Goal: Transaction & Acquisition: Purchase product/service

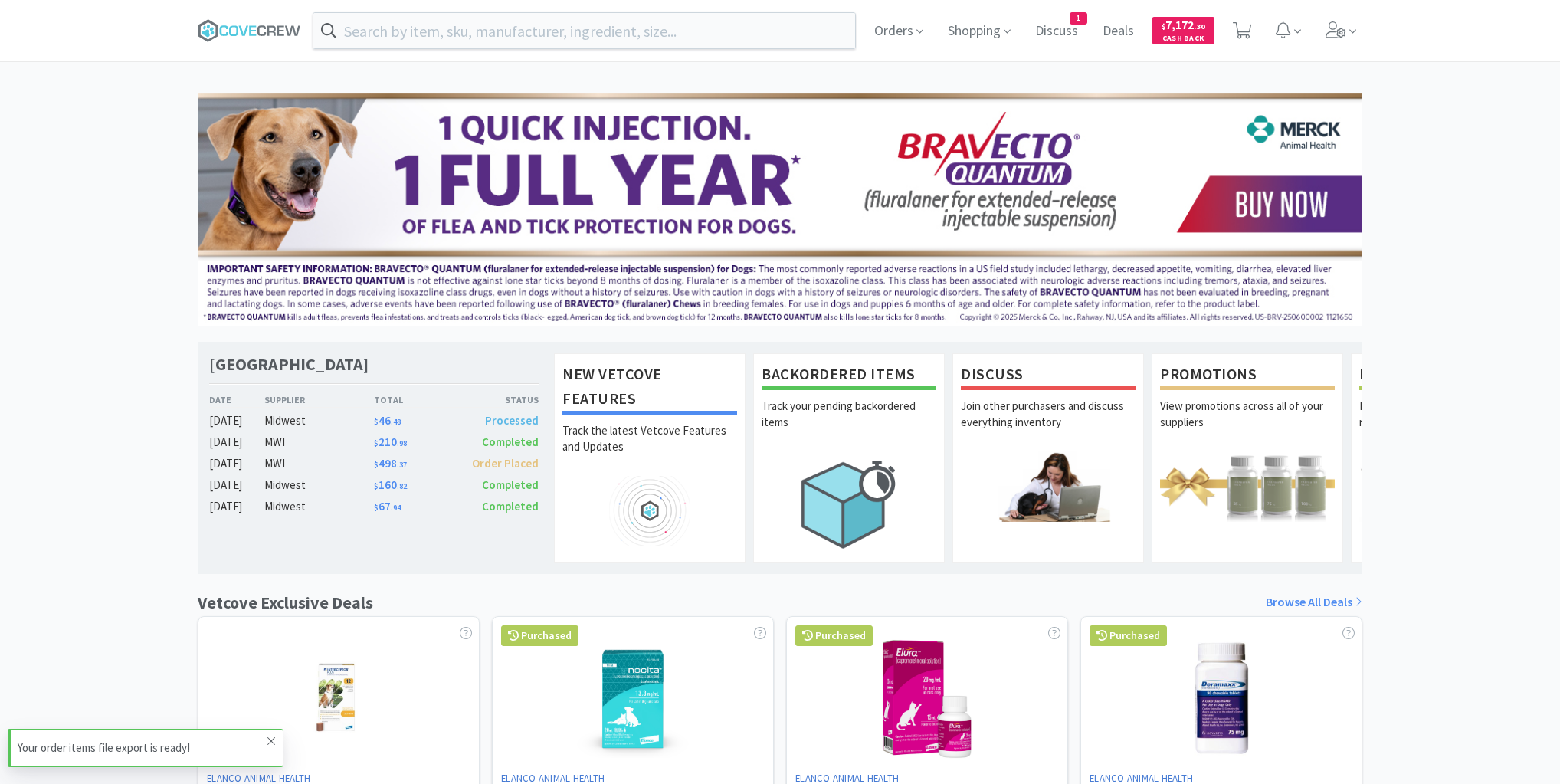
click at [273, 739] on icon at bounding box center [271, 740] width 8 height 8
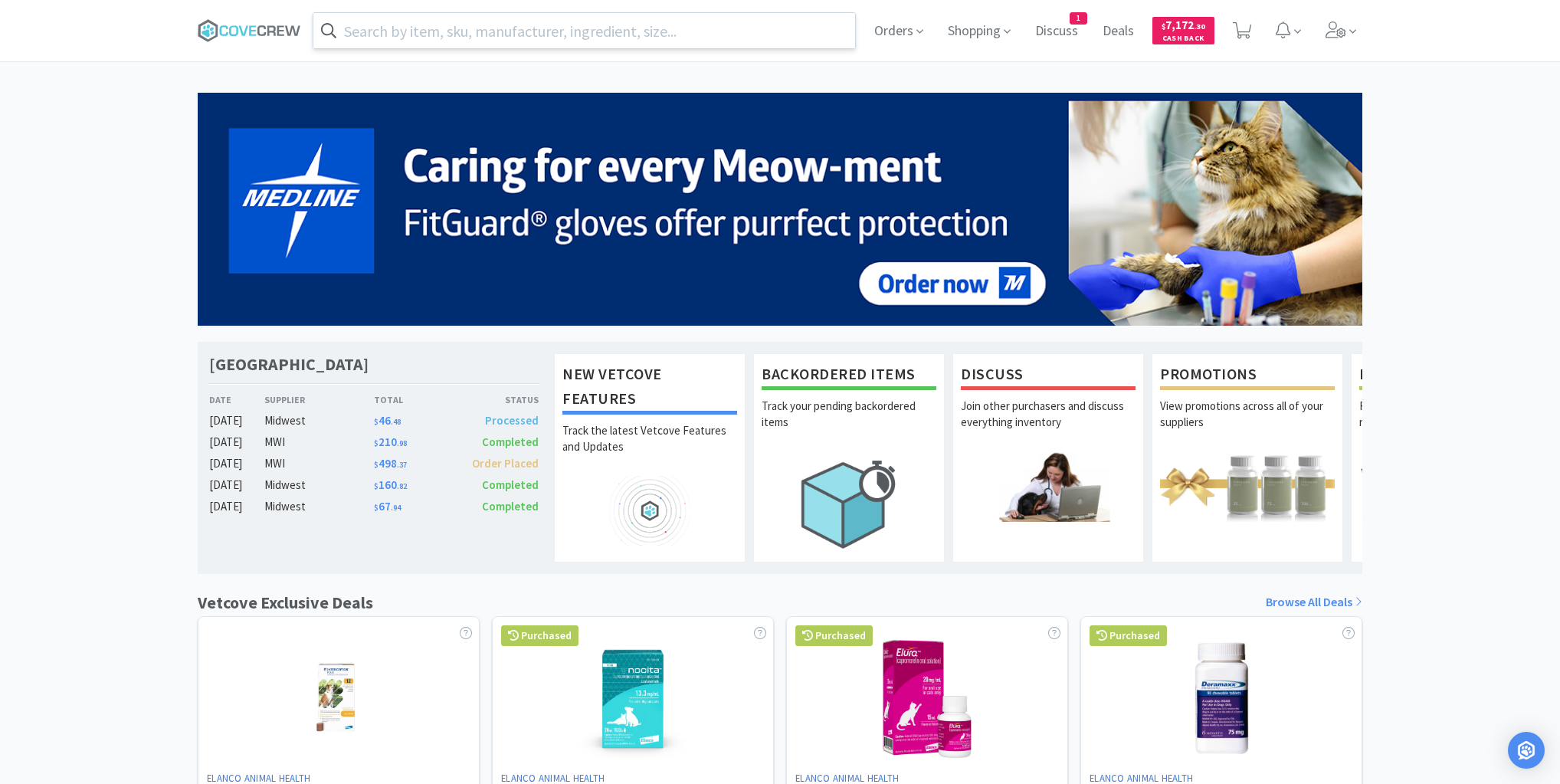
click at [601, 27] on input "text" at bounding box center [584, 30] width 542 height 35
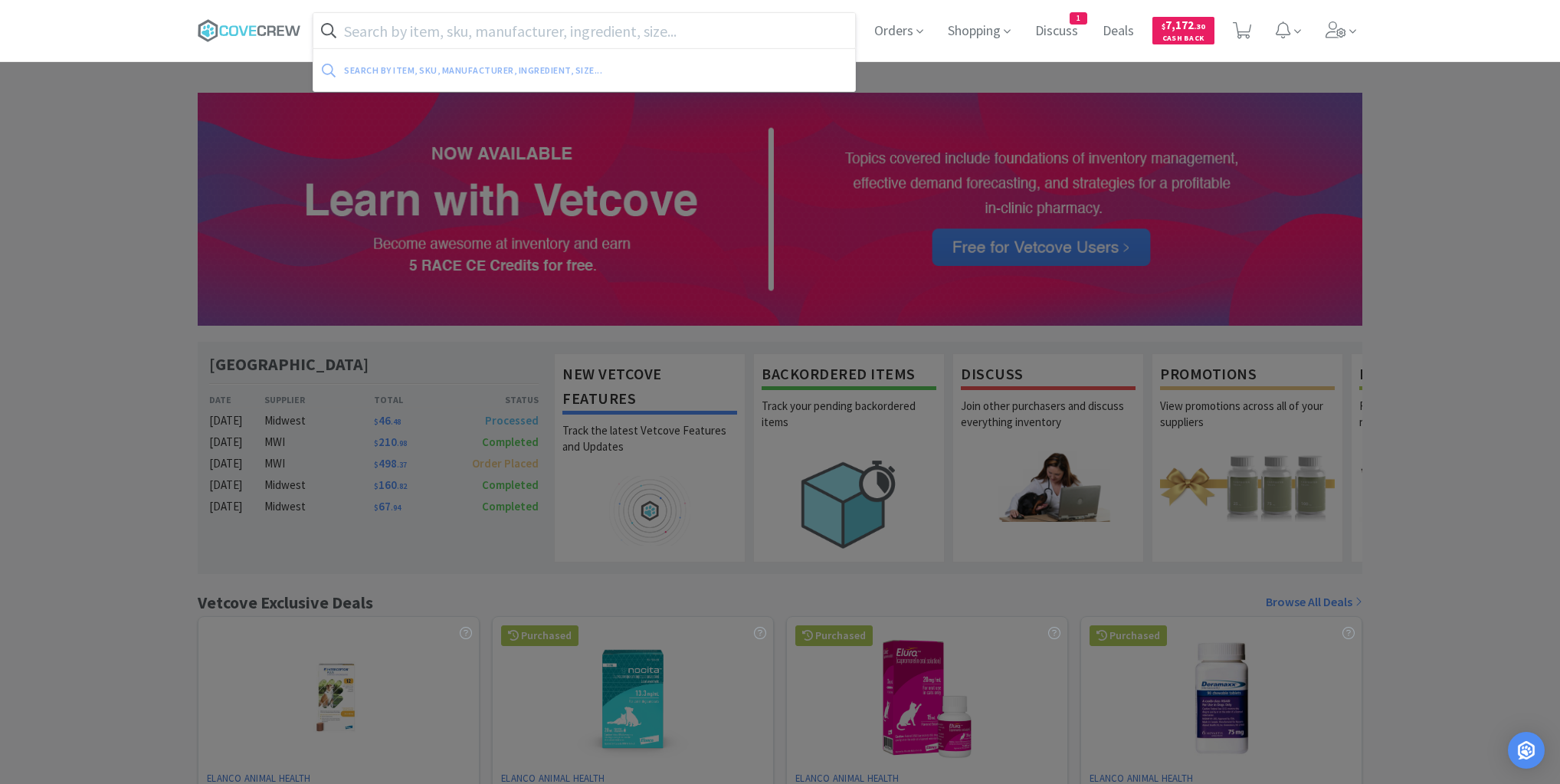
paste input "[MEDICAL_DATA]"
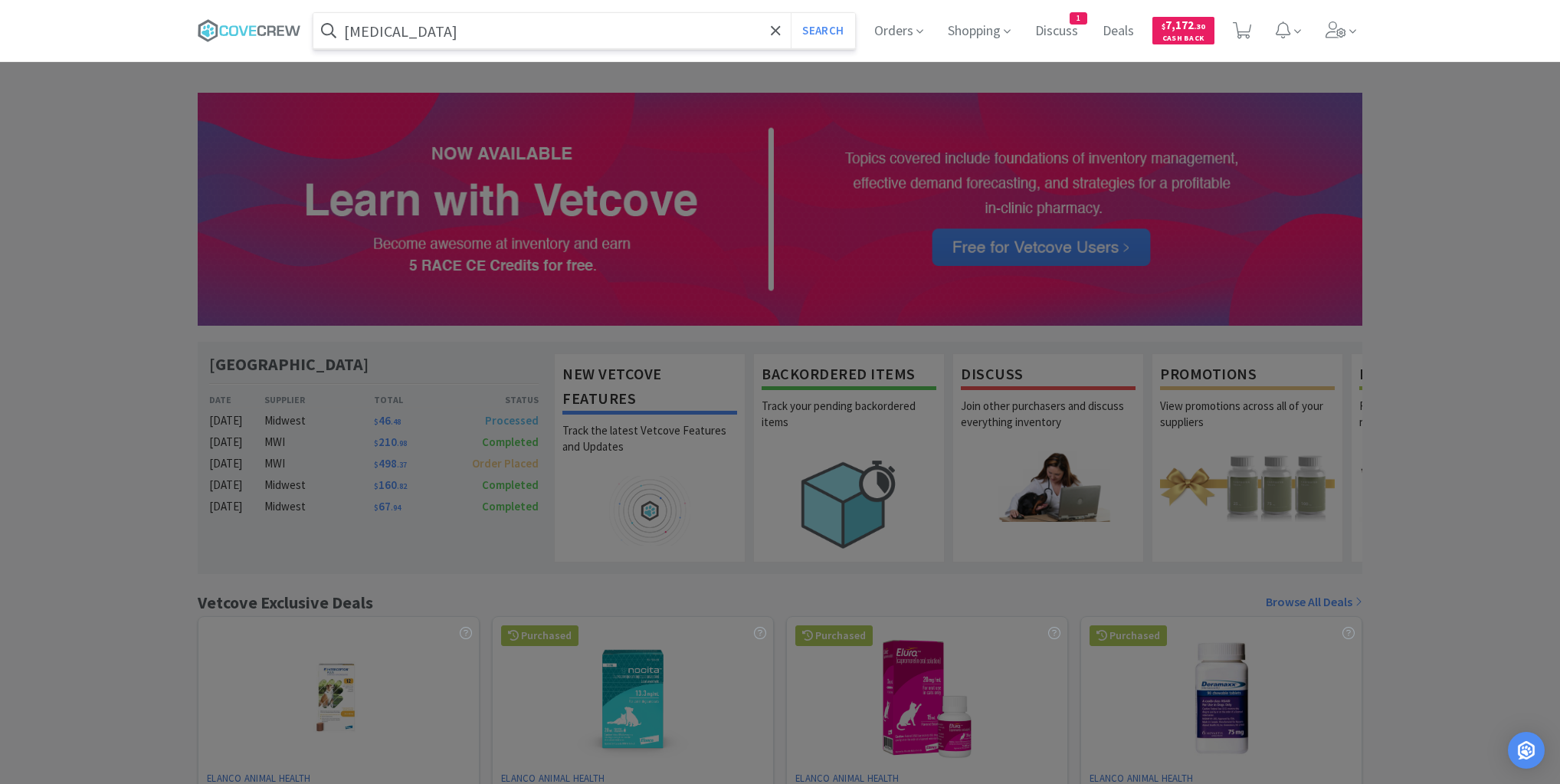
click at [791, 13] on button "Search" at bounding box center [822, 30] width 63 height 35
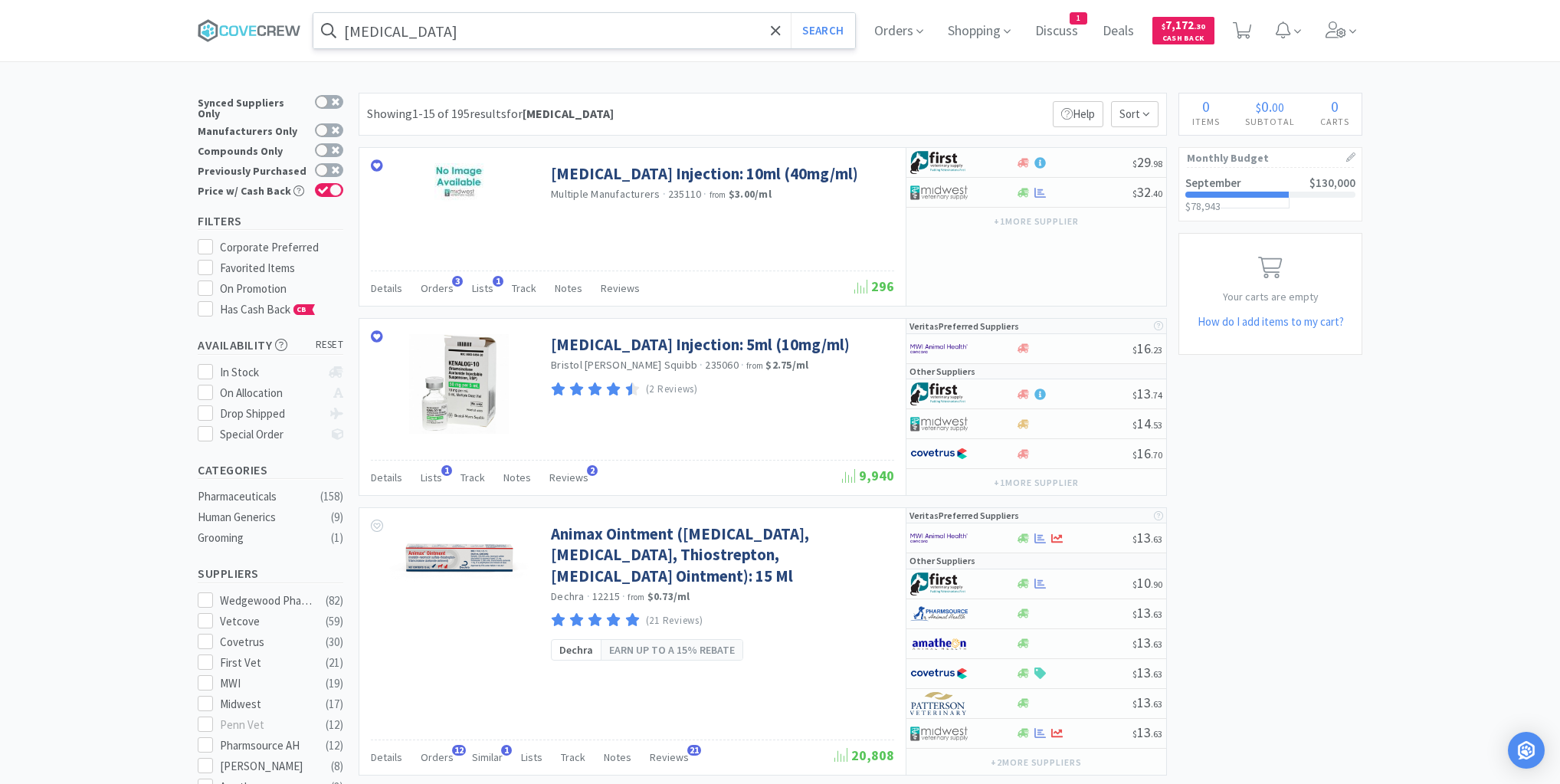
click at [513, 30] on input "[MEDICAL_DATA]" at bounding box center [584, 30] width 542 height 35
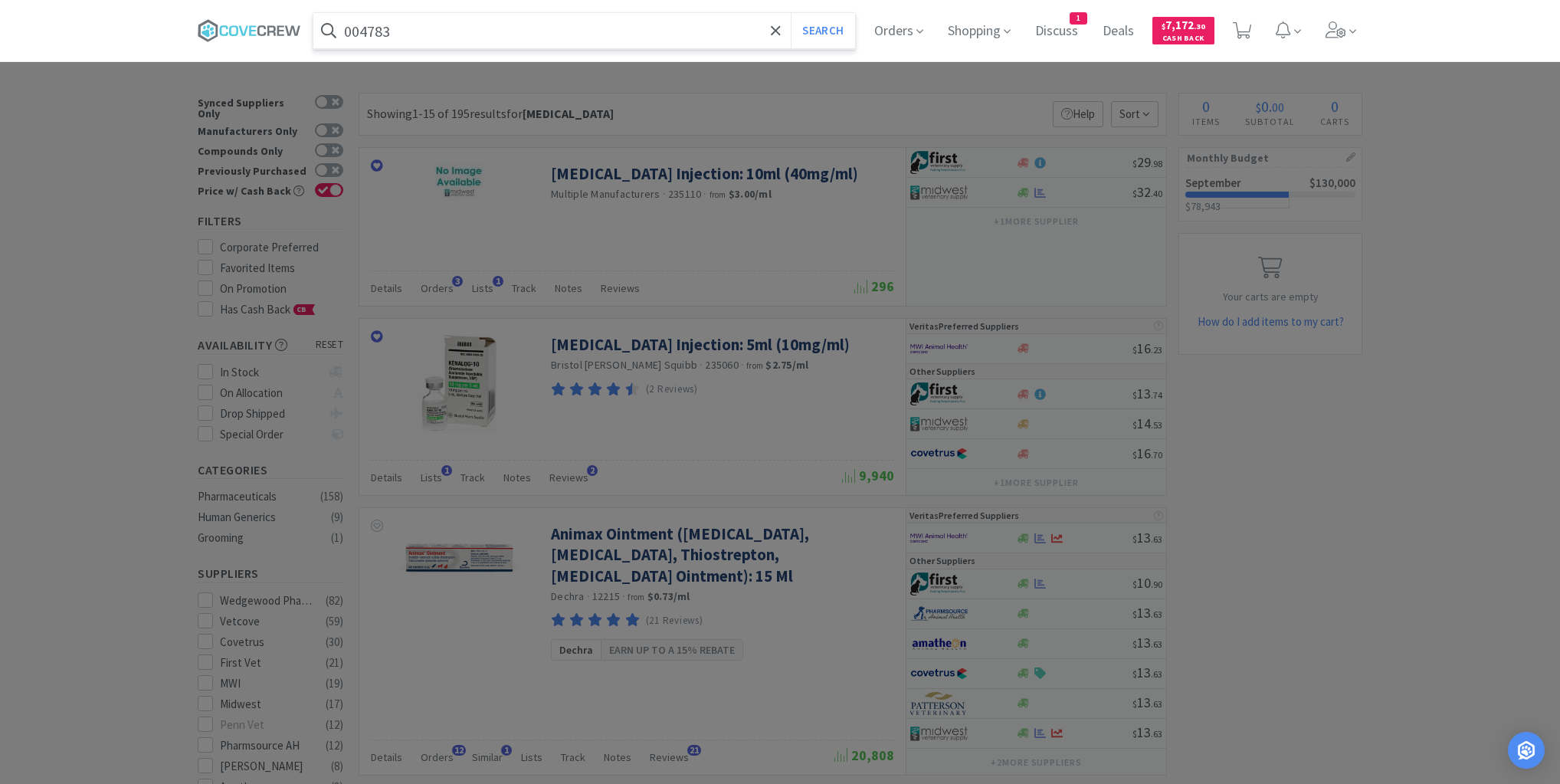
type input "004783"
click at [791, 13] on button "Search" at bounding box center [822, 30] width 63 height 35
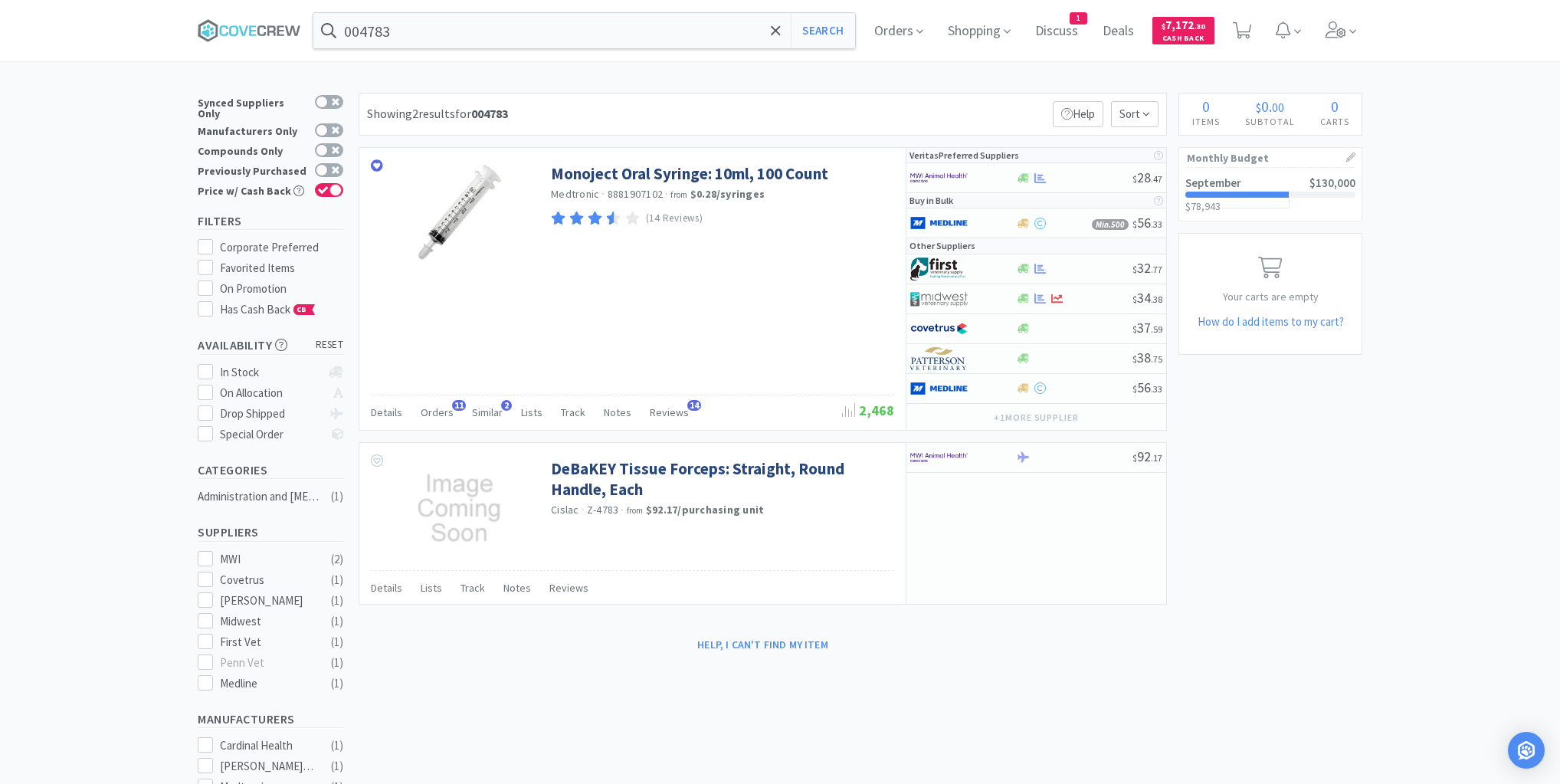
click at [545, 650] on div "Help, I can't find my item" at bounding box center [763, 645] width 809 height 27
click at [1078, 178] on div at bounding box center [1074, 178] width 117 height 11
select select "1"
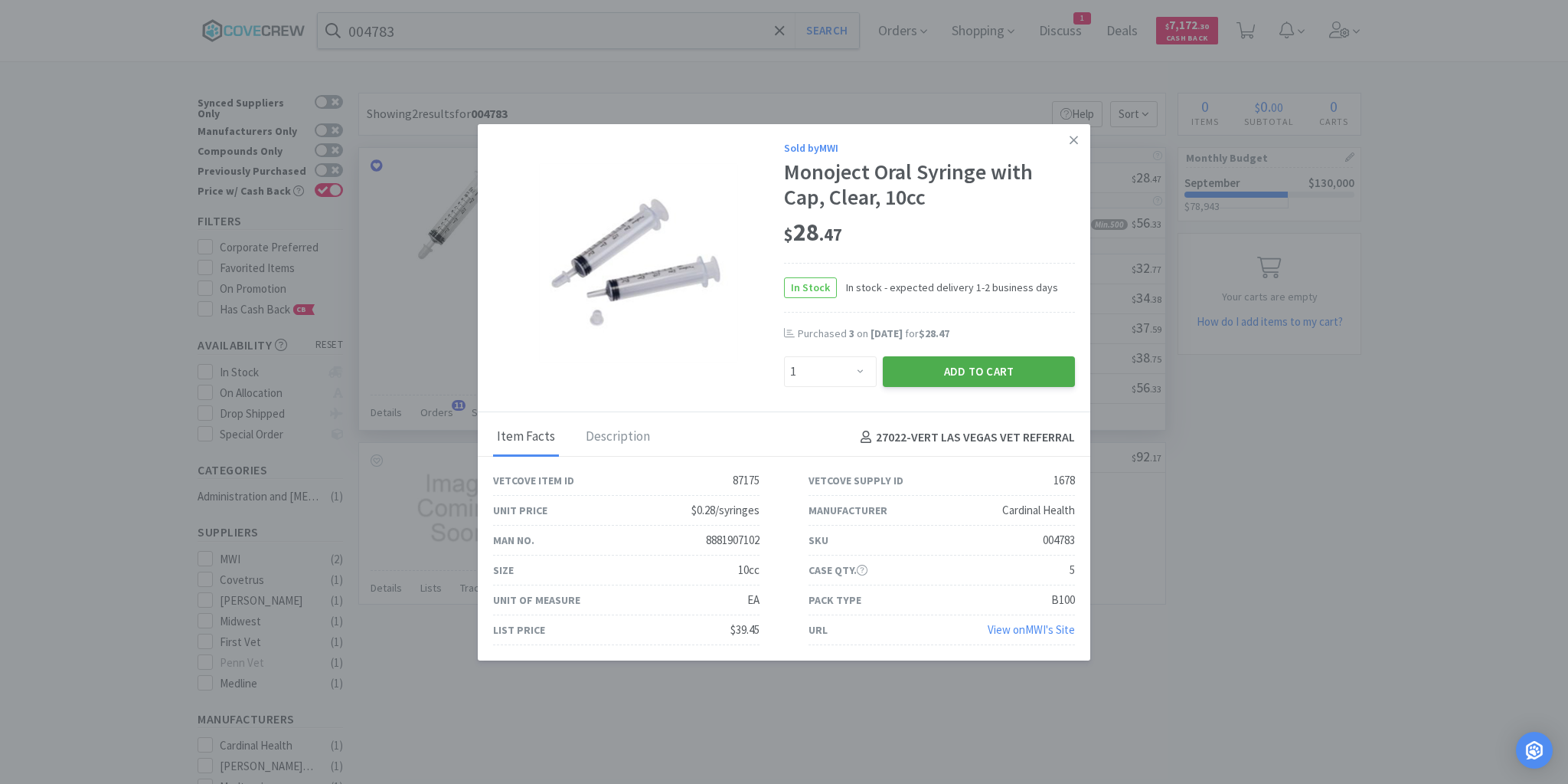
click at [1005, 365] on button "Add to Cart" at bounding box center [978, 371] width 192 height 30
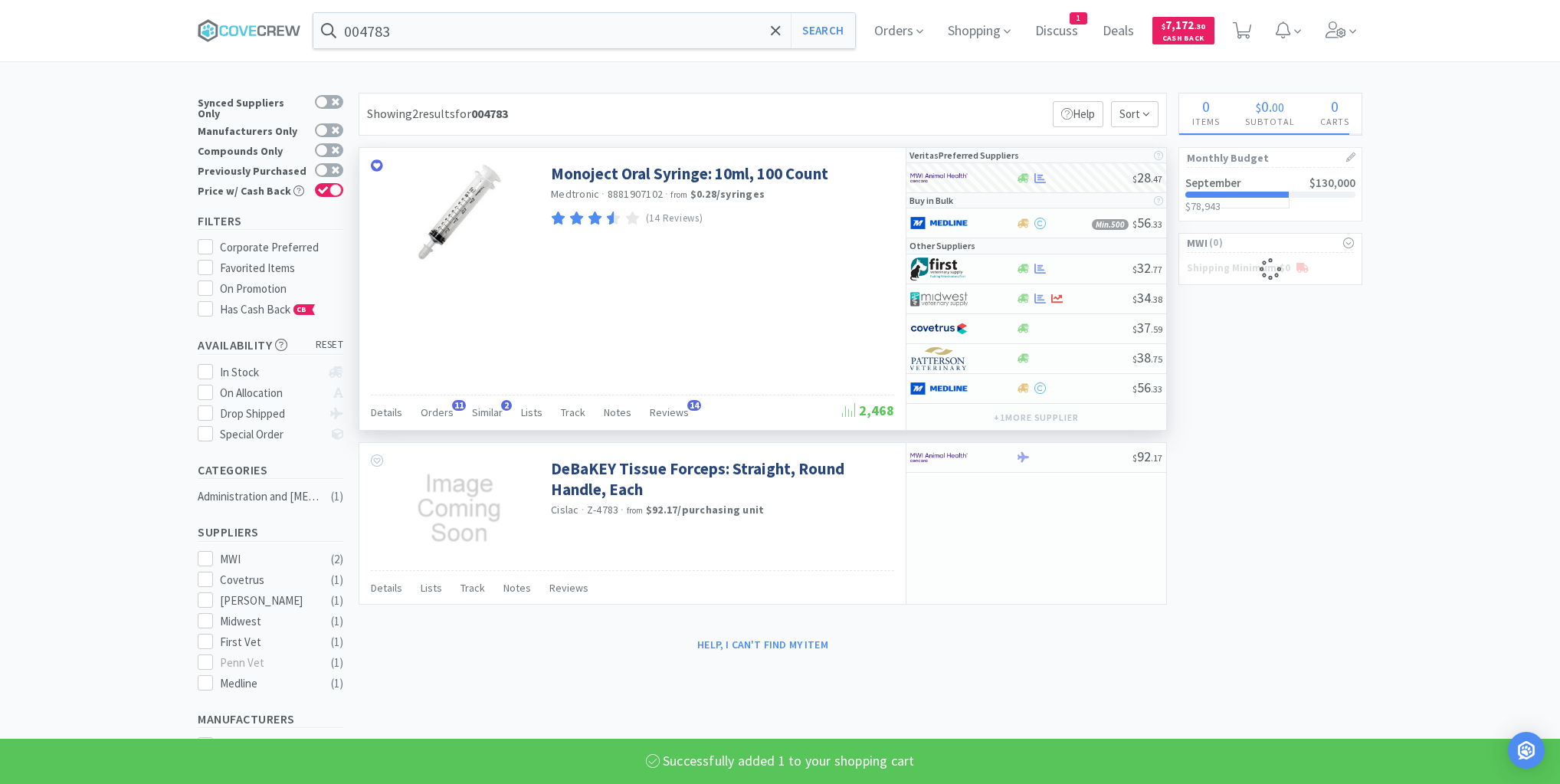
select select "1"
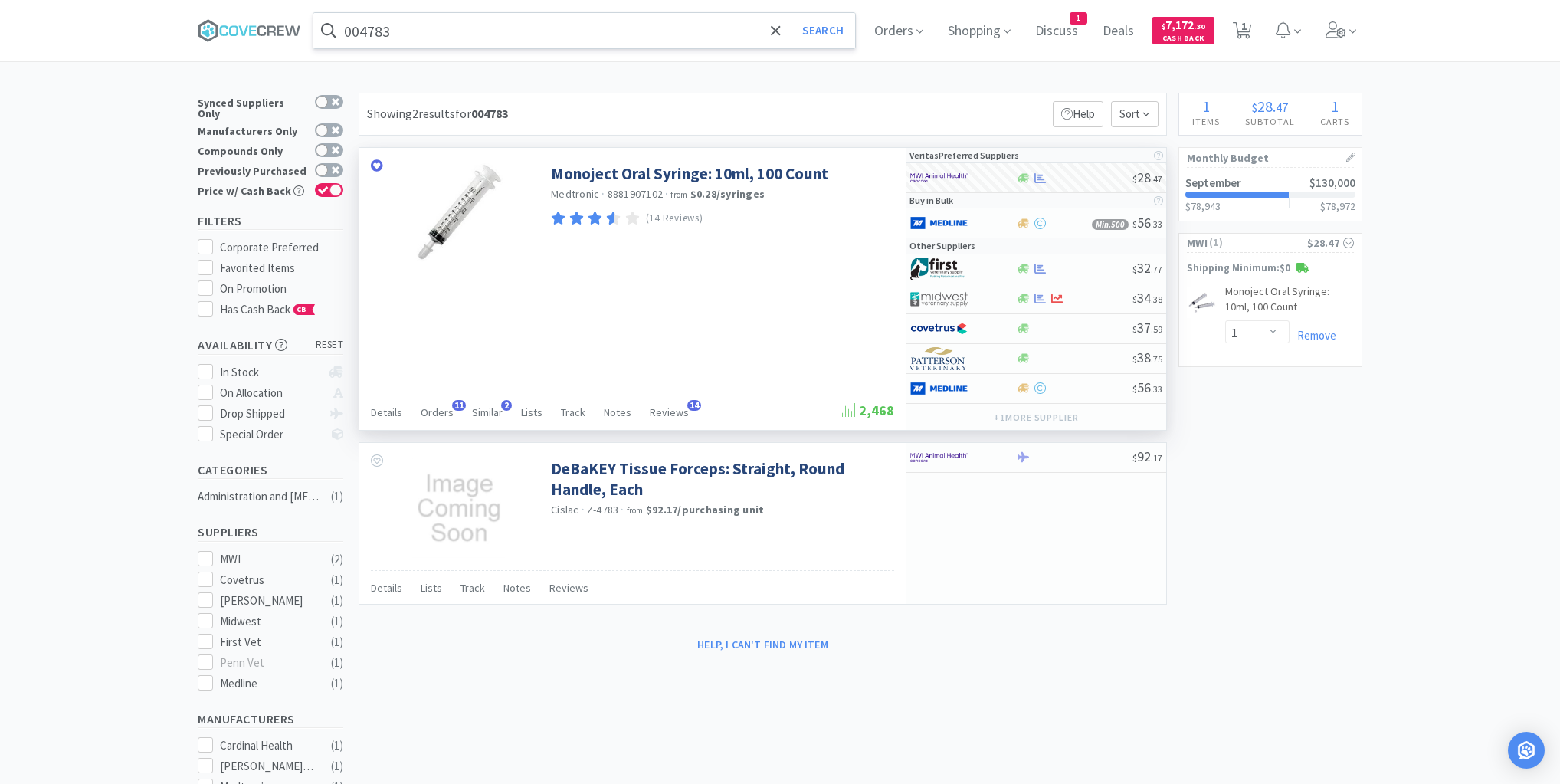
click at [687, 31] on input "004783" at bounding box center [584, 30] width 542 height 35
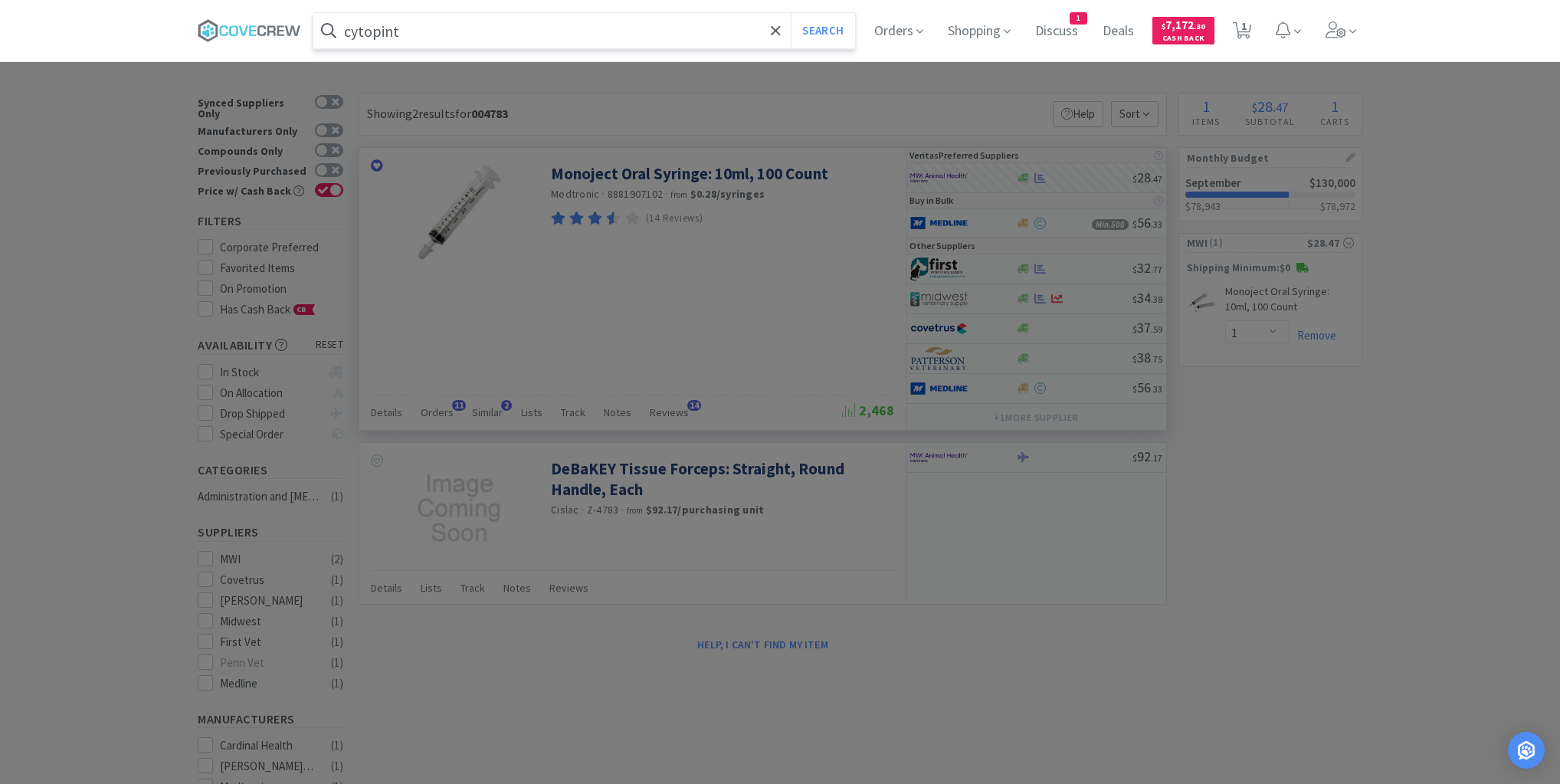
type input "cytopint"
click at [791, 13] on button "Search" at bounding box center [822, 30] width 63 height 35
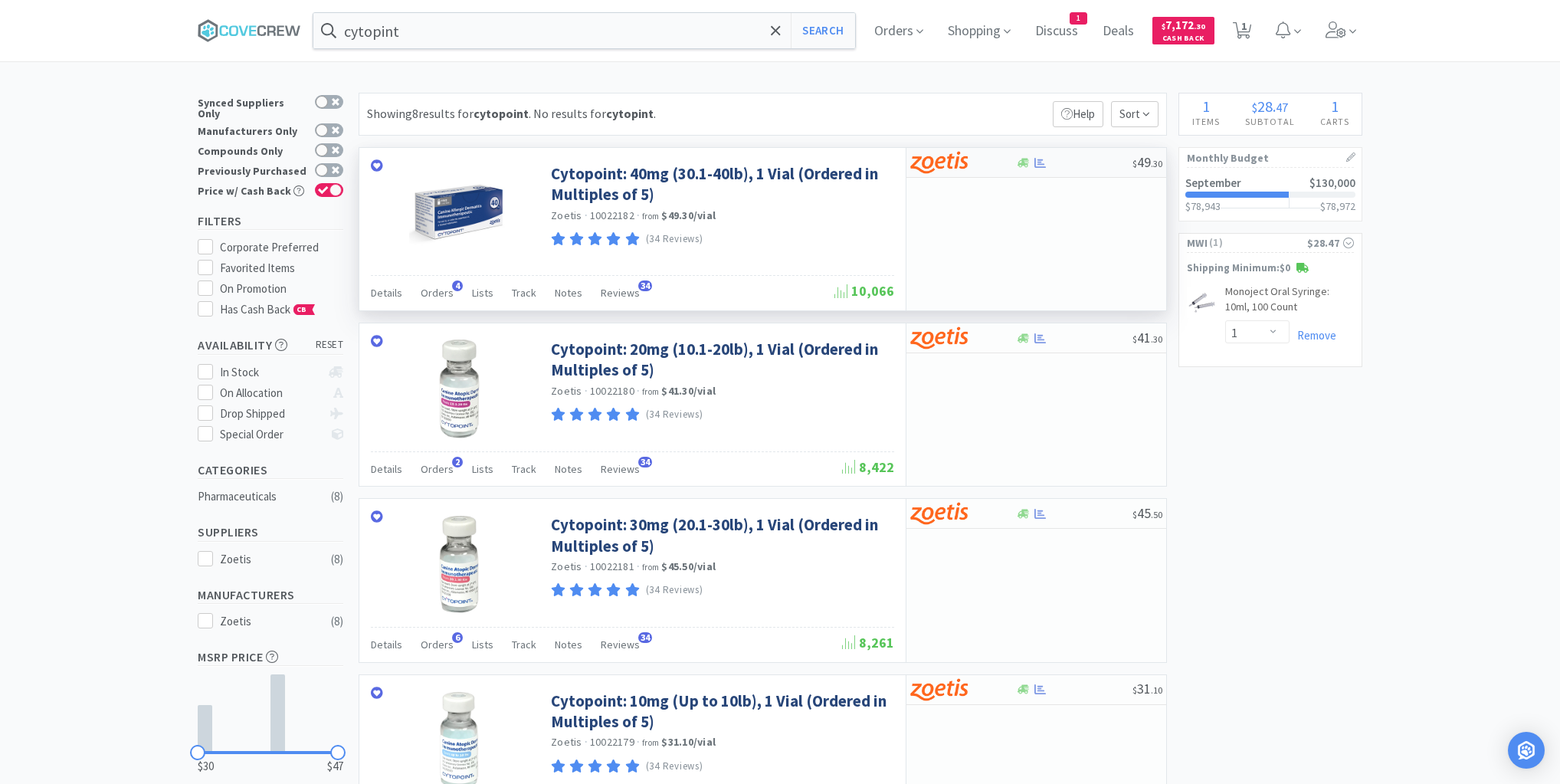
click at [1071, 166] on div at bounding box center [1074, 163] width 117 height 11
select select "5"
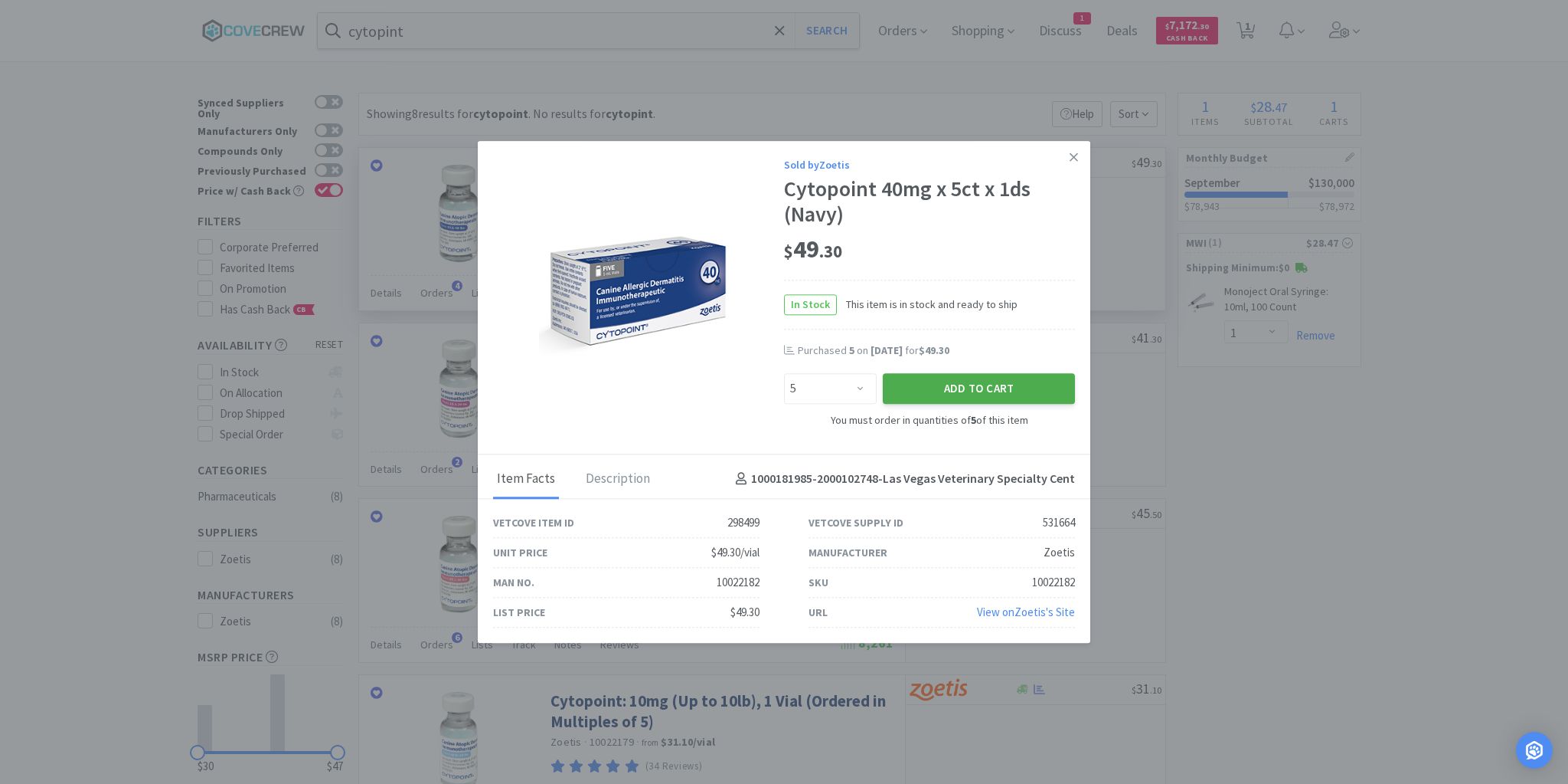
click at [964, 383] on button "Add to Cart" at bounding box center [978, 389] width 192 height 30
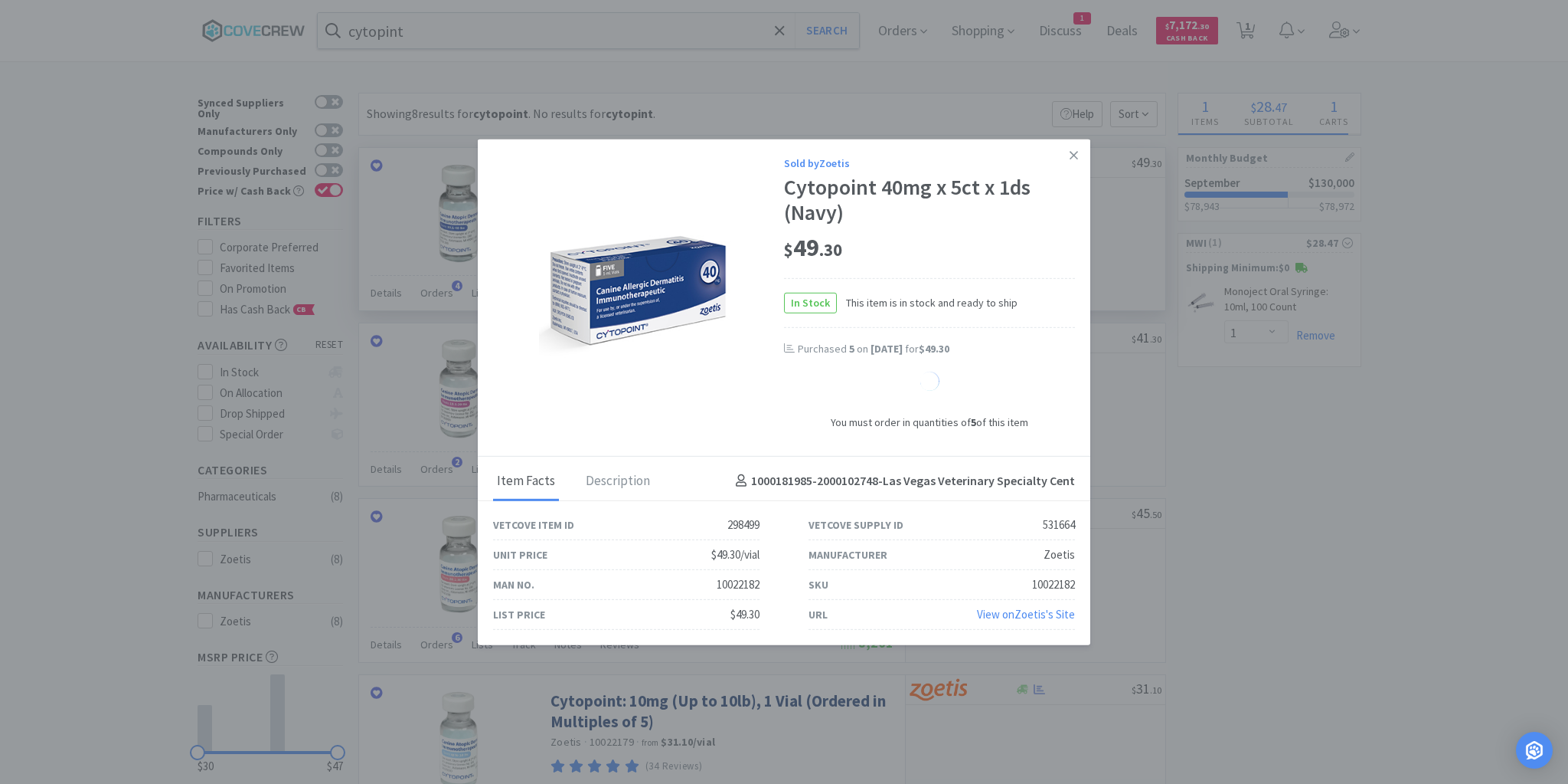
select select "5"
select select "1"
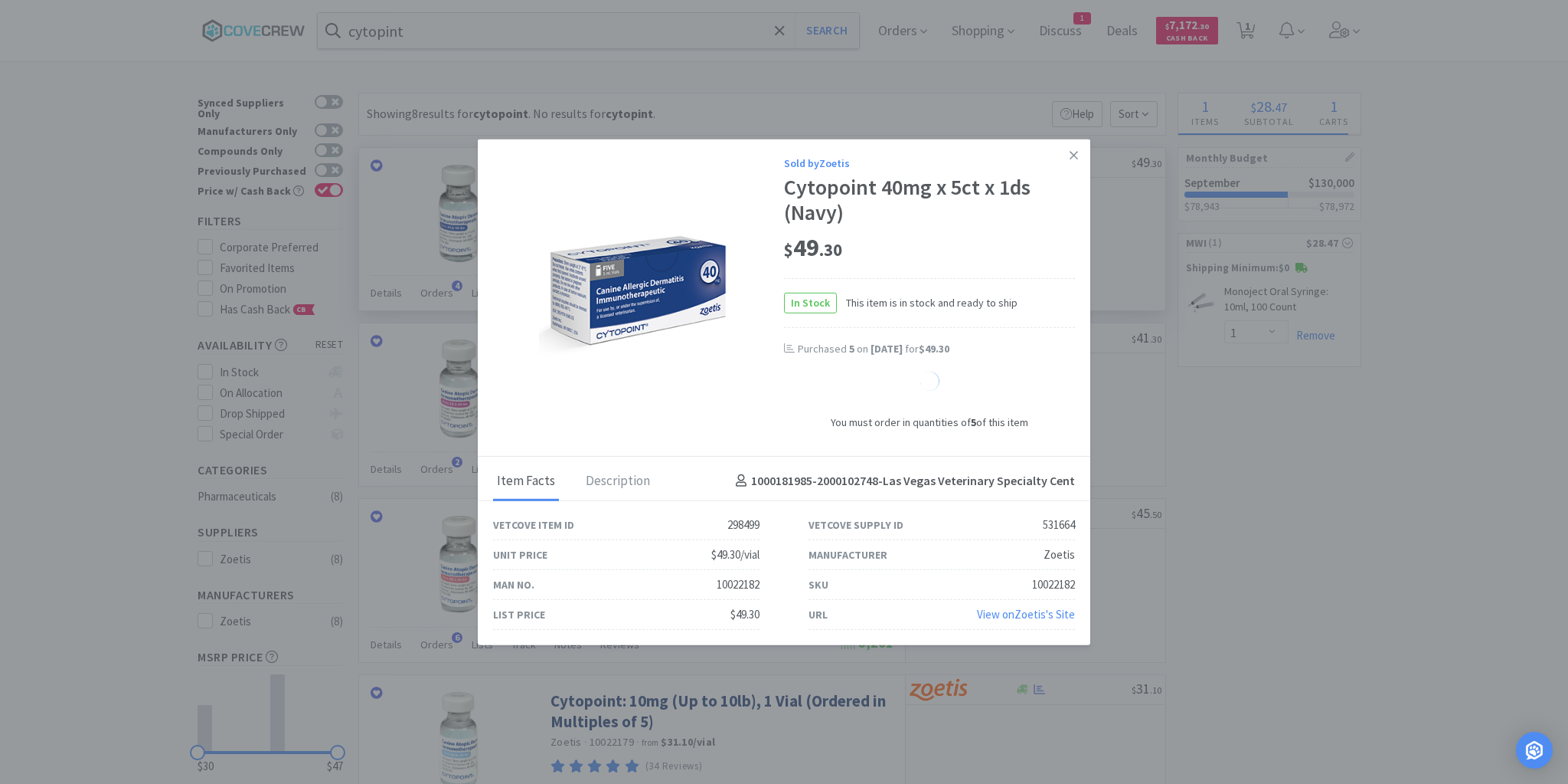
select select "1"
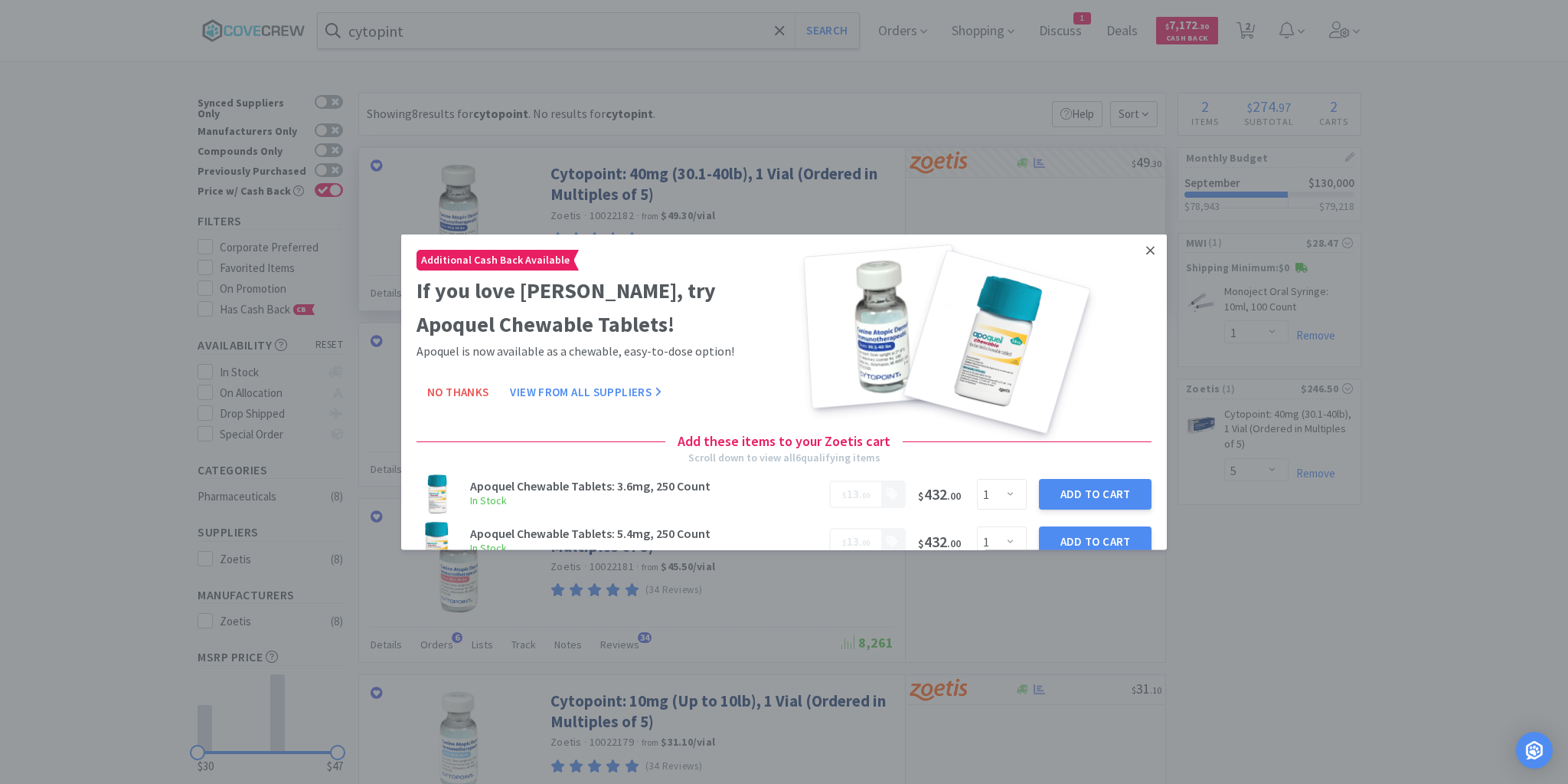
click at [1146, 250] on icon at bounding box center [1150, 249] width 9 height 9
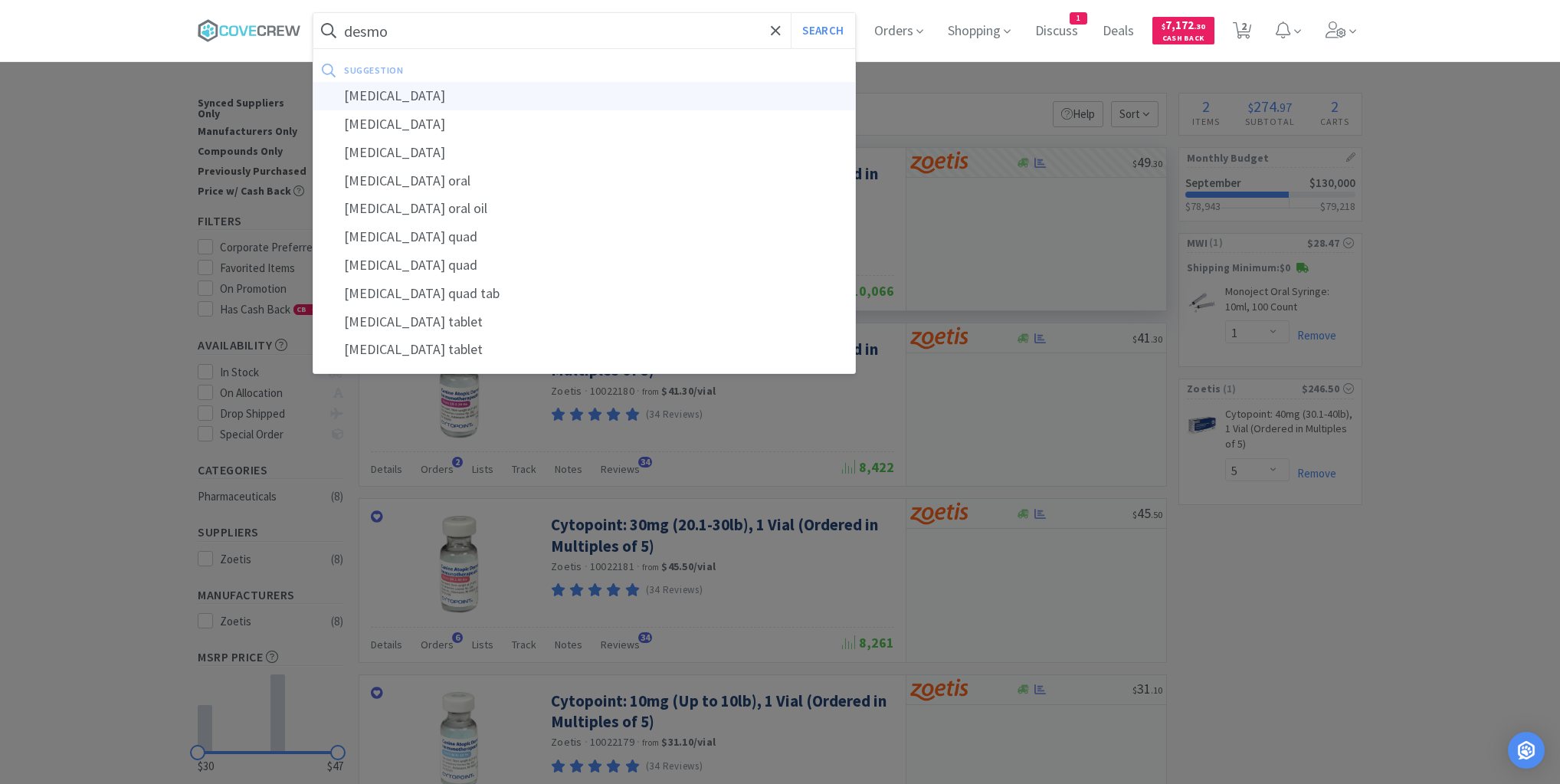
click at [411, 94] on div "[MEDICAL_DATA]" at bounding box center [584, 97] width 542 height 28
type input "[MEDICAL_DATA]"
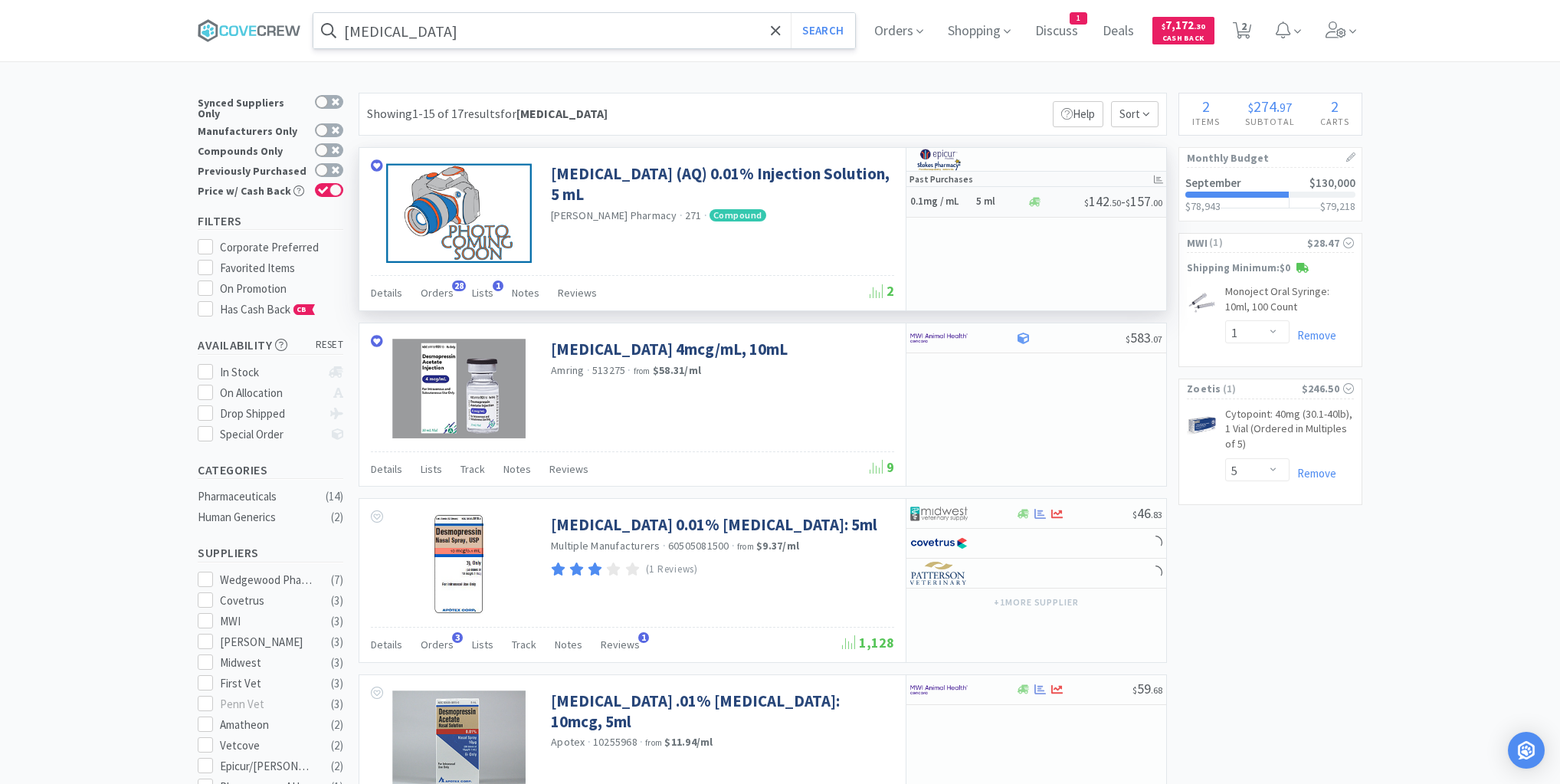
click at [979, 208] on div "0.1mg / mL 5 ml" at bounding box center [968, 202] width 117 height 27
select select "1"
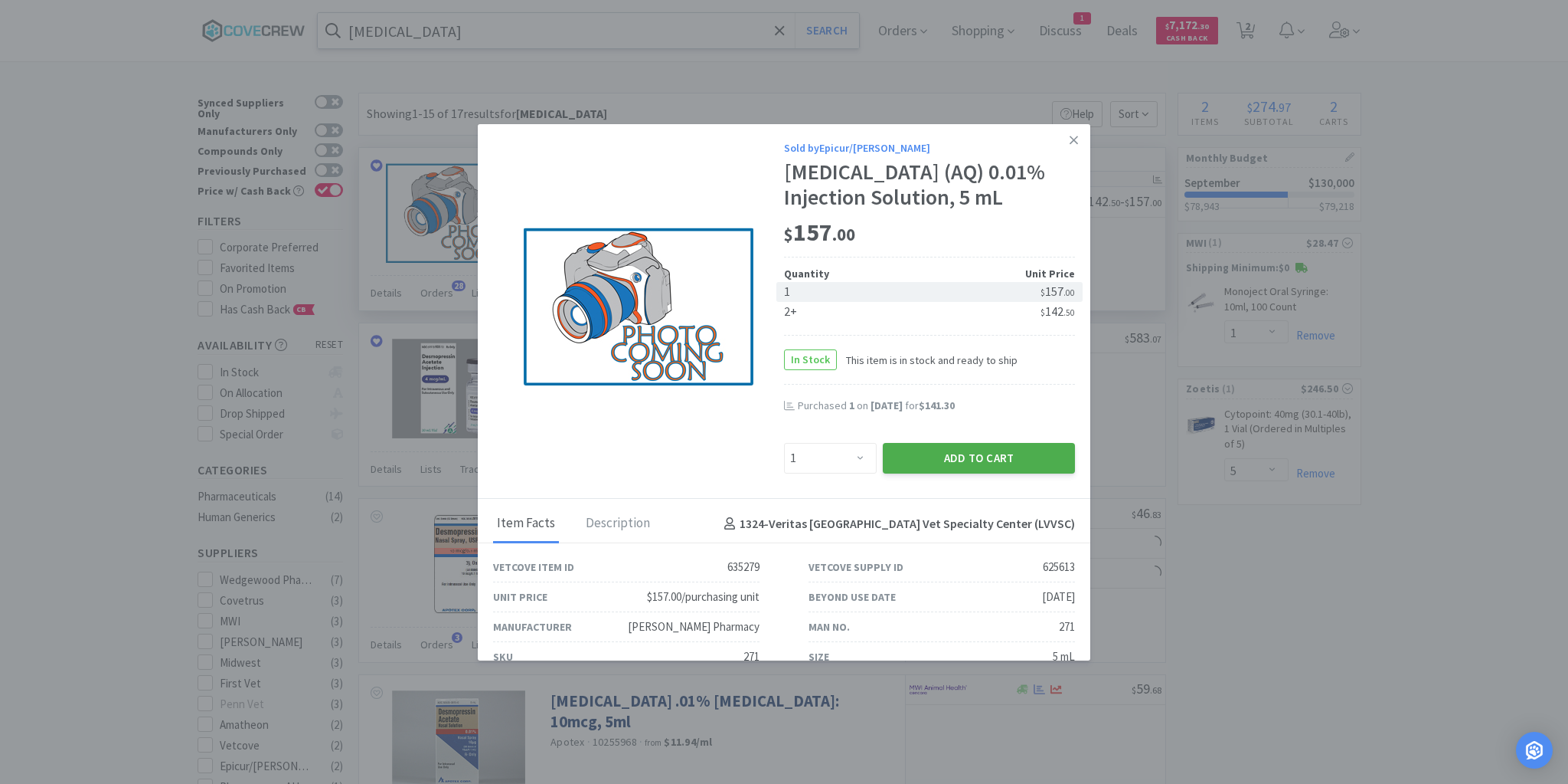
click at [933, 454] on button "Add to Cart" at bounding box center [978, 458] width 192 height 30
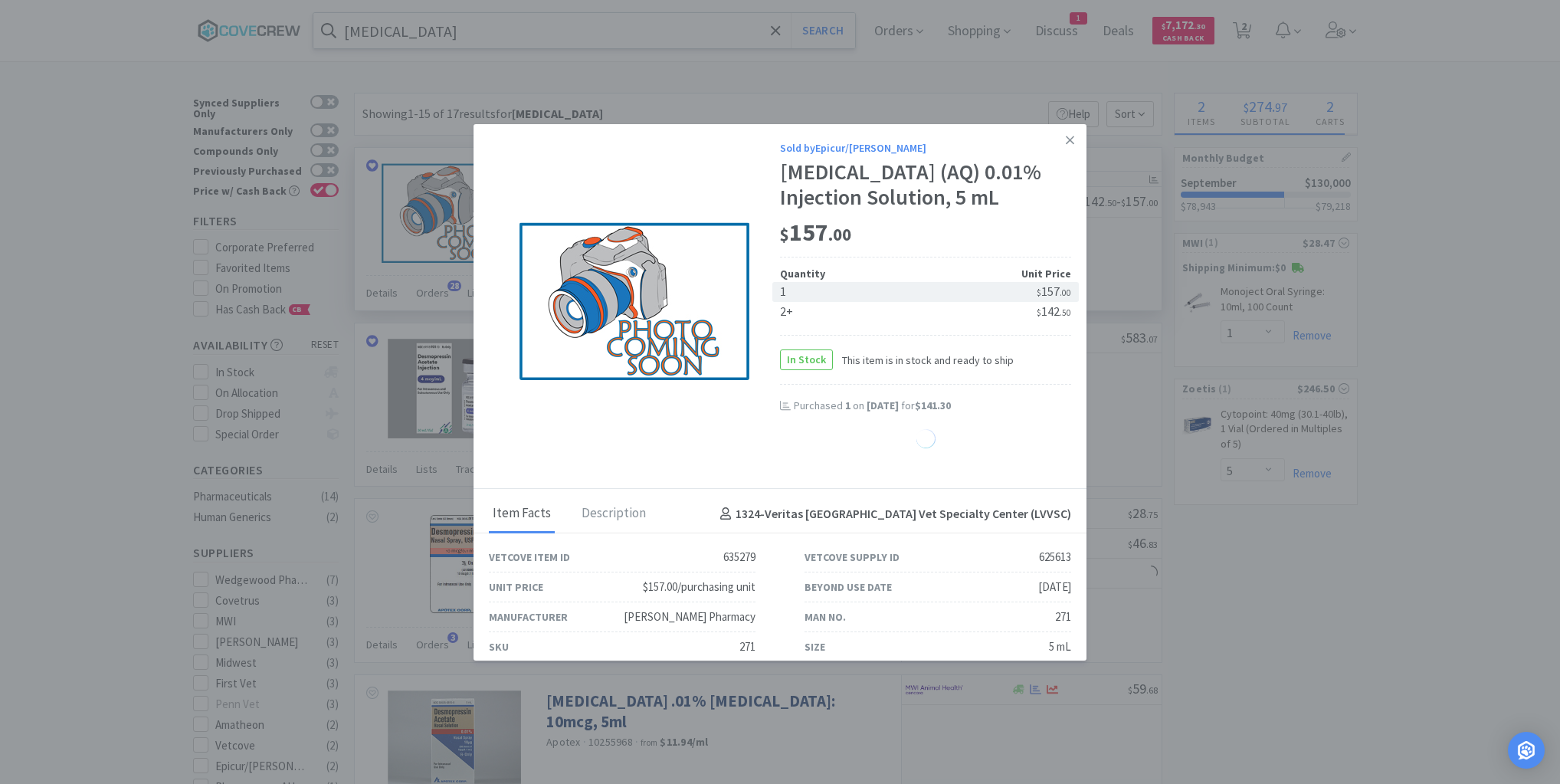
select select "1"
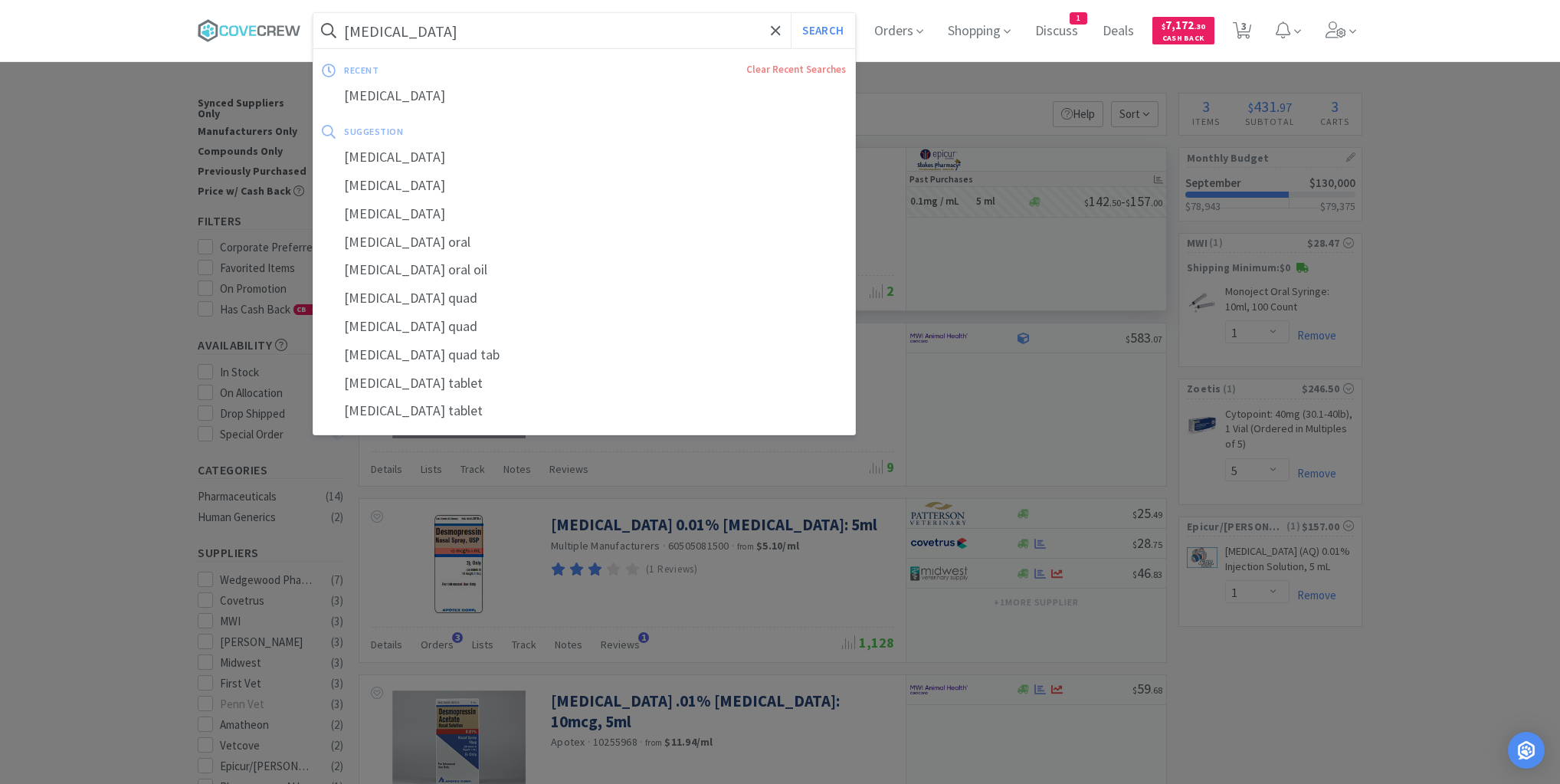
click at [647, 23] on input "[MEDICAL_DATA]" at bounding box center [584, 30] width 542 height 35
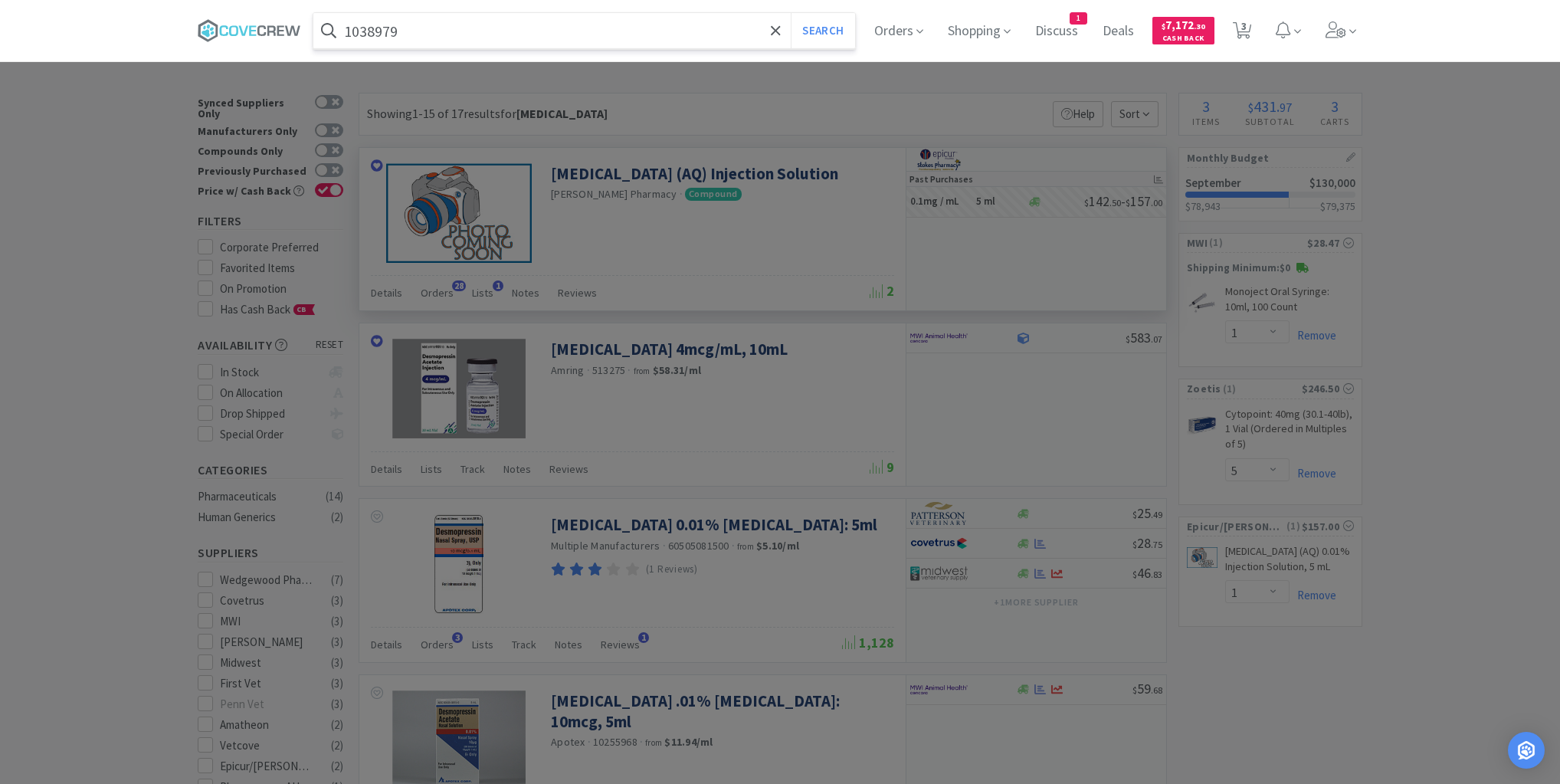
type input "1038979"
click at [791, 13] on button "Search" at bounding box center [822, 30] width 63 height 35
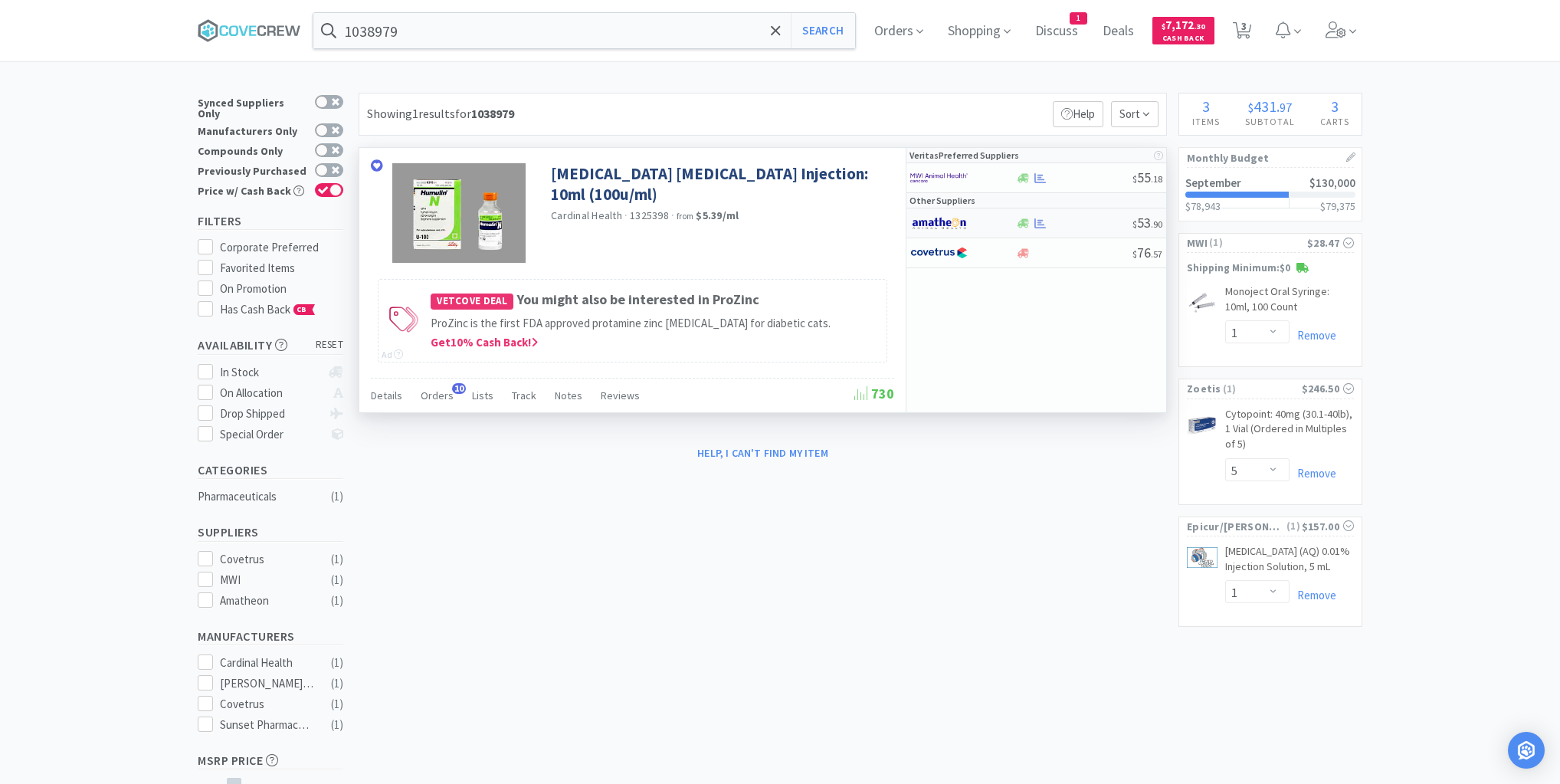
click at [1090, 220] on div at bounding box center [1074, 223] width 117 height 11
select select "1"
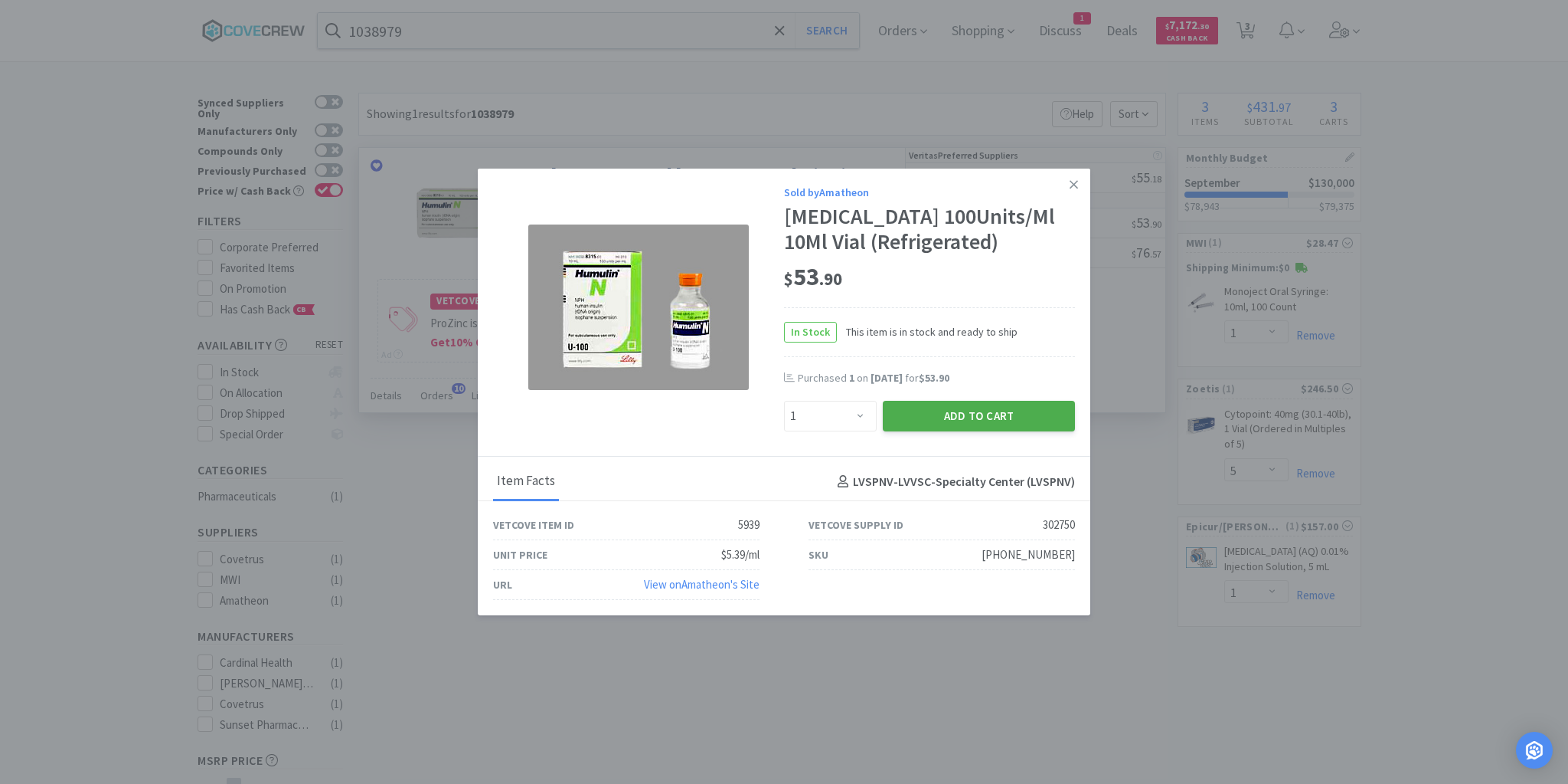
click at [1017, 414] on button "Add to Cart" at bounding box center [978, 416] width 192 height 30
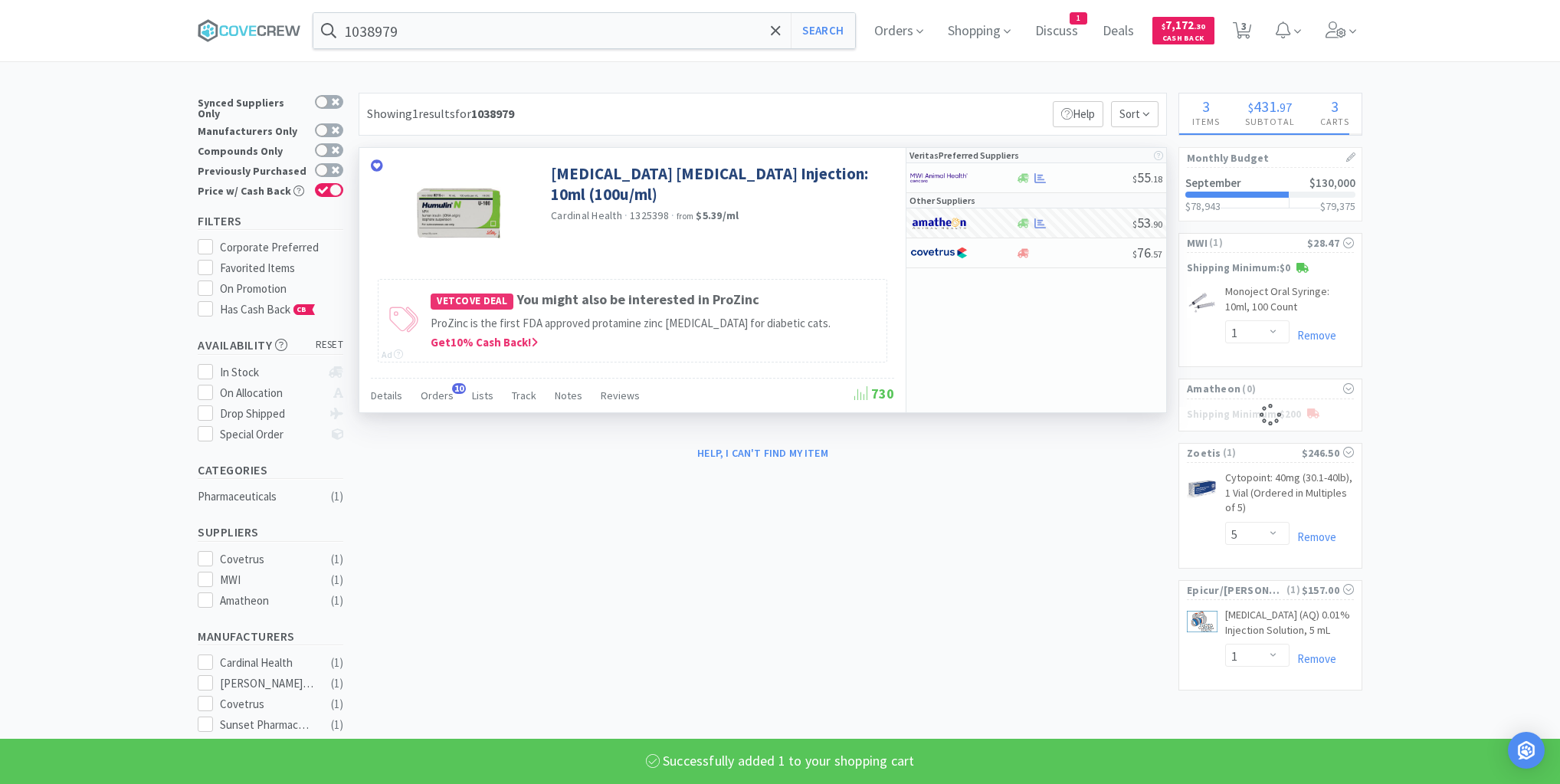
select select "1"
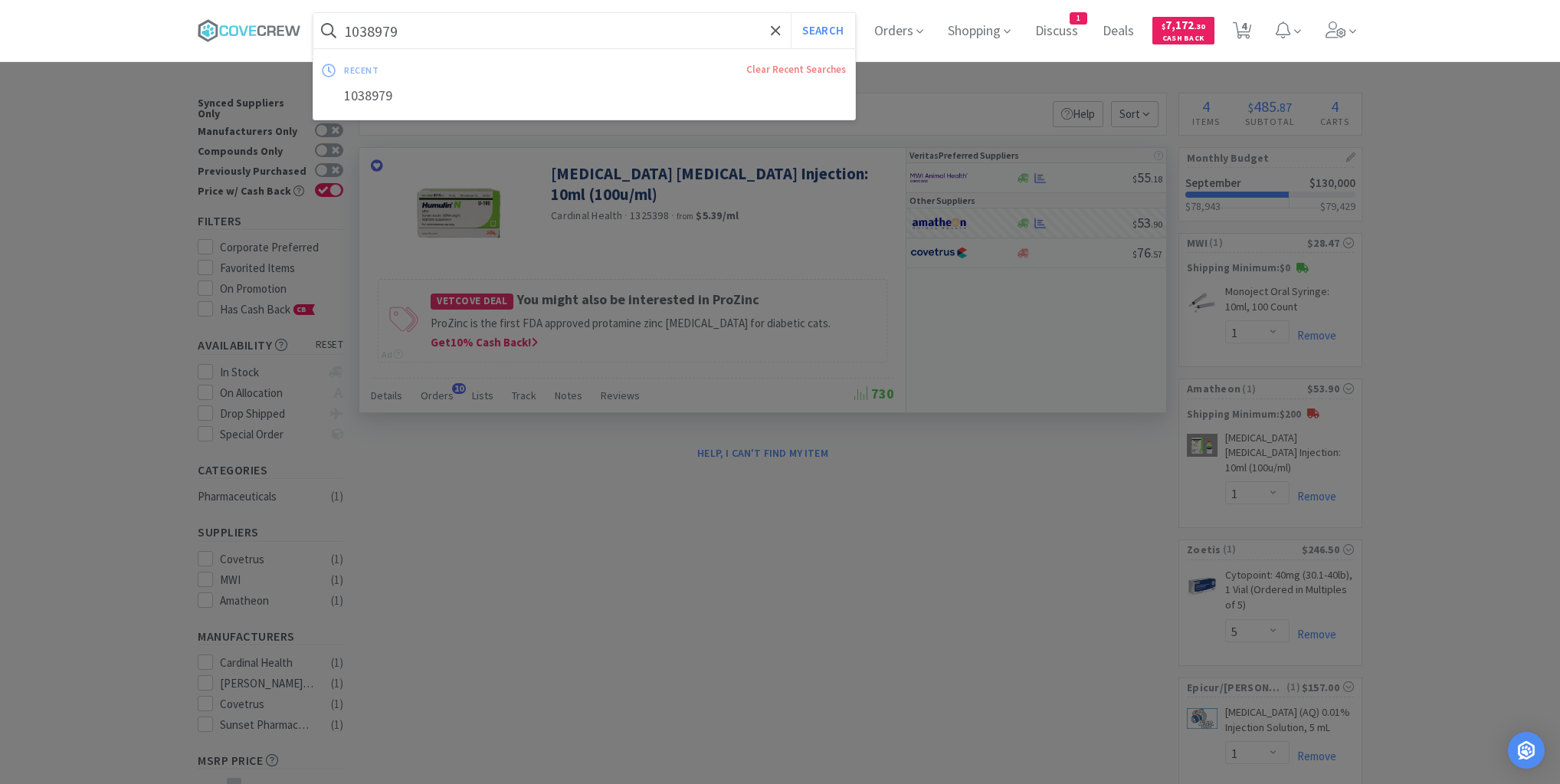
click at [615, 38] on input "1038979" at bounding box center [584, 30] width 542 height 35
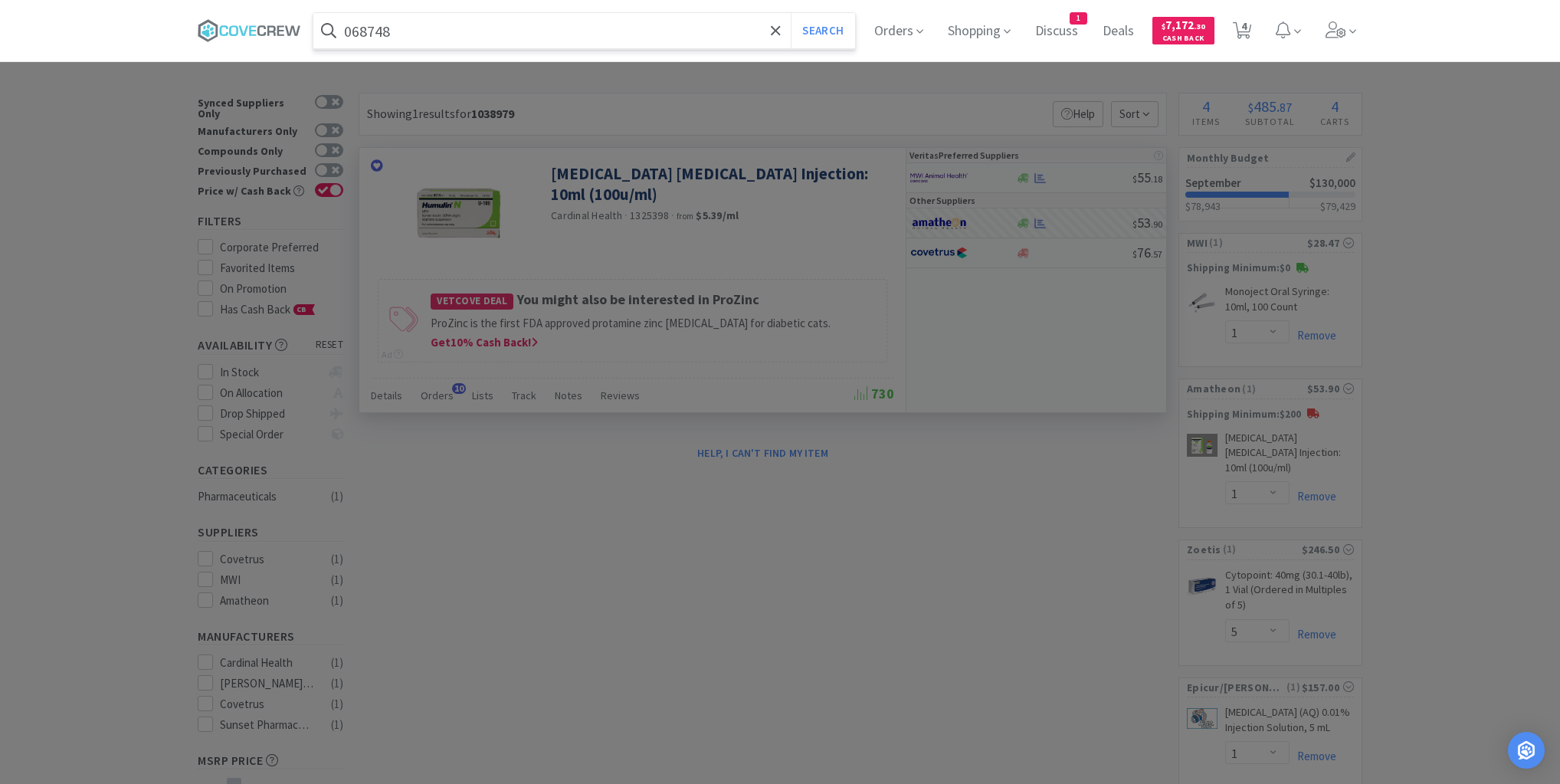
type input "068748"
click at [791, 13] on button "Search" at bounding box center [822, 30] width 63 height 35
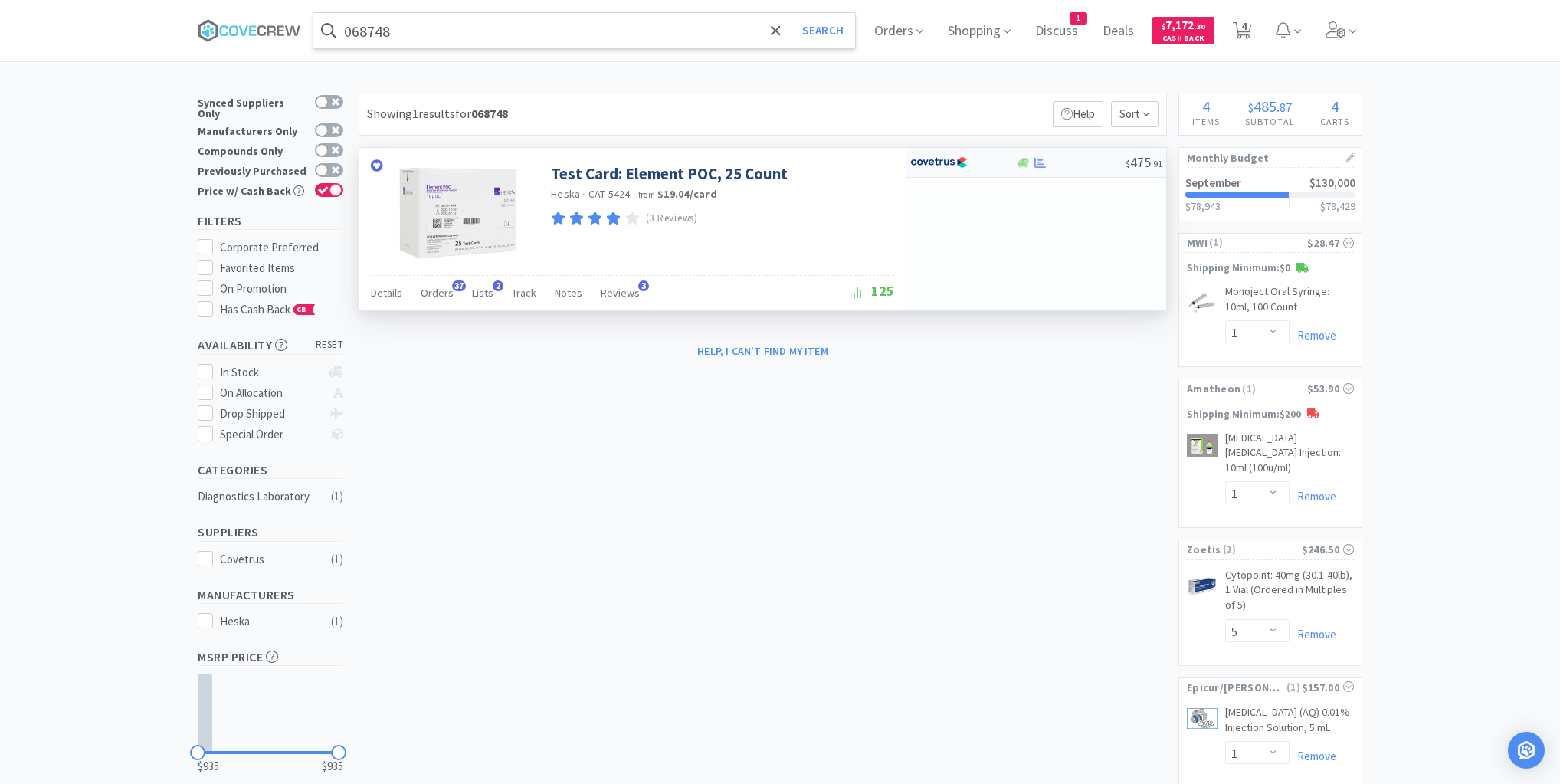
click at [1093, 158] on div at bounding box center [1070, 163] width 110 height 11
select select "1"
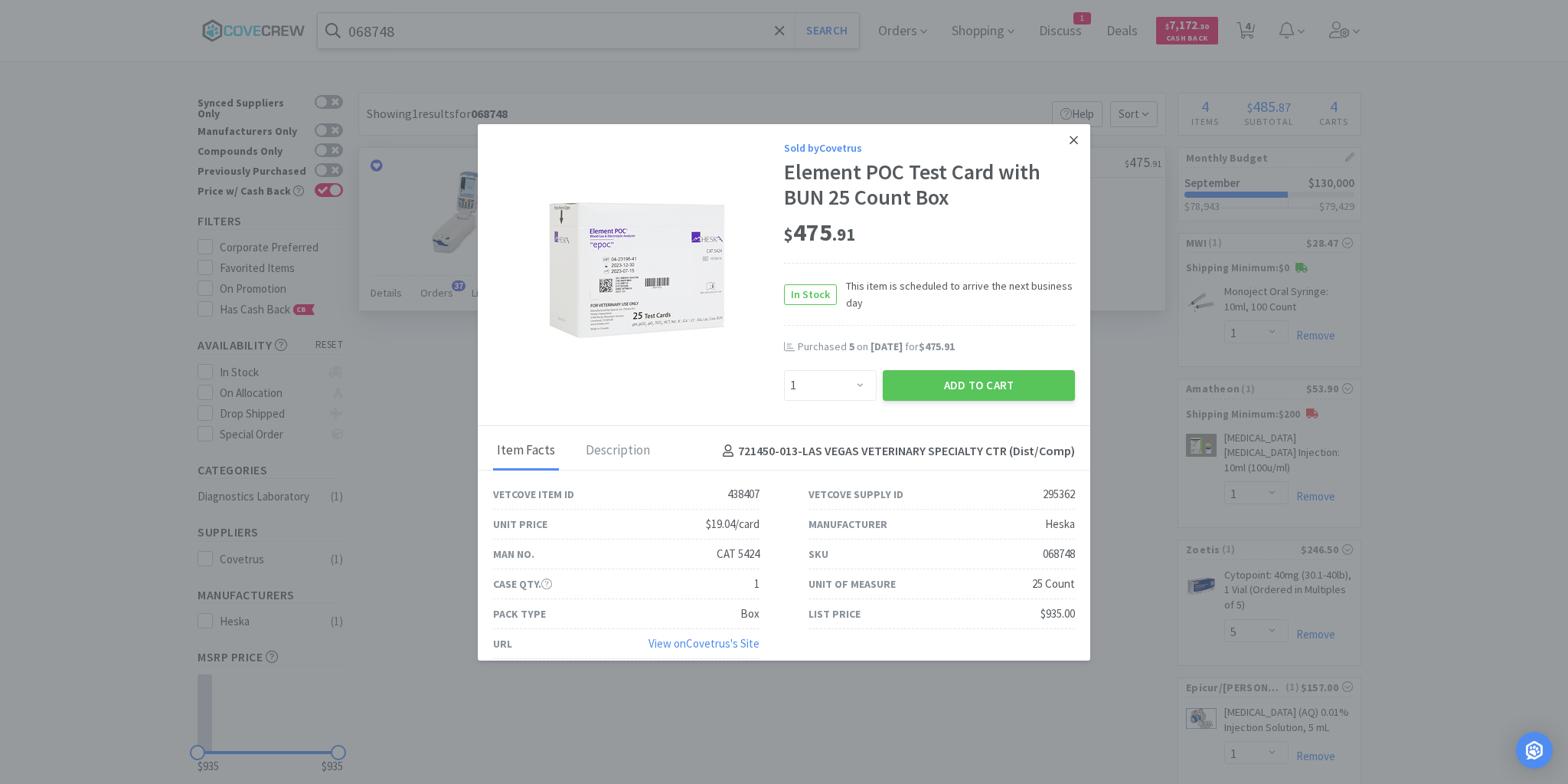
click at [1068, 138] on link at bounding box center [1073, 140] width 26 height 33
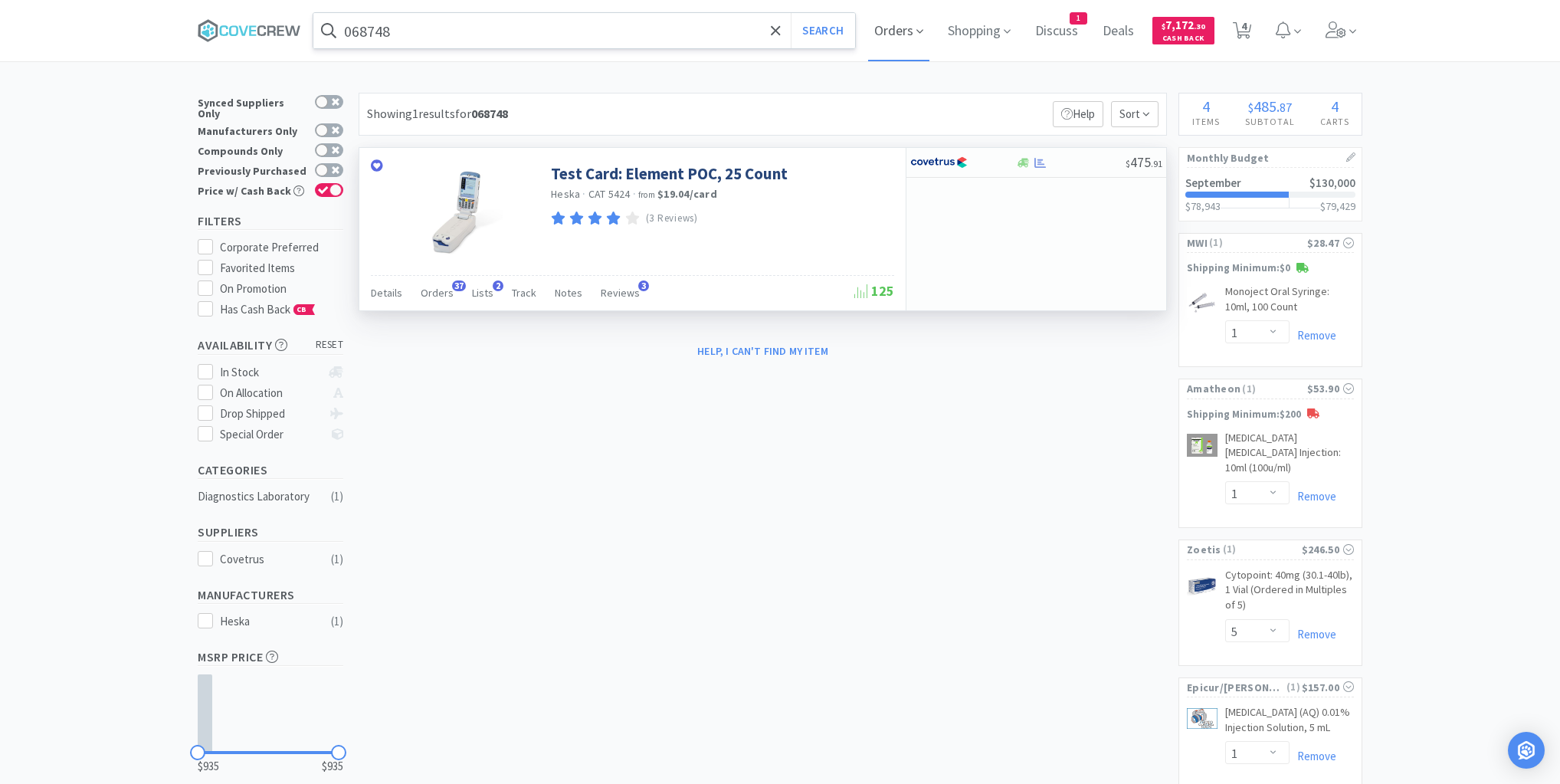
click at [908, 30] on span "Orders" at bounding box center [899, 30] width 62 height 62
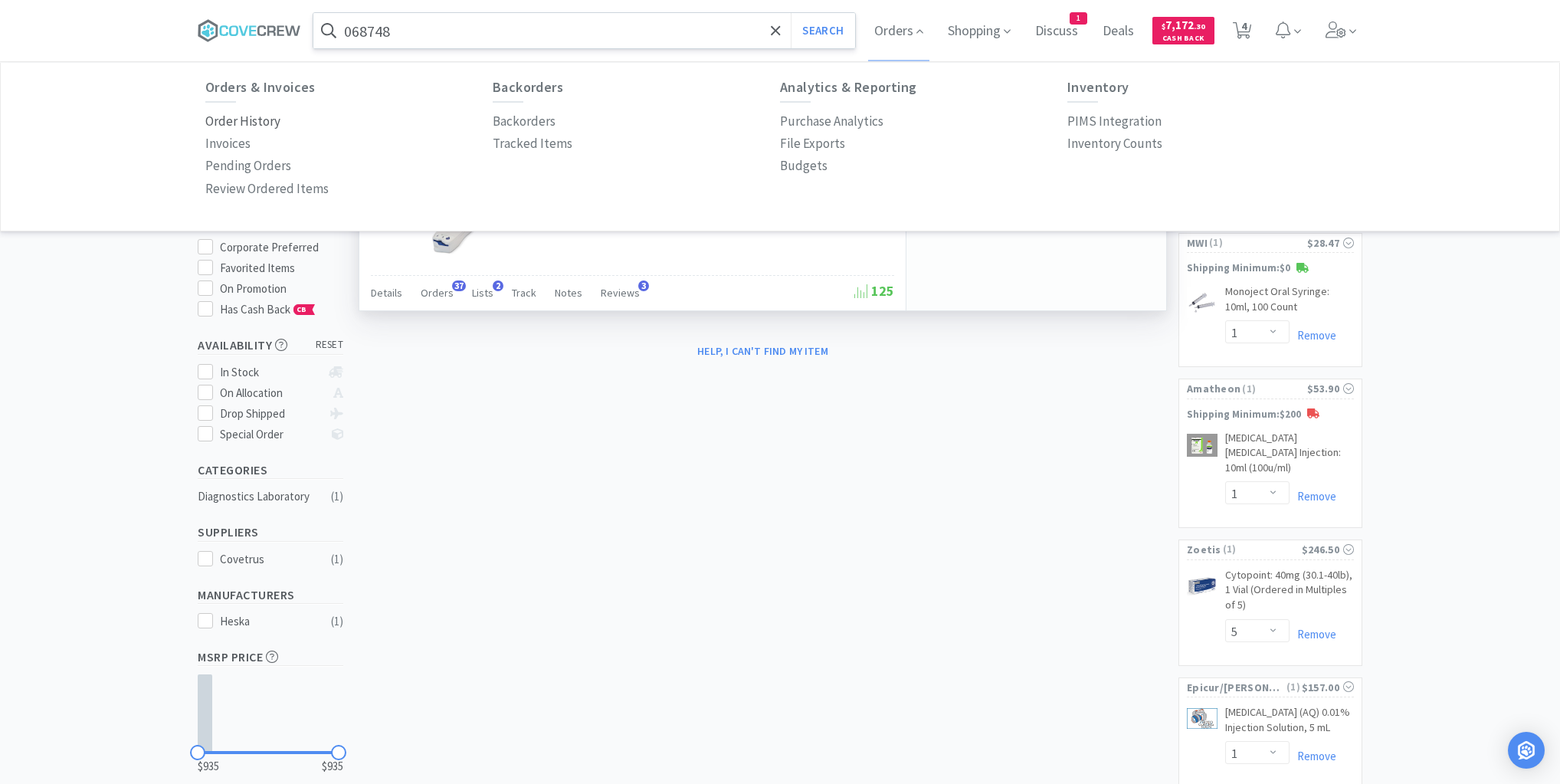
click at [249, 126] on p "Order History" at bounding box center [242, 121] width 75 height 21
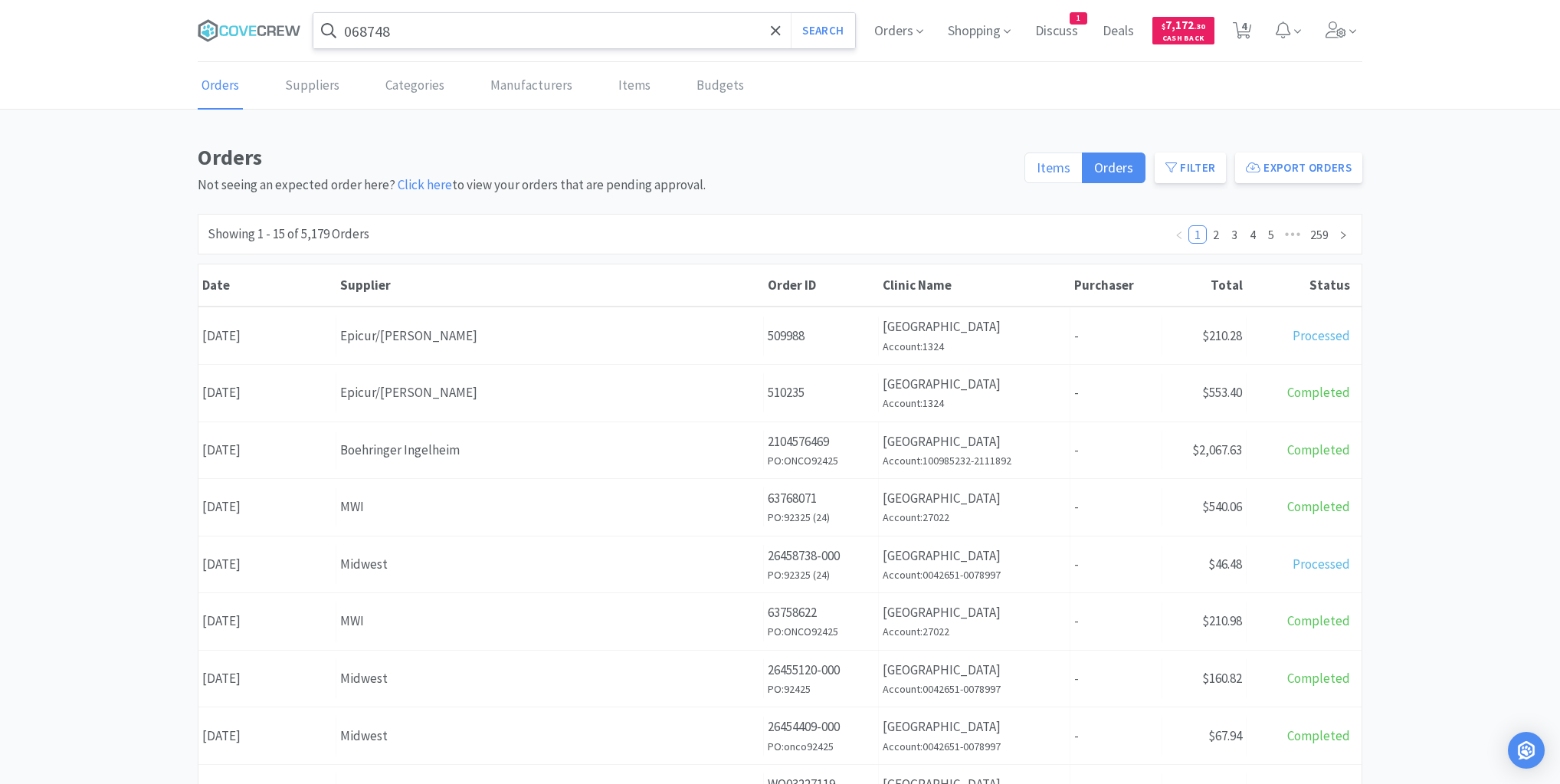
click at [1054, 168] on span "Items" at bounding box center [1054, 167] width 34 height 18
click at [1037, 172] on input "Items" at bounding box center [1037, 172] width 0 height 0
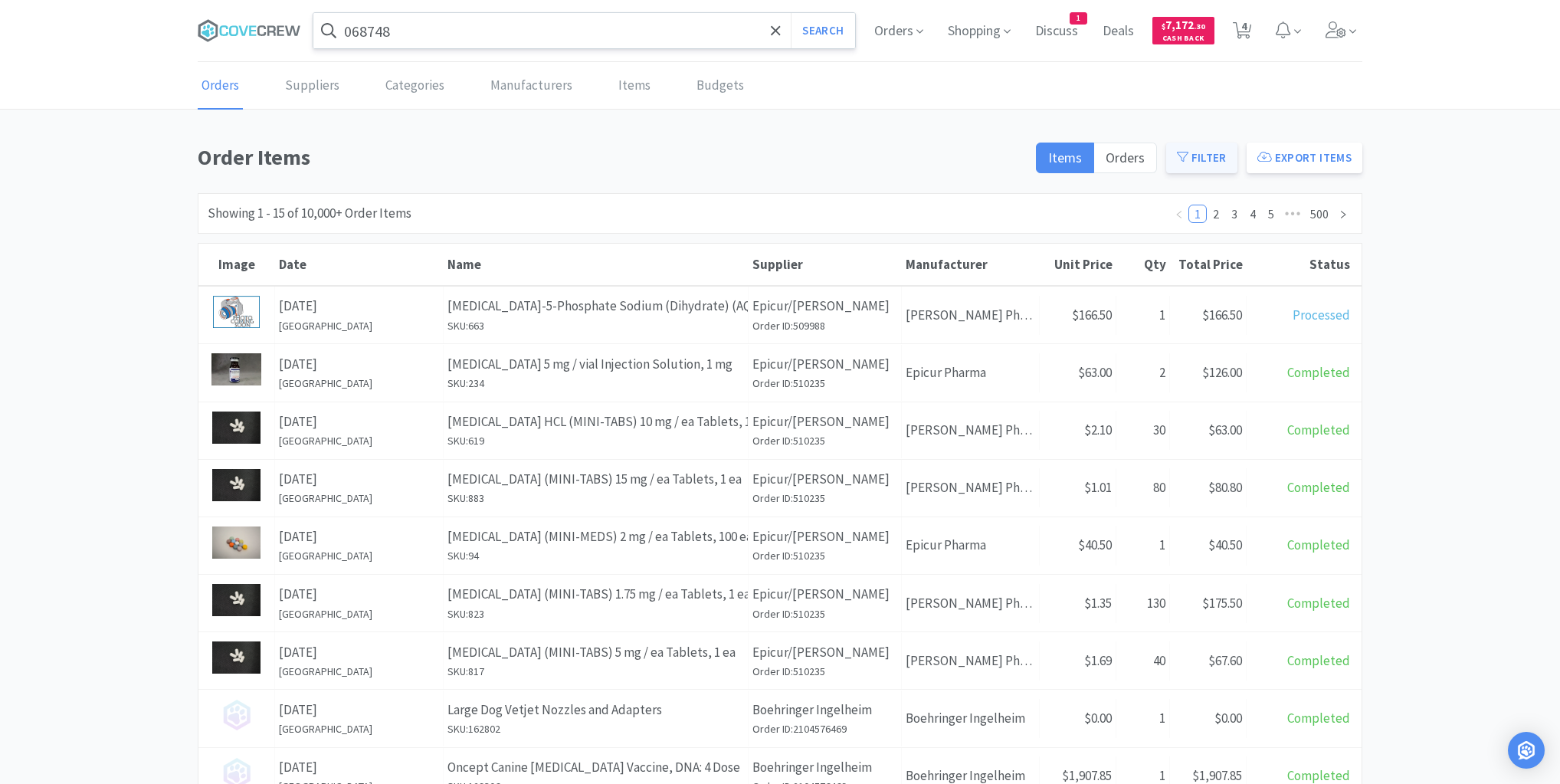
click at [1203, 158] on button "Filter" at bounding box center [1201, 157] width 71 height 30
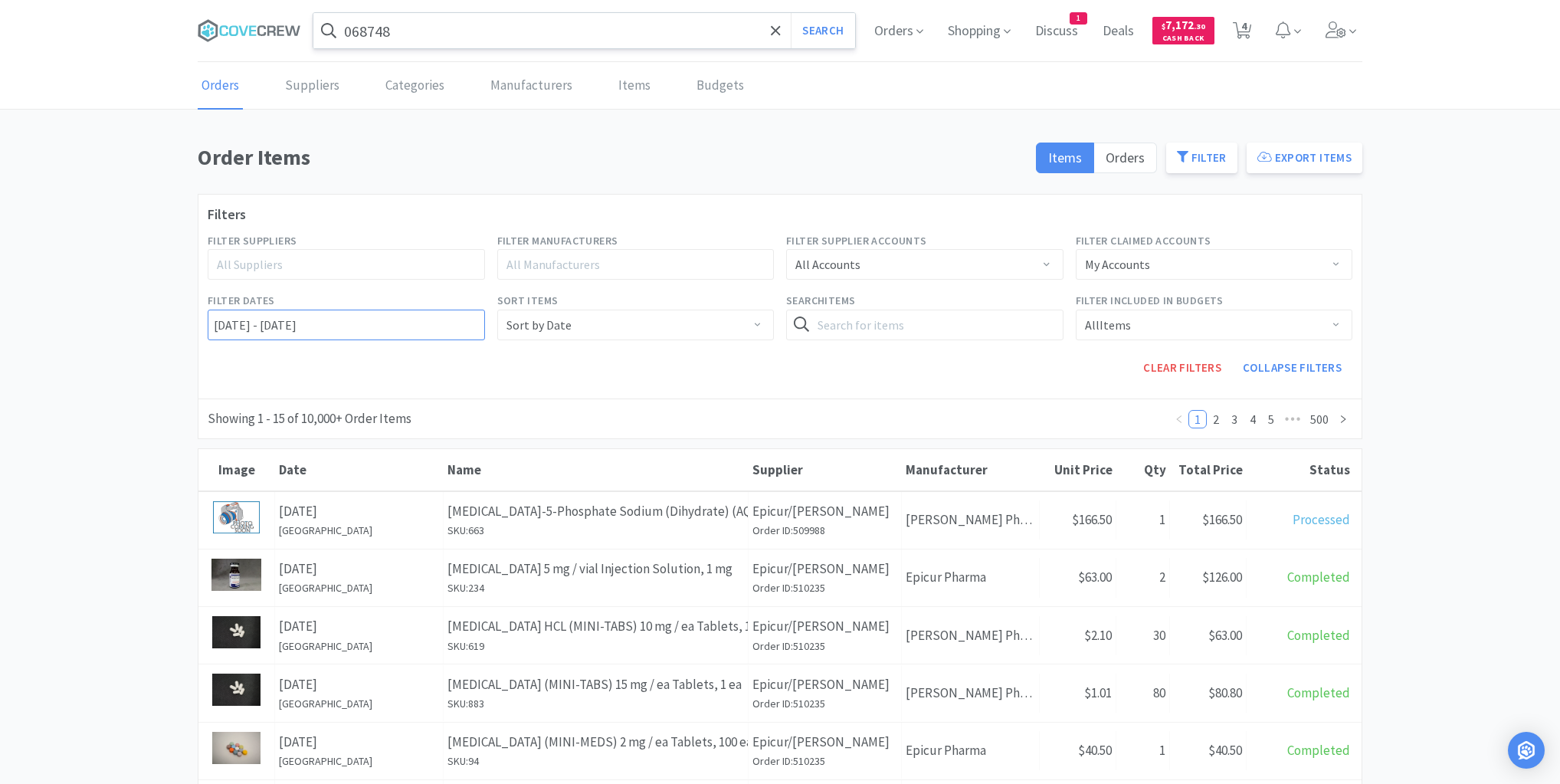
click at [208, 319] on input "[DATE] - [DATE]" at bounding box center [346, 325] width 278 height 30
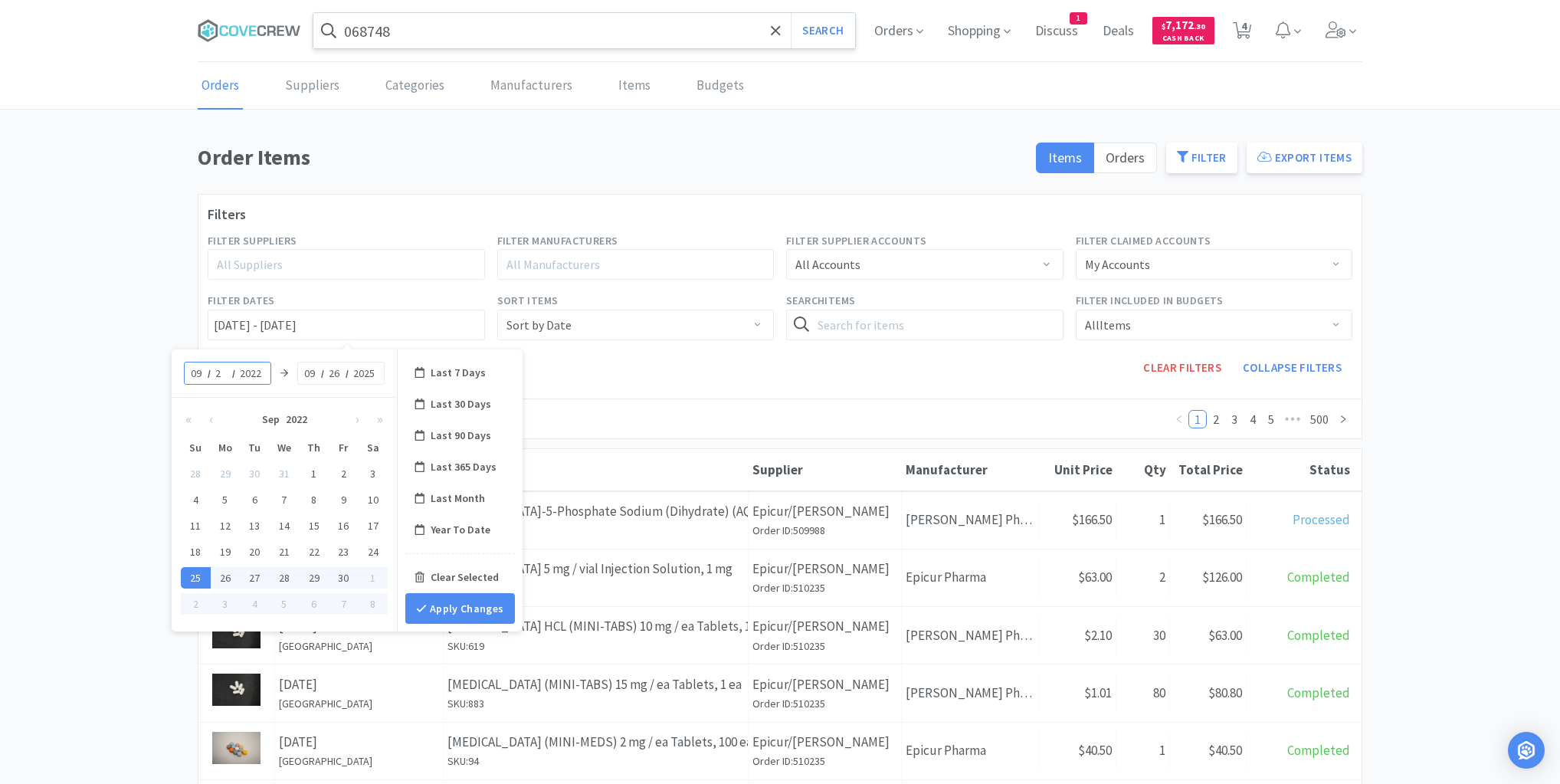
type input "23"
type input "[DATE] - [DATE]"
type input "2025"
type input "[DATE] - [DATE]"
type input "23"
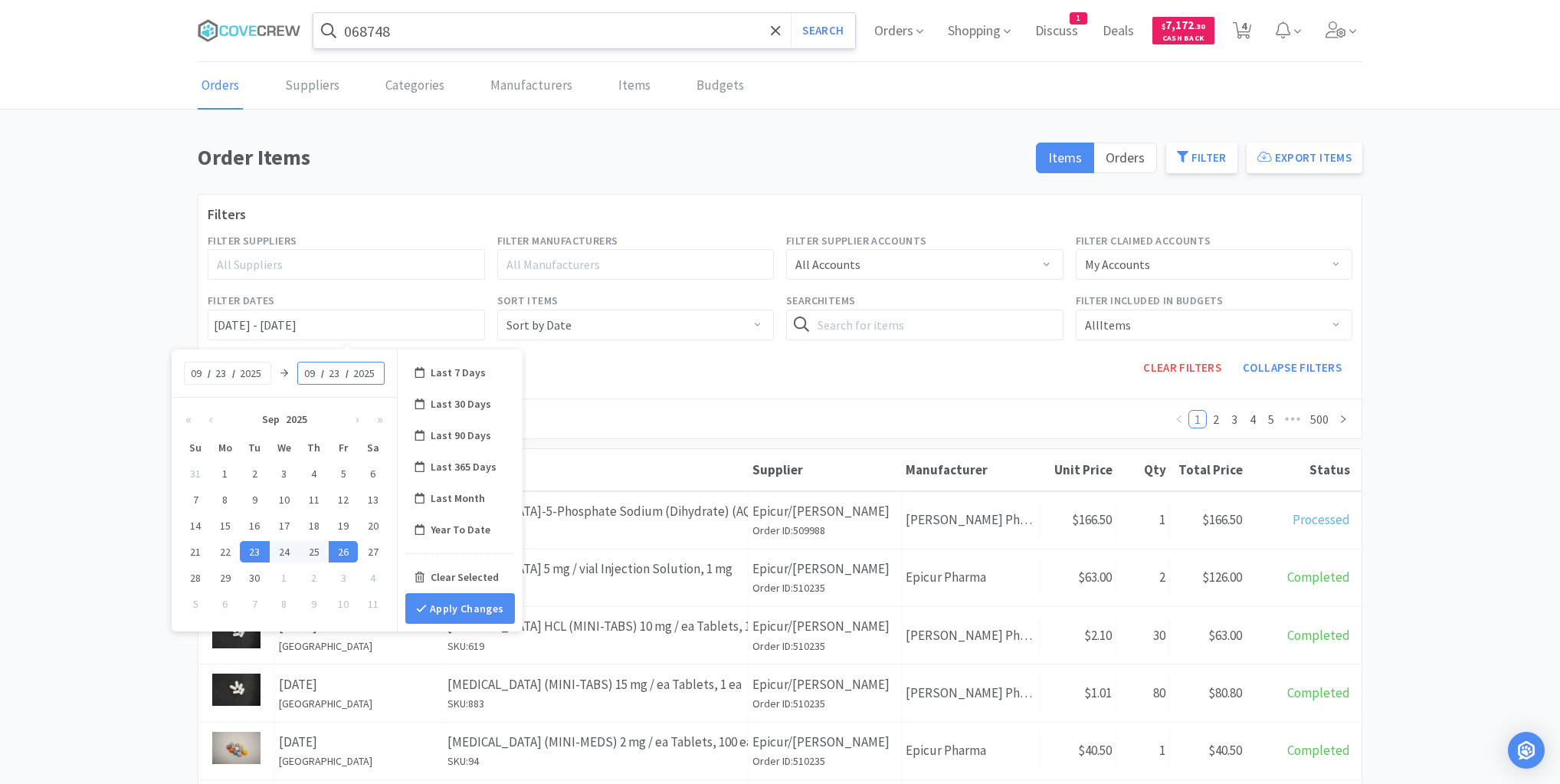
type input "[DATE] - [DATE]"
click at [475, 608] on button "Apply Changes" at bounding box center [460, 608] width 110 height 30
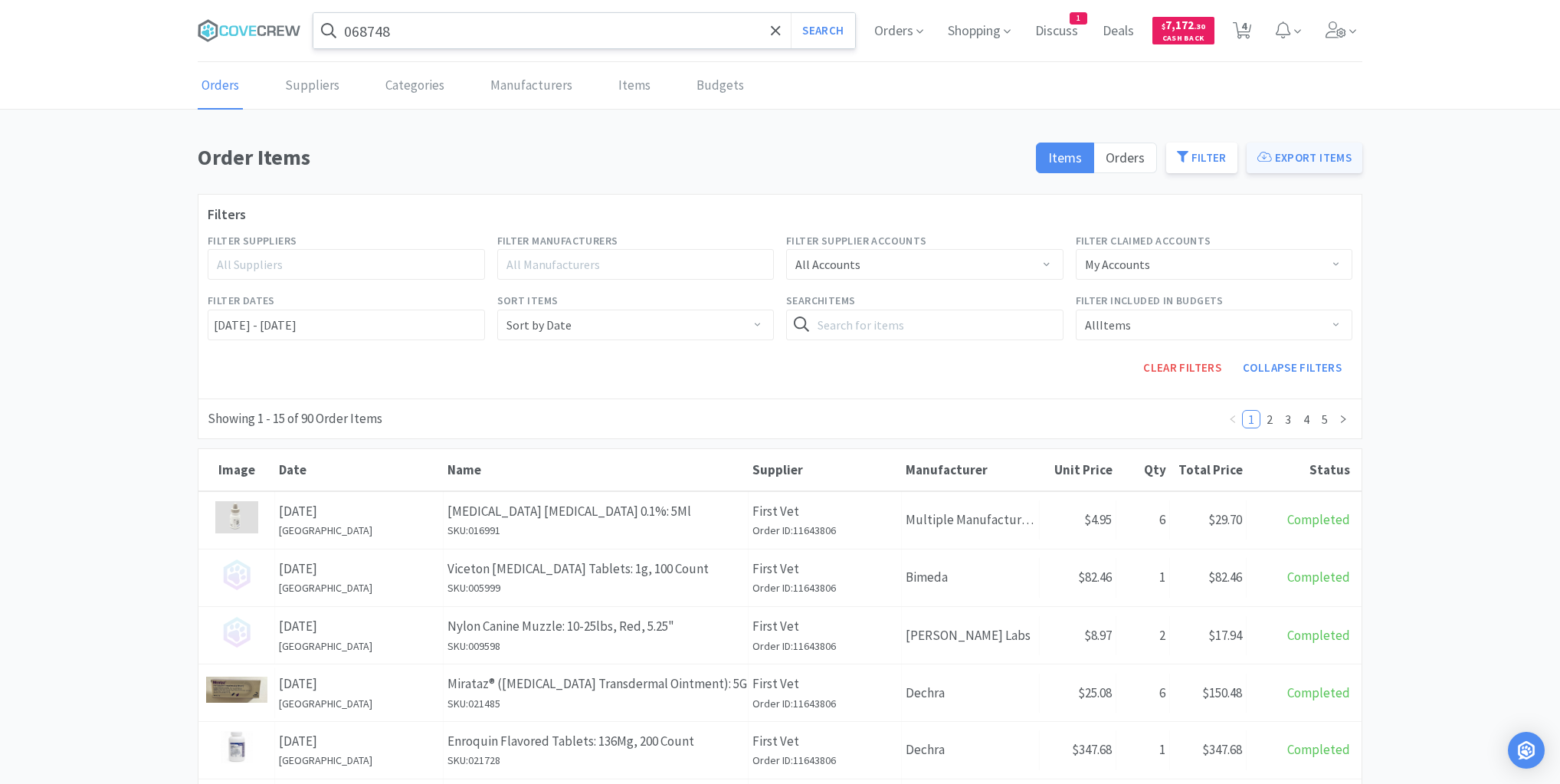
click at [1306, 151] on button "Export Items" at bounding box center [1304, 157] width 116 height 30
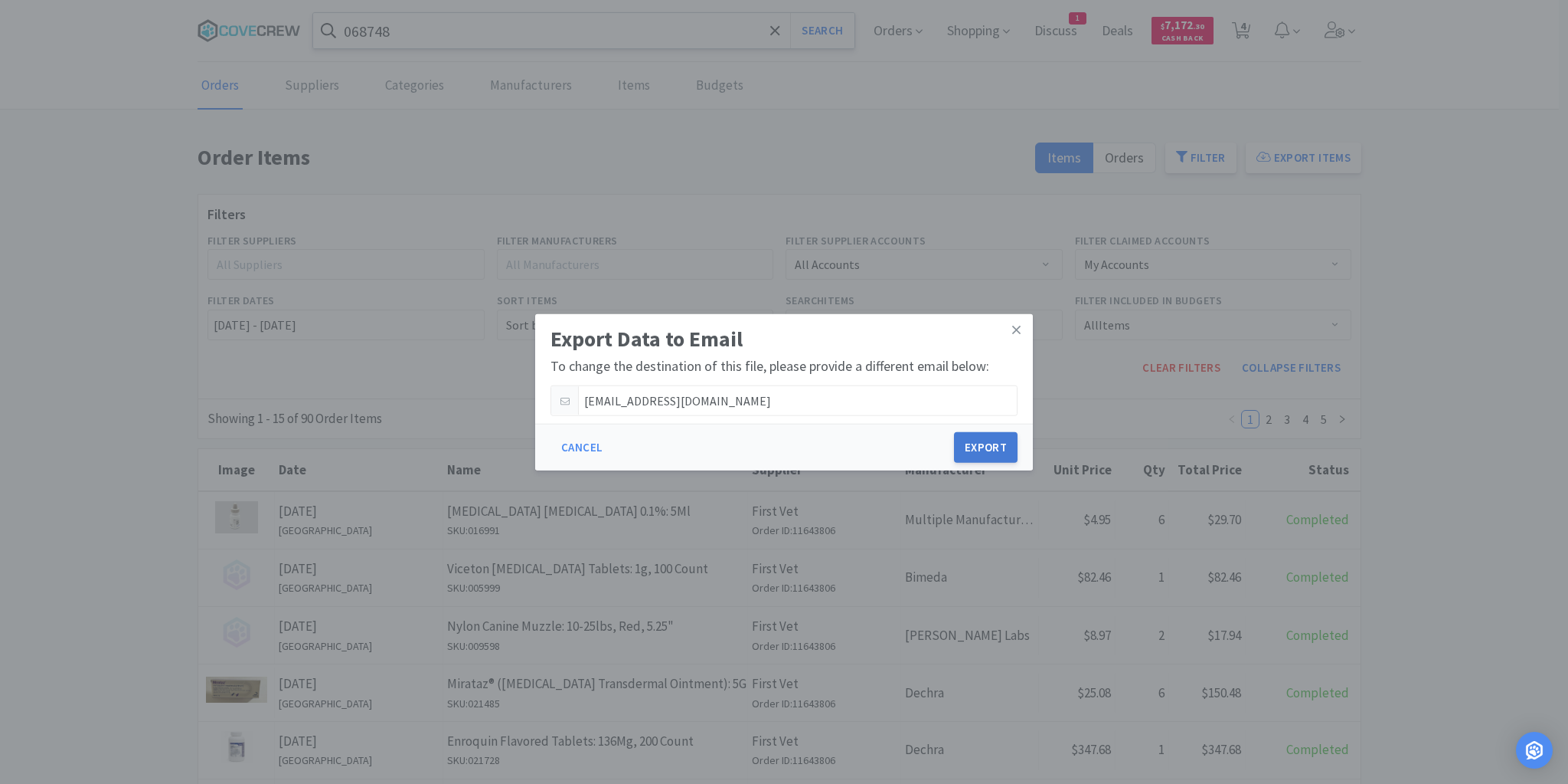
click at [980, 447] on button "Export" at bounding box center [985, 447] width 63 height 30
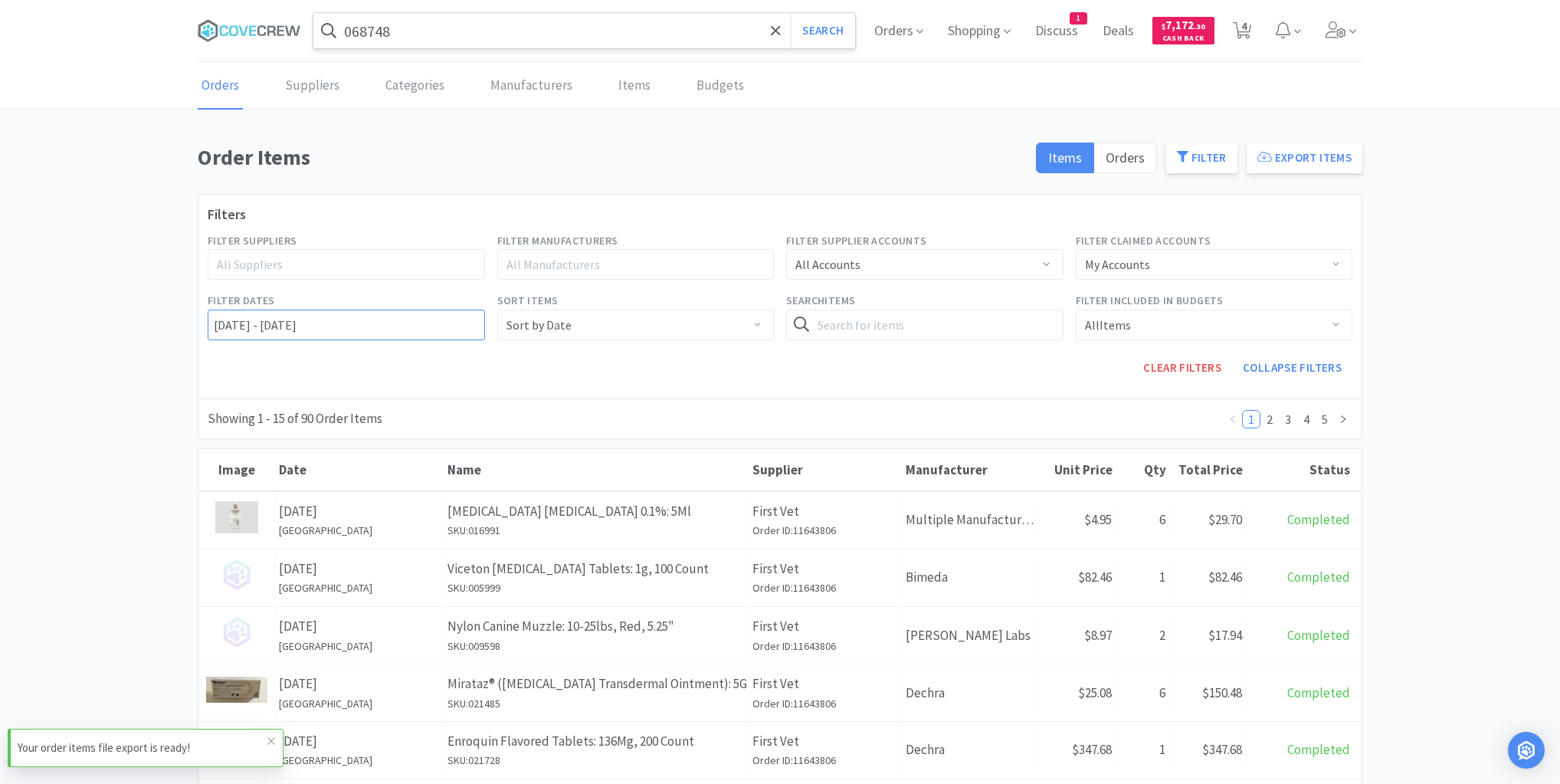
click at [210, 315] on input "[DATE] - [DATE]" at bounding box center [346, 325] width 278 height 30
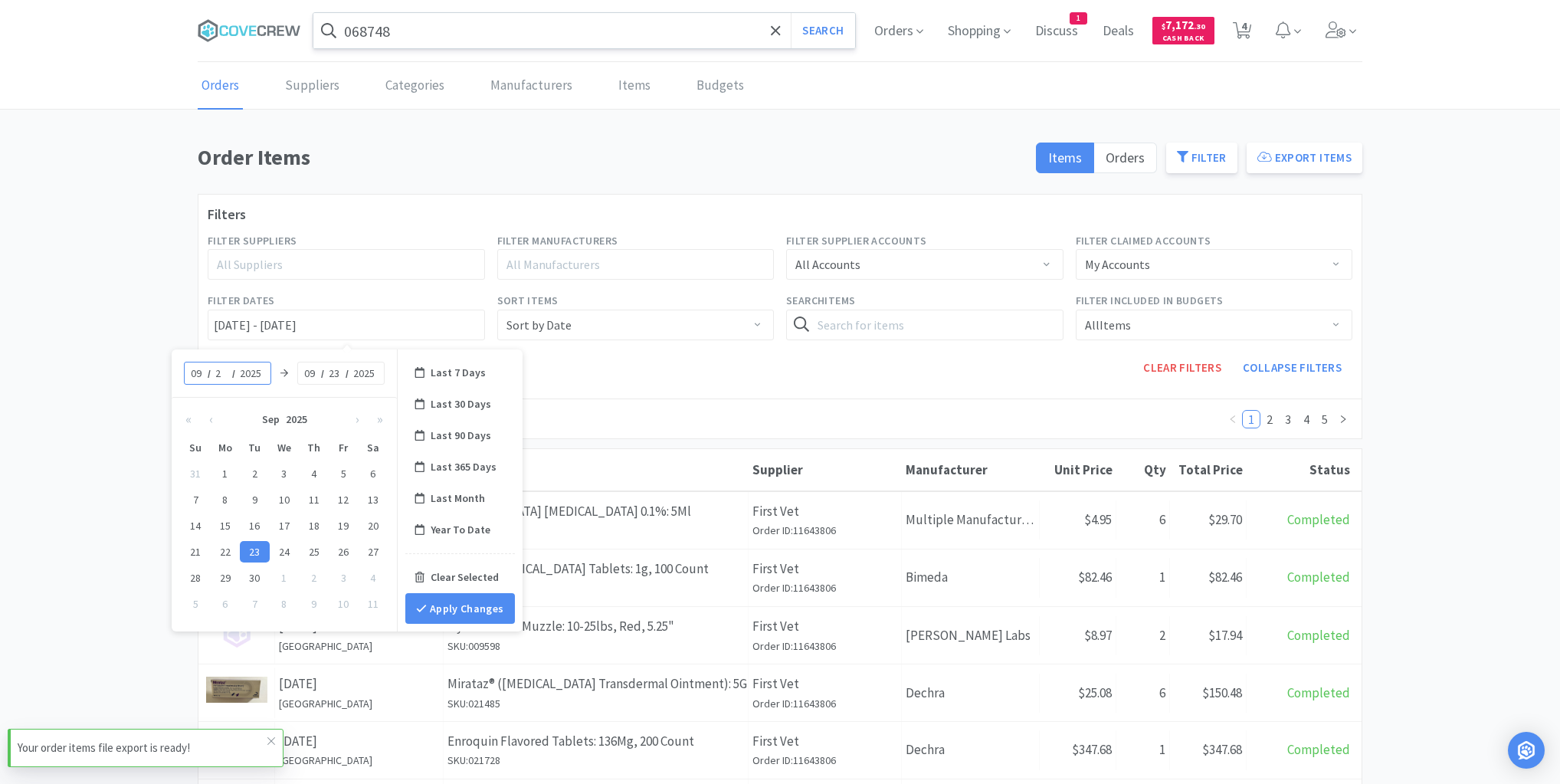
type input "24"
type input "[DATE] - [DATE]"
type input "24"
type input "[DATE] - [DATE]"
click at [476, 611] on button "Apply Changes" at bounding box center [460, 608] width 110 height 30
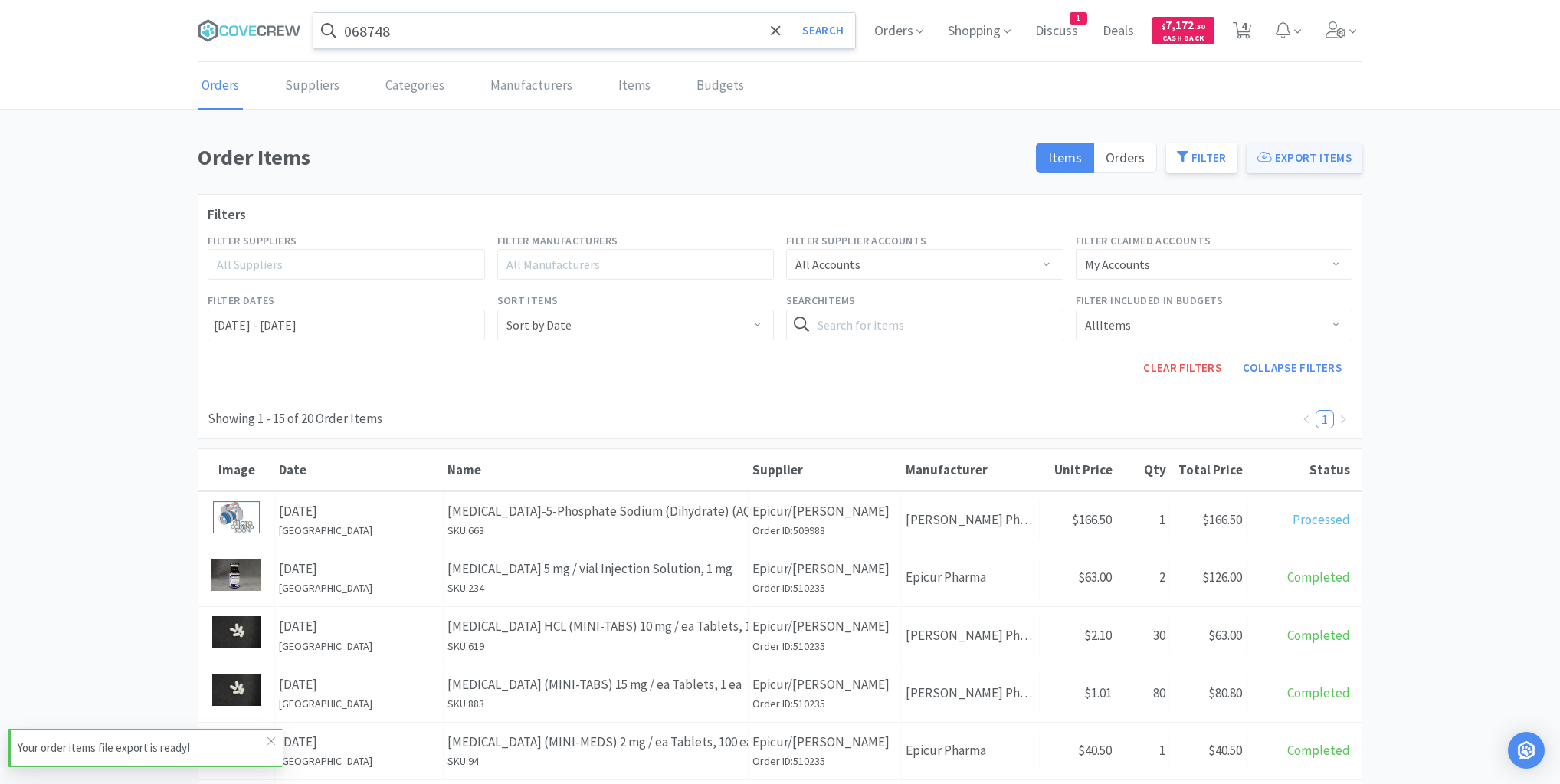
click at [1302, 161] on button "Export Items" at bounding box center [1304, 157] width 116 height 30
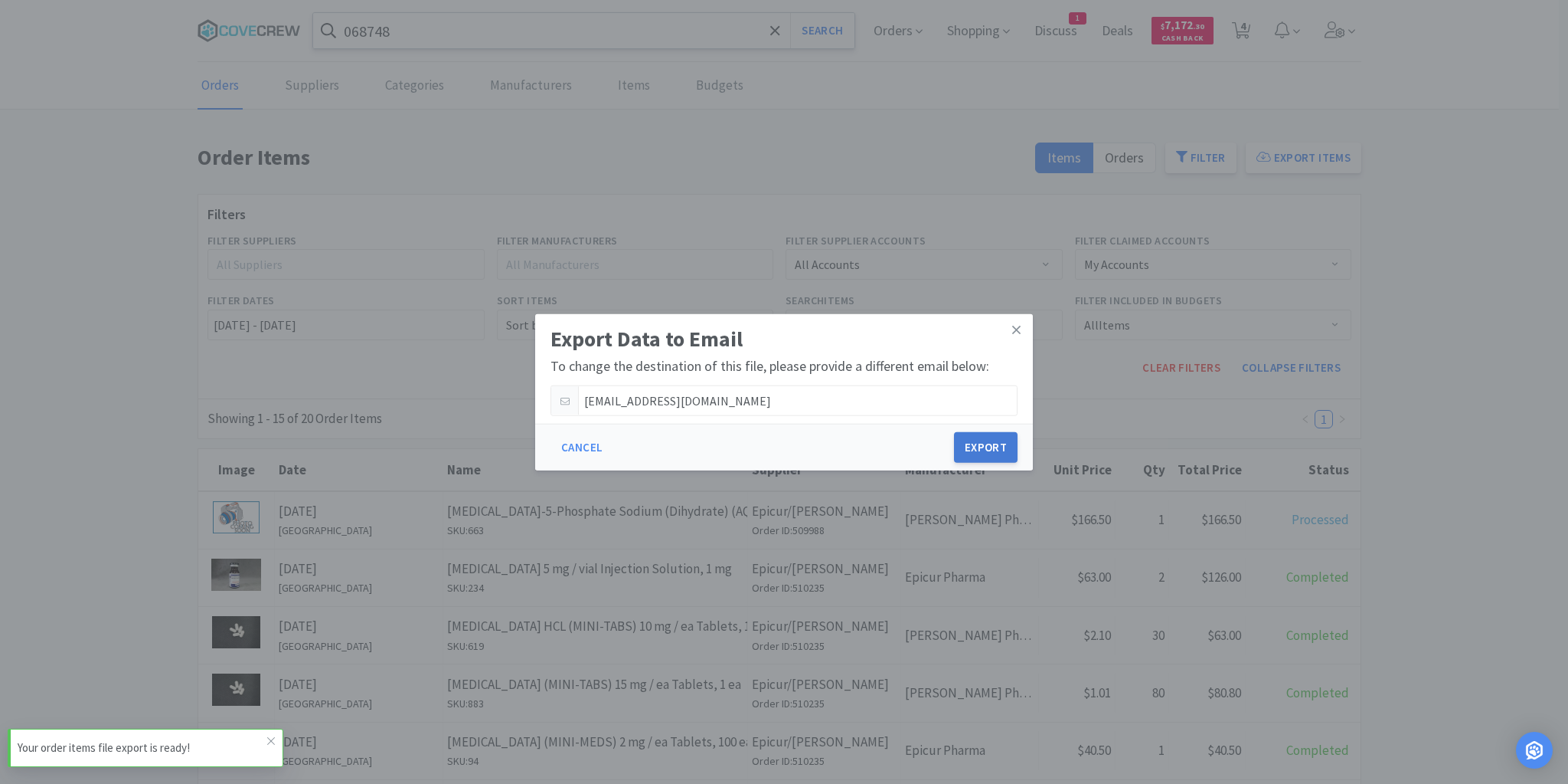
click at [994, 443] on button "Export" at bounding box center [985, 447] width 63 height 30
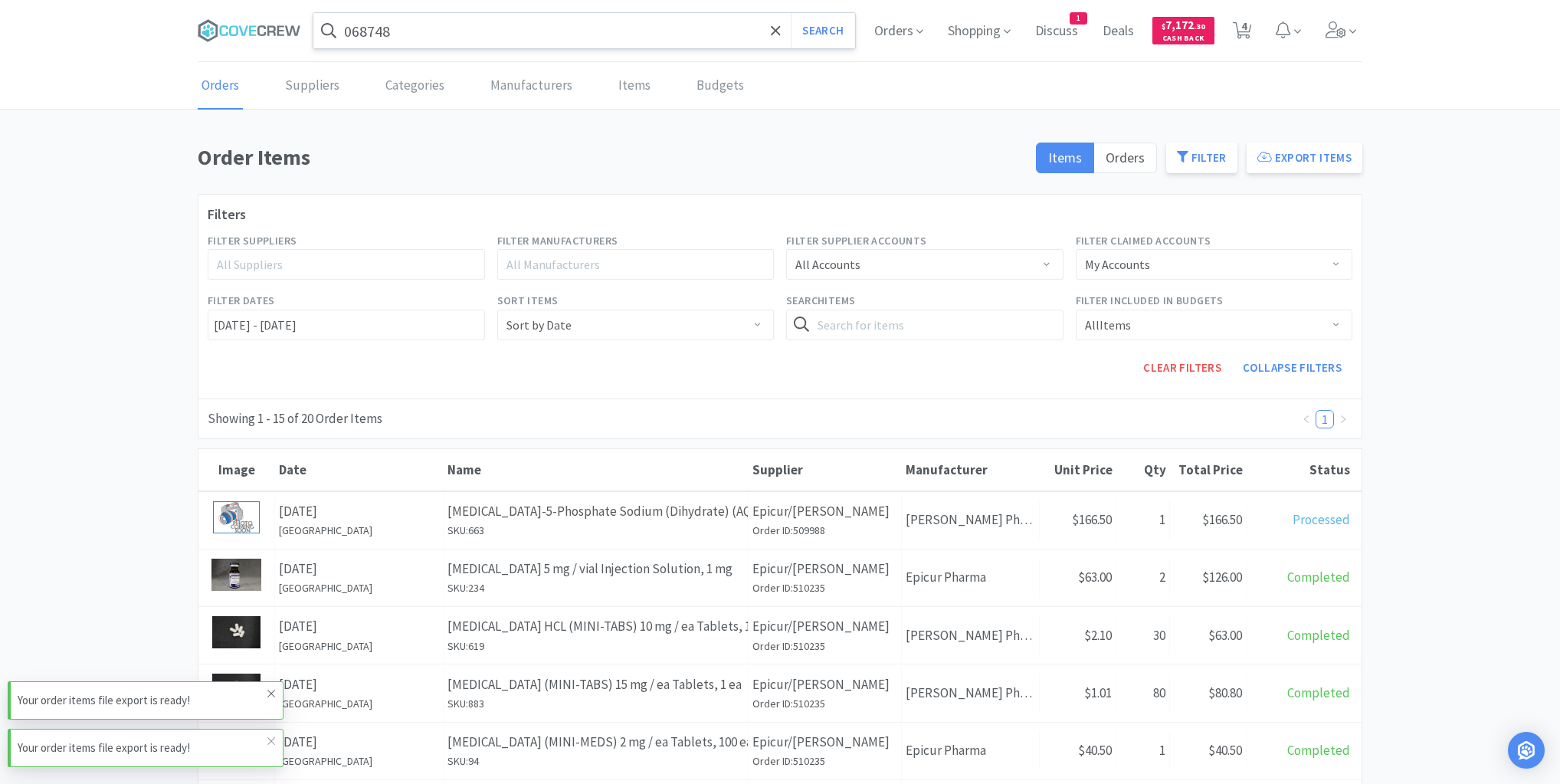
click at [273, 695] on icon at bounding box center [272, 693] width 9 height 12
click at [267, 739] on icon at bounding box center [272, 740] width 9 height 12
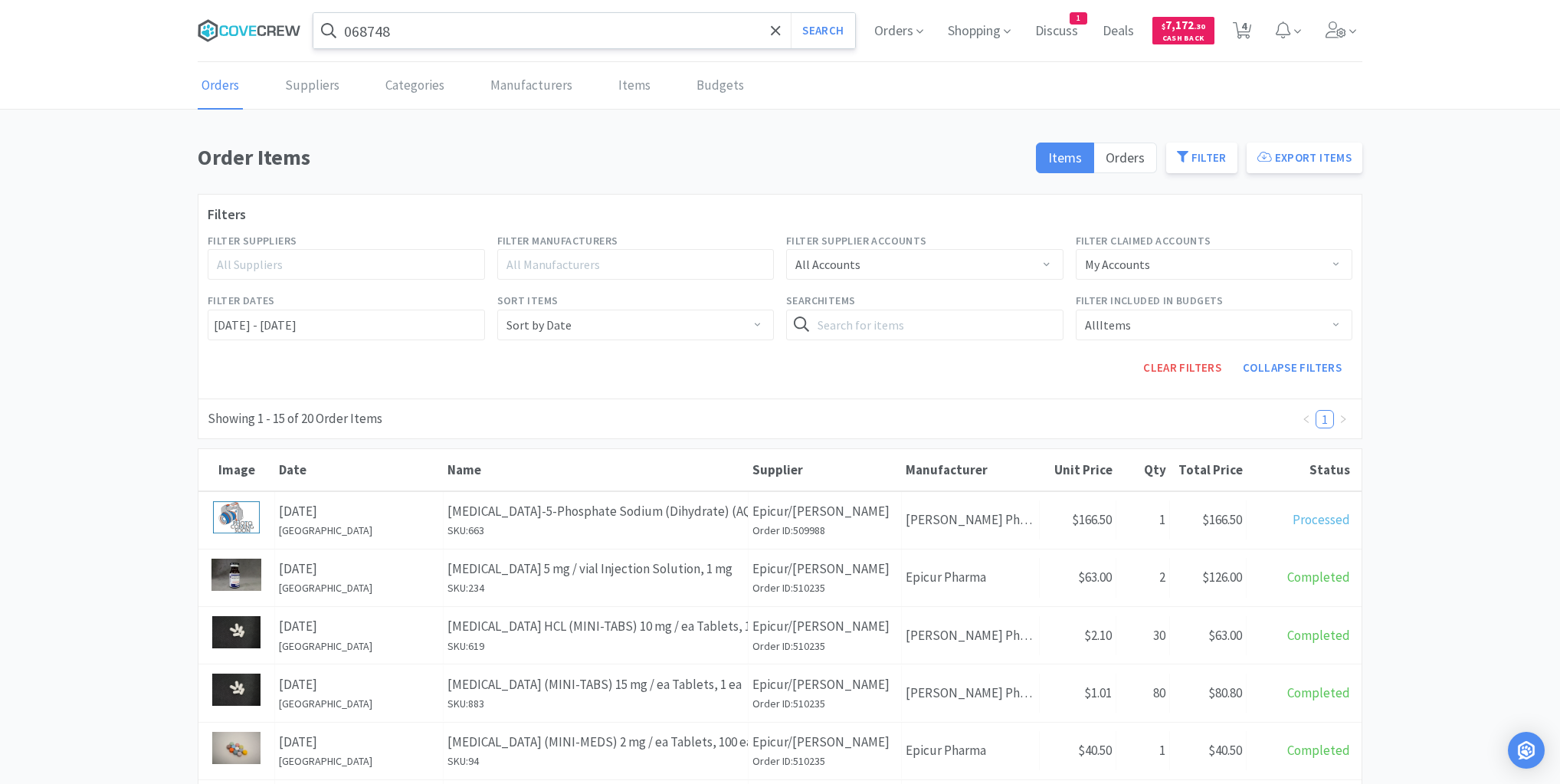
click at [242, 33] on icon at bounding box center [243, 30] width 9 height 10
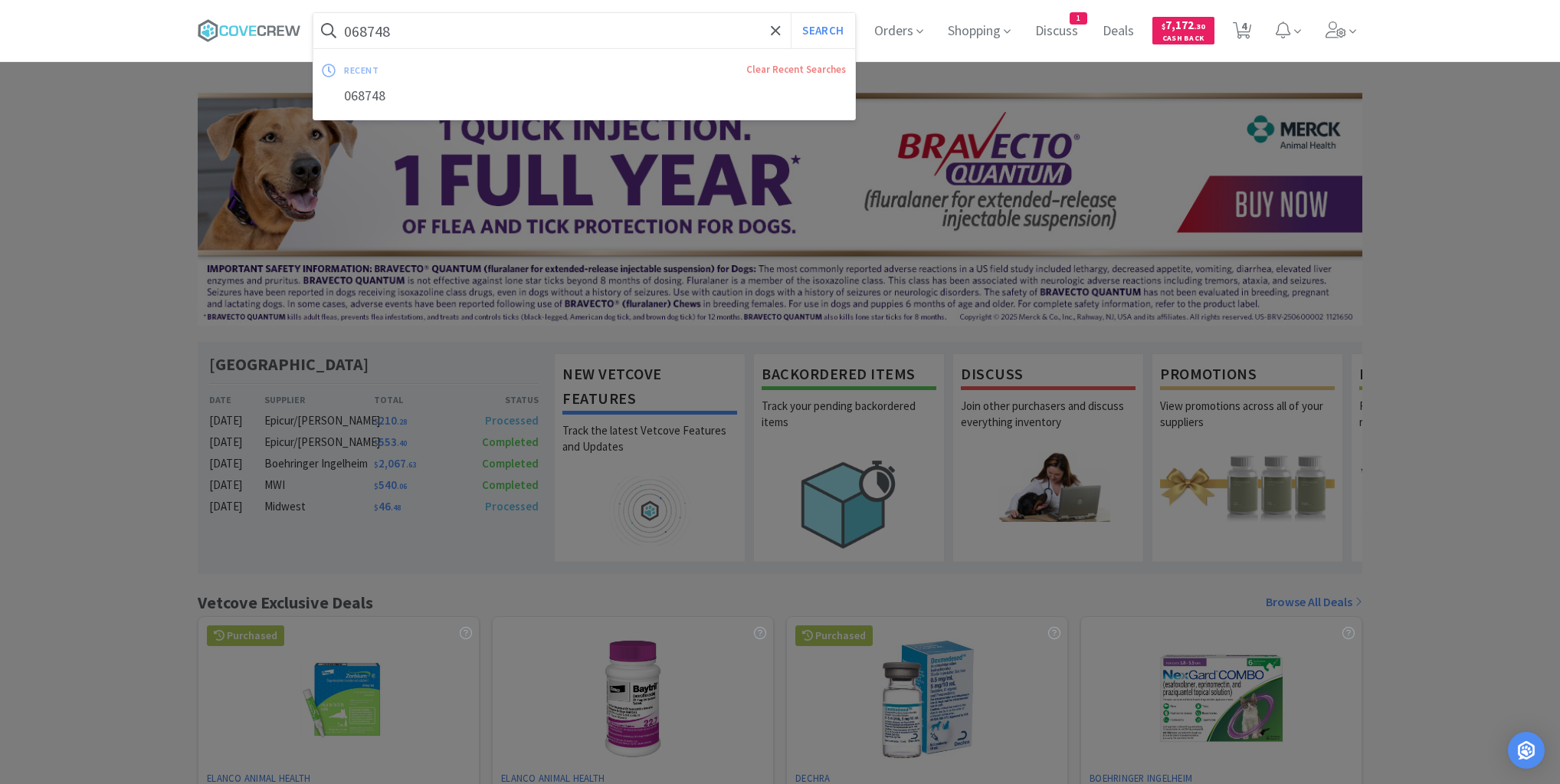
click at [463, 22] on input "068748" at bounding box center [584, 30] width 542 height 35
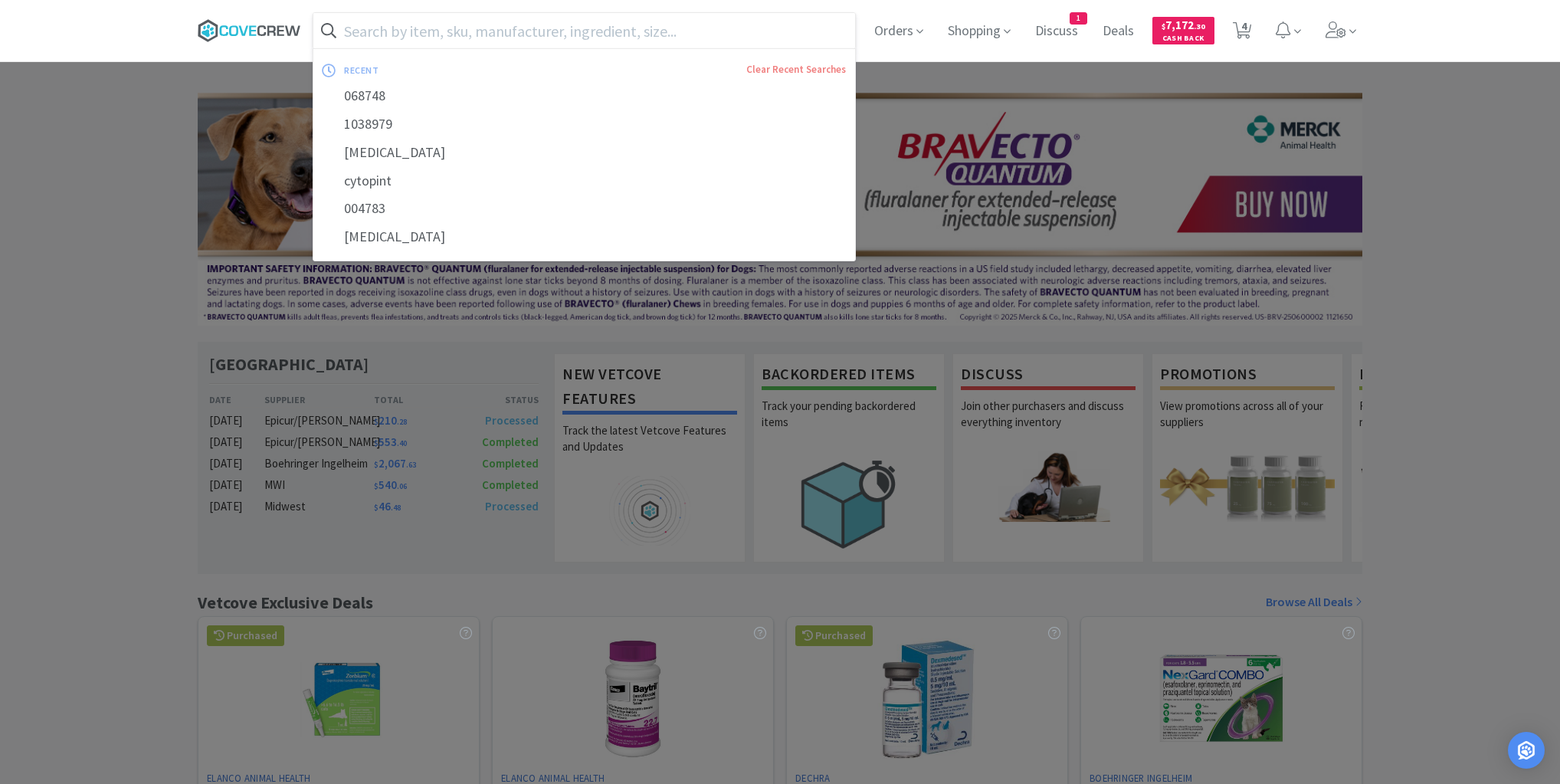
click at [283, 25] on icon at bounding box center [249, 30] width 103 height 23
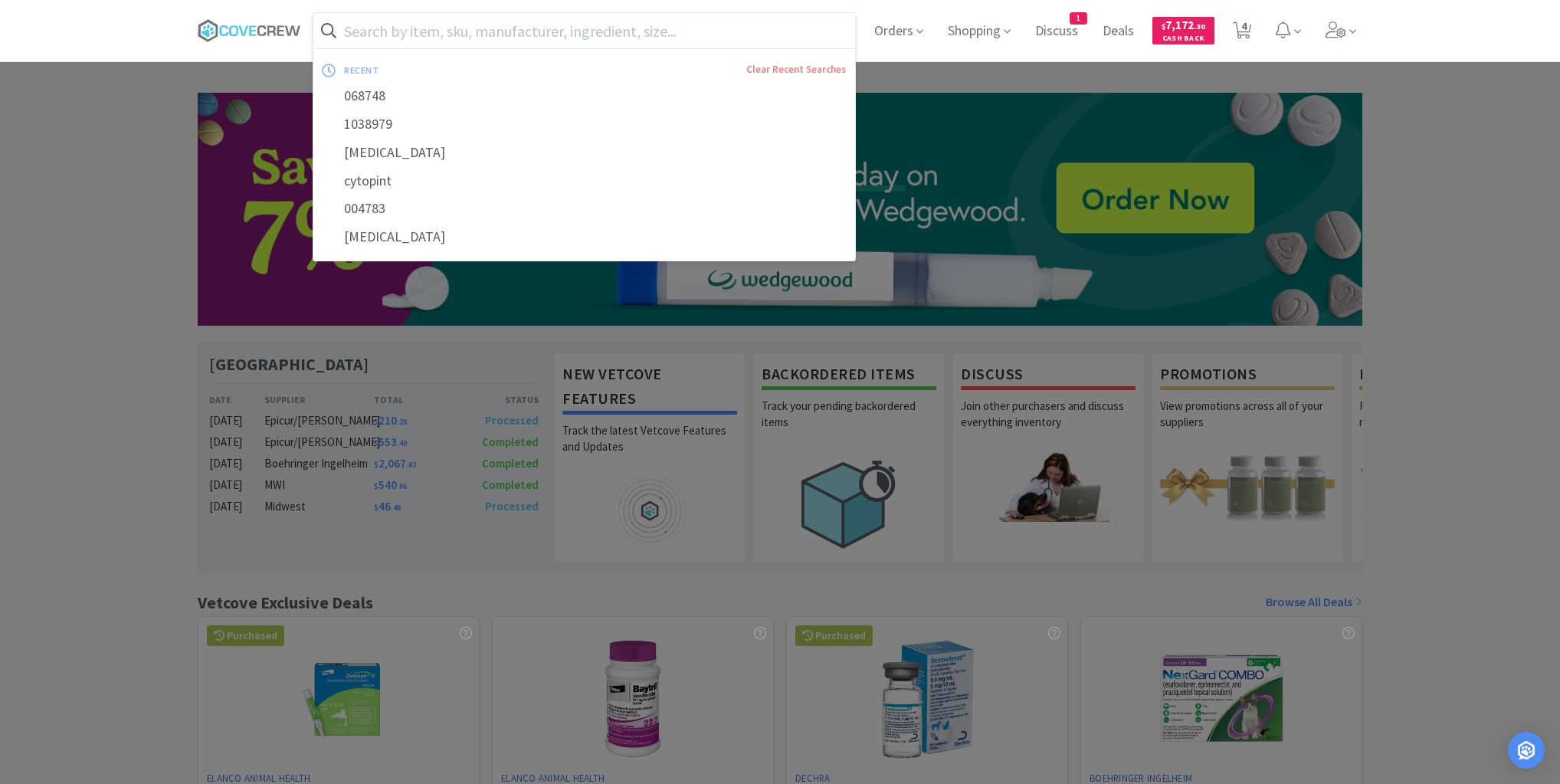
click at [553, 35] on input "text" at bounding box center [584, 30] width 542 height 35
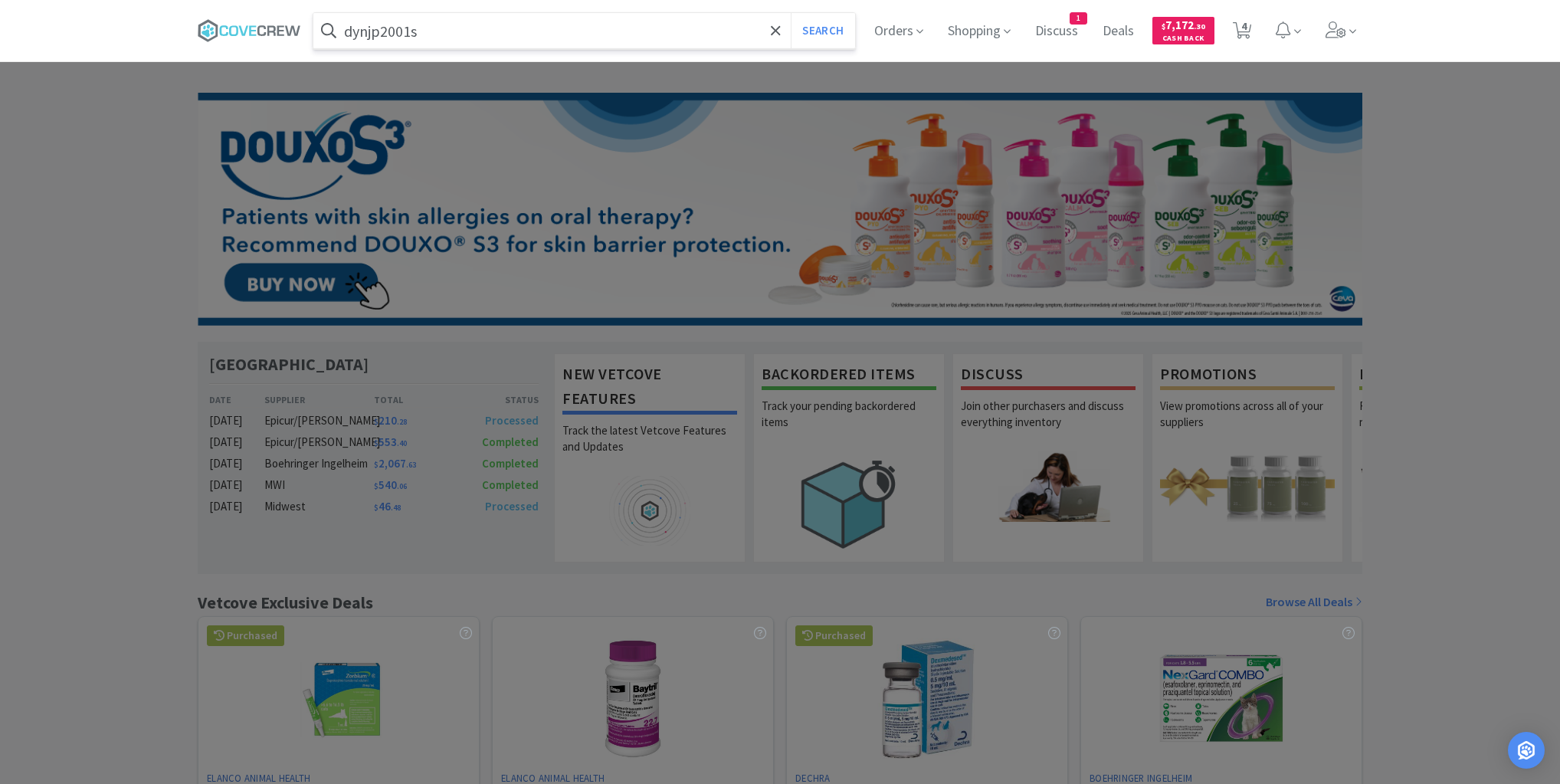
type input "dynjp2001s"
click at [791, 13] on button "Search" at bounding box center [822, 30] width 63 height 35
select select "1"
select select "5"
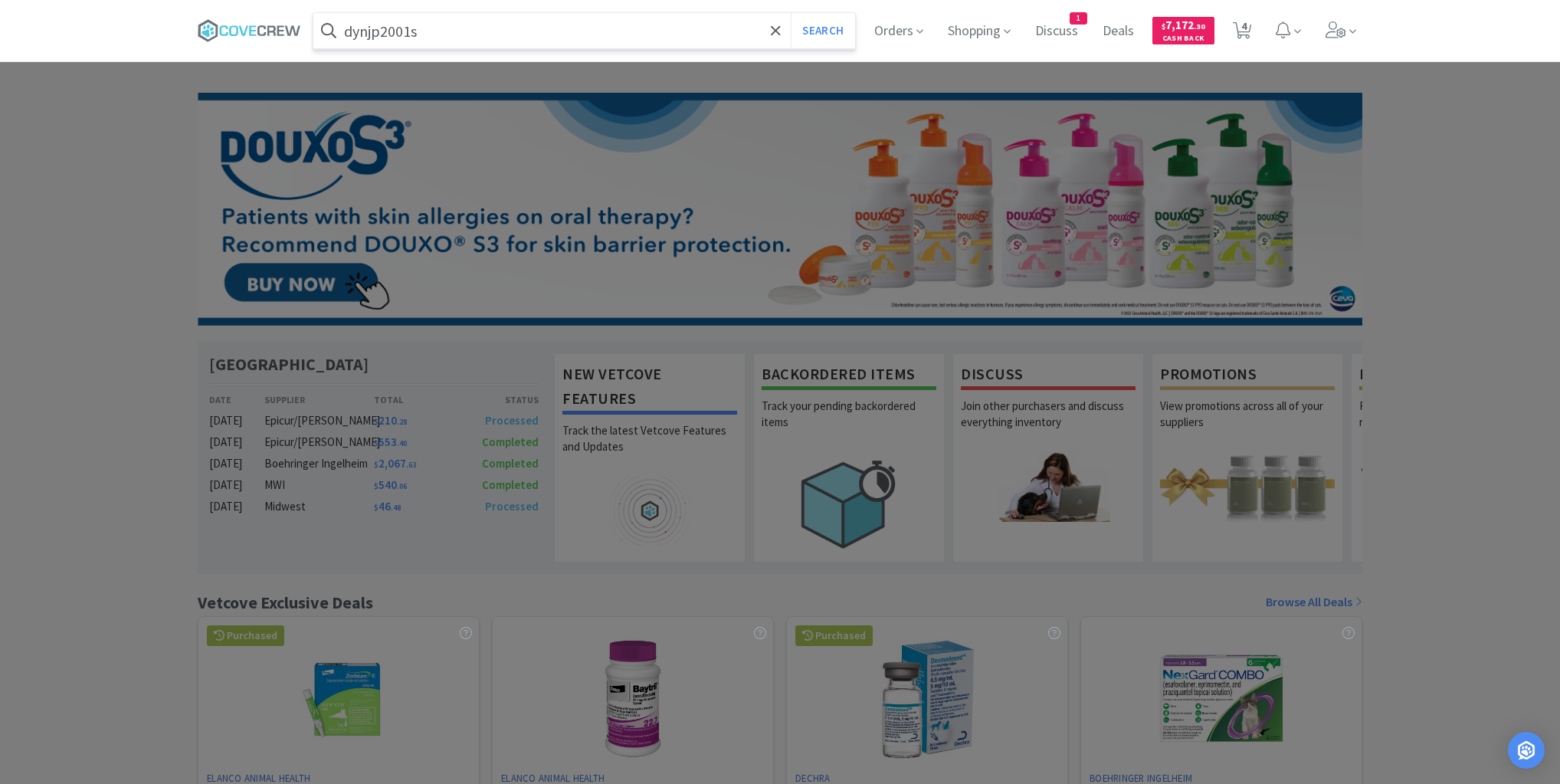
select select "1"
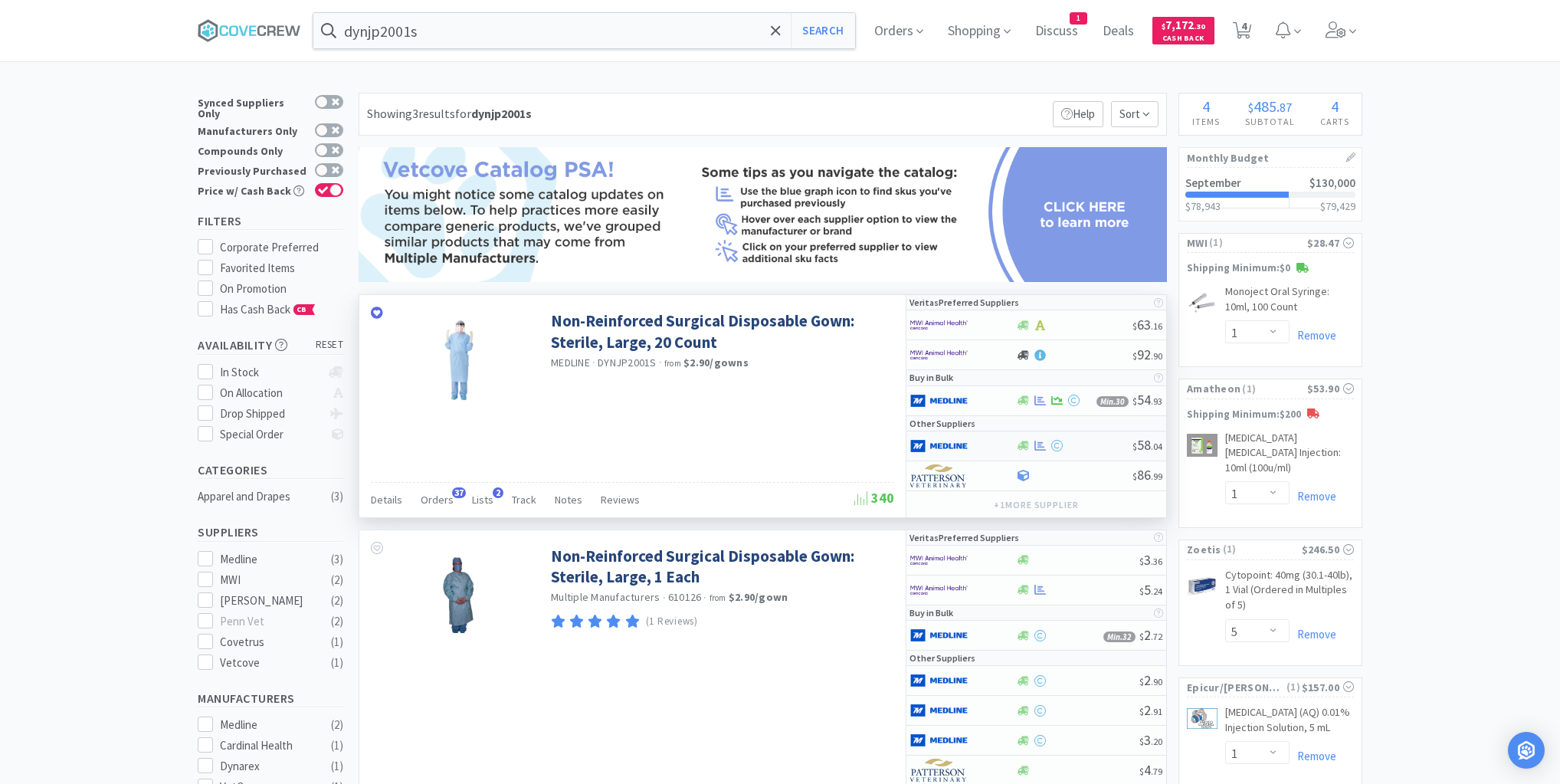
click at [988, 444] on div at bounding box center [952, 446] width 84 height 27
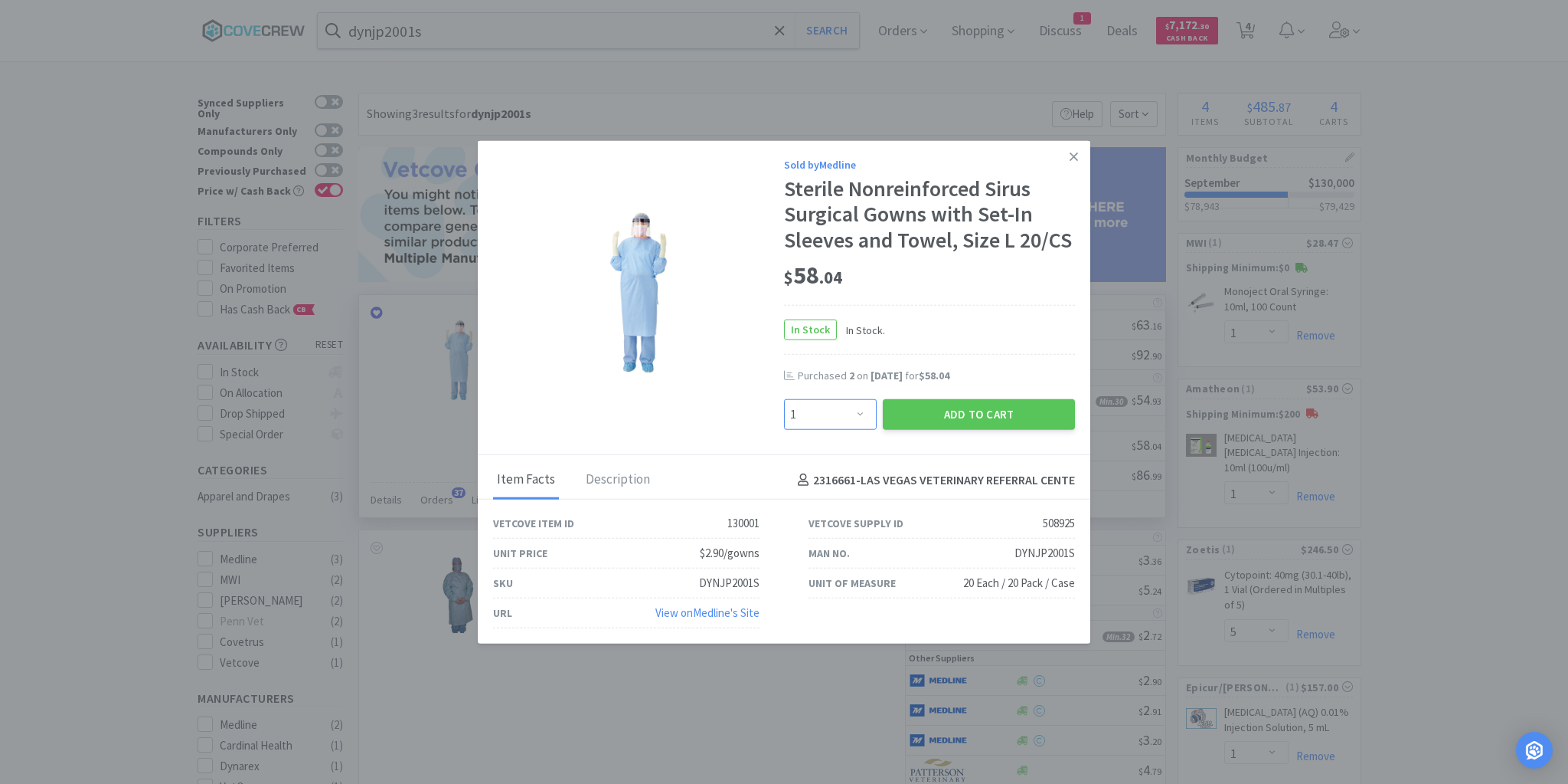
click at [861, 414] on select "Enter Quantity 1 2 3 4 5 6 7 8 9 10 11 12 13 14 15 16 17 18 19 20 Enter Quantity" at bounding box center [830, 414] width 93 height 30
select select "4"
click at [784, 399] on select "Enter Quantity 1 2 3 4 5 6 7 8 9 10 11 12 13 14 15 16 17 18 19 20 Enter Quantity" at bounding box center [830, 414] width 93 height 30
click at [993, 409] on button "Add to Cart" at bounding box center [978, 414] width 192 height 30
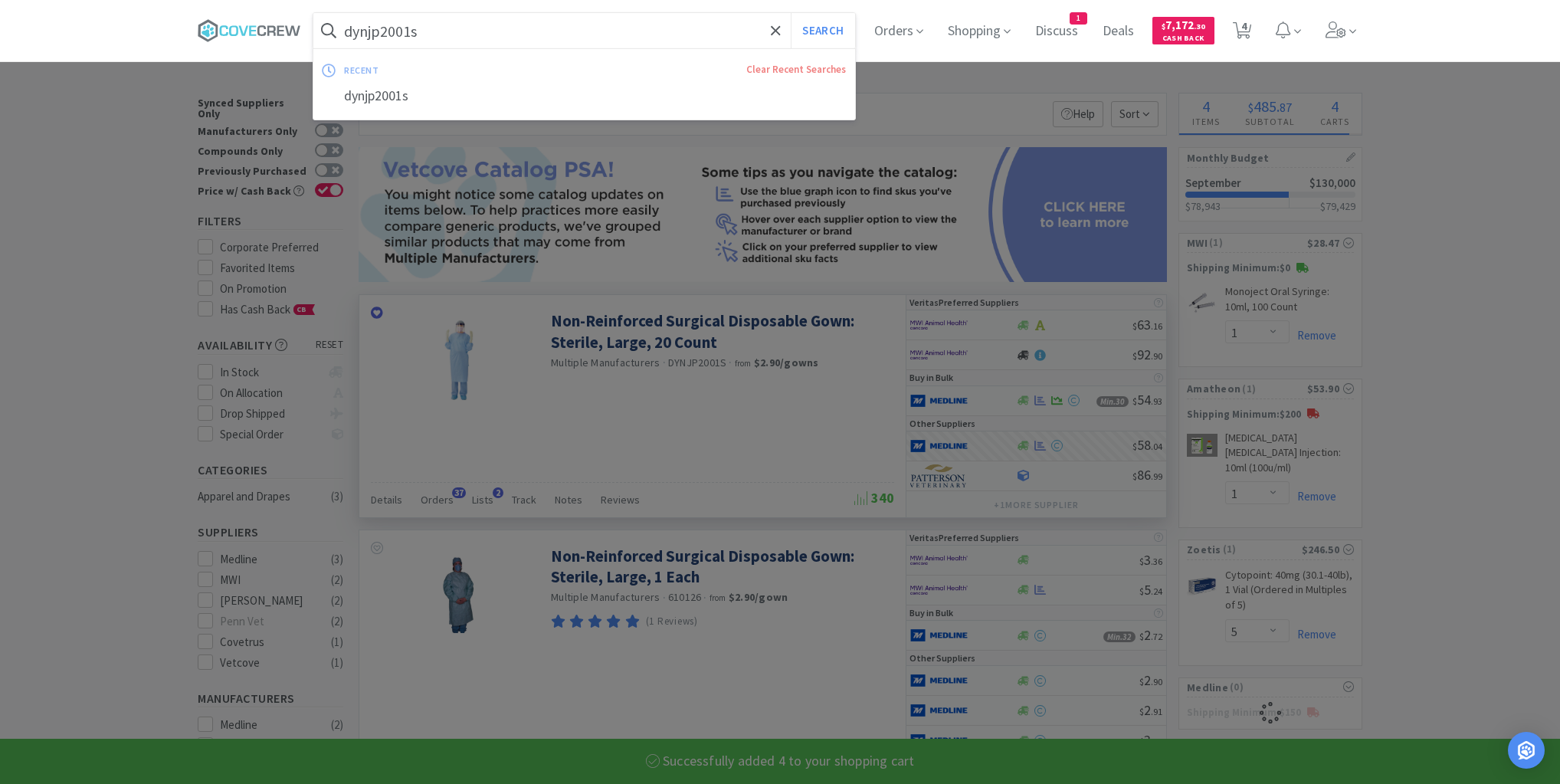
click at [648, 34] on input "dynjp2001s" at bounding box center [584, 30] width 542 height 35
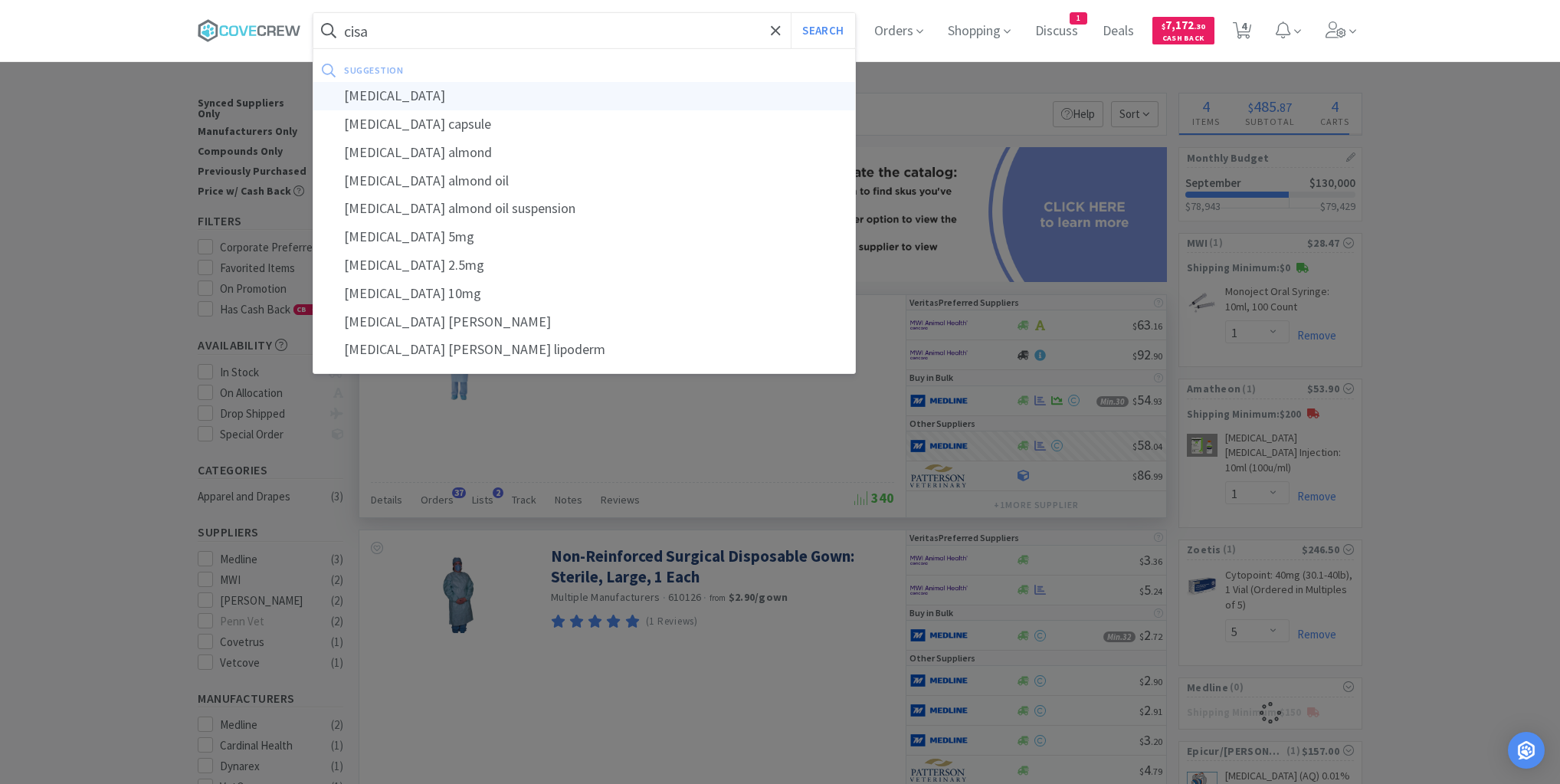
type input "[MEDICAL_DATA]"
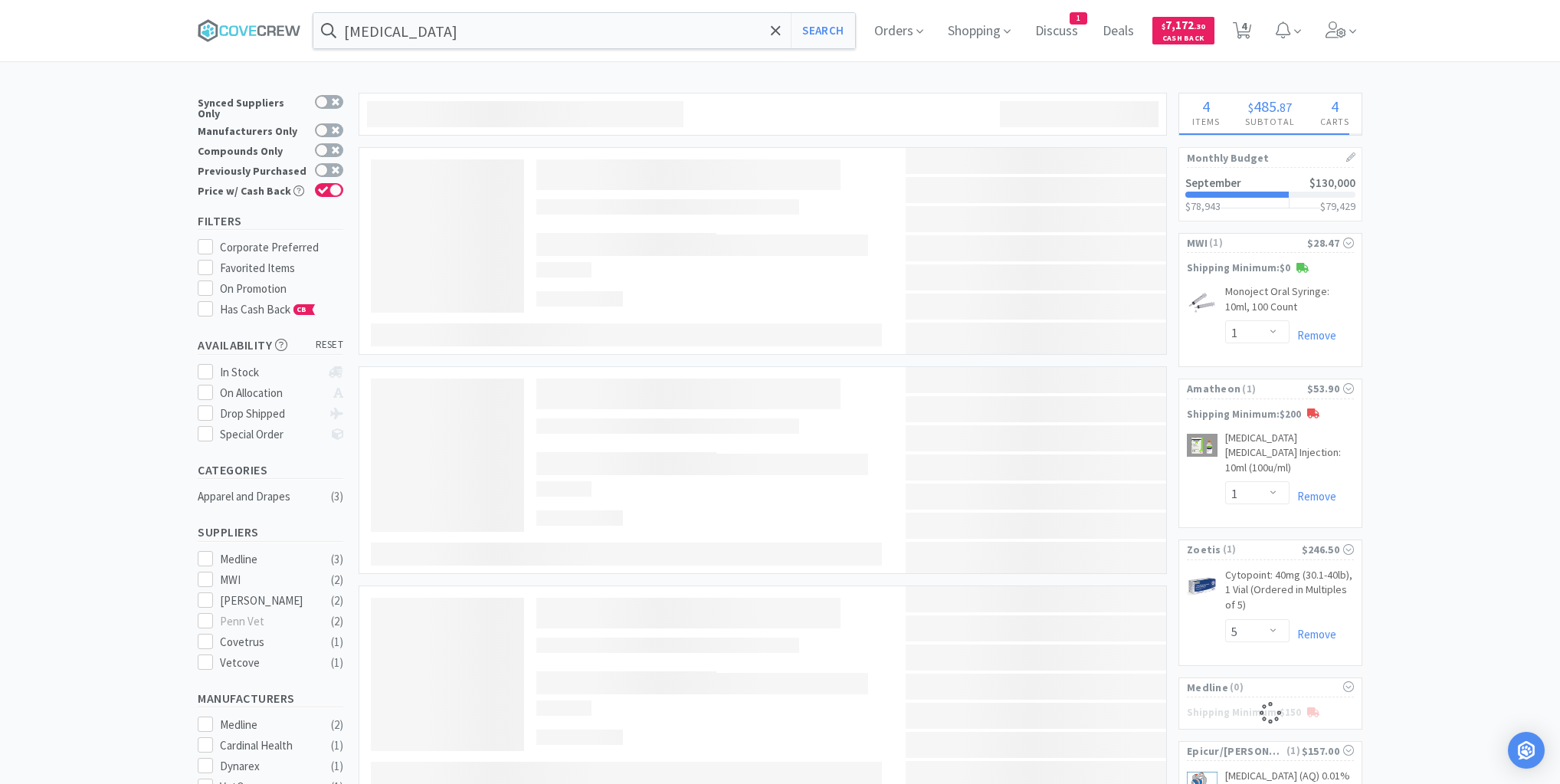
select select "4"
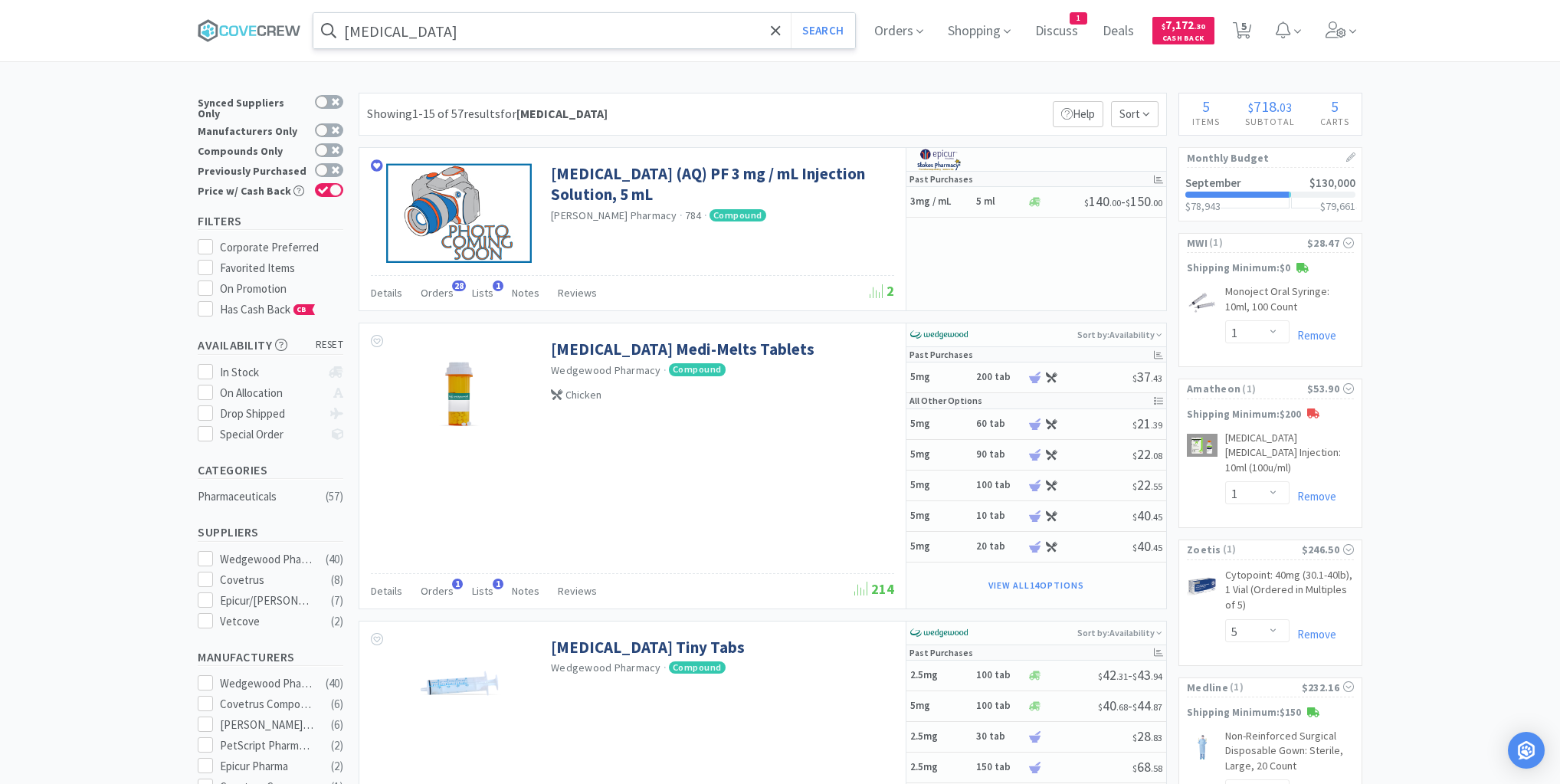
click at [619, 30] on input "[MEDICAL_DATA]" at bounding box center [584, 30] width 542 height 35
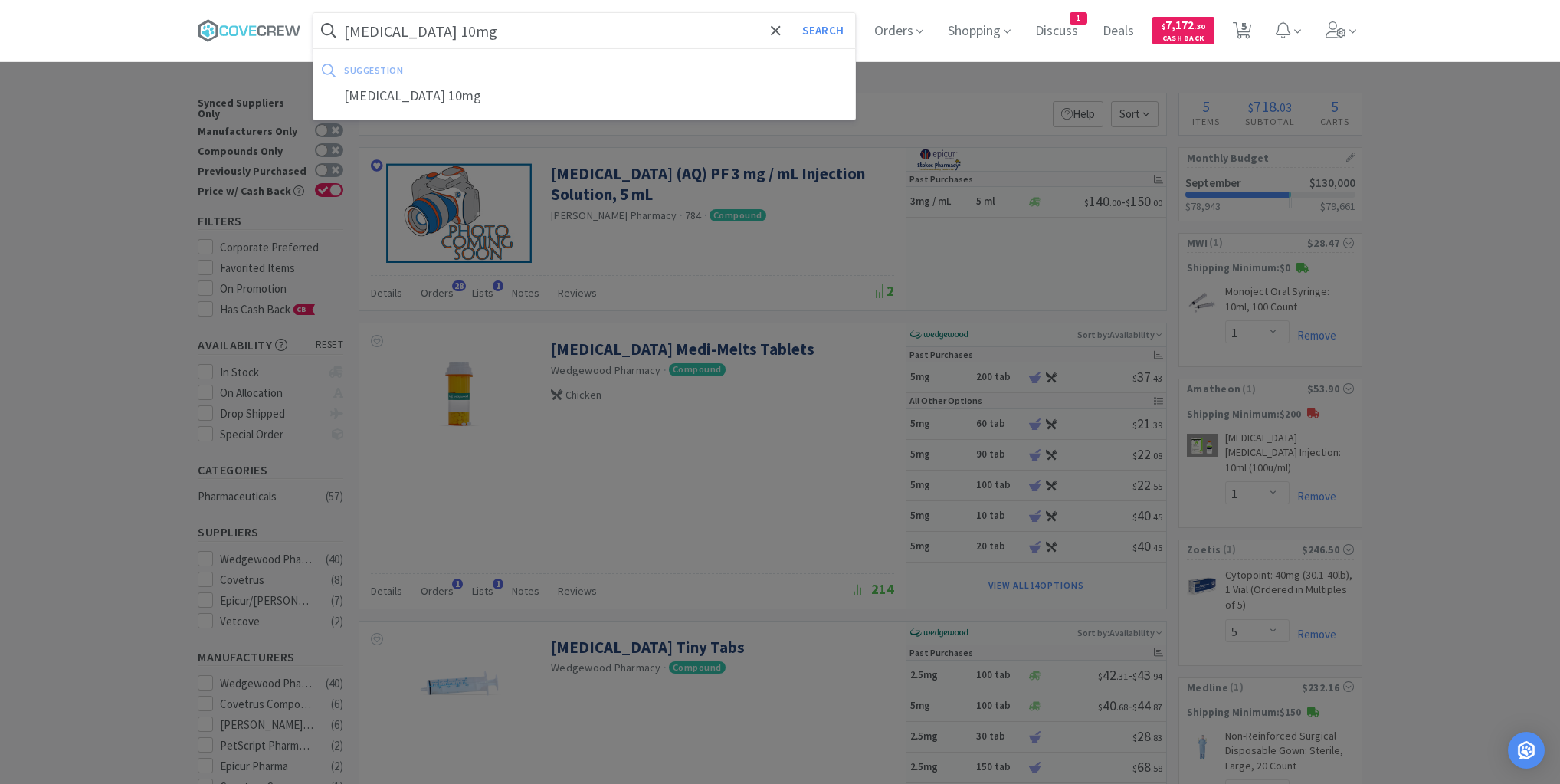
click at [791, 13] on button "Search" at bounding box center [822, 30] width 63 height 35
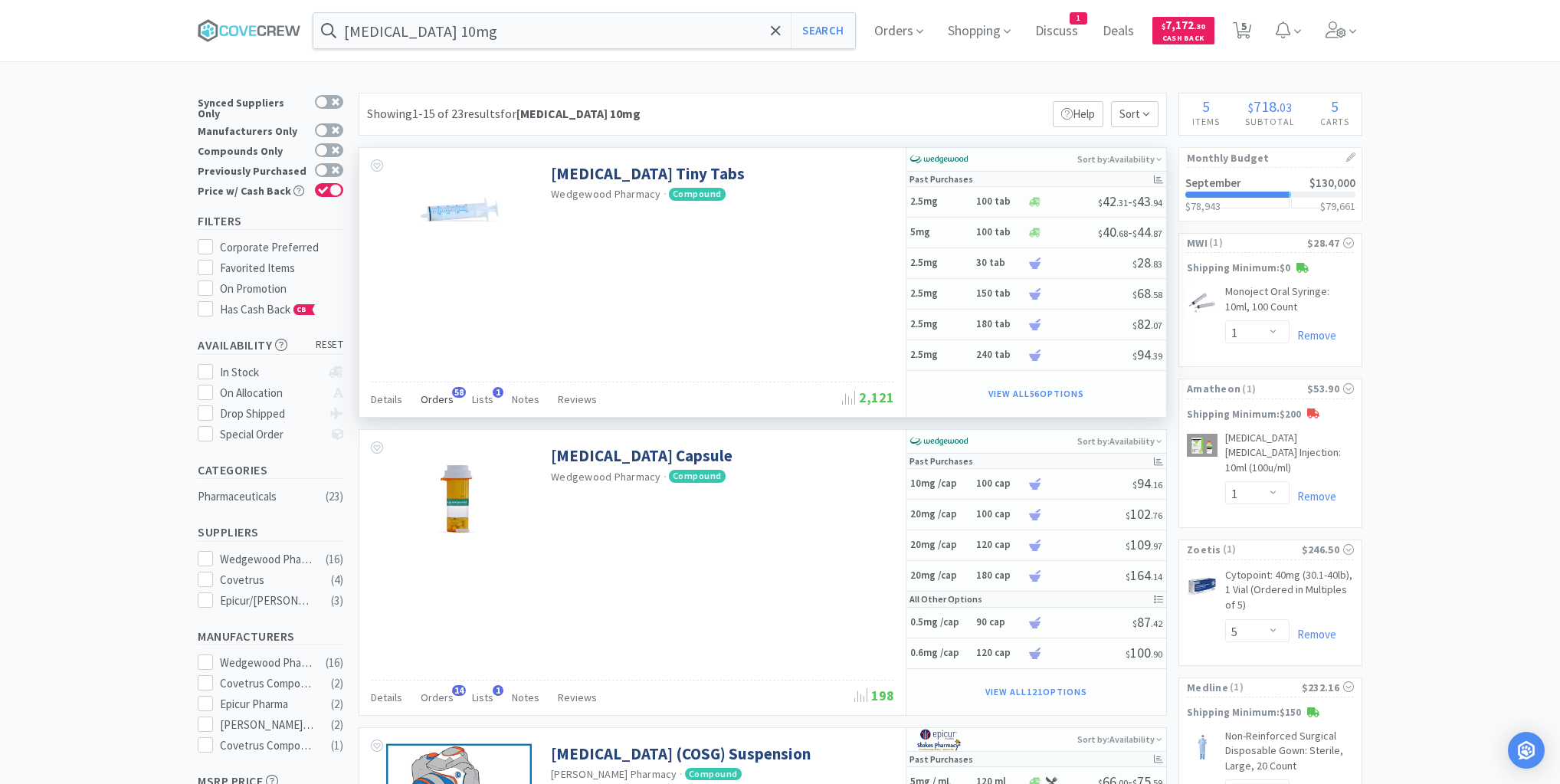
click at [440, 399] on span "Orders" at bounding box center [437, 399] width 33 height 14
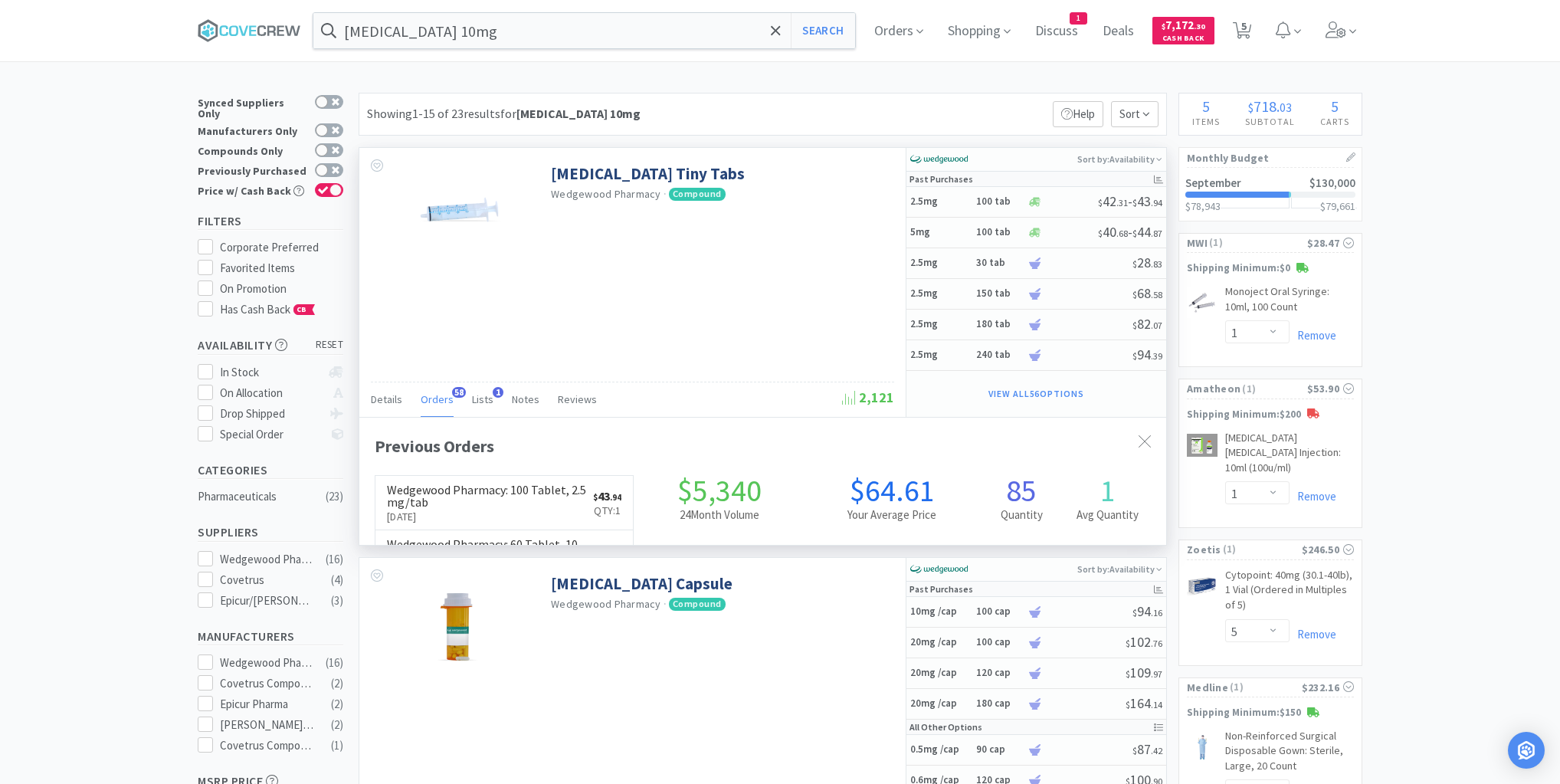
scroll to position [411, 807]
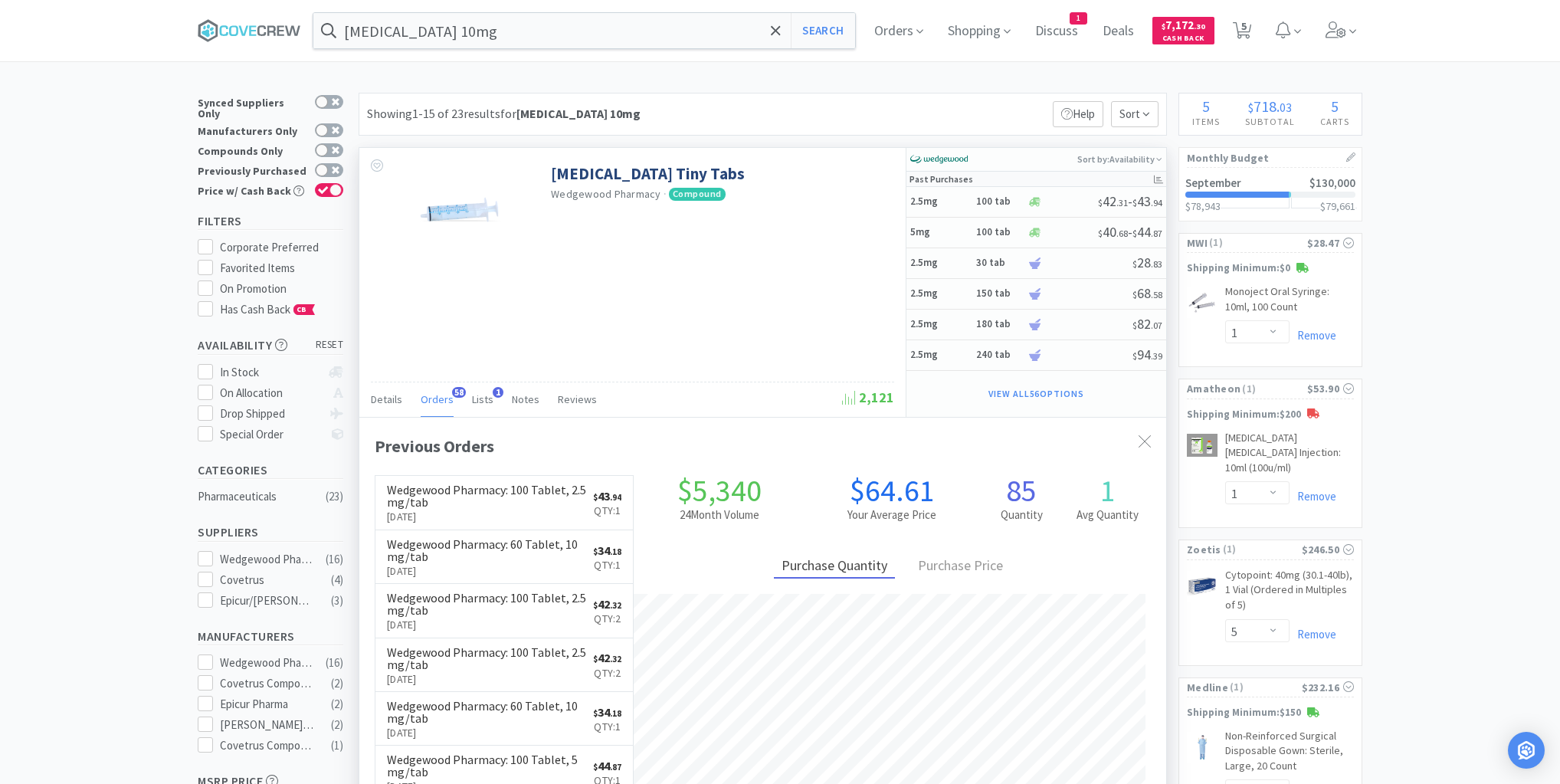
click at [439, 399] on span "Orders" at bounding box center [437, 399] width 33 height 14
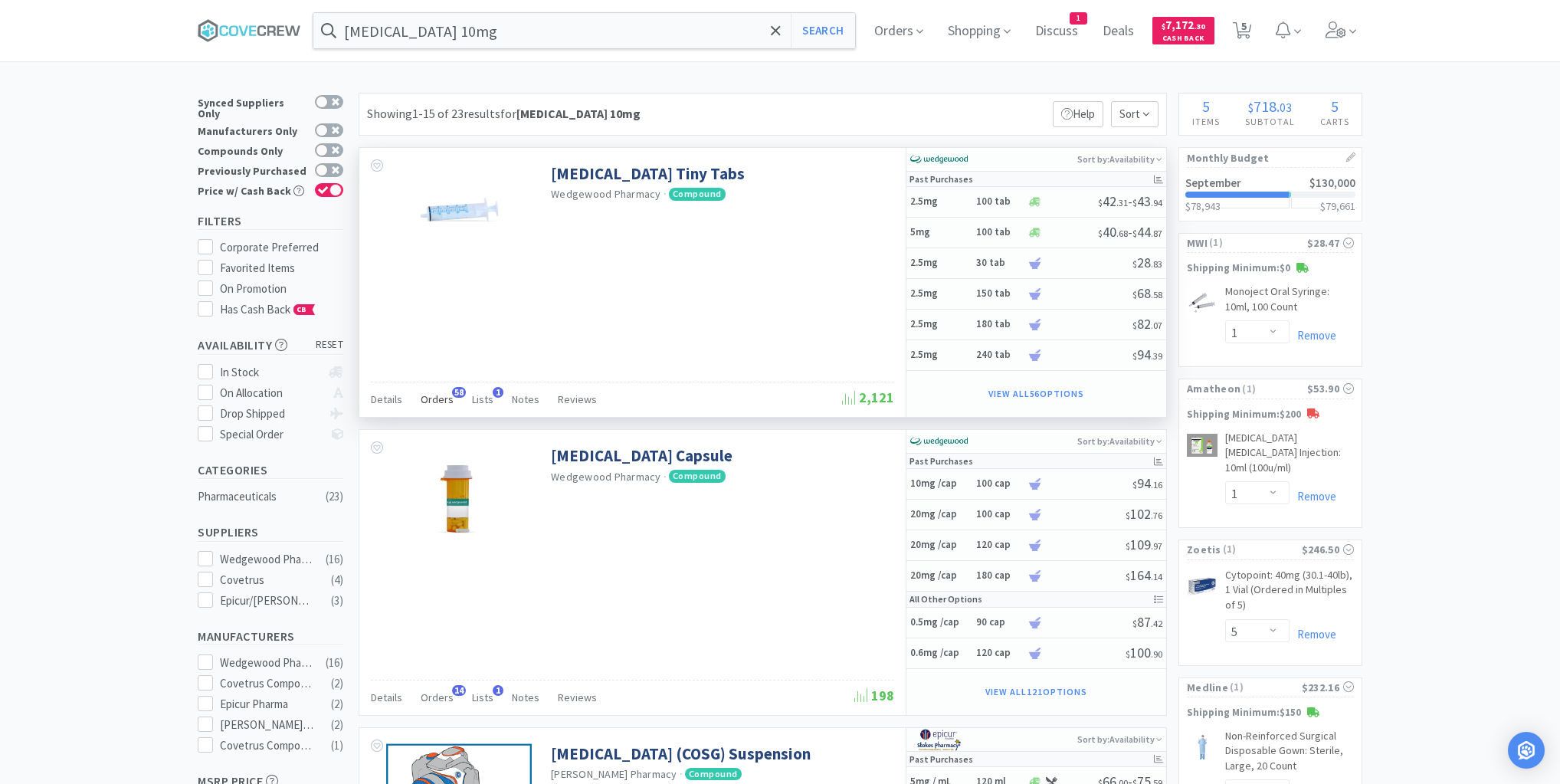
click at [429, 395] on span "Orders" at bounding box center [437, 399] width 33 height 14
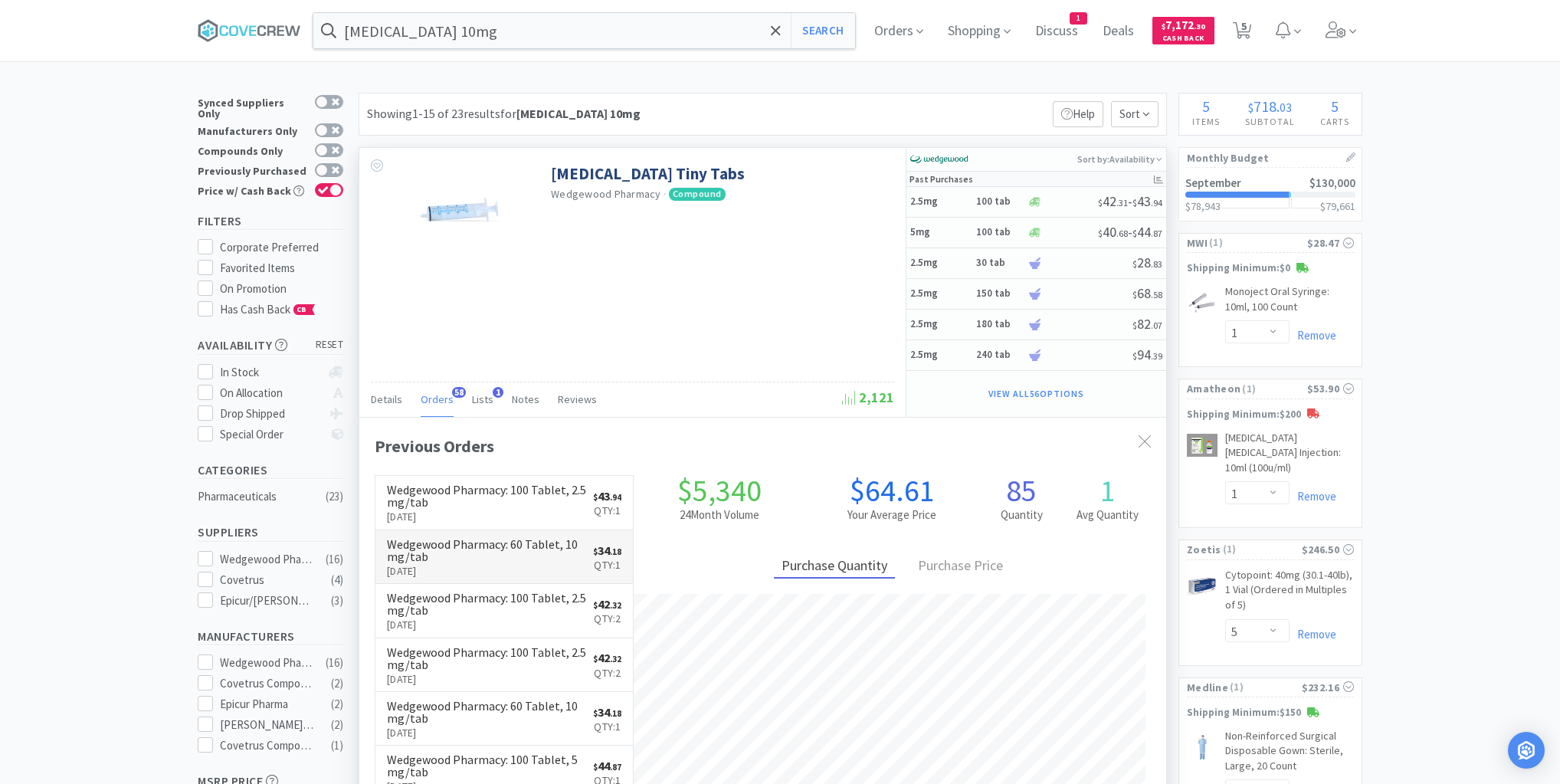
click at [517, 562] on p "[DATE]" at bounding box center [491, 571] width 206 height 17
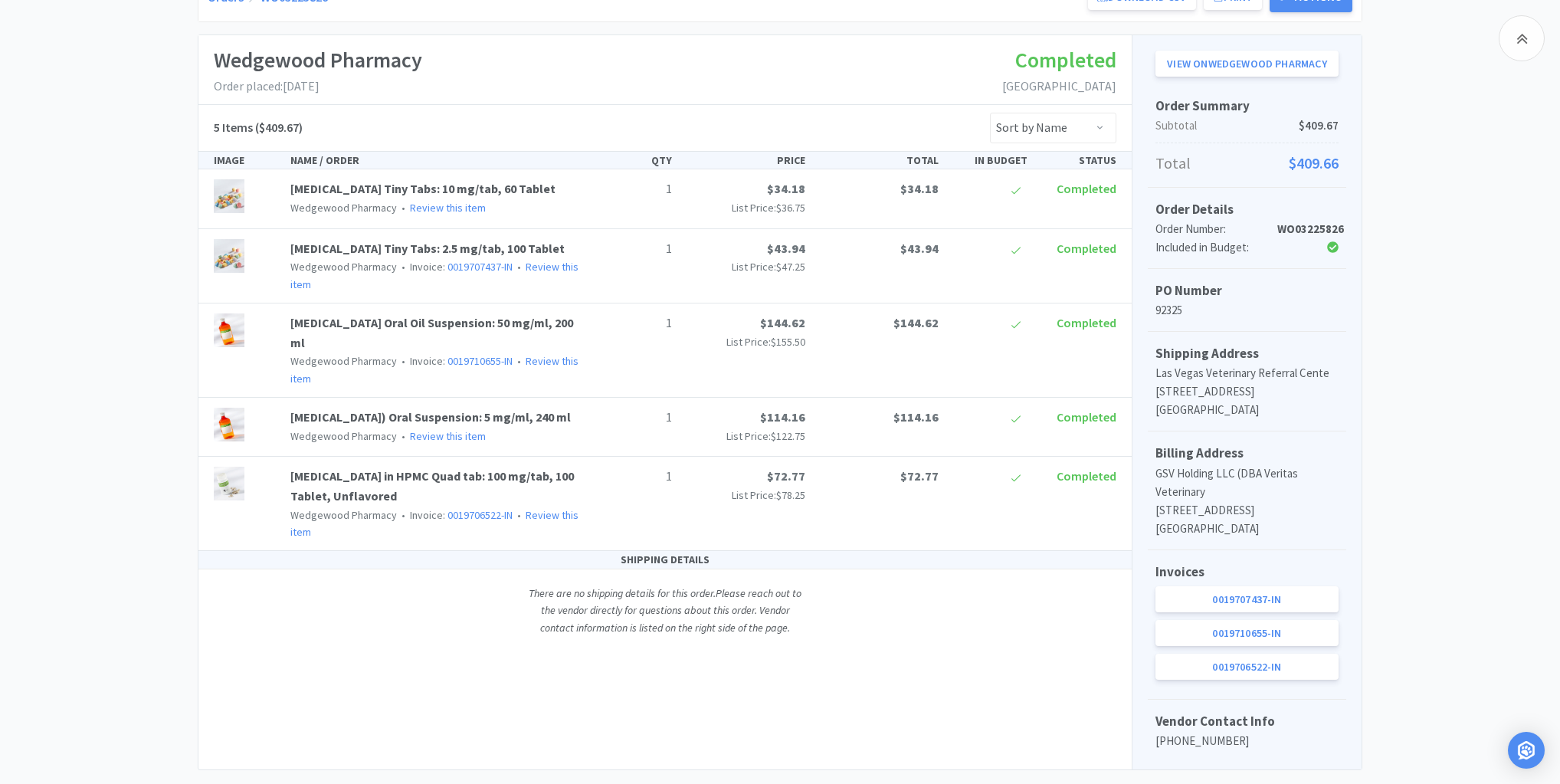
scroll to position [62, 0]
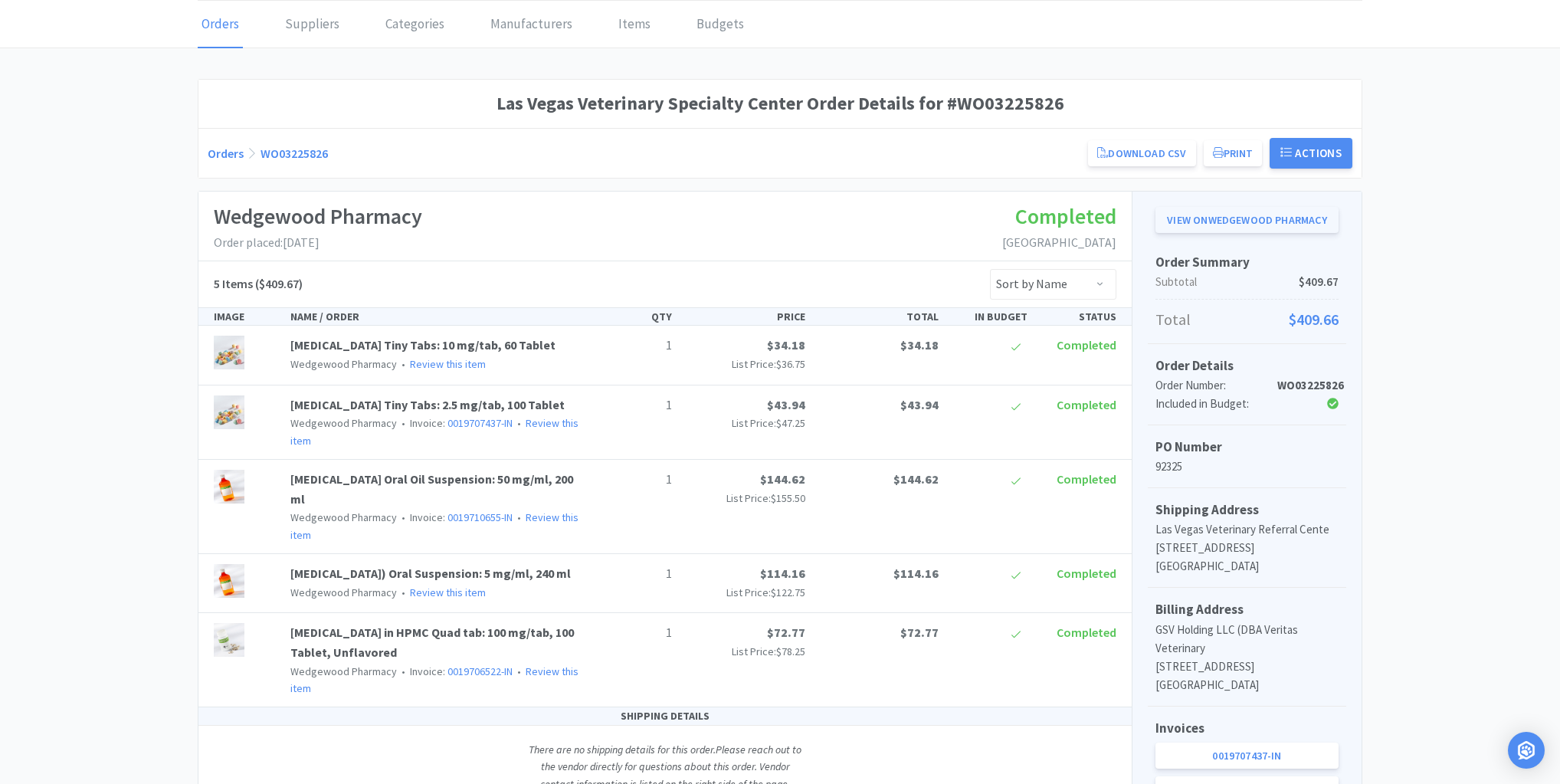
click at [1226, 222] on link "View on Wedgewood Pharmacy" at bounding box center [1246, 220] width 183 height 27
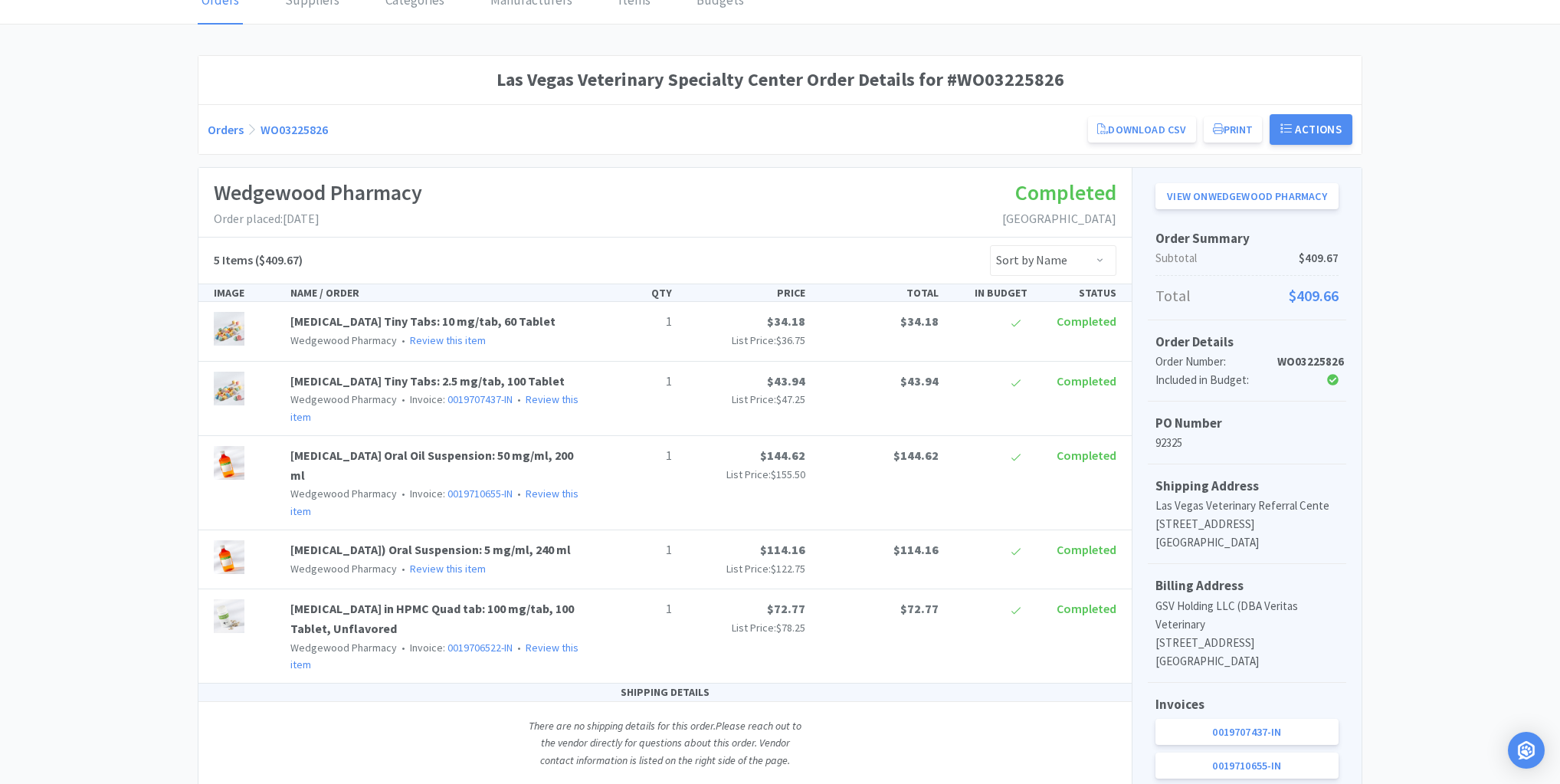
scroll to position [122, 0]
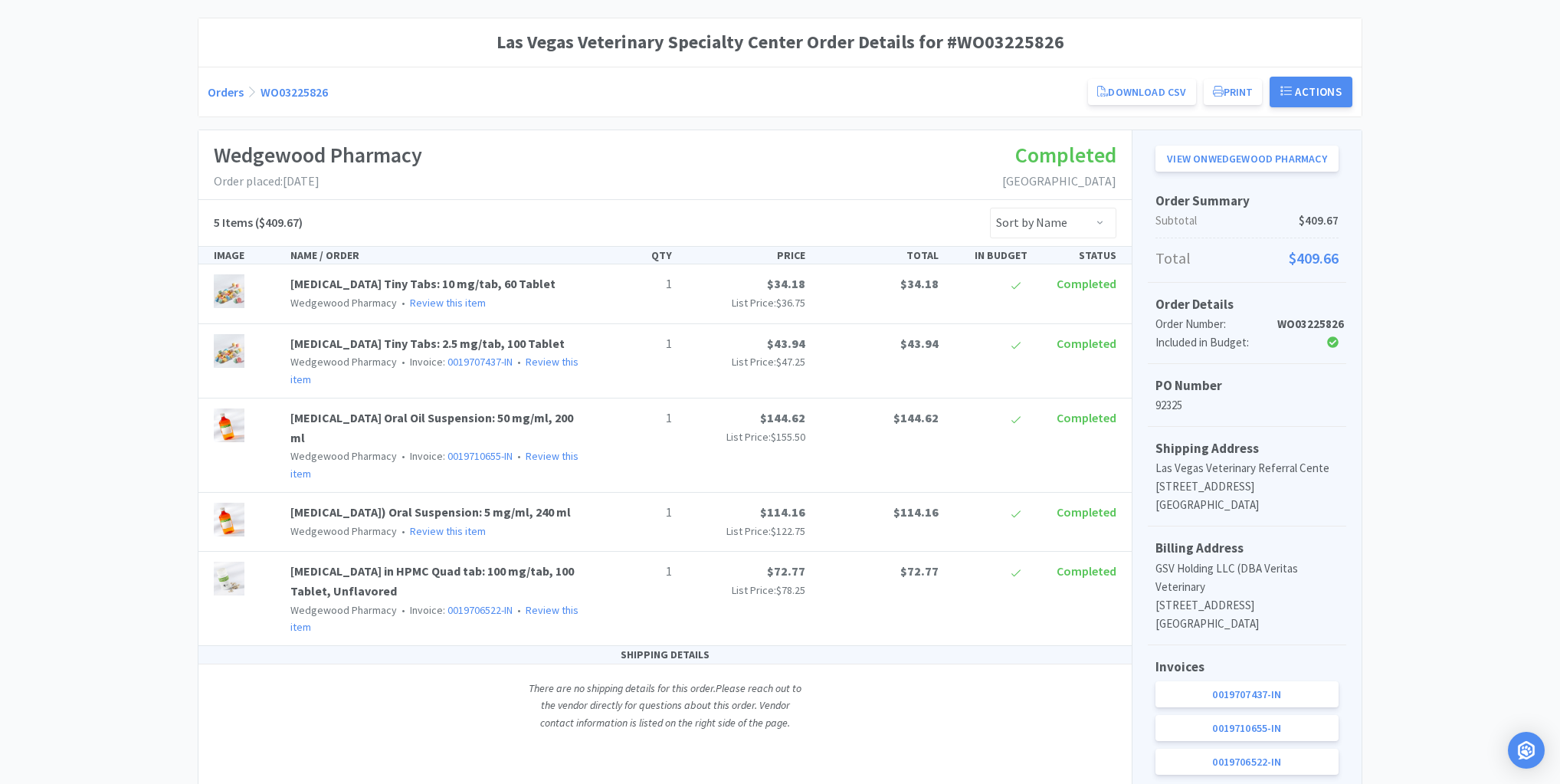
click at [1451, 278] on div "Las Vegas Veterinary Specialty Center Order Details for #WO03225826 Orders WO03…" at bounding box center [780, 441] width 1560 height 847
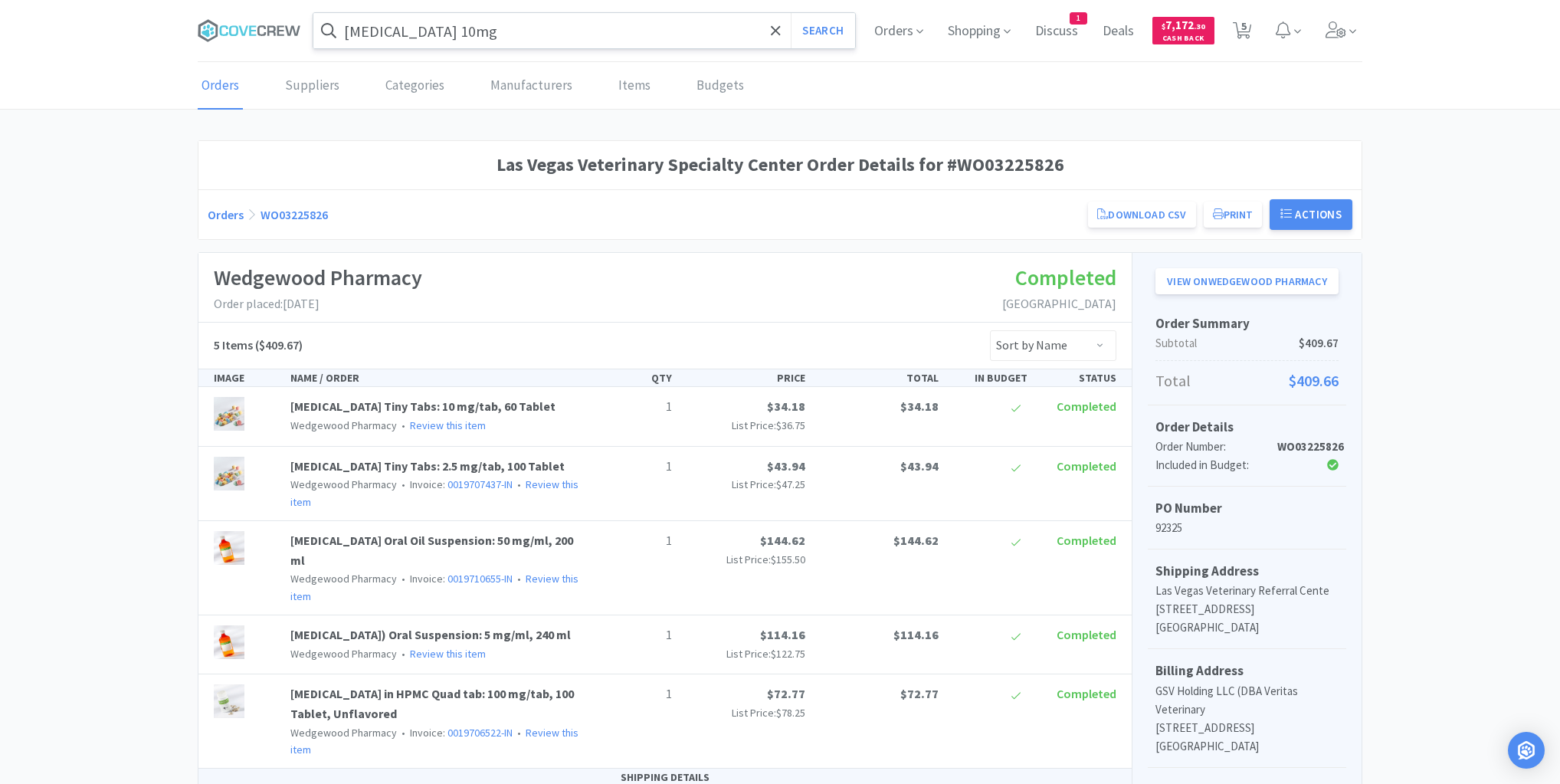
click at [555, 30] on input "[MEDICAL_DATA] 10mg" at bounding box center [584, 30] width 542 height 35
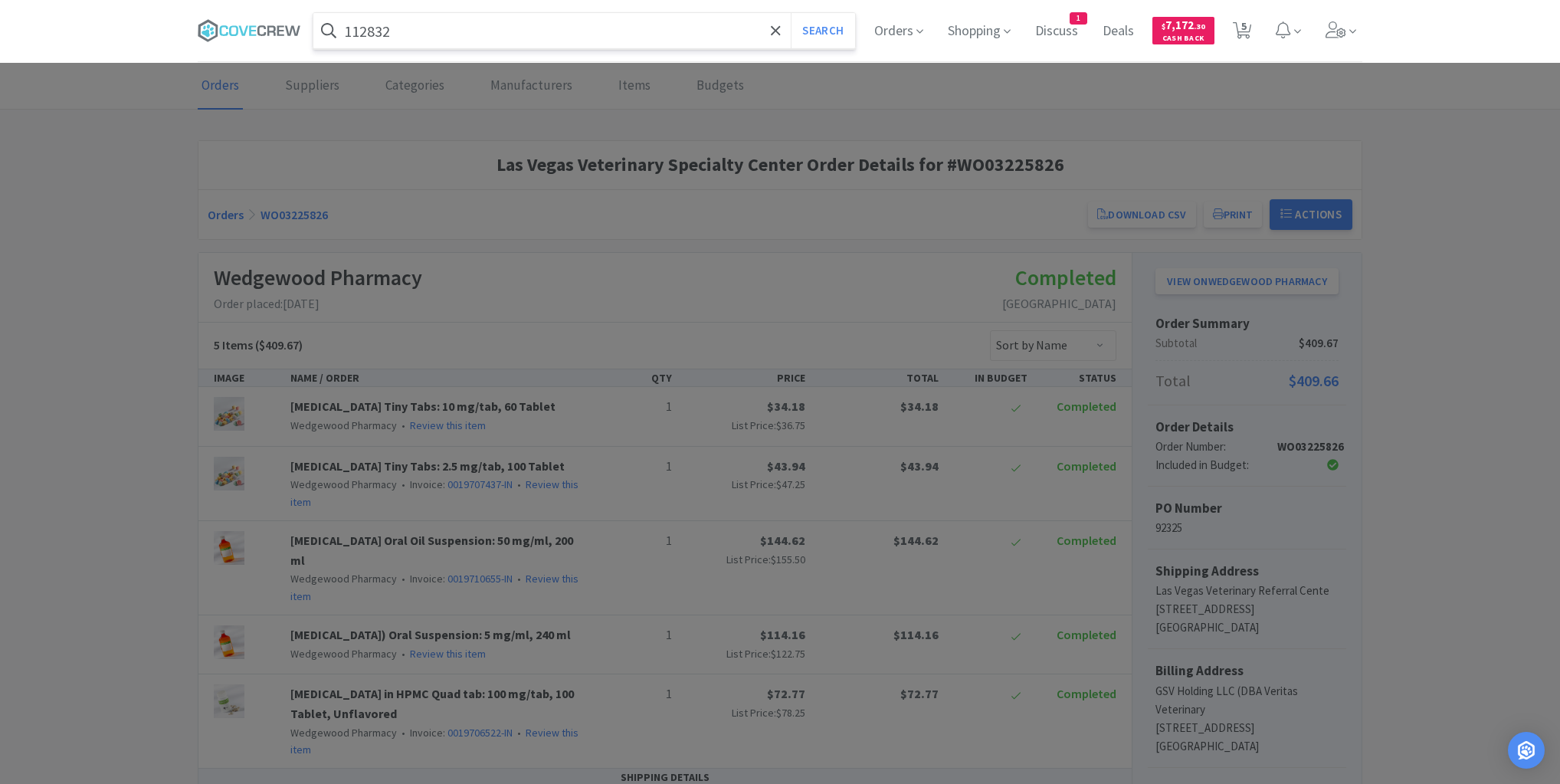
type input "112832"
click at [791, 13] on button "Search" at bounding box center [822, 30] width 63 height 35
select select "1"
select select "5"
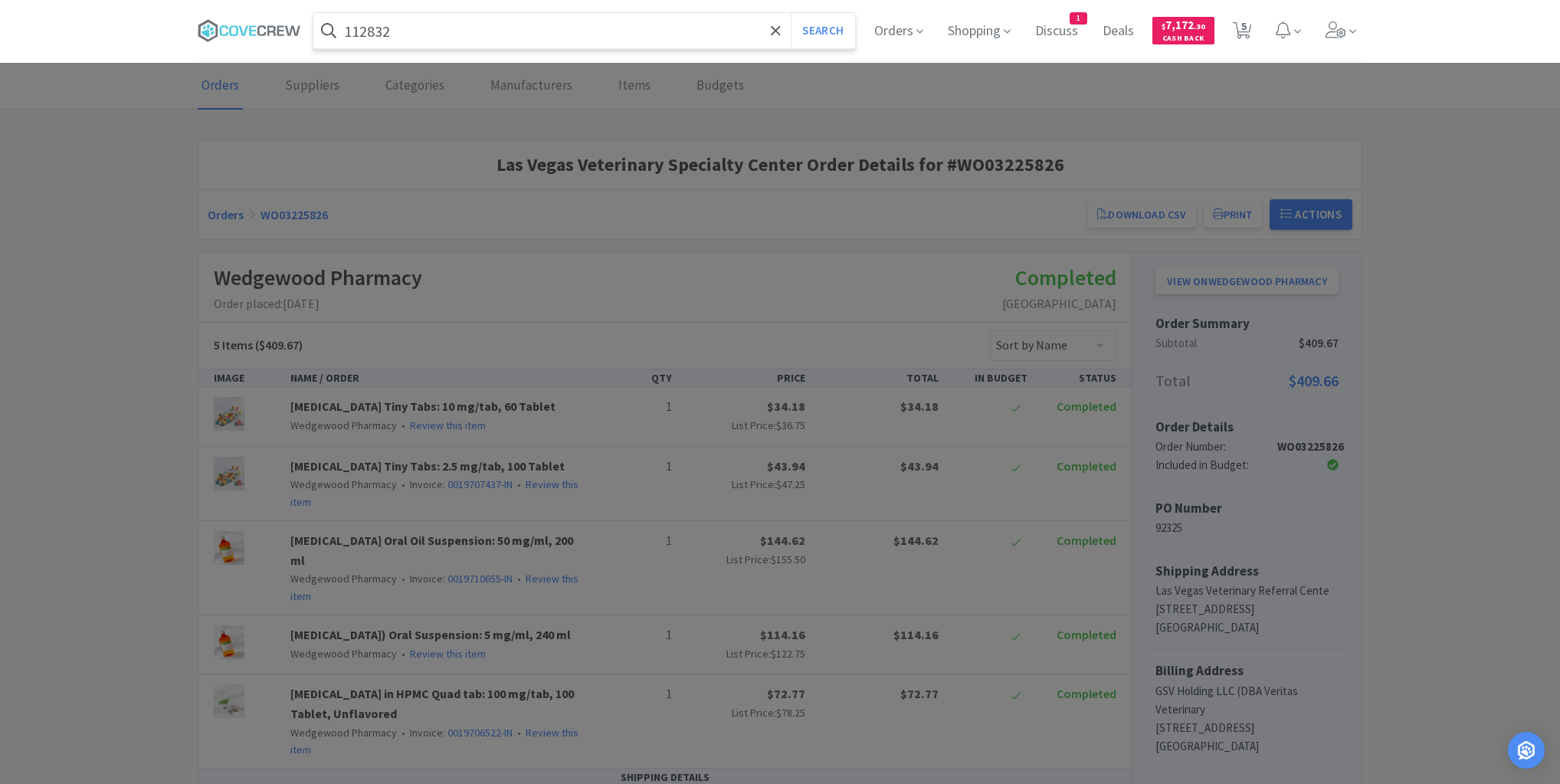
select select "4"
select select "1"
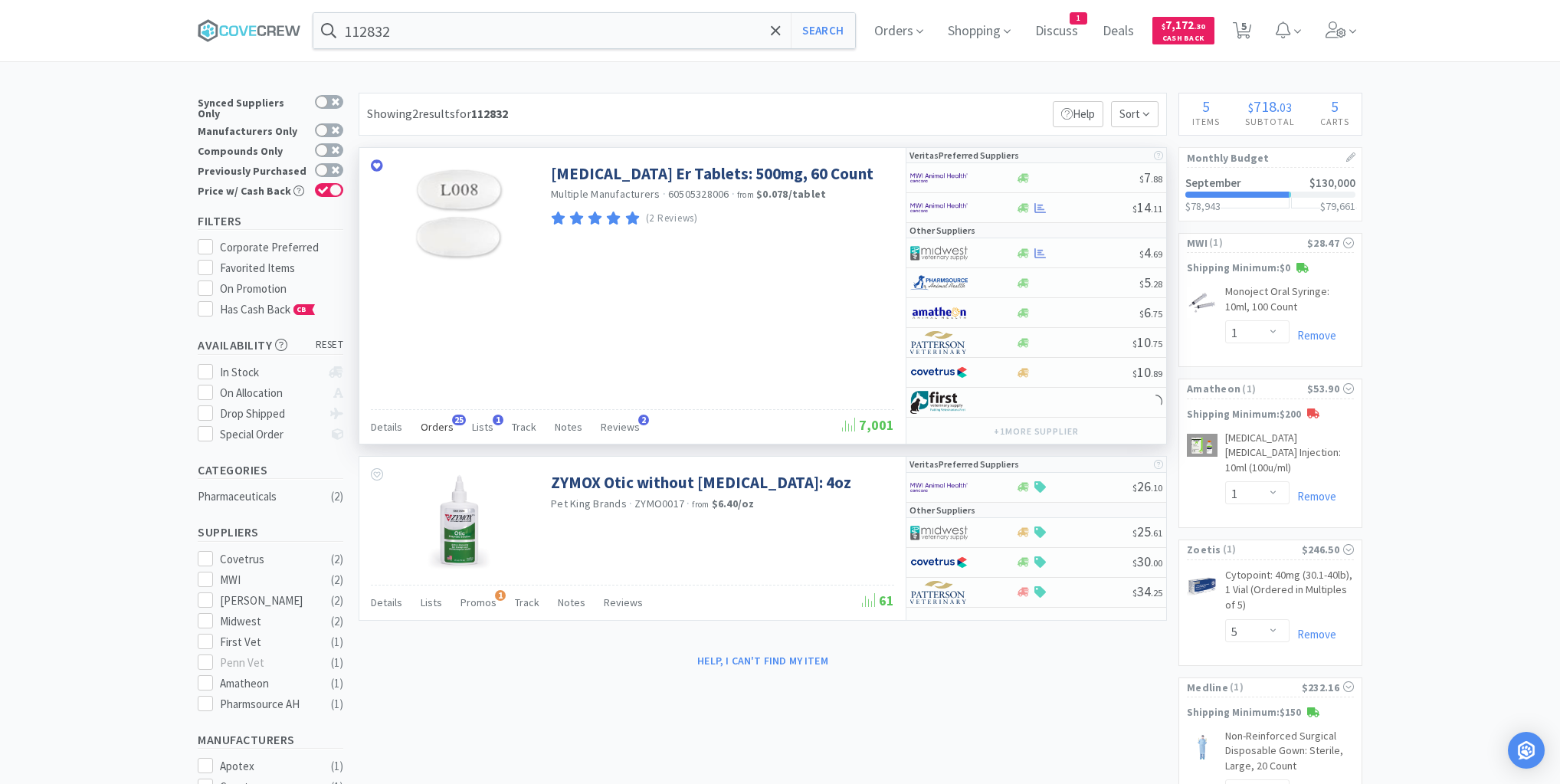
click at [436, 423] on span "Orders" at bounding box center [437, 426] width 33 height 14
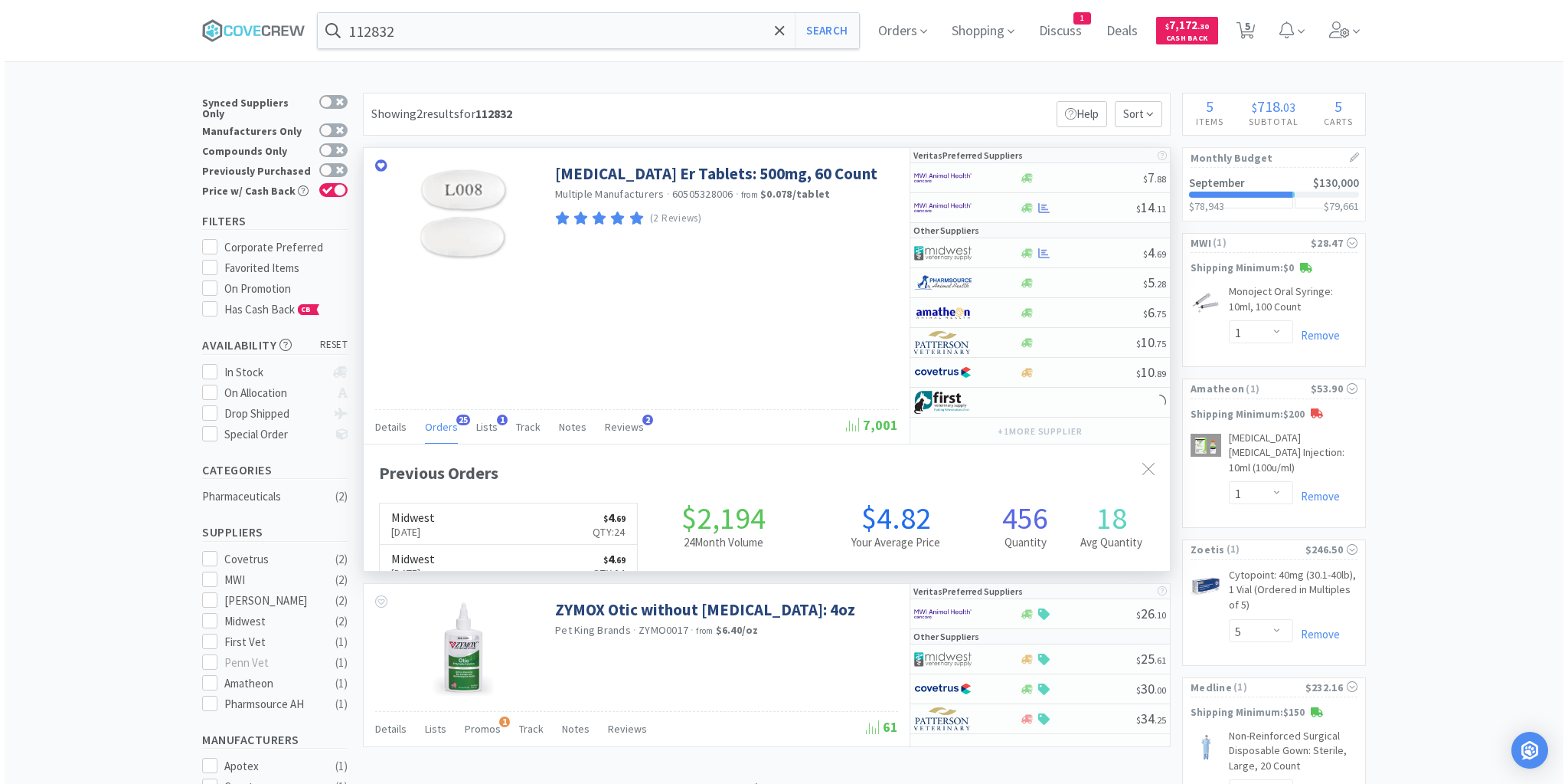
scroll to position [411, 806]
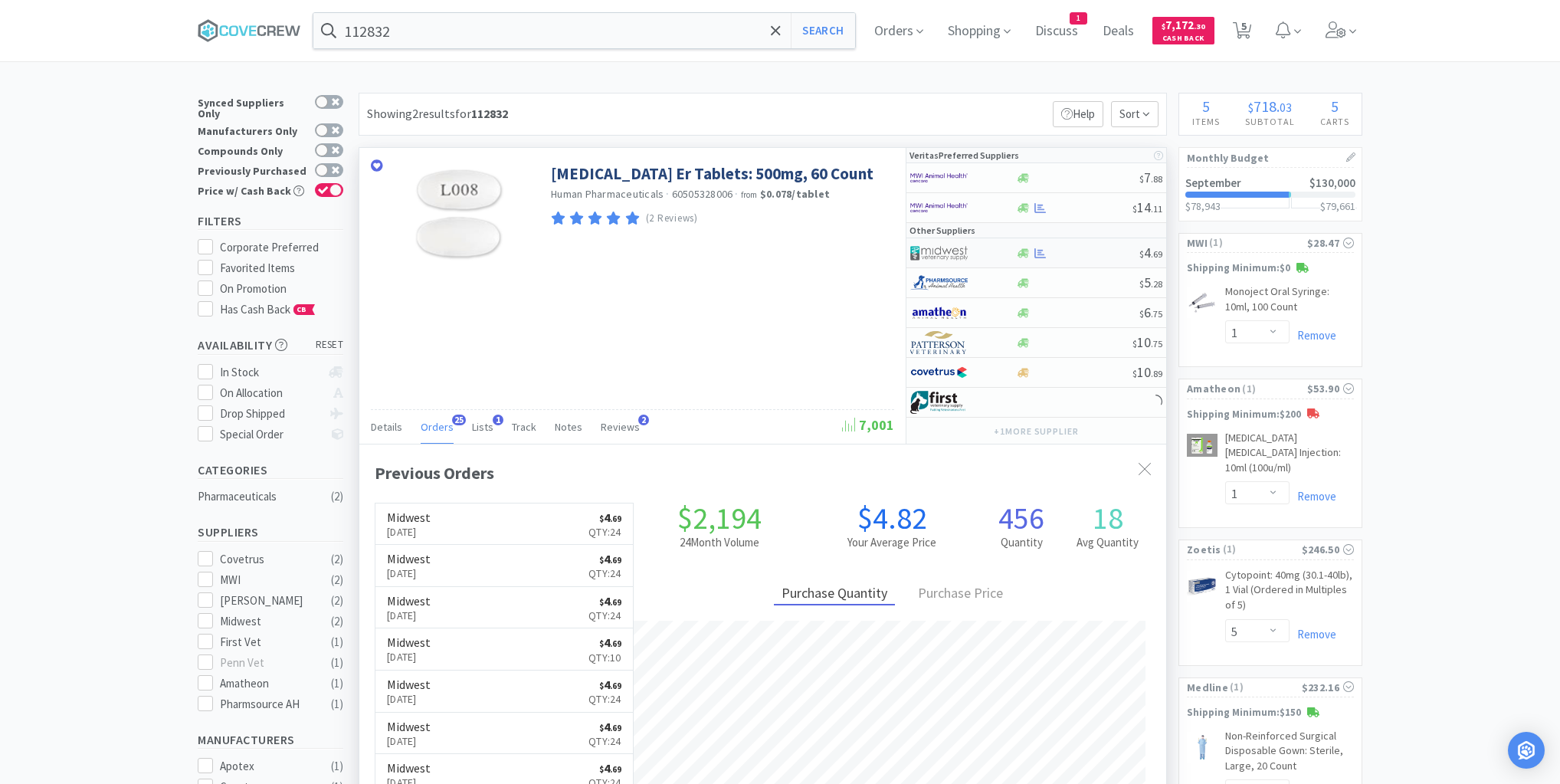
click at [1075, 254] on div at bounding box center [1077, 253] width 124 height 11
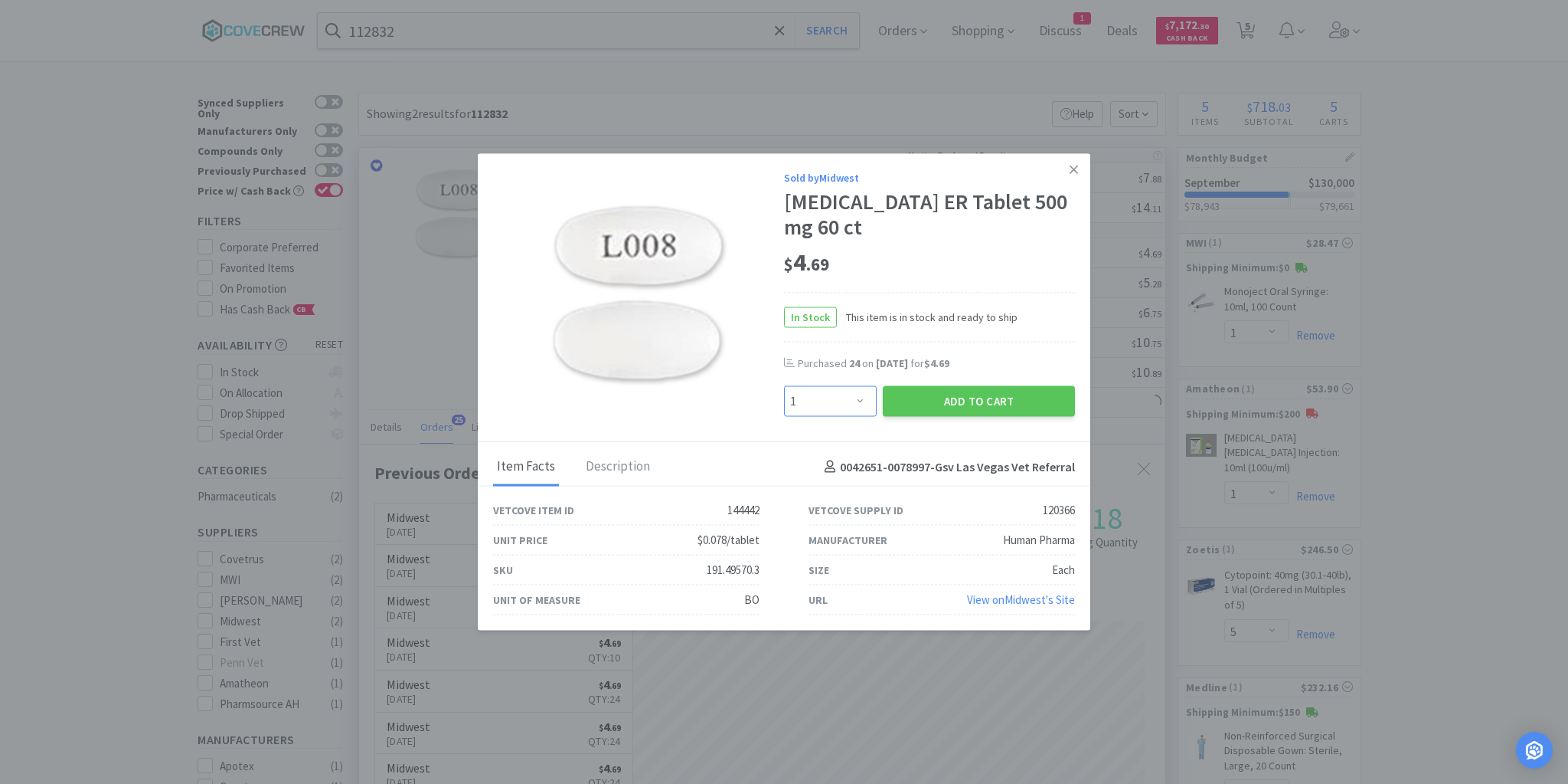
click at [860, 401] on select "Enter Quantity 1 2 3 4 5 6 7 8 9 10 11 12 13 14 15 16 17 18 19 20 Enter Quantity" at bounding box center [830, 401] width 93 height 30
select select "10"
click at [784, 386] on select "Enter Quantity 1 2 3 4 5 6 7 8 9 10 11 12 13 14 15 16 17 18 19 20 Enter Quantity" at bounding box center [830, 401] width 93 height 30
click at [948, 402] on button "Add to Cart" at bounding box center [978, 401] width 192 height 30
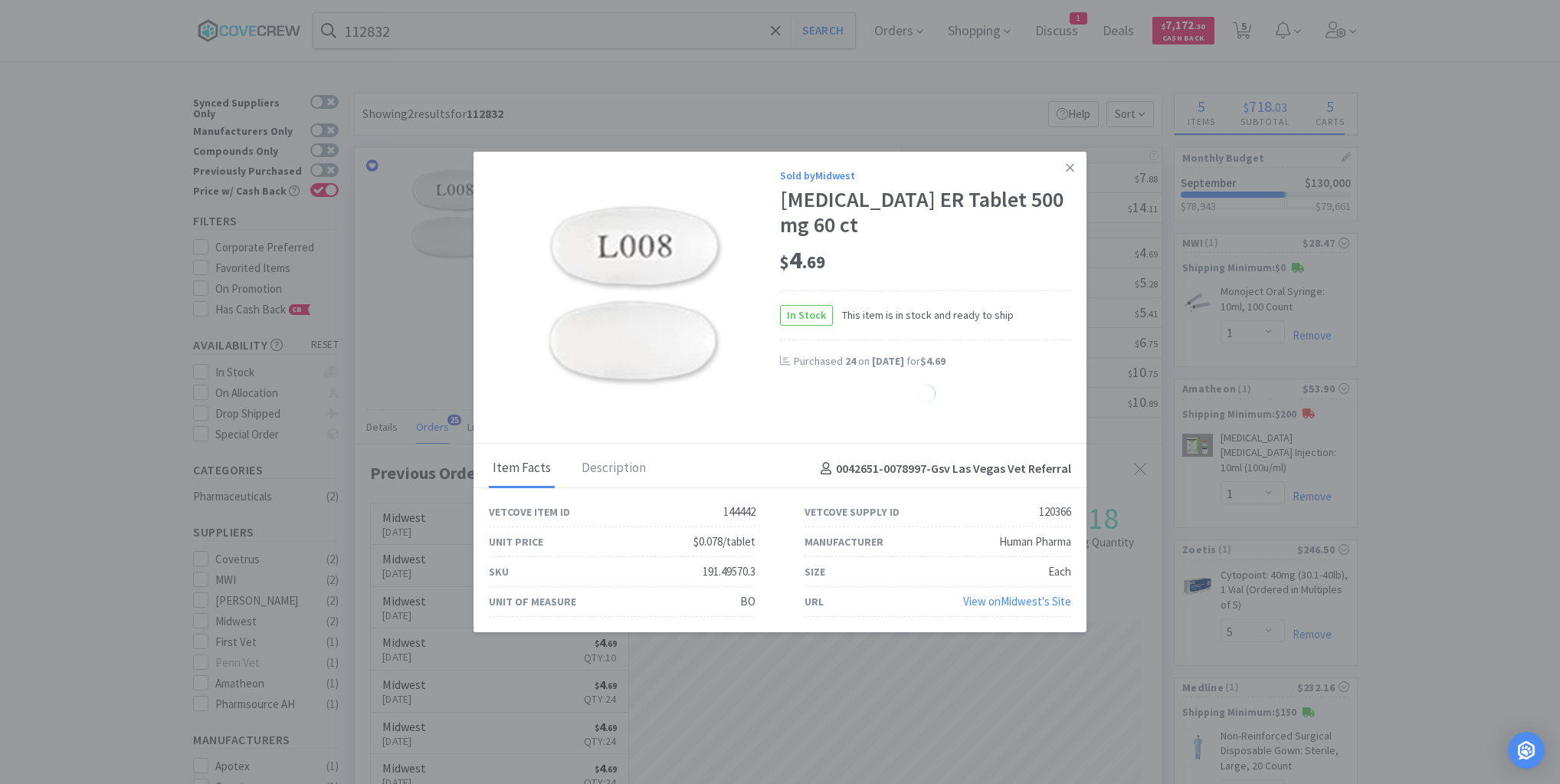
select select "10"
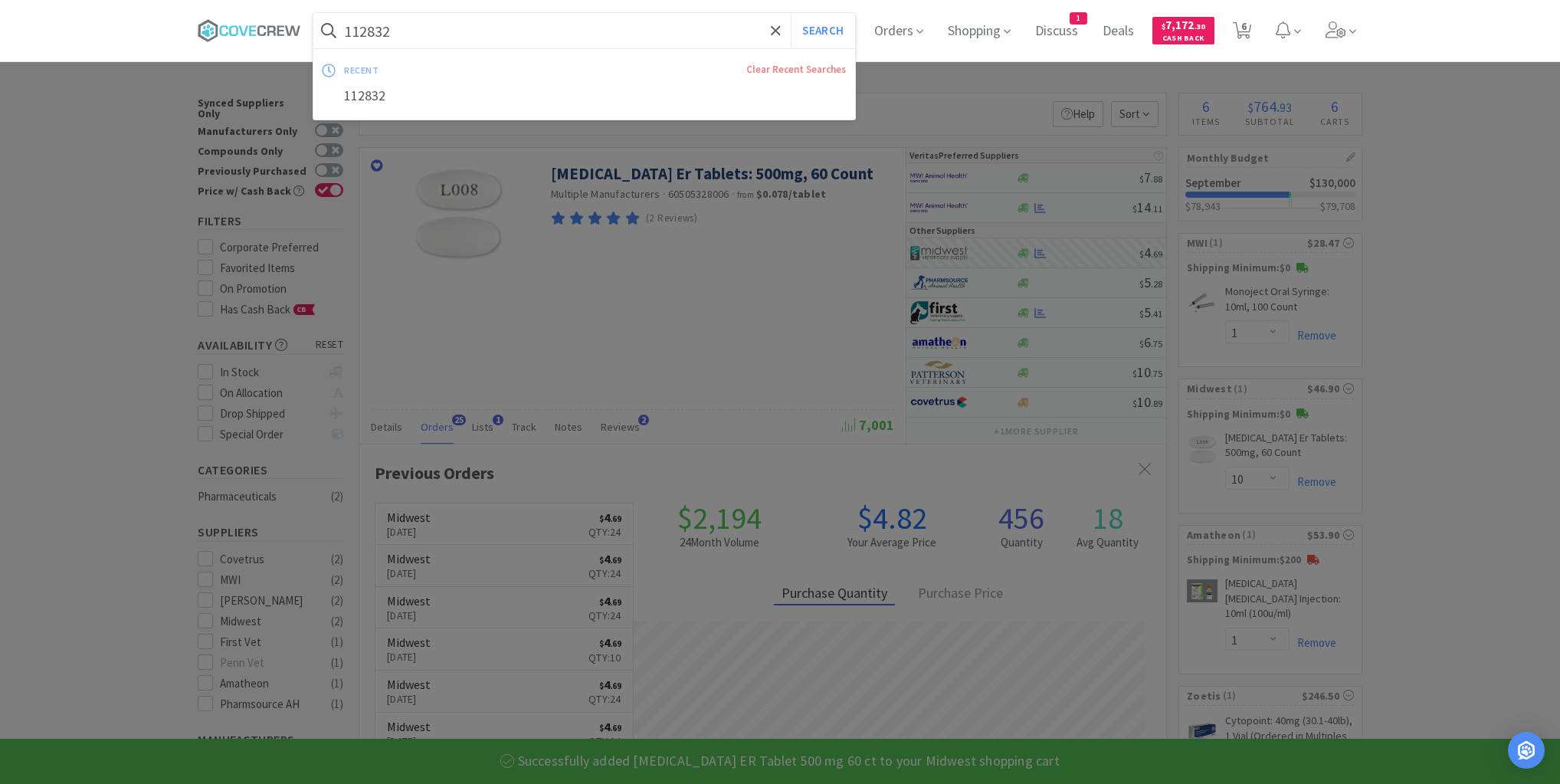
click at [690, 37] on input "112832" at bounding box center [584, 30] width 542 height 35
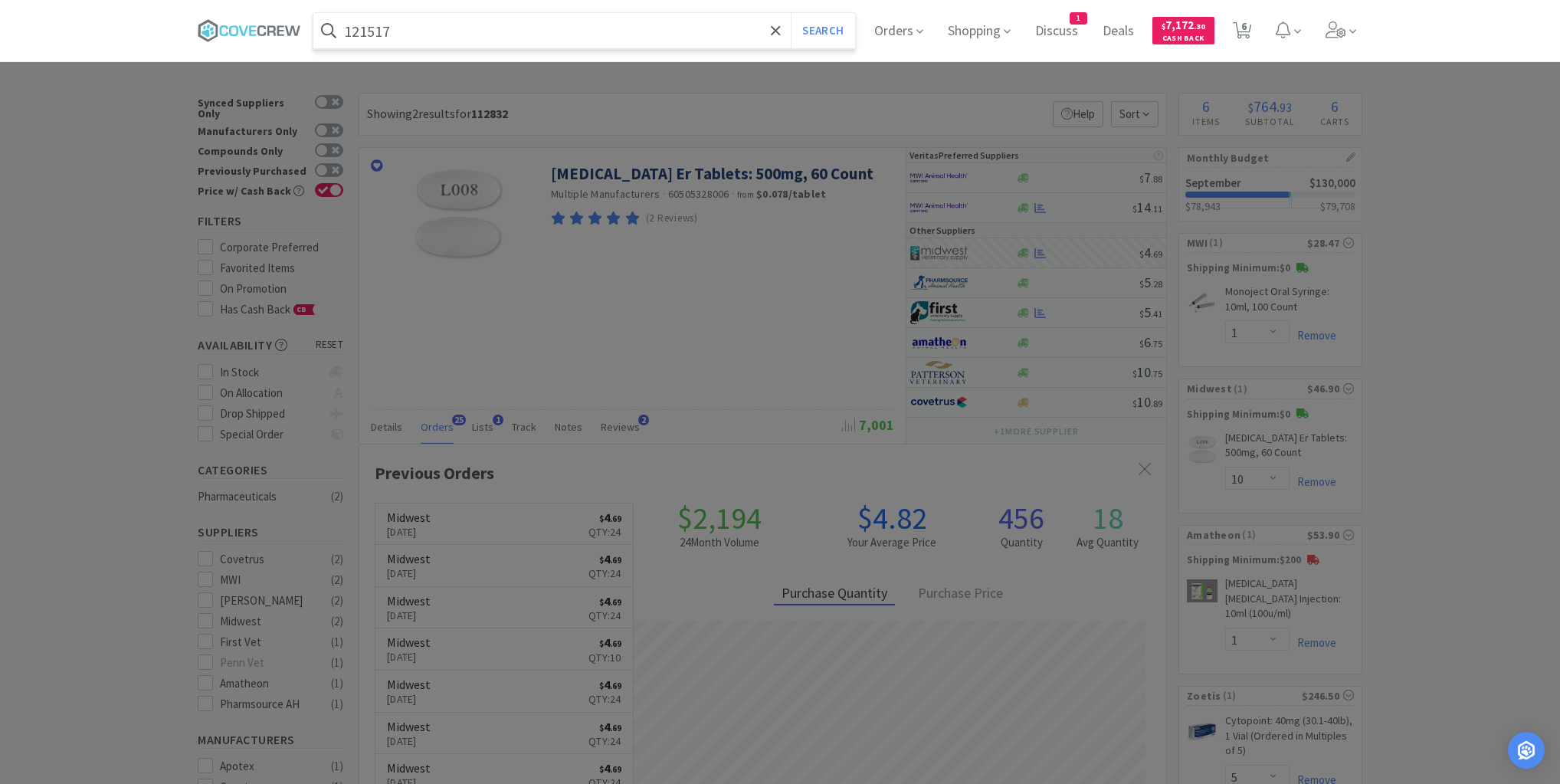
type input "121517"
click at [791, 13] on button "Search" at bounding box center [822, 30] width 63 height 35
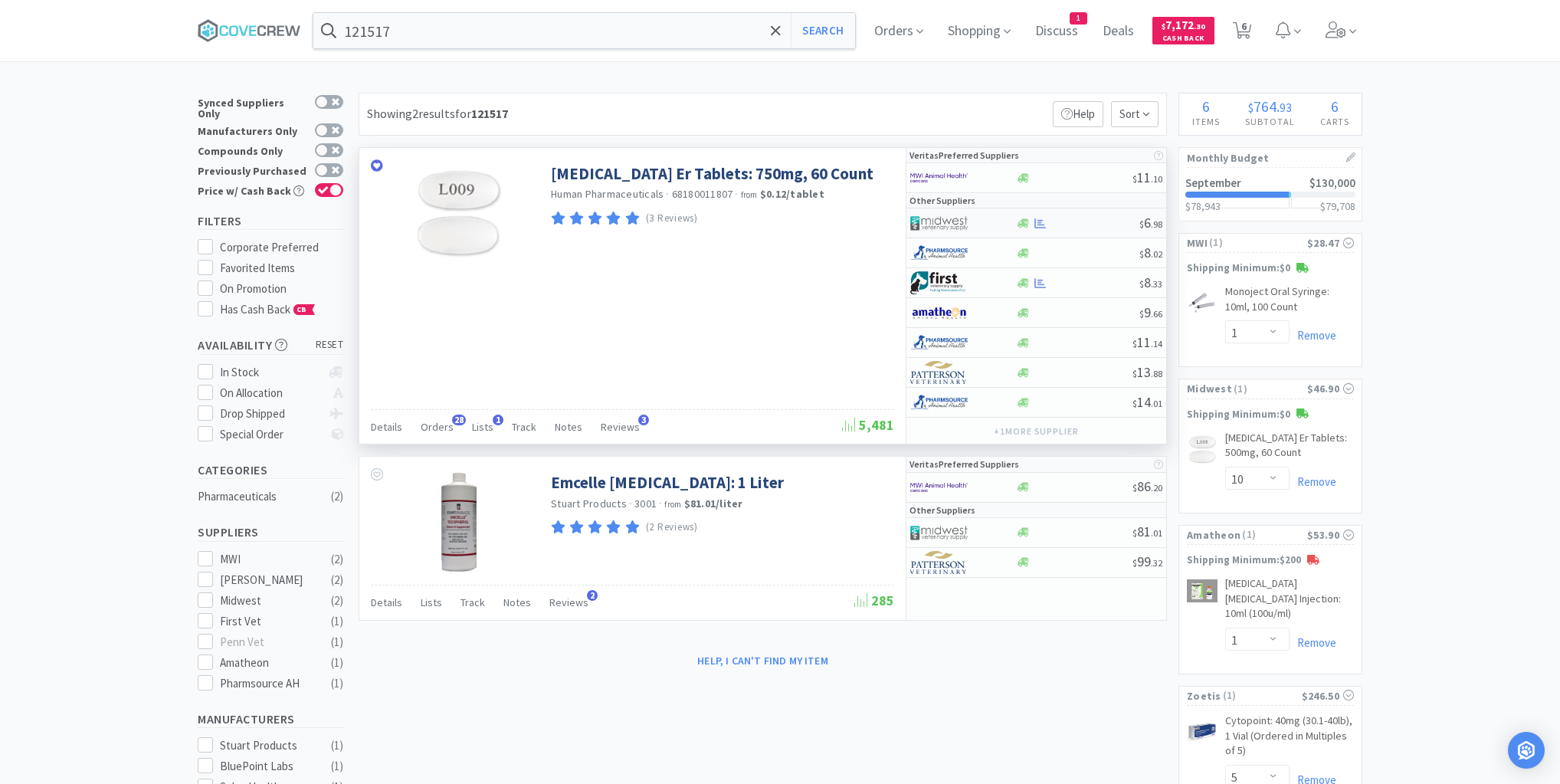
click at [1098, 227] on div "$ 6 . 98" at bounding box center [1036, 223] width 260 height 30
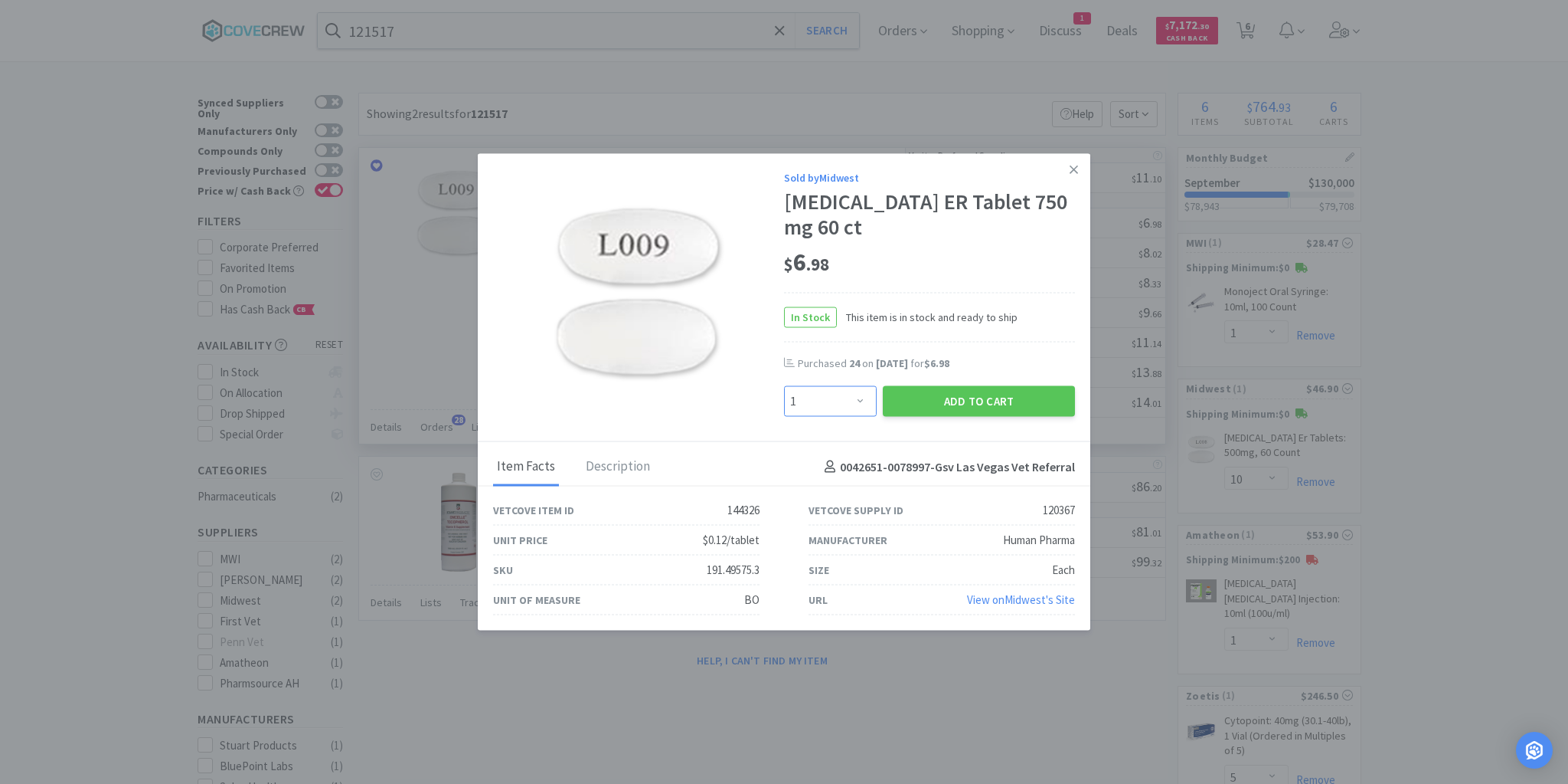
click at [861, 403] on select "Enter Quantity 1 2 3 4 5 6 7 8 9 10 11 12 13 14 15 16 17 18 19 20 Enter Quantity" at bounding box center [830, 401] width 93 height 30
select select "10"
click at [784, 386] on select "Enter Quantity 1 2 3 4 5 6 7 8 9 10 11 12 13 14 15 16 17 18 19 20 Enter Quantity" at bounding box center [830, 401] width 93 height 30
click at [984, 405] on button "Add to Cart" at bounding box center [978, 401] width 192 height 30
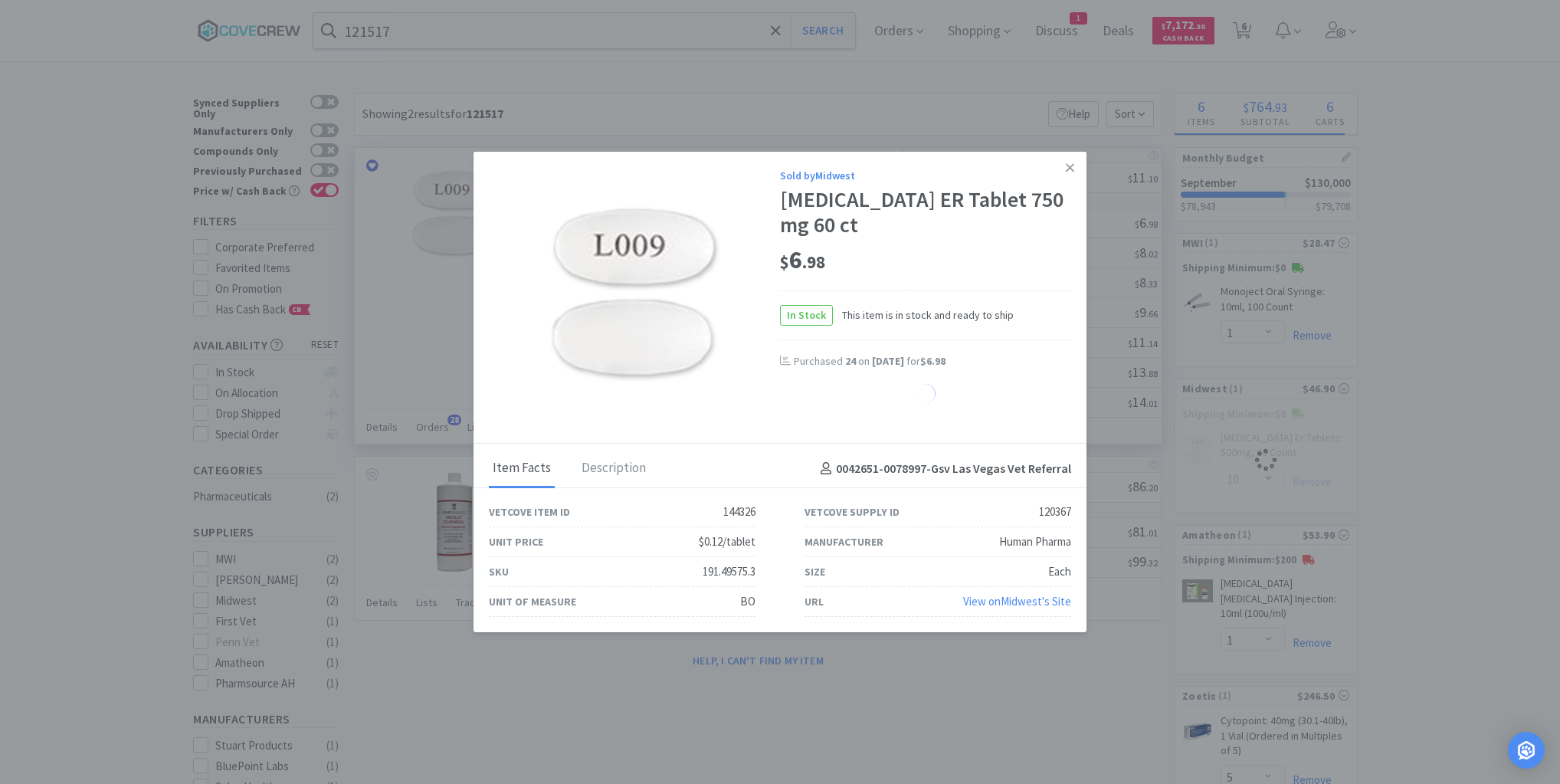
select select "10"
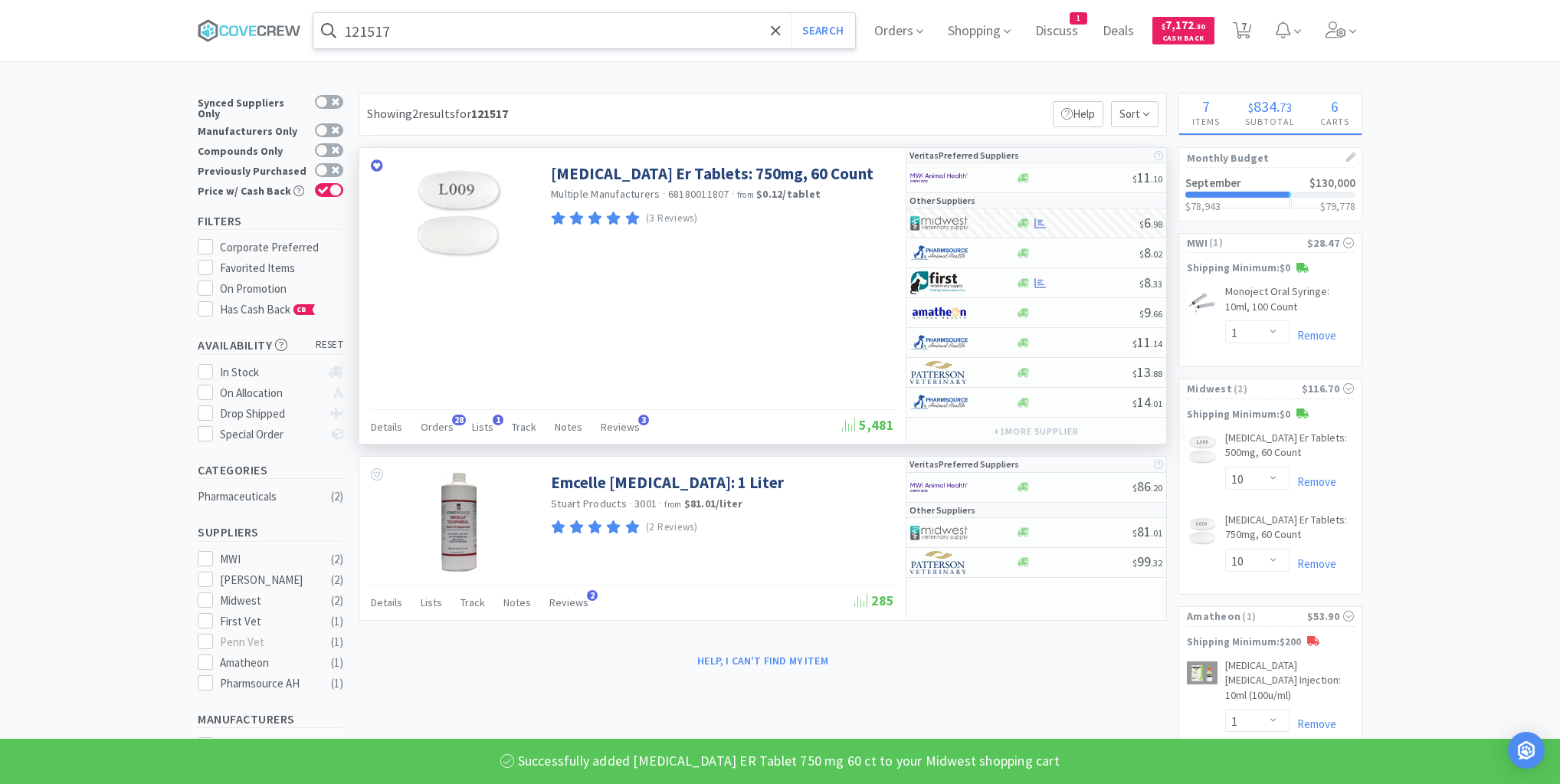
drag, startPoint x: 630, startPoint y: 35, endPoint x: 636, endPoint y: 43, distance: 10.0
click at [632, 36] on input "121517" at bounding box center [584, 30] width 542 height 35
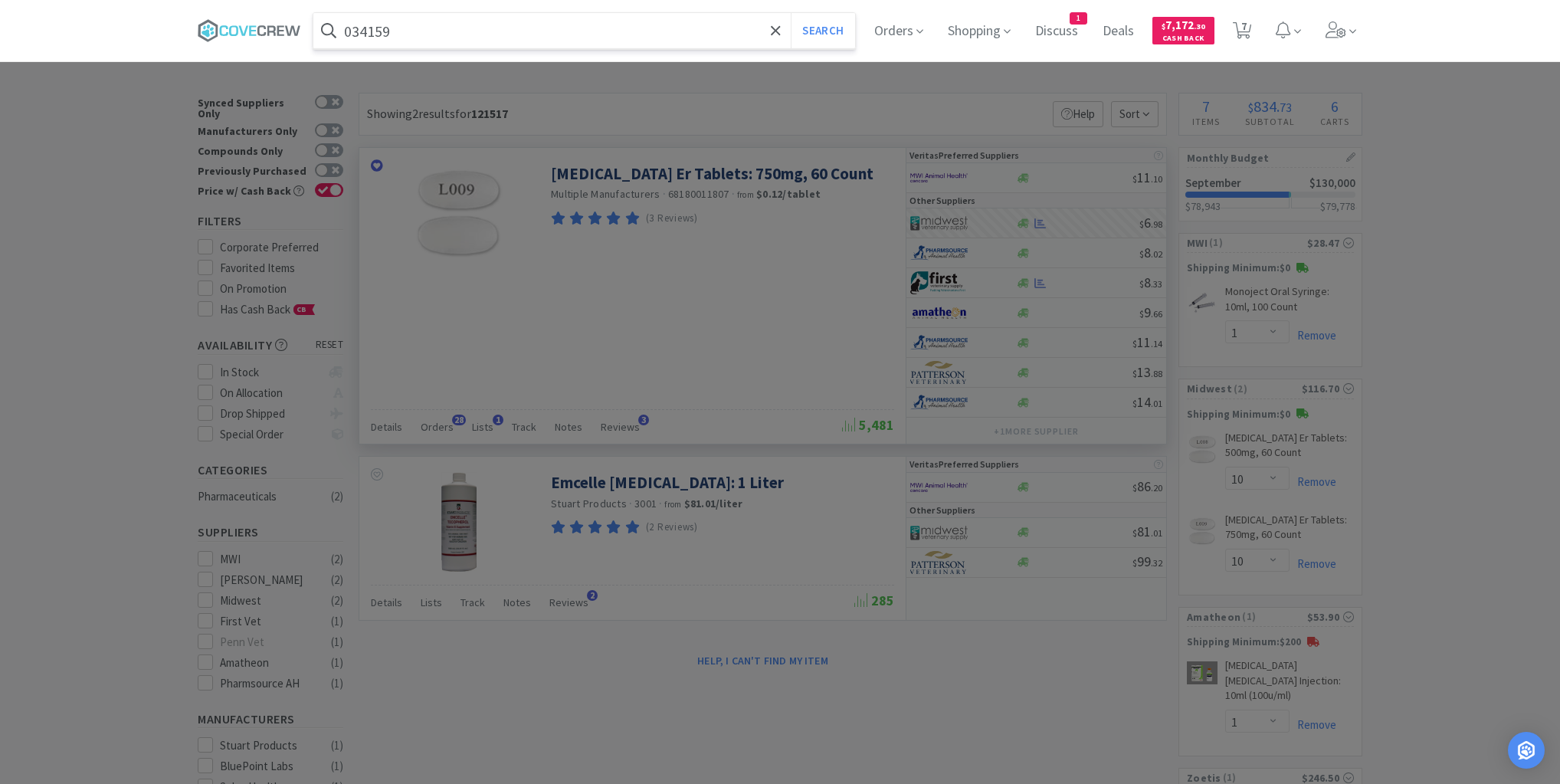
type input "034159"
click at [791, 13] on button "Search" at bounding box center [822, 30] width 63 height 35
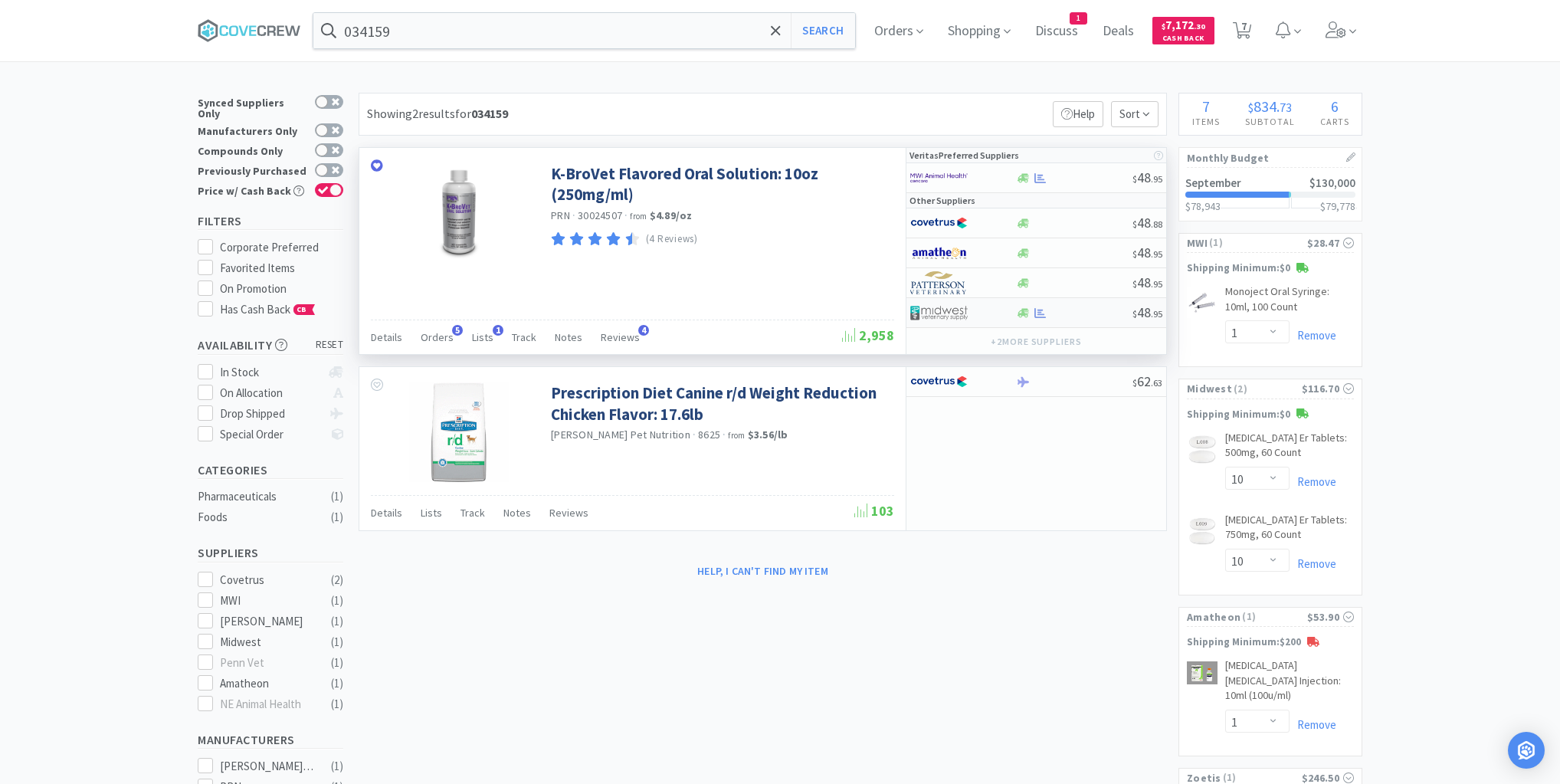
click at [1077, 310] on div at bounding box center [1074, 312] width 117 height 11
select select "1"
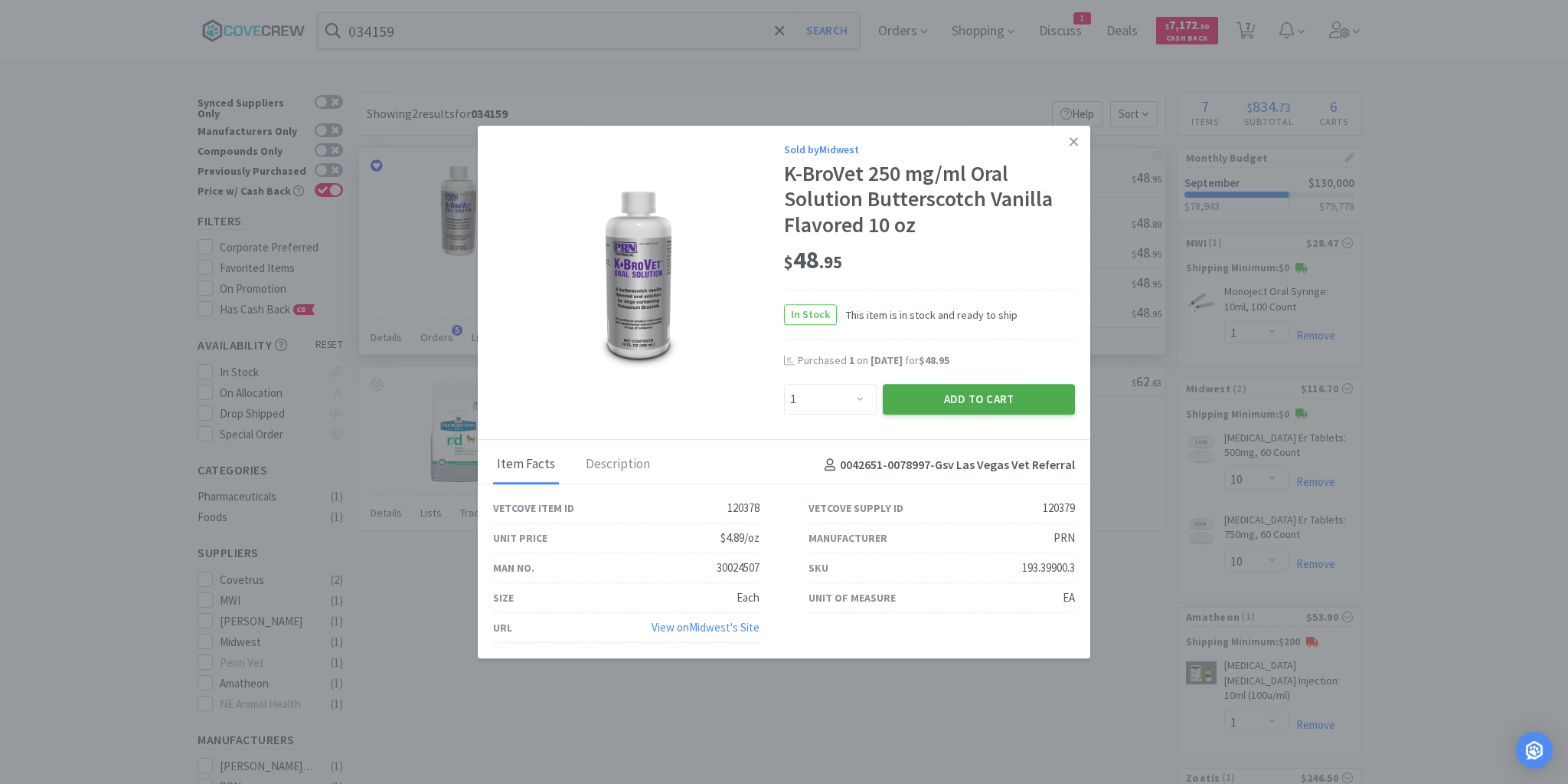
click at [1037, 397] on button "Add to Cart" at bounding box center [978, 399] width 192 height 30
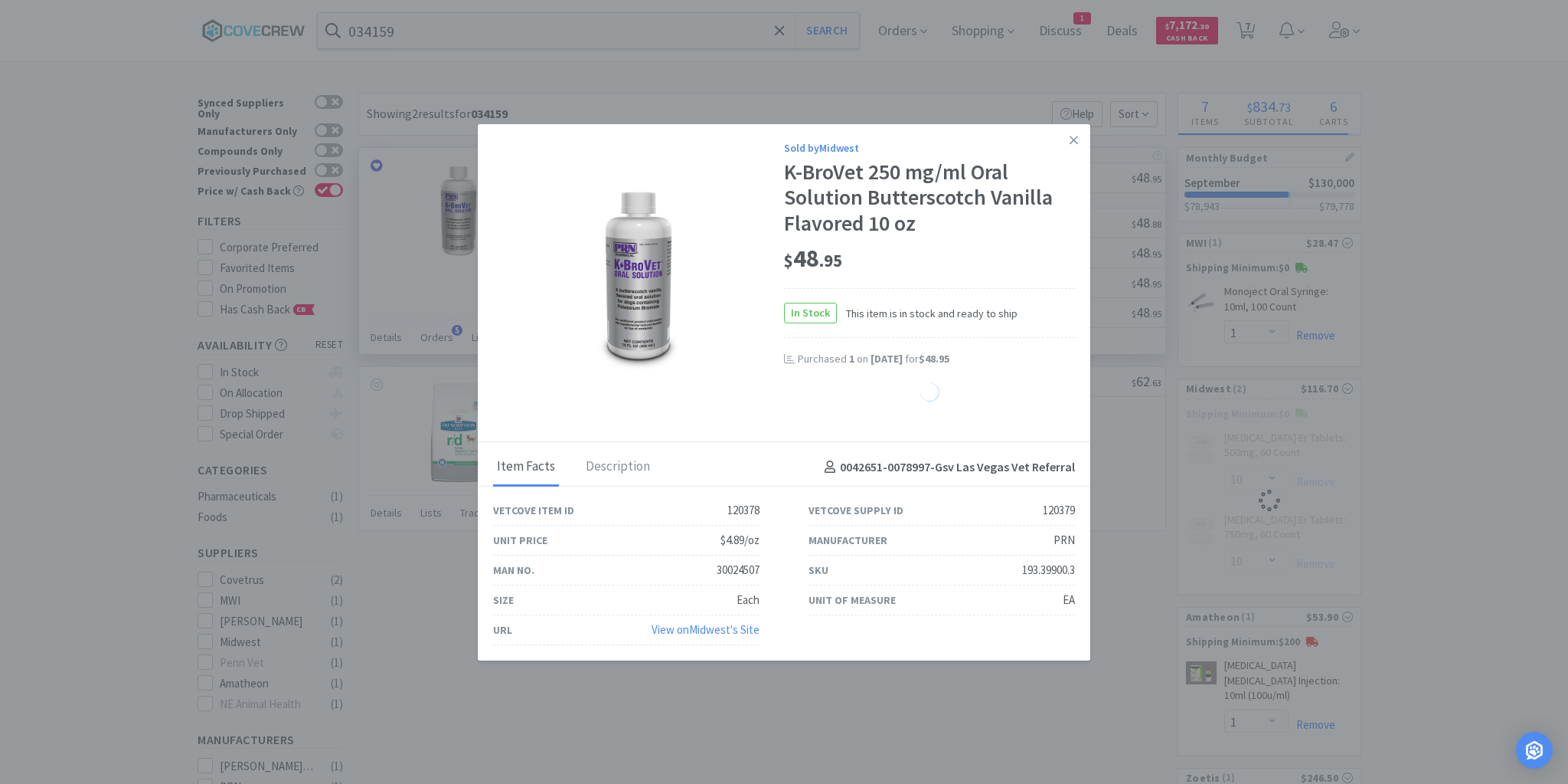
select select "1"
select select "10"
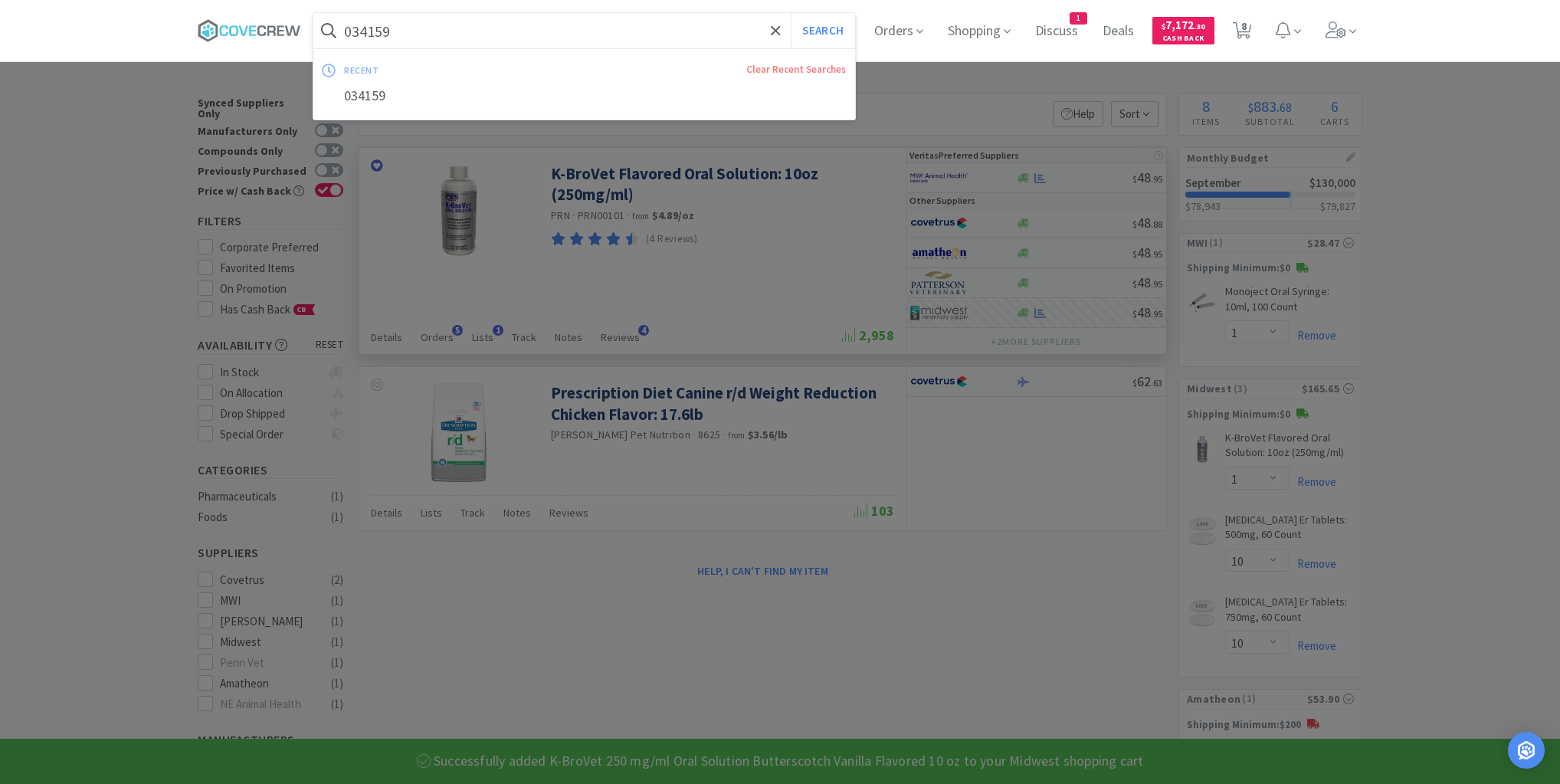
click at [607, 24] on input "034159" at bounding box center [584, 30] width 542 height 35
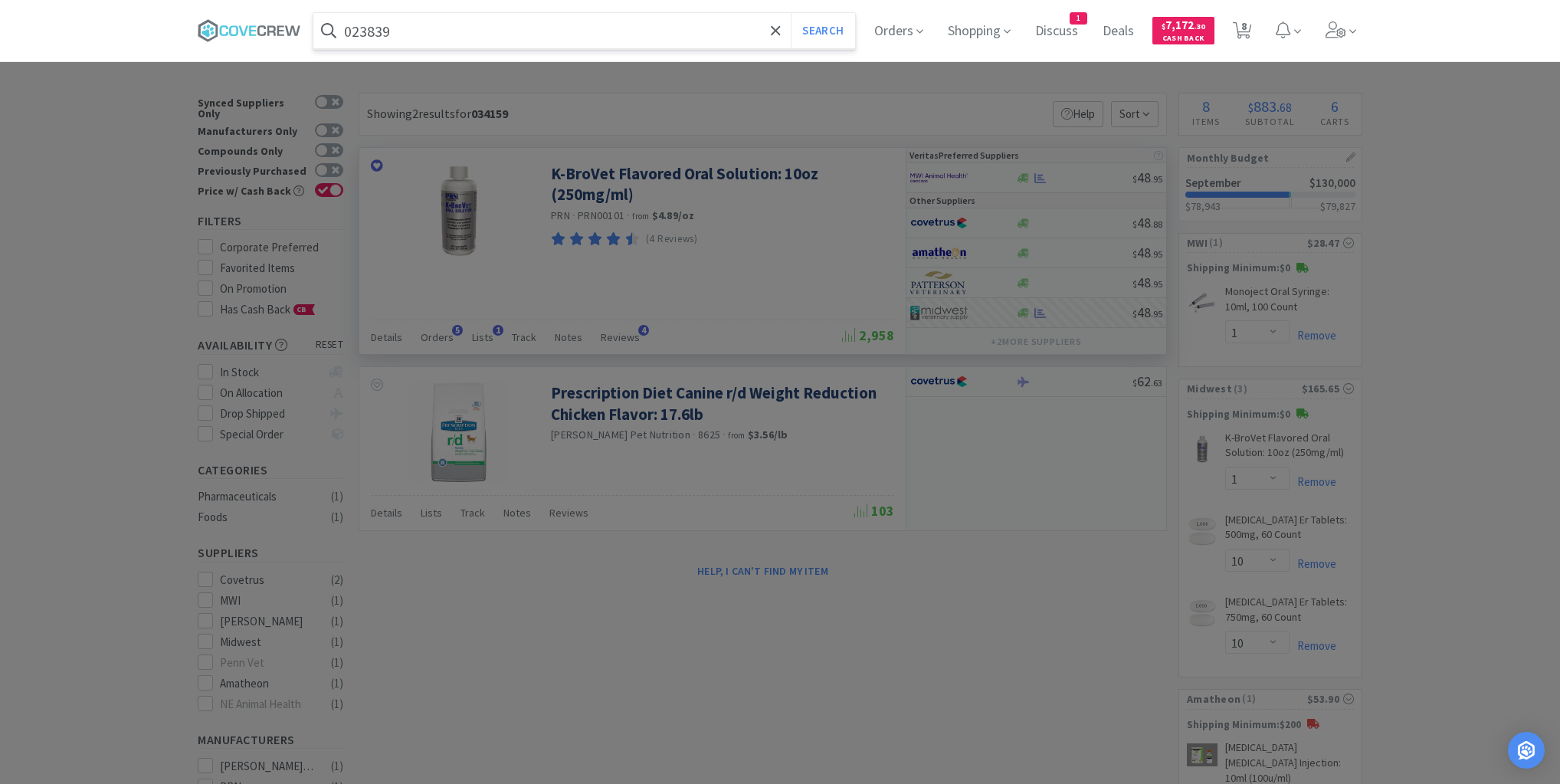
type input "023839"
click at [791, 13] on button "Search" at bounding box center [822, 30] width 63 height 35
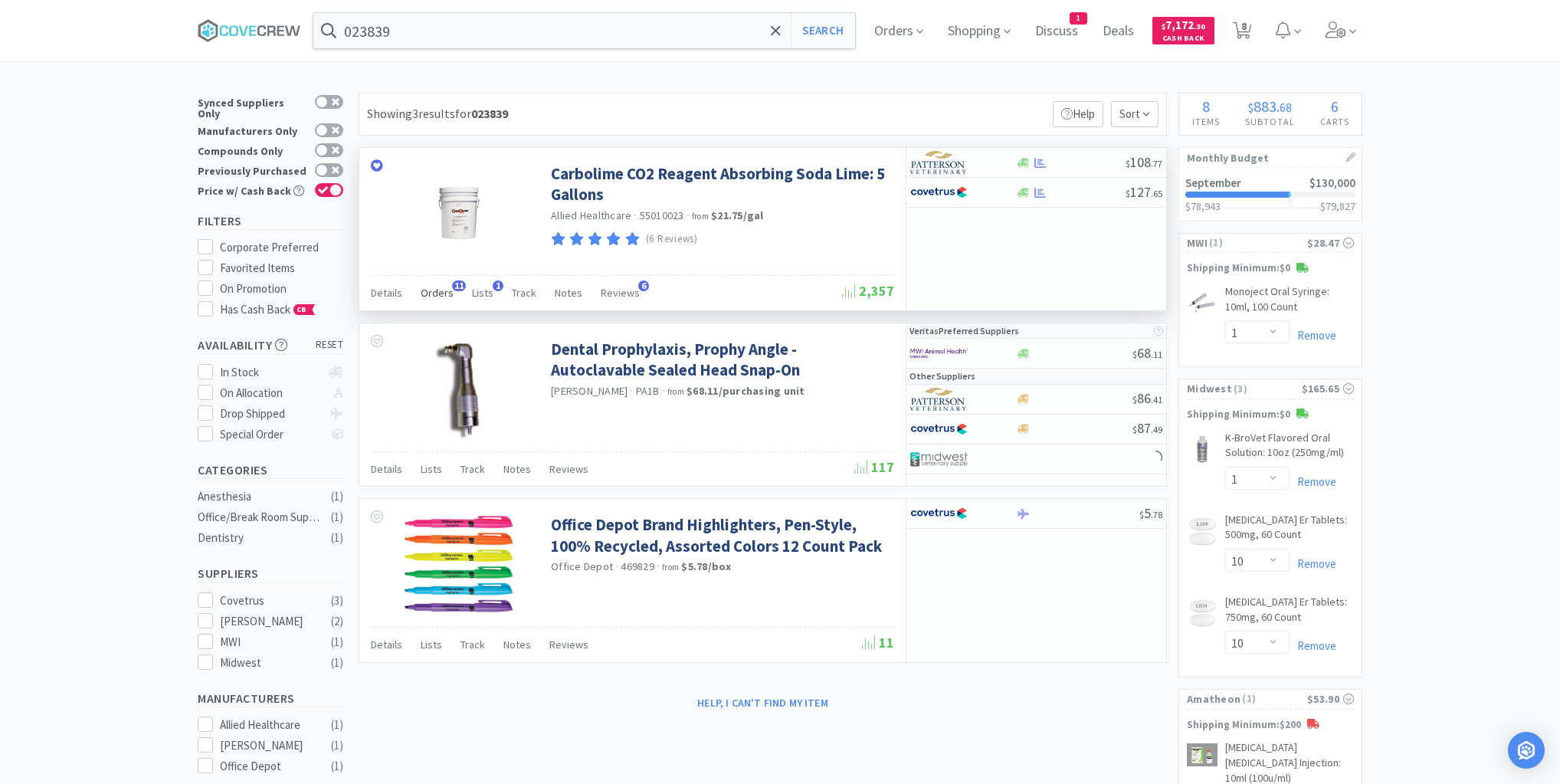
click at [436, 293] on span "Orders" at bounding box center [437, 293] width 33 height 14
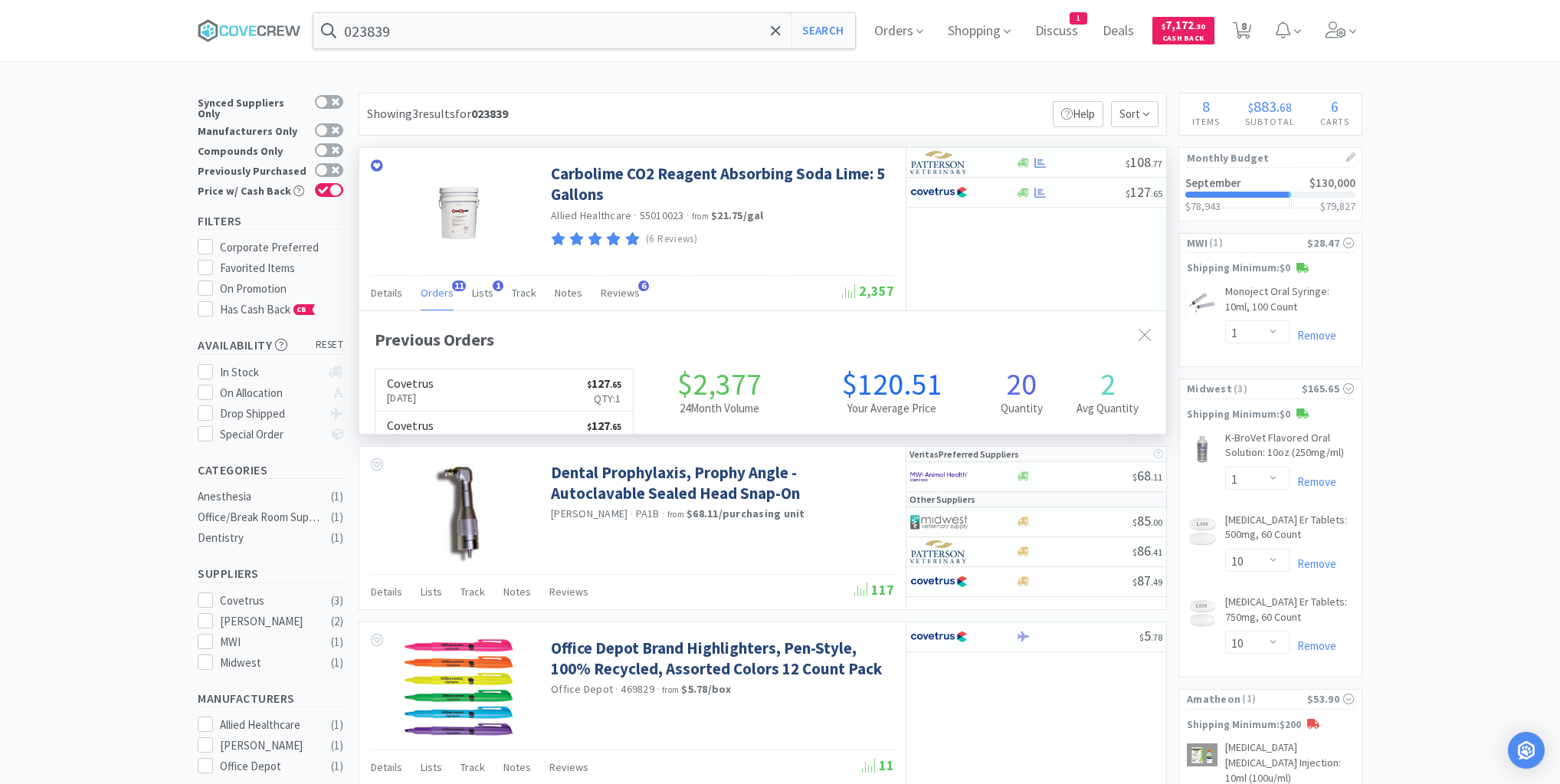
scroll to position [411, 807]
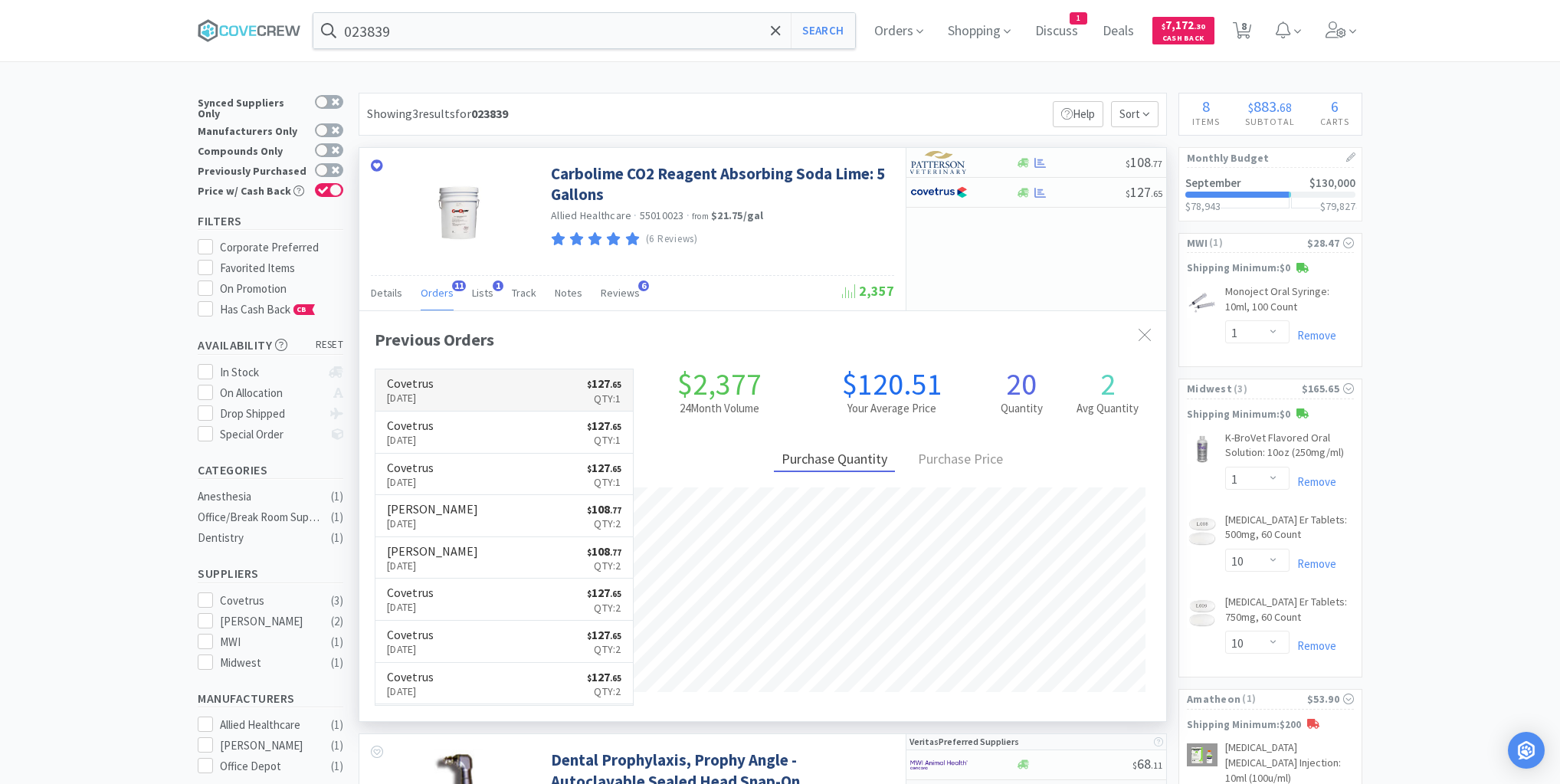
click at [480, 386] on link "Covetrus [DATE] $ 127 . 65 Qty: 1" at bounding box center [504, 390] width 258 height 42
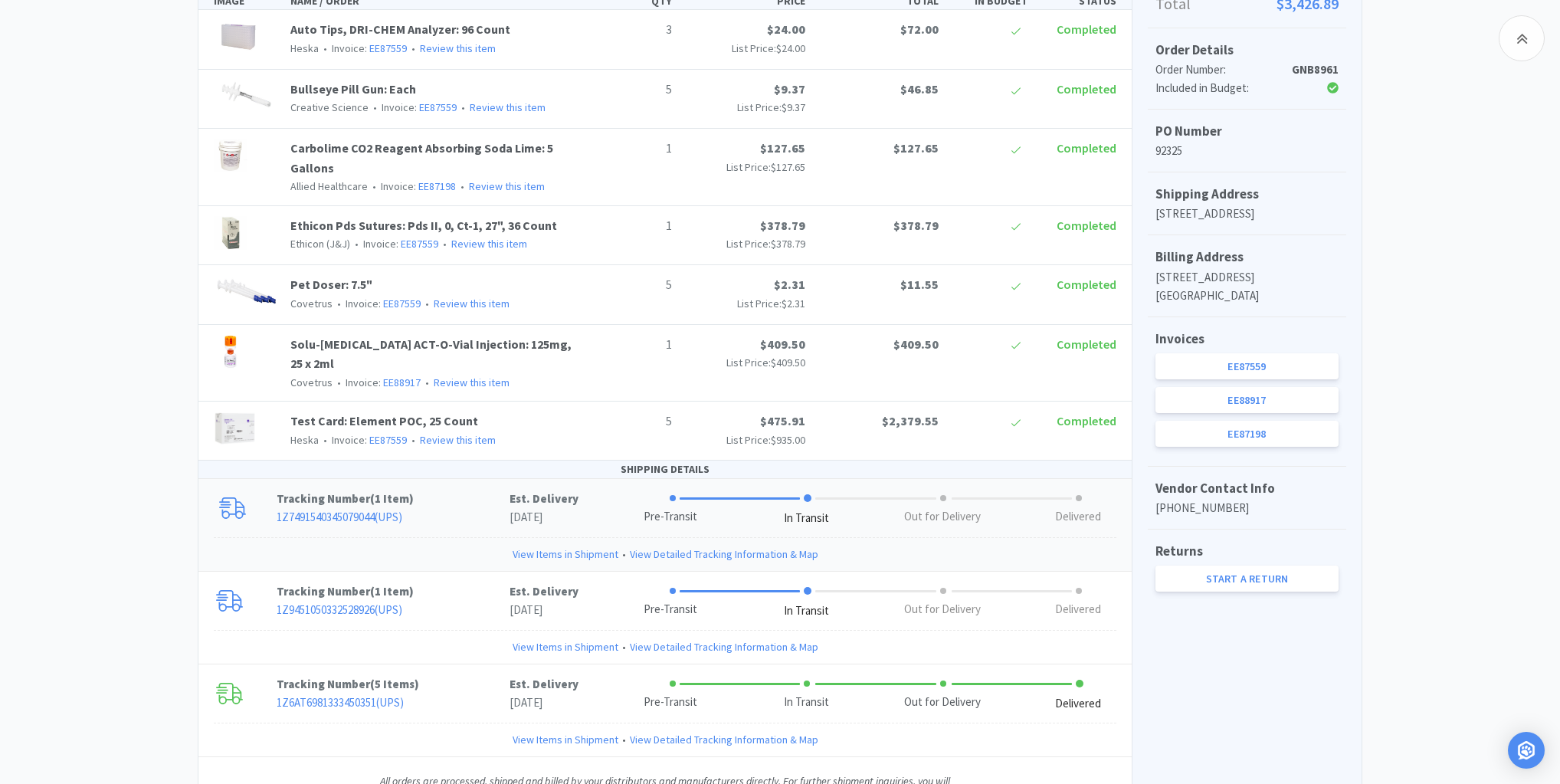
scroll to position [439, 0]
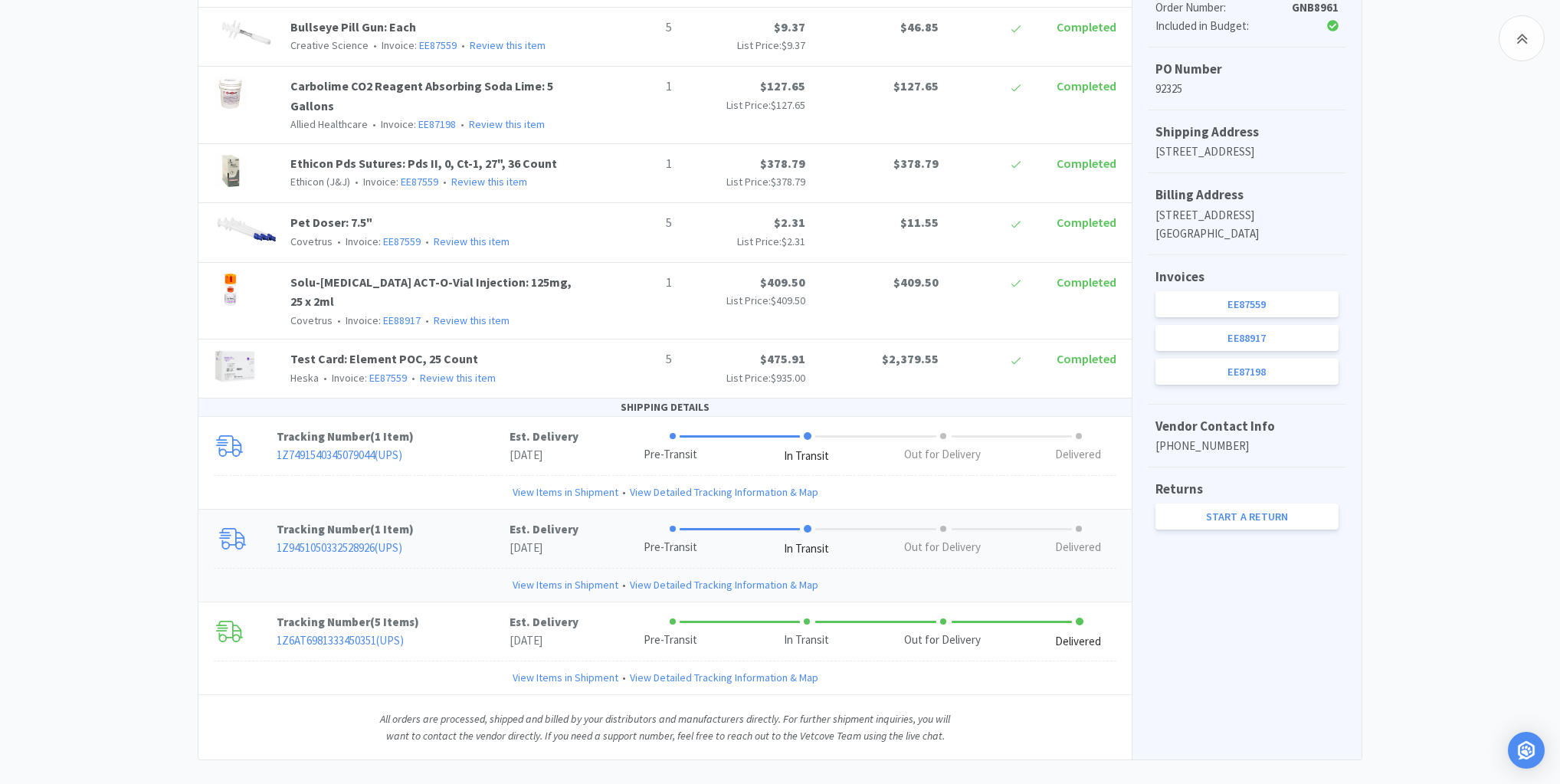
click at [573, 576] on link "View Items in Shipment" at bounding box center [565, 584] width 106 height 17
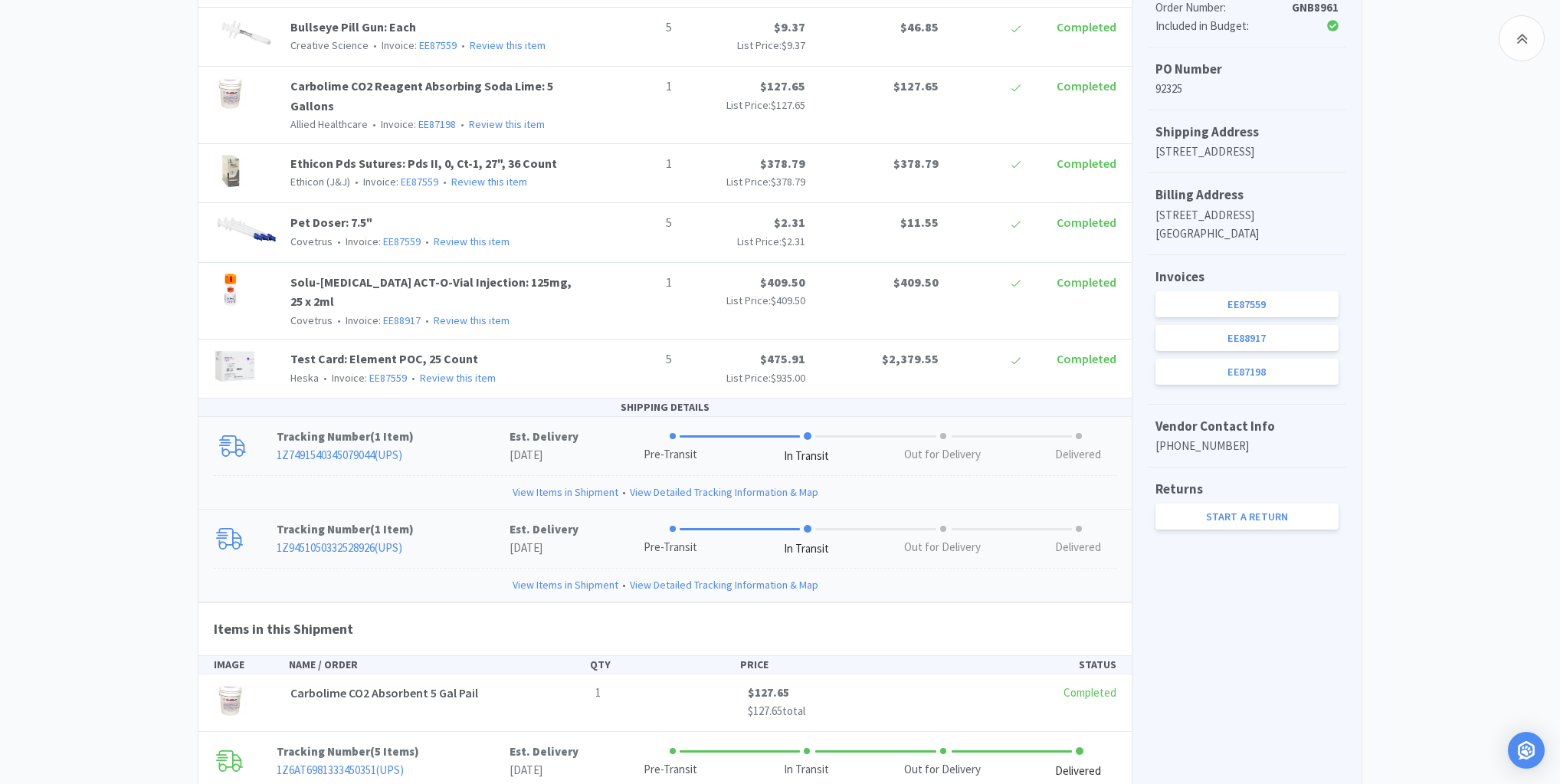
click at [569, 483] on link "View Items in Shipment" at bounding box center [565, 491] width 106 height 17
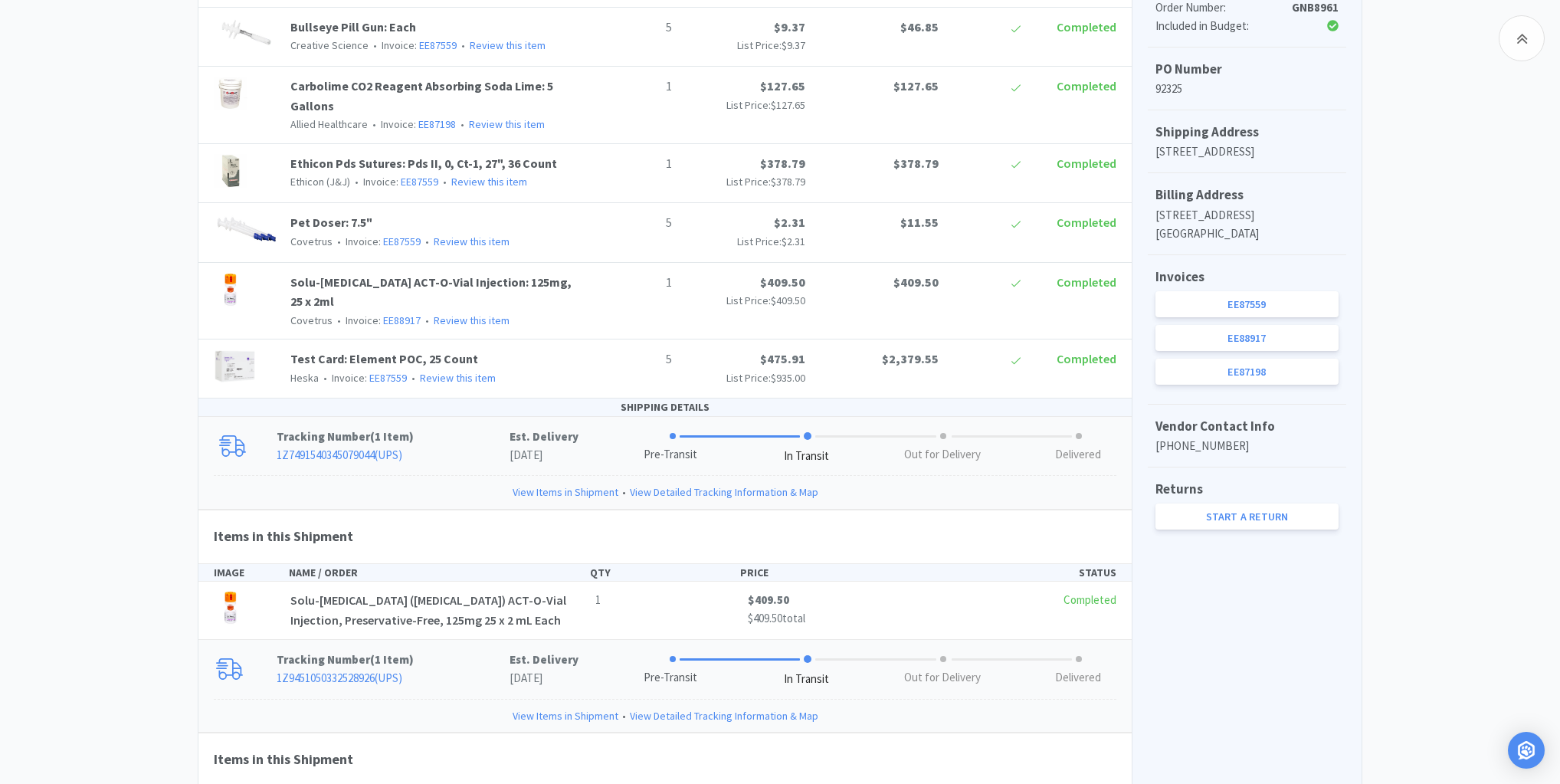
click at [567, 483] on link "View Items in Shipment" at bounding box center [565, 491] width 106 height 17
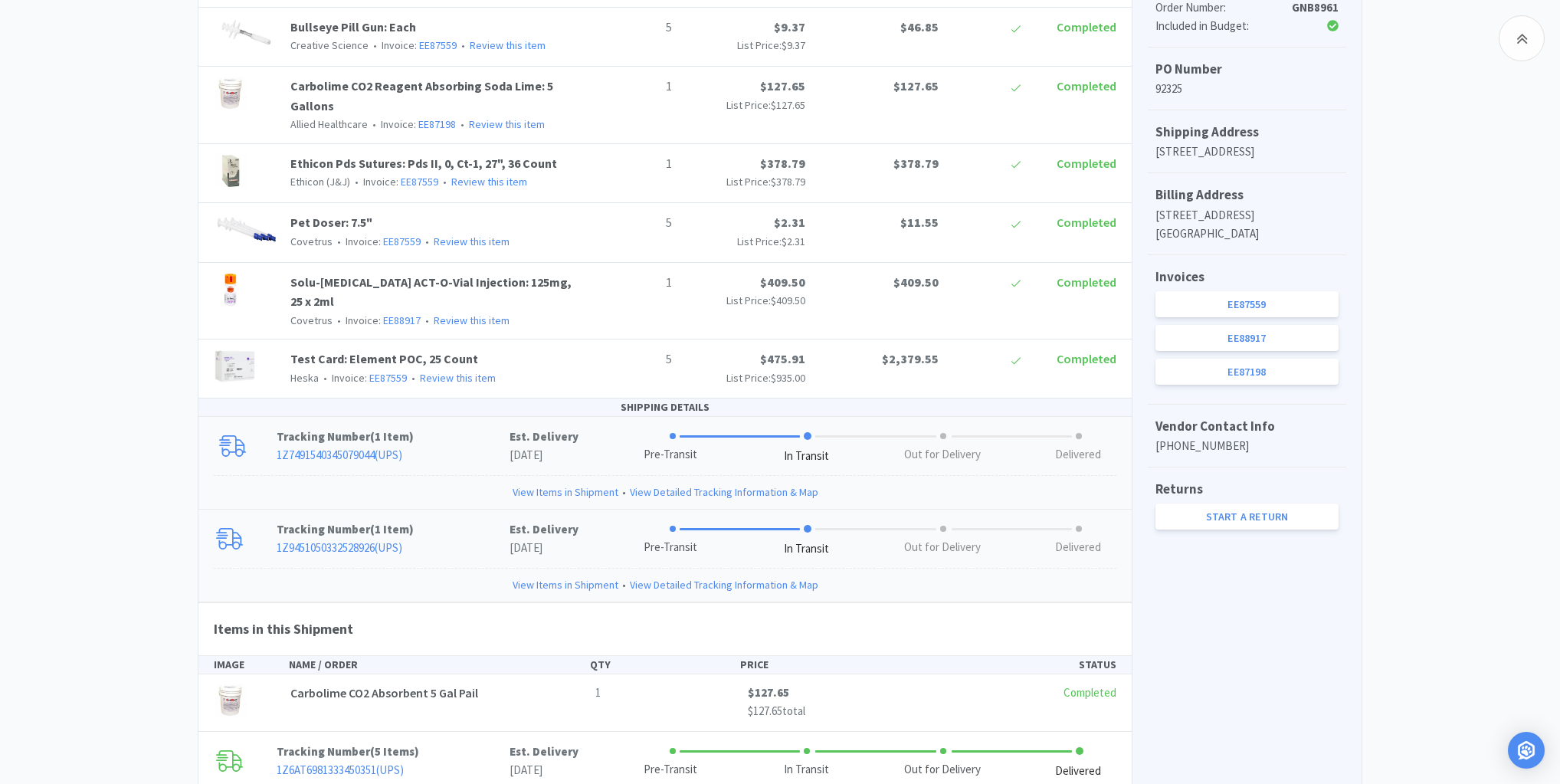
click at [586, 483] on link "View Items in Shipment" at bounding box center [565, 491] width 106 height 17
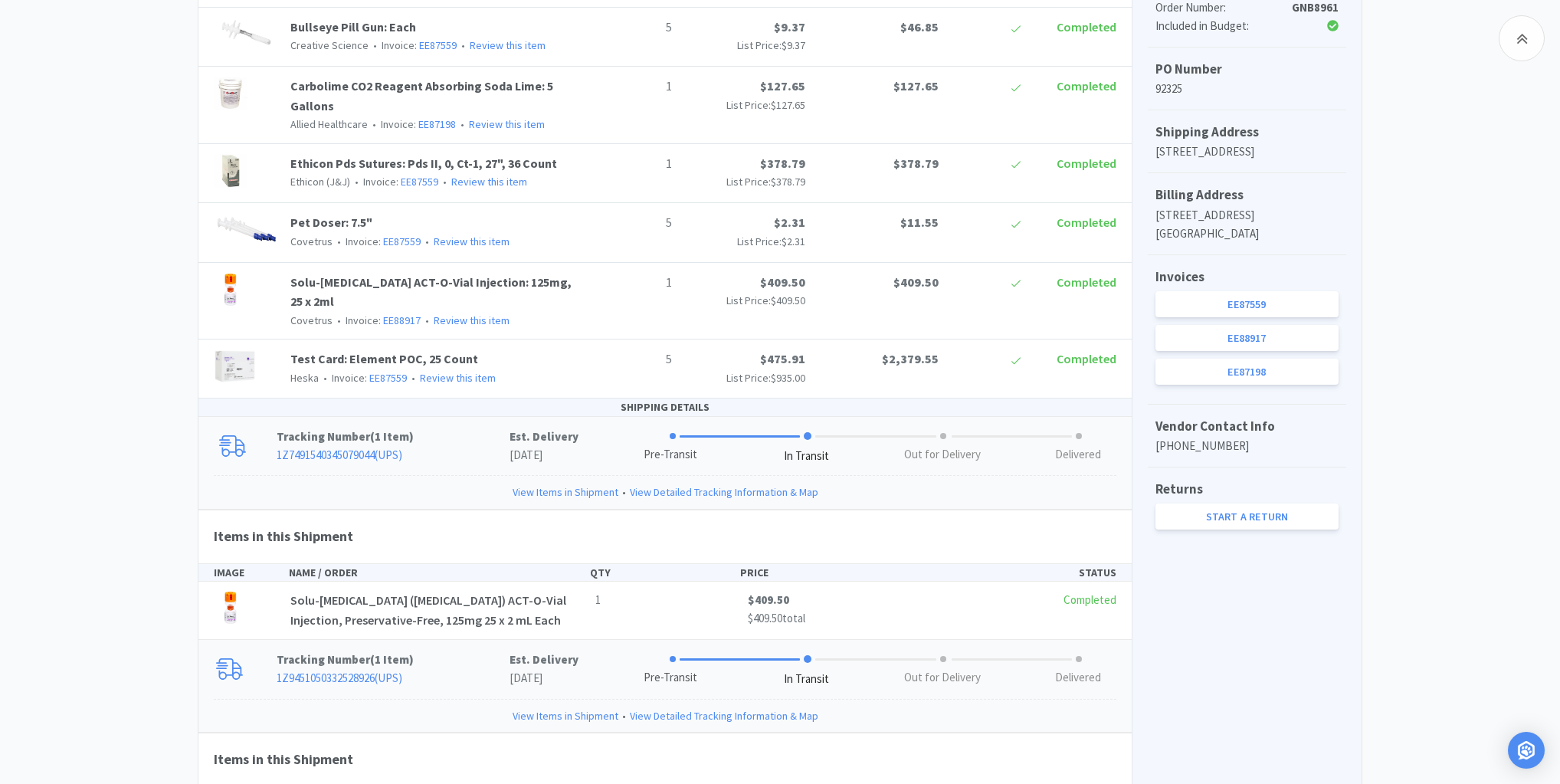
click at [343, 447] on link "1Z7491540345079044 ( UPS )" at bounding box center [339, 454] width 126 height 14
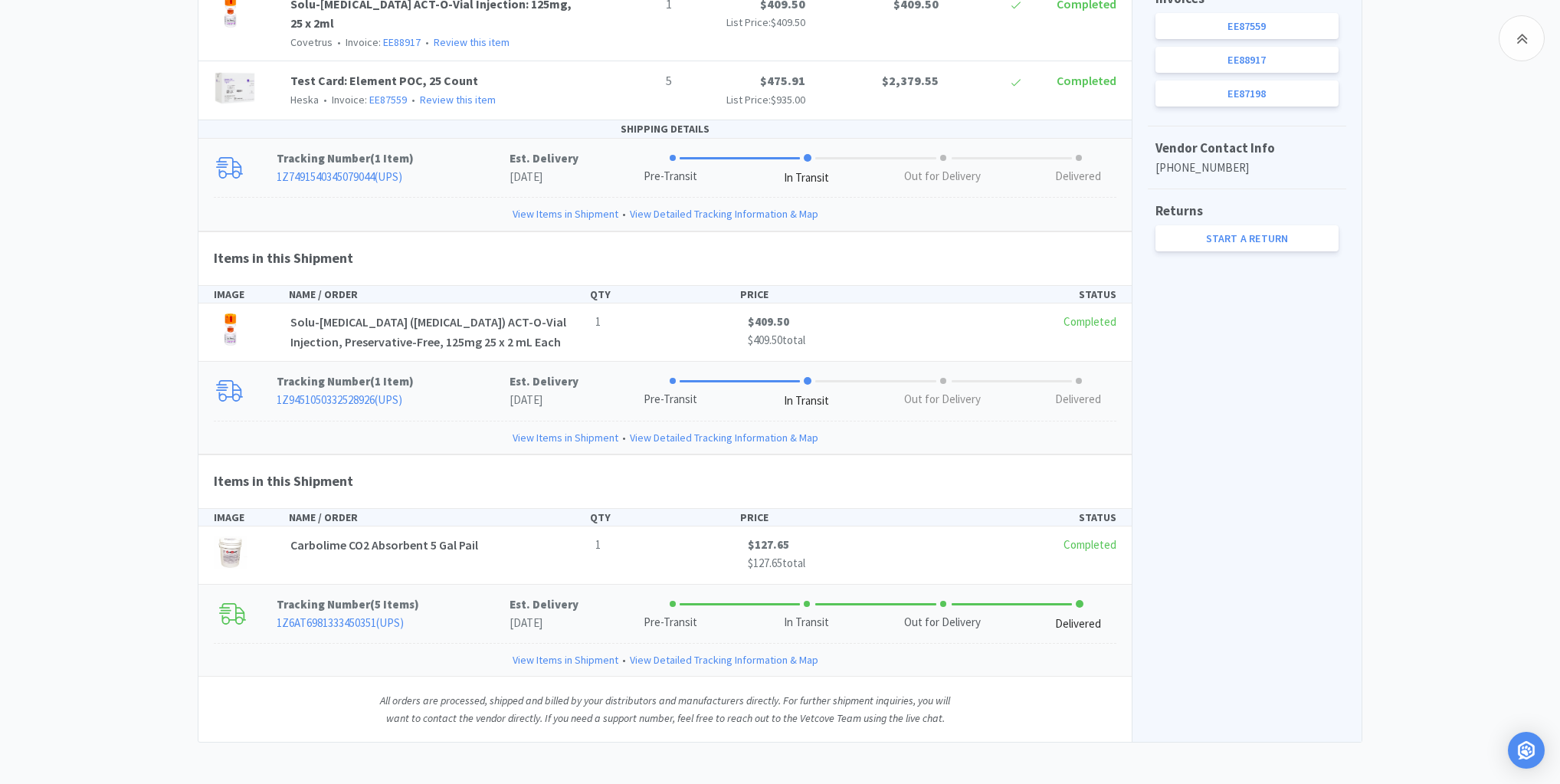
scroll to position [718, 0]
click at [334, 615] on link "1Z6AT6981333450351 ( UPS )" at bounding box center [340, 621] width 127 height 14
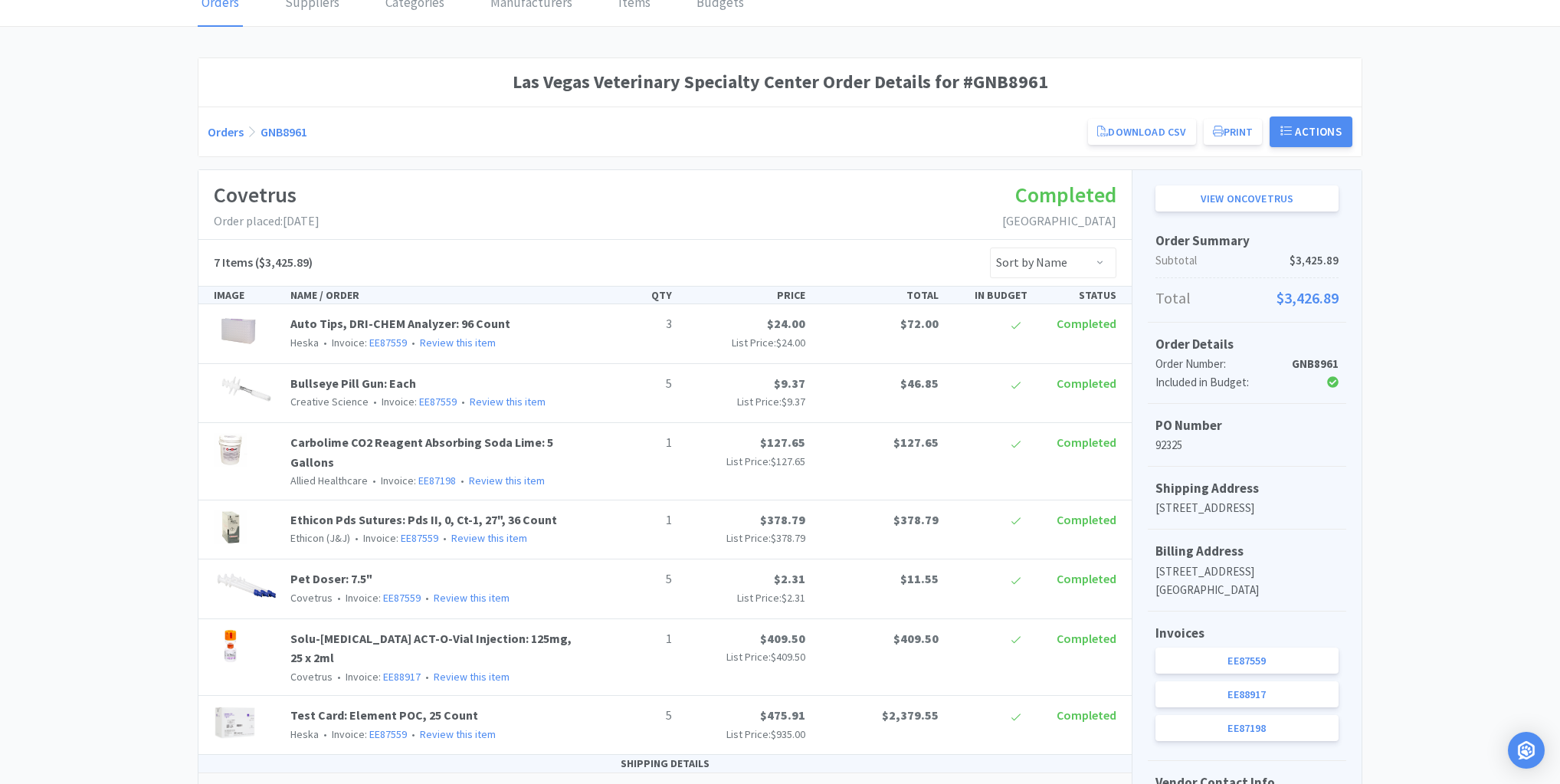
scroll to position [0, 0]
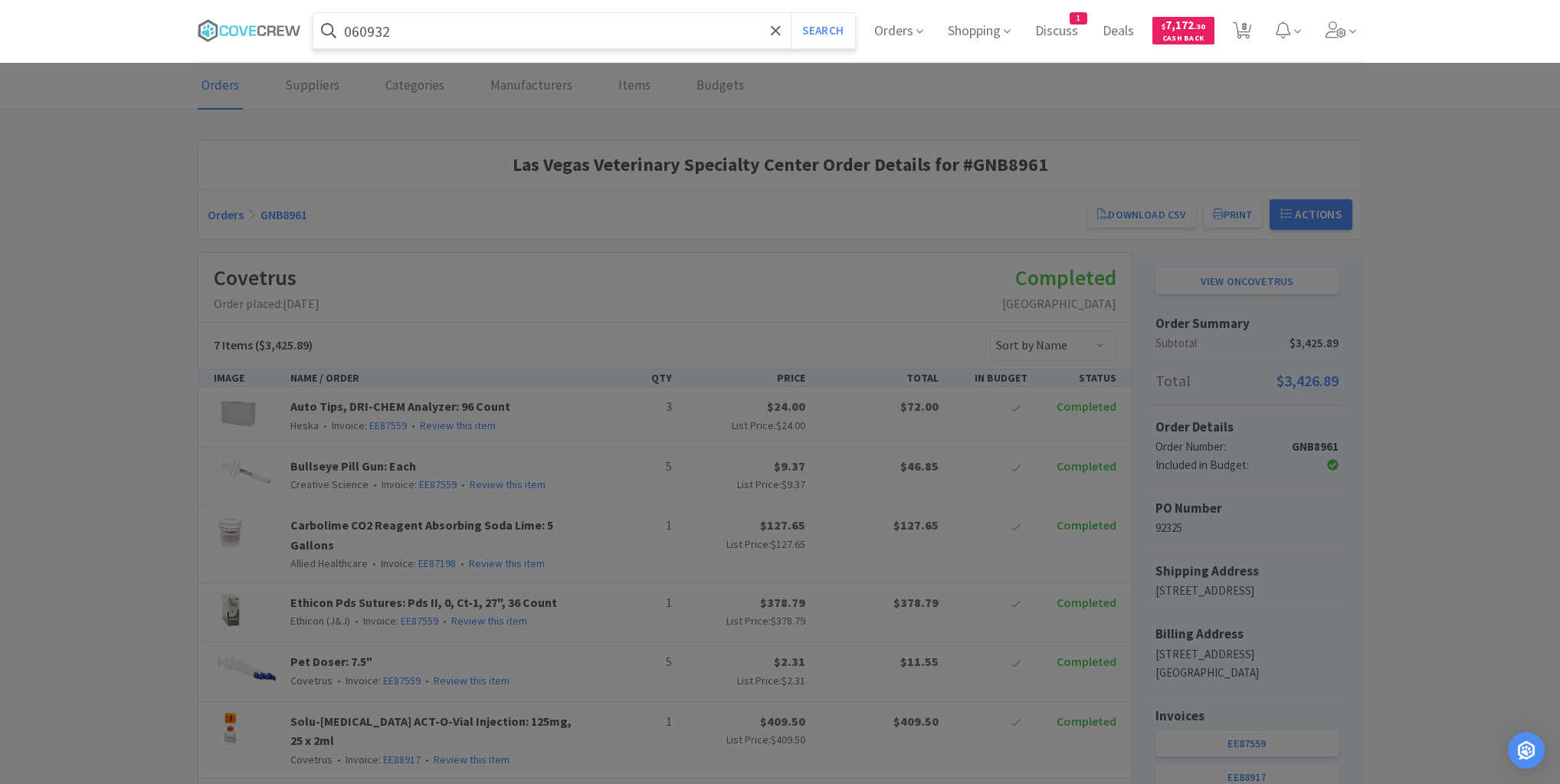
type input "060932"
click at [791, 13] on button "Search" at bounding box center [822, 30] width 63 height 35
select select "1"
select select "10"
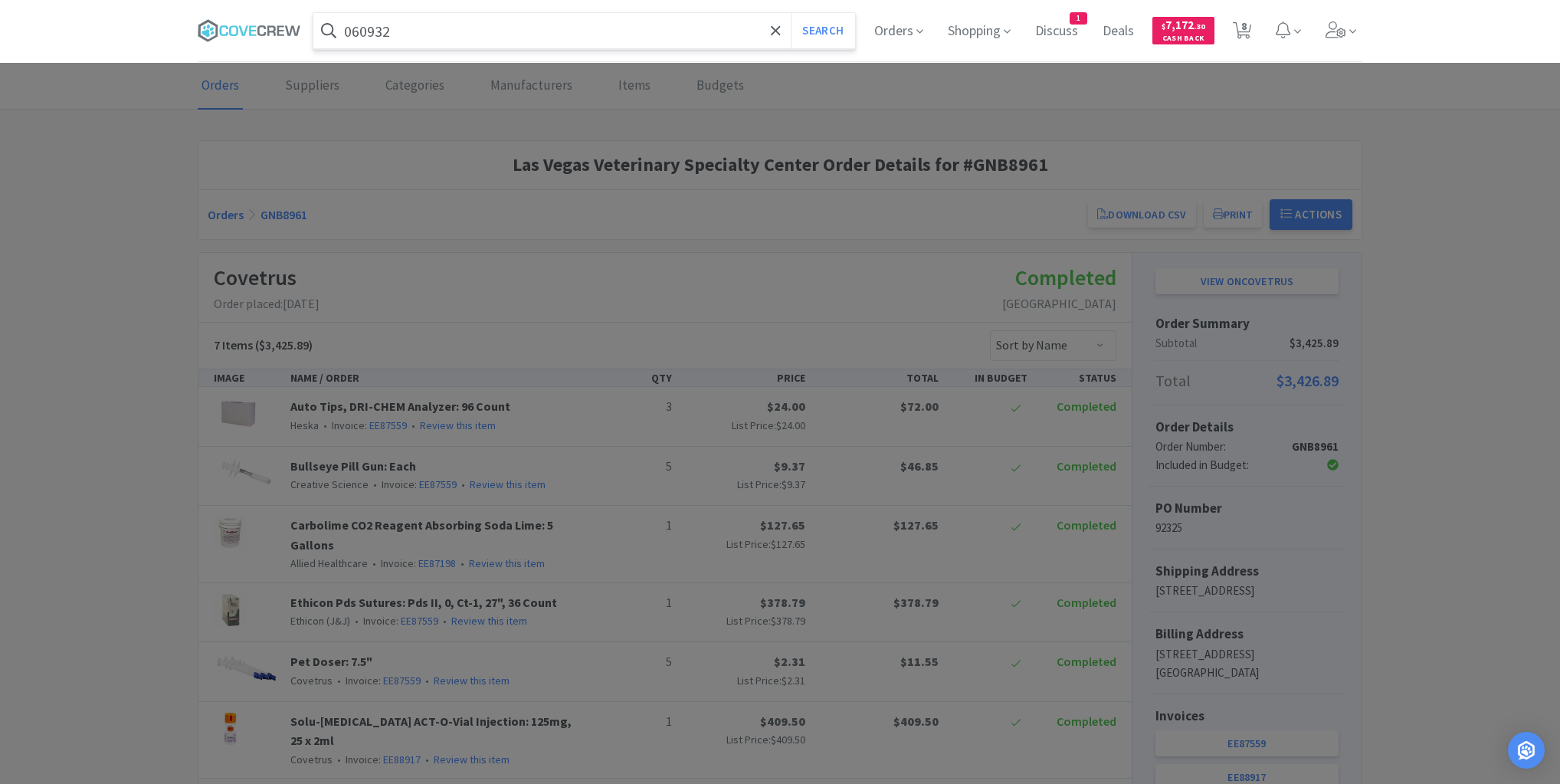
select select "10"
select select "1"
select select "5"
select select "4"
select select "1"
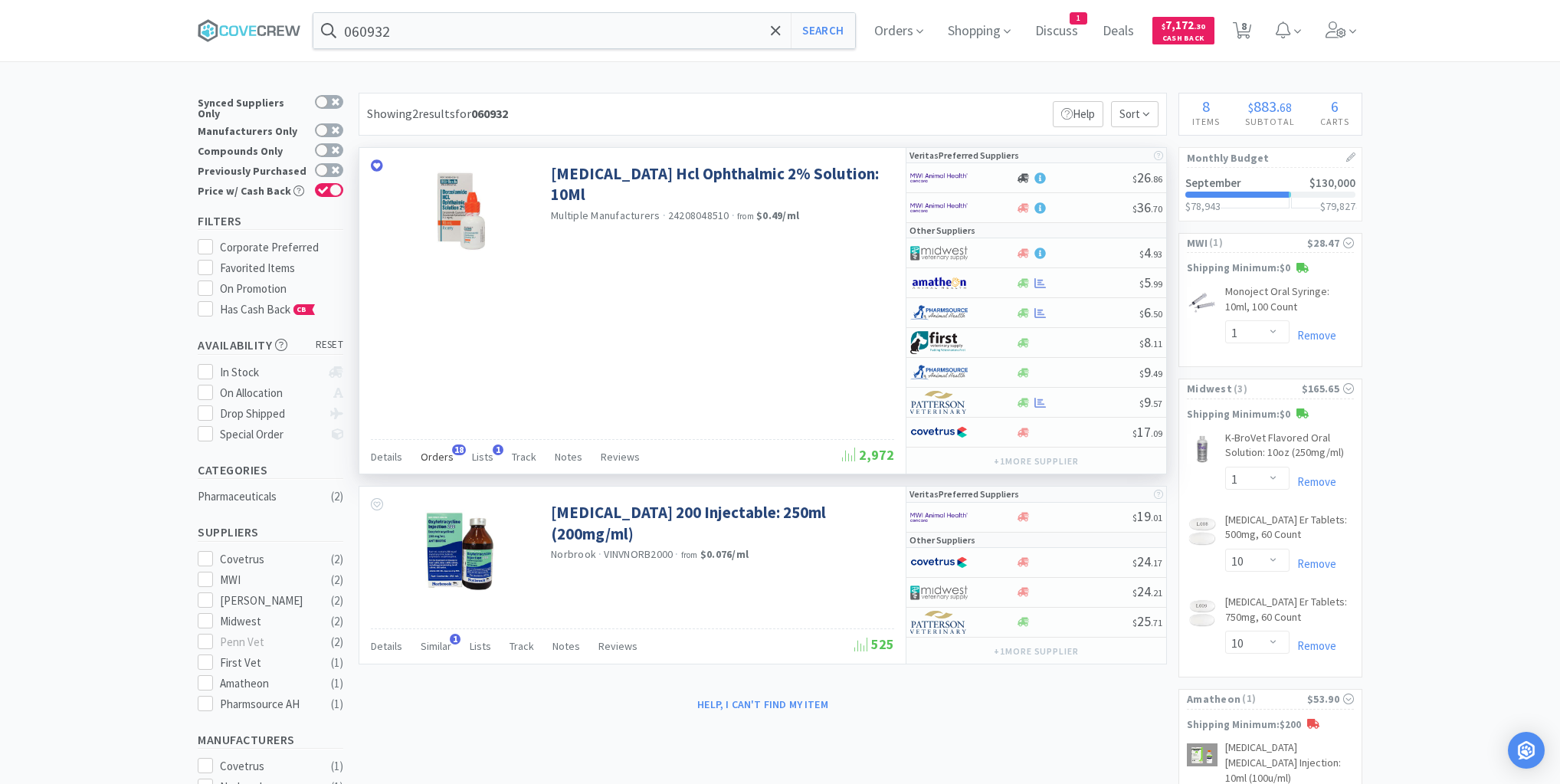
click at [441, 454] on span "Orders" at bounding box center [437, 456] width 33 height 14
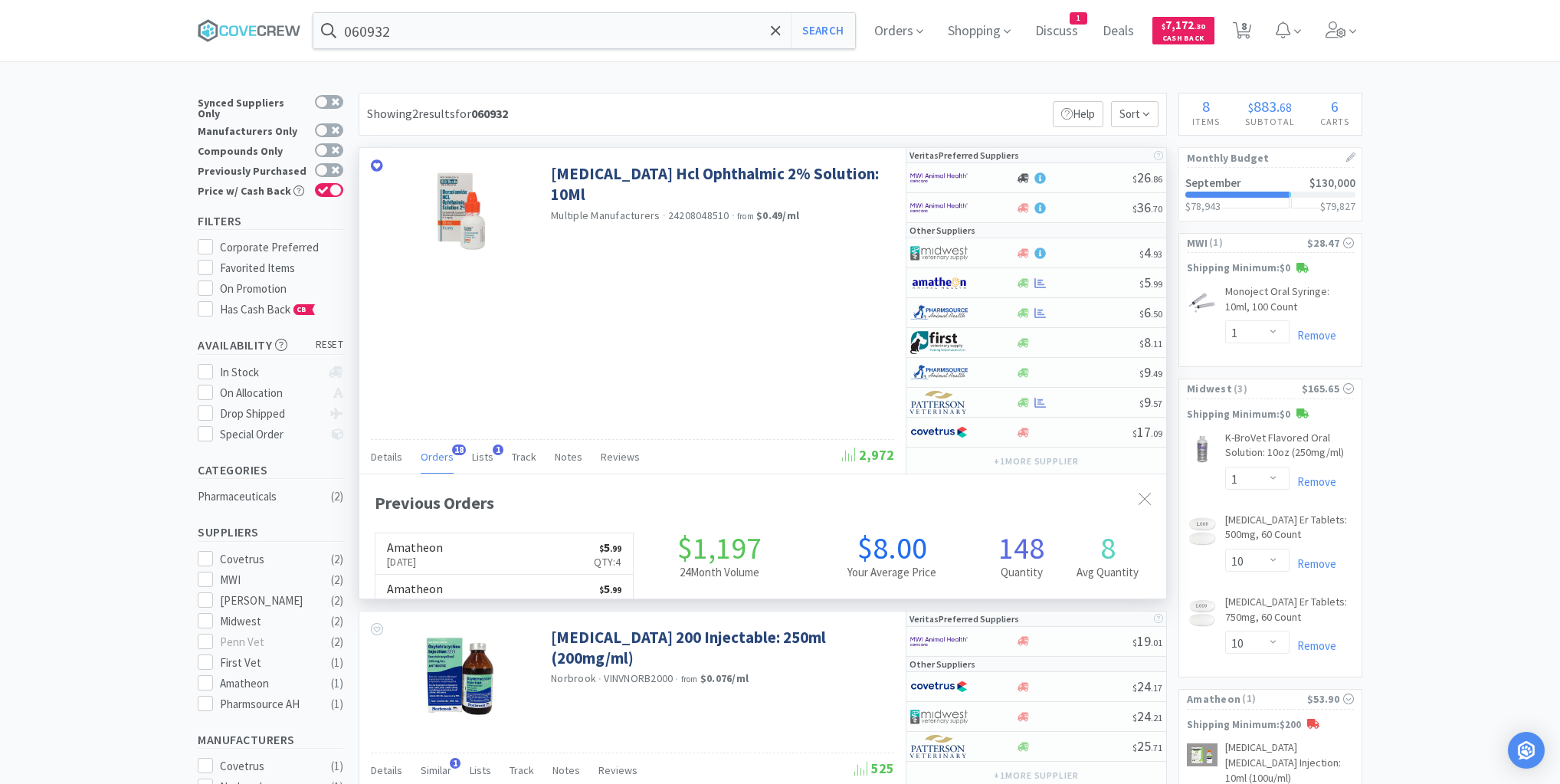
scroll to position [411, 807]
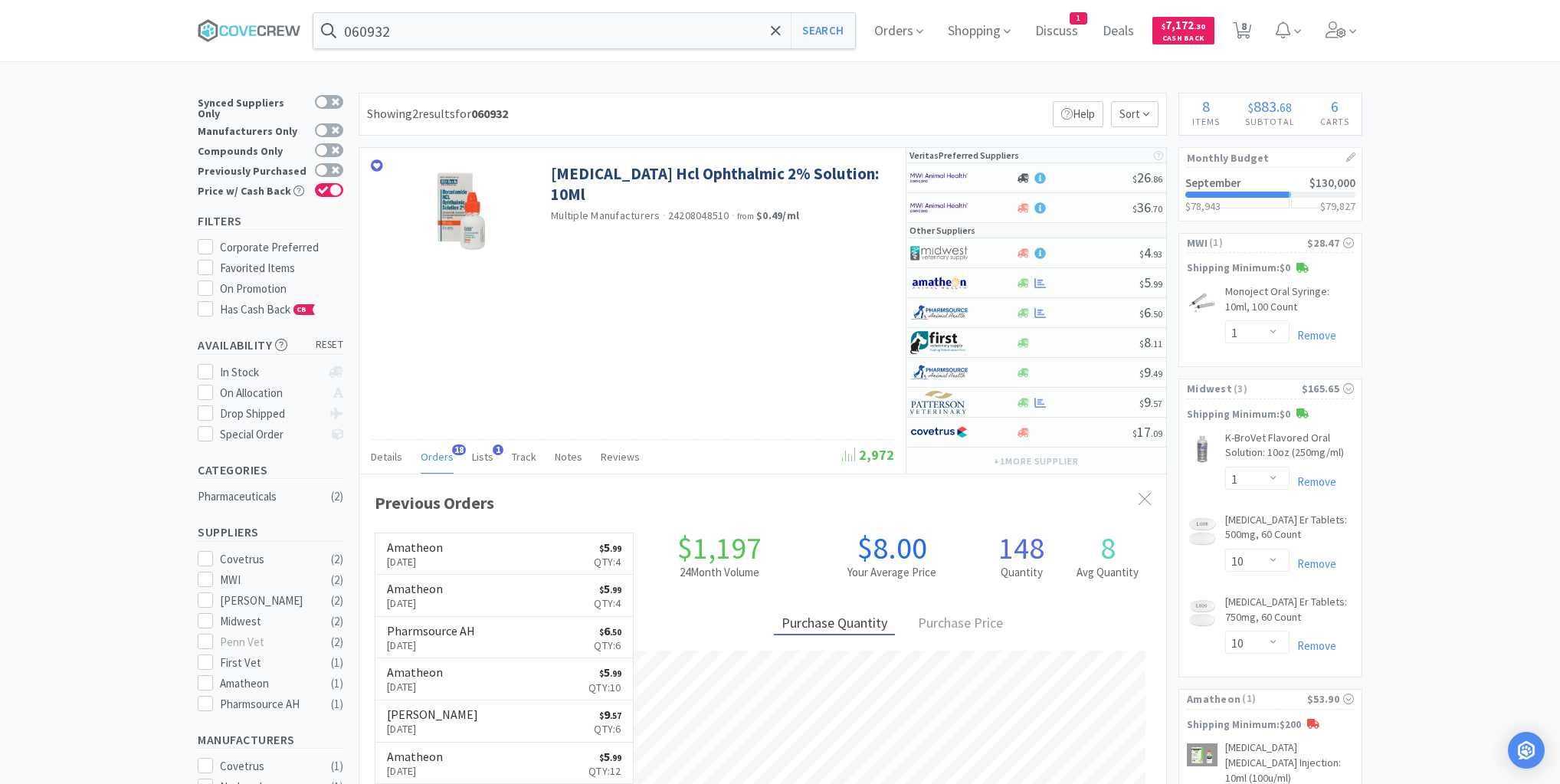
click at [491, 555] on link "Amatheon [DATE] $ 5 . 99 Qty: 4" at bounding box center [504, 554] width 258 height 42
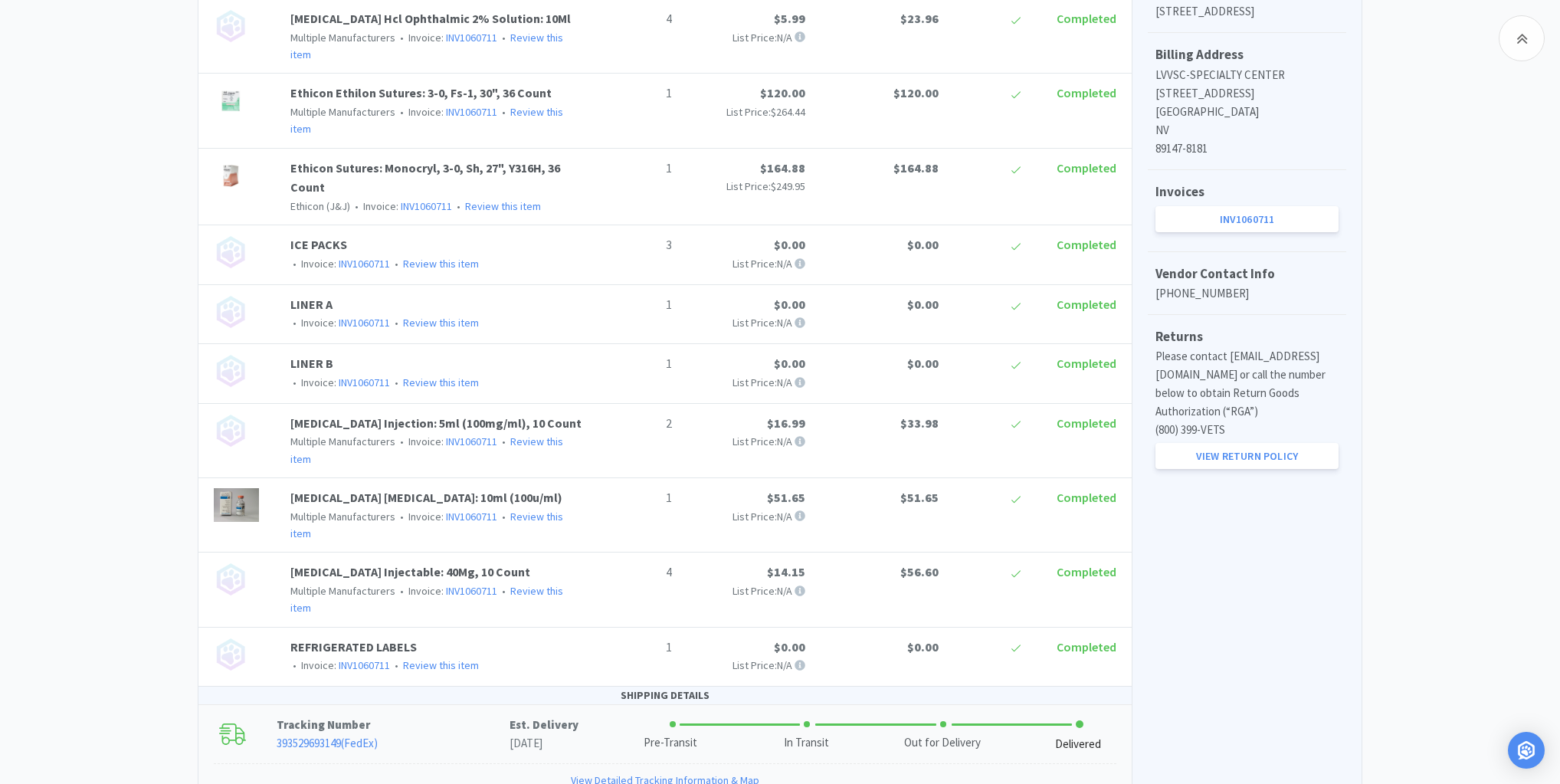
scroll to position [720, 0]
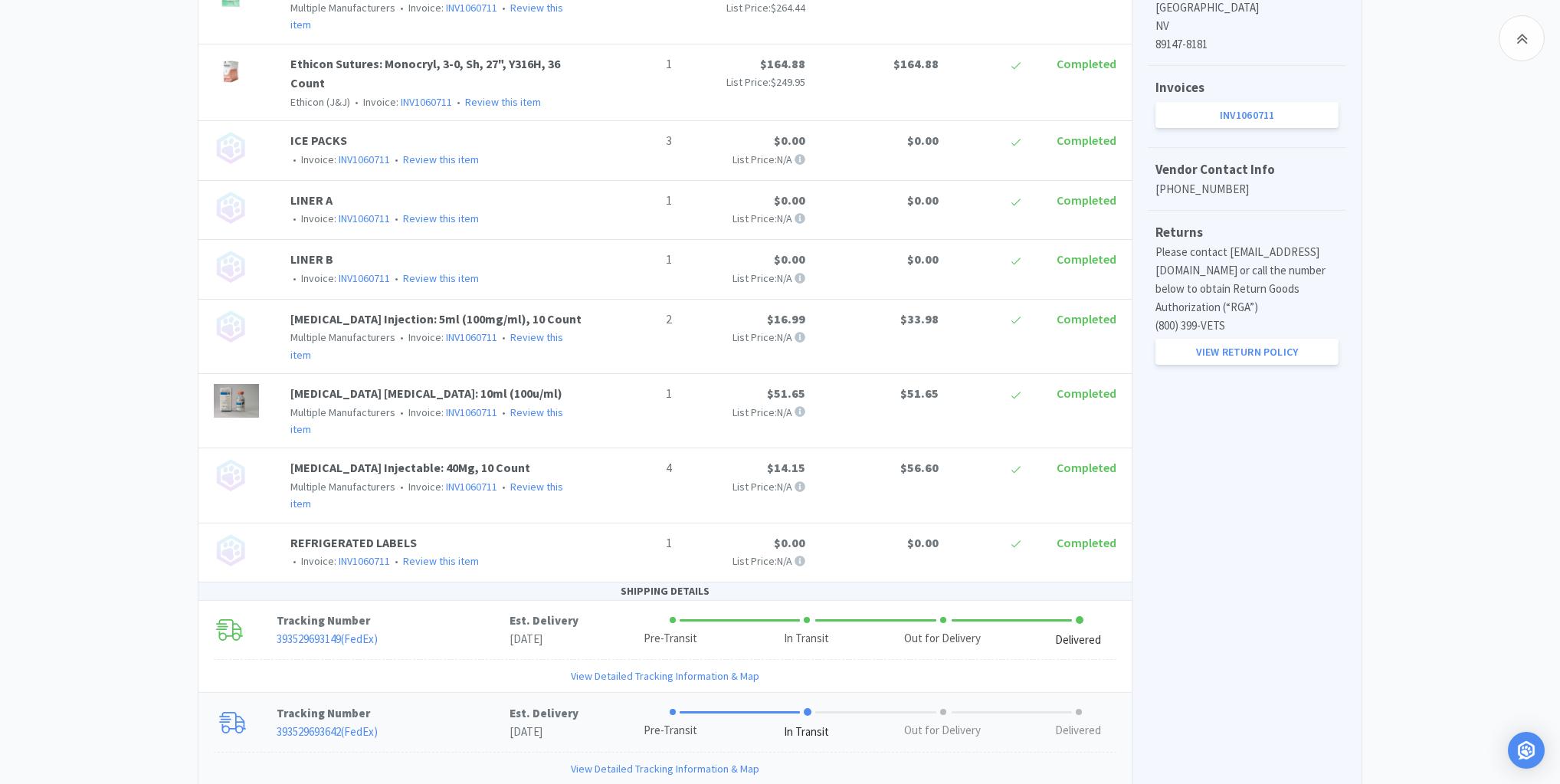
click at [608, 760] on link "View Detailed Tracking Information & Map" at bounding box center [665, 769] width 188 height 17
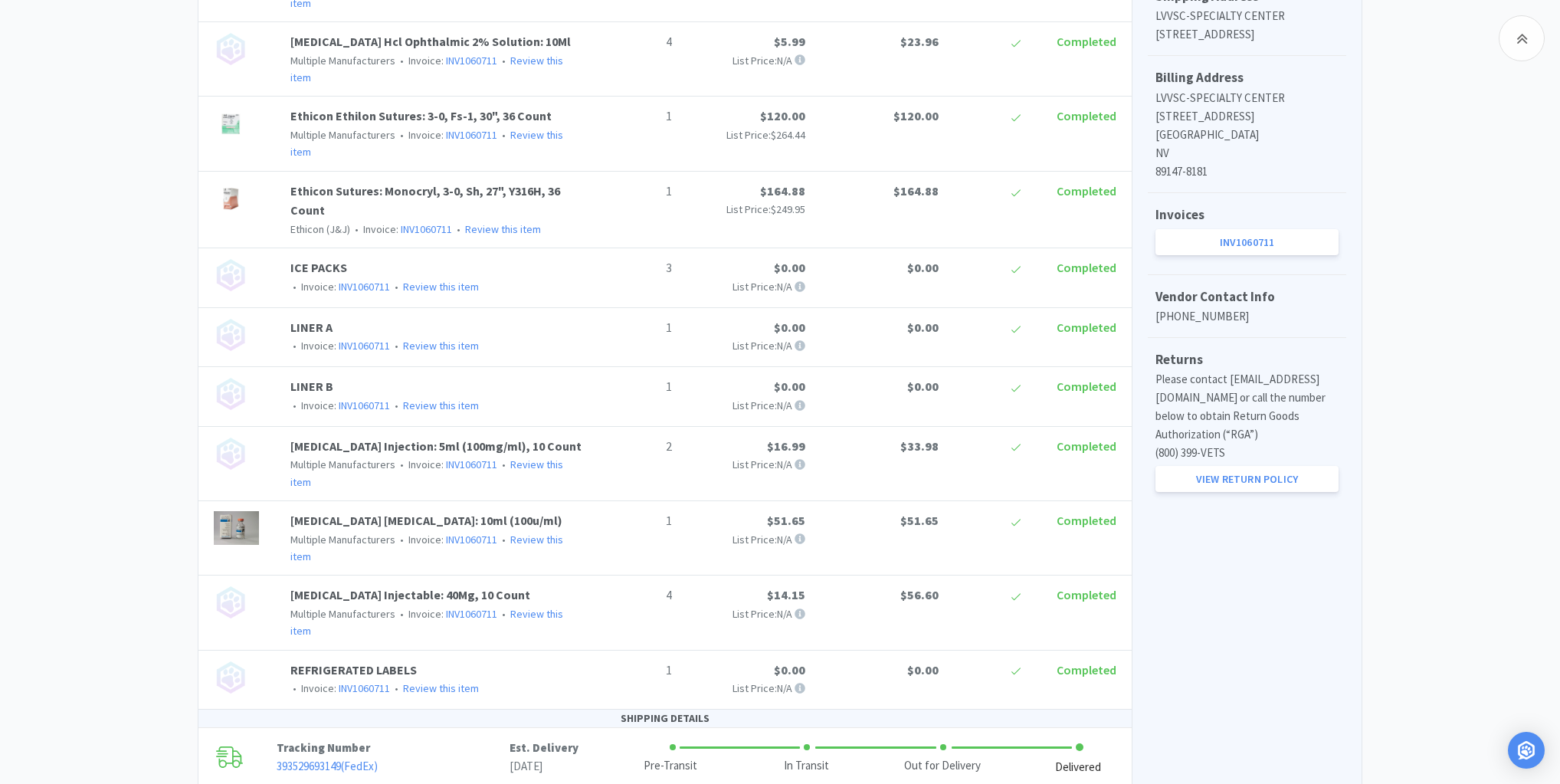
scroll to position [230, 0]
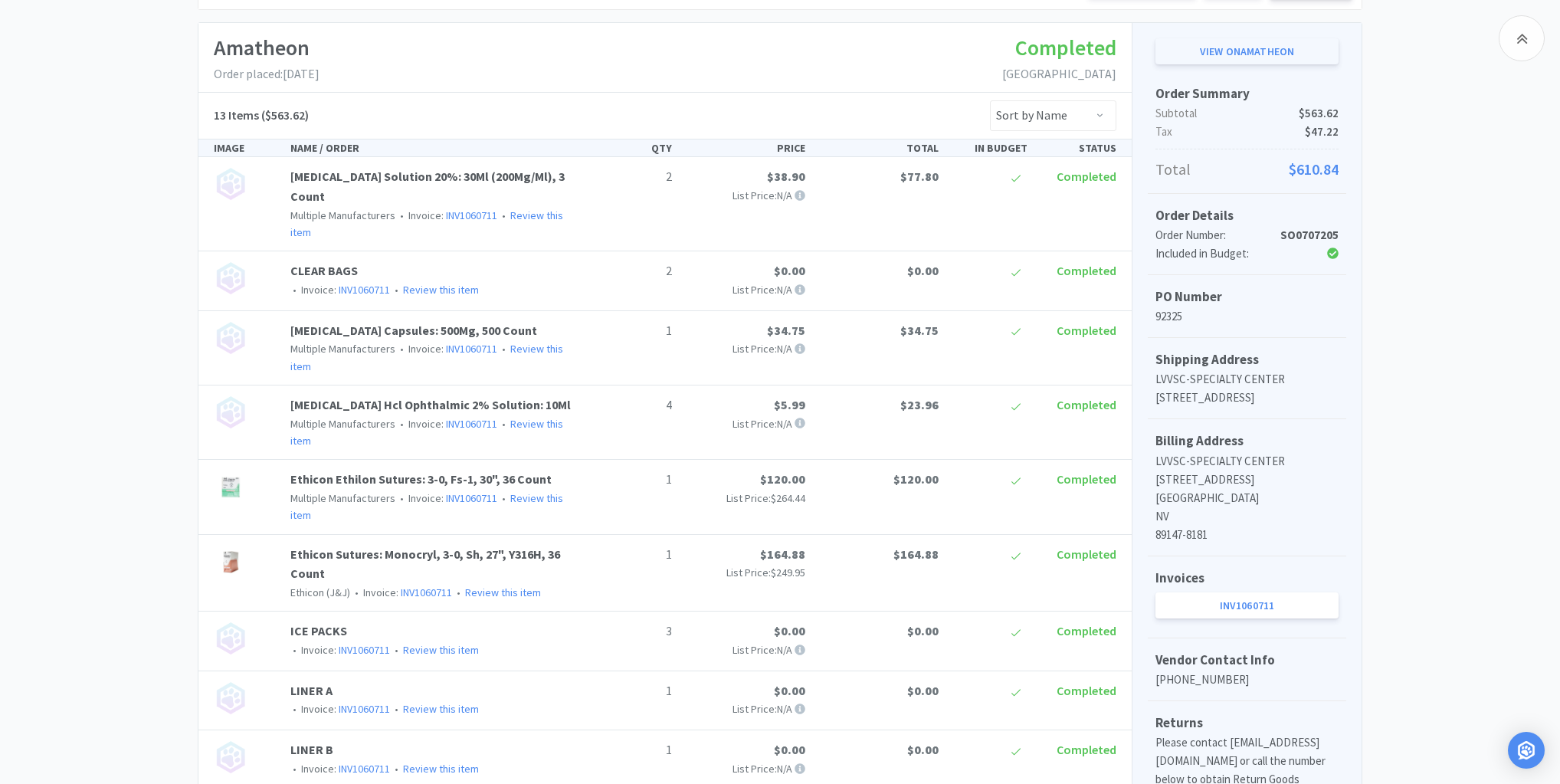
click at [1262, 49] on link "View on Amatheon" at bounding box center [1246, 51] width 183 height 27
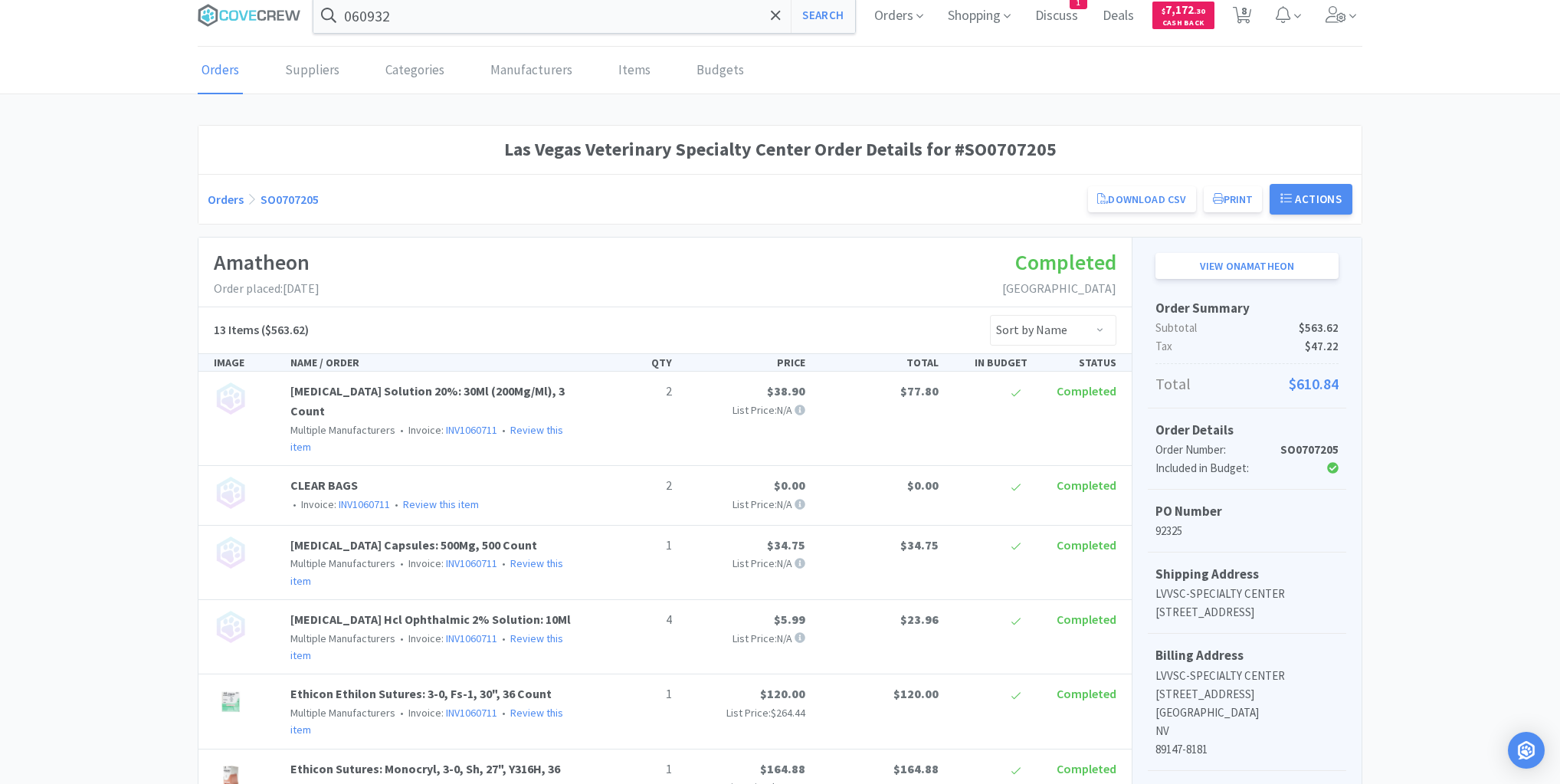
scroll to position [0, 0]
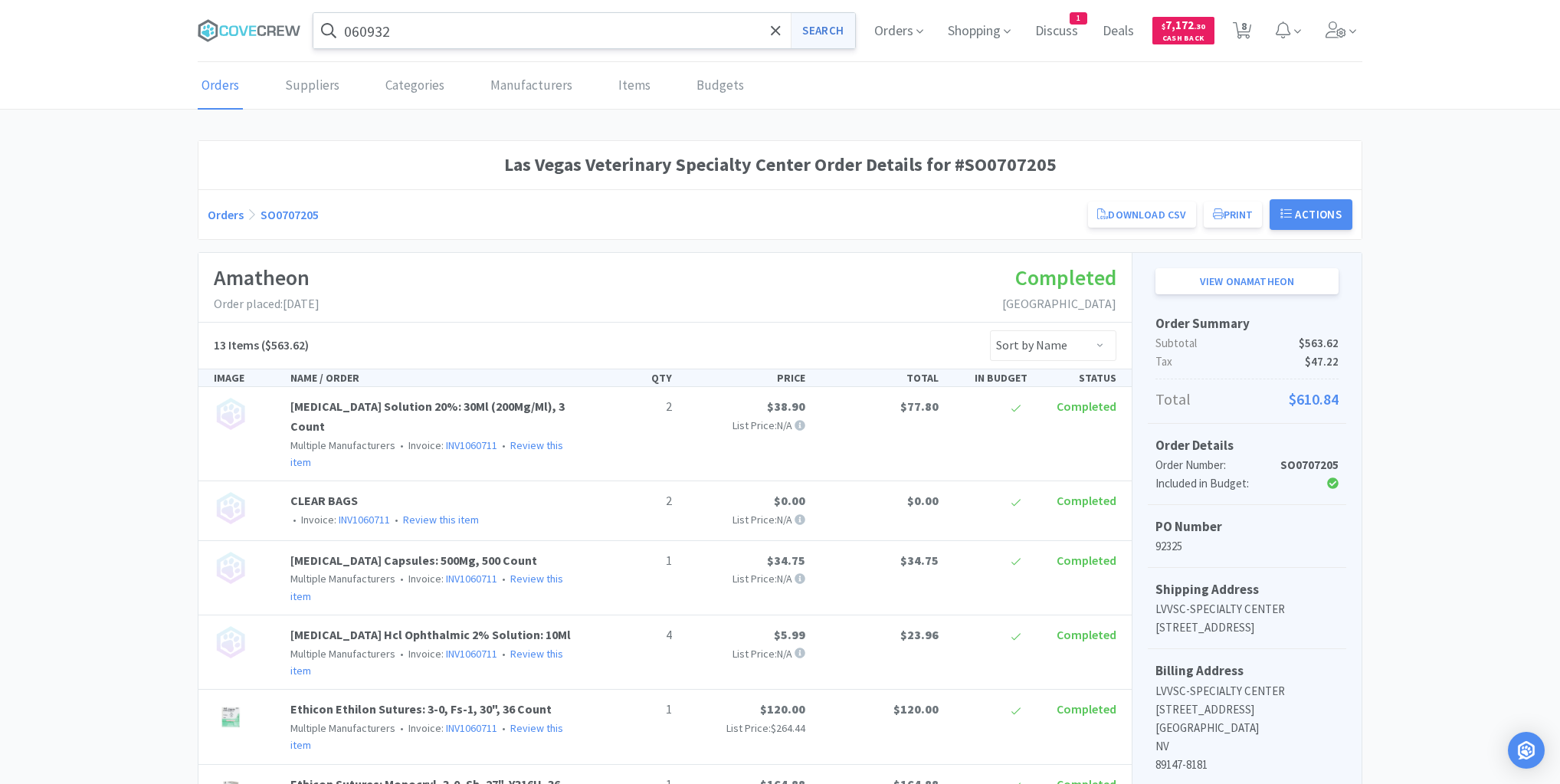
click at [825, 25] on button "Search" at bounding box center [822, 30] width 63 height 35
select select "1"
select select "10"
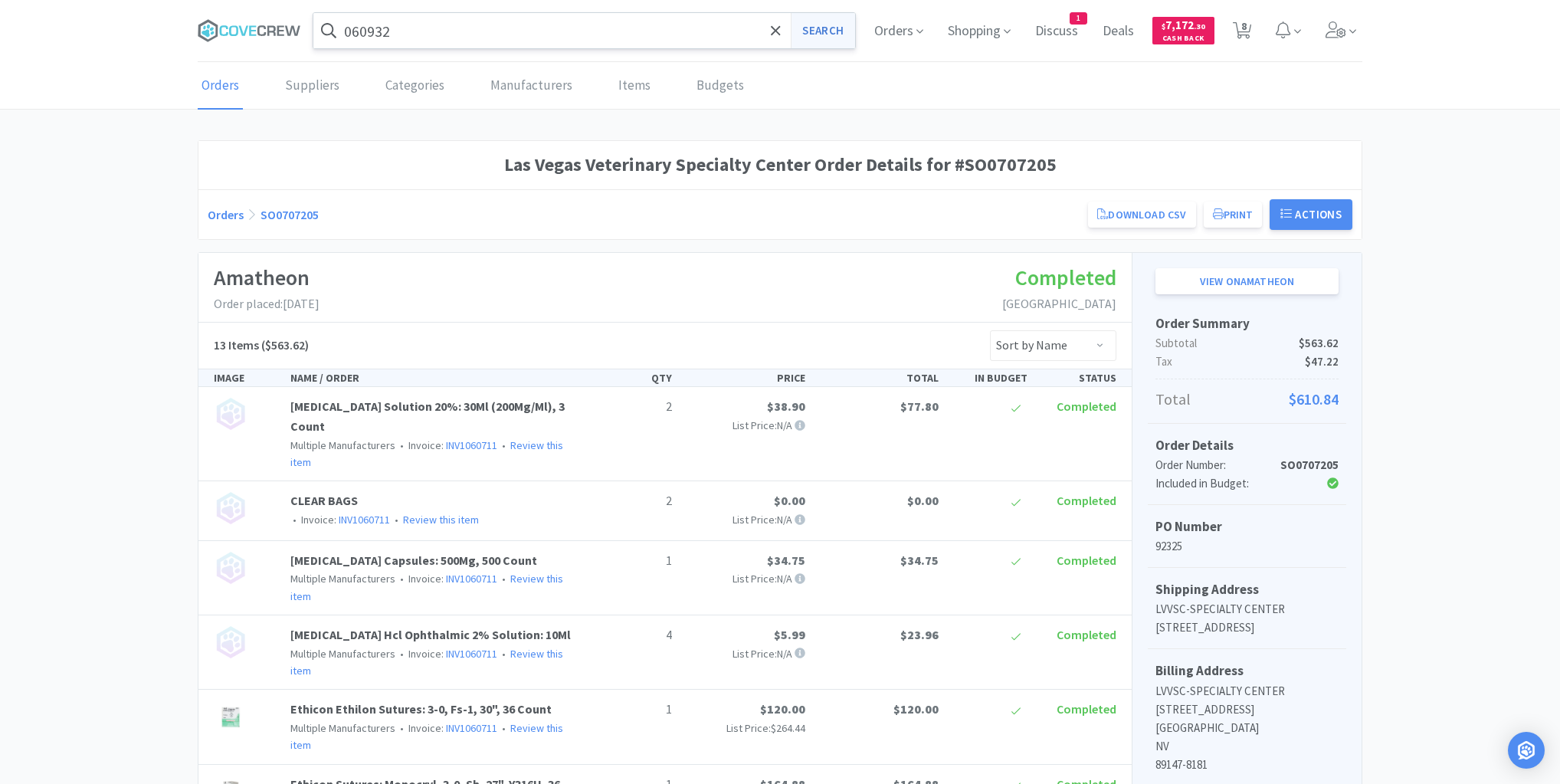
select select "1"
select select "5"
select select "4"
select select "1"
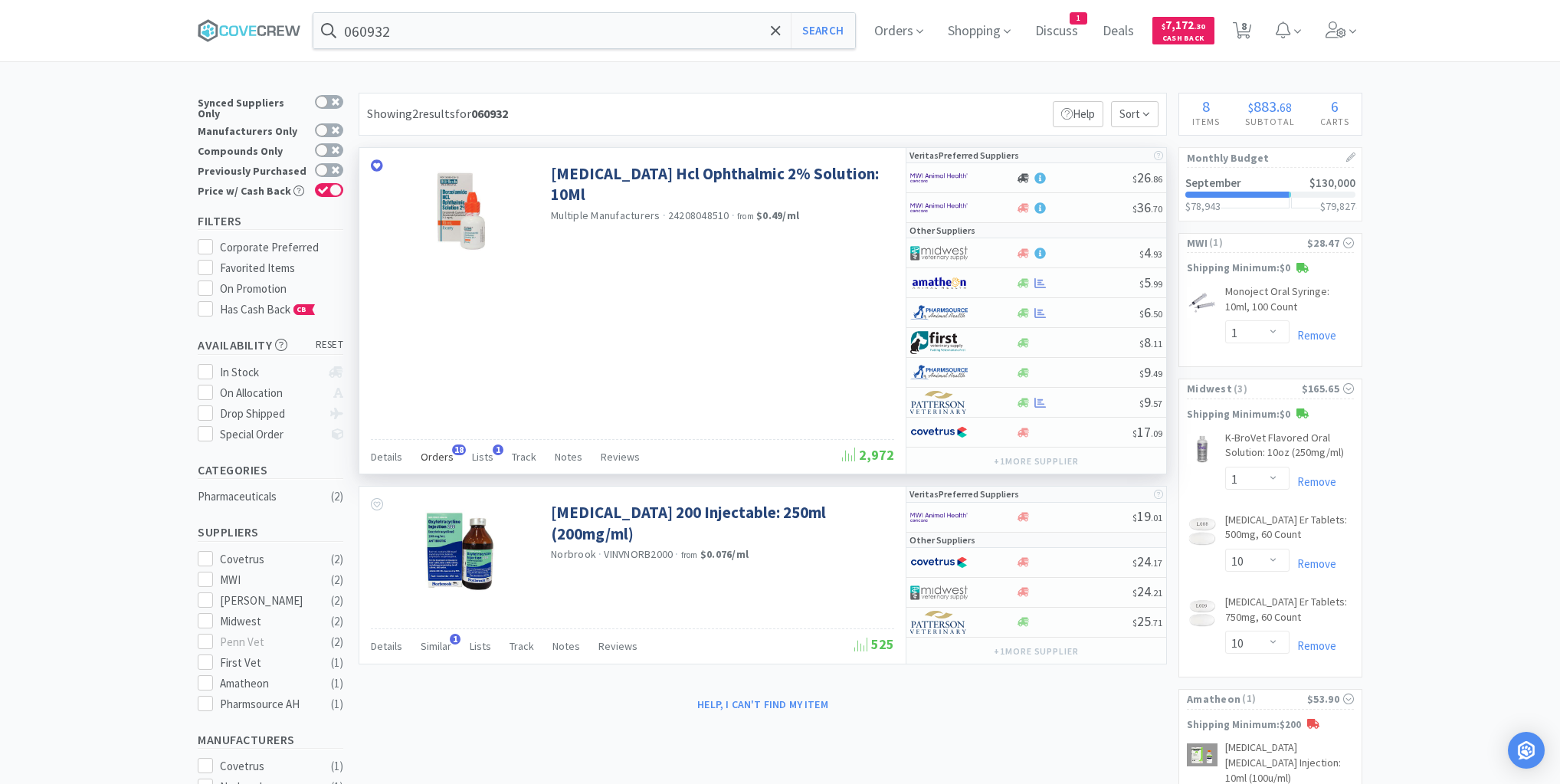
click at [439, 453] on span "Orders" at bounding box center [437, 456] width 33 height 14
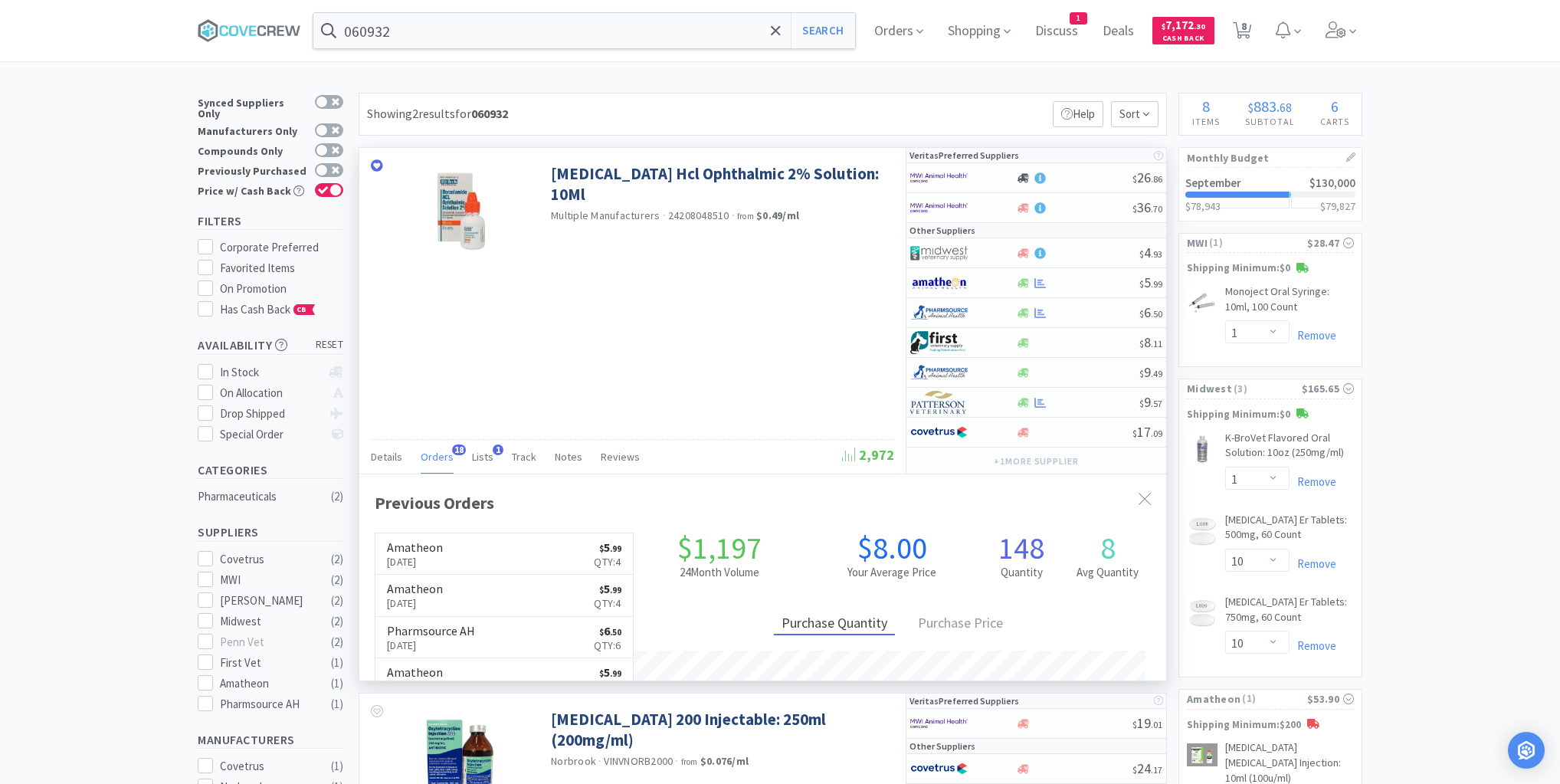
scroll to position [411, 807]
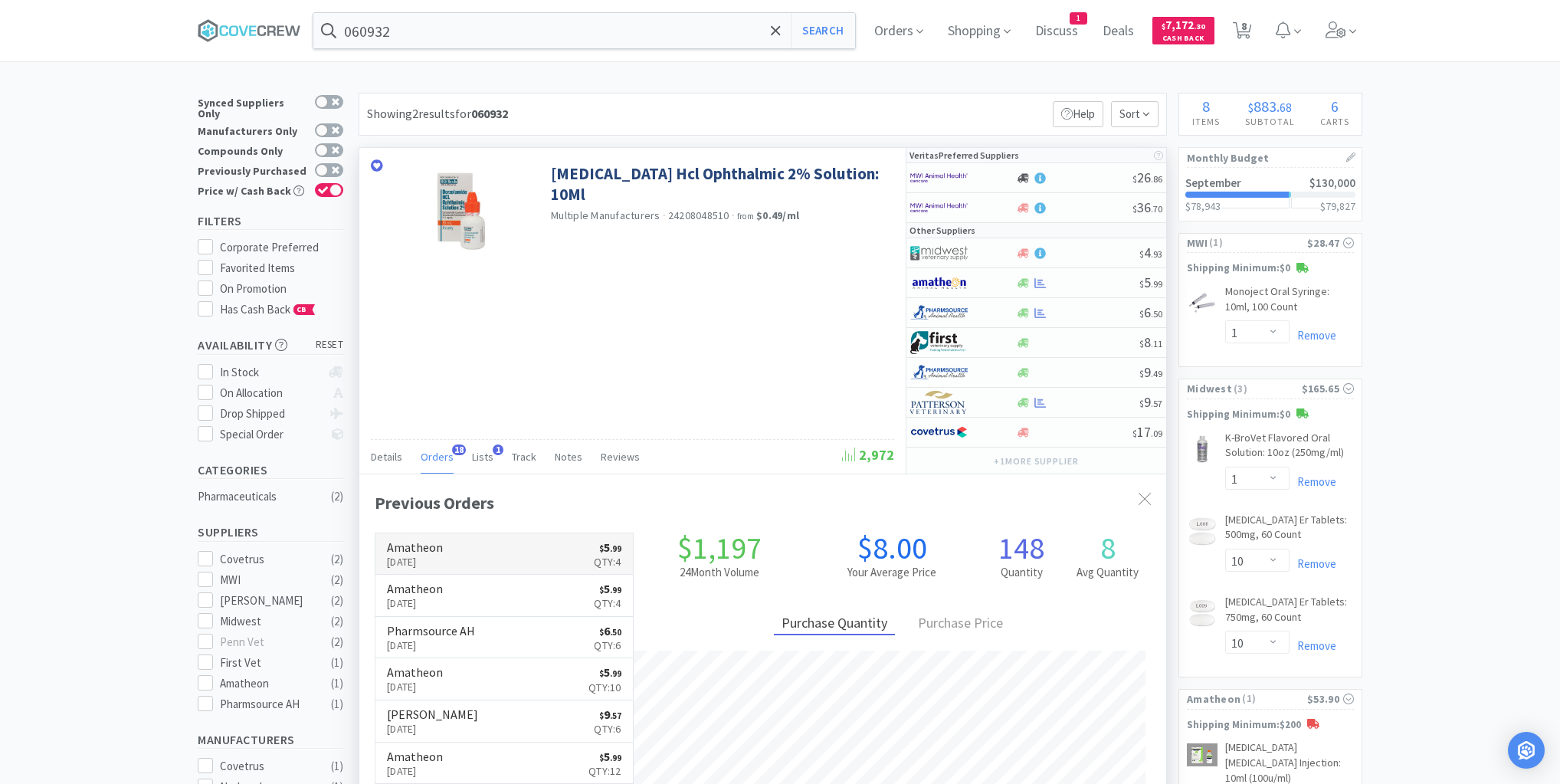
click at [524, 551] on link "Amatheon [DATE] $ 5 . 99 Qty: 4" at bounding box center [504, 554] width 258 height 42
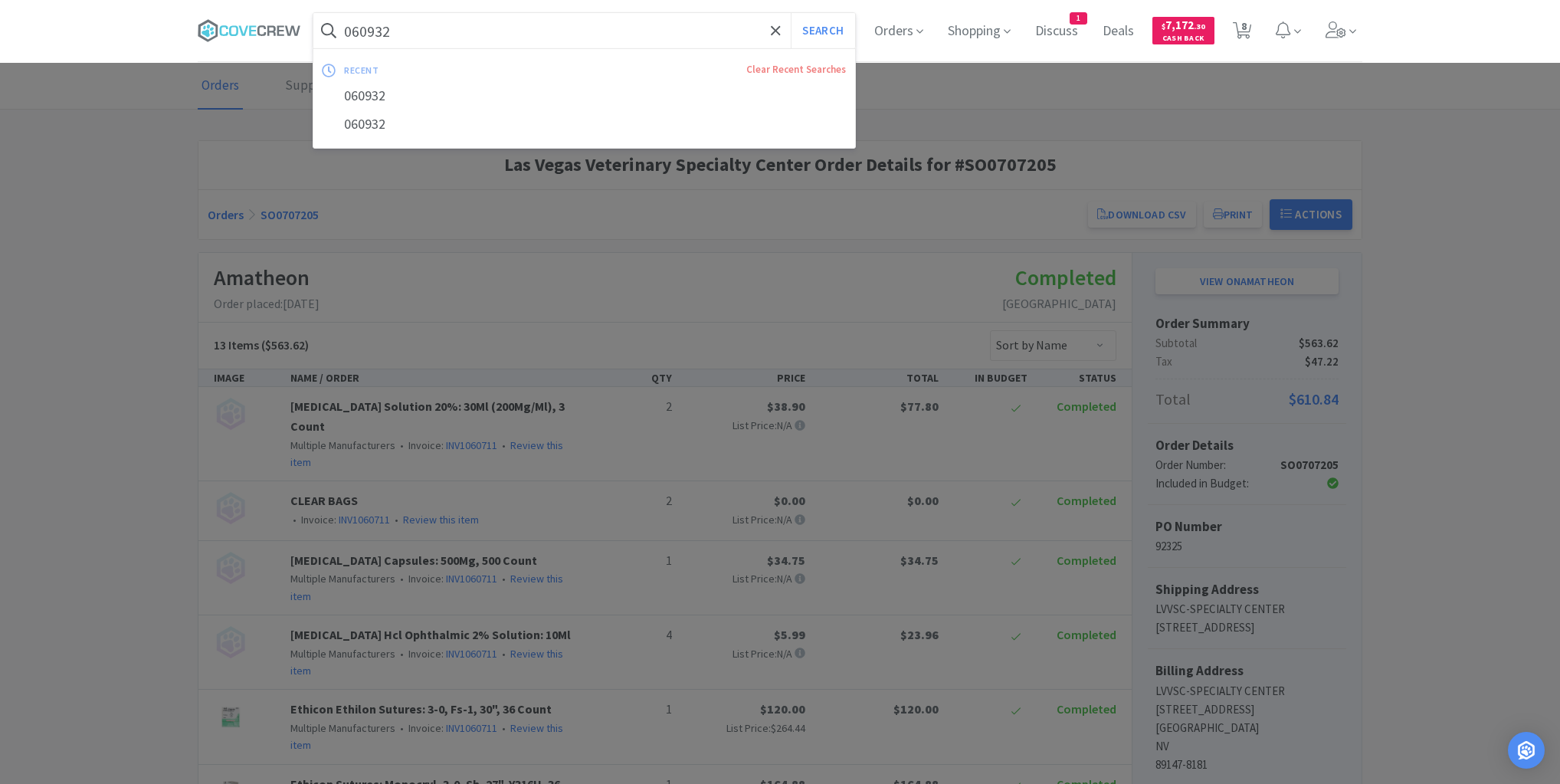
click at [644, 34] on input "060932" at bounding box center [584, 30] width 542 height 35
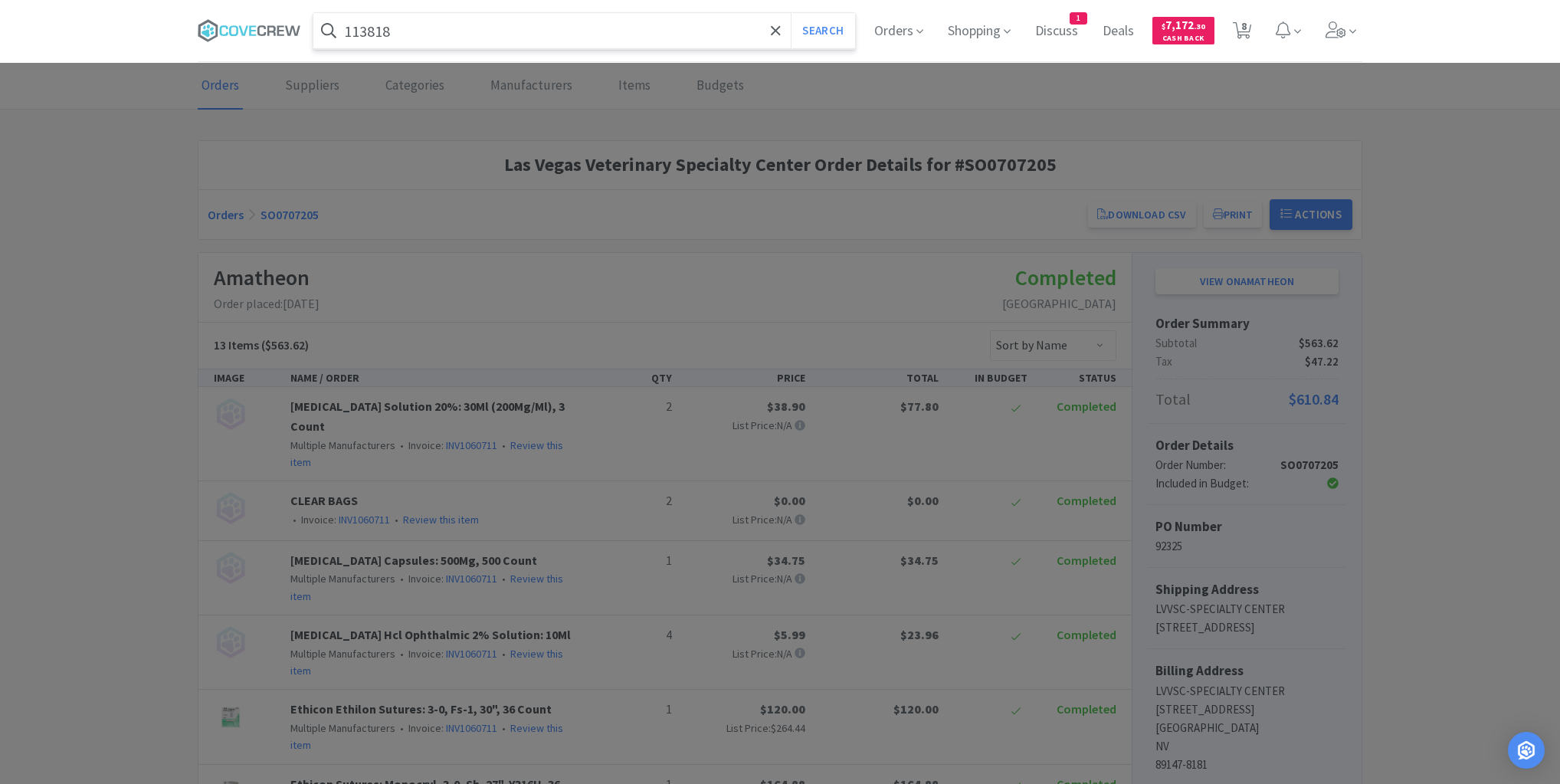
type input "113818"
click at [791, 13] on button "Search" at bounding box center [822, 30] width 63 height 35
select select "1"
select select "10"
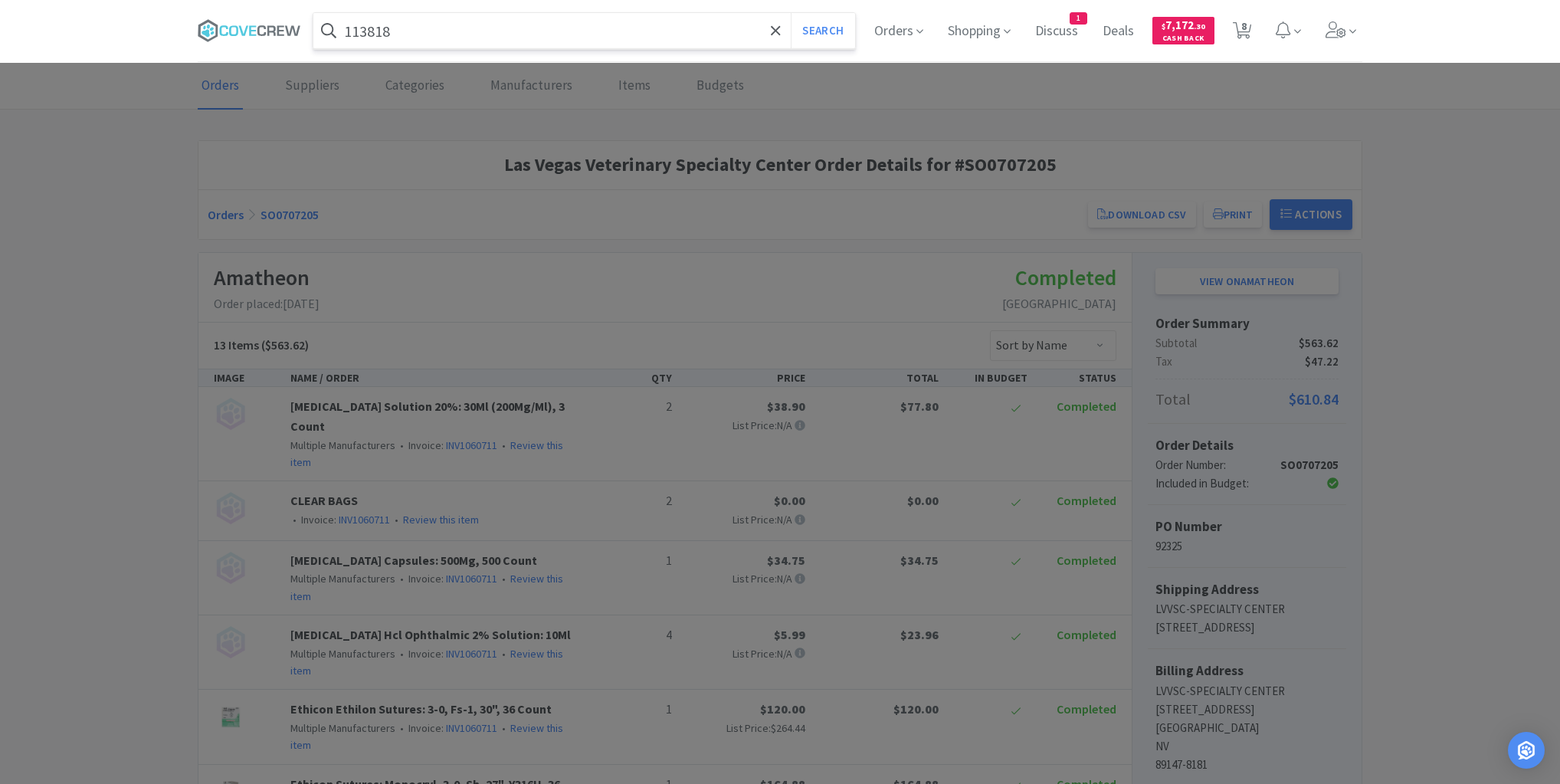
select select "10"
select select "1"
select select "5"
select select "4"
select select "1"
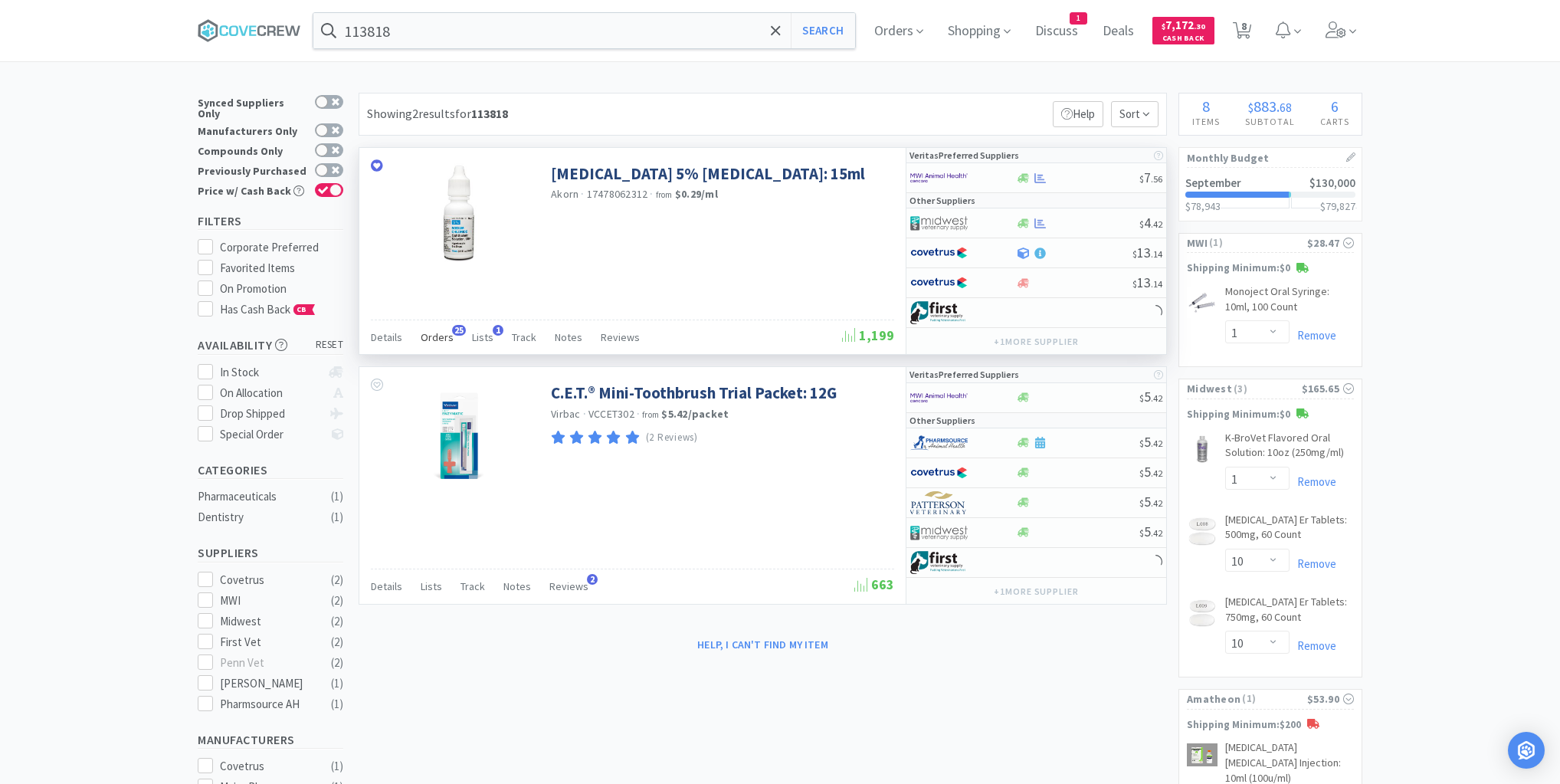
click at [439, 334] on span "Orders" at bounding box center [437, 337] width 33 height 14
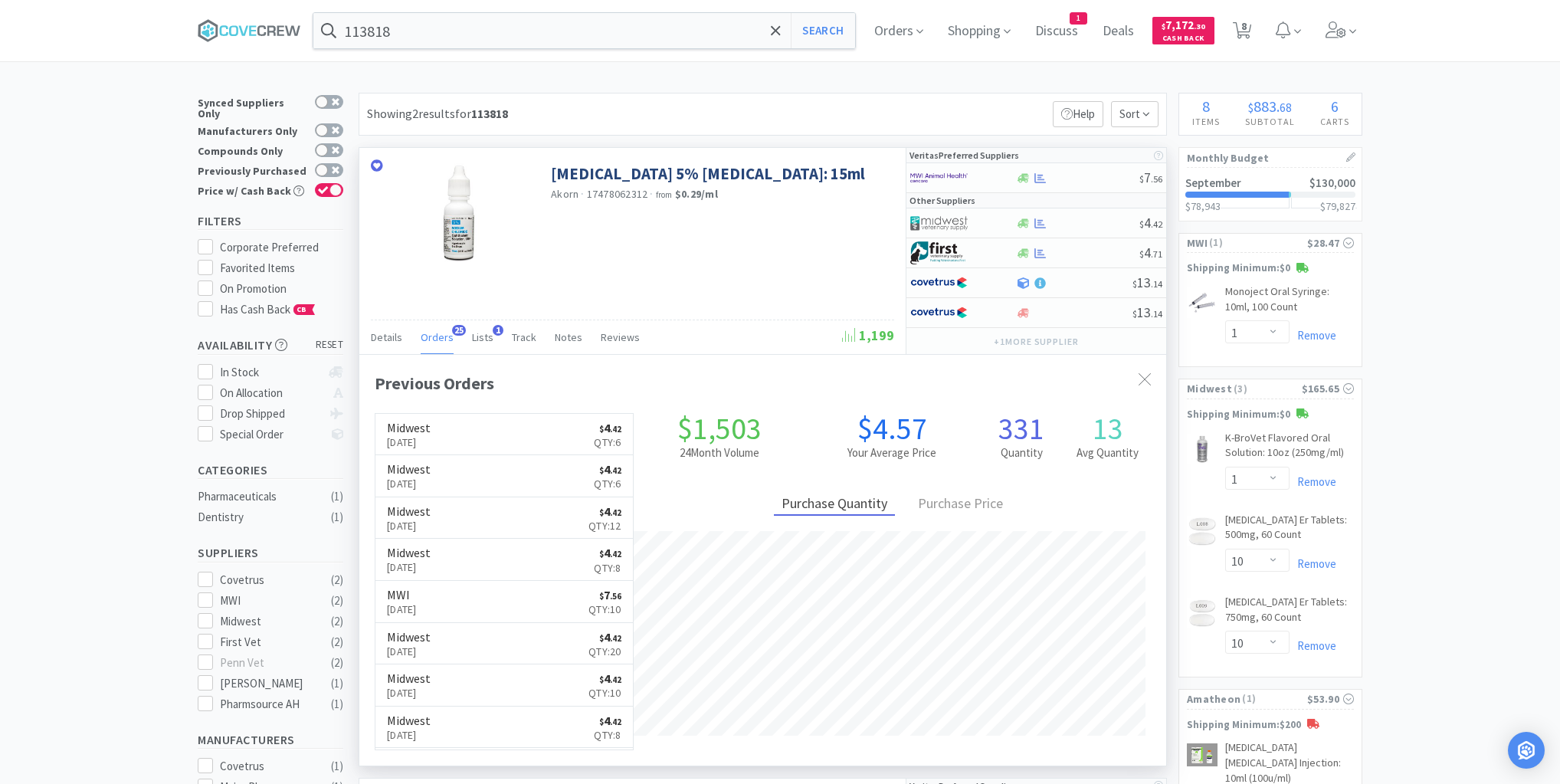
scroll to position [411, 807]
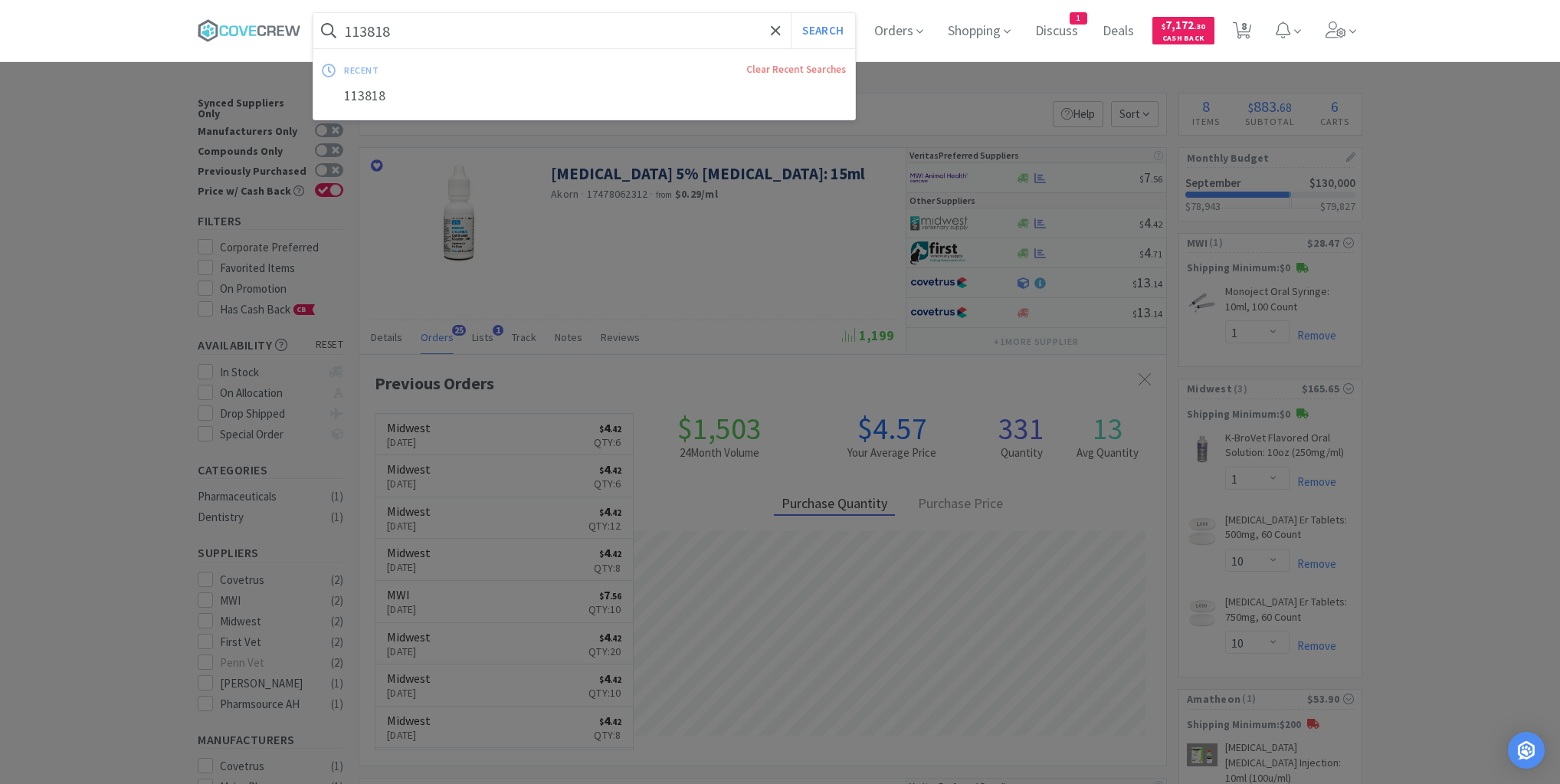
click at [520, 34] on input "113818" at bounding box center [584, 30] width 542 height 35
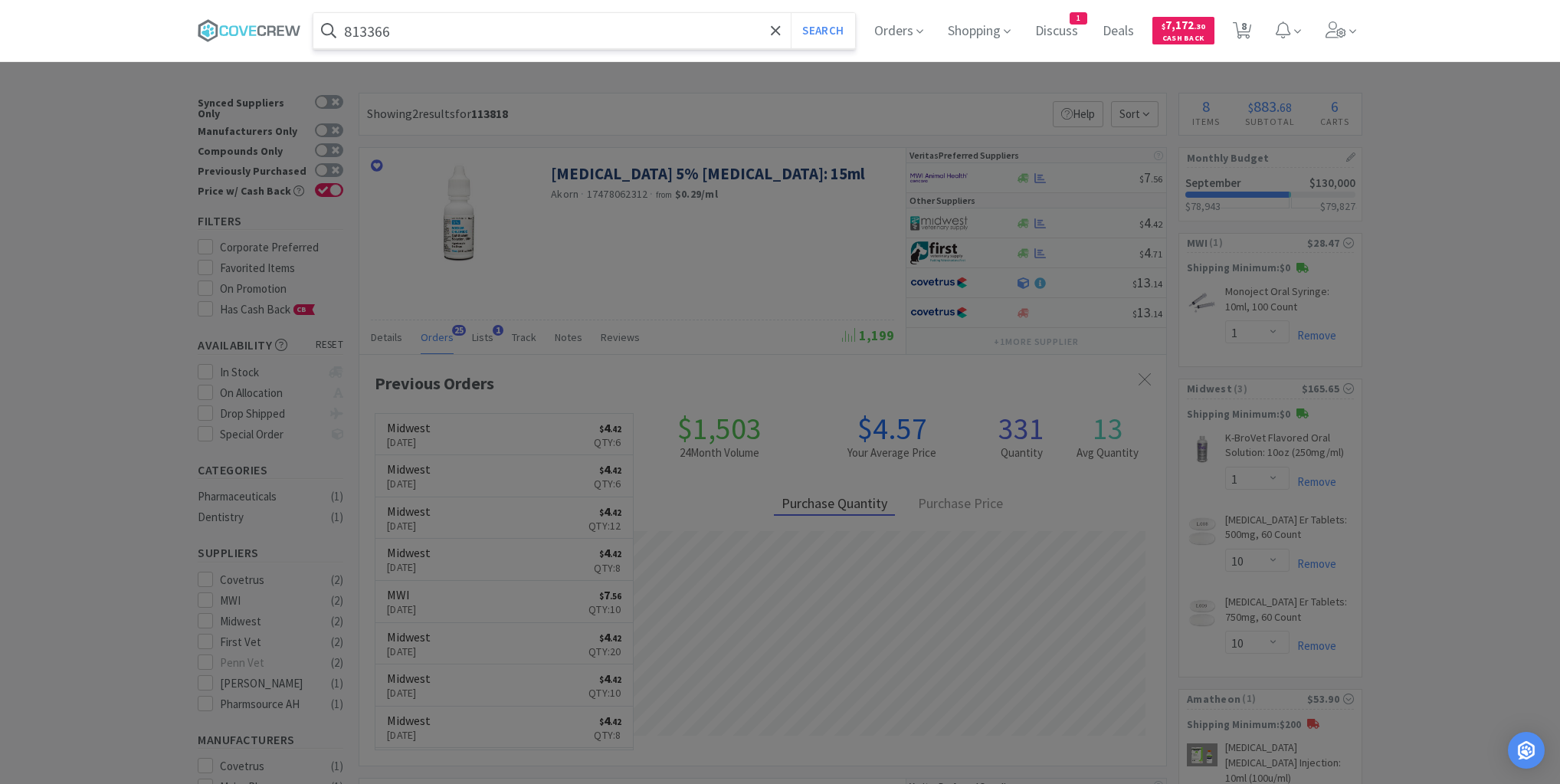
type input "813366"
click at [791, 13] on button "Search" at bounding box center [822, 30] width 63 height 35
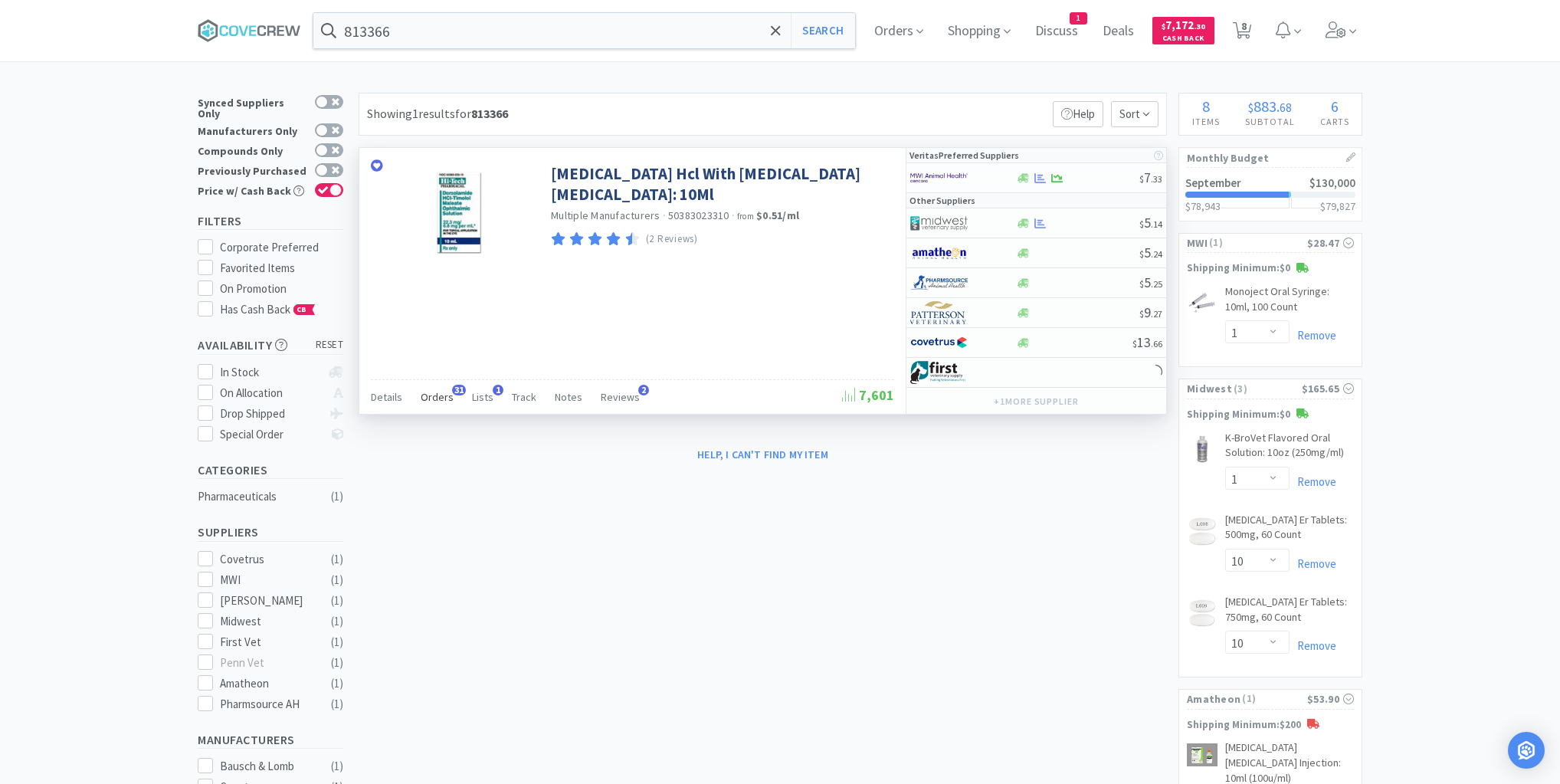
click at [436, 392] on span "Orders" at bounding box center [437, 397] width 33 height 14
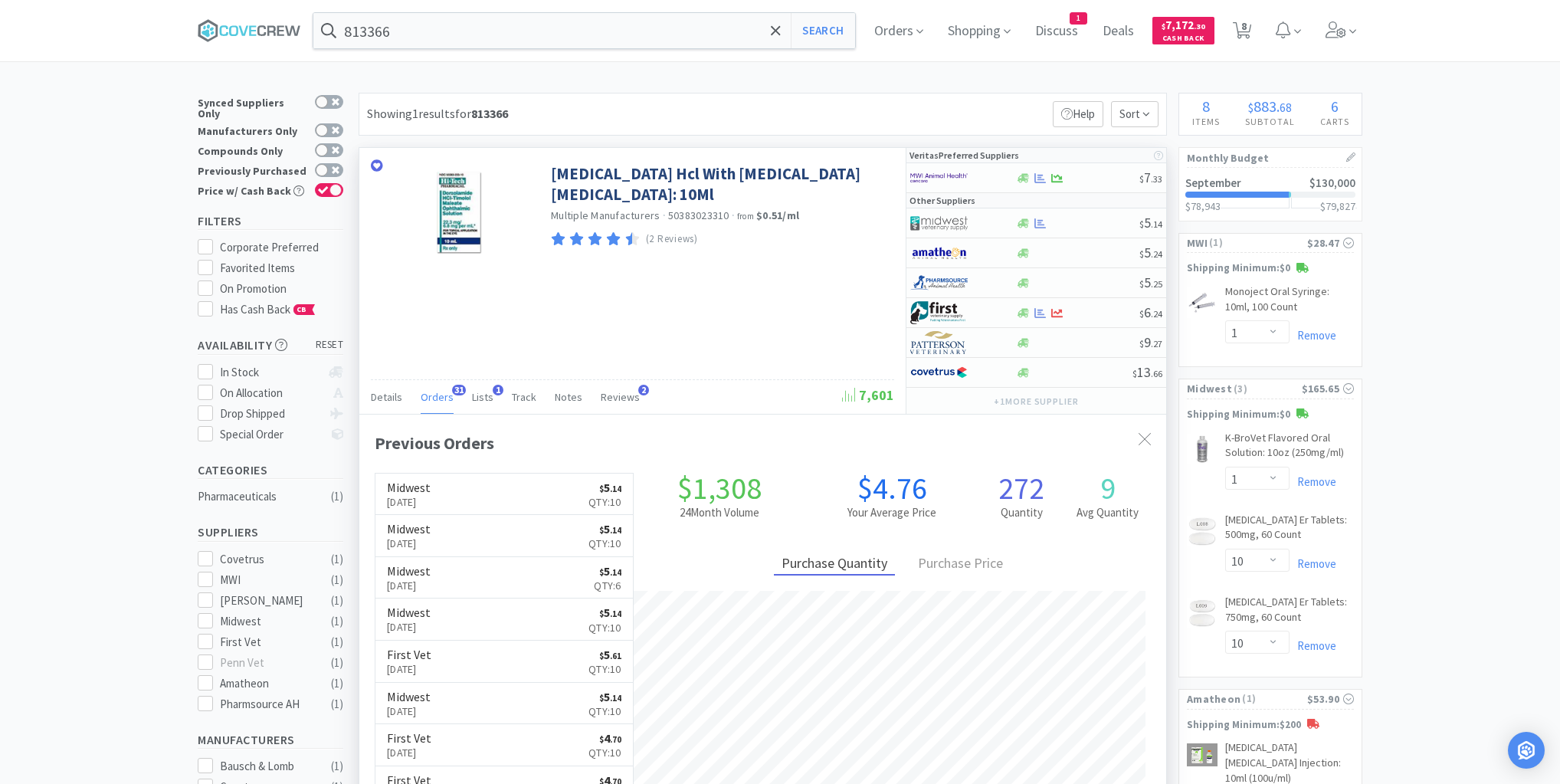
scroll to position [411, 807]
click at [1077, 223] on div at bounding box center [1077, 223] width 124 height 11
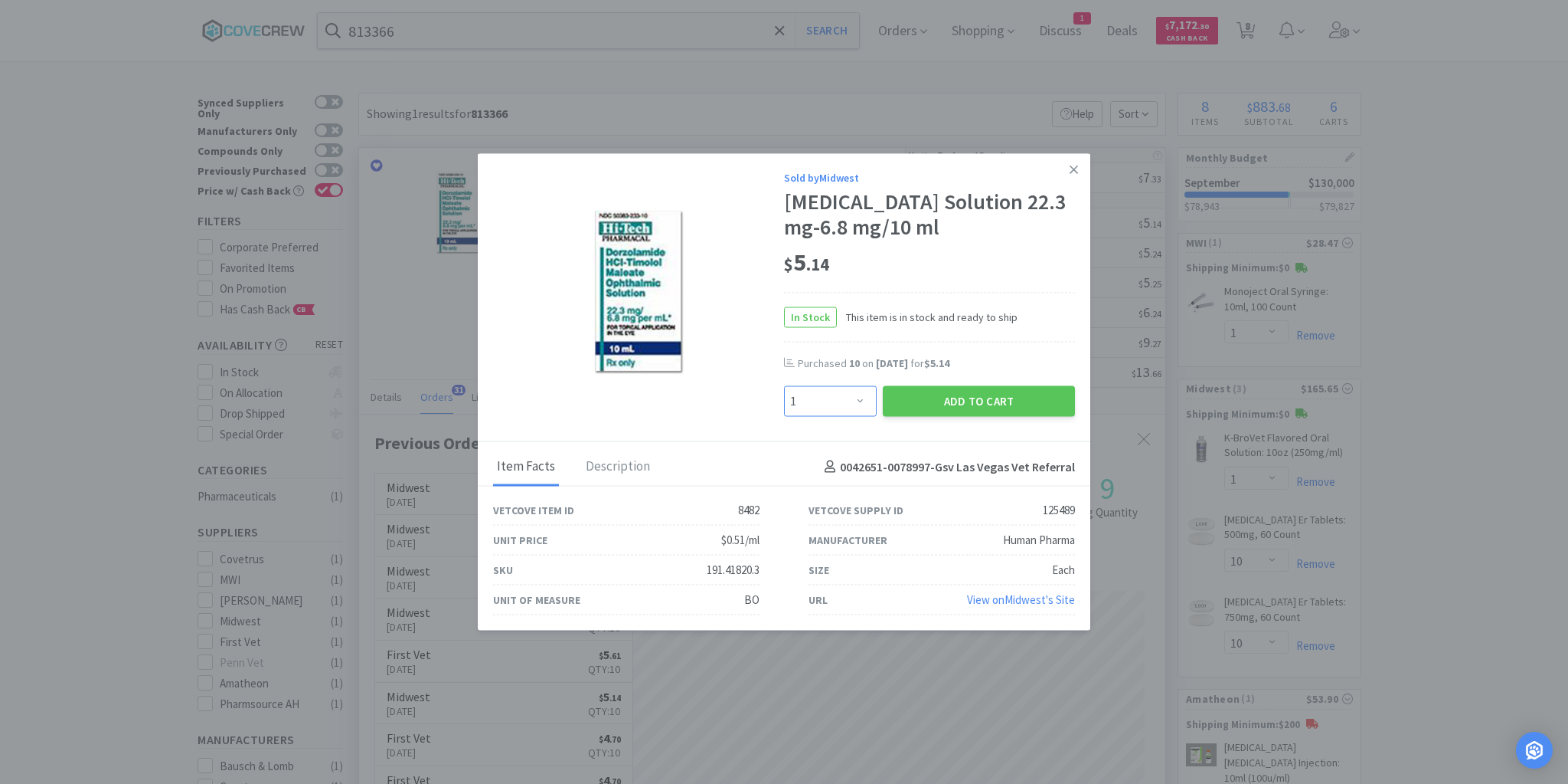
click at [860, 411] on select "Enter Quantity 1 2 3 4 5 6 7 8 9 10 11 12 13 14 15 16 17 18 19 20 Enter Quantity" at bounding box center [830, 401] width 93 height 30
select select "5"
click at [784, 399] on select "Enter Quantity 1 2 3 4 5 6 7 8 9 10 11 12 13 14 15 16 17 18 19 20 Enter Quantity" at bounding box center [830, 401] width 93 height 30
click at [952, 417] on button "Add to Cart" at bounding box center [978, 401] width 192 height 30
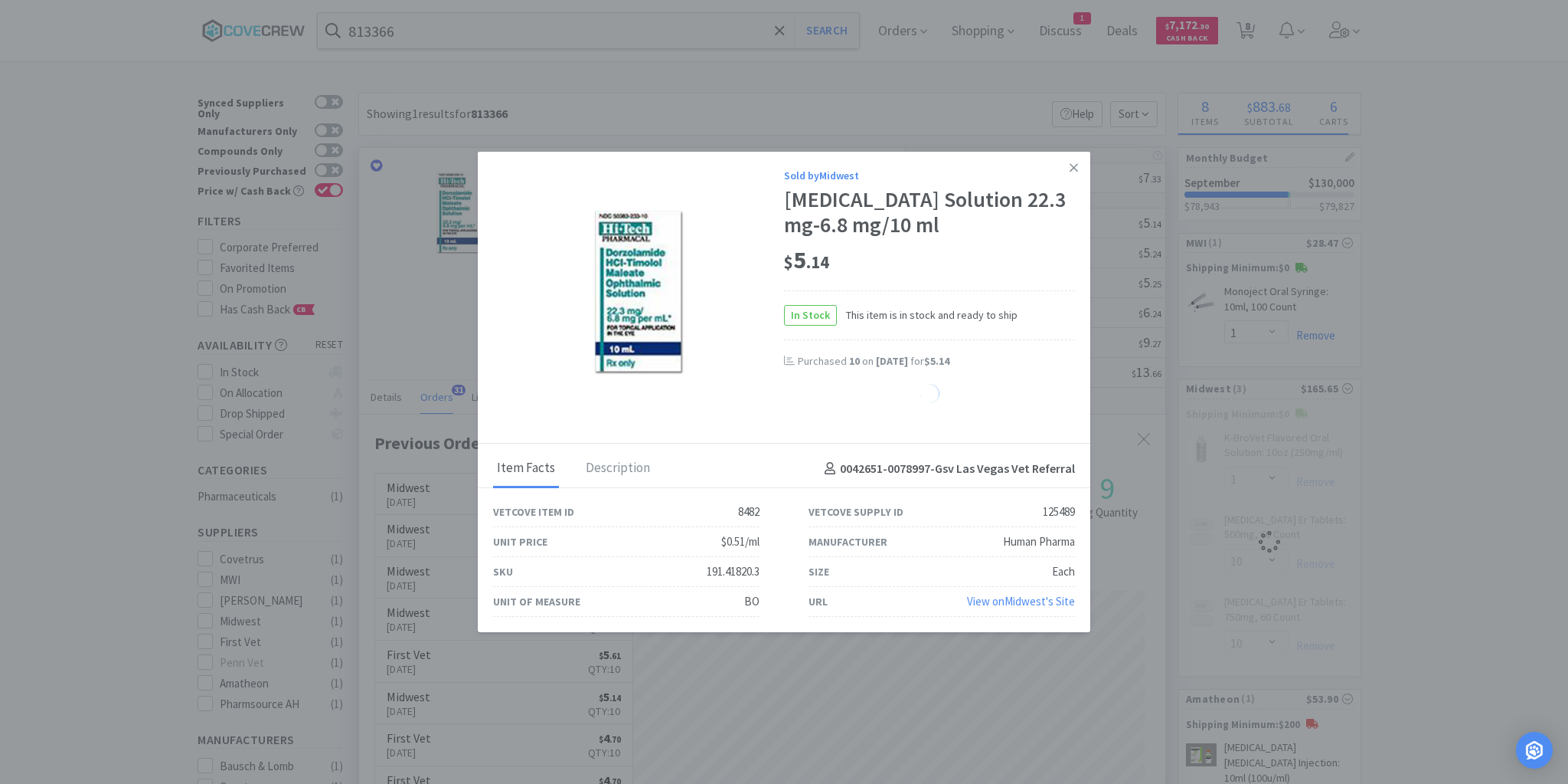
select select "5"
select select "1"
select select "10"
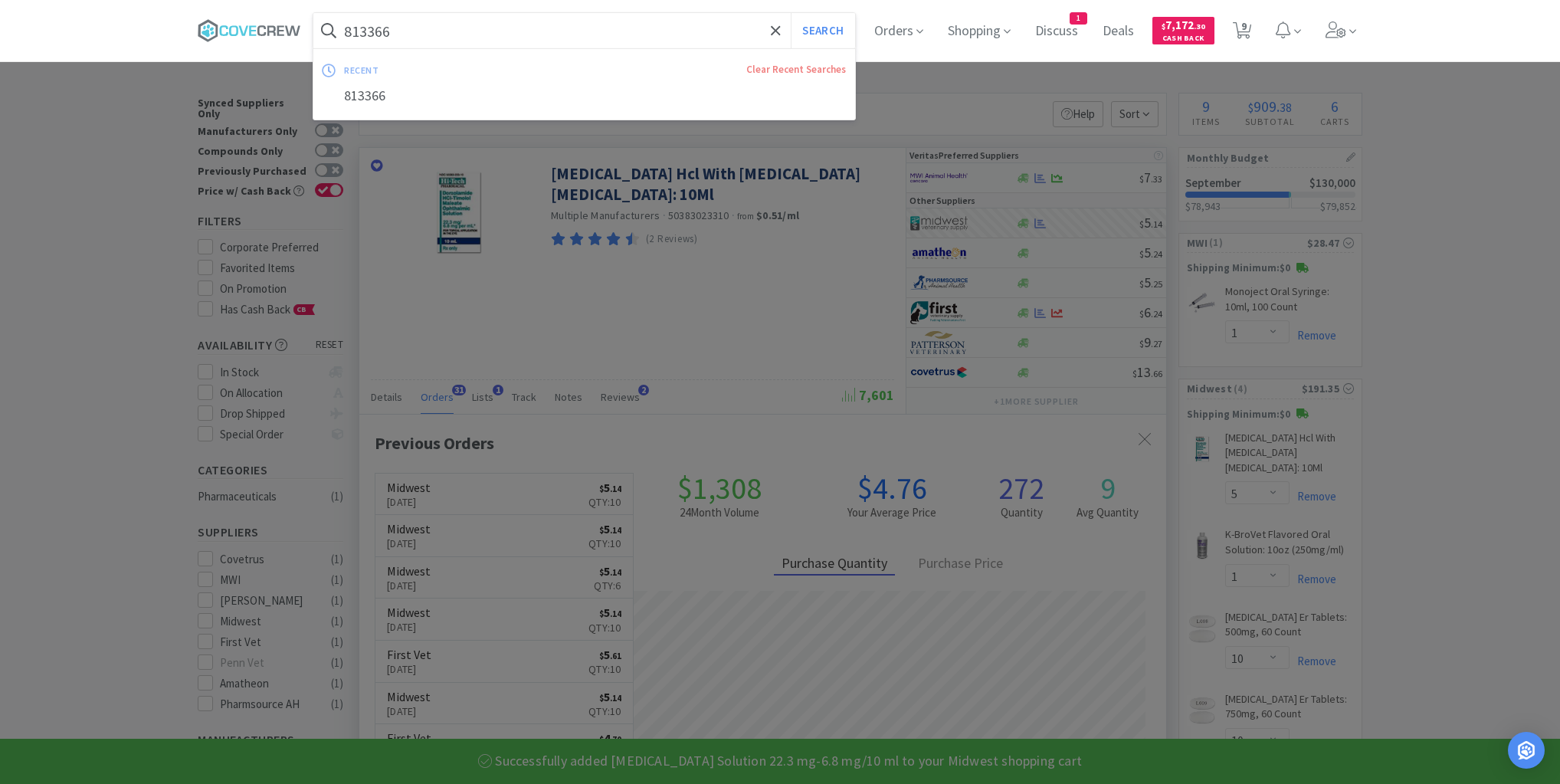
click at [736, 33] on input "813366" at bounding box center [584, 30] width 542 height 35
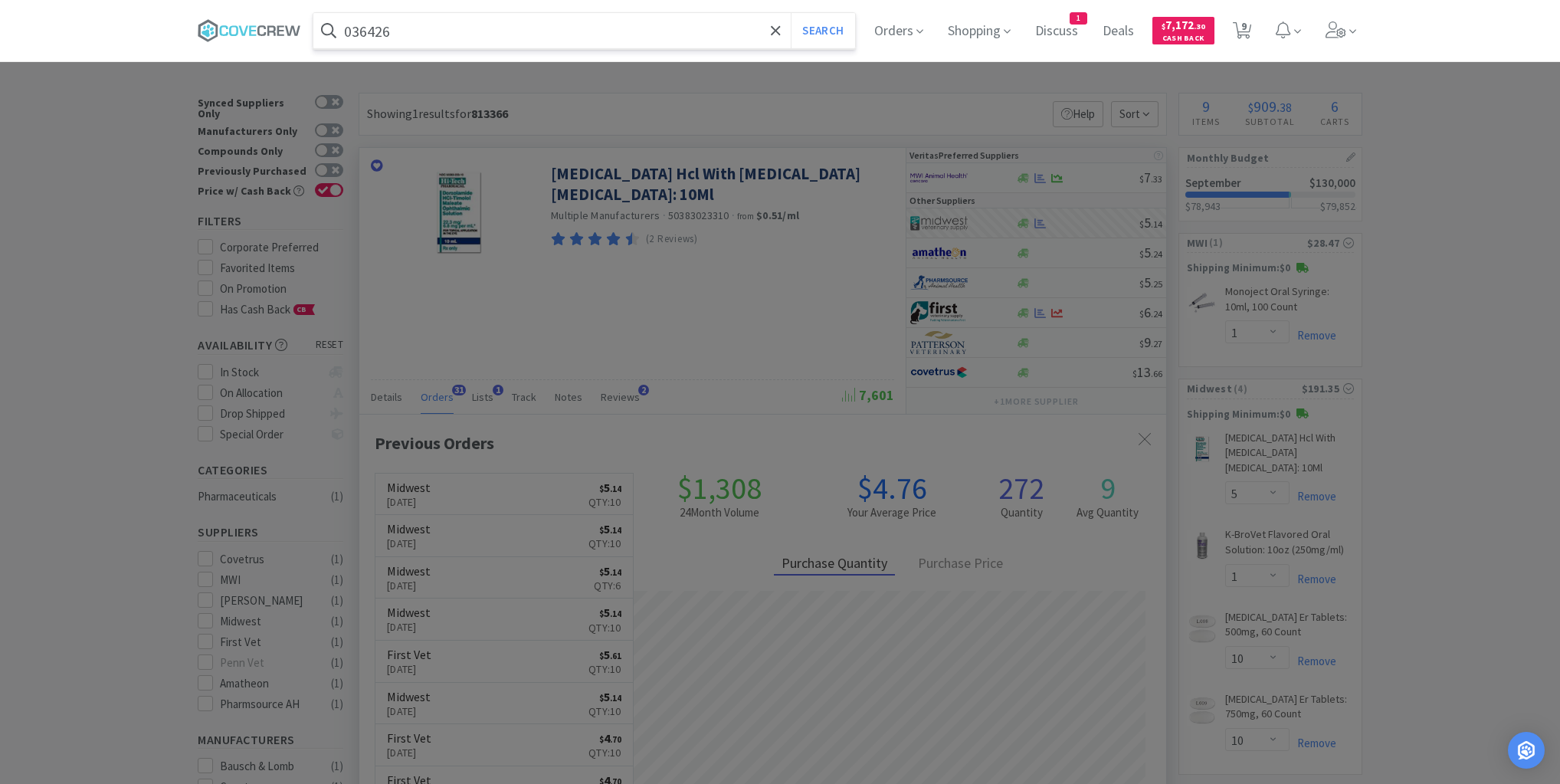
click at [791, 13] on button "Search" at bounding box center [822, 30] width 63 height 35
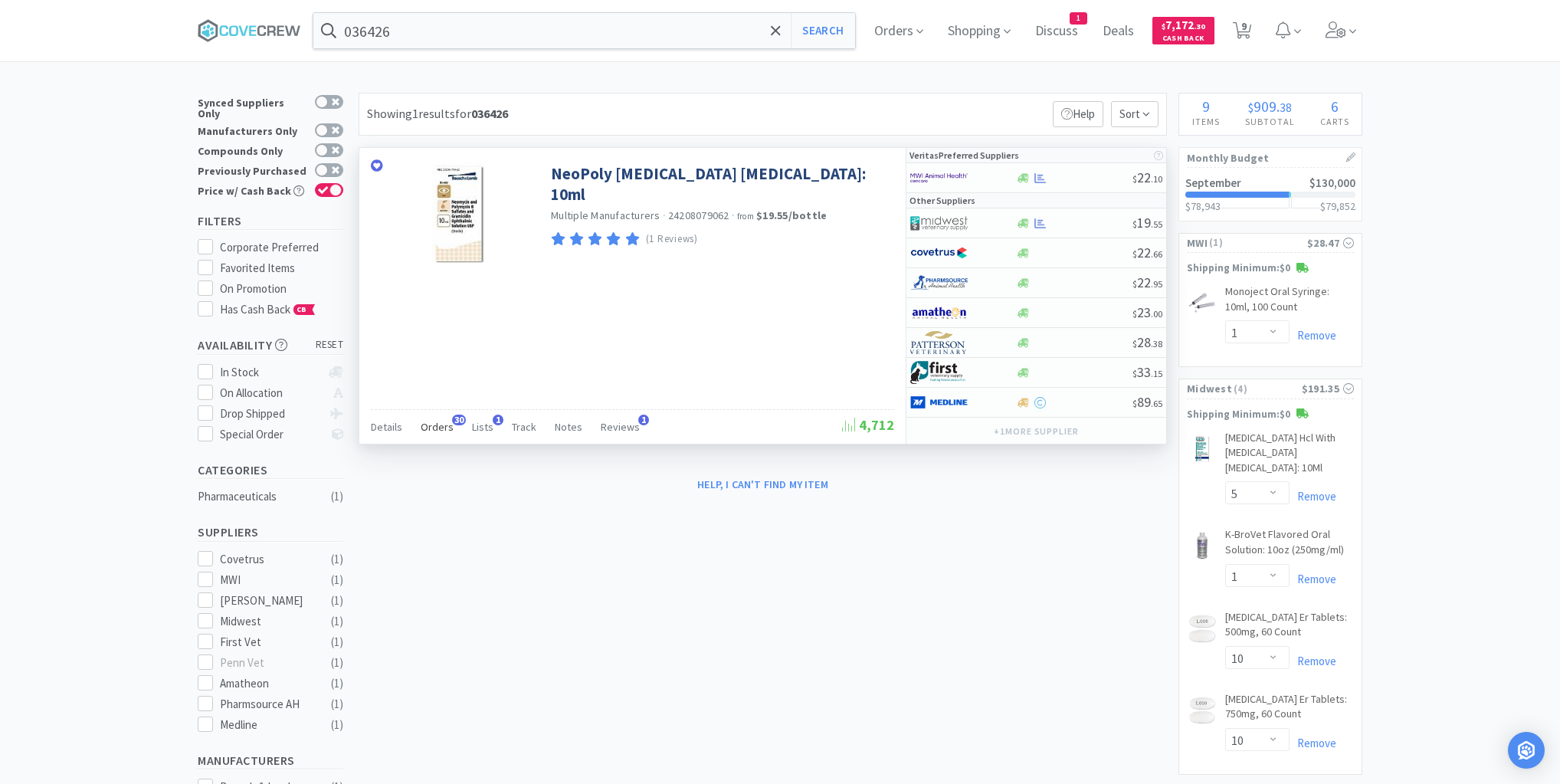
click at [435, 423] on span "Orders" at bounding box center [437, 426] width 33 height 14
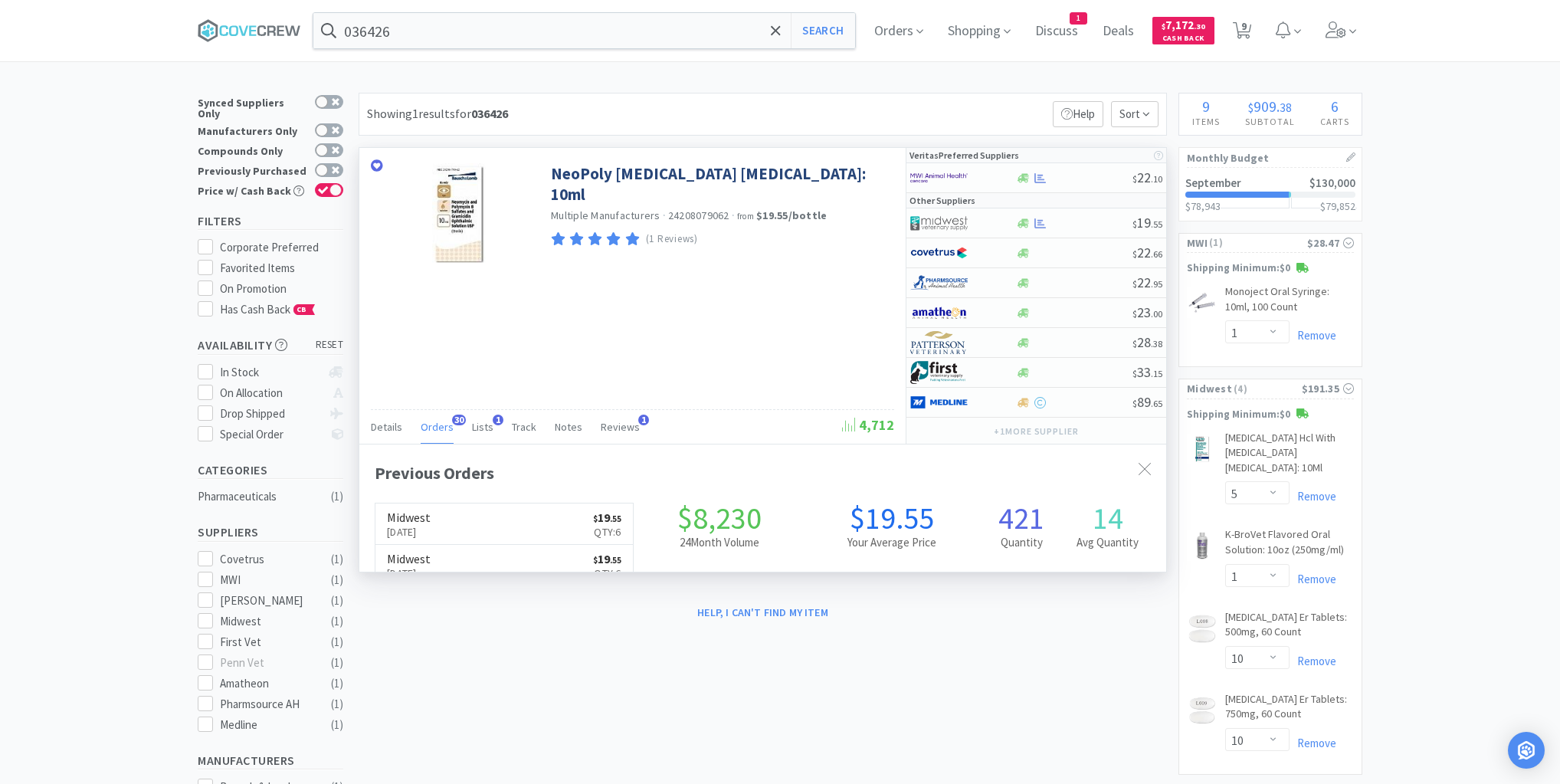
scroll to position [411, 807]
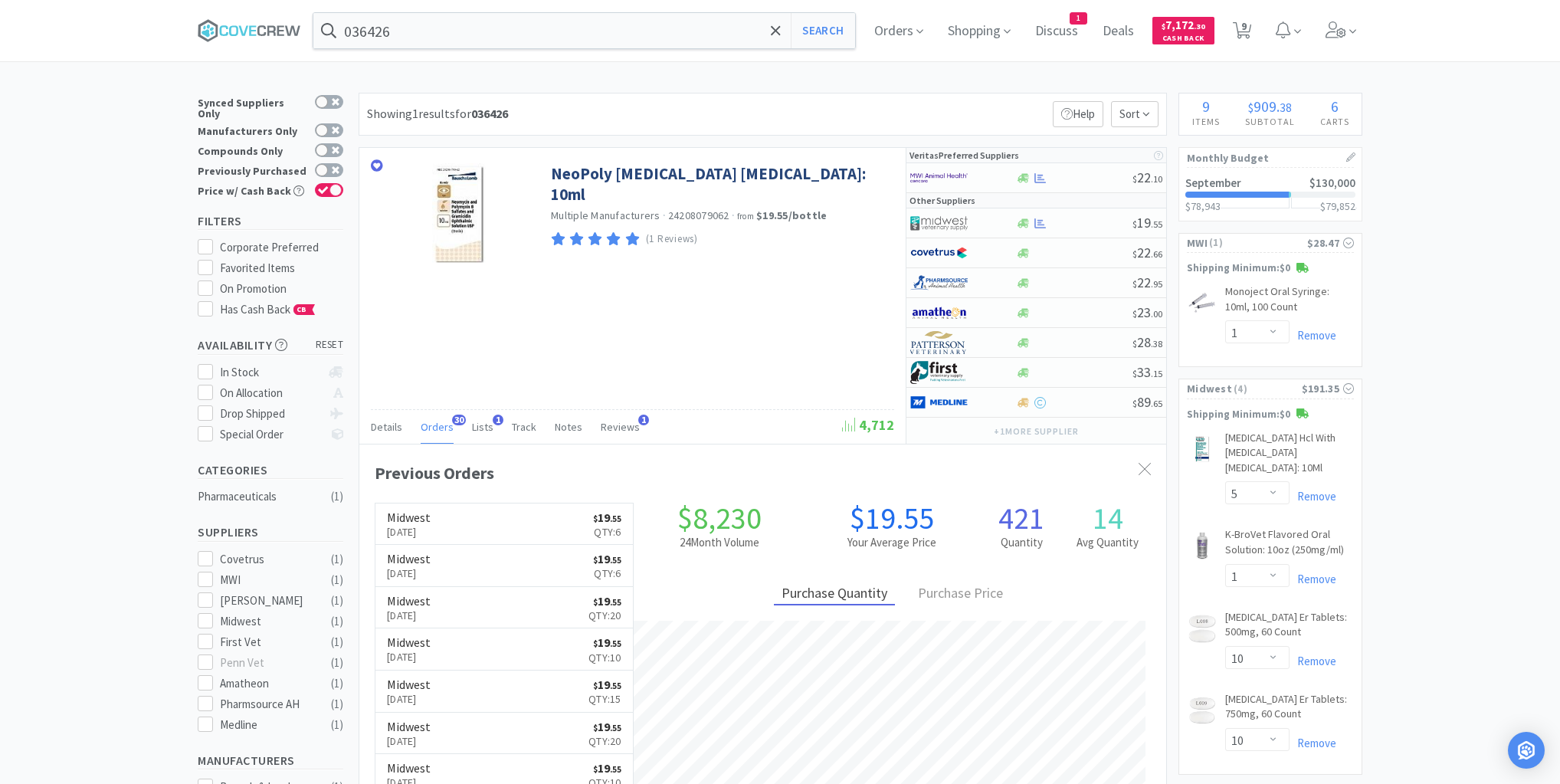
click at [533, 523] on link "Midwest [DATE] $ 19 . 55 Qty: 6" at bounding box center [504, 525] width 258 height 42
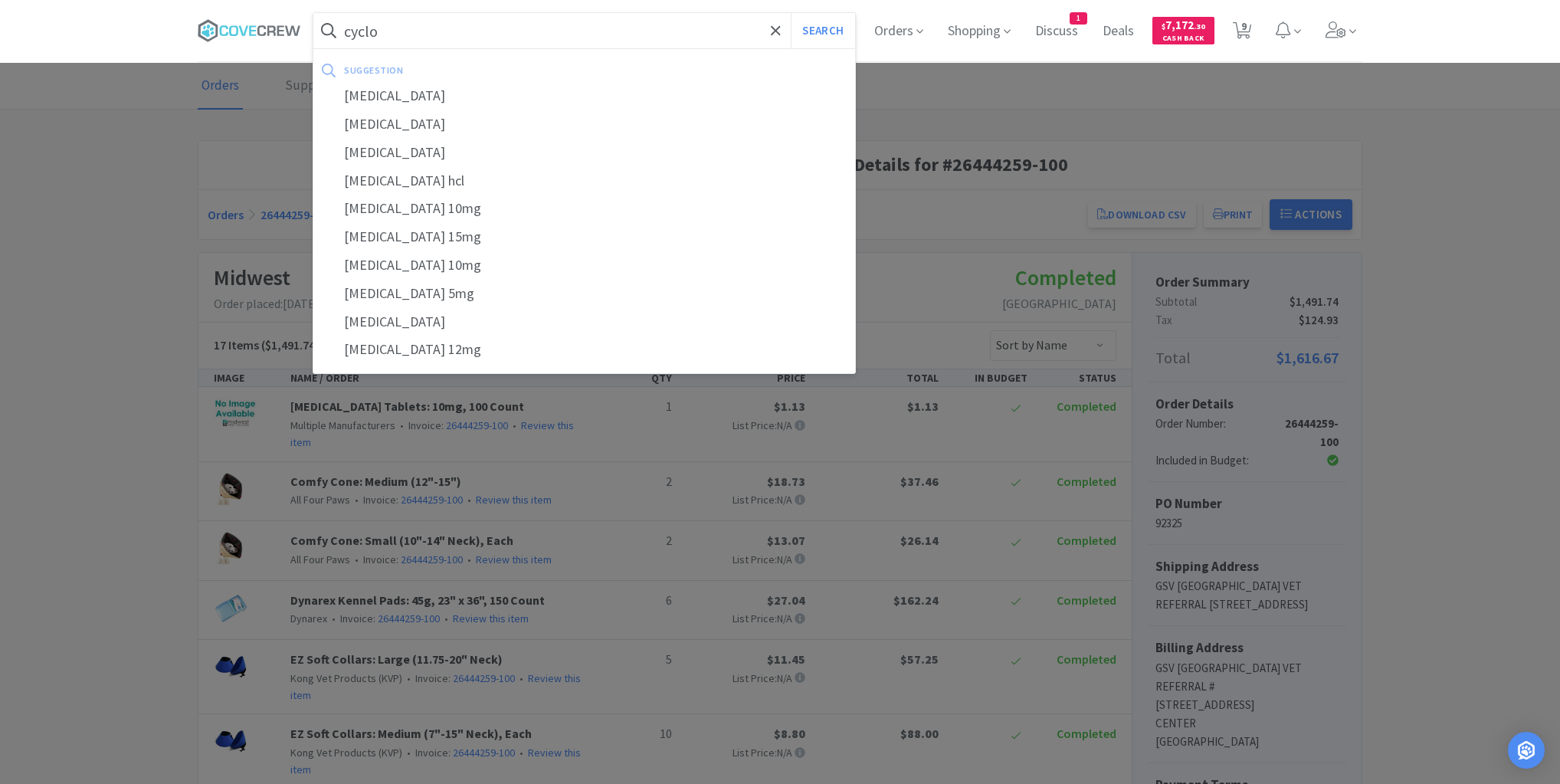
type input "[MEDICAL_DATA]"
select select "1"
select select "5"
select select "1"
select select "10"
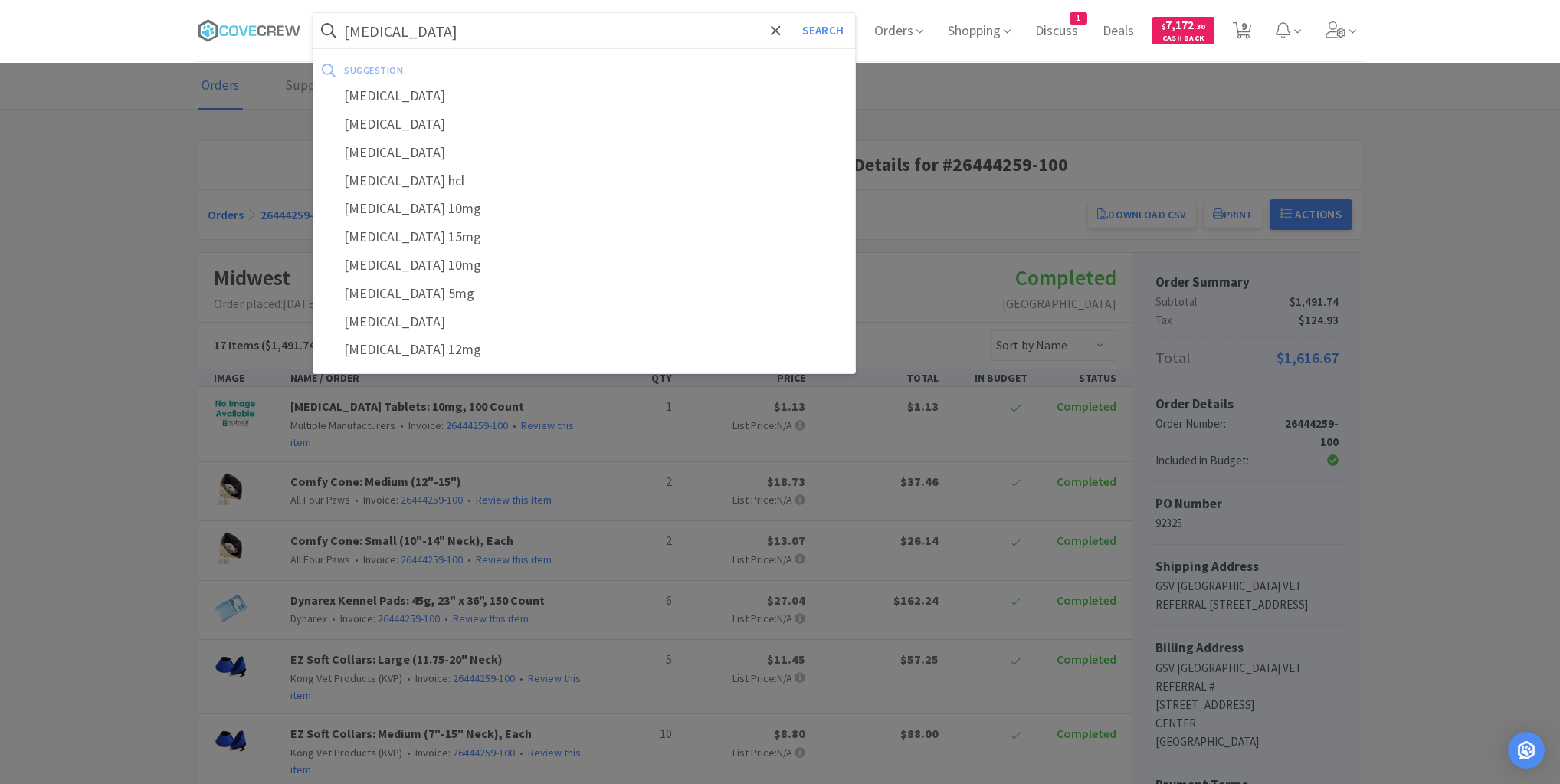
select select "10"
select select "1"
select select "5"
select select "4"
select select "1"
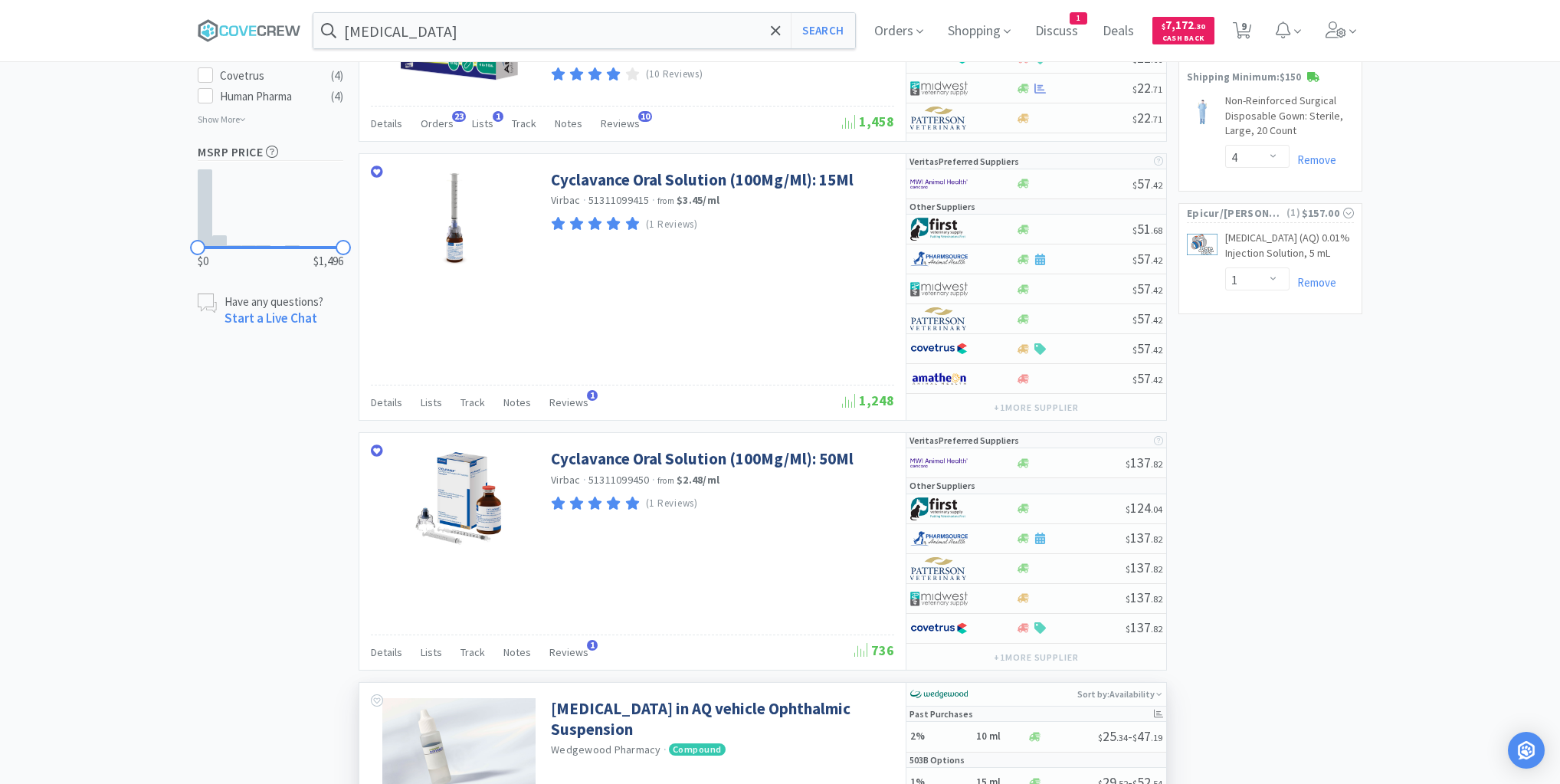
scroll to position [1410, 0]
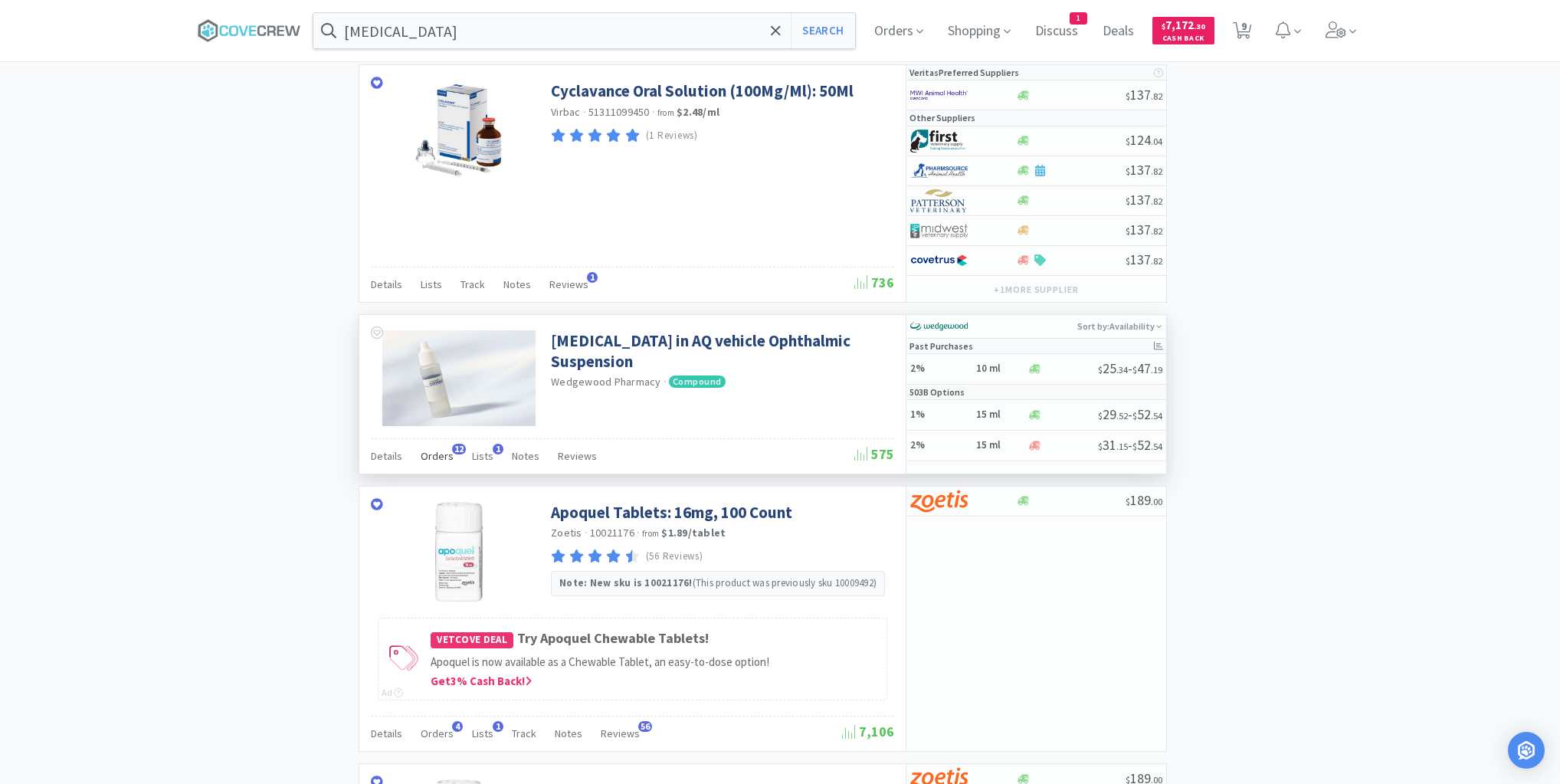
click at [443, 449] on span "Orders" at bounding box center [437, 455] width 33 height 14
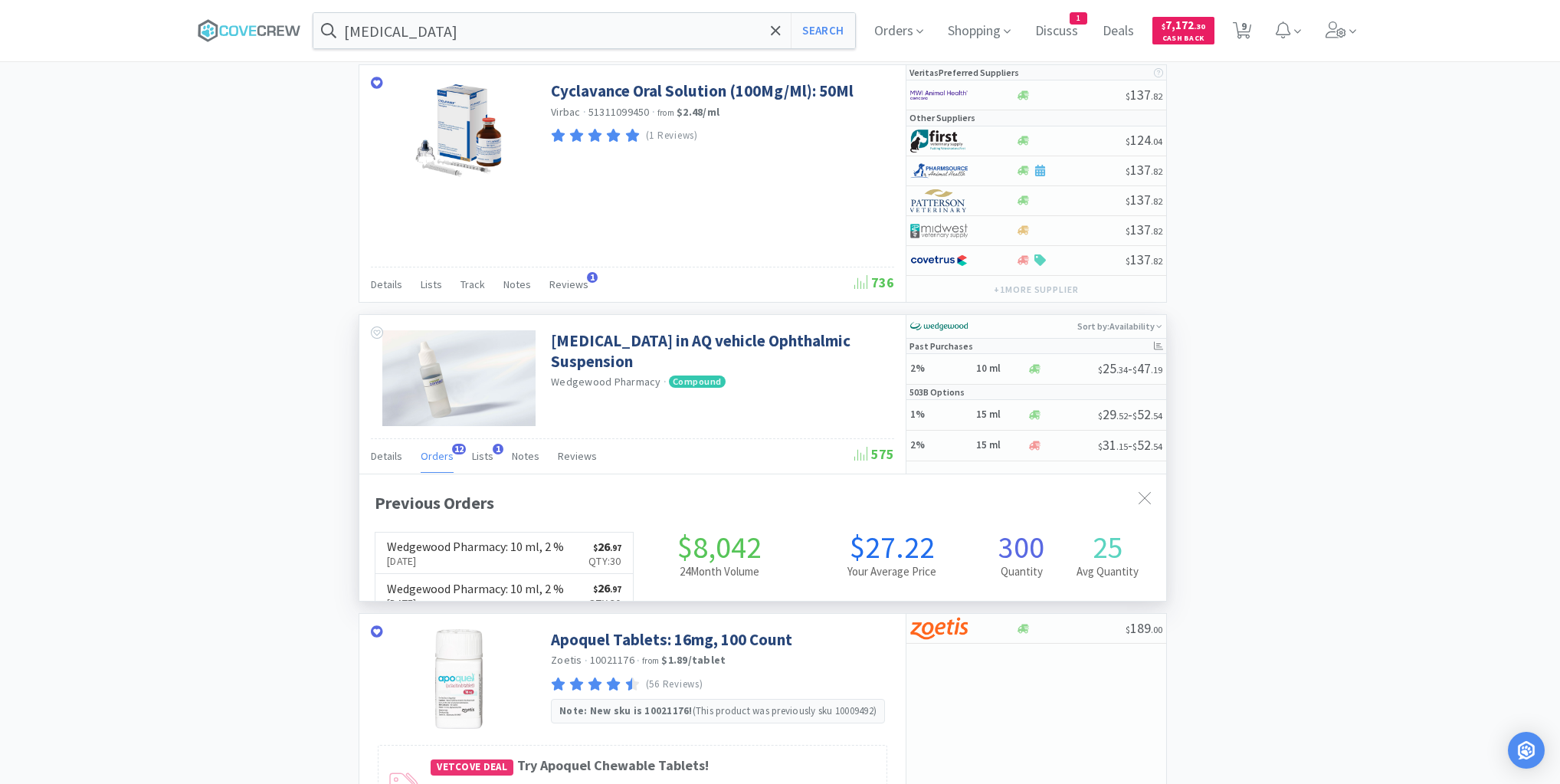
scroll to position [411, 807]
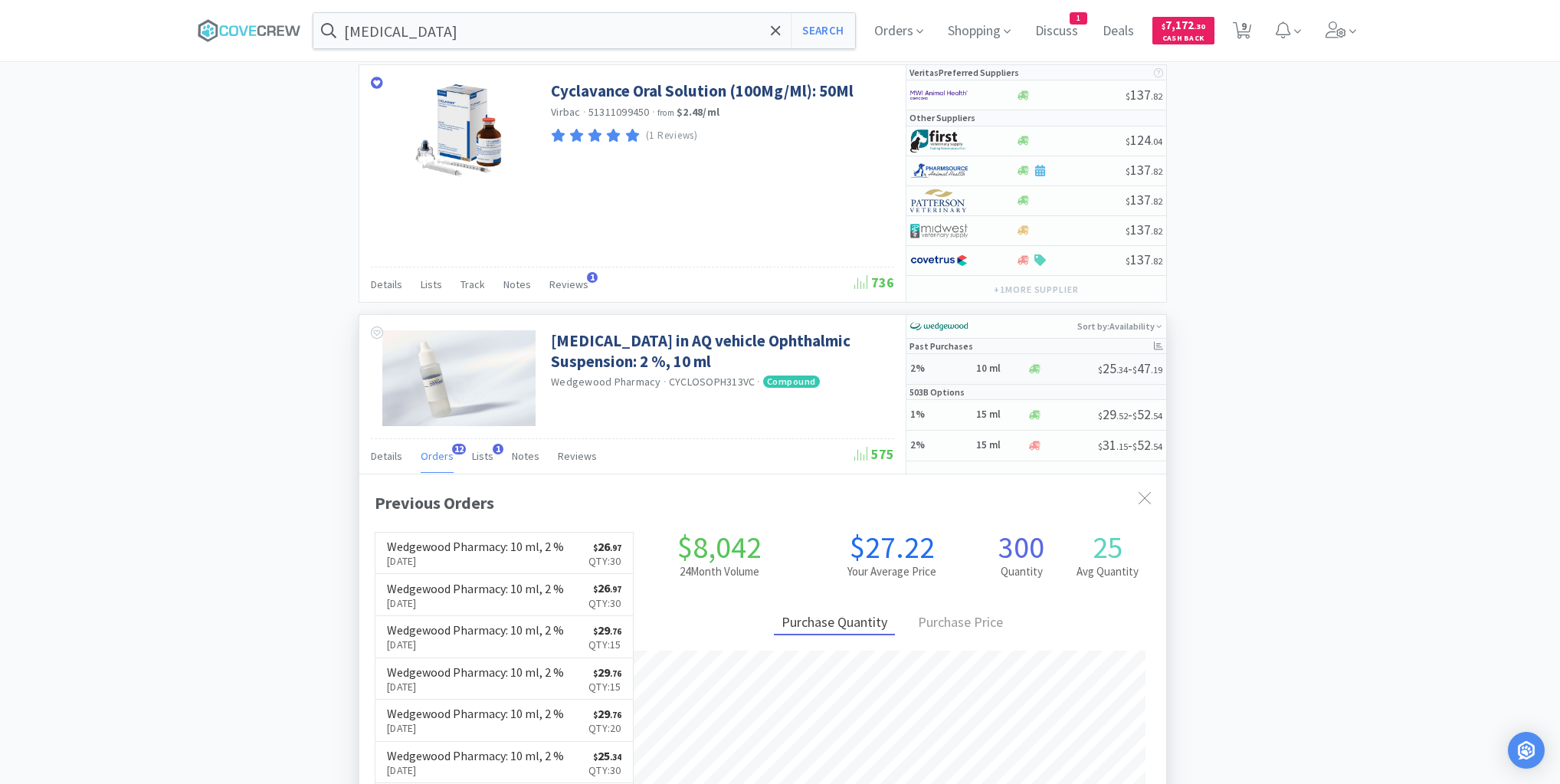
click at [948, 363] on h5 "2%" at bounding box center [941, 369] width 62 height 13
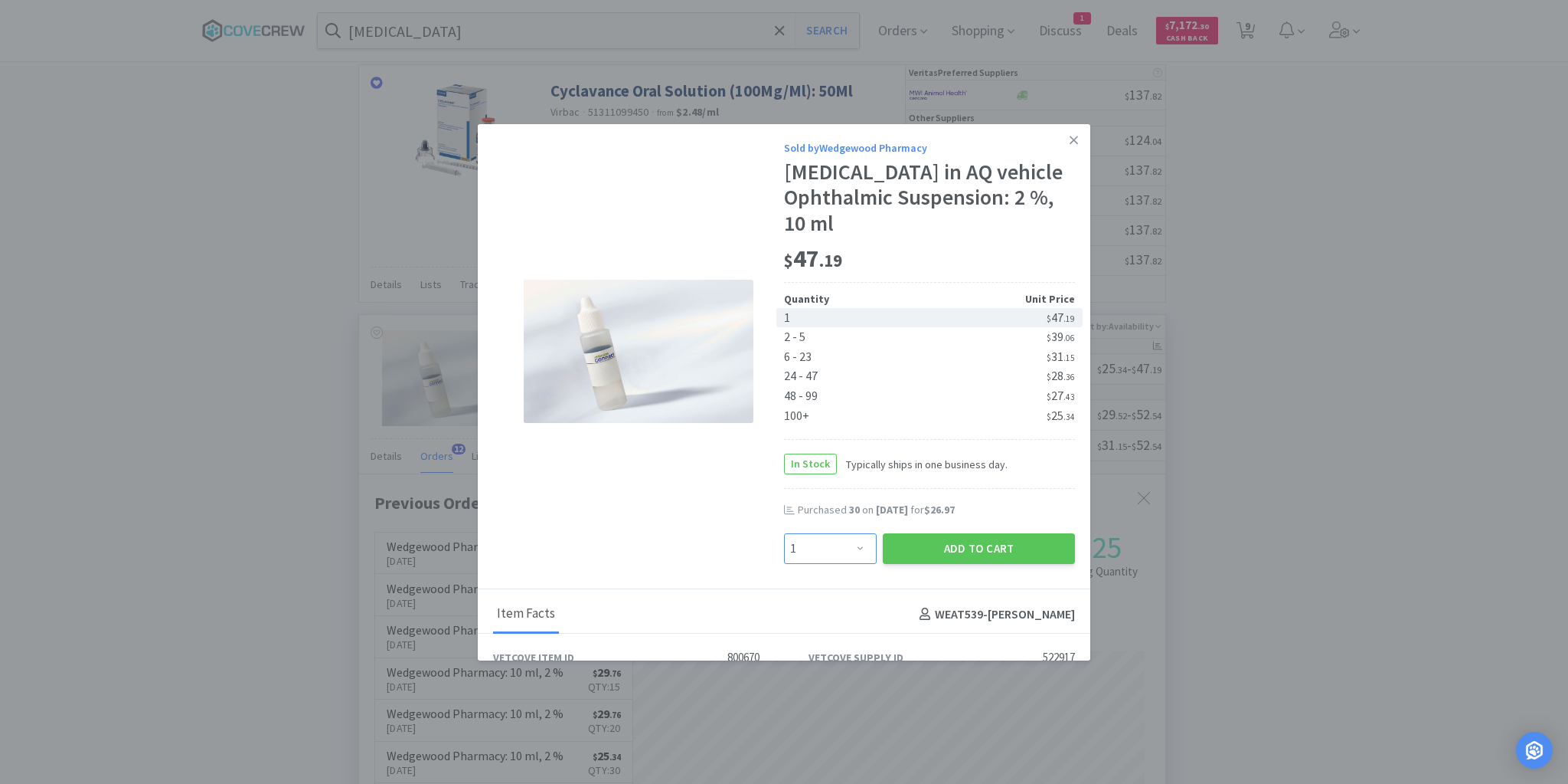
click at [854, 548] on select "Enter Quantity 1 2 3 4 5 6 7 8 9 10 11 12 13 14 15 16 17 18 19 20 Enter Quantity" at bounding box center [830, 548] width 93 height 30
click at [784, 533] on select "Enter Quantity 1 2 3 4 5 6 7 8 9 10 11 12 13 14 15 16 17 18 19 20 Enter Quantity" at bounding box center [830, 548] width 93 height 30
click at [801, 375] on div "24 - 47" at bounding box center [856, 376] width 146 height 20
select select "24"
click at [1069, 138] on icon at bounding box center [1073, 139] width 9 height 9
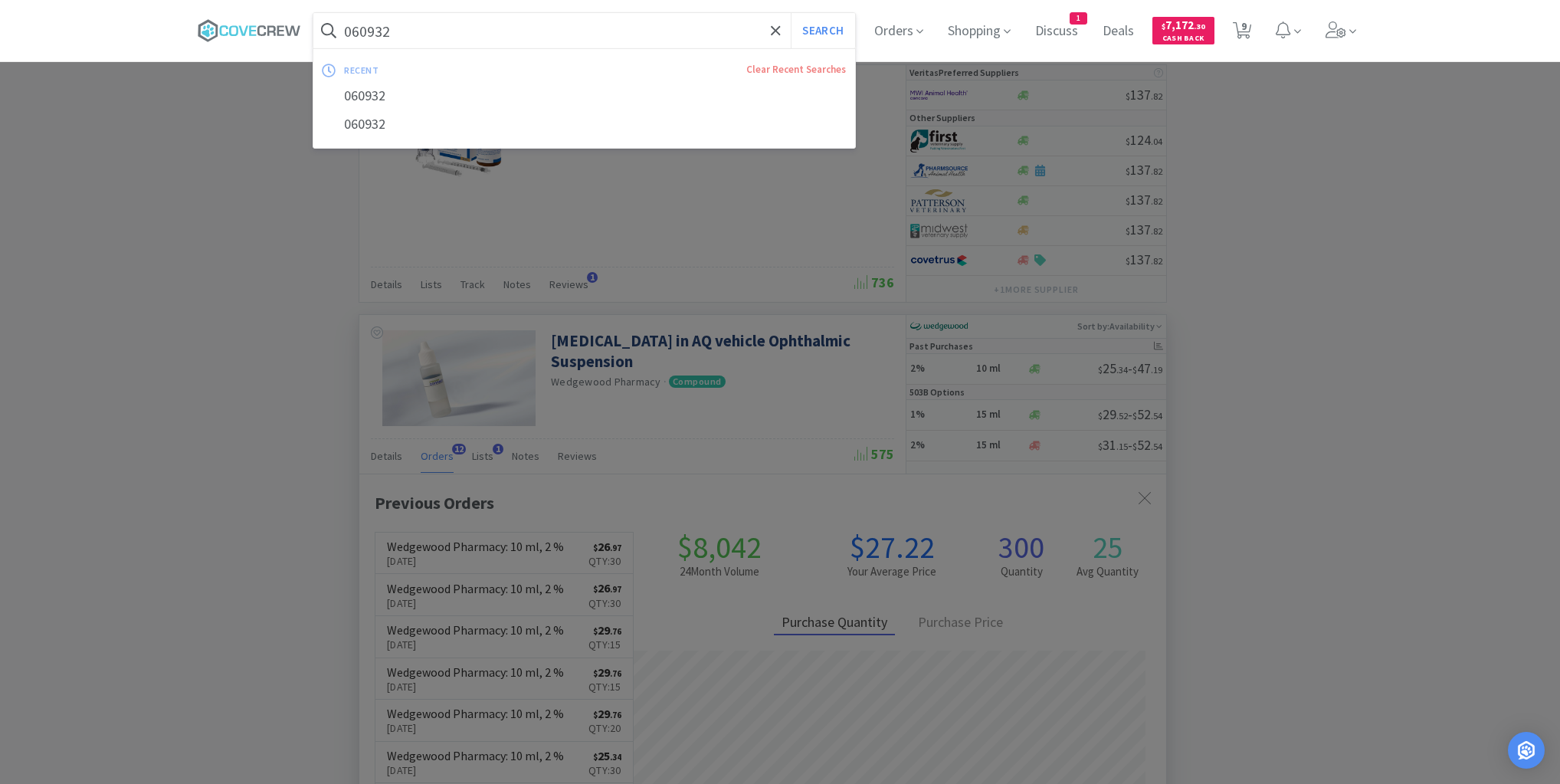
click at [791, 13] on button "Search" at bounding box center [822, 30] width 63 height 35
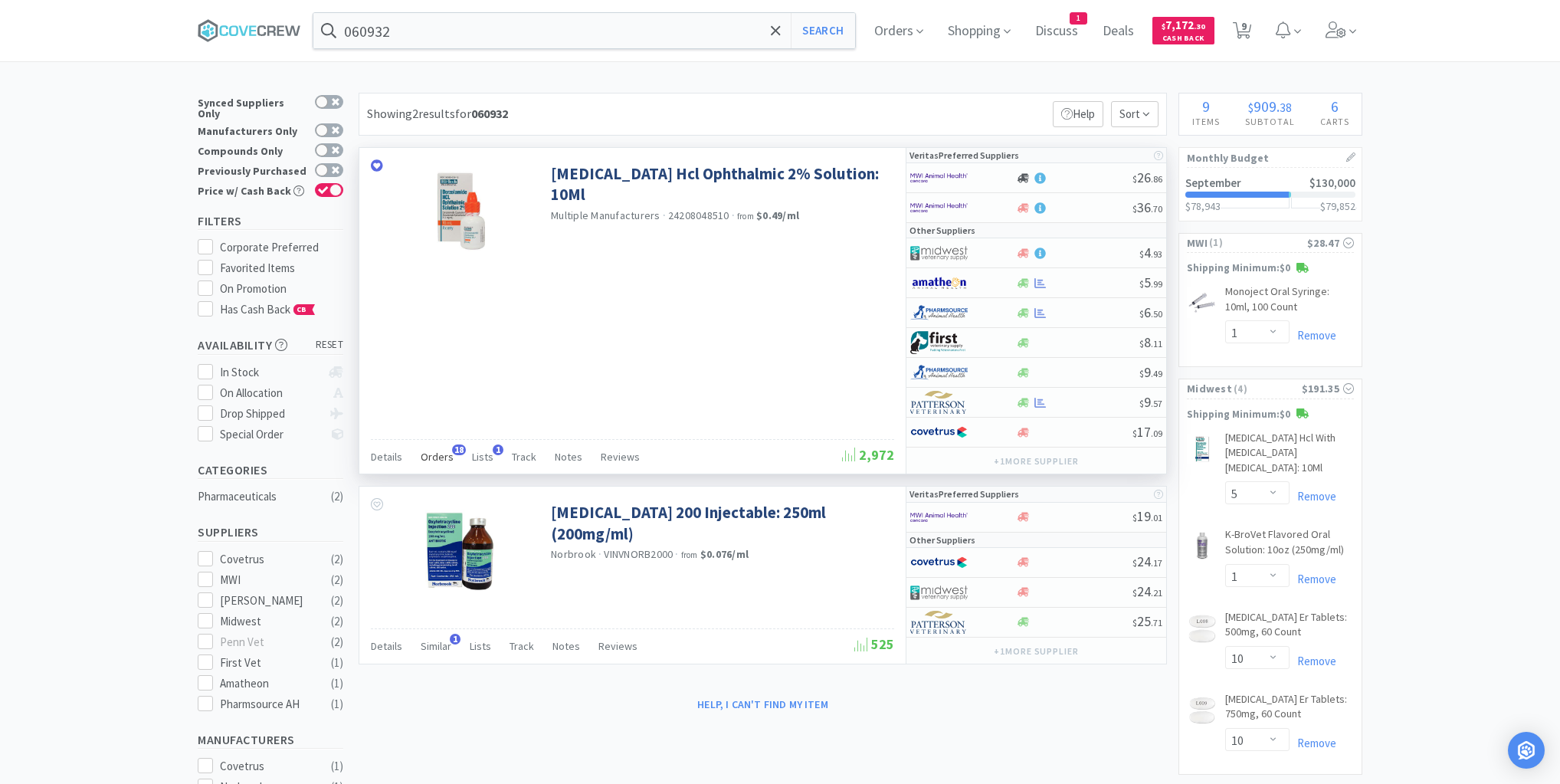
click at [431, 455] on span "Orders" at bounding box center [437, 456] width 33 height 14
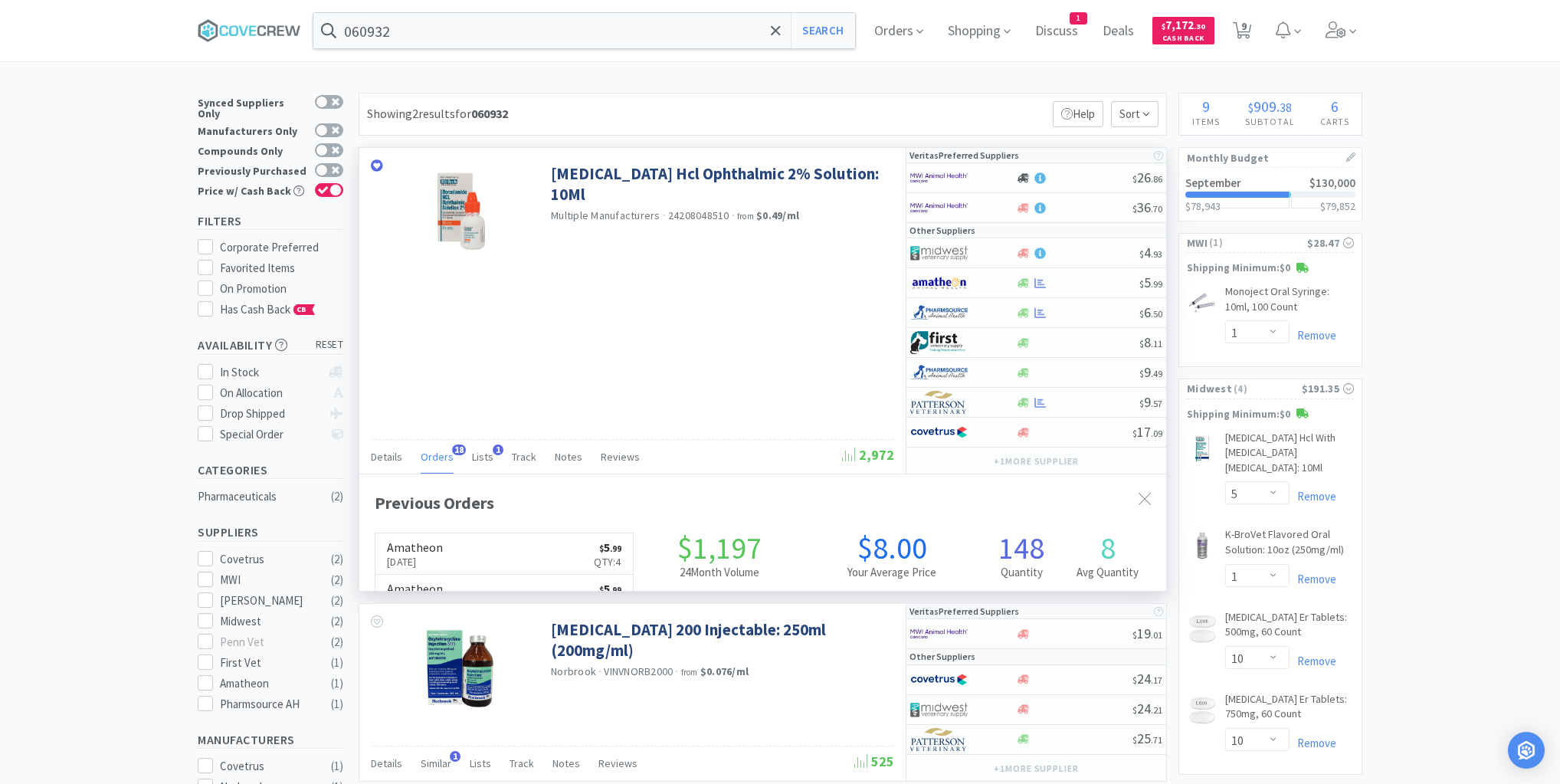
scroll to position [411, 807]
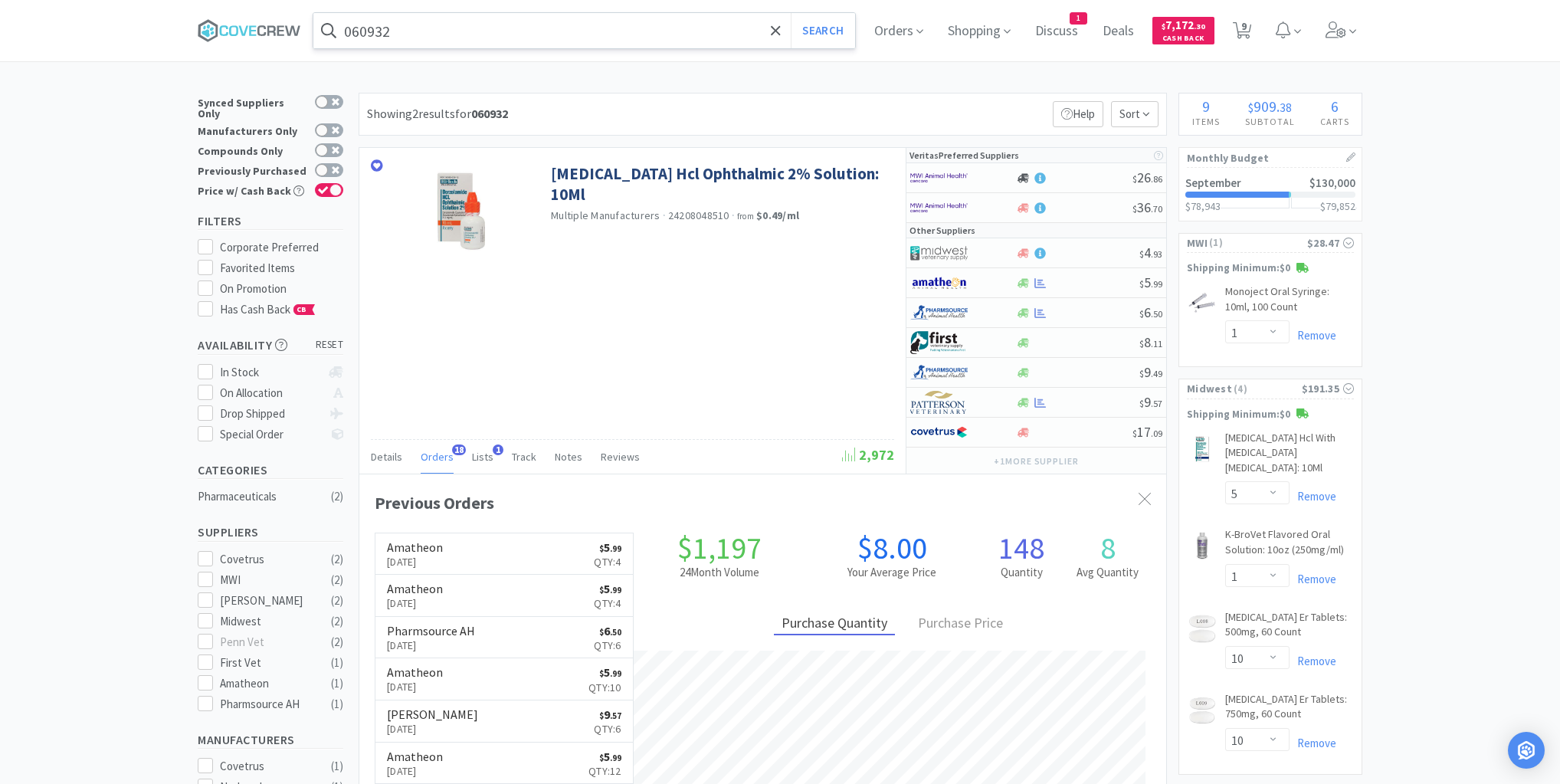
click at [531, 29] on input "060932" at bounding box center [584, 30] width 542 height 35
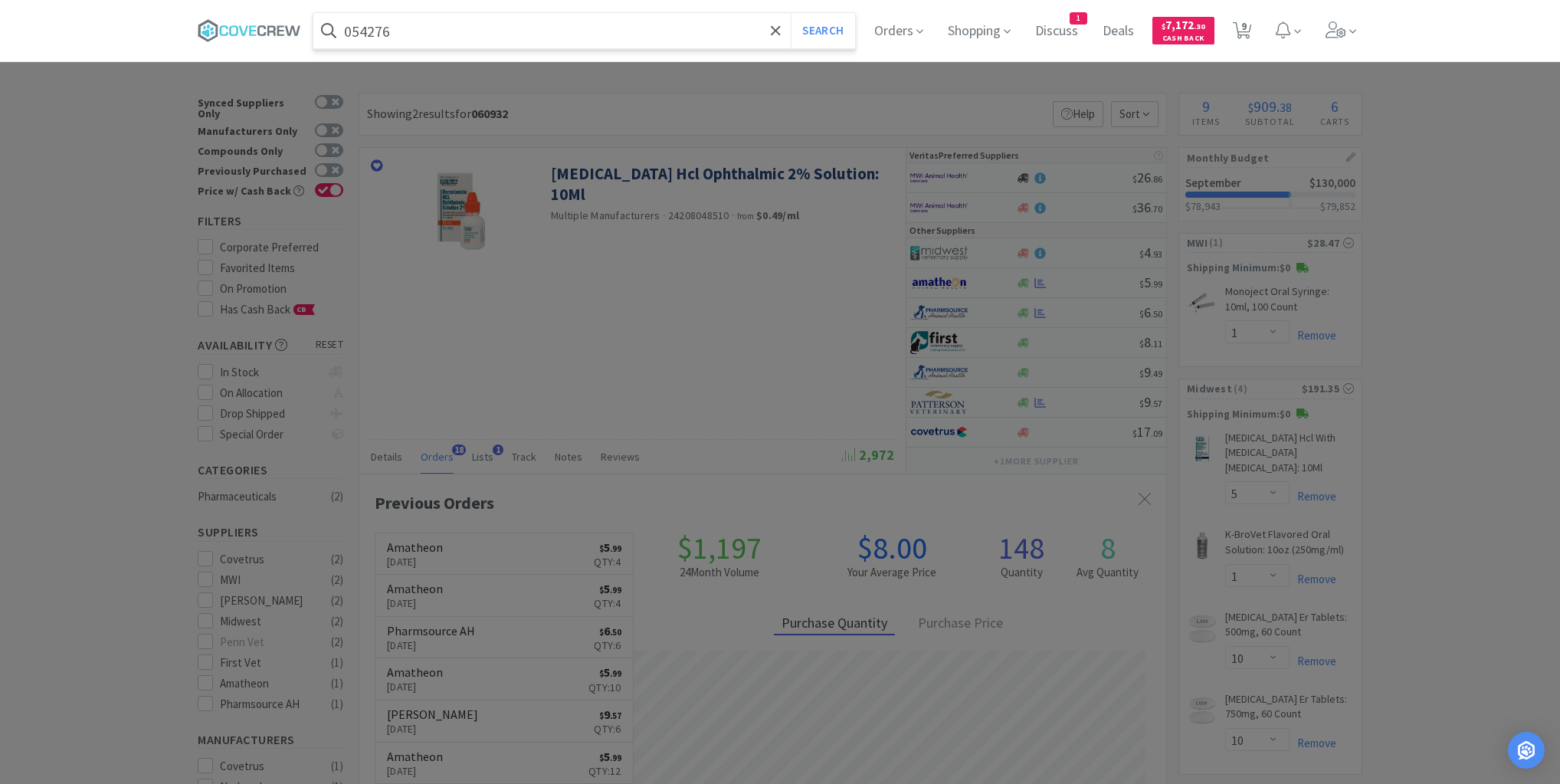
type input "054276"
click at [791, 13] on button "Search" at bounding box center [822, 30] width 63 height 35
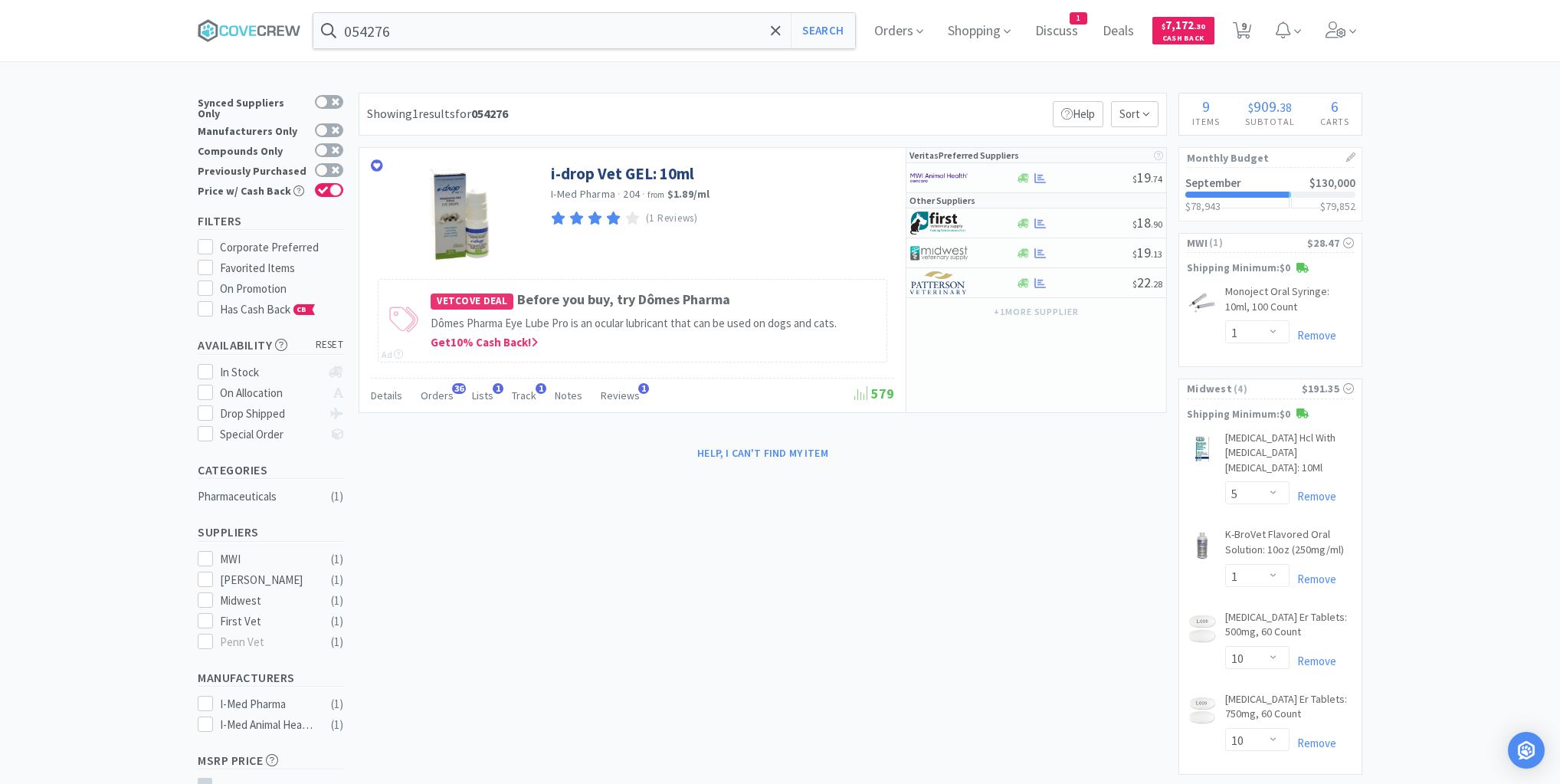
click at [739, 724] on div "× Filter Results Synced Suppliers Only Manufacturers Only Compounds Only Previo…" at bounding box center [780, 730] width 1165 height 1274
click at [433, 399] on span "Orders" at bounding box center [437, 395] width 33 height 14
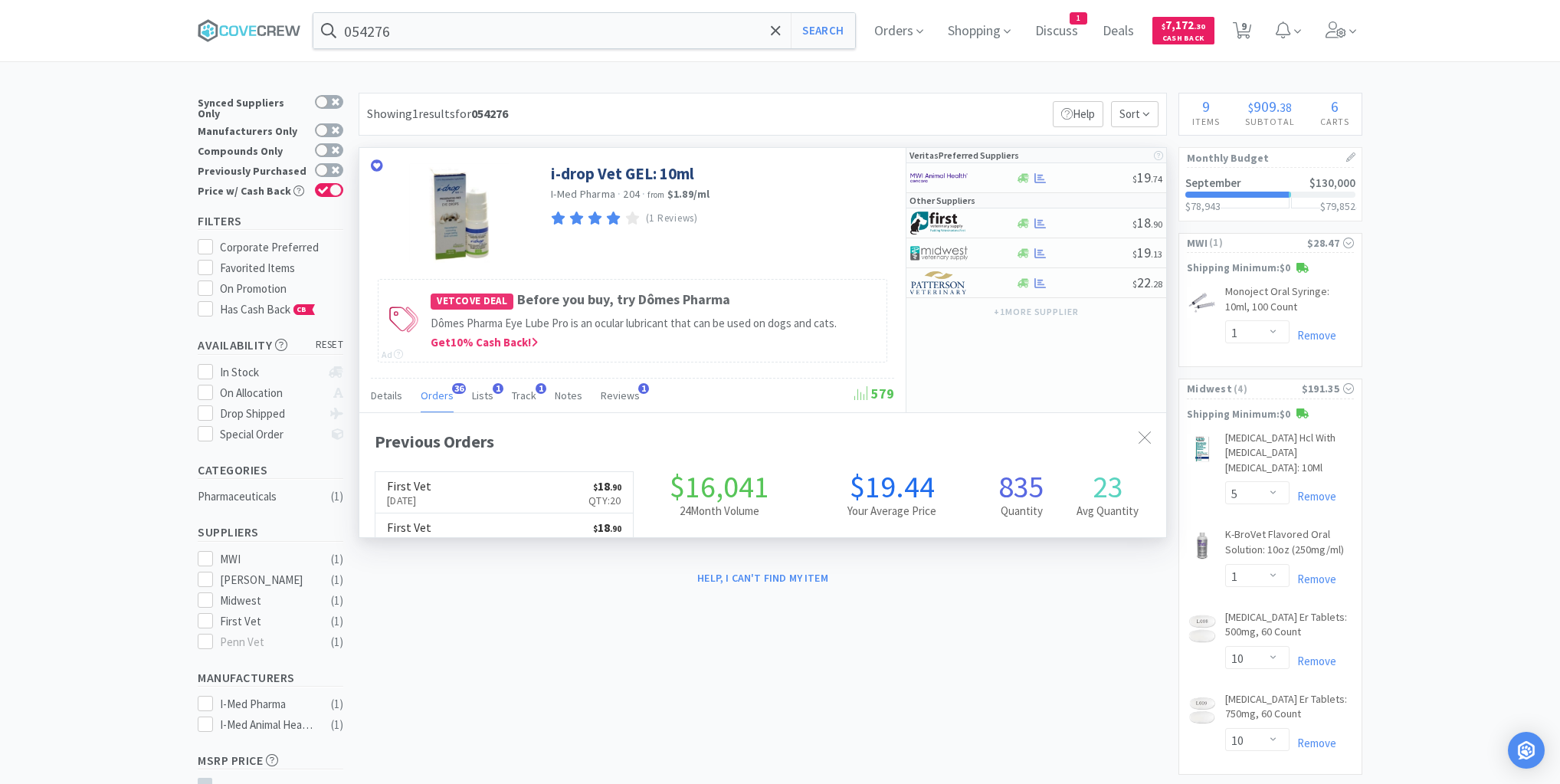
scroll to position [411, 807]
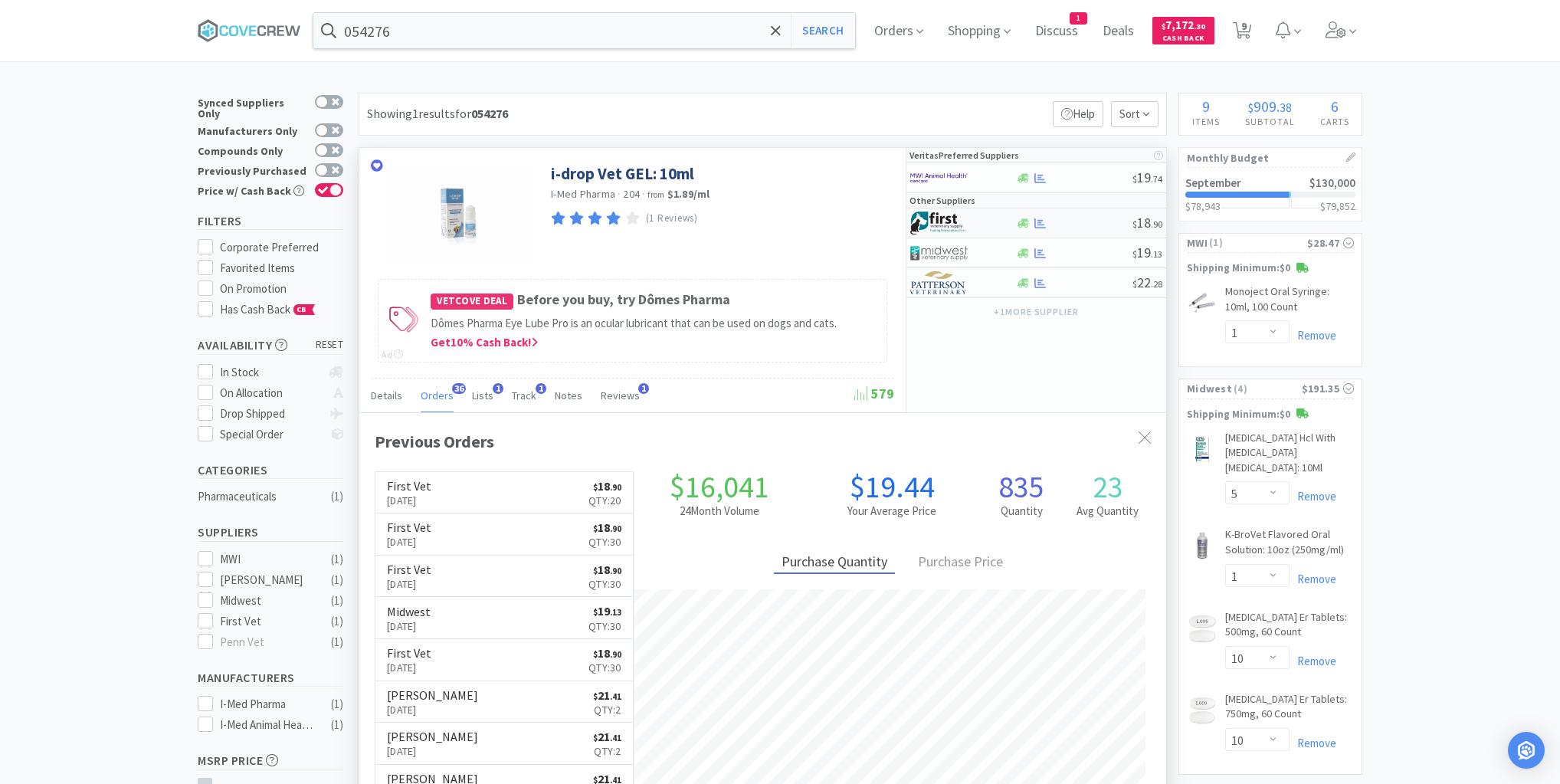
click at [1090, 222] on div at bounding box center [1074, 223] width 117 height 11
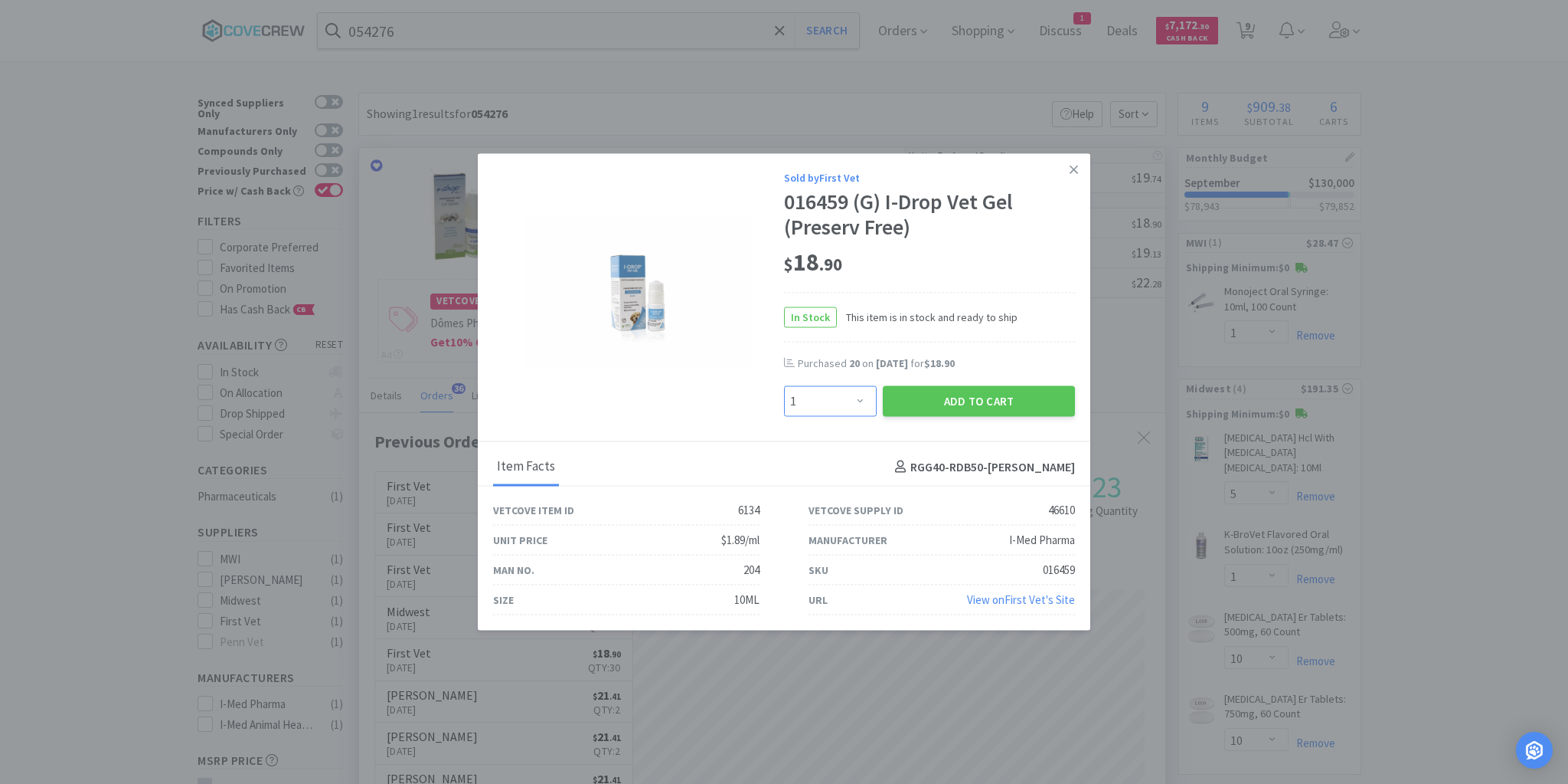
click at [860, 401] on select "Enter Quantity 1 2 3 4 5 6 7 8 9 10 11 12 13 14 15 16 17 18 19 20 Enter Quantity" at bounding box center [830, 401] width 93 height 30
select select "10"
click at [784, 386] on select "Enter Quantity 1 2 3 4 5 6 7 8 9 10 11 12 13 14 15 16 17 18 19 20 Enter Quantity" at bounding box center [830, 401] width 93 height 30
click at [965, 406] on button "Add to Cart" at bounding box center [978, 401] width 192 height 30
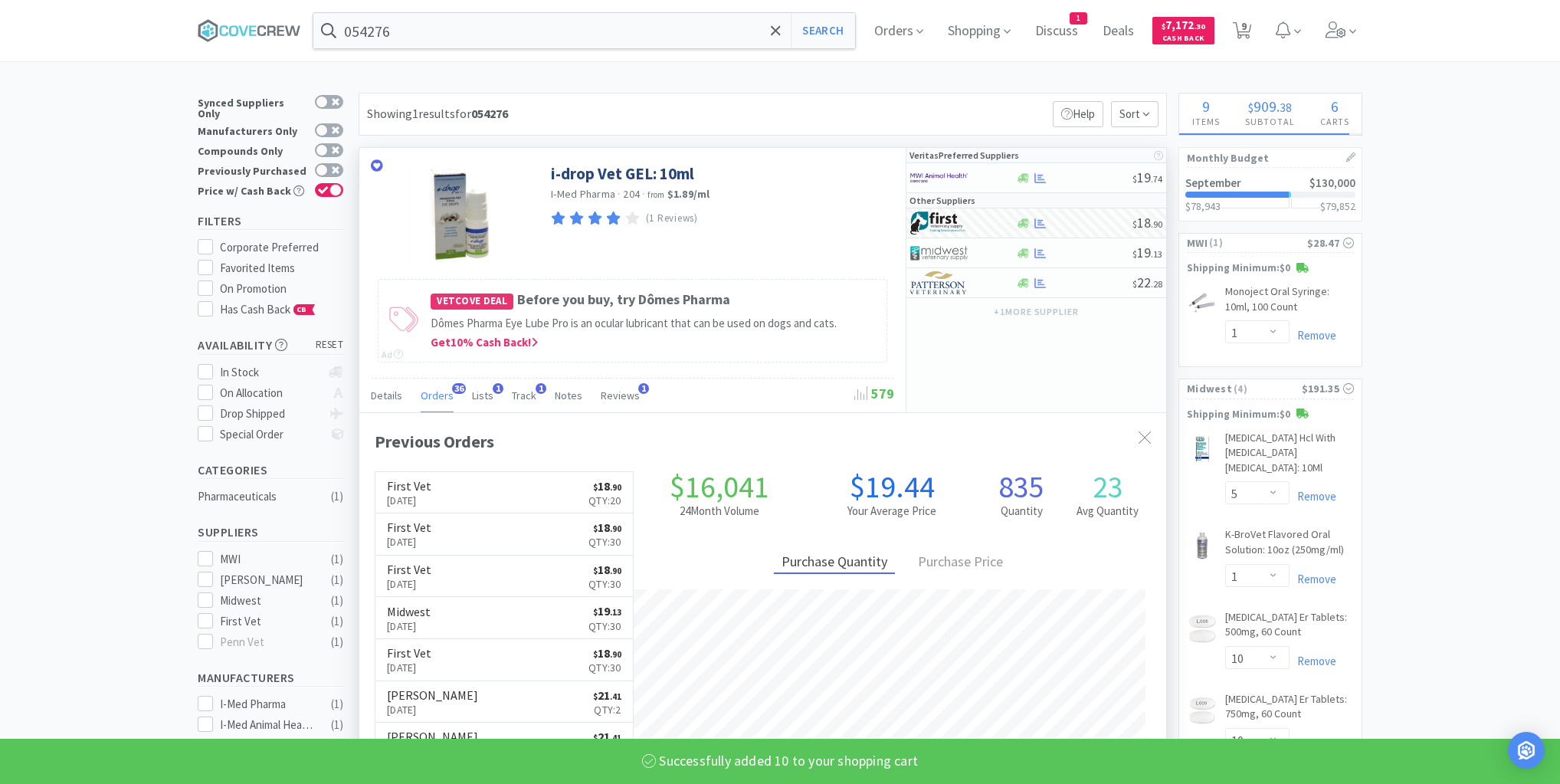
select select "10"
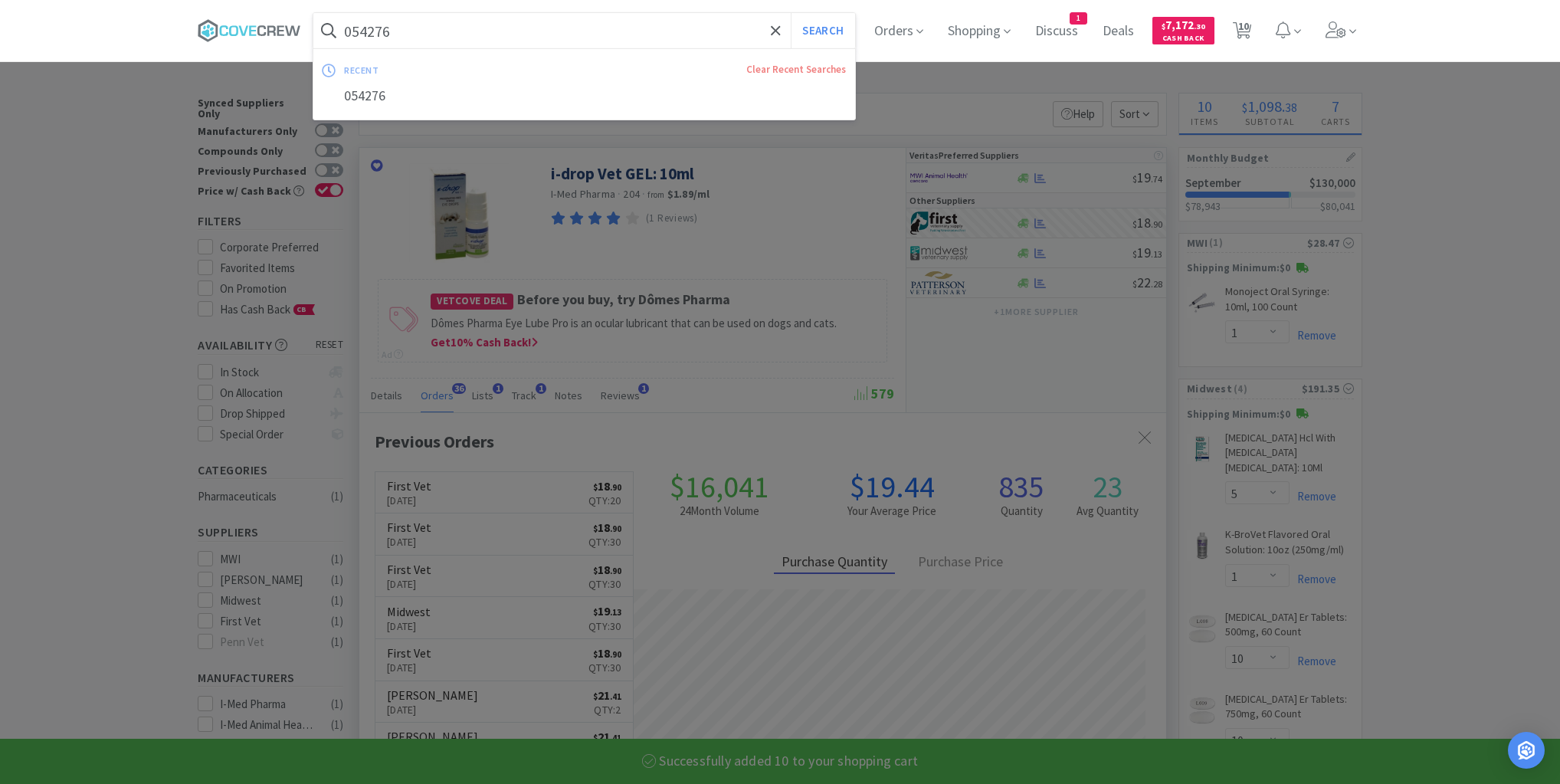
click at [716, 40] on input "054276" at bounding box center [584, 30] width 542 height 35
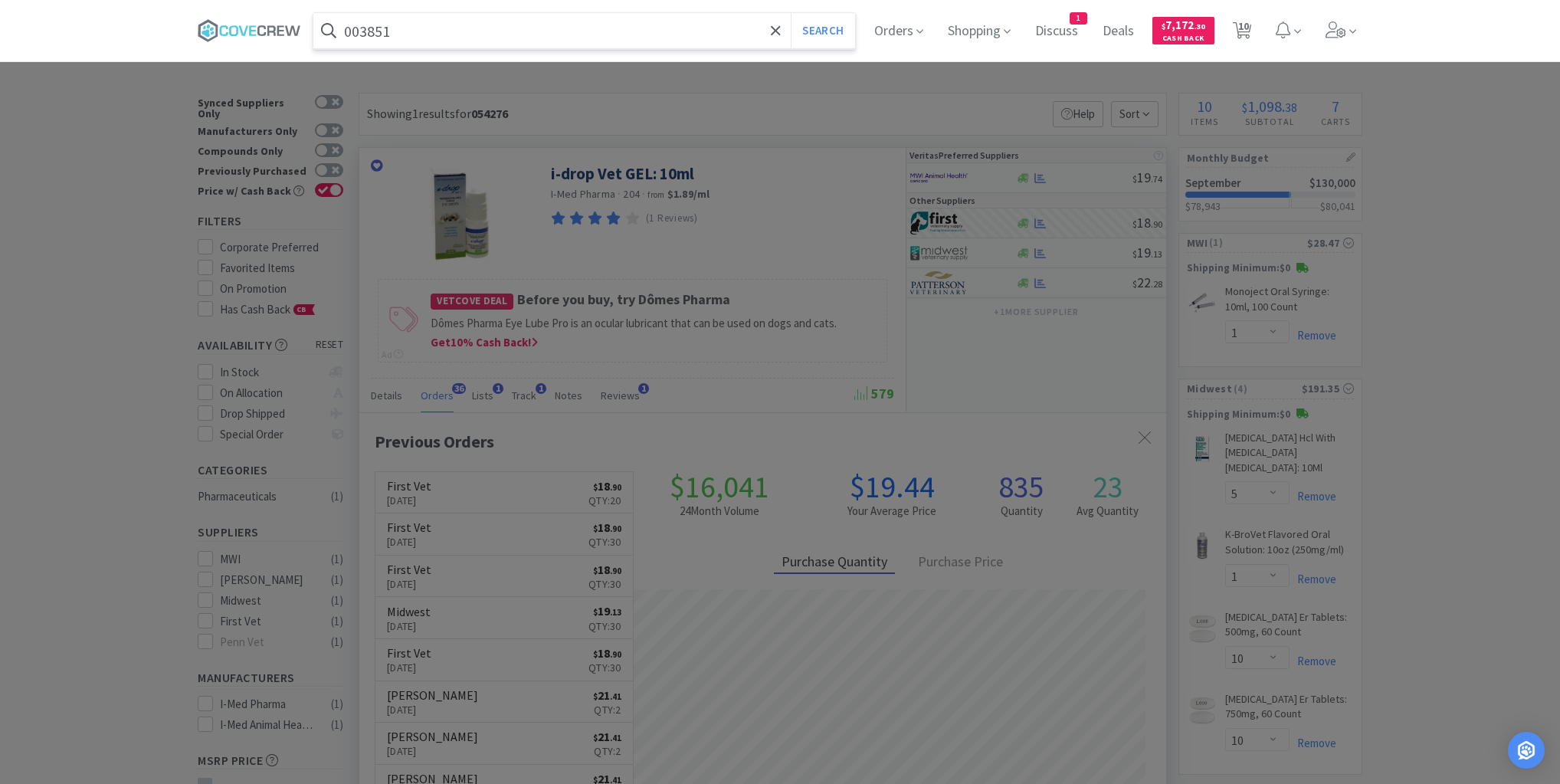
type input "003851"
click at [791, 13] on button "Search" at bounding box center [822, 30] width 63 height 35
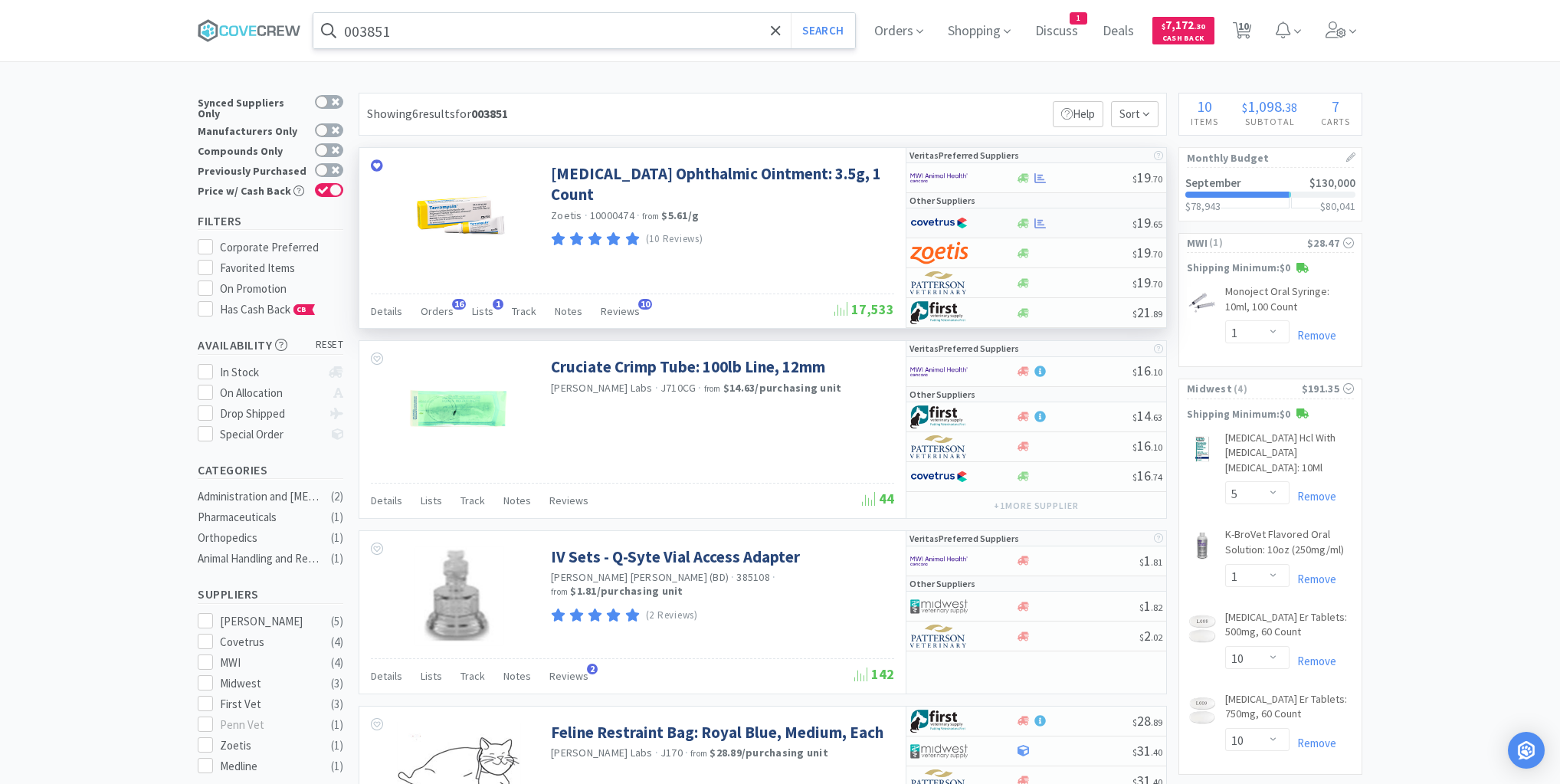
click at [1077, 222] on div at bounding box center [1074, 223] width 117 height 11
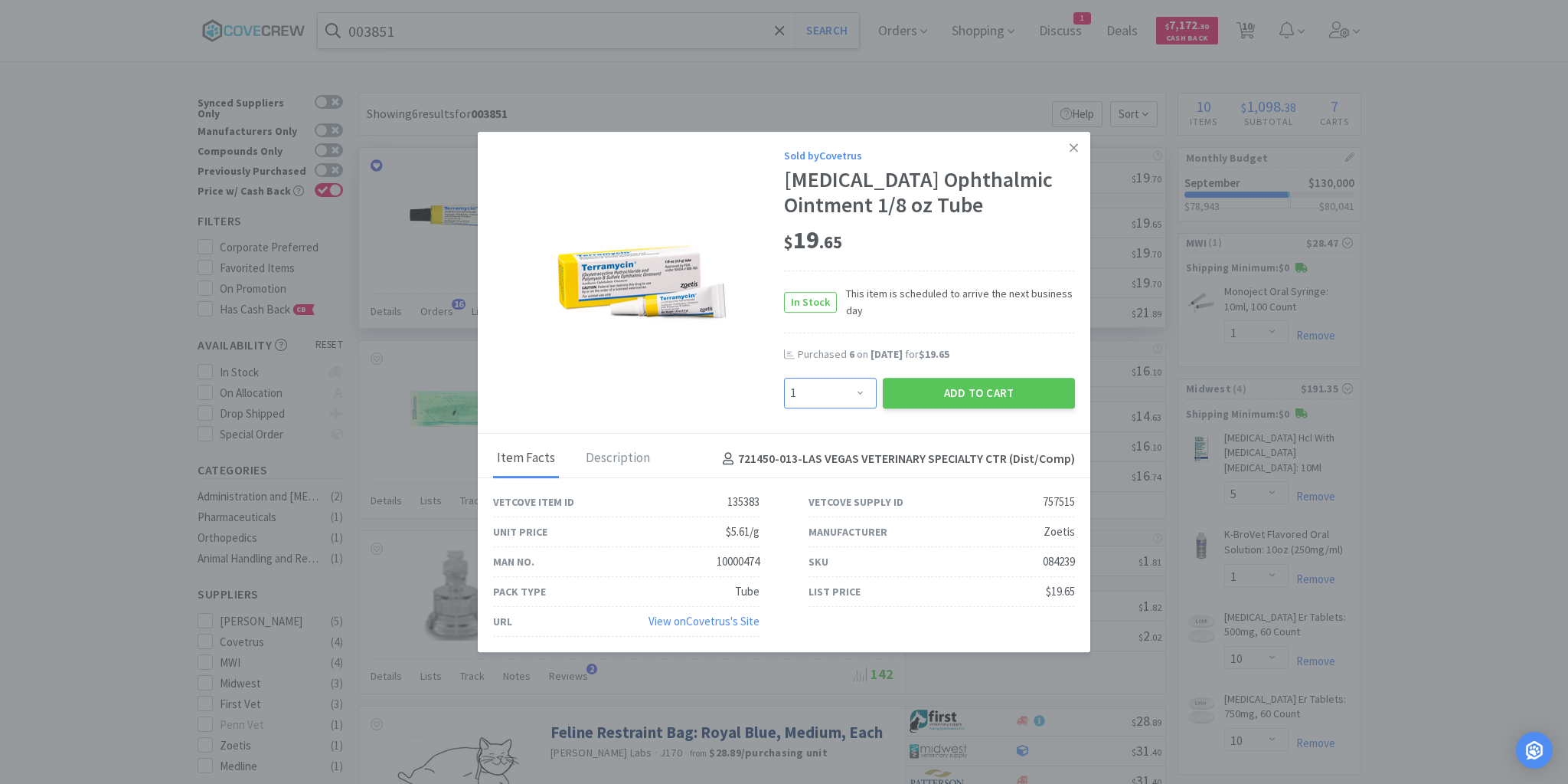
click at [860, 395] on select "Enter Quantity 1 2 3 4 5 6 7 8 9 10 11 12 13 14 15 16 17 18 19 20 Enter Quantity" at bounding box center [830, 393] width 93 height 30
select select "3"
click at [784, 379] on select "Enter Quantity 1 2 3 4 5 6 7 8 9 10 11 12 13 14 15 16 17 18 19 20 Enter Quantity" at bounding box center [830, 393] width 93 height 30
click at [987, 395] on button "Add to Cart" at bounding box center [978, 393] width 192 height 30
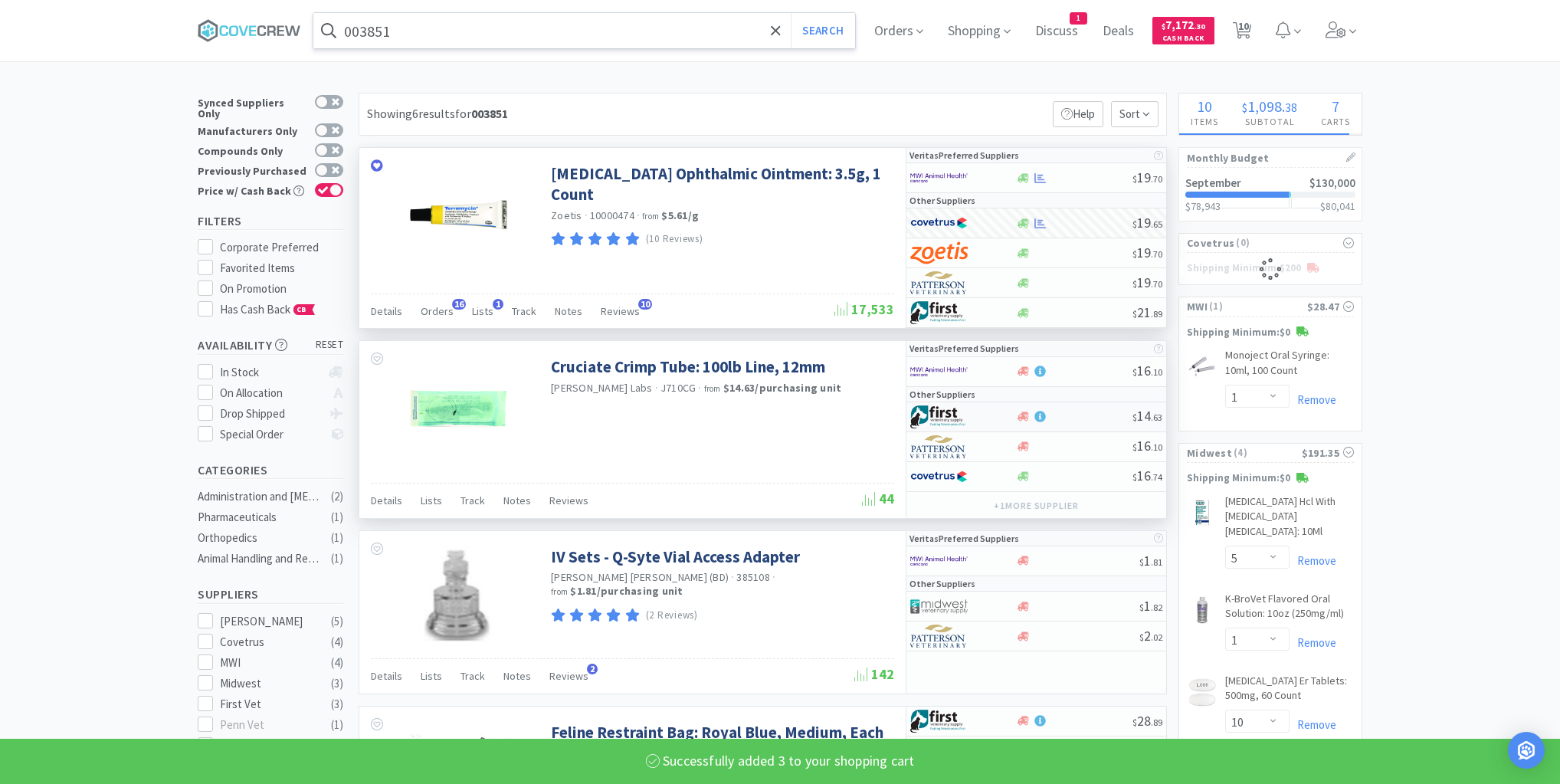
select select "3"
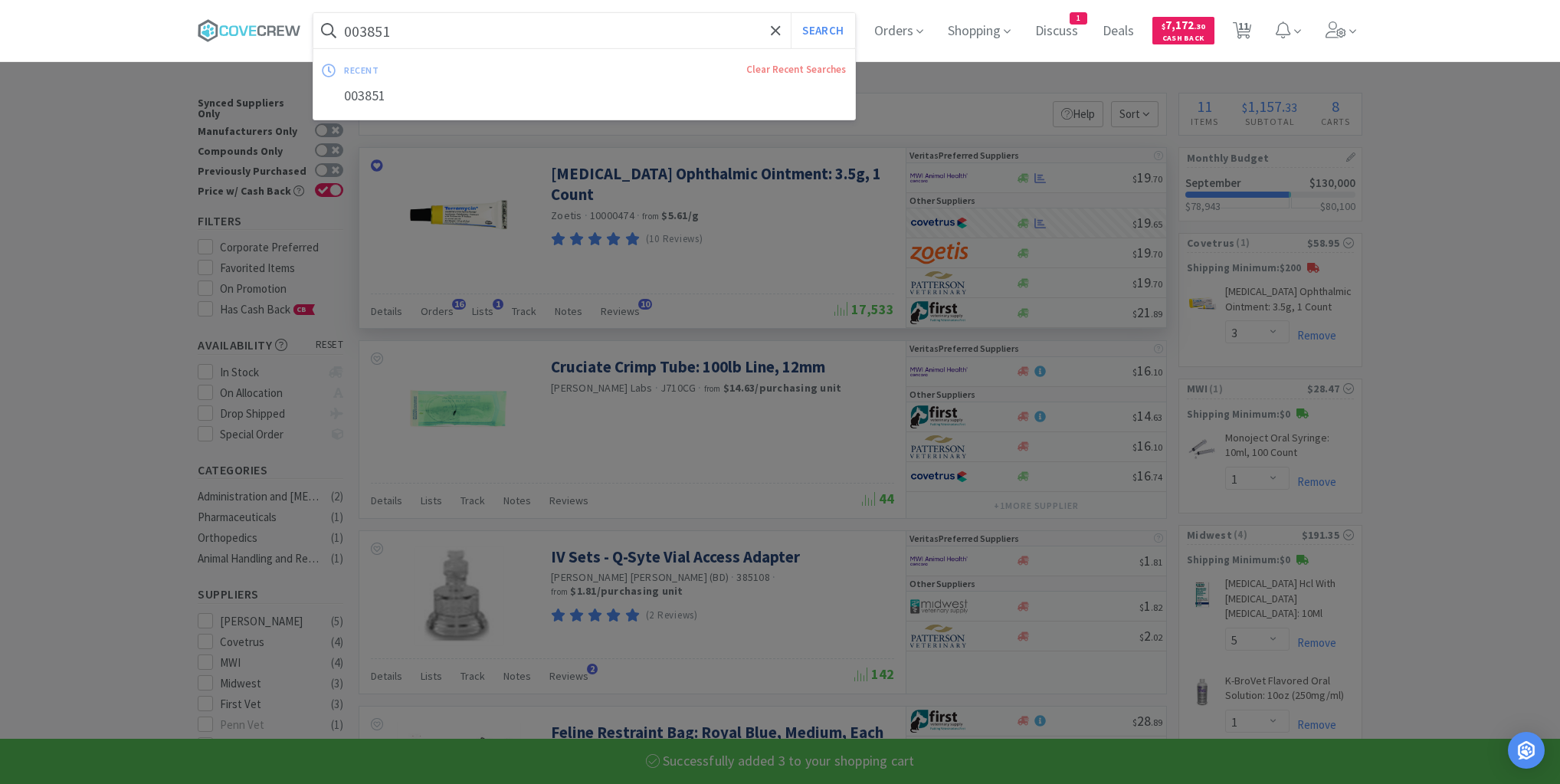
click at [680, 26] on input "003851" at bounding box center [584, 30] width 542 height 35
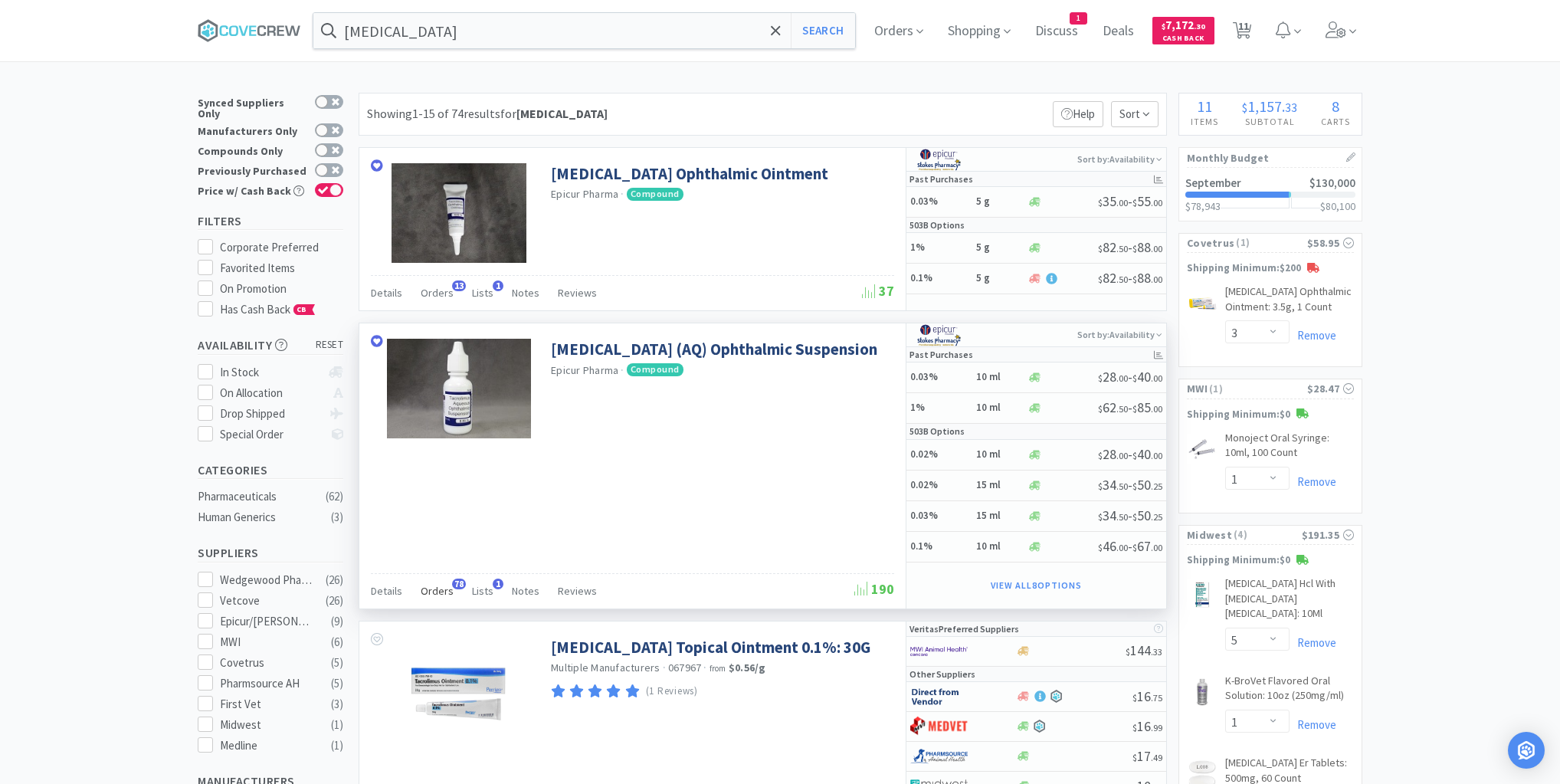
click at [440, 588] on span "Orders" at bounding box center [437, 590] width 33 height 14
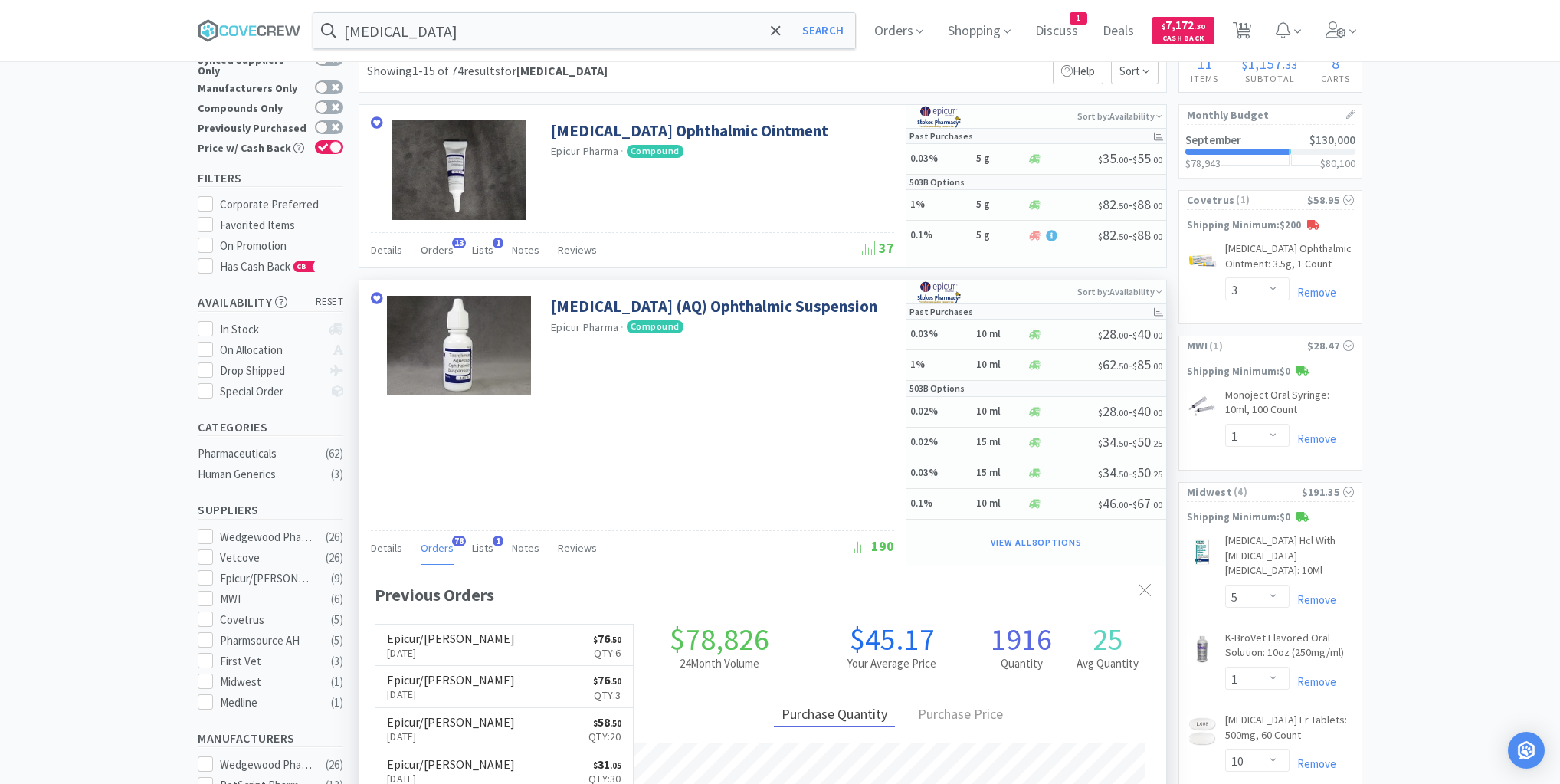
scroll to position [122, 0]
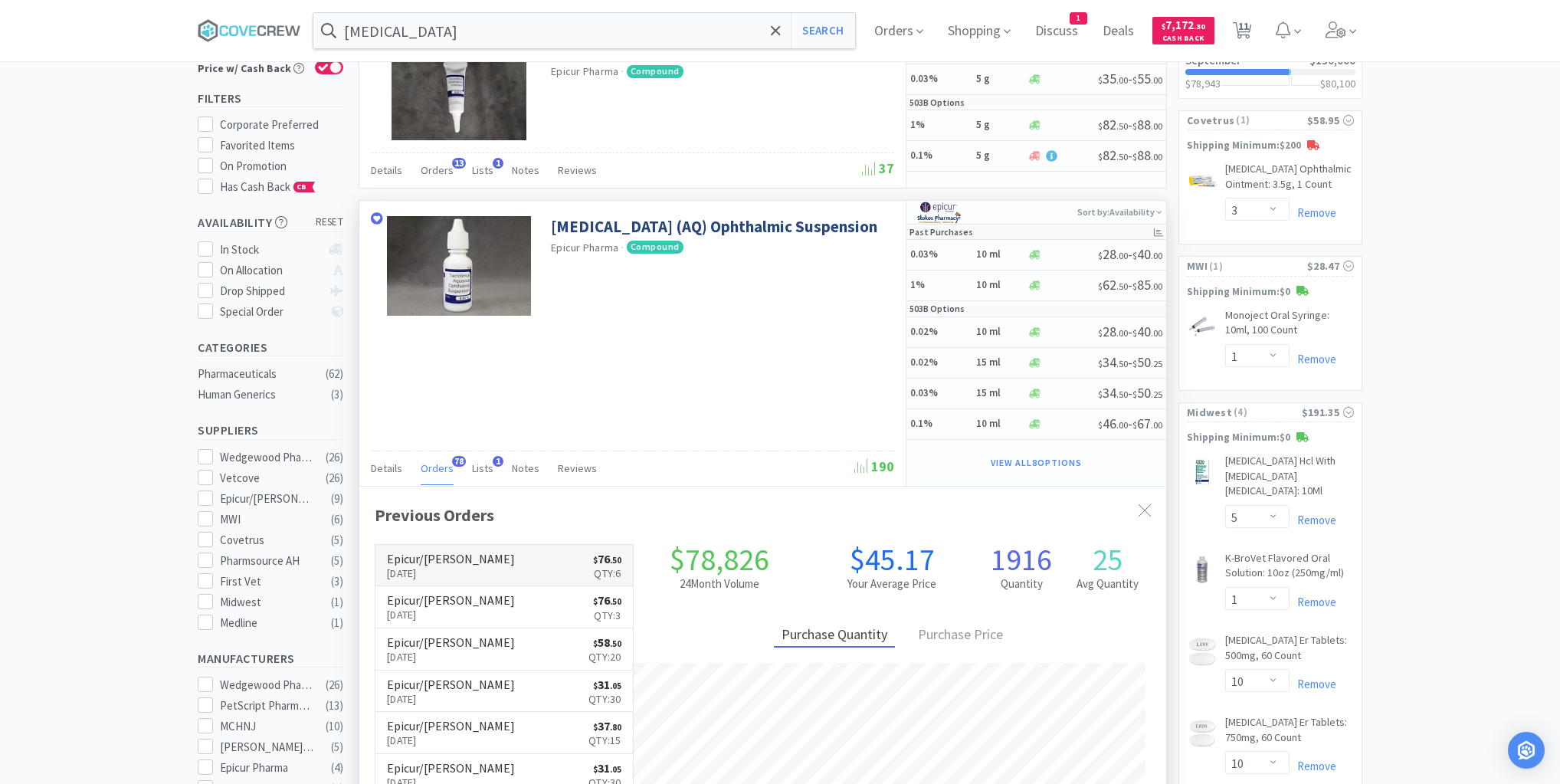
click at [530, 563] on link "Epicur/[PERSON_NAME] [DATE] $ 76 . 50 Qty: 6" at bounding box center [504, 565] width 258 height 42
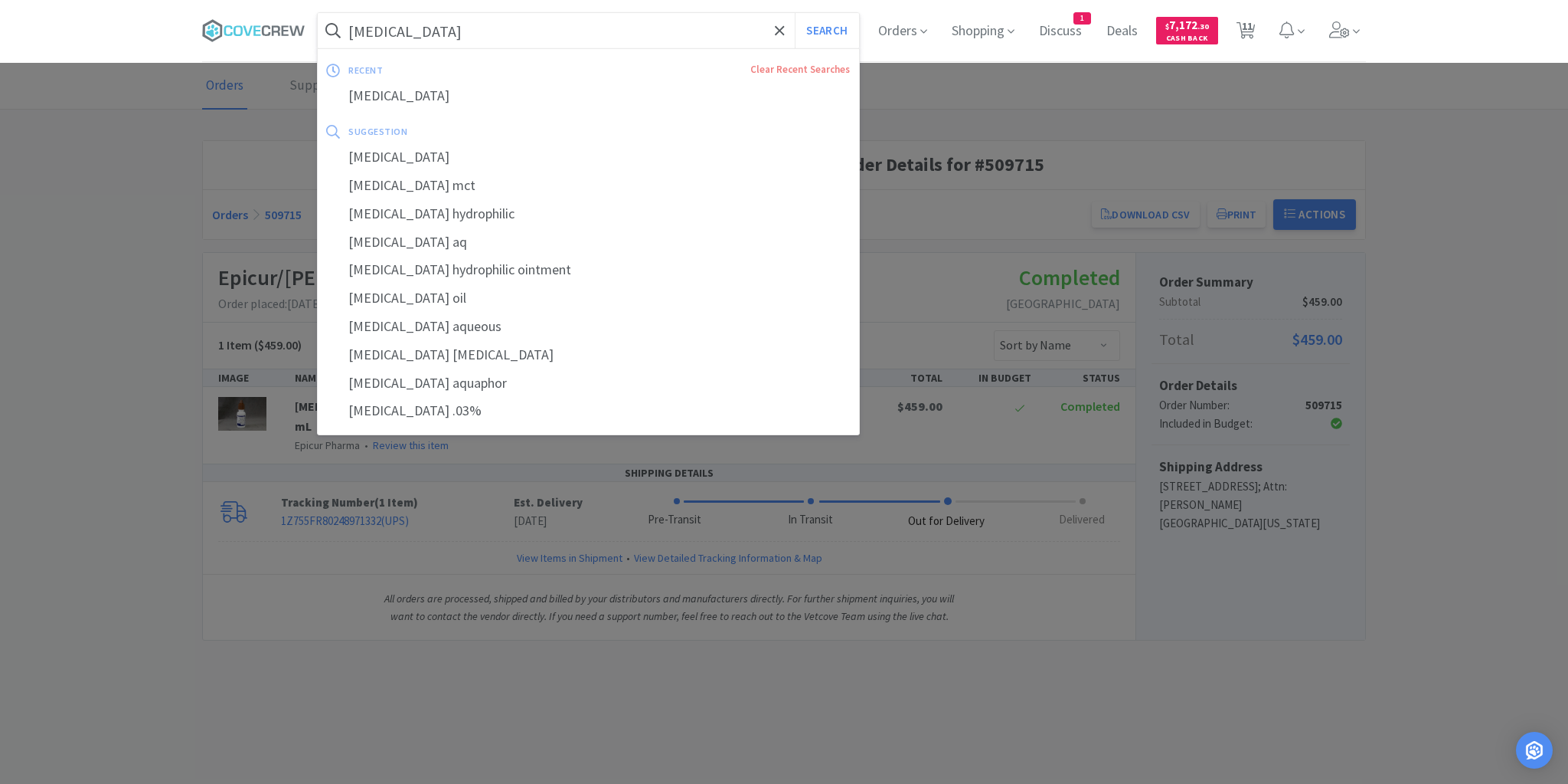
click at [456, 25] on input "[MEDICAL_DATA]" at bounding box center [589, 30] width 541 height 35
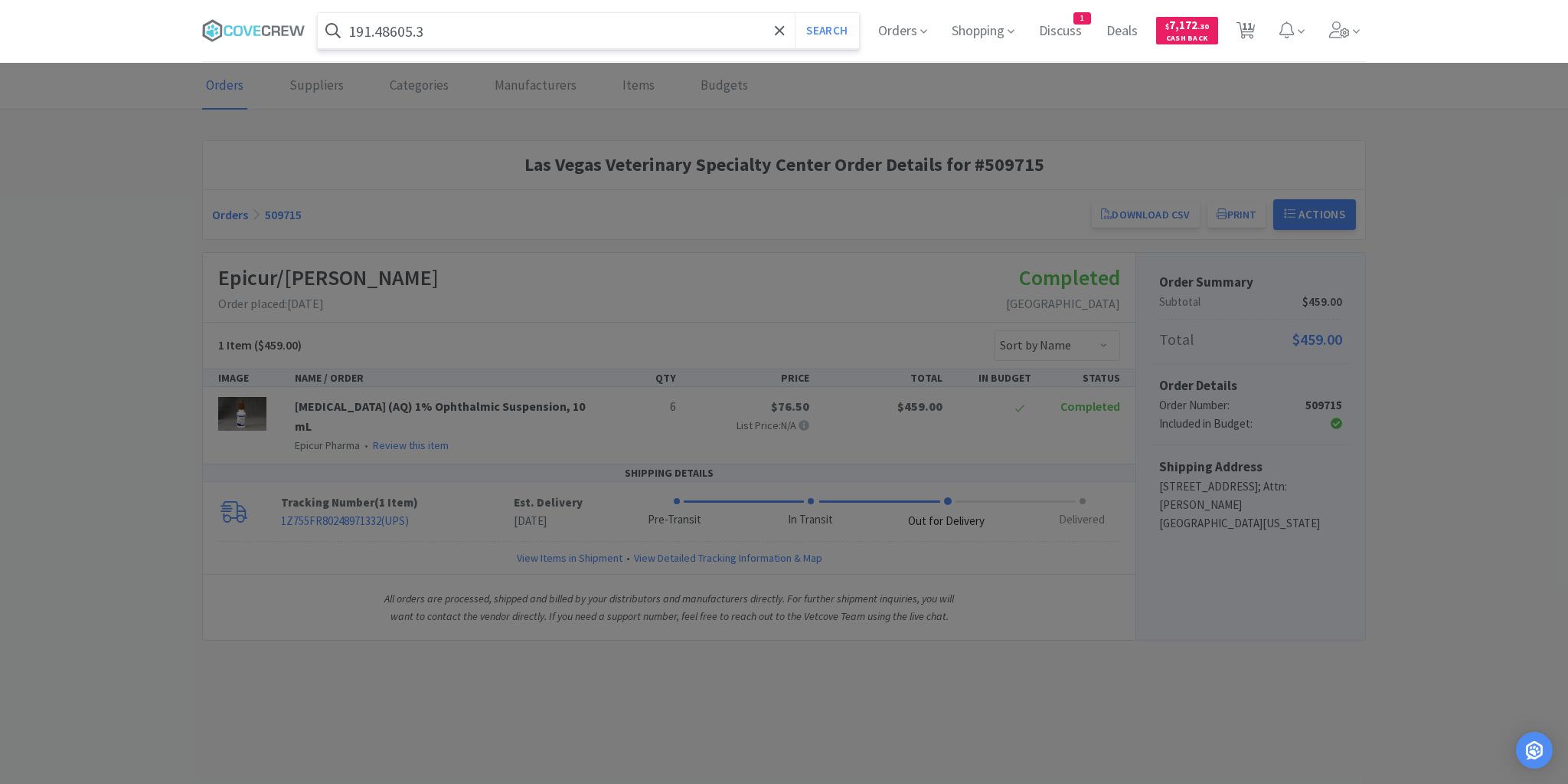
type input "191.48605.3"
click at [795, 13] on button "Search" at bounding box center [826, 30] width 63 height 35
select select "3"
select select "1"
select select "5"
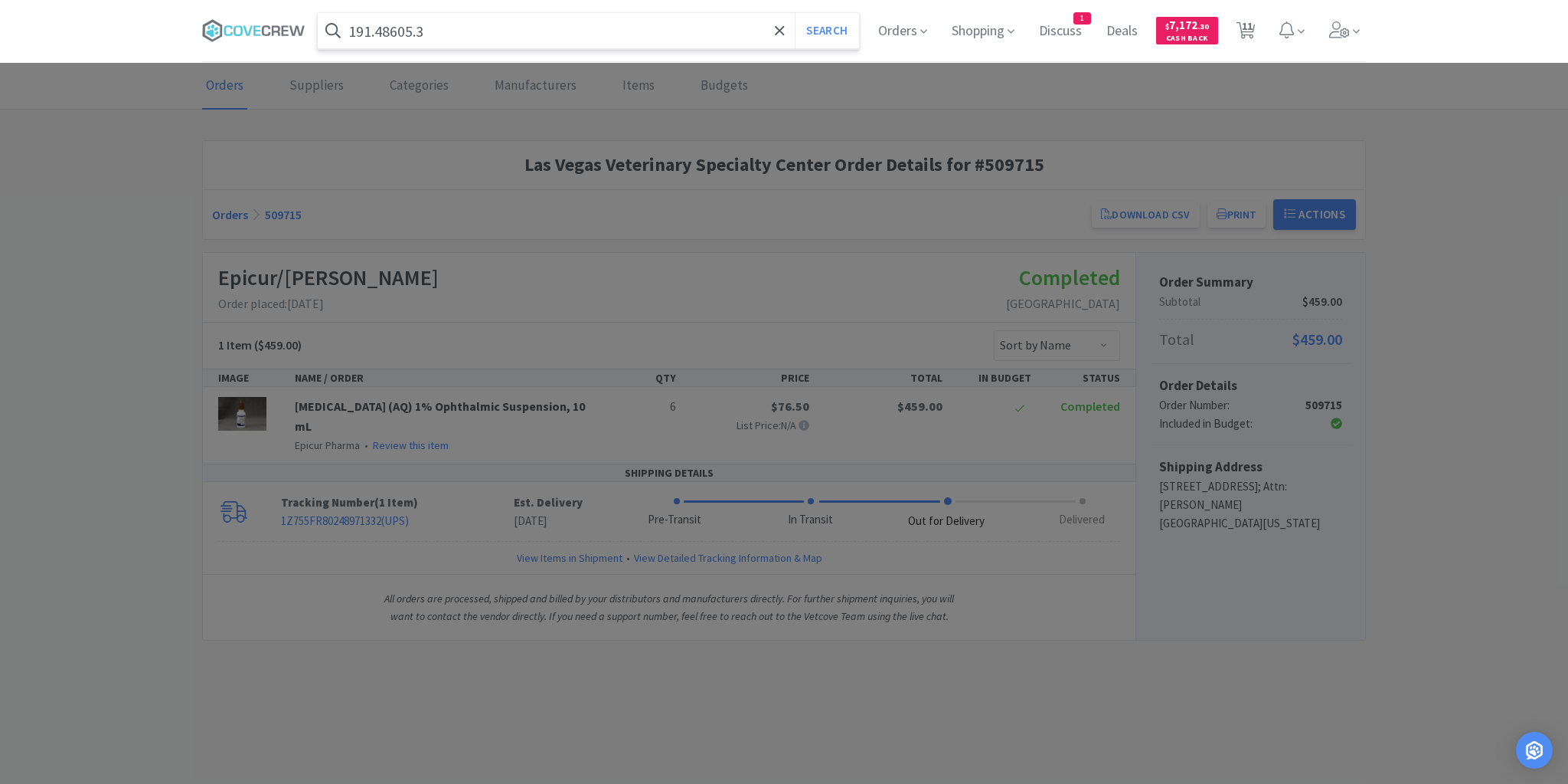
select select "1"
select select "10"
select select "1"
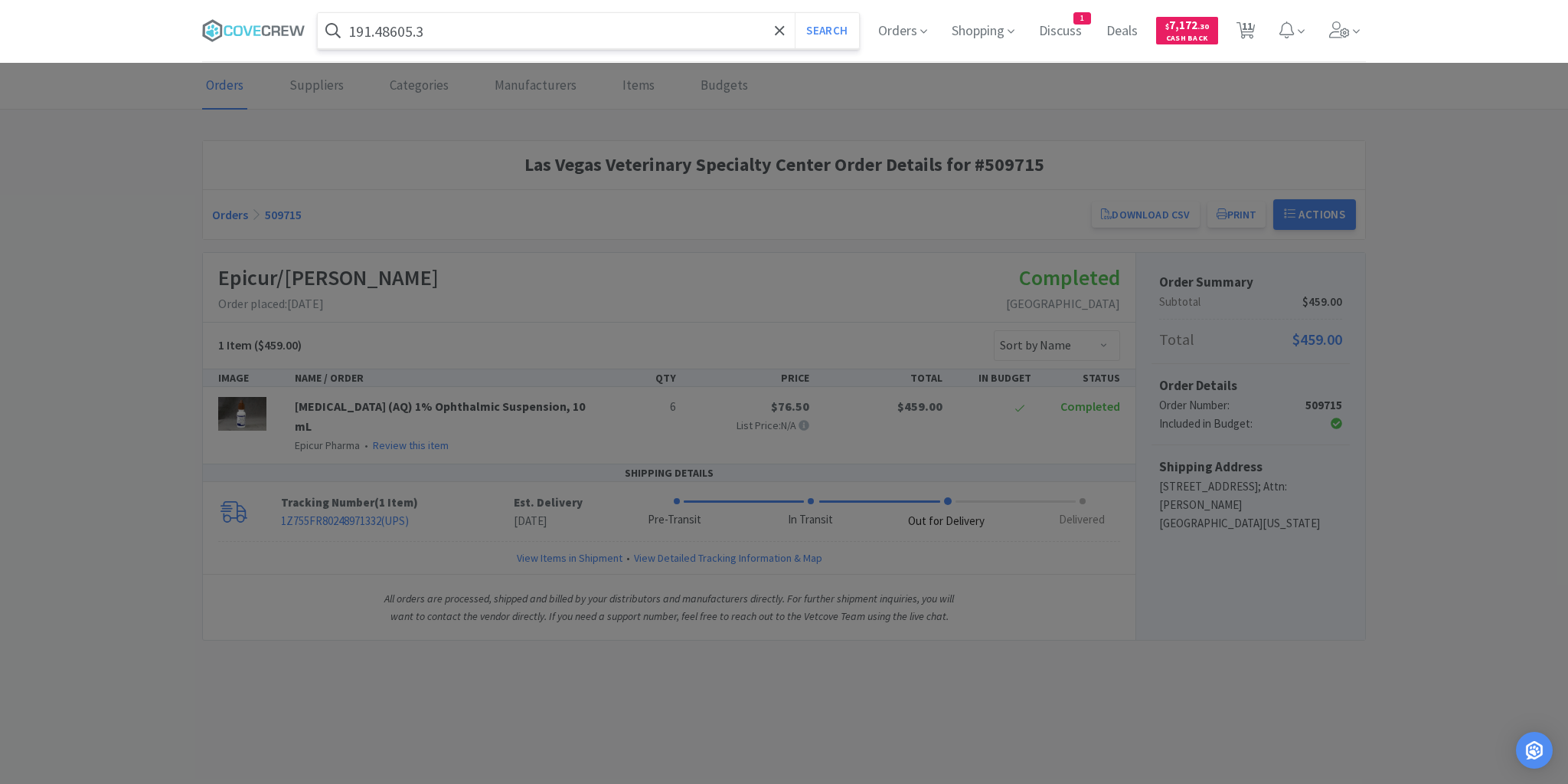
select select "5"
select select "4"
select select "1"
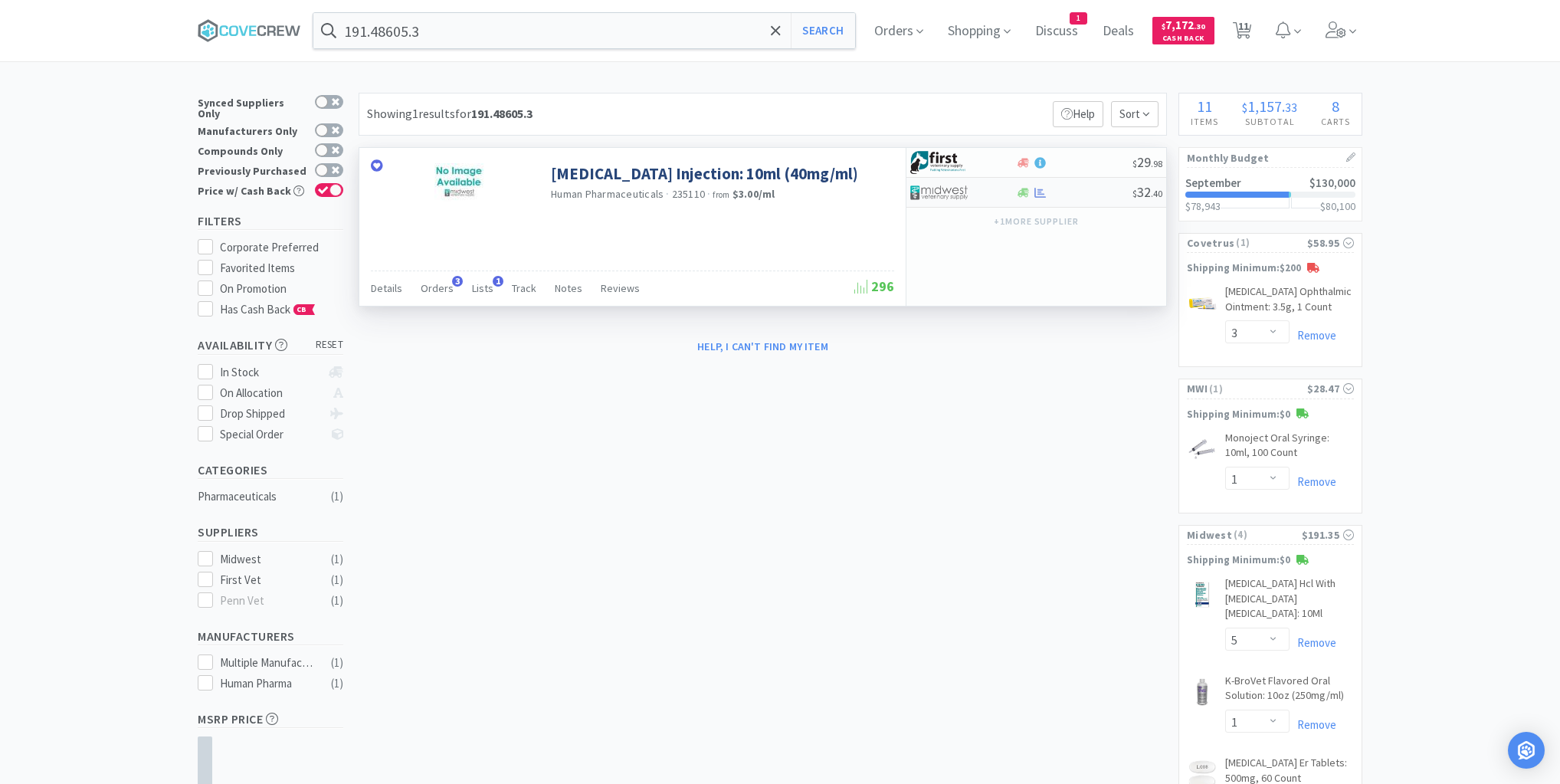
click at [1089, 197] on div "$ 32 . 40" at bounding box center [1036, 193] width 260 height 30
select select "1"
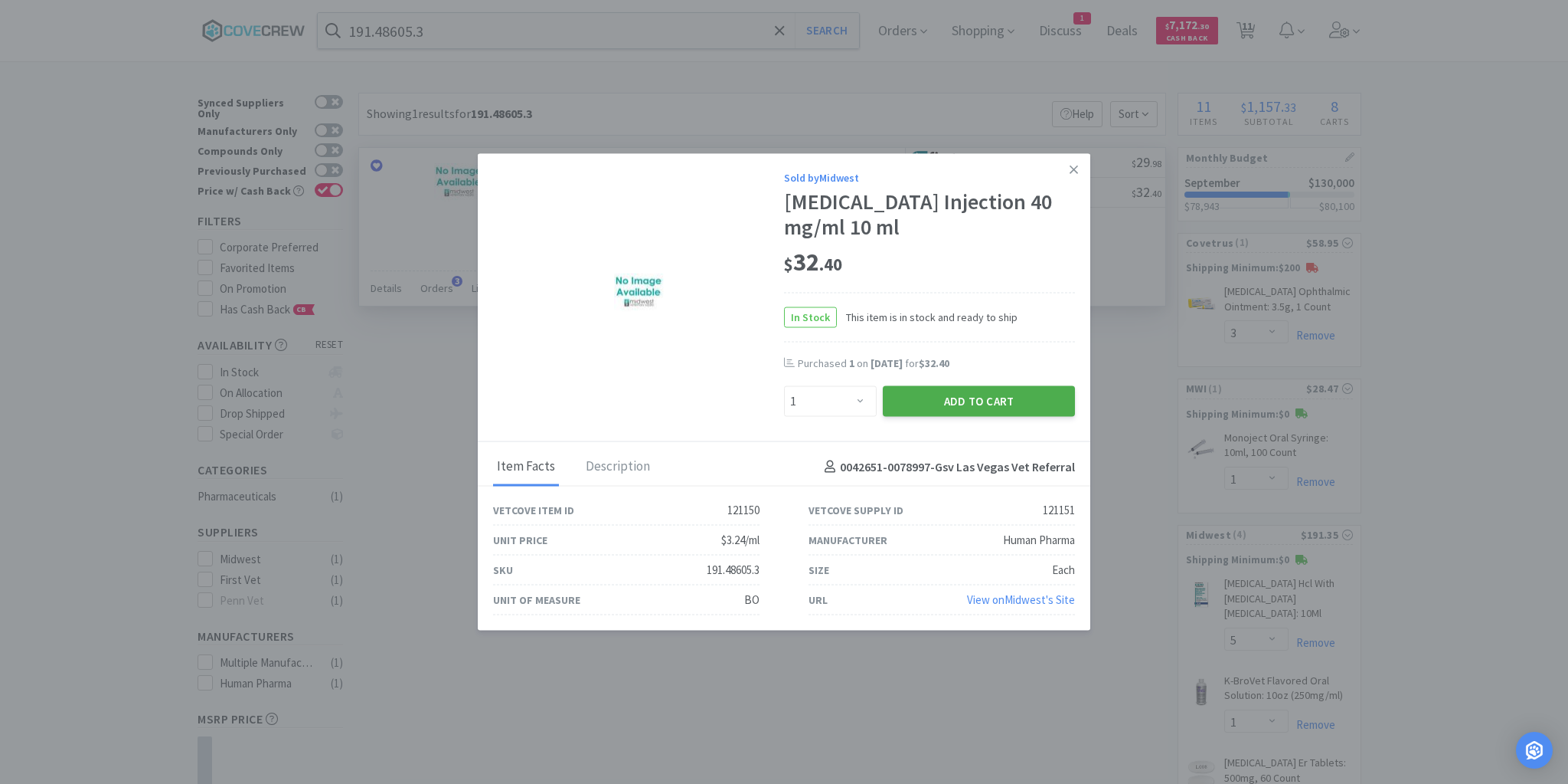
click at [992, 401] on button "Add to Cart" at bounding box center [978, 401] width 192 height 30
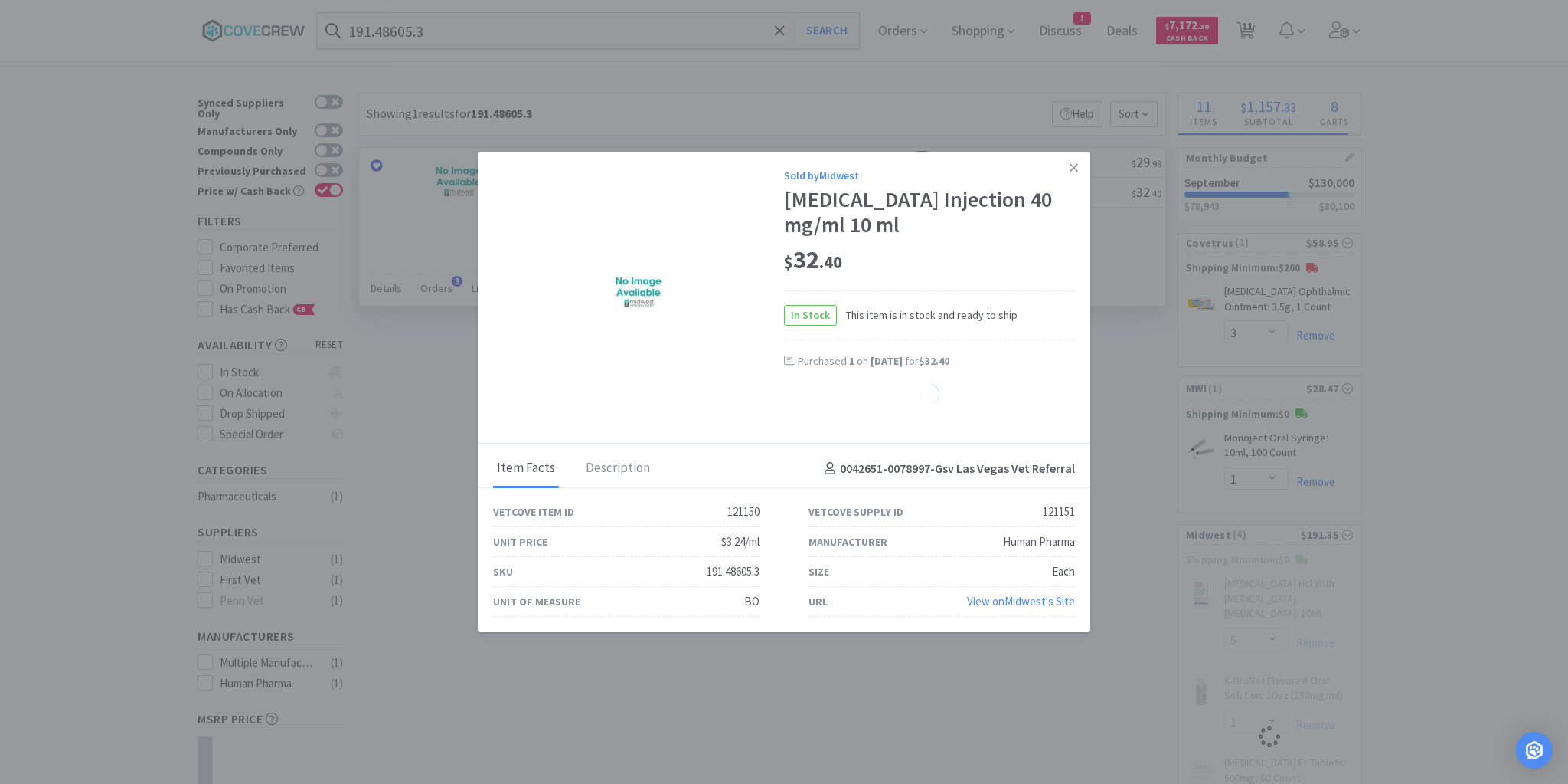
select select "1"
select select "10"
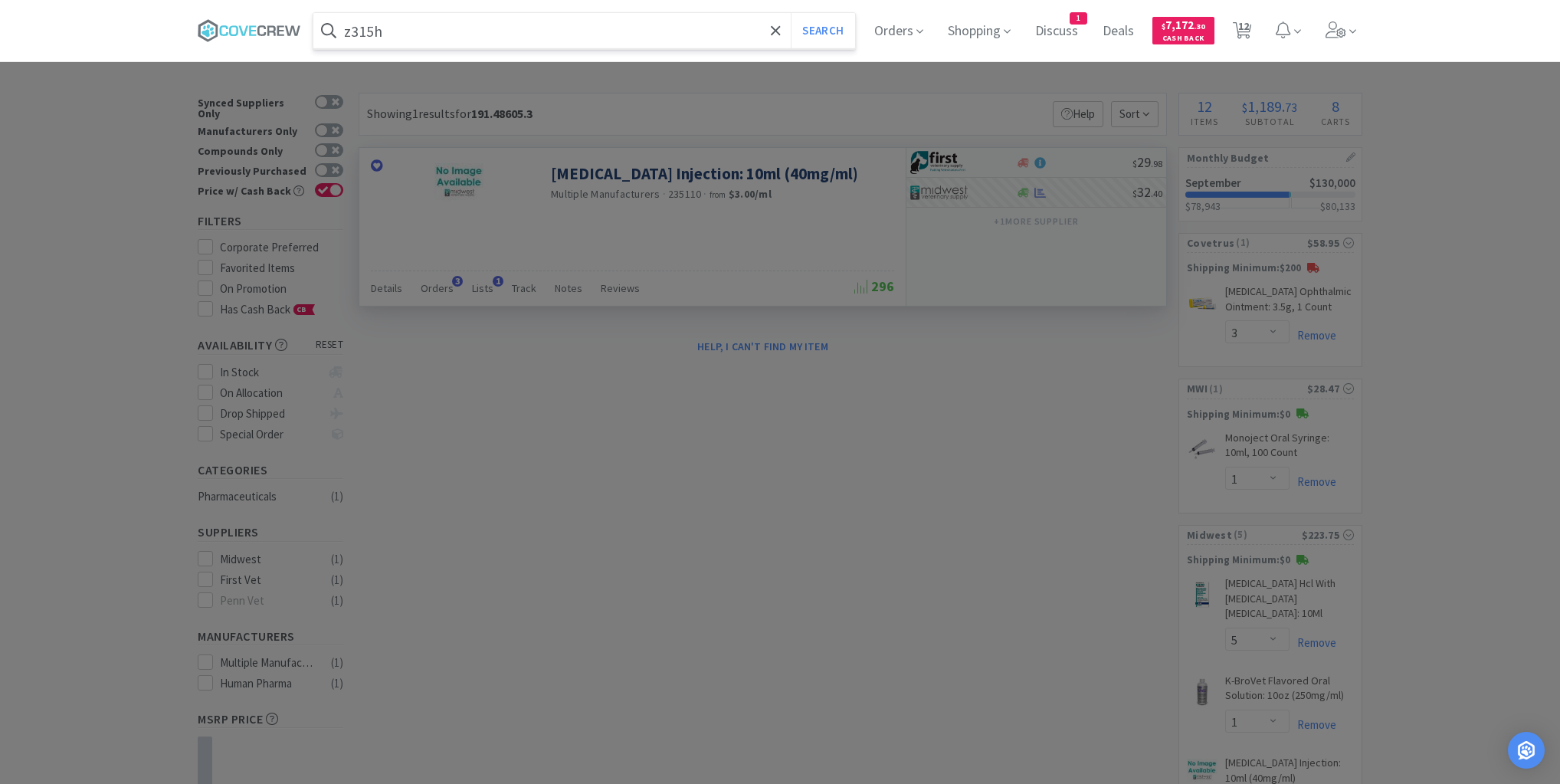
type input "z315h"
click at [791, 13] on button "Search" at bounding box center [822, 30] width 63 height 35
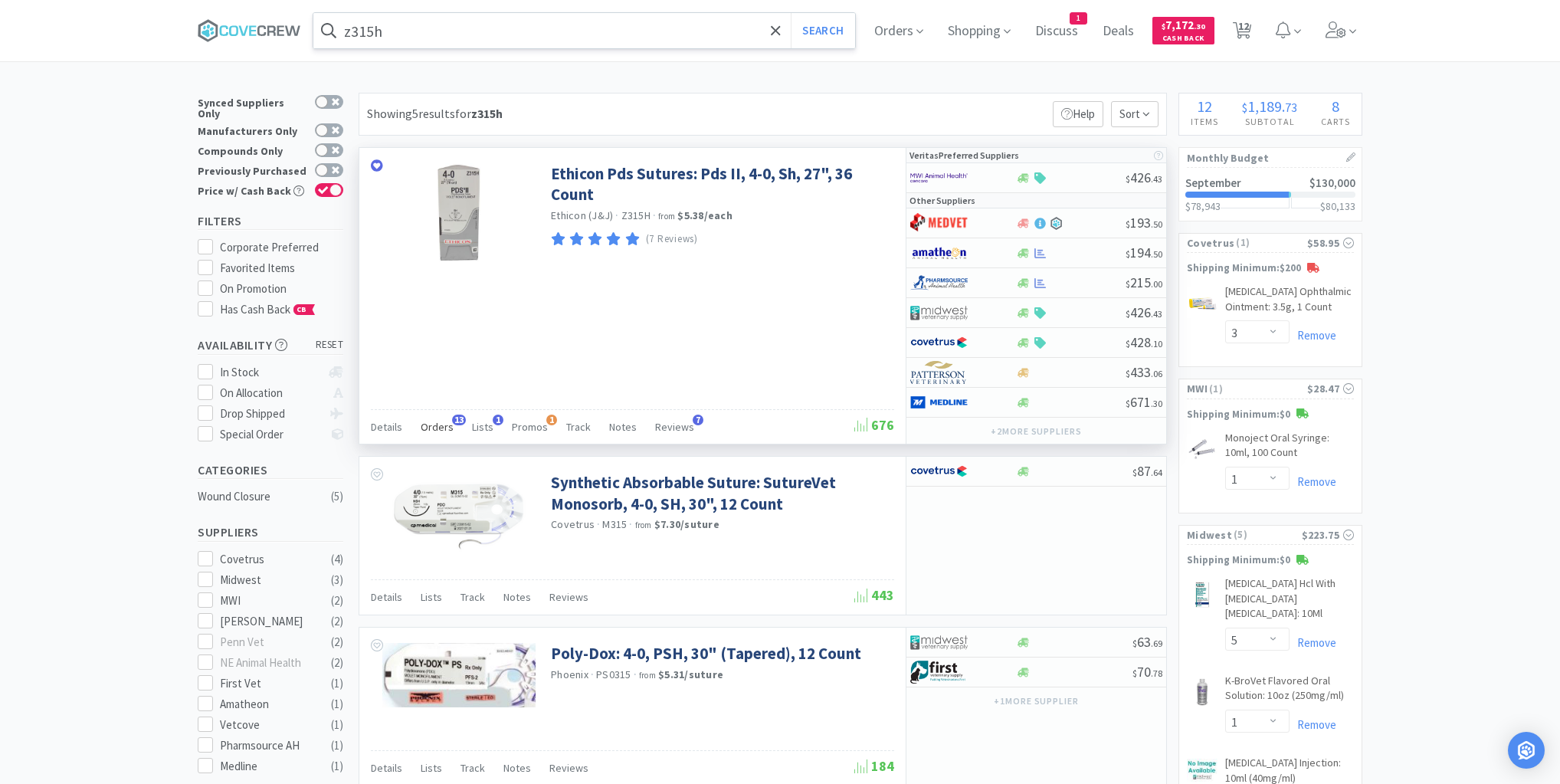
click at [439, 420] on span "Orders" at bounding box center [437, 426] width 33 height 14
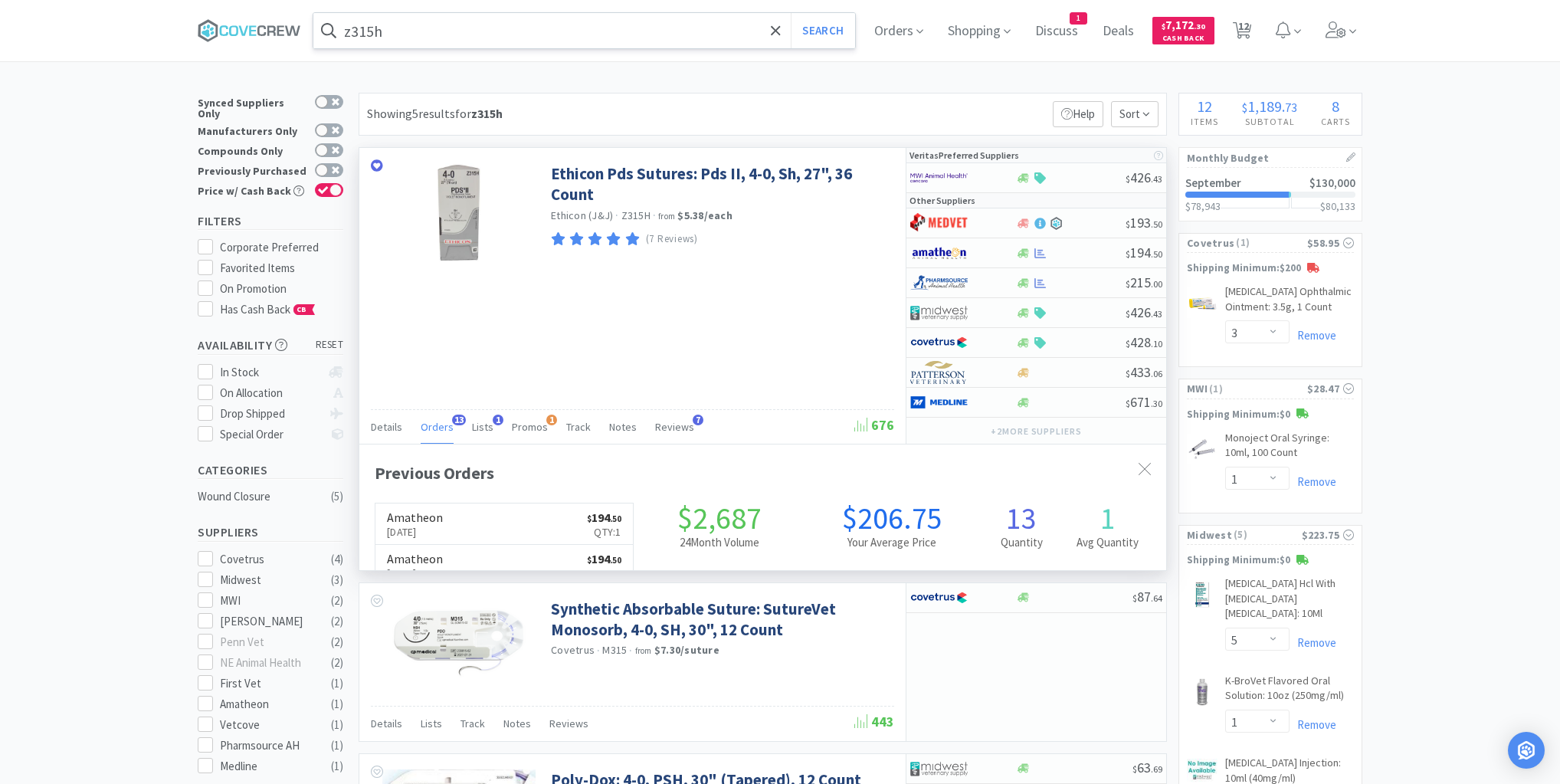
scroll to position [411, 807]
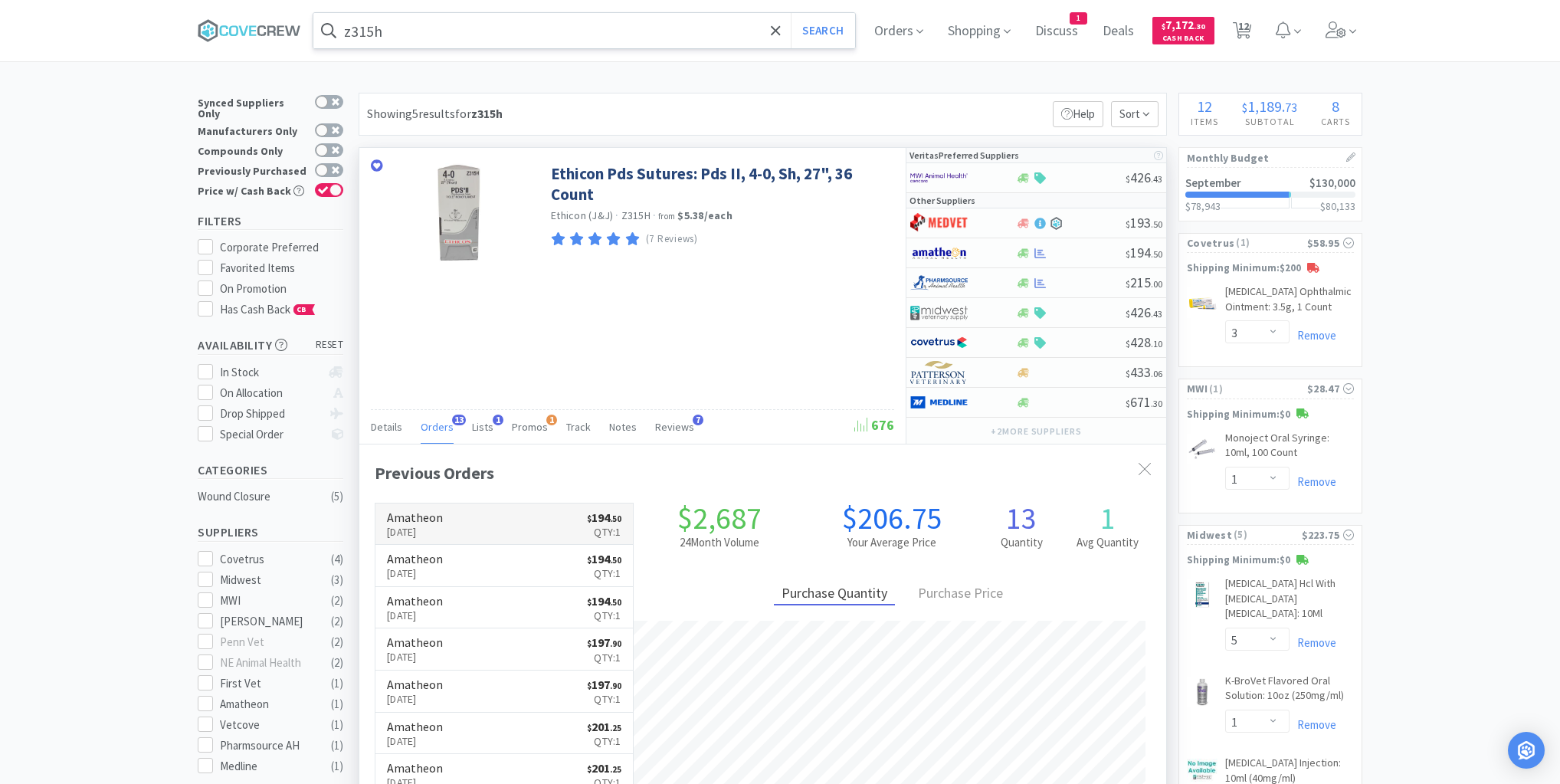
click at [499, 520] on link "Amatheon [DATE] $ 194 . 50 Qty: 1" at bounding box center [504, 525] width 258 height 42
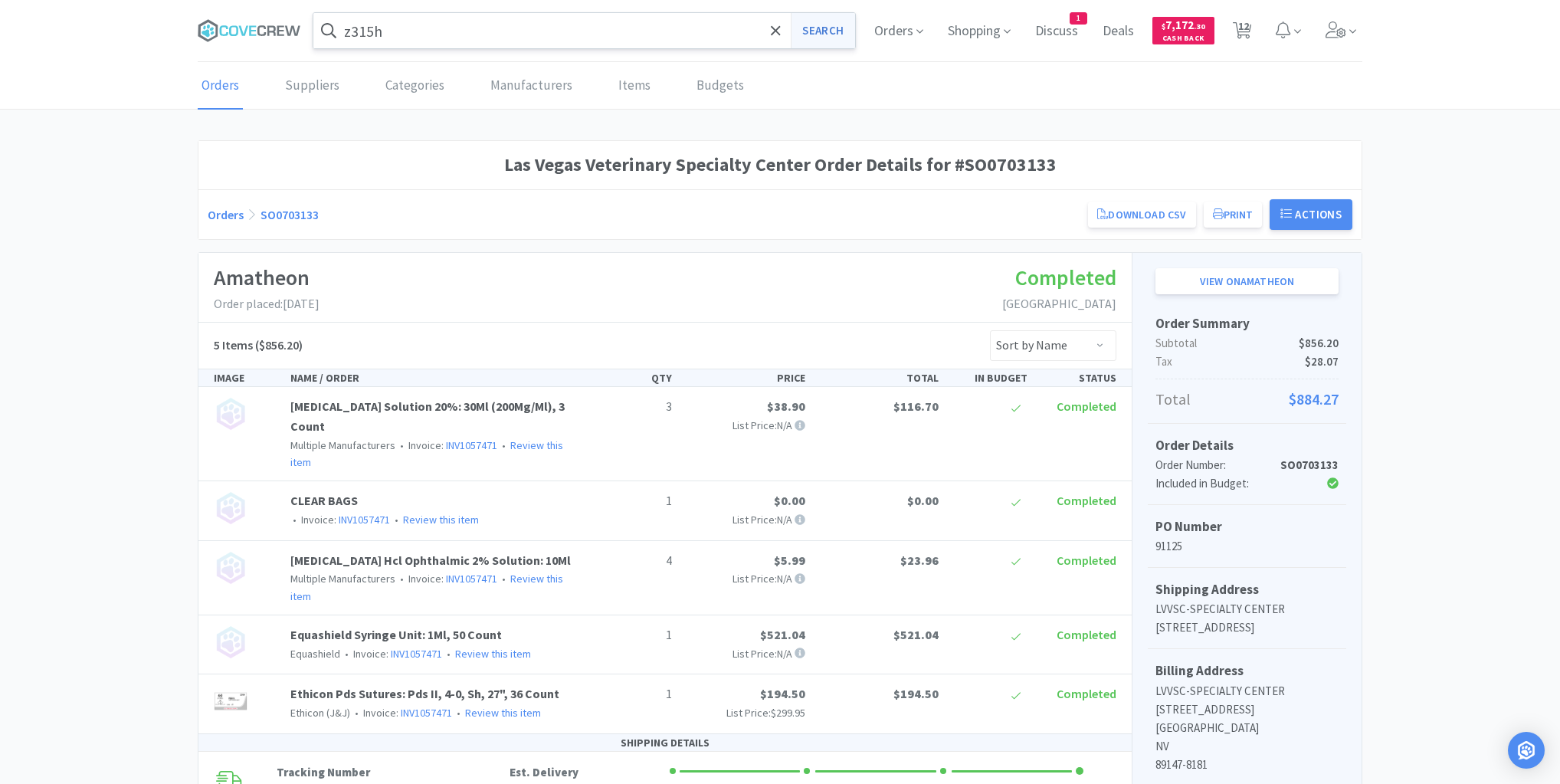
click at [825, 30] on button "Search" at bounding box center [822, 30] width 63 height 35
select select "3"
select select "1"
select select "5"
select select "1"
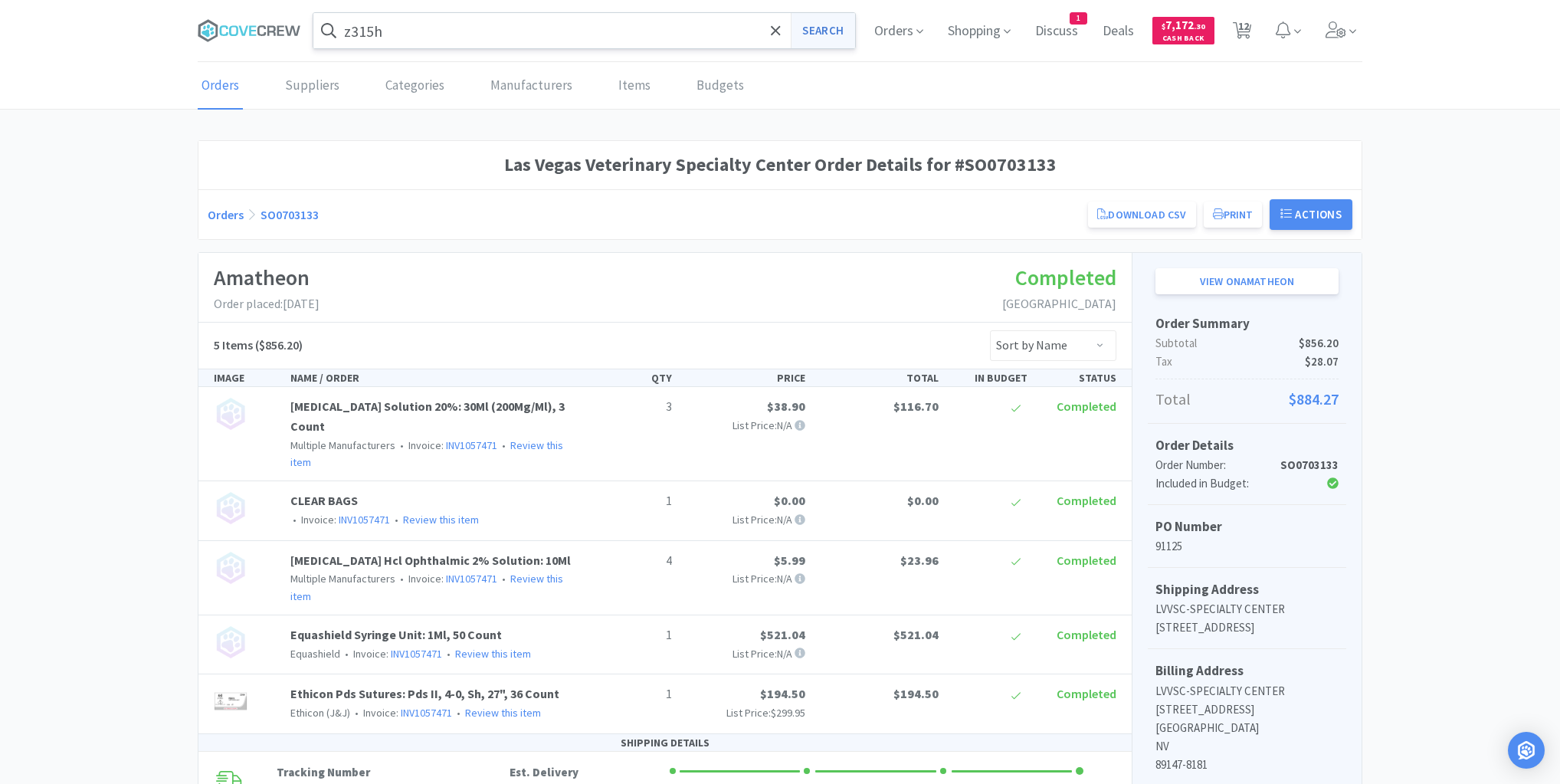
select select "1"
select select "10"
select select "1"
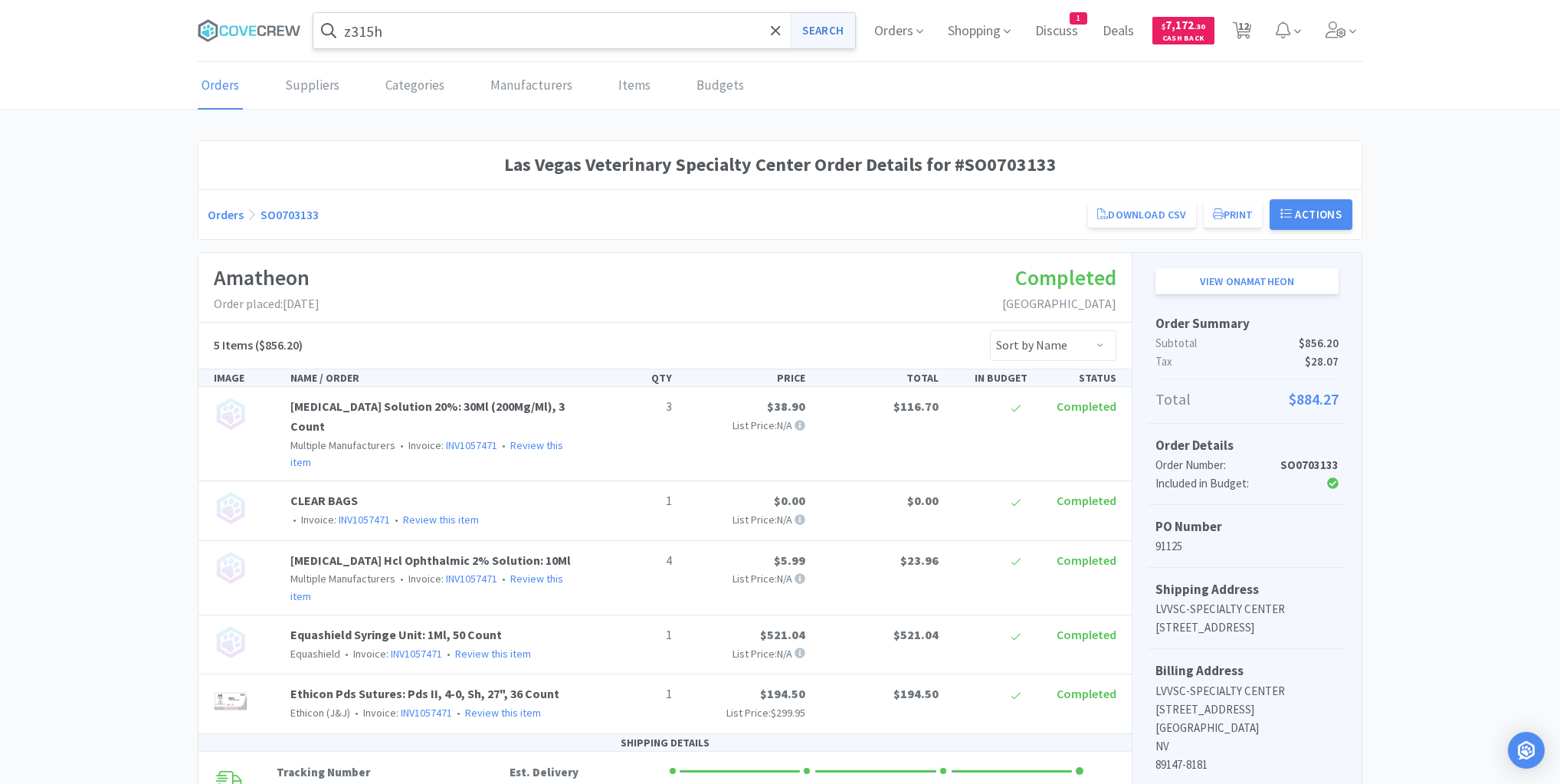
select select "5"
select select "4"
select select "1"
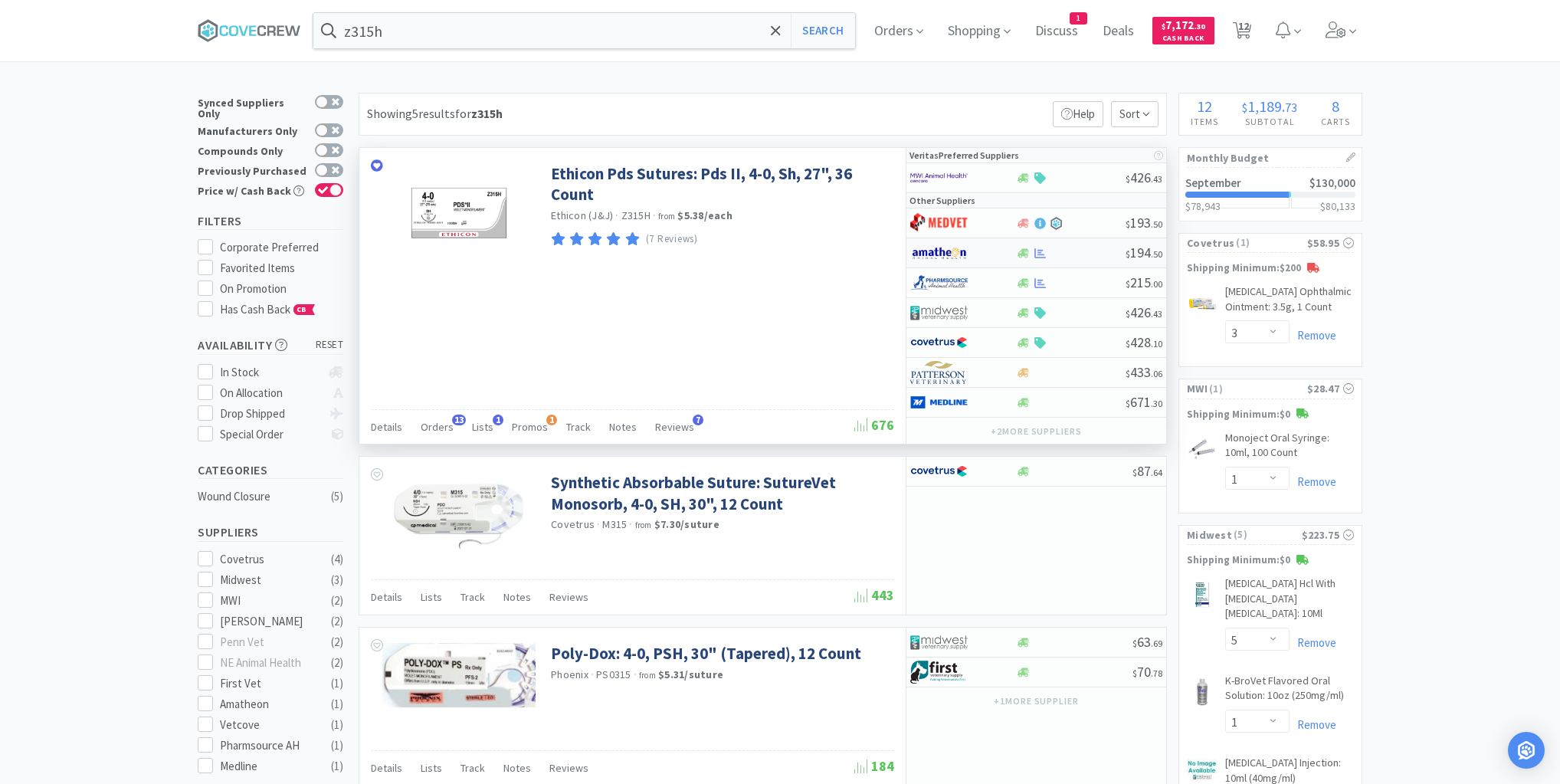
click at [1092, 251] on div at bounding box center [1070, 253] width 110 height 11
select select "1"
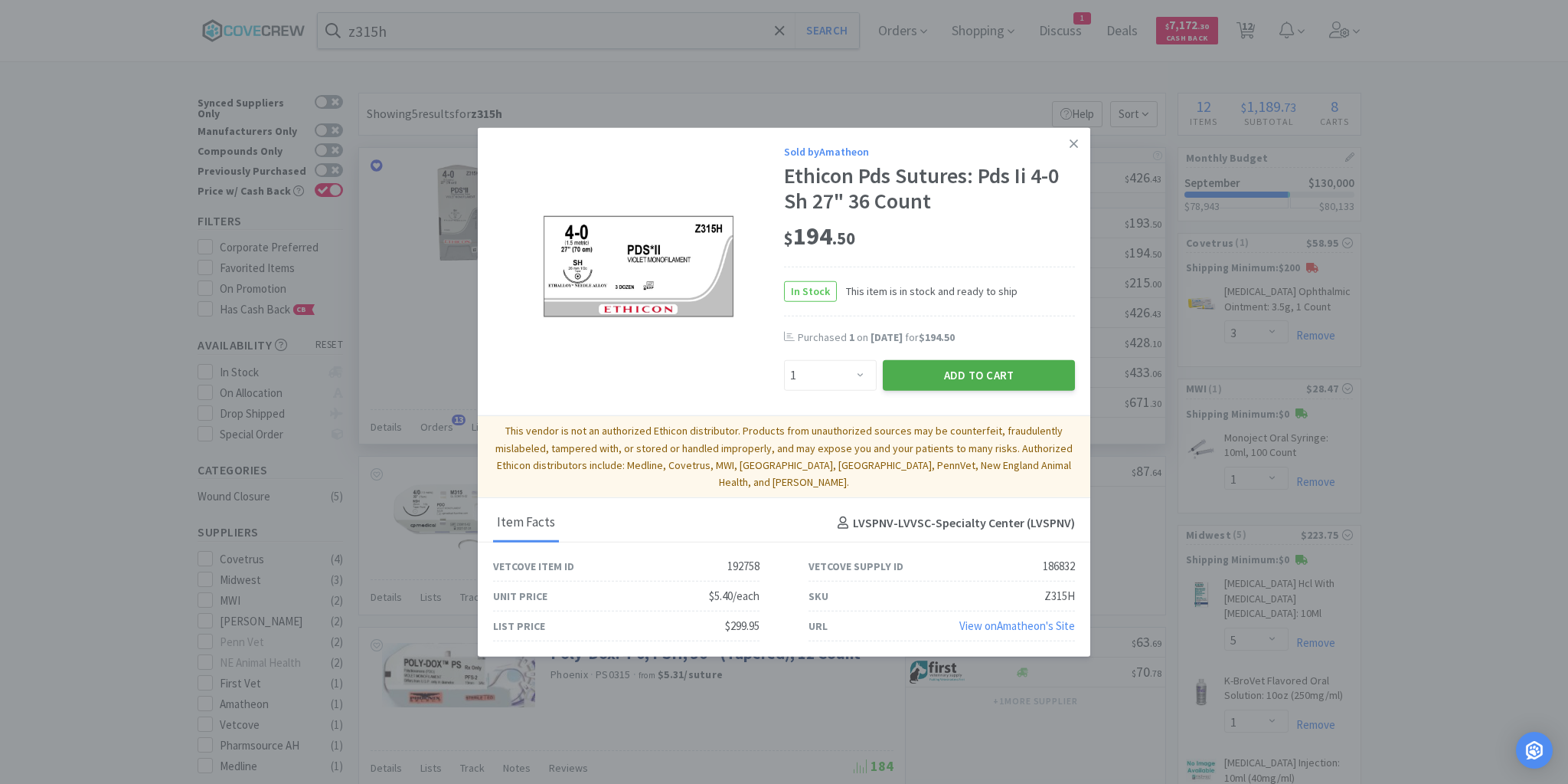
click at [990, 375] on button "Add to Cart" at bounding box center [978, 375] width 192 height 30
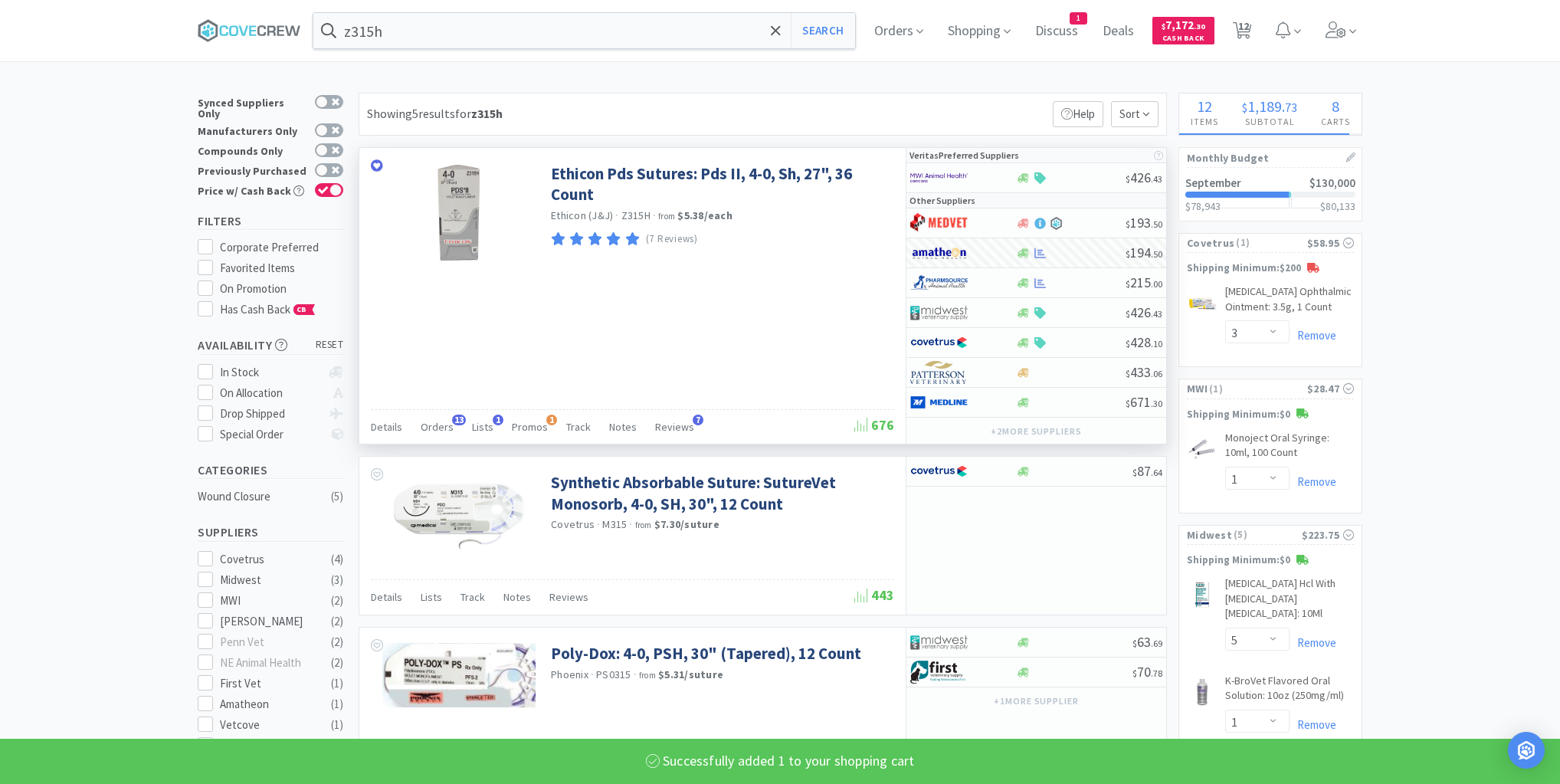
select select "1"
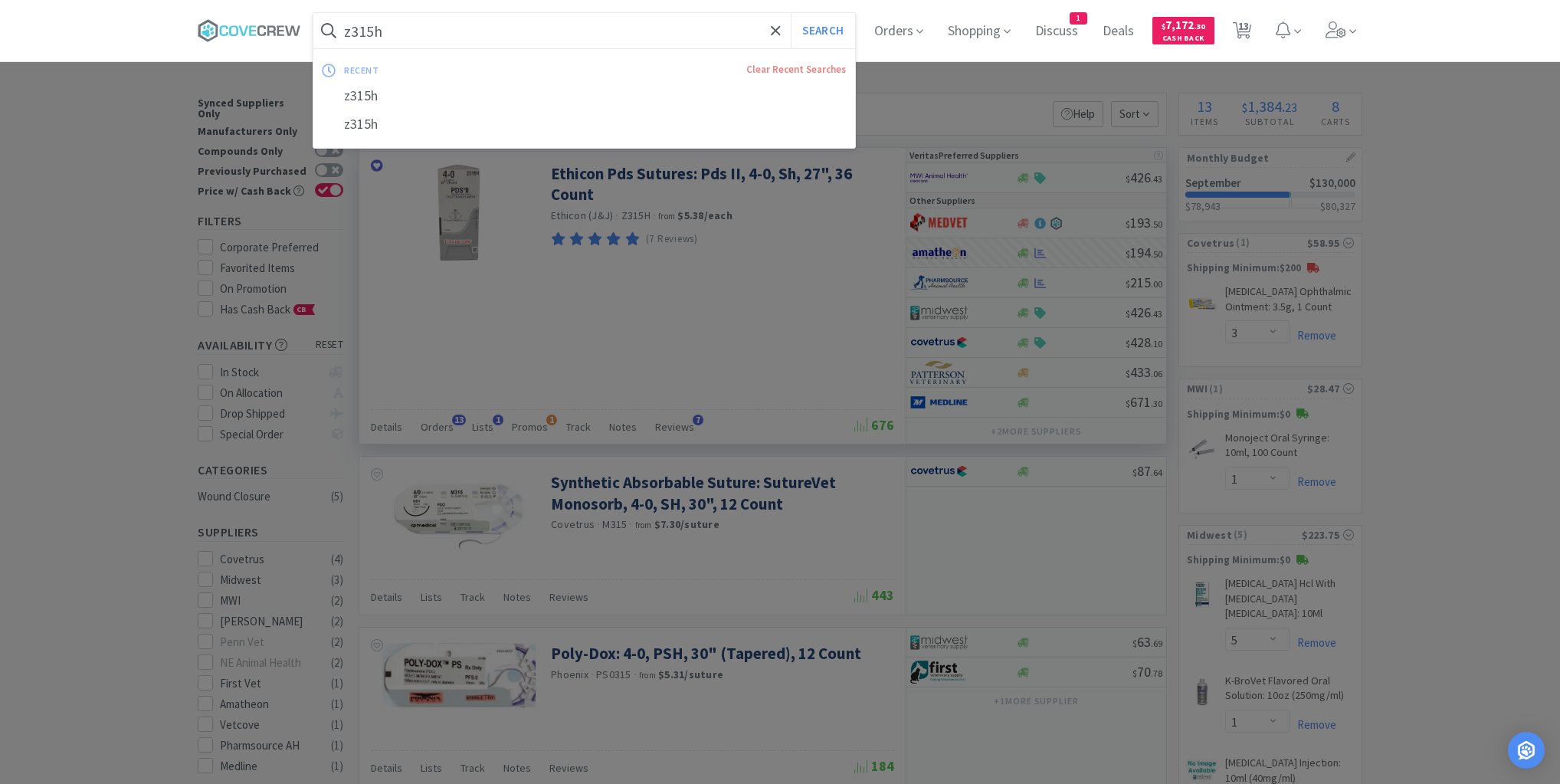
click at [551, 30] on input "z315h" at bounding box center [584, 30] width 542 height 35
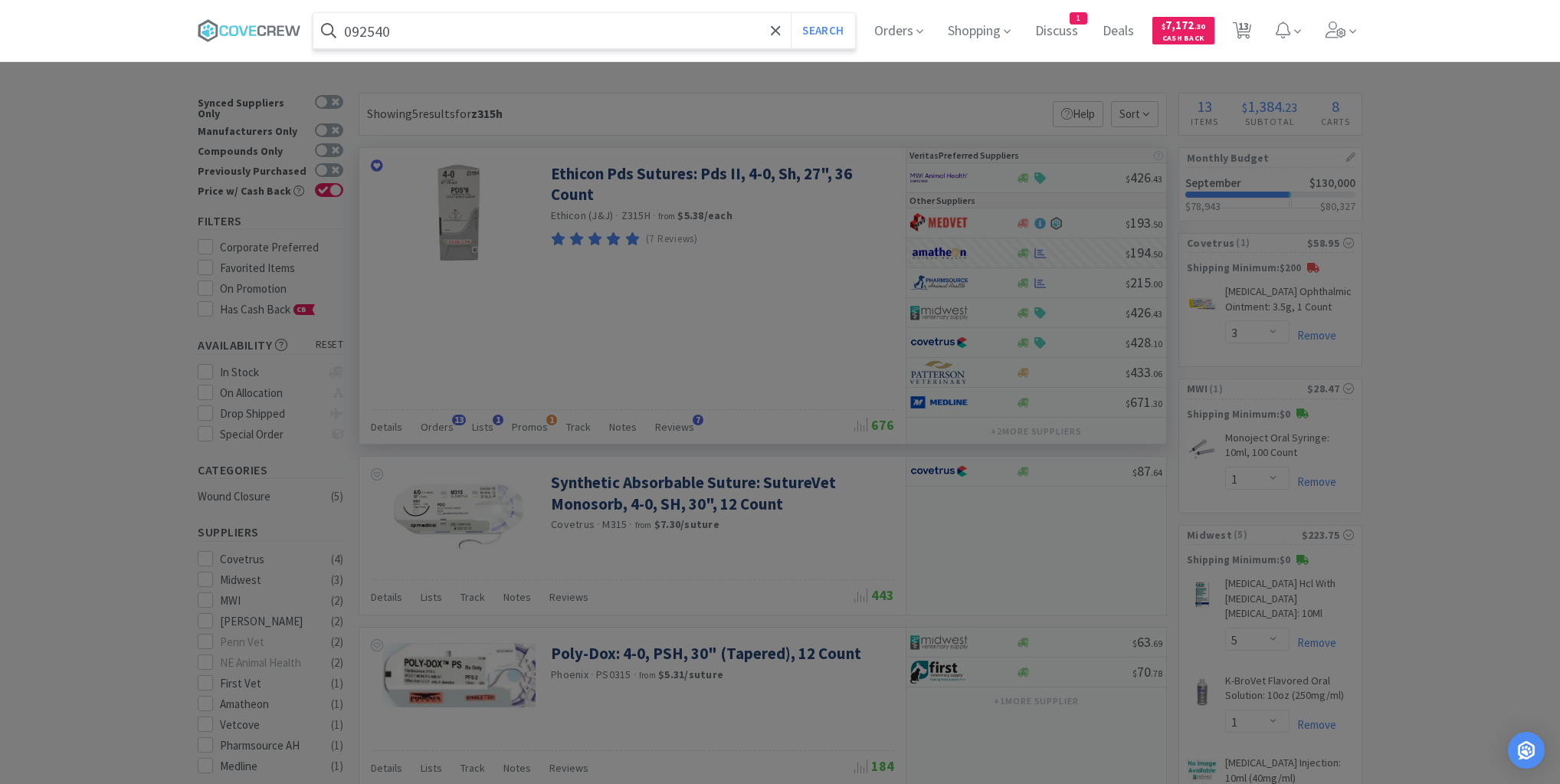
click at [791, 13] on button "Search" at bounding box center [822, 30] width 63 height 35
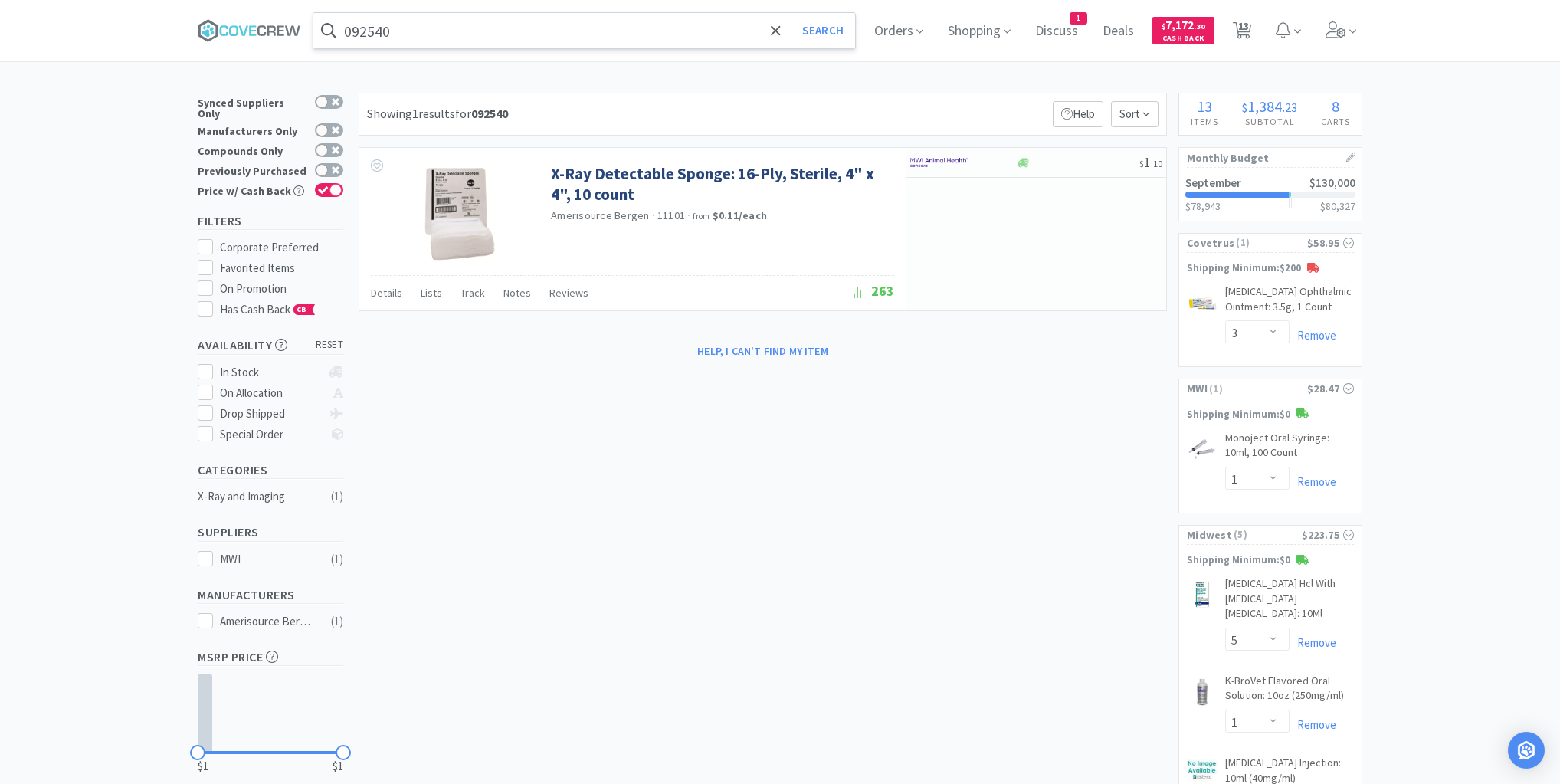
click at [545, 25] on input "092540" at bounding box center [584, 30] width 542 height 35
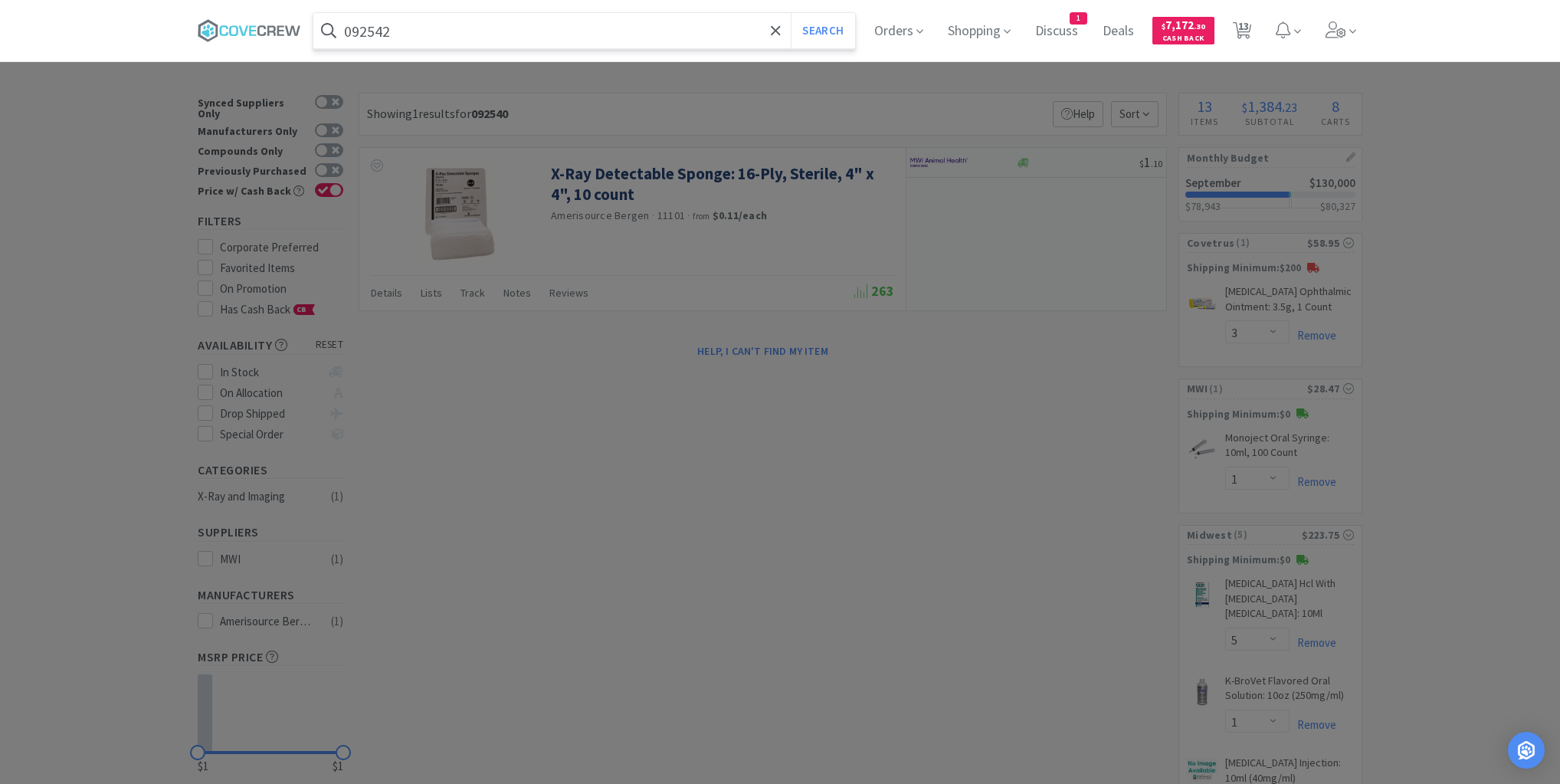
type input "092542"
click at [791, 13] on button "Search" at bounding box center [822, 30] width 63 height 35
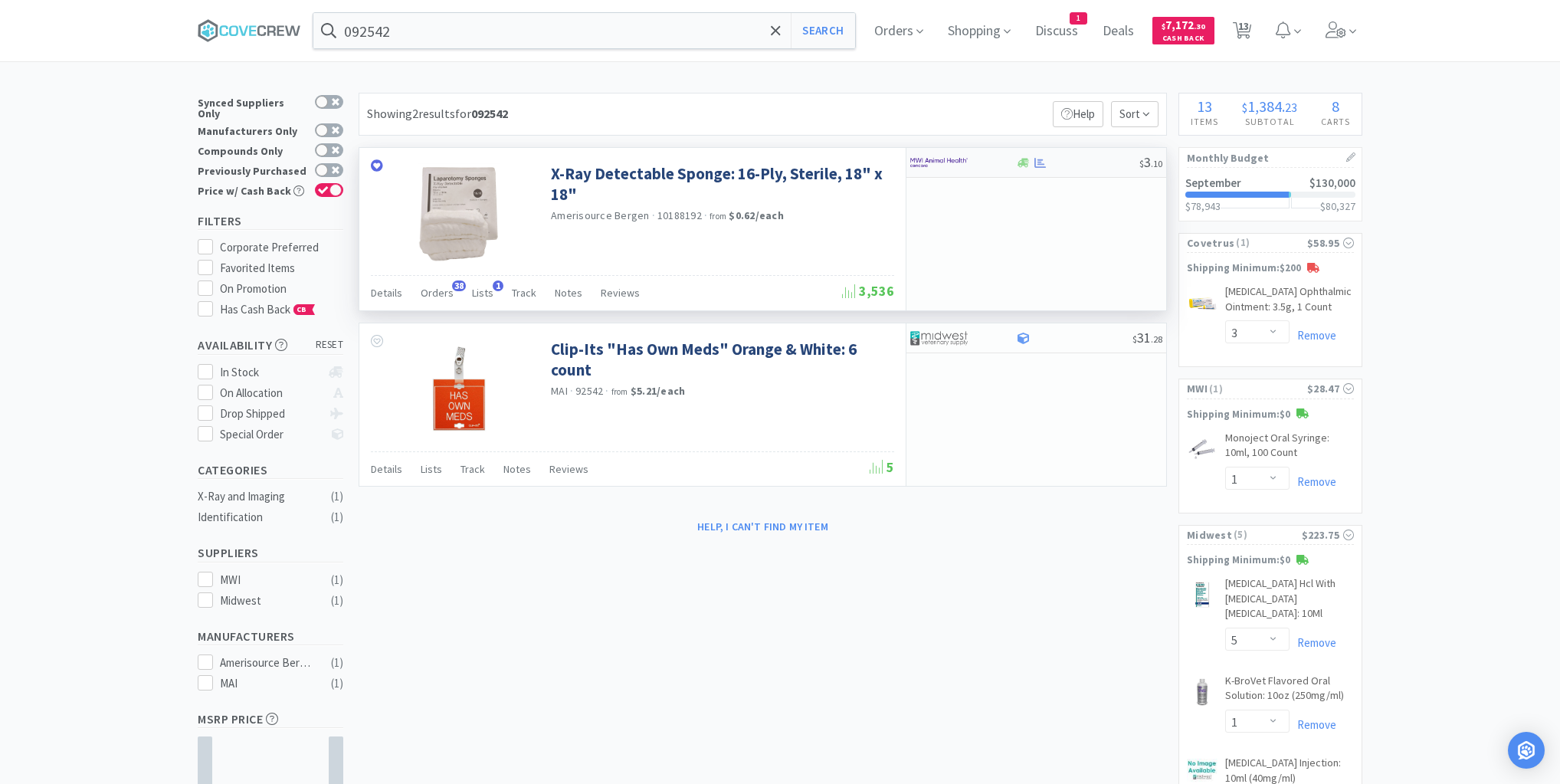
click at [995, 165] on div at bounding box center [962, 163] width 105 height 27
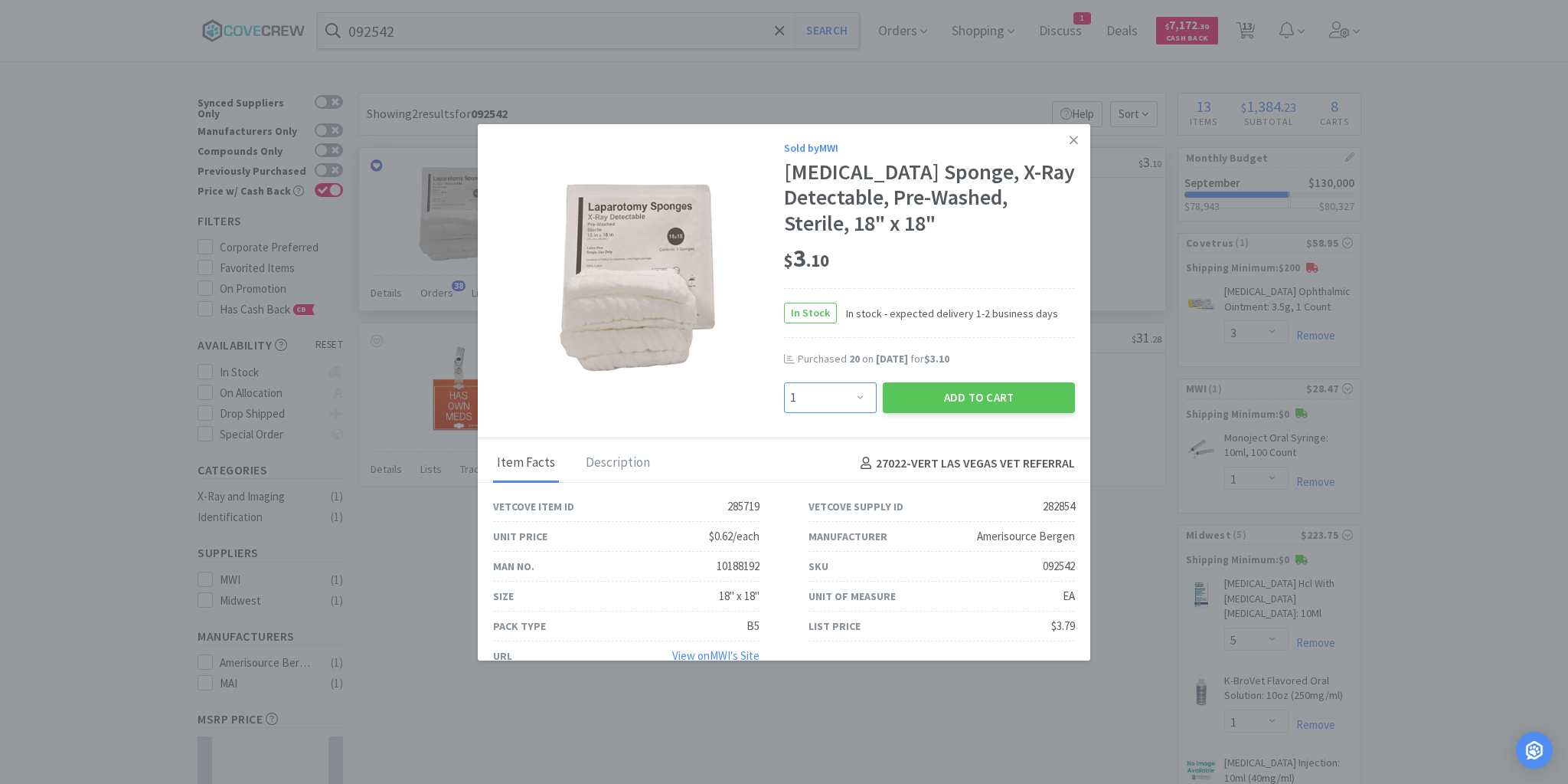
click at [854, 393] on select "Enter Quantity 1 2 3 4 5 6 7 8 9 10 11 12 13 14 15 16 17 18 19 20 Enter Quantity" at bounding box center [830, 398] width 93 height 30
select select "10"
click at [784, 383] on select "Enter Quantity 1 2 3 4 5 6 7 8 9 10 11 12 13 14 15 16 17 18 19 20 Enter Quantity" at bounding box center [830, 398] width 93 height 30
click at [968, 395] on button "Add to Cart" at bounding box center [978, 398] width 192 height 30
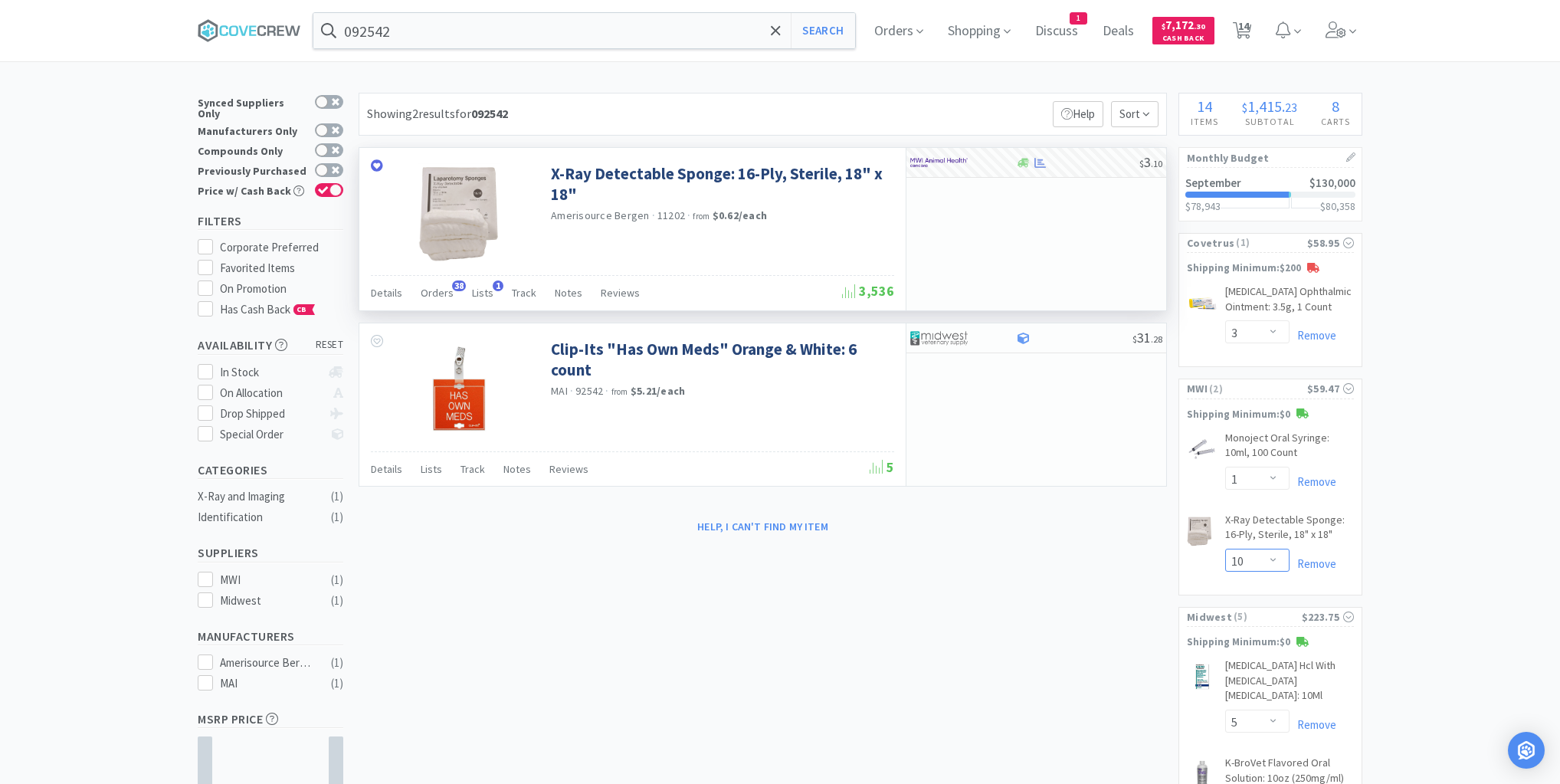
click at [1275, 557] on select "Enter Quantity 1 2 3 4 5 6 7 8 9 10 11 12 13 14 15 16 17 18 19 20 Enter Quantity" at bounding box center [1258, 560] width 64 height 23
click at [1226, 548] on select "Enter Quantity 1 2 3 4 5 6 7 8 9 10 11 12 13 14 15 16 17 18 19 20 Enter Quantity" at bounding box center [1258, 560] width 64 height 23
select select "20"
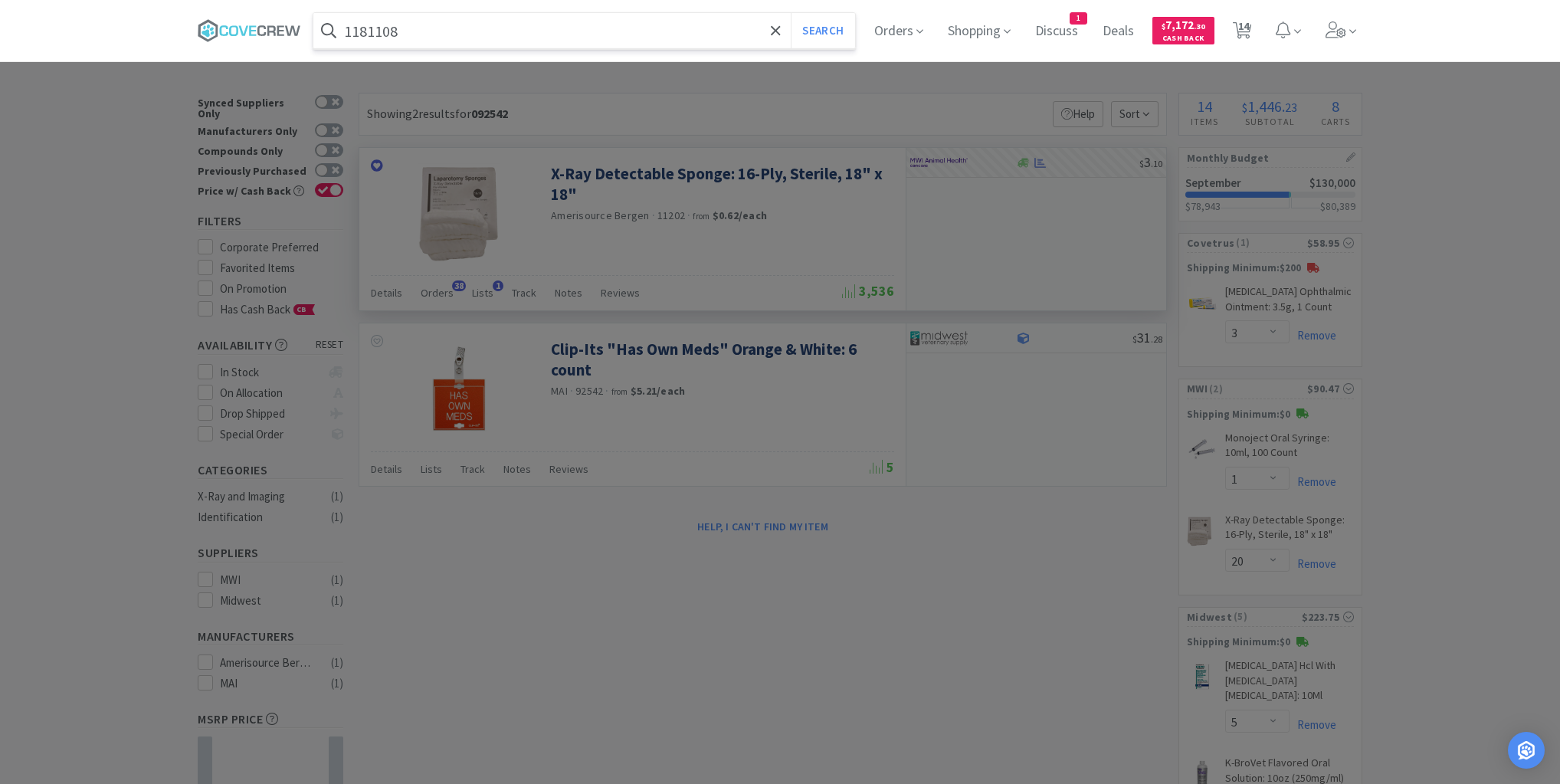
click at [791, 13] on button "Search" at bounding box center [822, 30] width 63 height 35
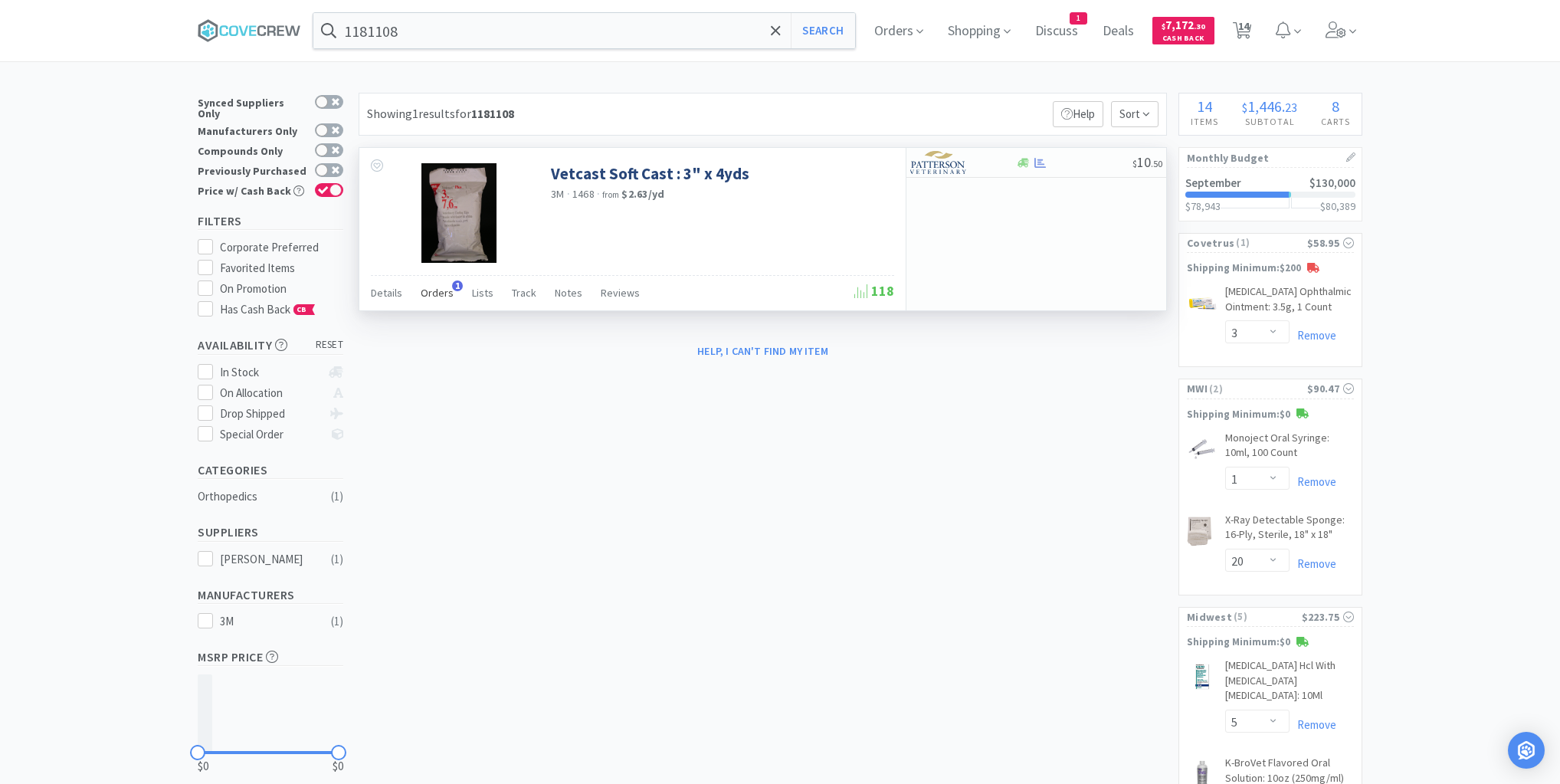
click at [433, 287] on span "Orders" at bounding box center [437, 293] width 33 height 14
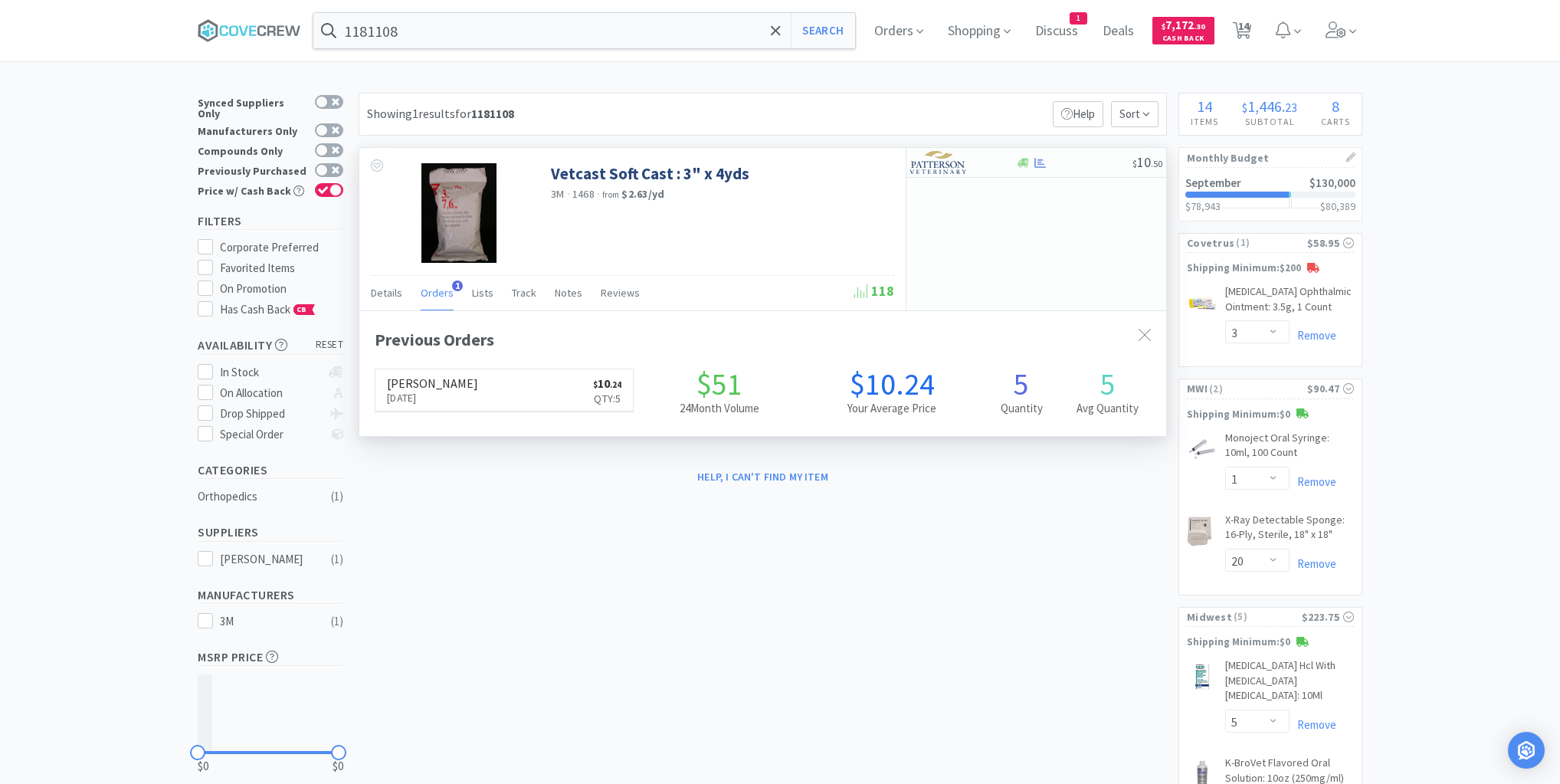
scroll to position [396, 807]
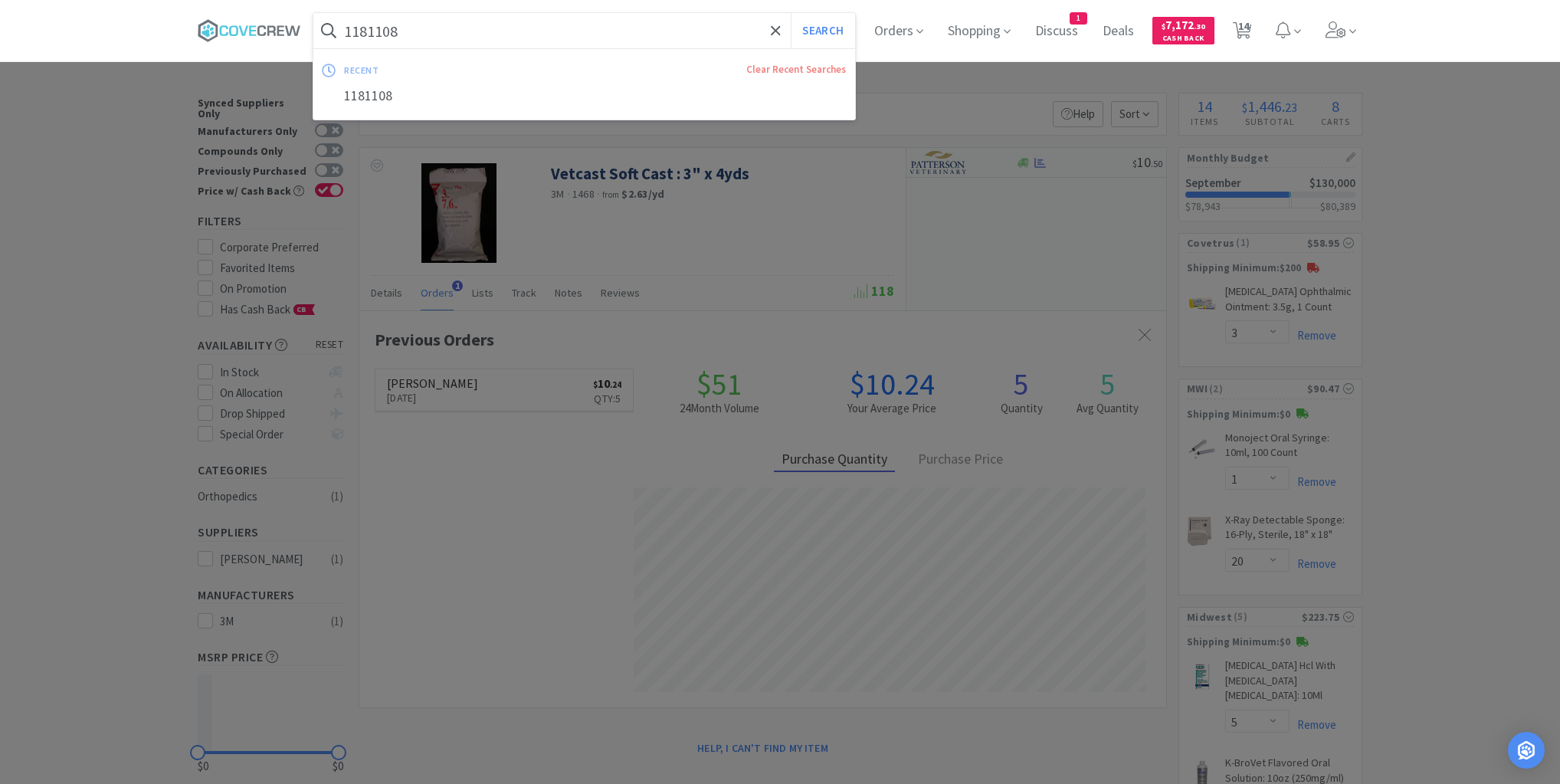
drag, startPoint x: 719, startPoint y: 34, endPoint x: 714, endPoint y: 48, distance: 14.9
click at [720, 34] on input "1181108" at bounding box center [584, 30] width 542 height 35
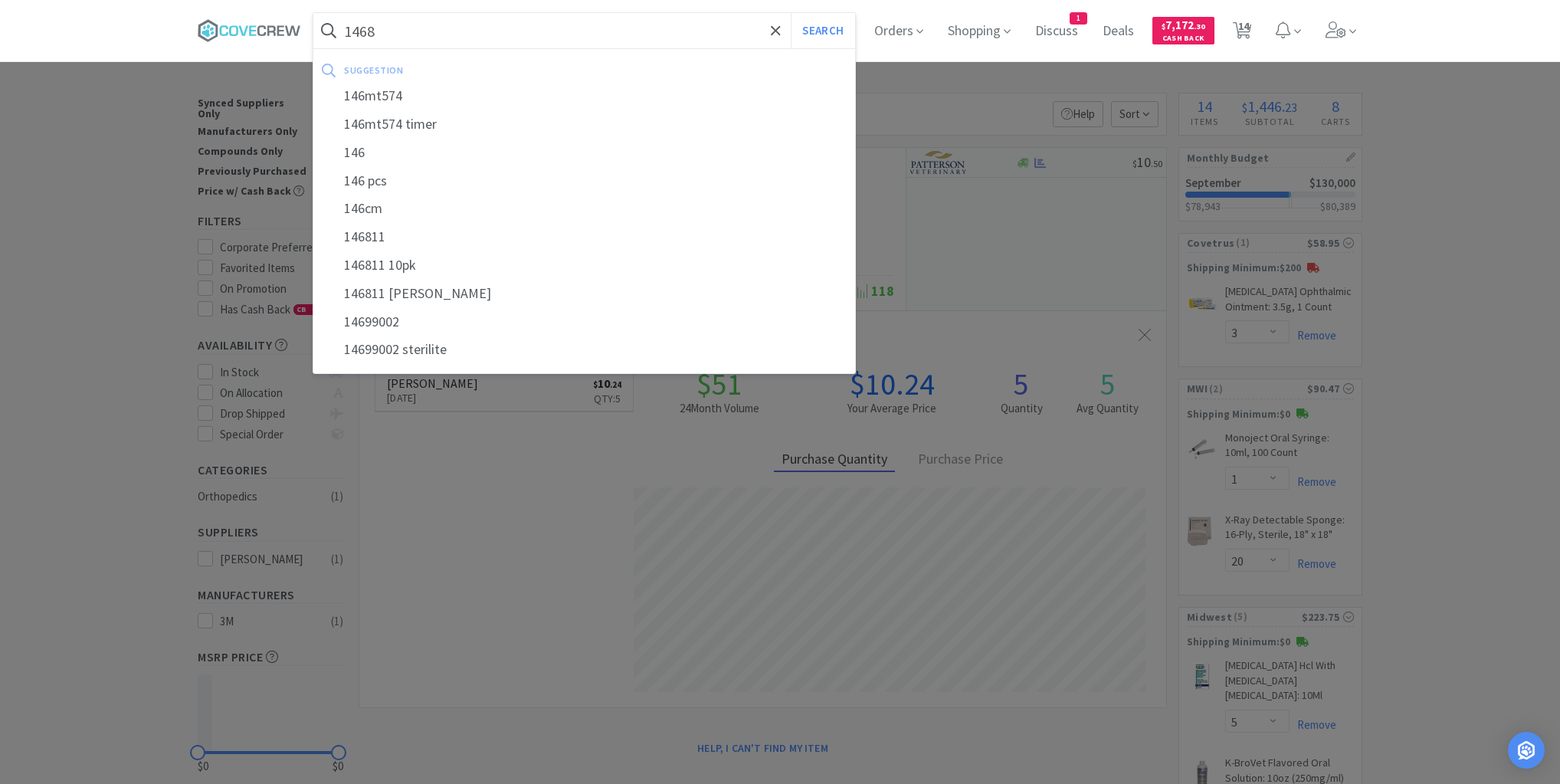
type input "1468"
click at [791, 13] on button "Search" at bounding box center [822, 30] width 63 height 35
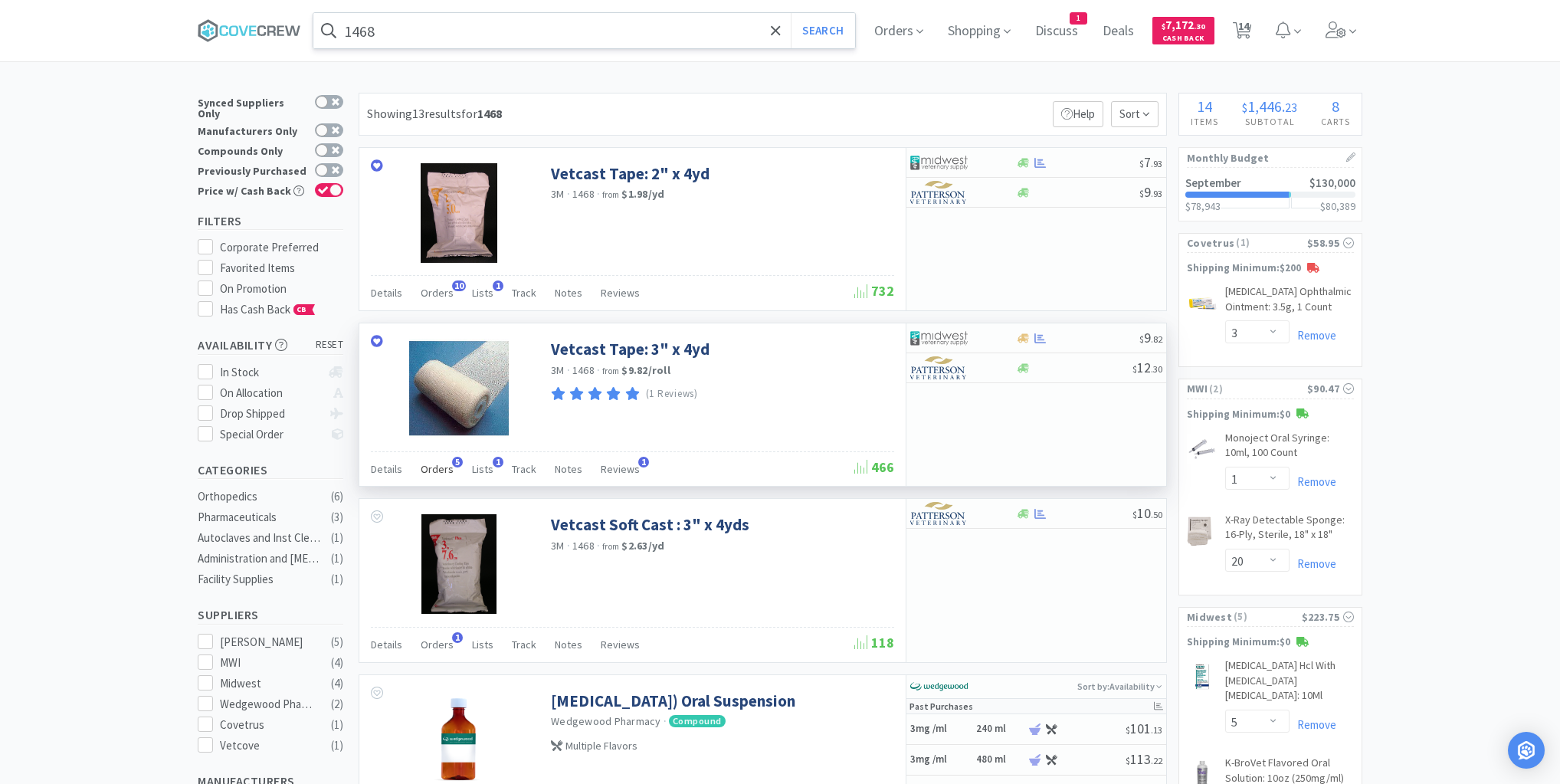
click at [440, 469] on span "Orders" at bounding box center [437, 469] width 33 height 14
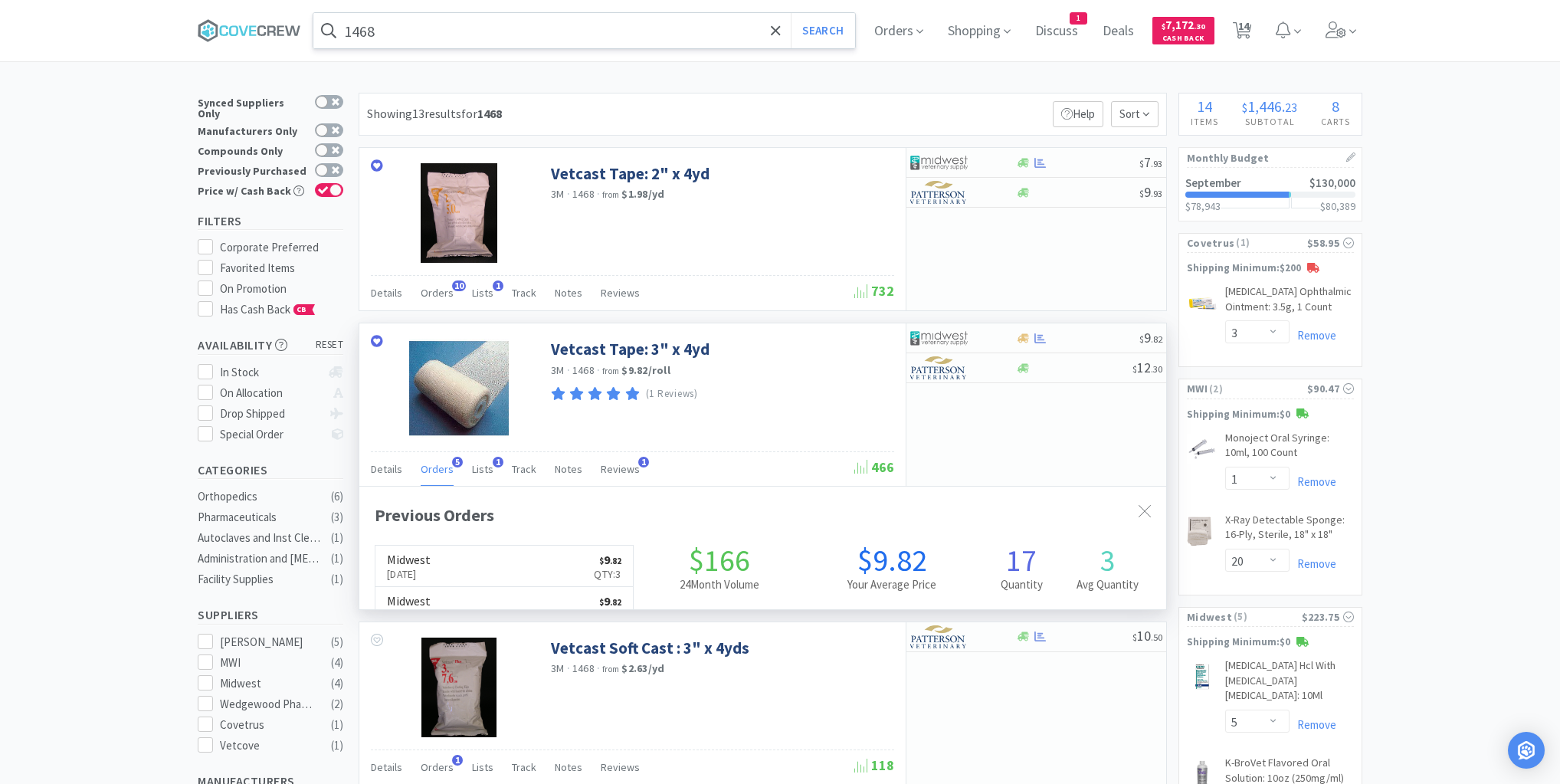
scroll to position [396, 807]
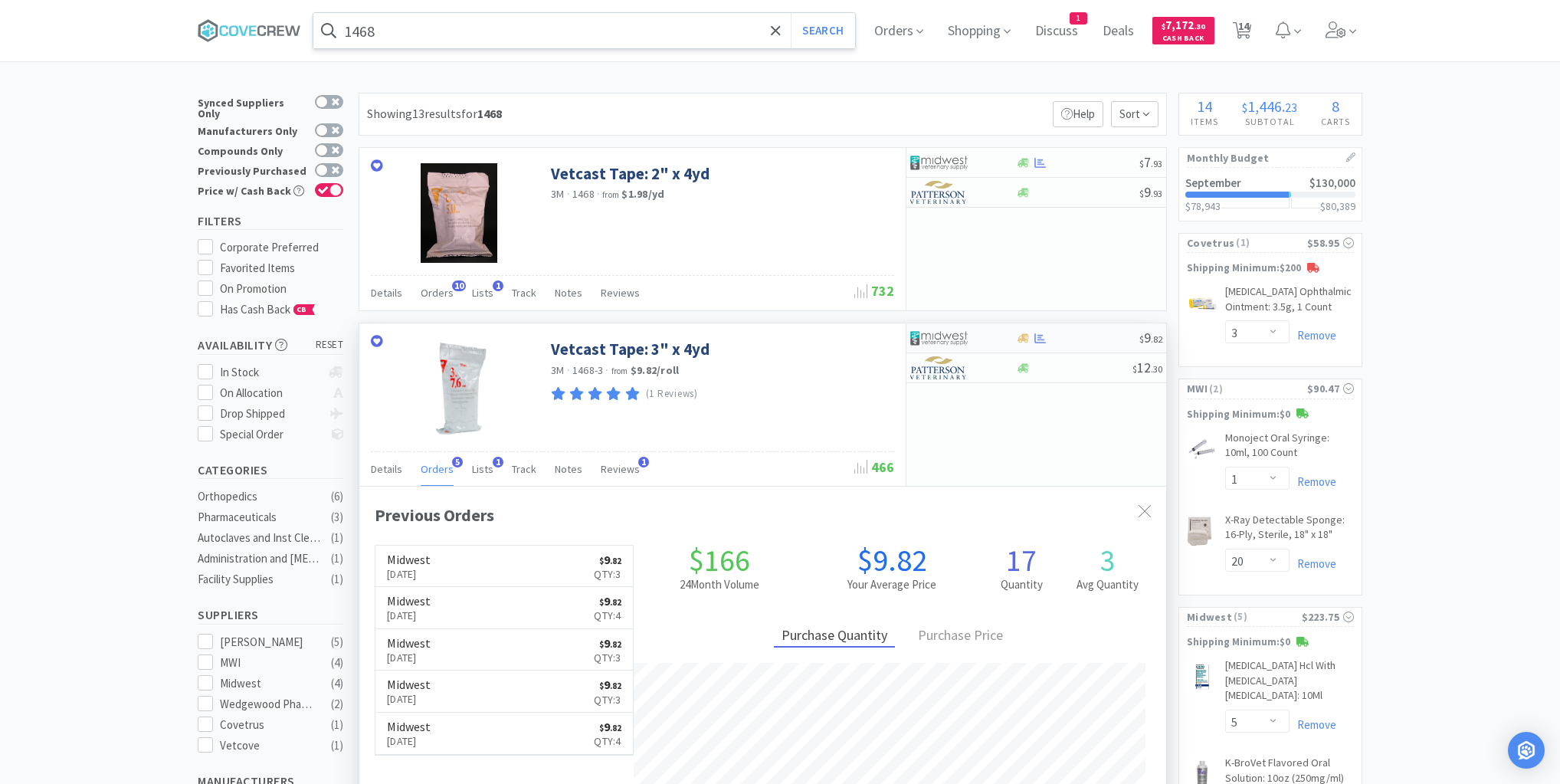
click at [1077, 340] on div at bounding box center [1077, 338] width 124 height 11
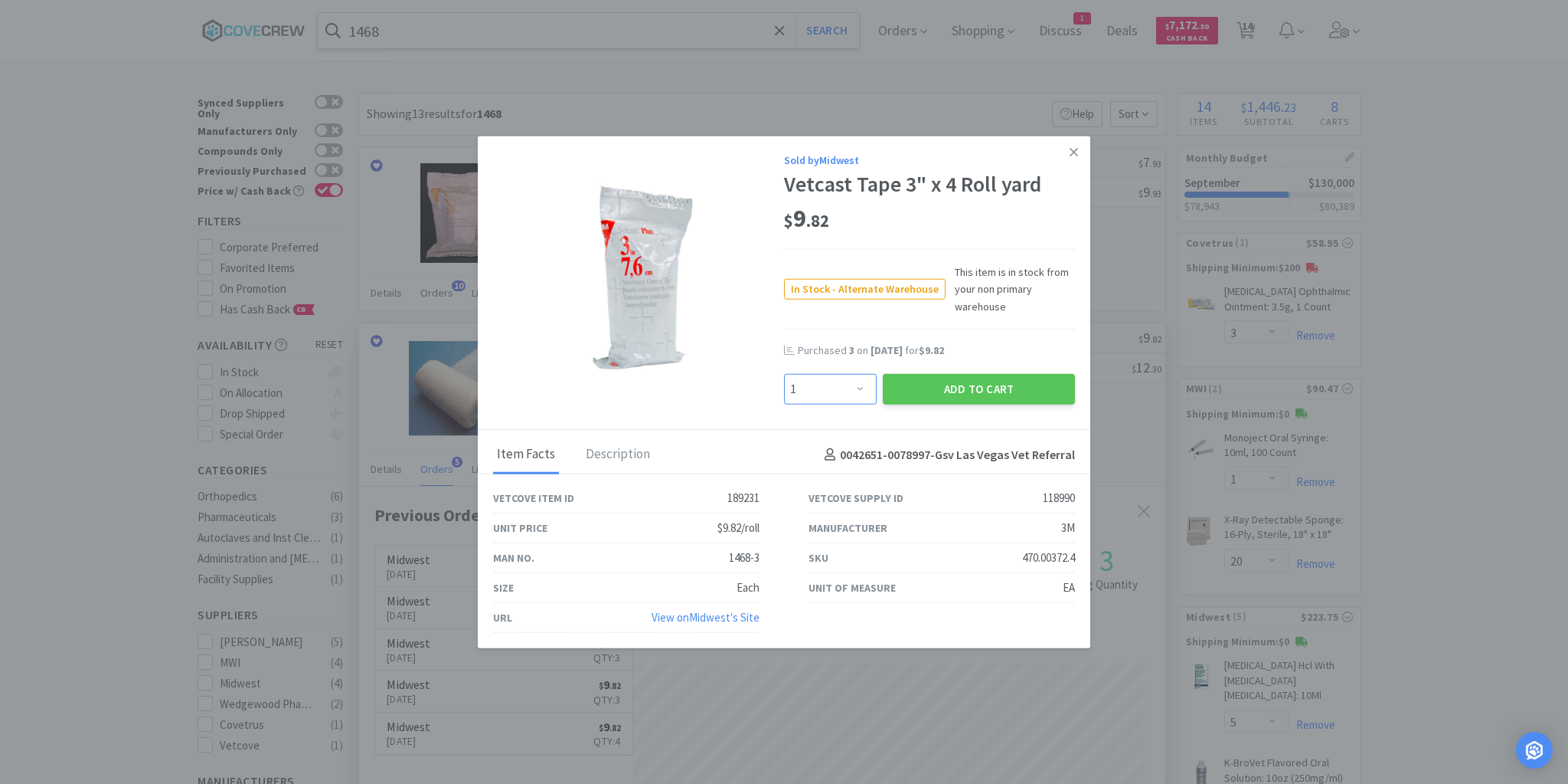
click at [864, 391] on select "Enter Quantity 1 2 3 4 5 6 7 8 9 10 11 12 13 14 15 16 17 18 19 20 Enter Quantity" at bounding box center [830, 389] width 93 height 30
select select "2"
click at [784, 374] on select "Enter Quantity 1 2 3 4 5 6 7 8 9 10 11 12 13 14 15 16 17 18 19 20 Enter Quantity" at bounding box center [830, 389] width 93 height 30
click at [996, 383] on button "Add to Cart" at bounding box center [978, 389] width 192 height 30
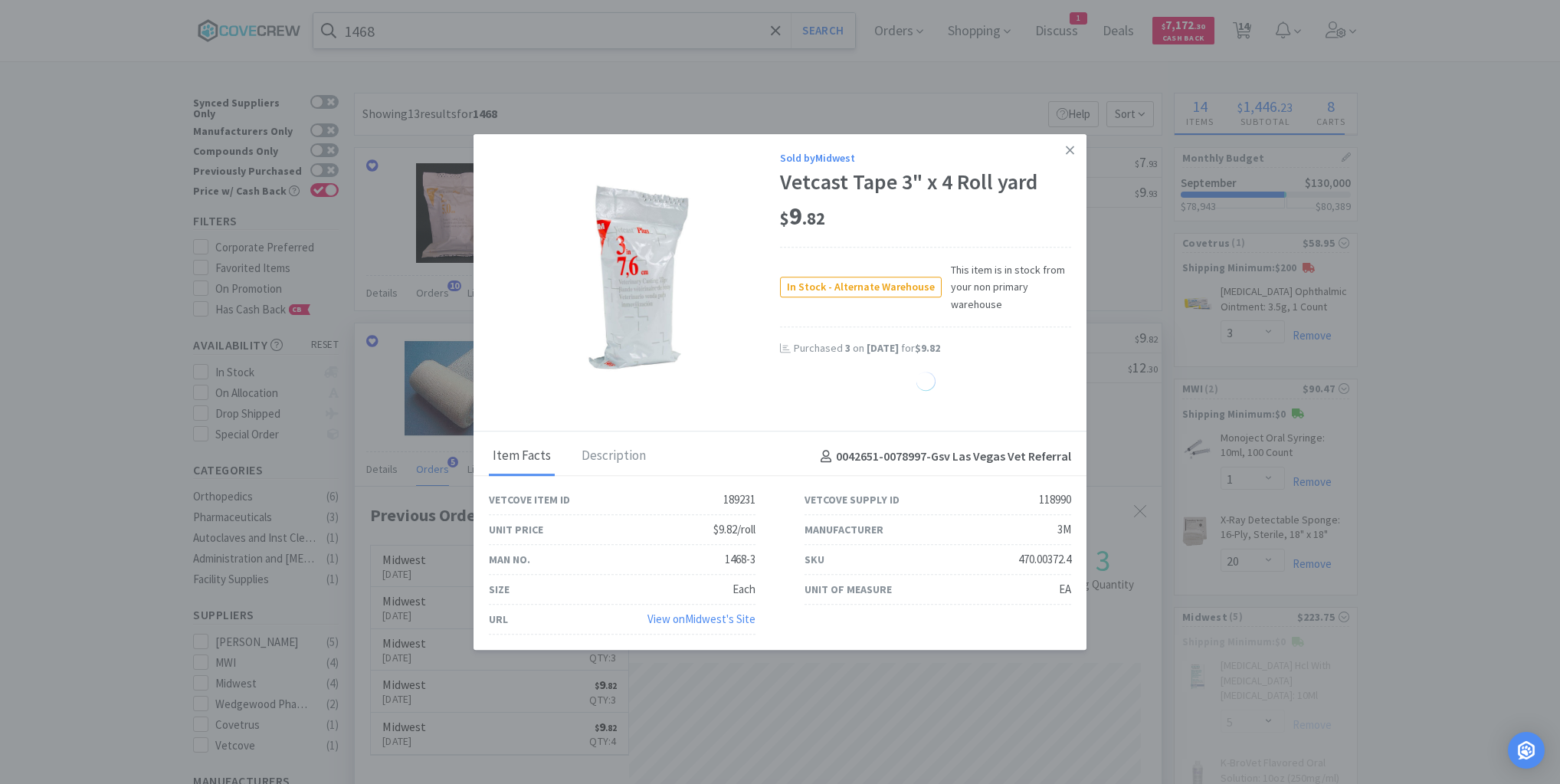
select select "2"
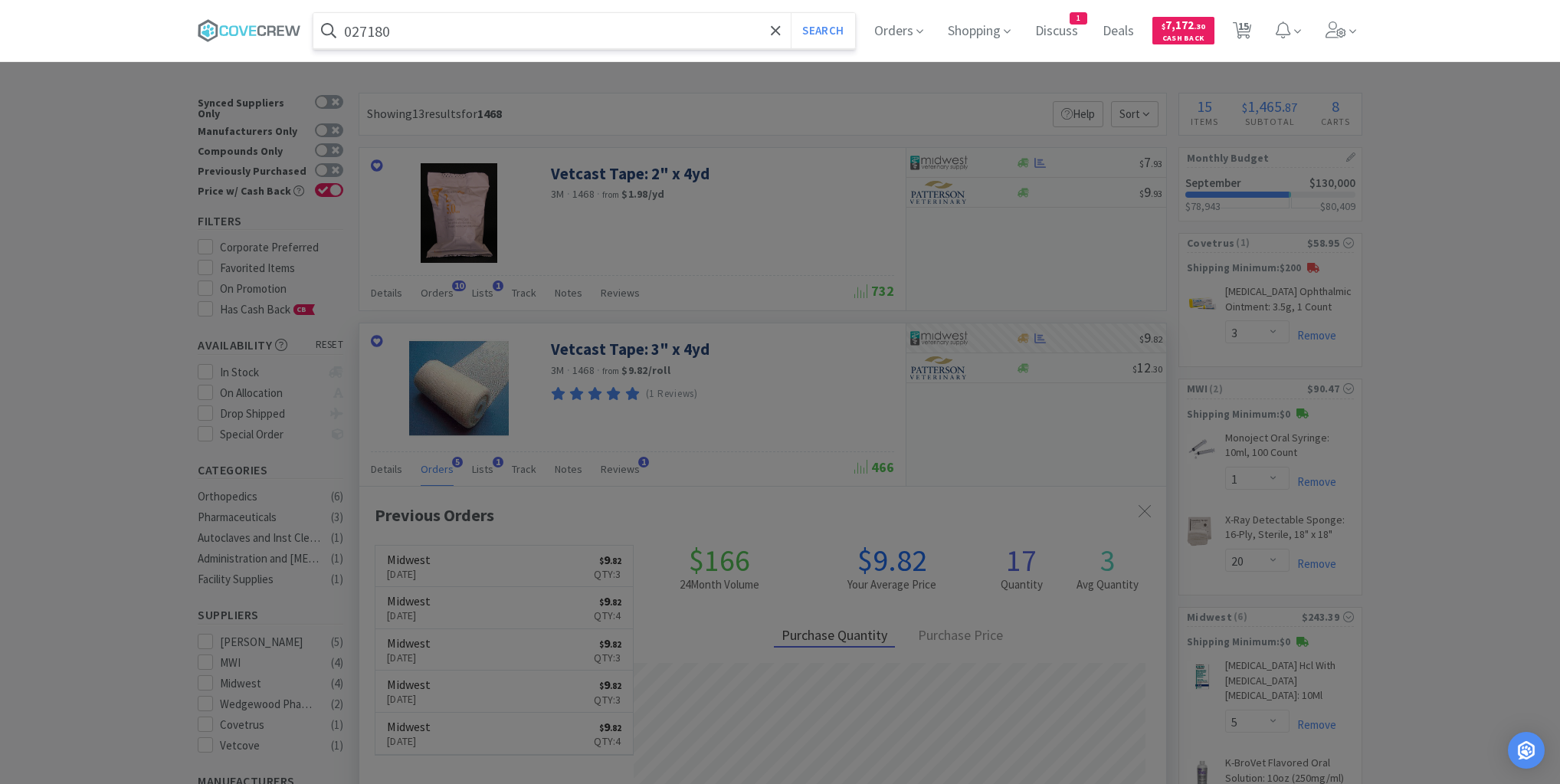
type input "027180"
click at [791, 13] on button "Search" at bounding box center [822, 30] width 63 height 35
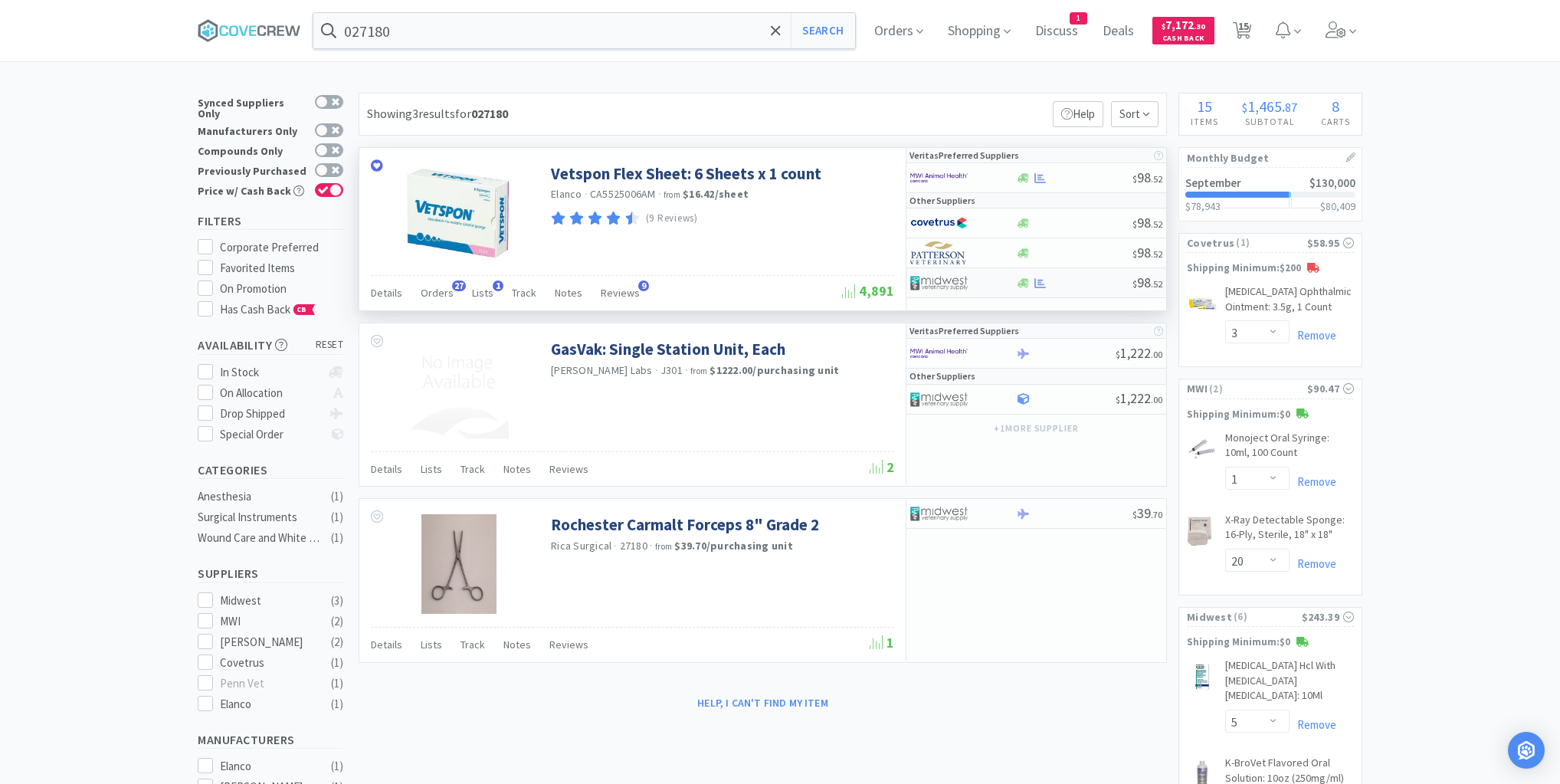
click at [1077, 281] on div at bounding box center [1074, 283] width 117 height 11
select select "1"
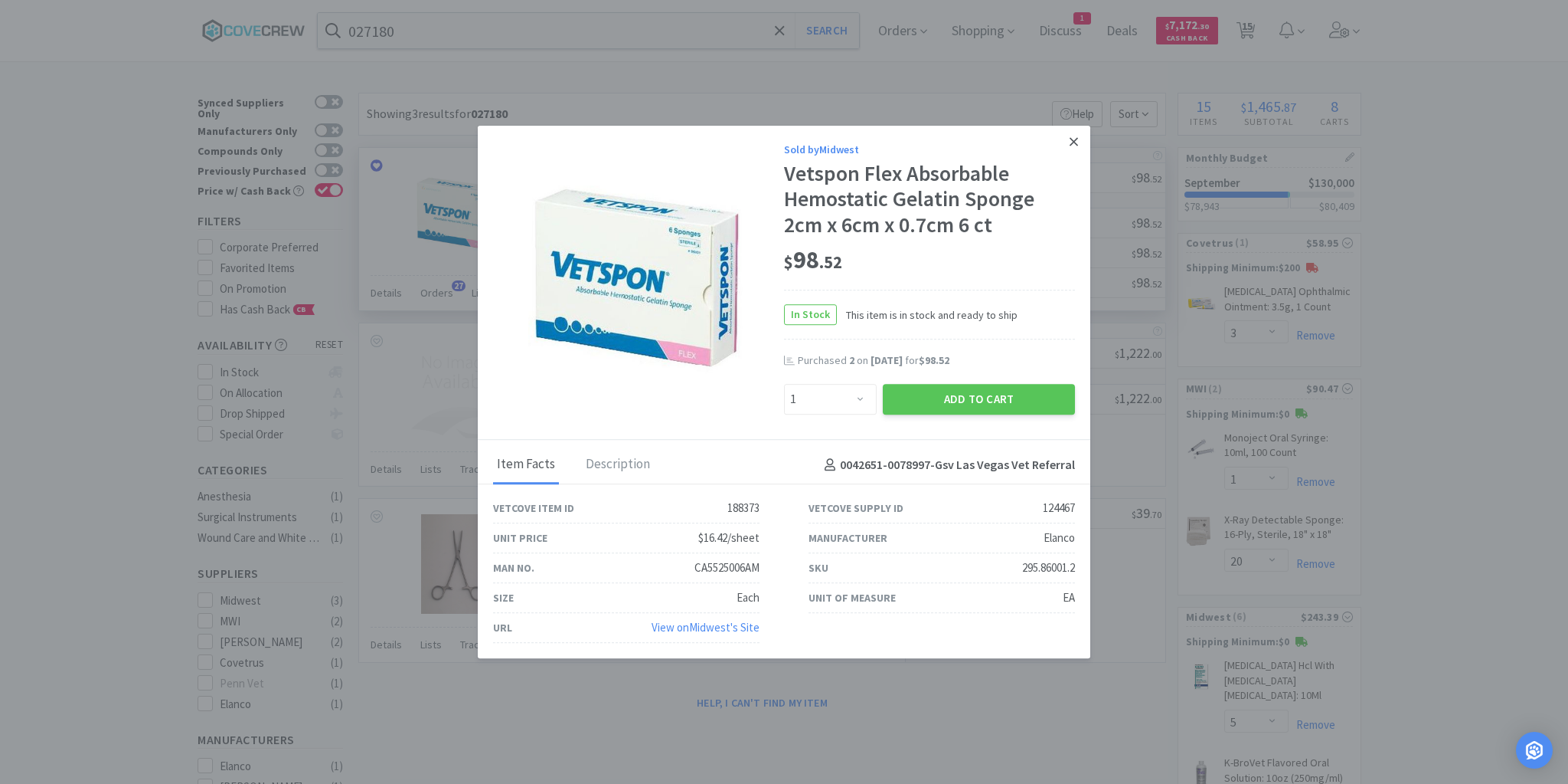
click at [1072, 143] on icon at bounding box center [1073, 141] width 9 height 9
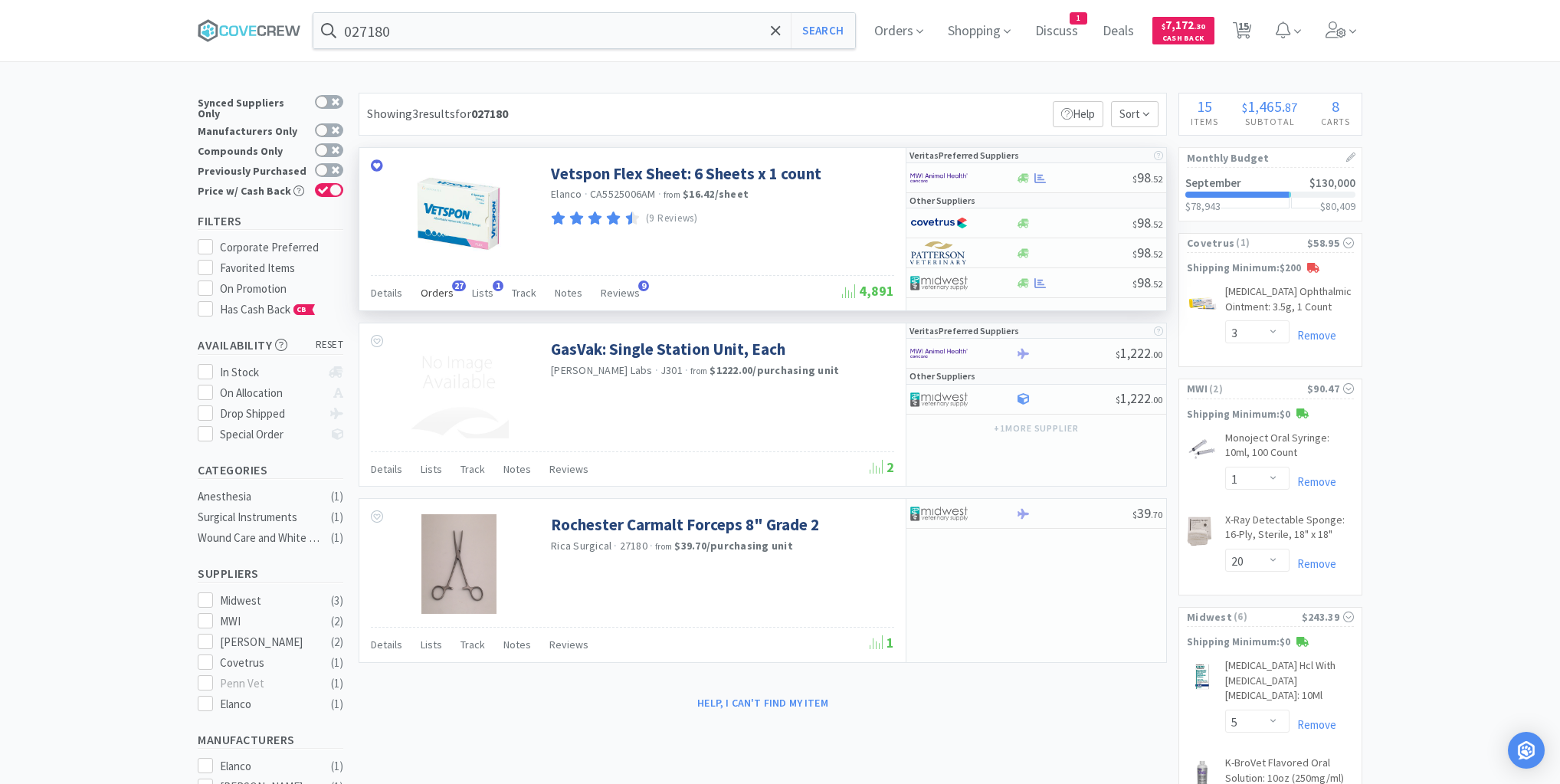
click at [444, 294] on span "Orders" at bounding box center [437, 293] width 33 height 14
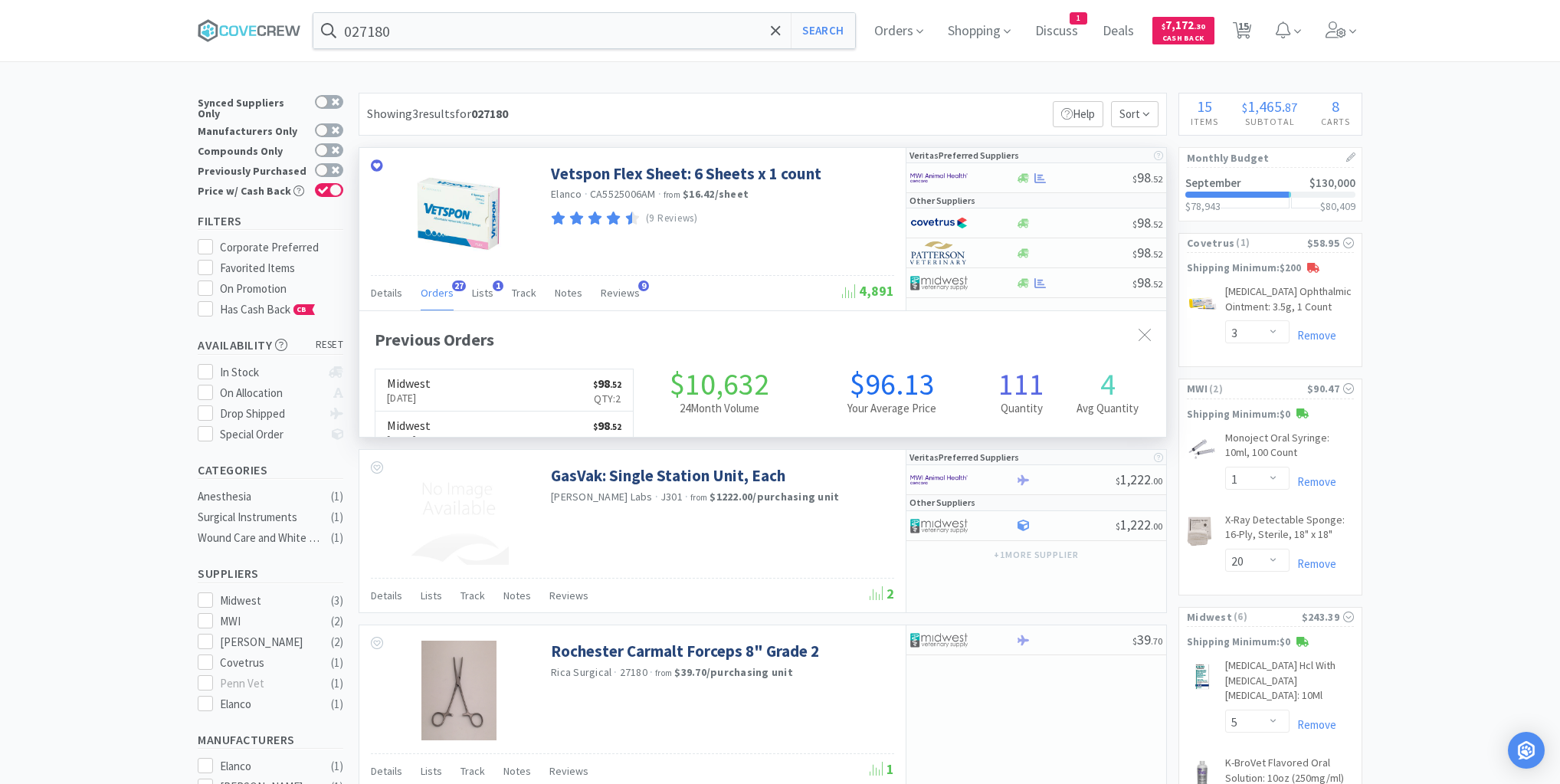
scroll to position [411, 807]
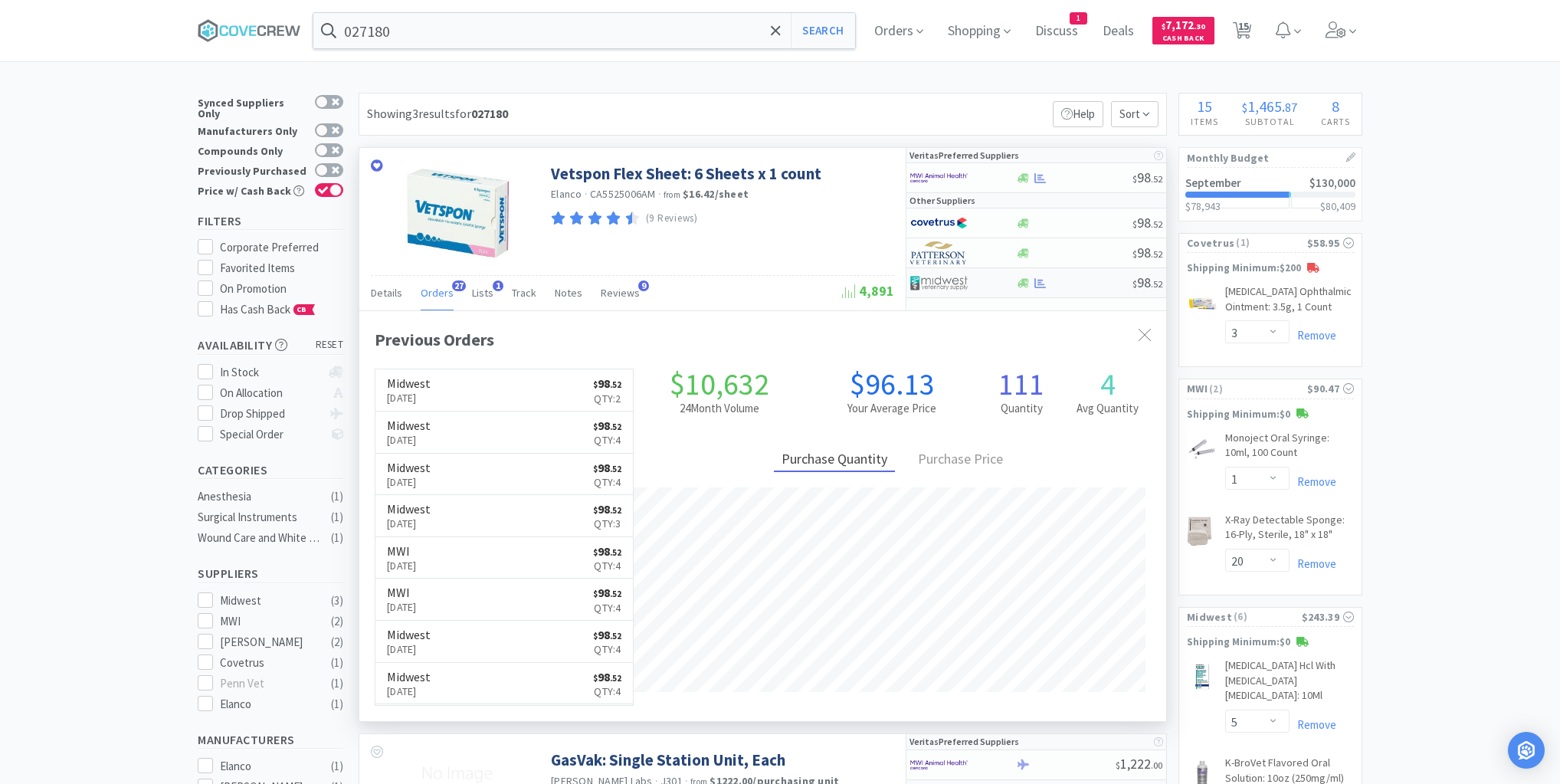
click at [1079, 285] on div at bounding box center [1074, 283] width 117 height 11
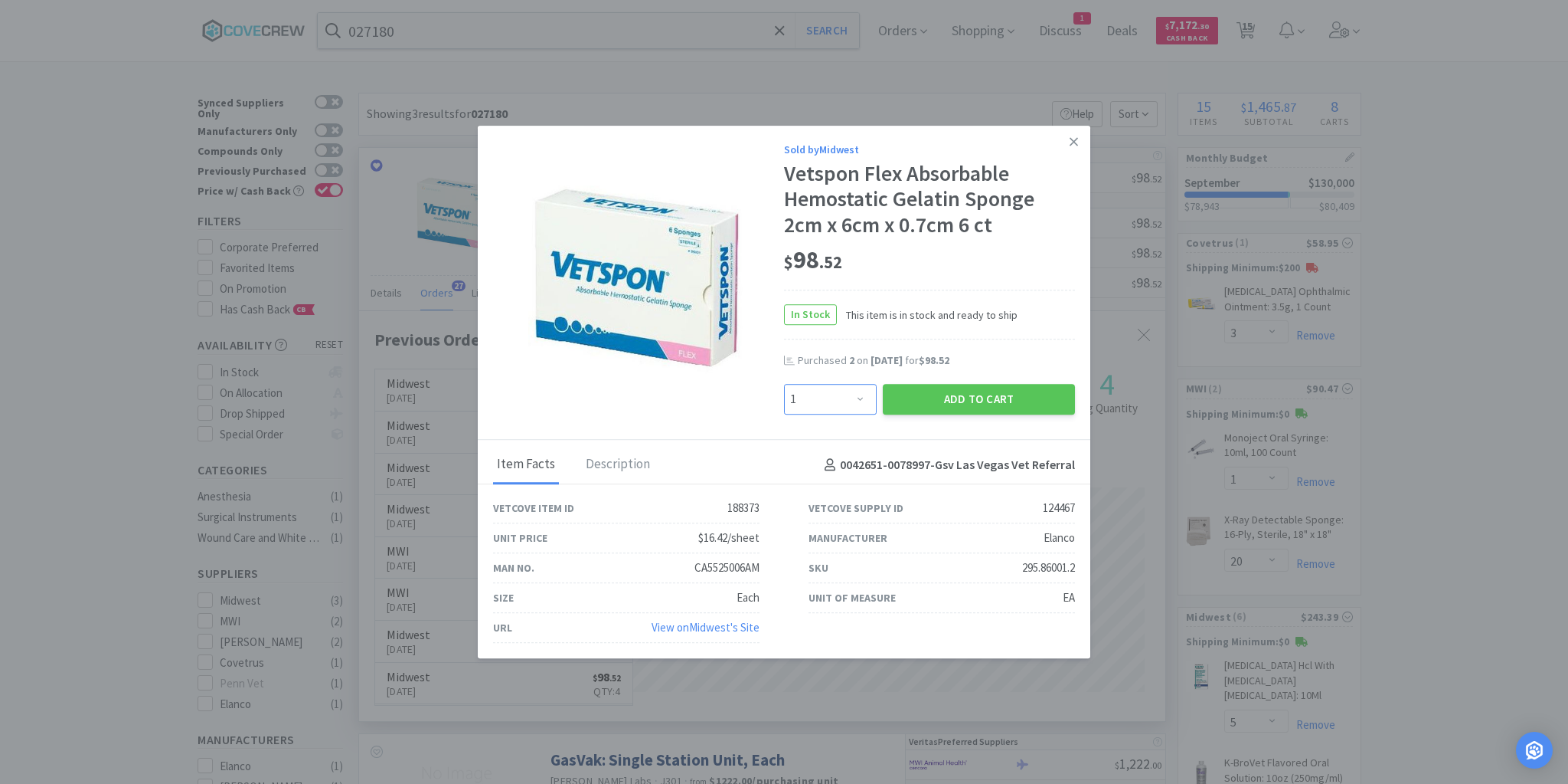
click at [860, 402] on select "Enter Quantity 1 2 3 4 5 6 7 8 9 10 11 12 13 14 15 16 17 18 19 20 Enter Quantity" at bounding box center [830, 399] width 93 height 30
select select "4"
click at [784, 383] on select "Enter Quantity 1 2 3 4 5 6 7 8 9 10 11 12 13 14 15 16 17 18 19 20 Enter Quantity" at bounding box center [830, 399] width 93 height 30
click at [968, 398] on button "Add to Cart" at bounding box center [978, 399] width 192 height 30
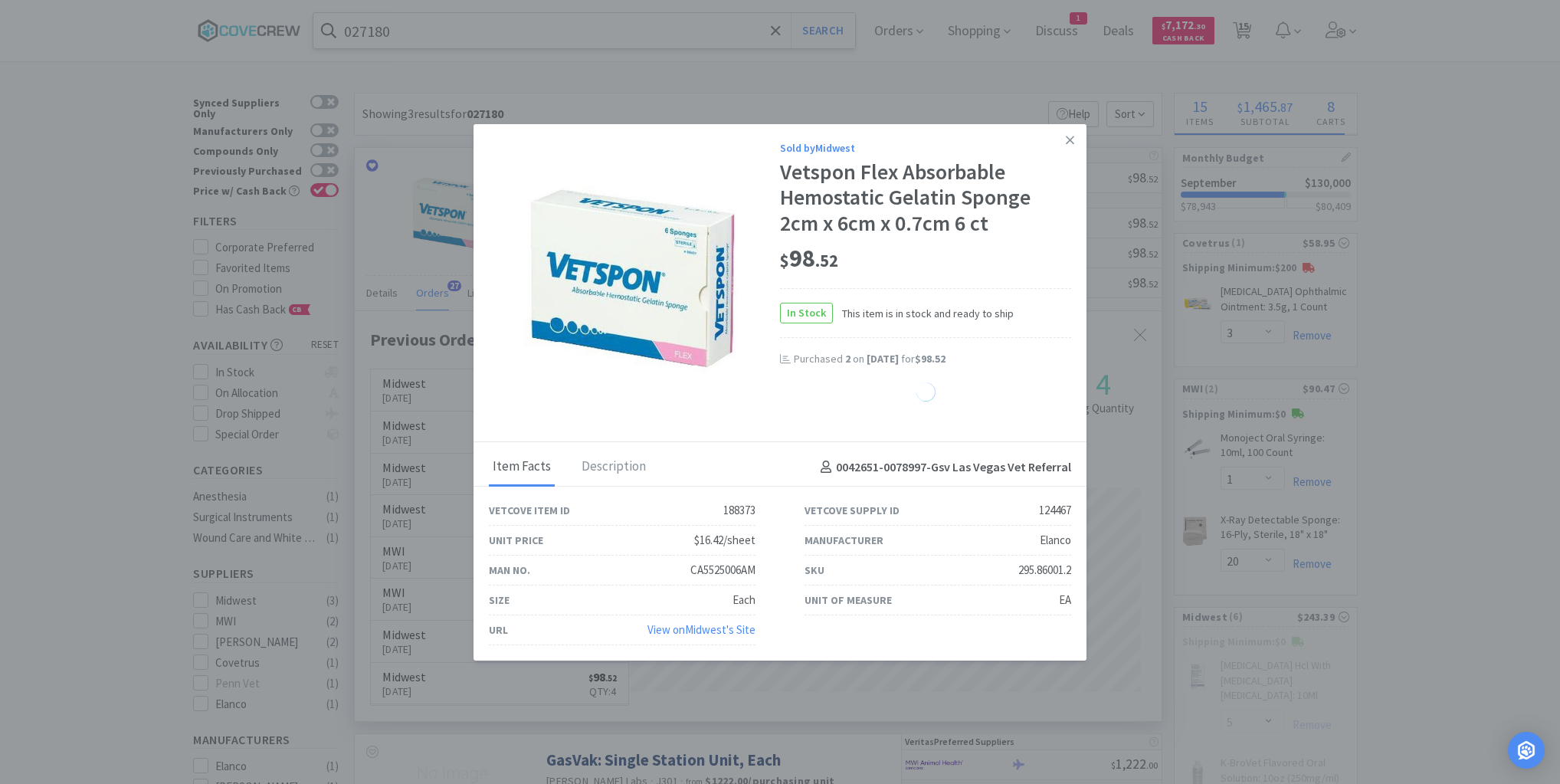
select select "4"
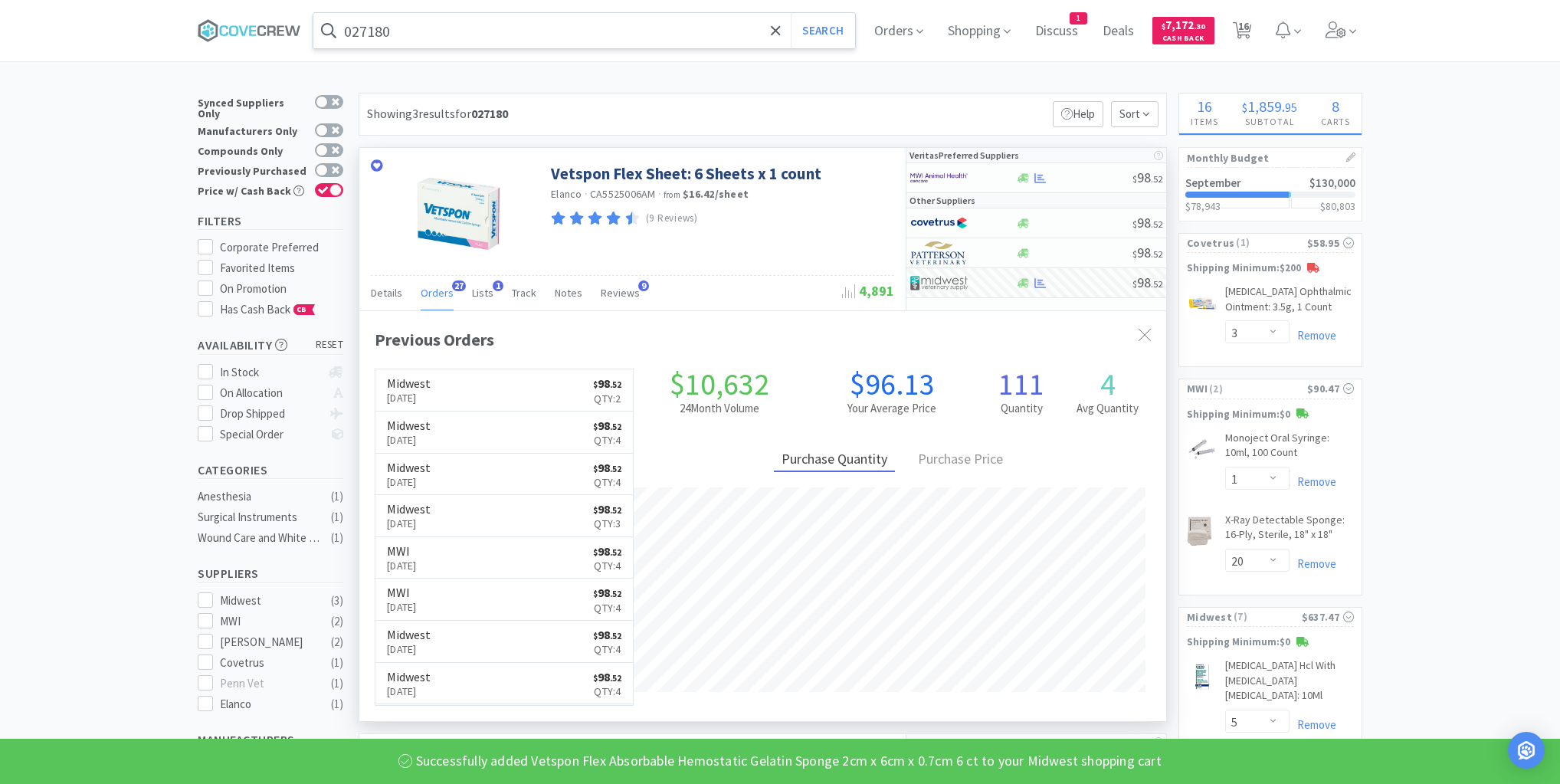
drag, startPoint x: 743, startPoint y: 30, endPoint x: 743, endPoint y: 45, distance: 15.0
click at [743, 30] on input "027180" at bounding box center [584, 30] width 542 height 35
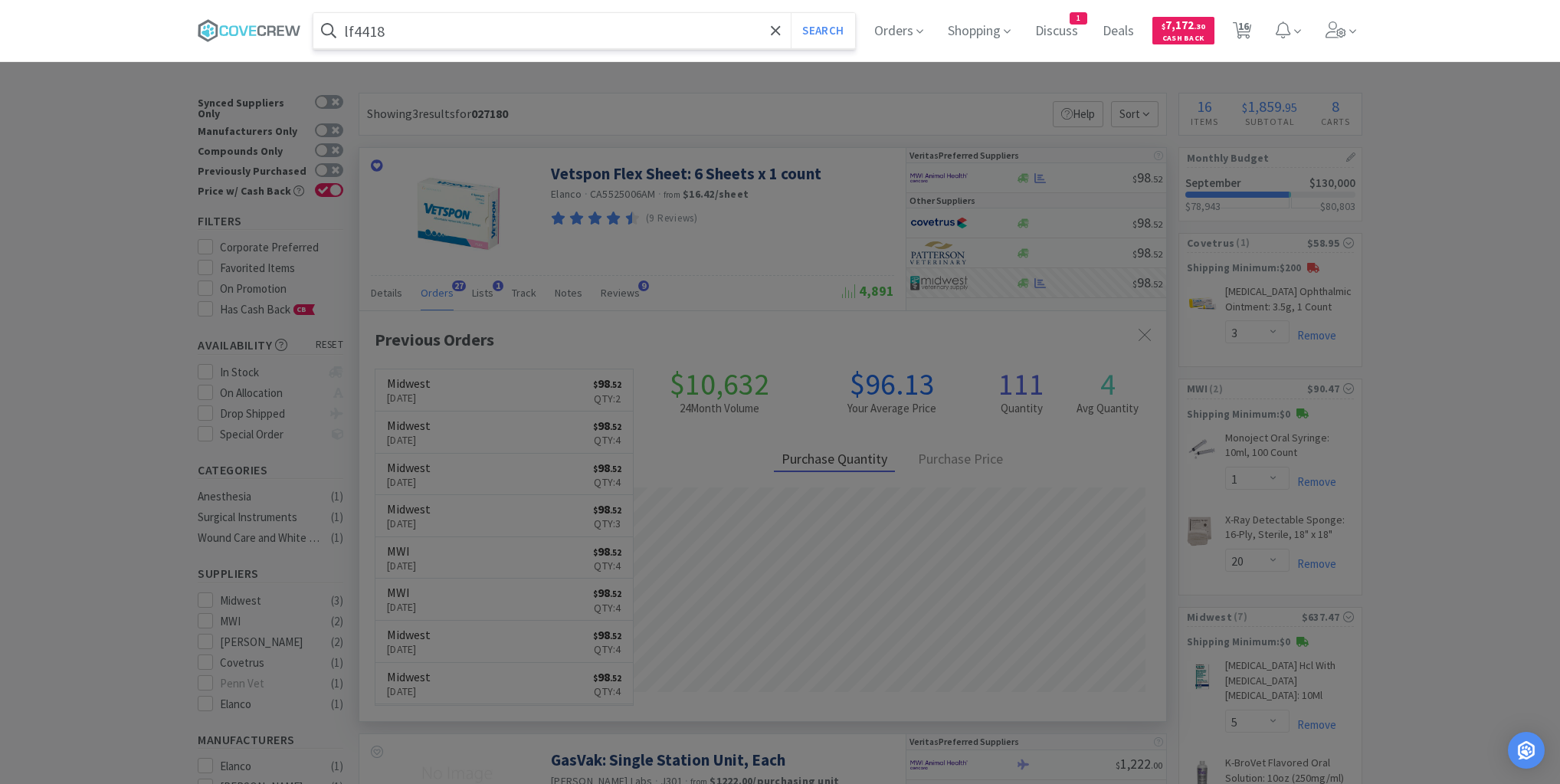
type input "lf4418"
click at [791, 13] on button "Search" at bounding box center [822, 30] width 63 height 35
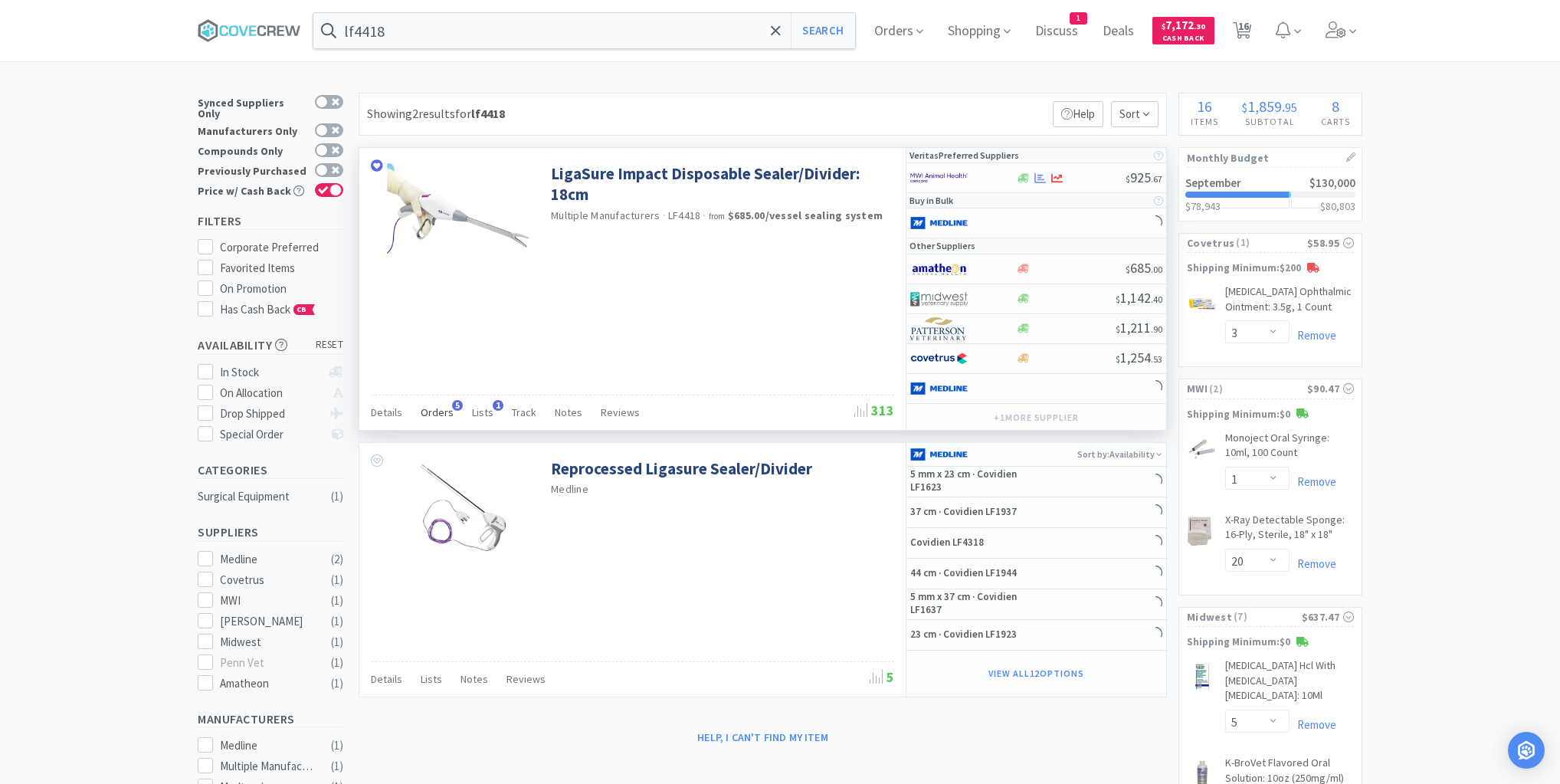
click at [439, 409] on span "Orders" at bounding box center [437, 412] width 33 height 14
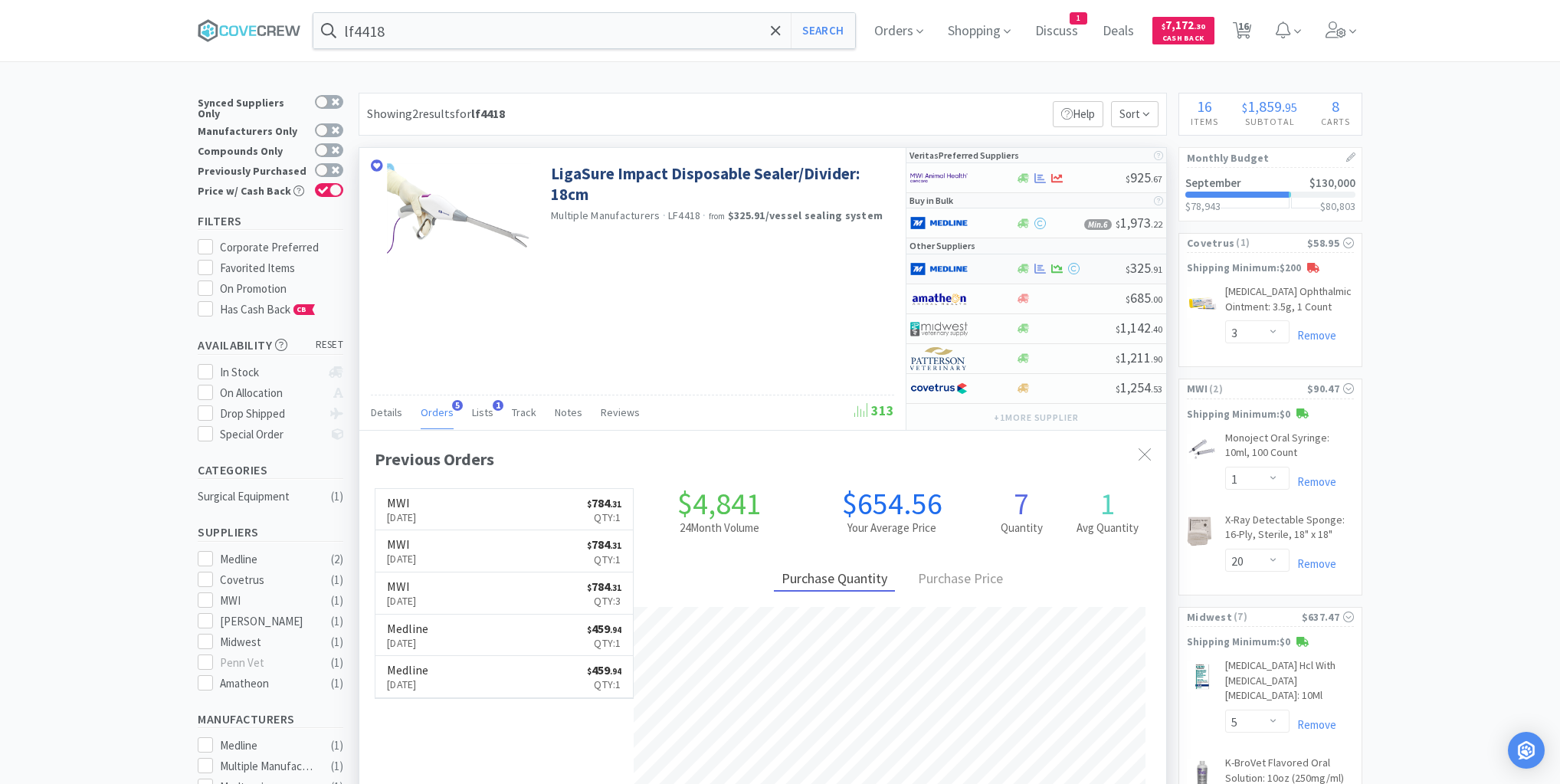
scroll to position [396, 807]
click at [983, 267] on div at bounding box center [952, 269] width 84 height 27
select select "1"
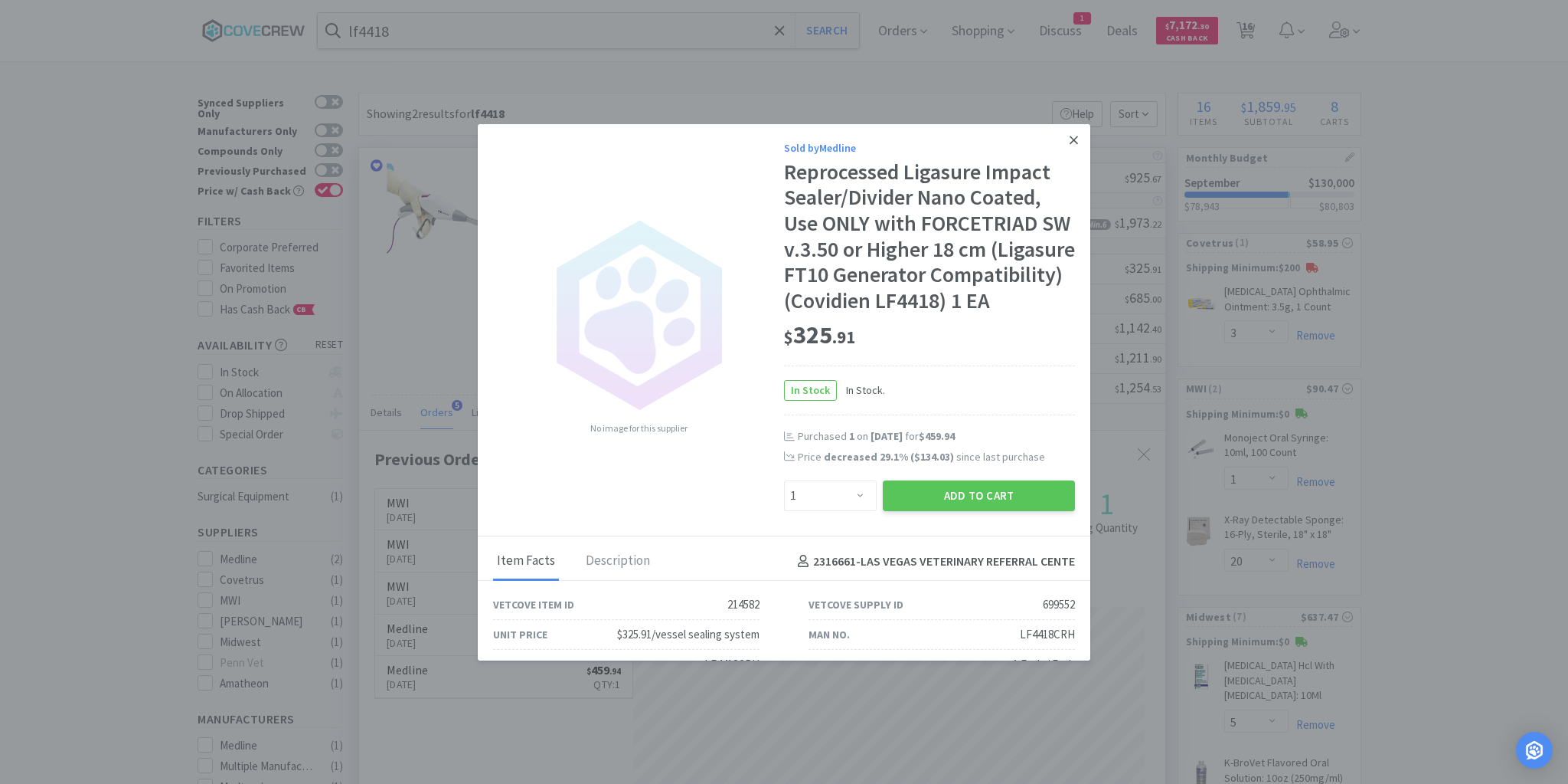
click at [1071, 138] on link at bounding box center [1073, 140] width 26 height 33
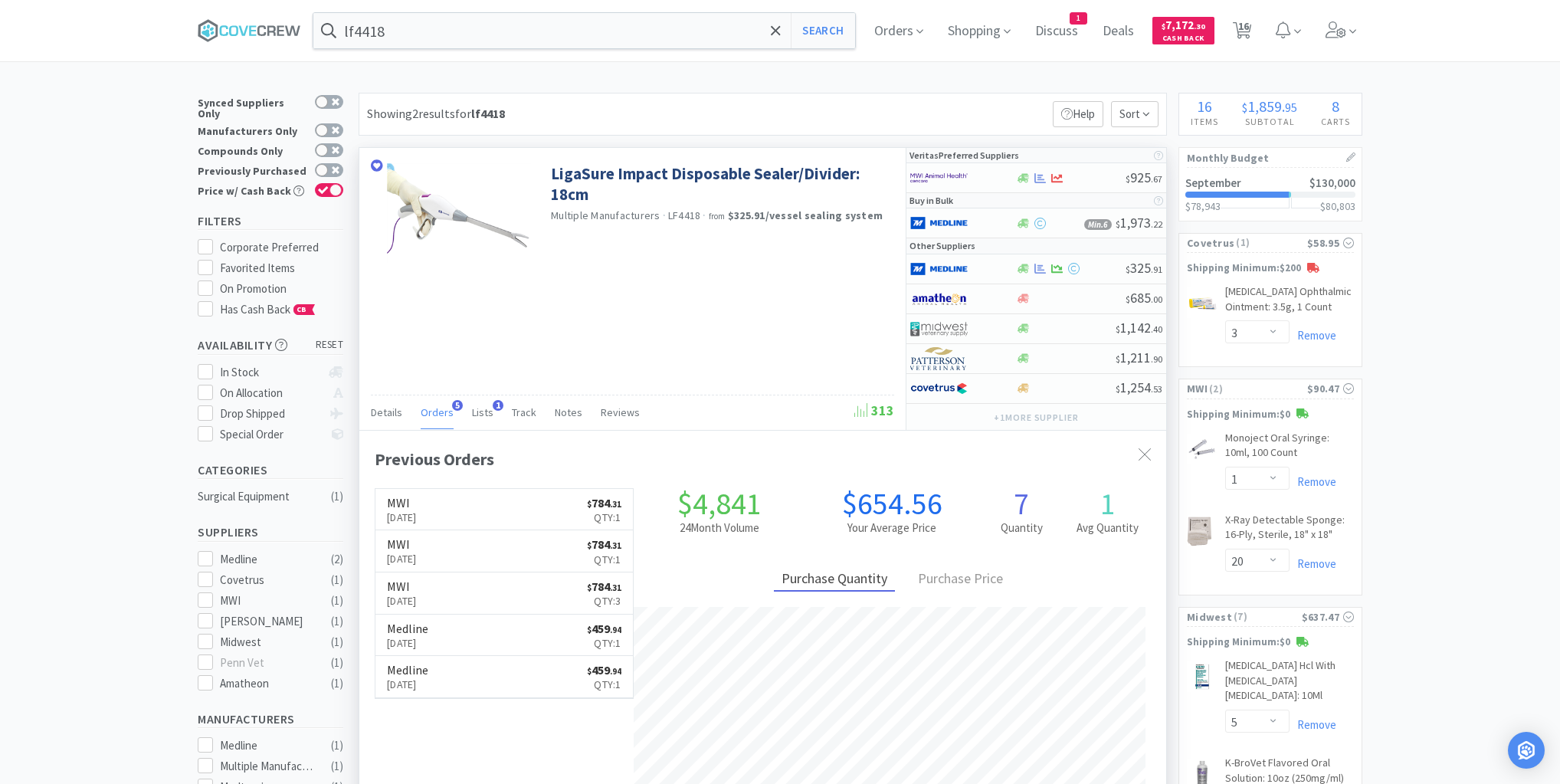
click at [1290, 30] on icon at bounding box center [1282, 30] width 14 height 17
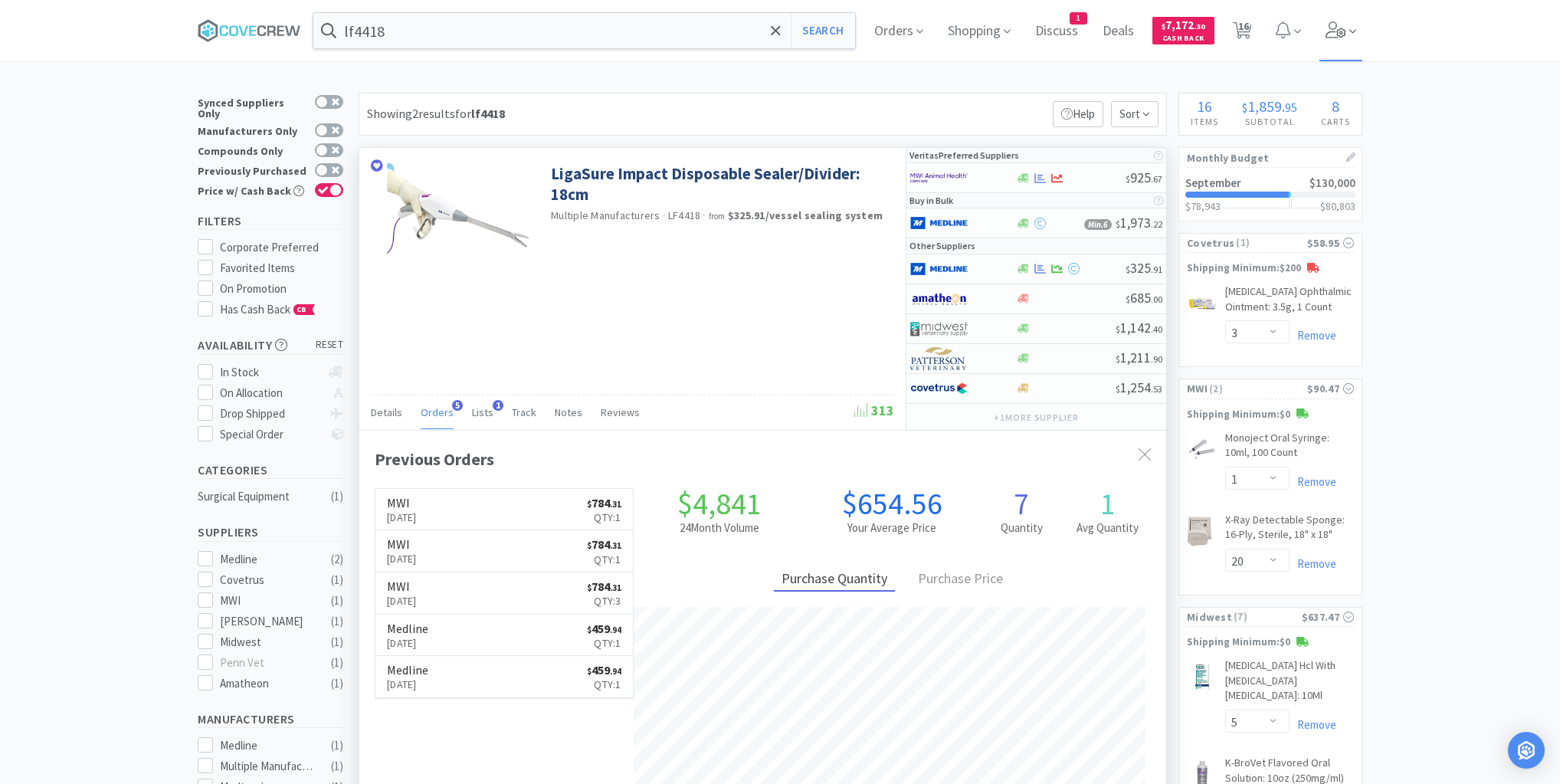
click at [1351, 30] on span at bounding box center [1341, 30] width 44 height 62
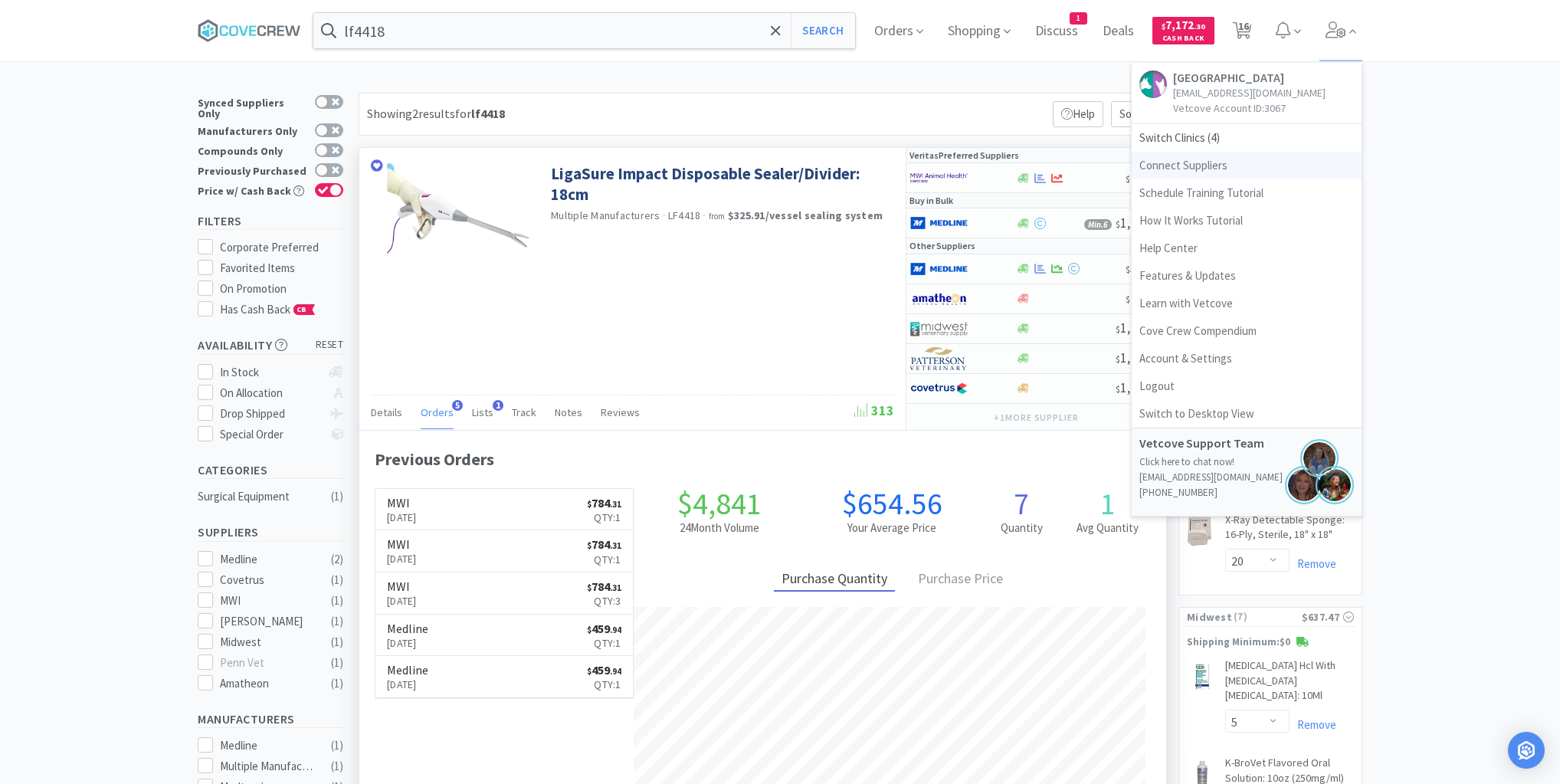
click at [1222, 176] on link "Connect Suppliers" at bounding box center [1246, 165] width 230 height 27
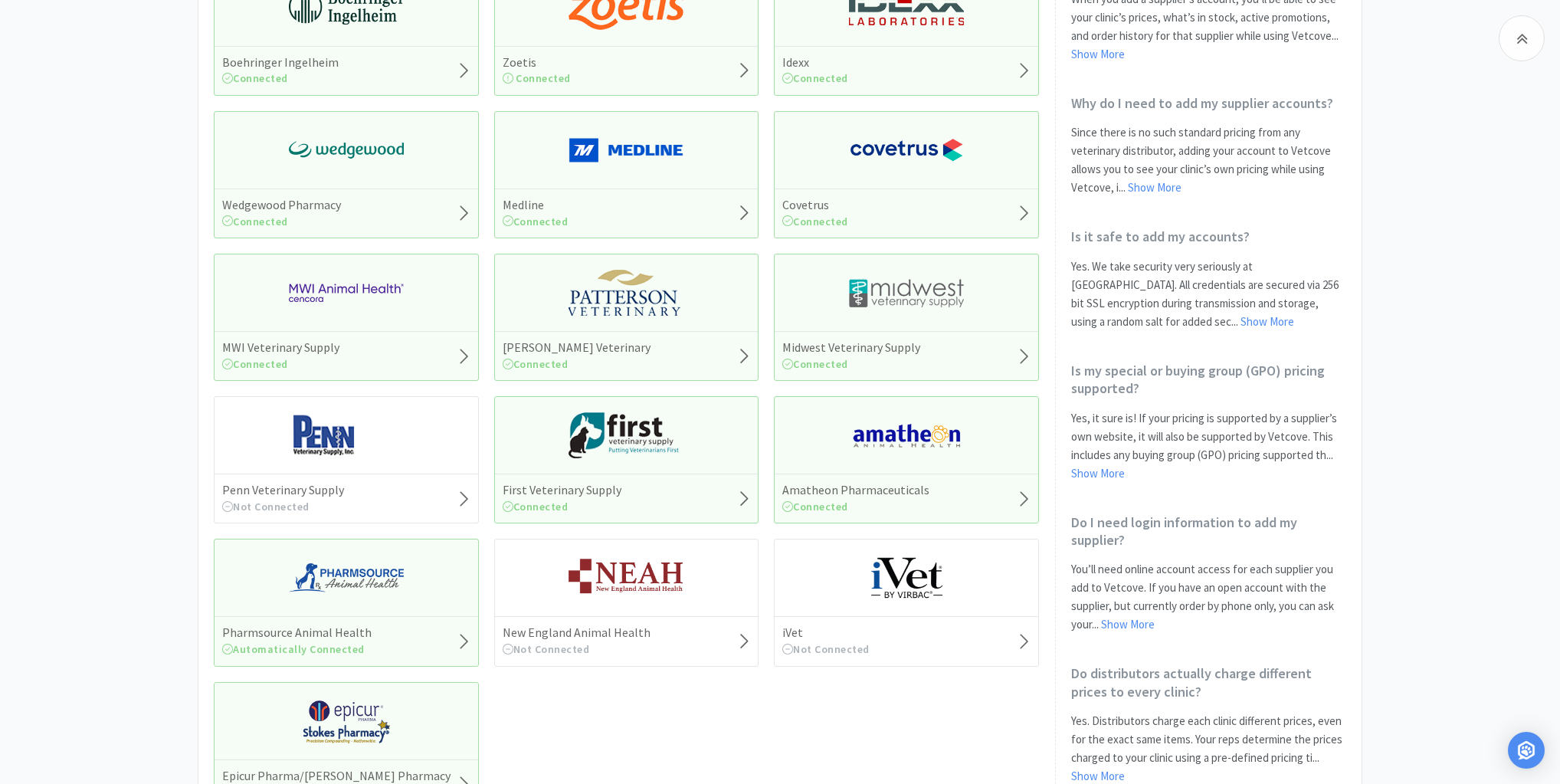
scroll to position [184, 0]
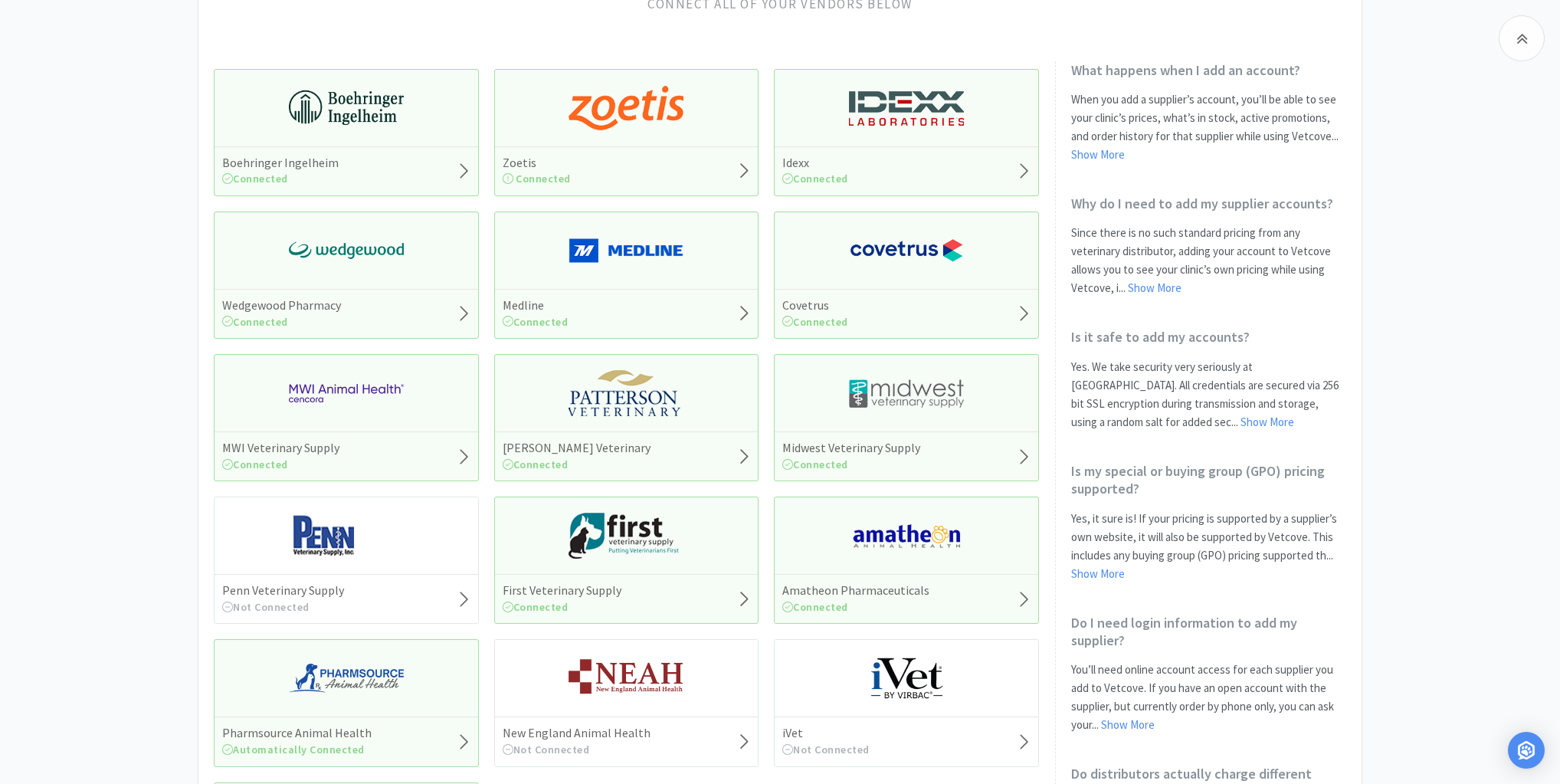
click at [328, 247] on img at bounding box center [346, 250] width 115 height 46
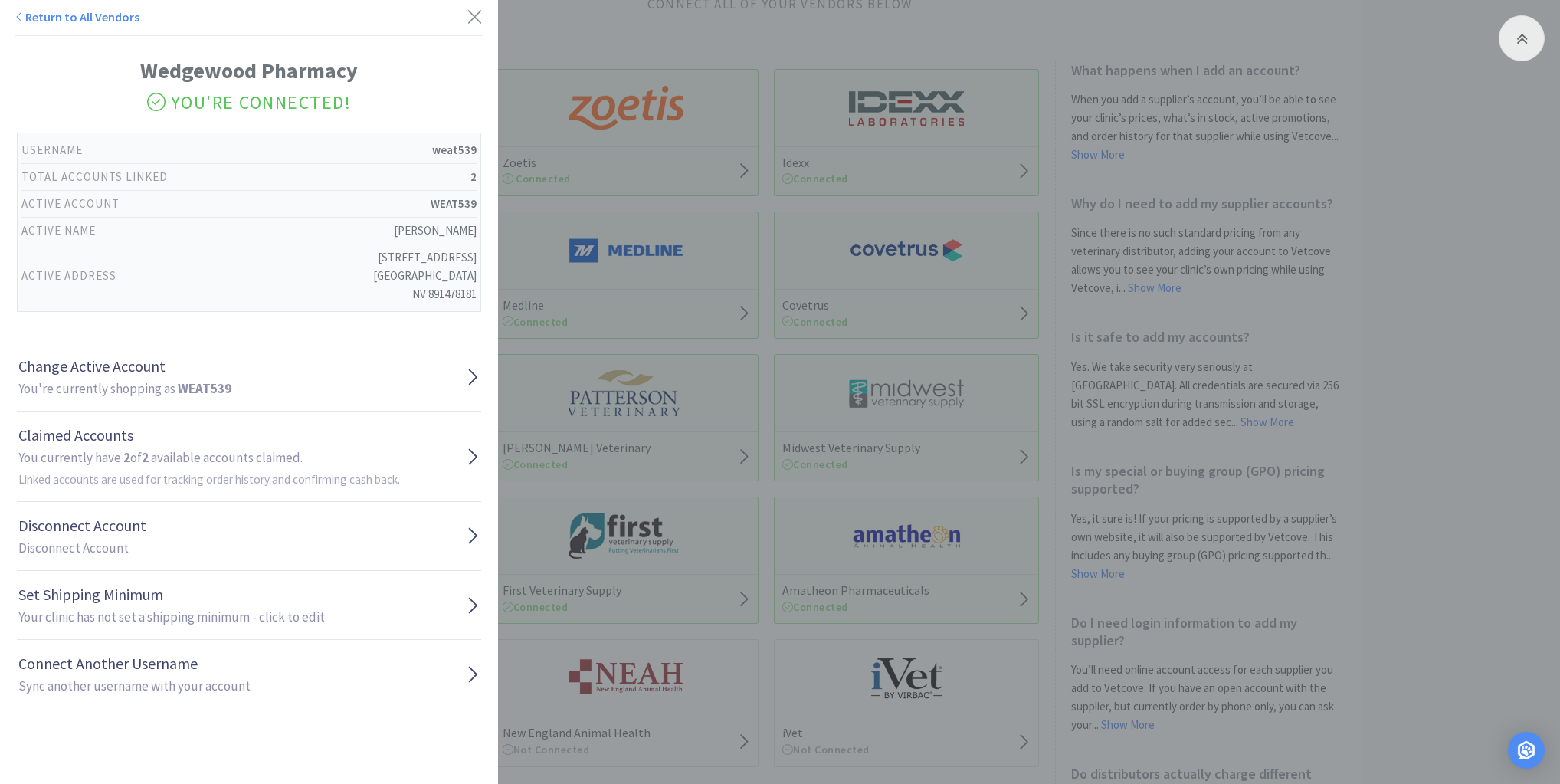
click at [473, 375] on div "Wedgewood Pharmacy You're Connected! Username weat539 Total Accounts Linked 2 A…" at bounding box center [248, 381] width 467 height 654
click at [469, 375] on icon at bounding box center [473, 376] width 9 height 16
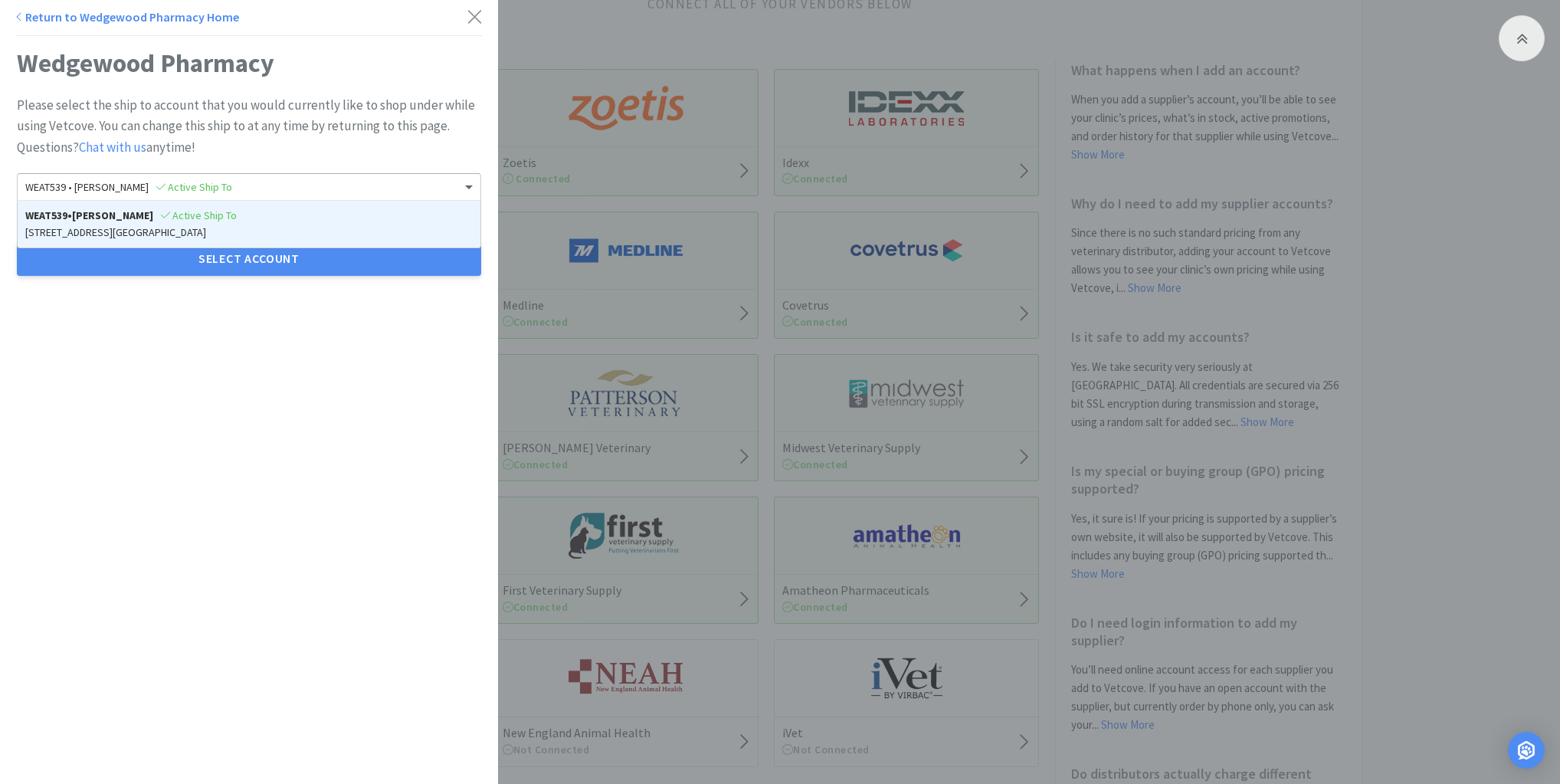
click at [465, 187] on span at bounding box center [469, 188] width 8 height 6
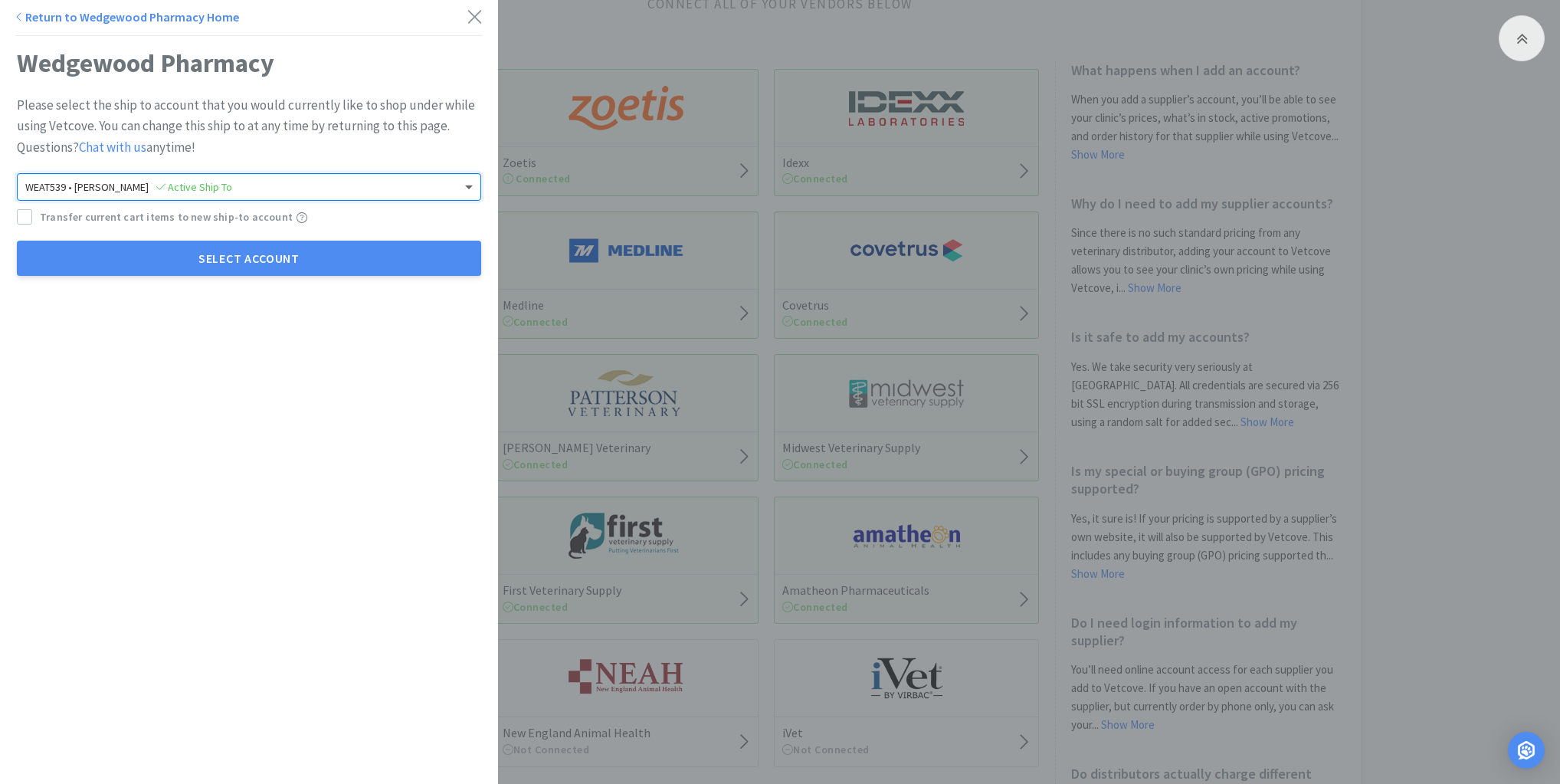
click at [465, 187] on span at bounding box center [469, 188] width 8 height 6
click at [26, 216] on icon at bounding box center [25, 218] width 10 height 8
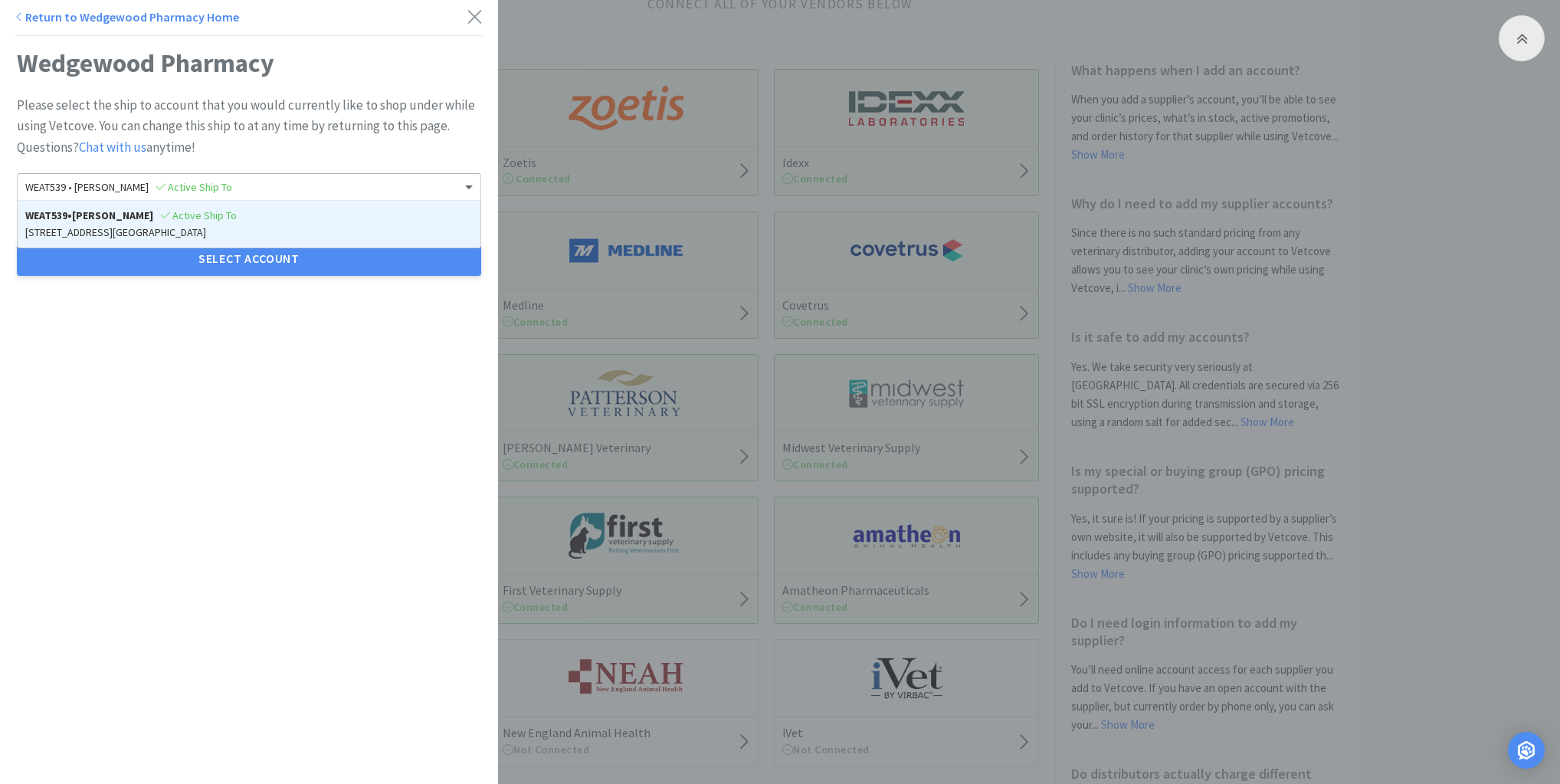
click at [439, 181] on div "WEAT539 • [PERSON_NAME] Active Ship To" at bounding box center [249, 187] width 463 height 27
drag, startPoint x: 1527, startPoint y: 545, endPoint x: 1530, endPoint y: 579, distance: 34.1
click at [1529, 547] on div "Return to Wedgewood Pharmacy Home Wedgewood Pharmacy Please select the ship to …" at bounding box center [780, 392] width 1560 height 784
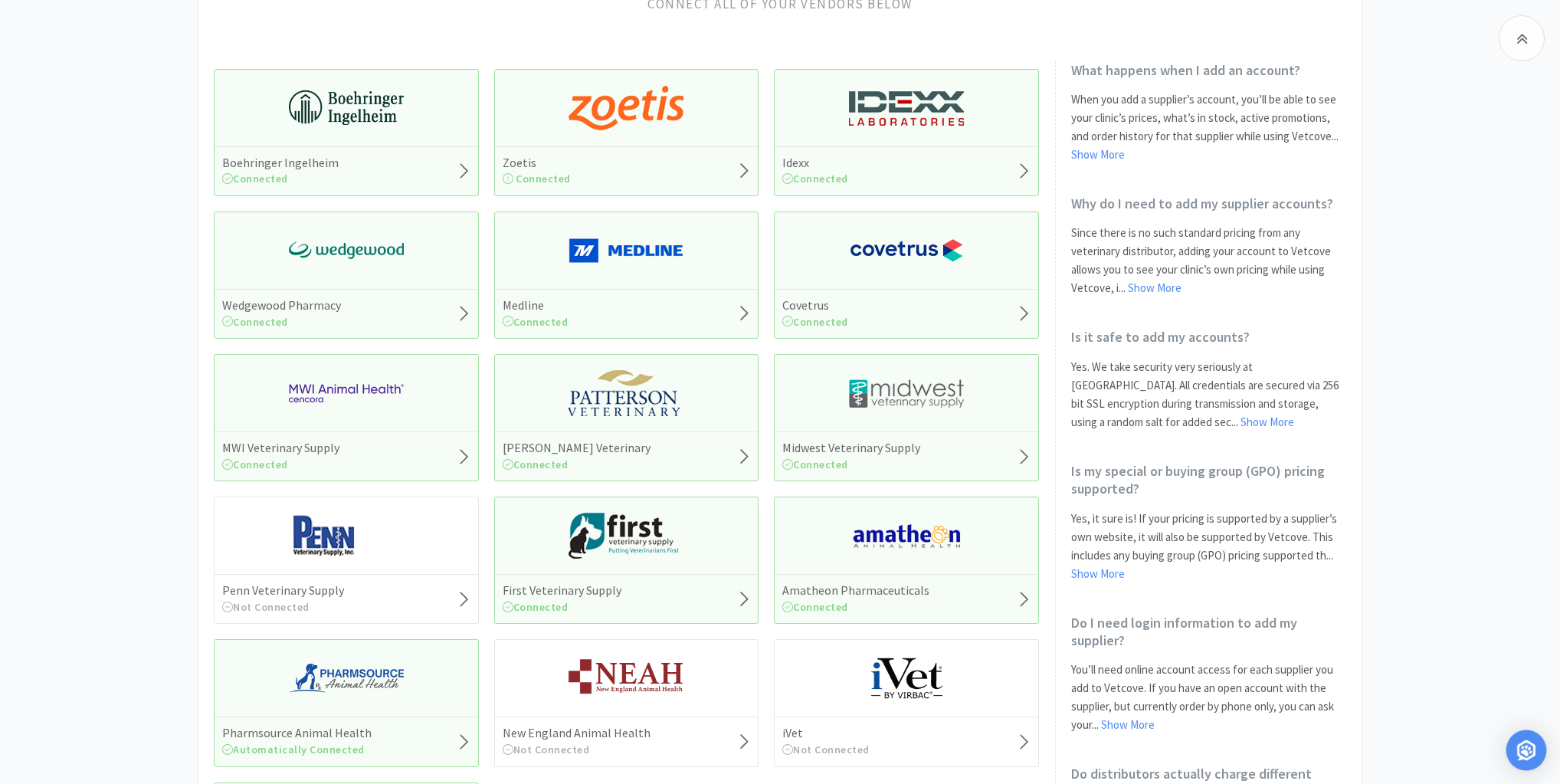
click at [1531, 744] on img "Open Intercom Messenger" at bounding box center [1526, 750] width 20 height 20
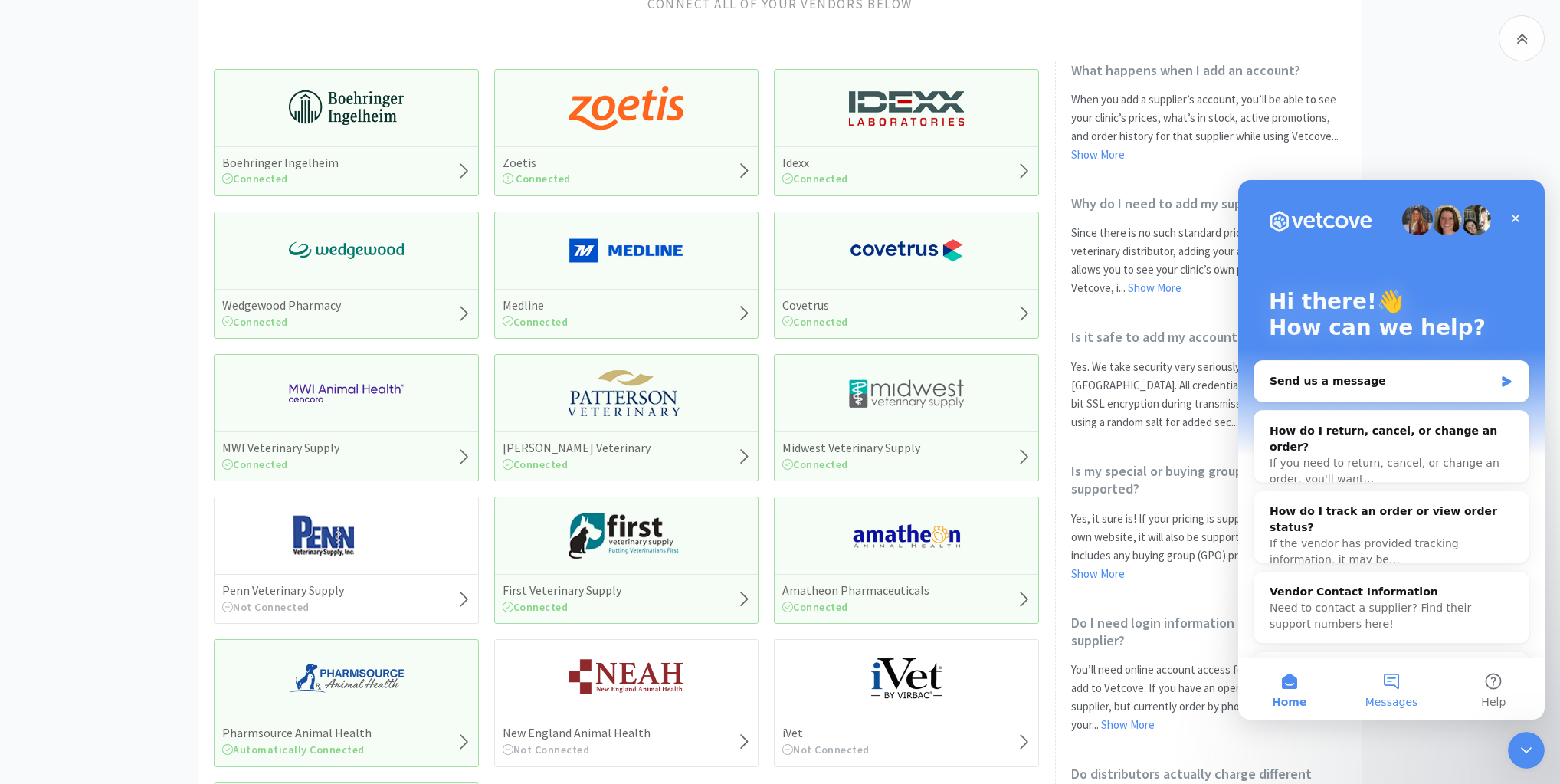
click at [1394, 684] on button "Messages" at bounding box center [1391, 688] width 102 height 62
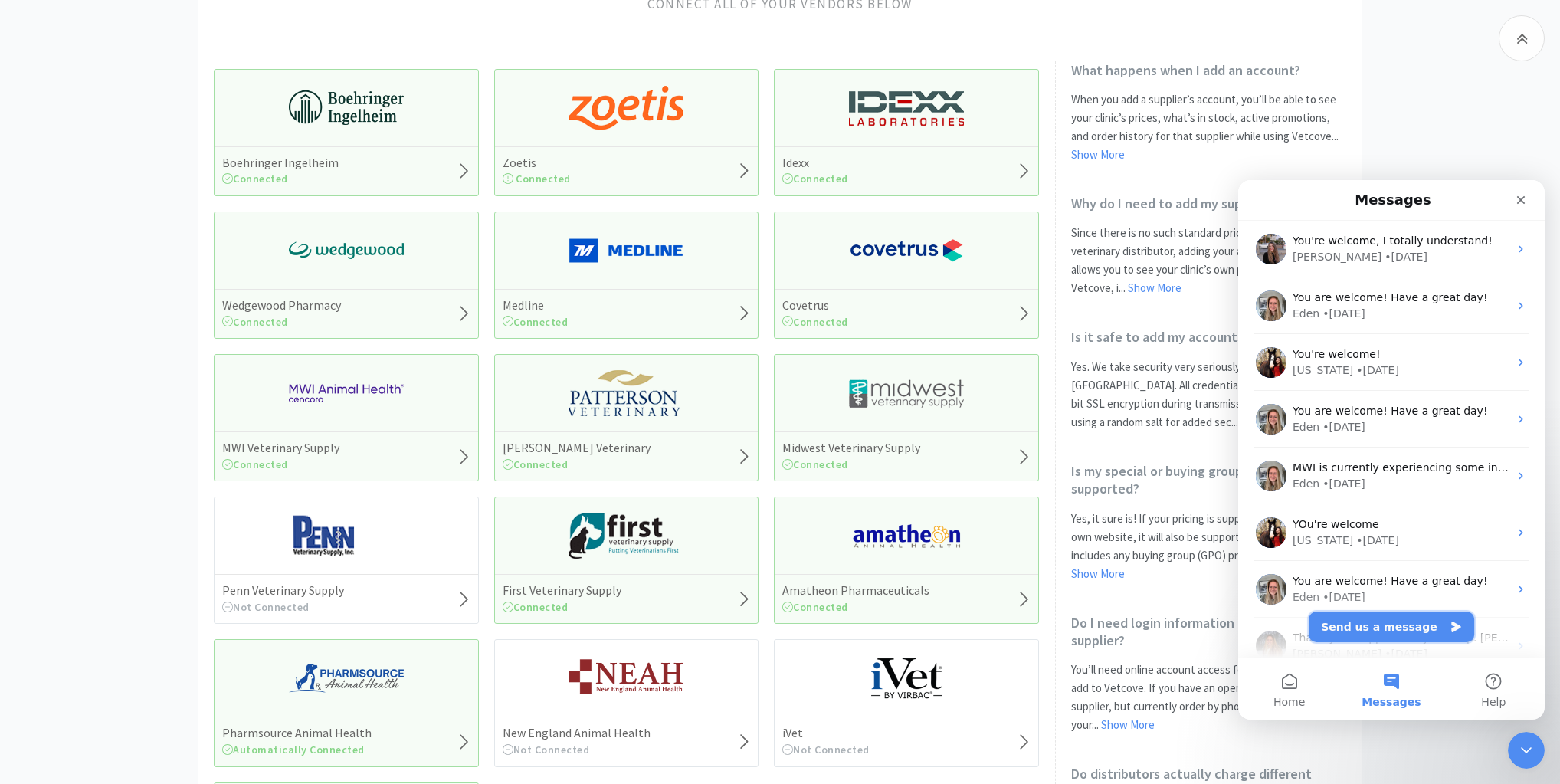
click at [1378, 628] on button "Send us a message" at bounding box center [1391, 627] width 166 height 30
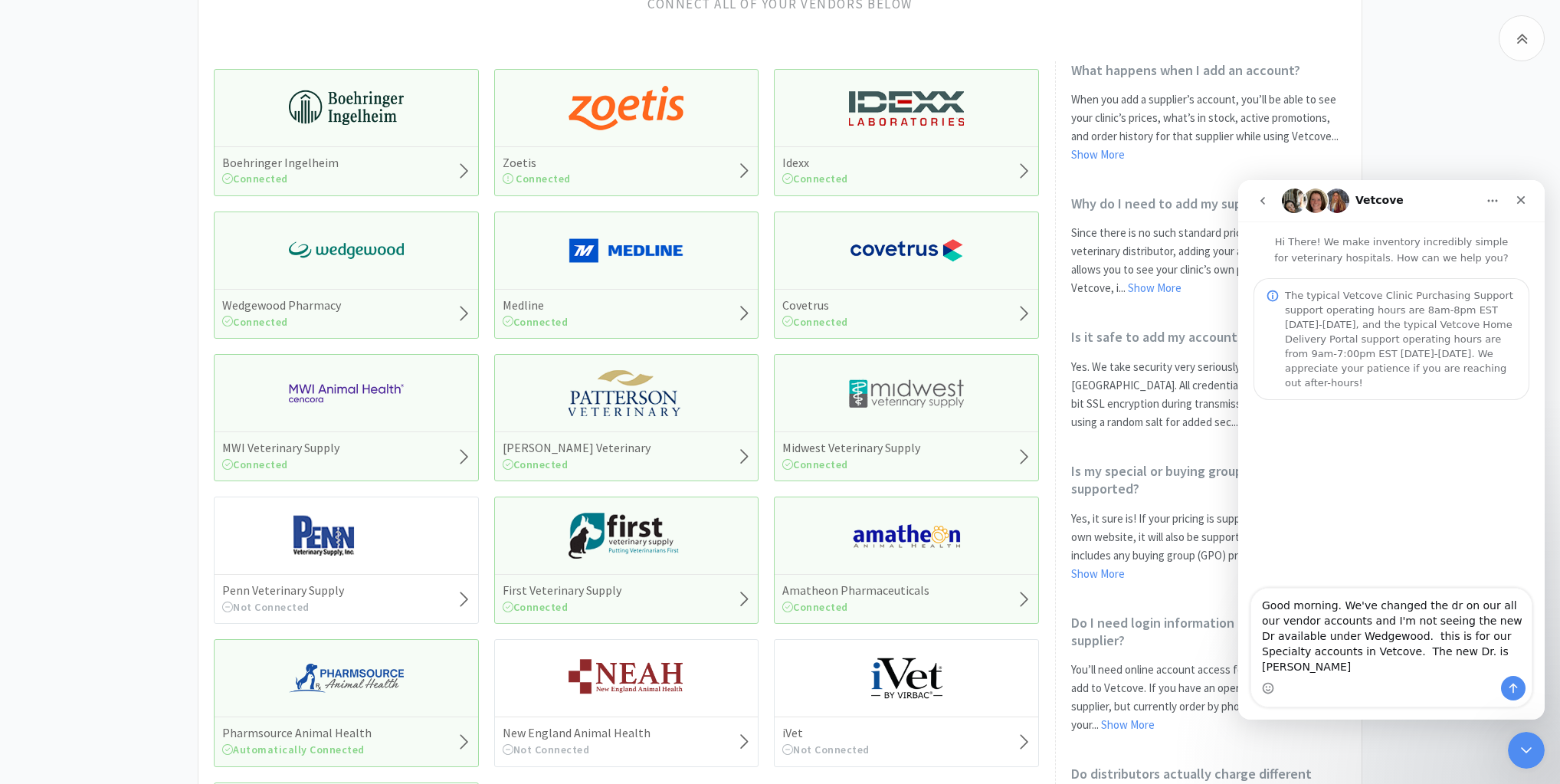
type textarea "Good morning. We've changed the dr on our all our vendor accounts and I'm not s…"
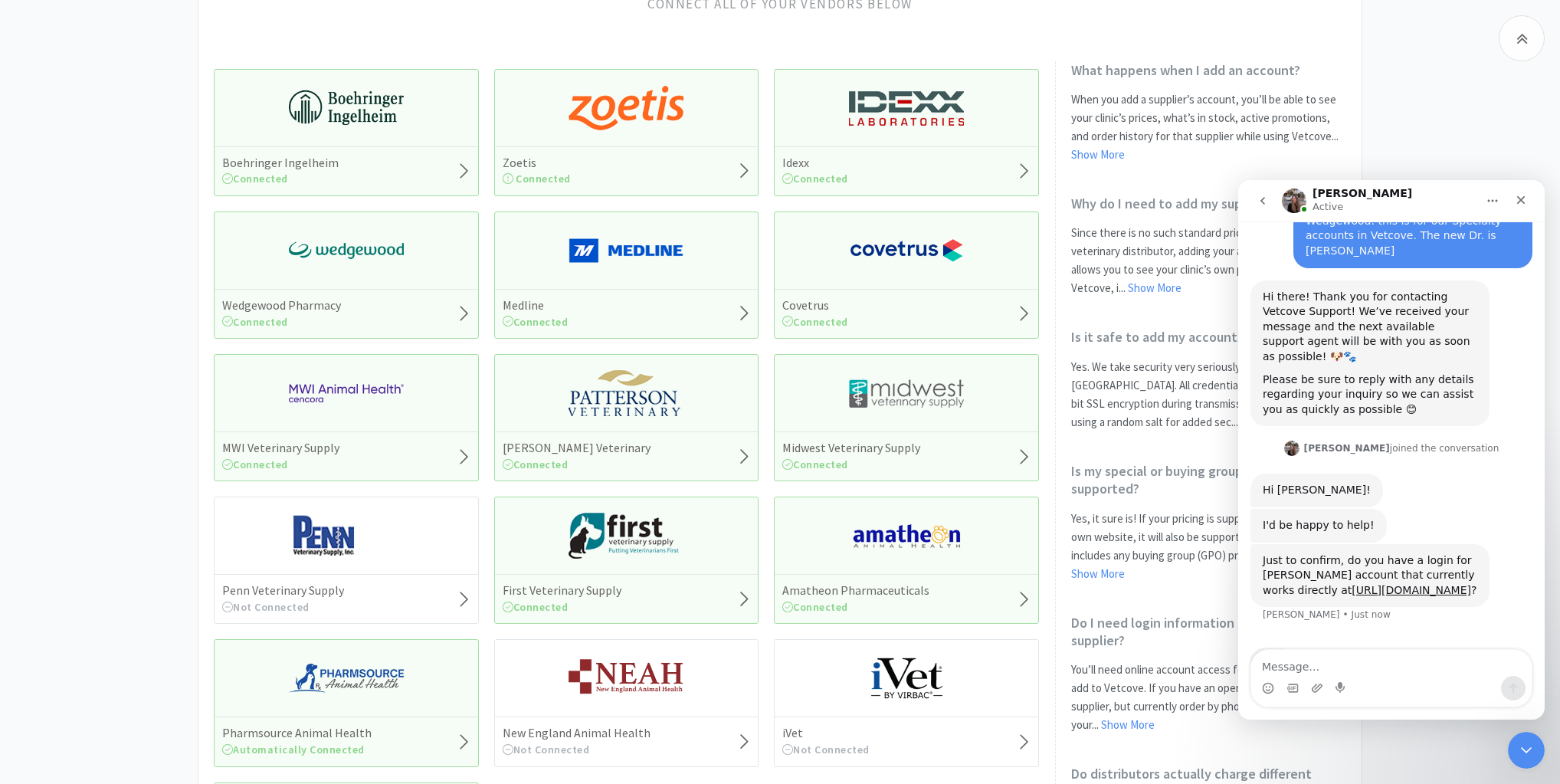
scroll to position [262, 0]
type textarea "Yes I do"
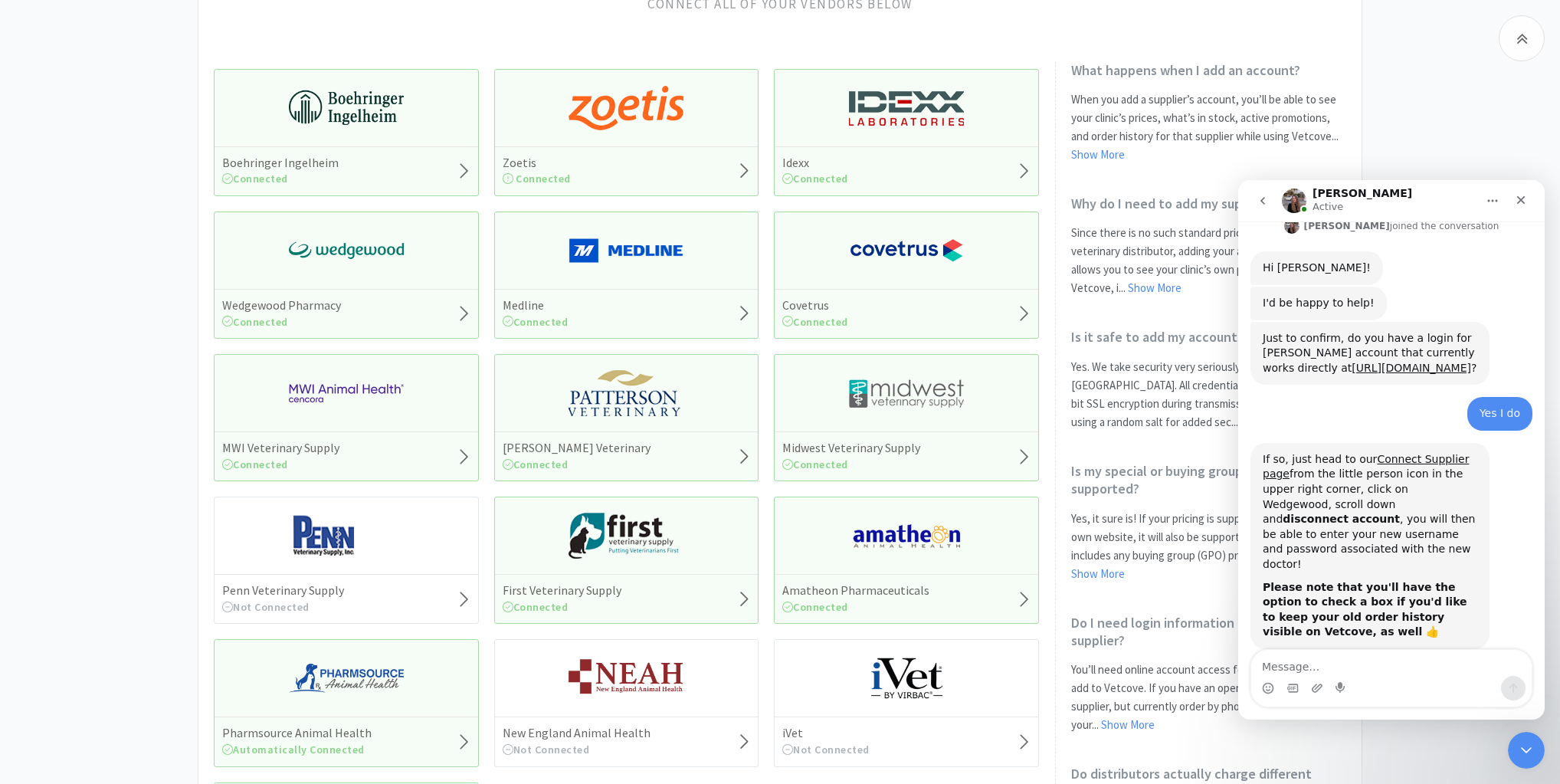
scroll to position [0, 0]
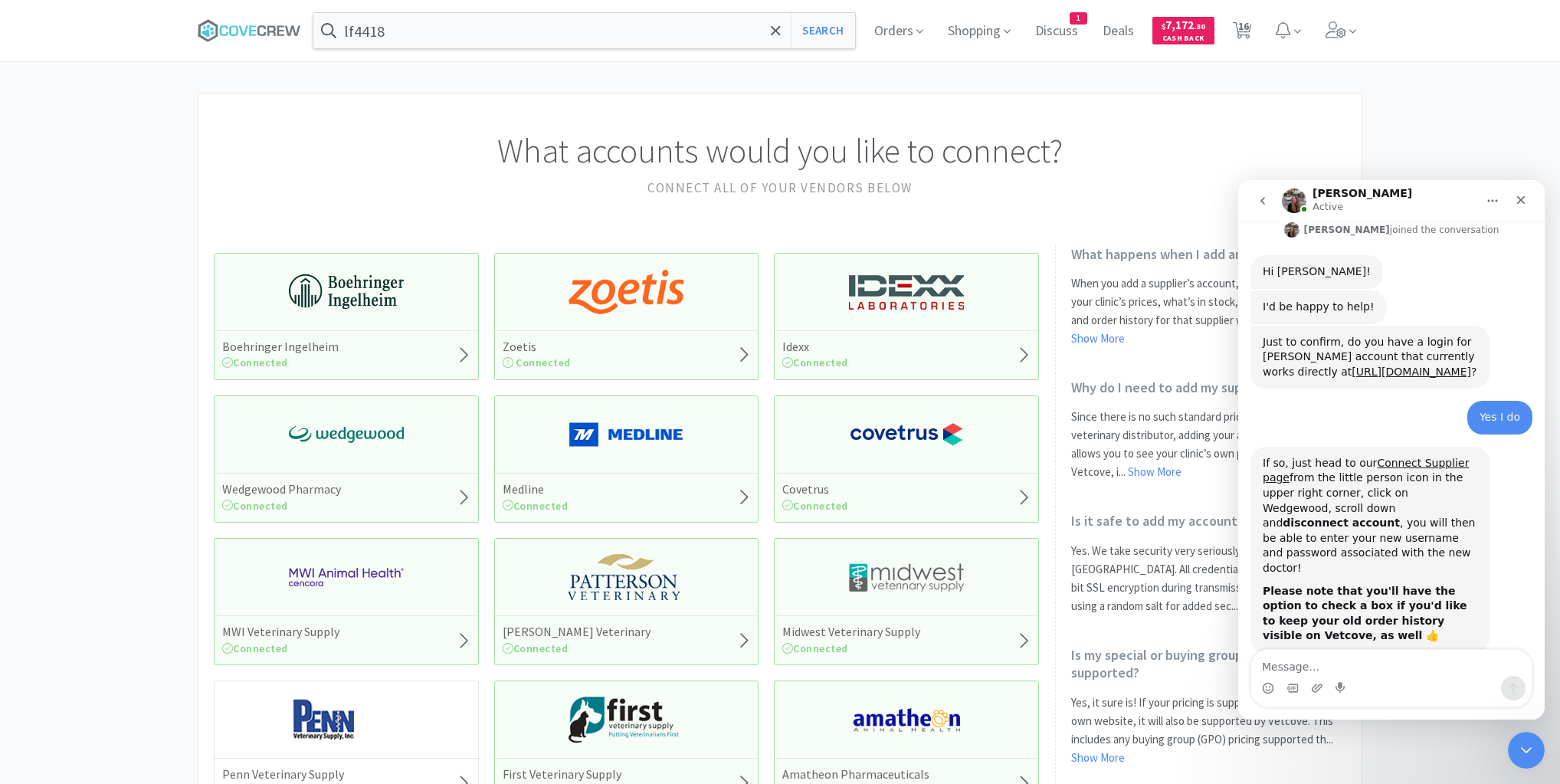
click at [1309, 662] on textarea "Message…" at bounding box center [1391, 663] width 280 height 27
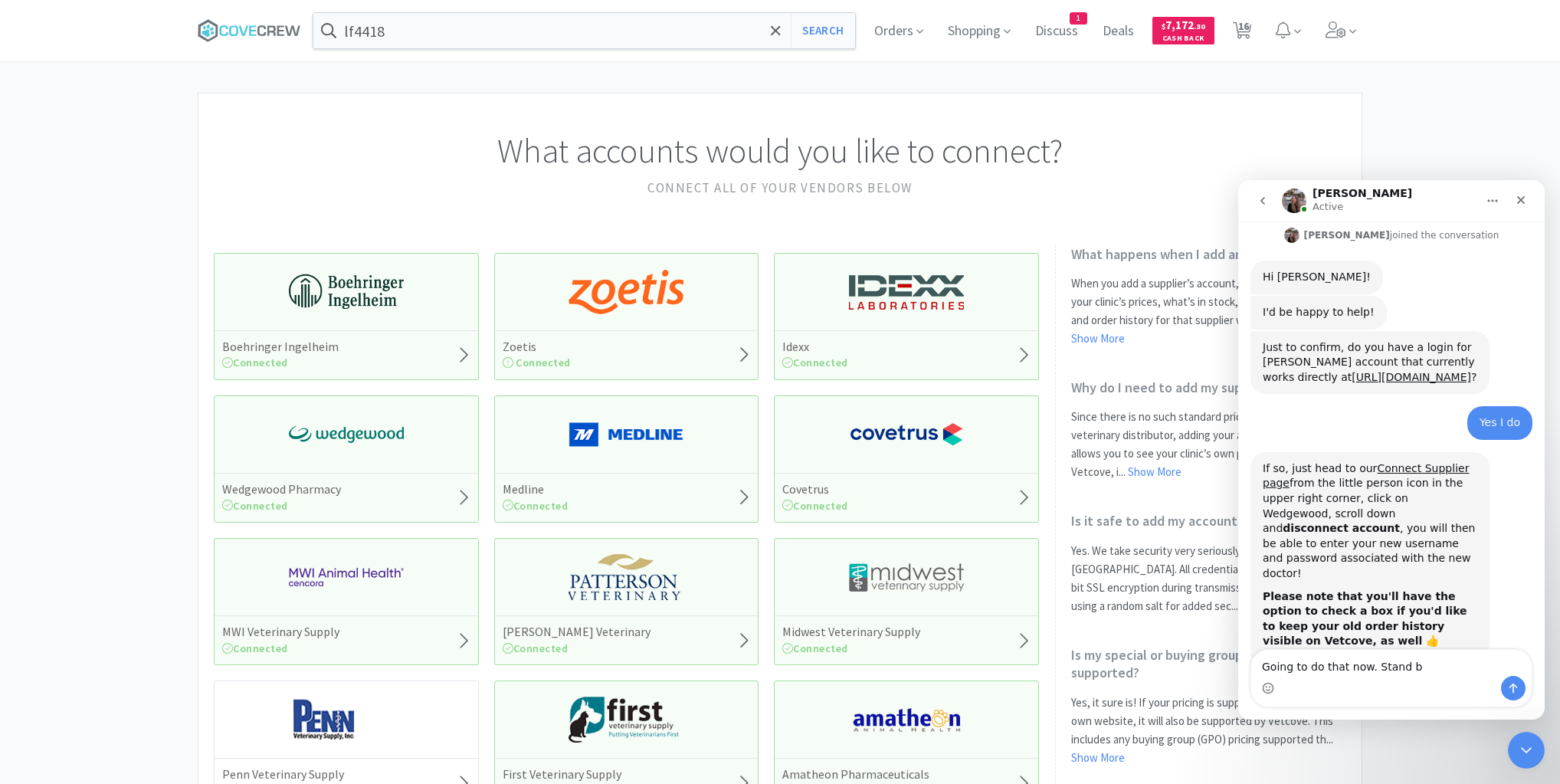
type textarea "Going to do that now. Stand by"
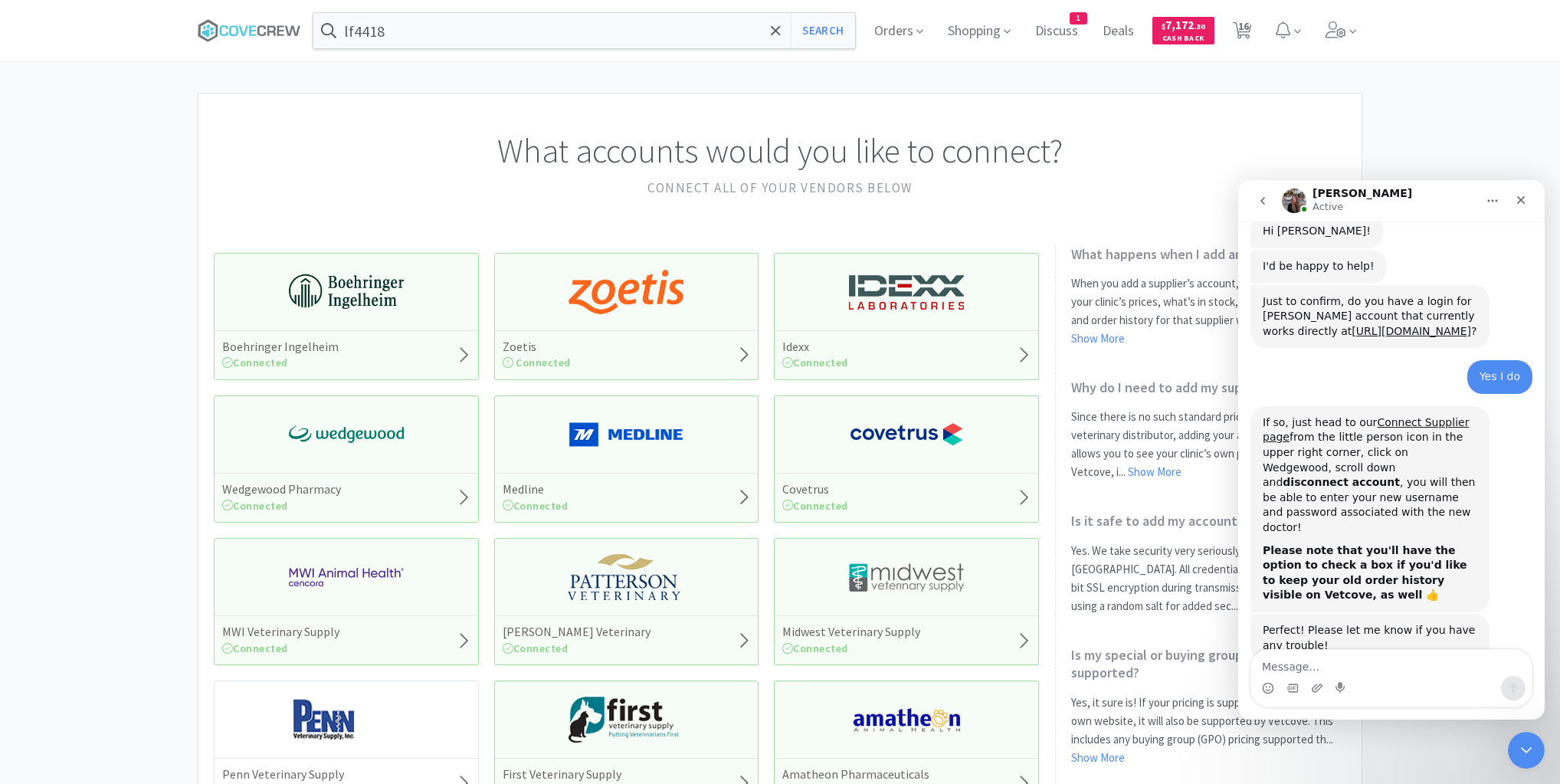
click at [337, 432] on img at bounding box center [346, 434] width 115 height 46
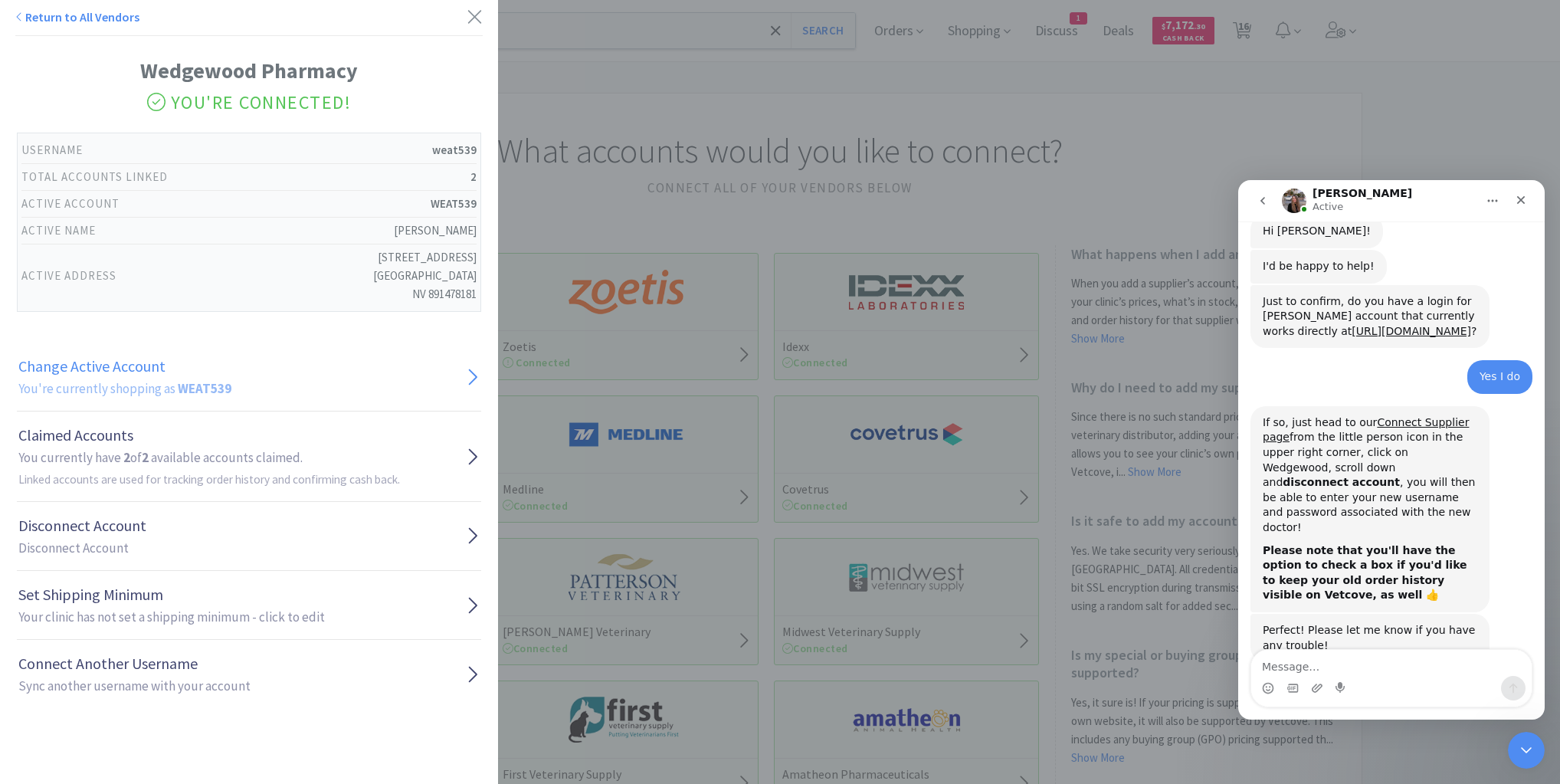
click at [465, 378] on icon at bounding box center [472, 377] width 14 height 23
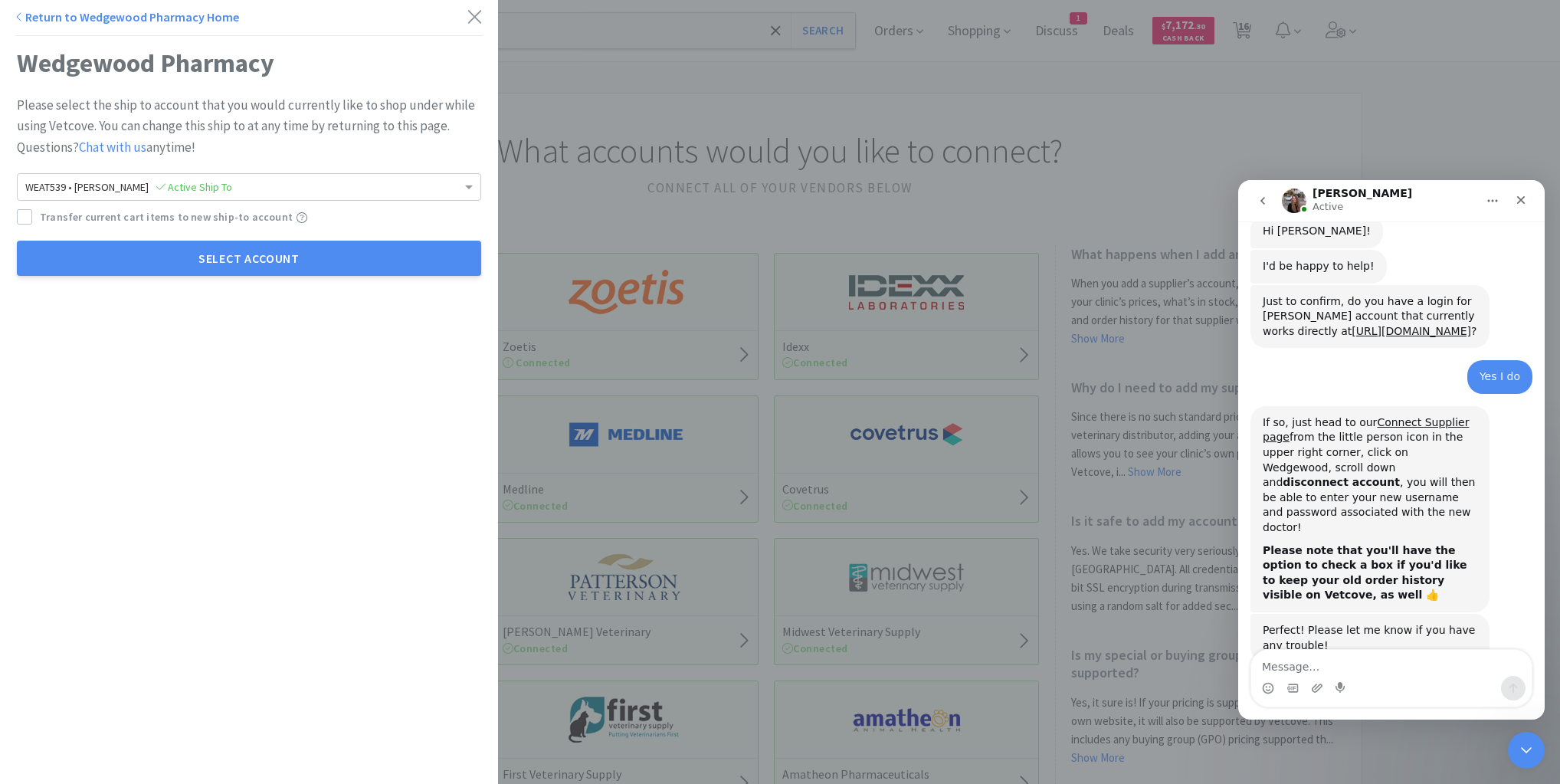
click at [64, 10] on link "Return to Wedgewood Pharmacy Home" at bounding box center [127, 17] width 224 height 15
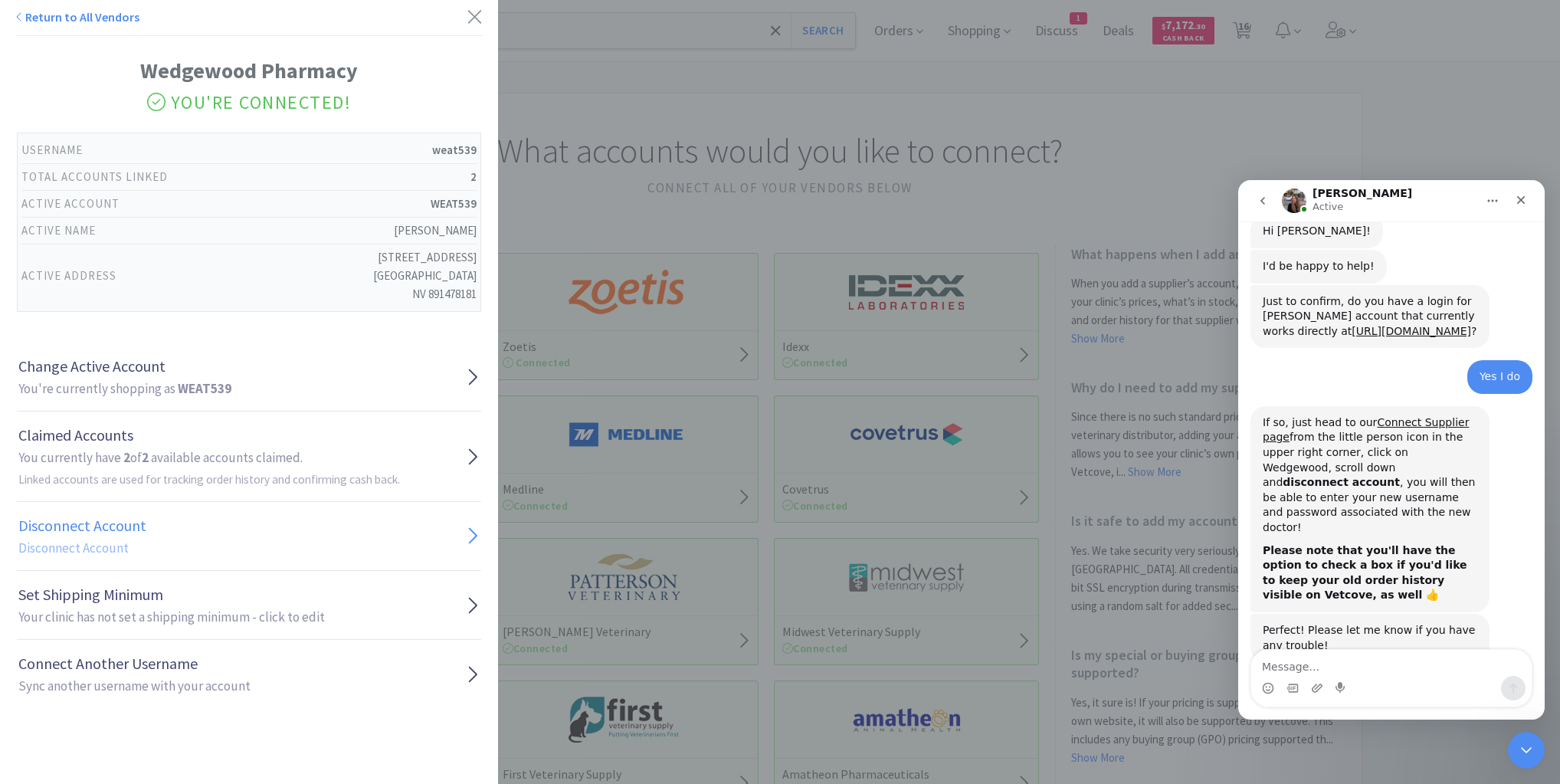
click at [456, 536] on link "Disconnect Account Disconnect Account" at bounding box center [249, 536] width 464 height 69
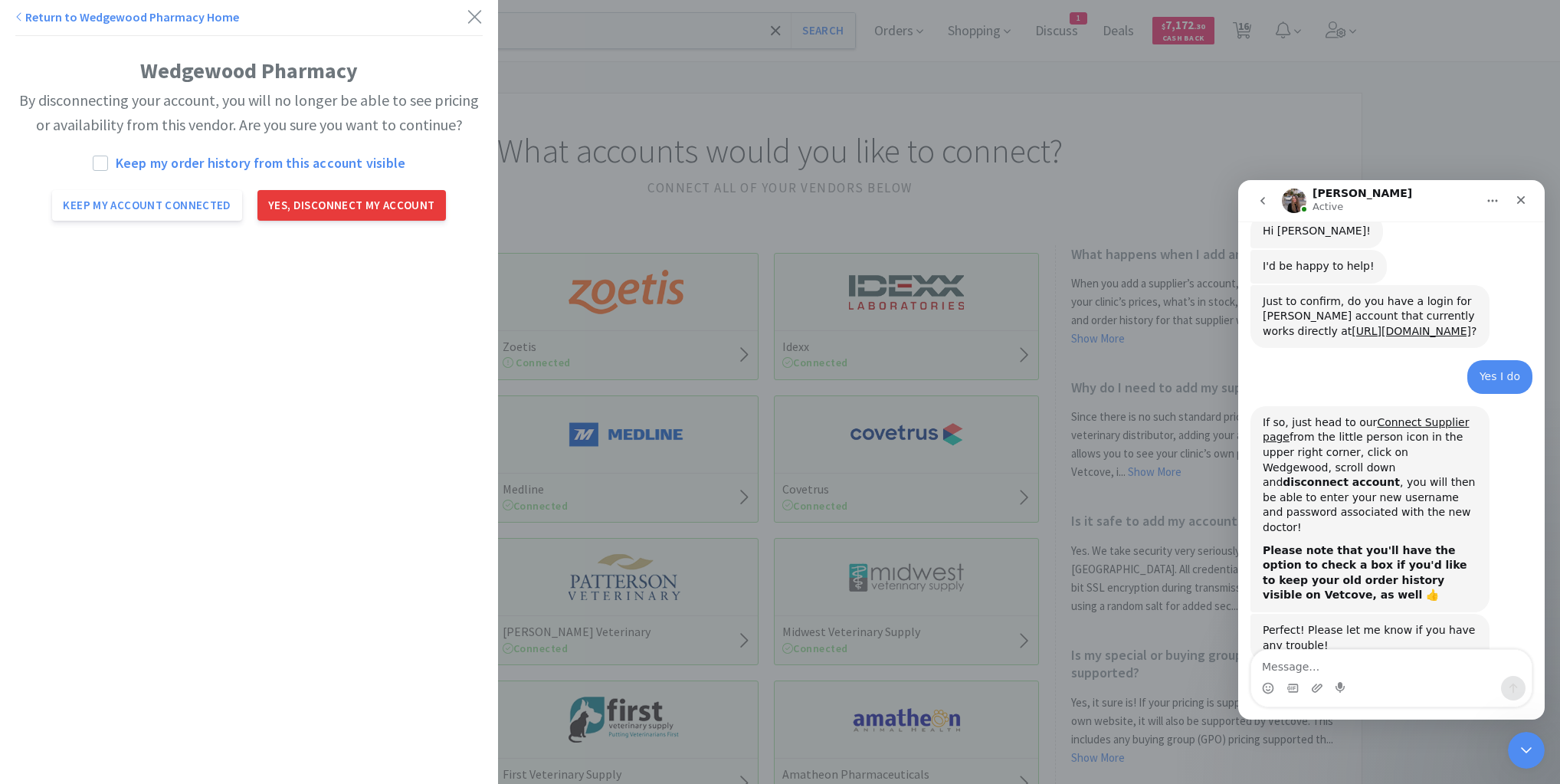
scroll to position [577, 0]
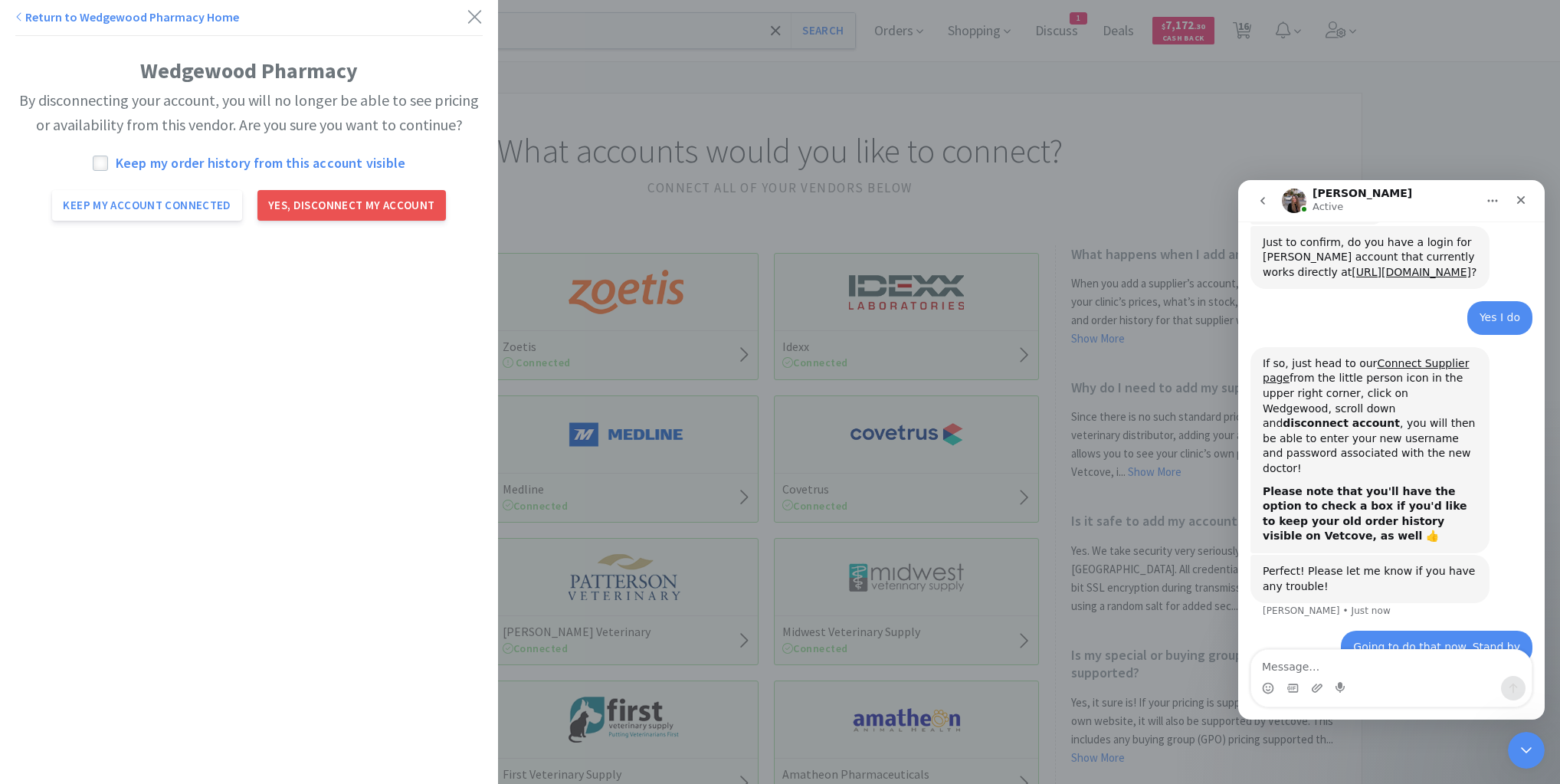
click at [99, 167] on icon at bounding box center [100, 163] width 14 height 14
click at [333, 204] on button "Yes, disconnect my account" at bounding box center [351, 205] width 188 height 30
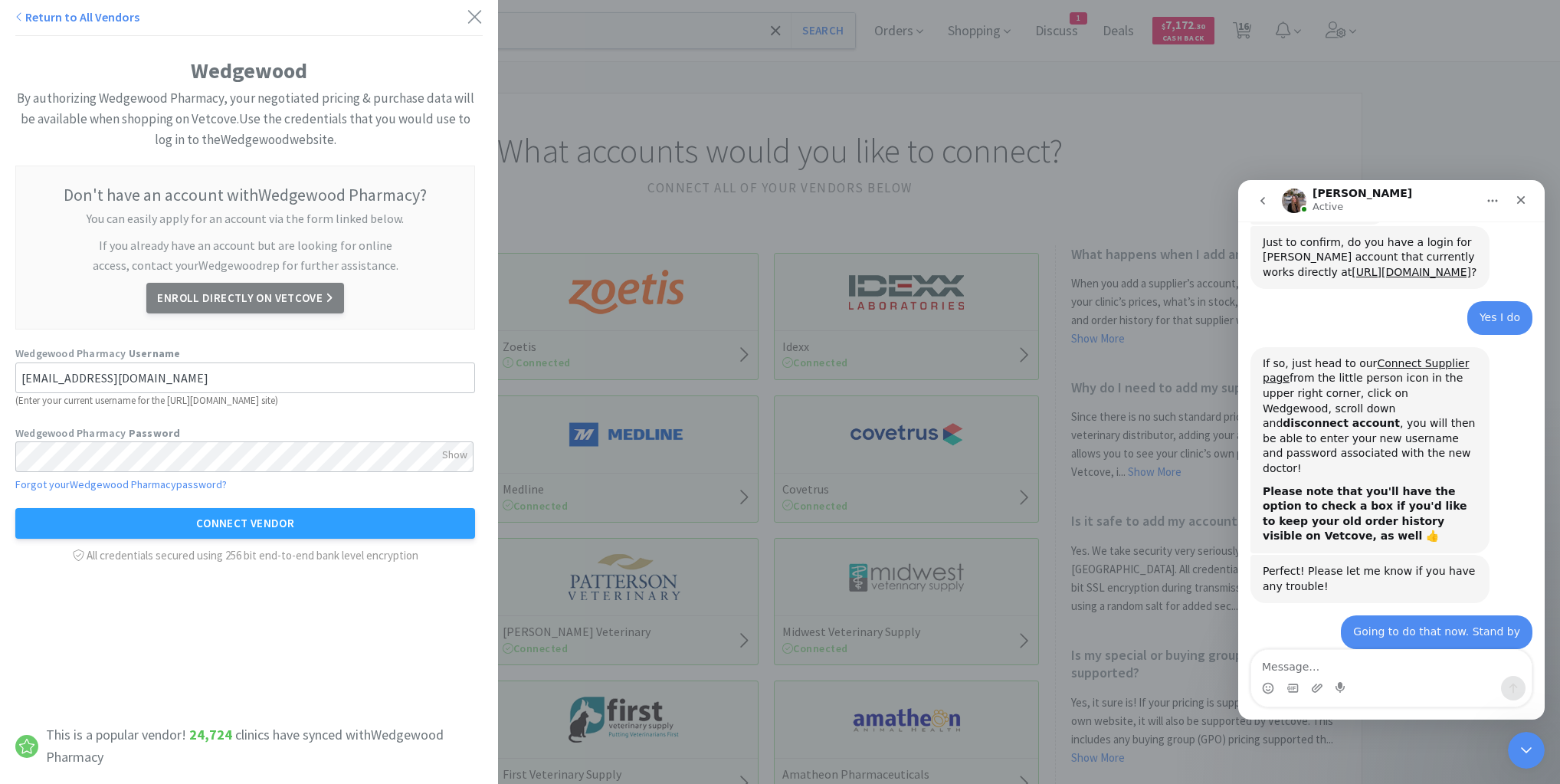
scroll to position [604, 0]
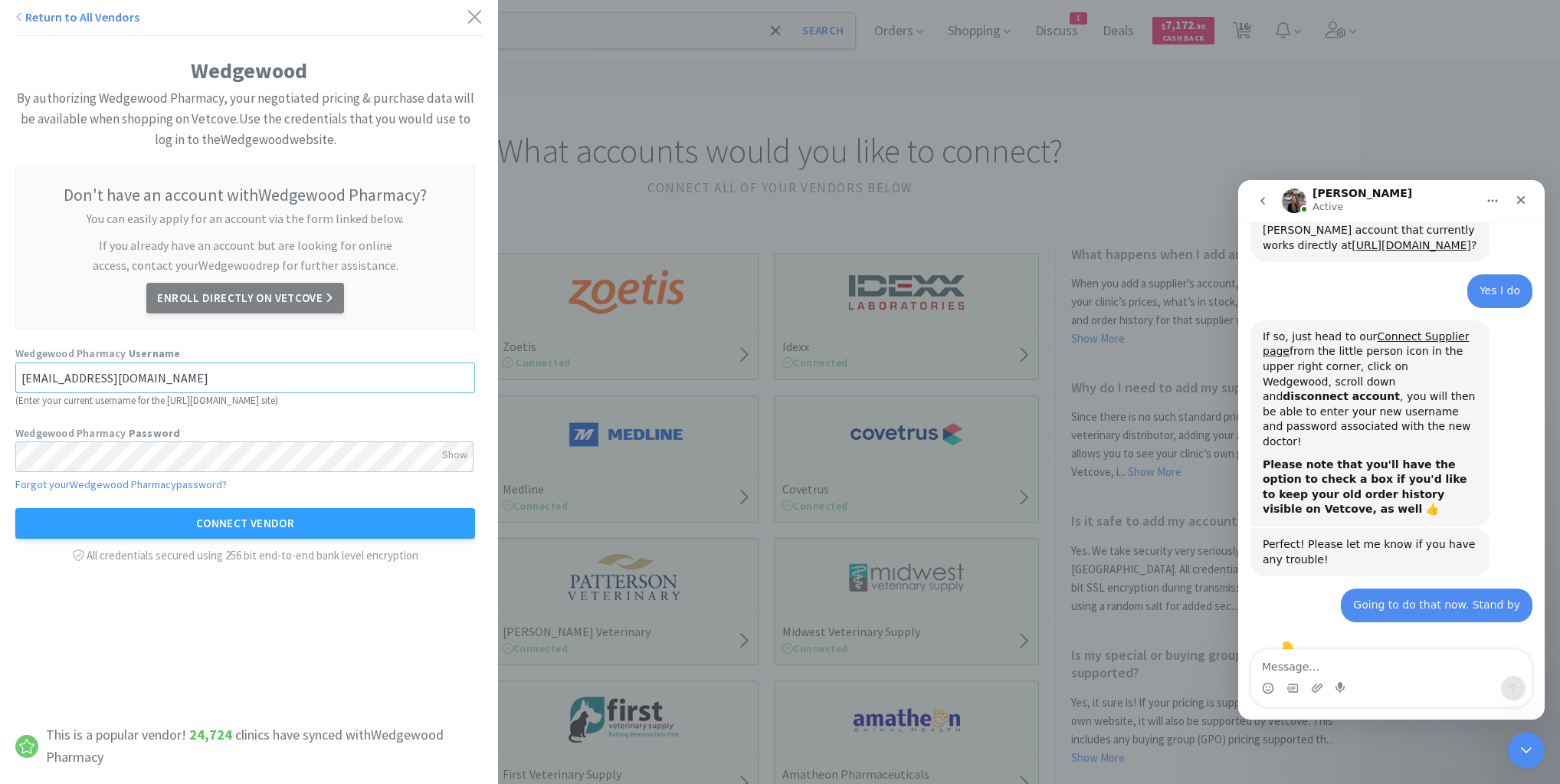
click at [261, 379] on input "[EMAIL_ADDRESS][DOMAIN_NAME]" at bounding box center [244, 378] width 459 height 30
drag, startPoint x: 258, startPoint y: 379, endPoint x: 0, endPoint y: 367, distance: 258.3
click at [0, 367] on div "Wedgewood By authorizing Wedgewood Pharmacy, your negotiated pricing & purchase…" at bounding box center [249, 299] width 498 height 599
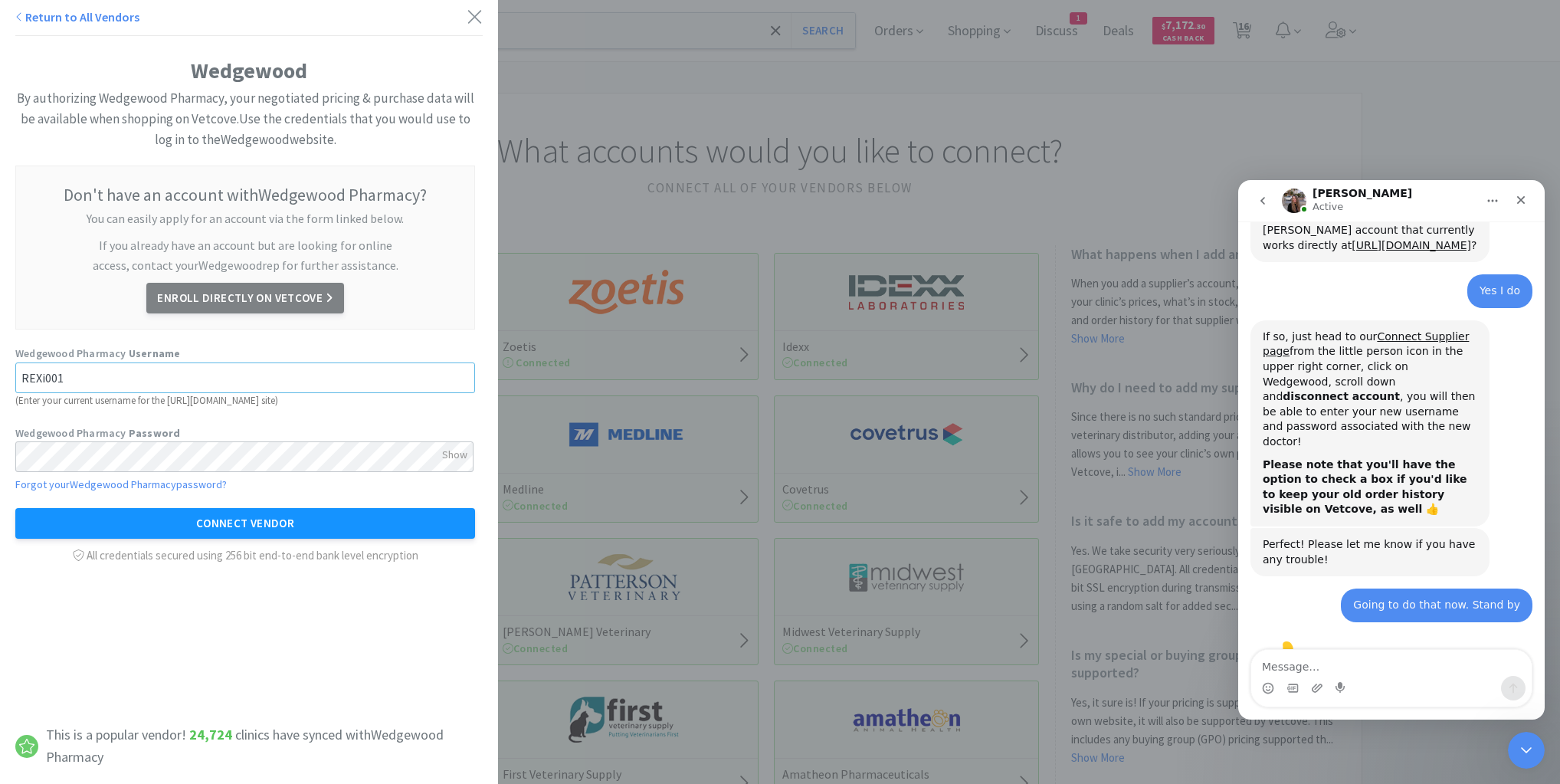
type input "REXi001"
click at [233, 519] on button "Connect Vendor" at bounding box center [244, 523] width 459 height 30
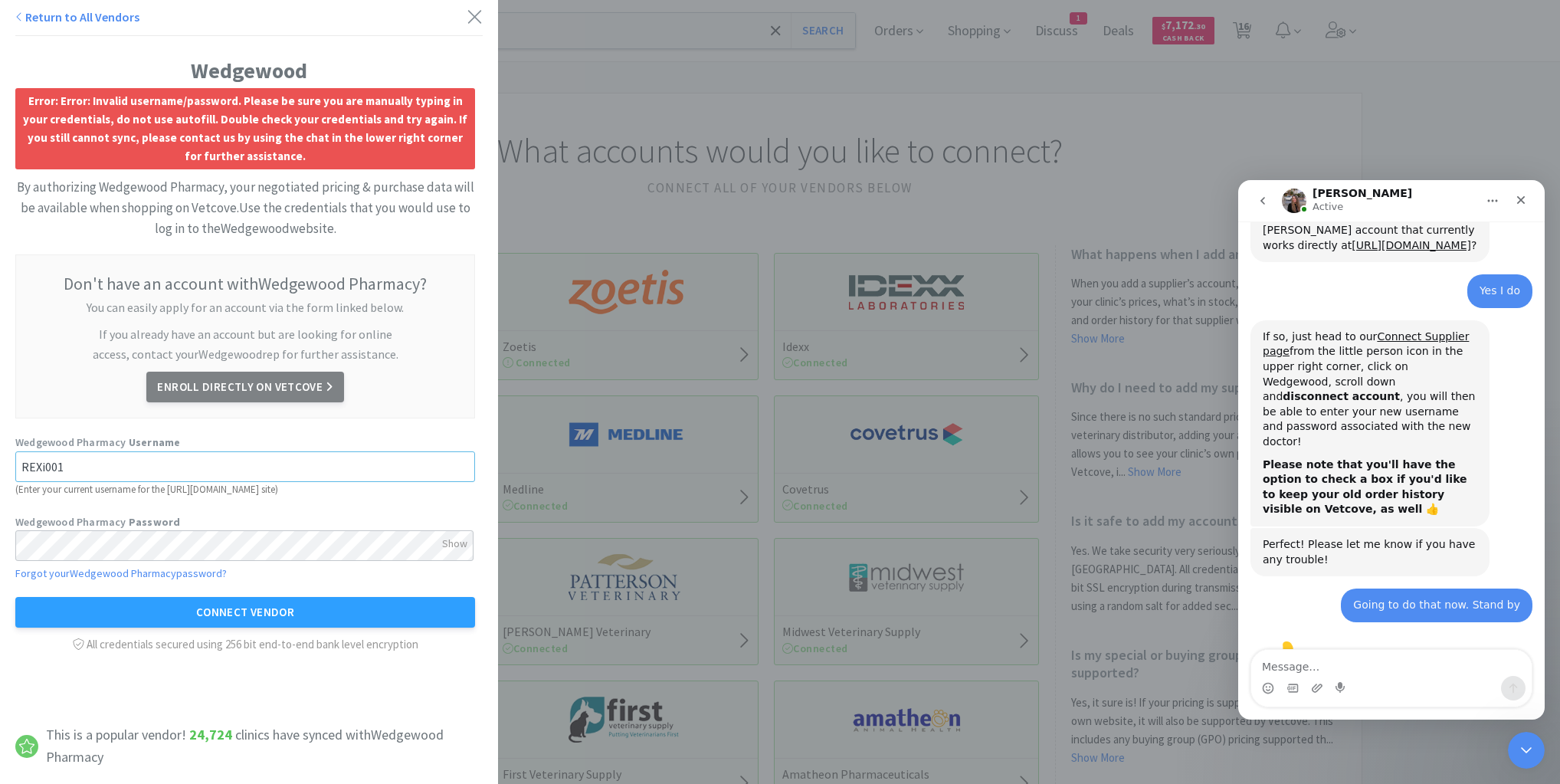
drag, startPoint x: 120, startPoint y: 464, endPoint x: 0, endPoint y: 467, distance: 120.0
click at [0, 467] on div "Wedgewood Error: Error: Invalid username/password. Please be sure you are manua…" at bounding box center [249, 344] width 498 height 687
type input "REXI0001"
click at [451, 540] on div "Show" at bounding box center [455, 543] width 26 height 27
click at [0, 539] on div "Wedgewood Error: Error: Invalid username/password. Please be sure you are manua…" at bounding box center [249, 344] width 498 height 687
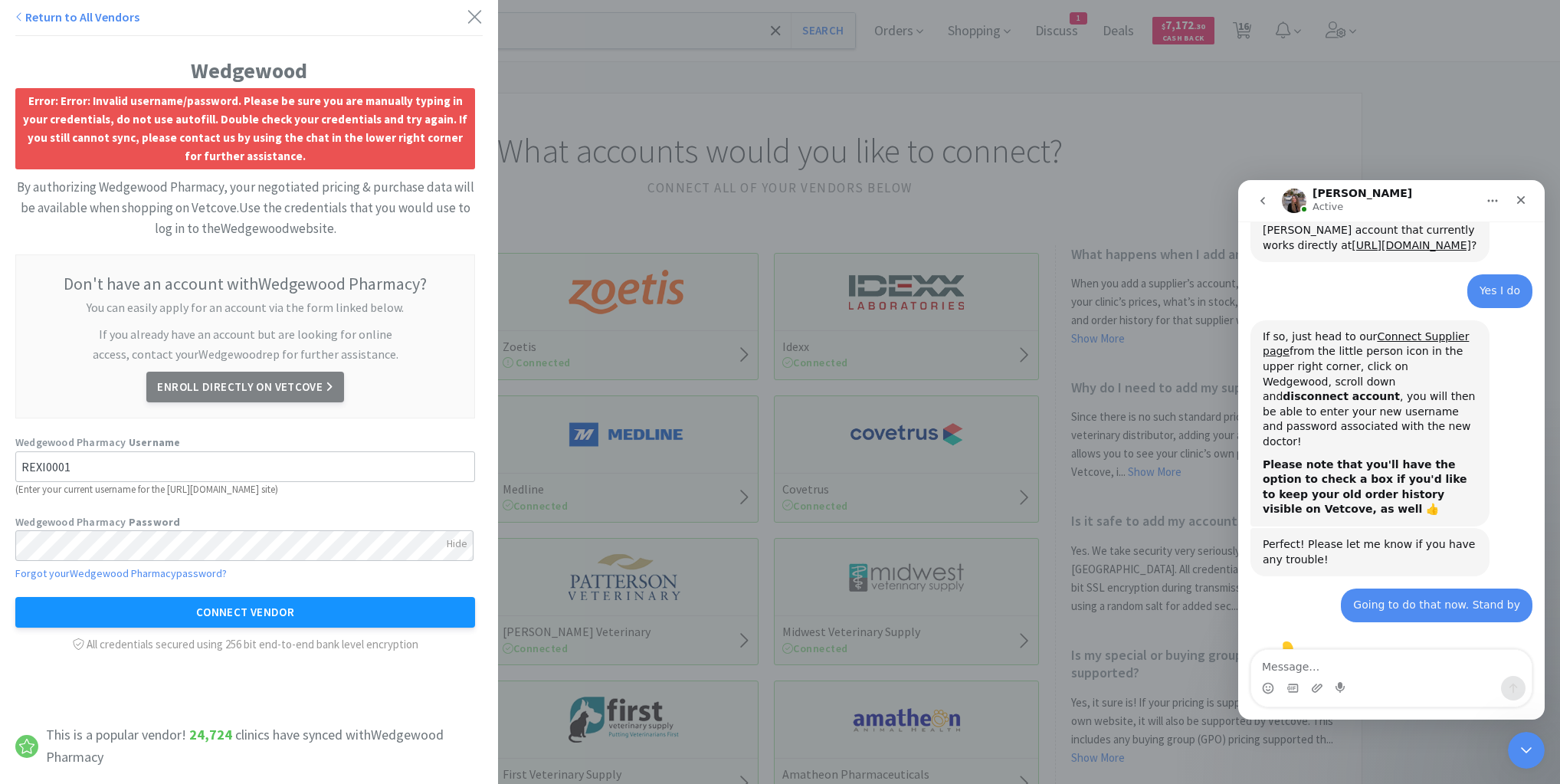
click at [203, 612] on button "Connect Vendor" at bounding box center [244, 612] width 459 height 30
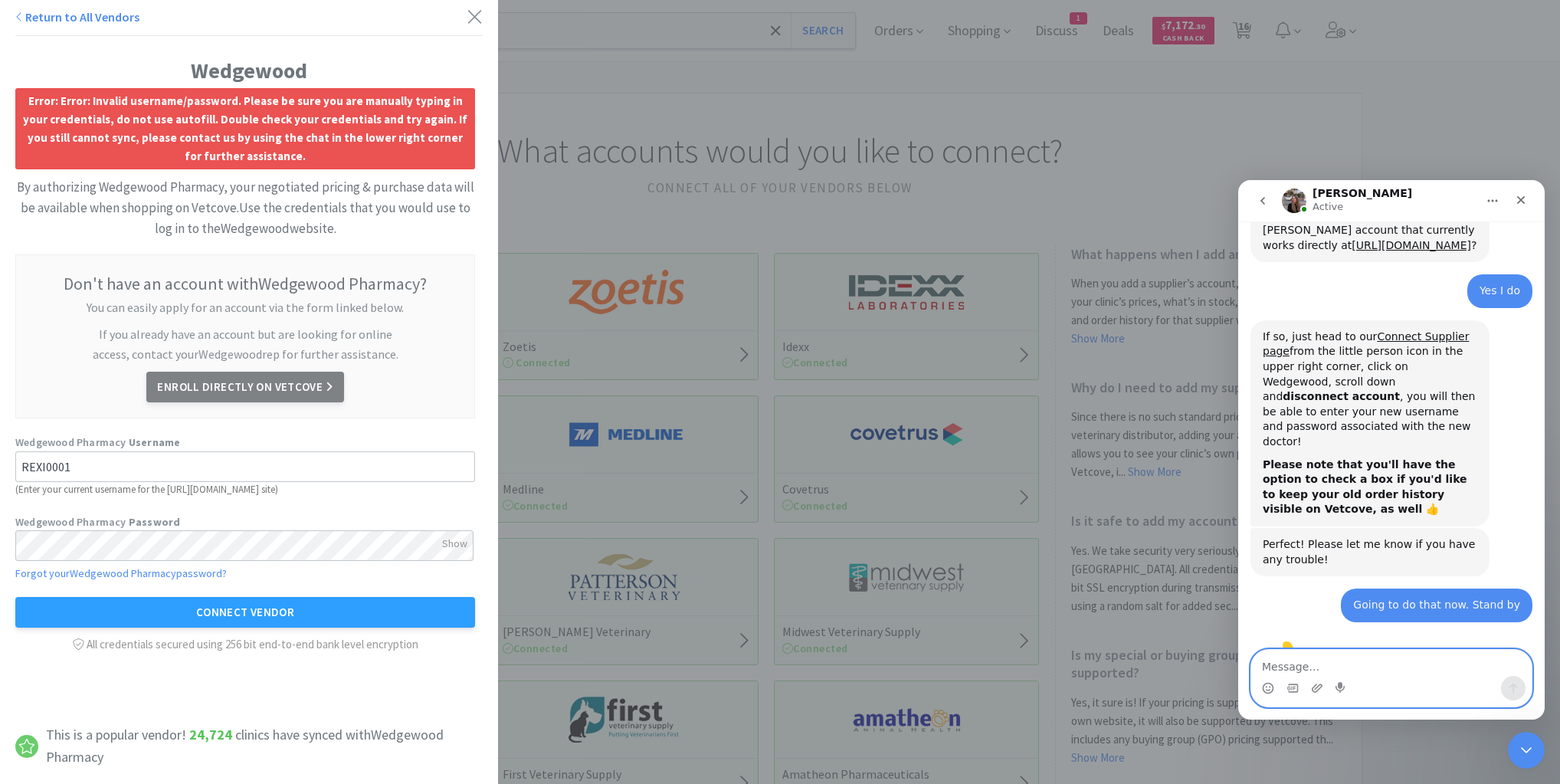
click at [1374, 664] on textarea "Message…" at bounding box center [1391, 663] width 280 height 27
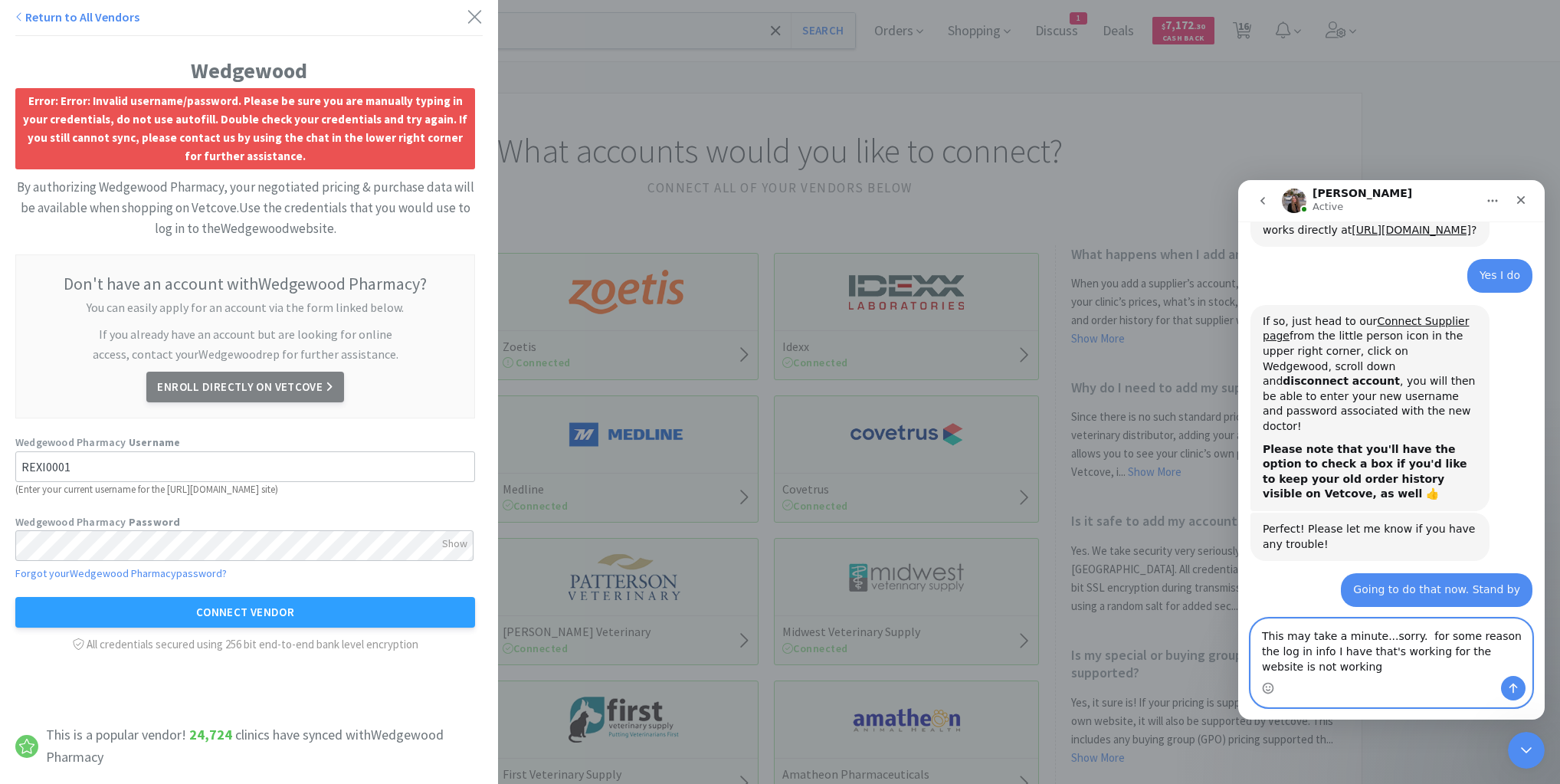
scroll to position [634, 0]
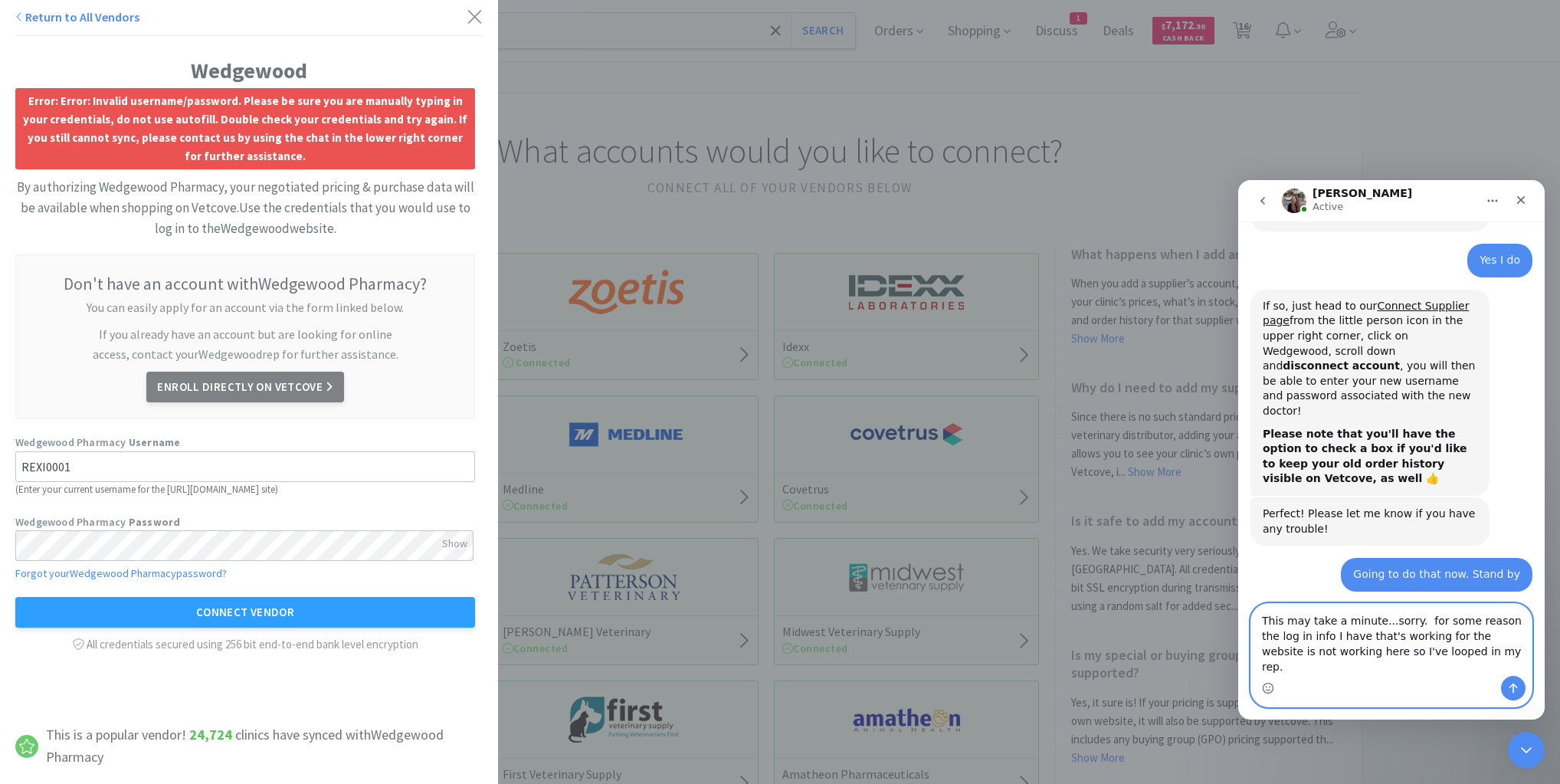
type textarea "This may take a minute...sorry. for some reason the log in info I have that's w…"
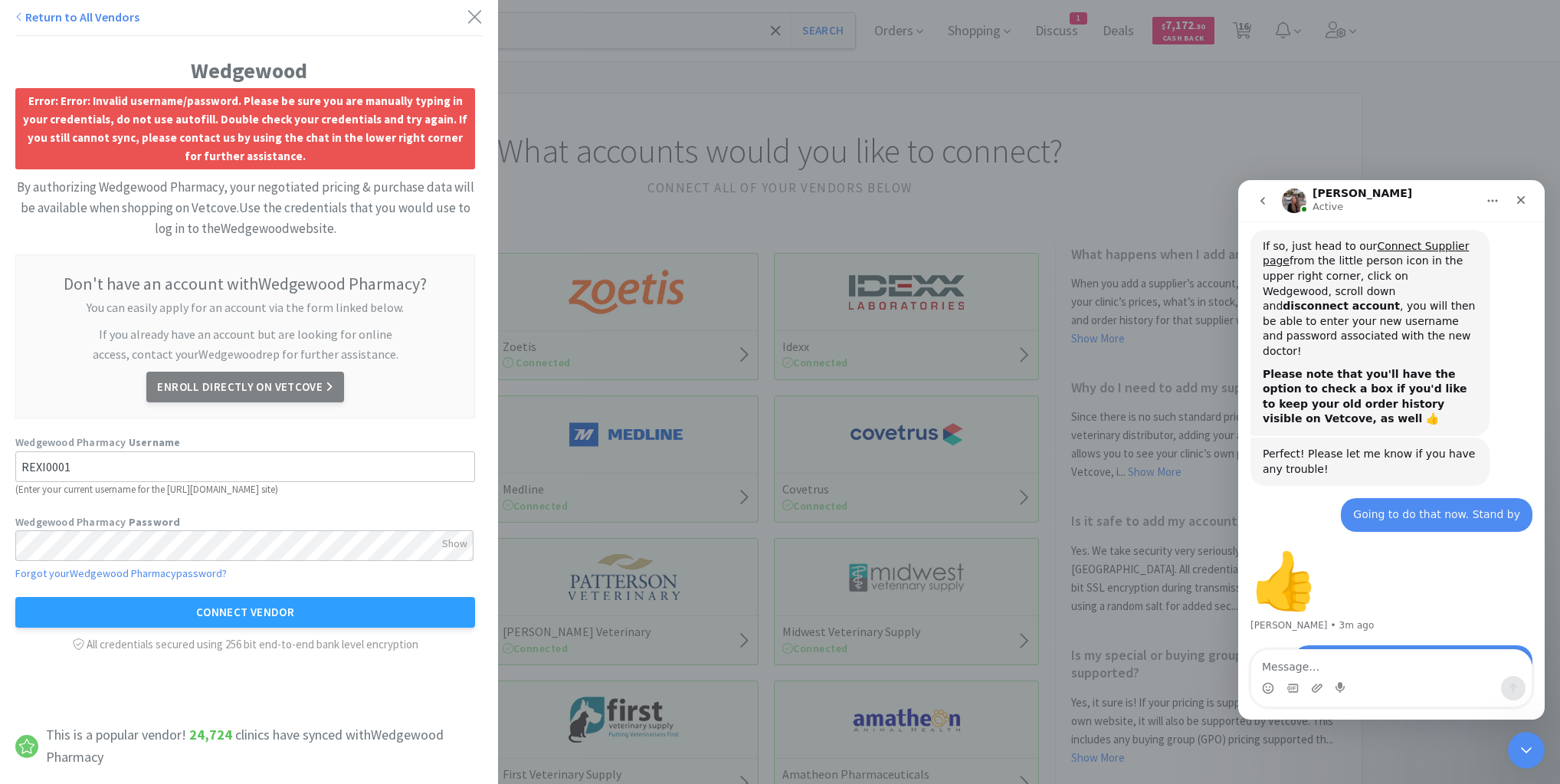
scroll to position [754, 0]
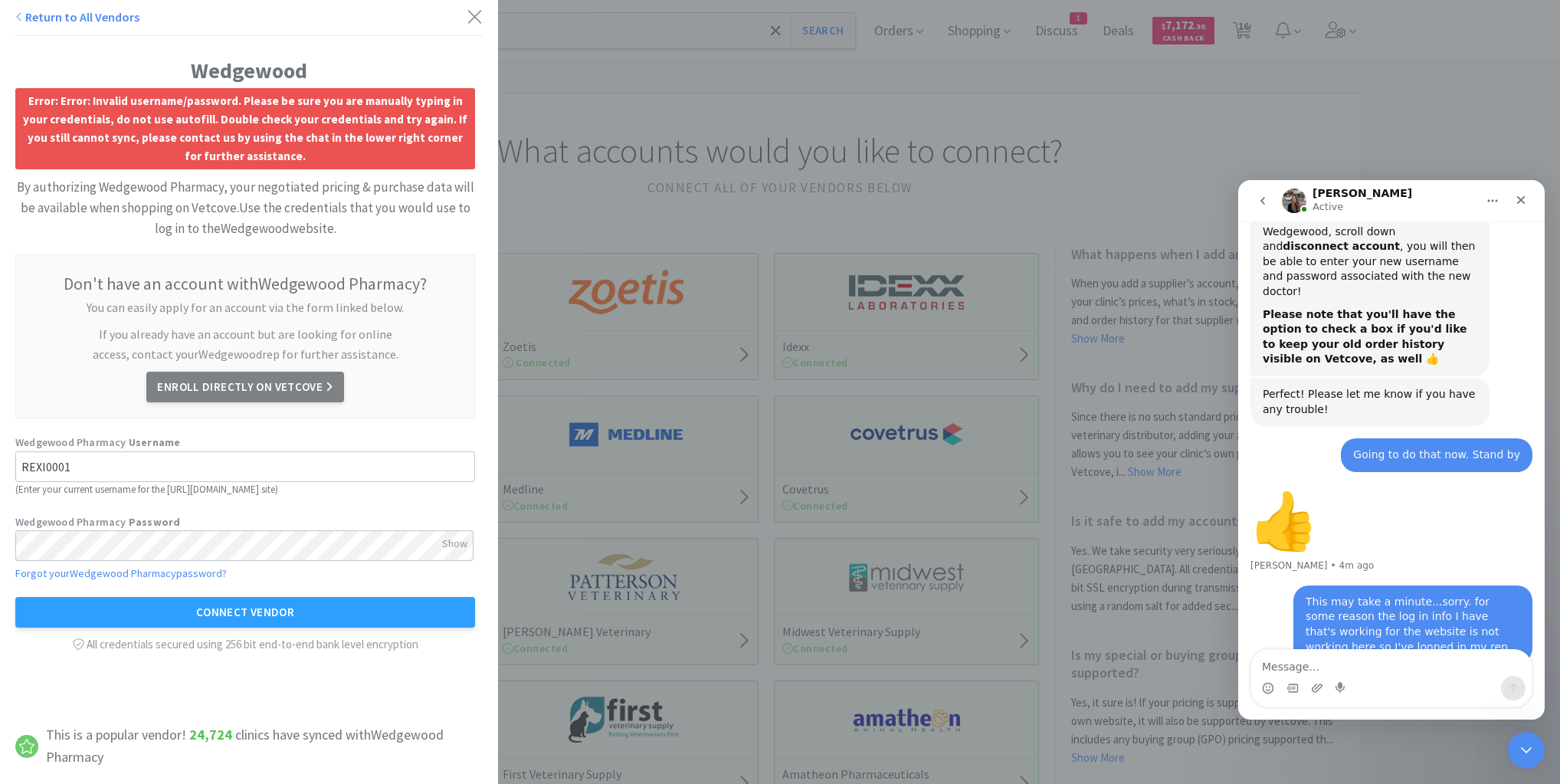
click at [1091, 94] on div "Return to All Vendors Wedgewood Error: Error: Invalid username/password. Please…" at bounding box center [780, 392] width 1560 height 784
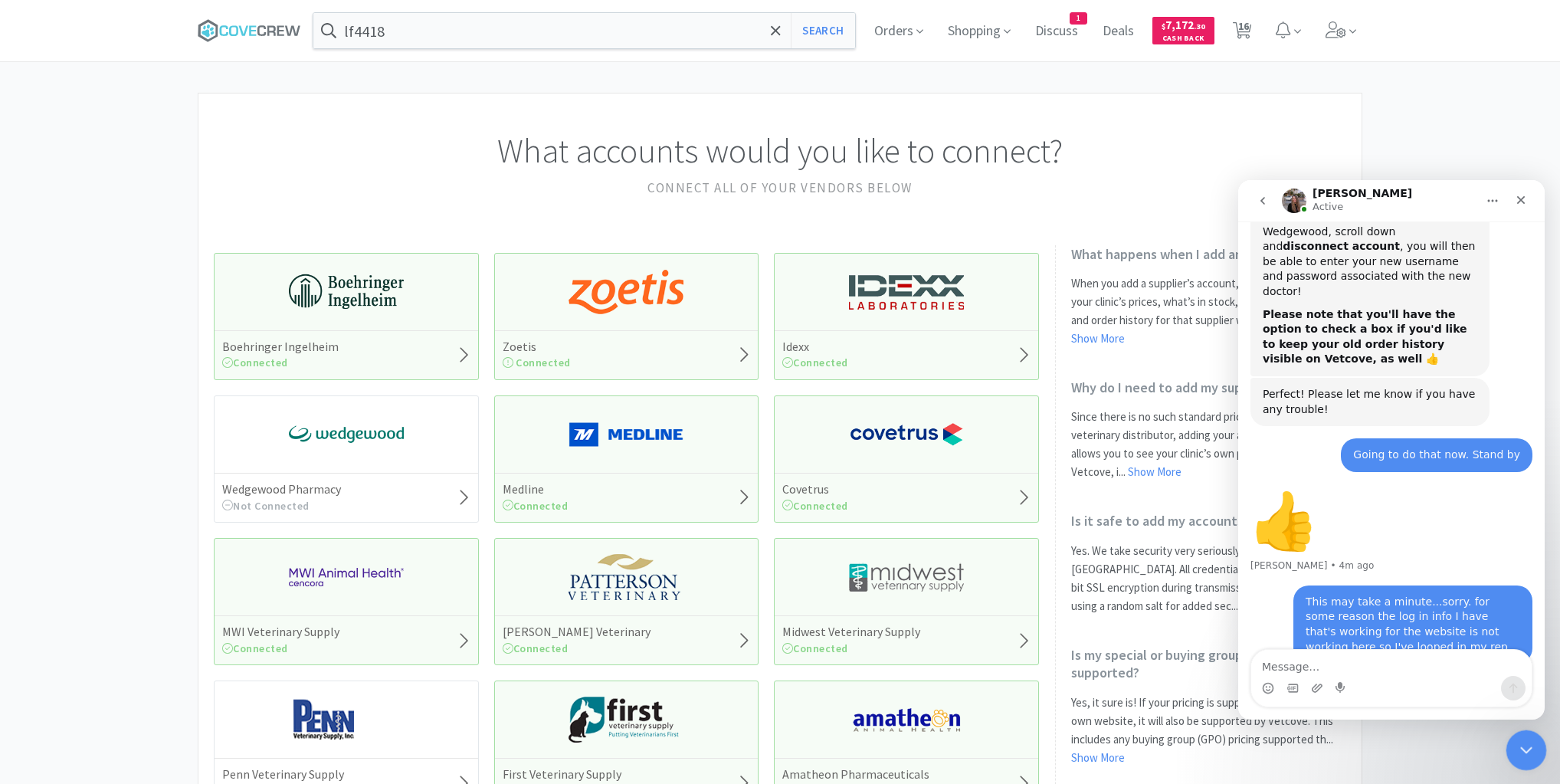
scroll to position [694, 0]
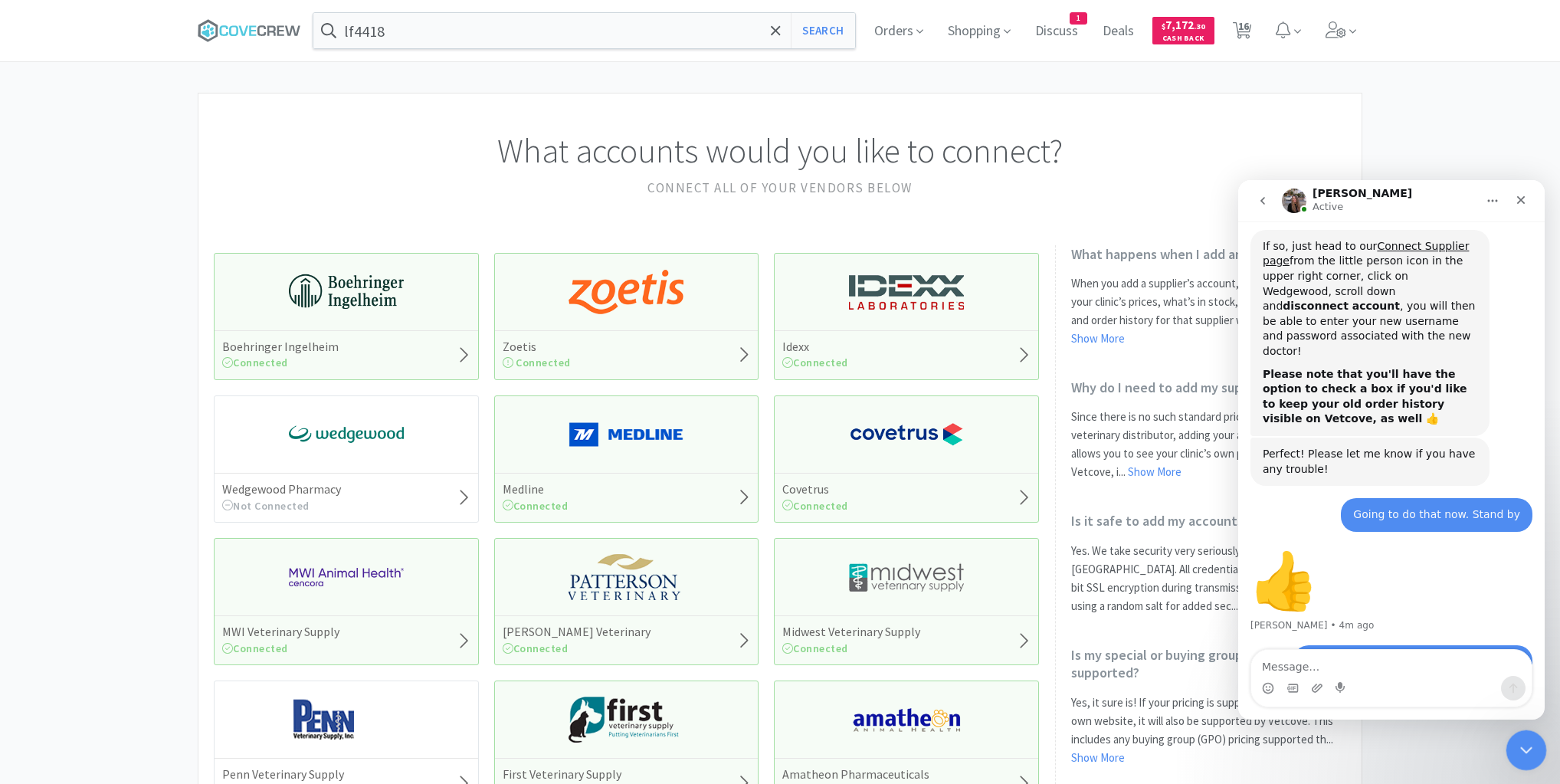
click at [1531, 746] on icon "Close Intercom Messenger" at bounding box center [1523, 747] width 18 height 18
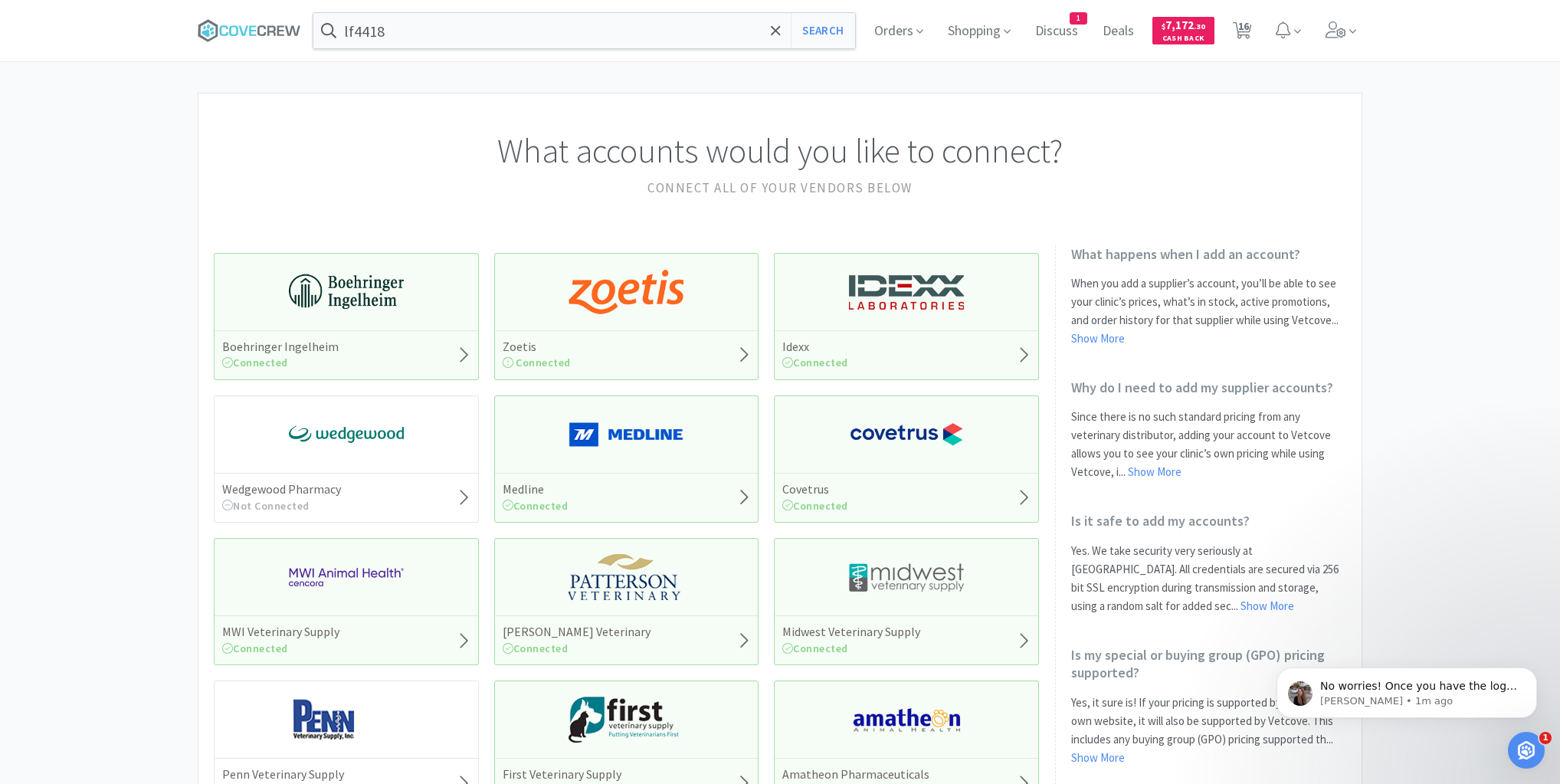
scroll to position [755, 0]
click at [376, 432] on img at bounding box center [346, 434] width 115 height 46
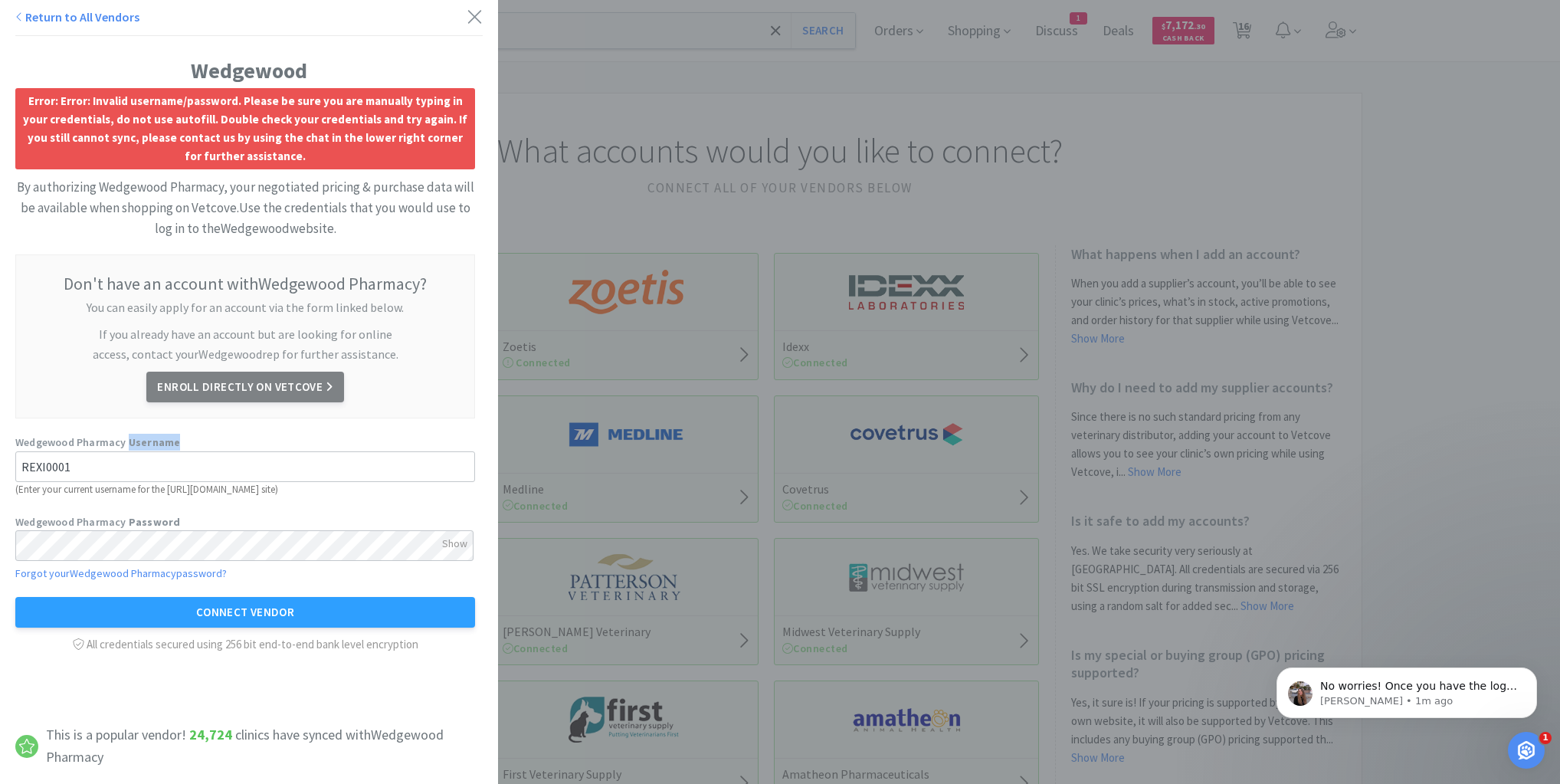
click at [376, 432] on div "Return to All Vendors Wedgewood Error: Error: Invalid username/password. Please…" at bounding box center [780, 392] width 1560 height 784
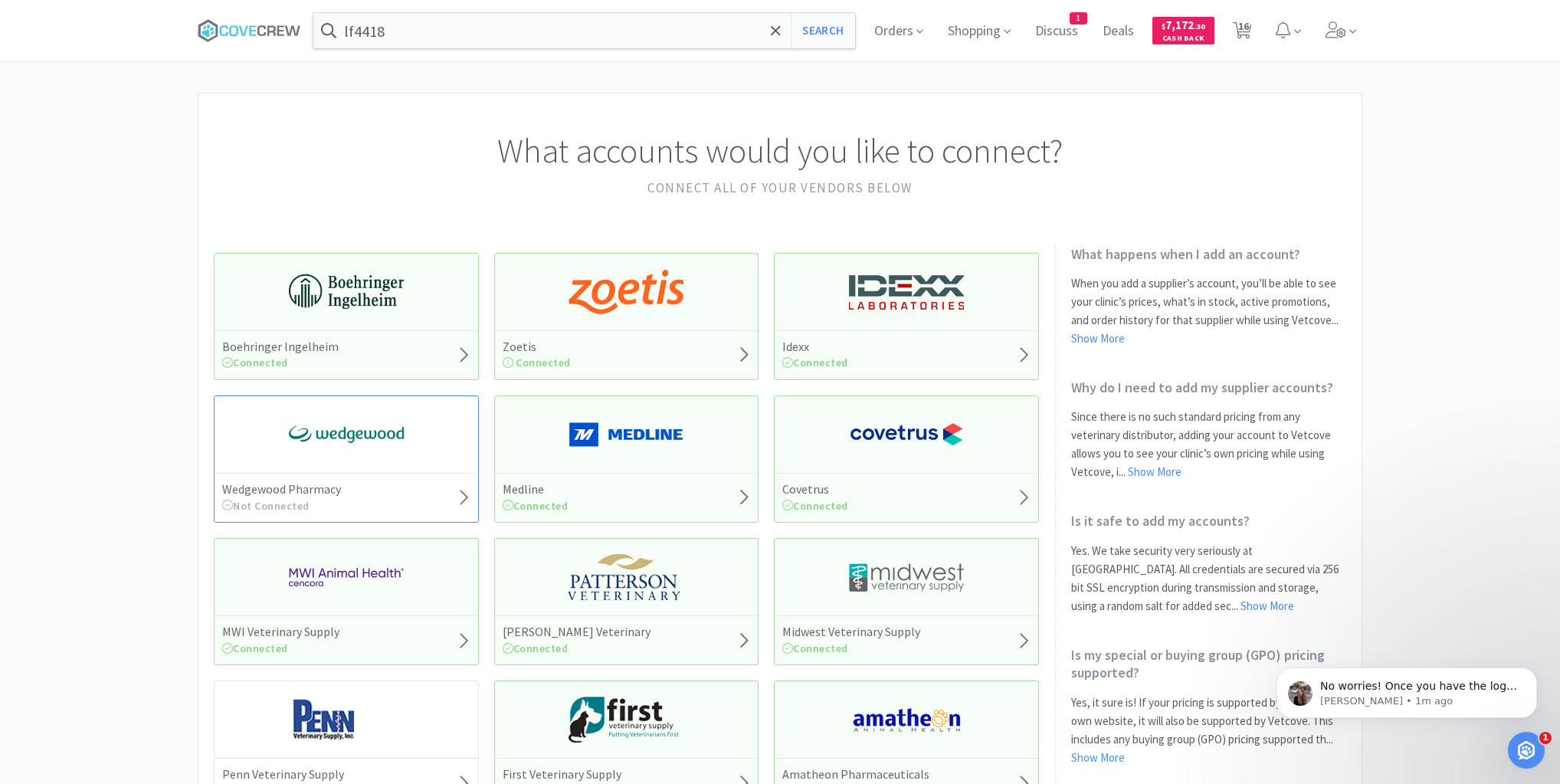
click at [376, 432] on img at bounding box center [346, 434] width 115 height 46
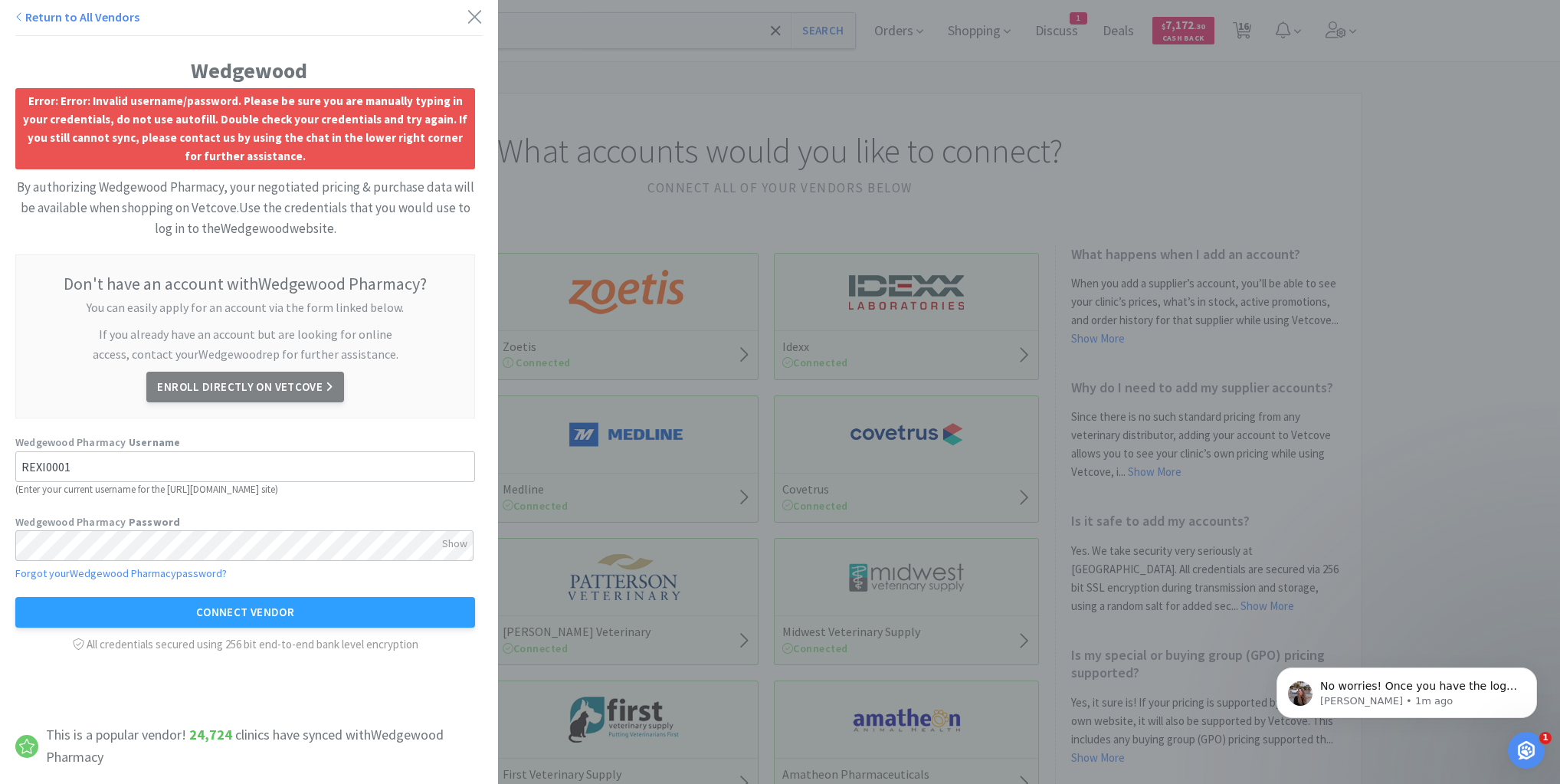
click at [1106, 122] on div "Return to All Vendors Wedgewood Error: Error: Invalid username/password. Please…" at bounding box center [780, 392] width 1560 height 784
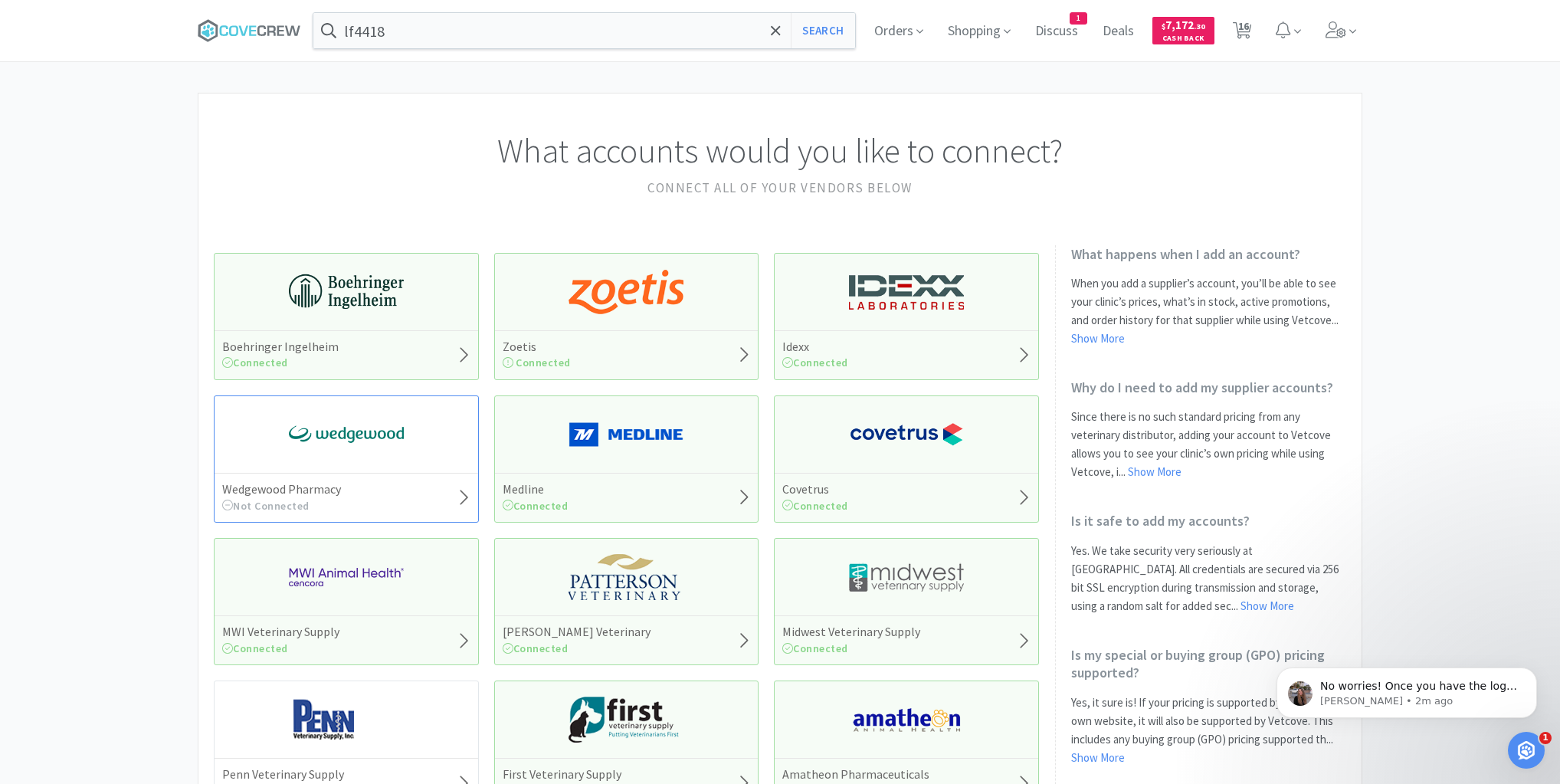
click at [389, 447] on img at bounding box center [346, 434] width 115 height 46
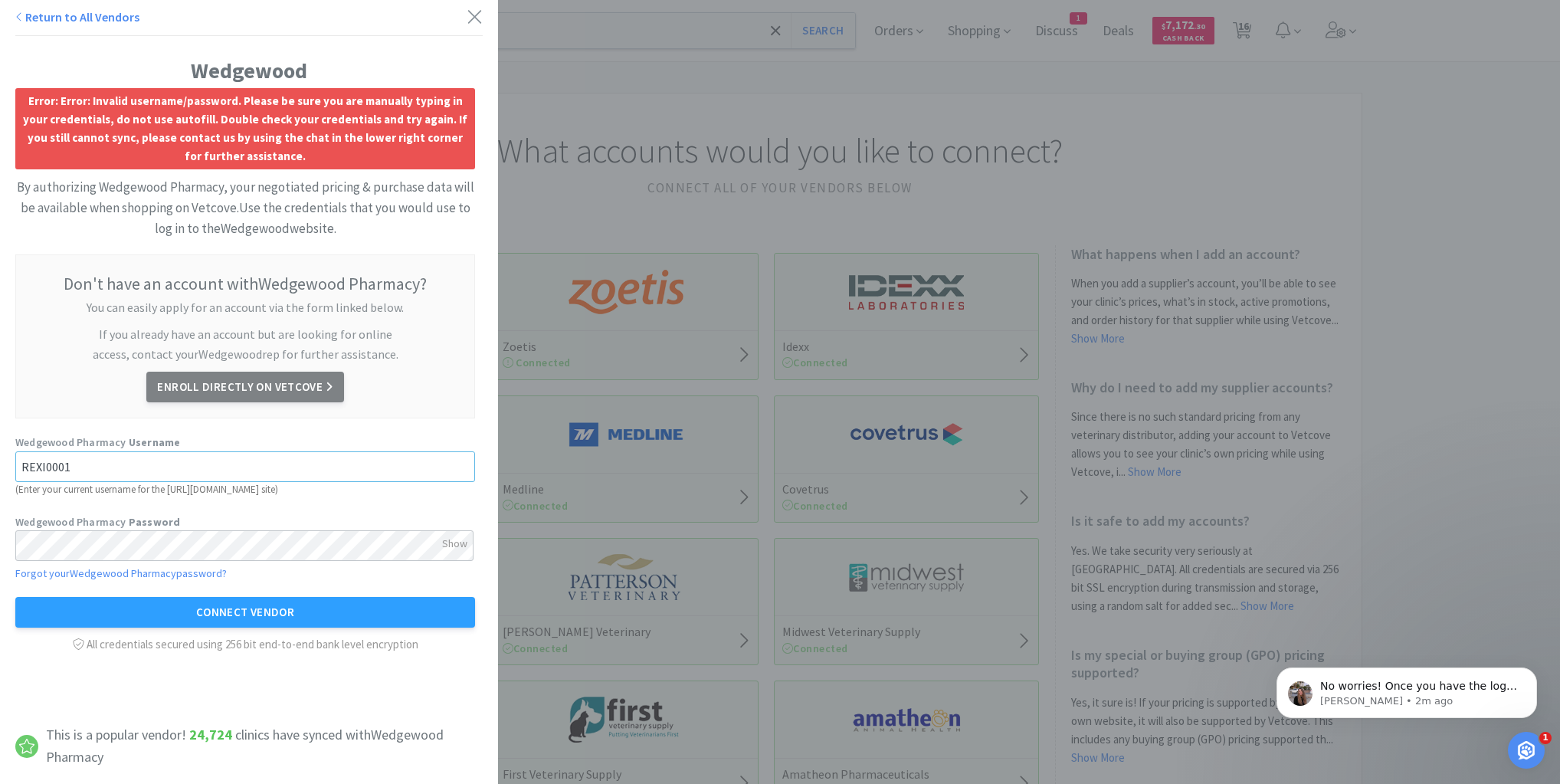
click at [355, 469] on input "REXI0001" at bounding box center [244, 467] width 459 height 30
click at [459, 545] on div "Show" at bounding box center [455, 543] width 26 height 27
drag, startPoint x: 159, startPoint y: 472, endPoint x: 0, endPoint y: 469, distance: 159.0
click at [0, 469] on div "Wedgewood Error: Error: Invalid username/password. Please be sure you are manua…" at bounding box center [249, 344] width 498 height 687
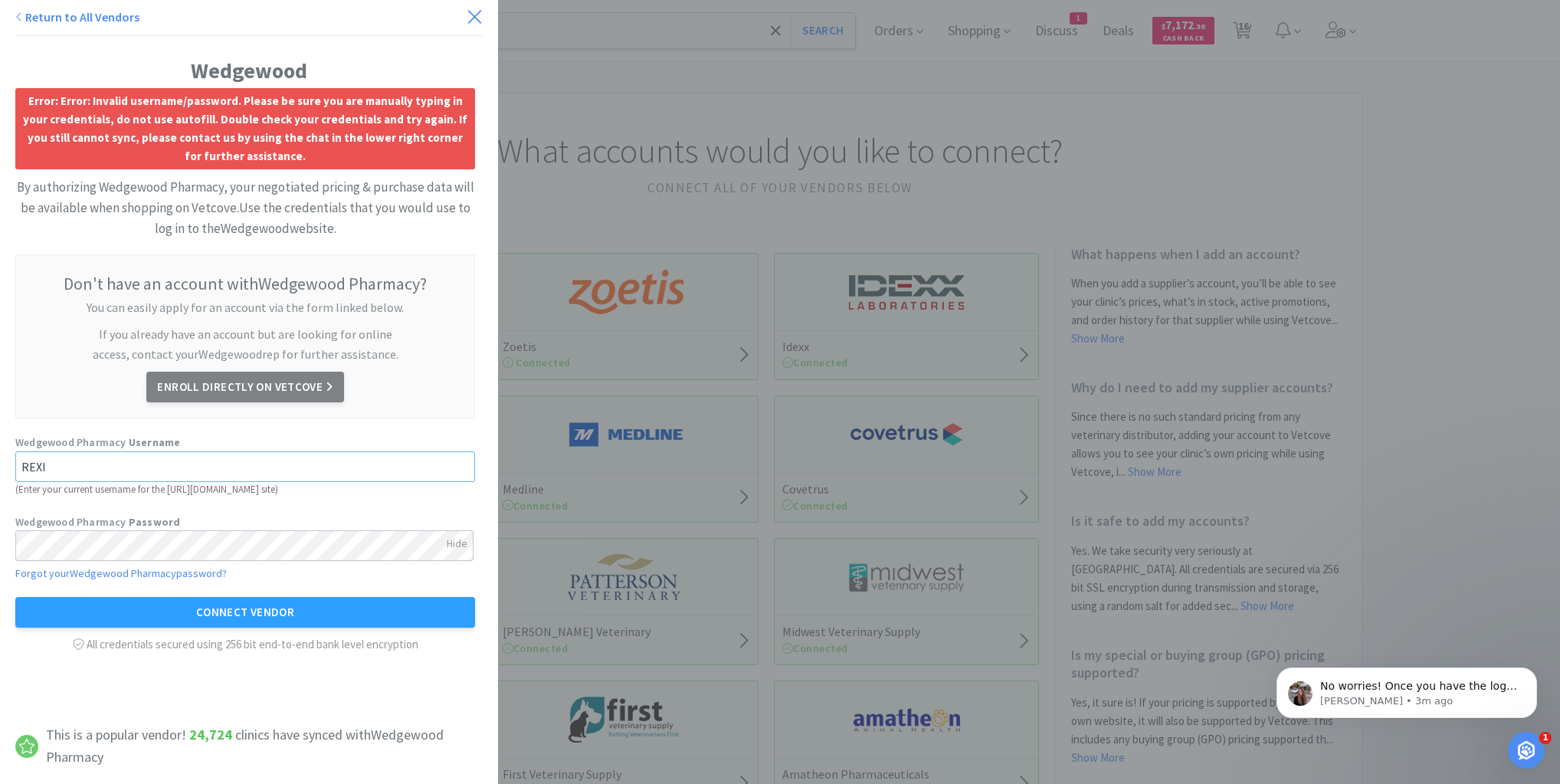
scroll to position [755, 0]
type input "REXI"
click at [468, 18] on icon at bounding box center [475, 17] width 13 height 13
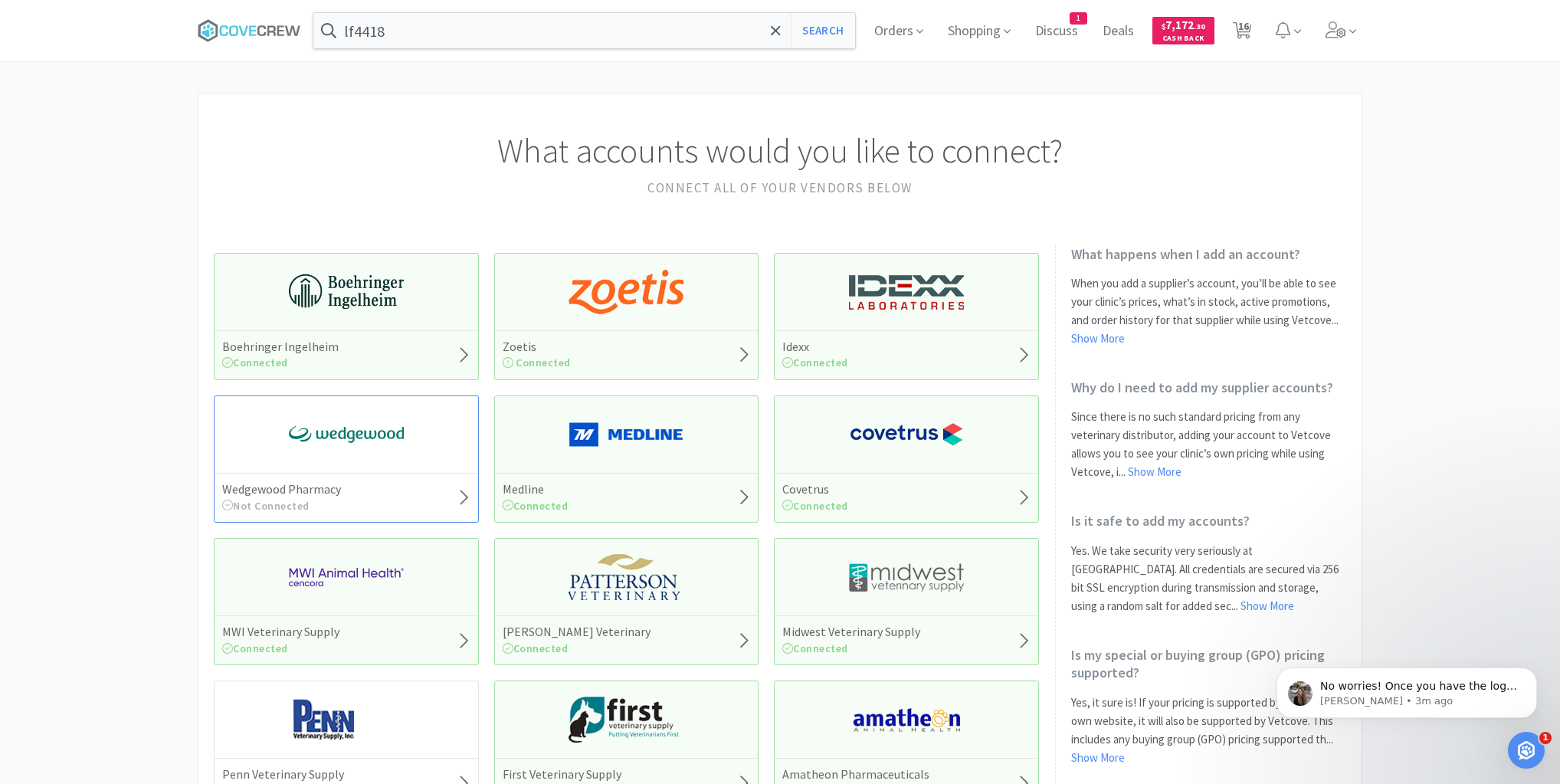
click at [340, 416] on img at bounding box center [346, 434] width 115 height 46
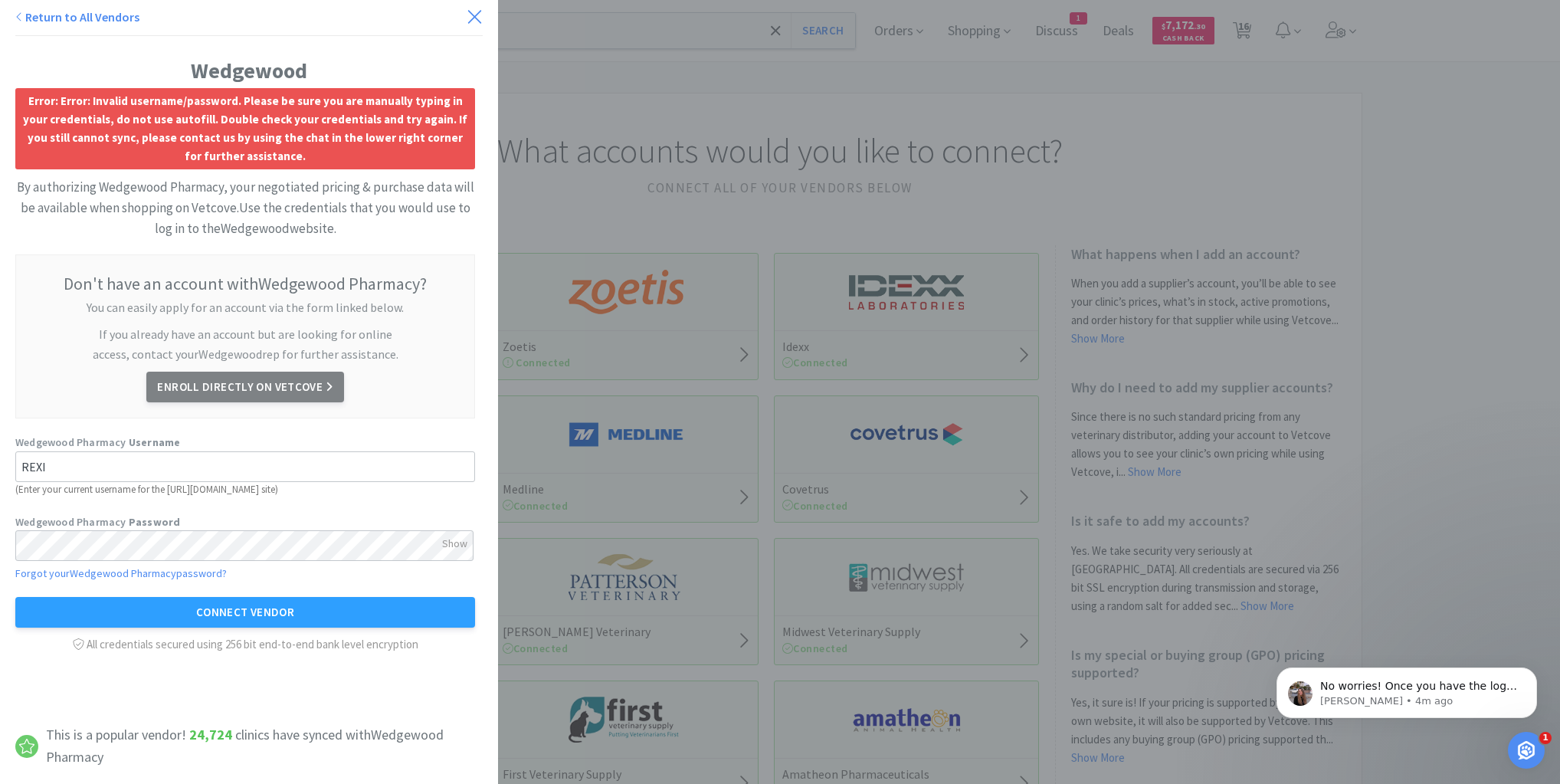
click at [468, 15] on icon at bounding box center [475, 17] width 13 height 13
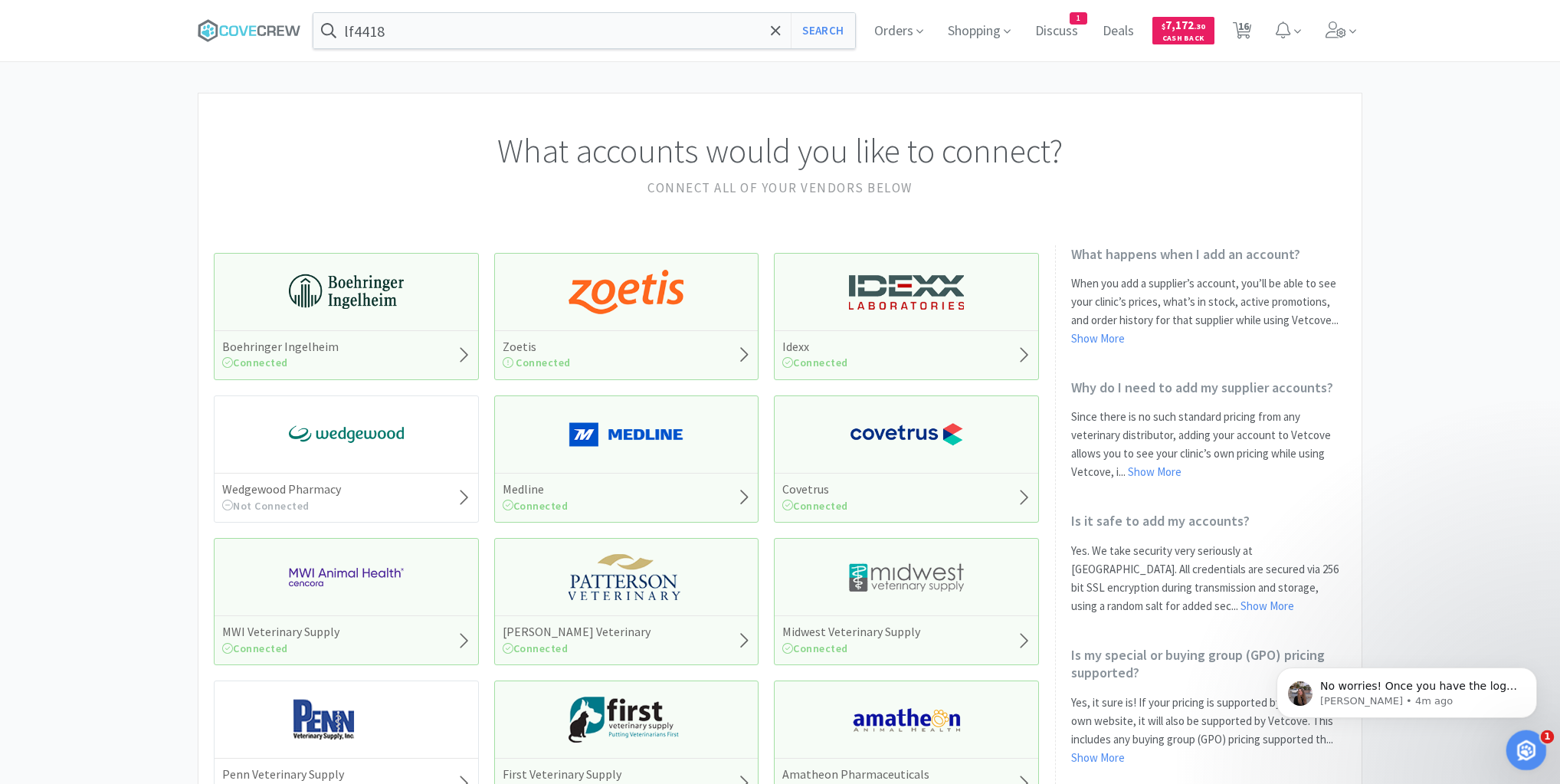
click at [1523, 736] on icon "Open Intercom Messenger" at bounding box center [1524, 748] width 26 height 26
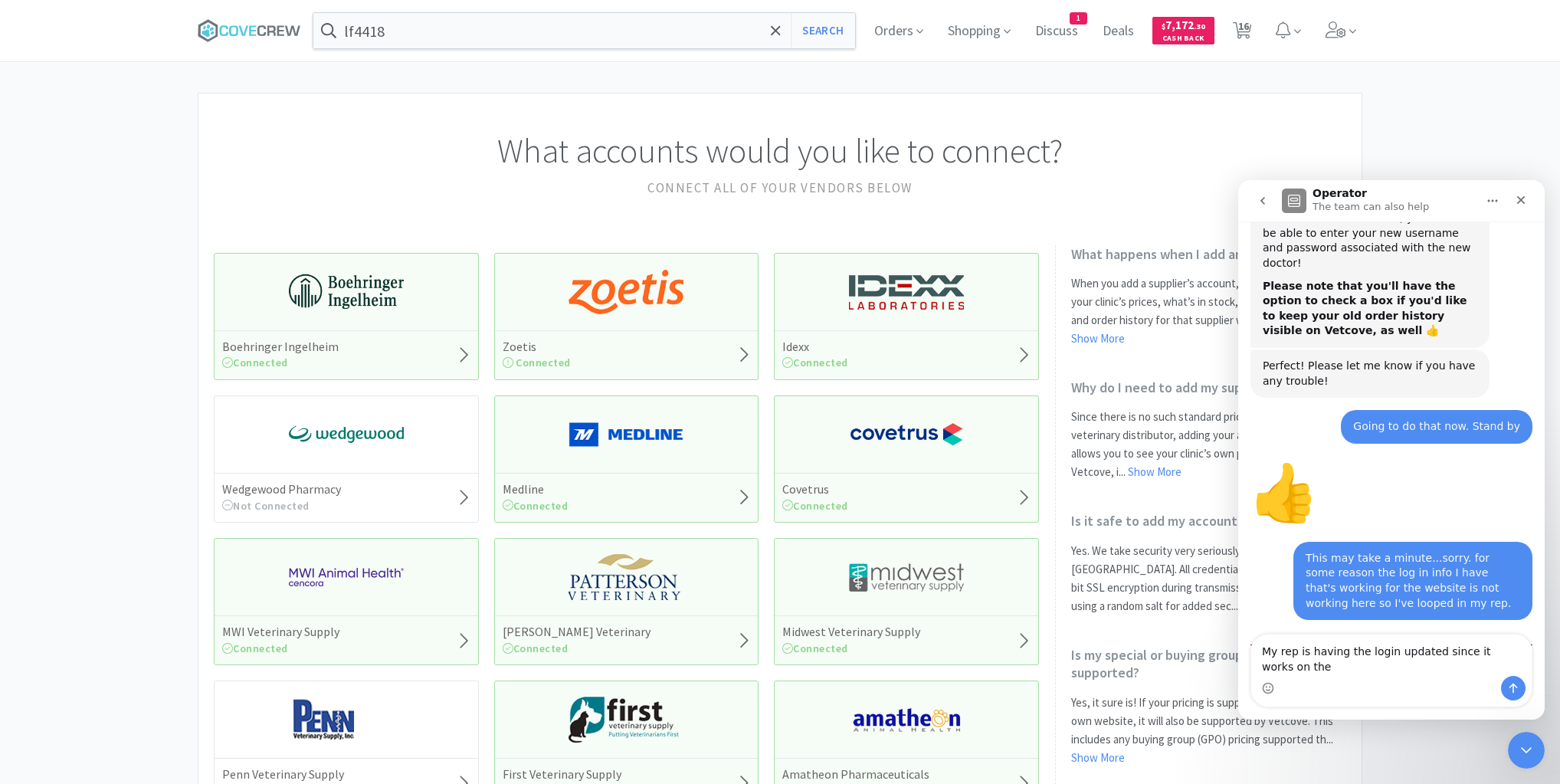
scroll to position [796, 0]
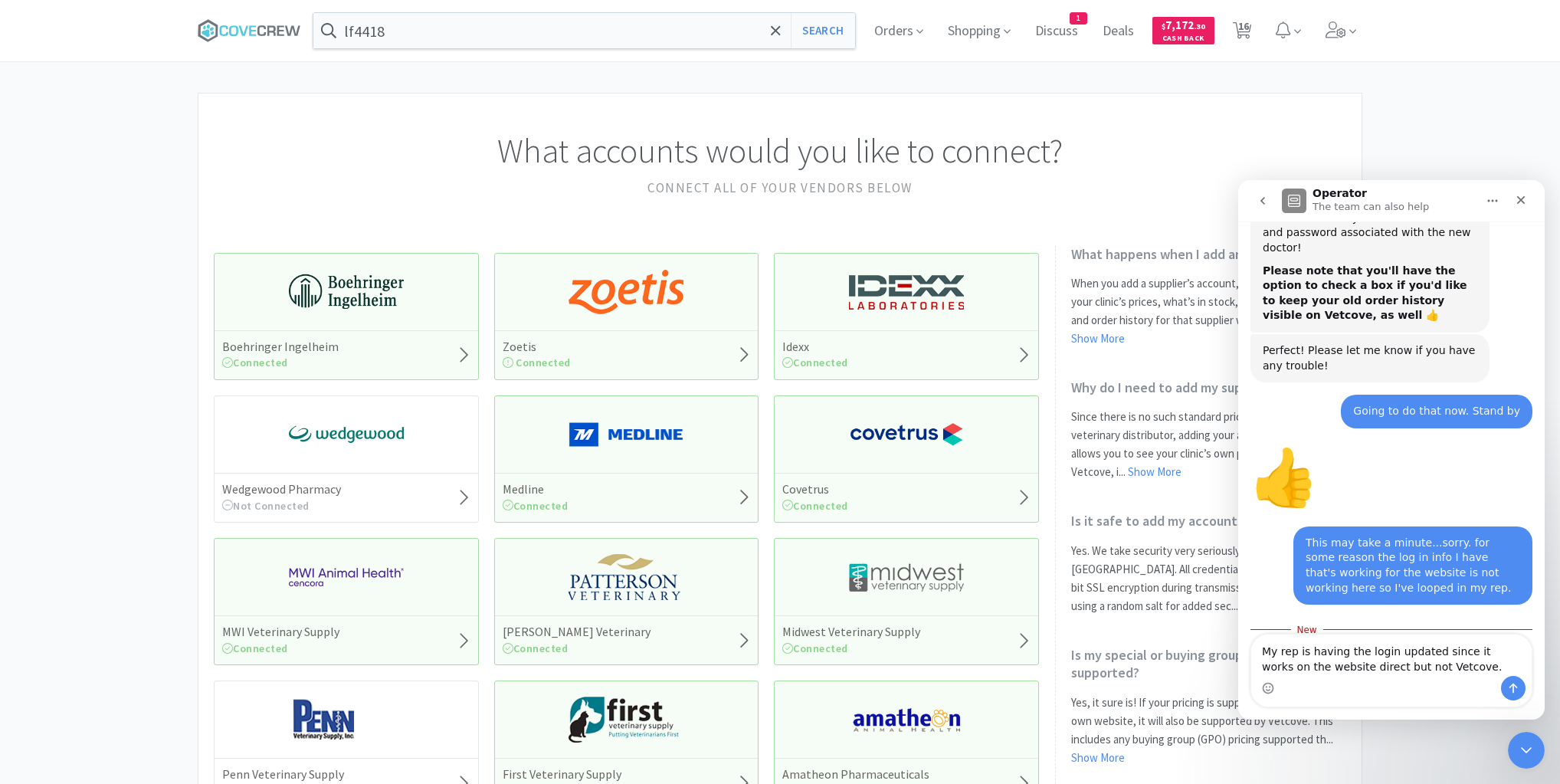
type textarea "My rep is having the login updated since it works on the website direct but not…"
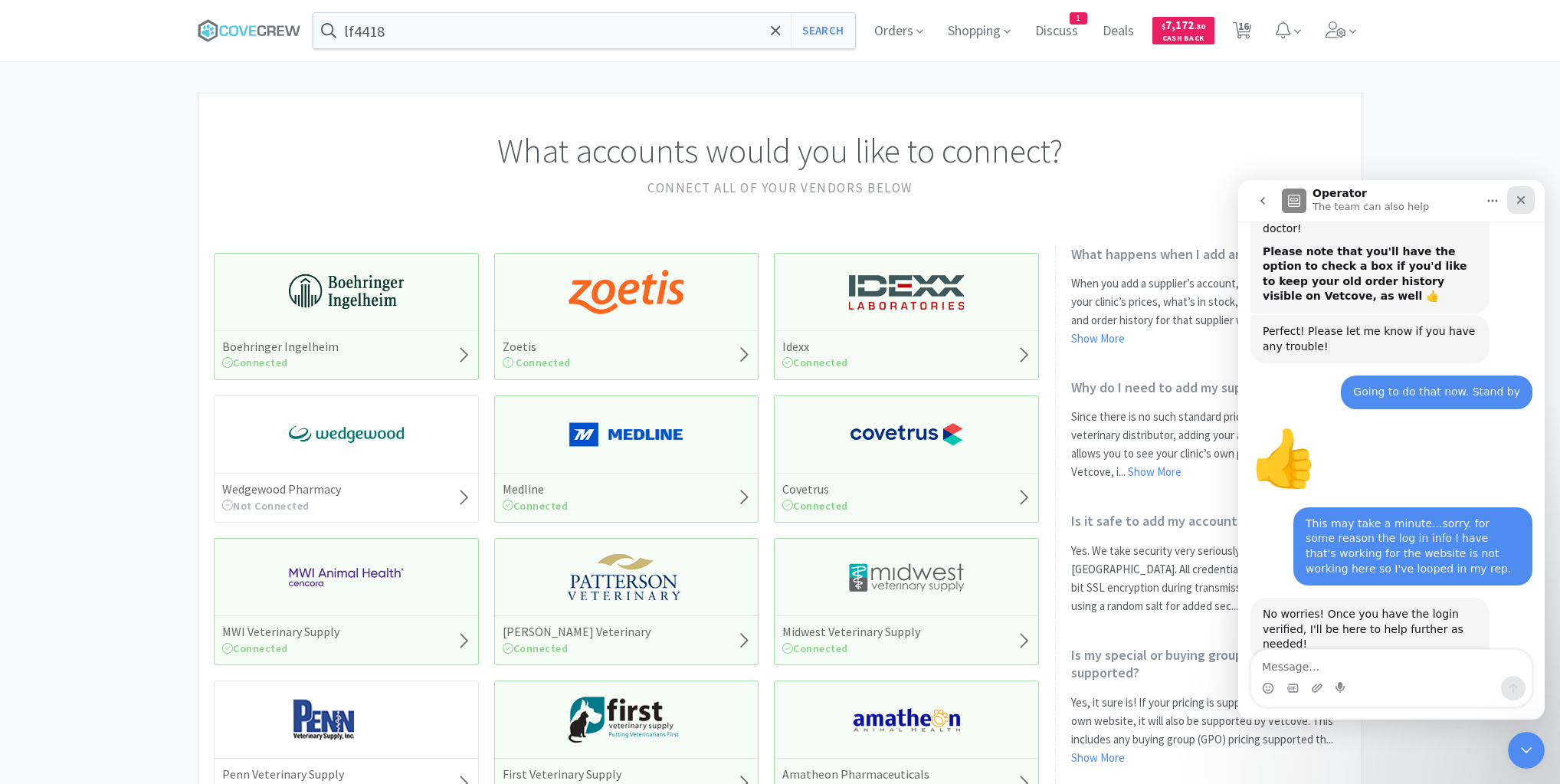
click at [1524, 204] on icon "Close" at bounding box center [1520, 200] width 12 height 12
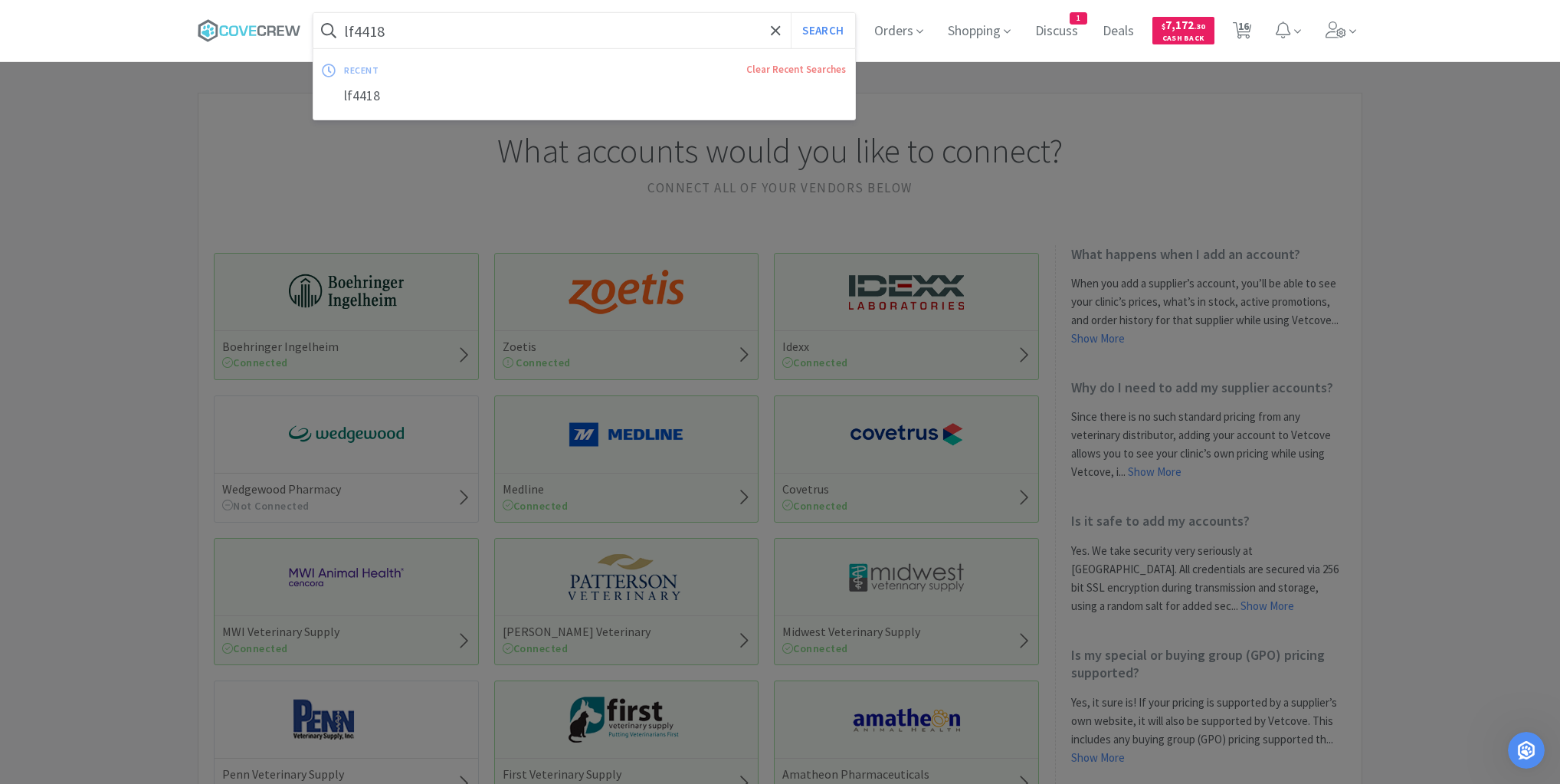
click at [428, 32] on input "lf4418" at bounding box center [584, 30] width 542 height 35
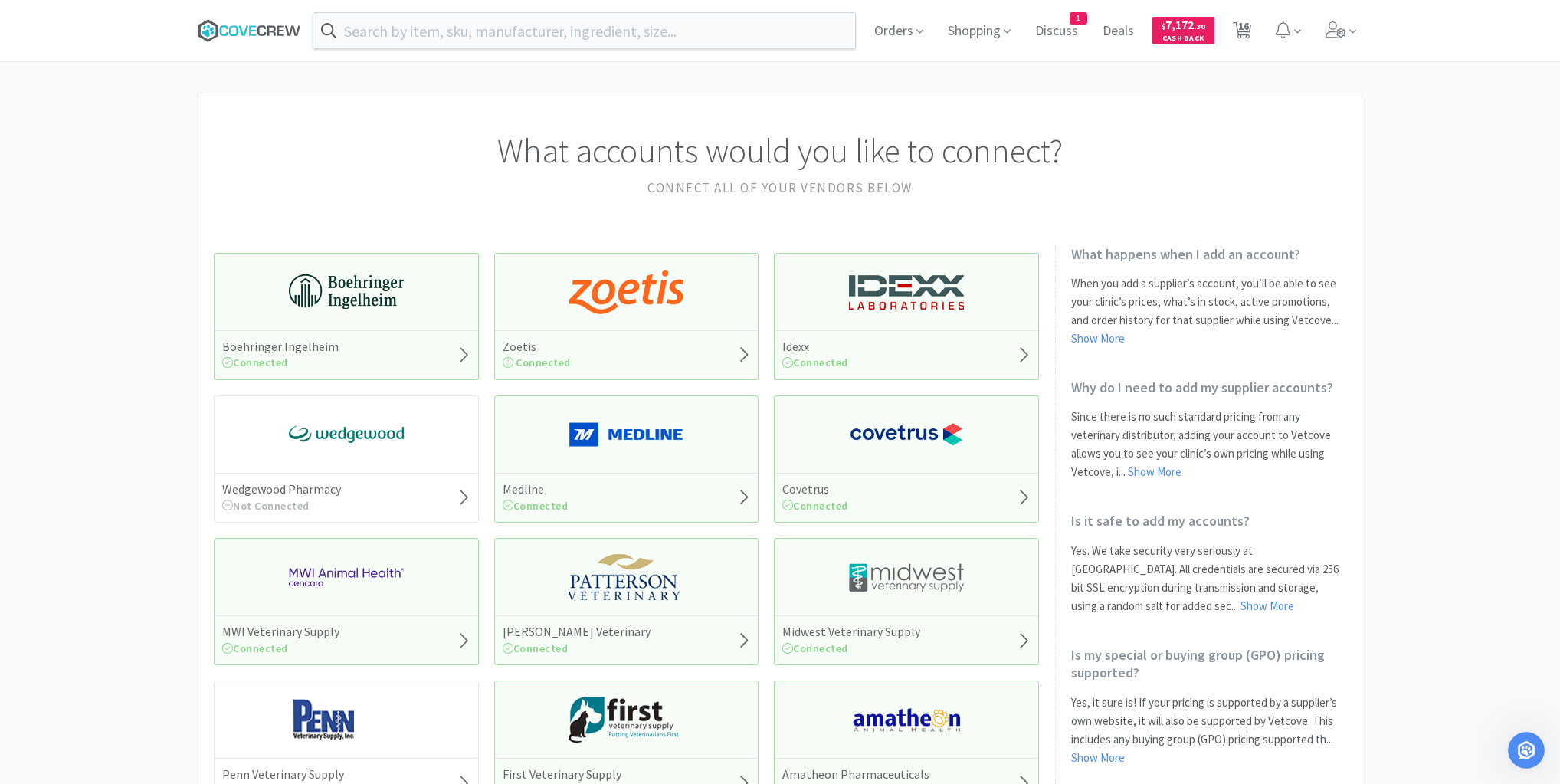
click at [293, 25] on icon at bounding box center [249, 30] width 103 height 23
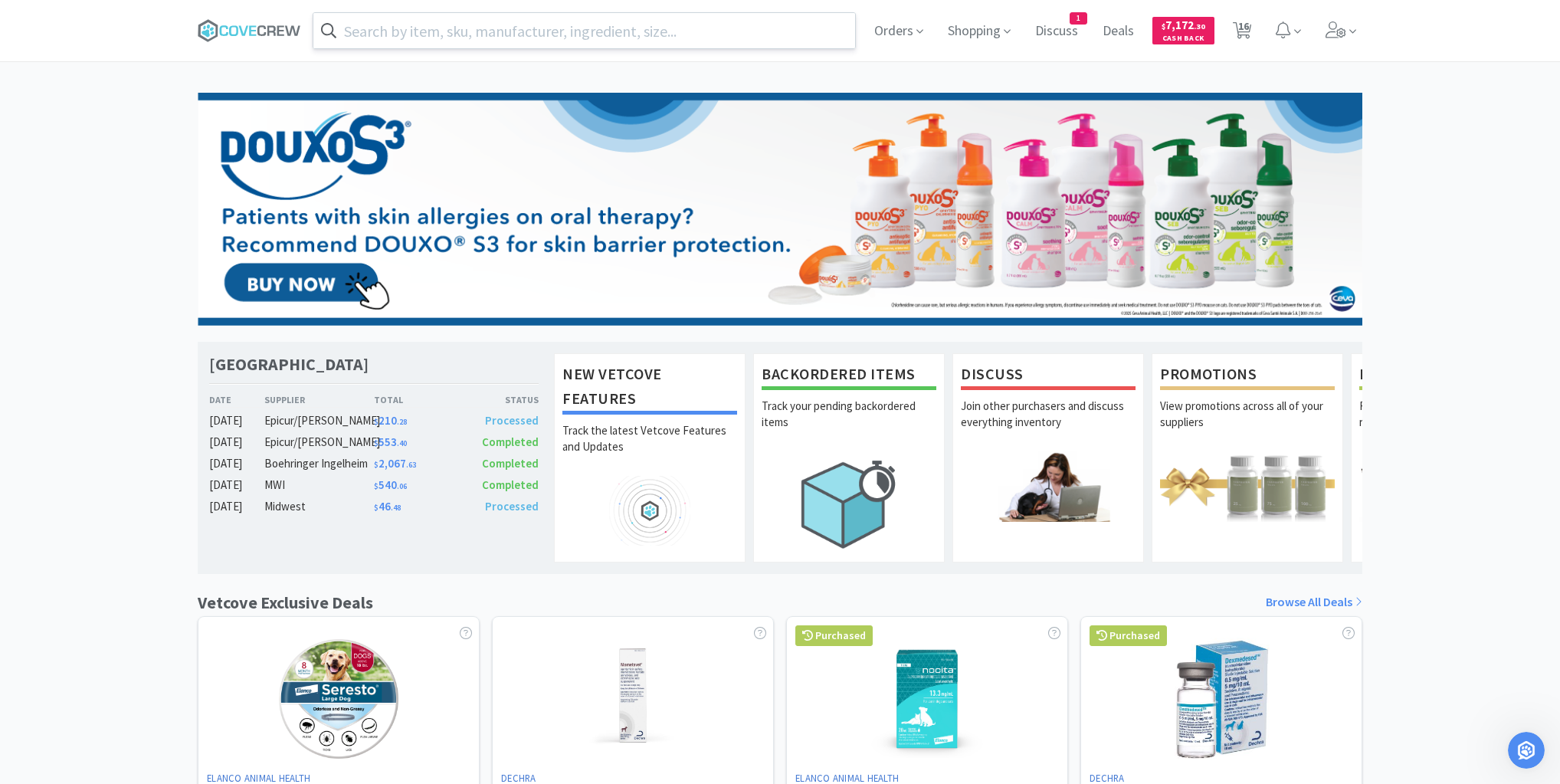
scroll to position [874, 0]
click at [513, 34] on input "text" at bounding box center [584, 30] width 542 height 35
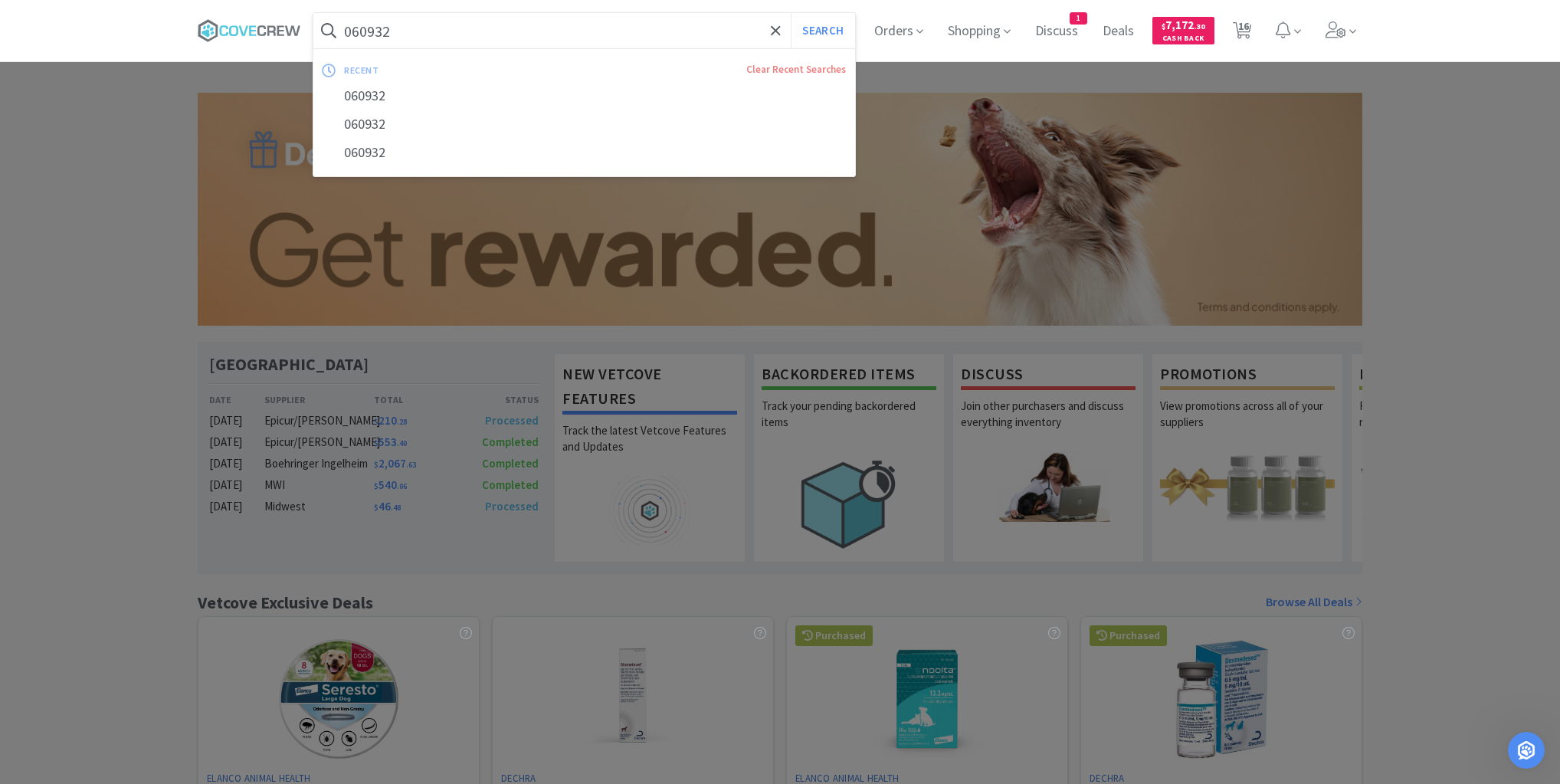
type input "060932"
click at [791, 13] on button "Search" at bounding box center [822, 30] width 63 height 35
select select "3"
select select "1"
select select "20"
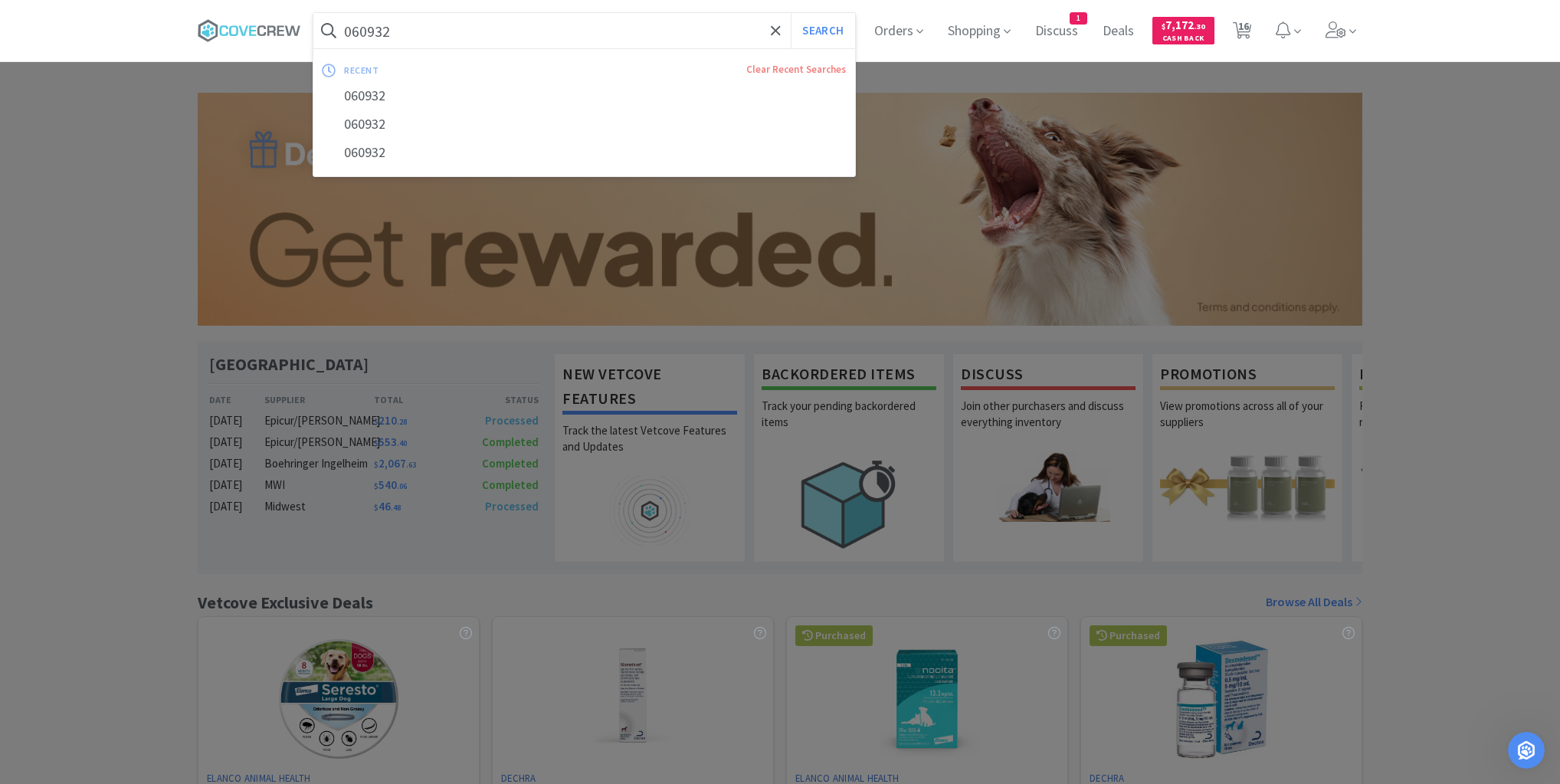
select select "5"
select select "1"
select select "10"
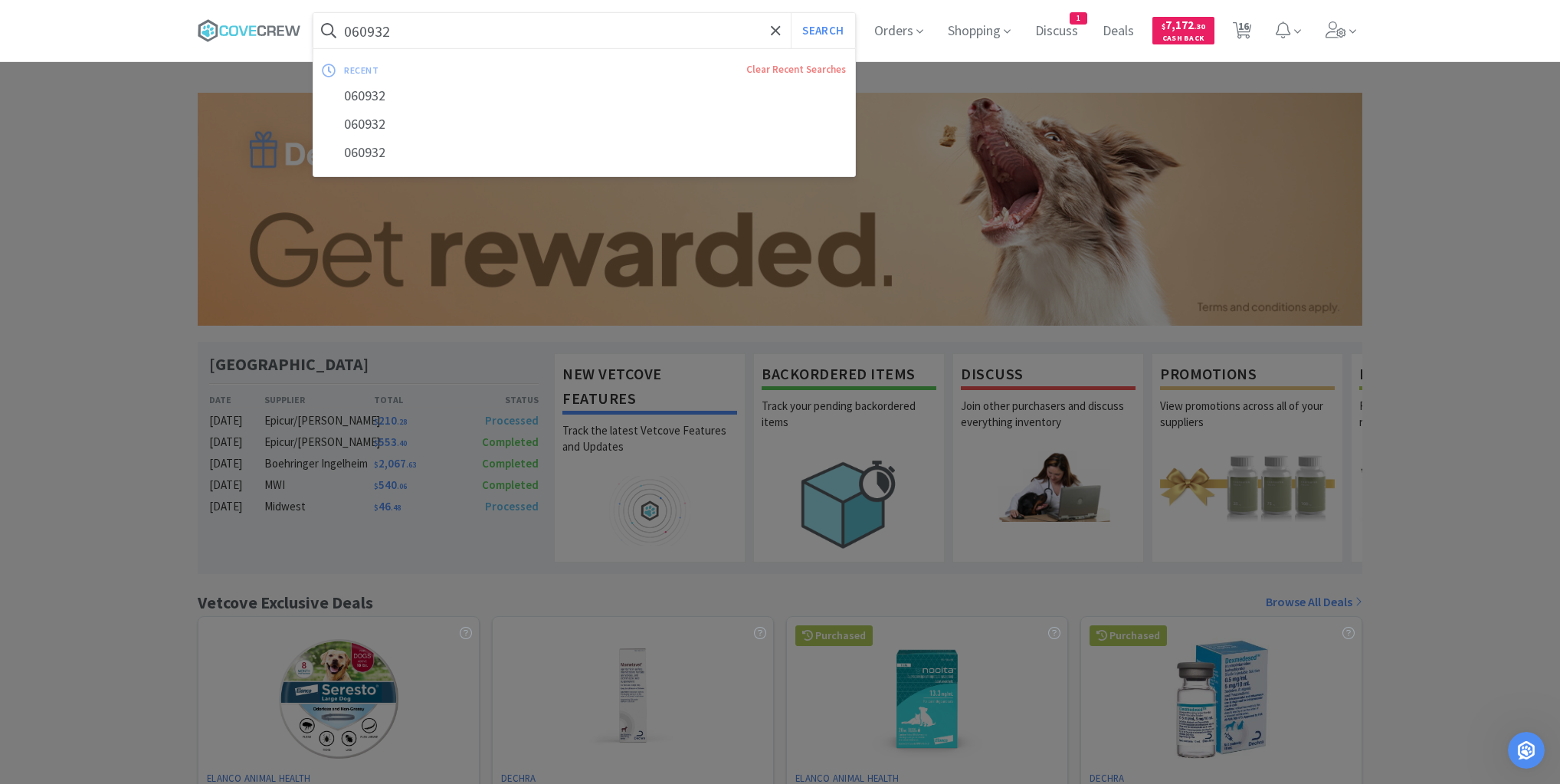
select select "2"
select select "4"
select select "10"
select select "1"
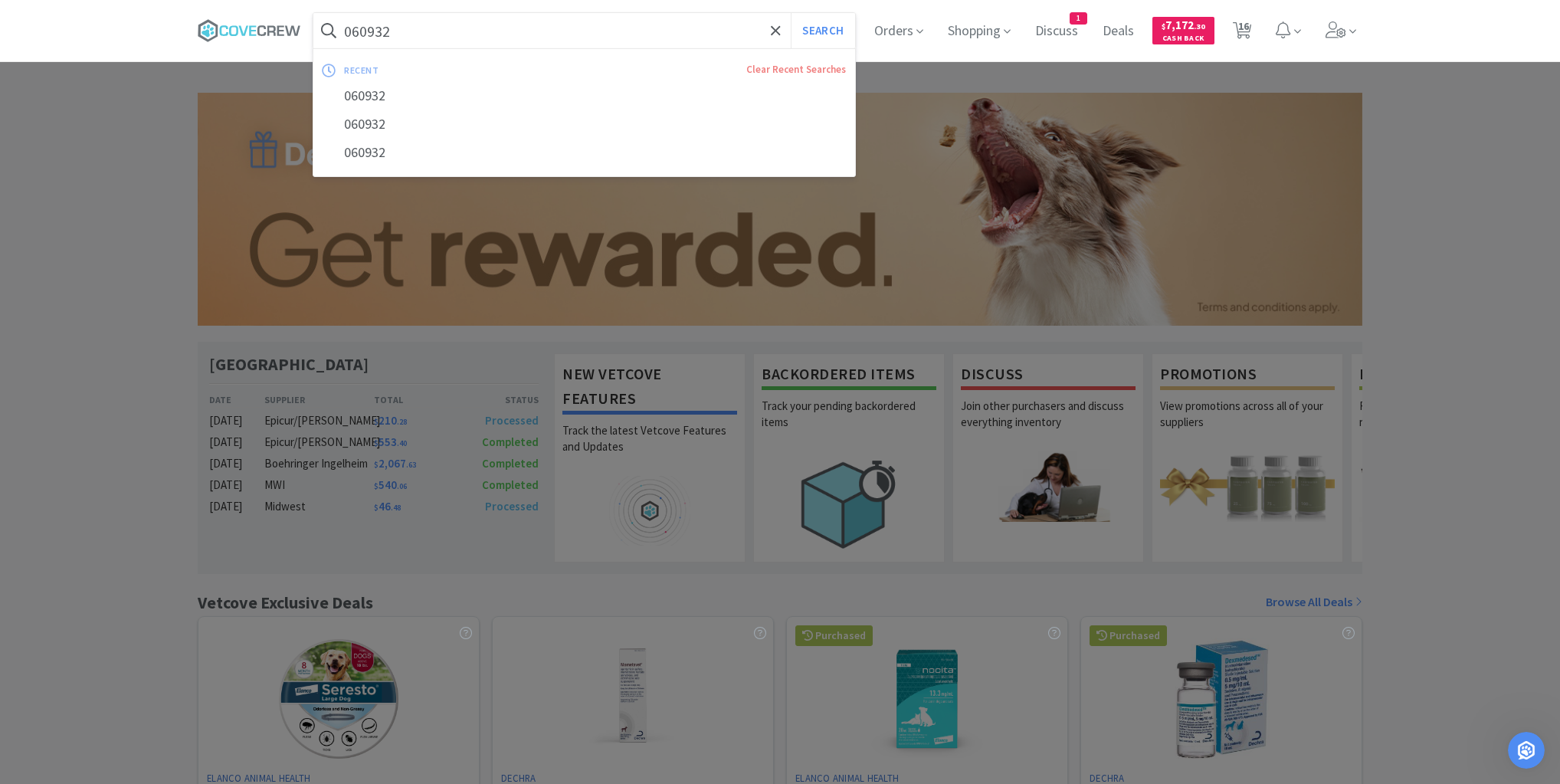
select select "5"
select select "4"
select select "1"
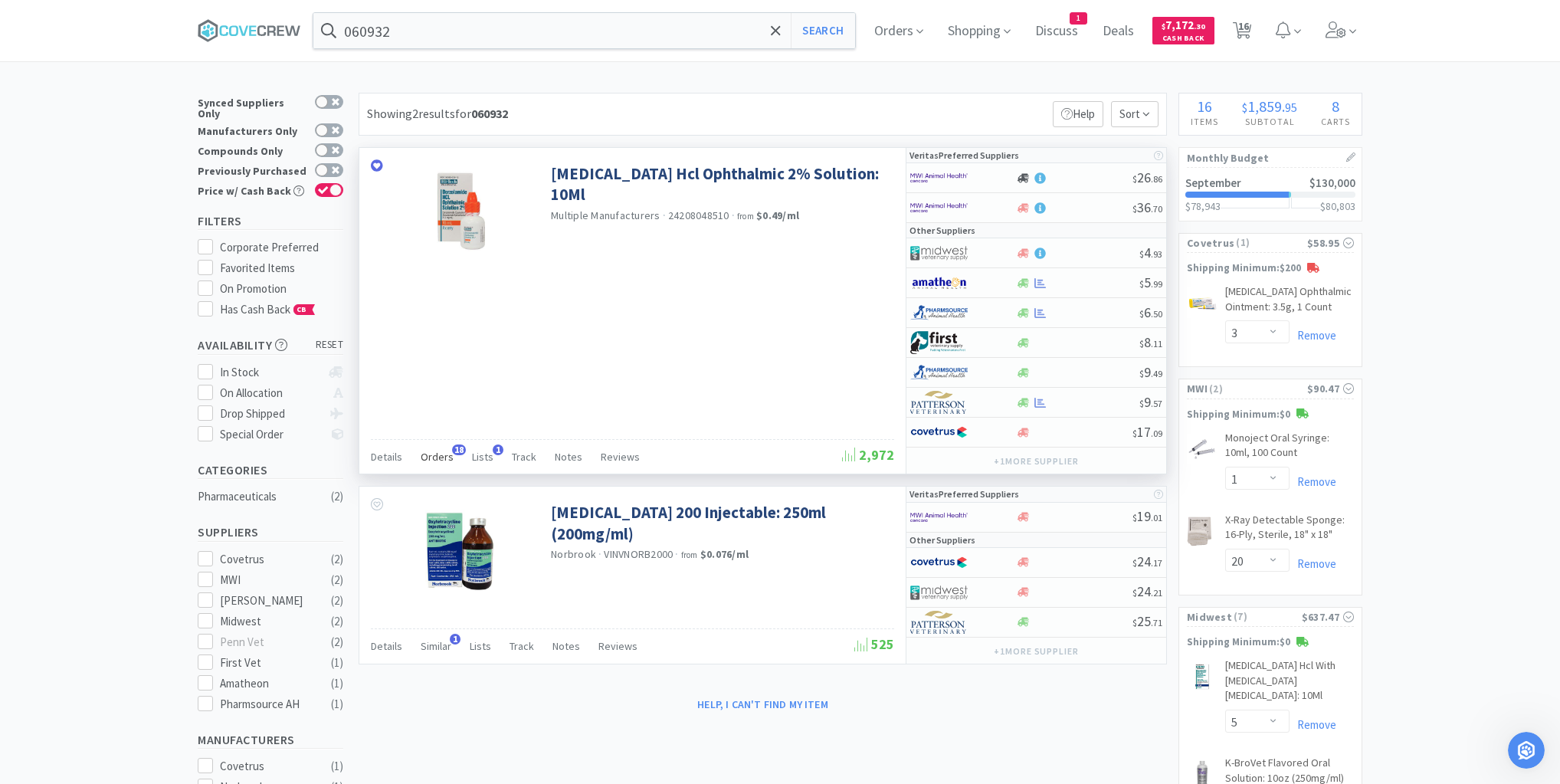
click at [442, 455] on span "Orders" at bounding box center [437, 456] width 33 height 14
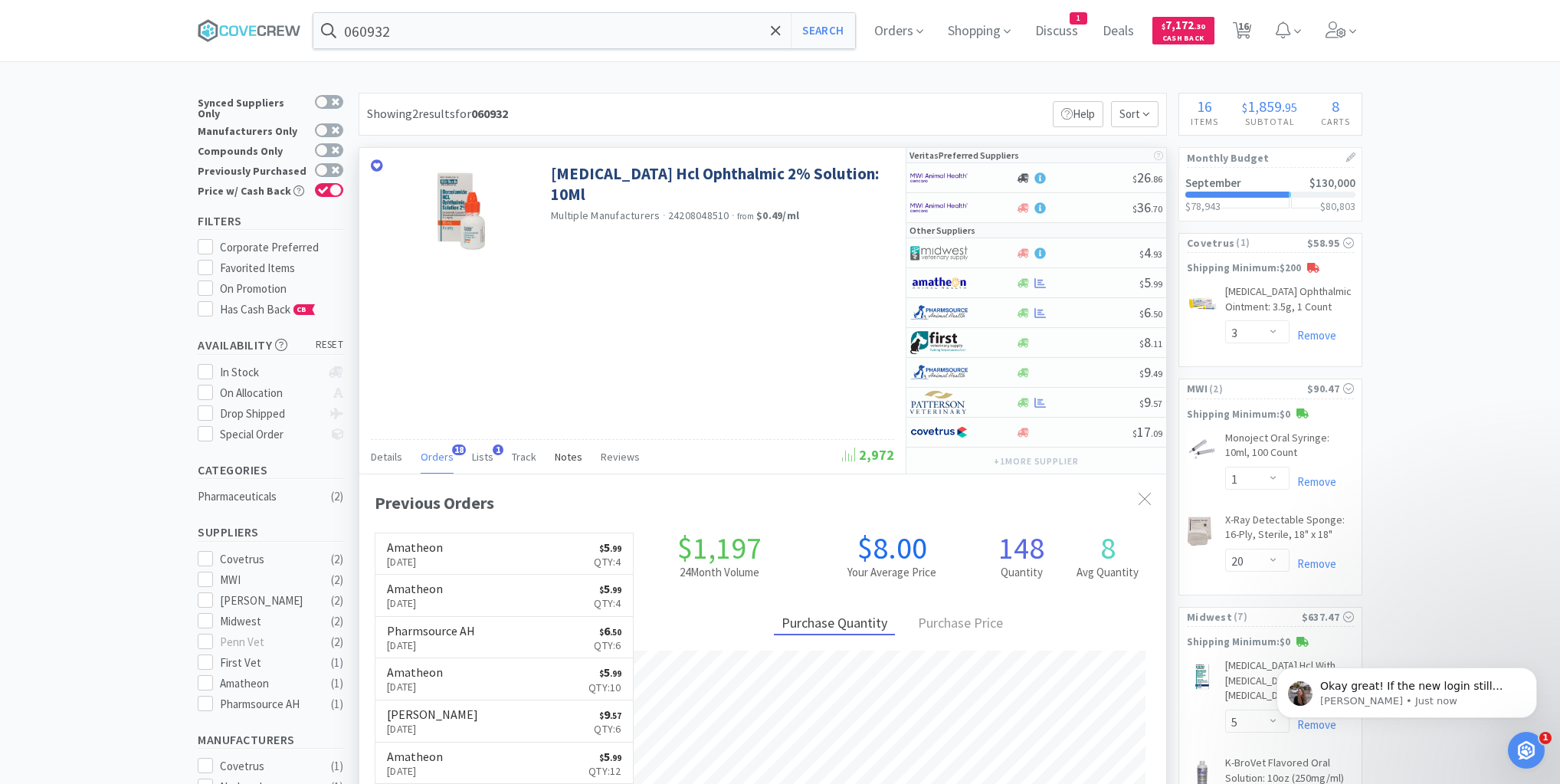
scroll to position [891, 0]
click at [1473, 685] on span "Okay great! If the new login still does not work, please let me know, and I am …" at bounding box center [1415, 708] width 190 height 58
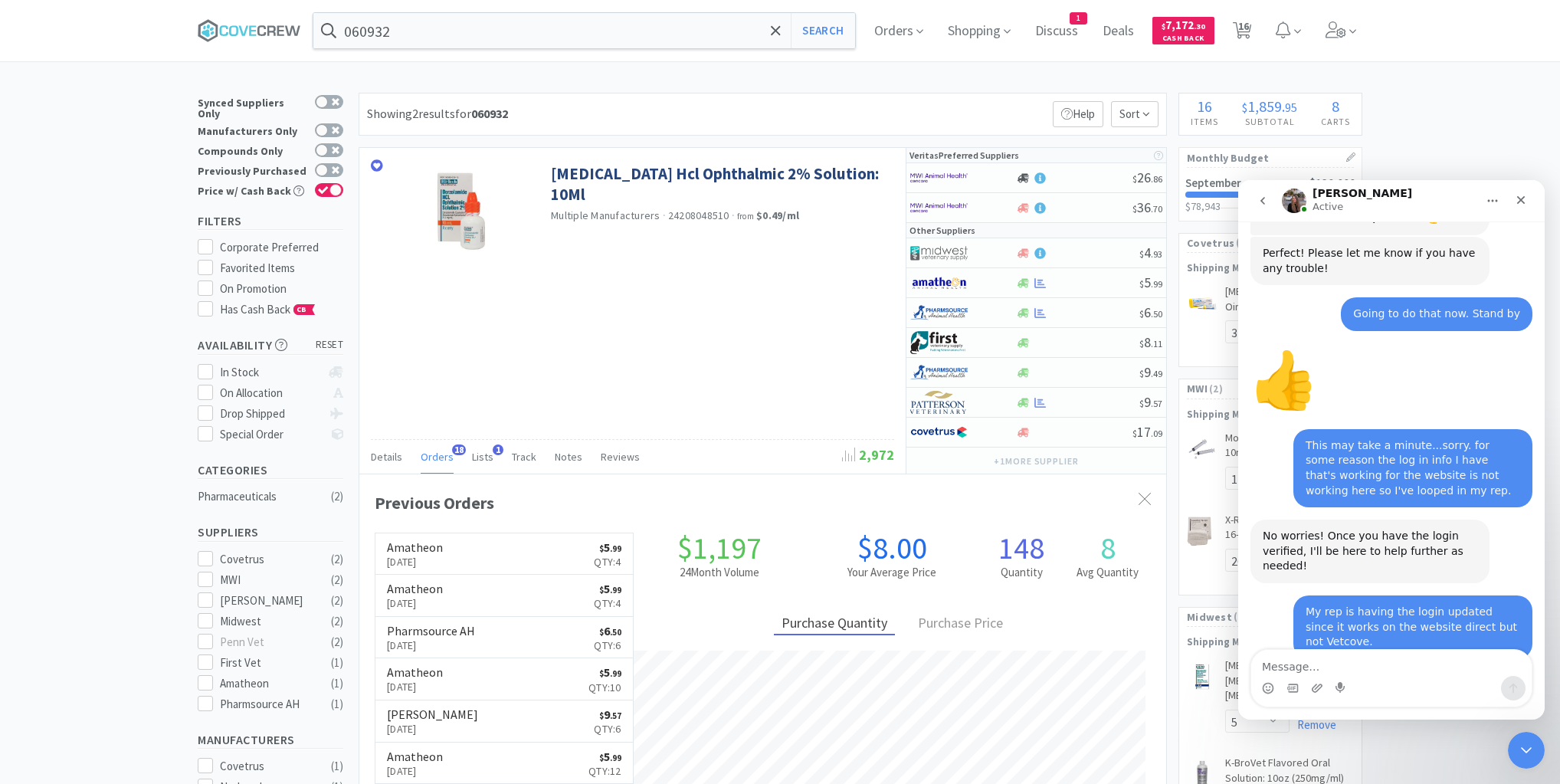
scroll to position [917, 0]
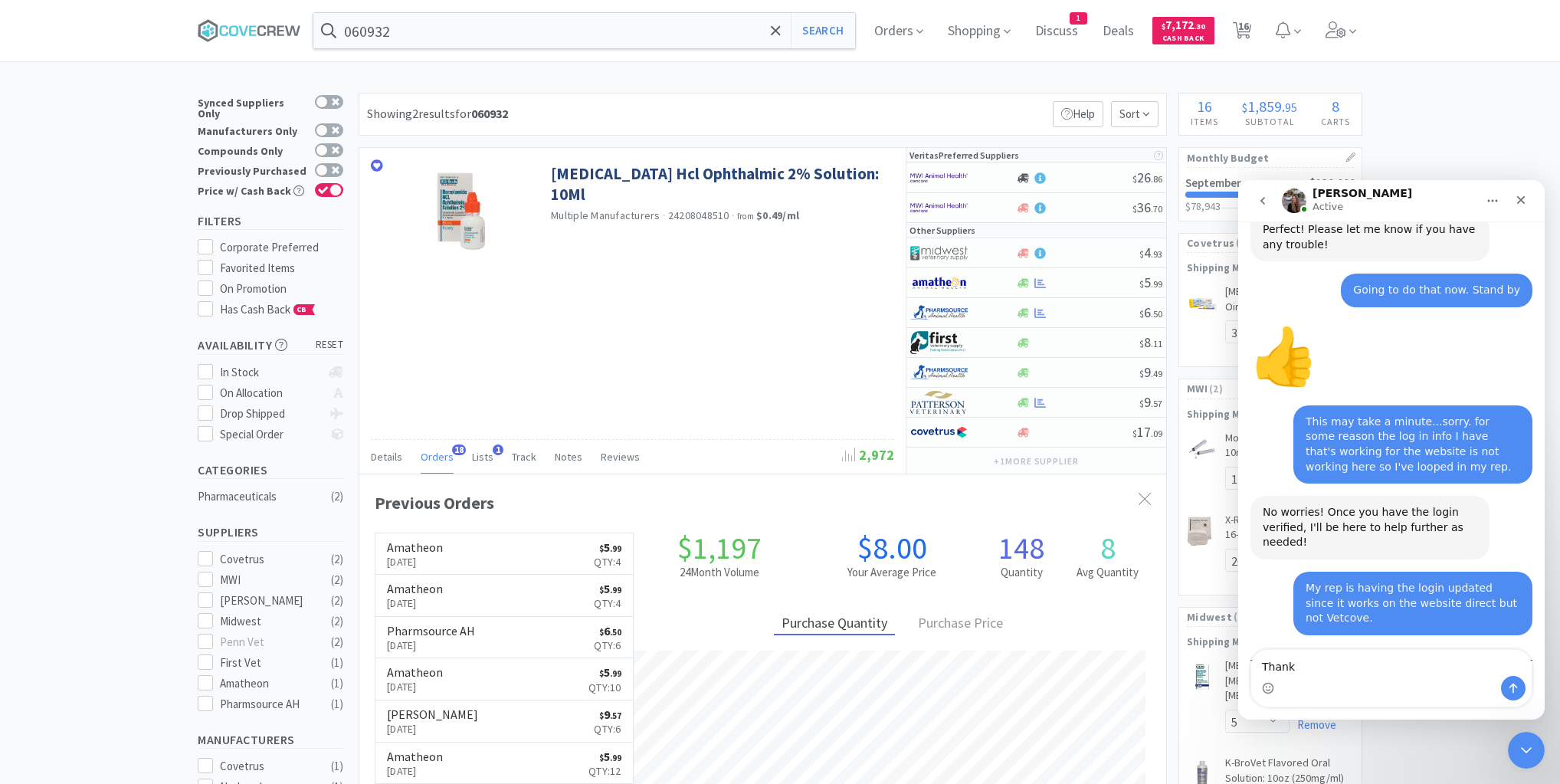
type textarea "Thanks"
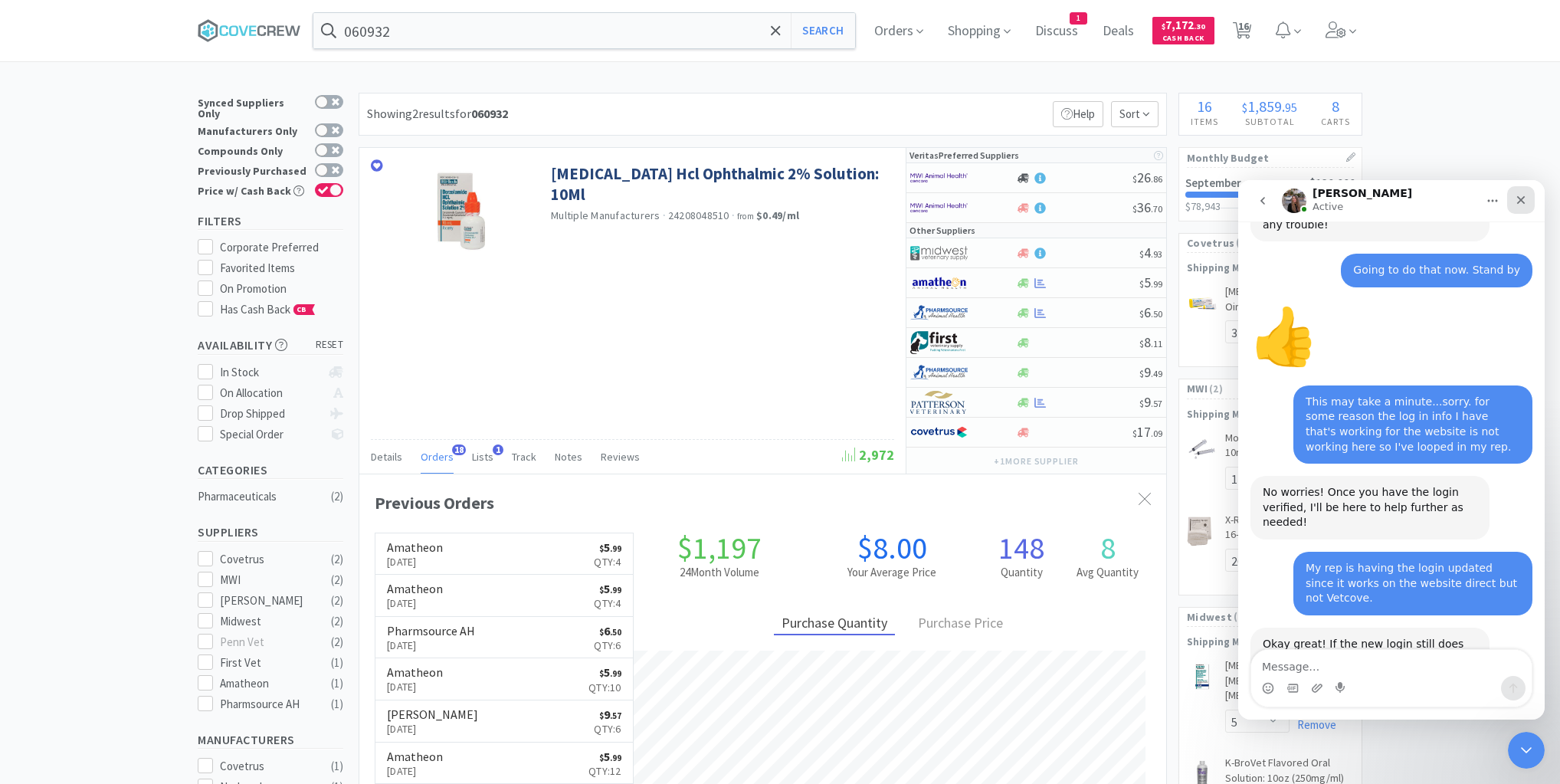
click at [1519, 197] on icon "Close" at bounding box center [1520, 200] width 12 height 12
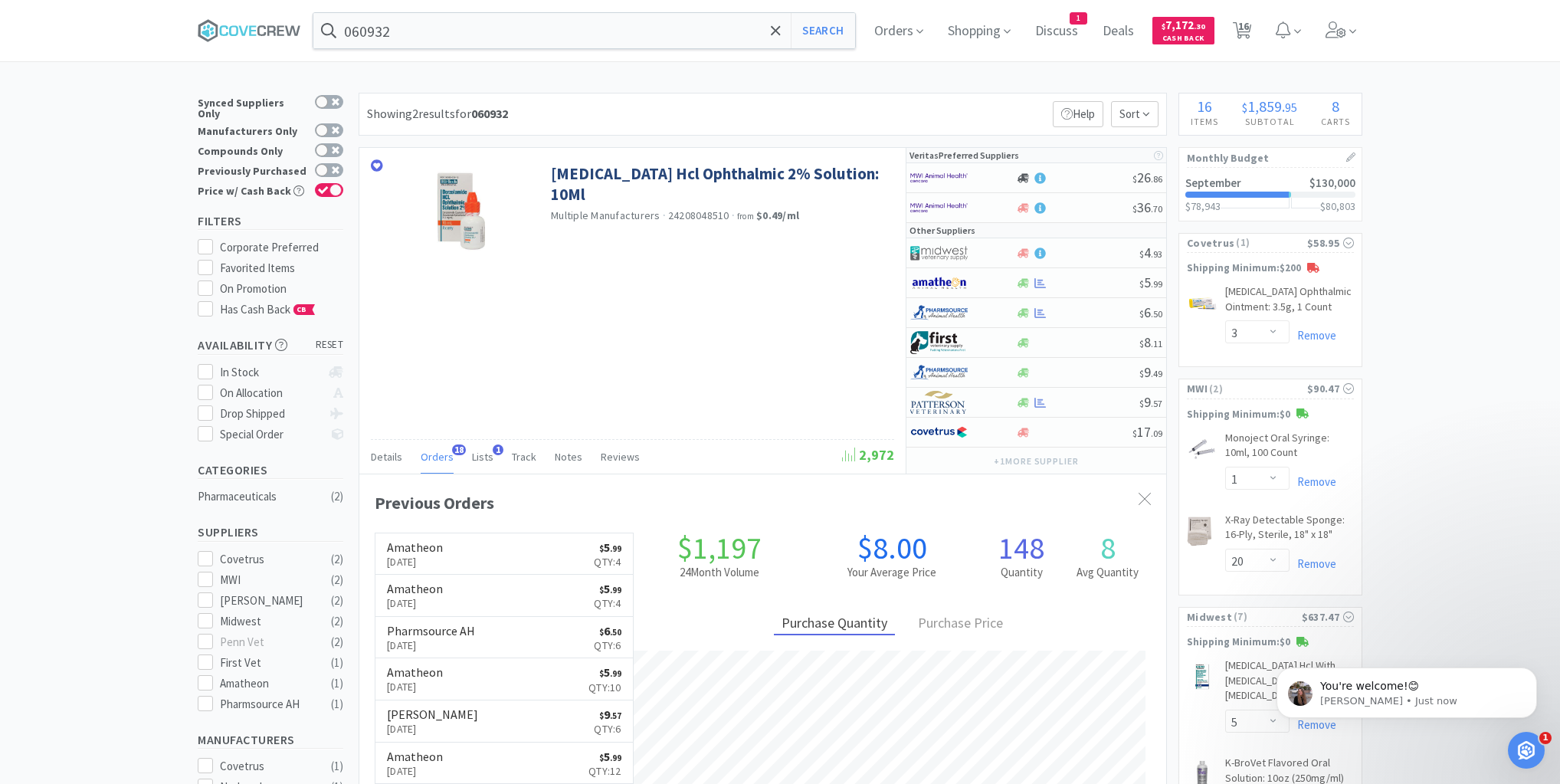
scroll to position [983, 0]
click at [1525, 744] on icon "Open Intercom Messenger" at bounding box center [1523, 747] width 10 height 12
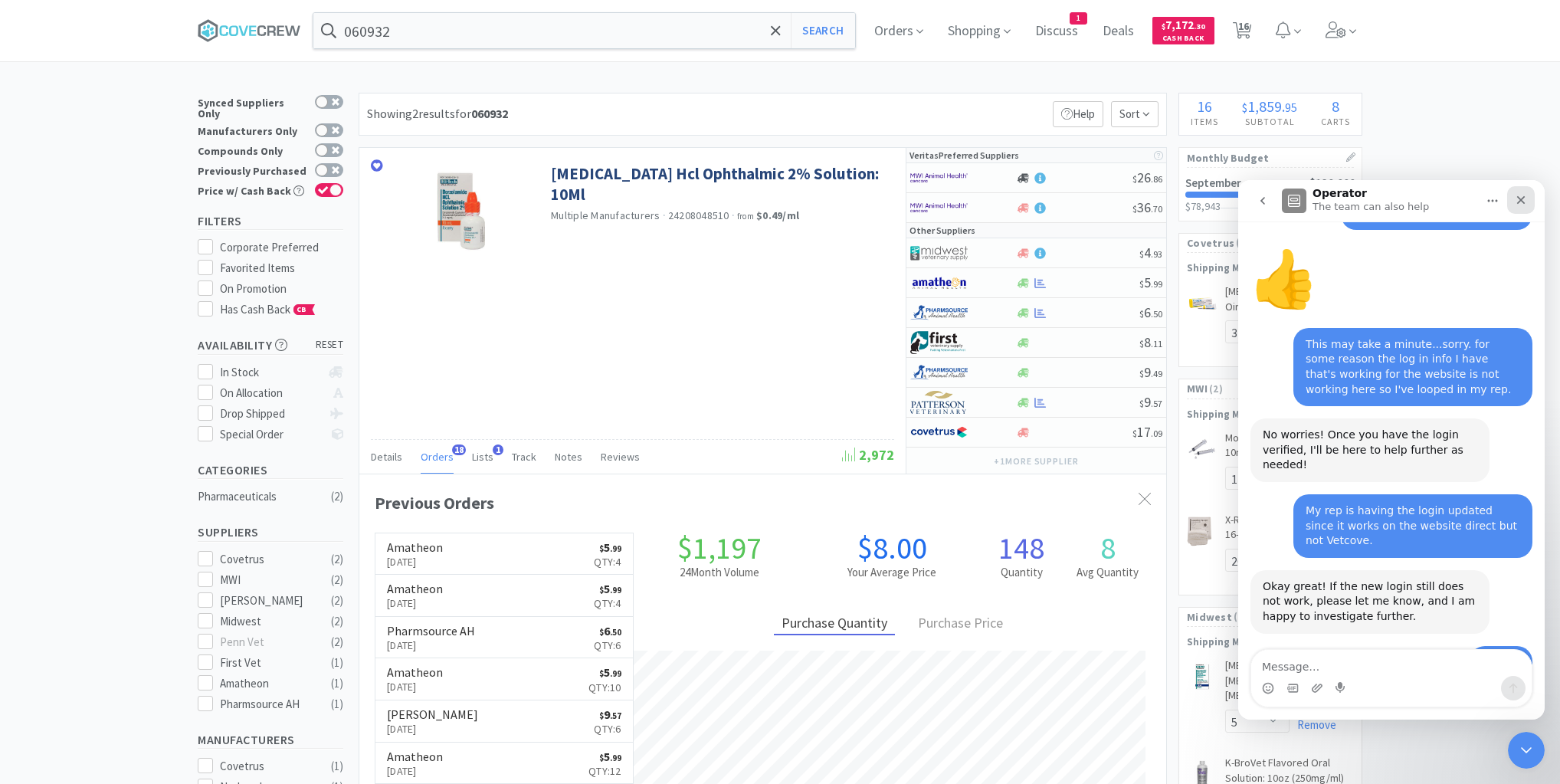
scroll to position [1008, 0]
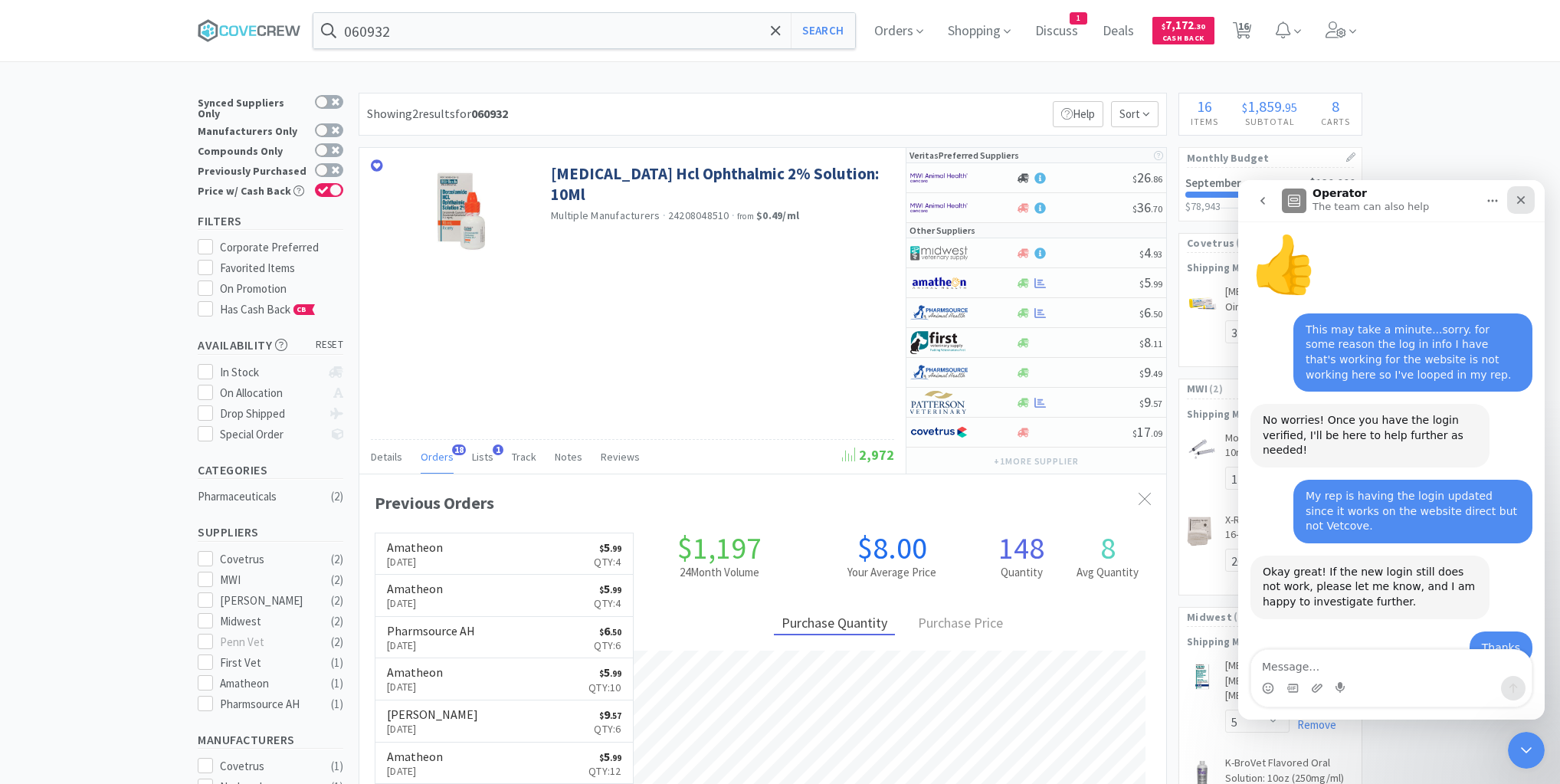
drag, startPoint x: 1527, startPoint y: 197, endPoint x: 2767, endPoint y: 373, distance: 1252.4
click at [1527, 197] on icon "Close" at bounding box center [1520, 200] width 12 height 12
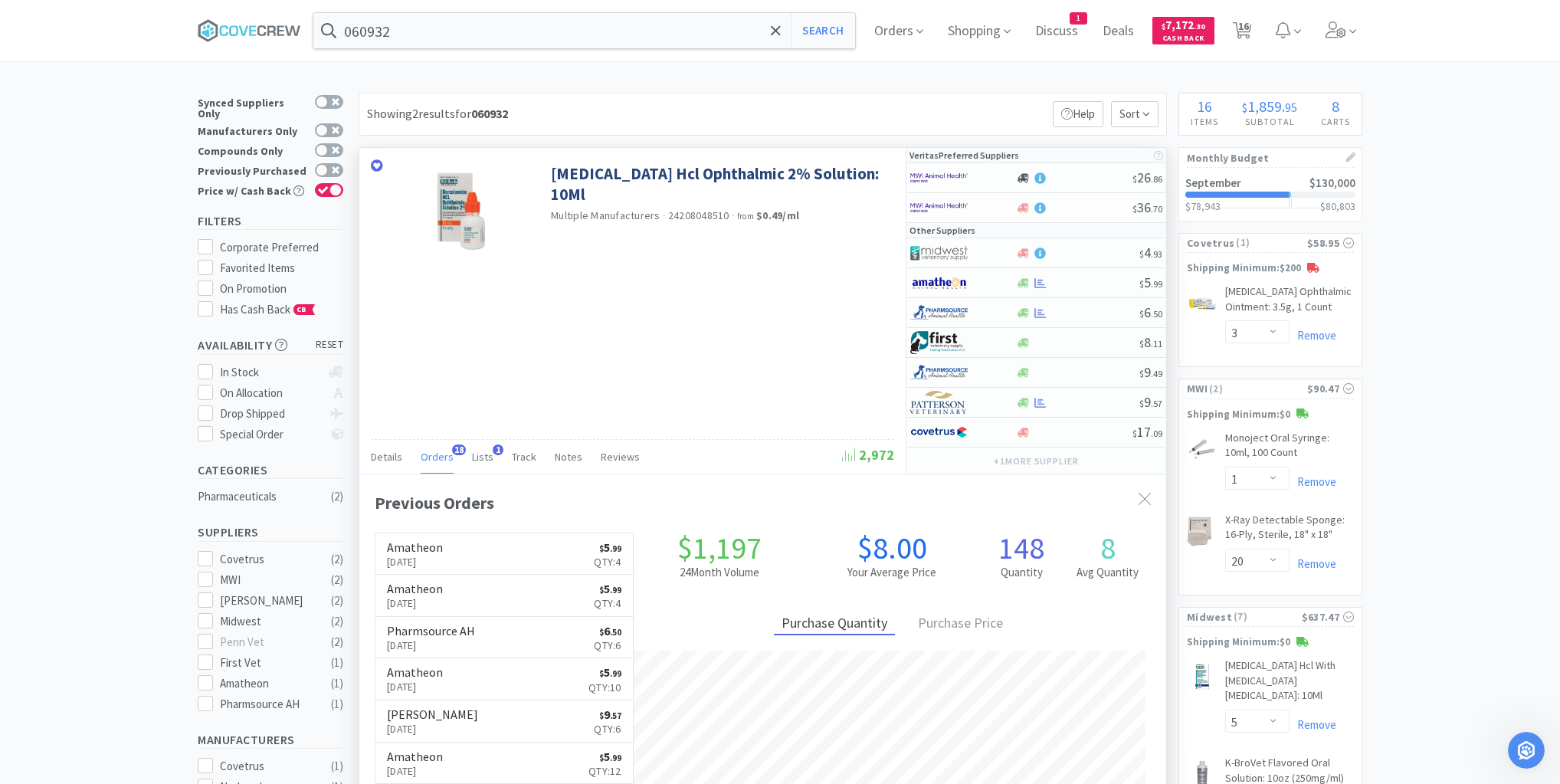
scroll to position [411, 807]
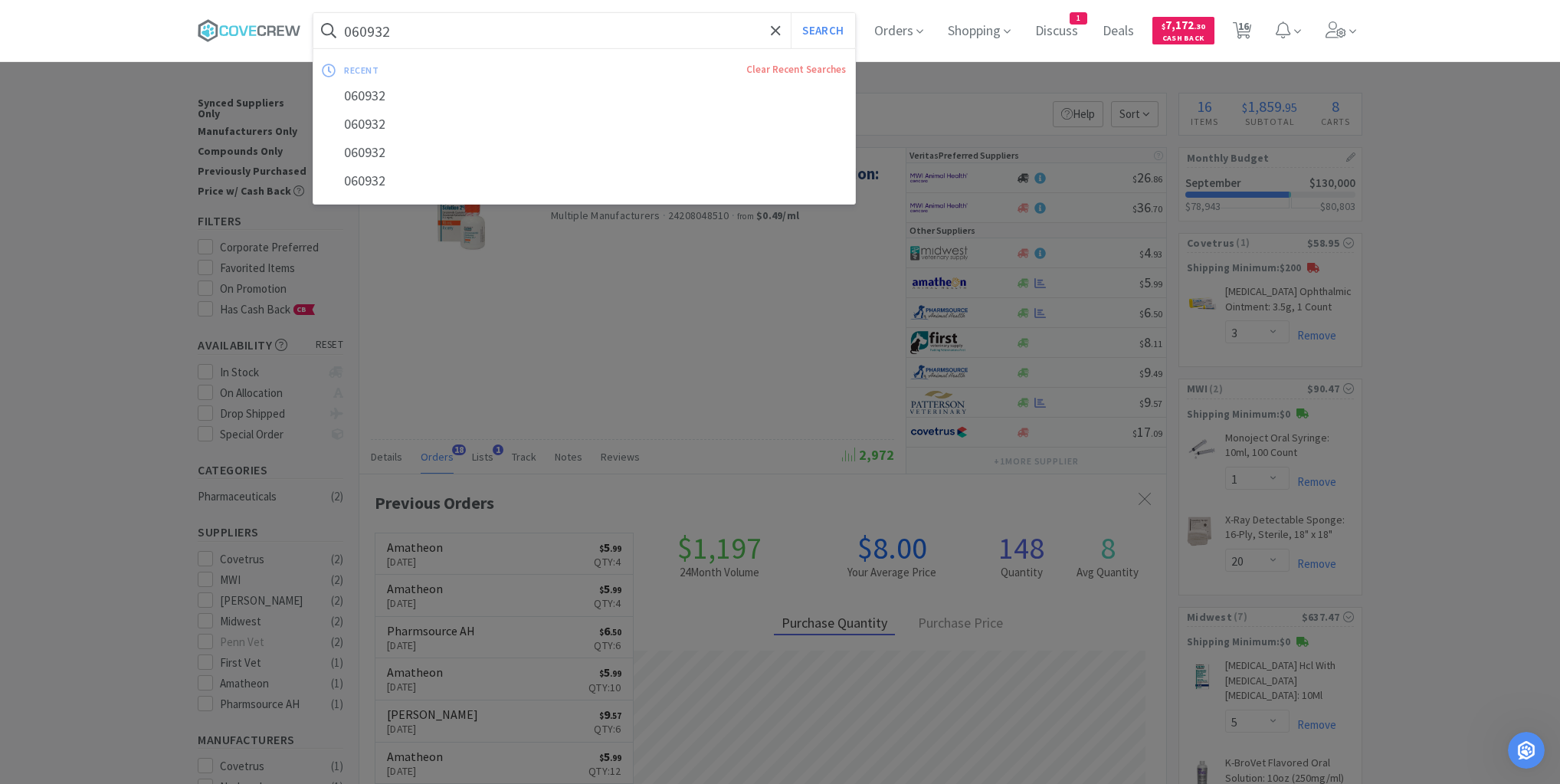
drag, startPoint x: 451, startPoint y: 30, endPoint x: 456, endPoint y: 38, distance: 9.4
click at [452, 30] on input "060932" at bounding box center [584, 30] width 542 height 35
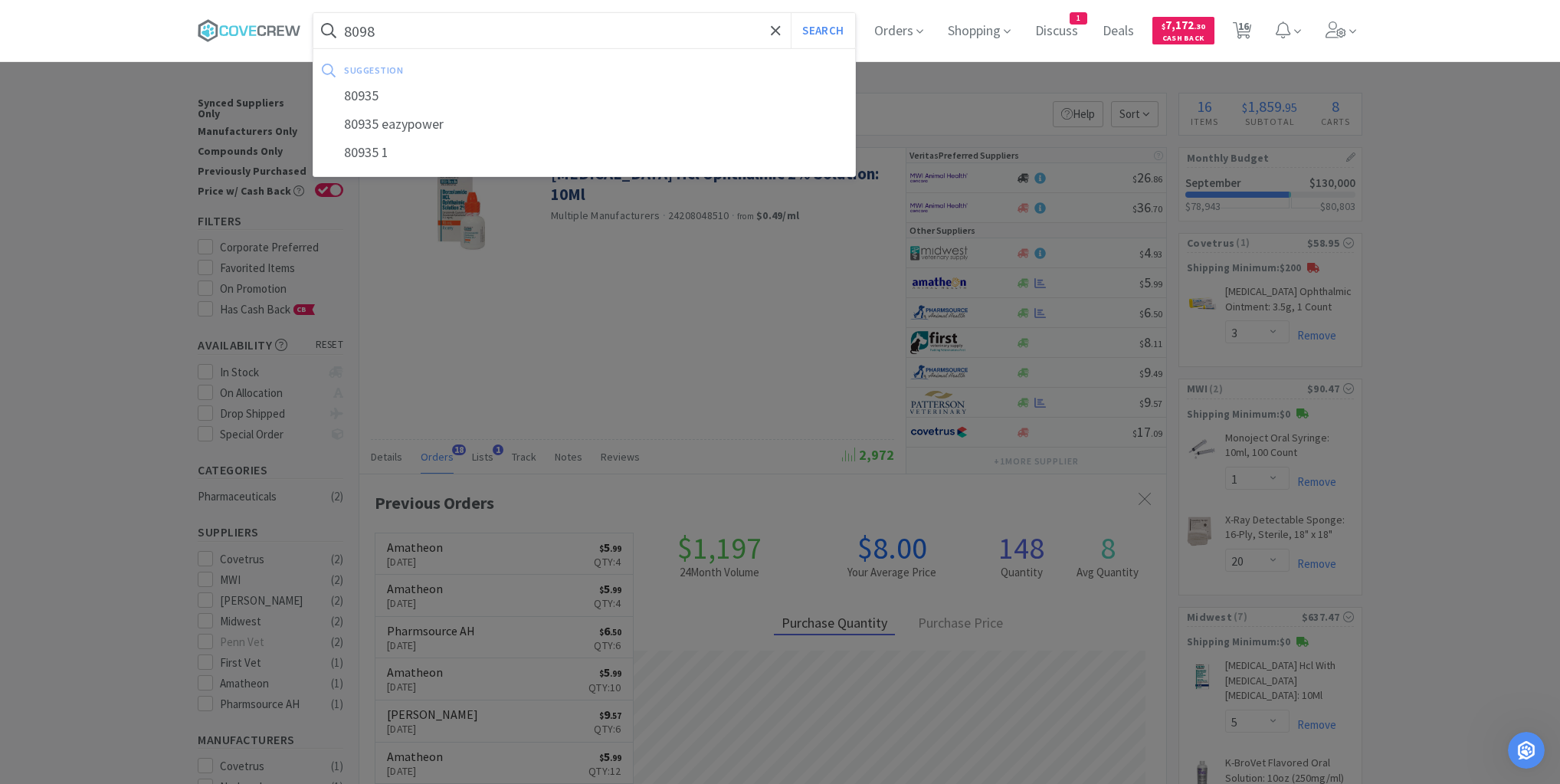
type input "8098"
click at [791, 13] on button "Search" at bounding box center [822, 30] width 63 height 35
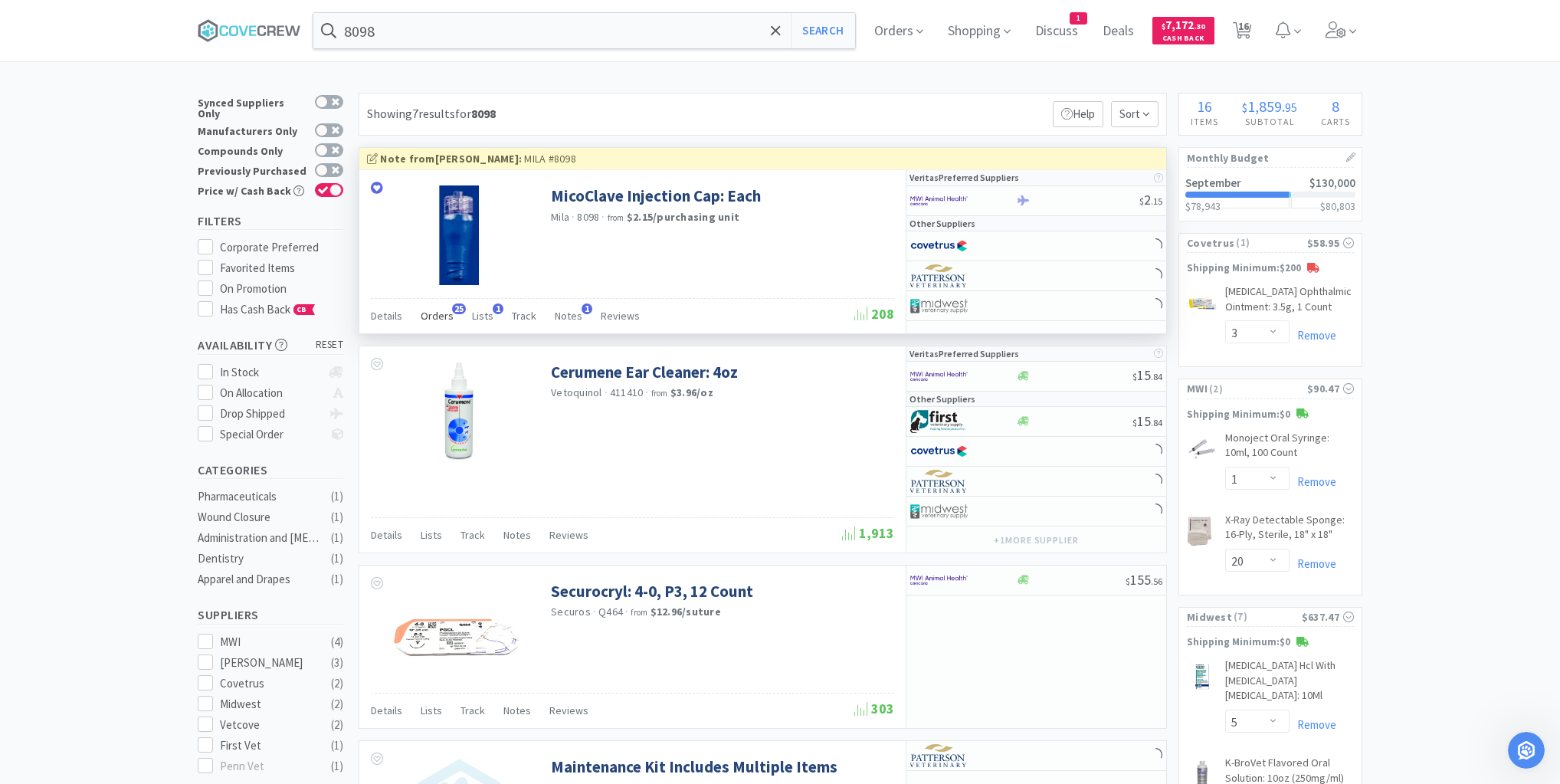
click at [447, 312] on span "Orders" at bounding box center [437, 315] width 33 height 14
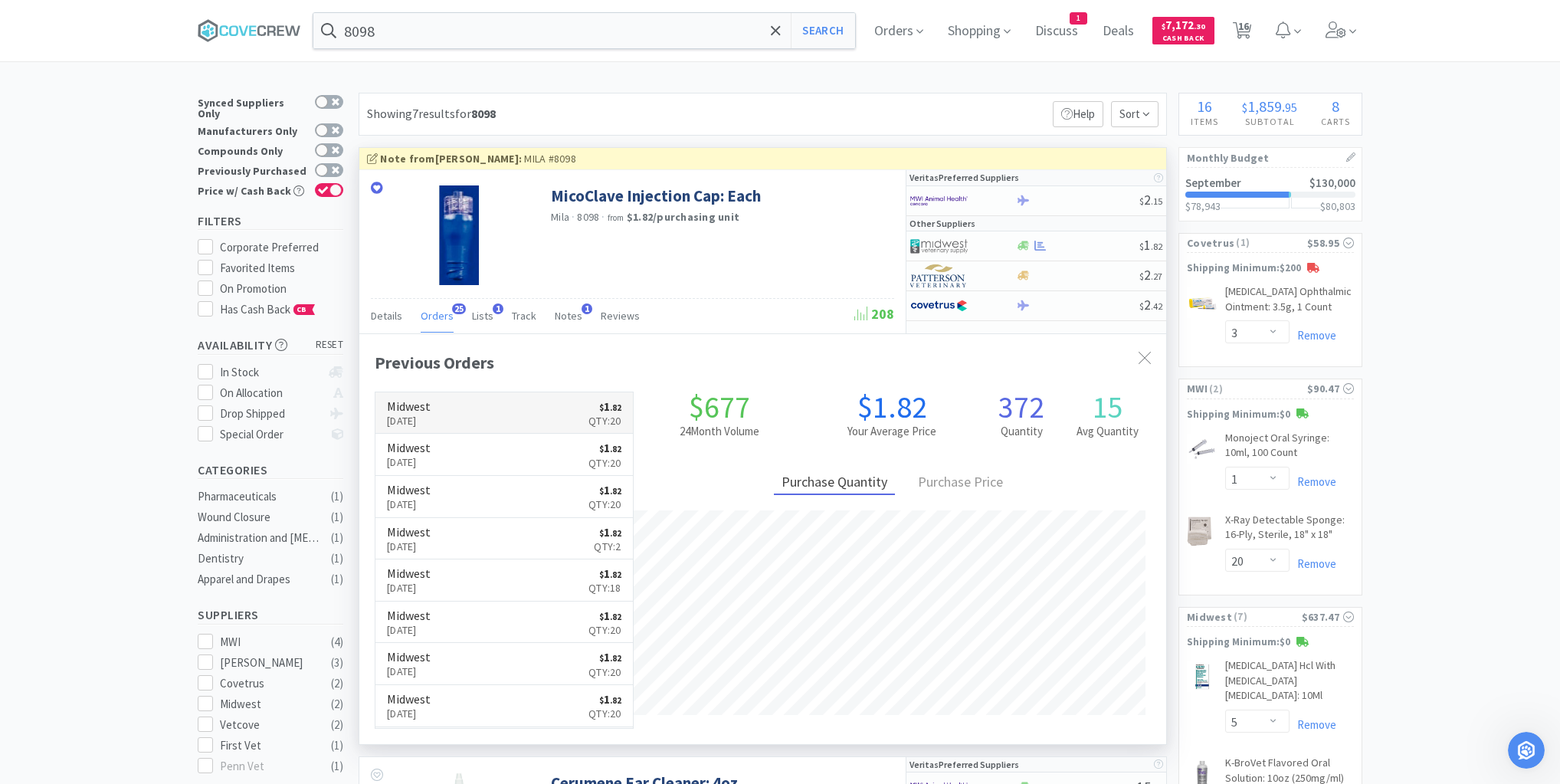
scroll to position [411, 807]
drag, startPoint x: 256, startPoint y: 30, endPoint x: 361, endPoint y: 40, distance: 105.5
click at [256, 30] on icon at bounding box center [252, 30] width 7 height 10
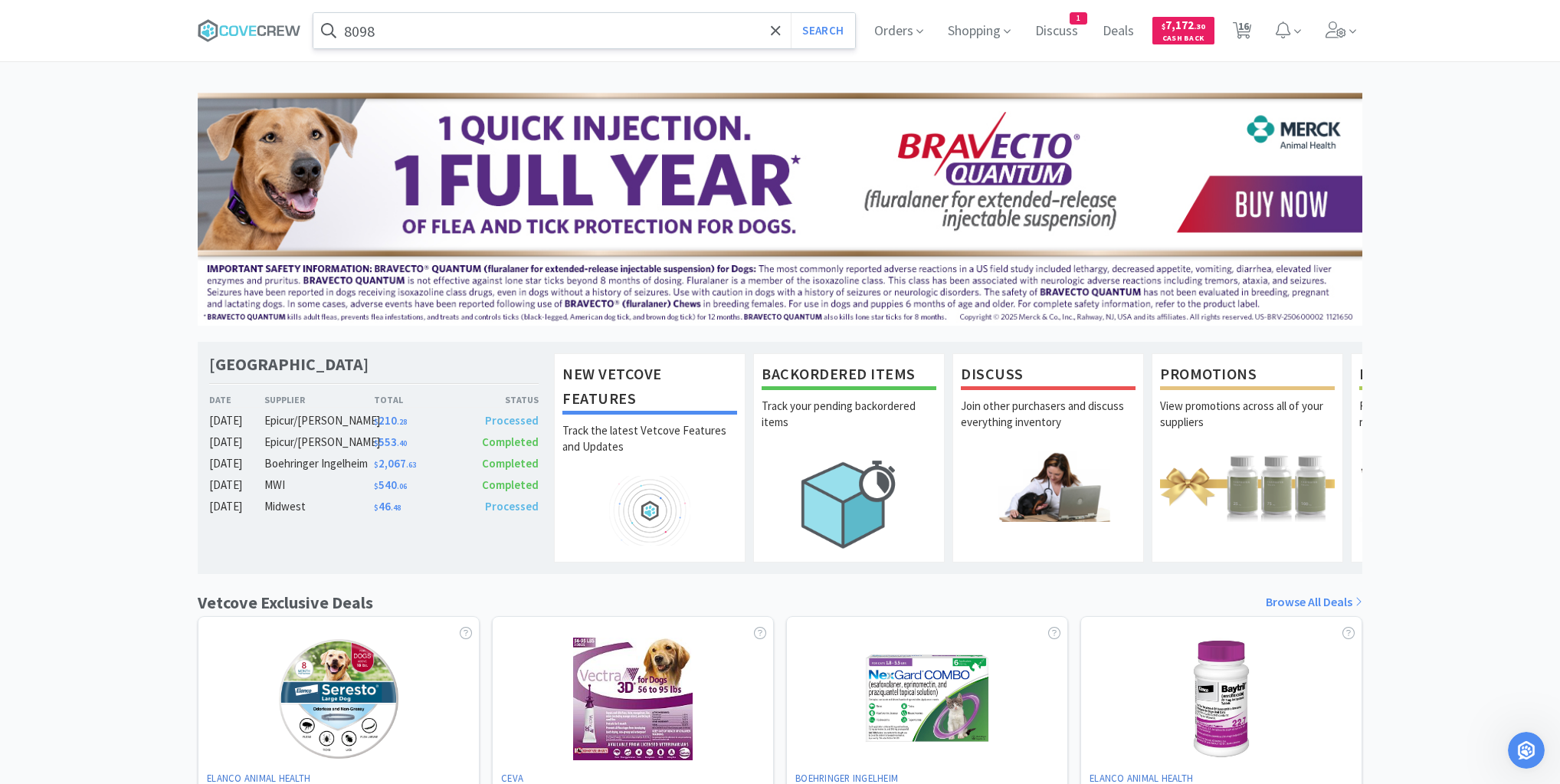
click at [422, 39] on input "8098" at bounding box center [584, 30] width 542 height 35
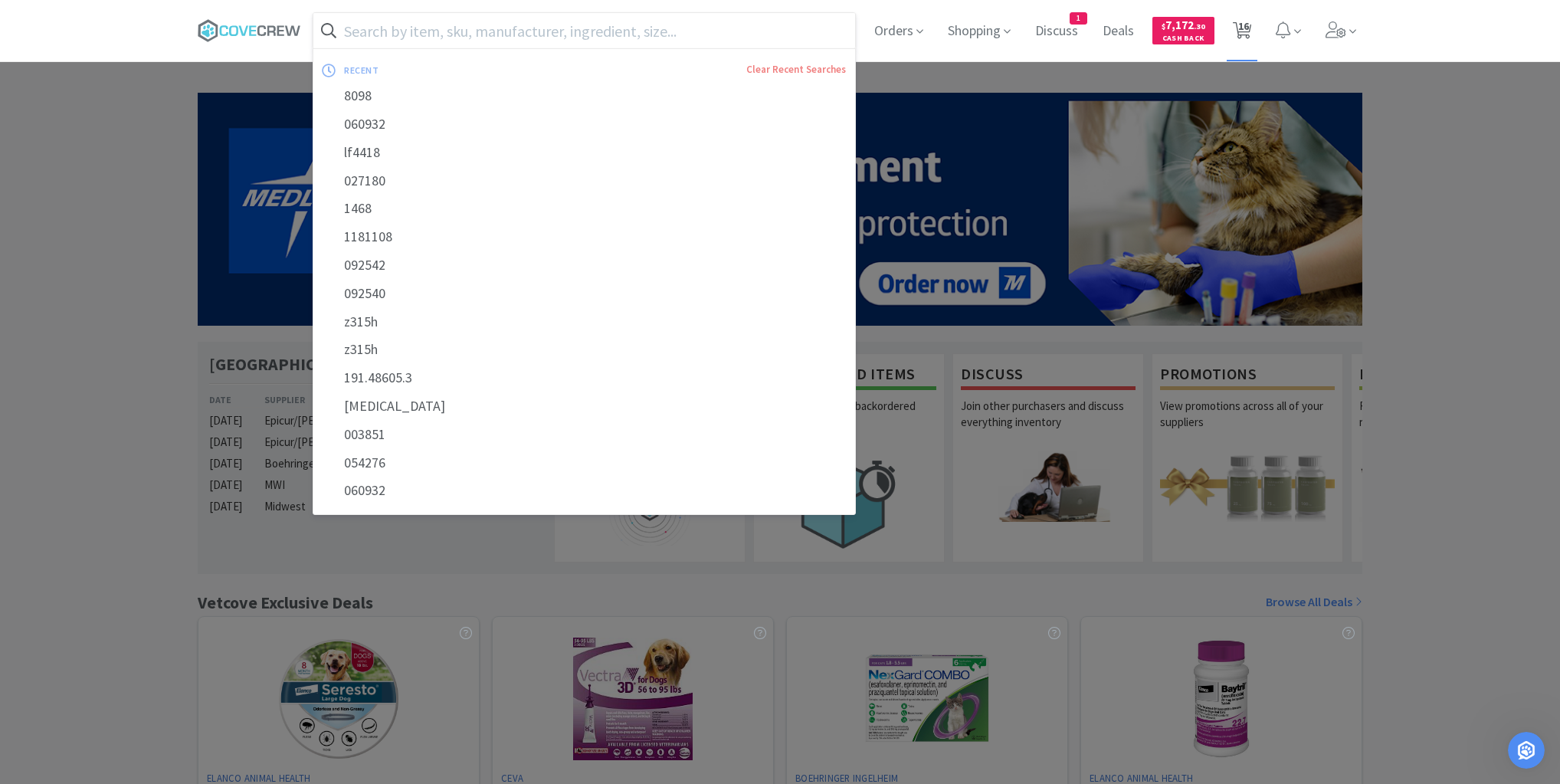
click at [1242, 23] on span "16" at bounding box center [1243, 26] width 10 height 62
select select "5"
select select "4"
select select "3"
select select "1"
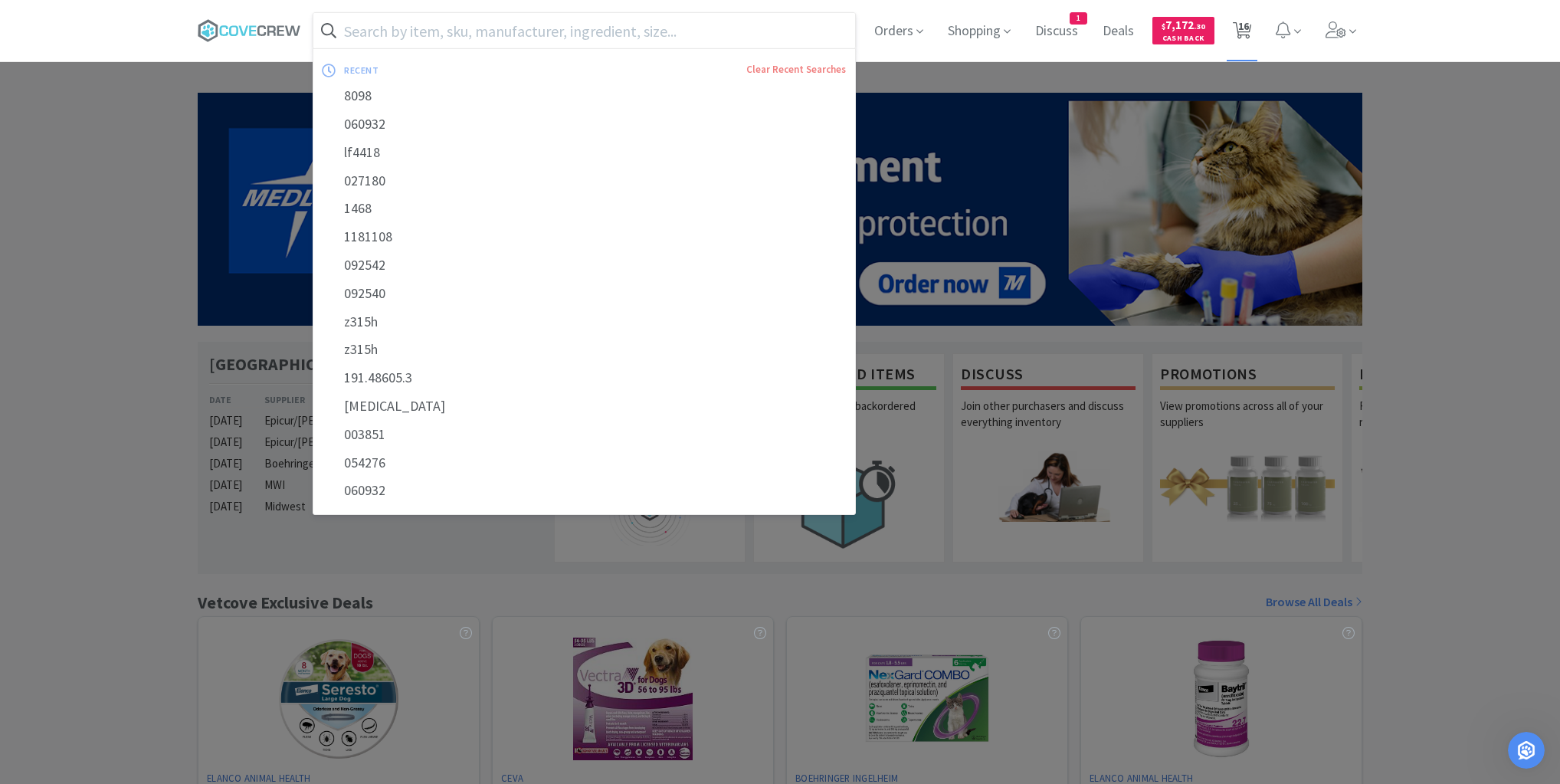
select select "20"
select select "5"
select select "1"
select select "10"
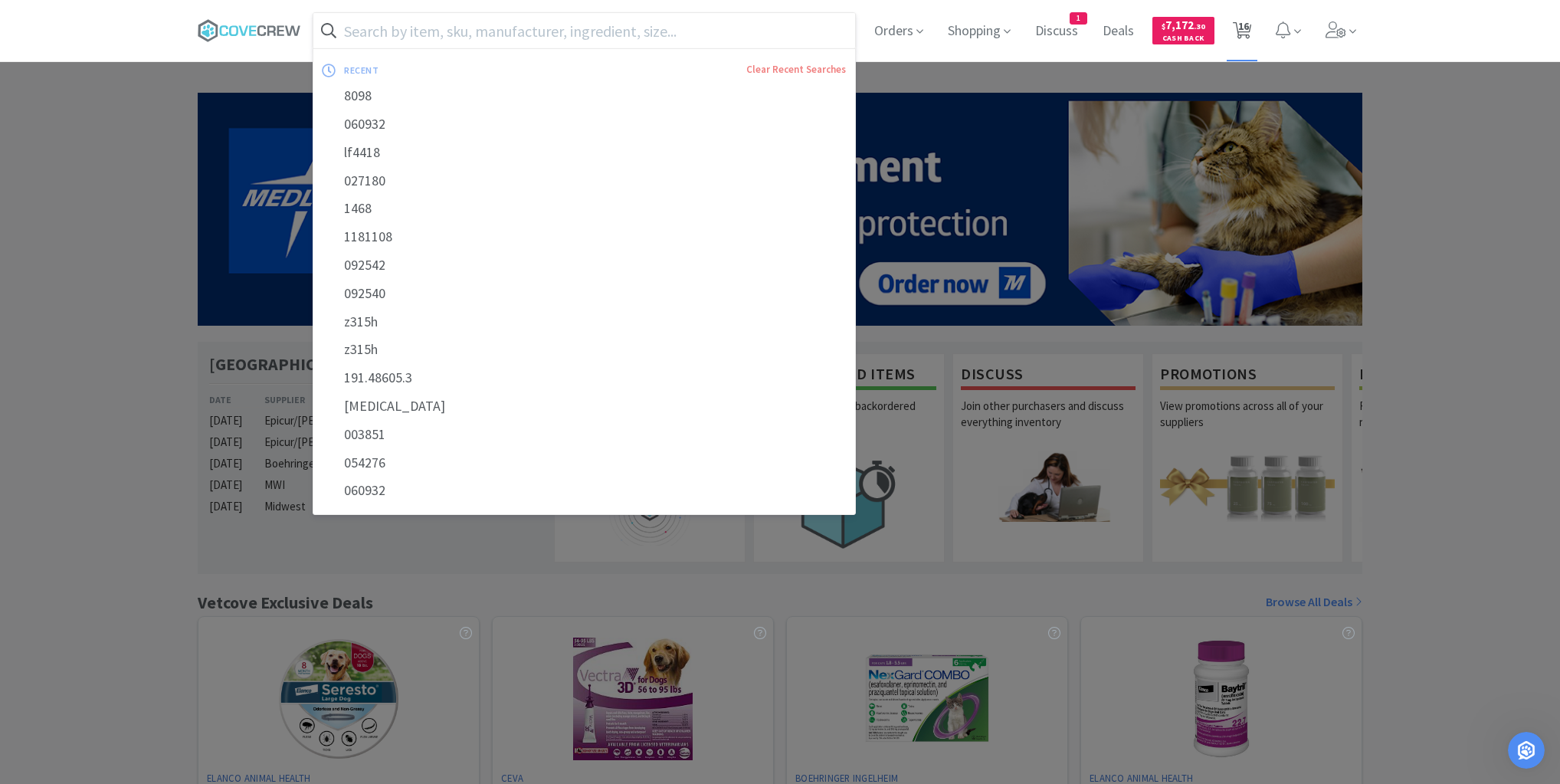
select select "10"
select select "2"
select select "4"
select select "10"
select select "1"
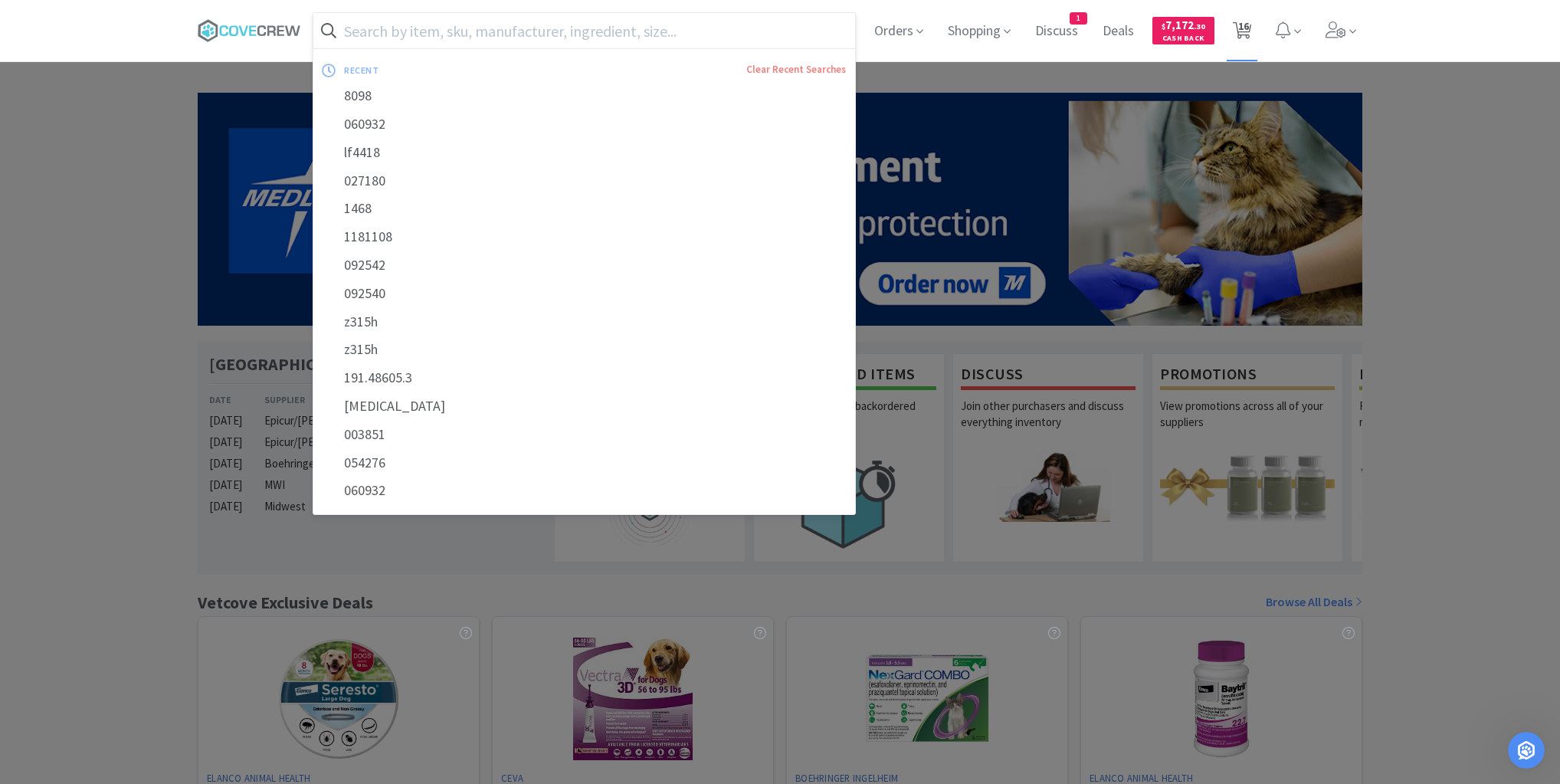
select select "1"
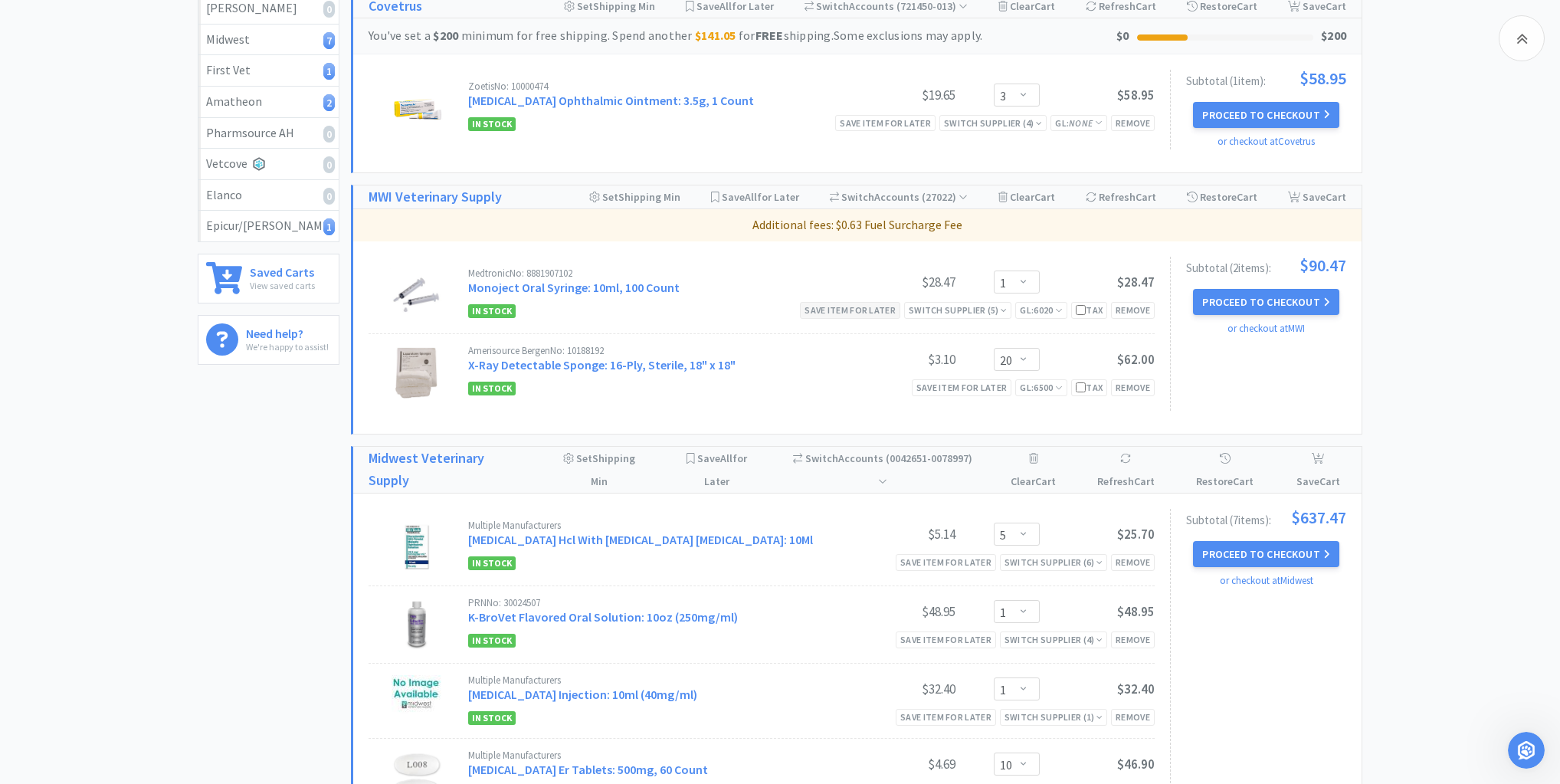
scroll to position [451, 0]
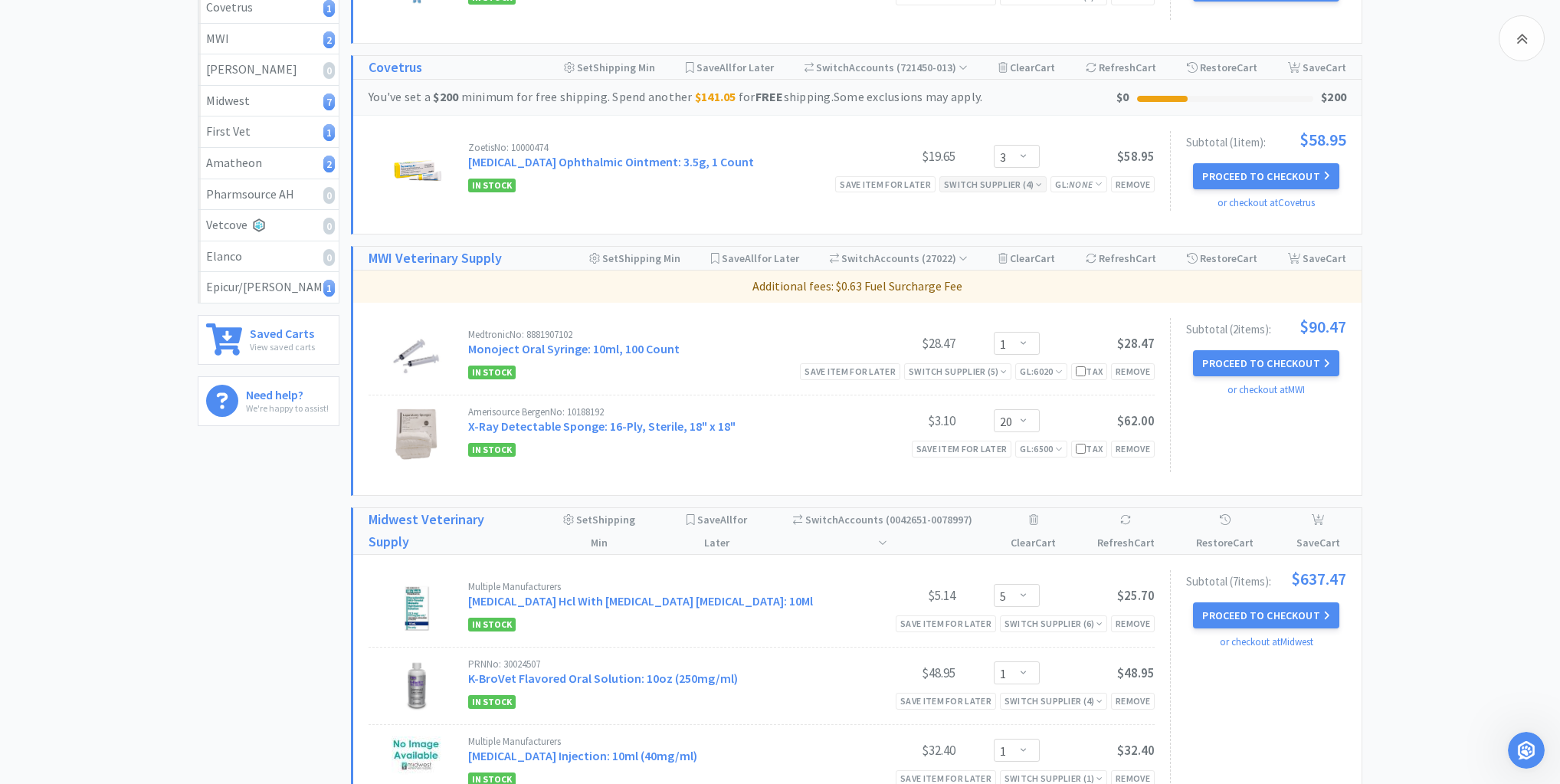
click at [1037, 185] on icon at bounding box center [1039, 185] width 6 height 9
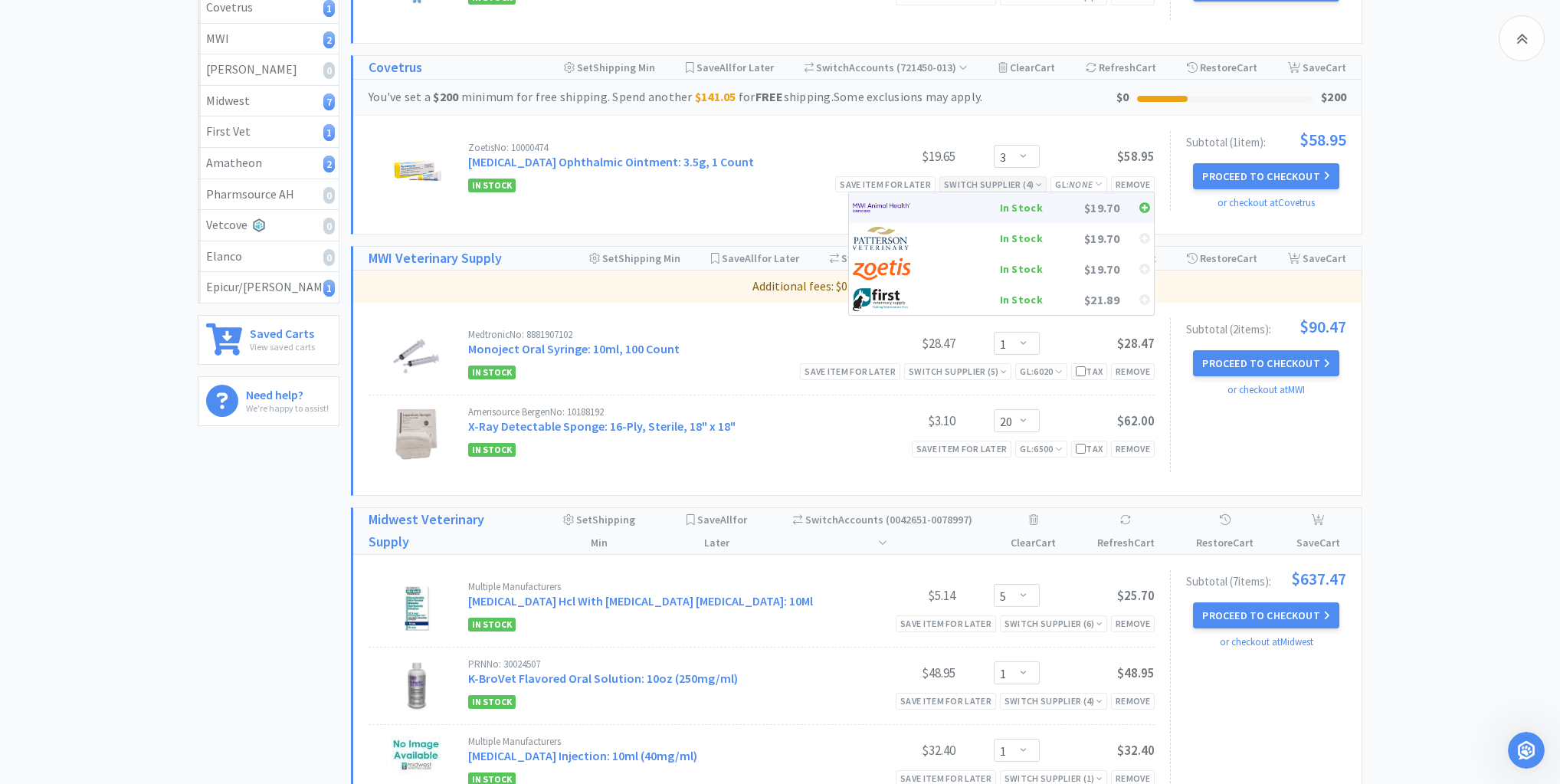
click at [1024, 208] on div "In Stock" at bounding box center [986, 207] width 114 height 23
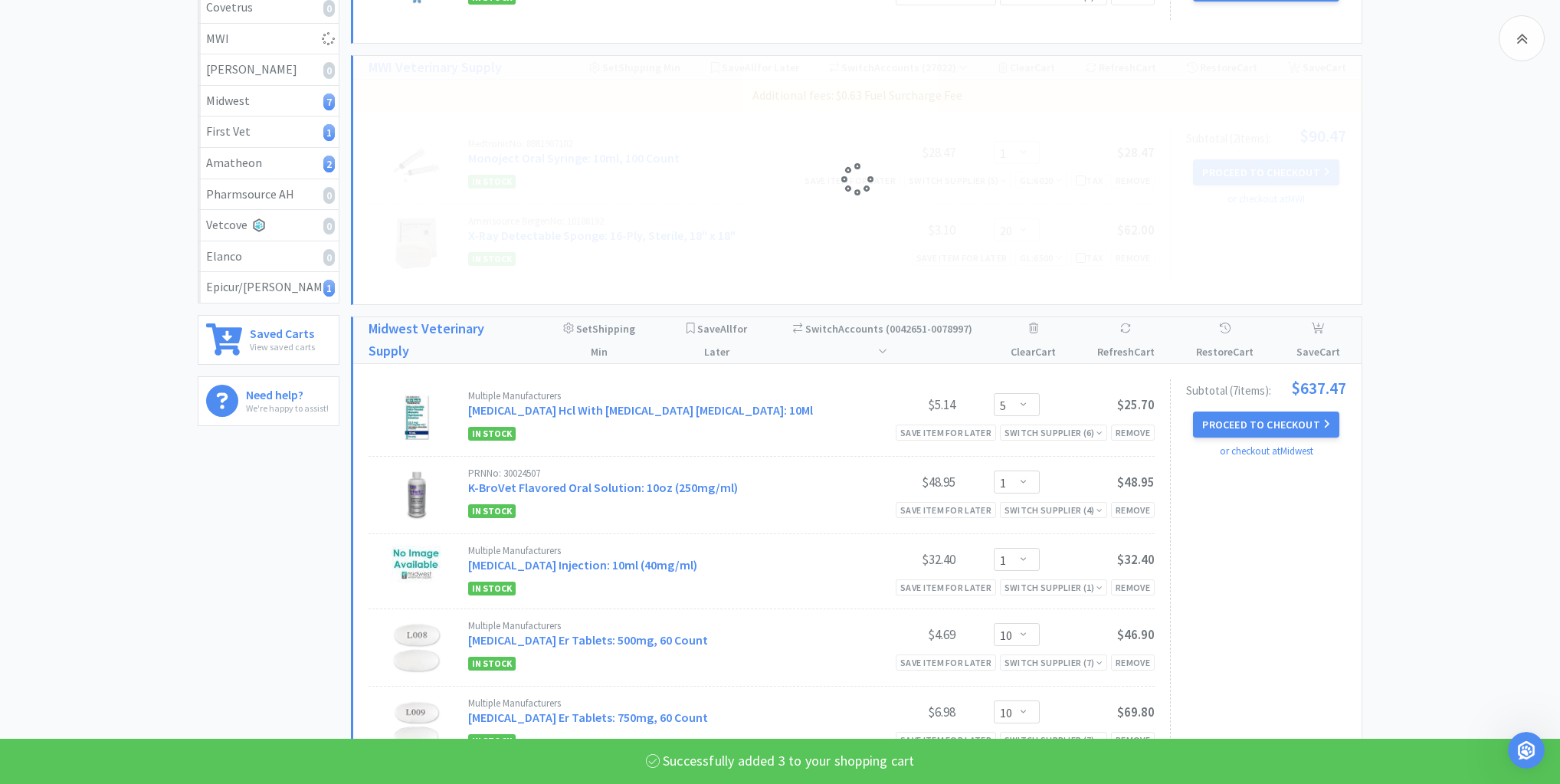
select select "3"
select select "20"
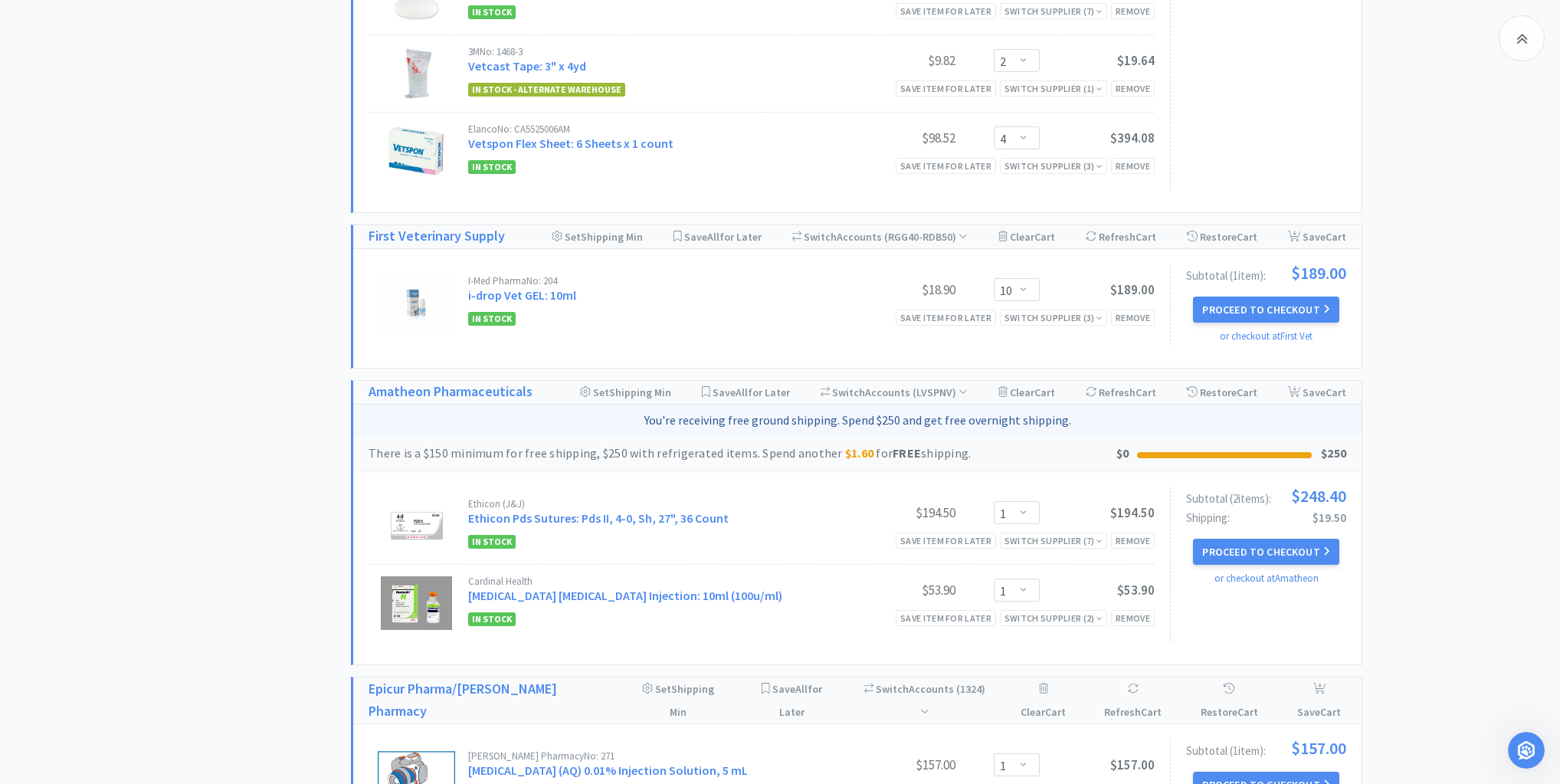
scroll to position [1010, 0]
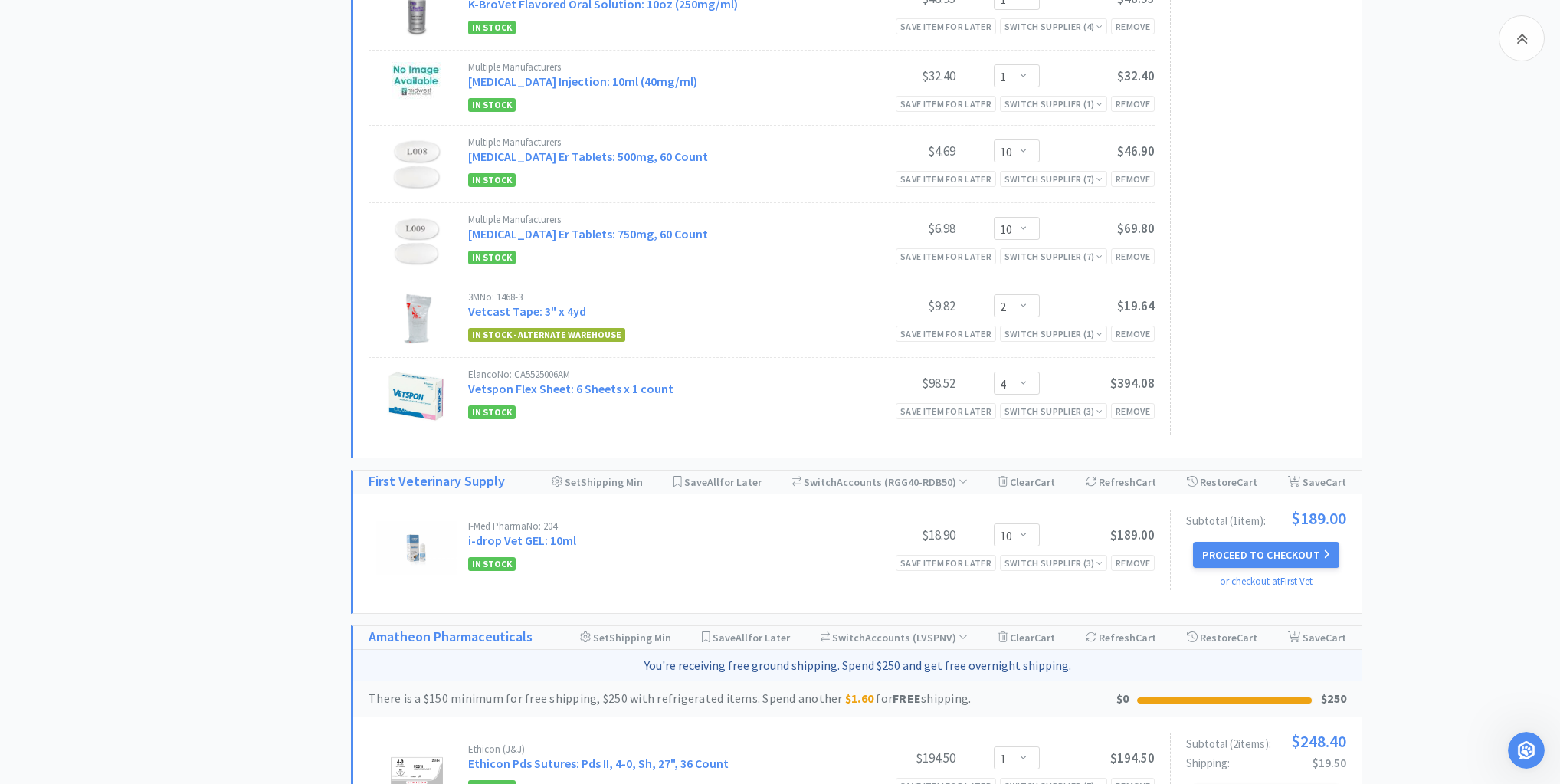
click at [223, 223] on div "All Carts 16 Items $ 1,860 . 10 Subtotal 7 Carts How It Works Monthly Budget Se…" at bounding box center [275, 97] width 153 height 2029
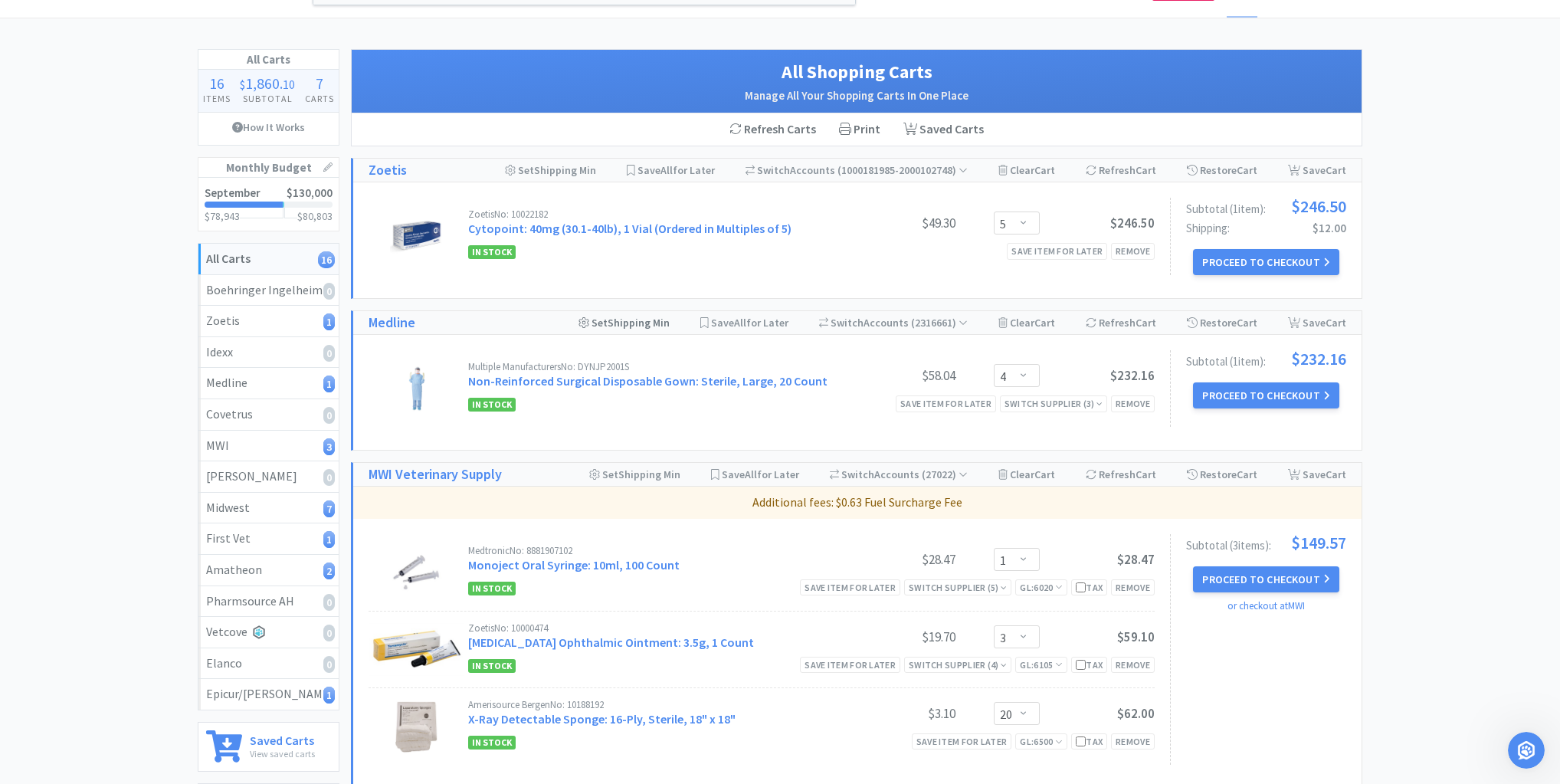
scroll to position [0, 0]
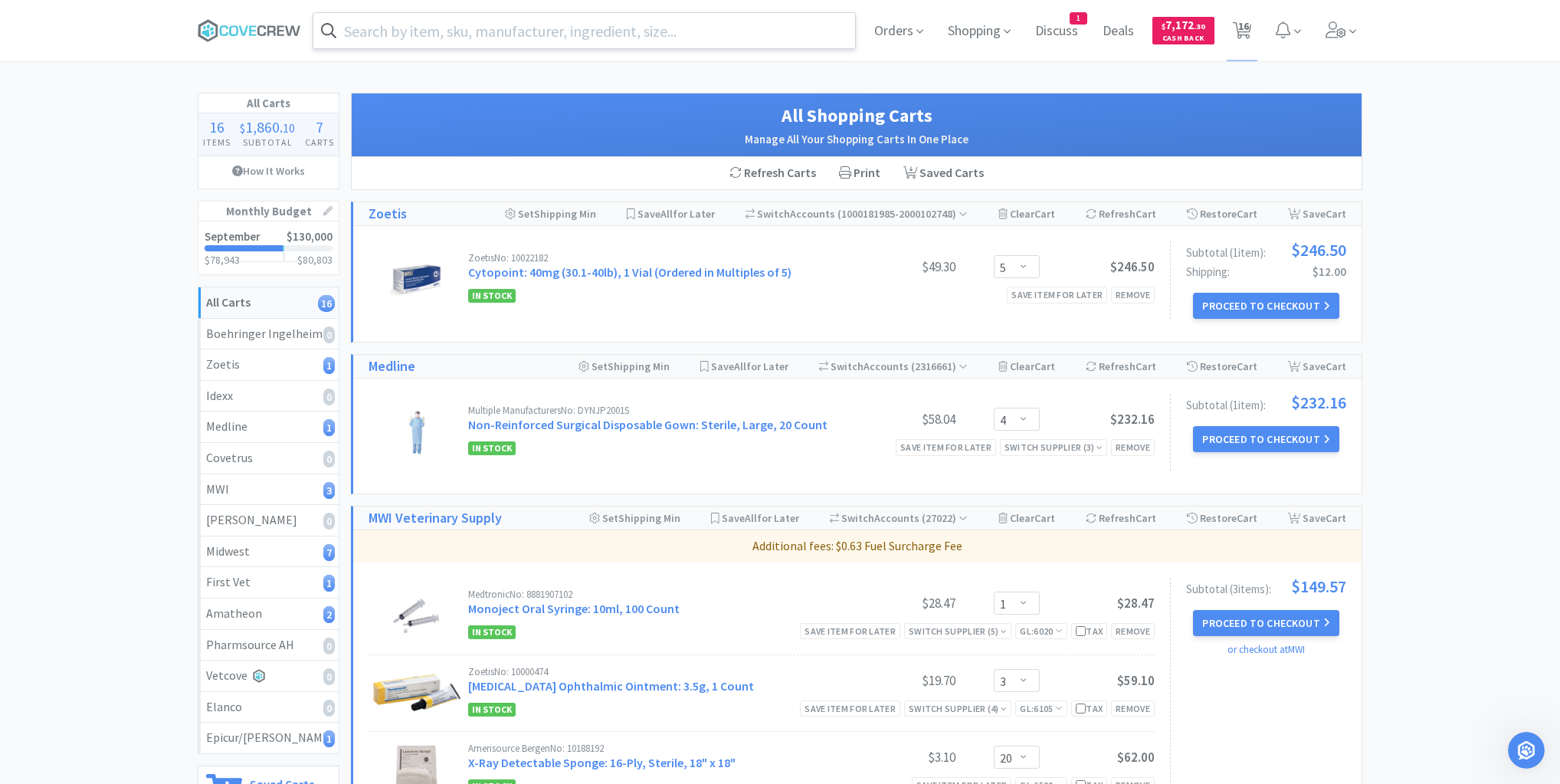
click at [718, 33] on input "text" at bounding box center [584, 30] width 542 height 35
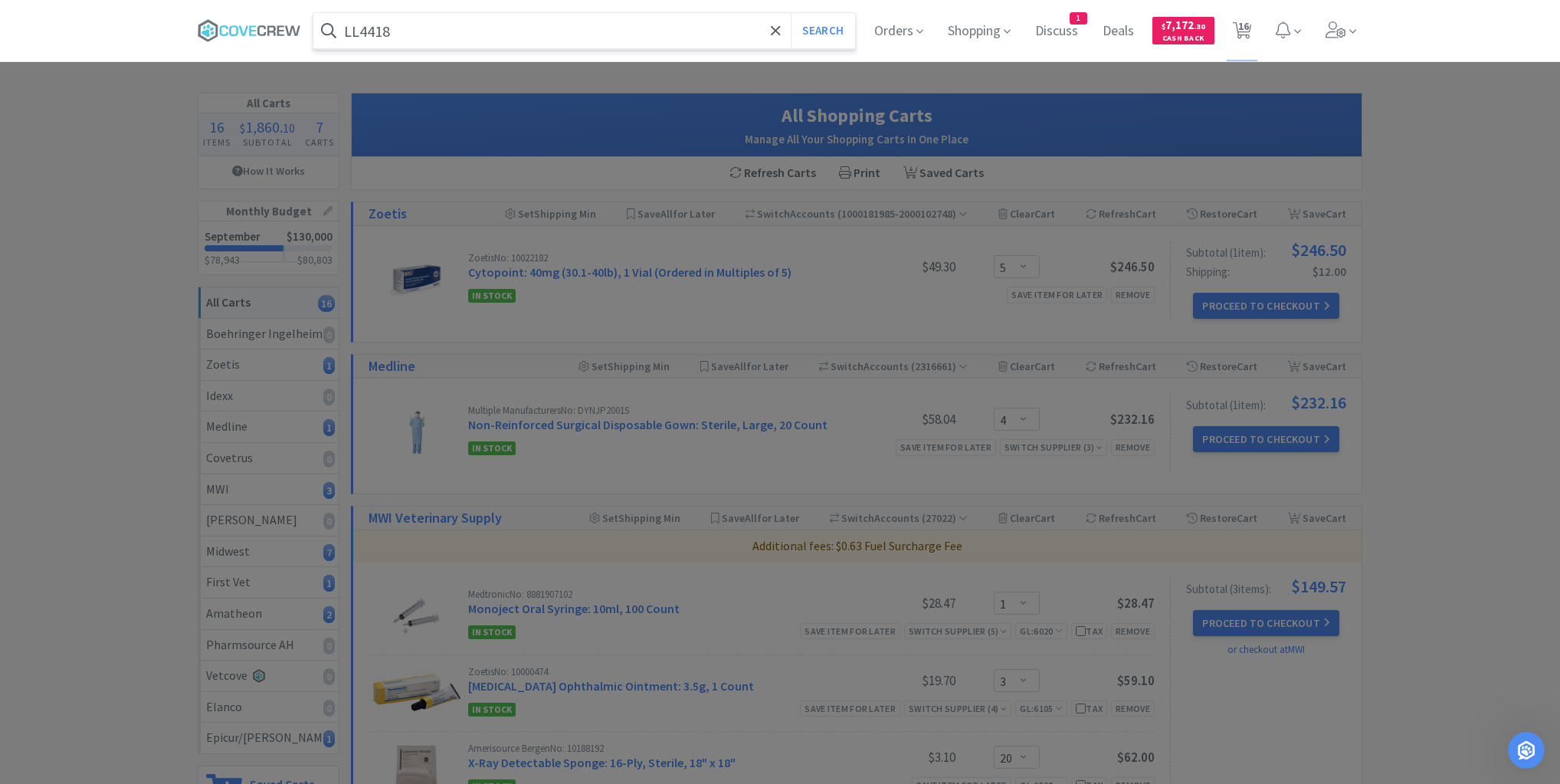
type input "LL4418"
click at [791, 13] on button "Search" at bounding box center [822, 30] width 63 height 35
select select "1"
select select "3"
select select "20"
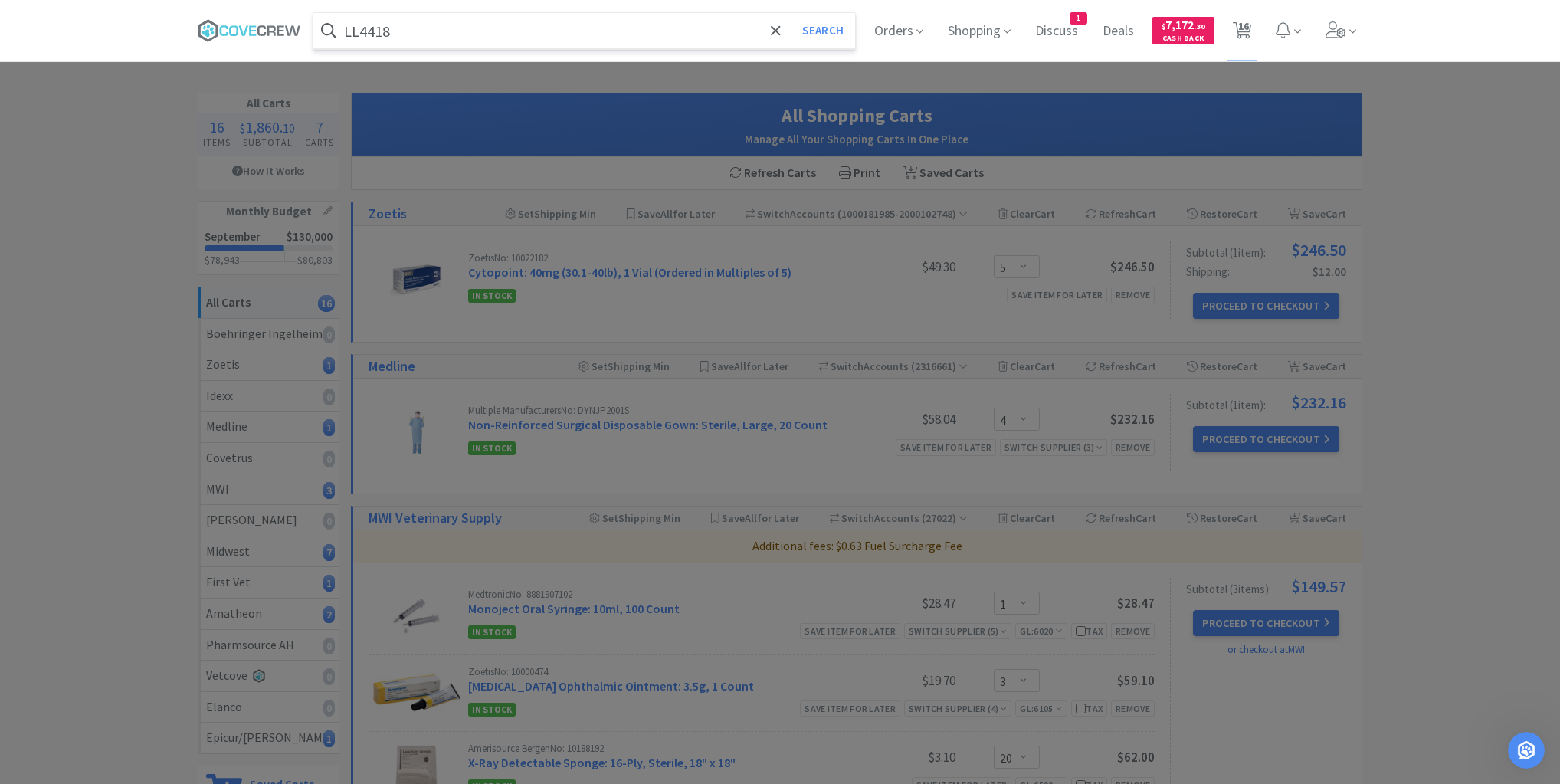
select select "5"
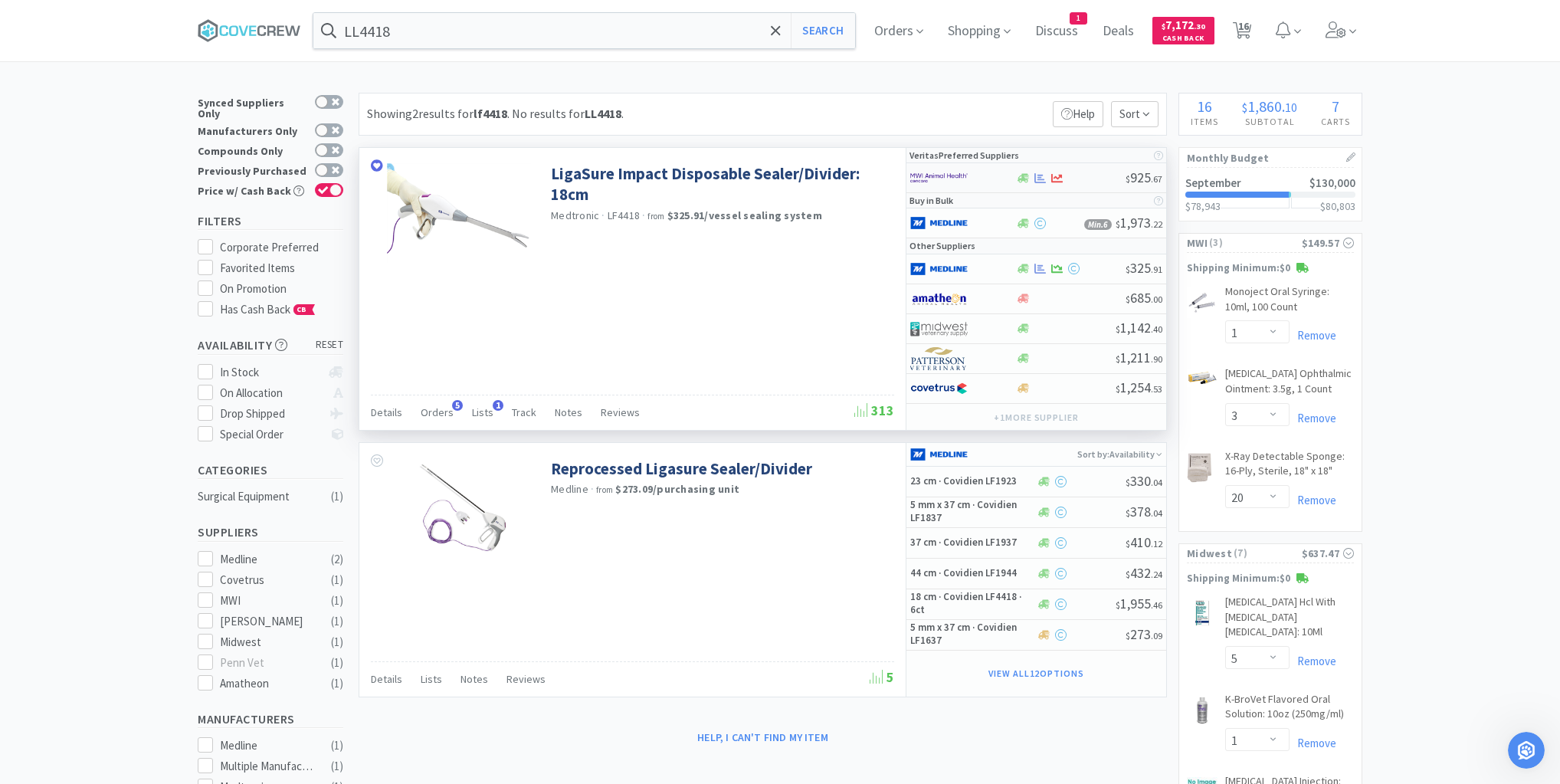
click at [1089, 179] on div at bounding box center [1070, 178] width 110 height 11
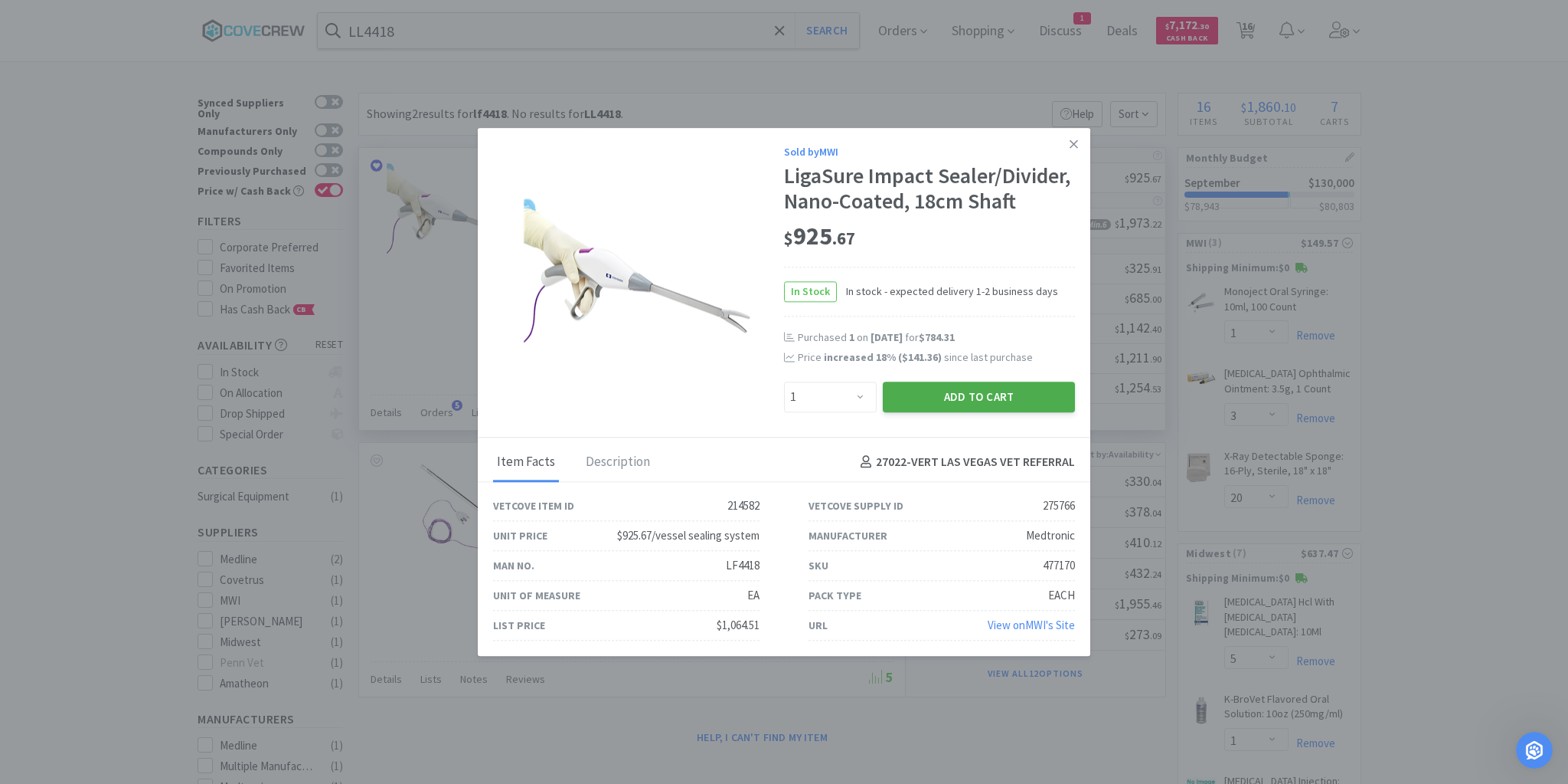
click at [980, 394] on button "Add to Cart" at bounding box center [978, 397] width 192 height 30
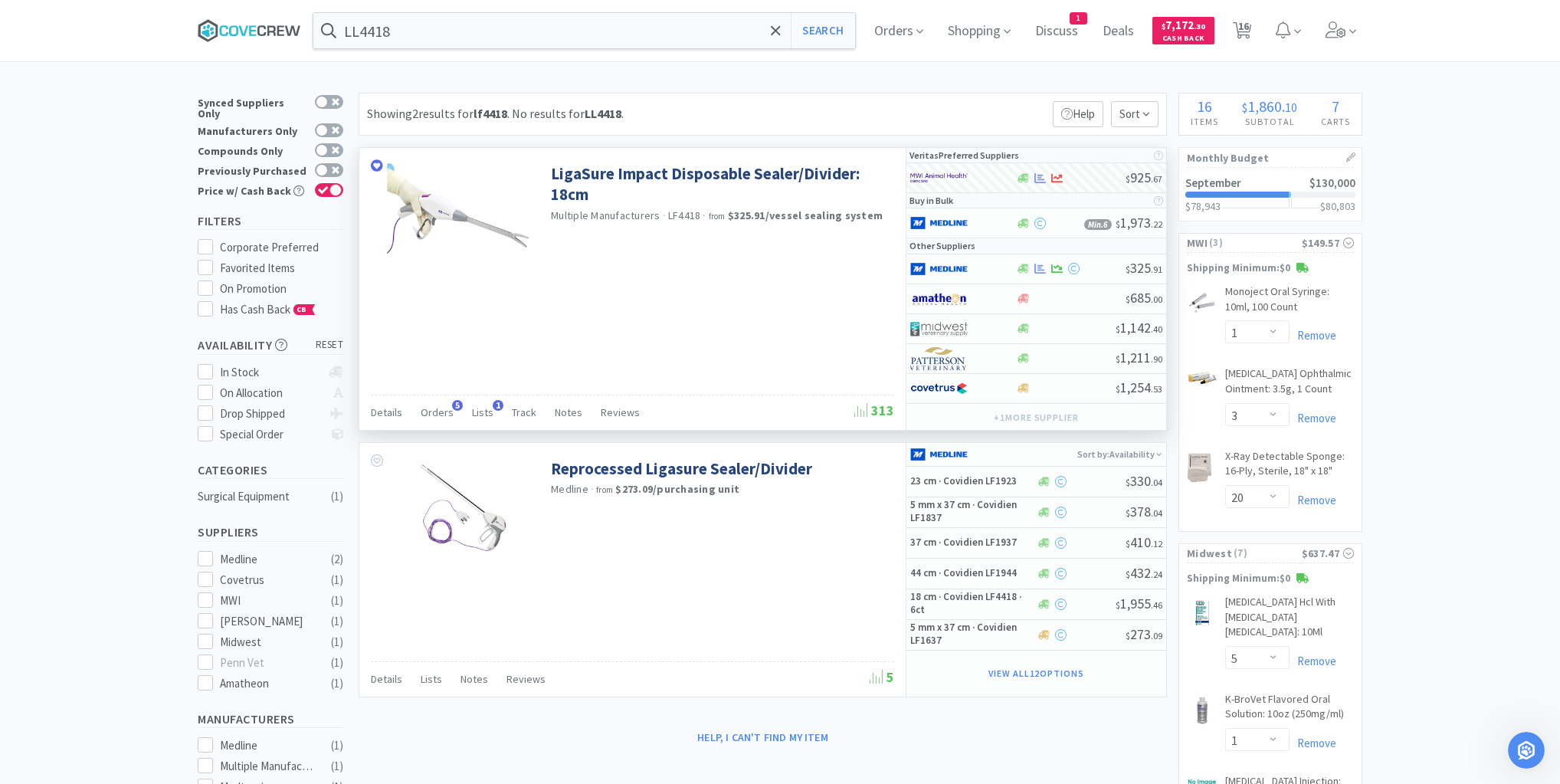
click at [276, 26] on icon at bounding box center [271, 30] width 9 height 10
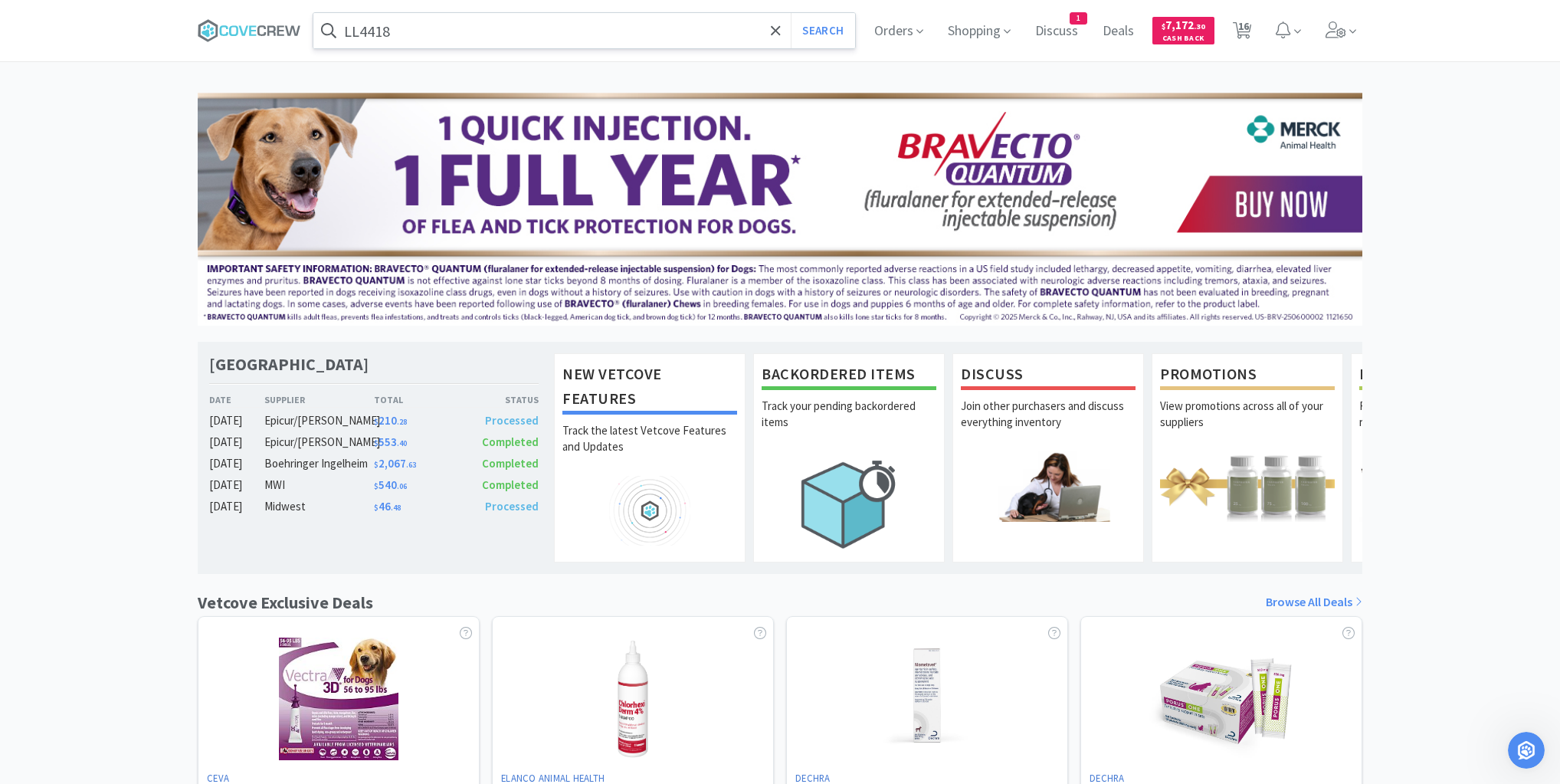
drag, startPoint x: 411, startPoint y: 20, endPoint x: 399, endPoint y: 30, distance: 15.6
click at [412, 19] on input "LL4418" at bounding box center [584, 30] width 542 height 35
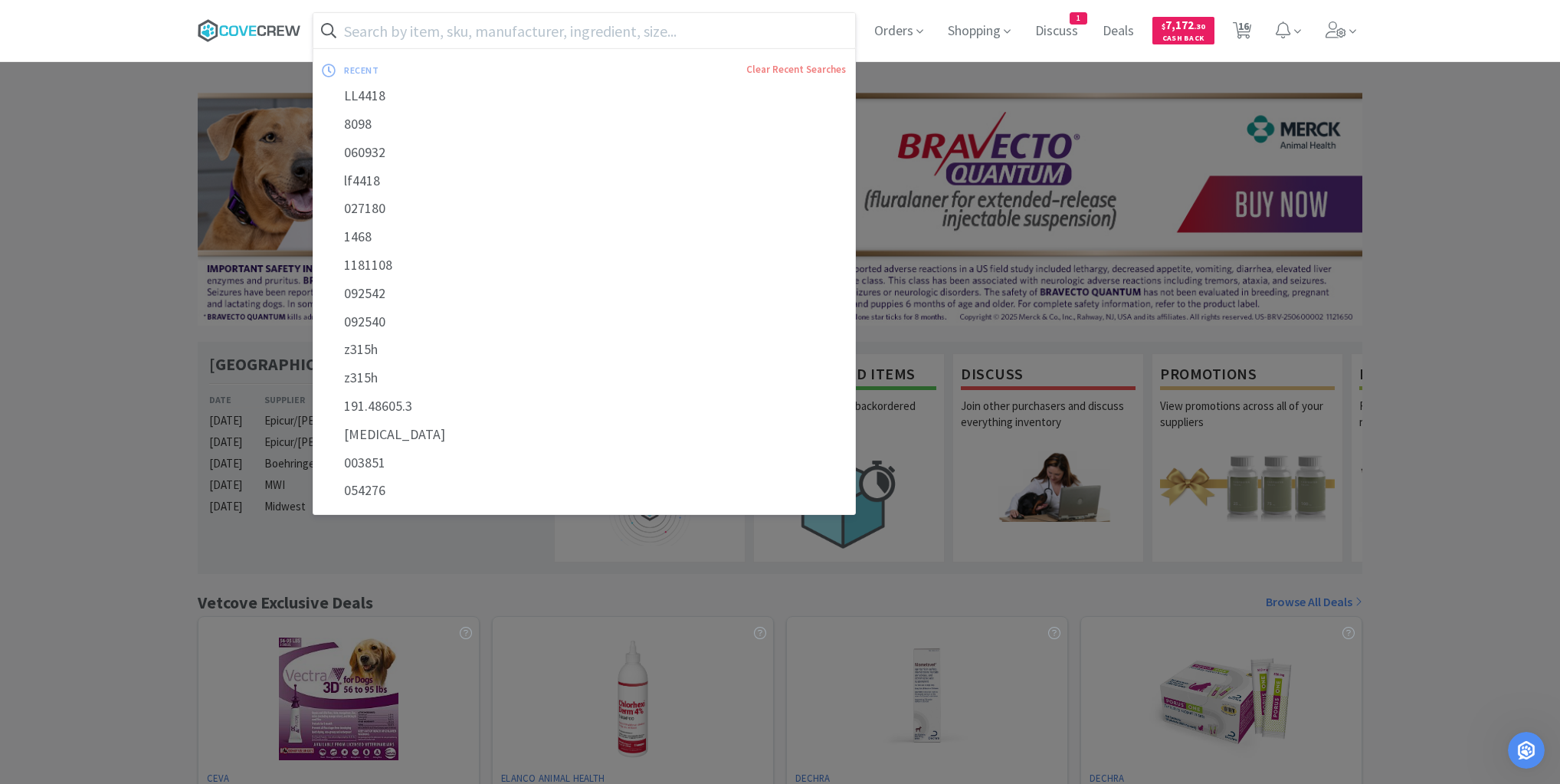
click at [253, 34] on icon at bounding box center [252, 30] width 7 height 10
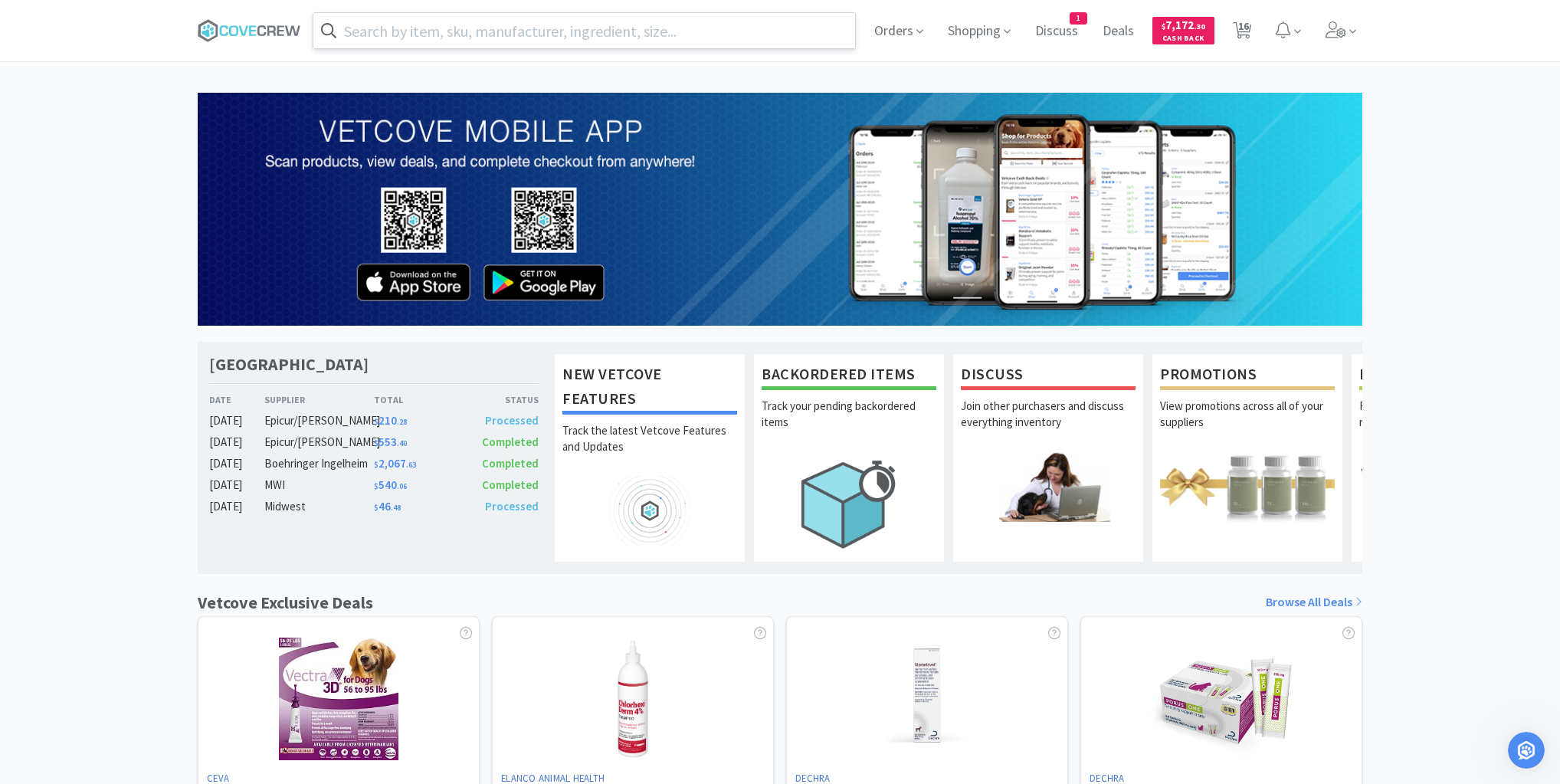
drag, startPoint x: 640, startPoint y: 34, endPoint x: 651, endPoint y: 35, distance: 11.0
click at [649, 30] on input "text" at bounding box center [584, 30] width 542 height 35
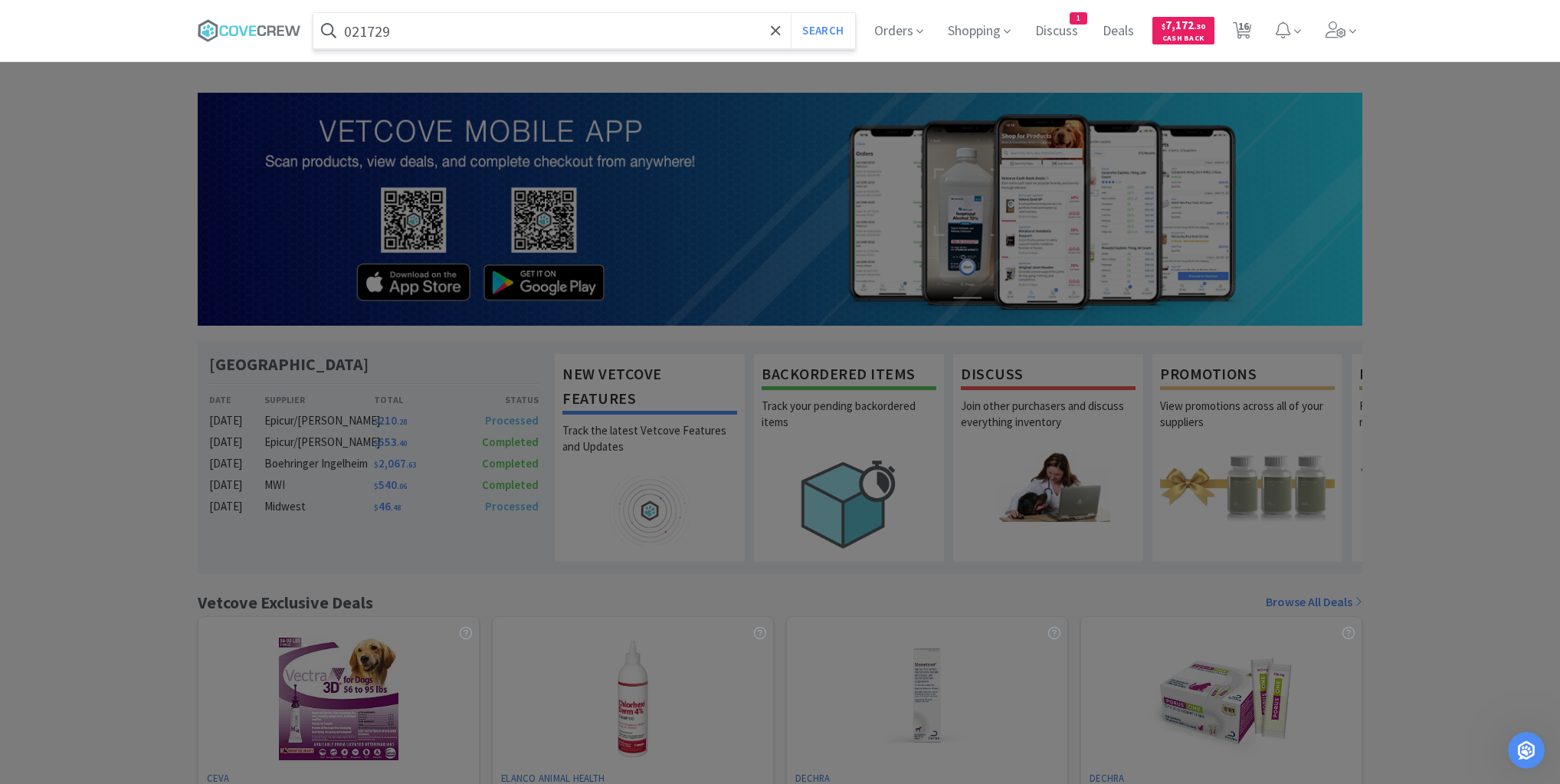
click at [791, 13] on button "Search" at bounding box center [822, 30] width 63 height 35
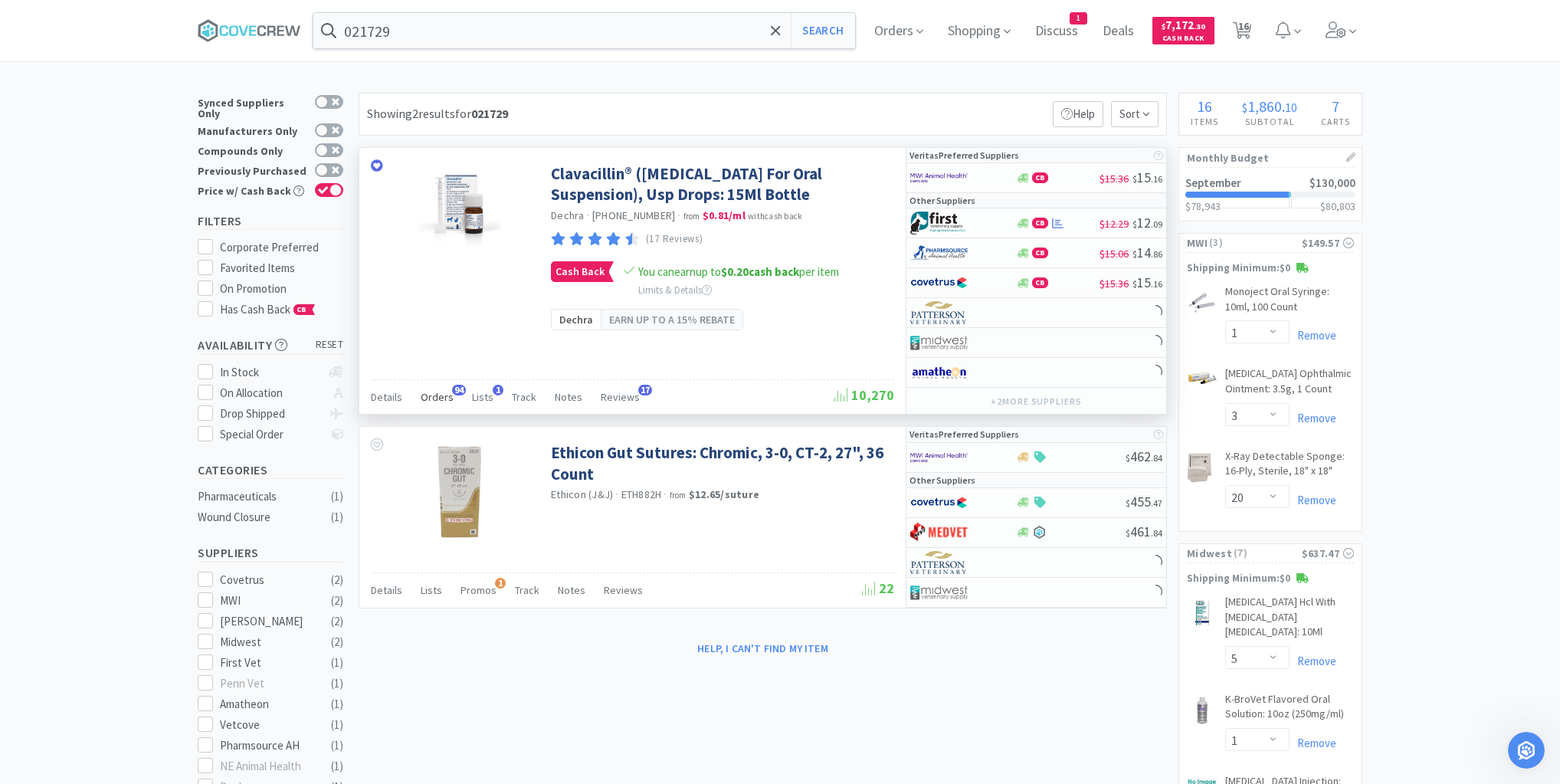
click at [442, 394] on span "Orders" at bounding box center [437, 397] width 33 height 14
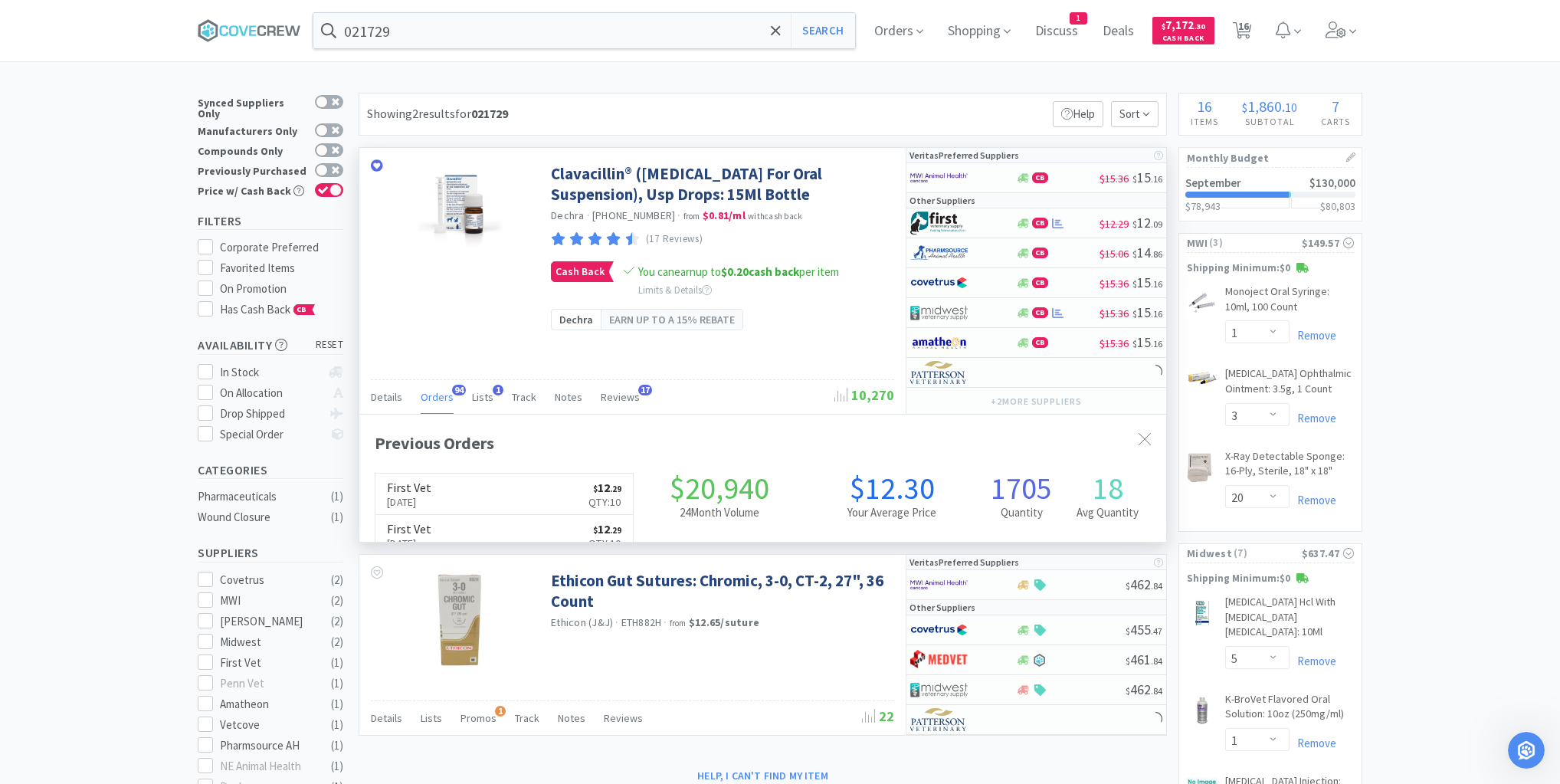
scroll to position [411, 807]
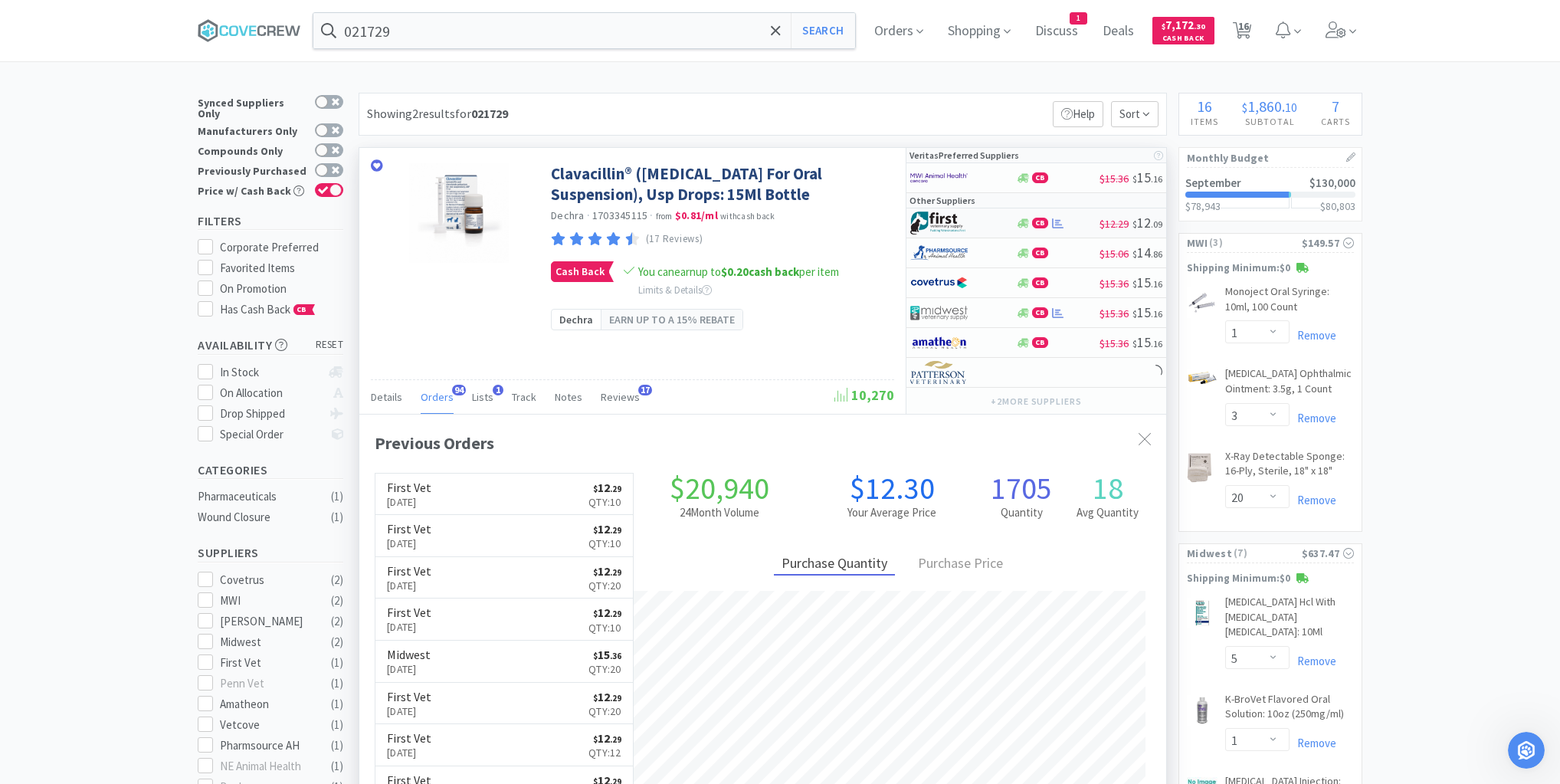
click at [984, 223] on div at bounding box center [952, 223] width 84 height 27
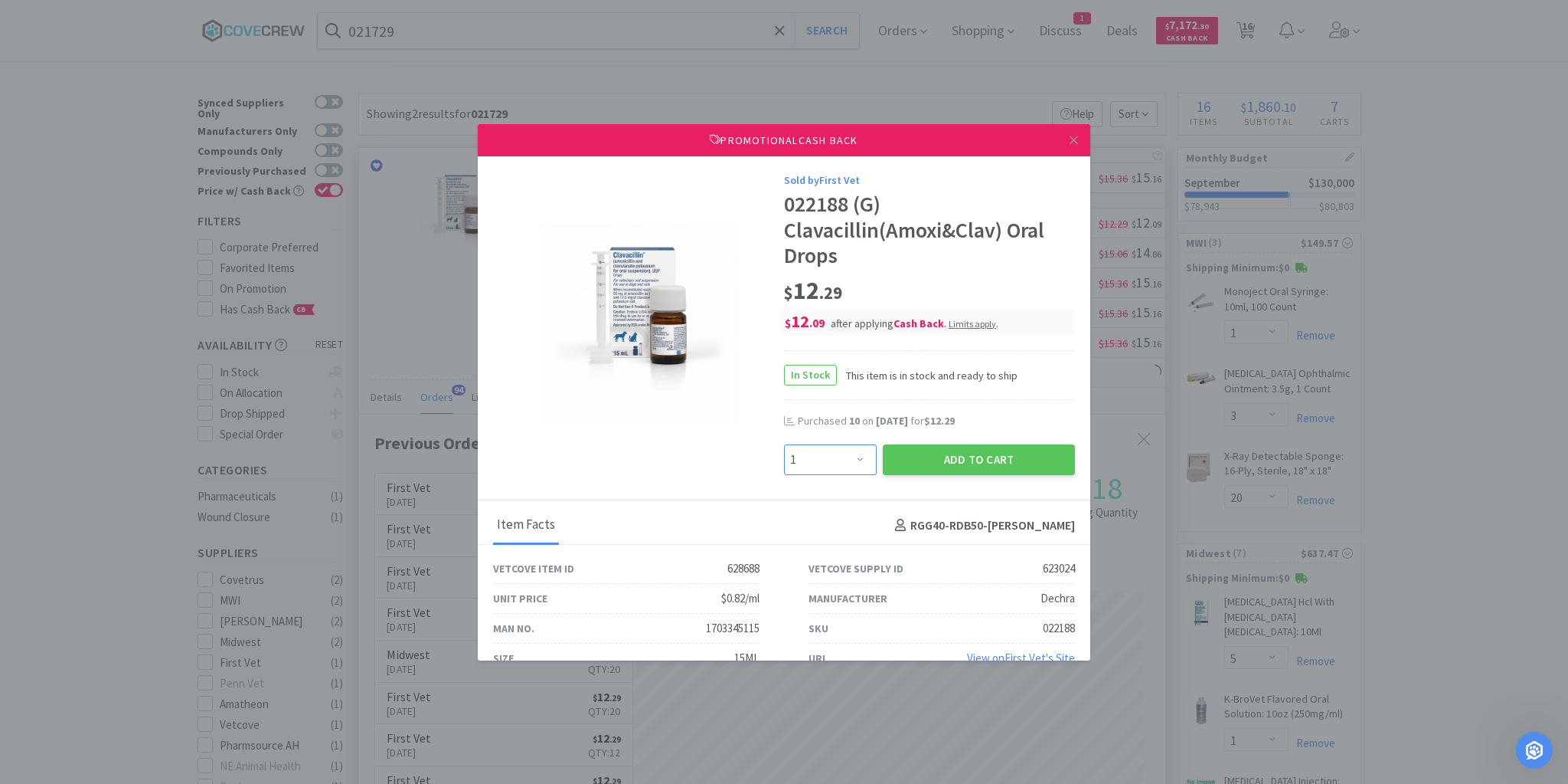
click at [857, 463] on select "Enter Quantity 1 2 3 4 5 6 7 8 9 10 11 12 13 14 15 16 17 18 19 20 Enter Quantity" at bounding box center [830, 459] width 93 height 30
click at [784, 444] on select "Enter Quantity 1 2 3 4 5 6 7 8 9 10 11 12 13 14 15 16 17 18 19 20 Enter Quantity" at bounding box center [830, 459] width 93 height 30
click at [952, 455] on button "Add to Cart" at bounding box center [978, 459] width 192 height 30
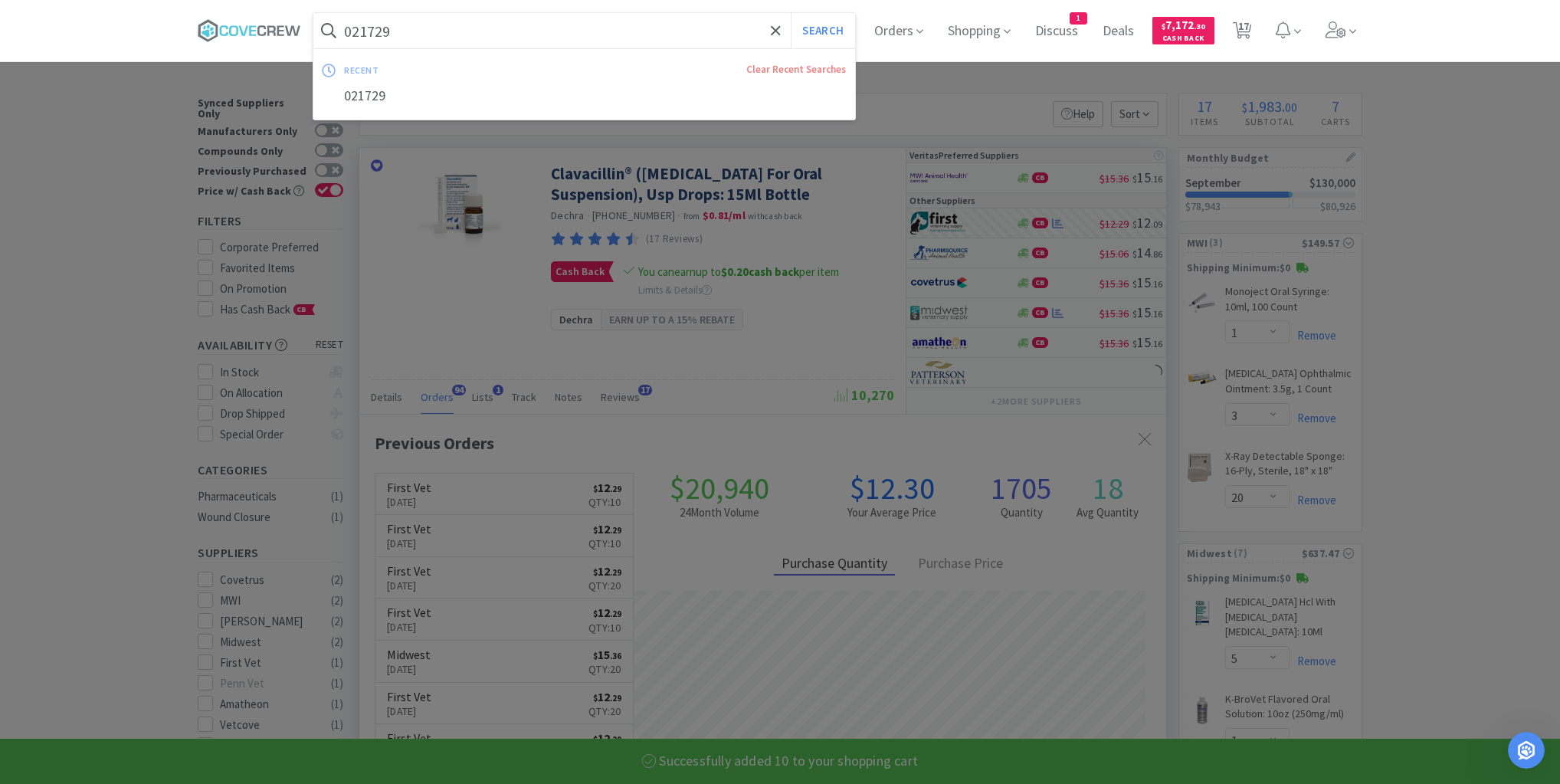
click at [704, 27] on input "021729" at bounding box center [584, 30] width 542 height 35
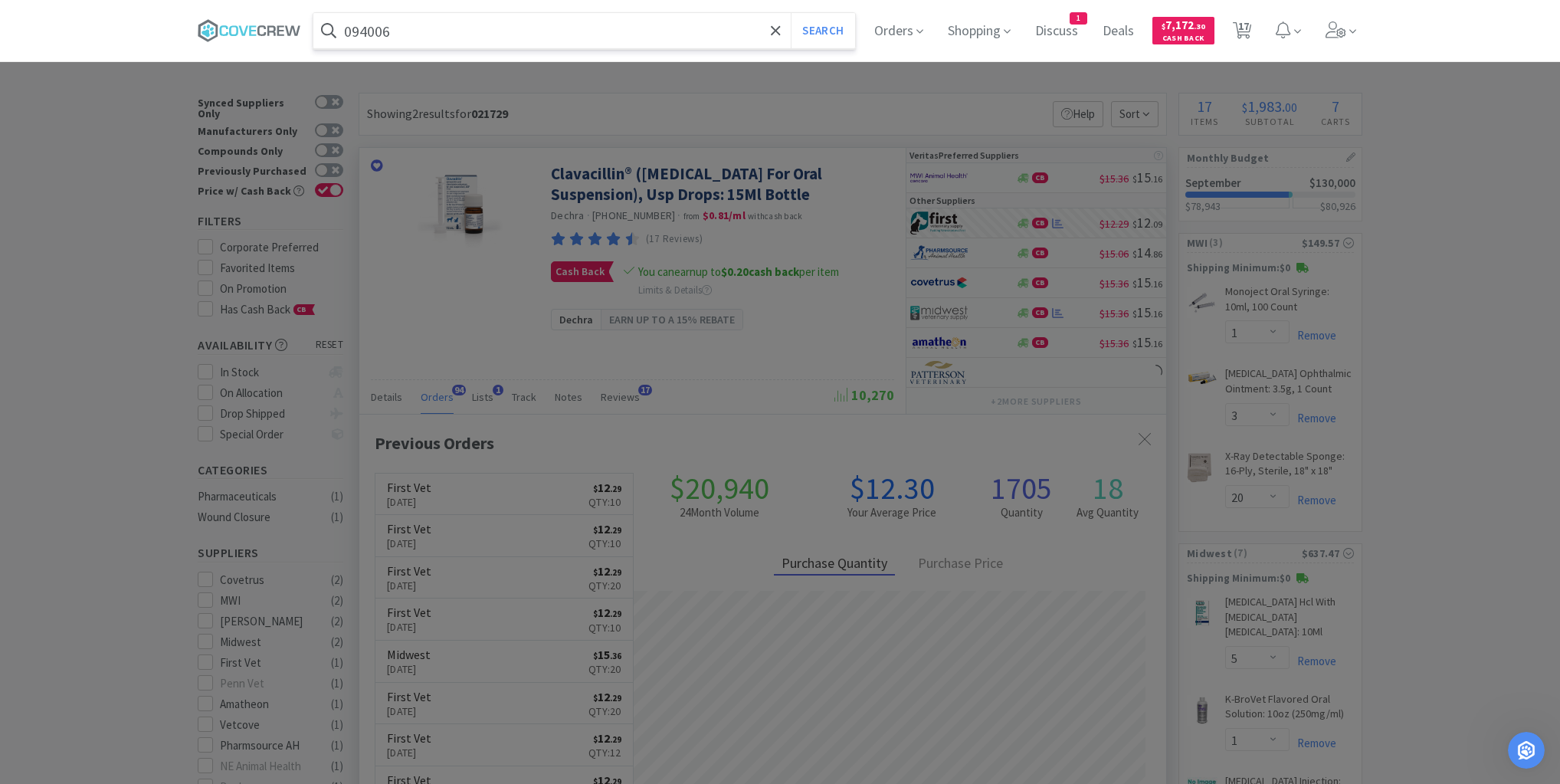
click at [791, 13] on button "Search" at bounding box center [822, 30] width 63 height 35
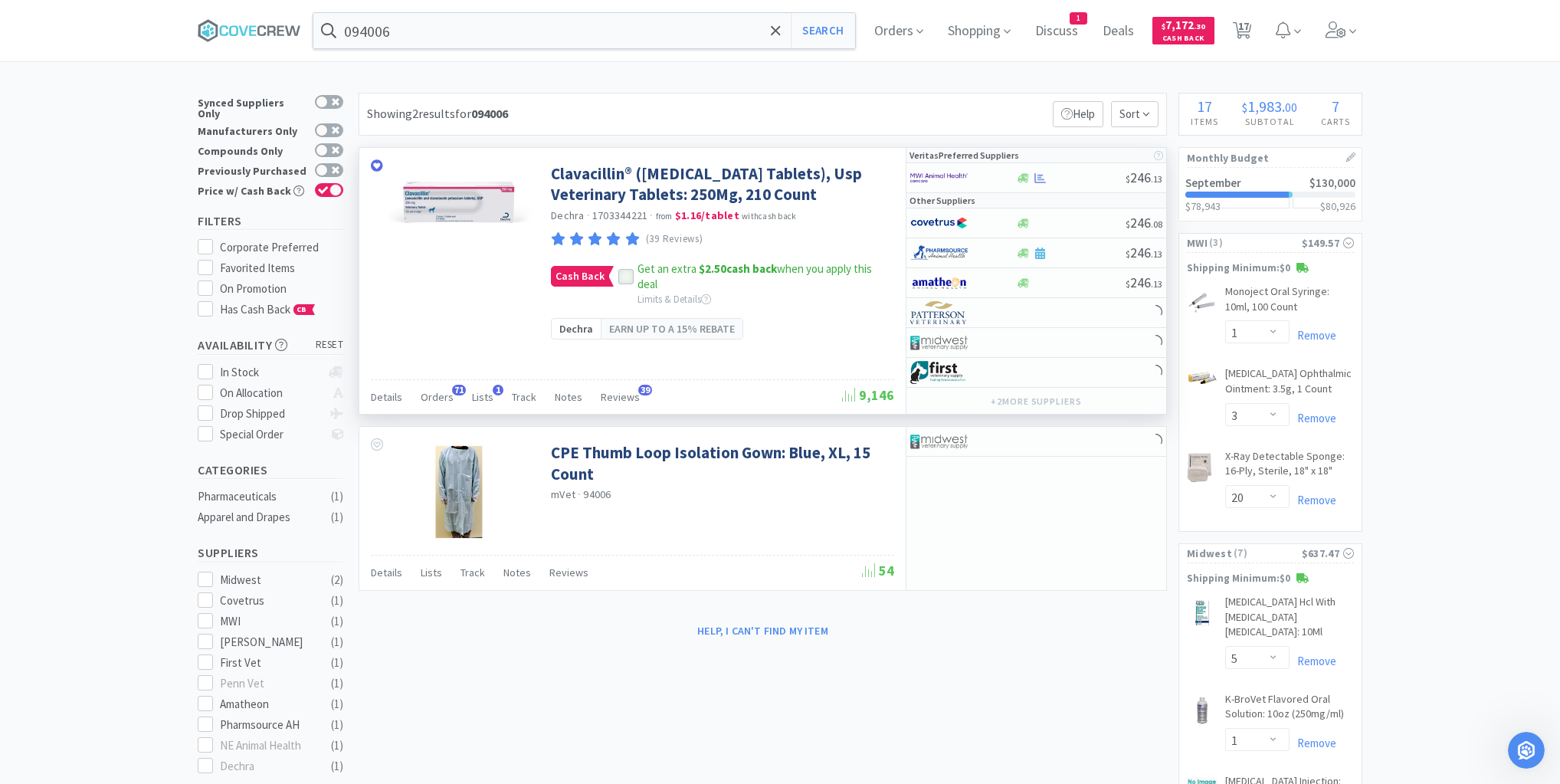
click at [622, 282] on icon at bounding box center [625, 276] width 10 height 10
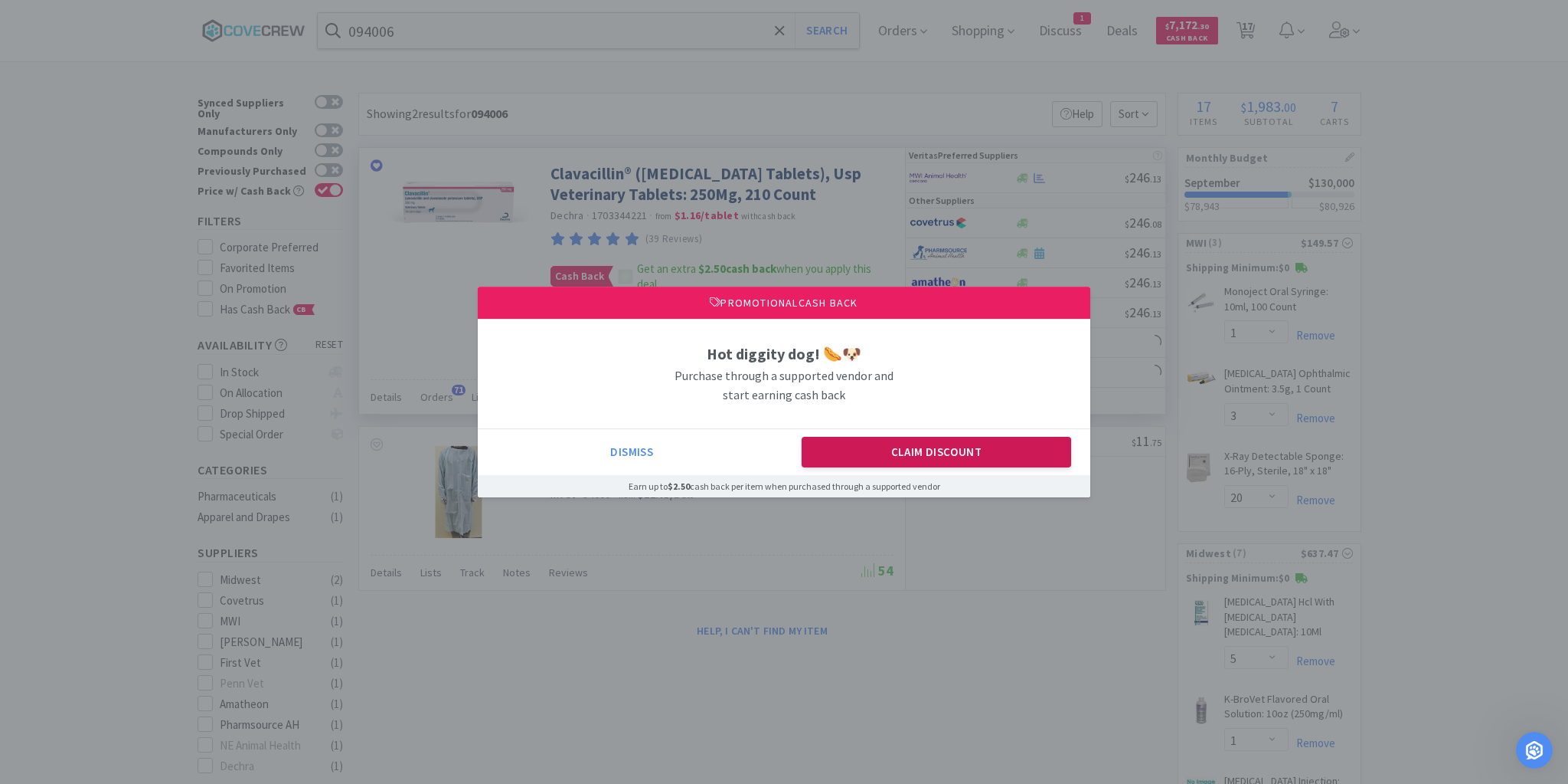
click at [996, 452] on button "Claim Discount" at bounding box center [937, 452] width 271 height 30
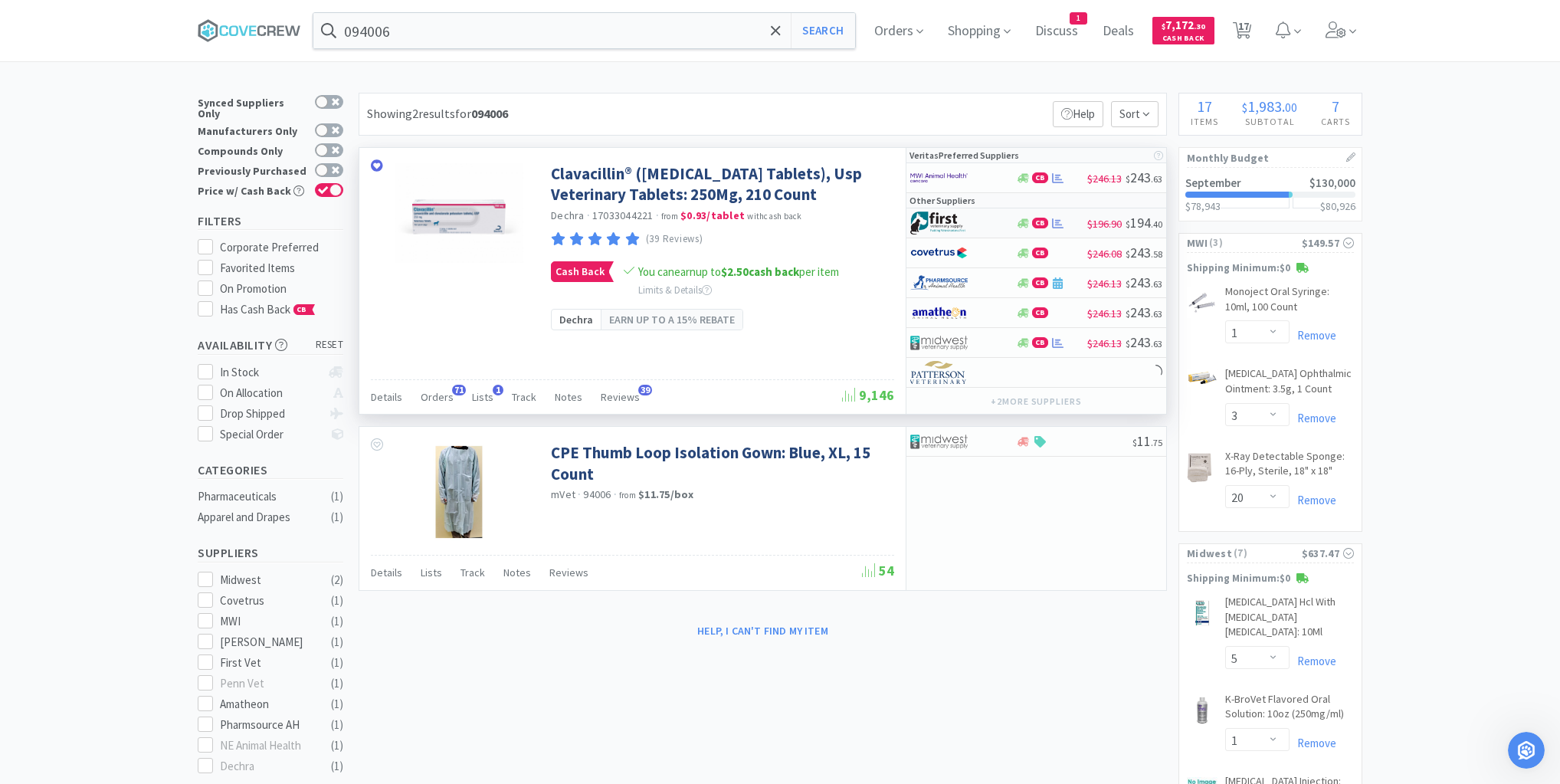
click at [997, 224] on div at bounding box center [962, 223] width 105 height 27
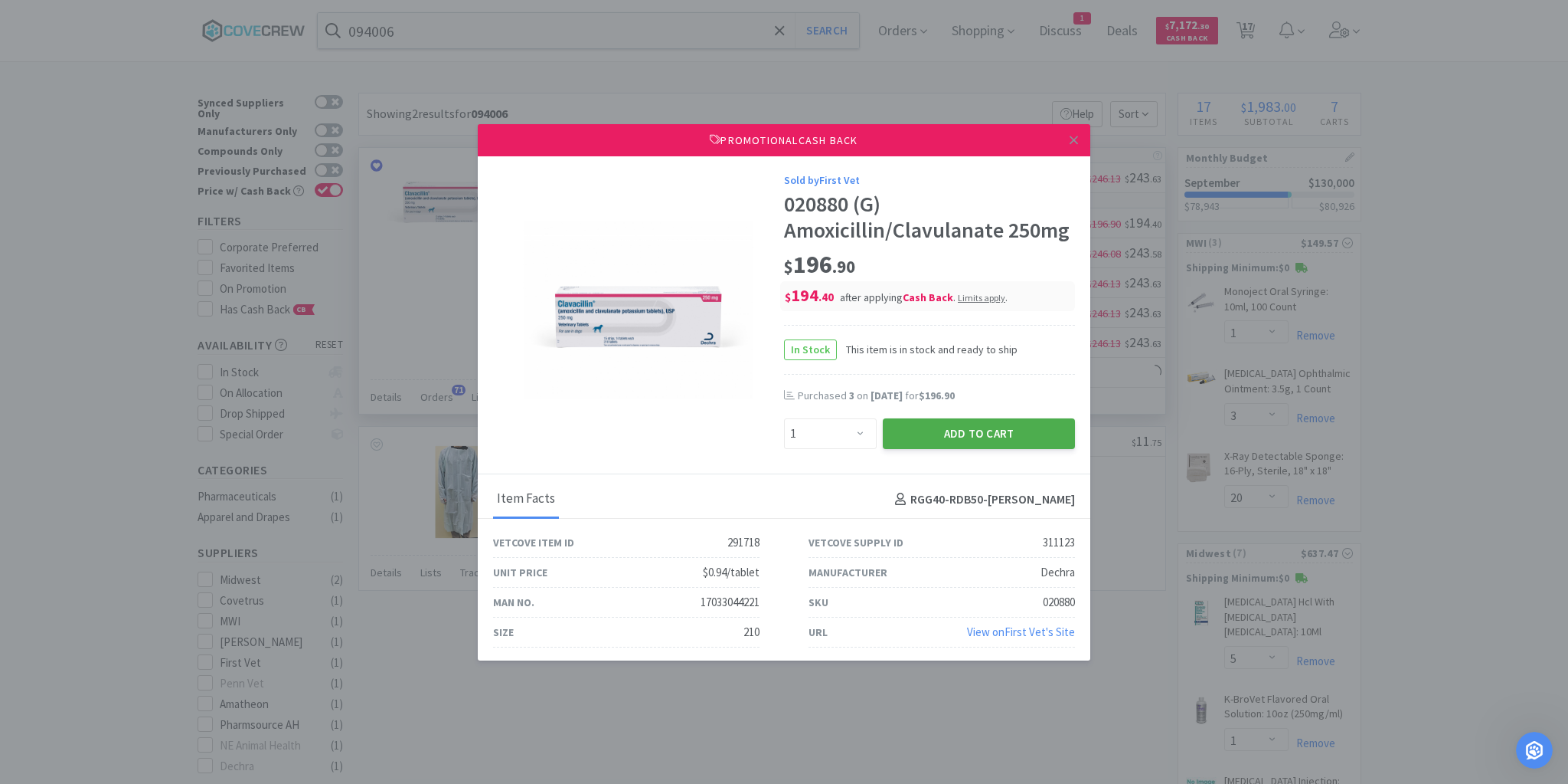
click at [972, 436] on button "Add to Cart" at bounding box center [978, 434] width 192 height 30
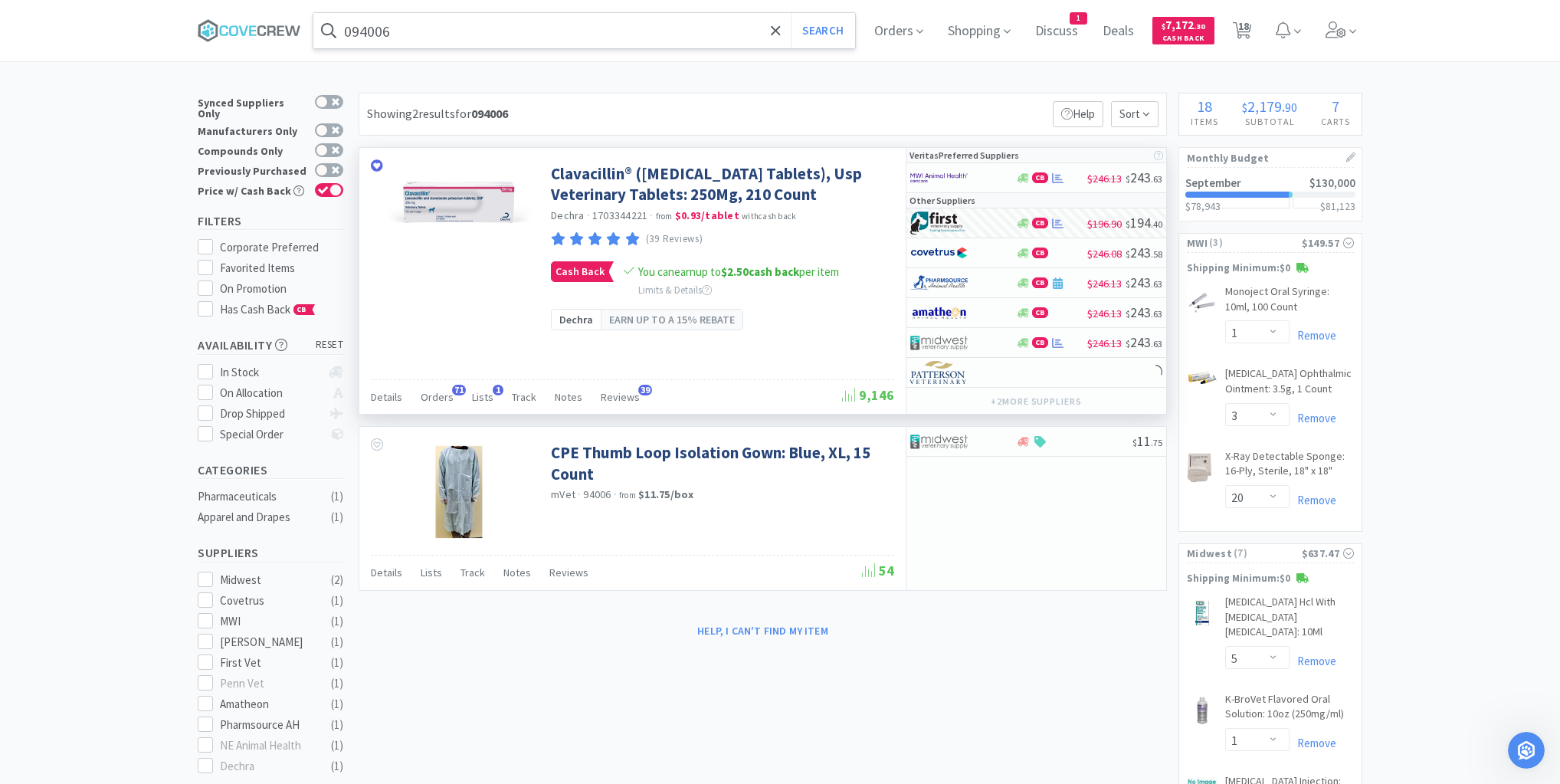
click at [714, 30] on input "094006" at bounding box center [584, 30] width 542 height 35
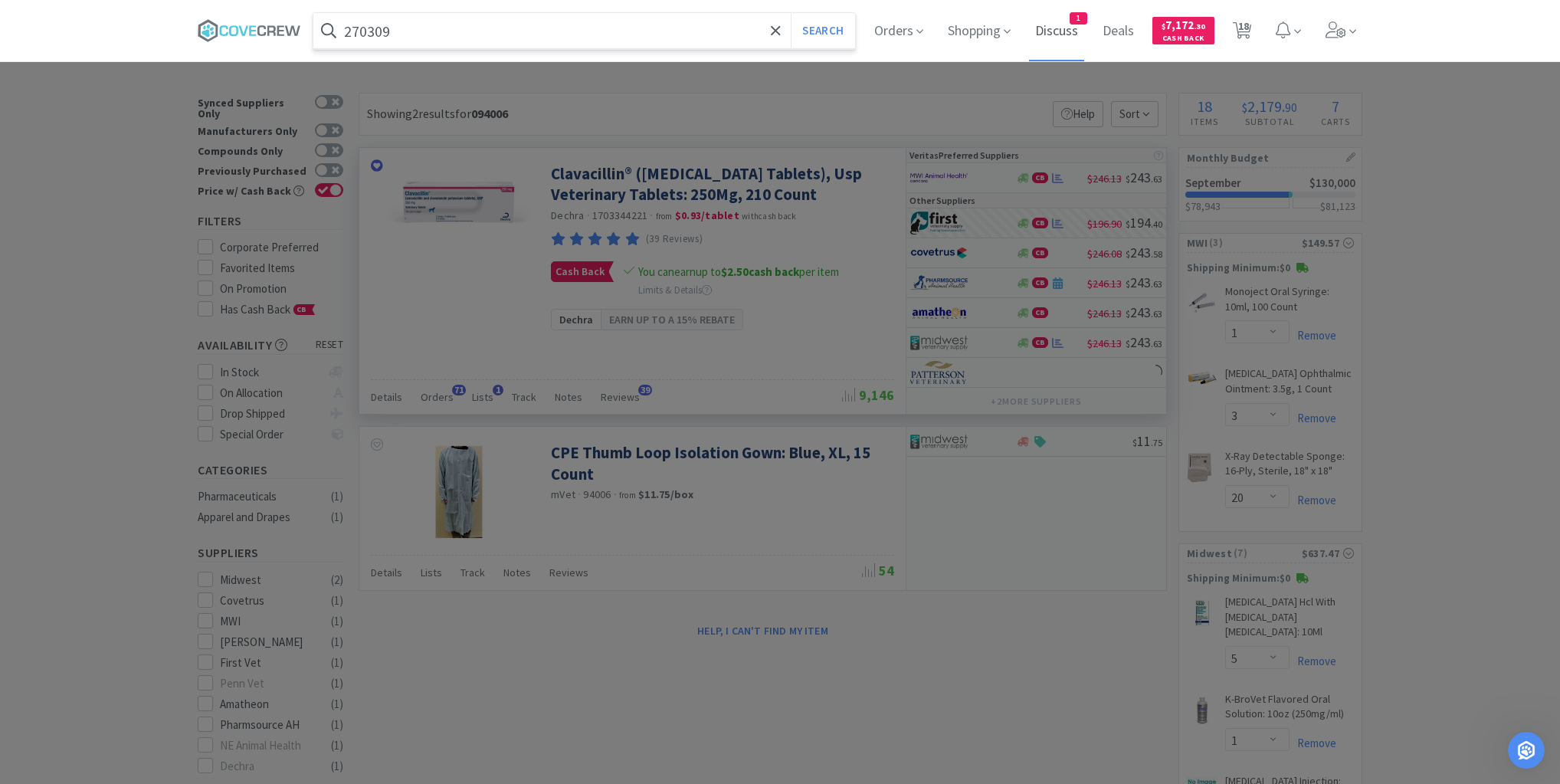
click at [791, 13] on button "Search" at bounding box center [822, 30] width 63 height 35
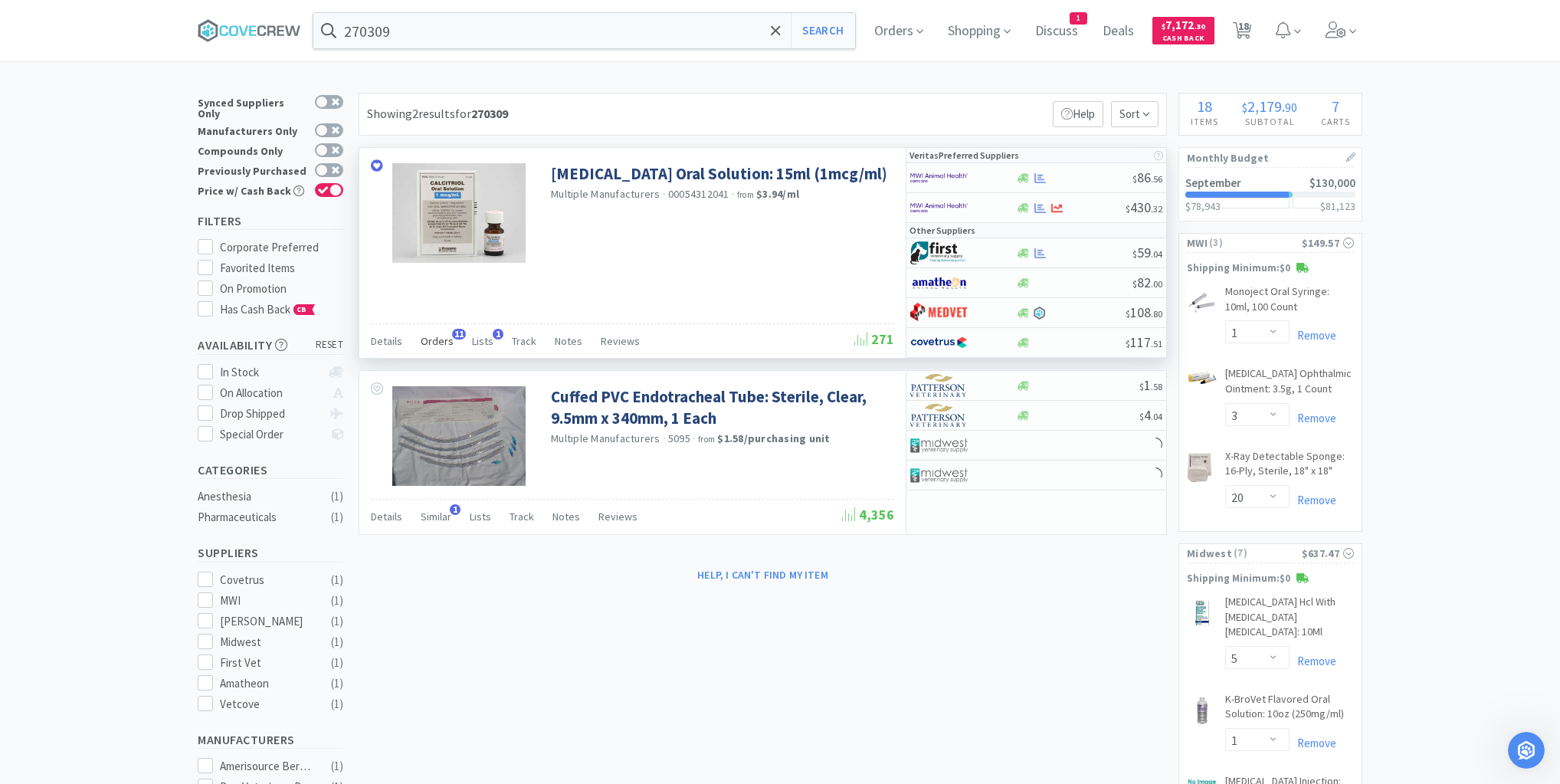
click at [444, 339] on span "Orders" at bounding box center [437, 341] width 33 height 14
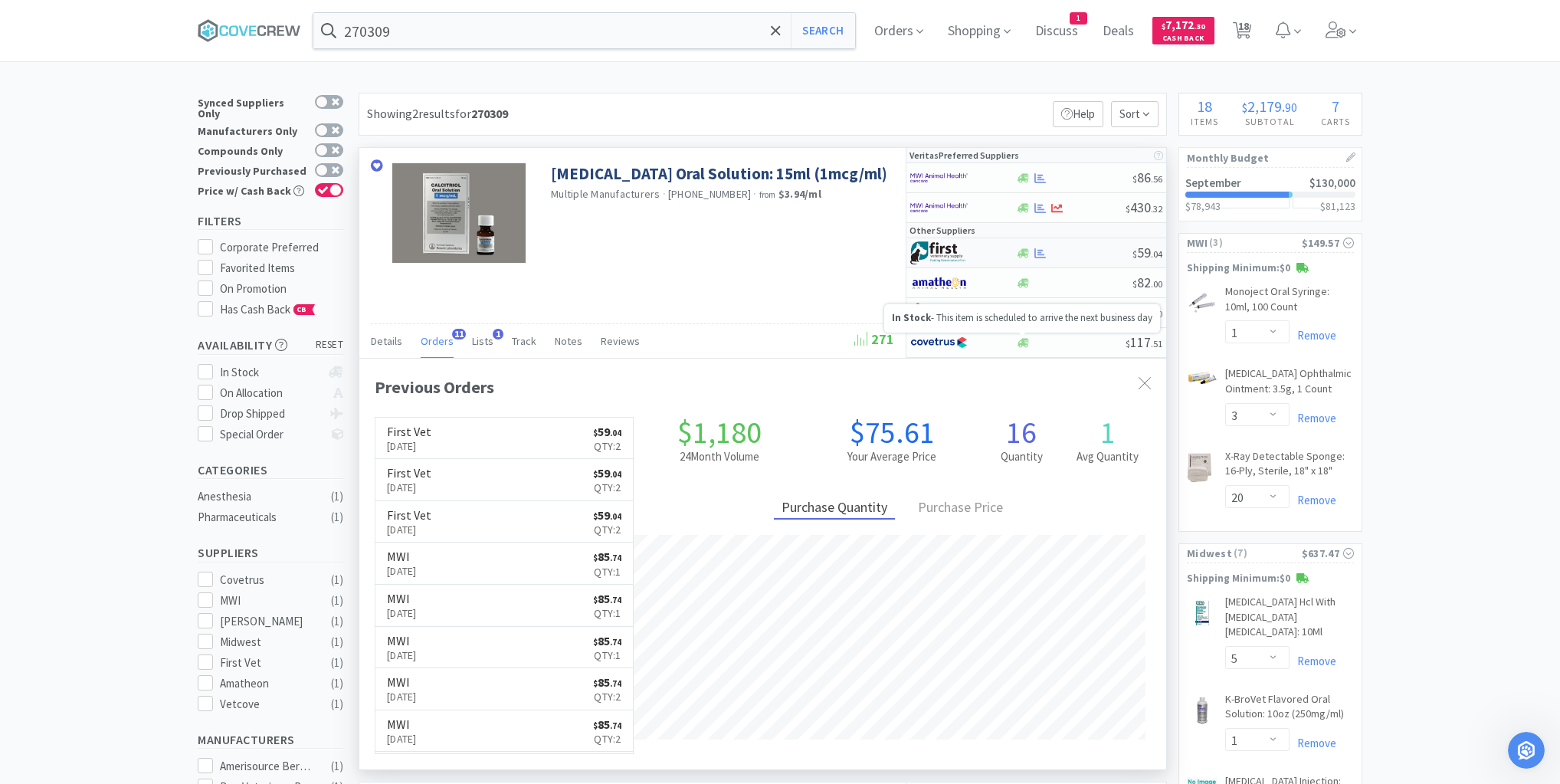
scroll to position [411, 807]
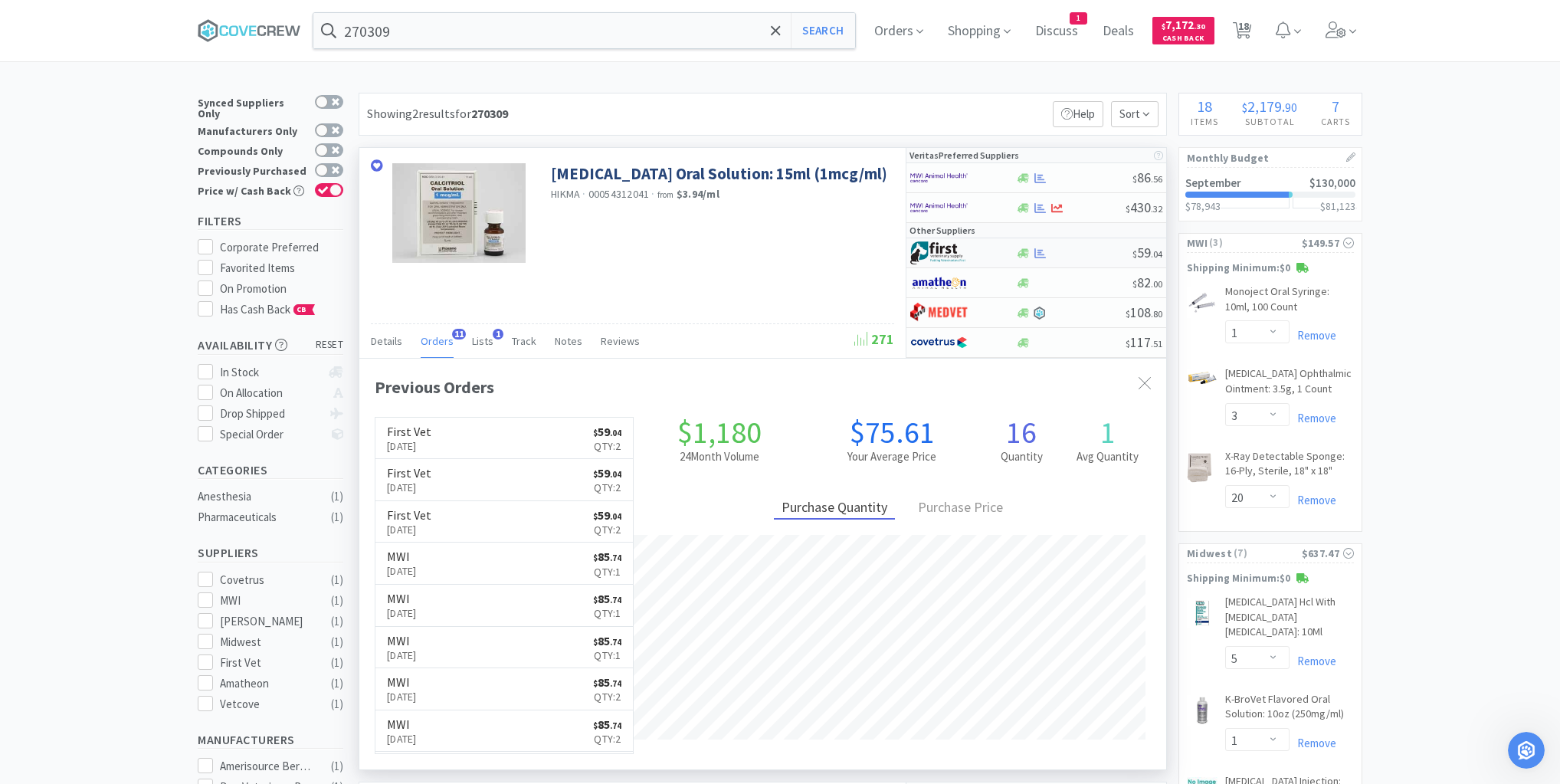
click at [1075, 255] on div at bounding box center [1074, 253] width 117 height 11
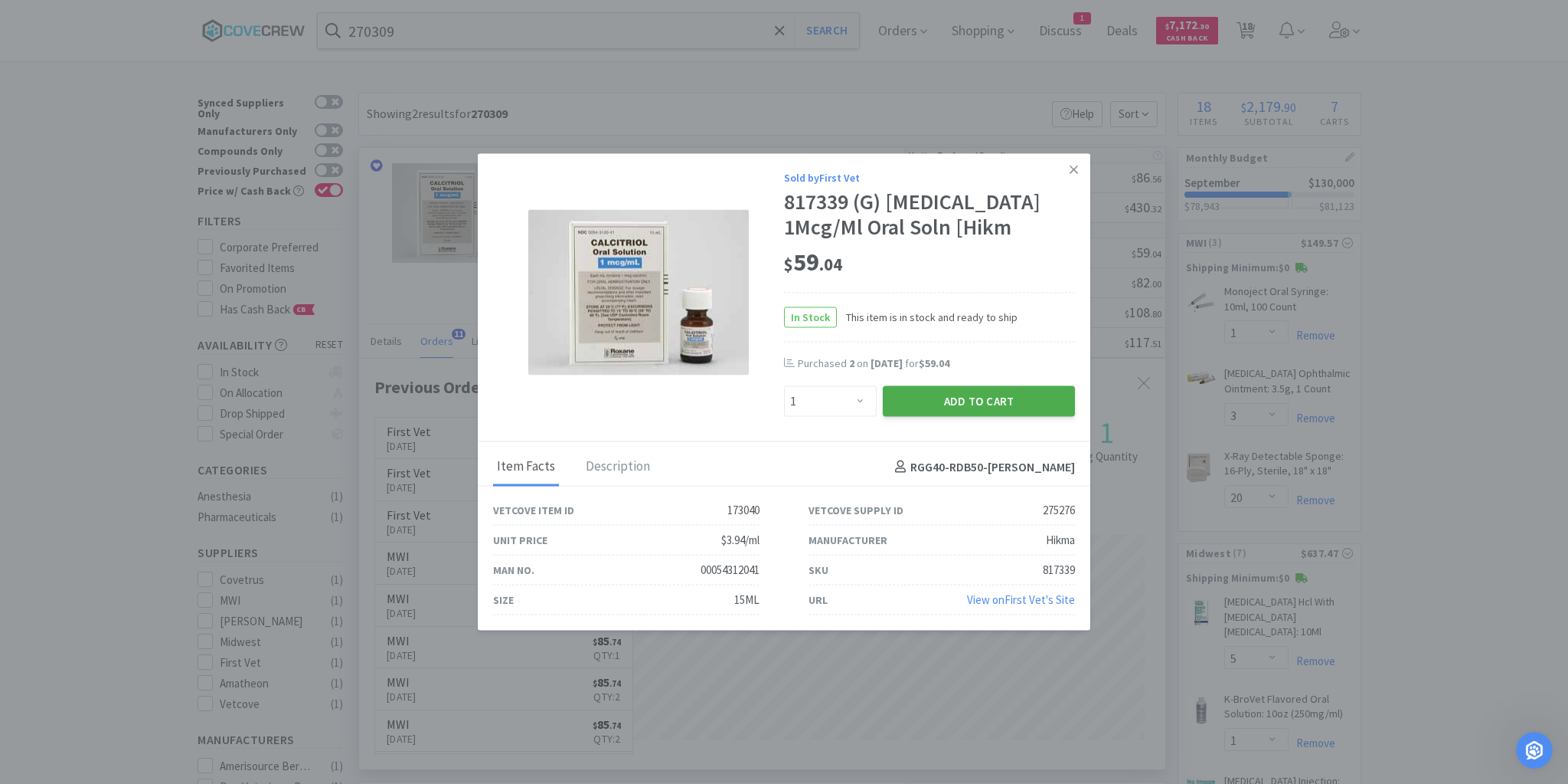
click at [986, 399] on button "Add to Cart" at bounding box center [978, 401] width 192 height 30
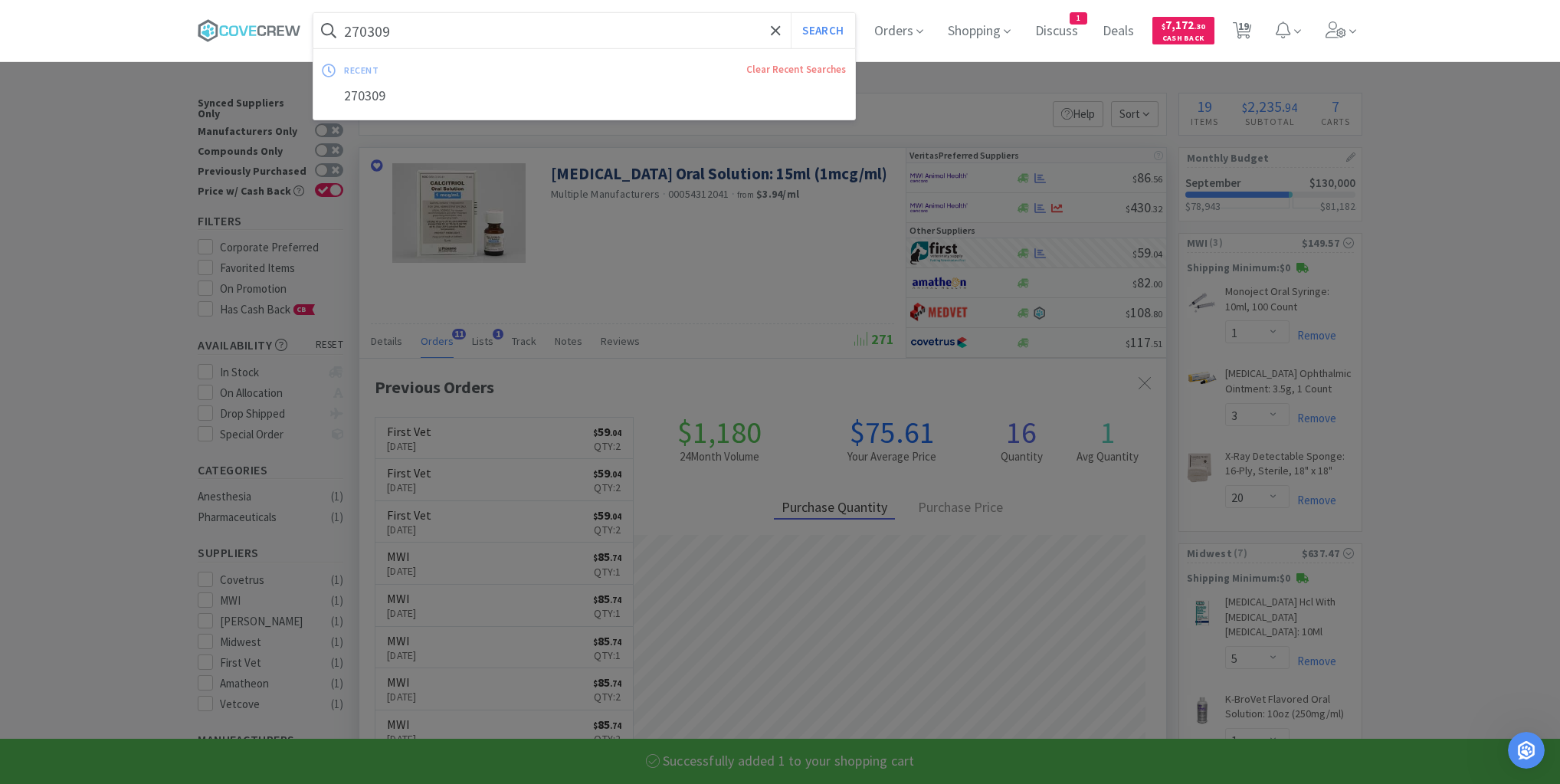
click at [714, 30] on input "270309" at bounding box center [584, 30] width 542 height 35
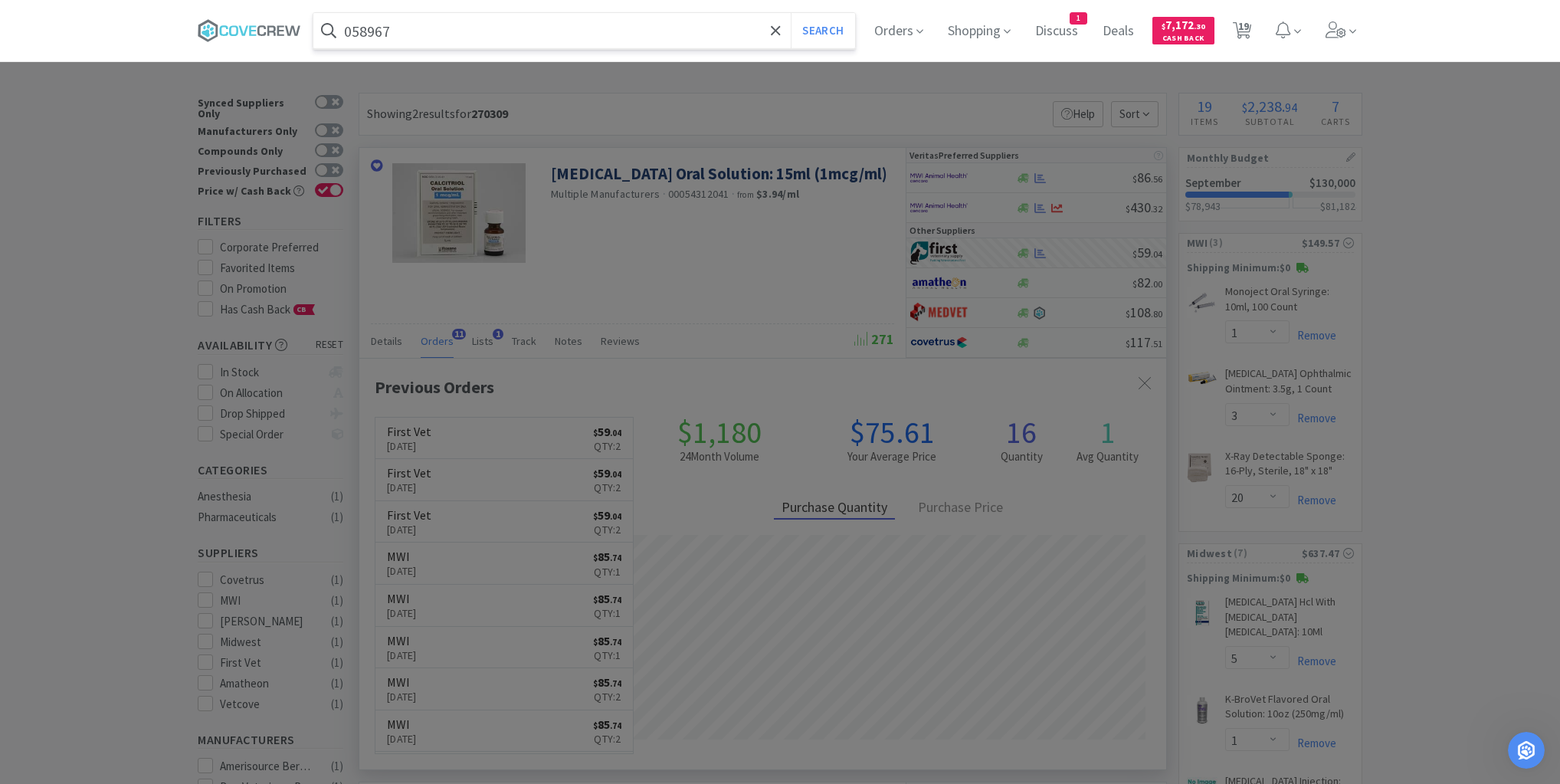
click at [791, 13] on button "Search" at bounding box center [822, 30] width 63 height 35
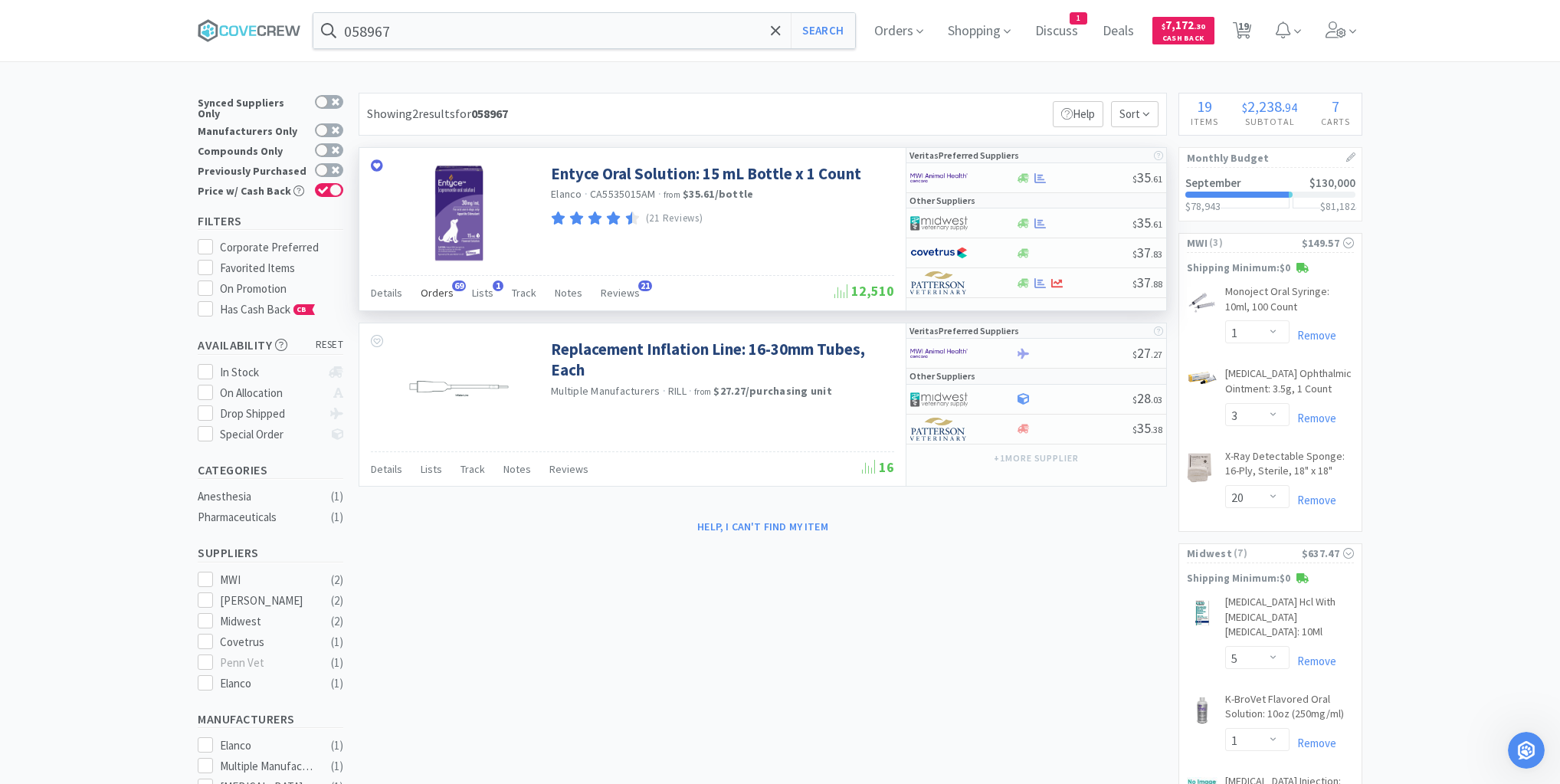
click at [440, 291] on span "Orders" at bounding box center [437, 293] width 33 height 14
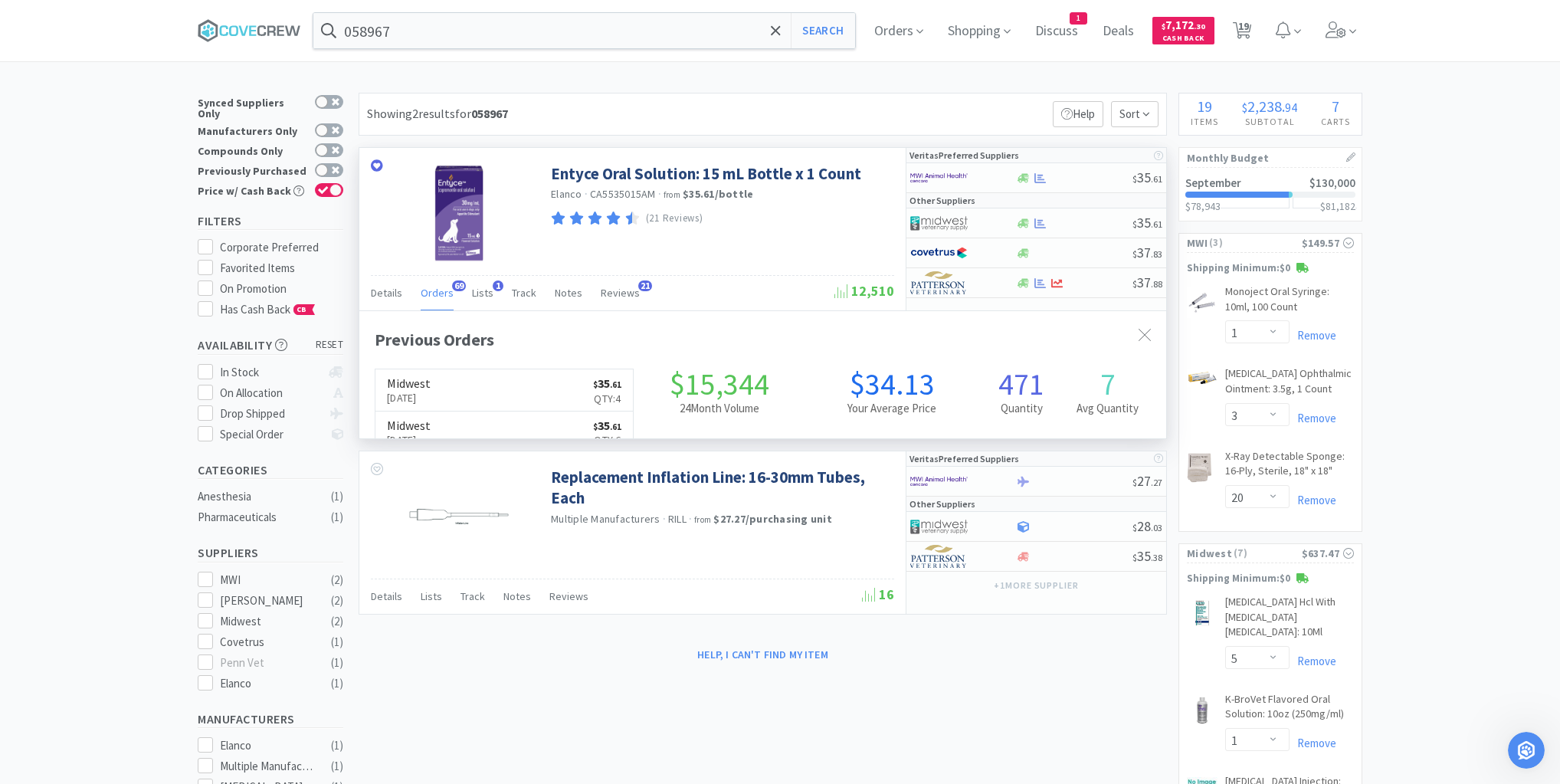
scroll to position [411, 807]
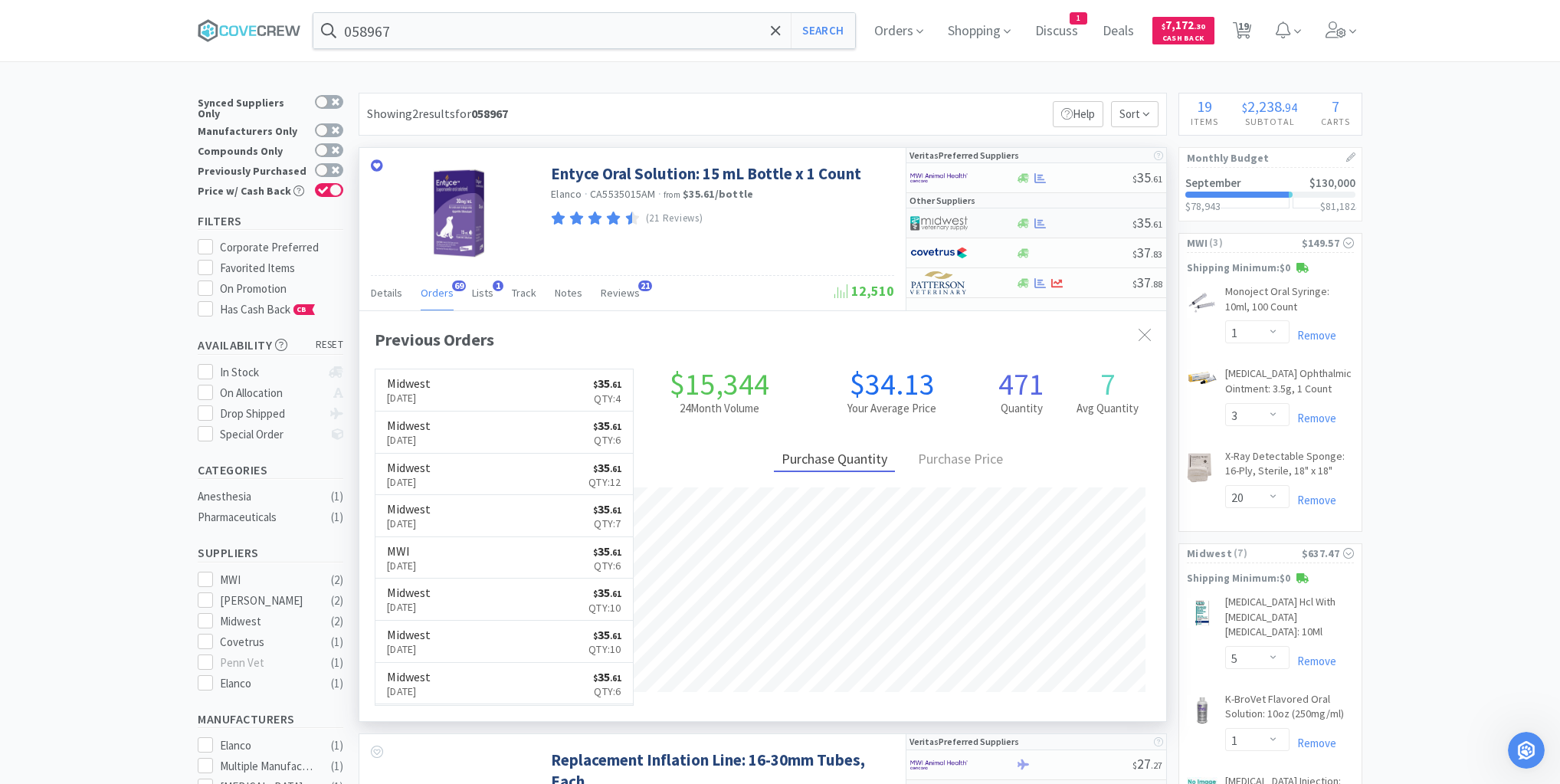
click at [1089, 224] on div at bounding box center [1074, 223] width 117 height 11
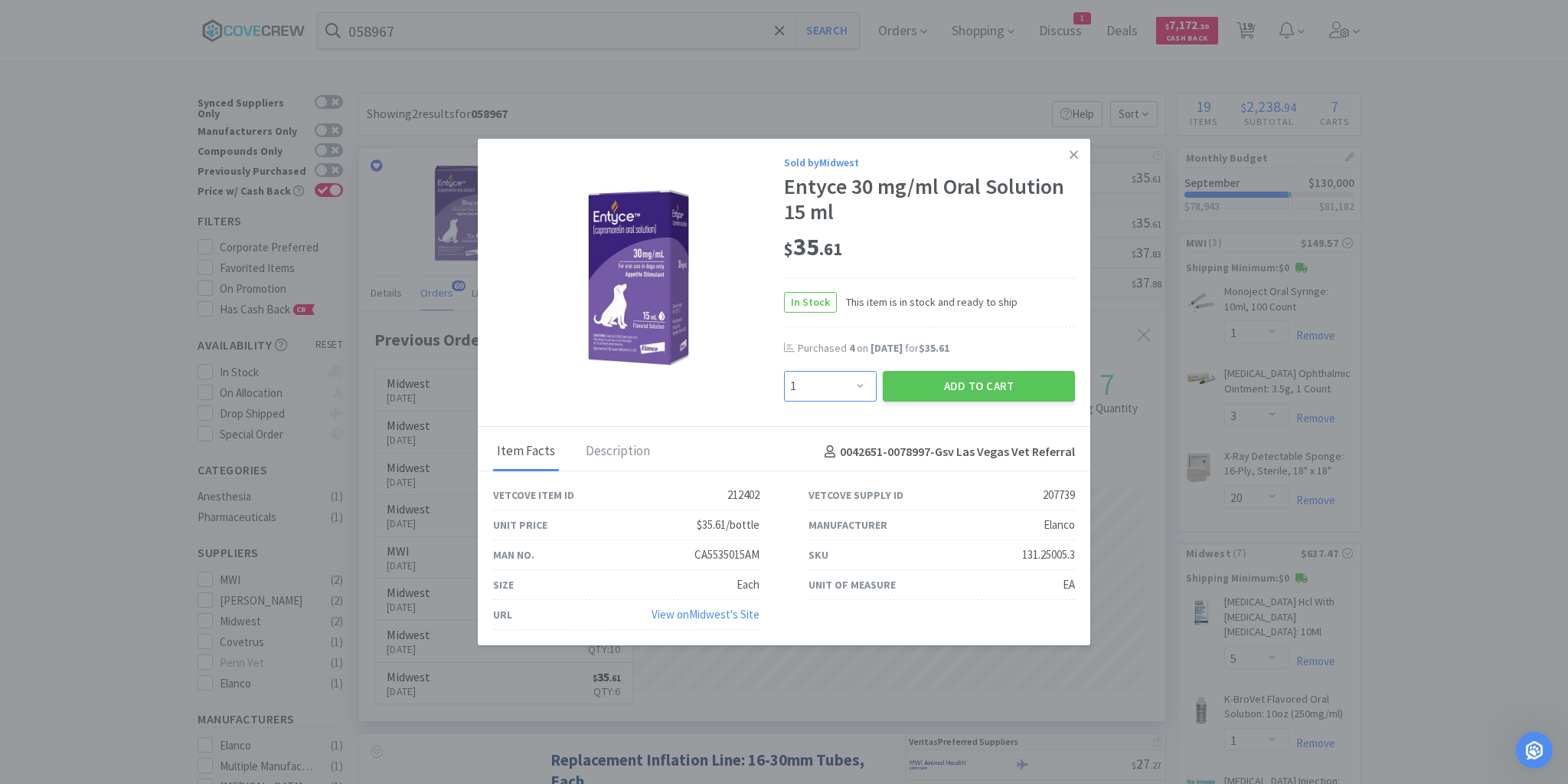
click at [860, 388] on select "Enter Quantity 1 2 3 4 5 6 7 8 9 10 11 12 13 14 15 16 17 18 19 20 Enter Quantity" at bounding box center [830, 386] width 93 height 30
click at [784, 371] on select "Enter Quantity 1 2 3 4 5 6 7 8 9 10 11 12 13 14 15 16 17 18 19 20 Enter Quantity" at bounding box center [830, 386] width 93 height 30
click at [970, 383] on button "Add to Cart" at bounding box center [978, 386] width 192 height 30
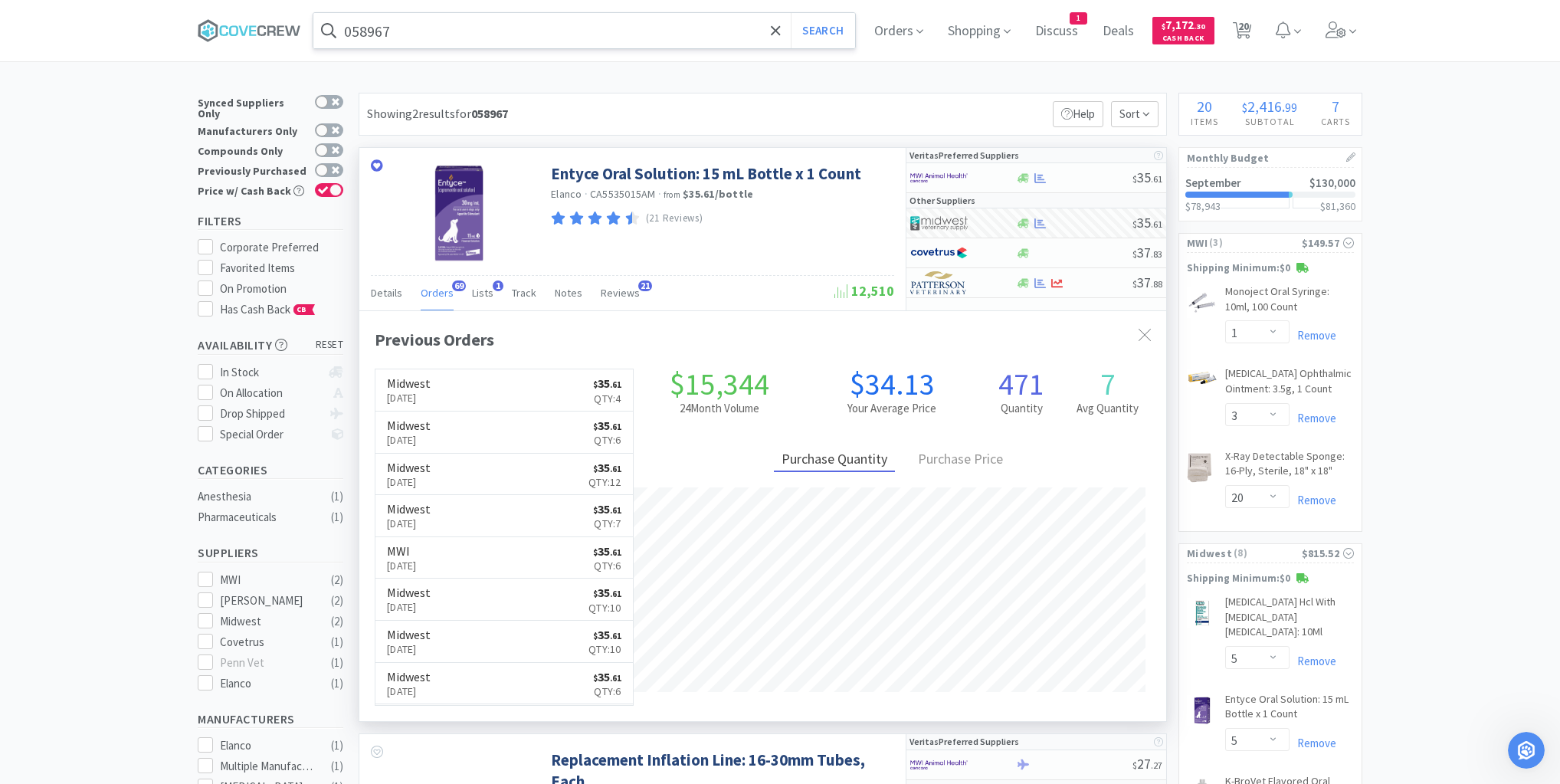
drag, startPoint x: 590, startPoint y: 34, endPoint x: 593, endPoint y: 43, distance: 9.5
click at [592, 34] on input "058967" at bounding box center [584, 30] width 542 height 35
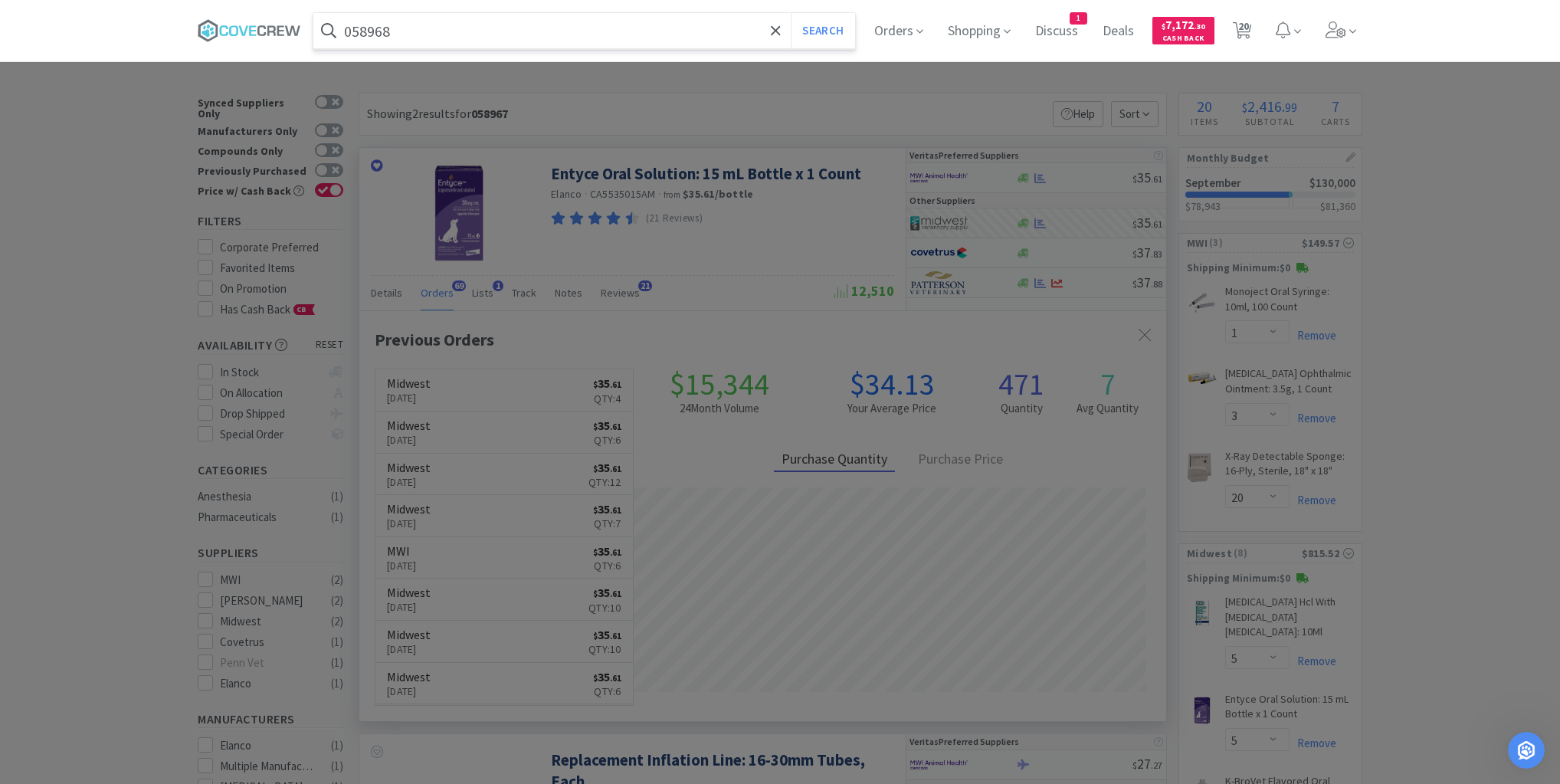
click at [791, 13] on button "Search" at bounding box center [822, 30] width 63 height 35
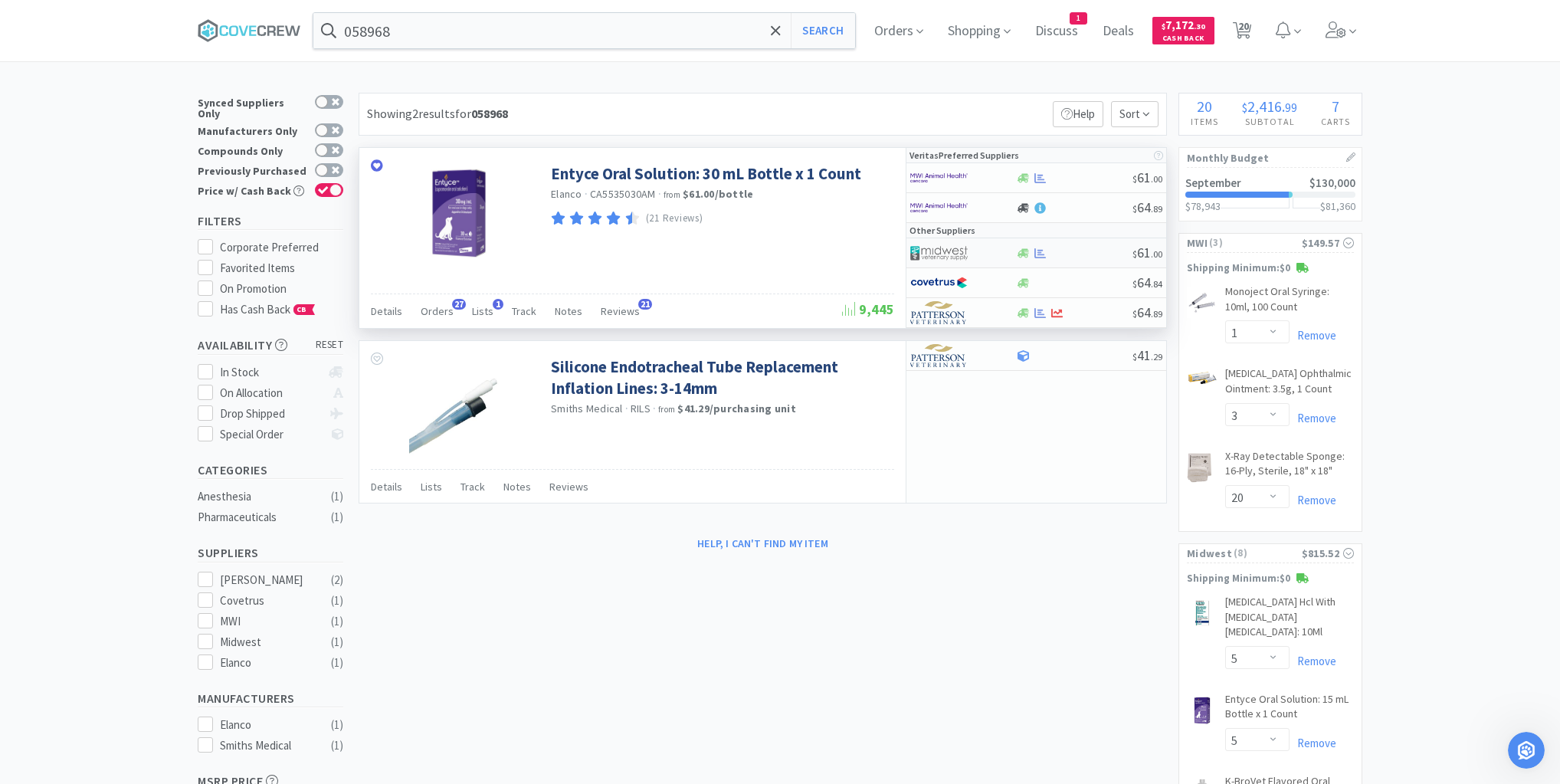
click at [1070, 250] on div at bounding box center [1074, 253] width 117 height 11
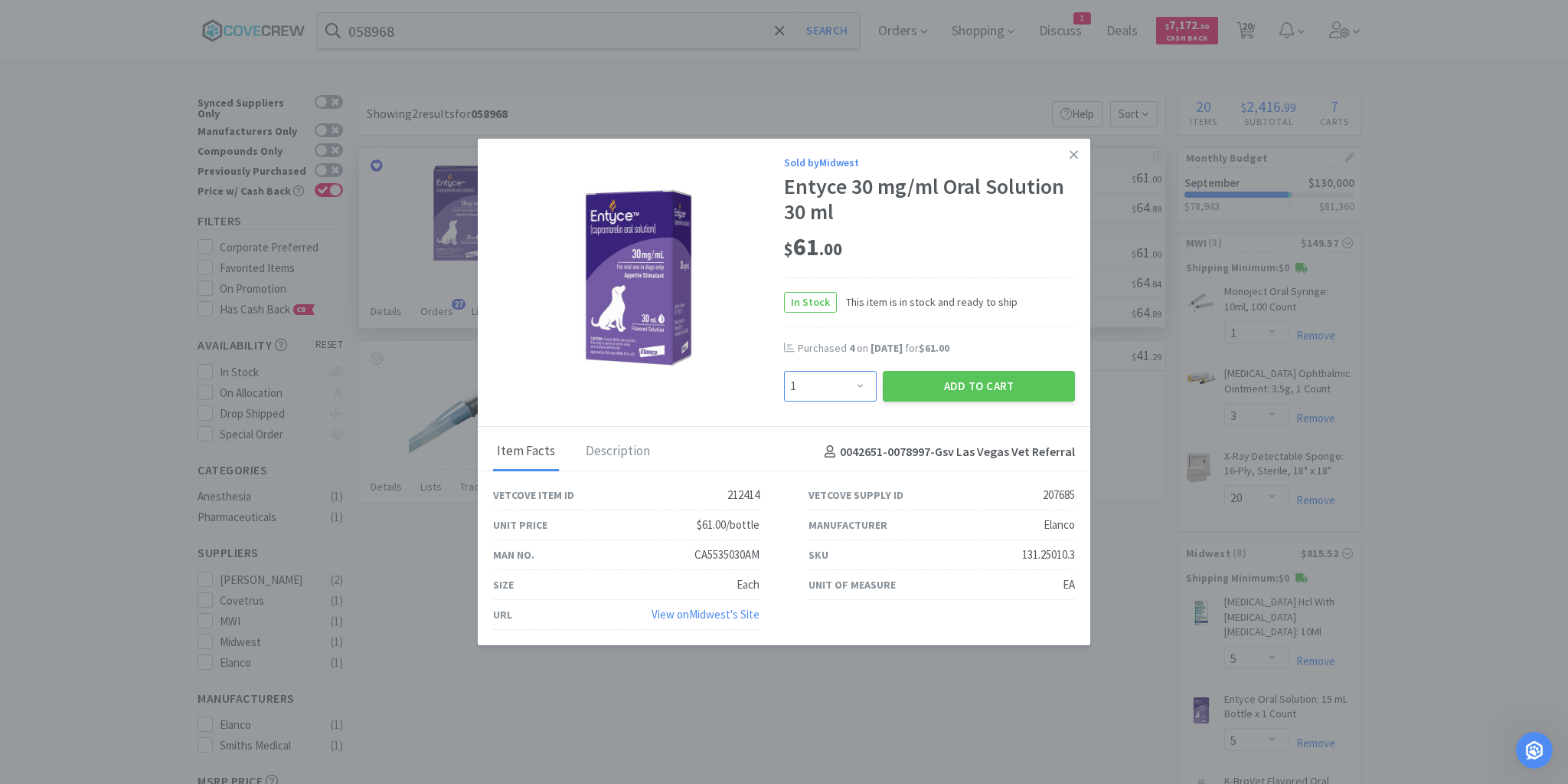
click at [854, 393] on select "Enter Quantity 1 2 3 4 5 6 7 8 9 10 11 12 13 14 15 16 17 18 19 20 Enter Quantity" at bounding box center [830, 386] width 93 height 30
click at [784, 371] on select "Enter Quantity 1 2 3 4 5 6 7 8 9 10 11 12 13 14 15 16 17 18 19 20 Enter Quantity" at bounding box center [830, 386] width 93 height 30
click at [940, 392] on button "Add to Cart" at bounding box center [978, 386] width 192 height 30
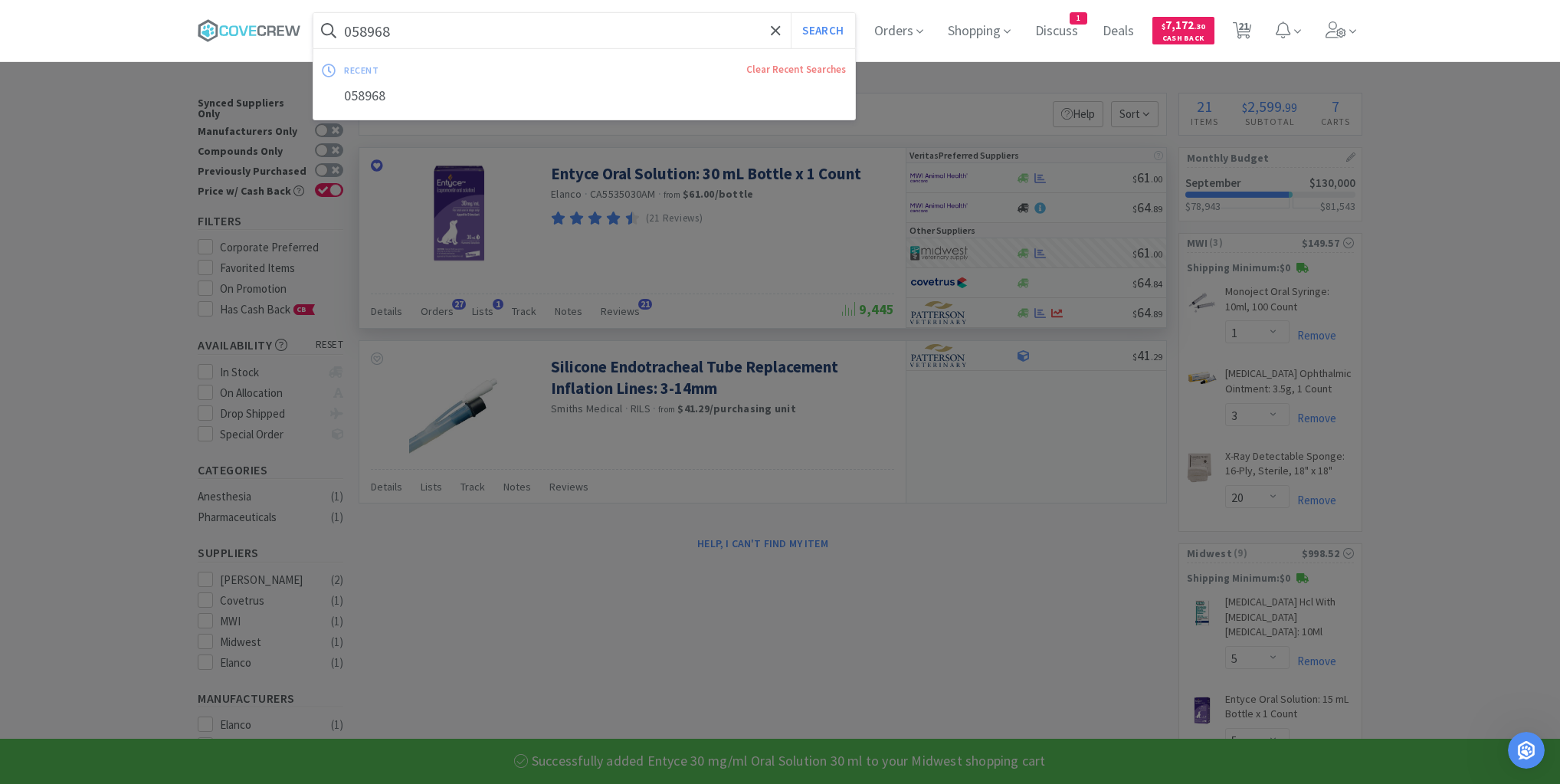
click at [680, 30] on input "058968" at bounding box center [584, 30] width 542 height 35
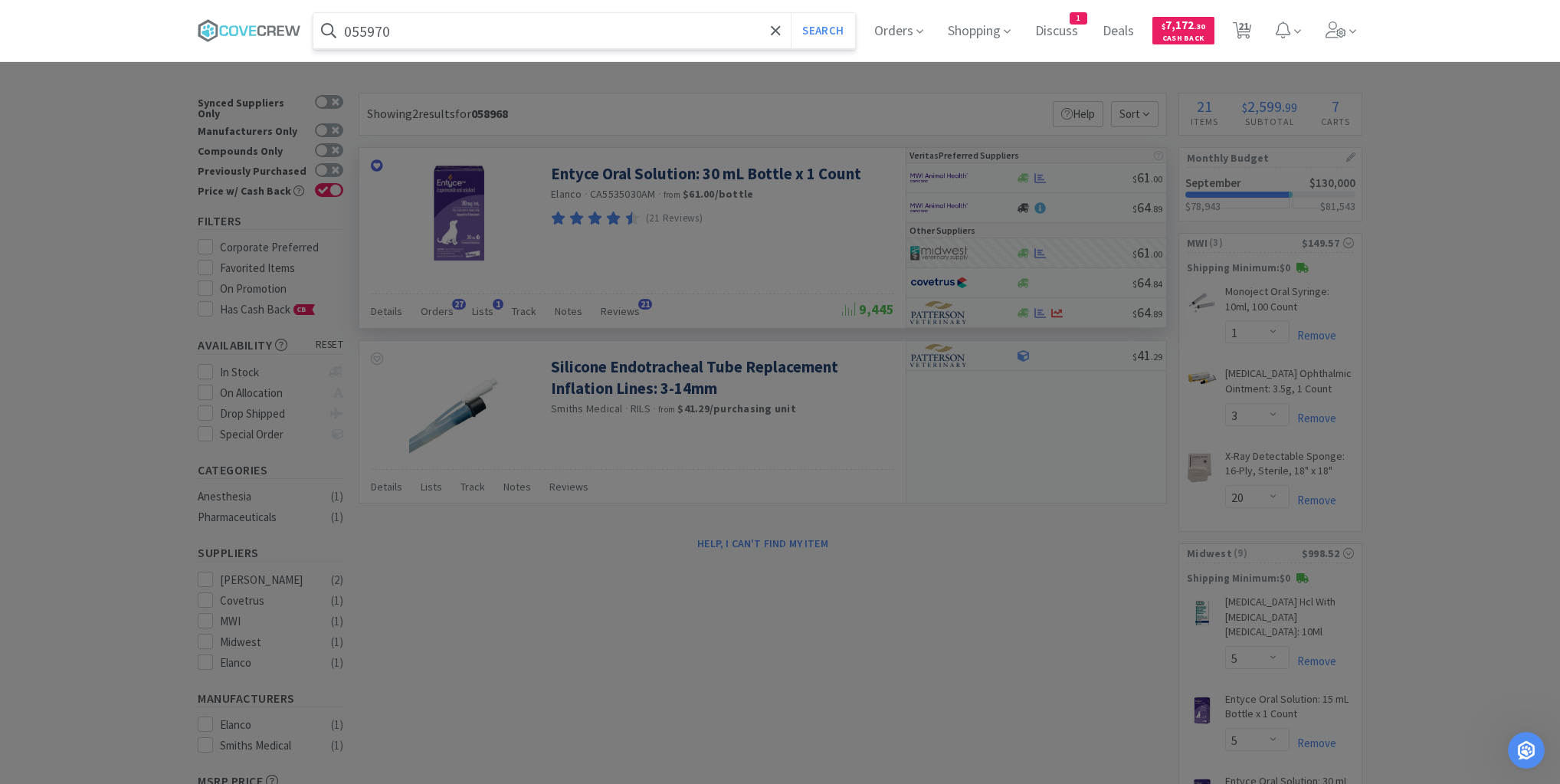
click at [791, 13] on button "Search" at bounding box center [822, 30] width 63 height 35
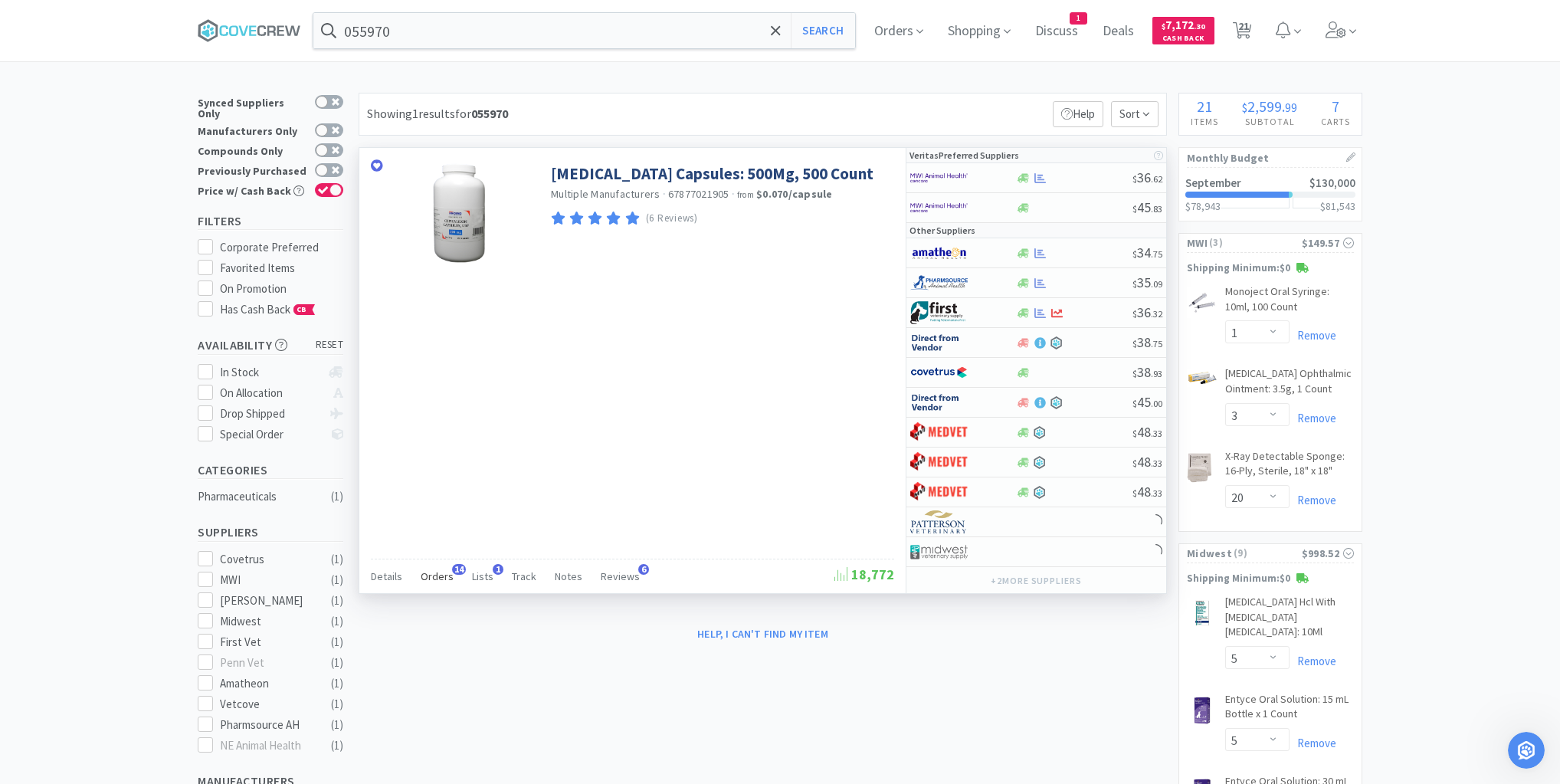
click at [431, 574] on span "Orders" at bounding box center [437, 576] width 33 height 14
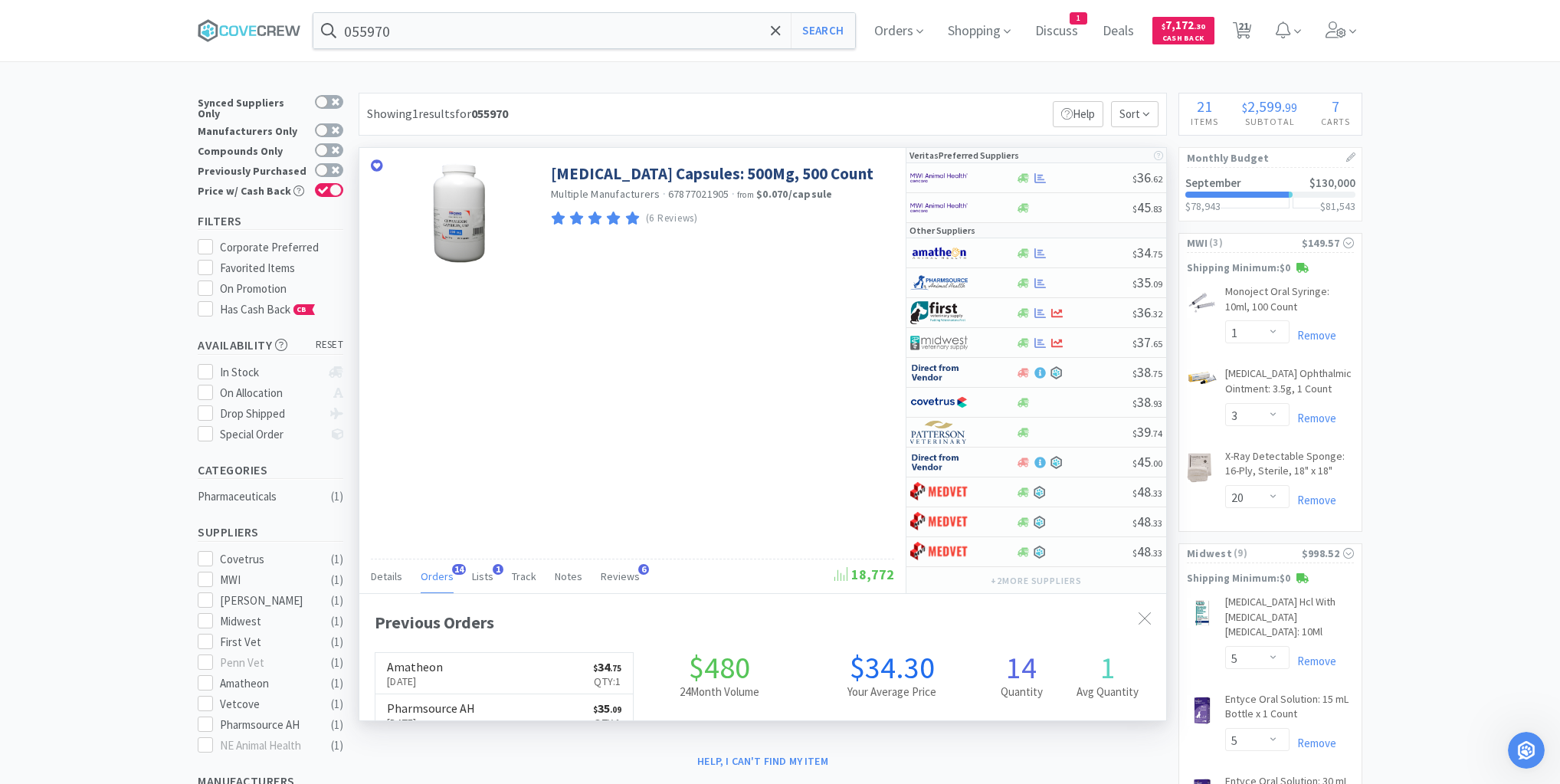
scroll to position [411, 807]
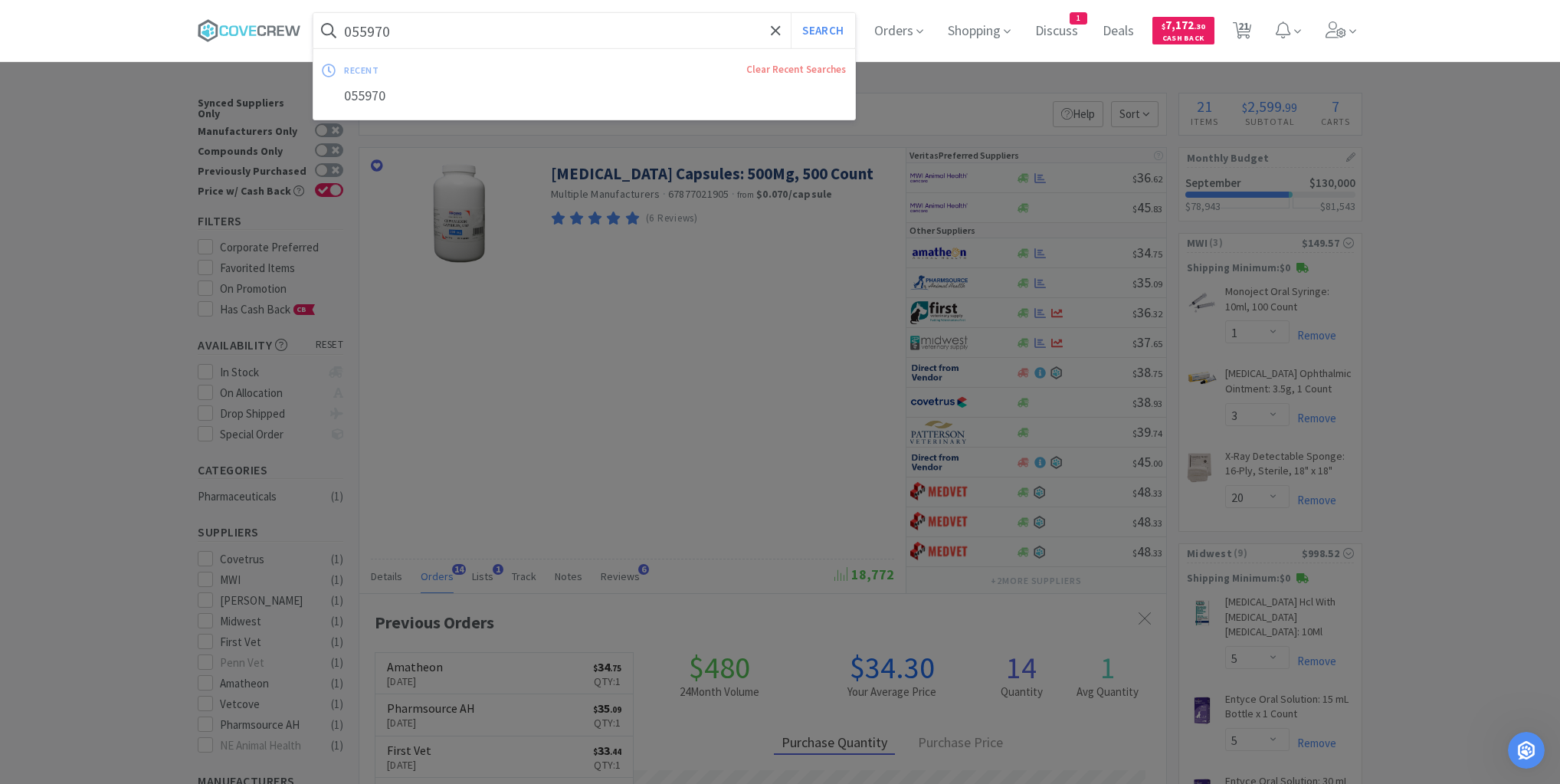
click at [589, 25] on input "055970" at bounding box center [584, 30] width 542 height 35
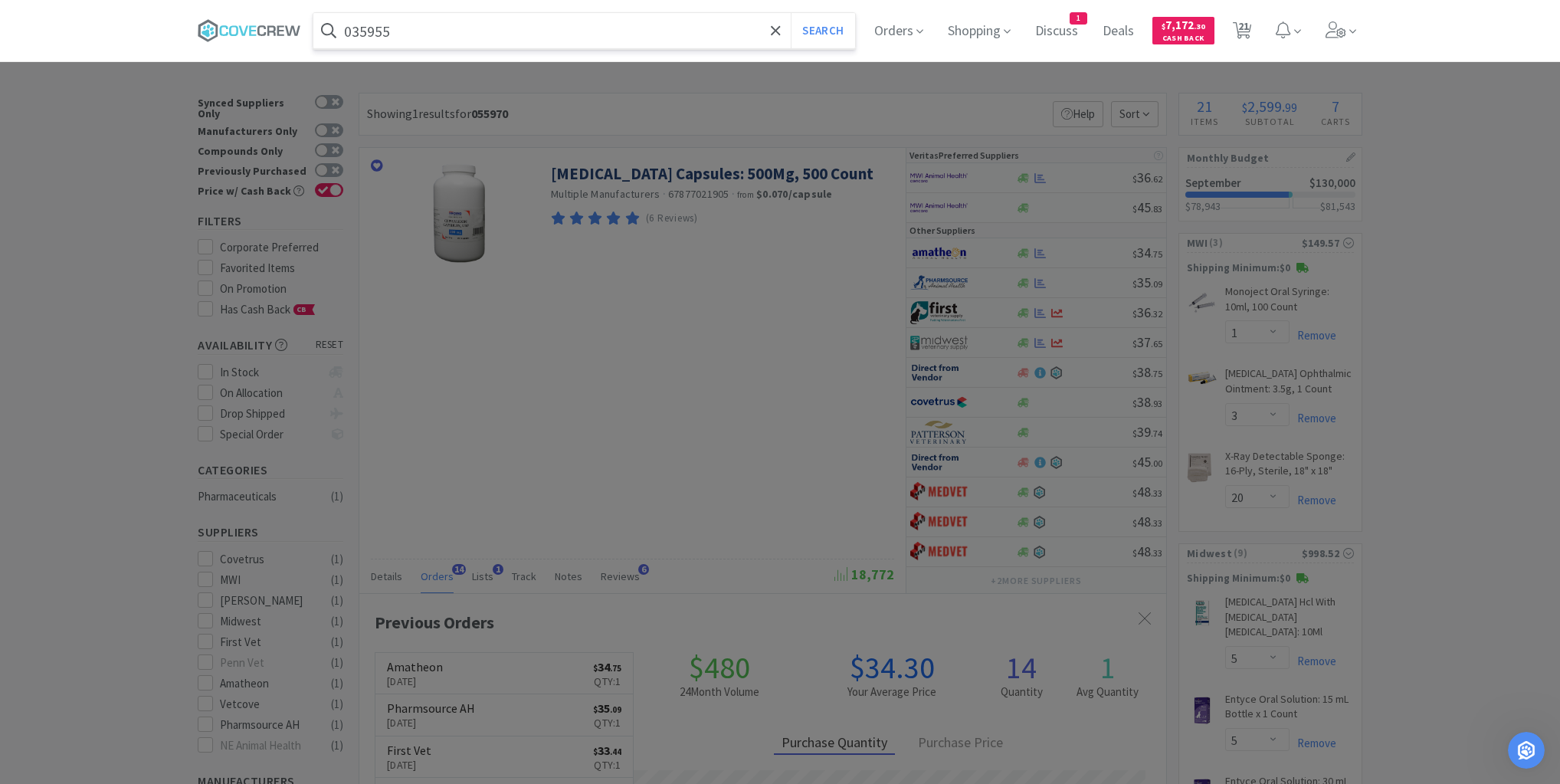
click at [791, 13] on button "Search" at bounding box center [822, 30] width 63 height 35
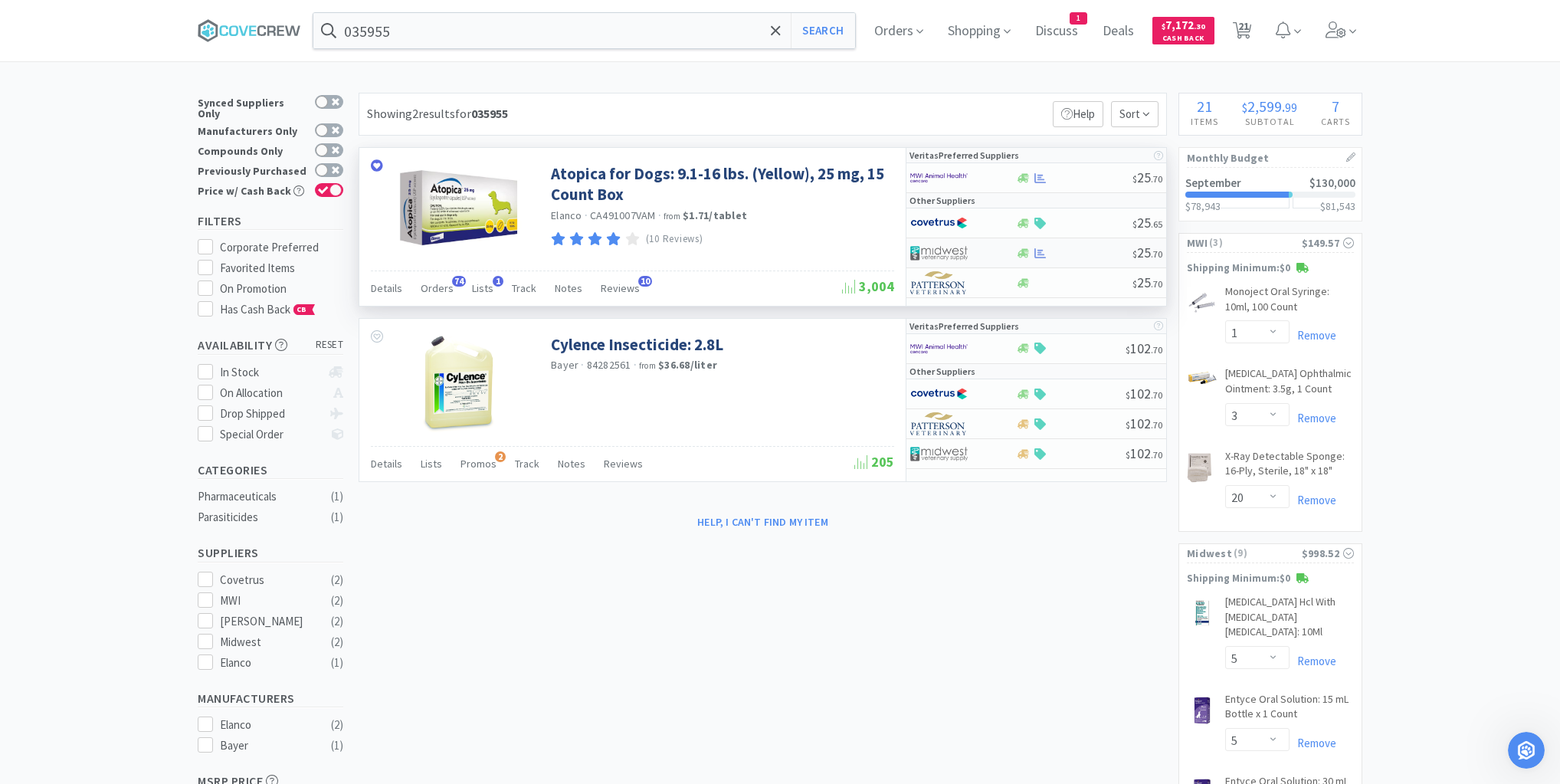
click at [1094, 251] on div at bounding box center [1074, 253] width 117 height 11
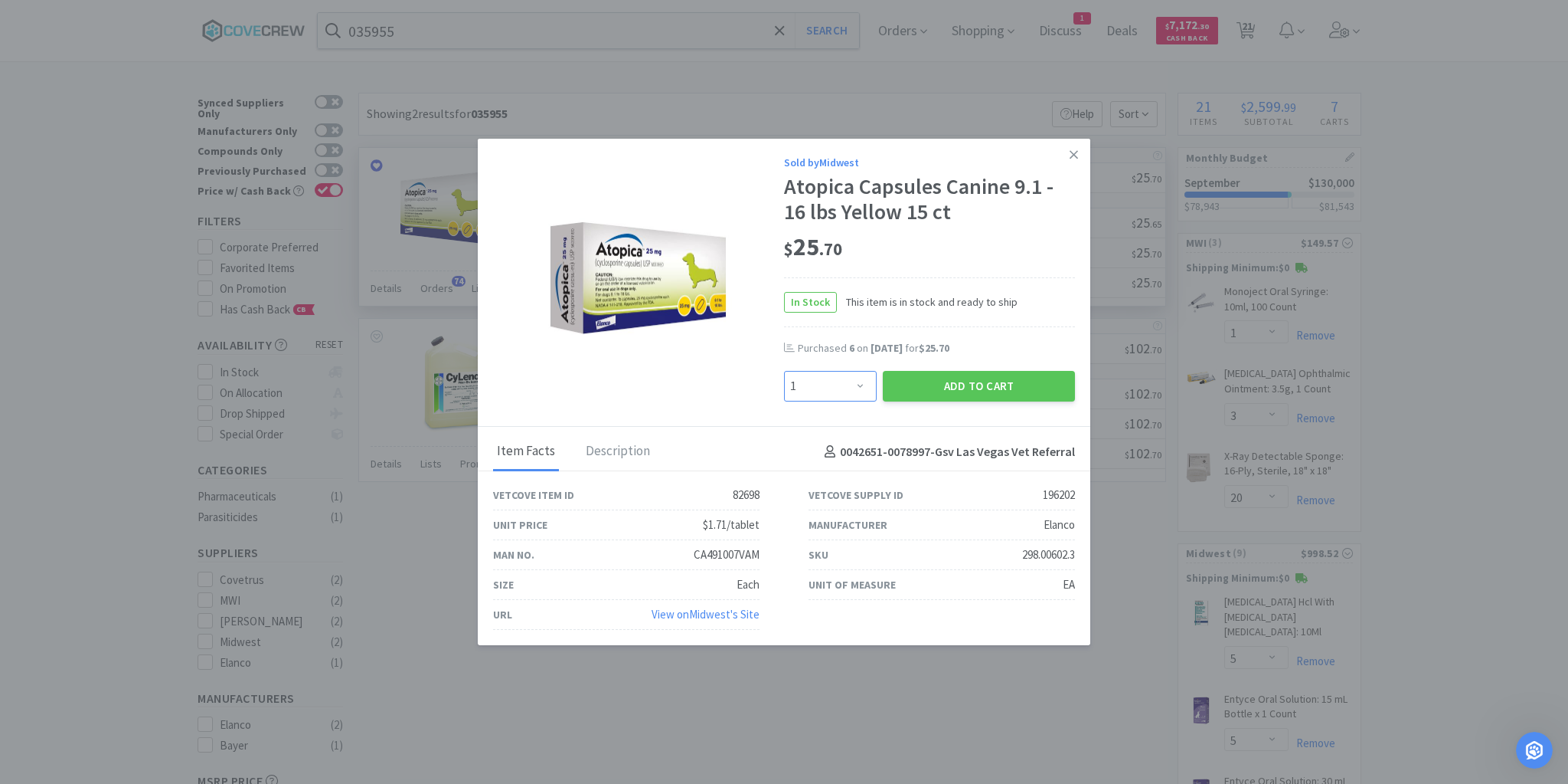
click at [862, 387] on select "Enter Quantity 1 2 3 4 5 6 7 8 9 10 11 12 13 14 15 16 17 18 19 20 Enter Quantity" at bounding box center [830, 386] width 93 height 30
click at [784, 371] on select "Enter Quantity 1 2 3 4 5 6 7 8 9 10 11 12 13 14 15 16 17 18 19 20 Enter Quantity" at bounding box center [830, 386] width 93 height 30
click at [968, 380] on button "Add to Cart" at bounding box center [978, 386] width 192 height 30
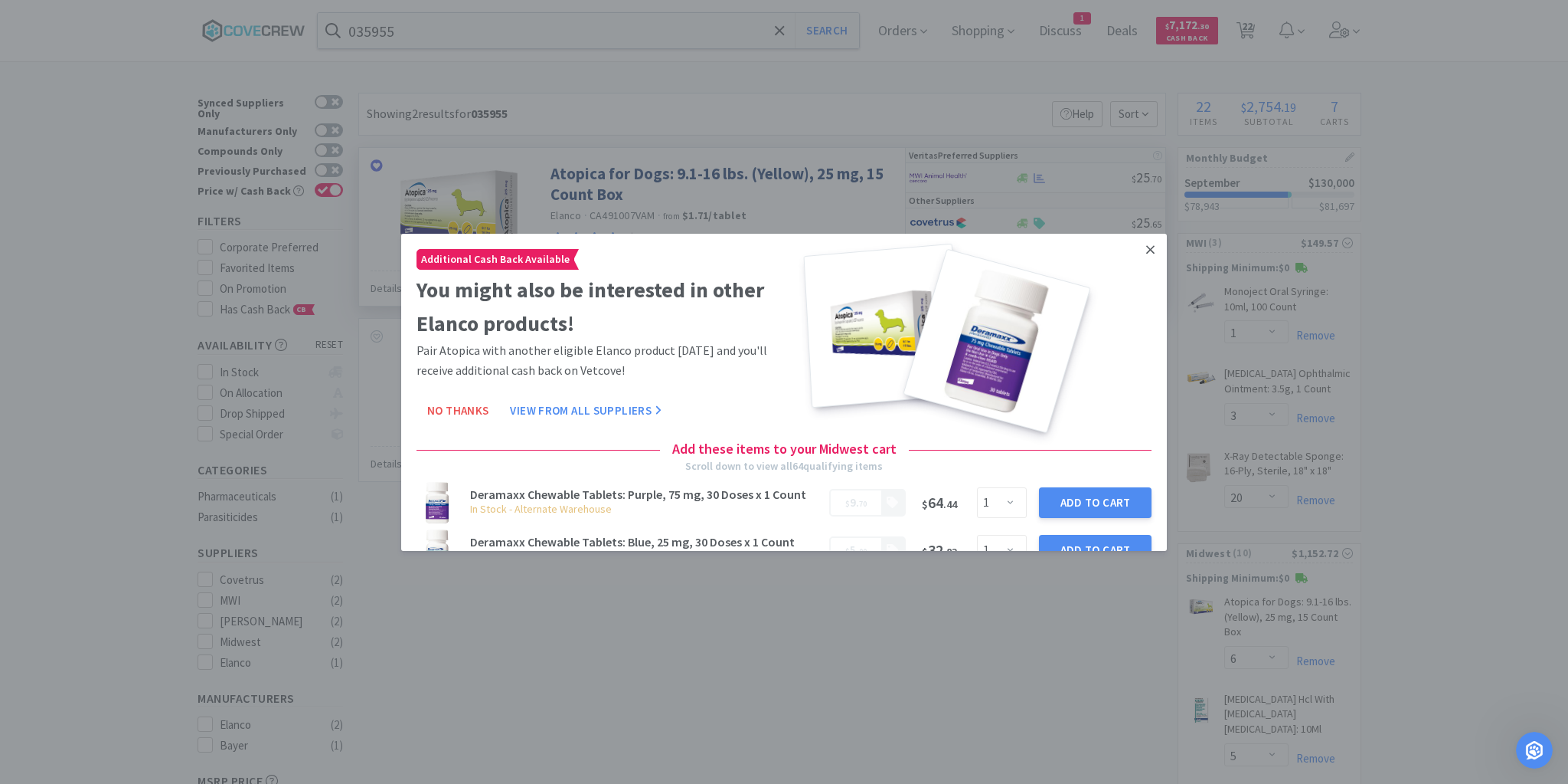
click at [1146, 252] on icon at bounding box center [1150, 249] width 9 height 14
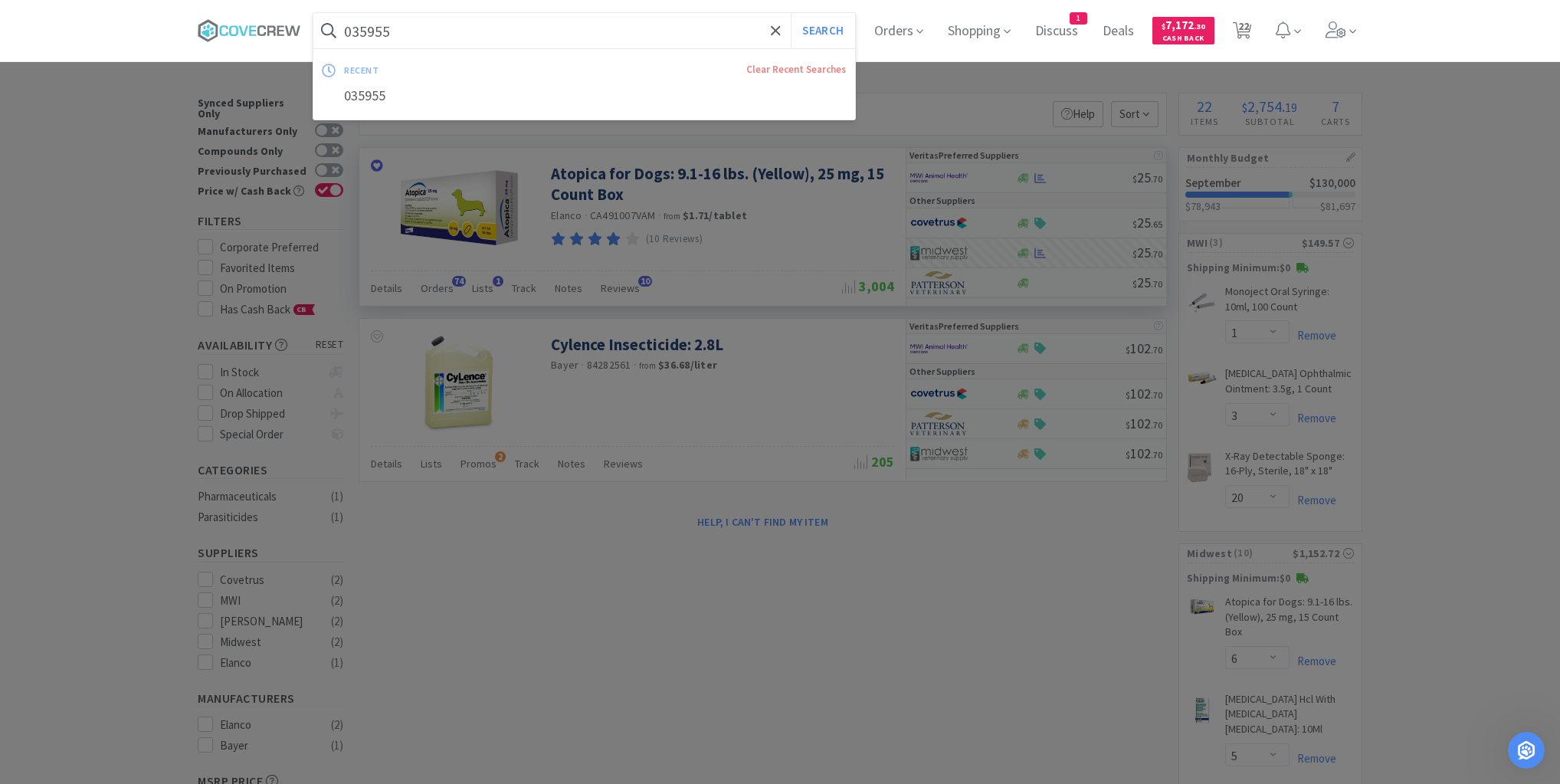
click at [680, 27] on input "035955" at bounding box center [584, 30] width 542 height 35
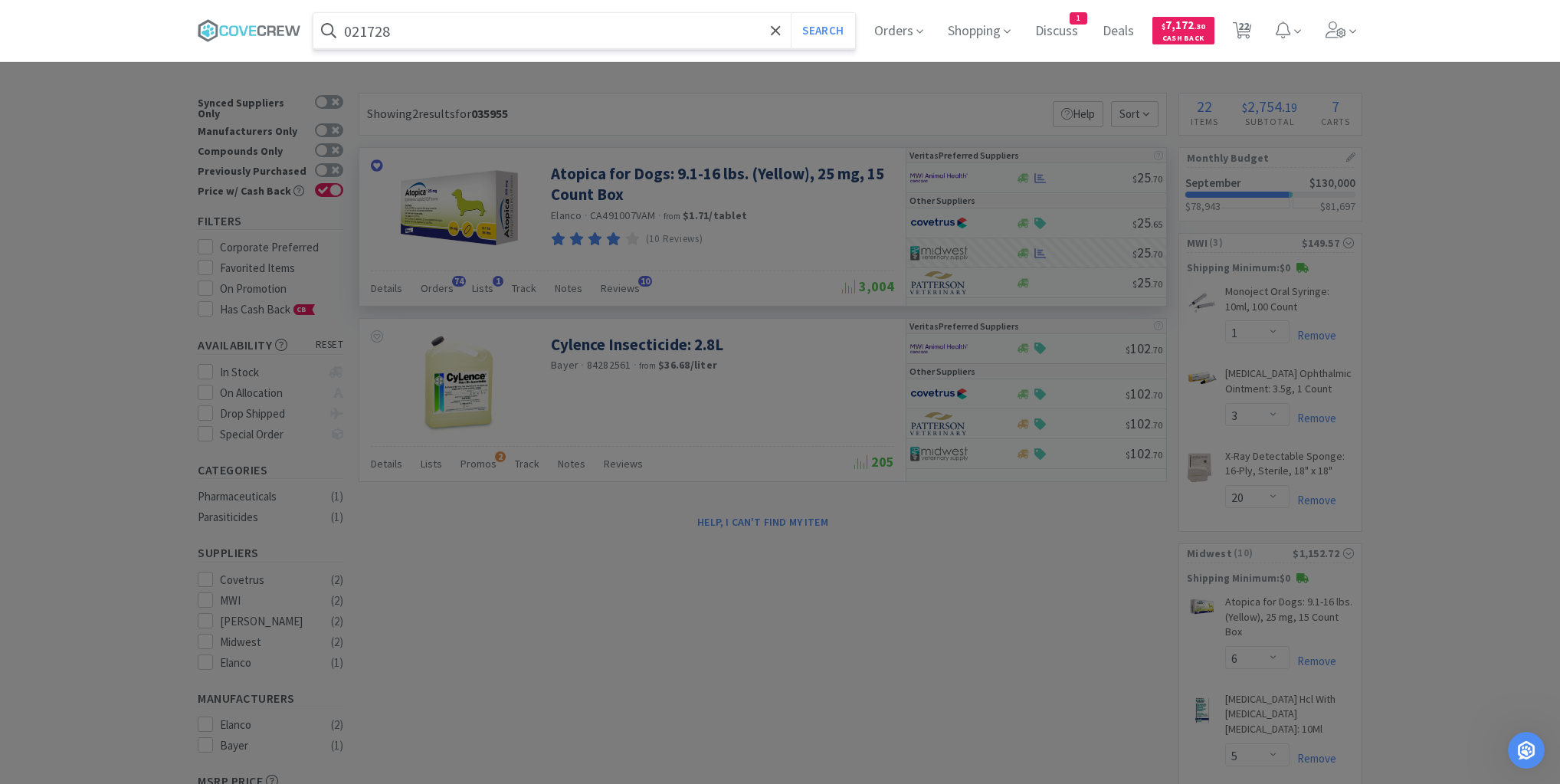
click at [791, 13] on button "Search" at bounding box center [822, 30] width 63 height 35
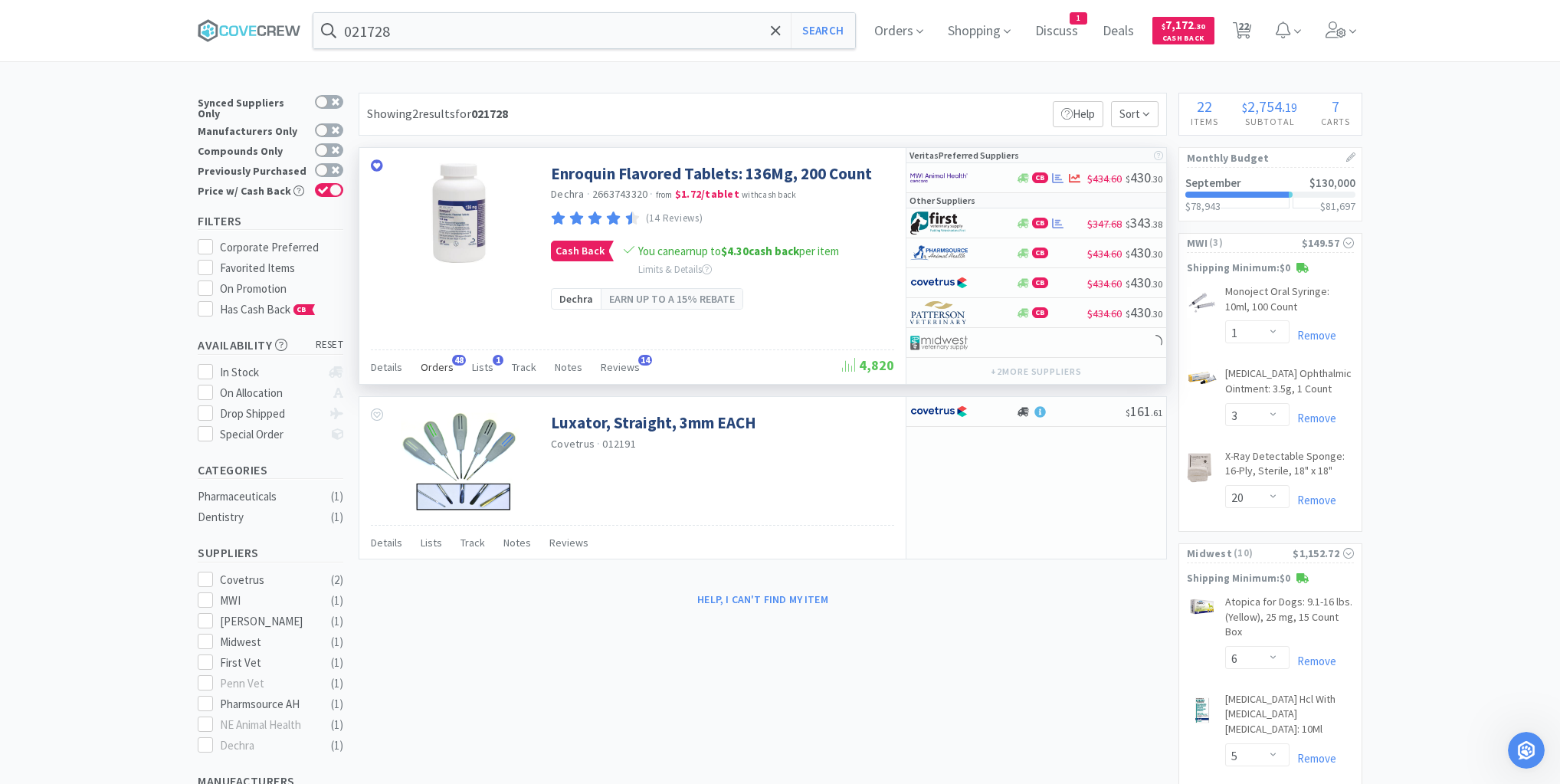
click at [437, 363] on span "Orders" at bounding box center [437, 366] width 33 height 14
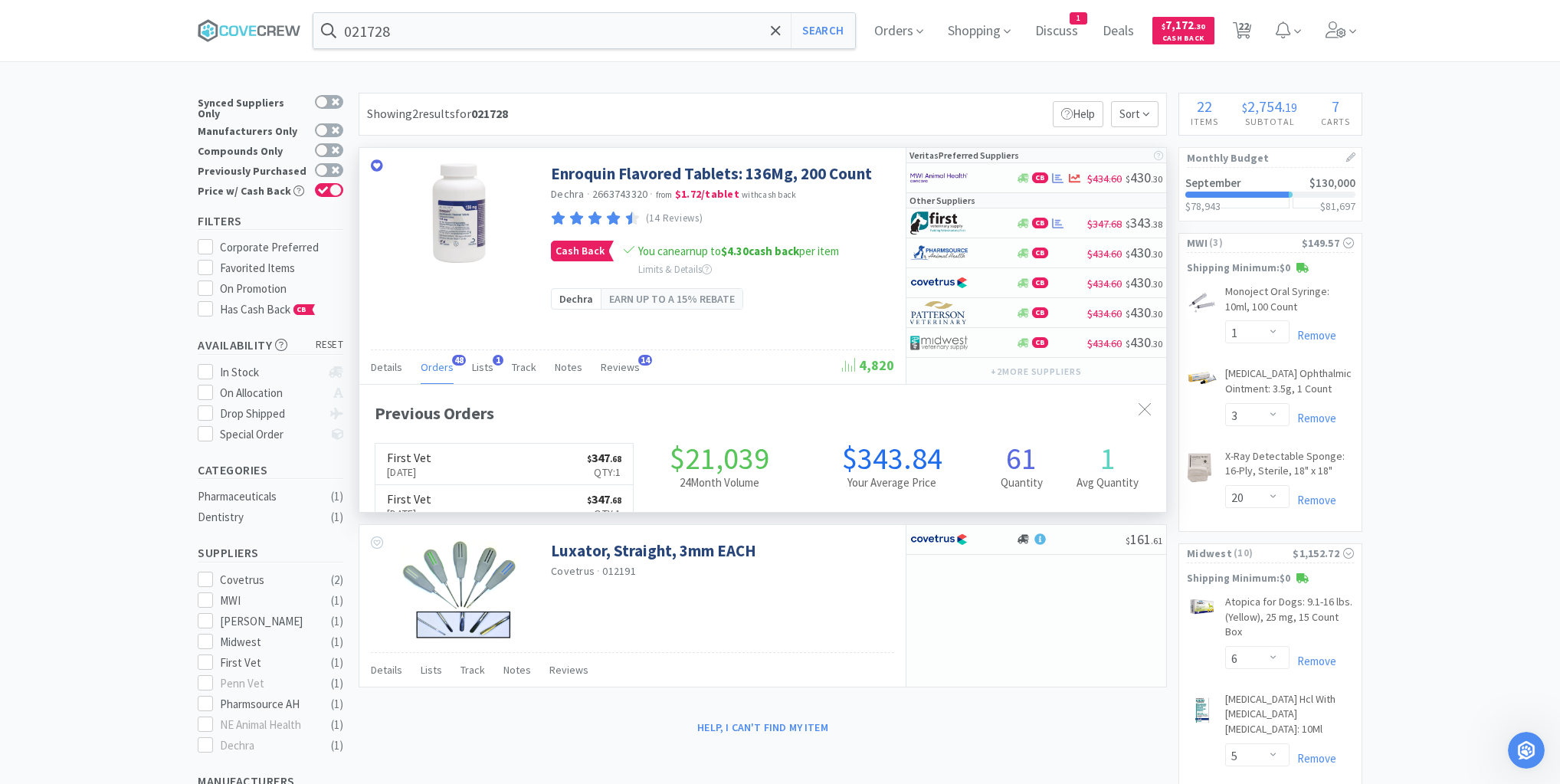
scroll to position [411, 807]
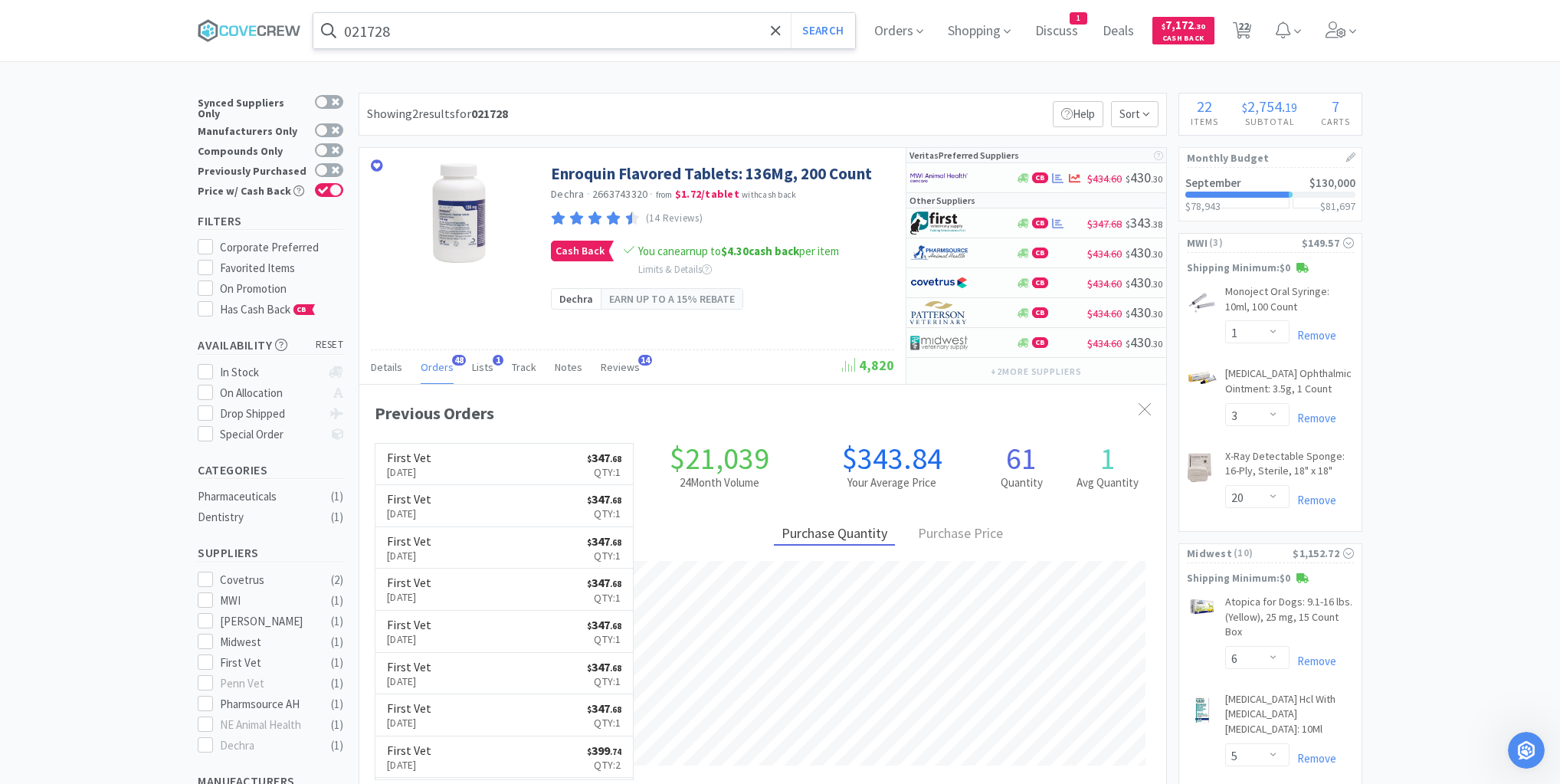
drag, startPoint x: 445, startPoint y: 26, endPoint x: 439, endPoint y: 43, distance: 18.0
click at [445, 27] on input "021728" at bounding box center [584, 30] width 542 height 35
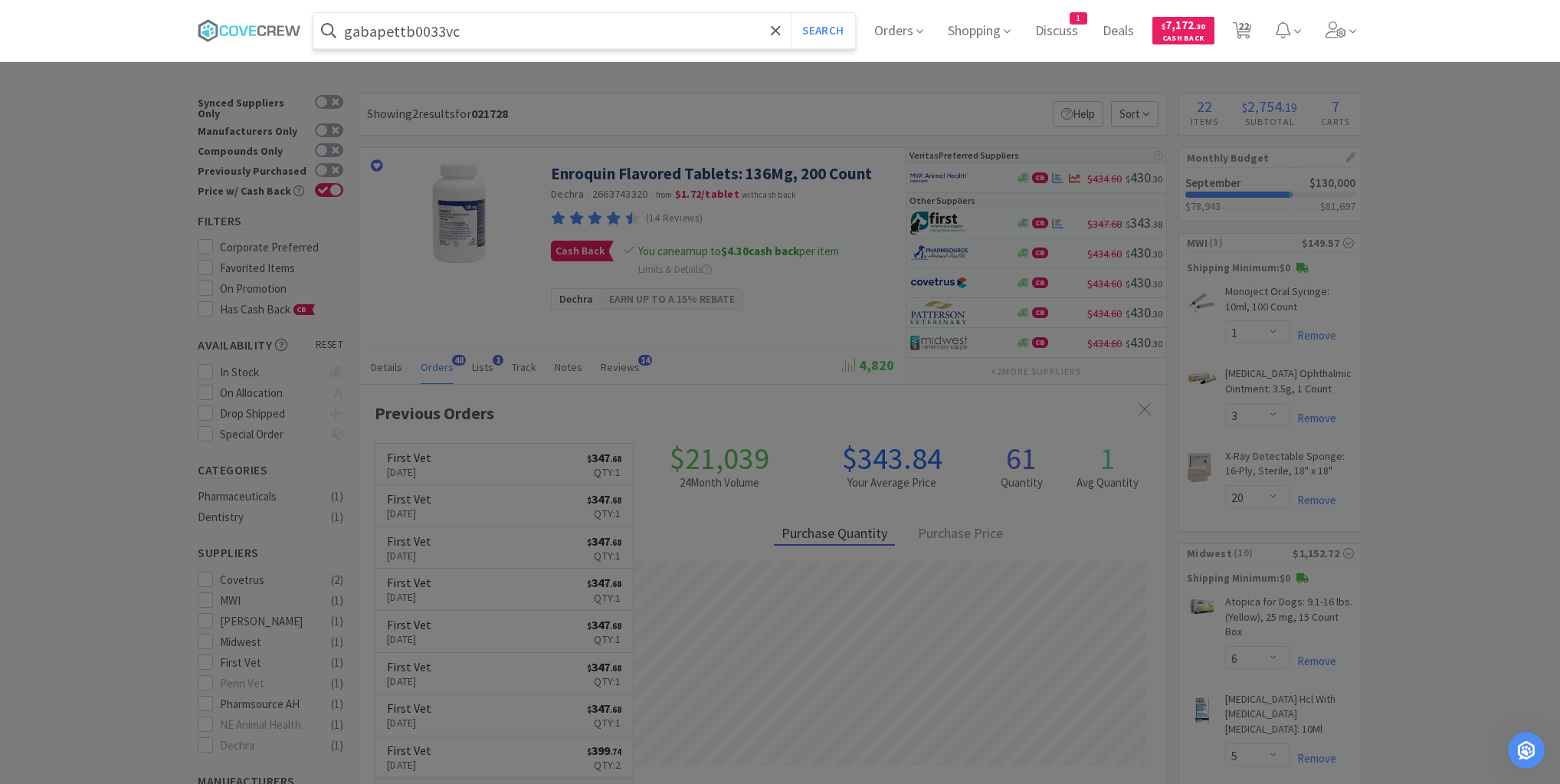
click at [791, 13] on button "Search" at bounding box center [822, 30] width 63 height 35
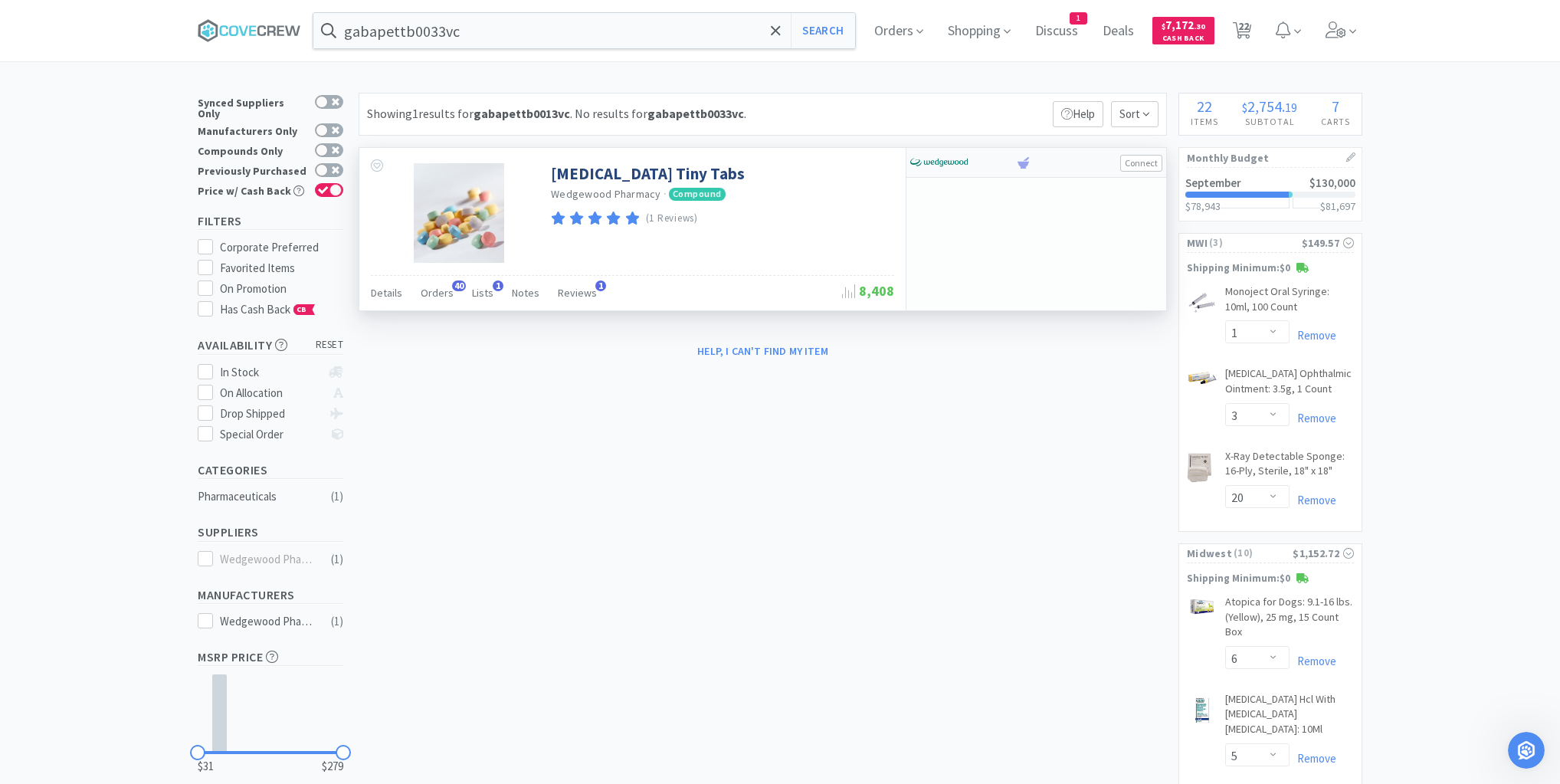
click at [1143, 162] on button "Connect" at bounding box center [1141, 163] width 42 height 17
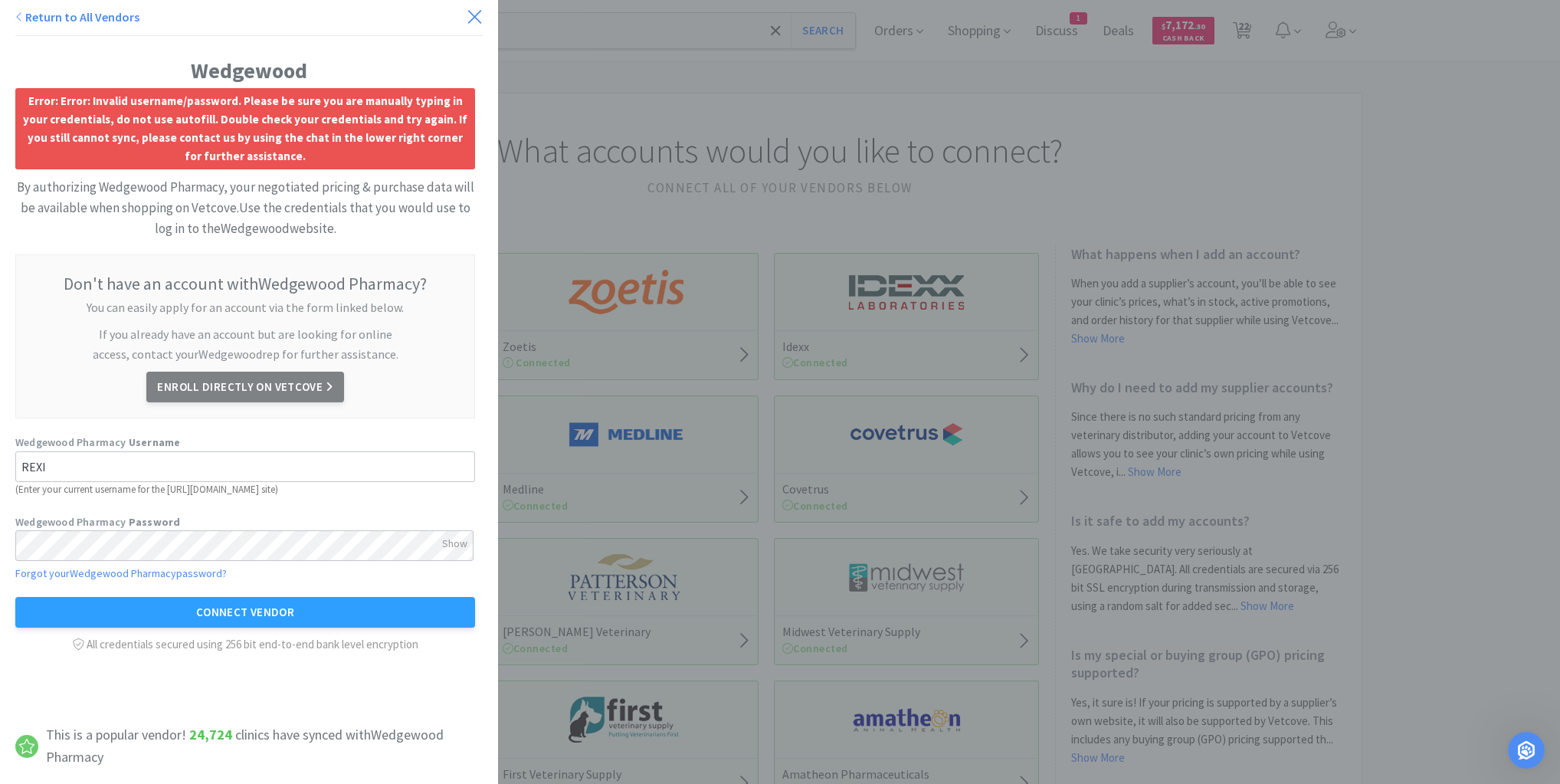
click at [469, 13] on icon at bounding box center [475, 16] width 16 height 22
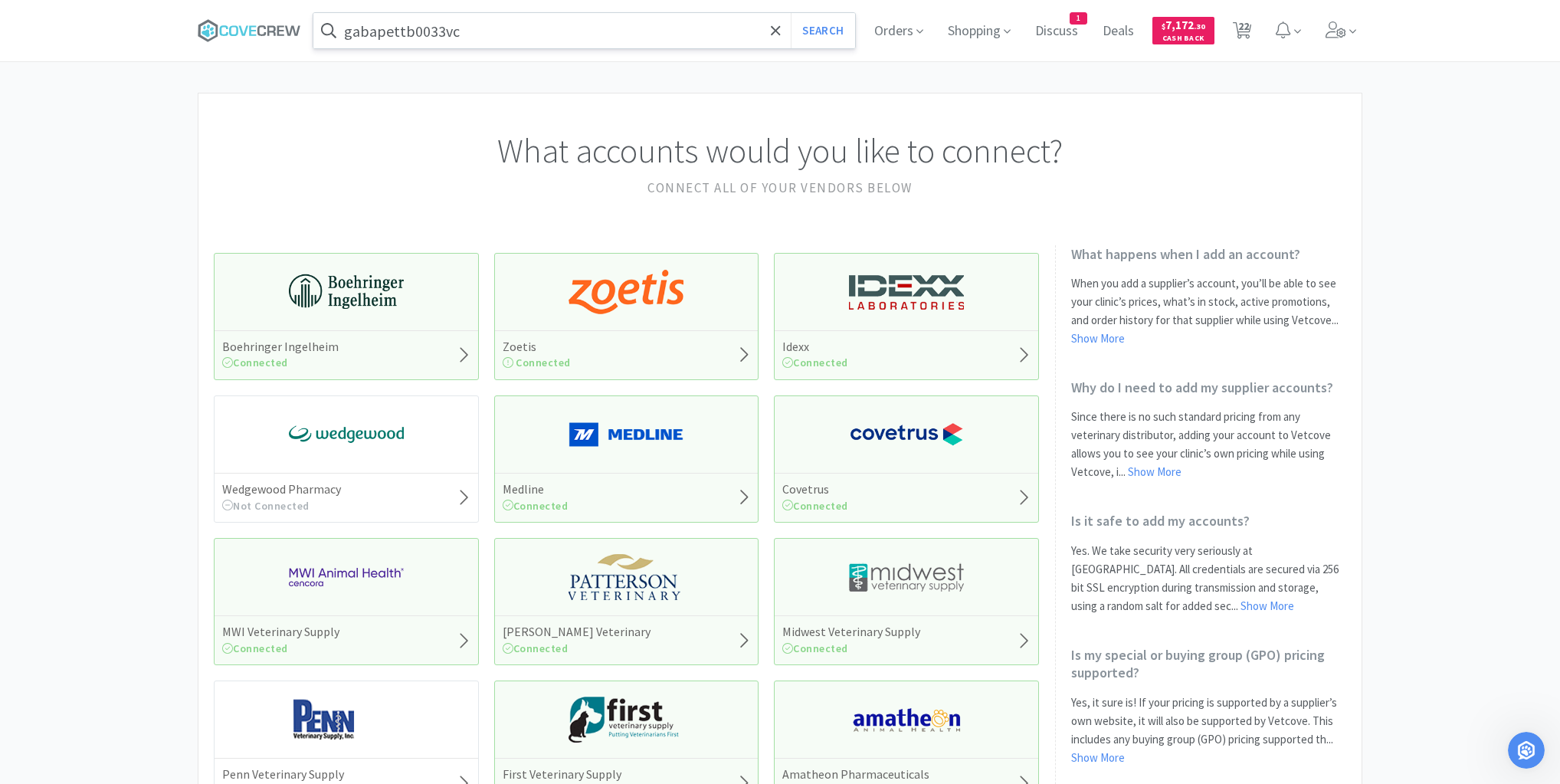
click at [472, 30] on input "gabapettb0033vc" at bounding box center [584, 30] width 542 height 35
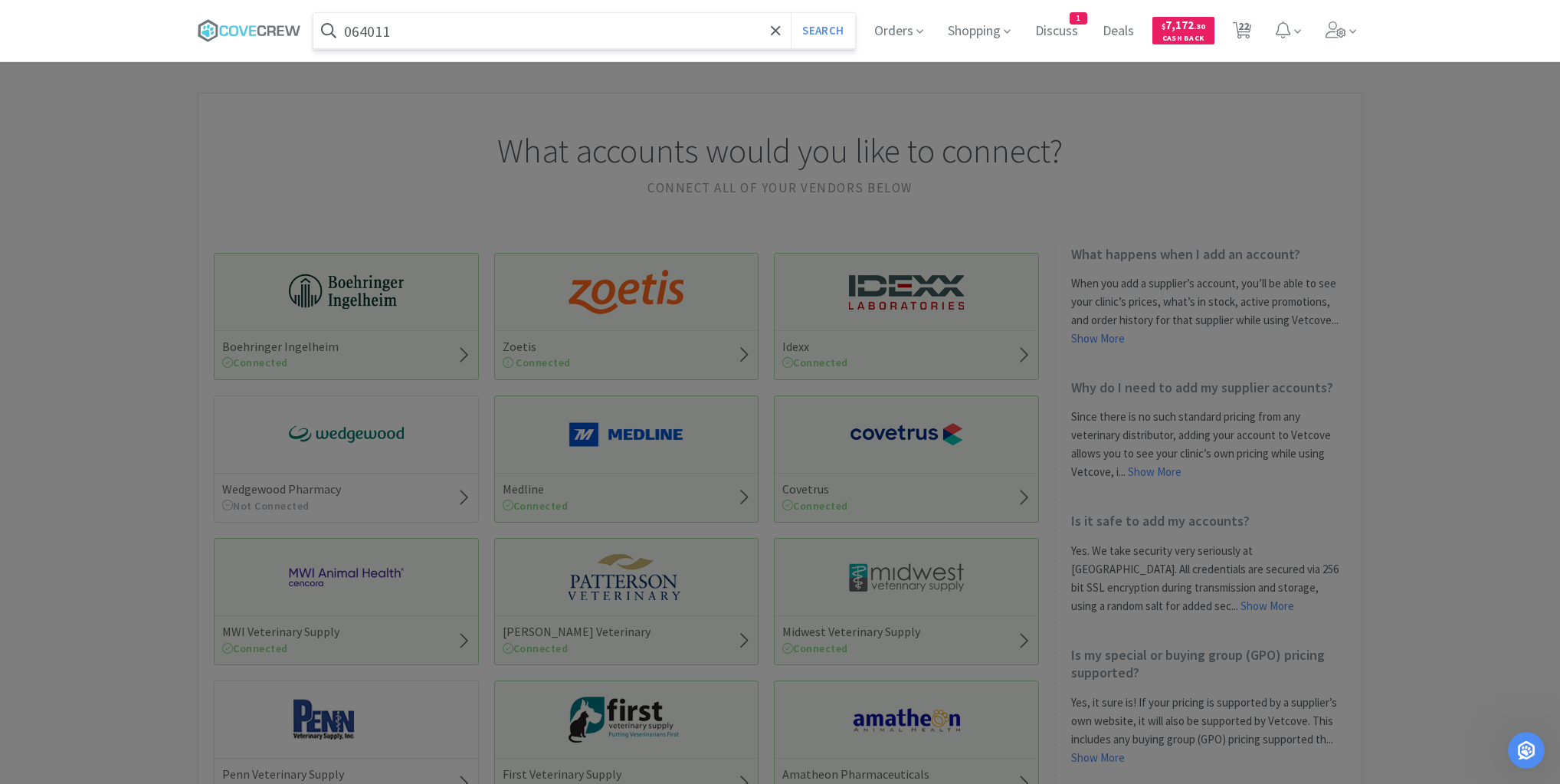
click at [791, 13] on button "Search" at bounding box center [822, 30] width 63 height 35
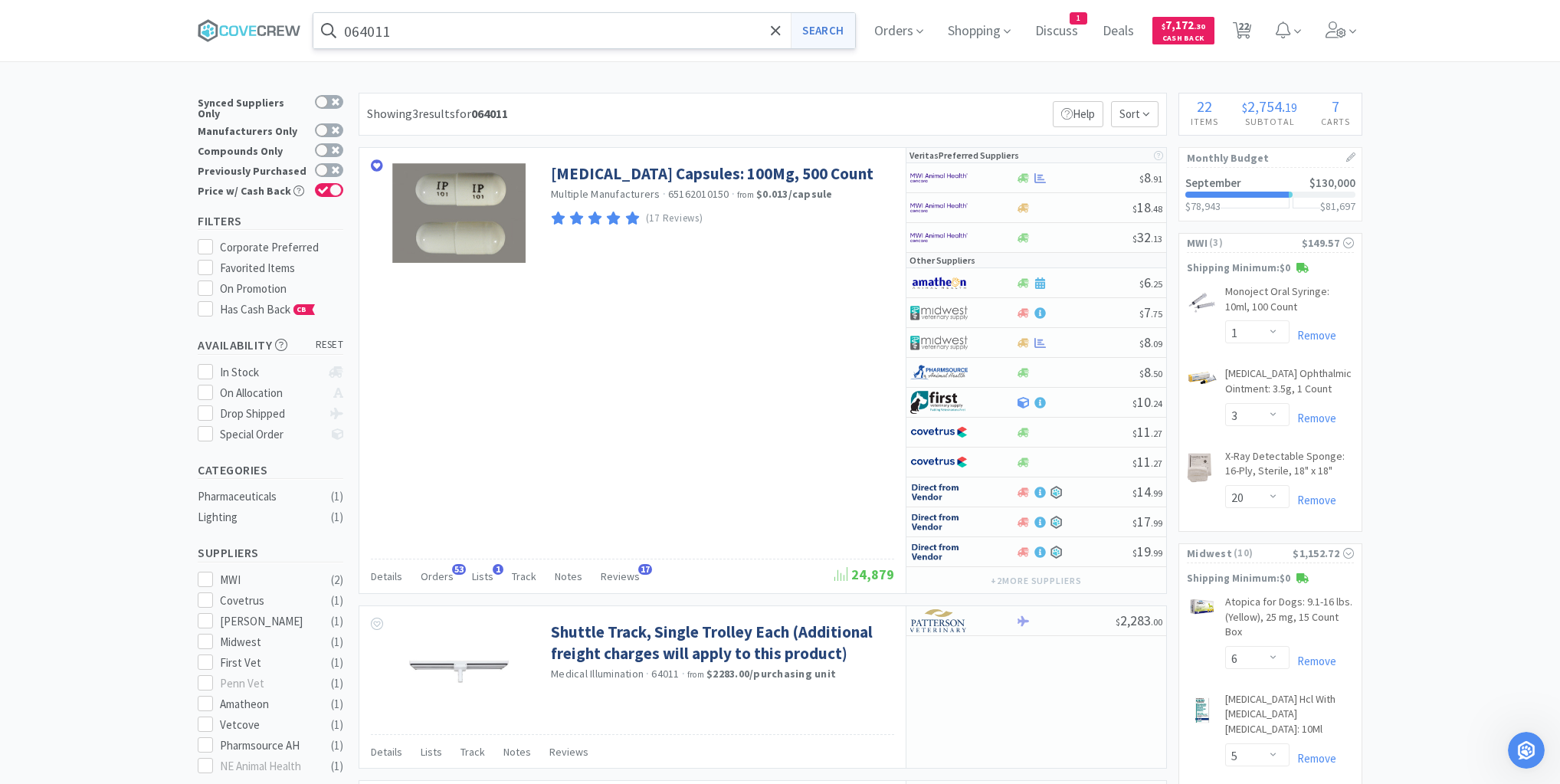
click at [843, 30] on button "Search" at bounding box center [822, 30] width 63 height 35
click at [433, 569] on span "Orders" at bounding box center [437, 576] width 33 height 14
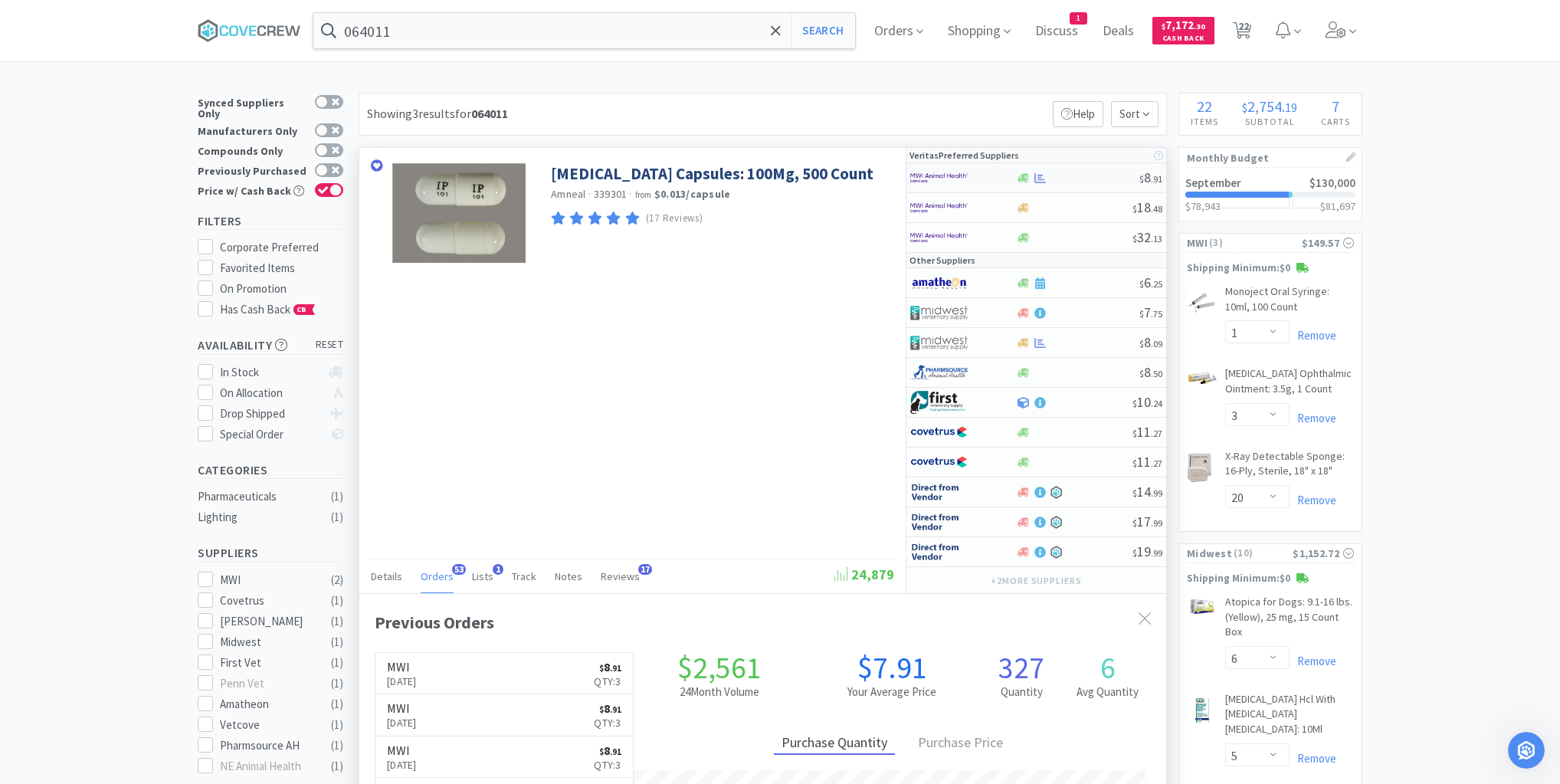
click at [1101, 174] on div at bounding box center [1077, 178] width 124 height 11
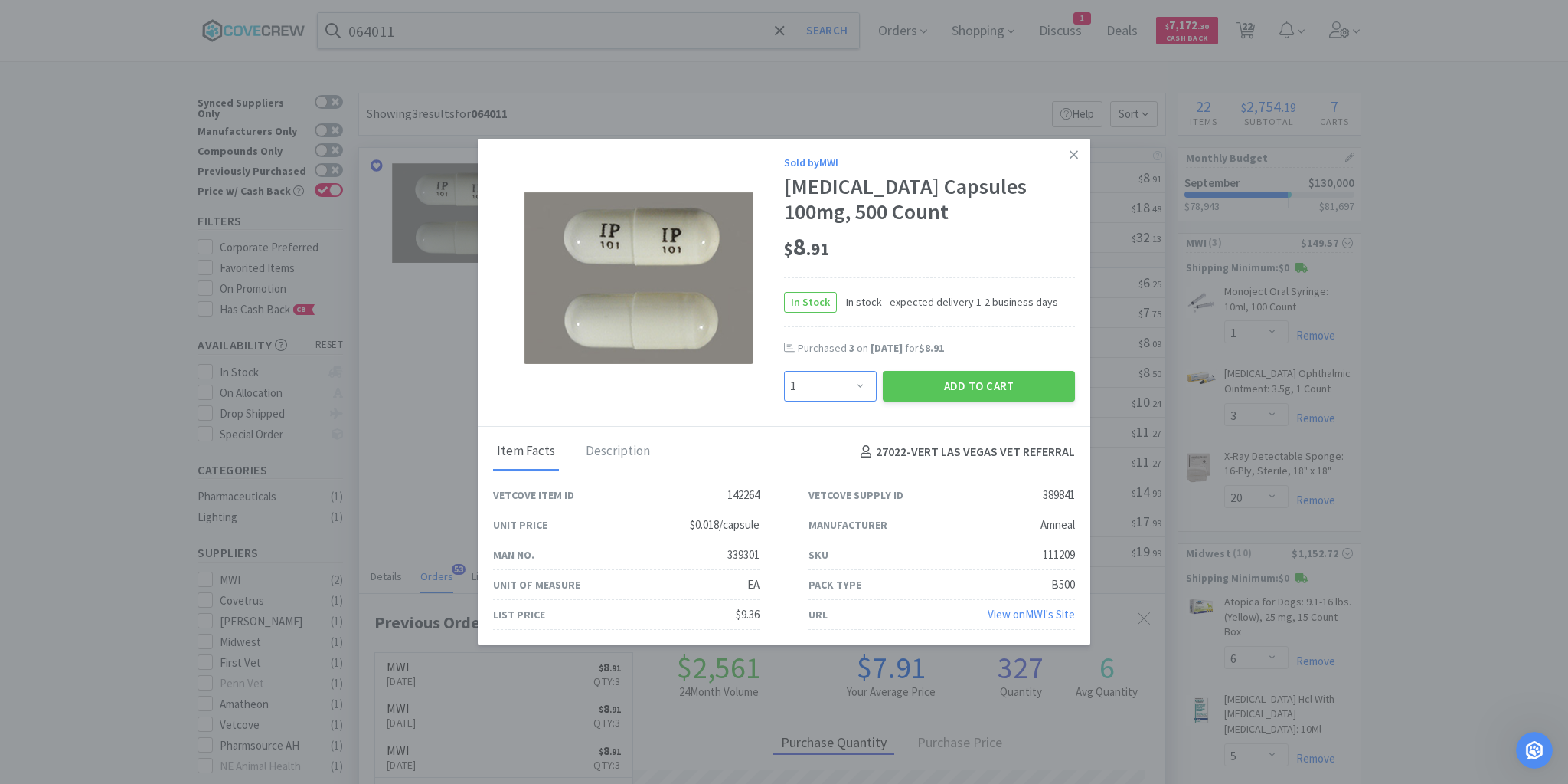
click at [859, 384] on select "Enter Quantity 1 2 3 4 5 6 7 8 9 10 11 12 13 14 15 16 17 18 19 20 Enter Quantity" at bounding box center [830, 386] width 93 height 30
click at [784, 371] on select "Enter Quantity 1 2 3 4 5 6 7 8 9 10 11 12 13 14 15 16 17 18 19 20 Enter Quantity" at bounding box center [830, 386] width 93 height 30
click at [972, 381] on button "Add to Cart" at bounding box center [978, 386] width 192 height 30
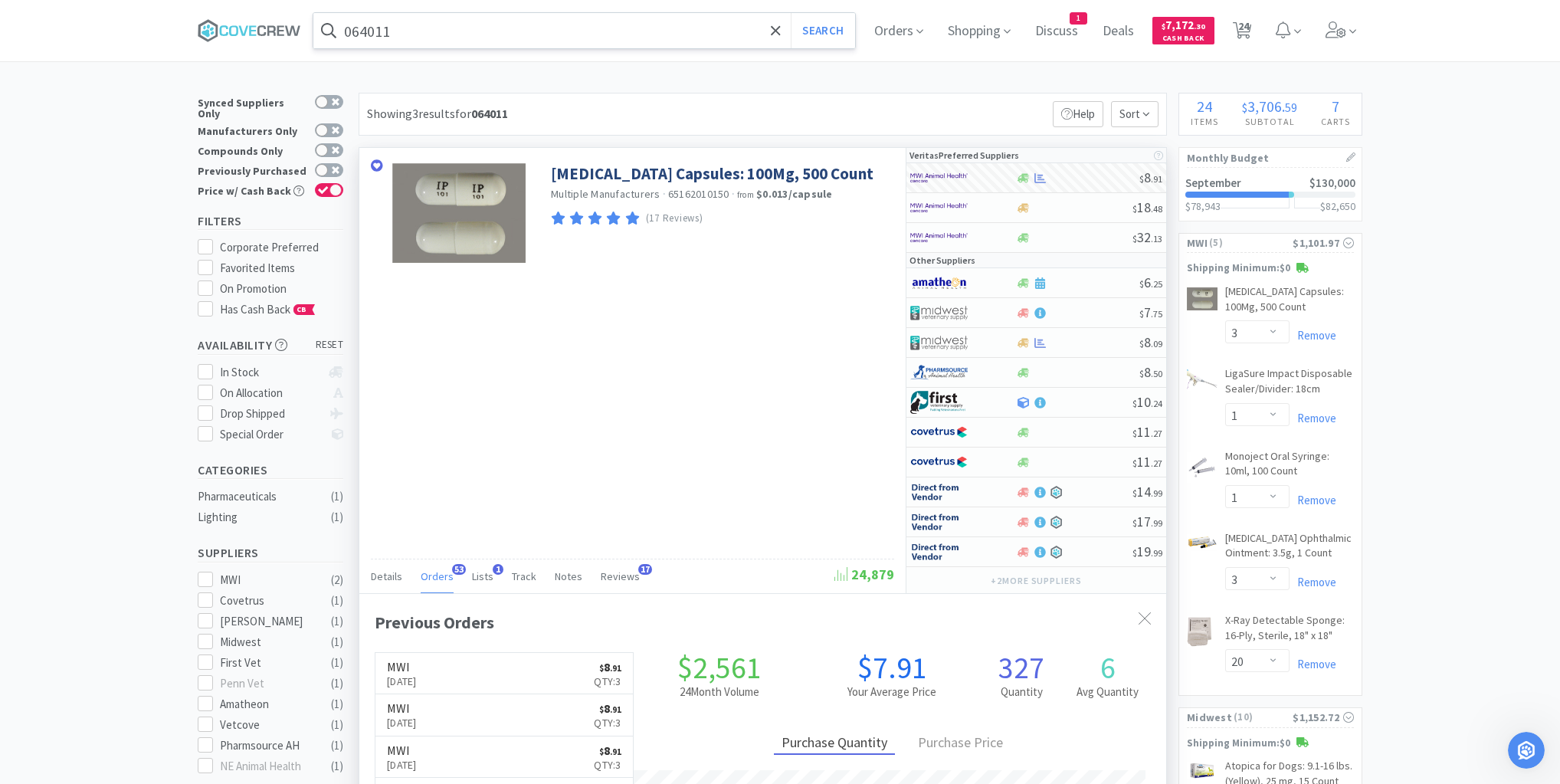
click at [744, 32] on input "064011" at bounding box center [584, 30] width 542 height 35
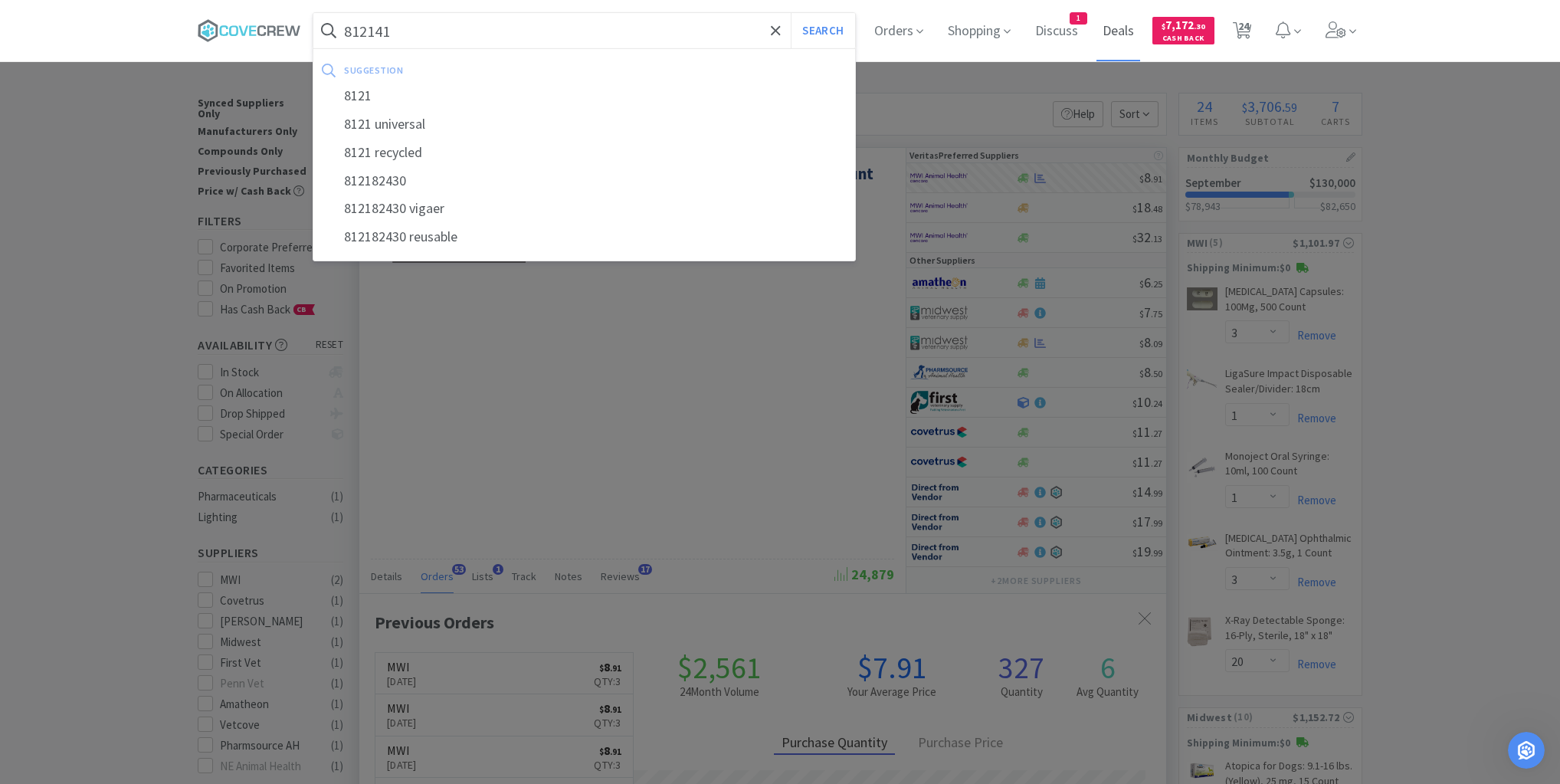
click at [791, 13] on button "Search" at bounding box center [822, 30] width 63 height 35
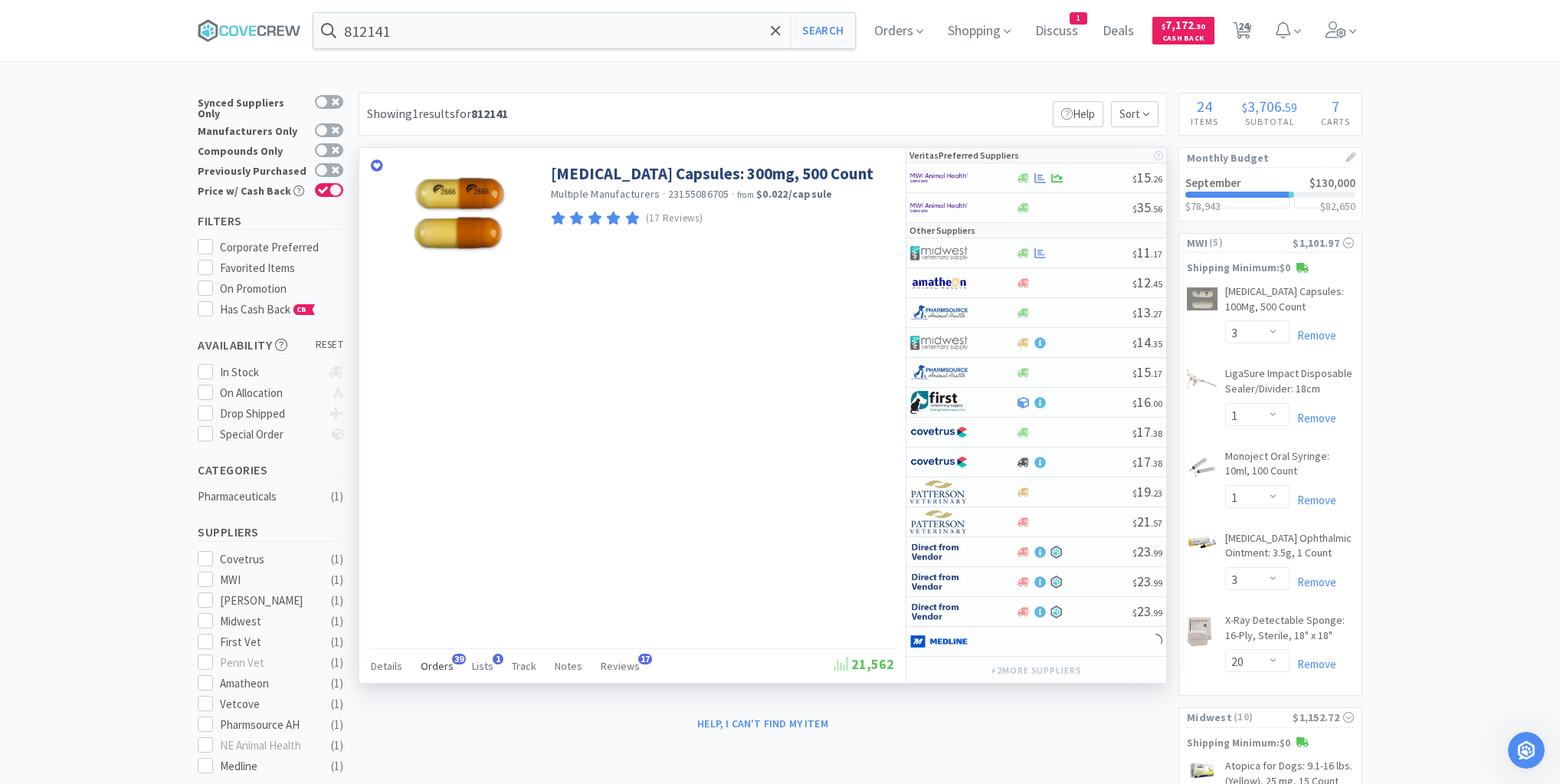
click at [439, 662] on span "Orders" at bounding box center [437, 666] width 33 height 14
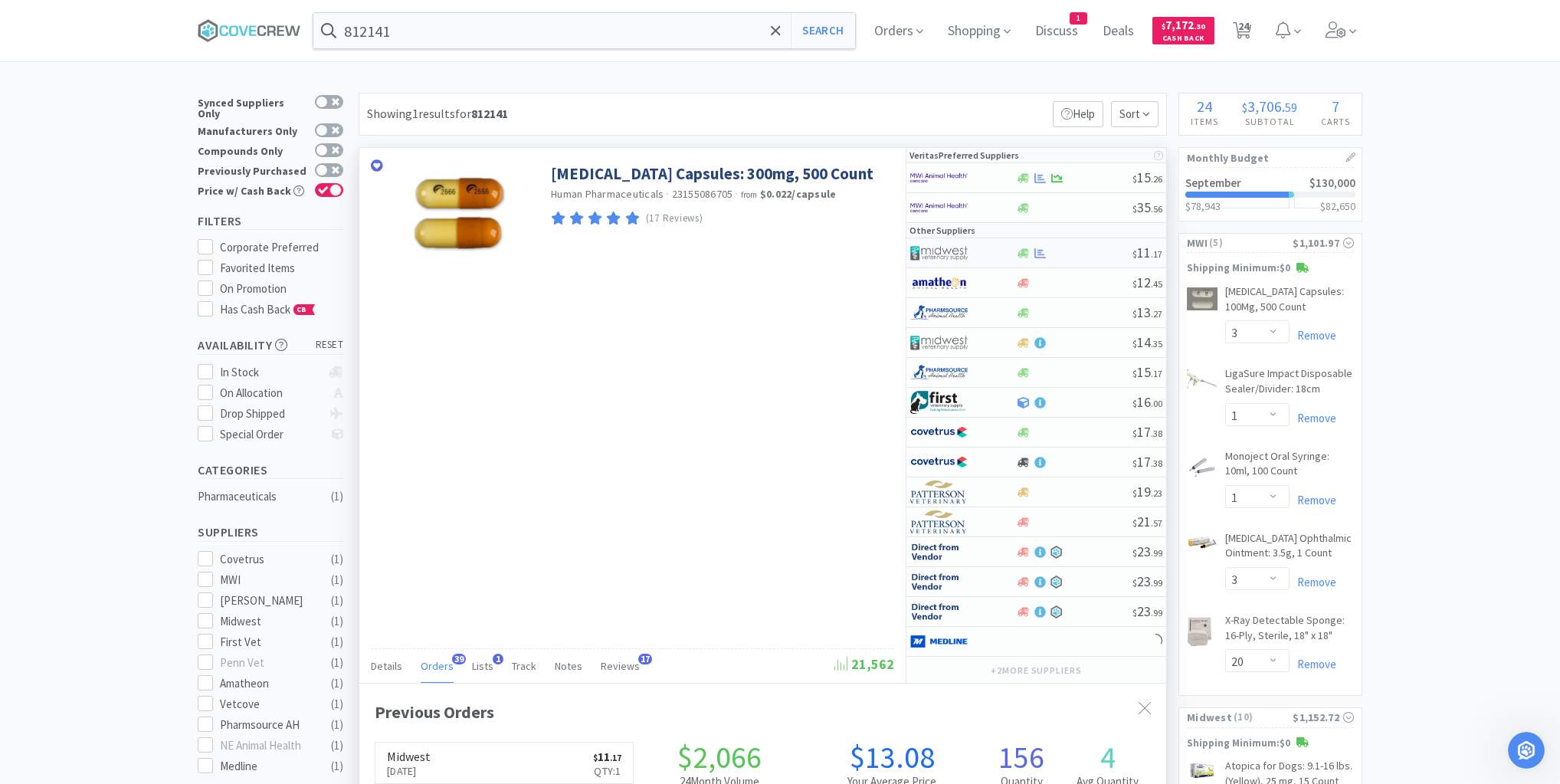
click at [1076, 255] on div at bounding box center [1074, 253] width 117 height 11
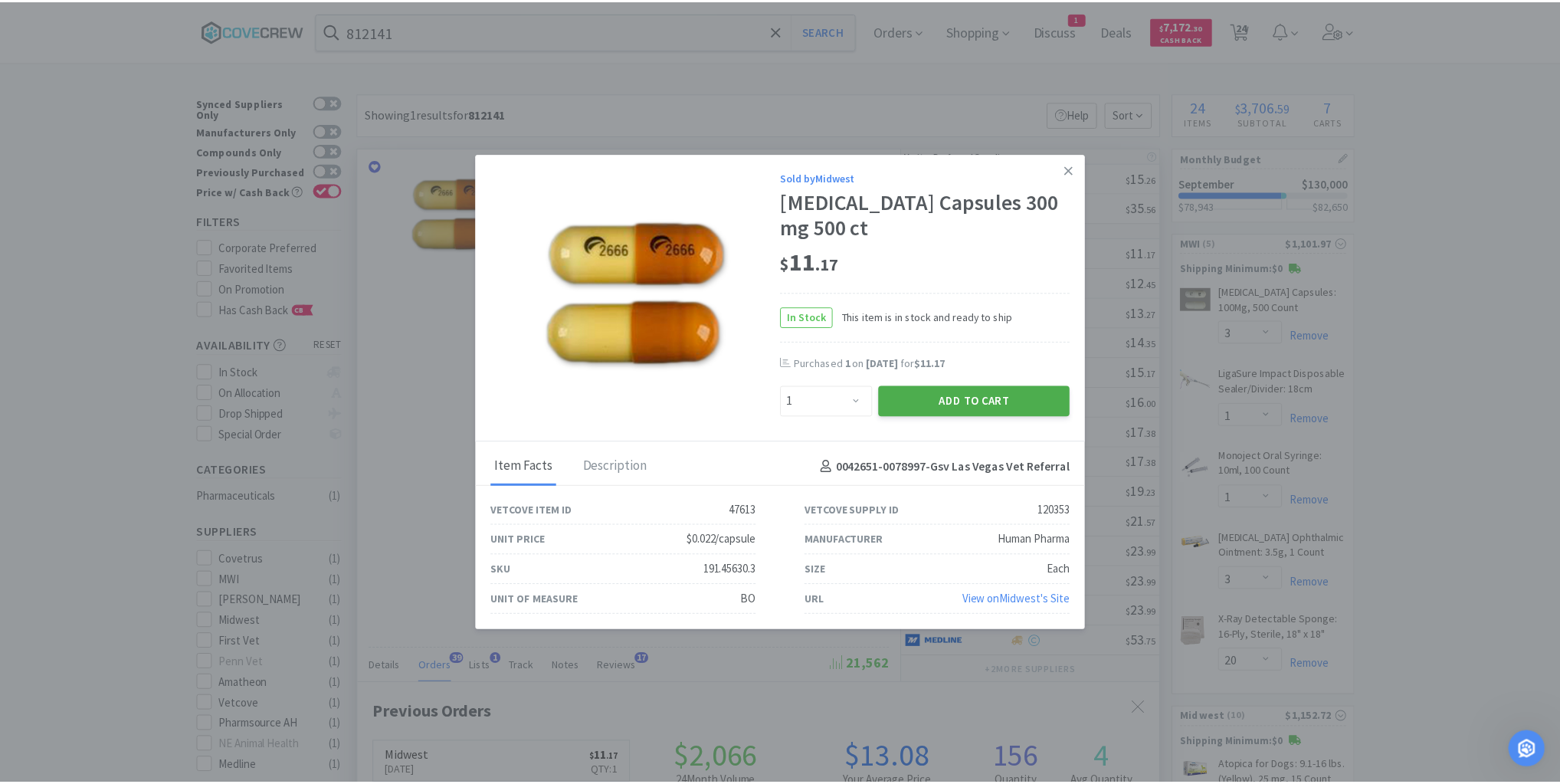
scroll to position [411, 807]
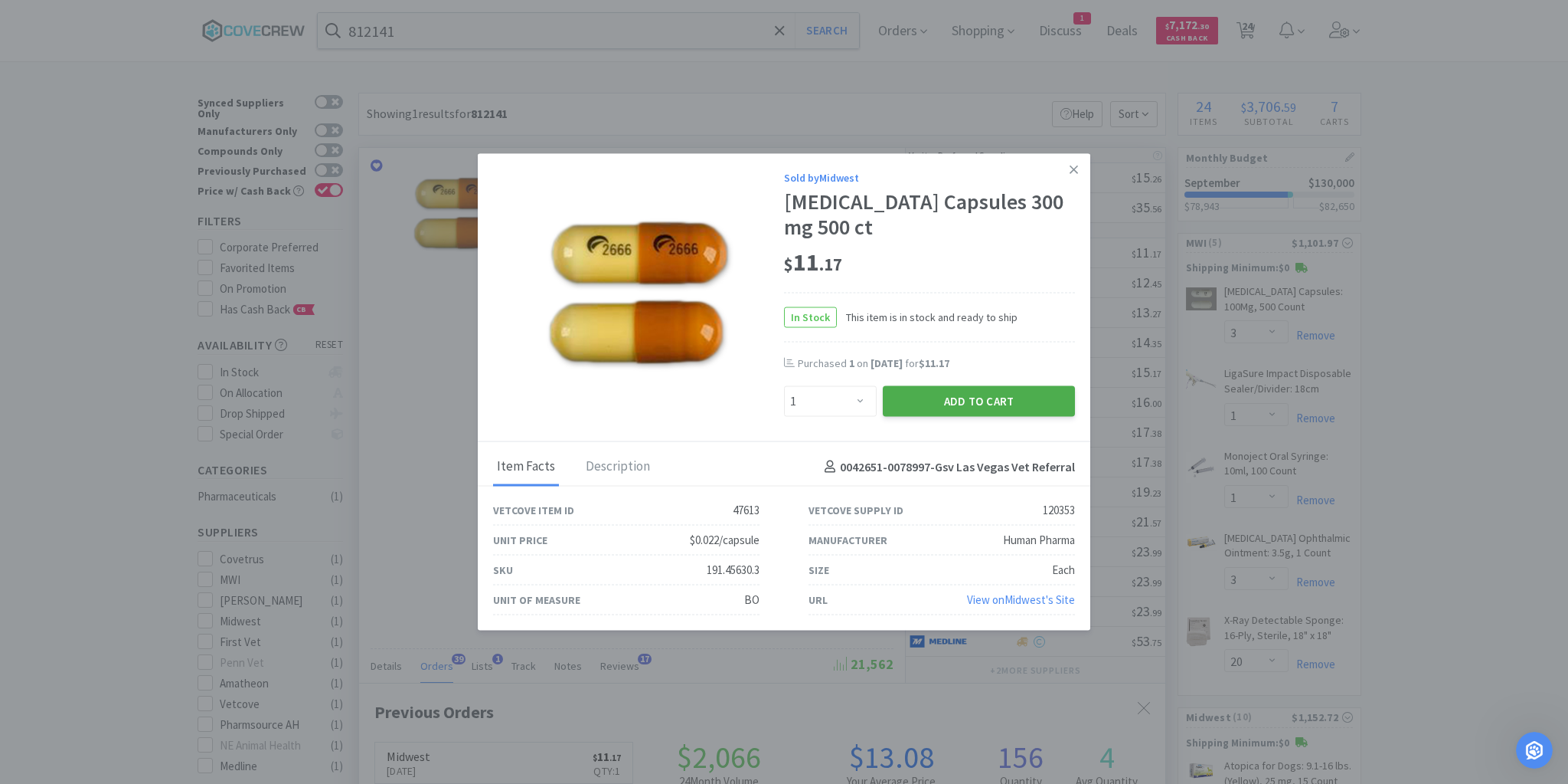
click at [981, 399] on button "Add to Cart" at bounding box center [978, 401] width 192 height 30
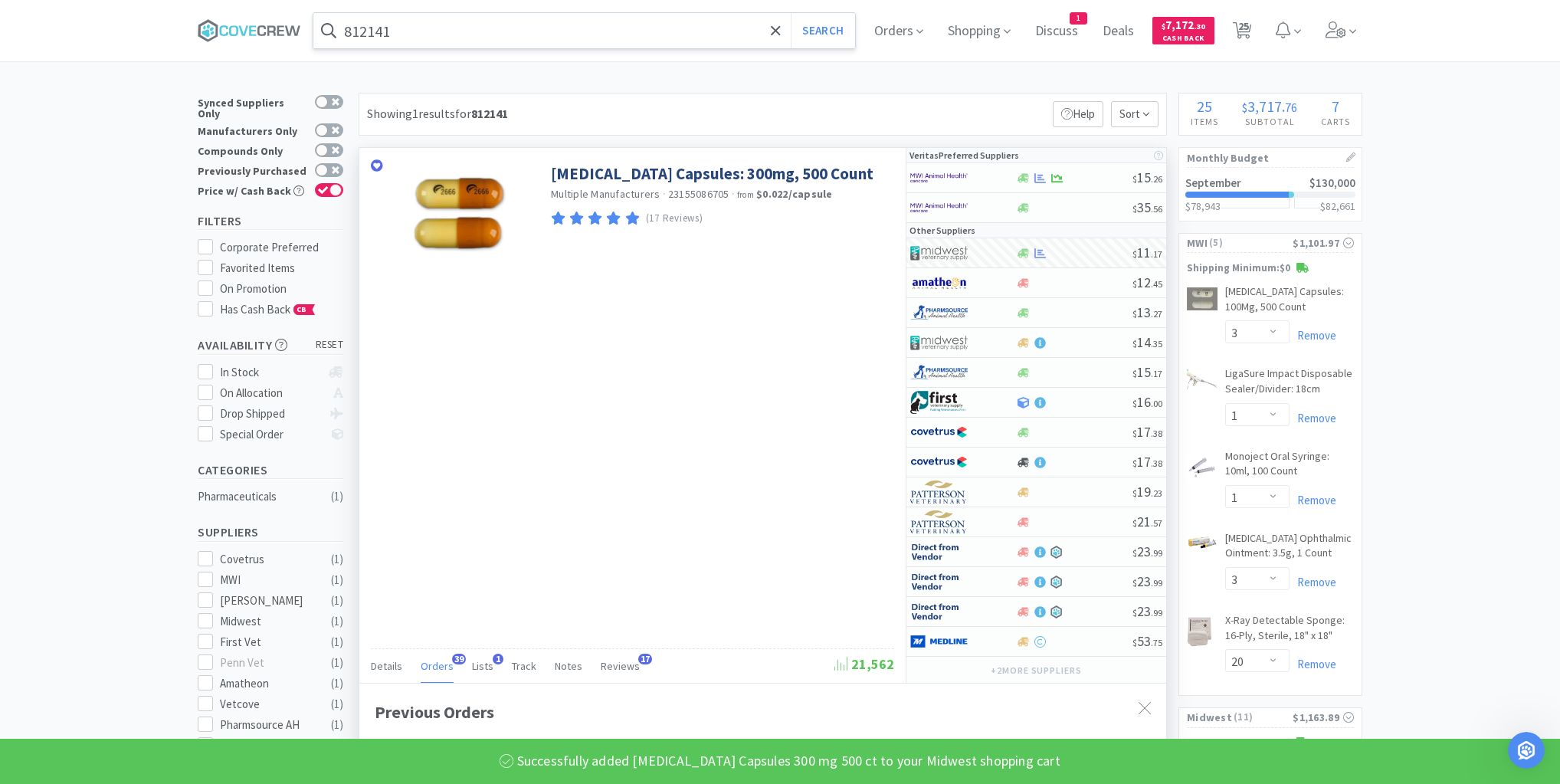
click at [752, 29] on input "812141" at bounding box center [584, 30] width 542 height 35
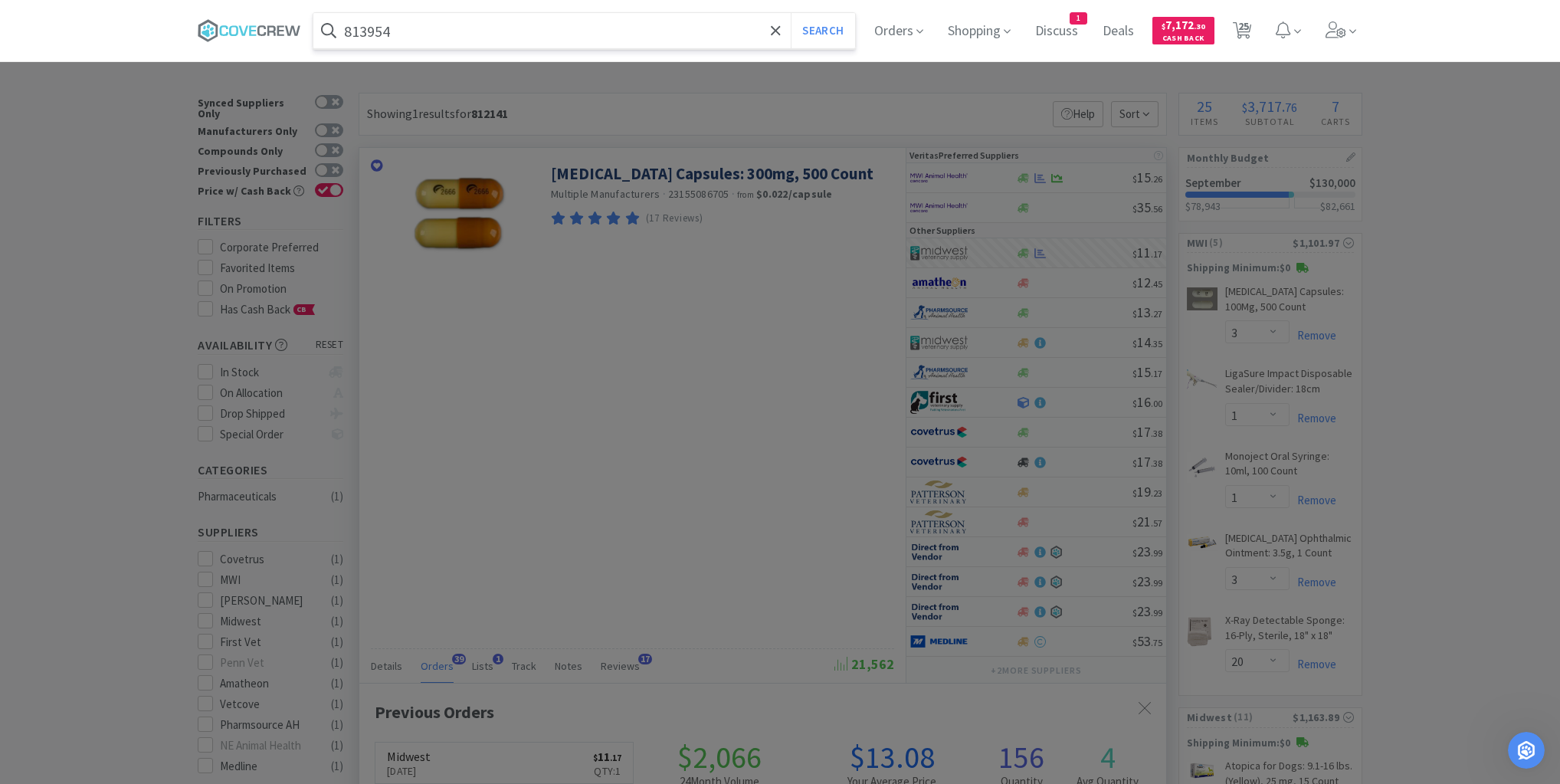
click at [791, 13] on button "Search" at bounding box center [822, 30] width 63 height 35
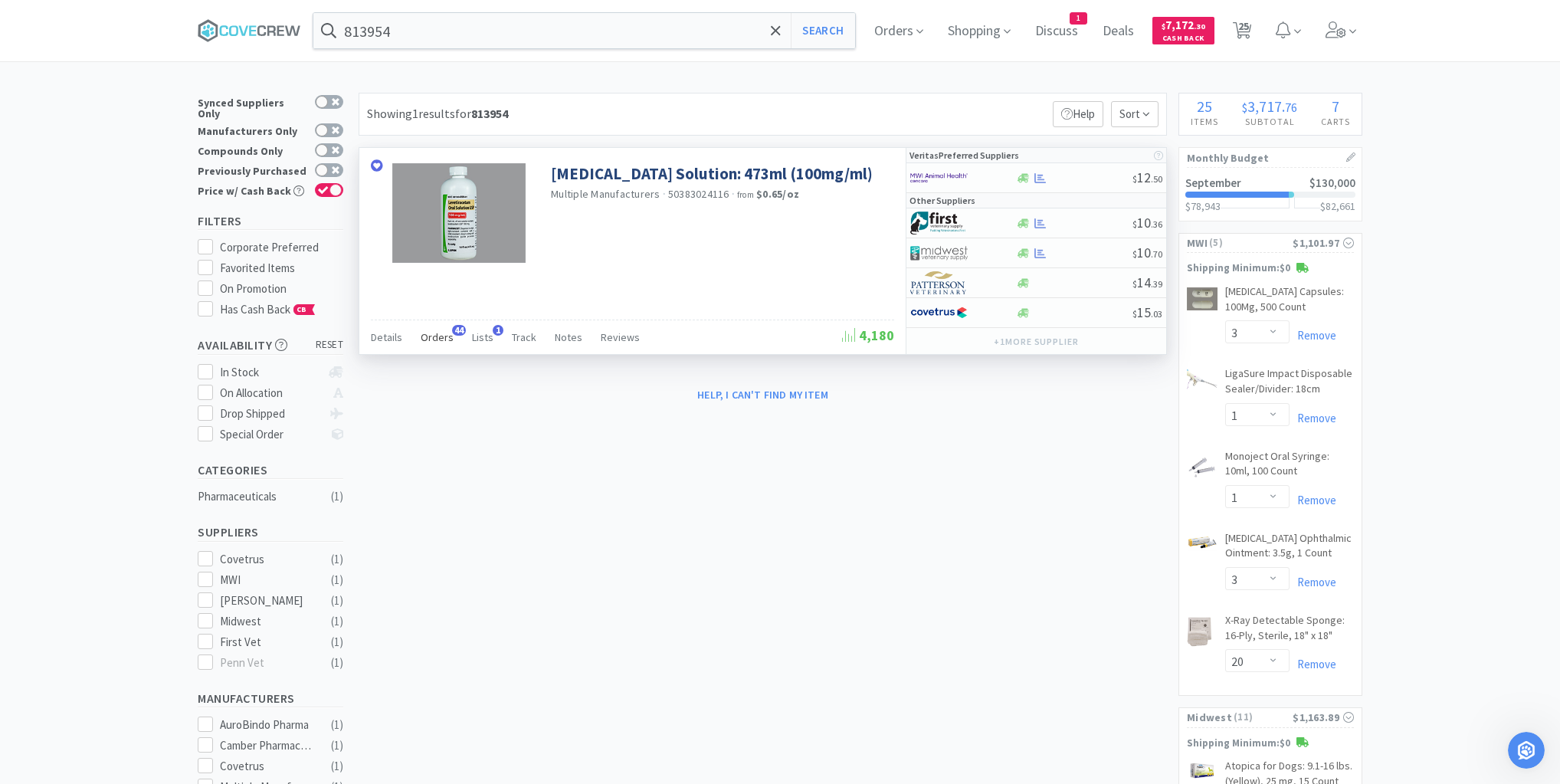
click at [436, 332] on span "Orders" at bounding box center [437, 337] width 33 height 14
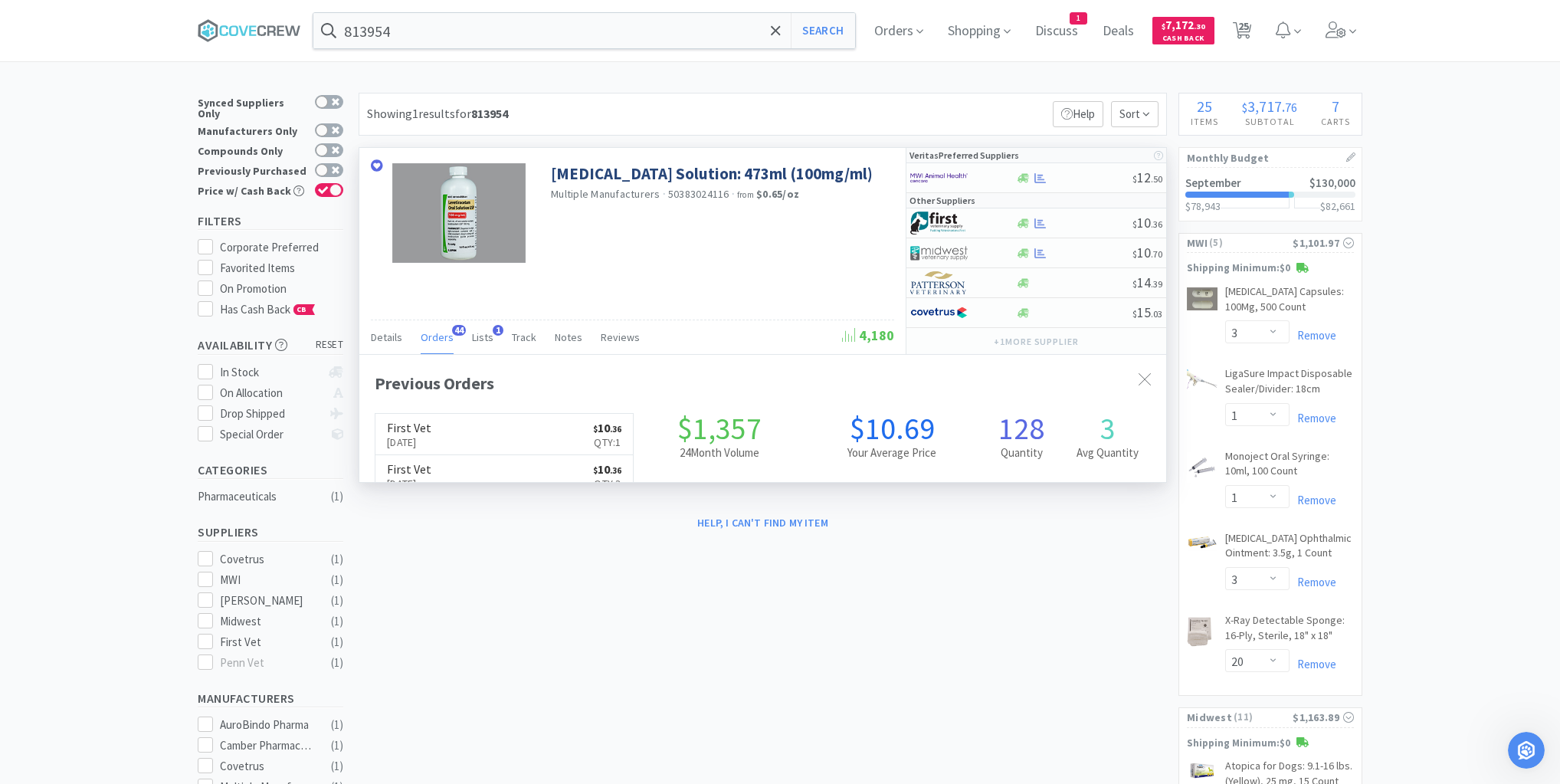
scroll to position [411, 807]
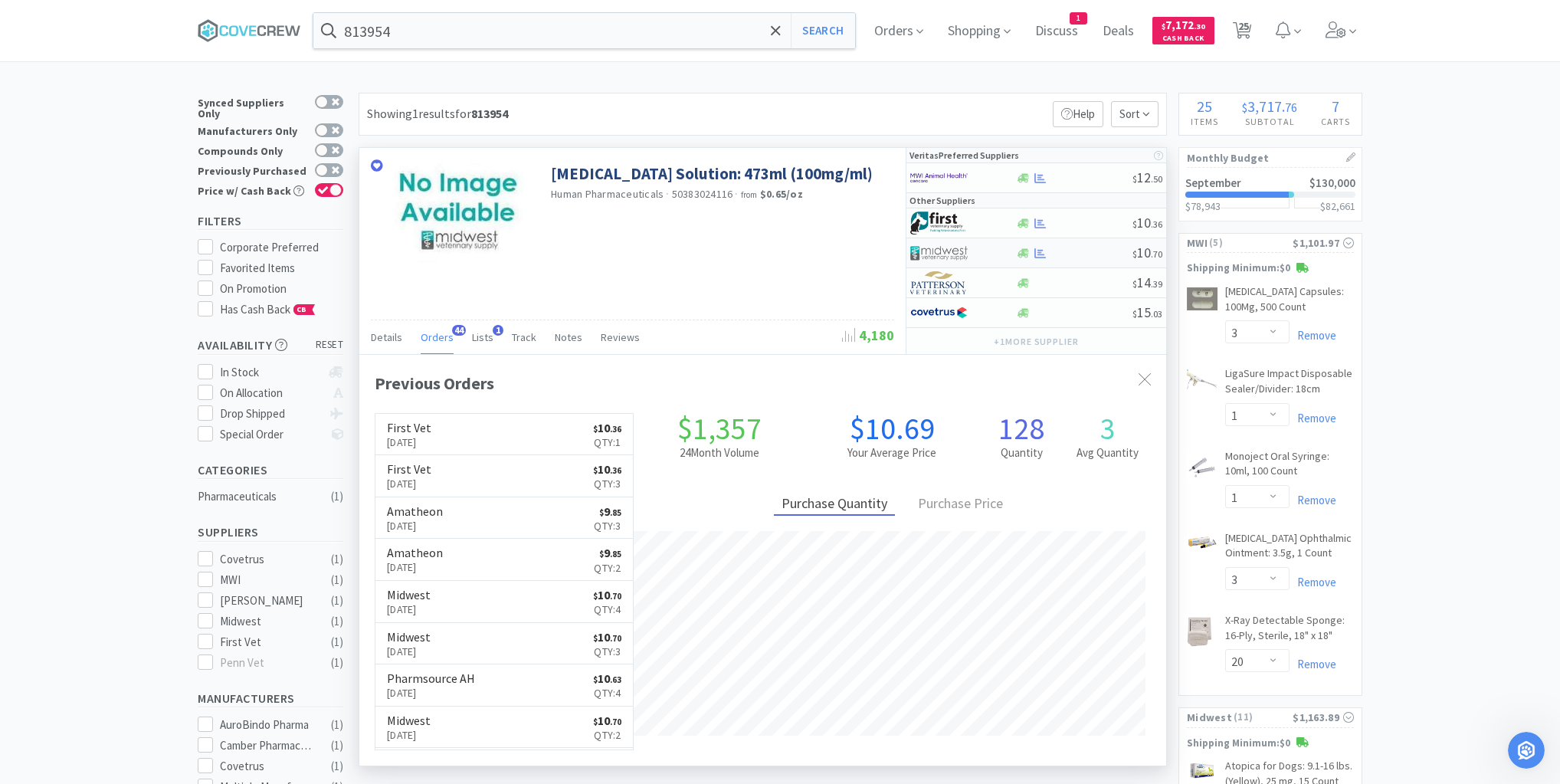
click at [1074, 262] on div "$ 10 . 70" at bounding box center [1036, 254] width 260 height 30
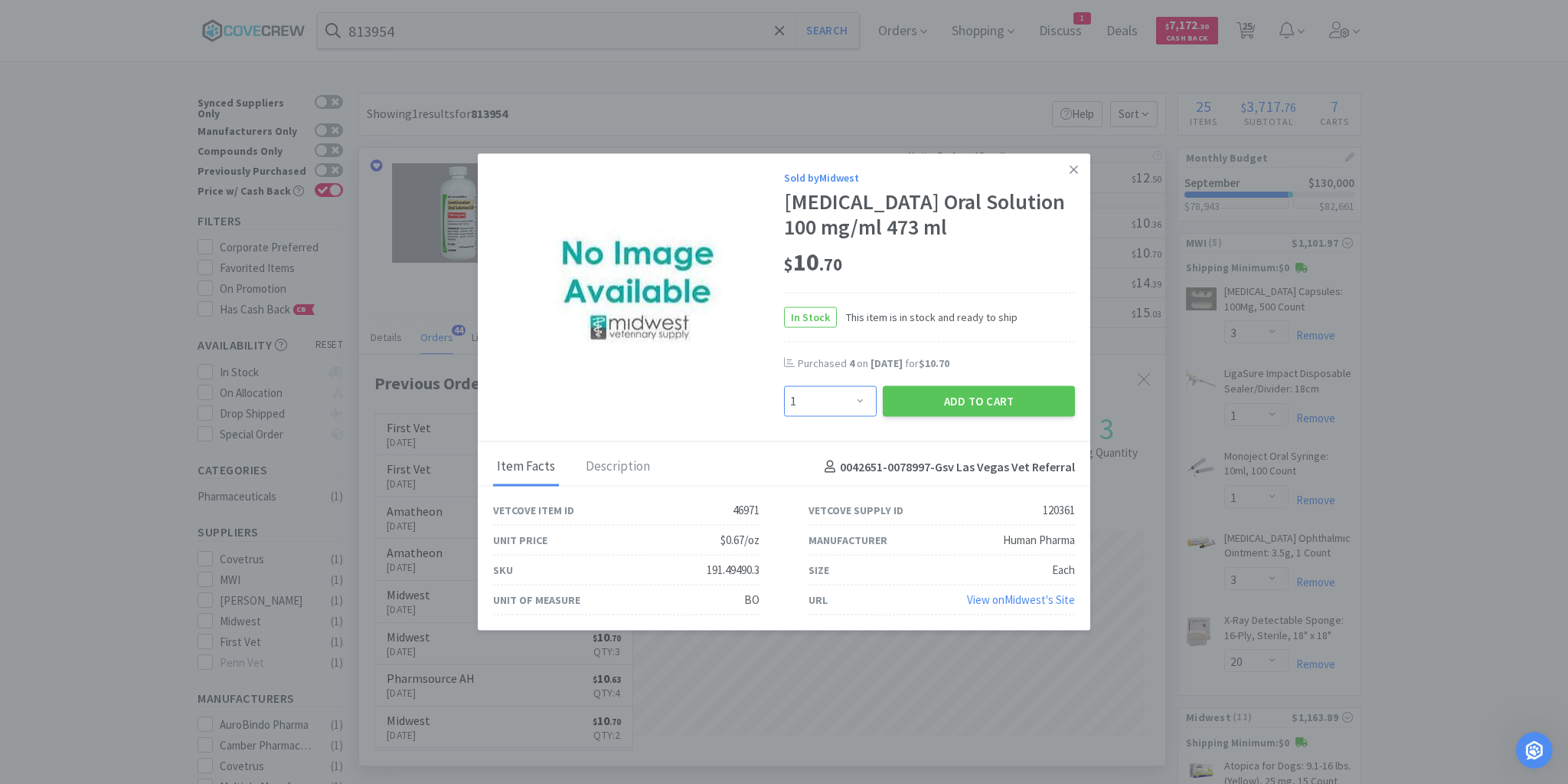
click at [860, 399] on select "Enter Quantity 1 2 3 4 5 6 7 8 9 10 11 12 13 14 15 16 17 18 19 20 Enter Quantity" at bounding box center [830, 401] width 93 height 30
click at [784, 386] on select "Enter Quantity 1 2 3 4 5 6 7 8 9 10 11 12 13 14 15 16 17 18 19 20 Enter Quantity" at bounding box center [830, 401] width 93 height 30
click at [956, 393] on button "Add to Cart" at bounding box center [978, 401] width 192 height 30
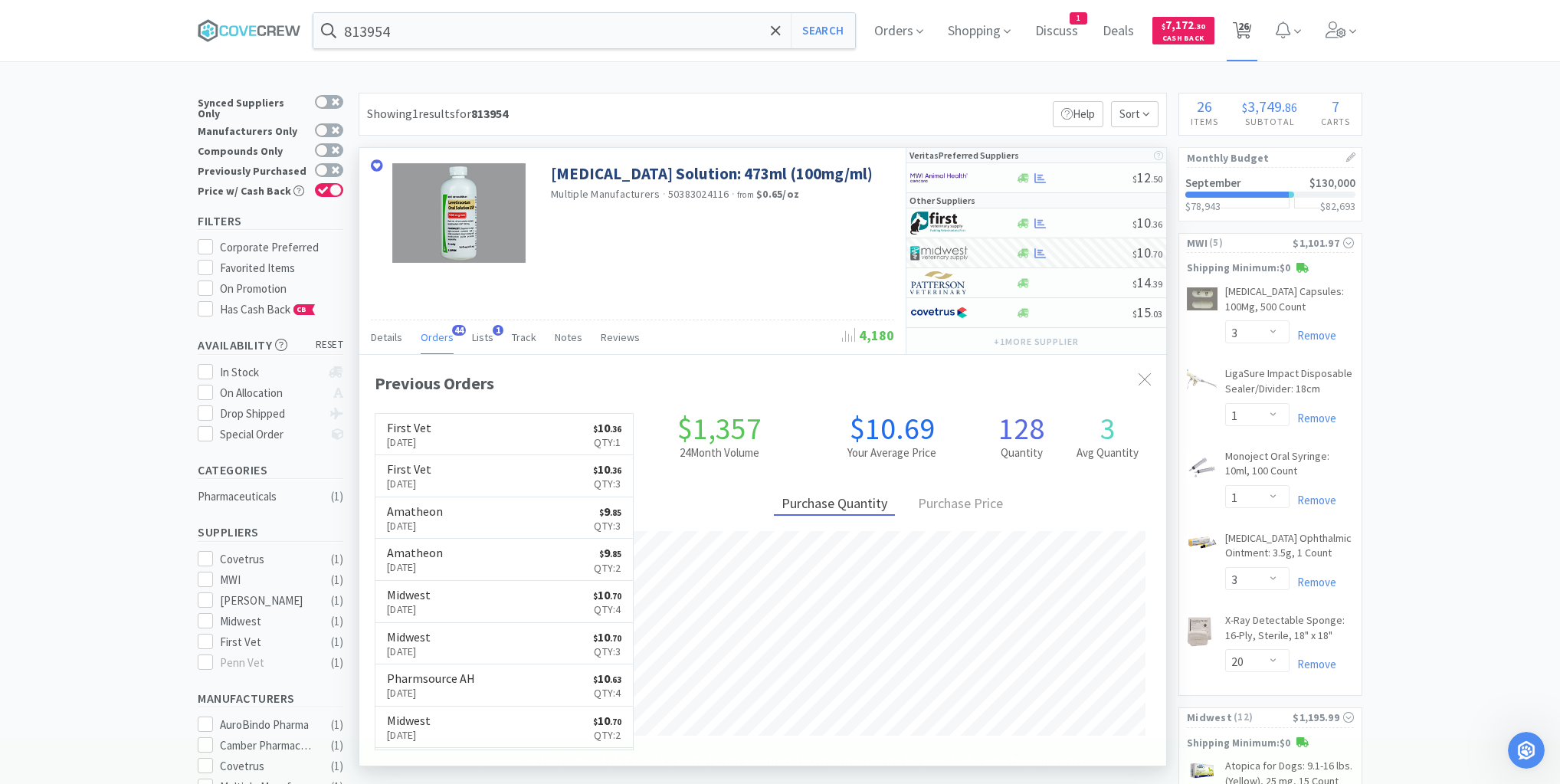
click at [1249, 30] on span "26" at bounding box center [1243, 26] width 10 height 62
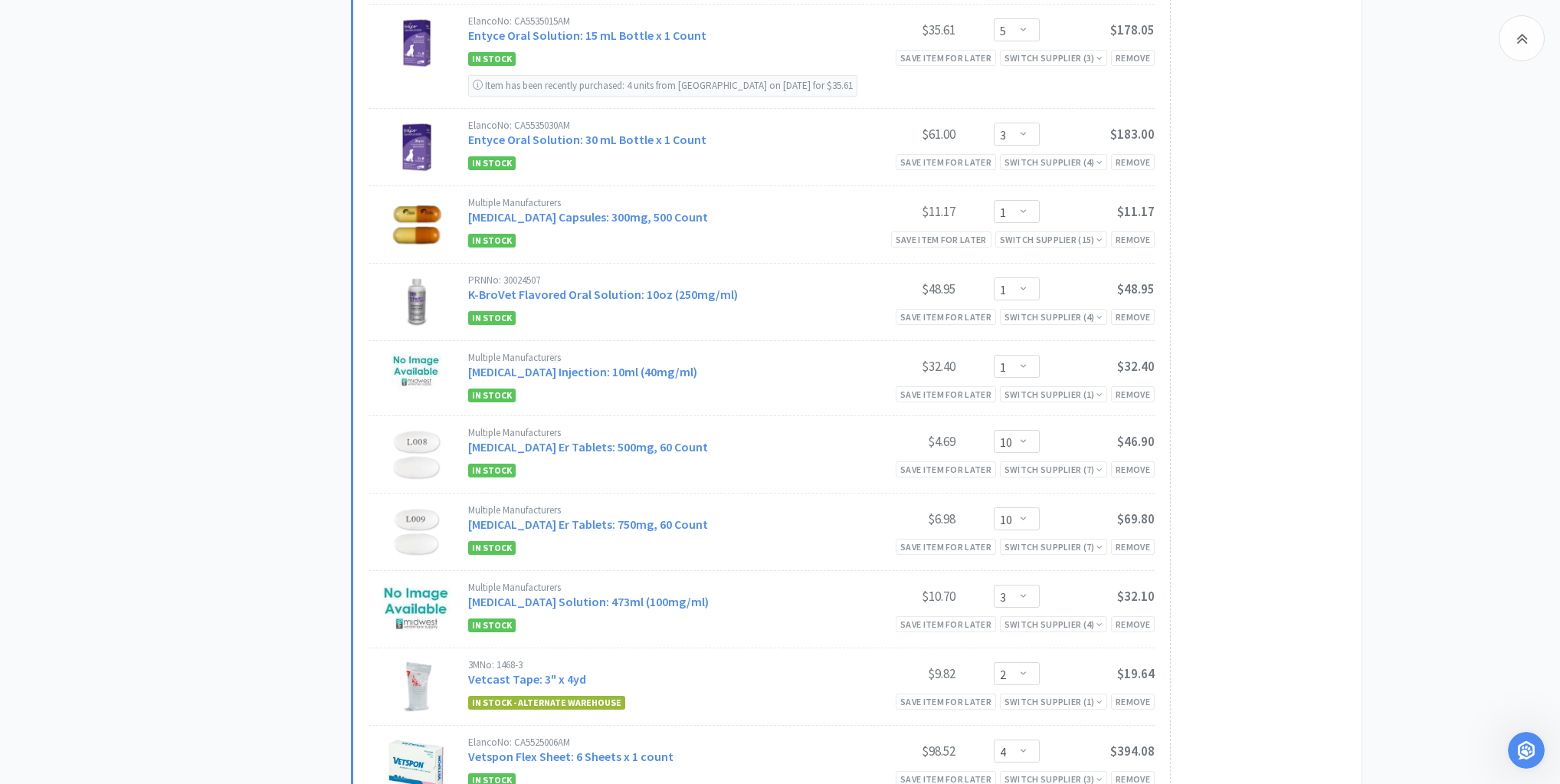
scroll to position [1225, 0]
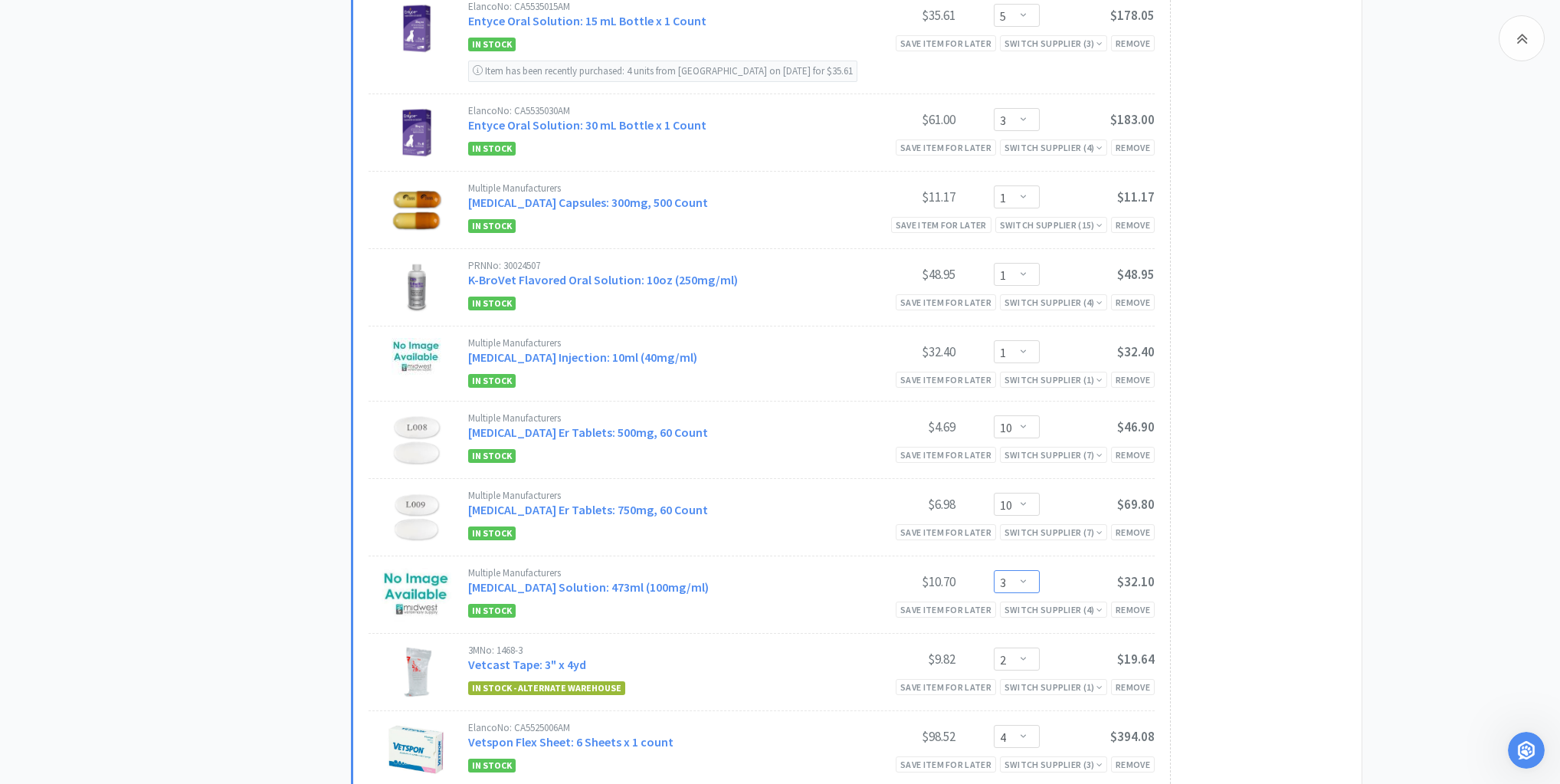
click at [1026, 578] on select "Enter Quantity 1 2 3 4 5 6 7 8 9 10 11 12 13 14 15 16 17 18 19 20 Enter Quantity" at bounding box center [1016, 581] width 46 height 23
click at [994, 570] on select "Enter Quantity 1 2 3 4 5 6 7 8 9 10 11 12 13 14 15 16 17 18 19 20 Enter Quantity" at bounding box center [1016, 581] width 46 height 23
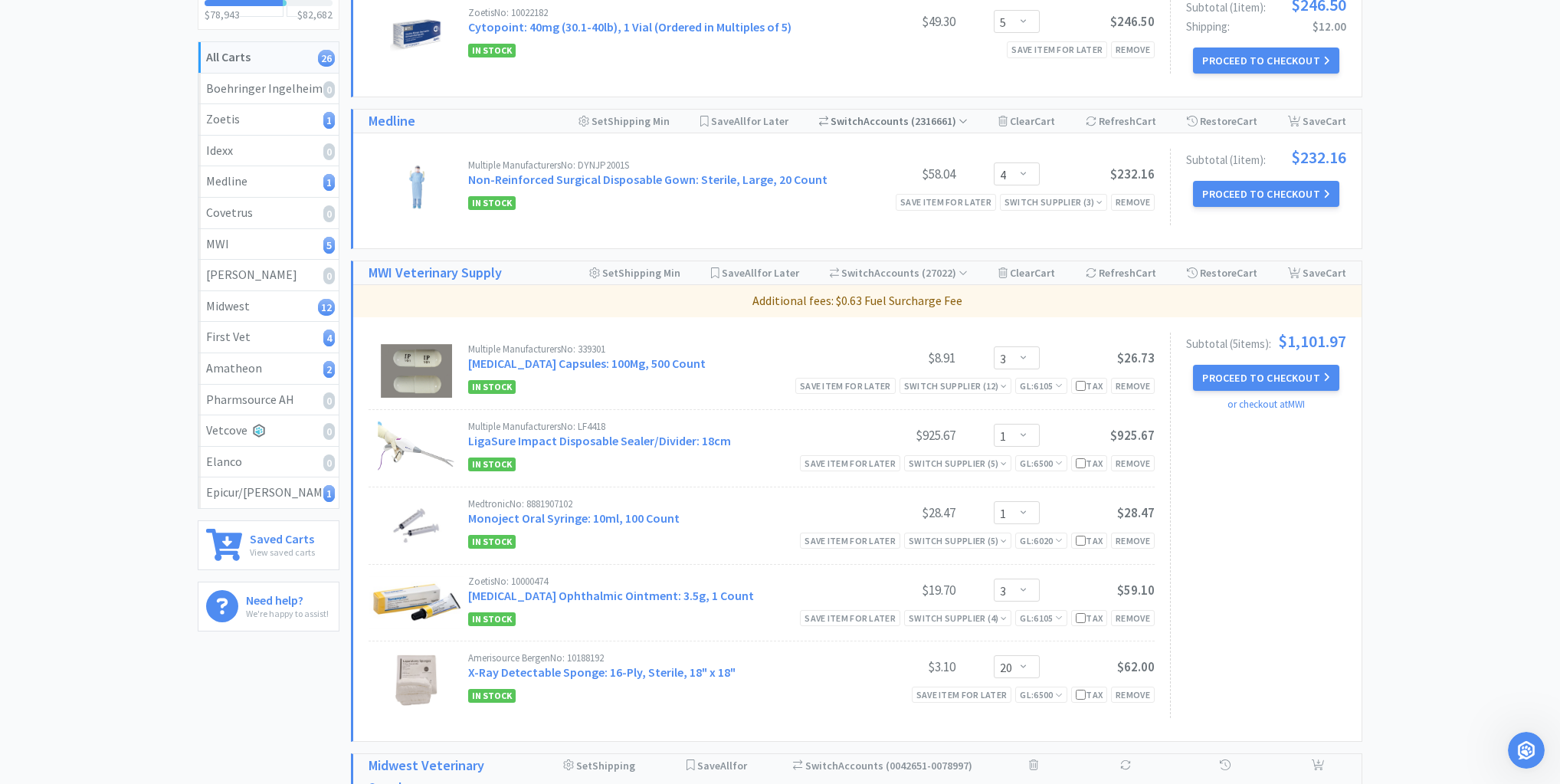
scroll to position [0, 0]
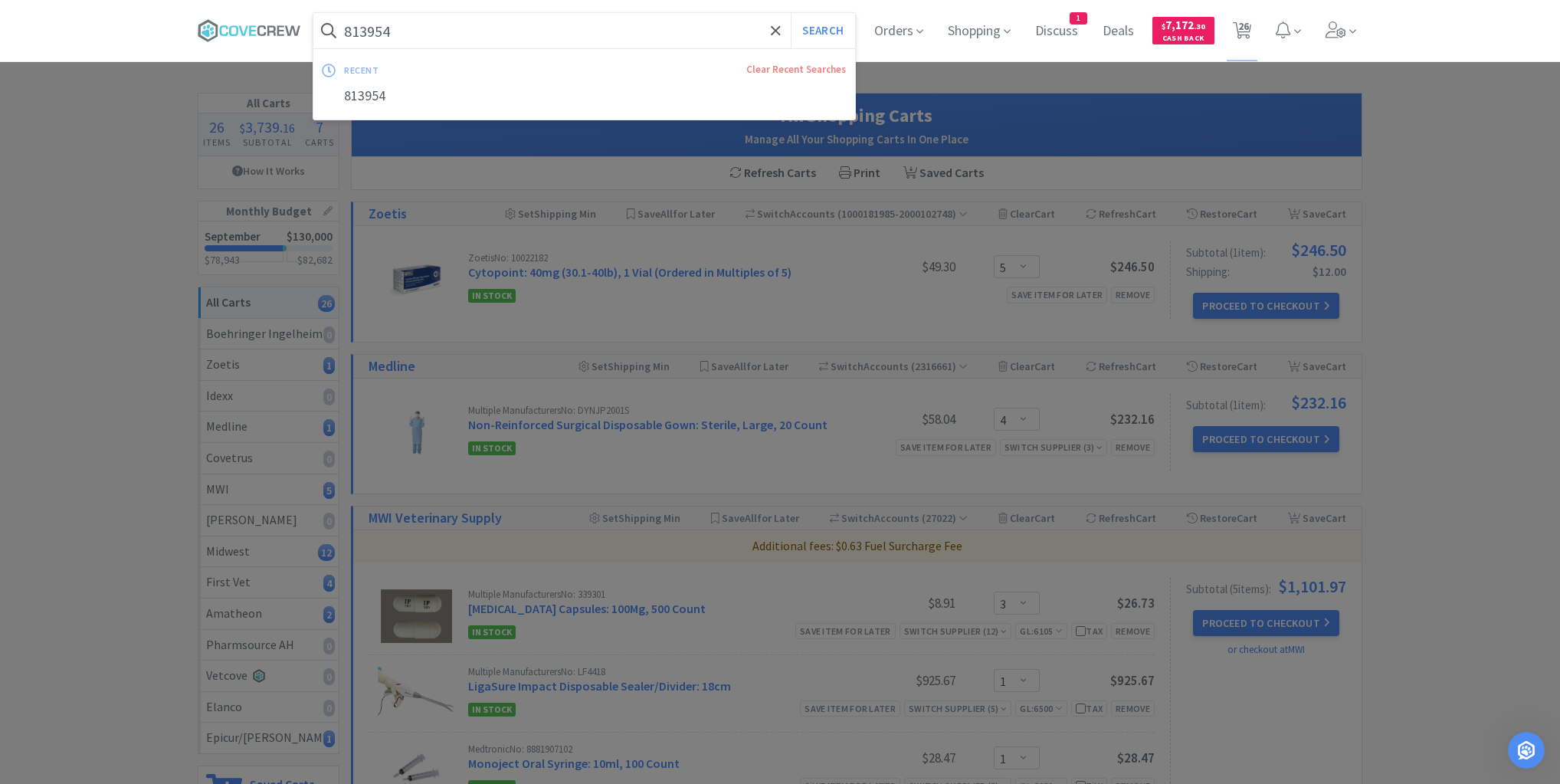
click at [642, 30] on input "813954" at bounding box center [584, 30] width 542 height 35
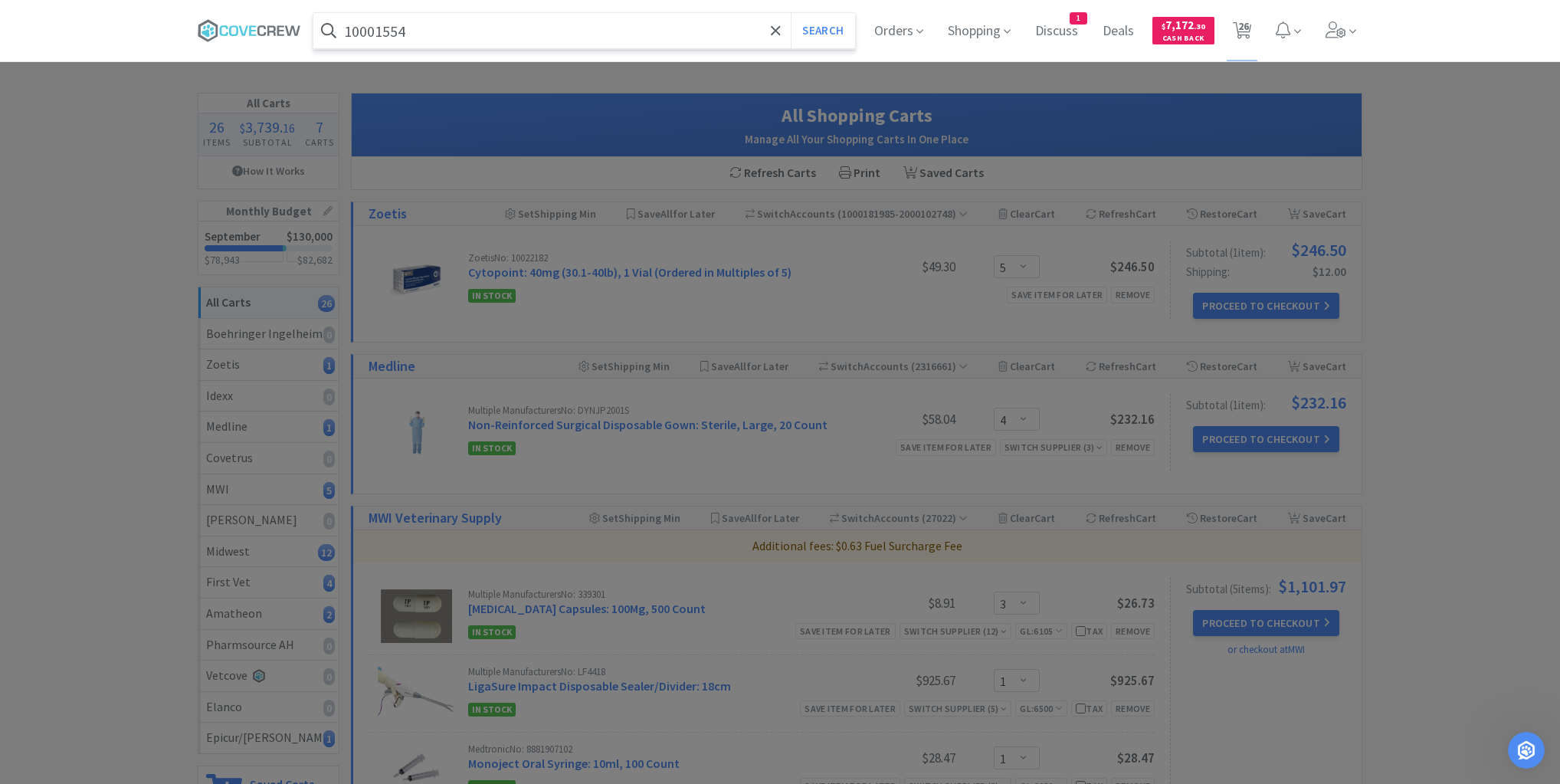
click at [791, 13] on button "Search" at bounding box center [822, 30] width 63 height 35
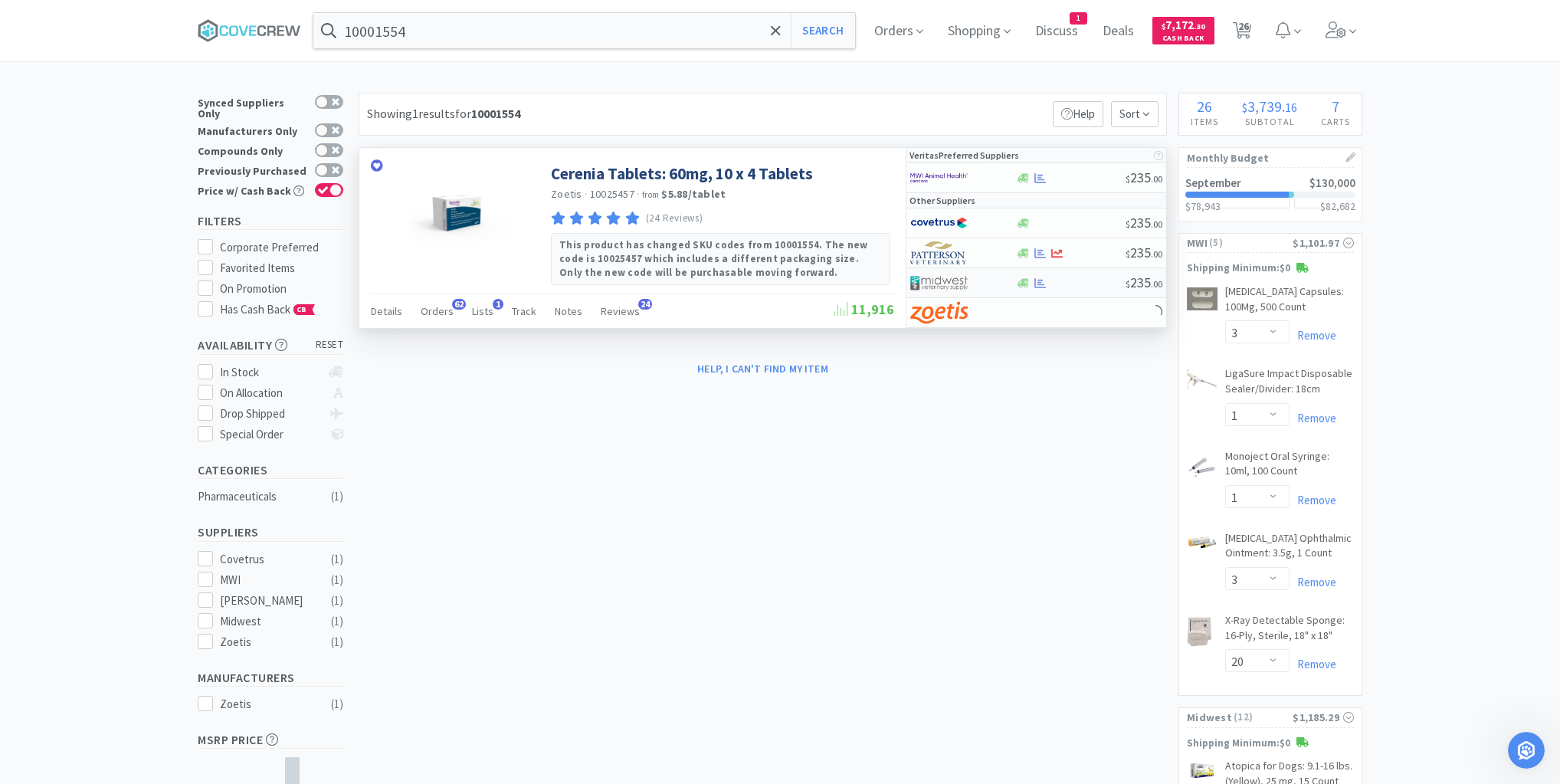
click at [1093, 282] on div at bounding box center [1070, 283] width 110 height 11
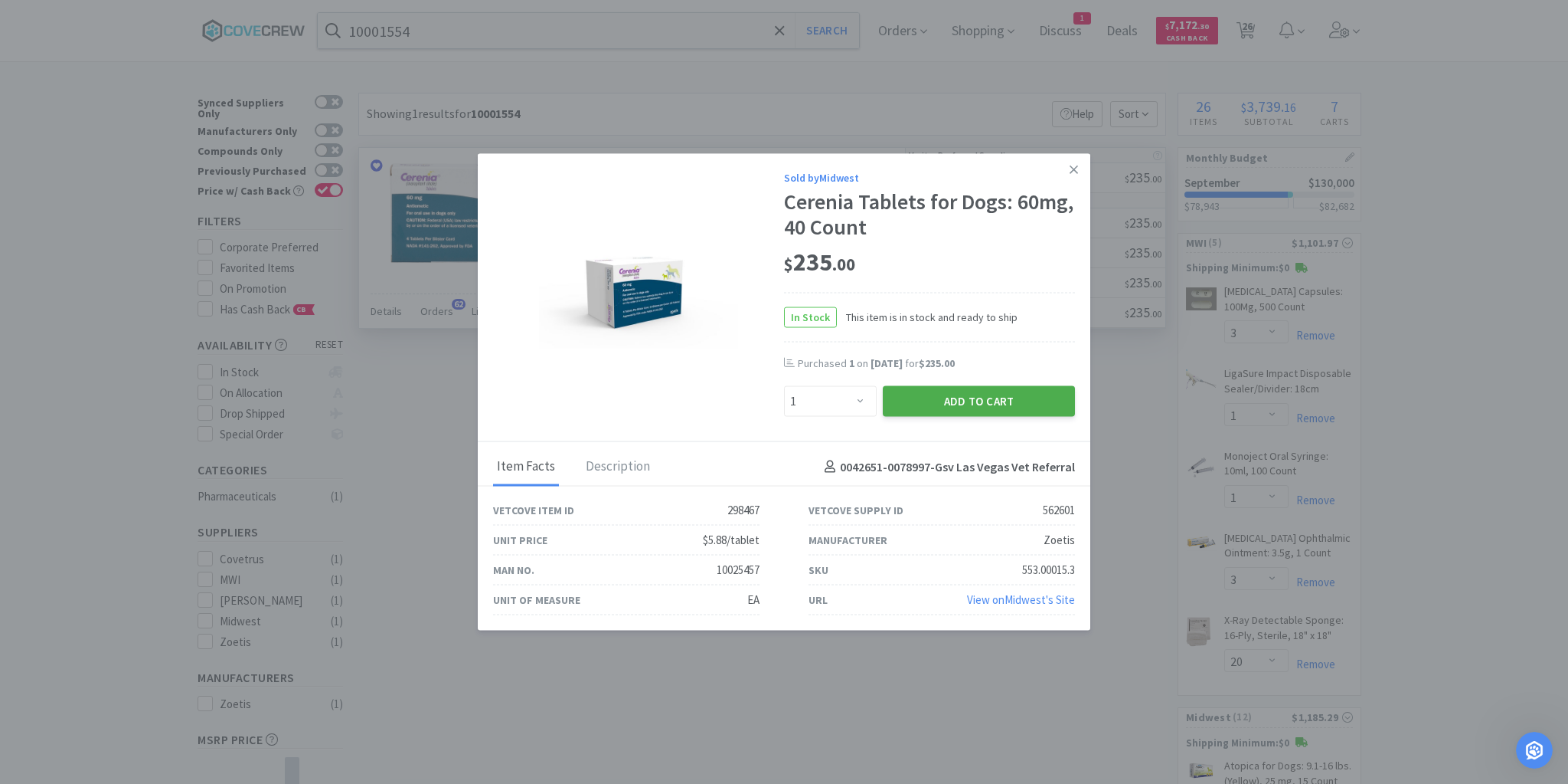
click at [987, 401] on button "Add to Cart" at bounding box center [978, 401] width 192 height 30
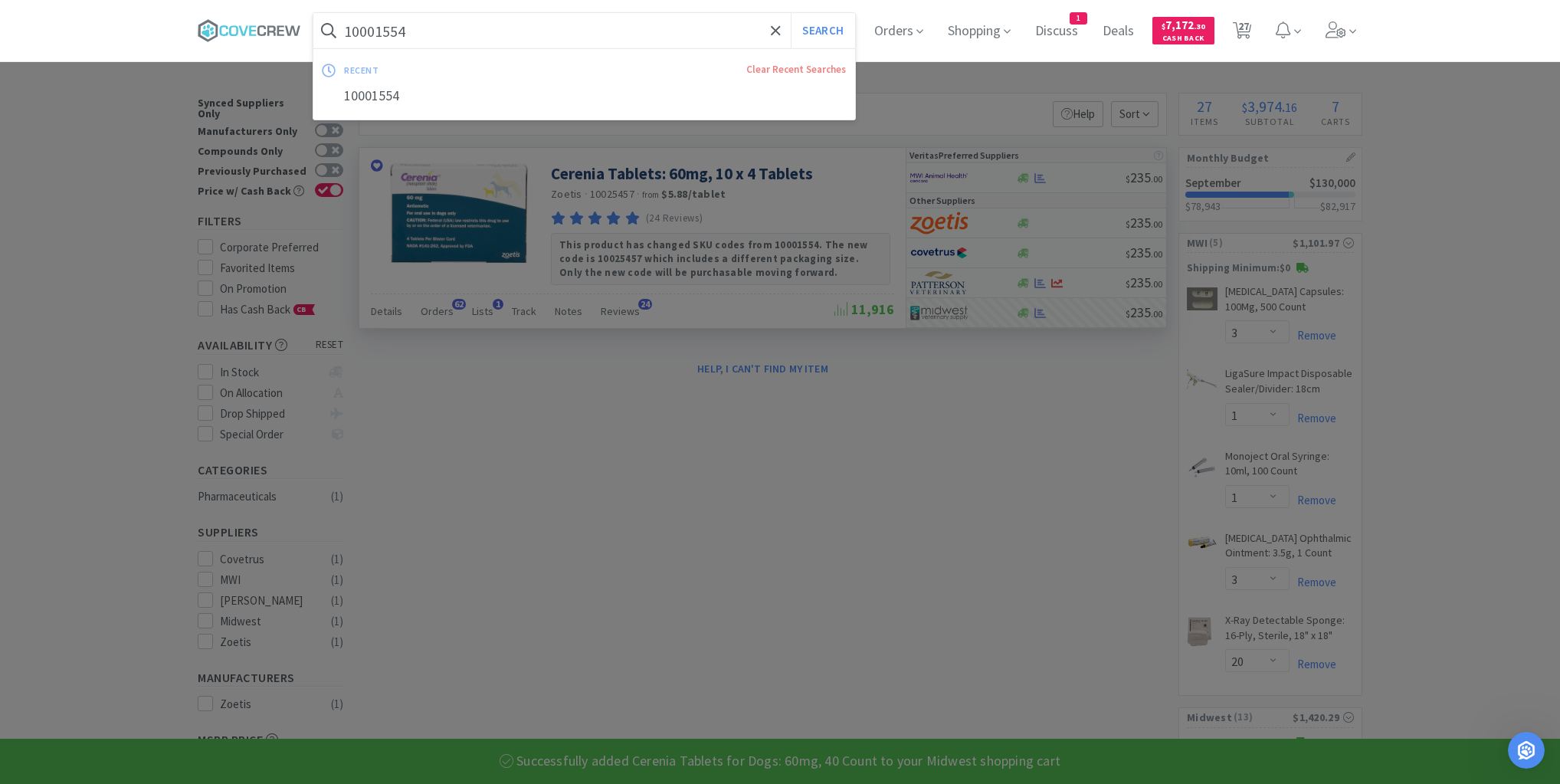
click at [736, 34] on input "10001554" at bounding box center [584, 30] width 542 height 35
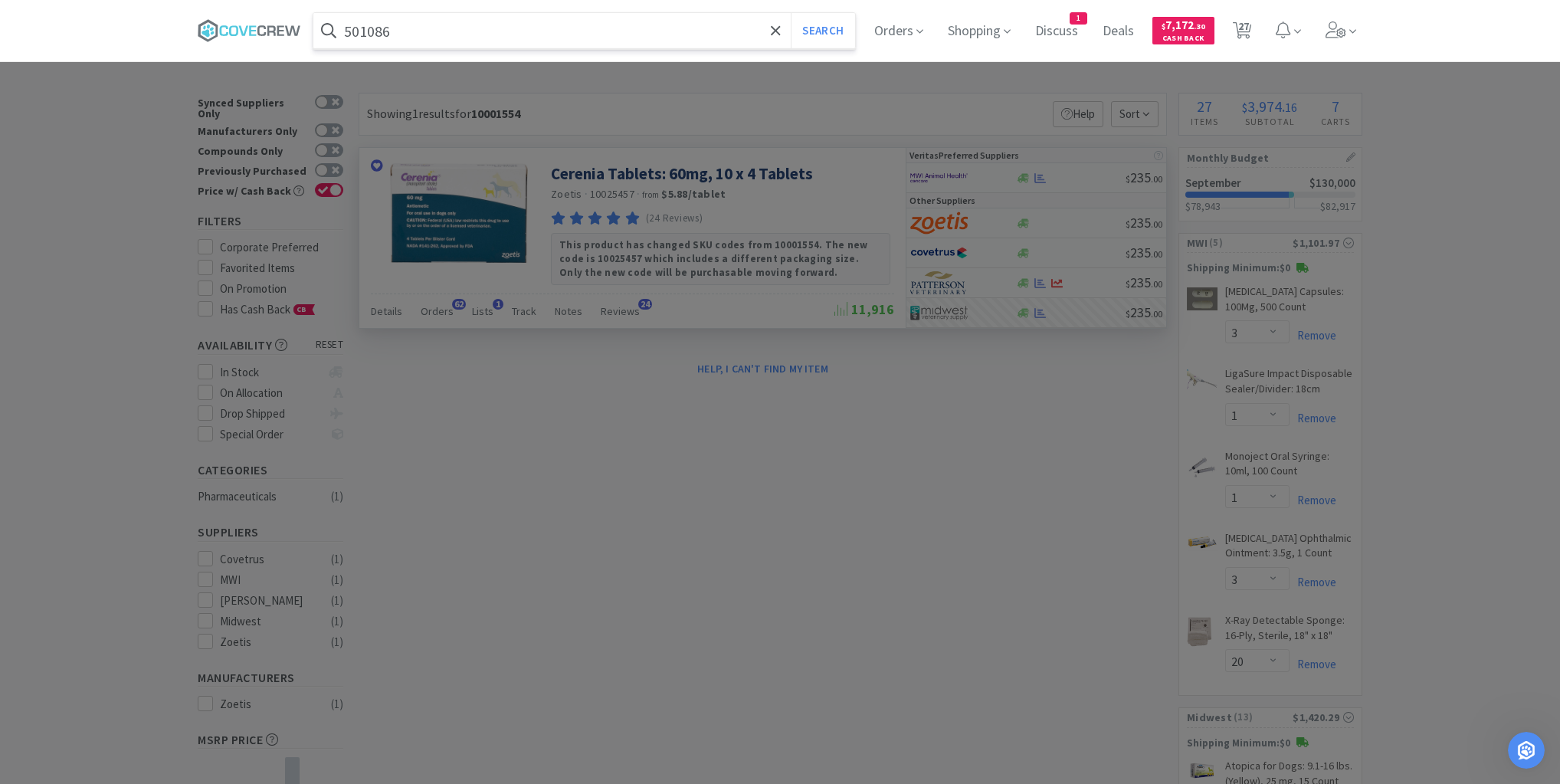
click at [791, 13] on button "Search" at bounding box center [822, 30] width 63 height 35
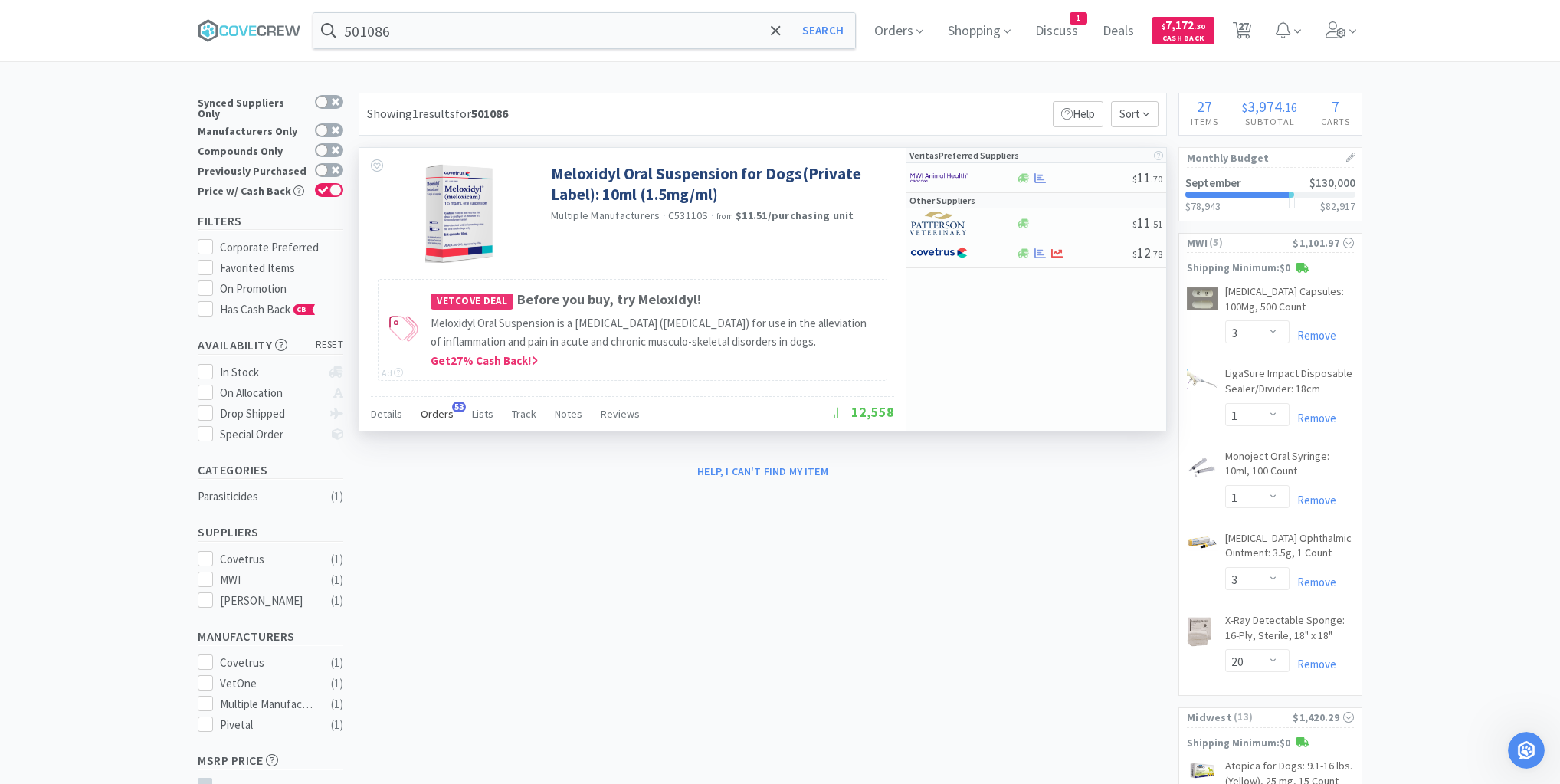
click at [440, 411] on span "Orders" at bounding box center [437, 414] width 33 height 14
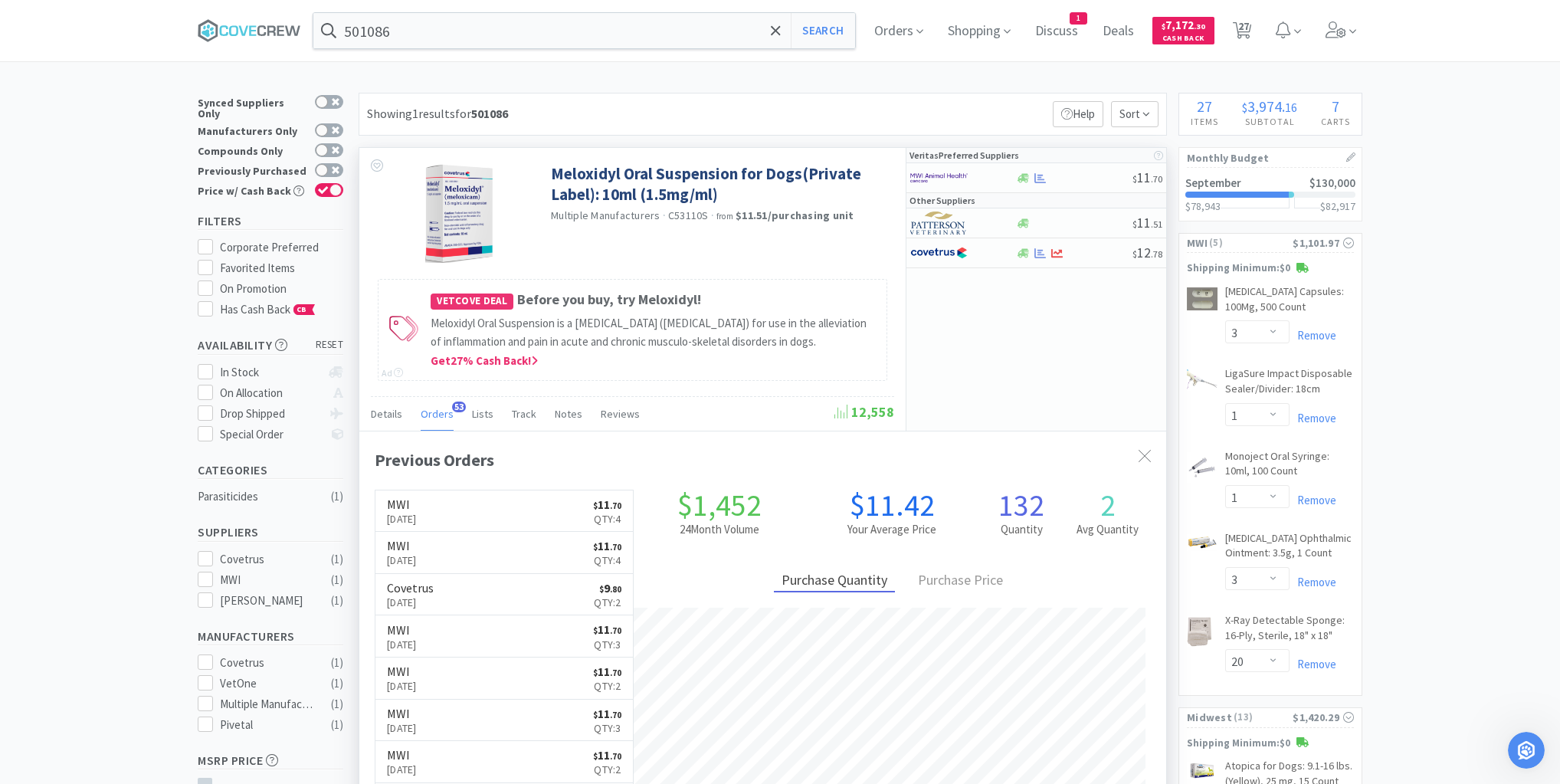
scroll to position [411, 807]
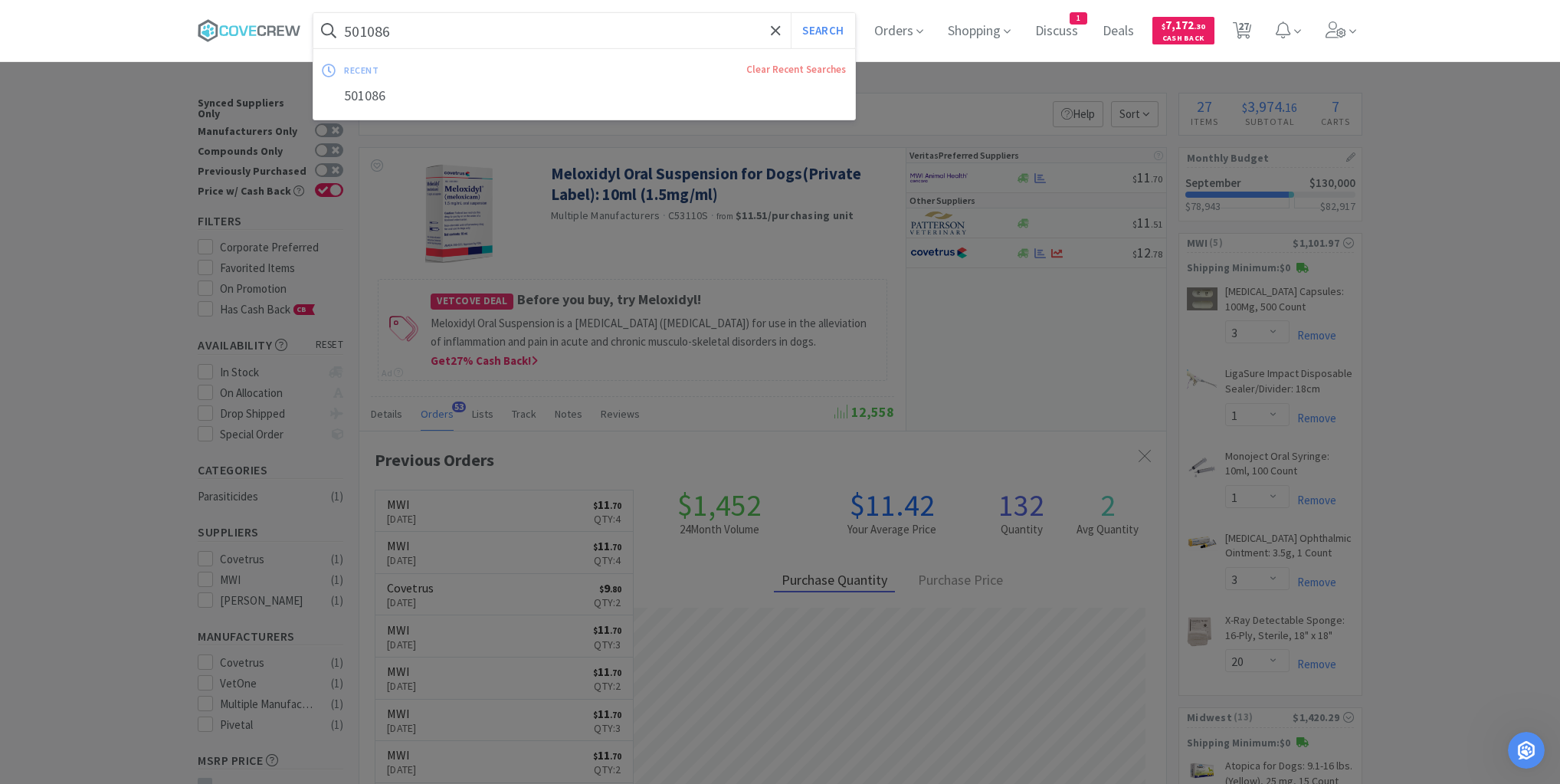
click at [629, 29] on input "501086" at bounding box center [584, 30] width 542 height 35
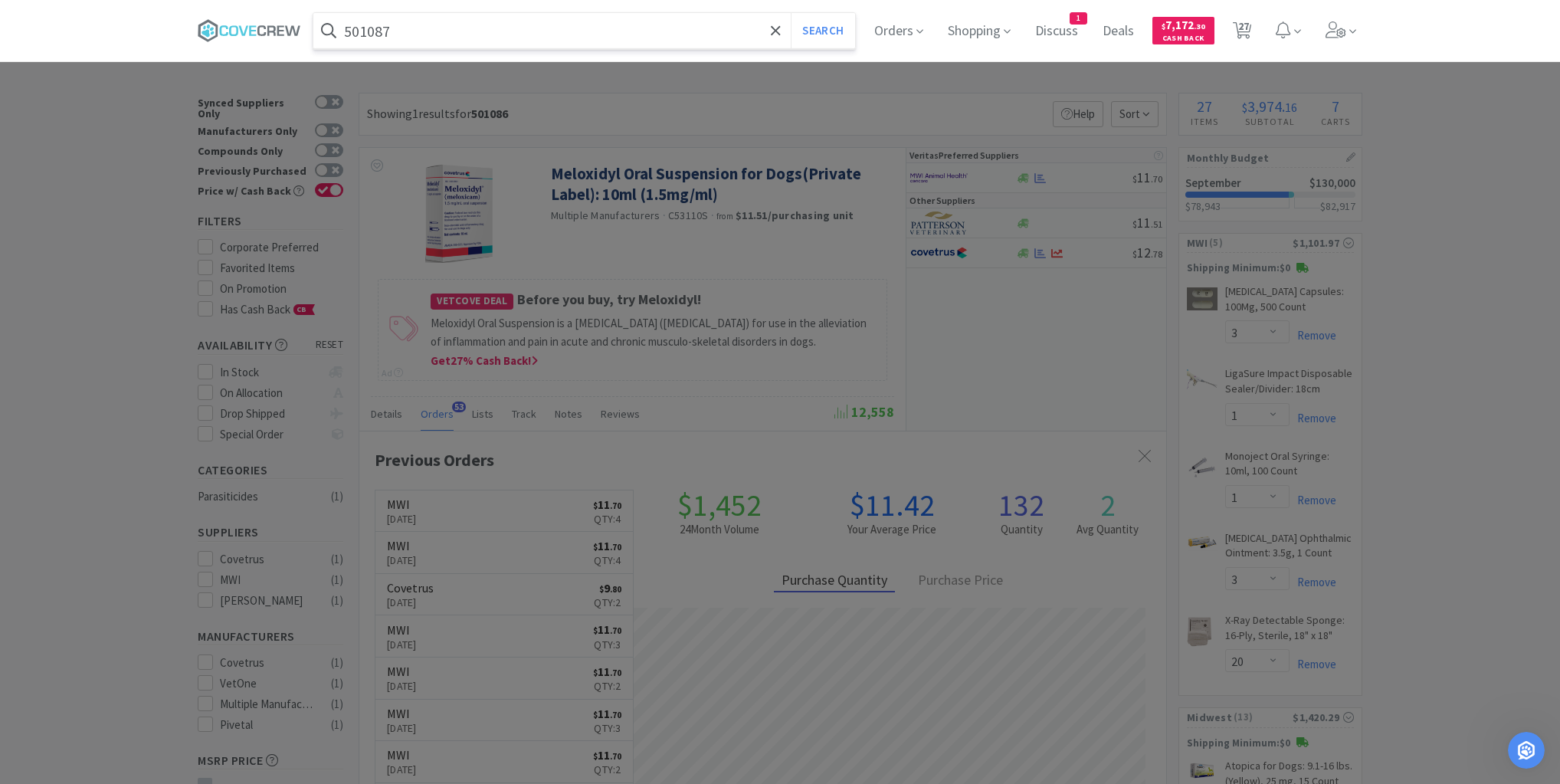
click at [791, 13] on button "Search" at bounding box center [822, 30] width 63 height 35
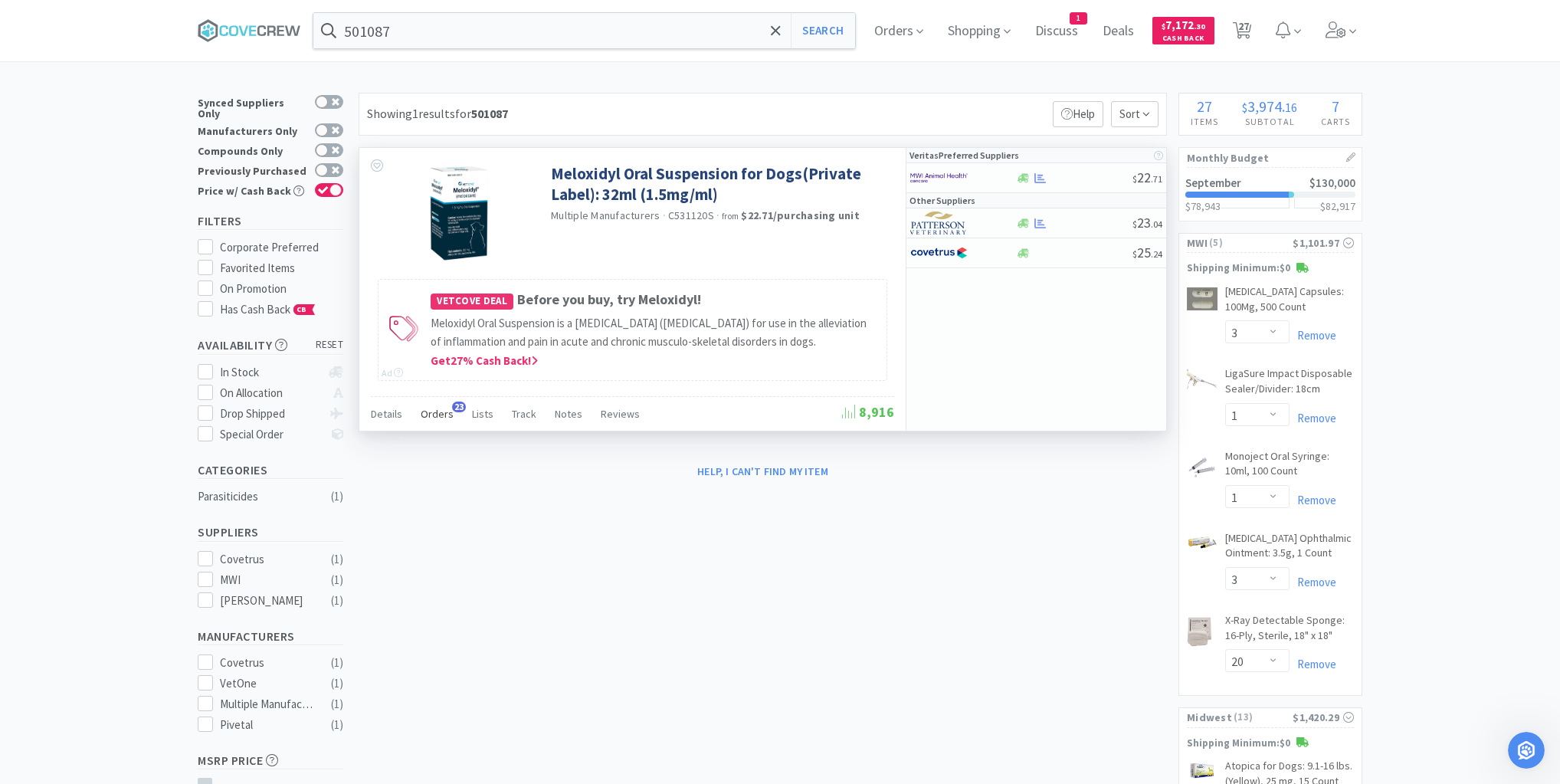
click at [447, 411] on span "Orders" at bounding box center [437, 414] width 33 height 14
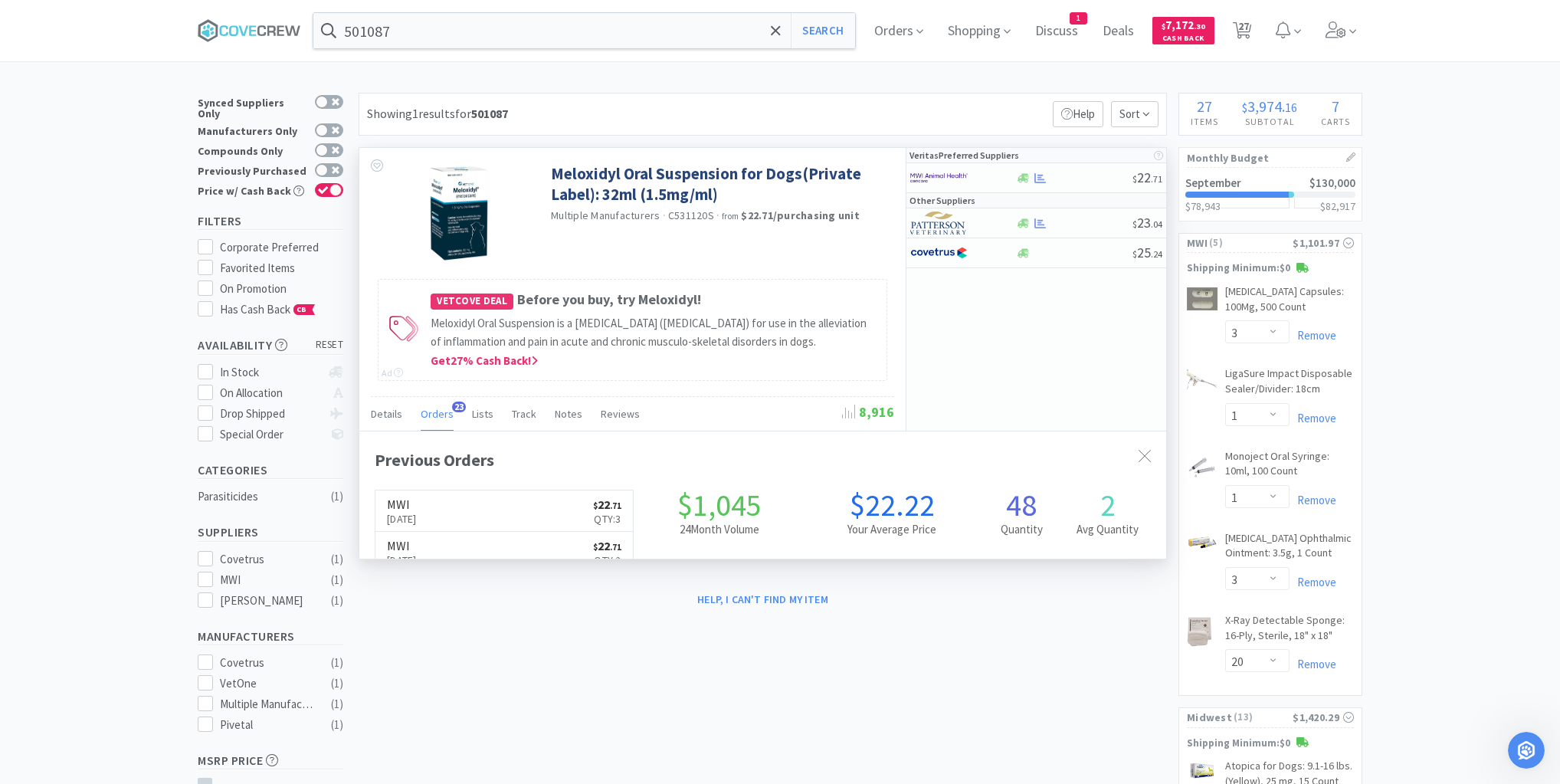
scroll to position [411, 807]
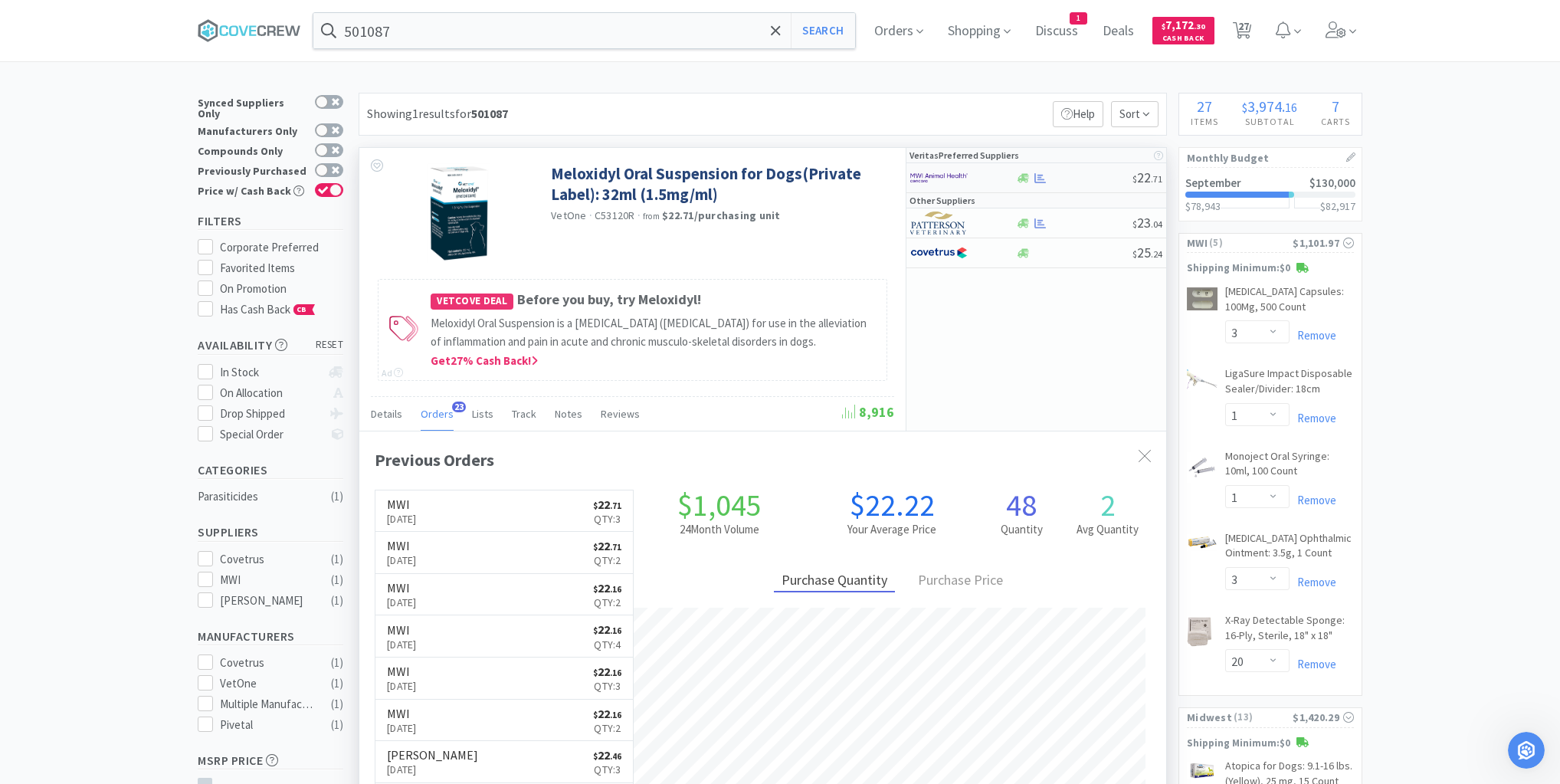
click at [1085, 172] on div at bounding box center [1074, 178] width 117 height 11
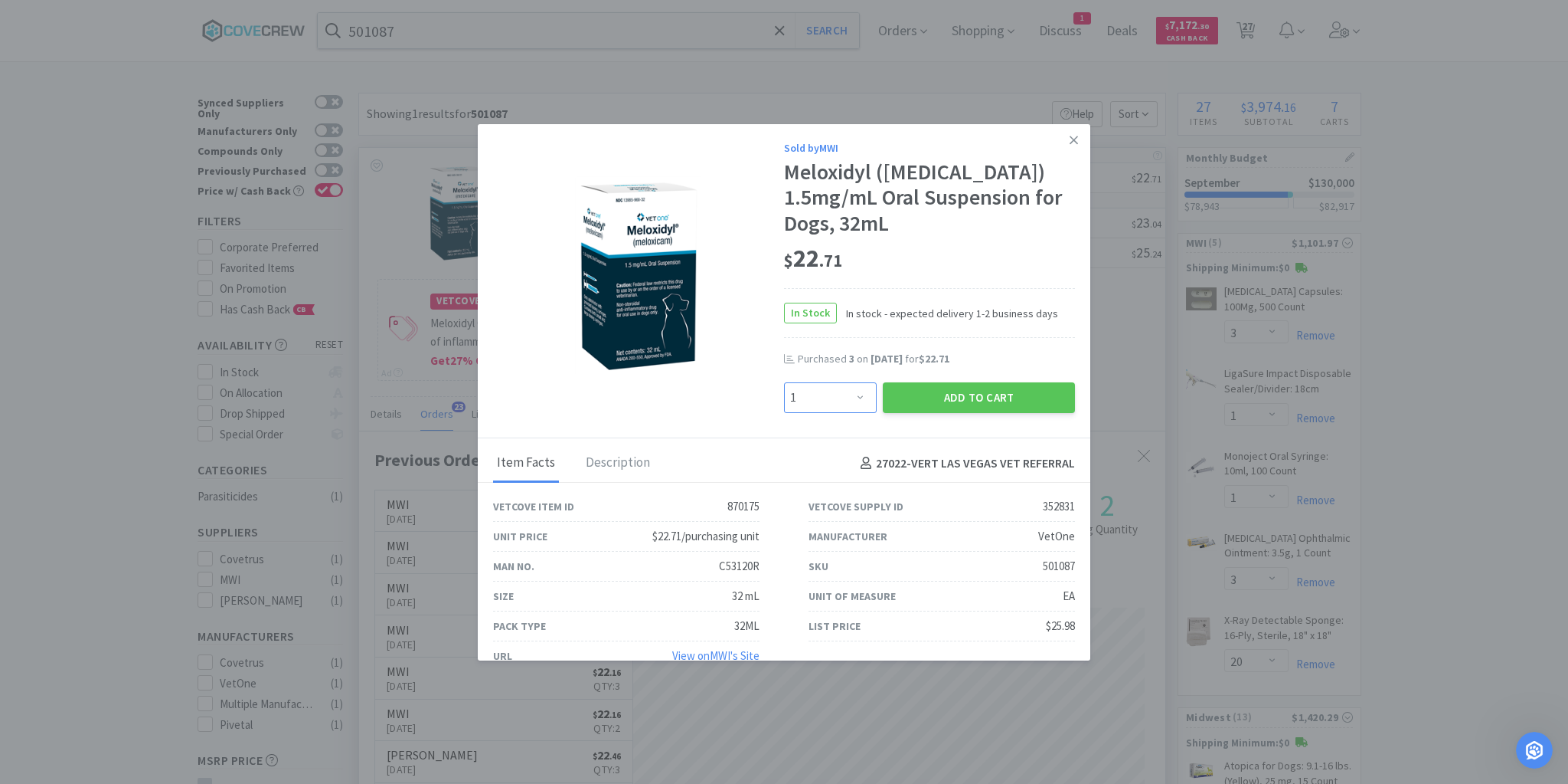
click at [855, 395] on select "Enter Quantity 1 2 3 4 5 6 7 8 9 10 11 12 13 14 15 16 17 18 19 20 Enter Quantity" at bounding box center [830, 398] width 93 height 30
click at [784, 383] on select "Enter Quantity 1 2 3 4 5 6 7 8 9 10 11 12 13 14 15 16 17 18 19 20 Enter Quantity" at bounding box center [830, 398] width 93 height 30
click at [1069, 138] on icon at bounding box center [1073, 140] width 9 height 14
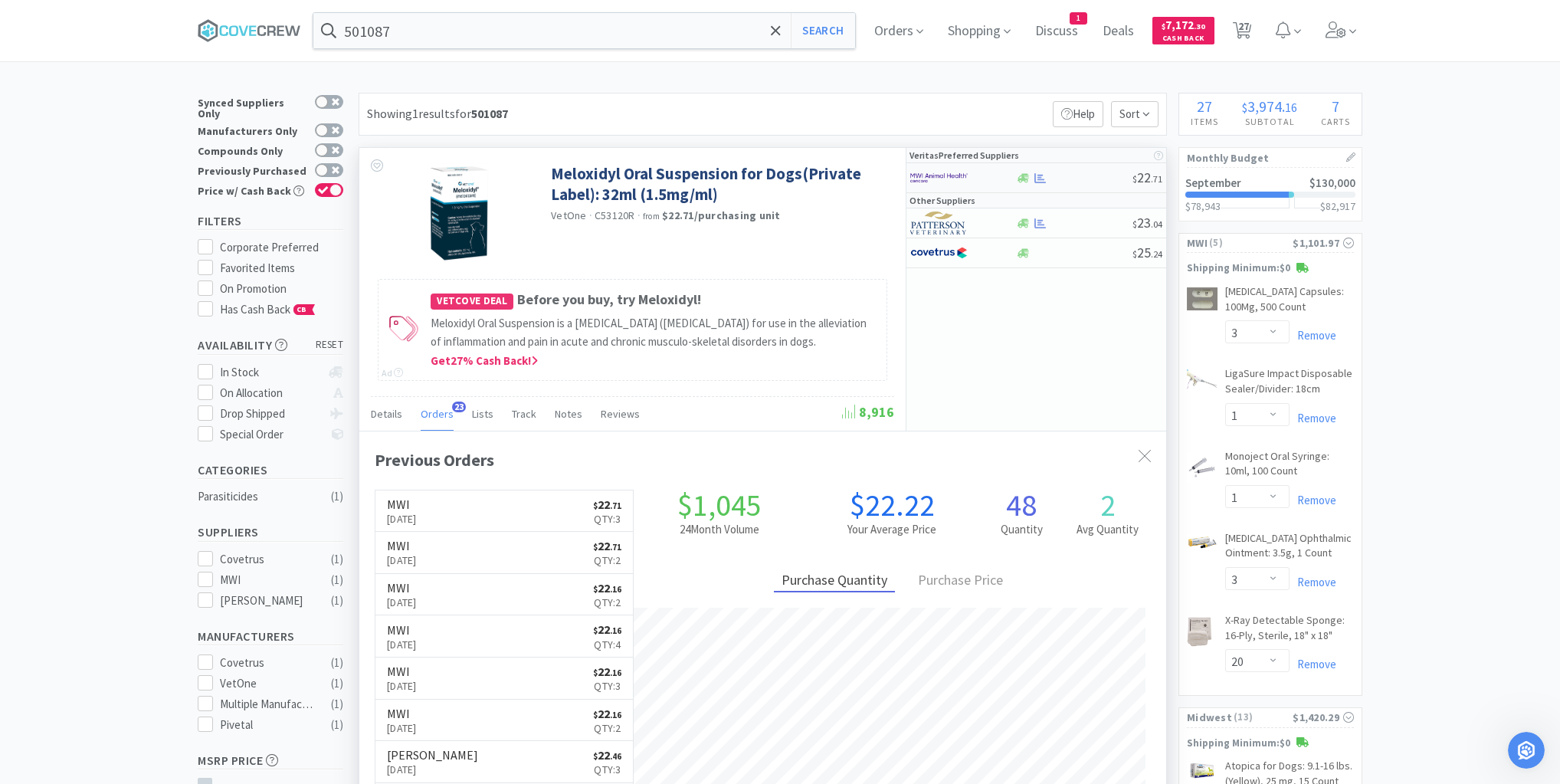
click at [1097, 180] on div at bounding box center [1074, 178] width 117 height 11
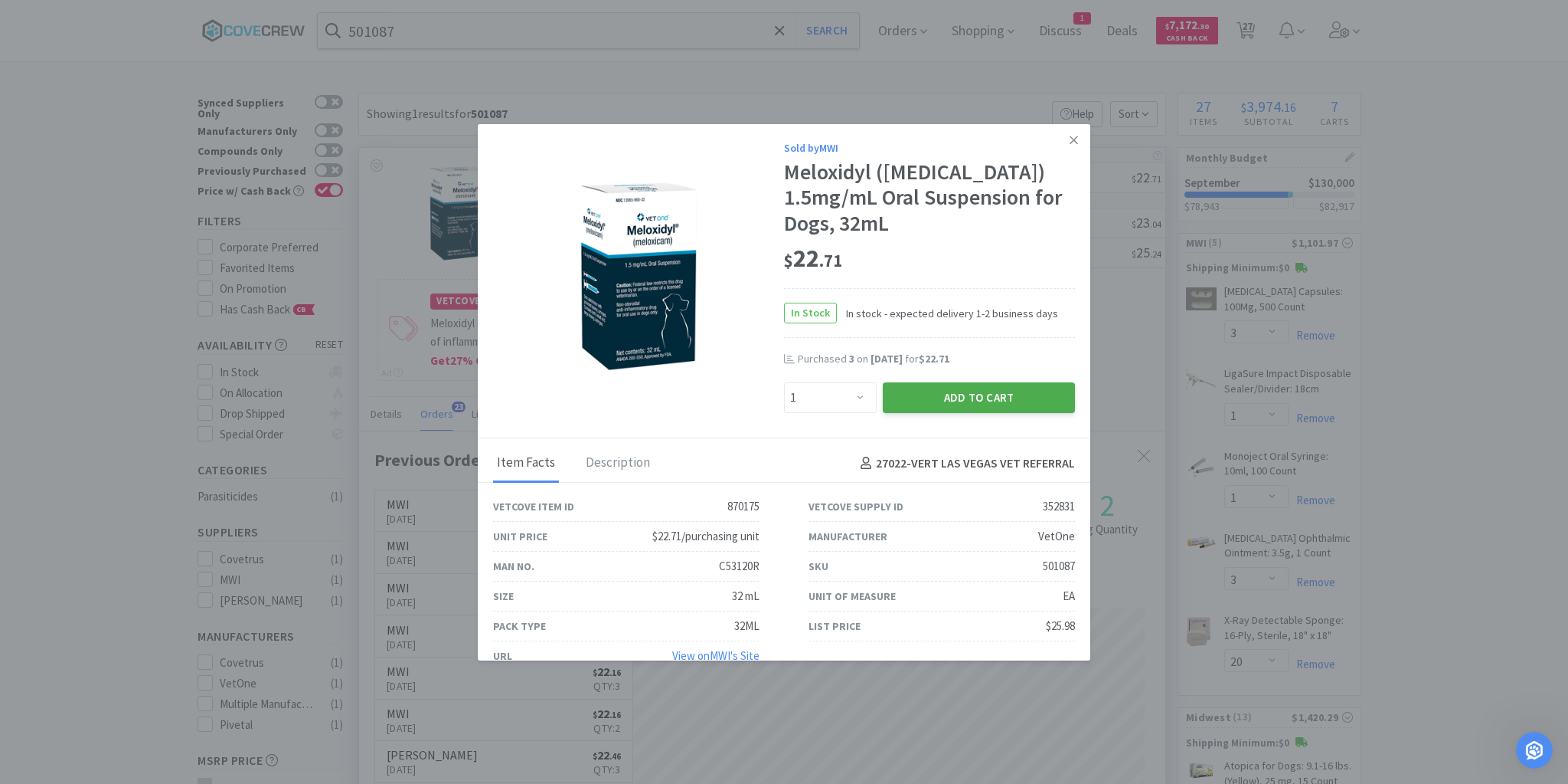
click at [981, 396] on button "Add to Cart" at bounding box center [978, 398] width 192 height 30
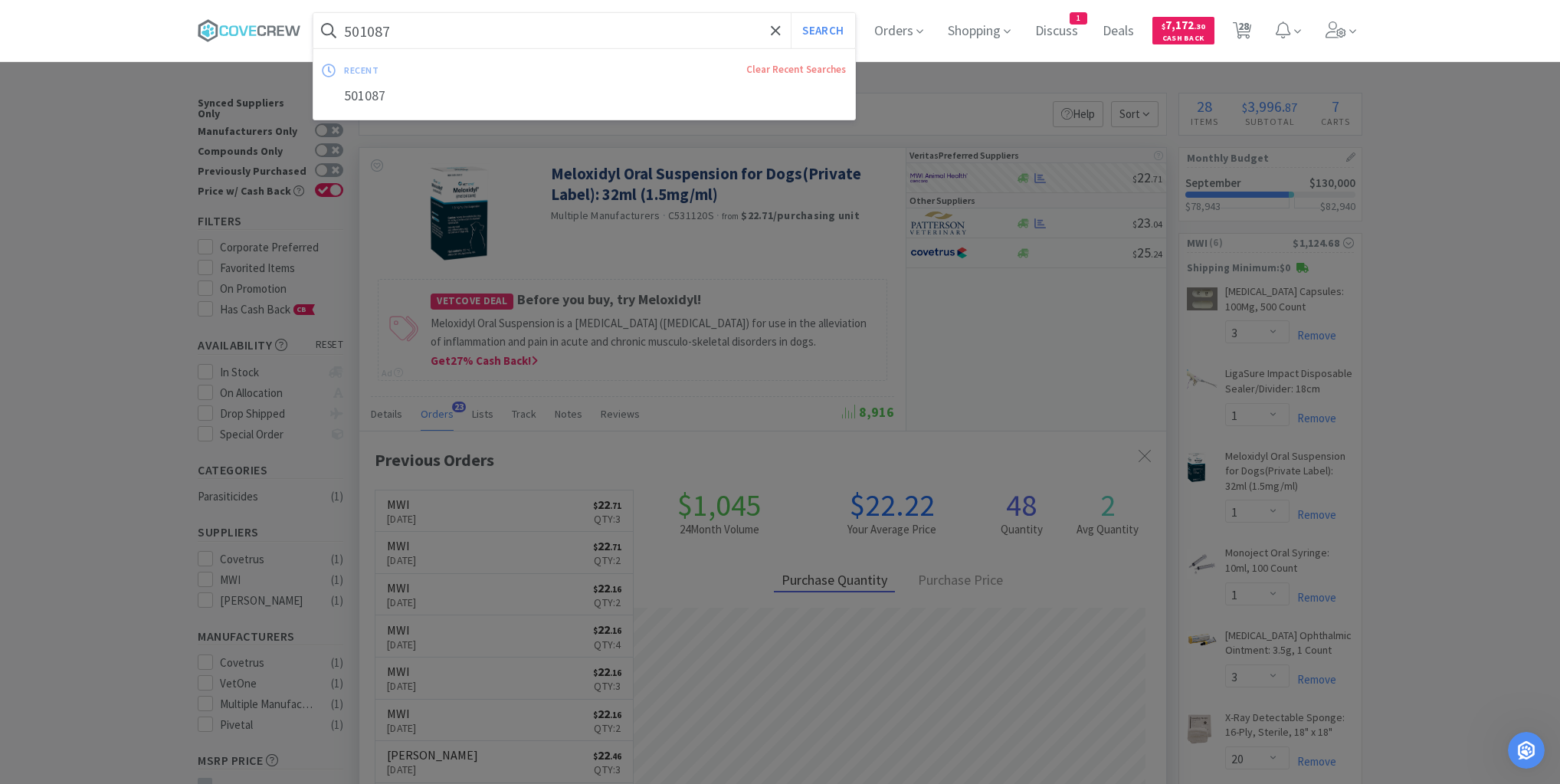
click at [604, 26] on input "501087" at bounding box center [584, 30] width 542 height 35
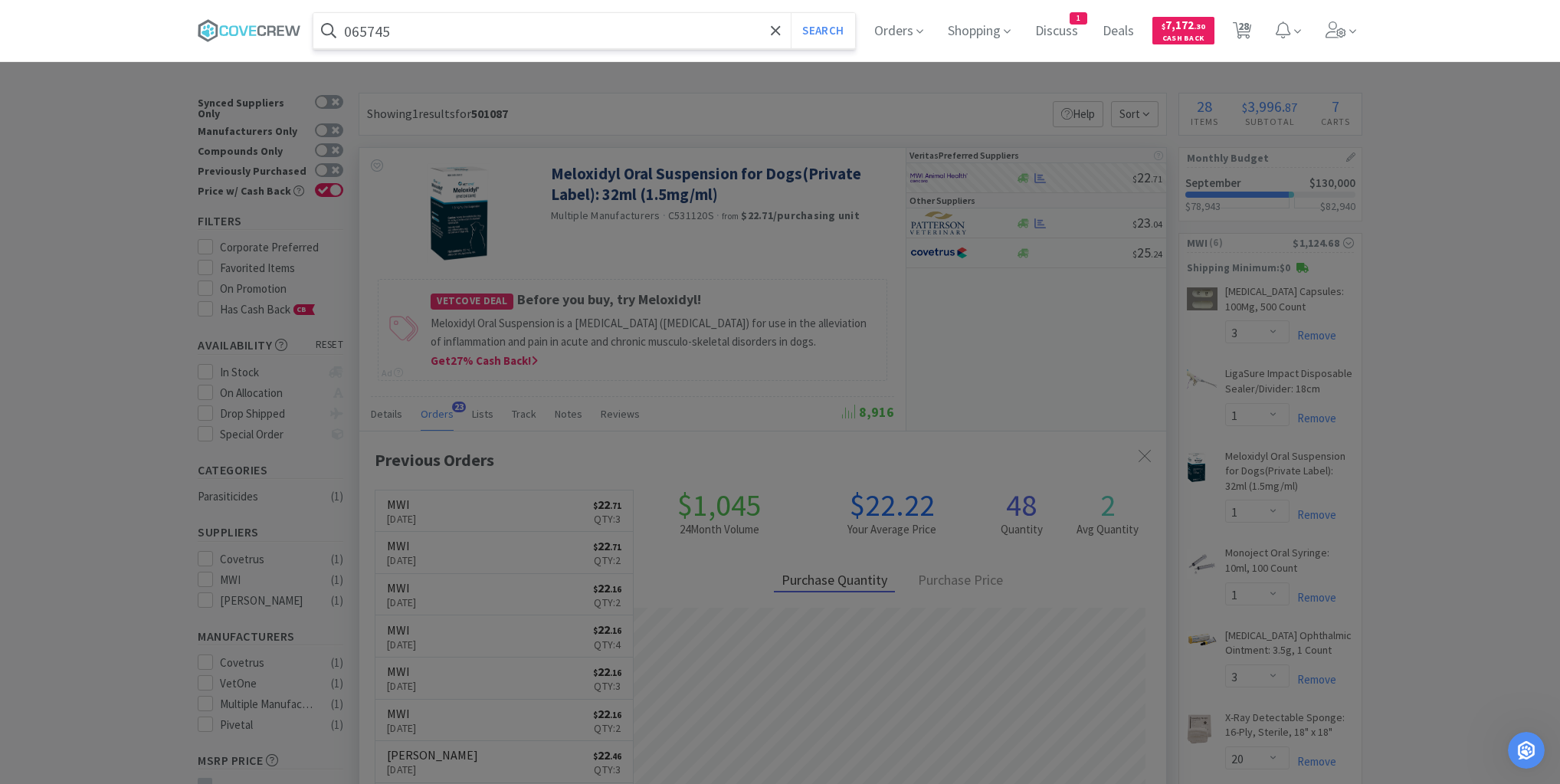
click at [791, 13] on button "Search" at bounding box center [822, 30] width 63 height 35
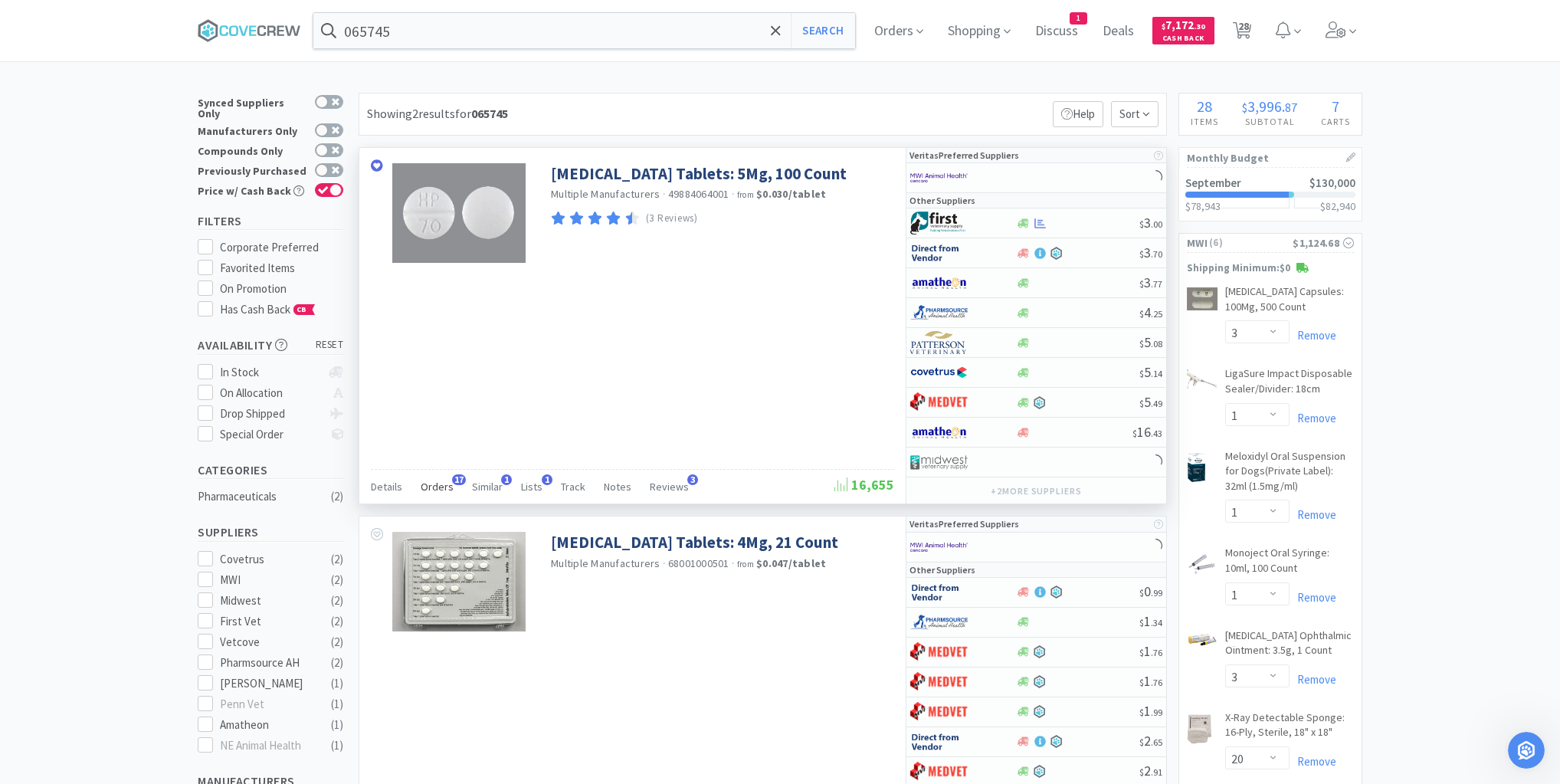
click at [438, 484] on span "Orders" at bounding box center [437, 486] width 33 height 14
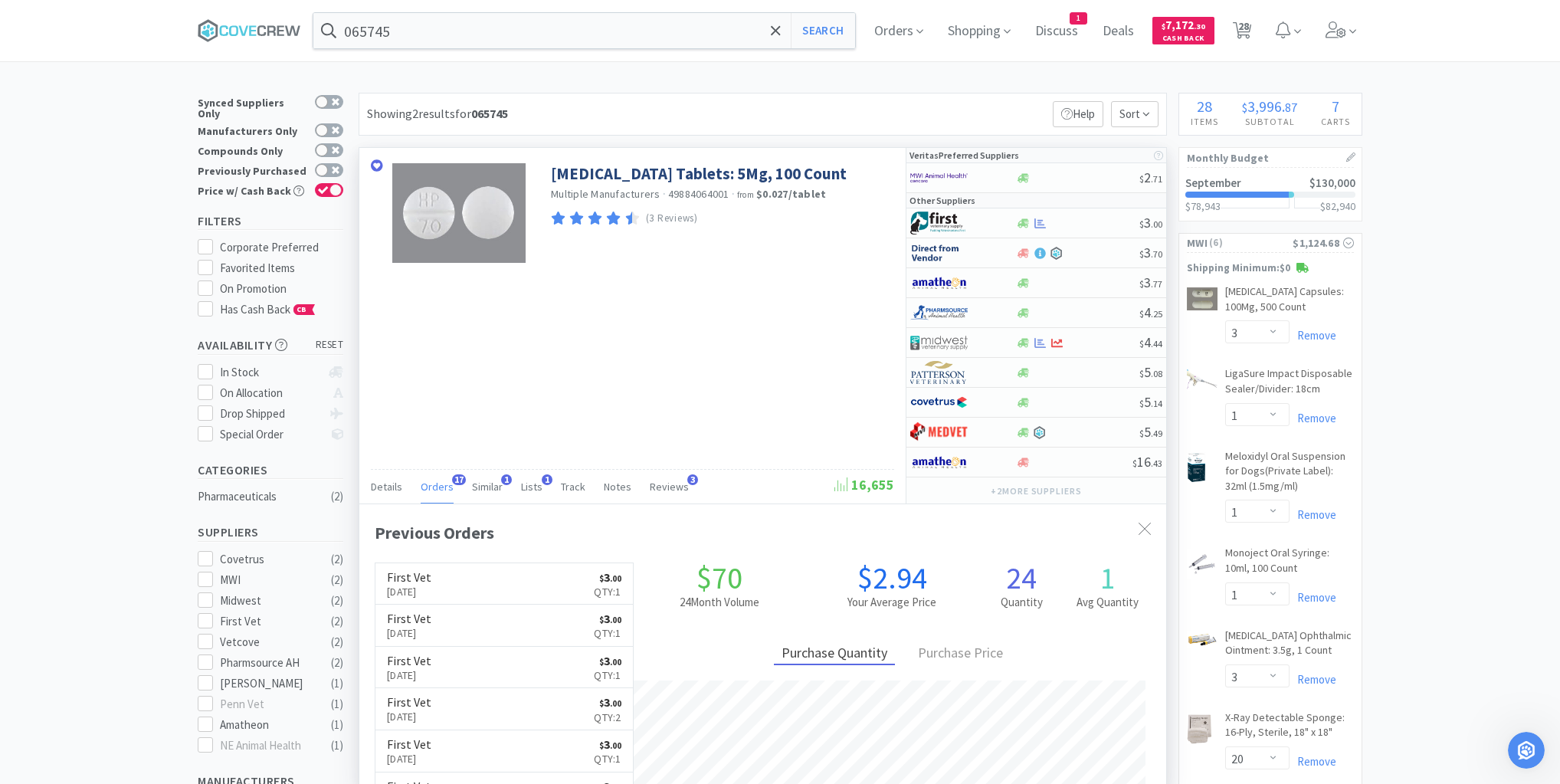
scroll to position [411, 807]
click at [585, 27] on input "065745" at bounding box center [584, 30] width 542 height 35
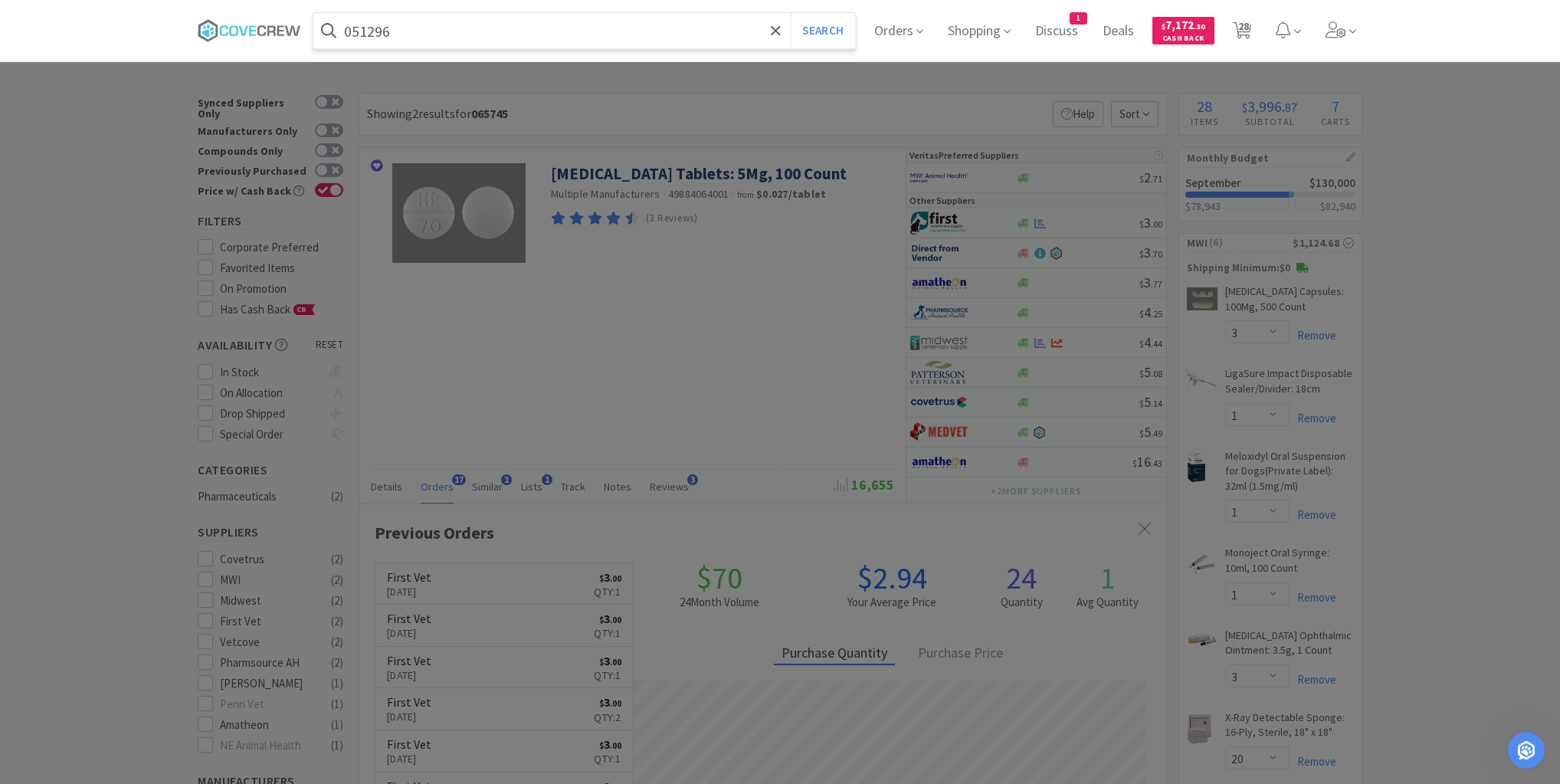
click at [791, 13] on button "Search" at bounding box center [822, 30] width 63 height 35
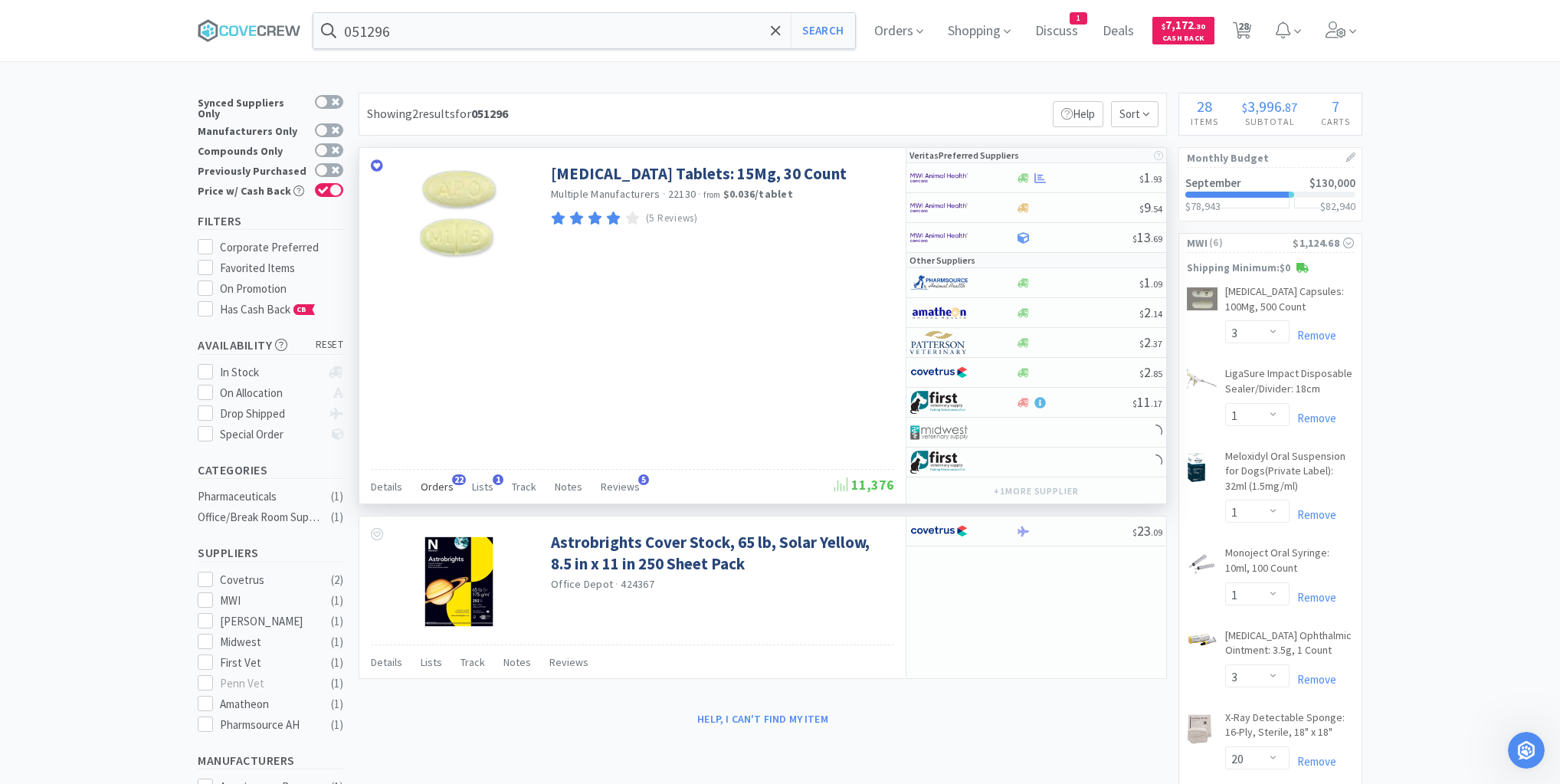
click at [438, 479] on span "Orders" at bounding box center [437, 486] width 33 height 14
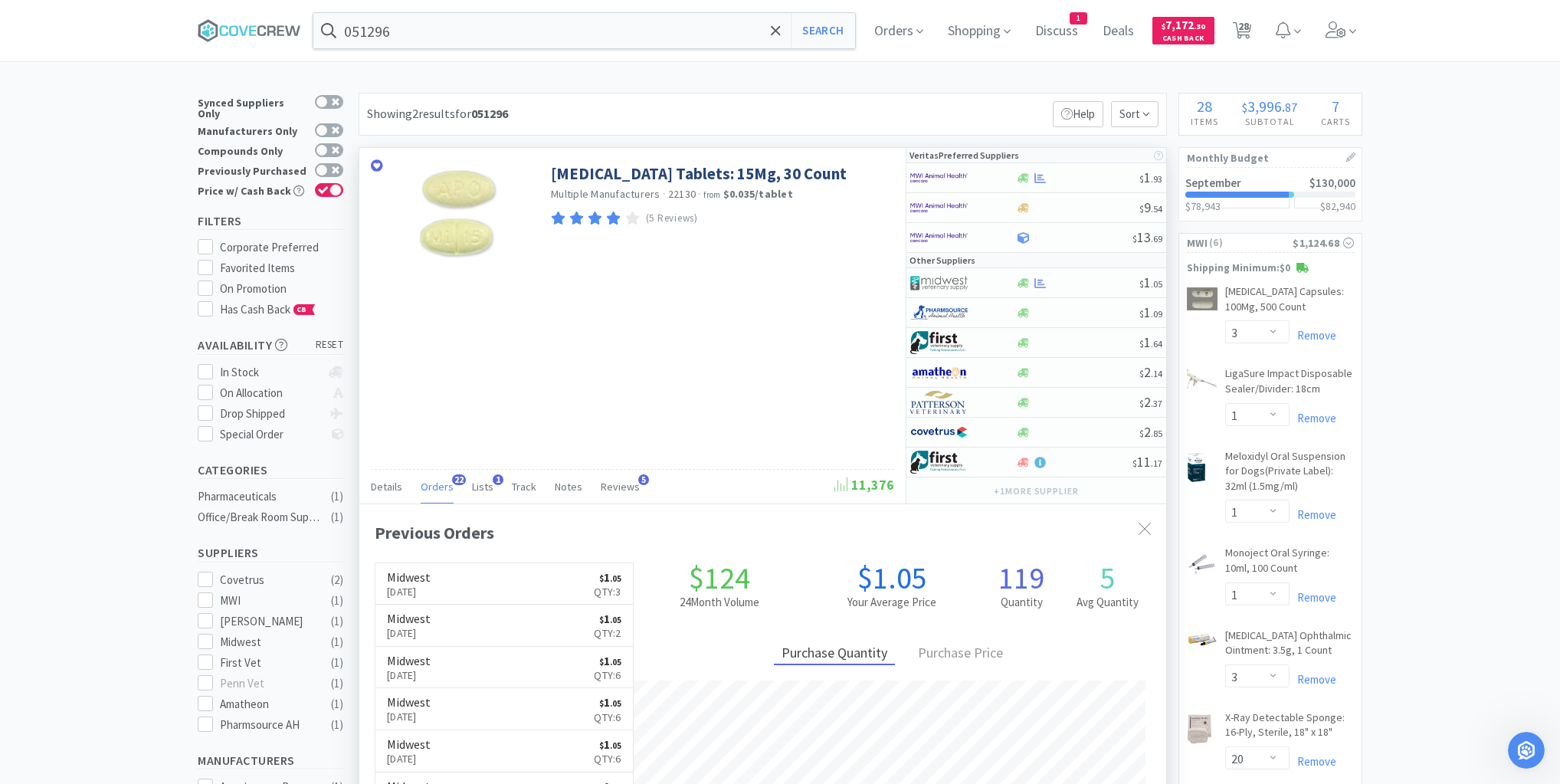
scroll to position [411, 807]
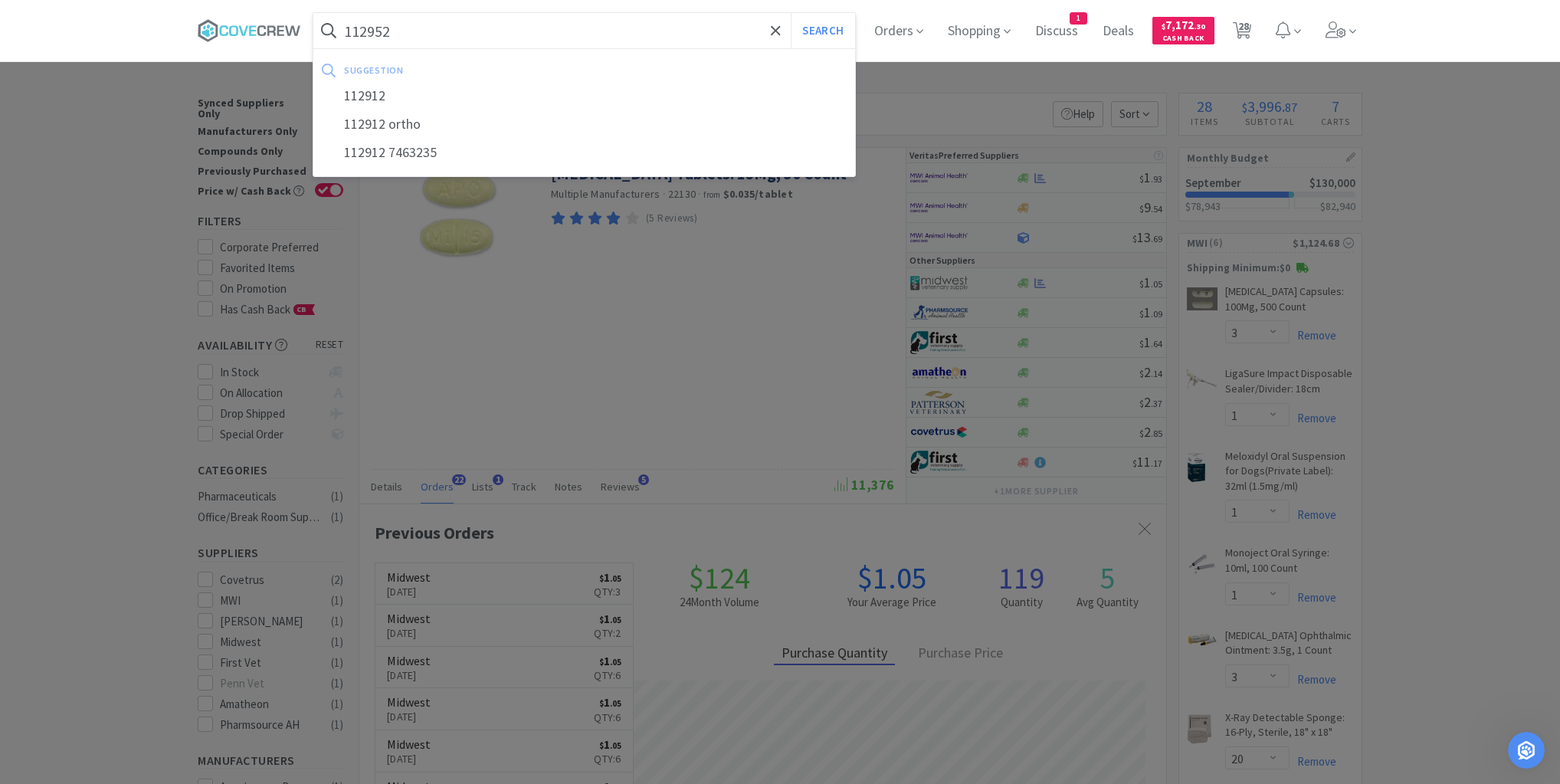
click at [791, 13] on button "Search" at bounding box center [822, 30] width 63 height 35
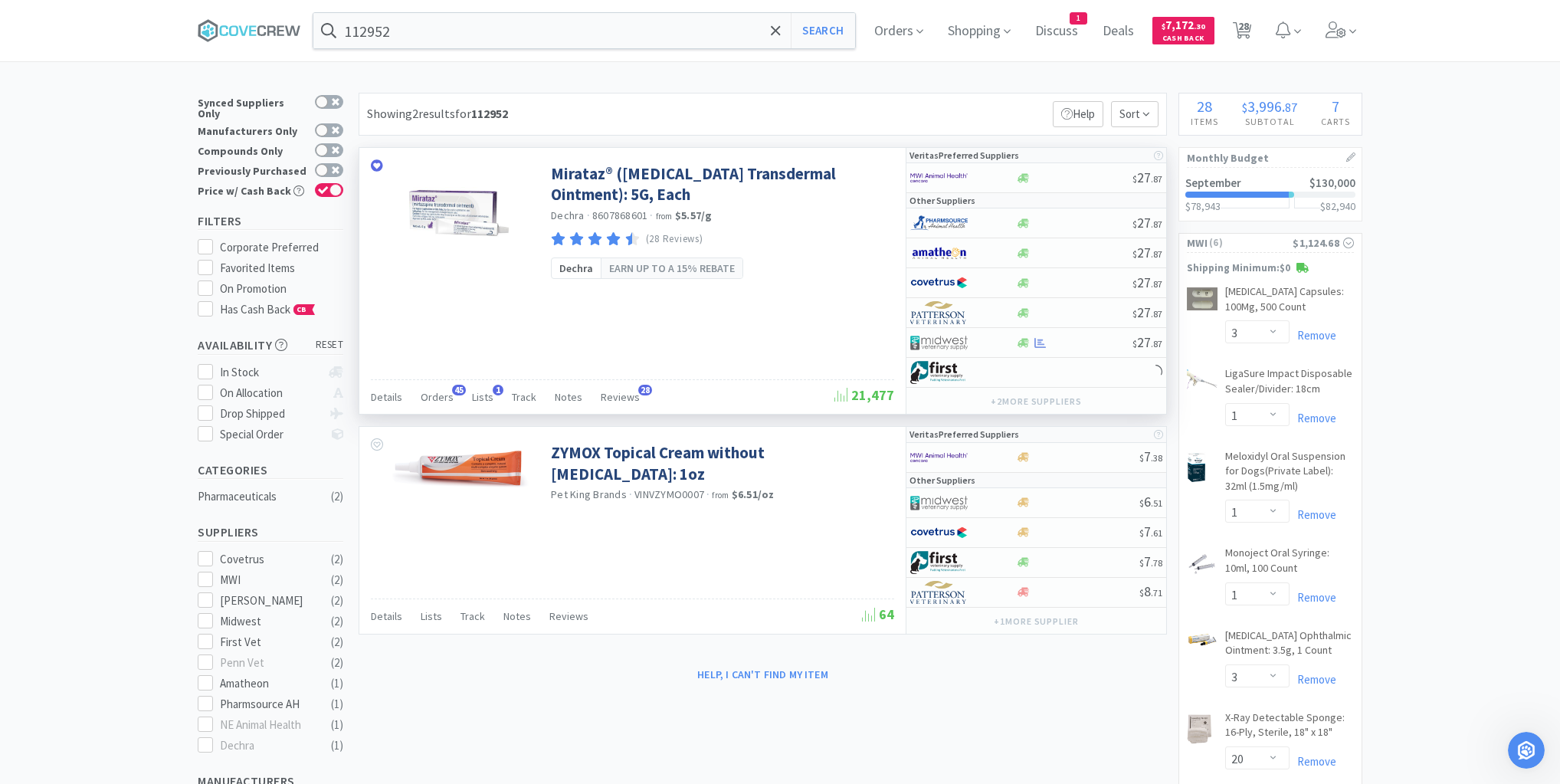
click at [450, 394] on div "Details Orders 45 Lists 1 Track Notes Reviews 28" at bounding box center [602, 399] width 463 height 29
click at [443, 396] on span "Orders" at bounding box center [437, 397] width 33 height 14
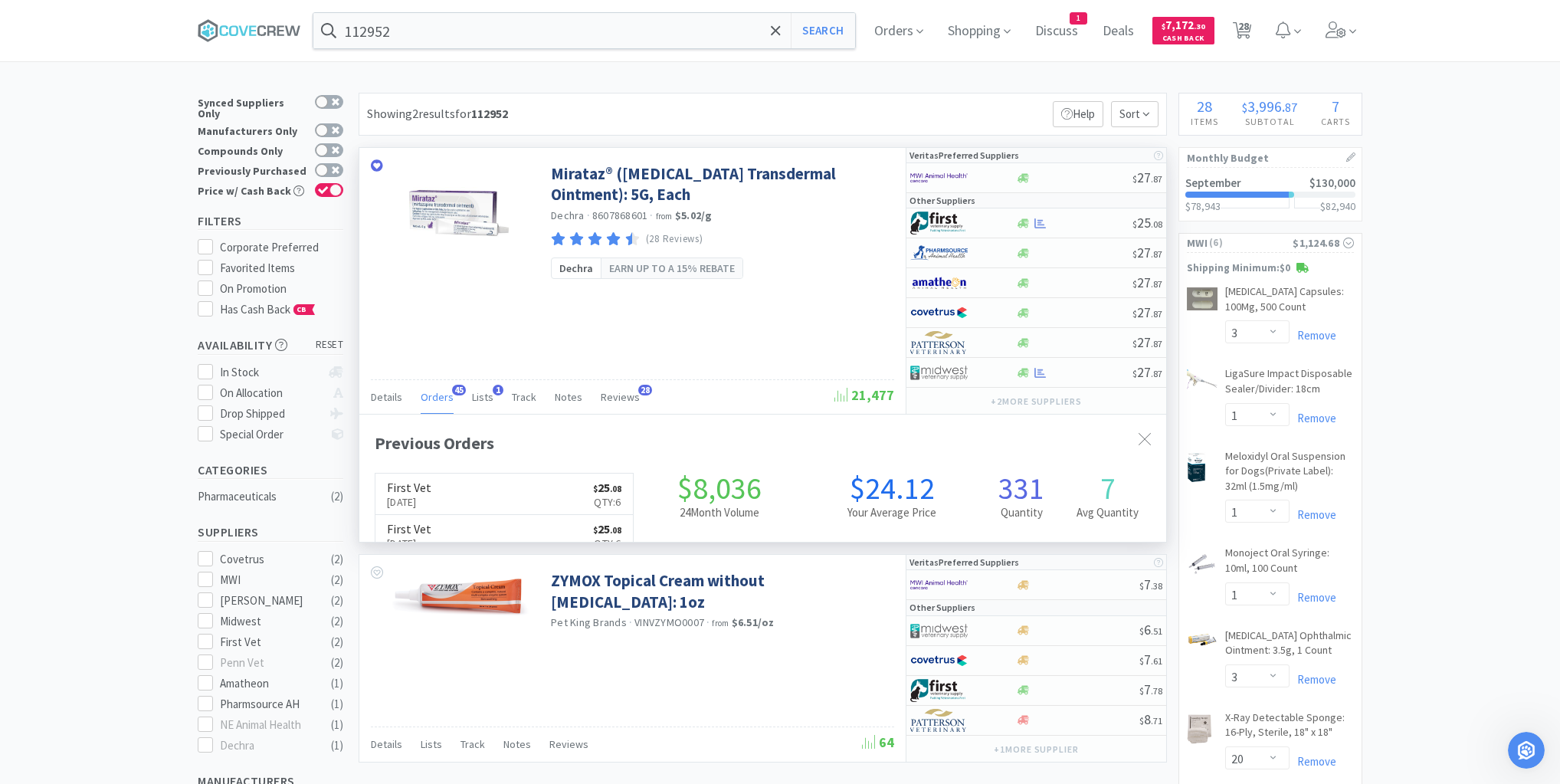
scroll to position [411, 807]
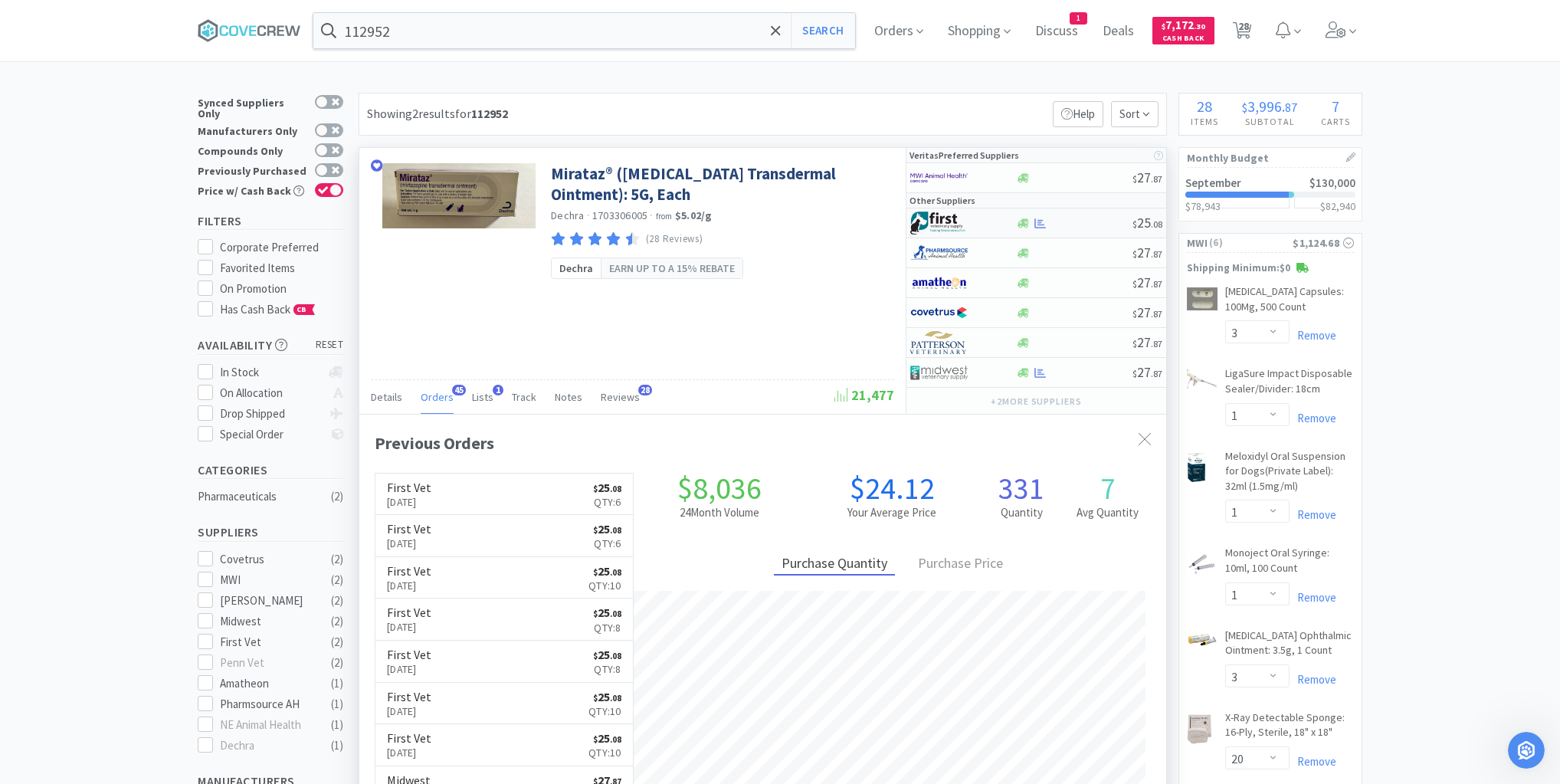
click at [1073, 221] on div at bounding box center [1074, 223] width 117 height 11
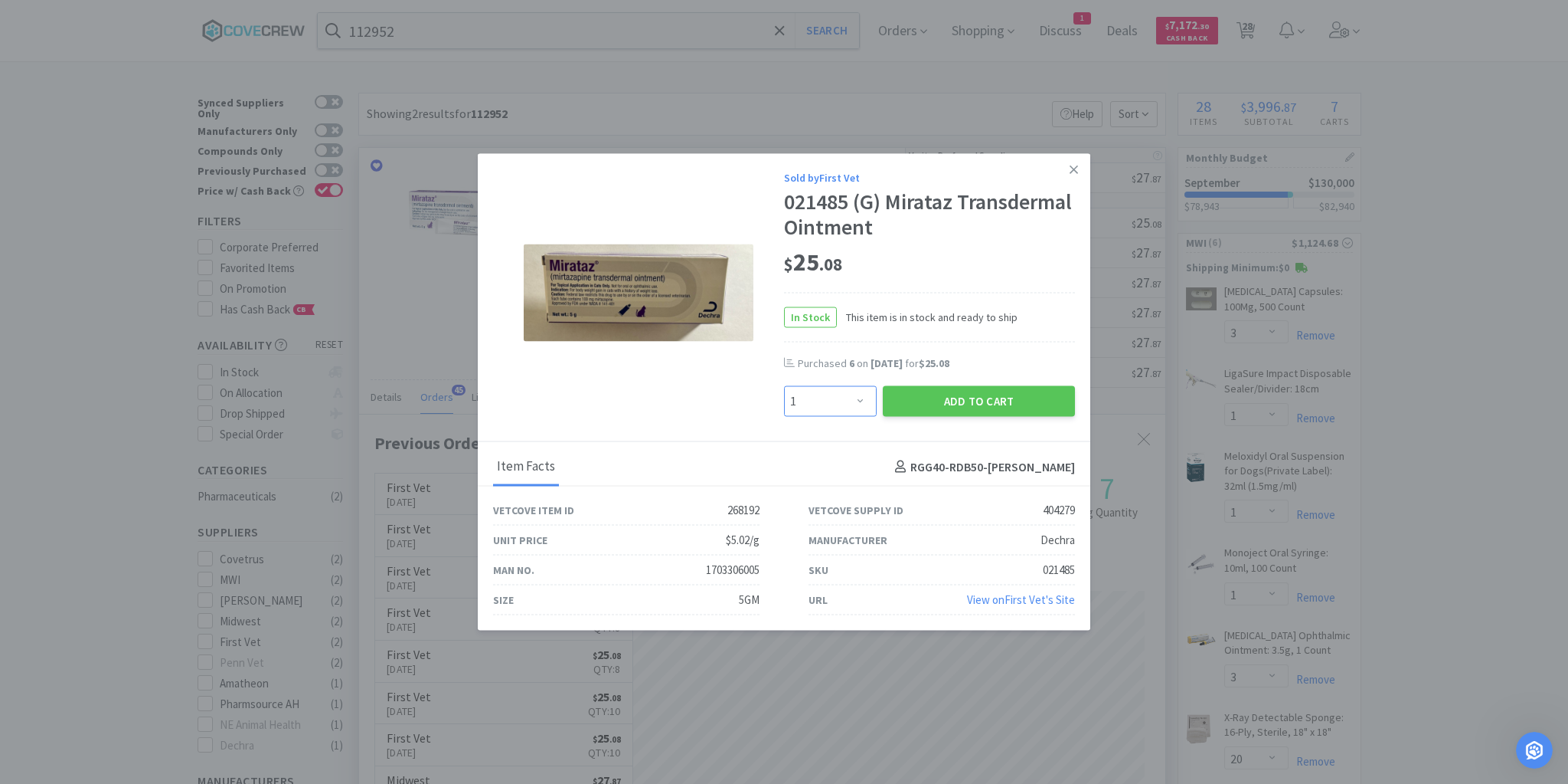
click at [857, 396] on select "Enter Quantity 1 2 3 4 5 6 7 8 9 10 11 12 13 14 15 16 17 18 19 20 Enter Quantity" at bounding box center [830, 401] width 93 height 30
click at [784, 386] on select "Enter Quantity 1 2 3 4 5 6 7 8 9 10 11 12 13 14 15 16 17 18 19 20 Enter Quantity" at bounding box center [830, 401] width 93 height 30
click at [989, 401] on button "Add to Cart" at bounding box center [978, 401] width 192 height 30
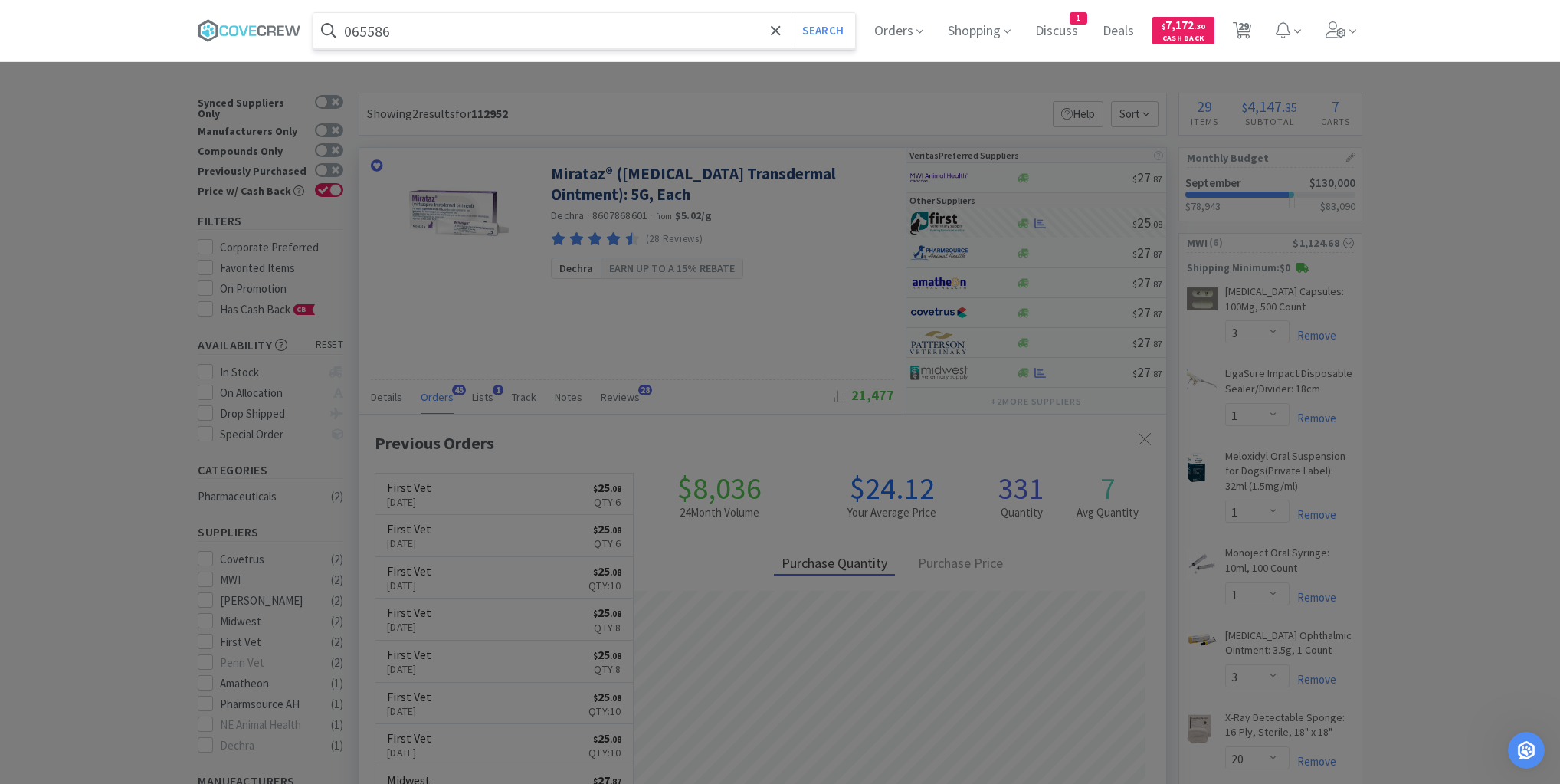
click at [791, 13] on button "Search" at bounding box center [822, 30] width 63 height 35
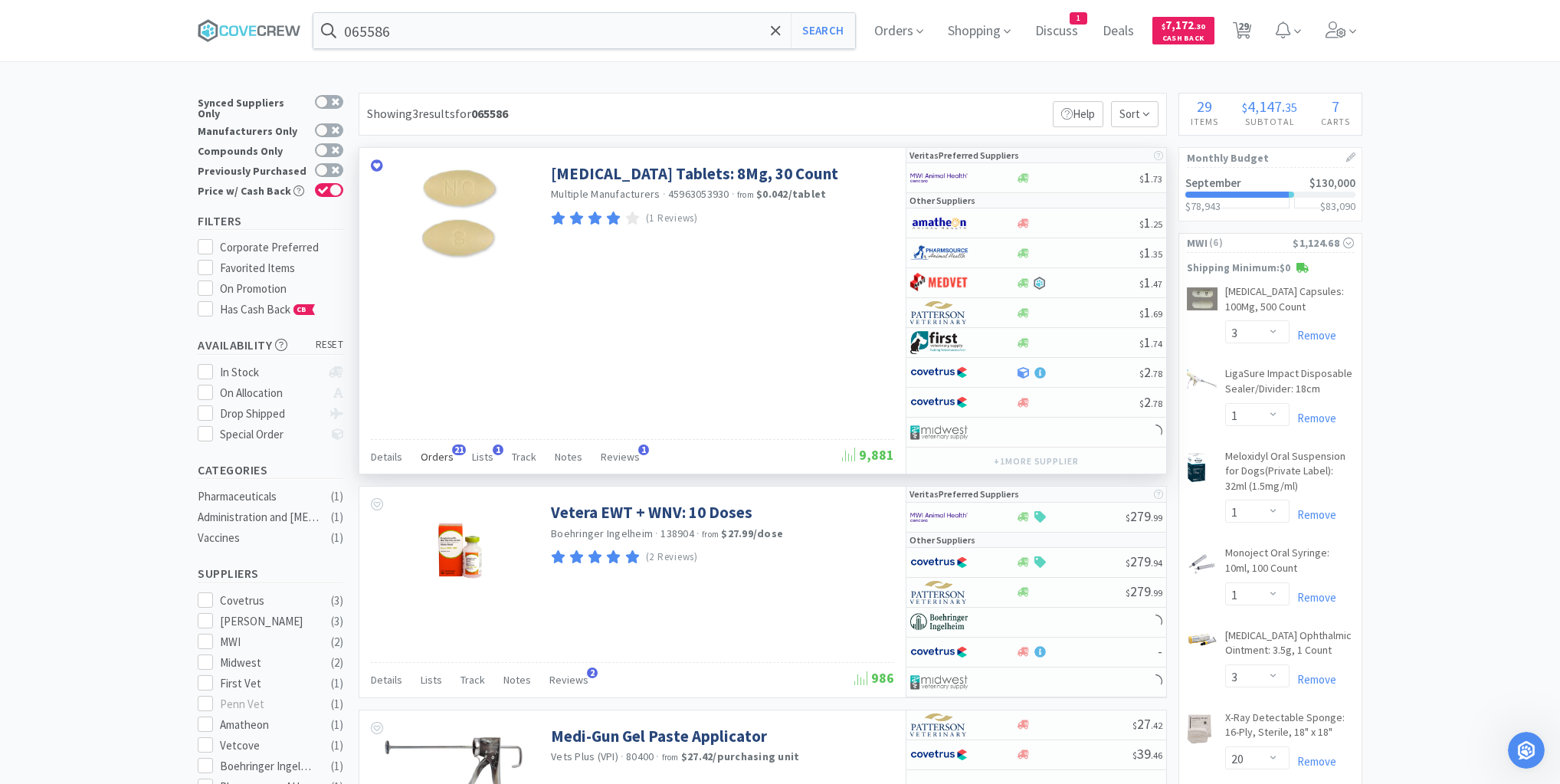
click at [439, 456] on span "Orders" at bounding box center [437, 456] width 33 height 14
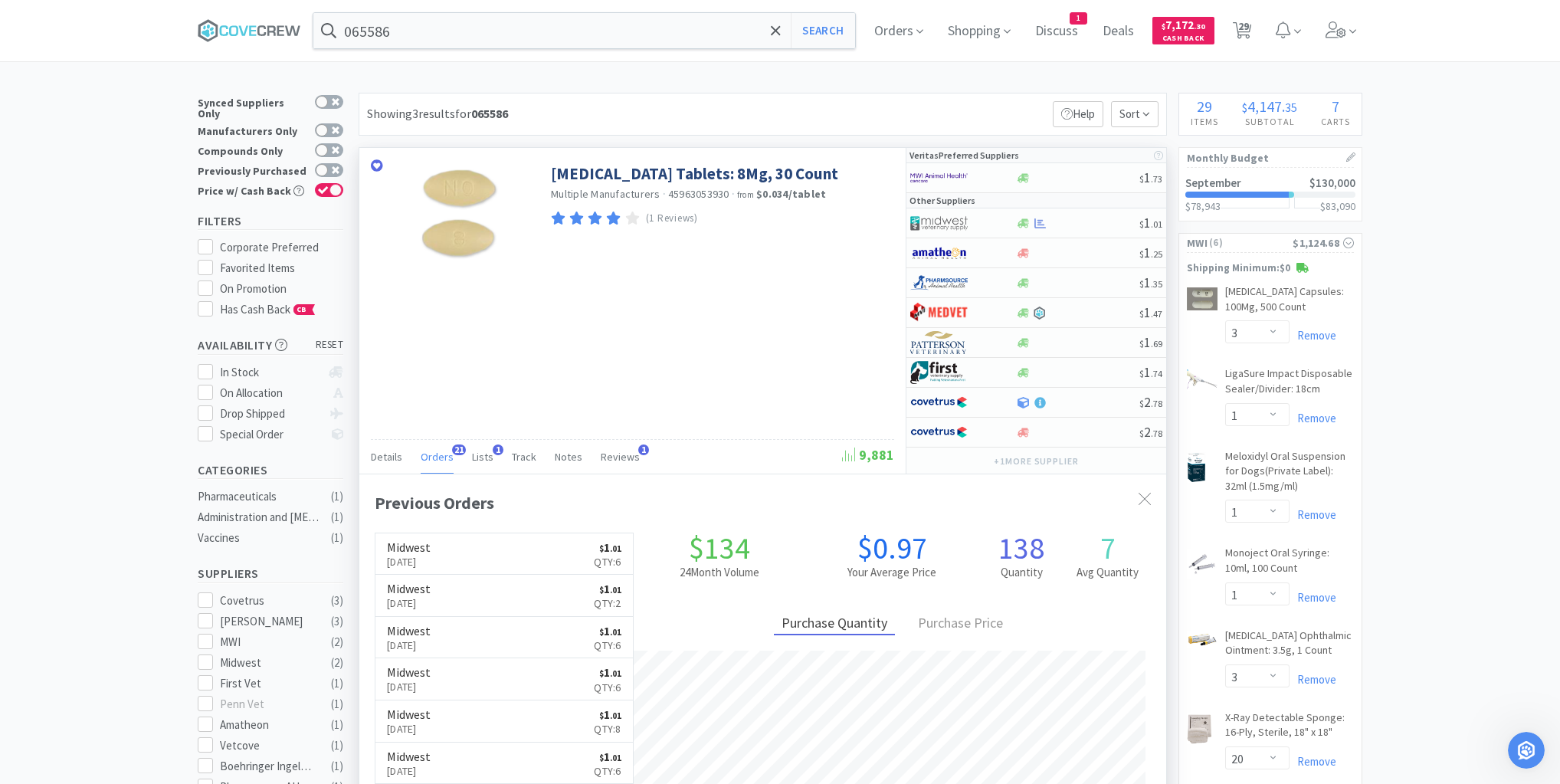
scroll to position [411, 807]
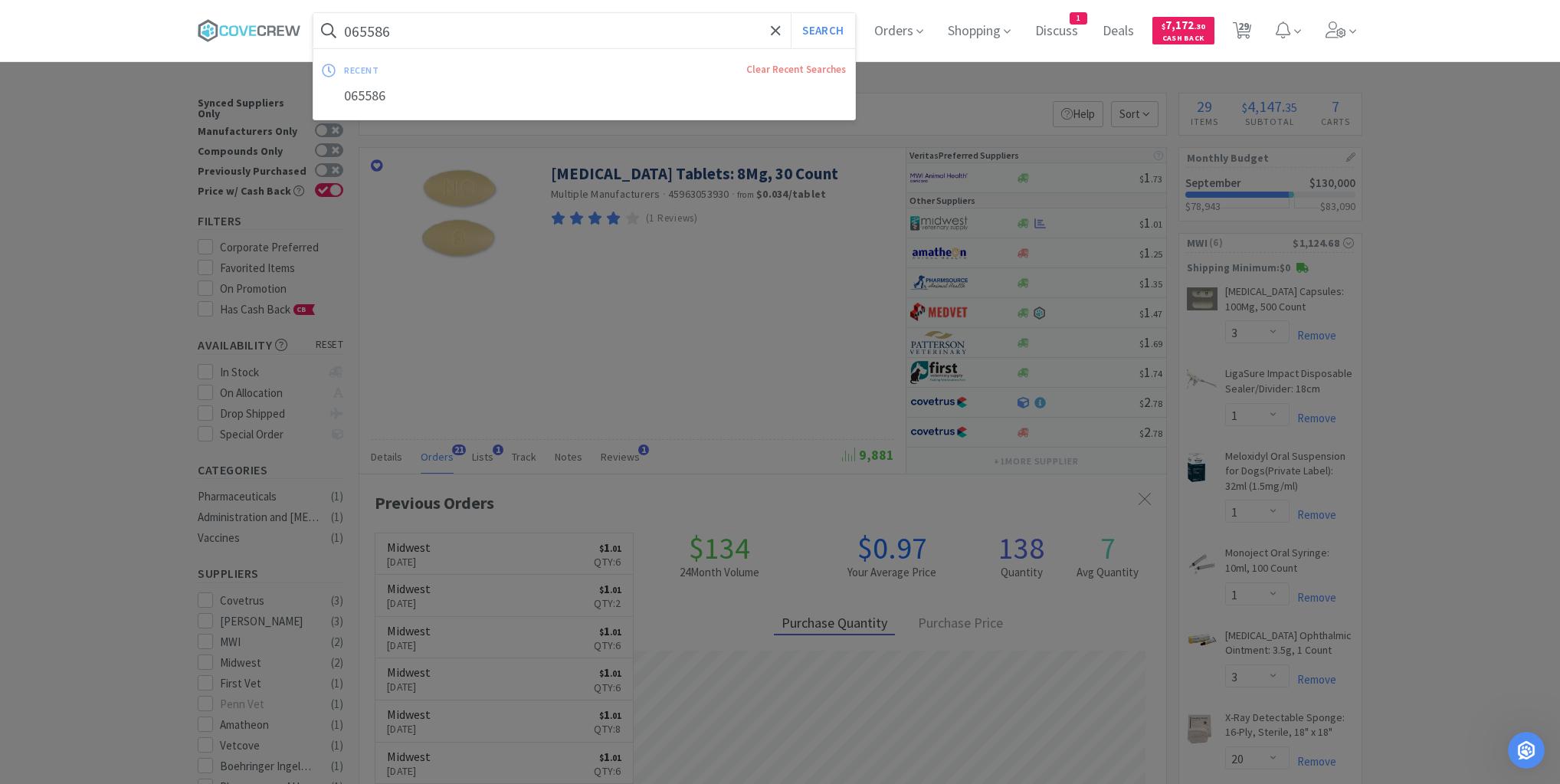
click at [666, 34] on input "065586" at bounding box center [584, 30] width 542 height 35
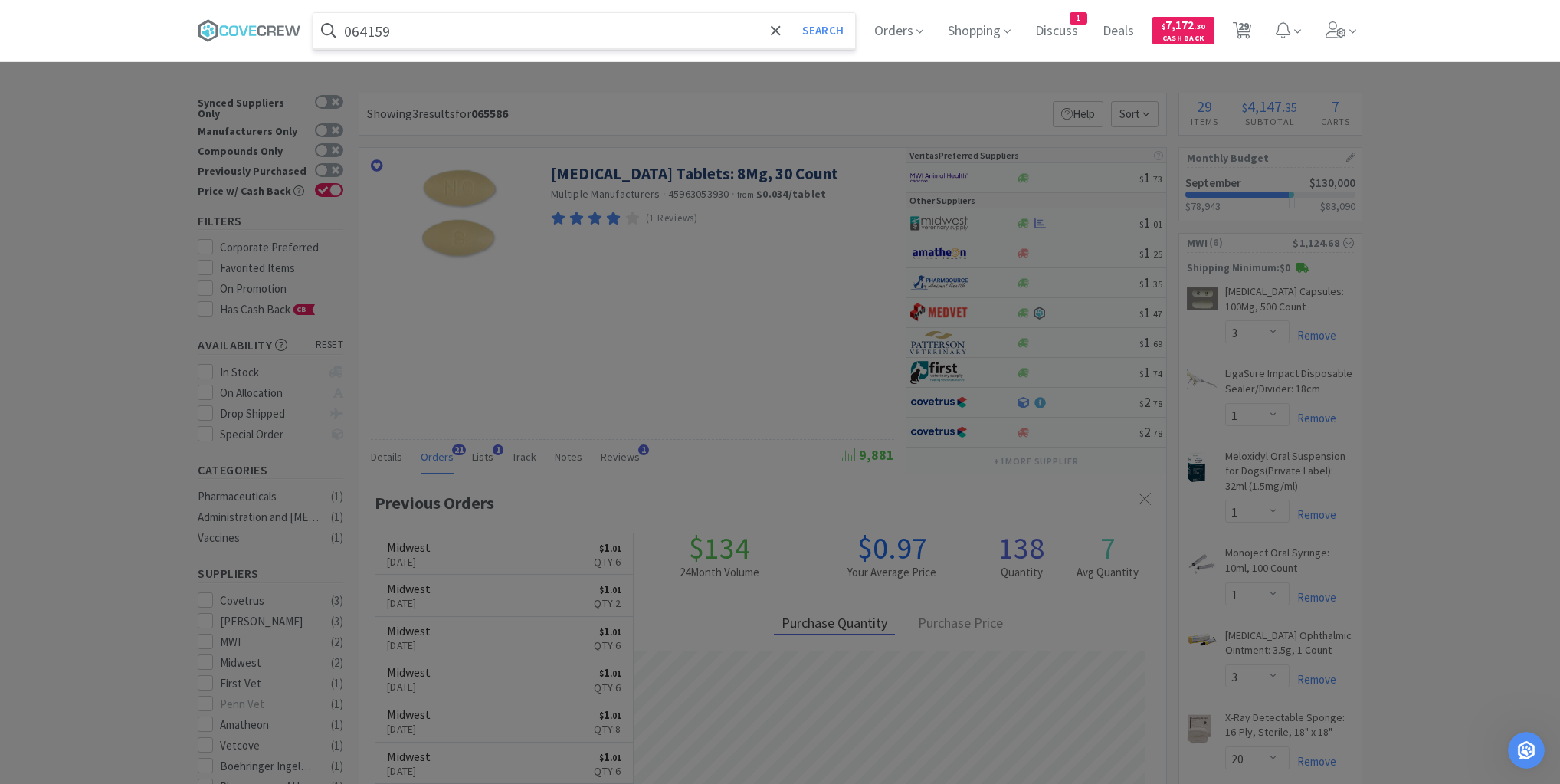
click at [791, 13] on button "Search" at bounding box center [822, 30] width 63 height 35
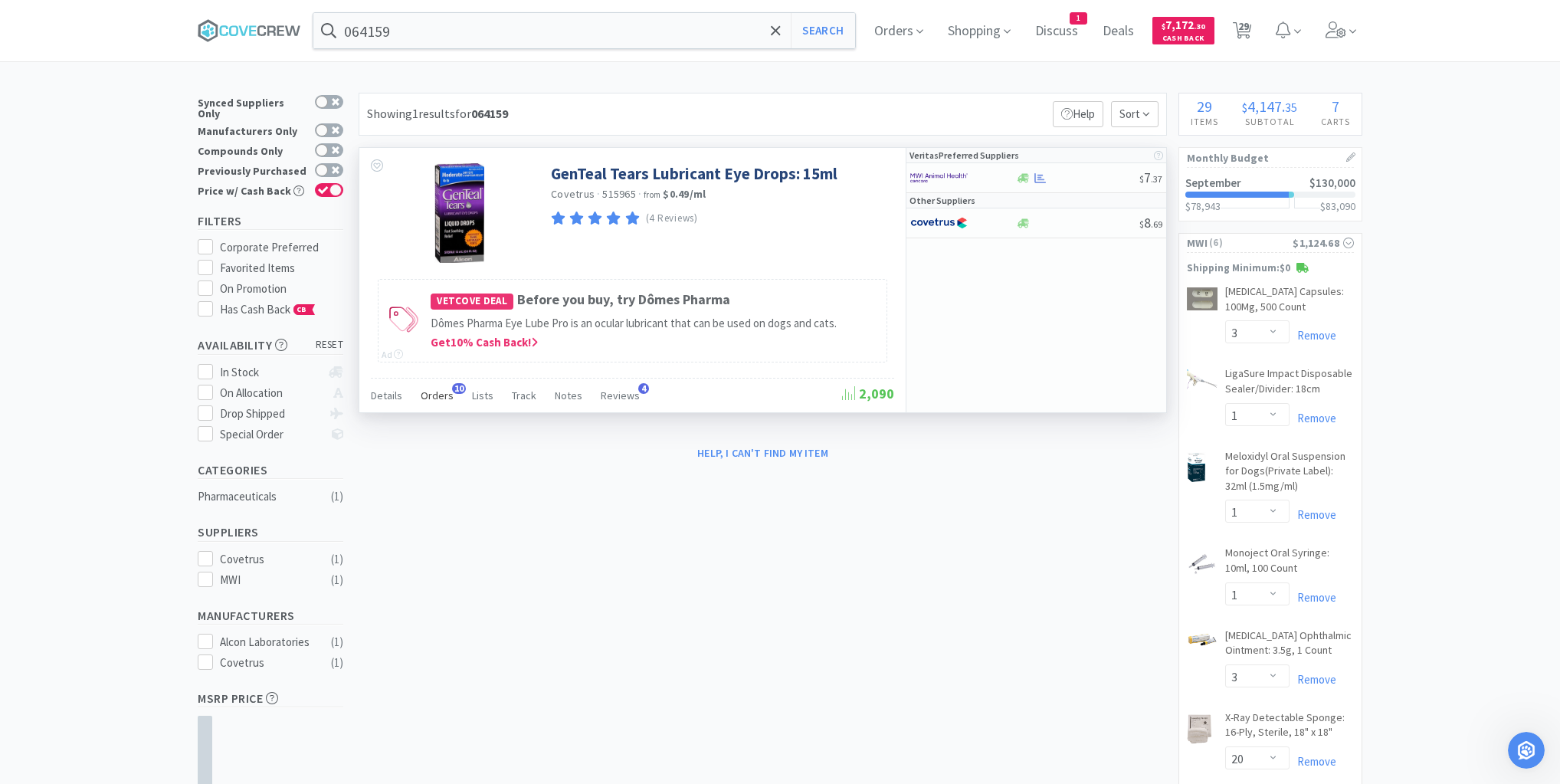
click at [438, 388] on span "Orders" at bounding box center [437, 395] width 33 height 14
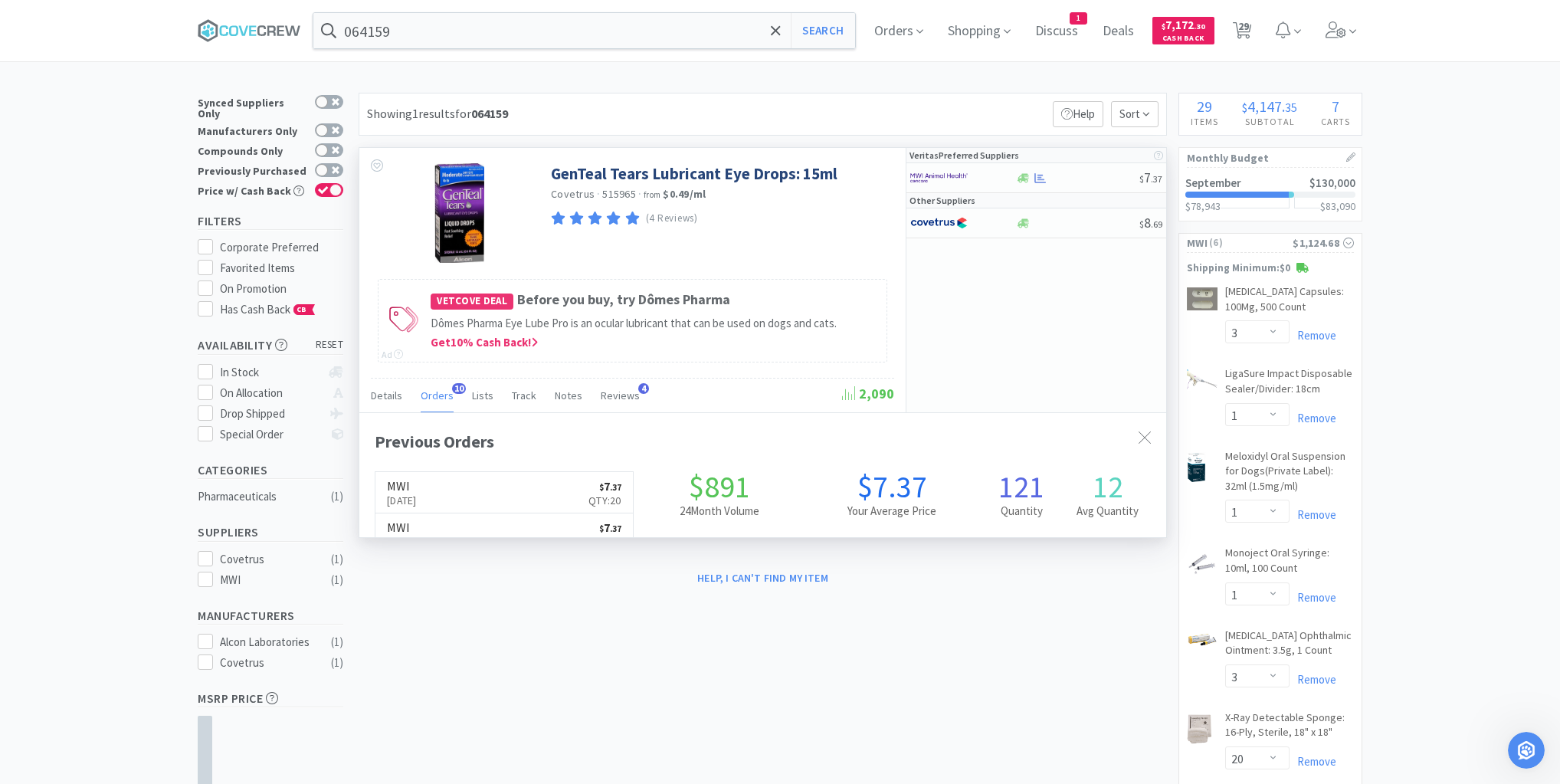
scroll to position [411, 807]
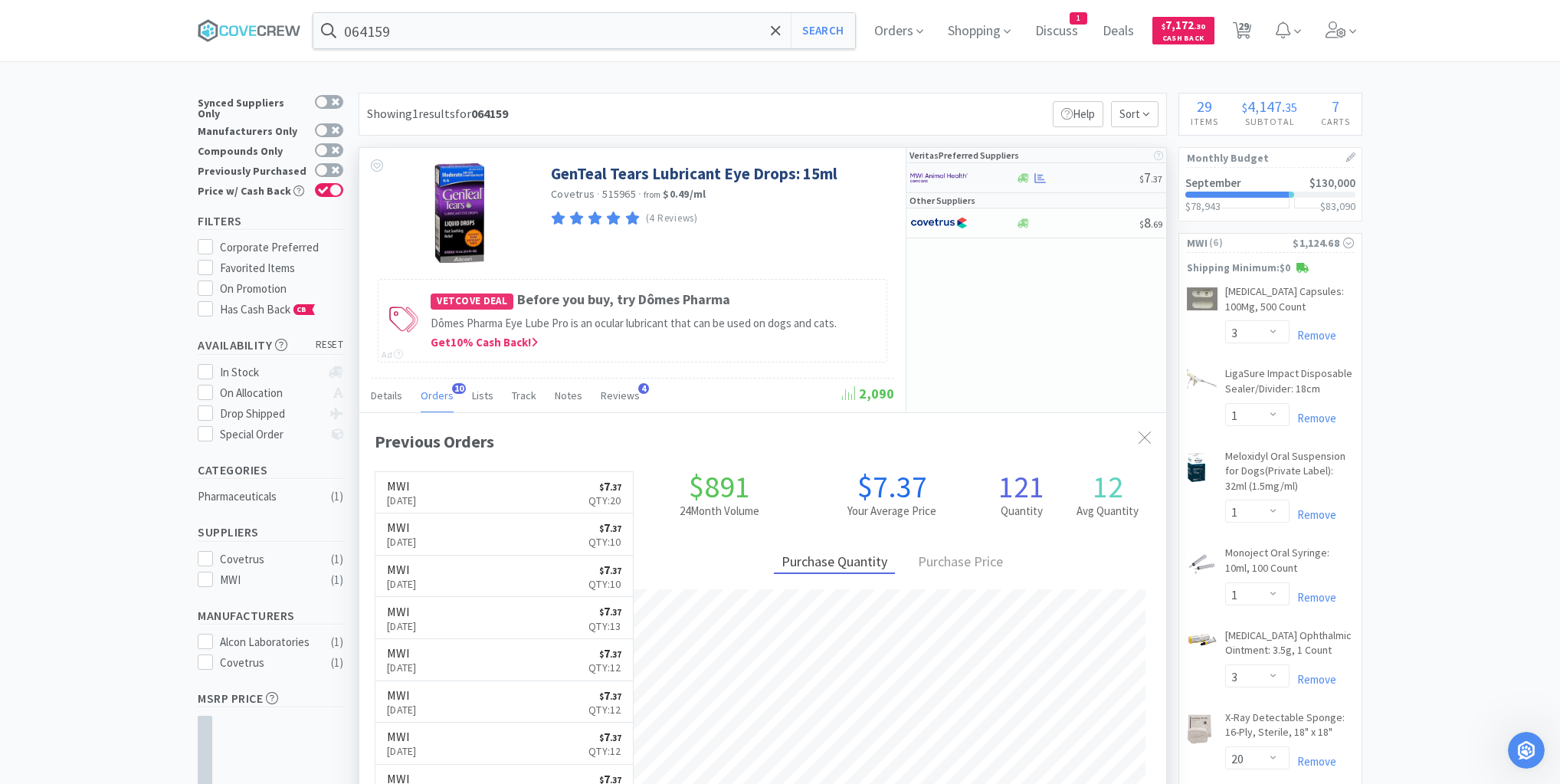
click at [1082, 175] on div at bounding box center [1077, 178] width 124 height 11
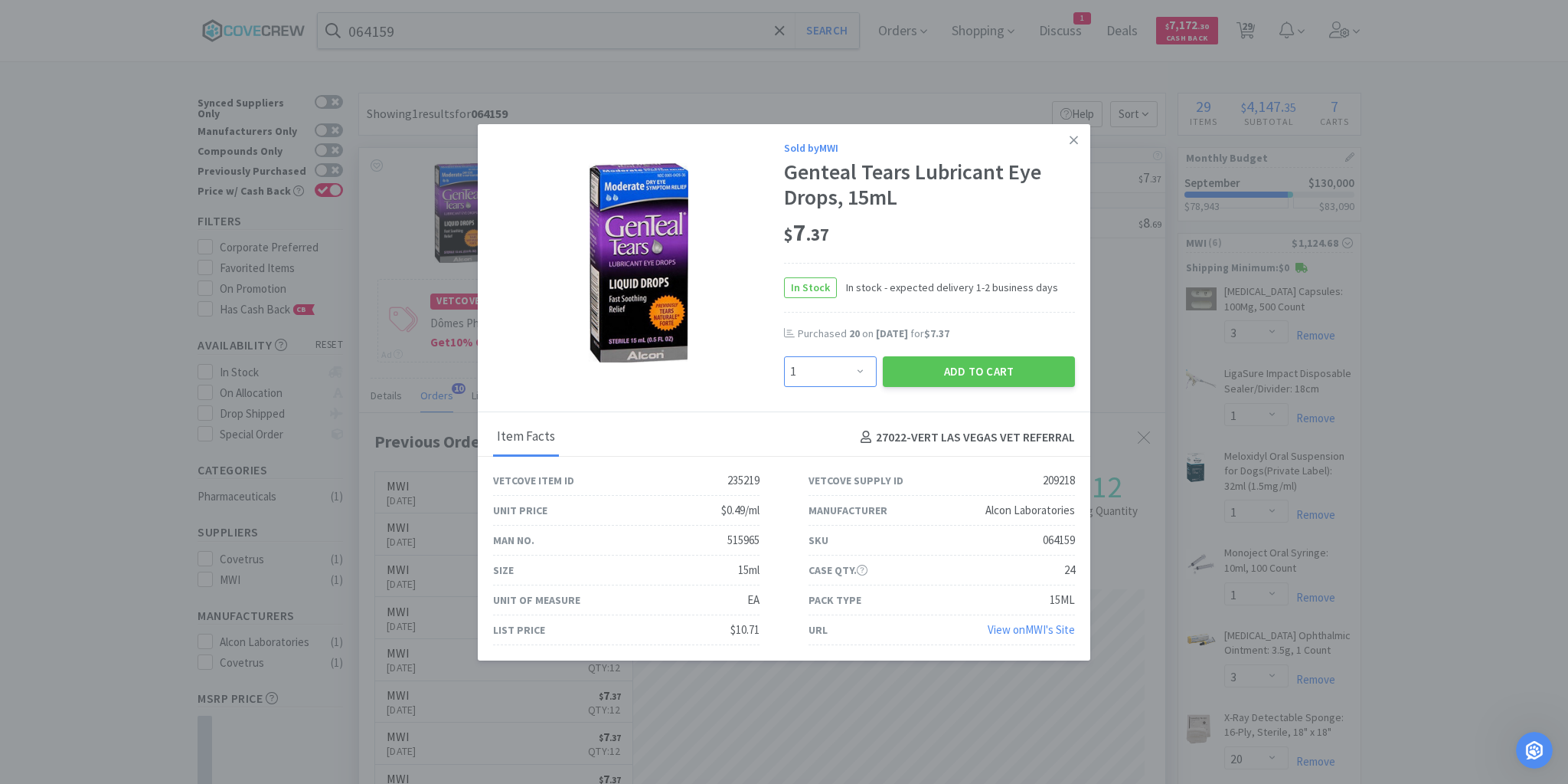
click at [860, 371] on select "Enter Quantity 1 2 3 4 5 6 7 8 9 10 11 12 13 14 15 16 17 18 19 20 Enter Quantity" at bounding box center [830, 371] width 93 height 30
click at [784, 356] on select "Enter Quantity 1 2 3 4 5 6 7 8 9 10 11 12 13 14 15 16 17 18 19 20 Enter Quantity" at bounding box center [830, 371] width 93 height 30
click at [987, 367] on button "Add to Cart" at bounding box center [978, 371] width 192 height 30
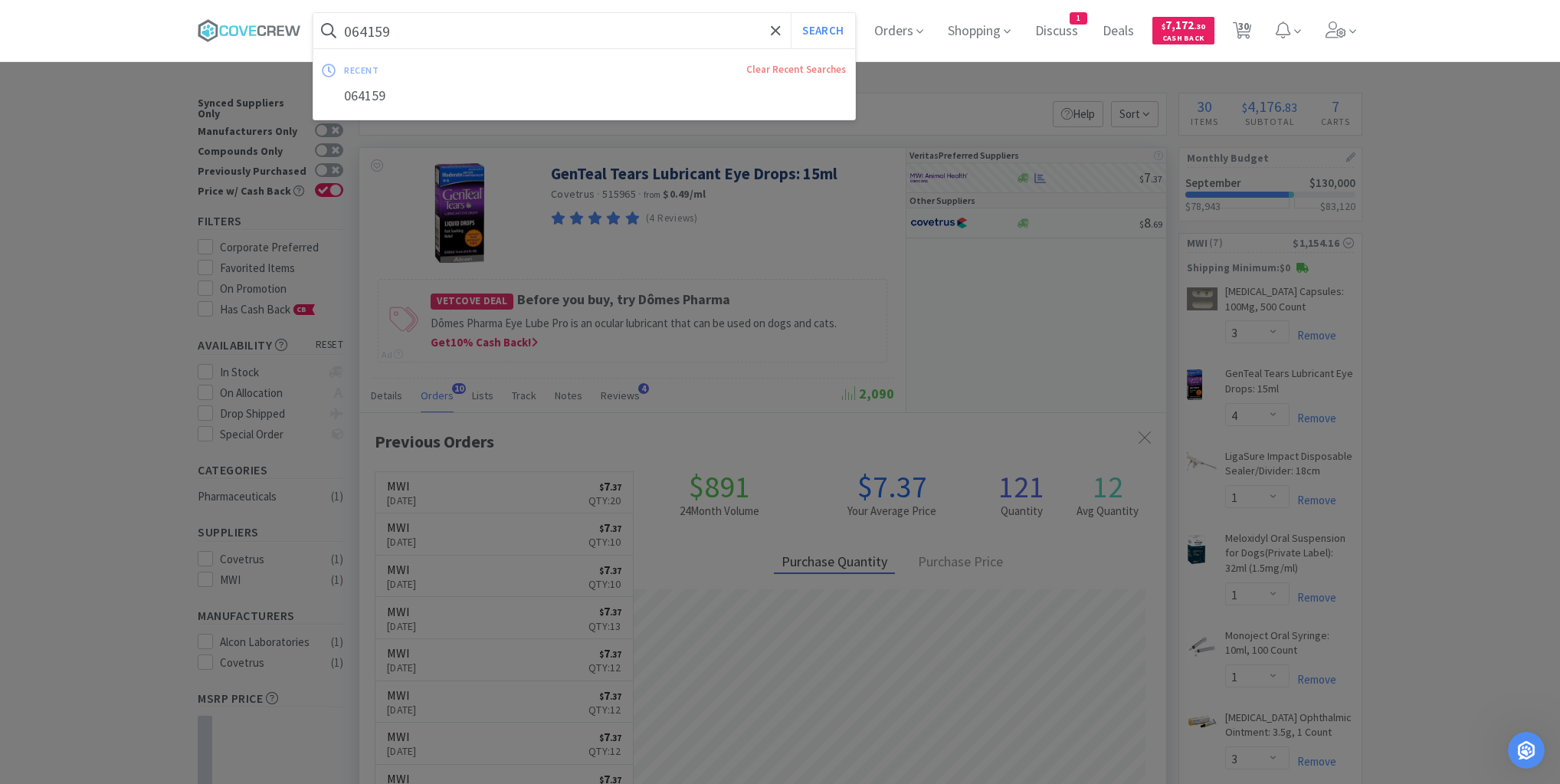
click at [708, 30] on input "064159" at bounding box center [584, 30] width 542 height 35
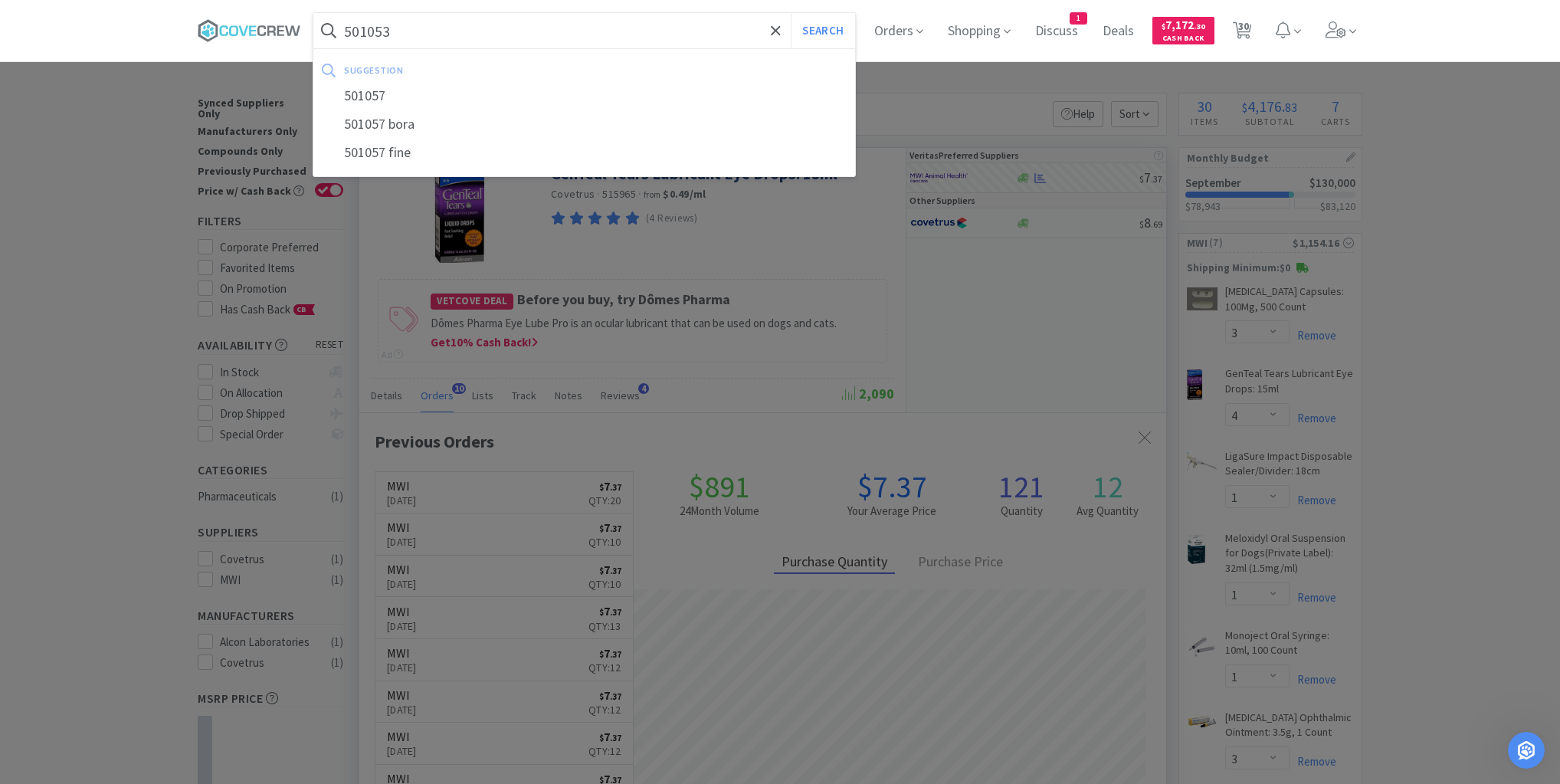
click at [791, 13] on button "Search" at bounding box center [822, 30] width 63 height 35
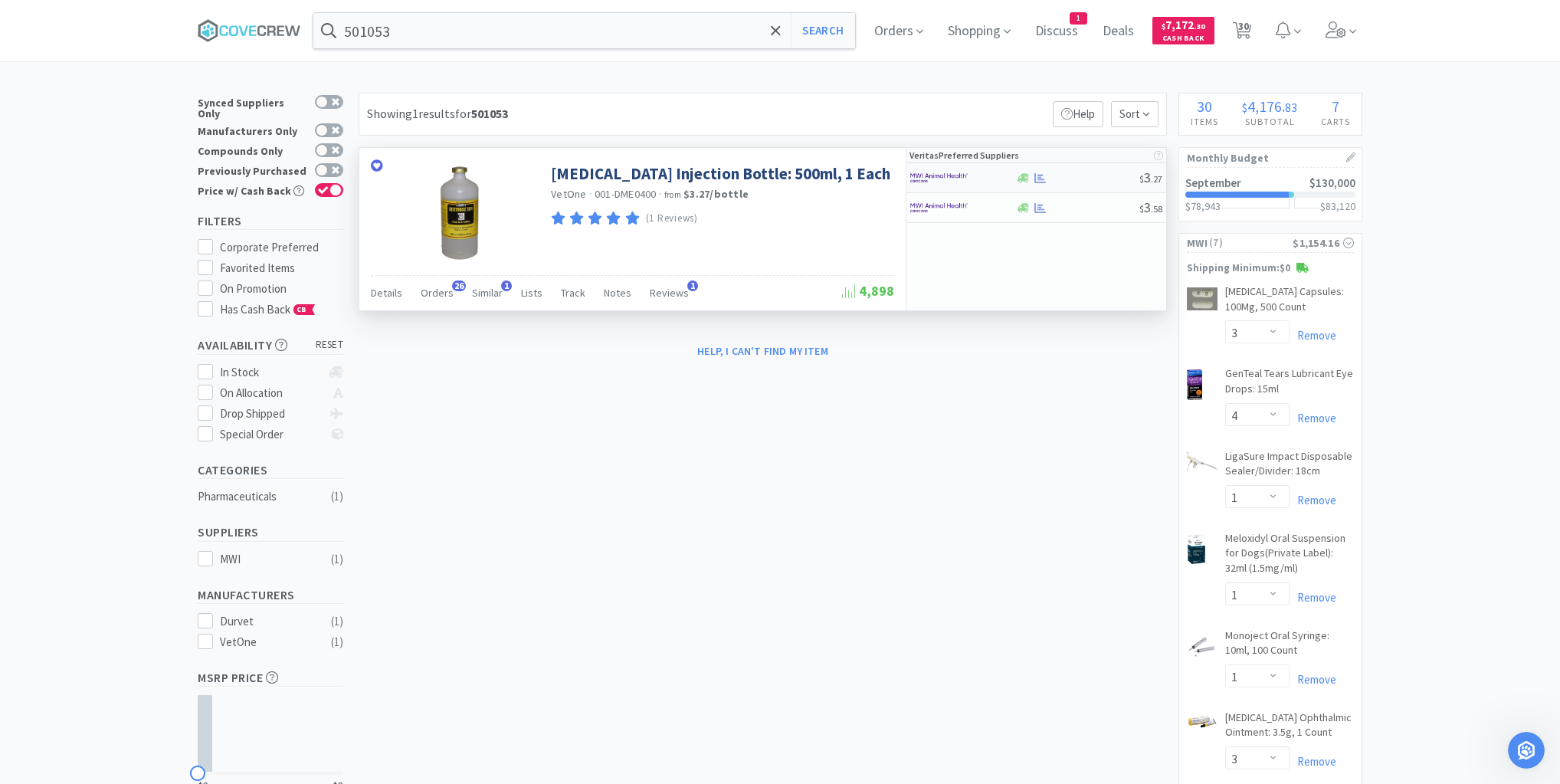
click at [1081, 172] on div at bounding box center [1077, 178] width 124 height 11
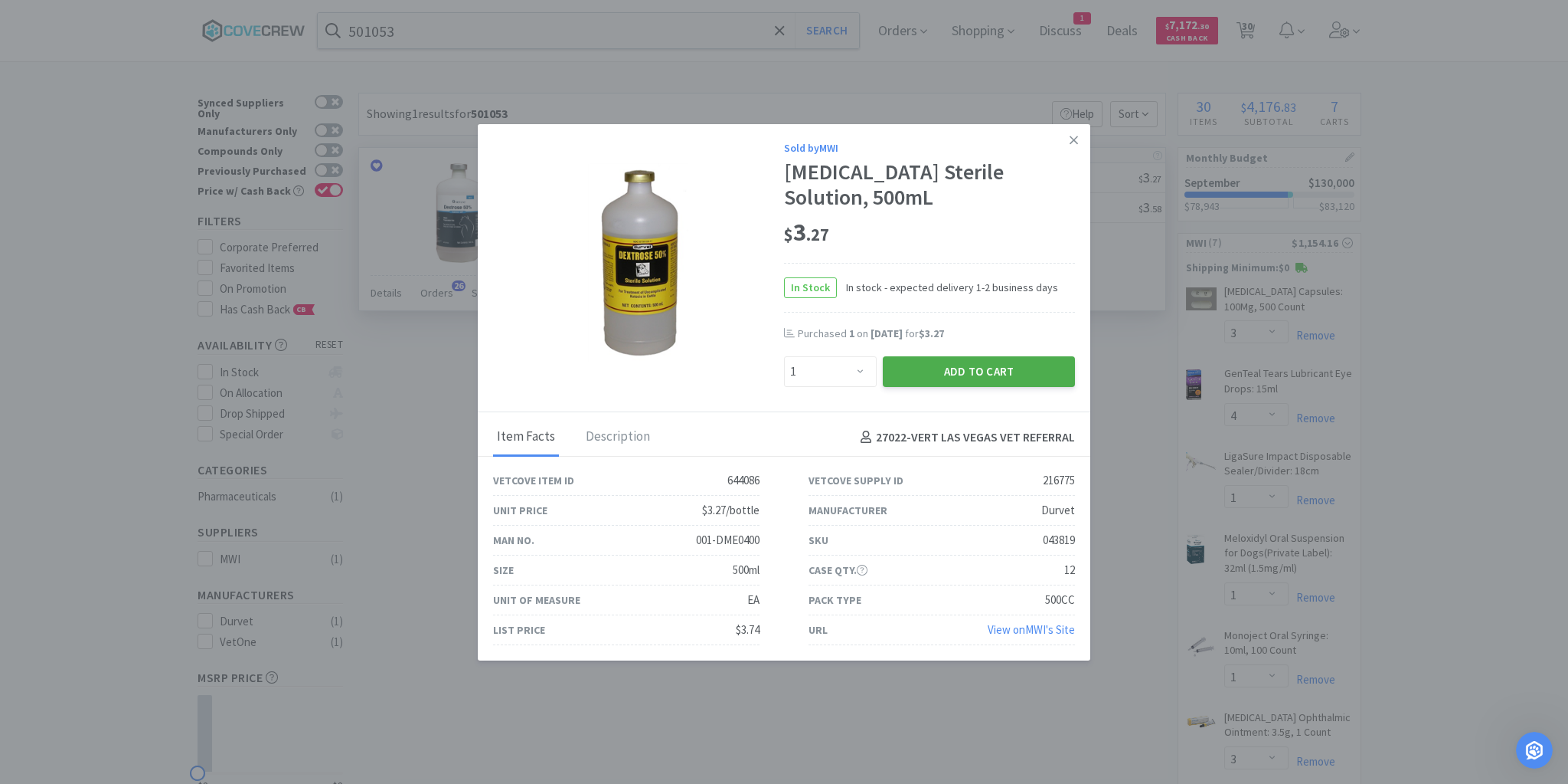
click at [977, 373] on button "Add to Cart" at bounding box center [978, 371] width 192 height 30
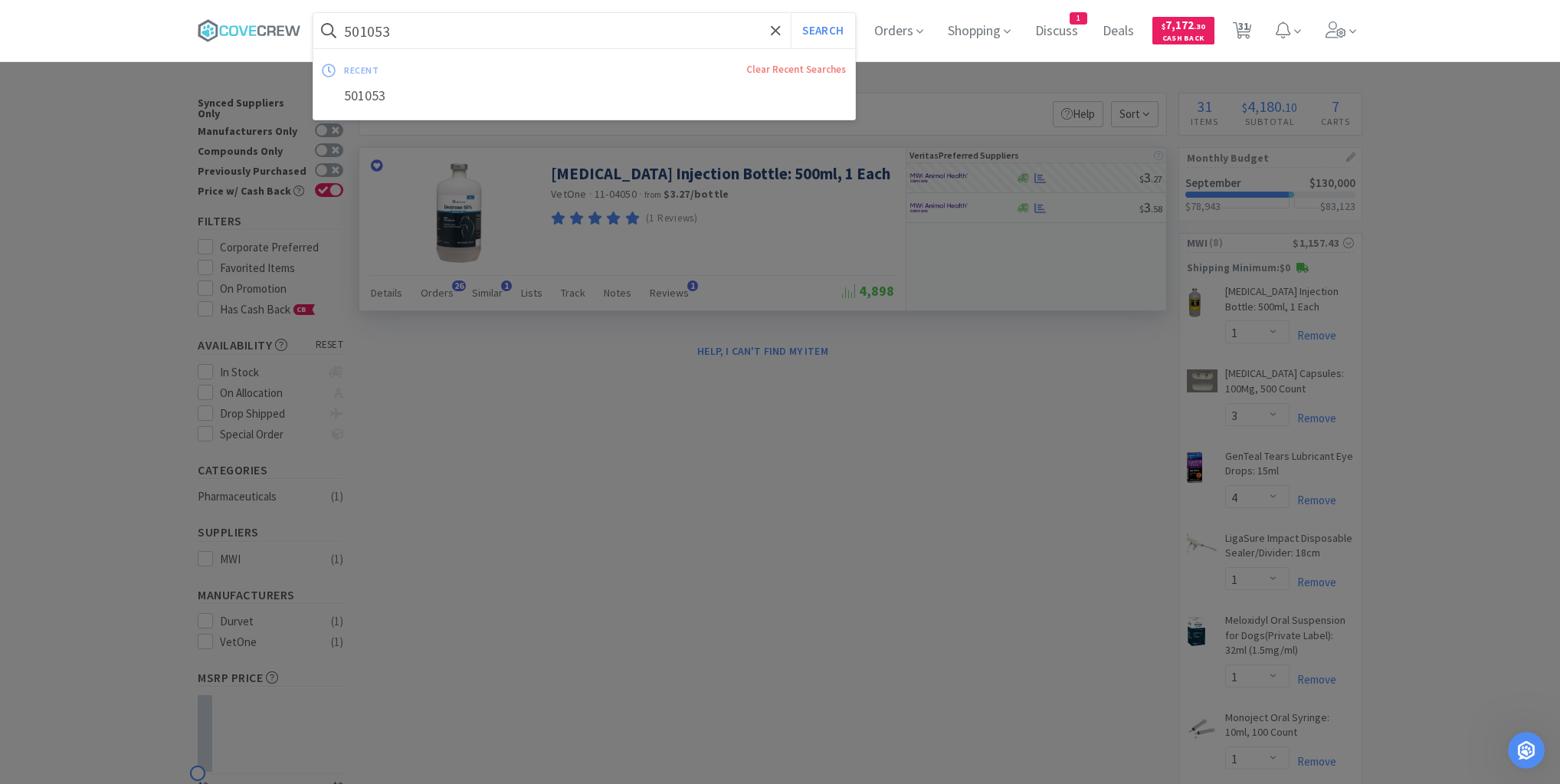
drag, startPoint x: 728, startPoint y: 29, endPoint x: 730, endPoint y: 39, distance: 10.2
click at [728, 28] on input "501053" at bounding box center [584, 30] width 542 height 35
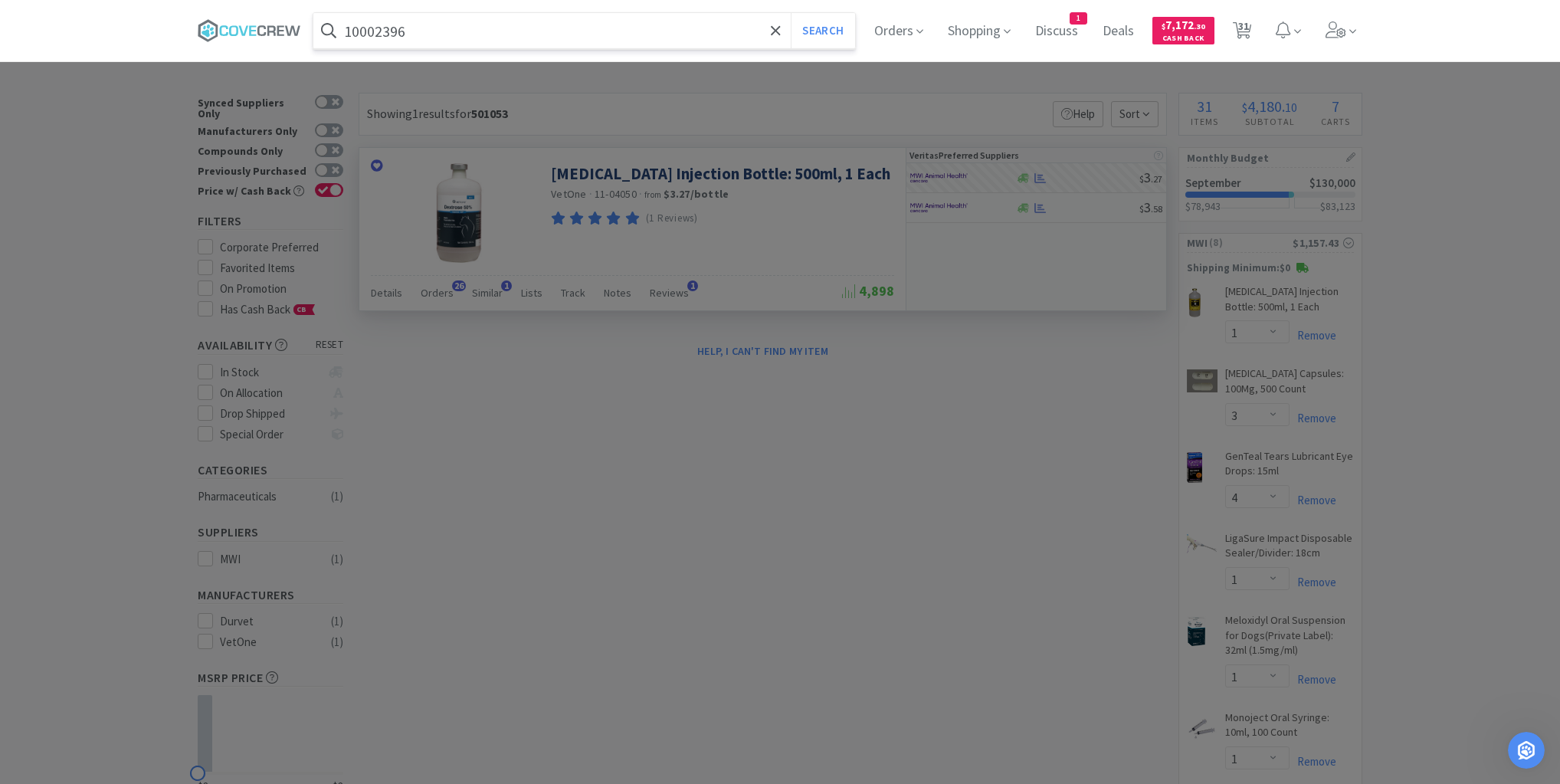
click at [791, 13] on button "Search" at bounding box center [822, 30] width 63 height 35
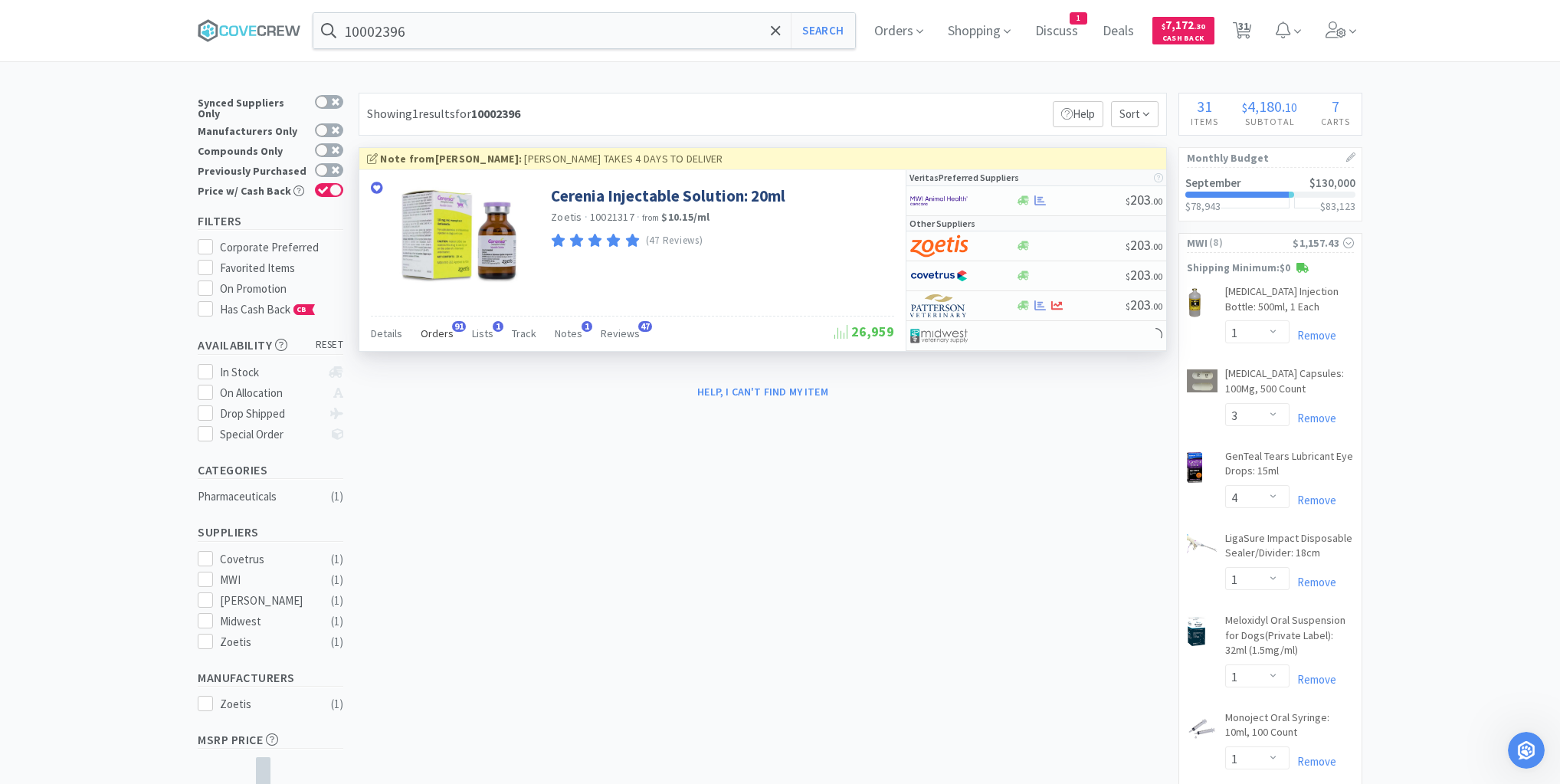
click at [436, 330] on span "Orders" at bounding box center [437, 333] width 33 height 14
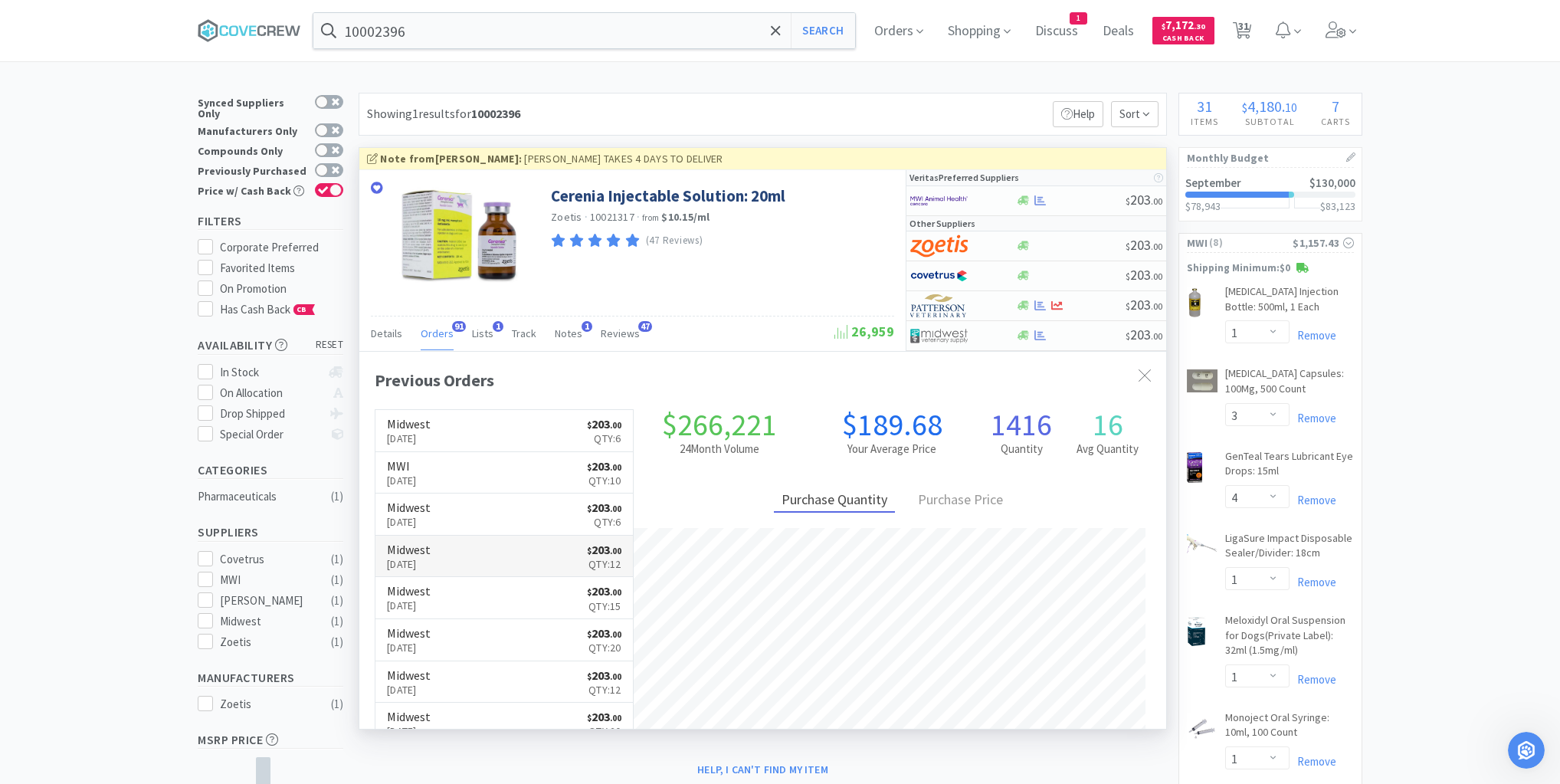
scroll to position [411, 807]
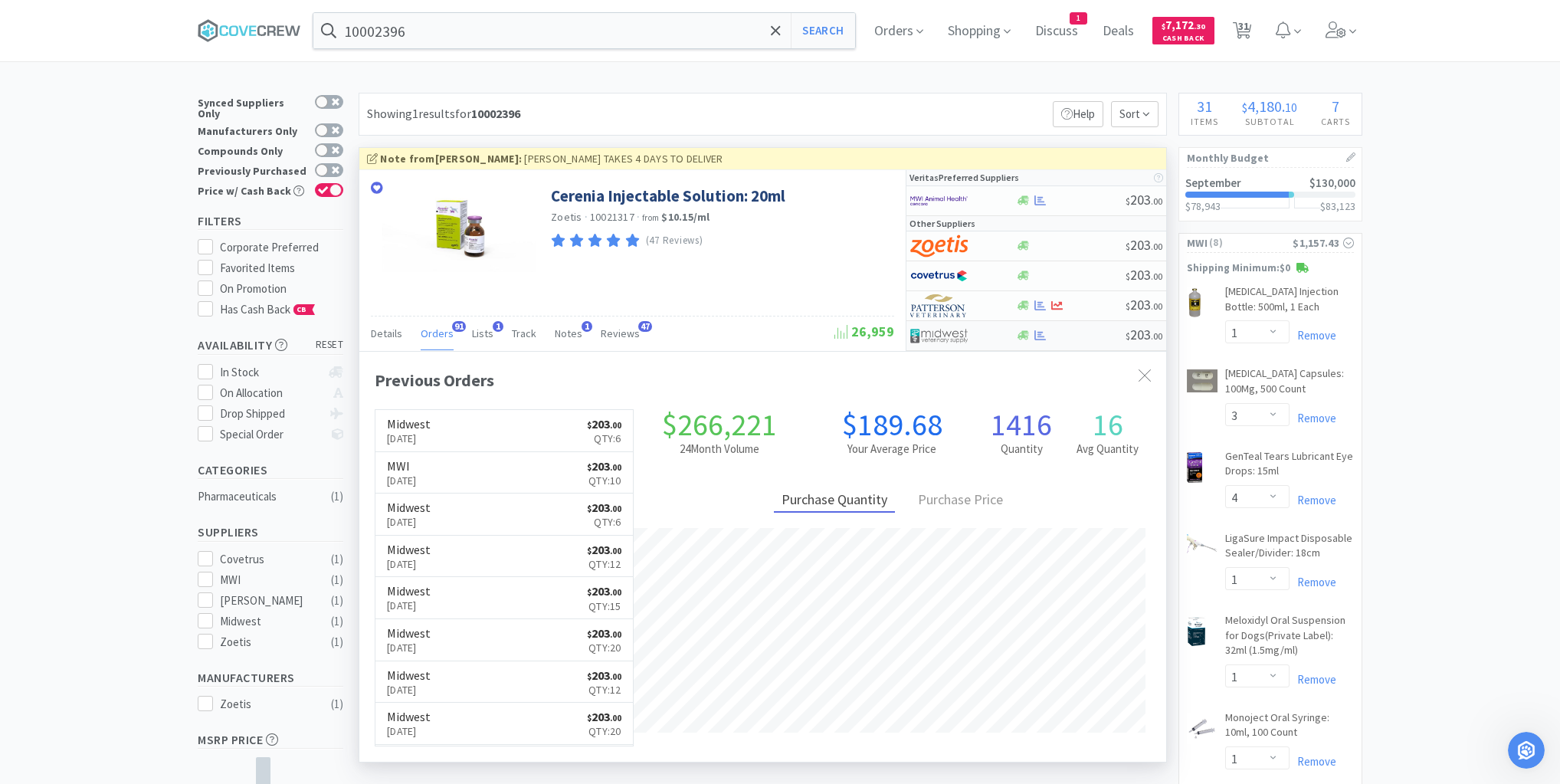
click at [1091, 337] on div at bounding box center [1070, 335] width 110 height 11
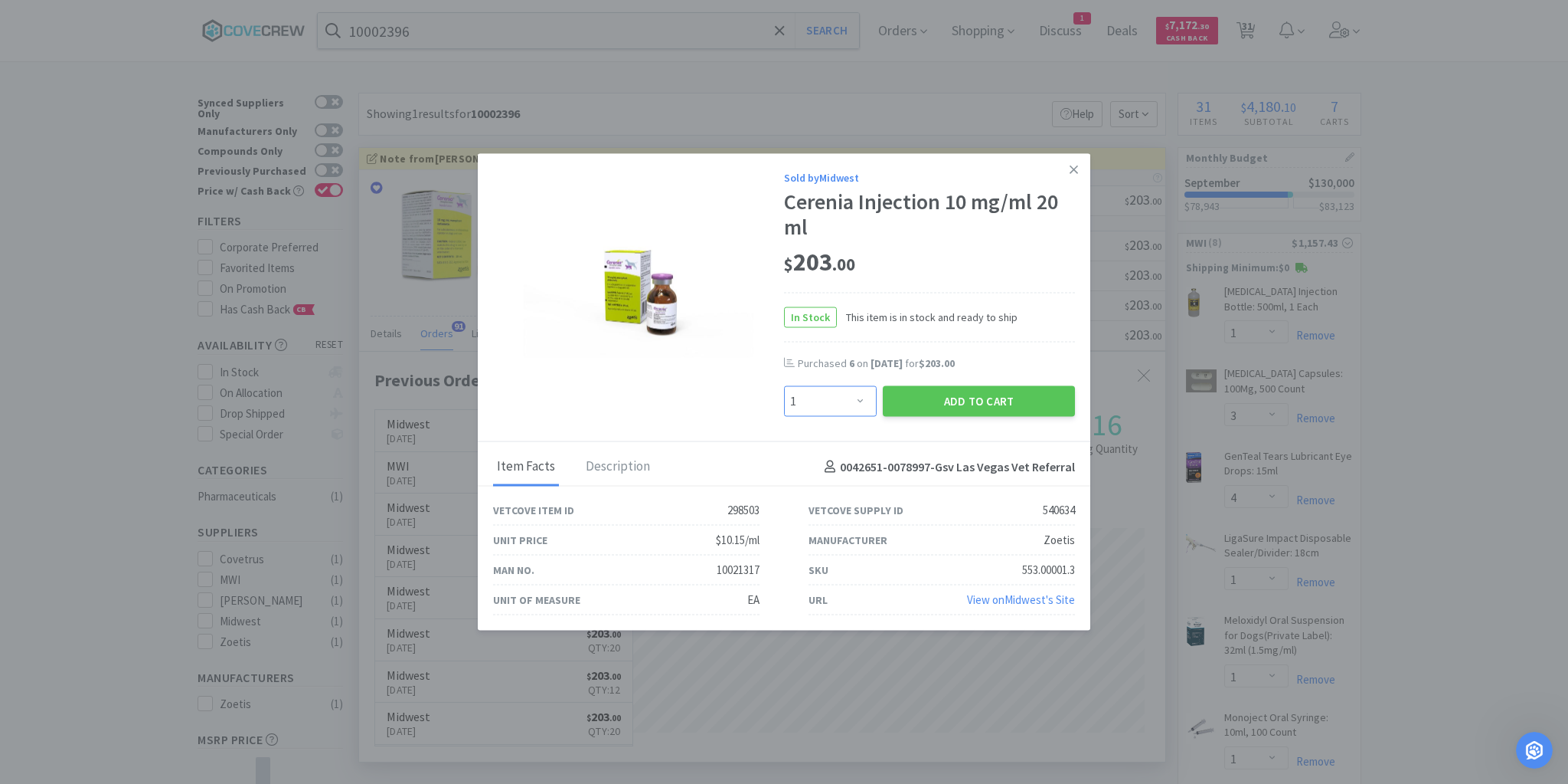
click at [864, 401] on select "Enter Quantity 1 2 3 4 5 6 7 8 9 10 11 12 13 14 15 16 17 18 19 20 Enter Quantity" at bounding box center [830, 401] width 93 height 30
click at [784, 386] on select "Enter Quantity 1 2 3 4 5 6 7 8 9 10 11 12 13 14 15 16 17 18 19 20 Enter Quantity" at bounding box center [830, 401] width 93 height 30
click at [984, 395] on button "Add to Cart" at bounding box center [978, 401] width 192 height 30
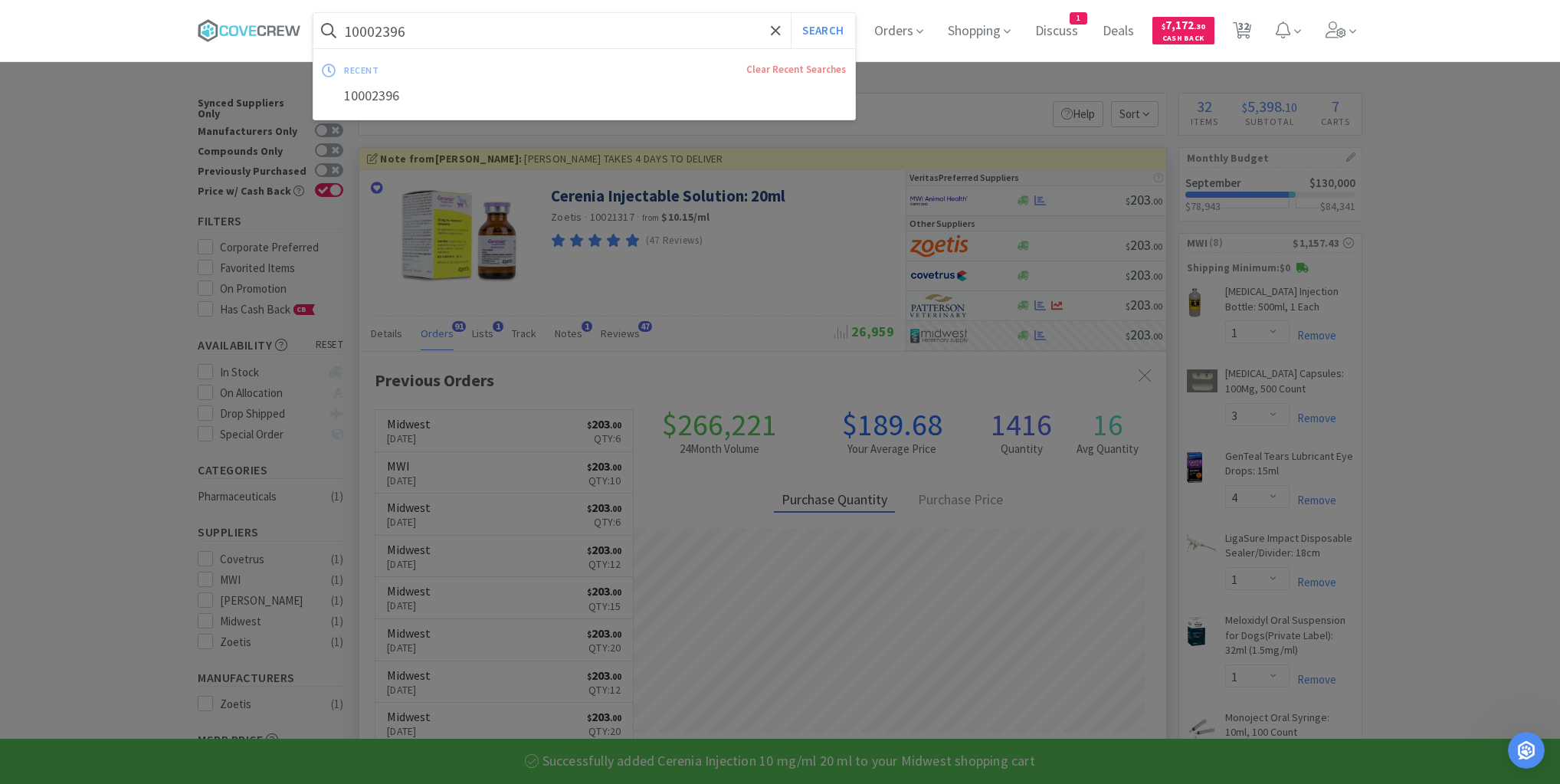
click at [722, 27] on input "10002396" at bounding box center [584, 30] width 542 height 35
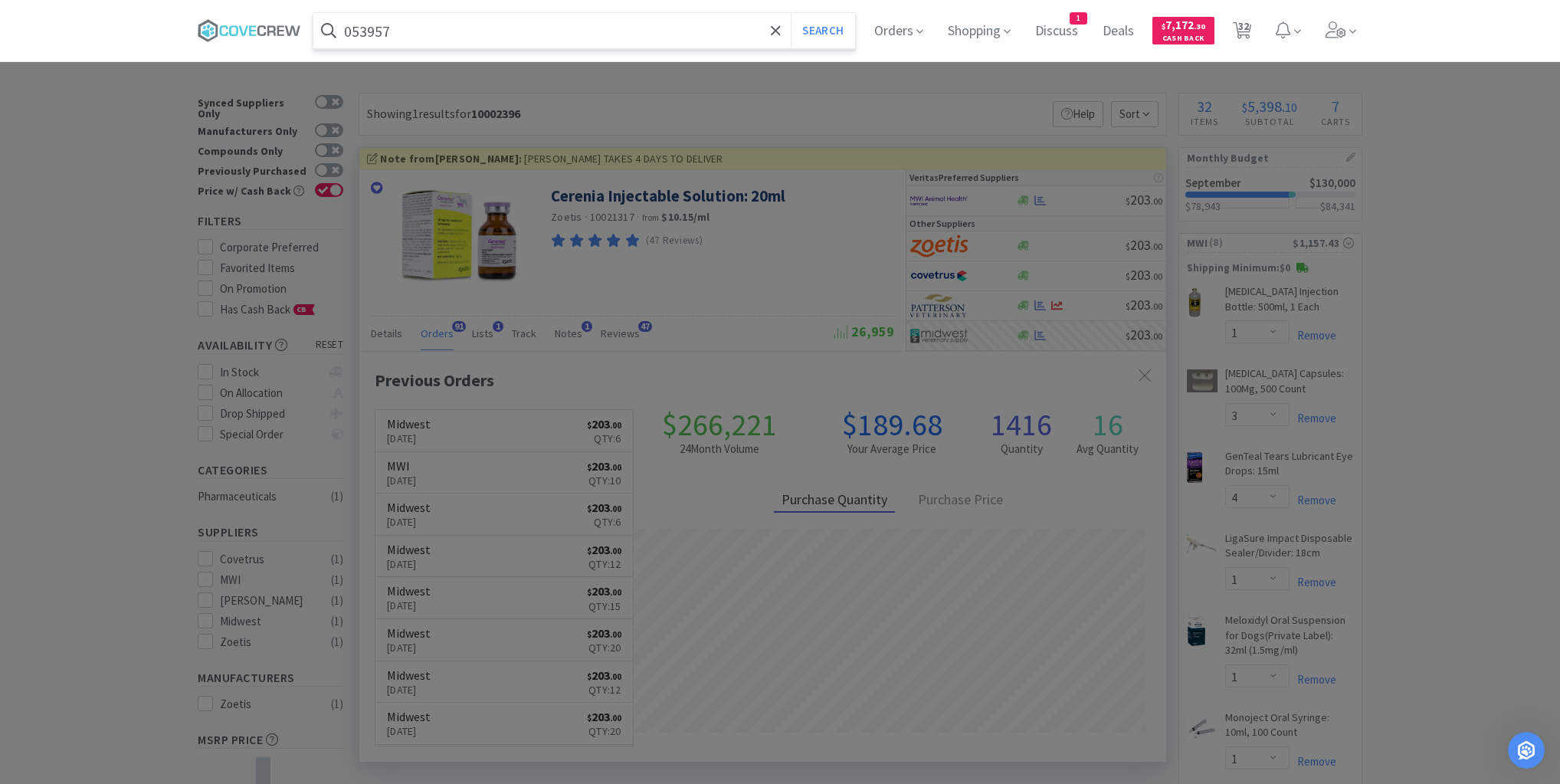
click at [791, 13] on button "Search" at bounding box center [822, 30] width 63 height 35
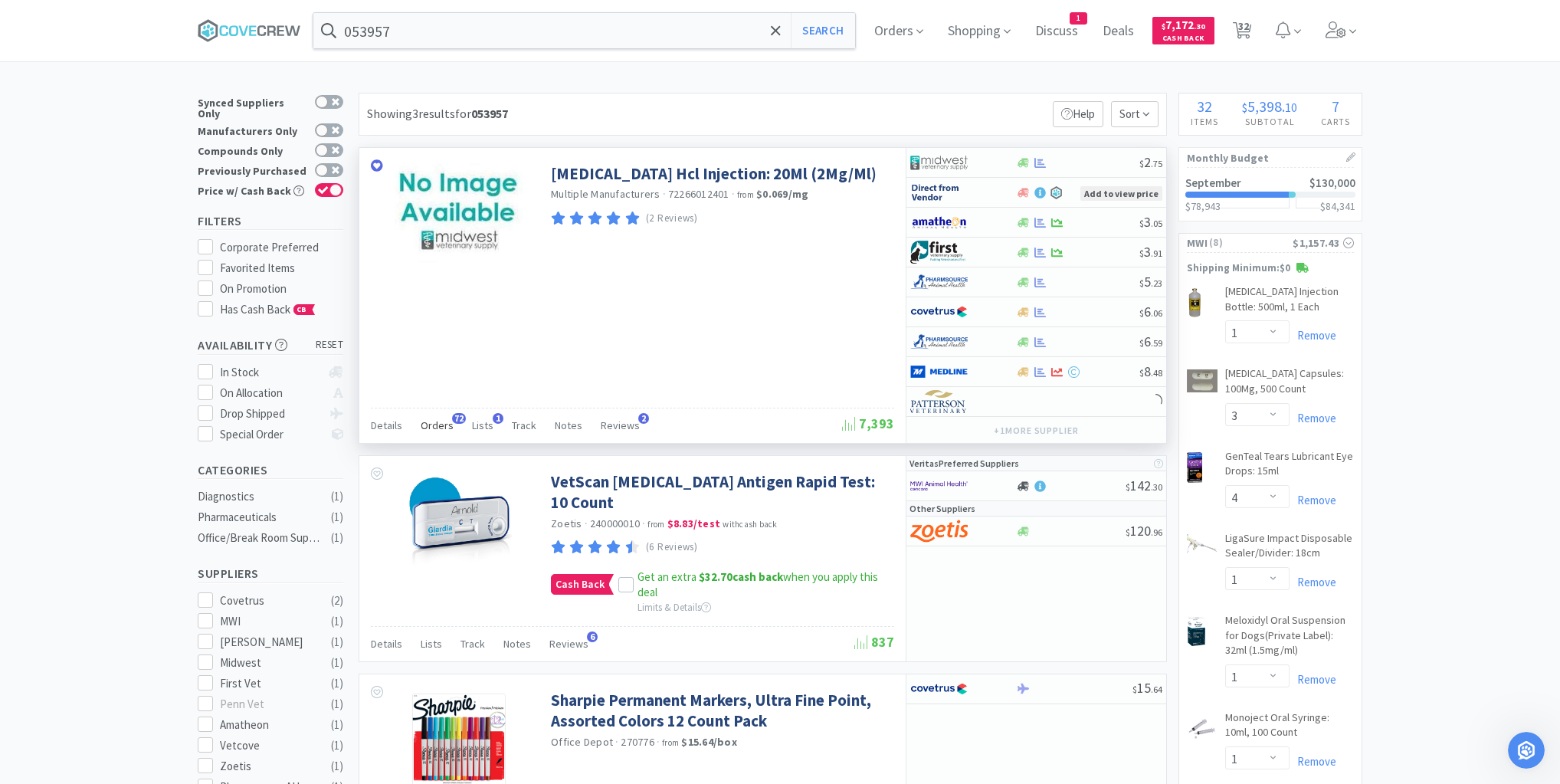
click at [448, 423] on span "Orders" at bounding box center [437, 425] width 33 height 14
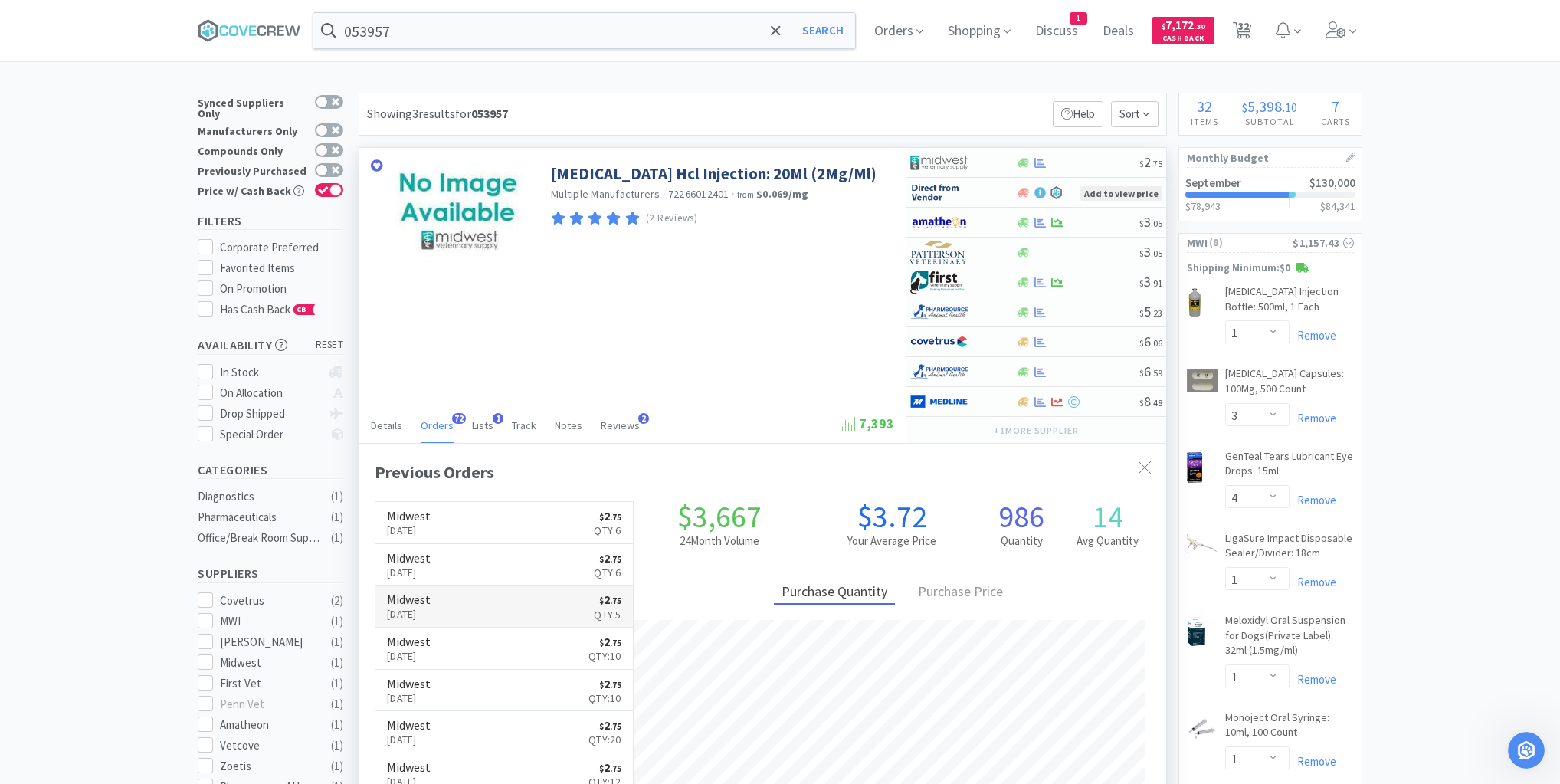
scroll to position [411, 807]
click at [1076, 160] on div at bounding box center [1077, 163] width 124 height 11
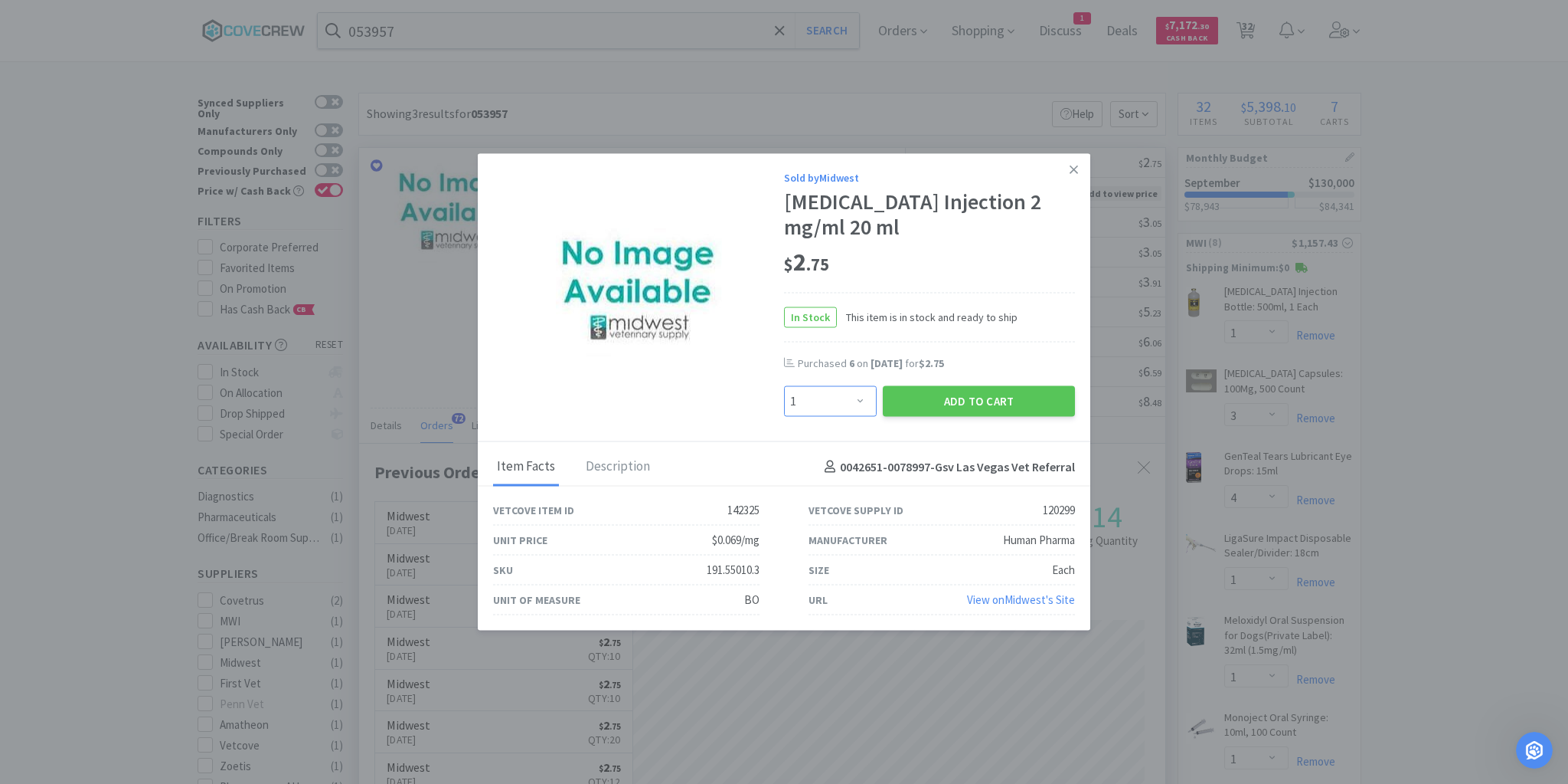
click at [864, 401] on select "Enter Quantity 1 2 3 4 5 6 7 8 9 10 11 12 13 14 15 16 17 18 19 20 Enter Quantity" at bounding box center [830, 401] width 93 height 30
click at [784, 386] on select "Enter Quantity 1 2 3 4 5 6 7 8 9 10 11 12 13 14 15 16 17 18 19 20 Enter Quantity" at bounding box center [830, 401] width 93 height 30
click at [969, 399] on button "Add to Cart" at bounding box center [978, 401] width 192 height 30
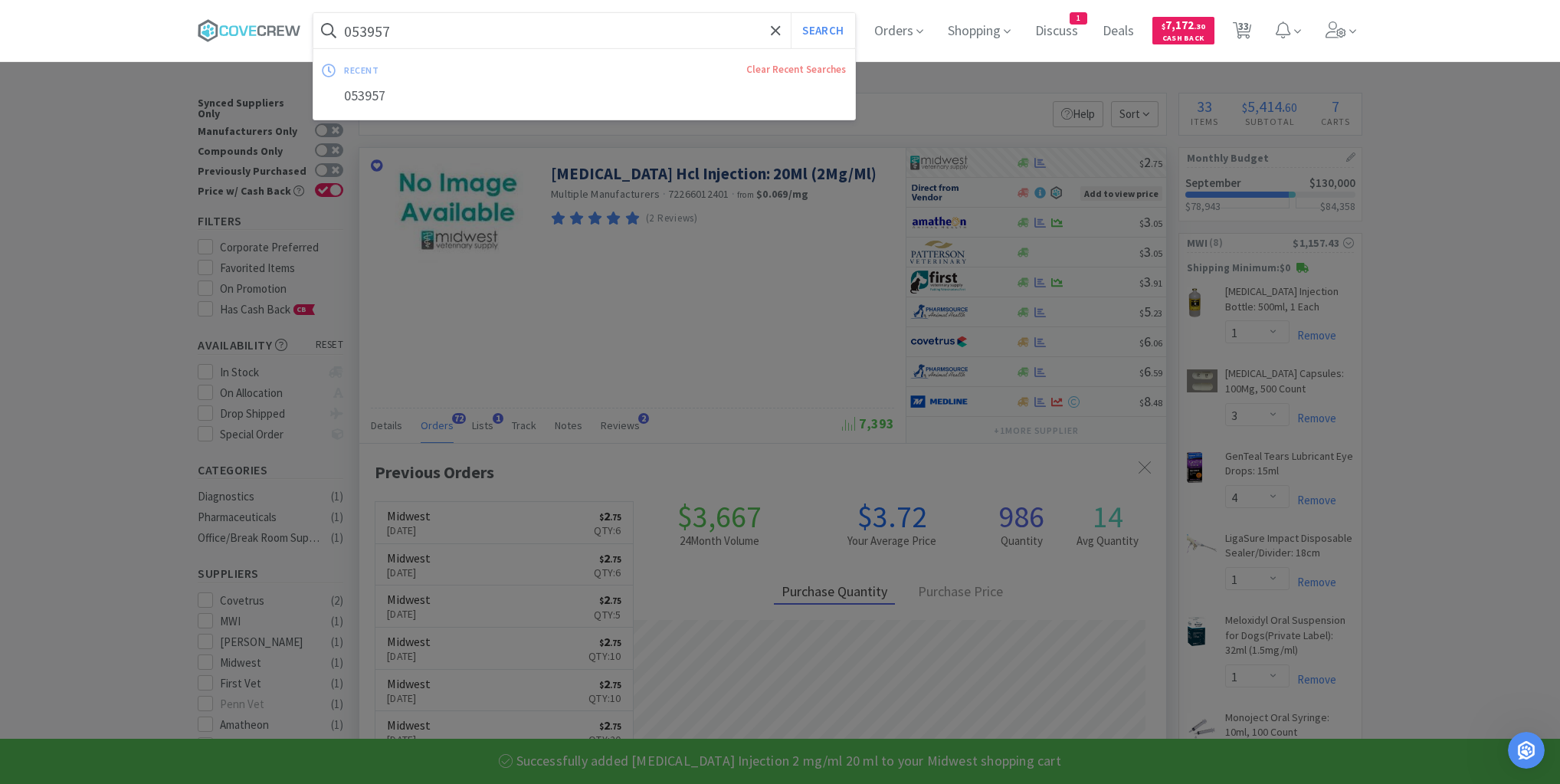
click at [640, 27] on input "053957" at bounding box center [584, 30] width 542 height 35
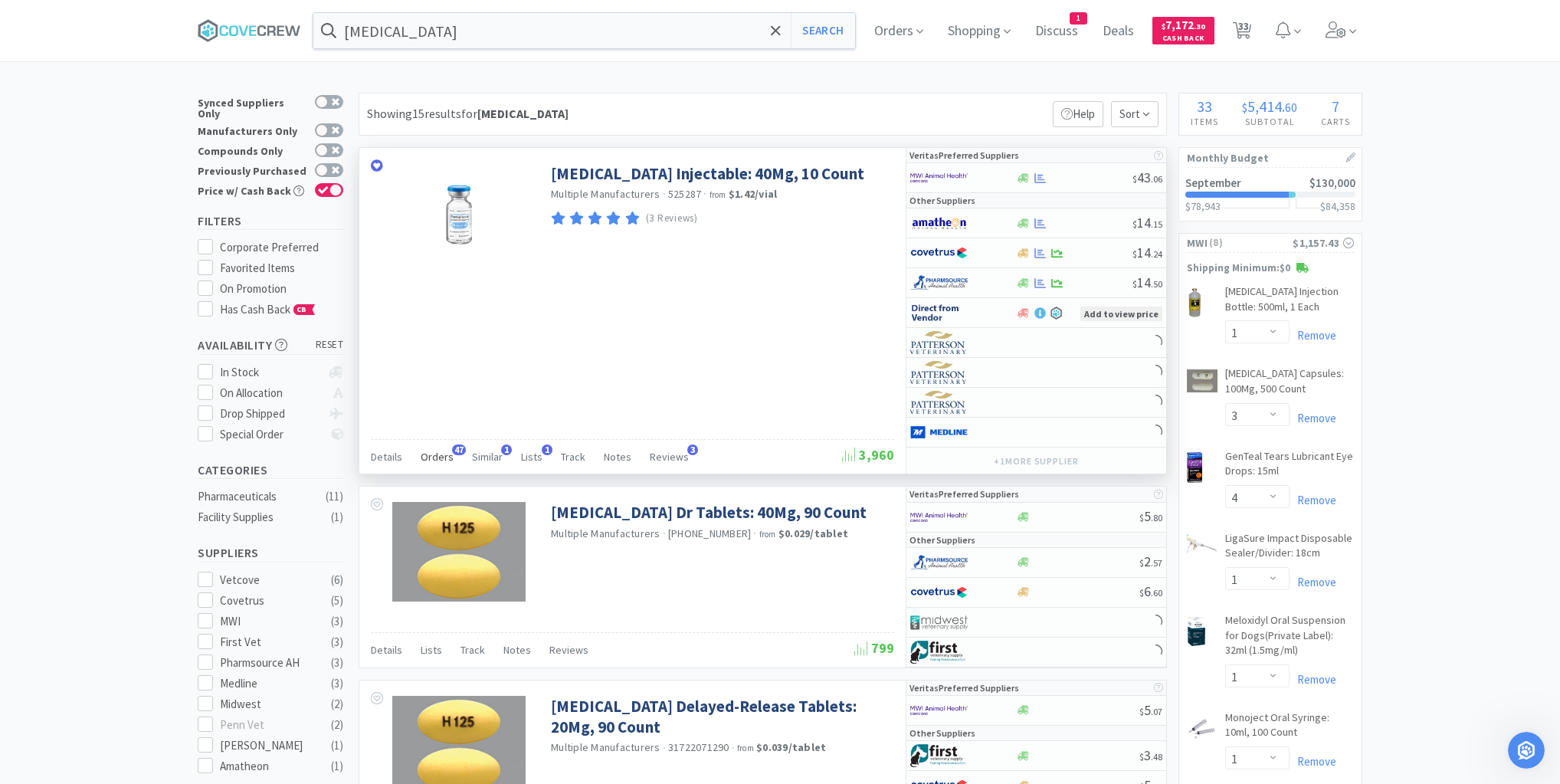
click at [438, 456] on span "Orders" at bounding box center [437, 456] width 33 height 14
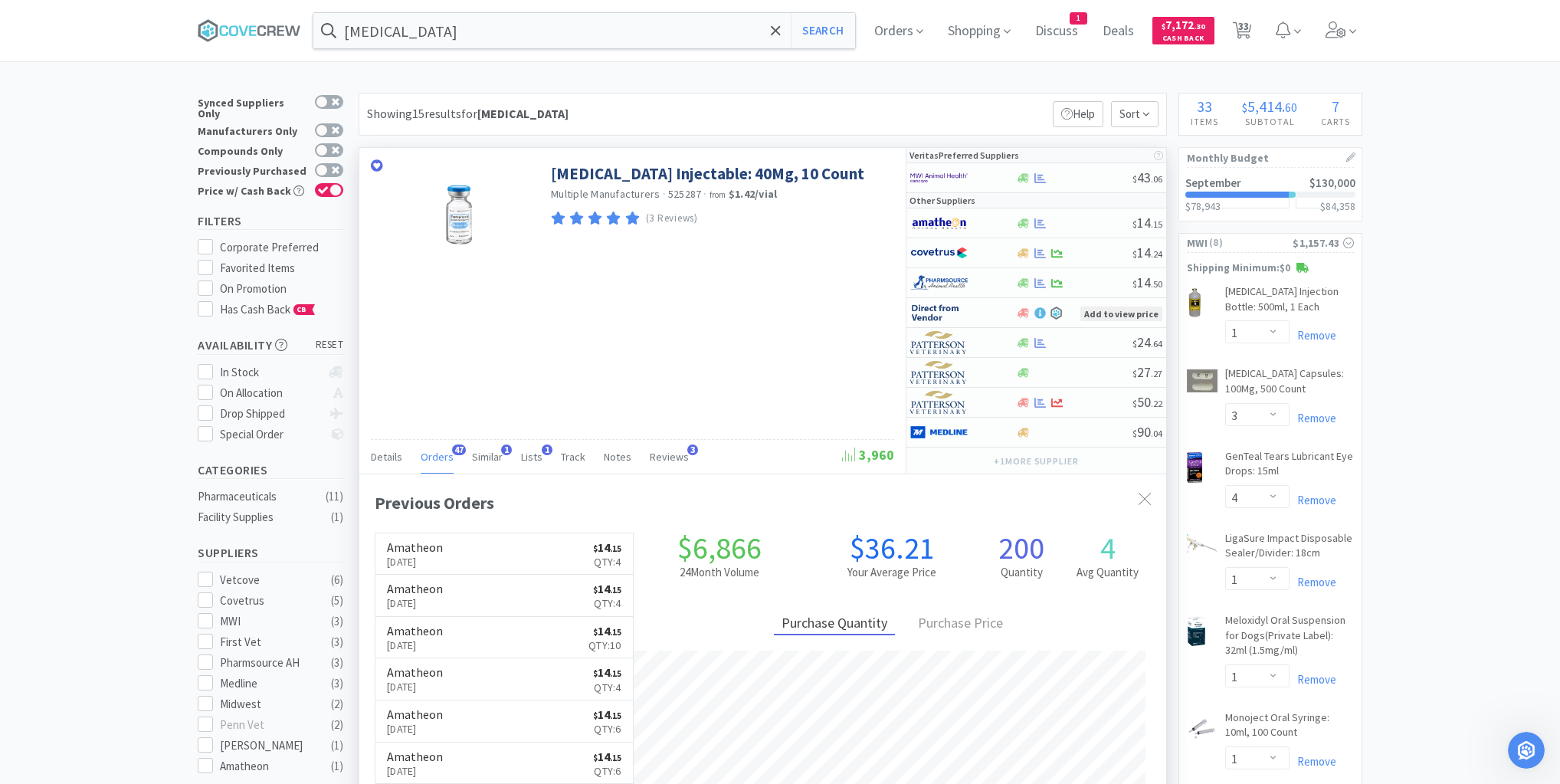
scroll to position [411, 807]
click at [492, 27] on input "[MEDICAL_DATA]" at bounding box center [584, 30] width 542 height 35
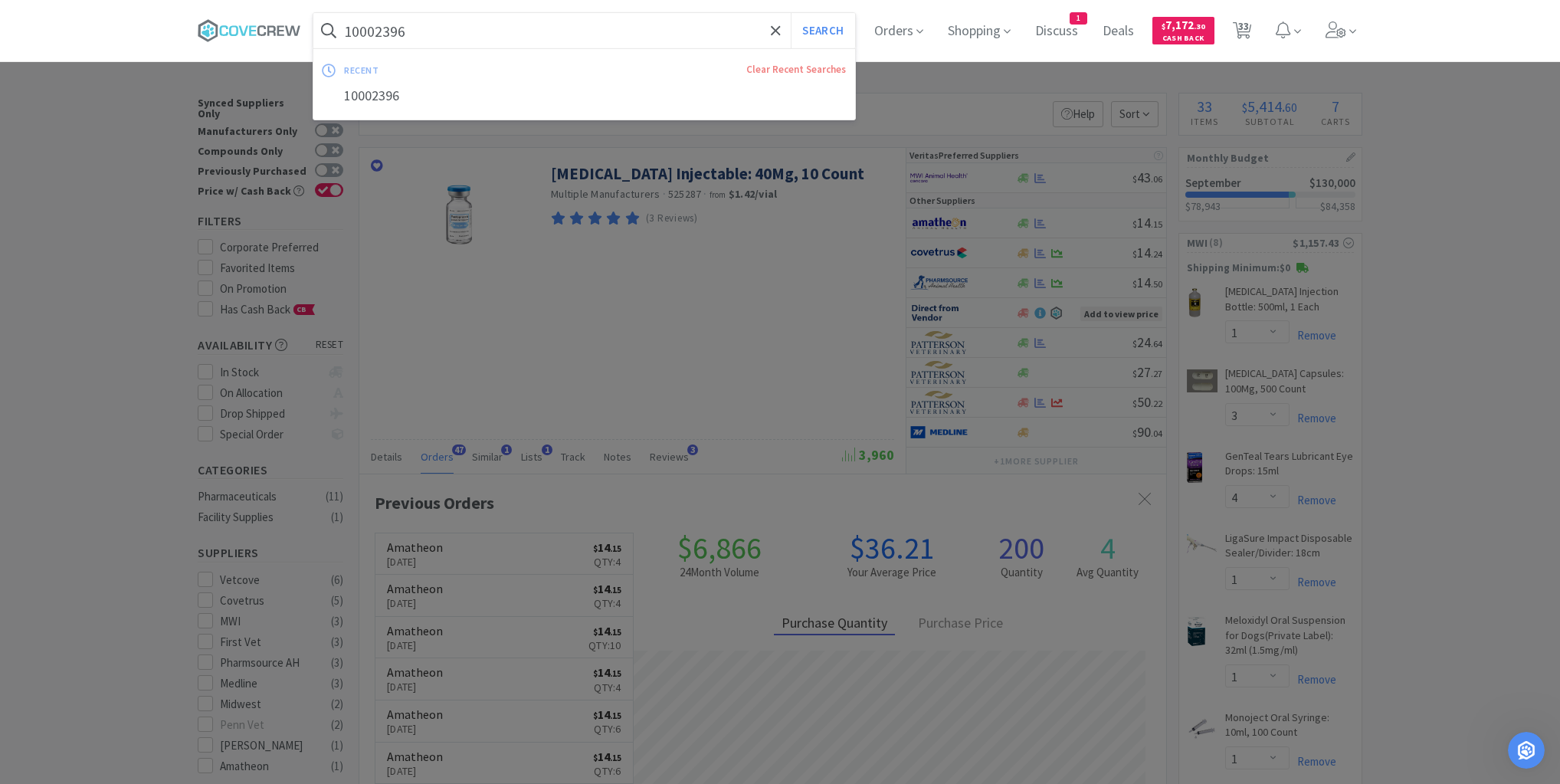
click at [791, 13] on button "Search" at bounding box center [822, 30] width 63 height 35
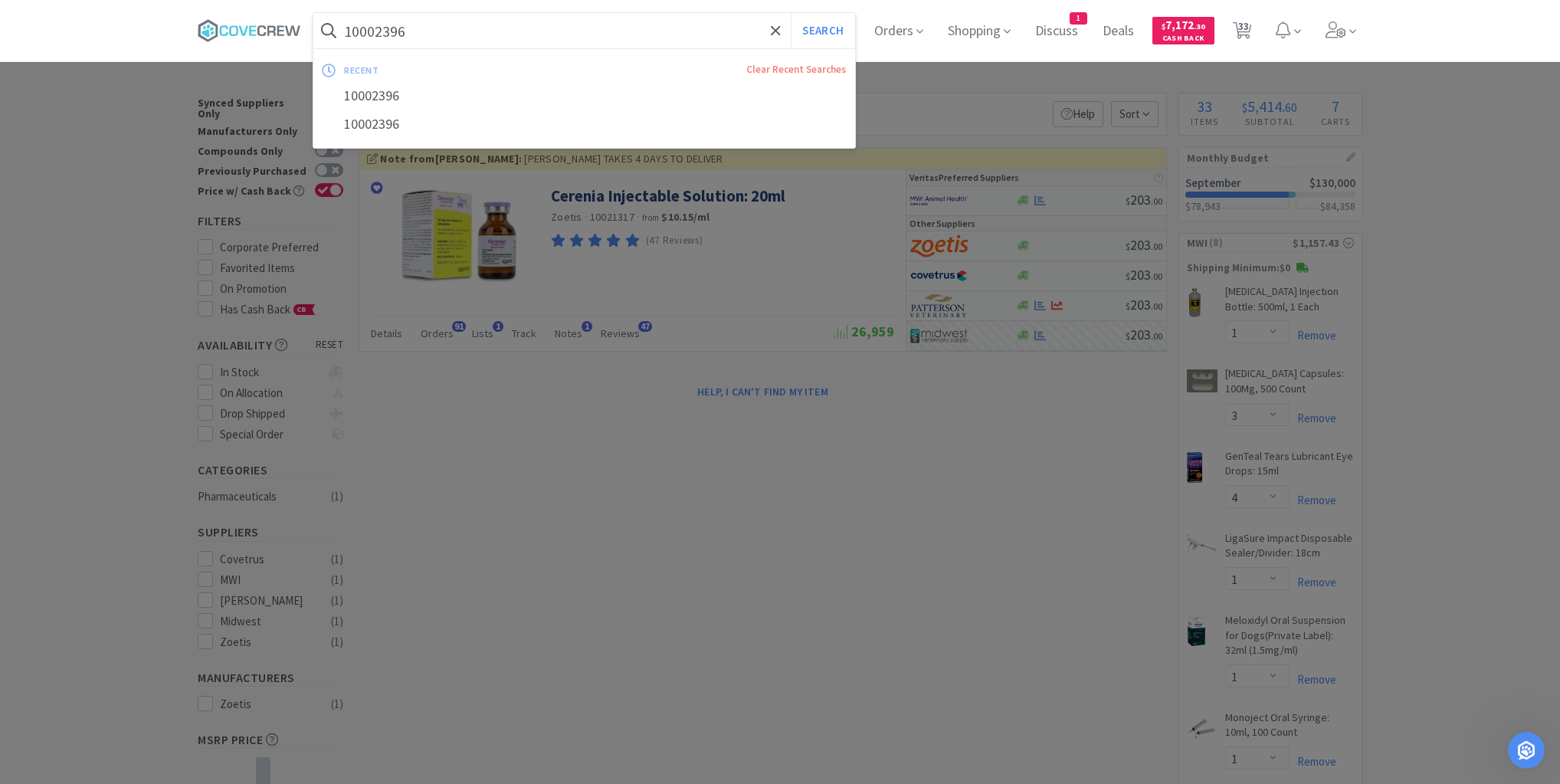
click at [543, 38] on input "10002396" at bounding box center [584, 30] width 542 height 35
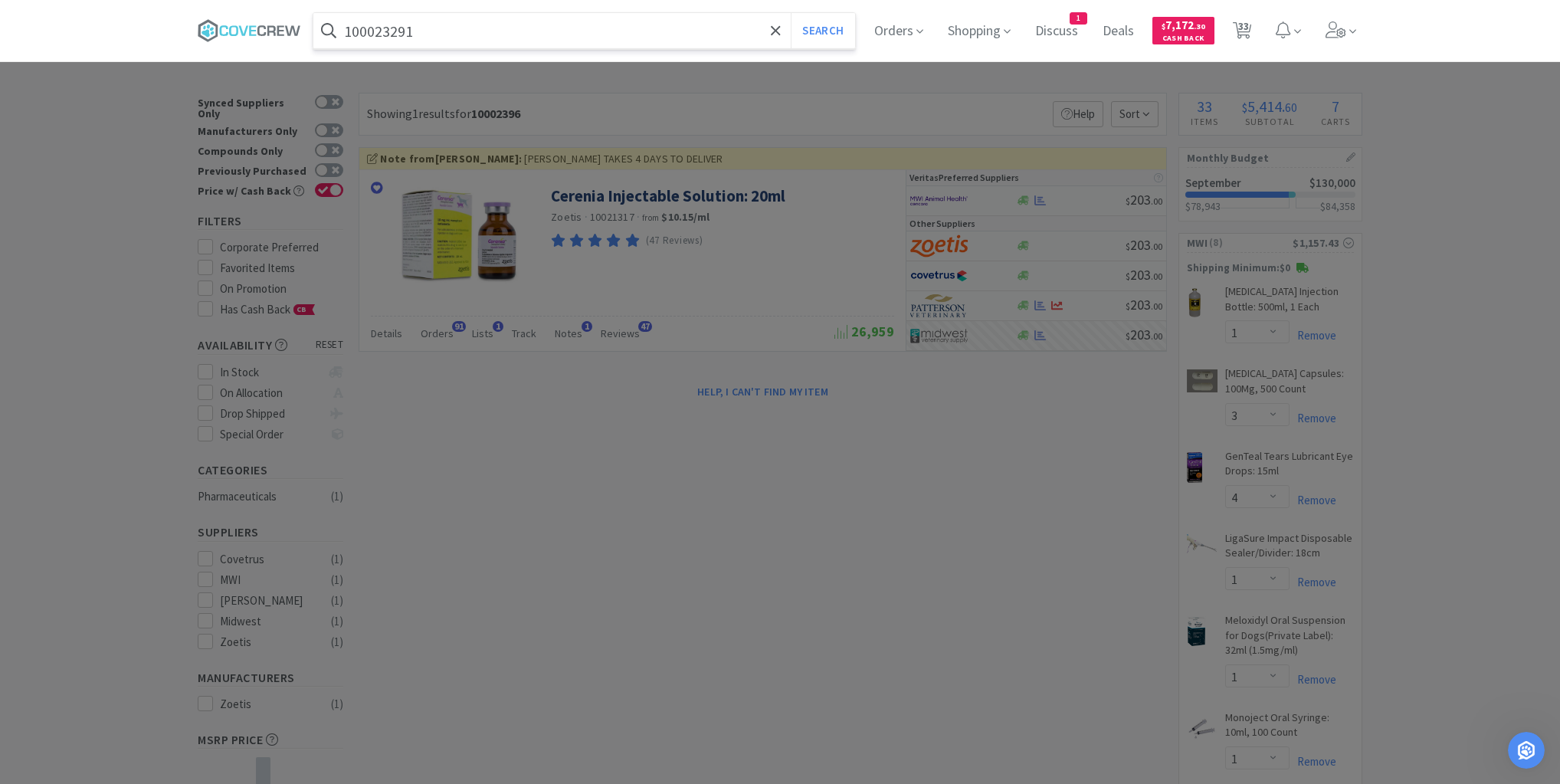
click at [791, 13] on button "Search" at bounding box center [822, 30] width 63 height 35
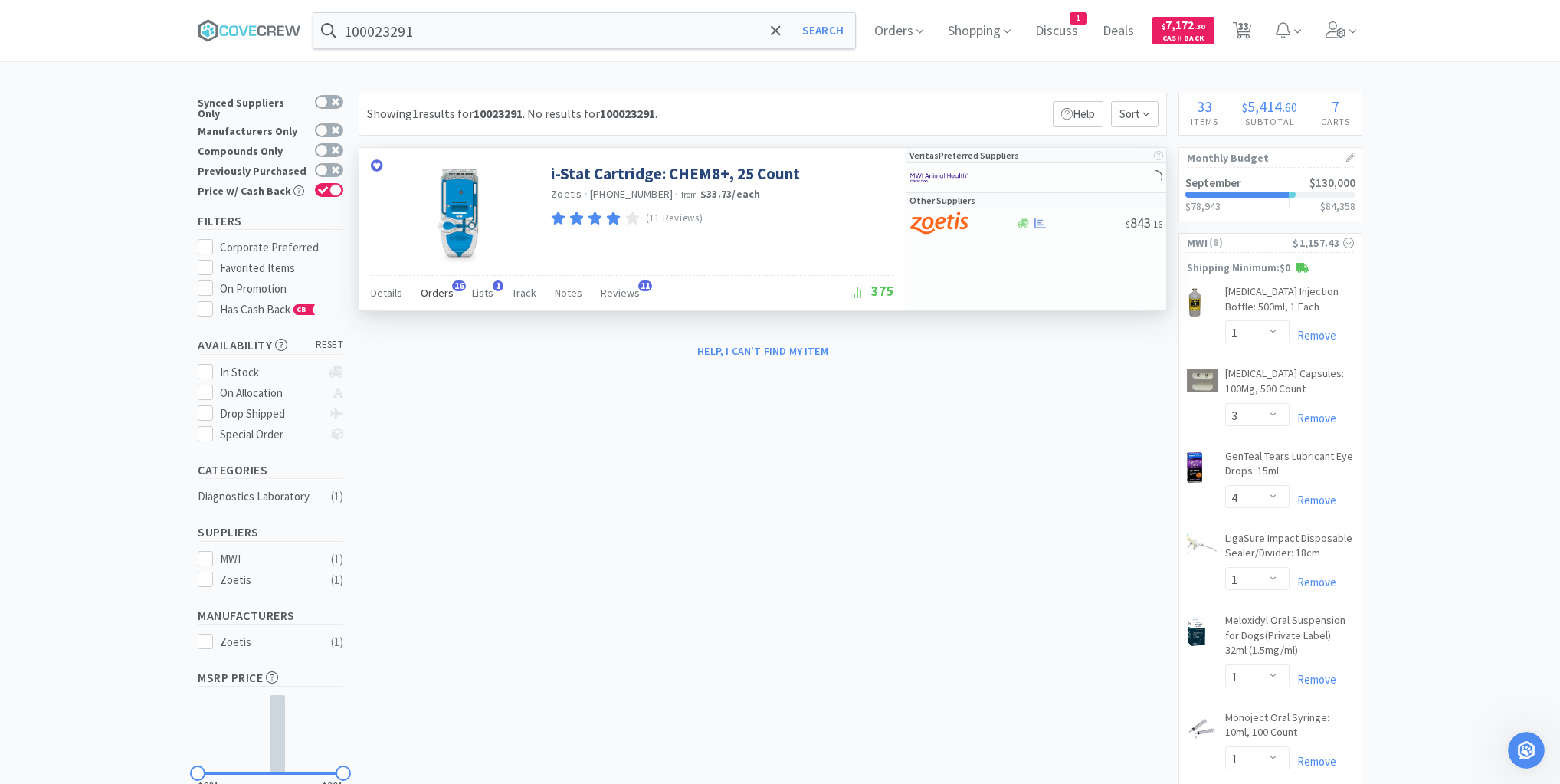
click at [439, 291] on span "Orders" at bounding box center [437, 293] width 33 height 14
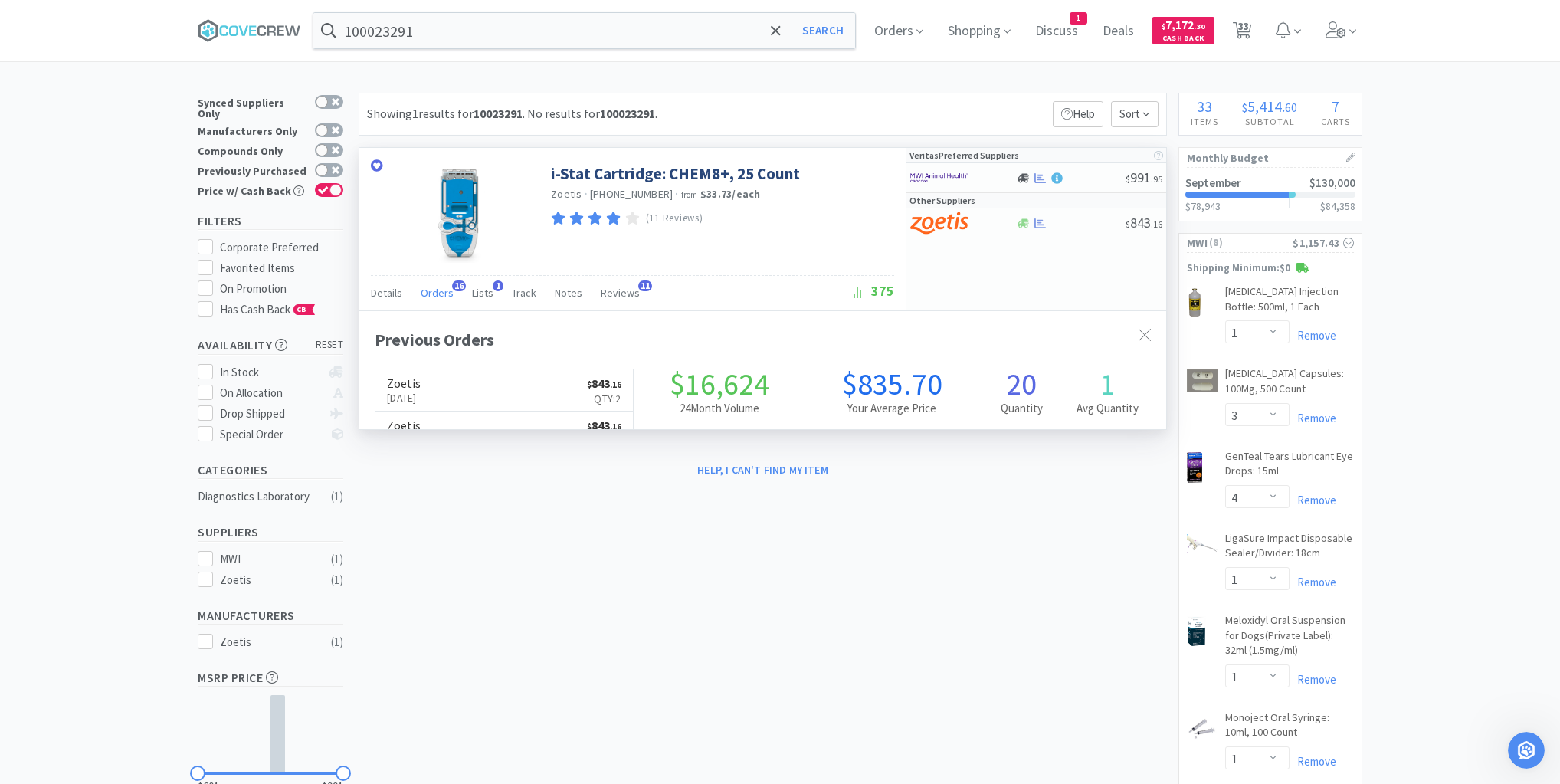
scroll to position [411, 807]
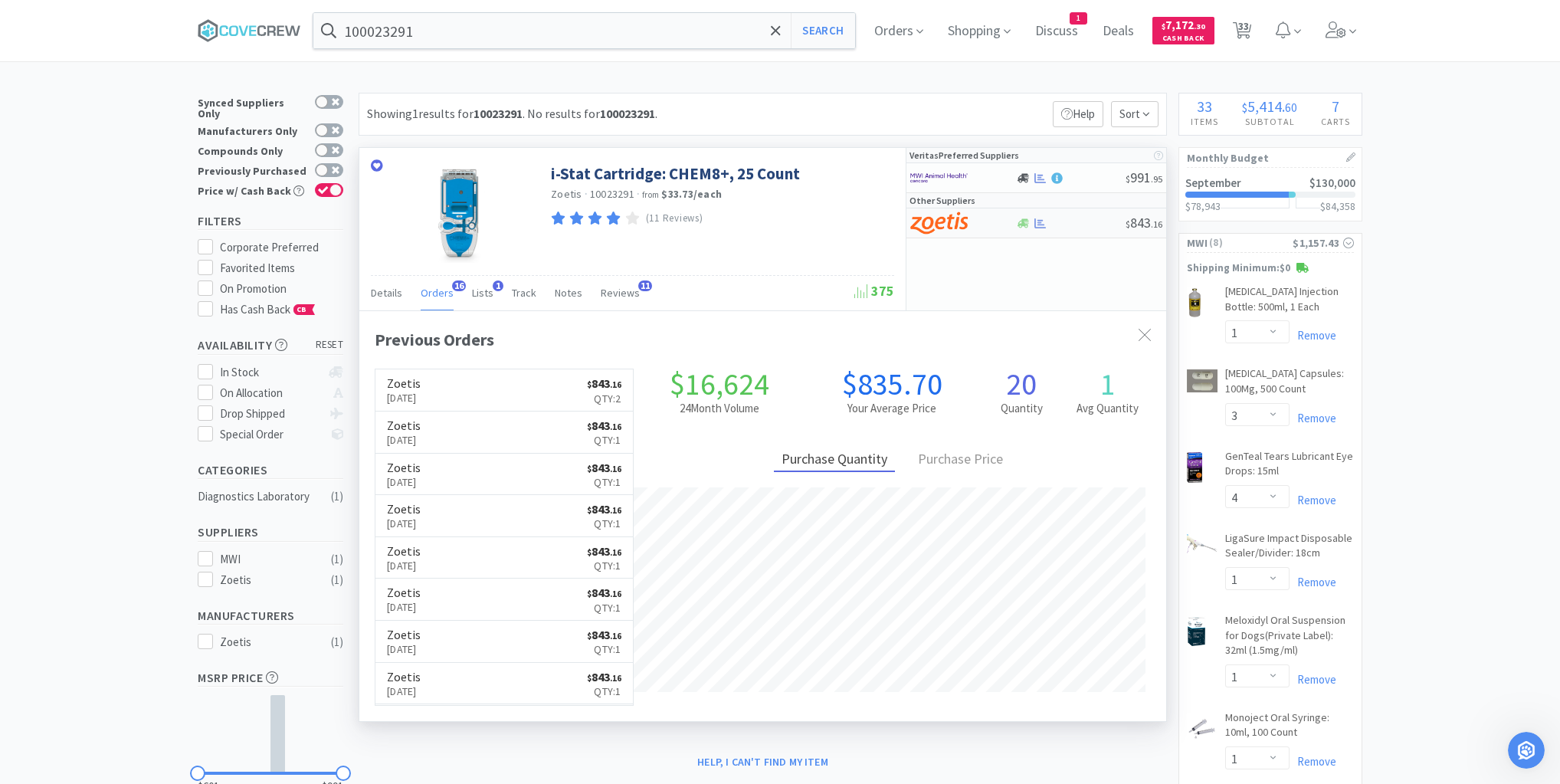
click at [1081, 226] on div at bounding box center [1070, 223] width 110 height 11
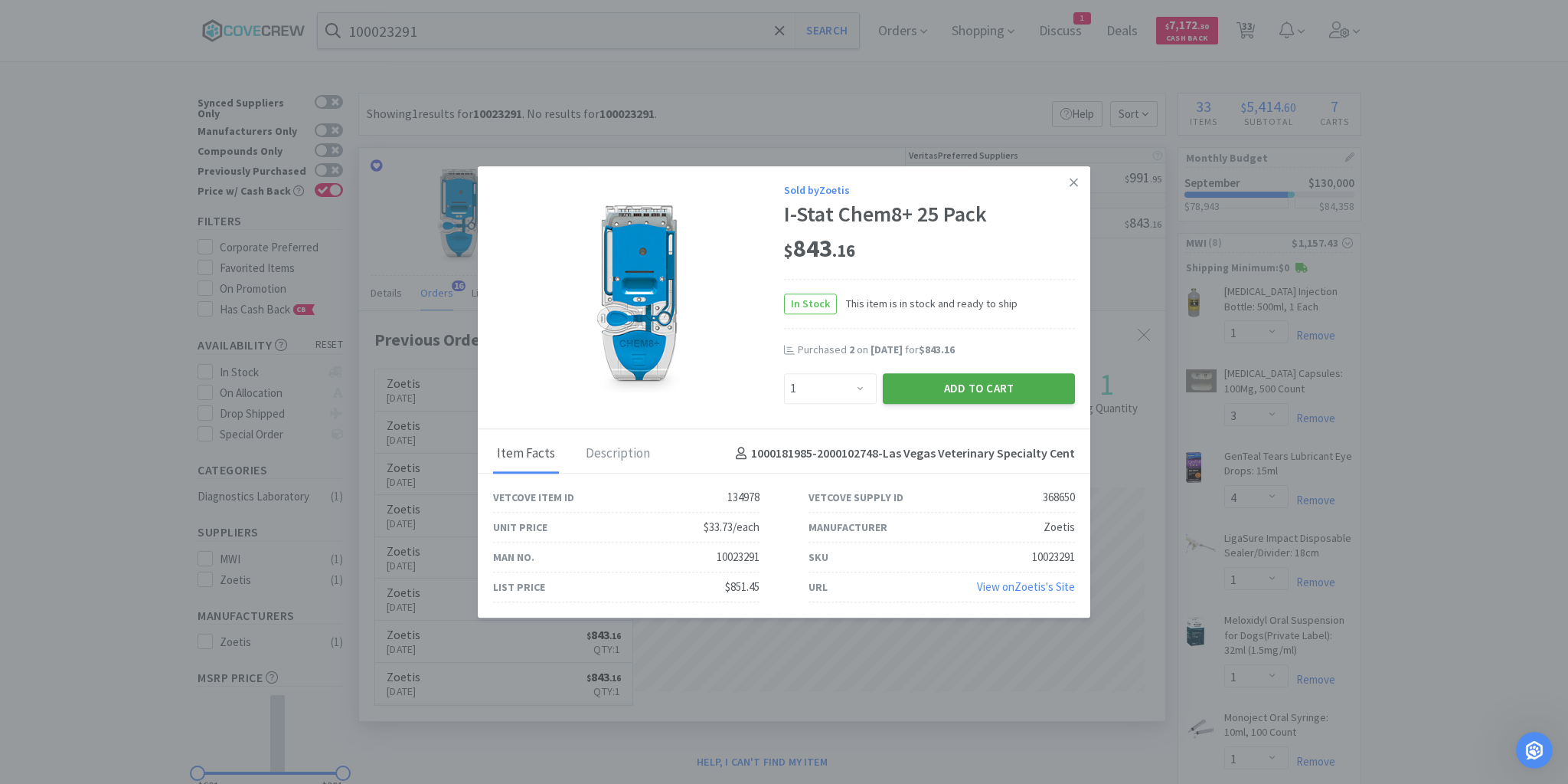
click at [966, 383] on button "Add to Cart" at bounding box center [978, 388] width 192 height 30
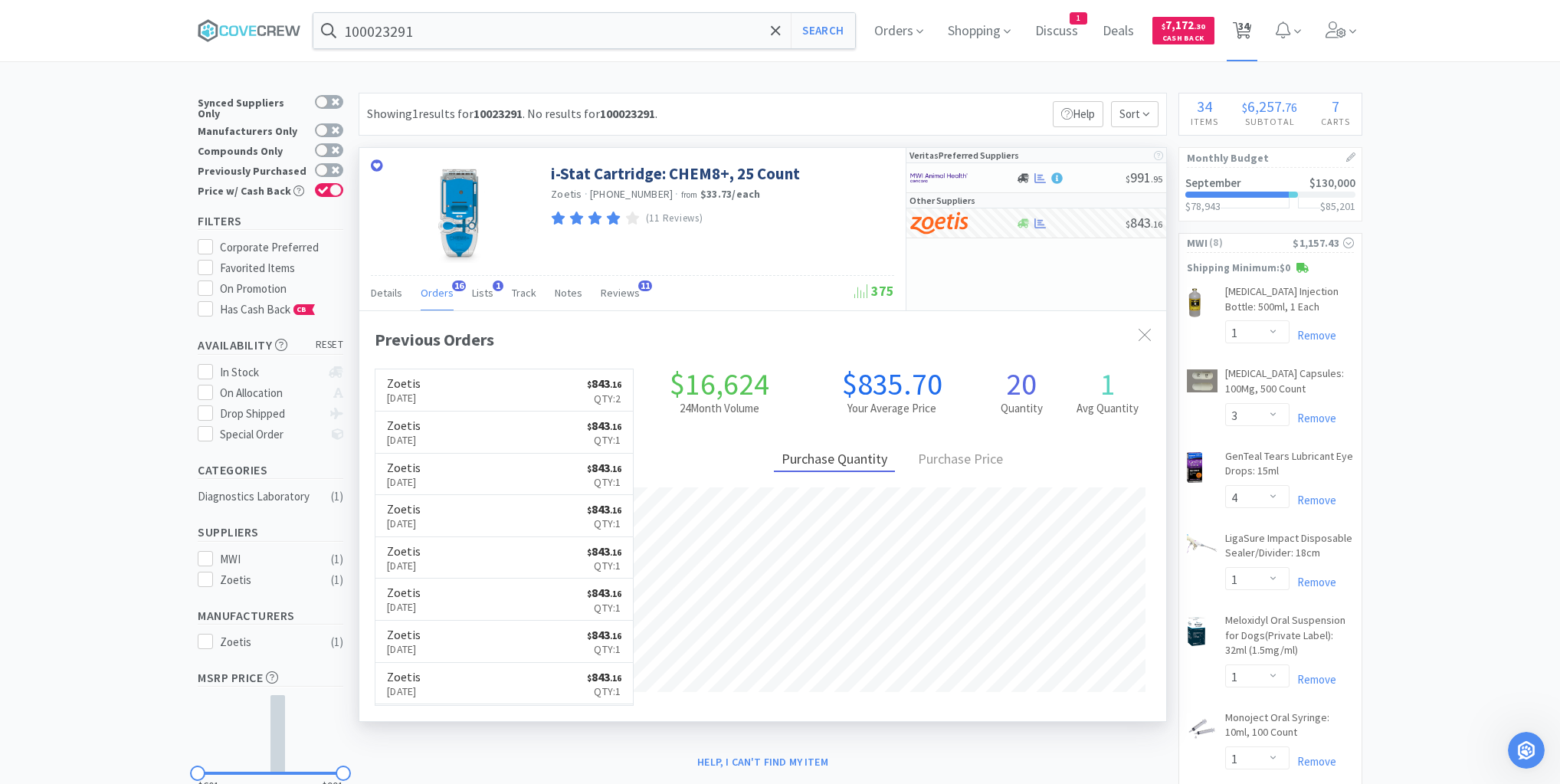
click at [1249, 27] on span "34" at bounding box center [1243, 26] width 10 height 62
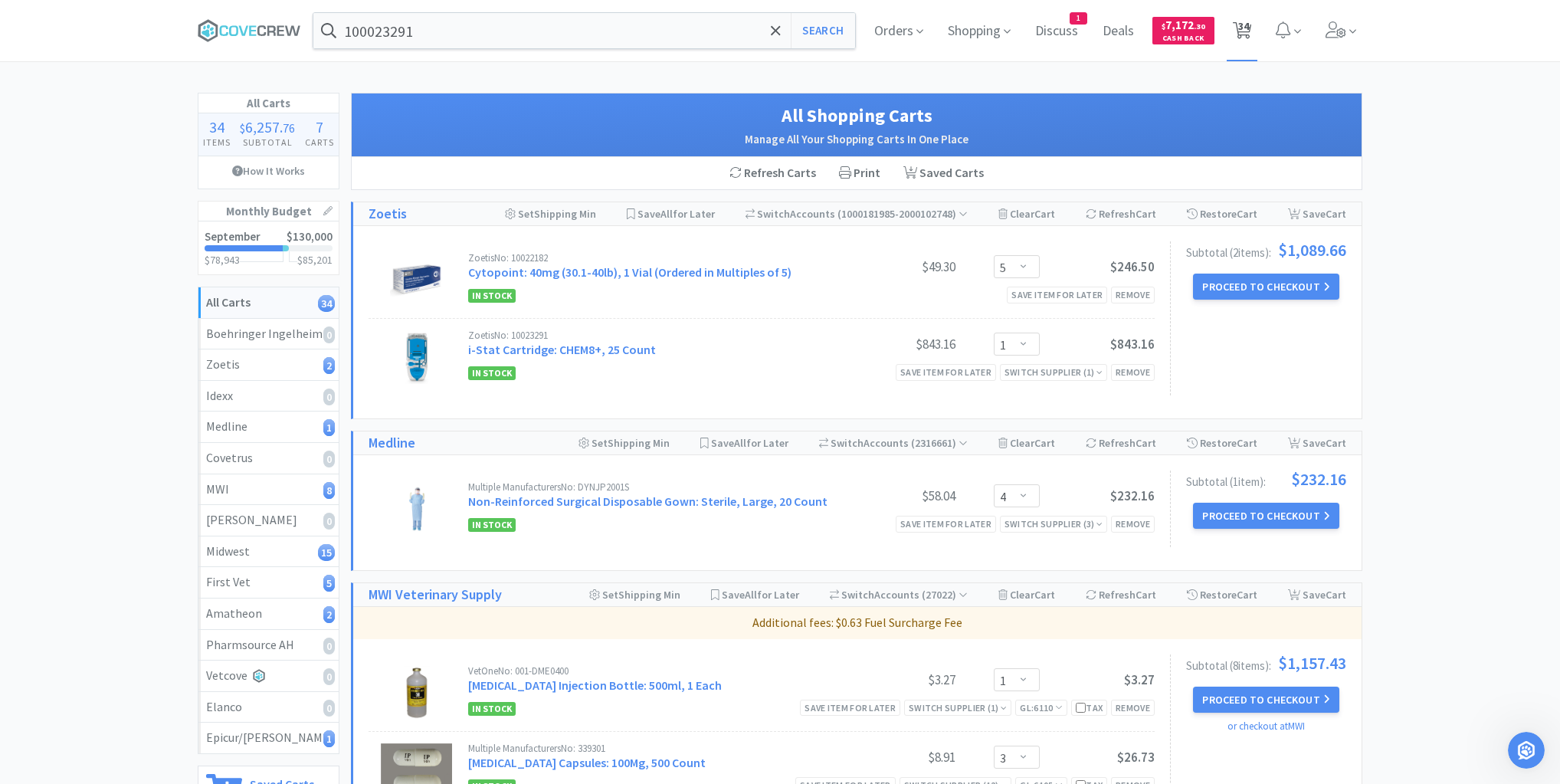
click at [1239, 28] on span "34" at bounding box center [1243, 26] width 10 height 62
click at [282, 229] on link "September $130,000 $78,943 $ 85,201" at bounding box center [269, 248] width 140 height 53
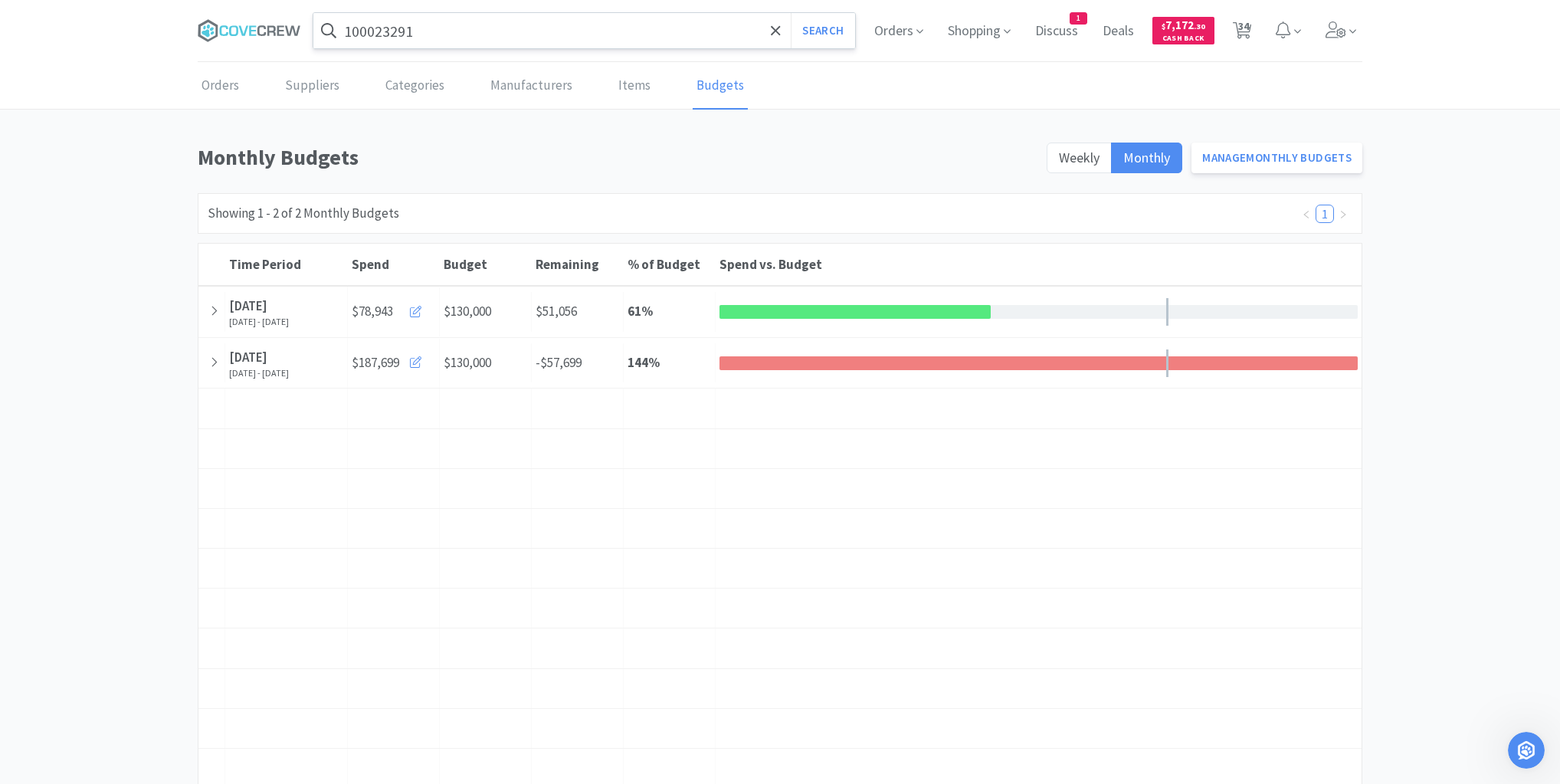
click at [448, 30] on input "100023291" at bounding box center [584, 30] width 542 height 35
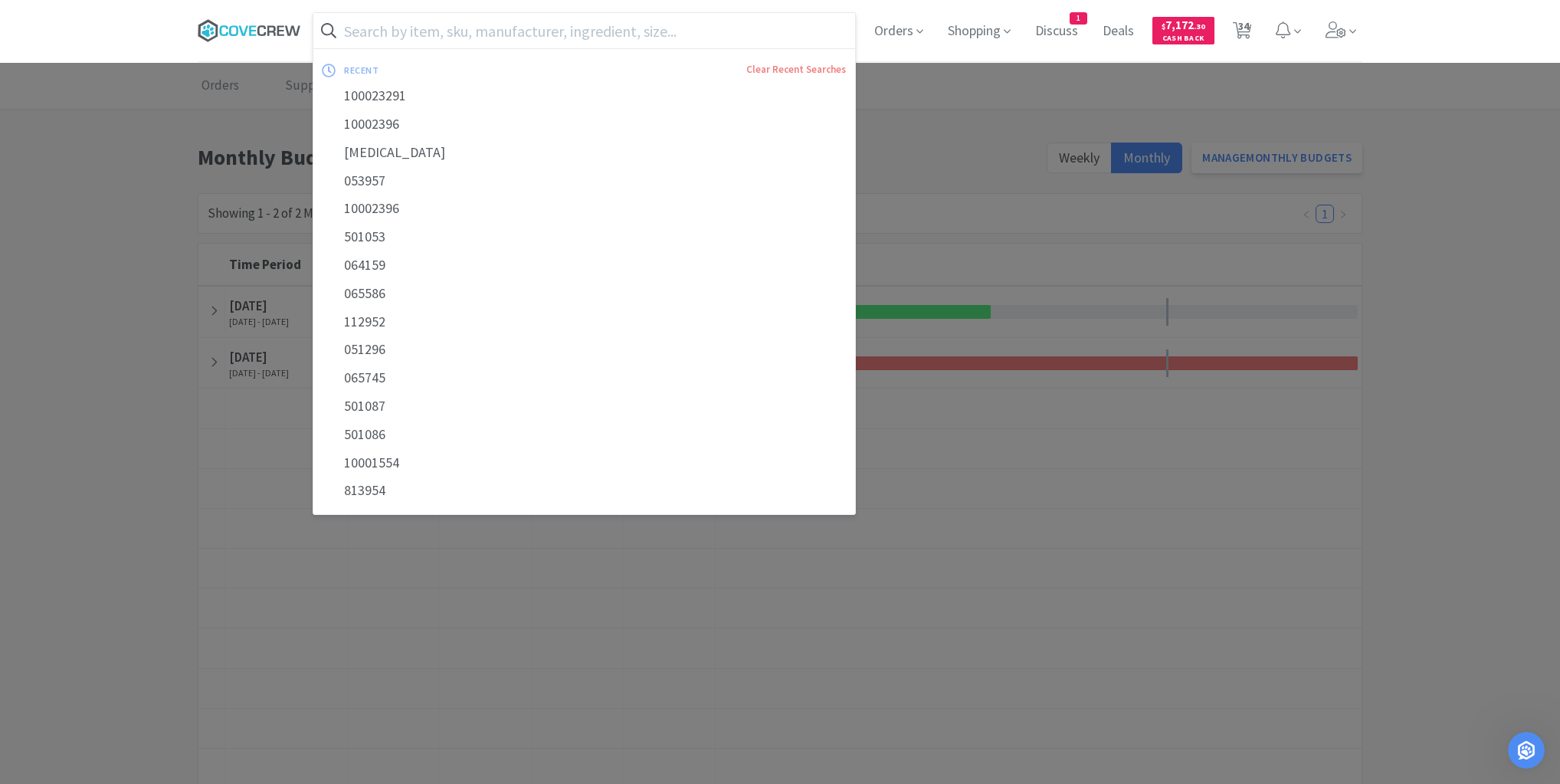
click at [235, 27] on icon at bounding box center [249, 30] width 103 height 23
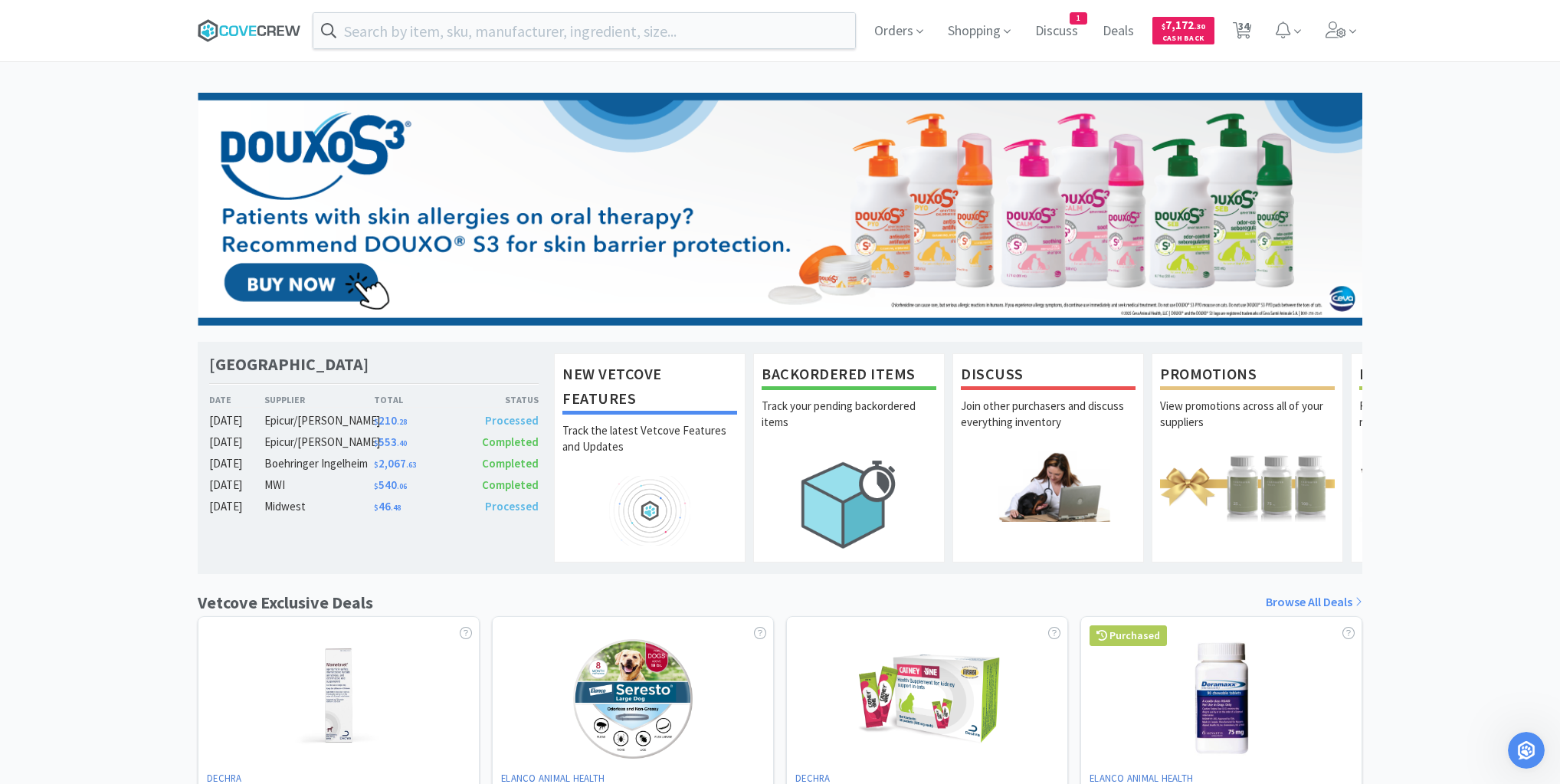
click at [260, 22] on icon at bounding box center [249, 30] width 103 height 23
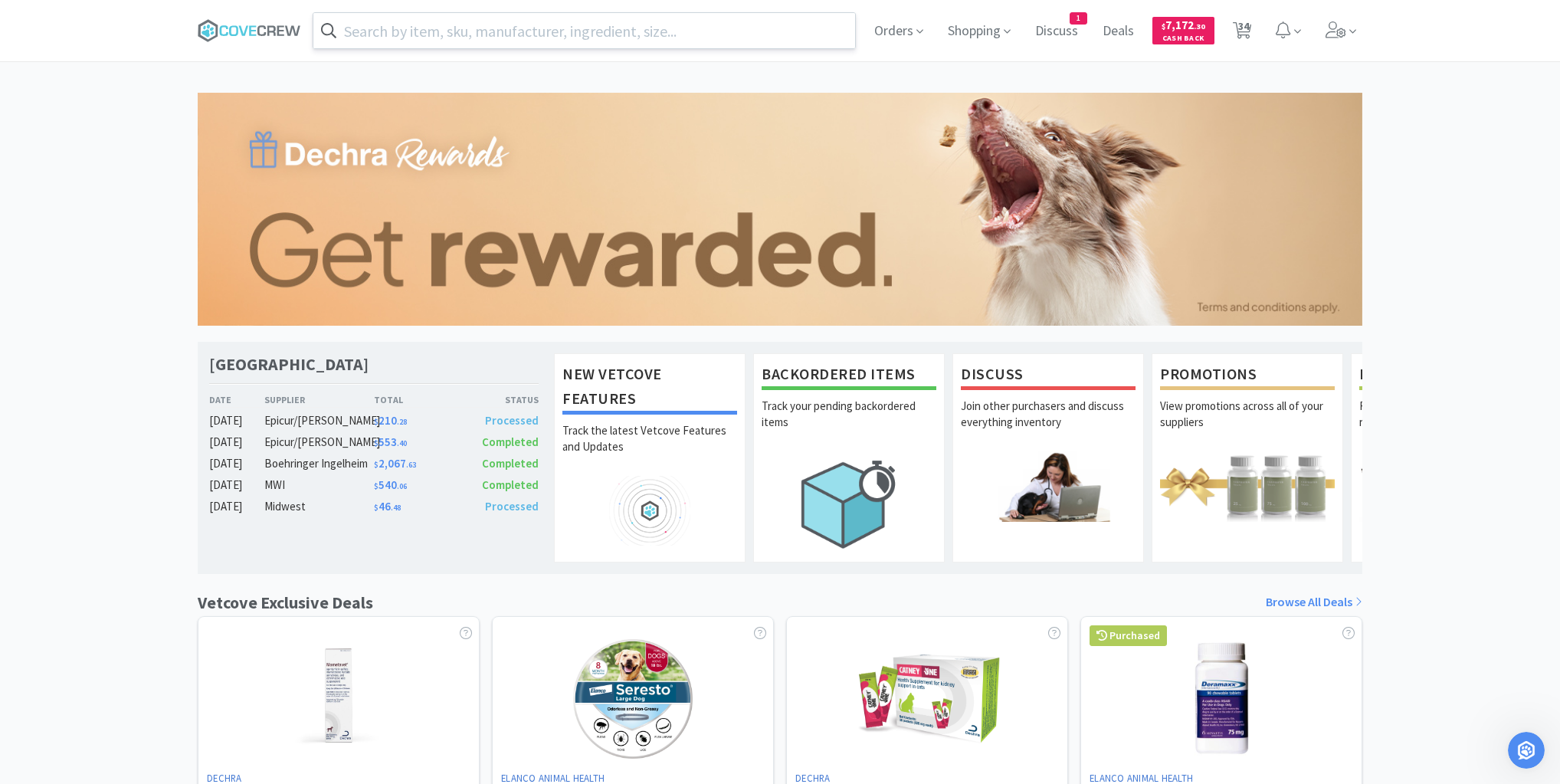
click at [543, 37] on input "text" at bounding box center [584, 30] width 542 height 35
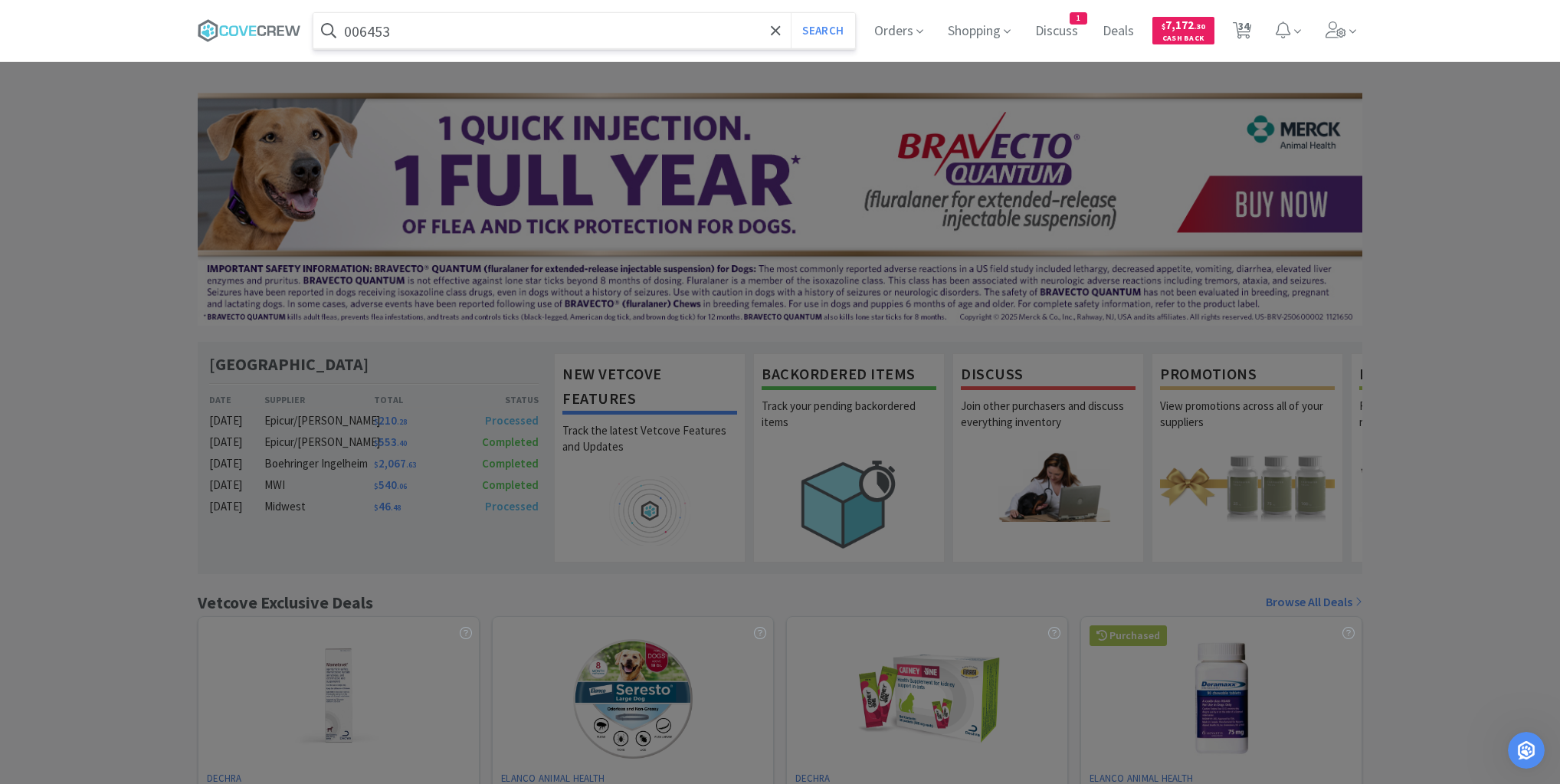
click at [791, 13] on button "Search" at bounding box center [822, 30] width 63 height 35
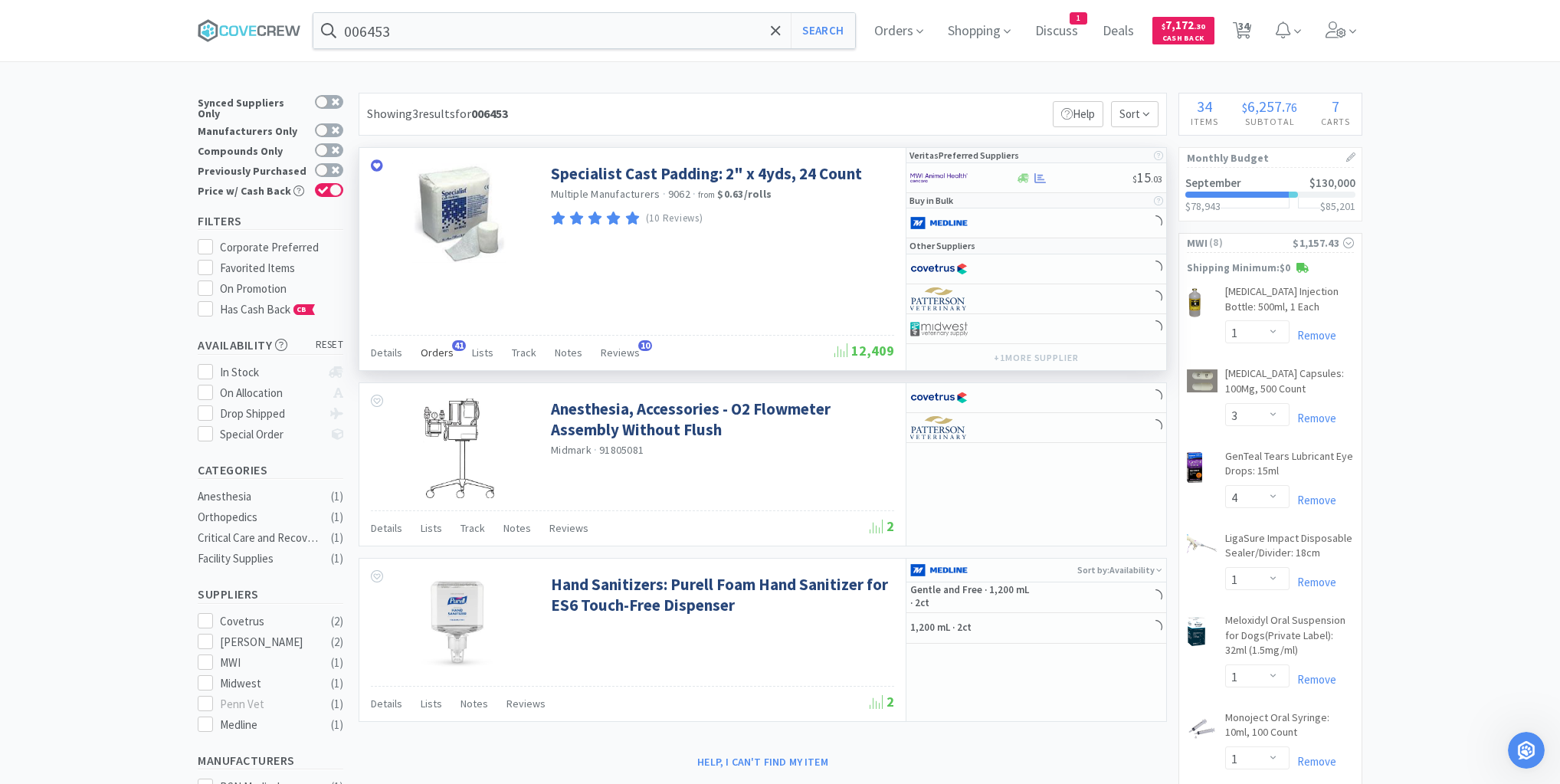
click at [431, 351] on span "Orders" at bounding box center [437, 352] width 33 height 14
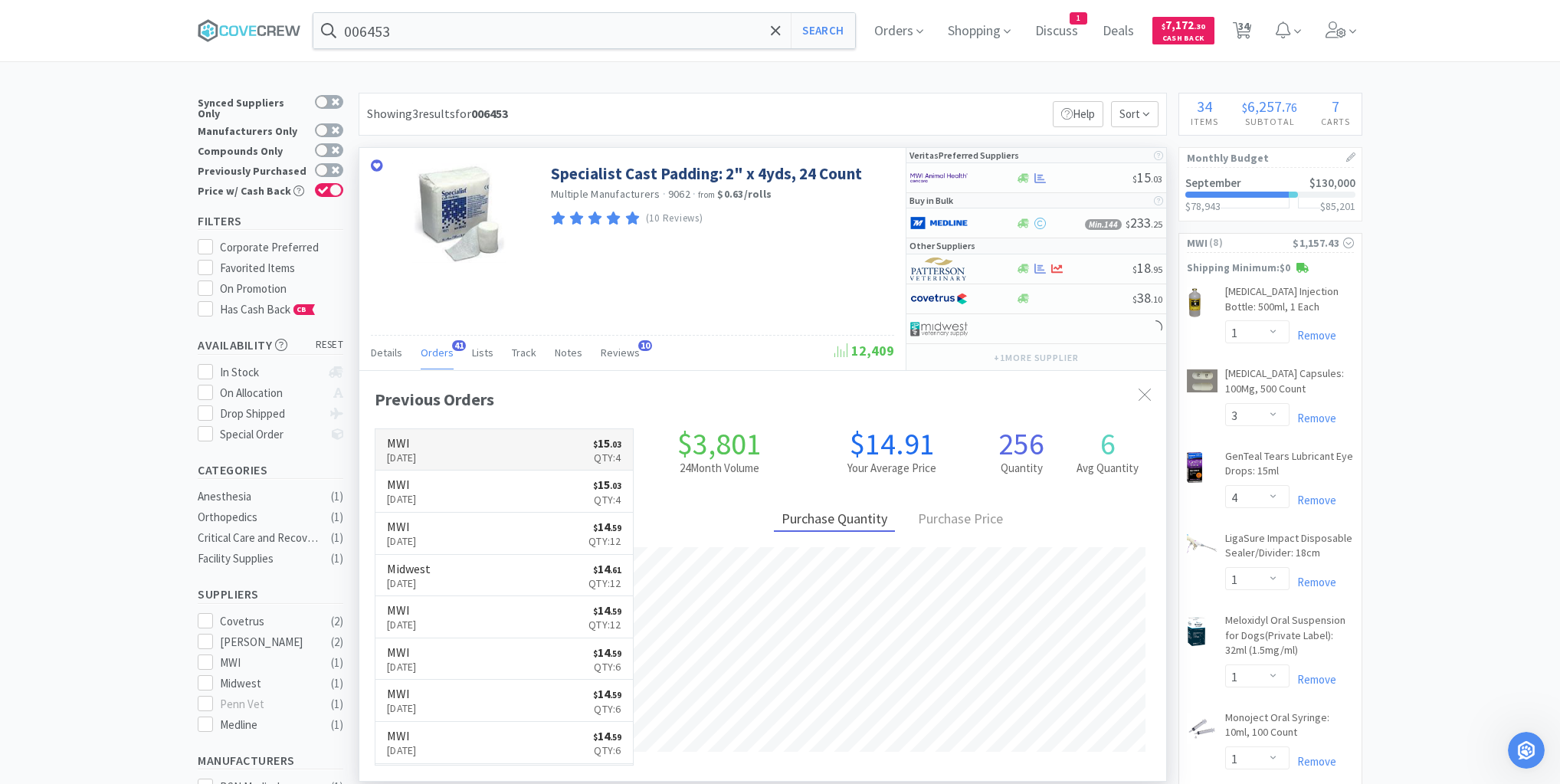
scroll to position [411, 807]
click at [430, 31] on input "006453" at bounding box center [584, 30] width 542 height 35
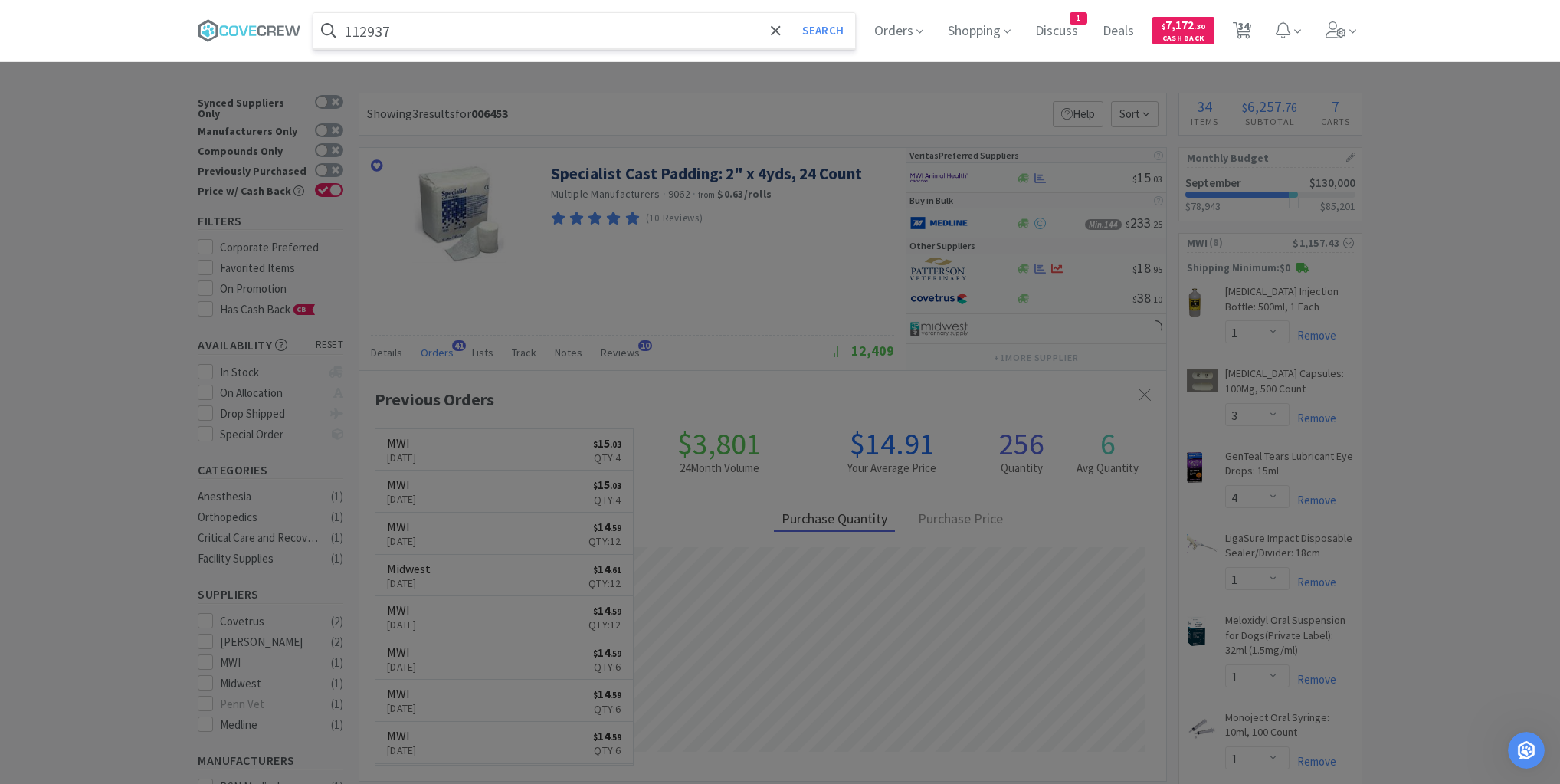
click at [791, 13] on button "Search" at bounding box center [822, 30] width 63 height 35
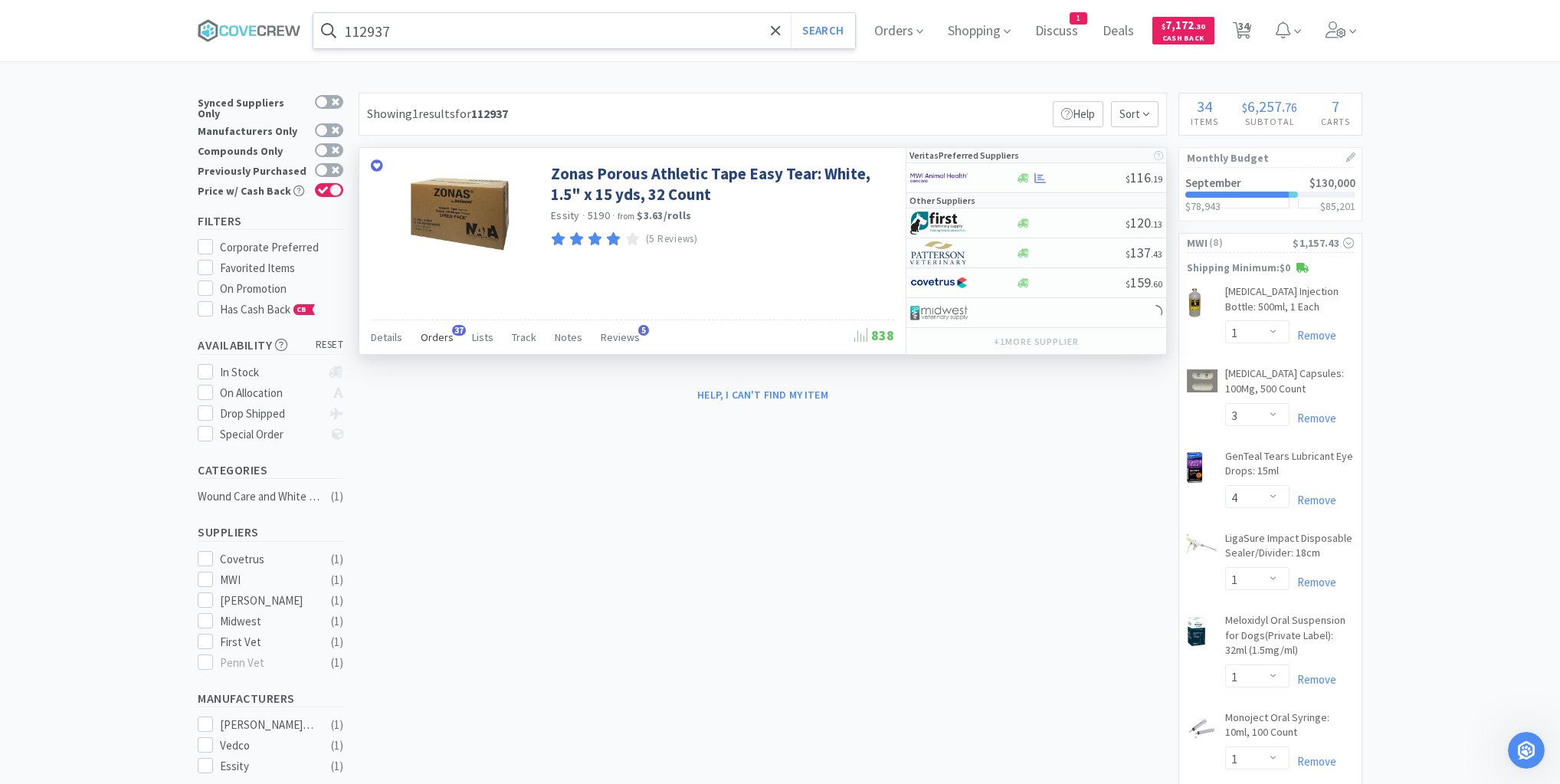
click at [427, 339] on span "Orders" at bounding box center [437, 337] width 33 height 14
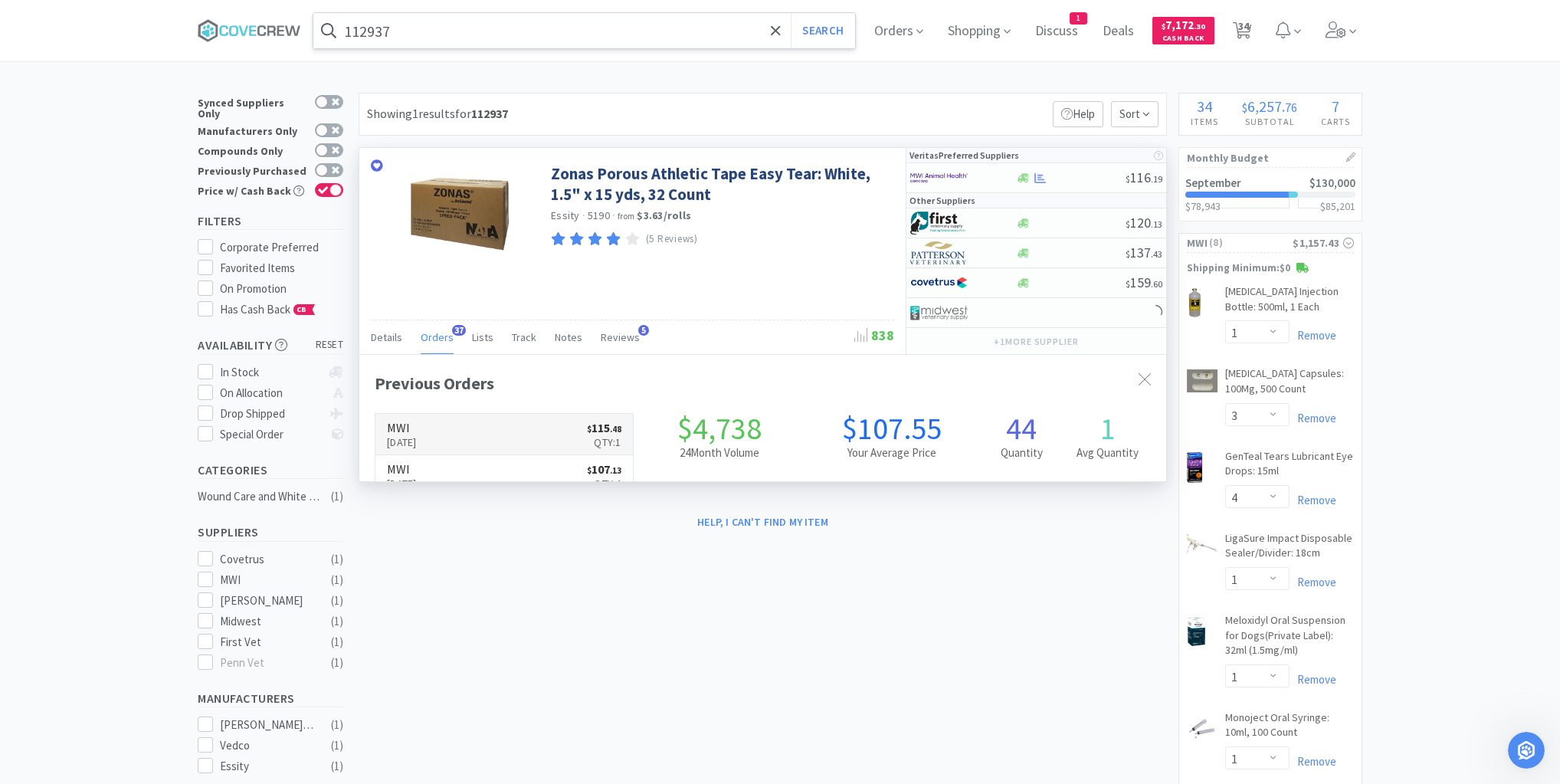
scroll to position [411, 807]
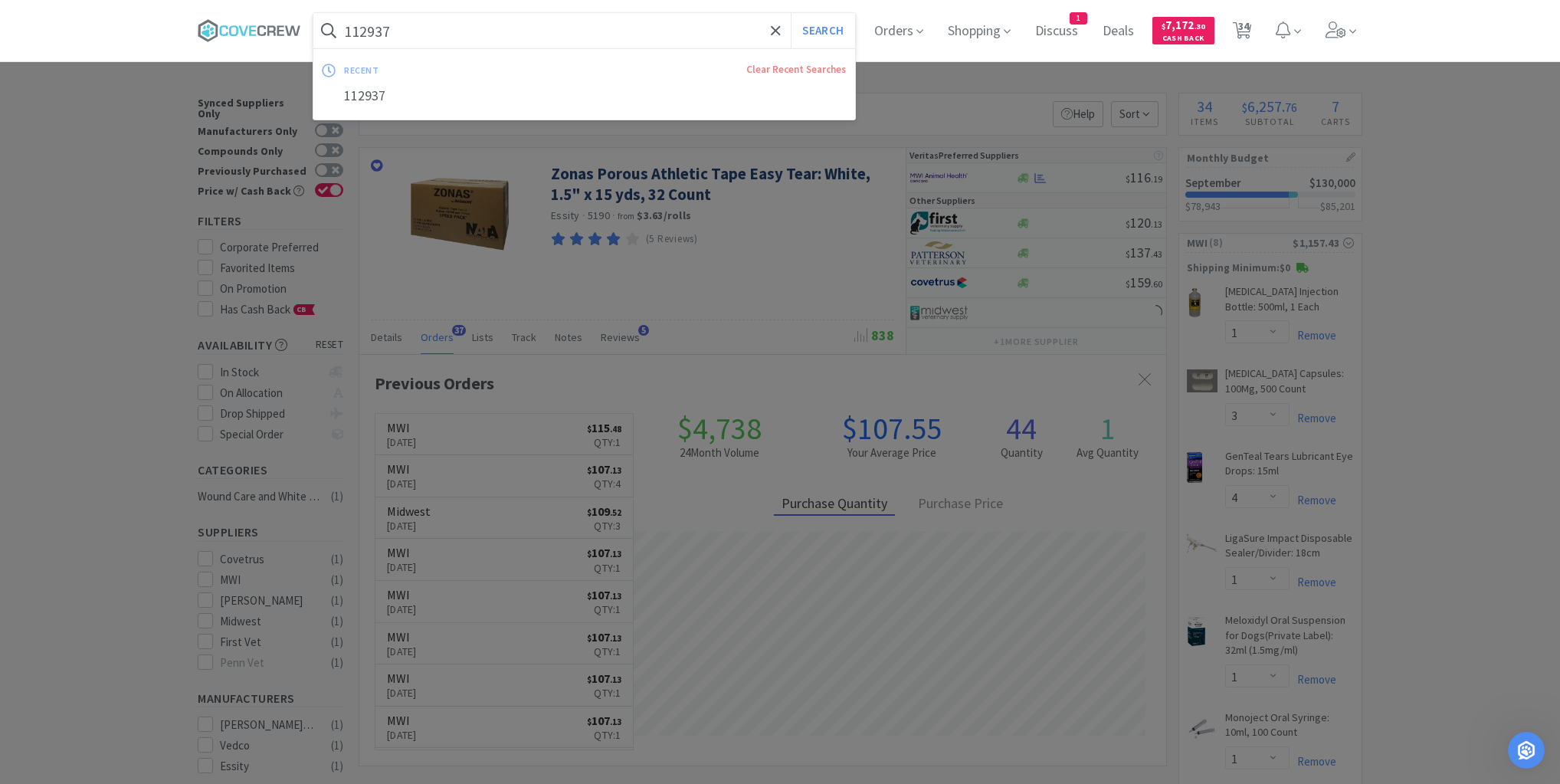
click at [522, 31] on input "112937" at bounding box center [584, 30] width 542 height 35
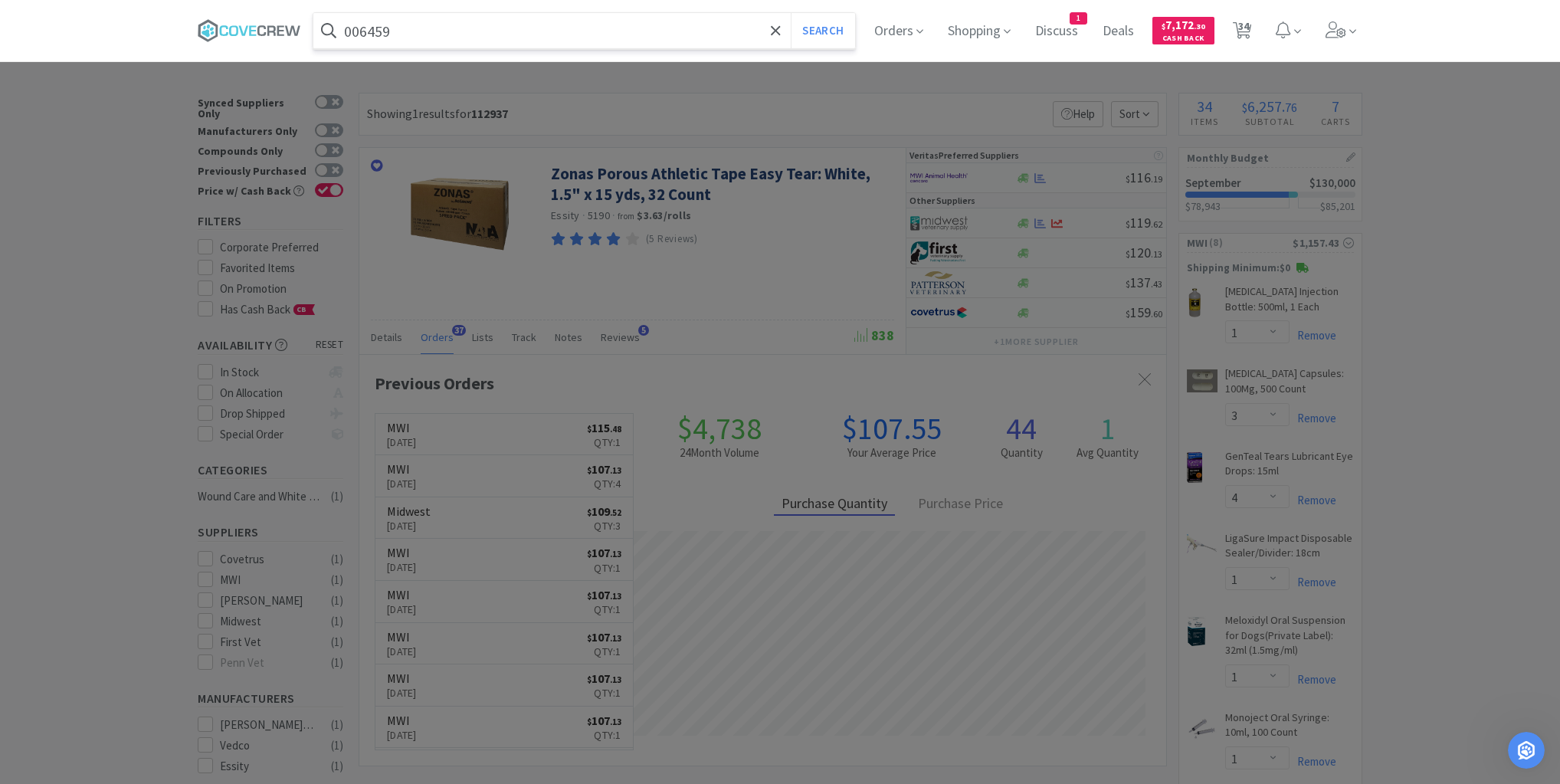
click at [791, 13] on button "Search" at bounding box center [822, 30] width 63 height 35
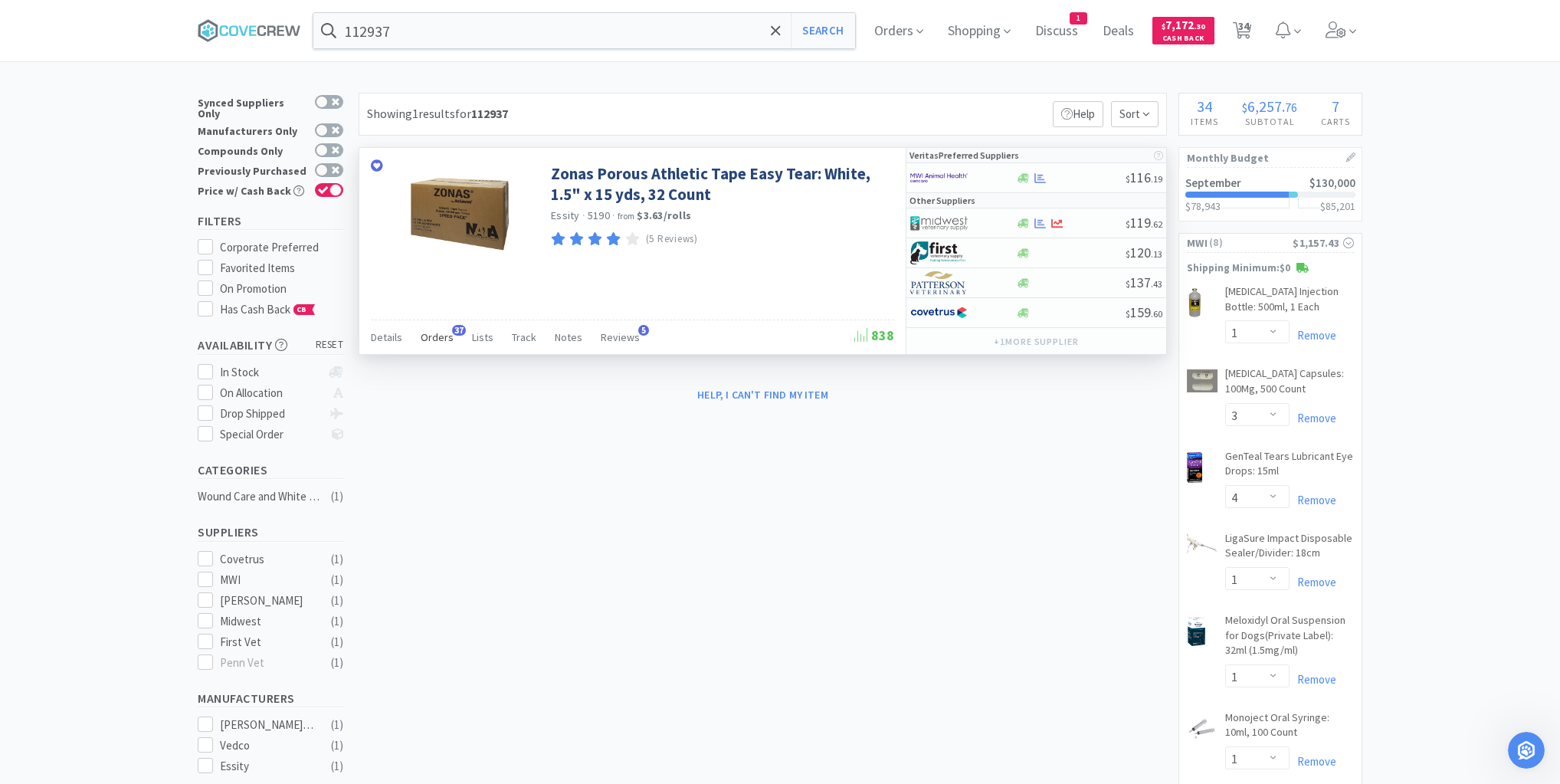
click at [439, 337] on span "Orders" at bounding box center [437, 337] width 33 height 14
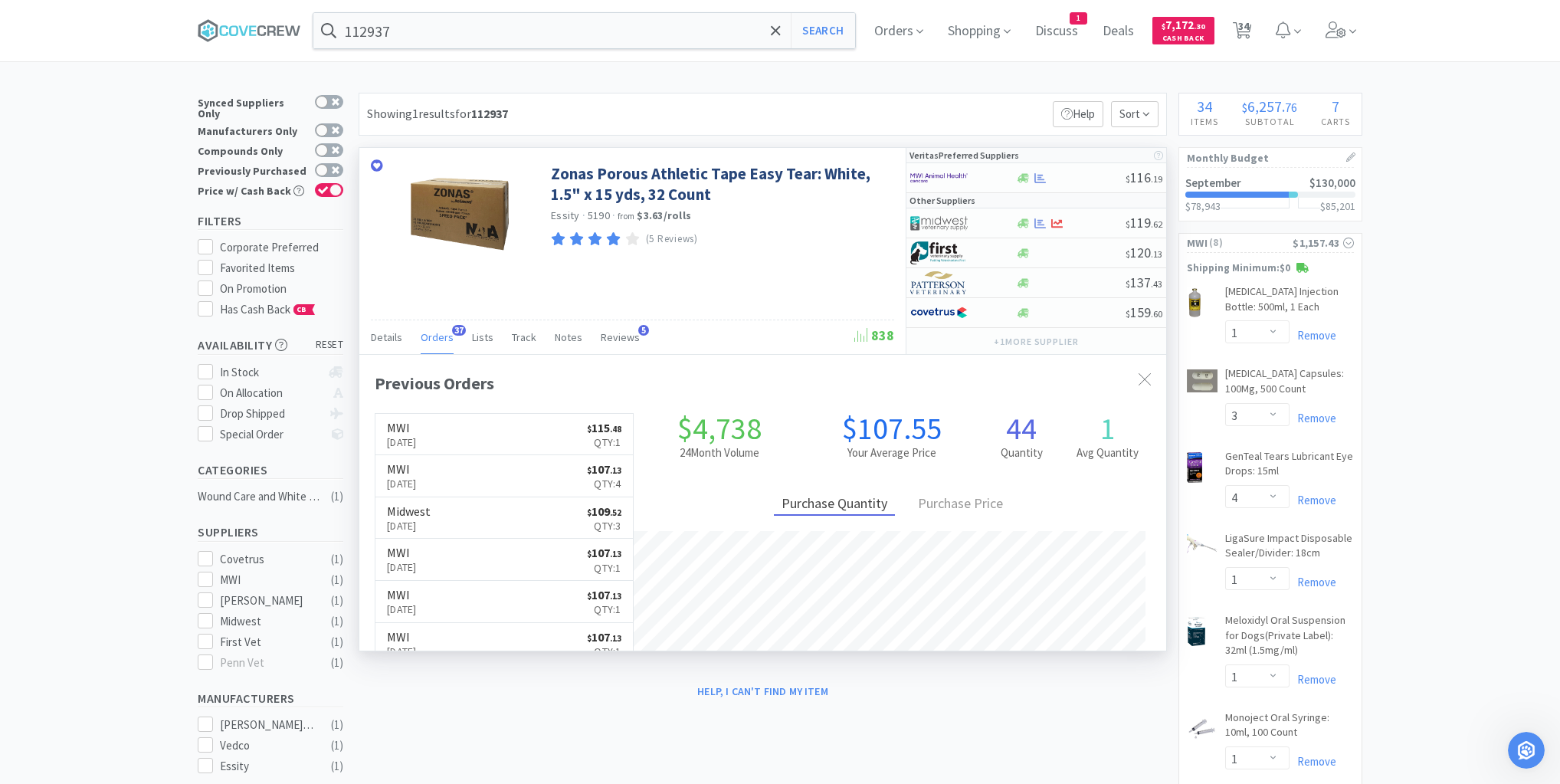
scroll to position [411, 807]
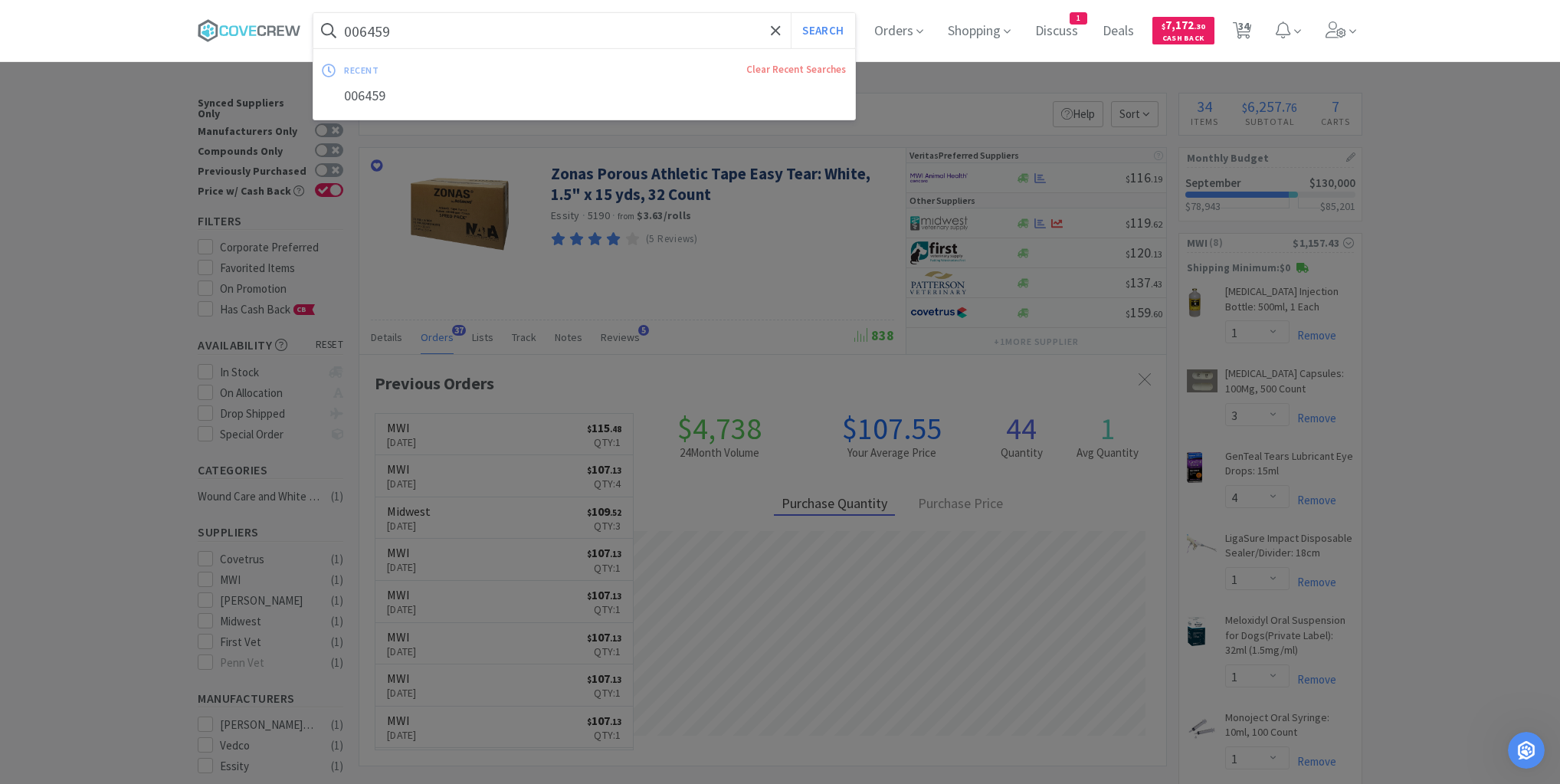
click at [791, 13] on button "Search" at bounding box center [822, 30] width 63 height 35
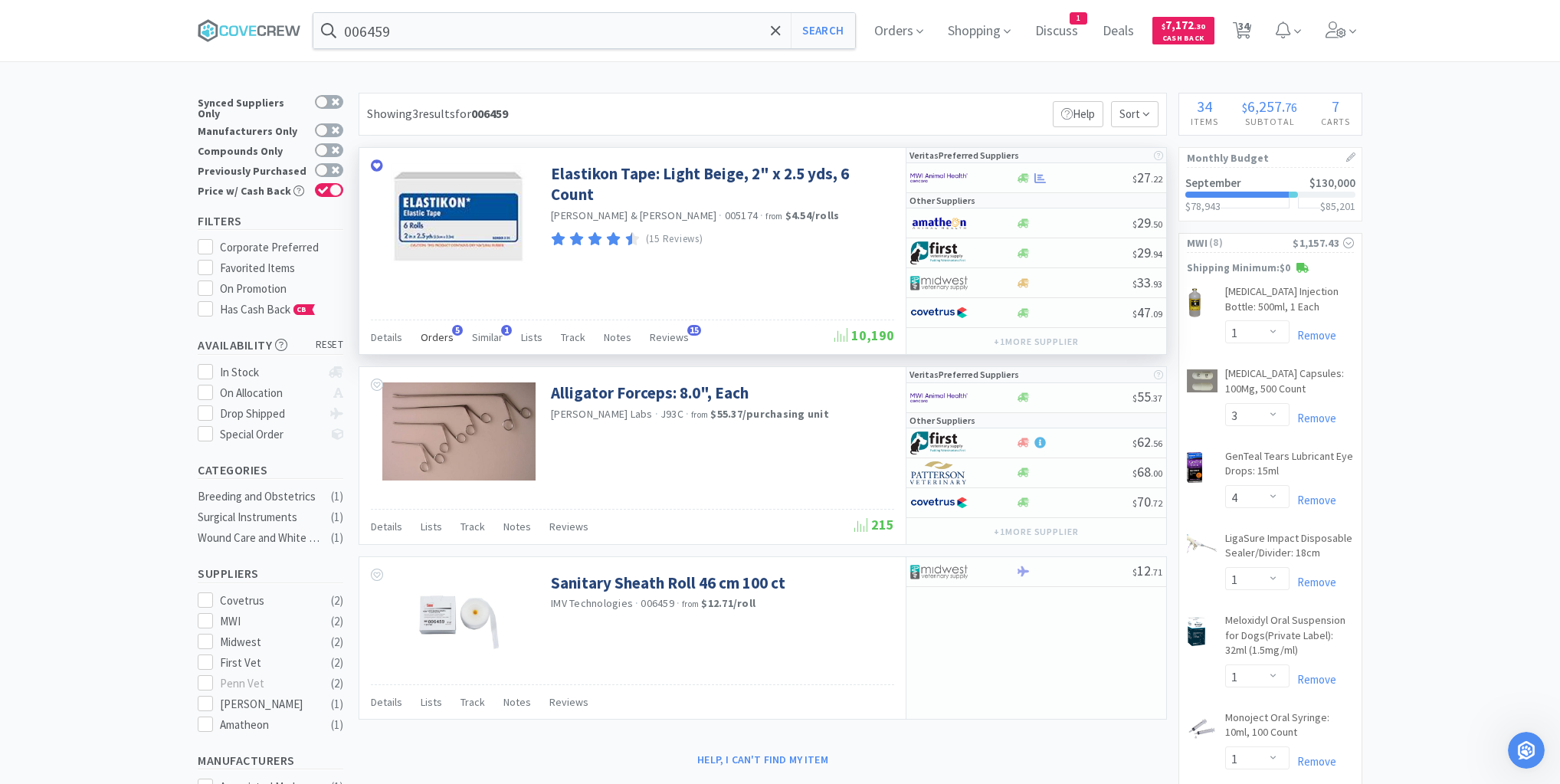
click at [435, 334] on span "Orders" at bounding box center [437, 337] width 33 height 14
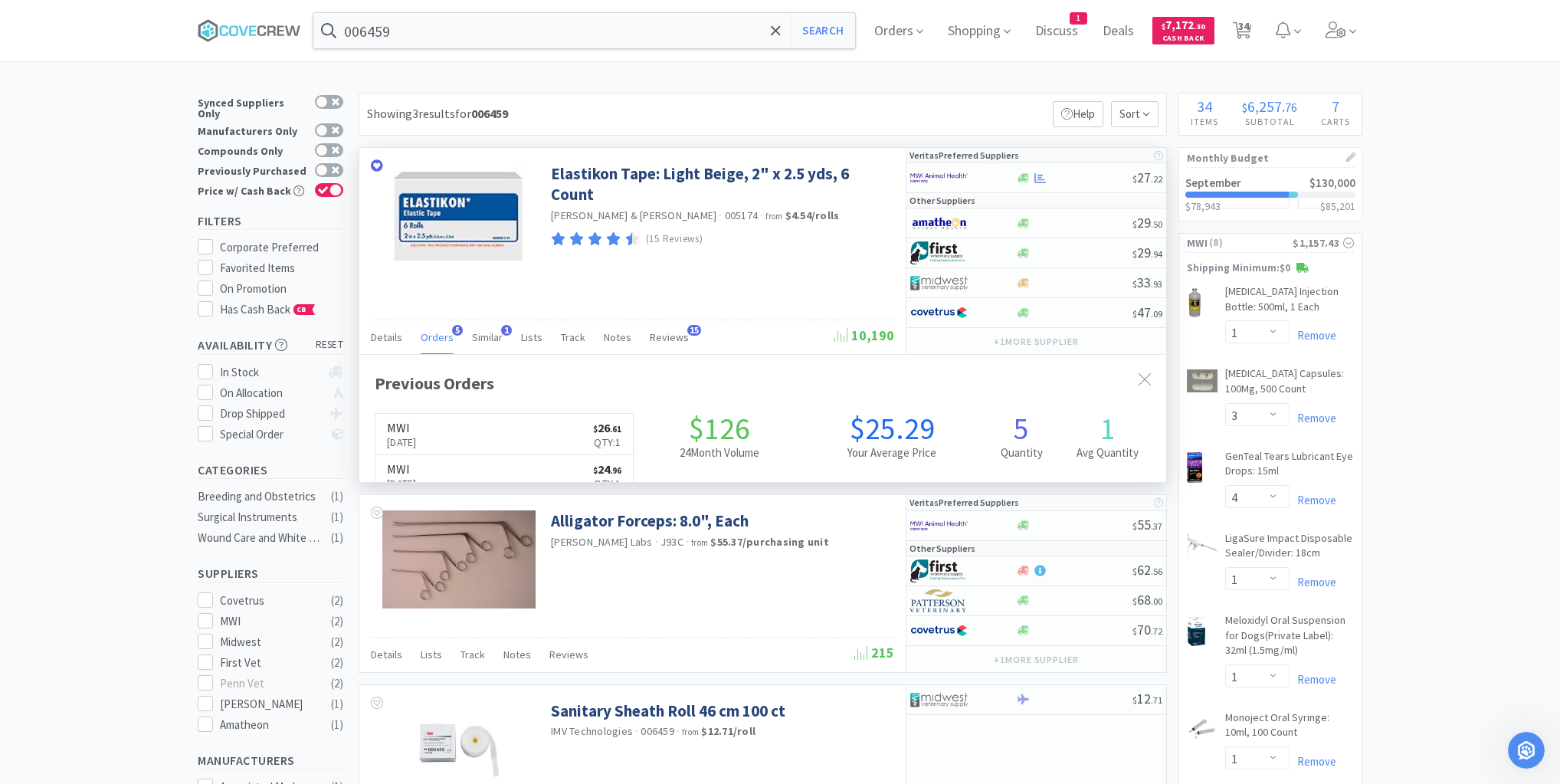
scroll to position [396, 807]
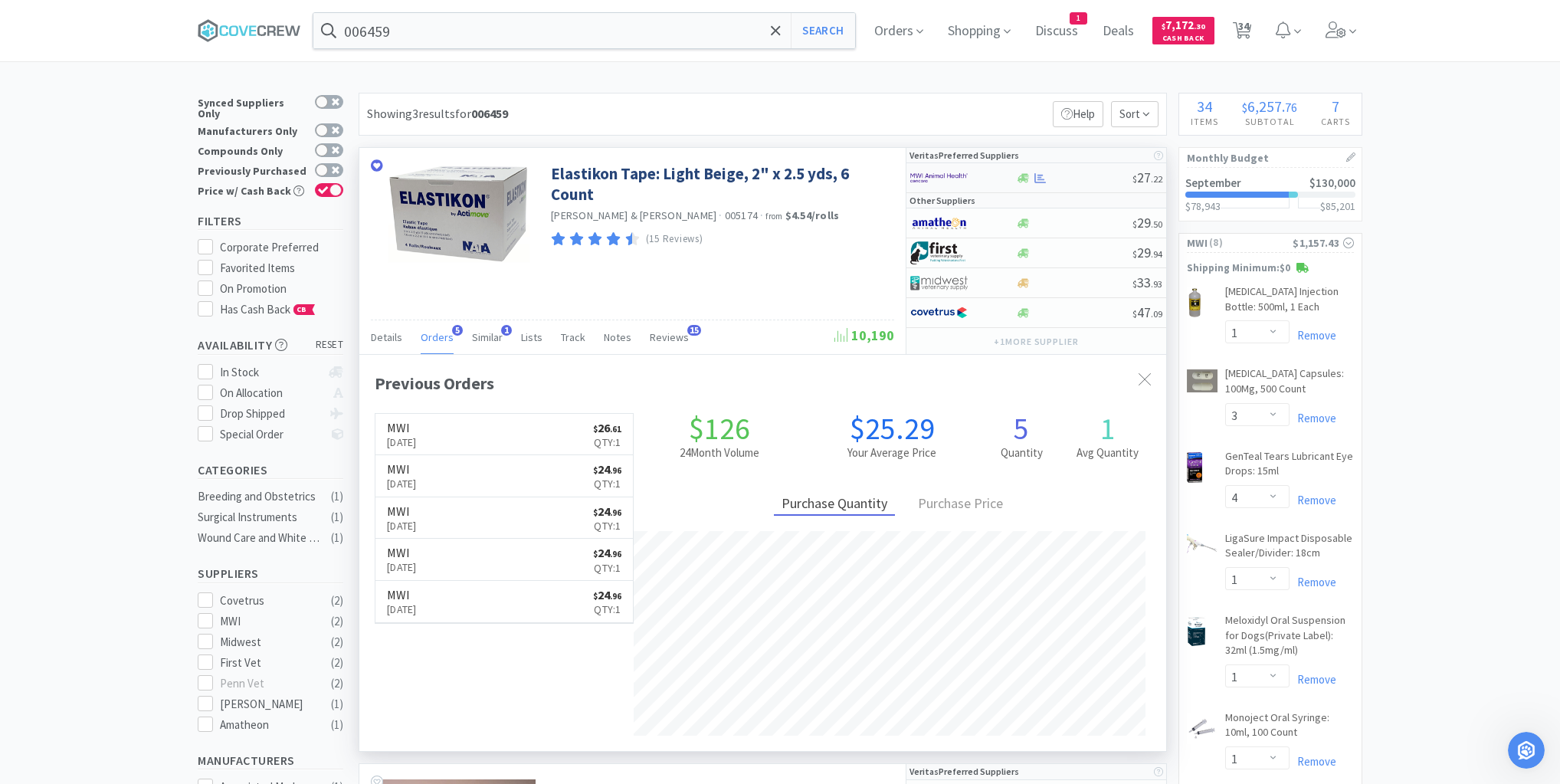
click at [1080, 172] on div at bounding box center [1074, 178] width 117 height 11
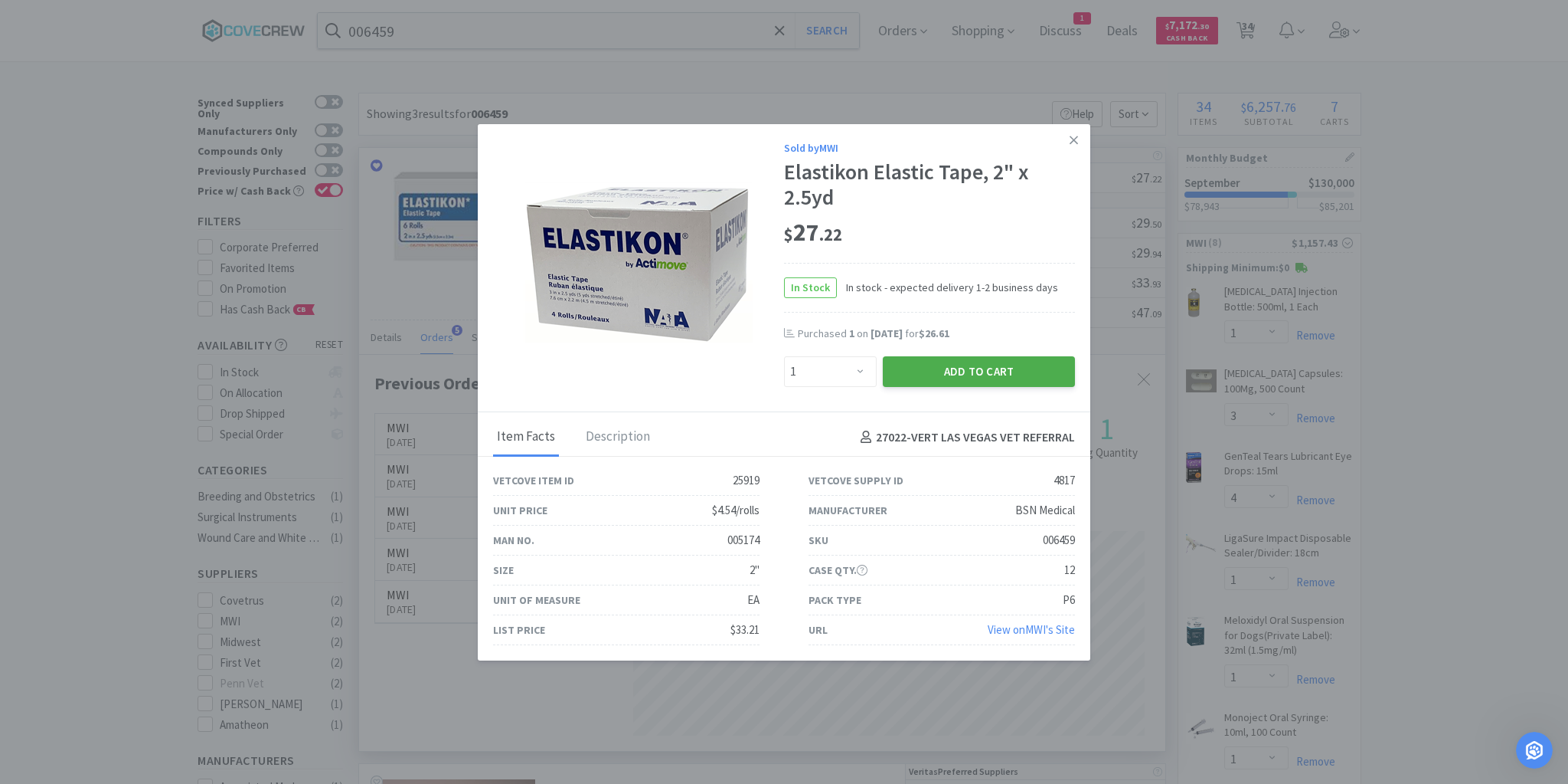
drag, startPoint x: 952, startPoint y: 369, endPoint x: 943, endPoint y: 369, distance: 9.0
click at [943, 369] on button "Add to Cart" at bounding box center [978, 371] width 192 height 30
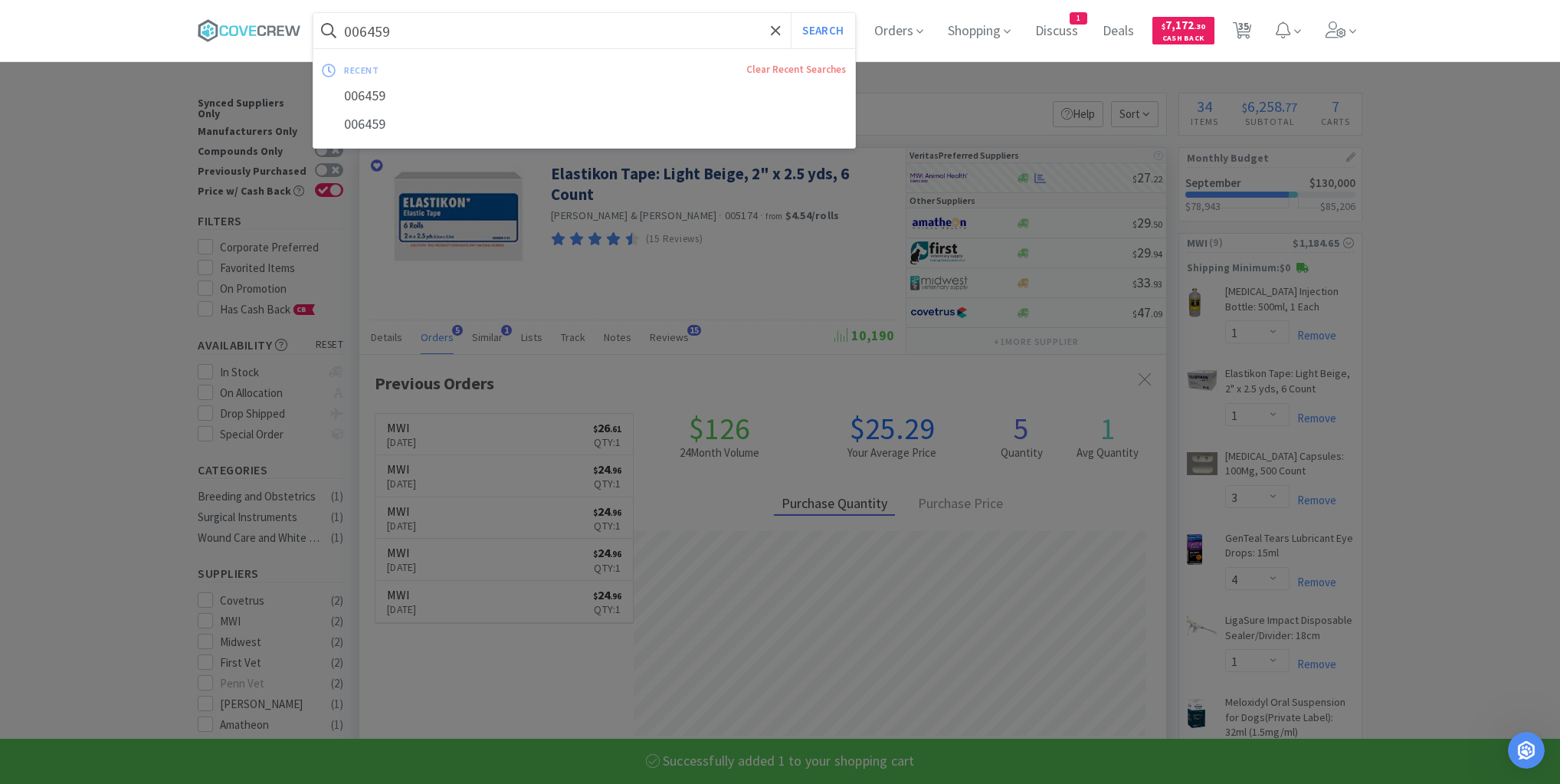
click at [710, 36] on input "006459" at bounding box center [584, 30] width 542 height 35
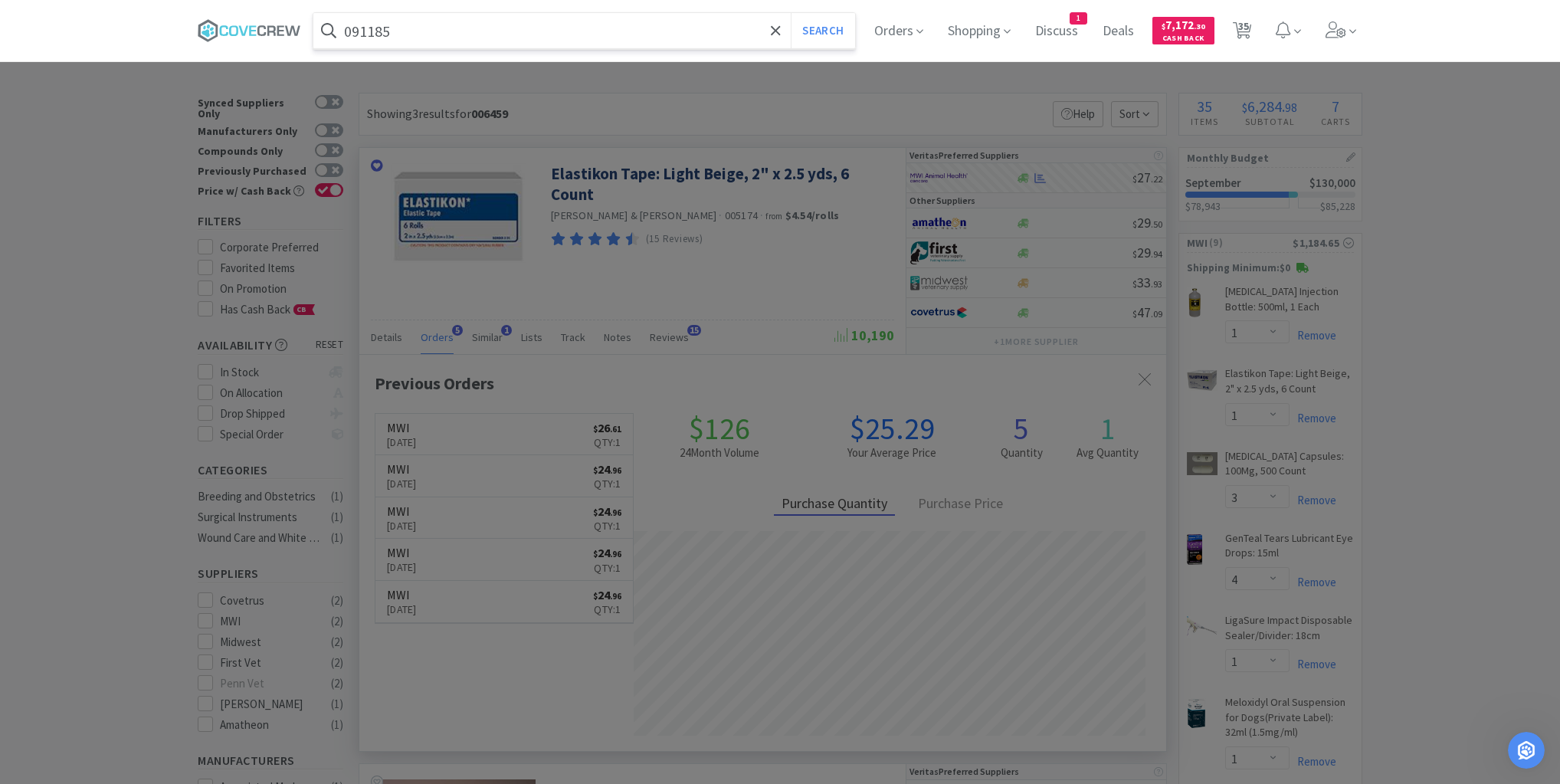
click at [791, 13] on button "Search" at bounding box center [822, 30] width 63 height 35
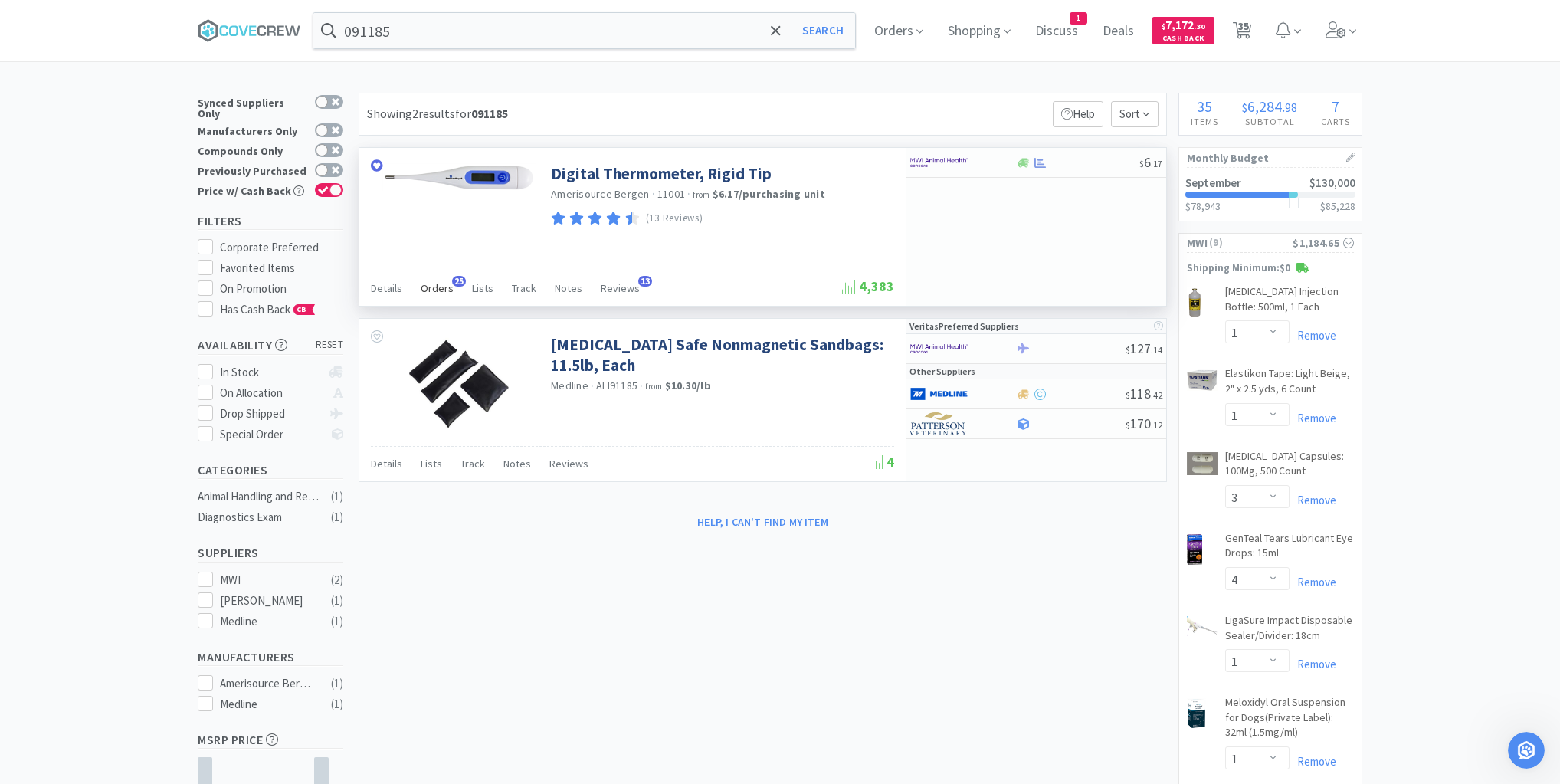
click at [436, 288] on span "Orders" at bounding box center [437, 288] width 33 height 14
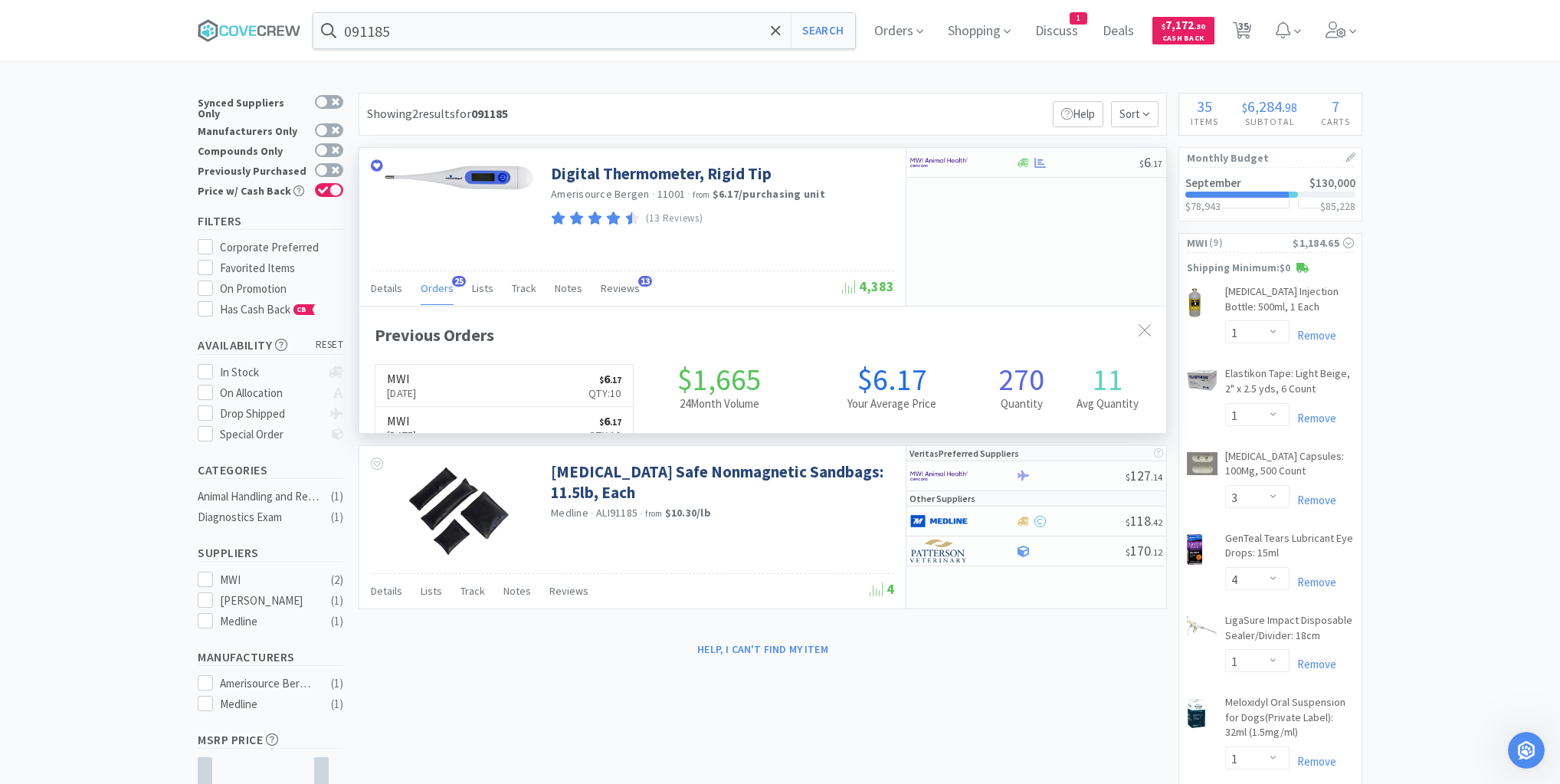
scroll to position [411, 807]
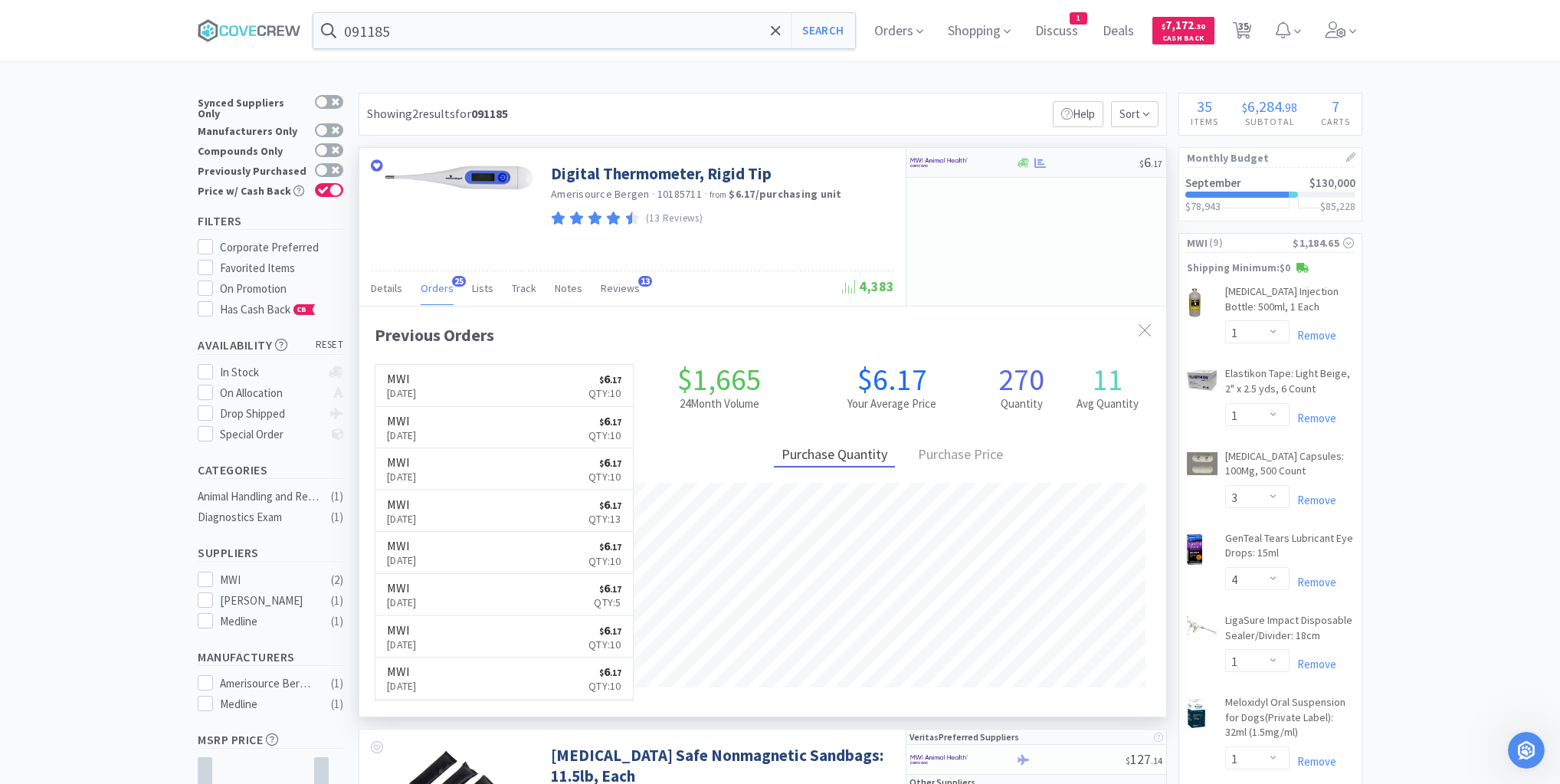
click at [1079, 159] on div at bounding box center [1077, 163] width 124 height 11
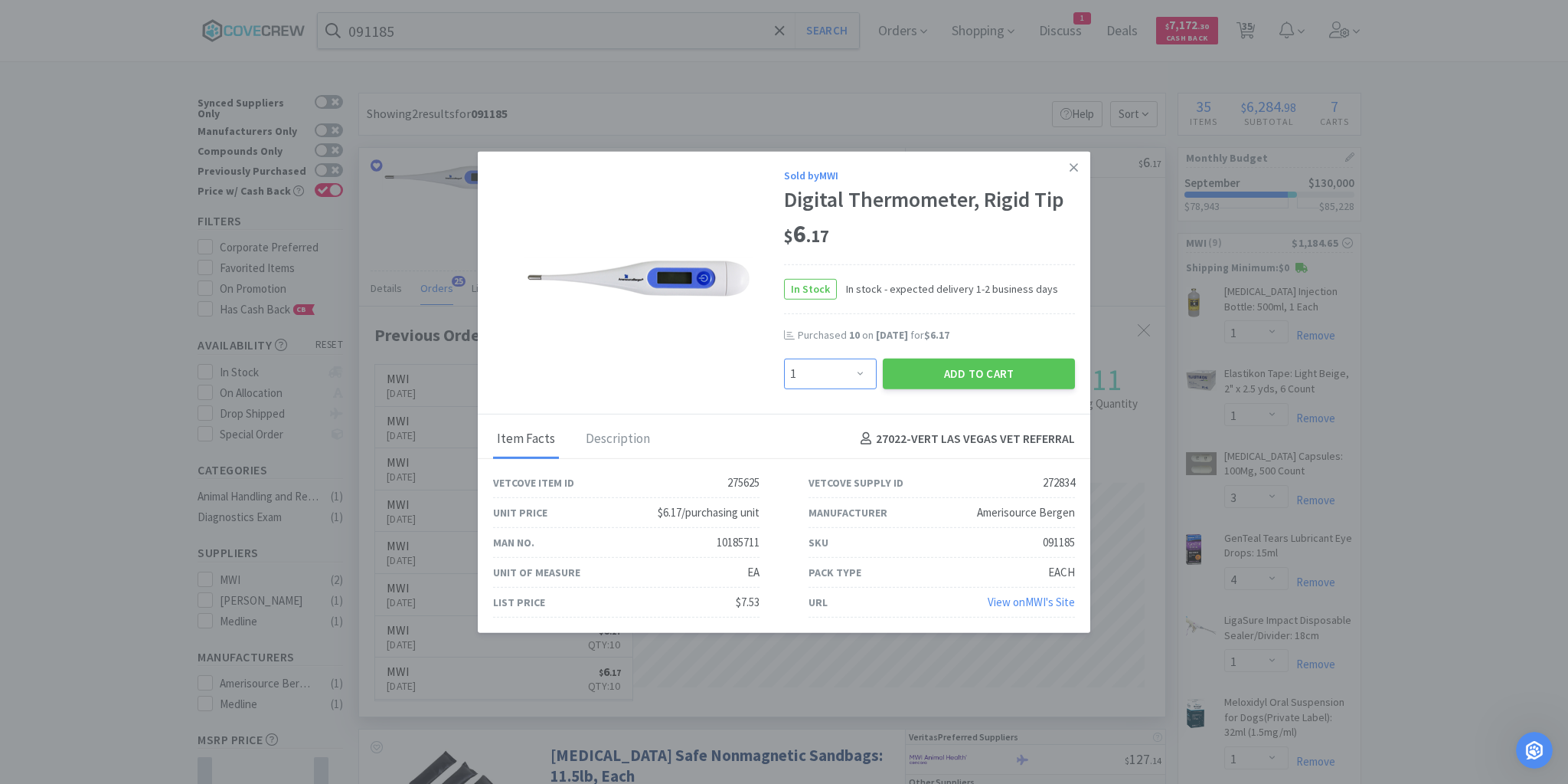
click at [854, 371] on select "Enter Quantity 1 2 3 4 5 6 7 8 9 10 11 12 13 14 15 16 17 18 19 20 Enter Quantity" at bounding box center [830, 373] width 93 height 30
click at [784, 359] on select "Enter Quantity 1 2 3 4 5 6 7 8 9 10 11 12 13 14 15 16 17 18 19 20 Enter Quantity" at bounding box center [830, 373] width 93 height 30
click at [981, 375] on button "Add to Cart" at bounding box center [978, 373] width 192 height 30
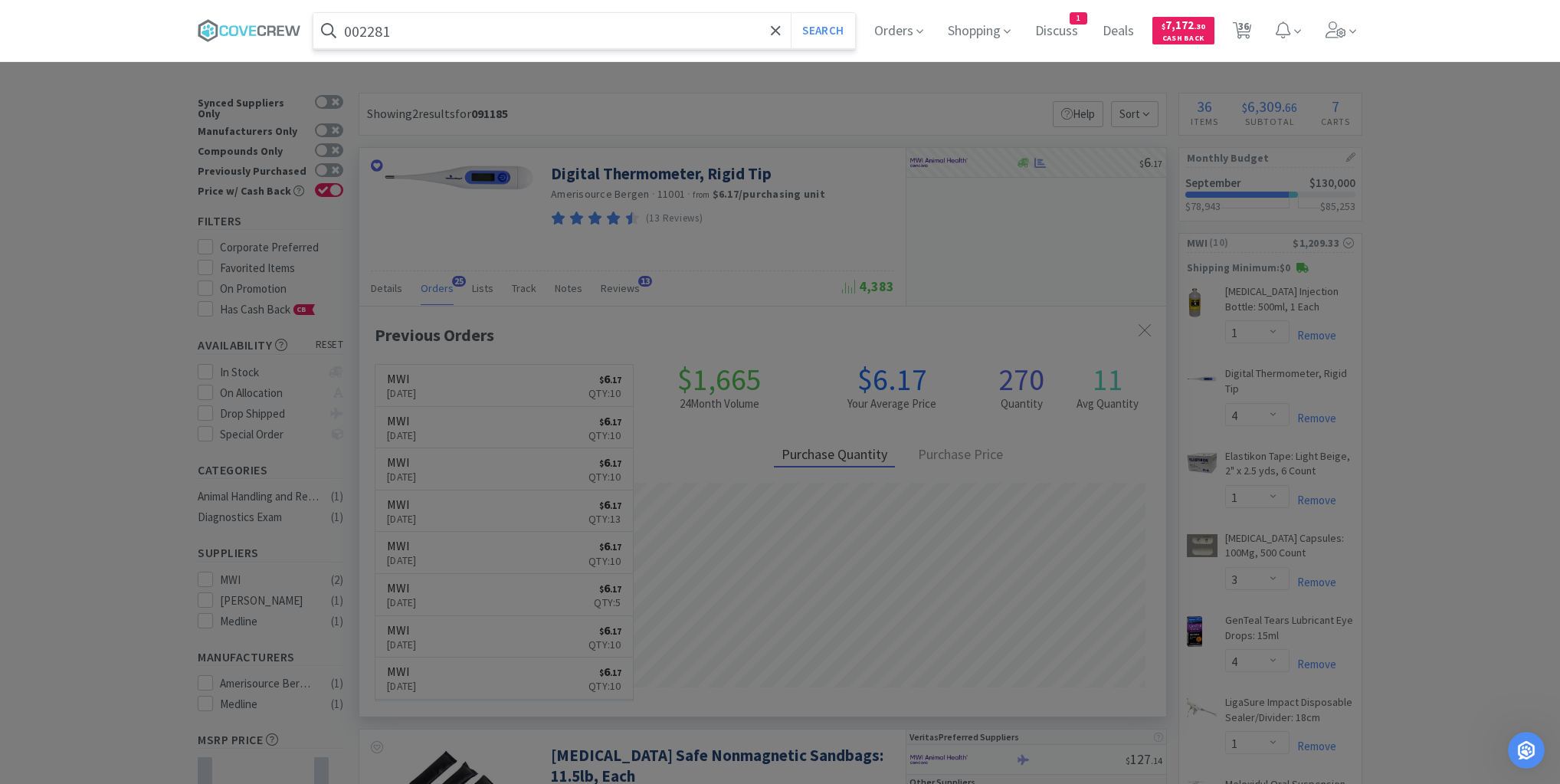
click at [791, 13] on button "Search" at bounding box center [822, 30] width 63 height 35
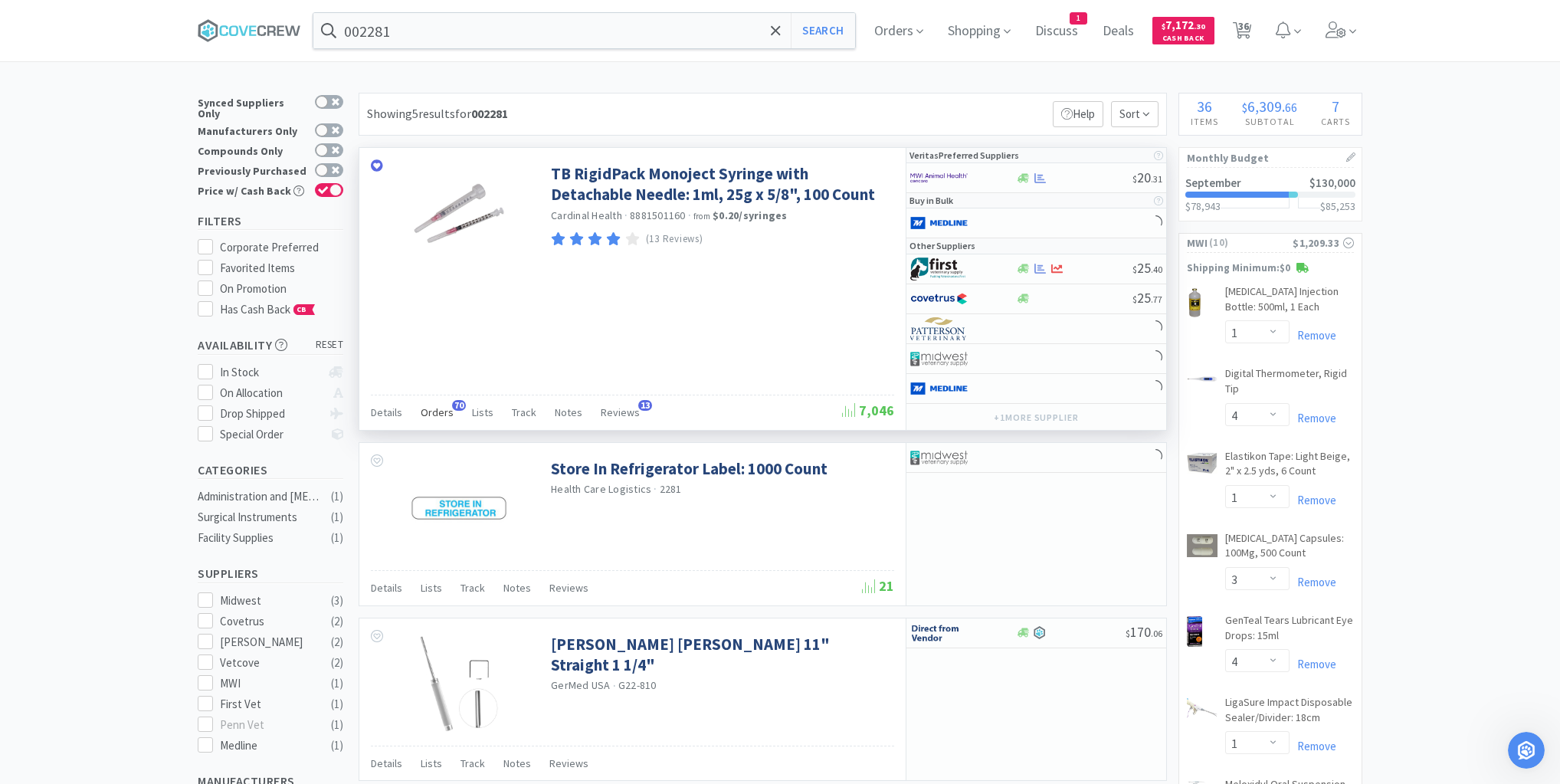
click at [441, 405] on span "Orders" at bounding box center [437, 412] width 33 height 14
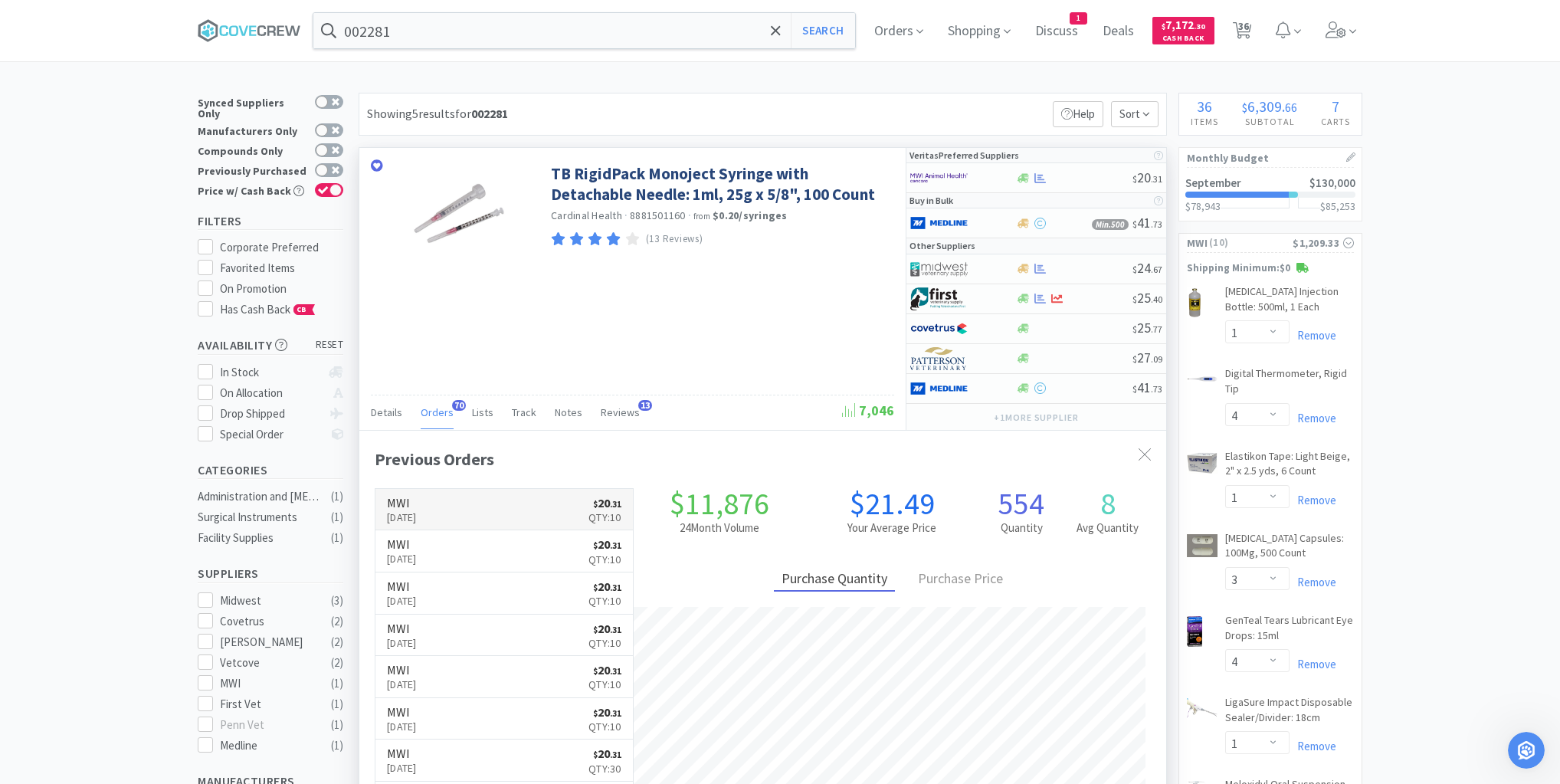
scroll to position [411, 807]
click at [1064, 179] on div at bounding box center [1074, 178] width 117 height 11
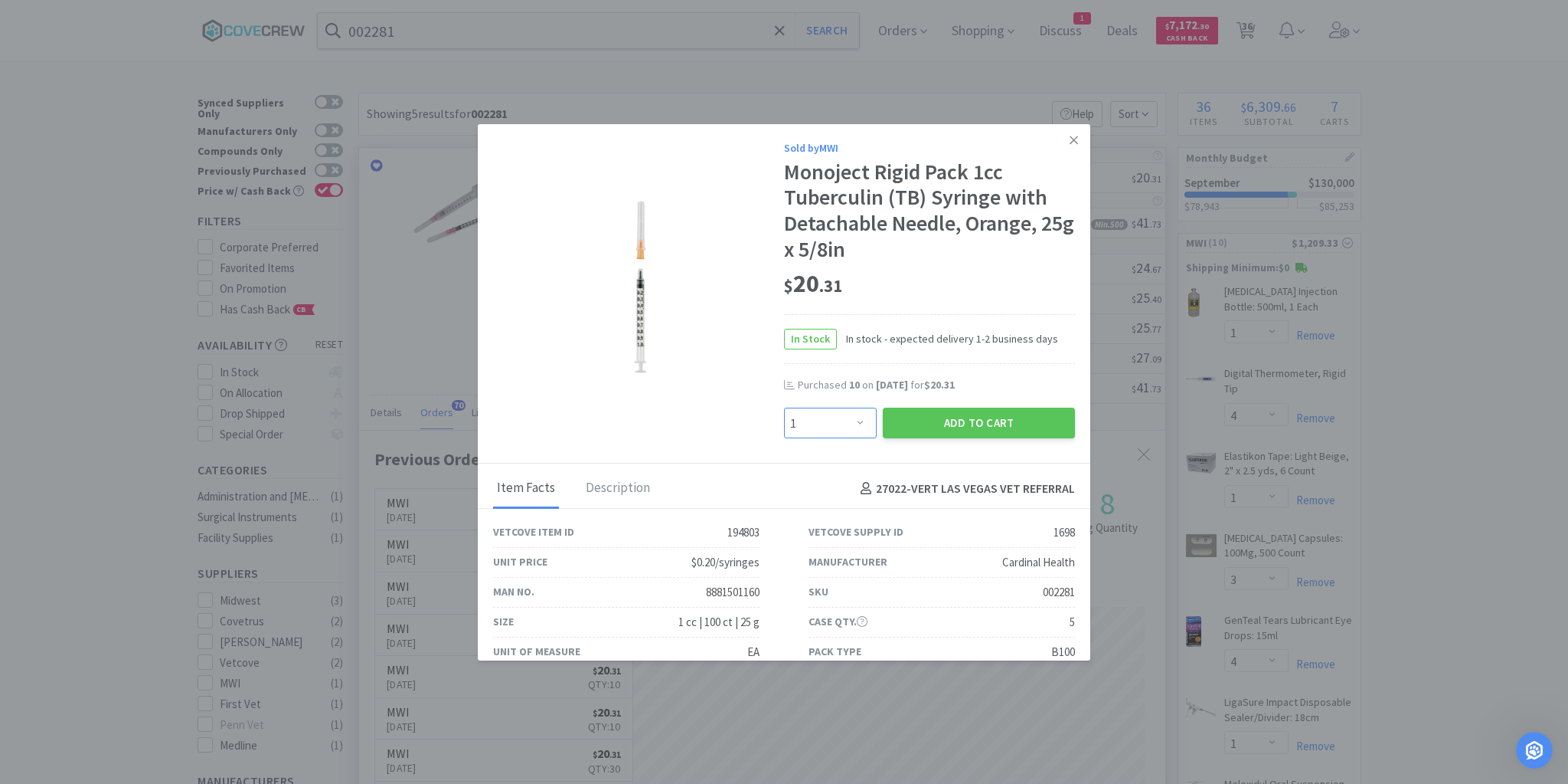
click at [855, 424] on select "Enter Quantity 1 2 3 4 5 6 7 8 9 10 11 12 13 14 15 16 17 18 19 20 Enter Quantity" at bounding box center [830, 422] width 93 height 30
click at [784, 407] on select "Enter Quantity 1 2 3 4 5 6 7 8 9 10 11 12 13 14 15 16 17 18 19 20 Enter Quantity" at bounding box center [830, 422] width 93 height 30
click at [976, 419] on button "Add to Cart" at bounding box center [978, 422] width 192 height 30
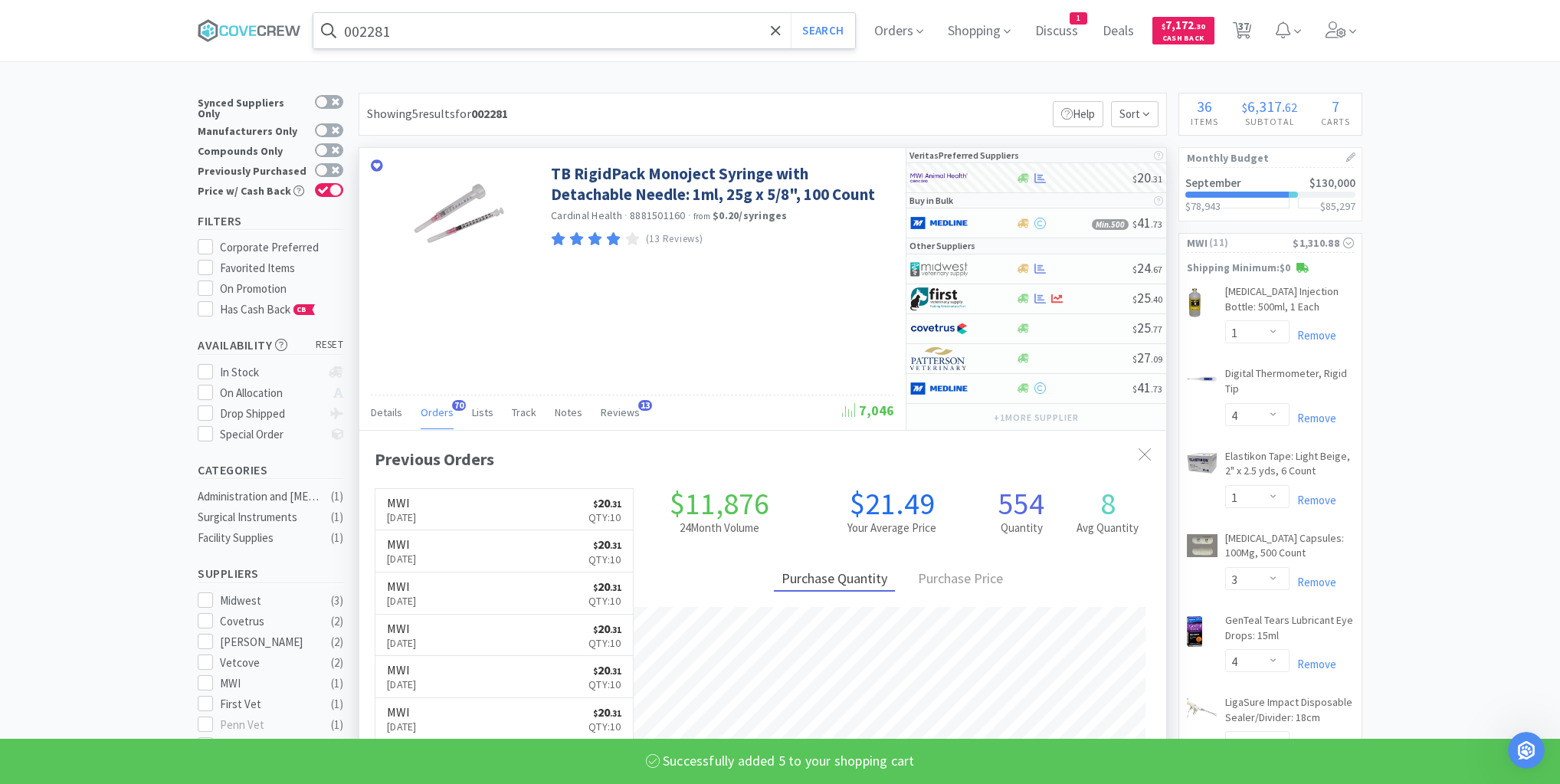
click at [737, 29] on input "002281" at bounding box center [584, 30] width 542 height 35
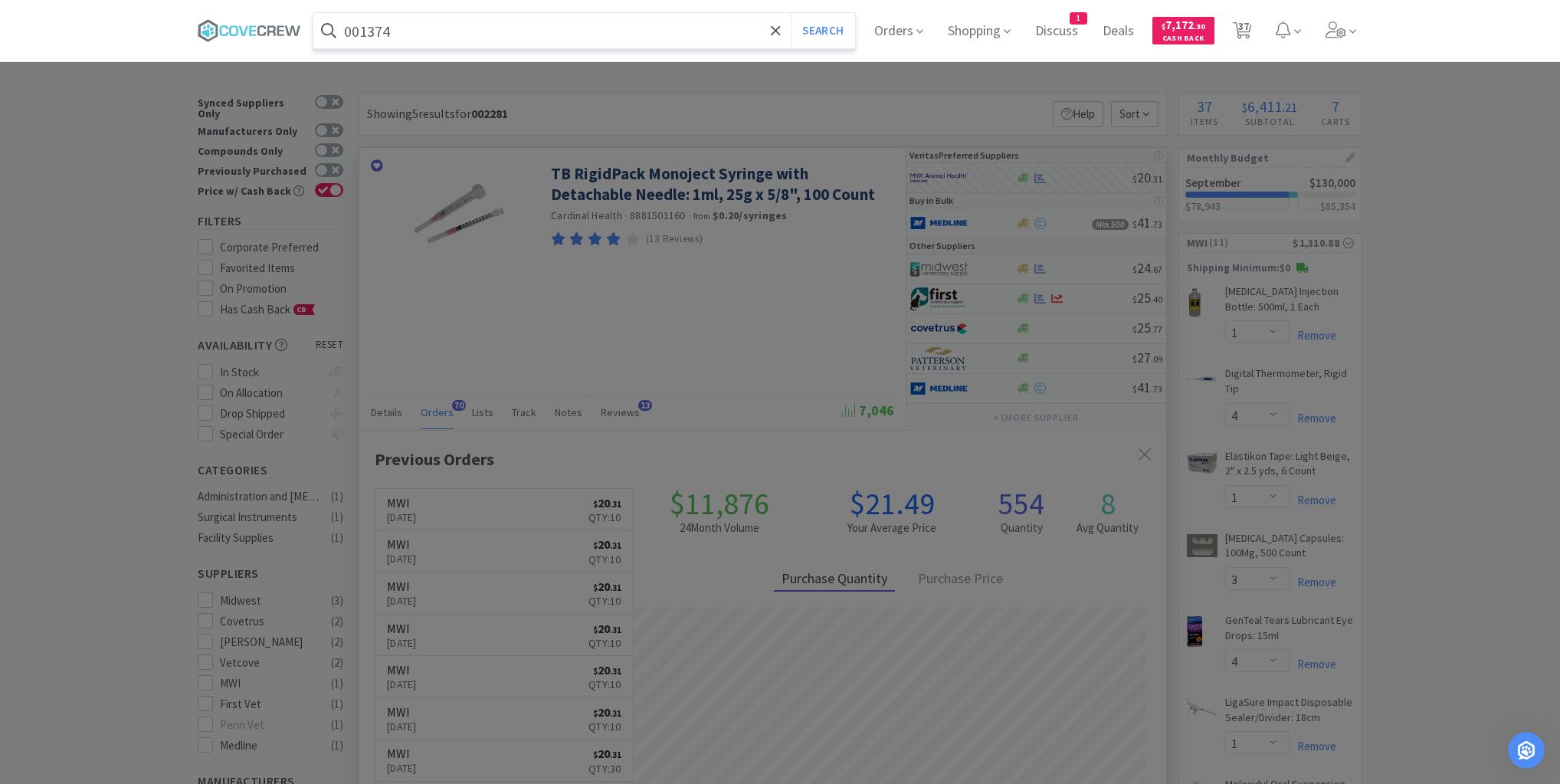
click at [791, 13] on button "Search" at bounding box center [822, 30] width 63 height 35
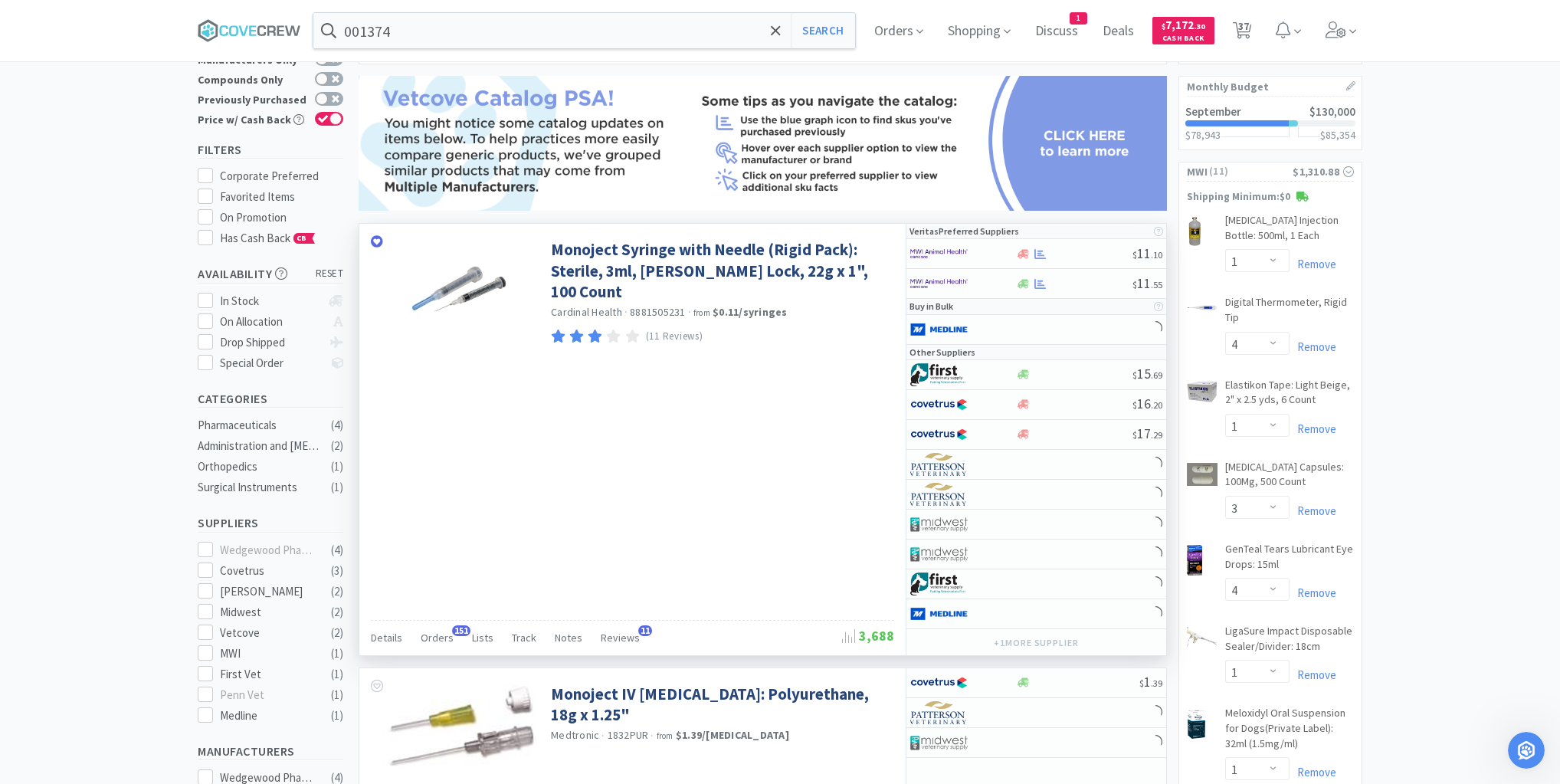
scroll to position [245, 0]
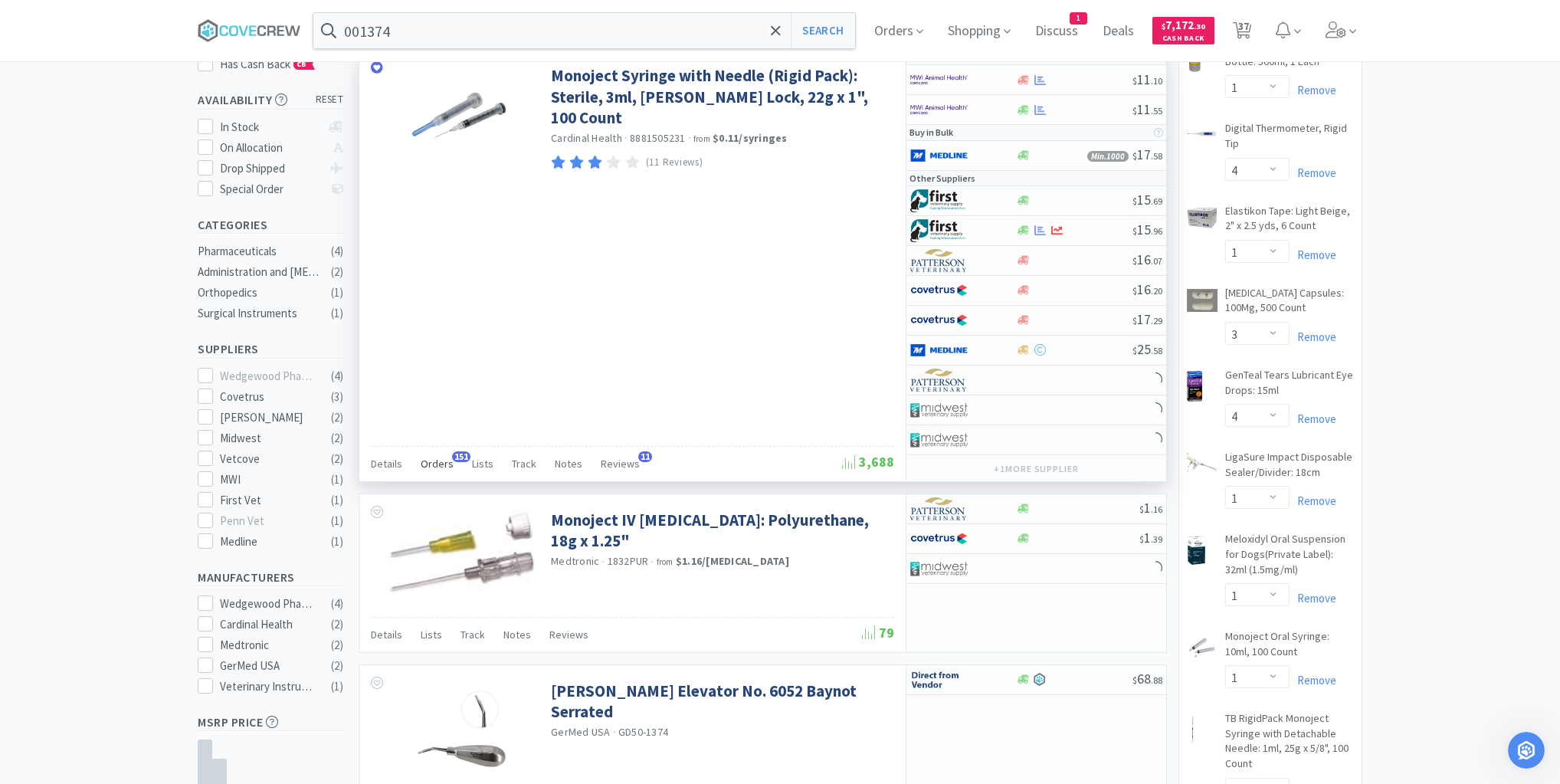
click at [445, 459] on span "Orders" at bounding box center [437, 463] width 33 height 14
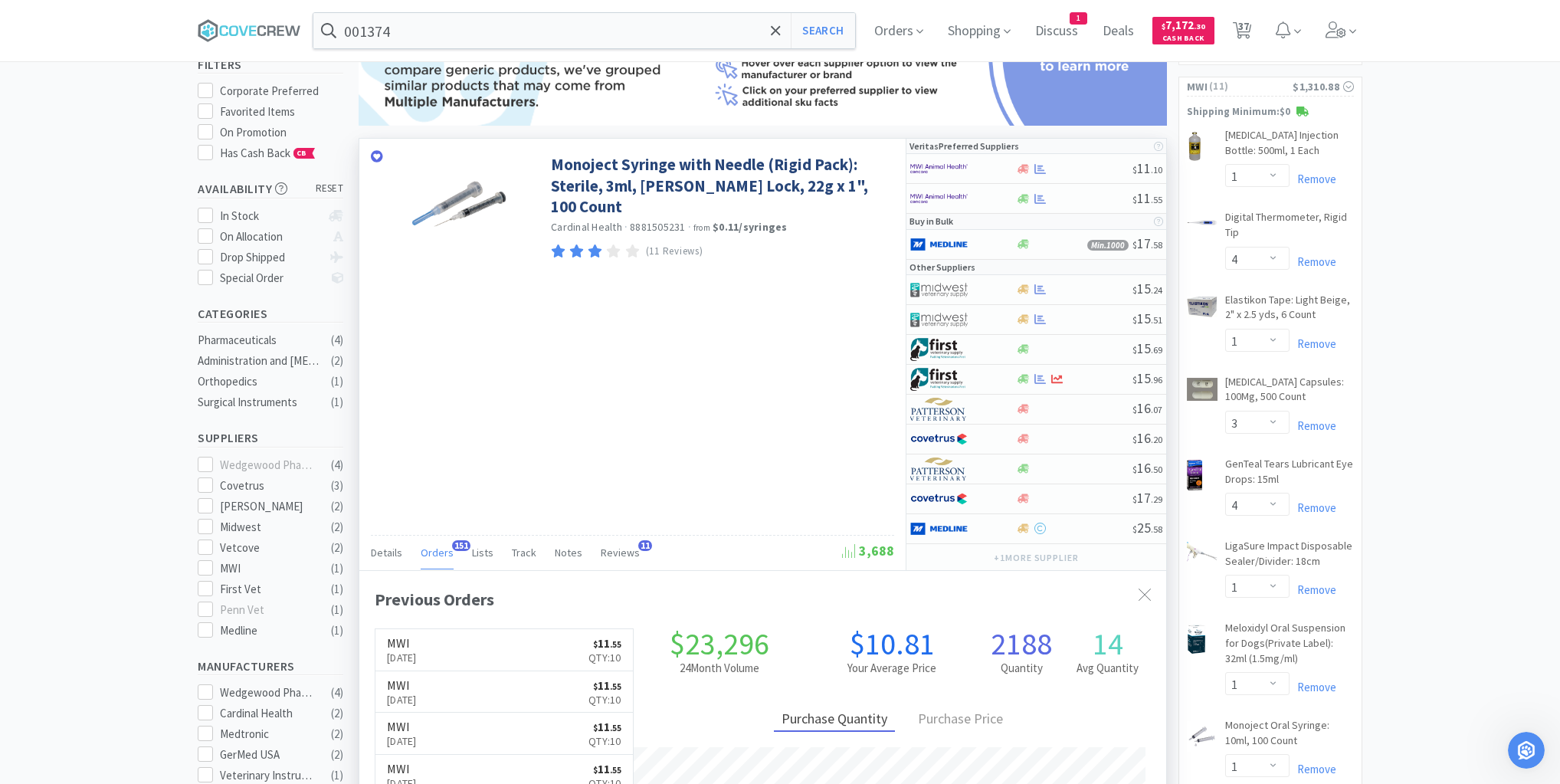
scroll to position [62, 0]
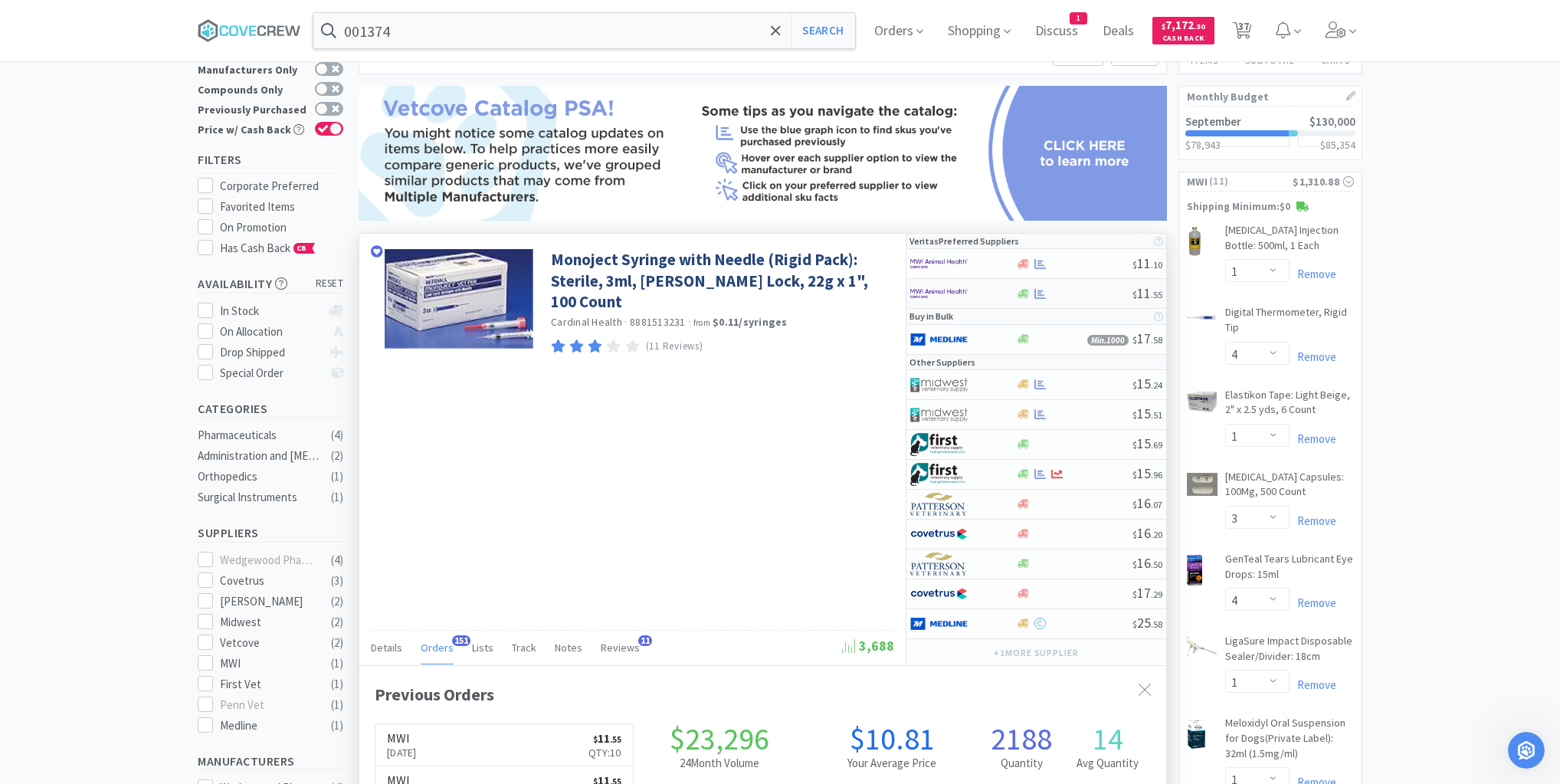
click at [1069, 296] on div at bounding box center [1074, 294] width 117 height 11
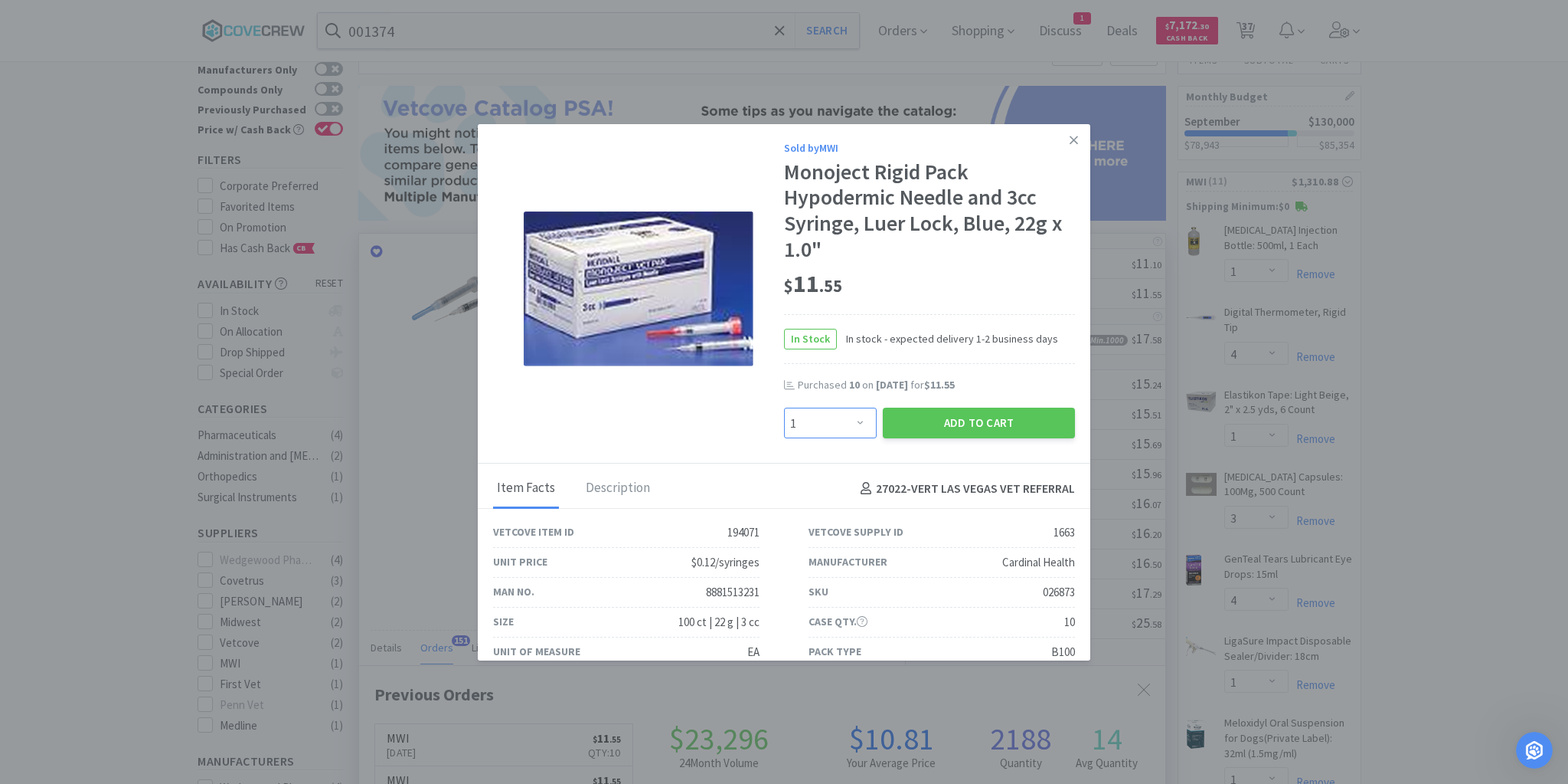
click at [857, 425] on select "Enter Quantity 1 2 3 4 5 6 7 8 9 10 11 12 13 14 15 16 17 18 19 20 Enter Quantity" at bounding box center [830, 422] width 93 height 30
click at [784, 407] on select "Enter Quantity 1 2 3 4 5 6 7 8 9 10 11 12 13 14 15 16 17 18 19 20 Enter Quantity" at bounding box center [830, 422] width 93 height 30
click at [955, 424] on button "Add to Cart" at bounding box center [978, 422] width 192 height 30
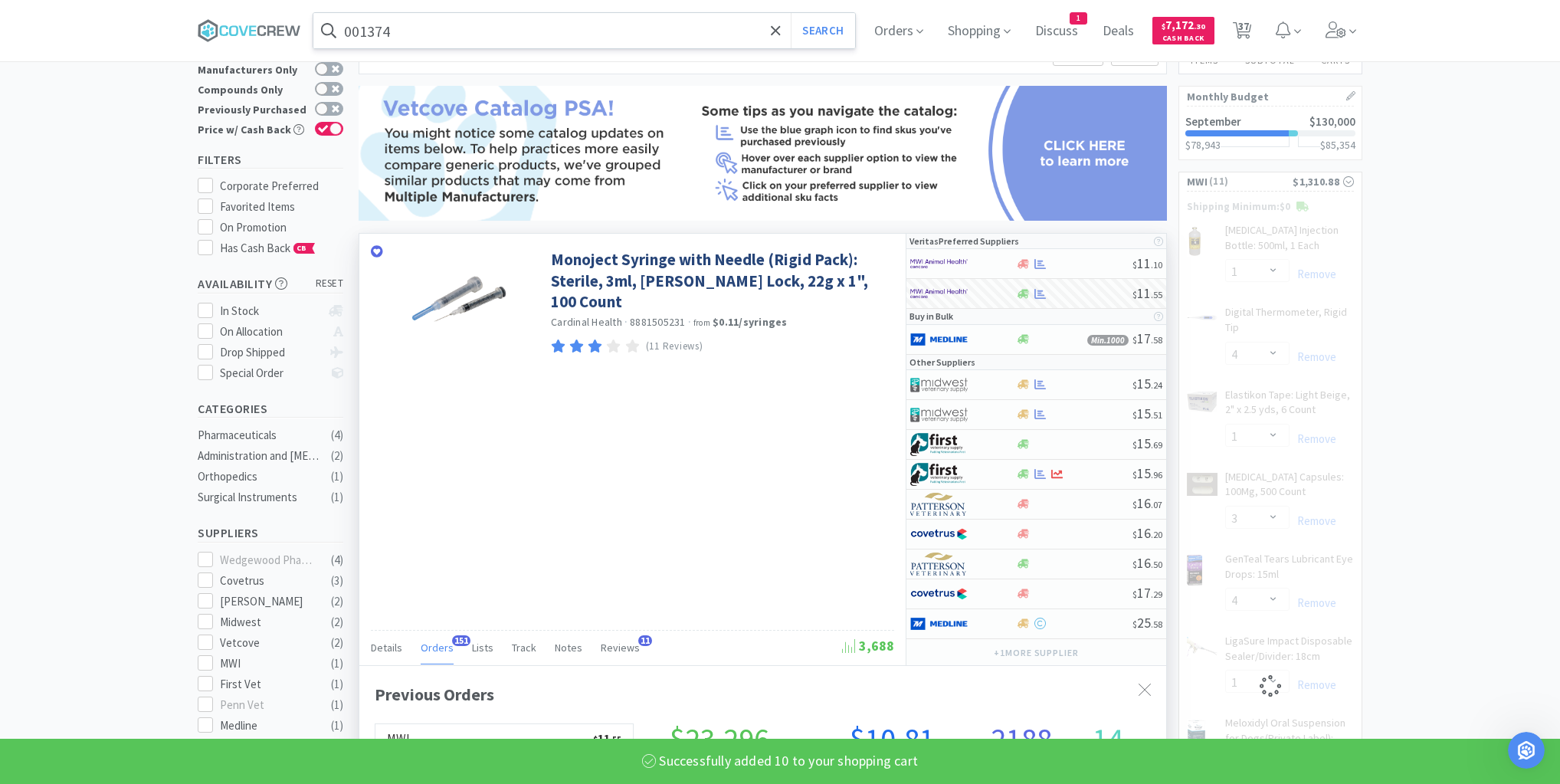
click at [736, 30] on input "001374" at bounding box center [584, 30] width 542 height 35
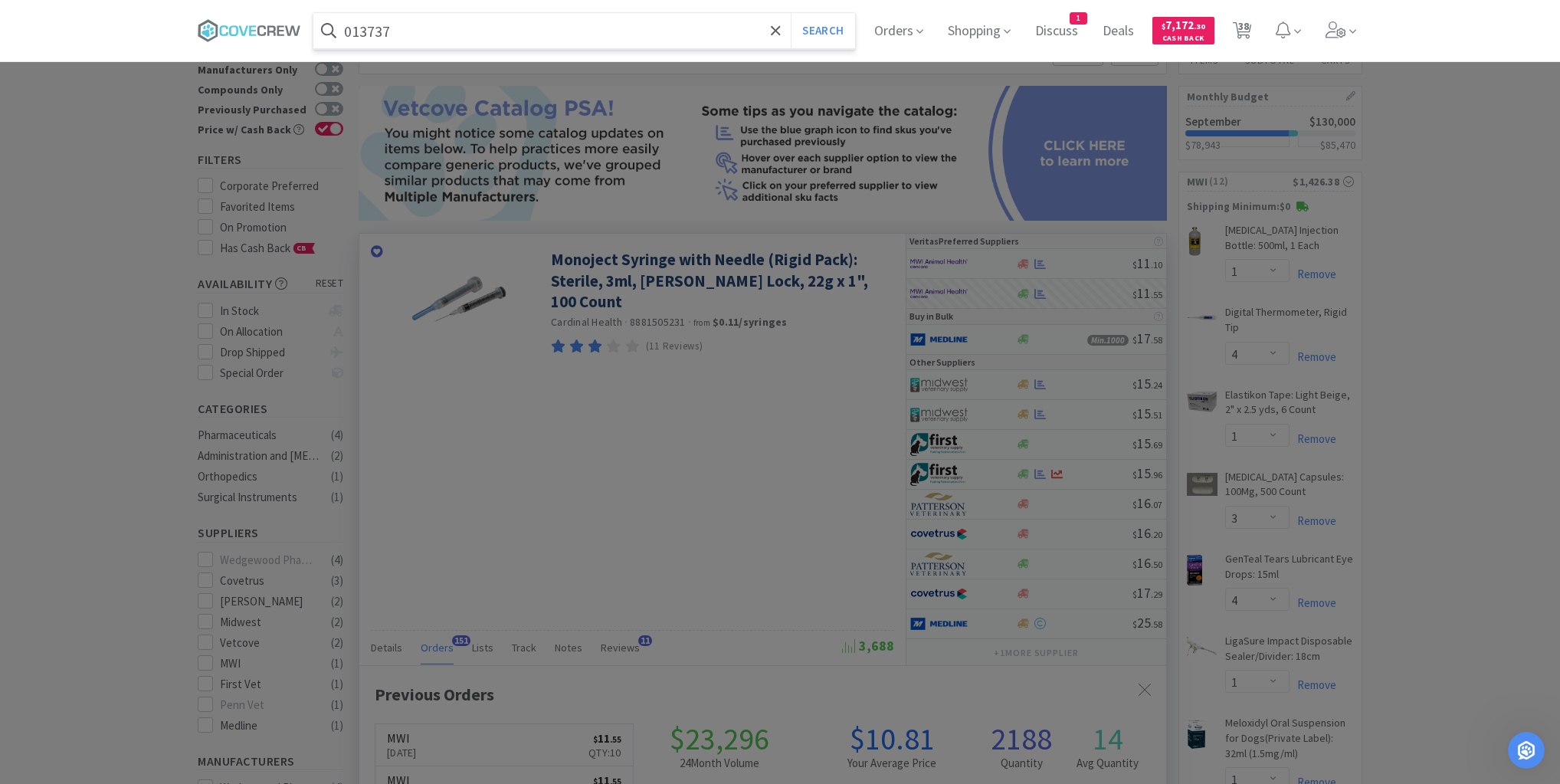
click at [791, 13] on button "Search" at bounding box center [822, 30] width 63 height 35
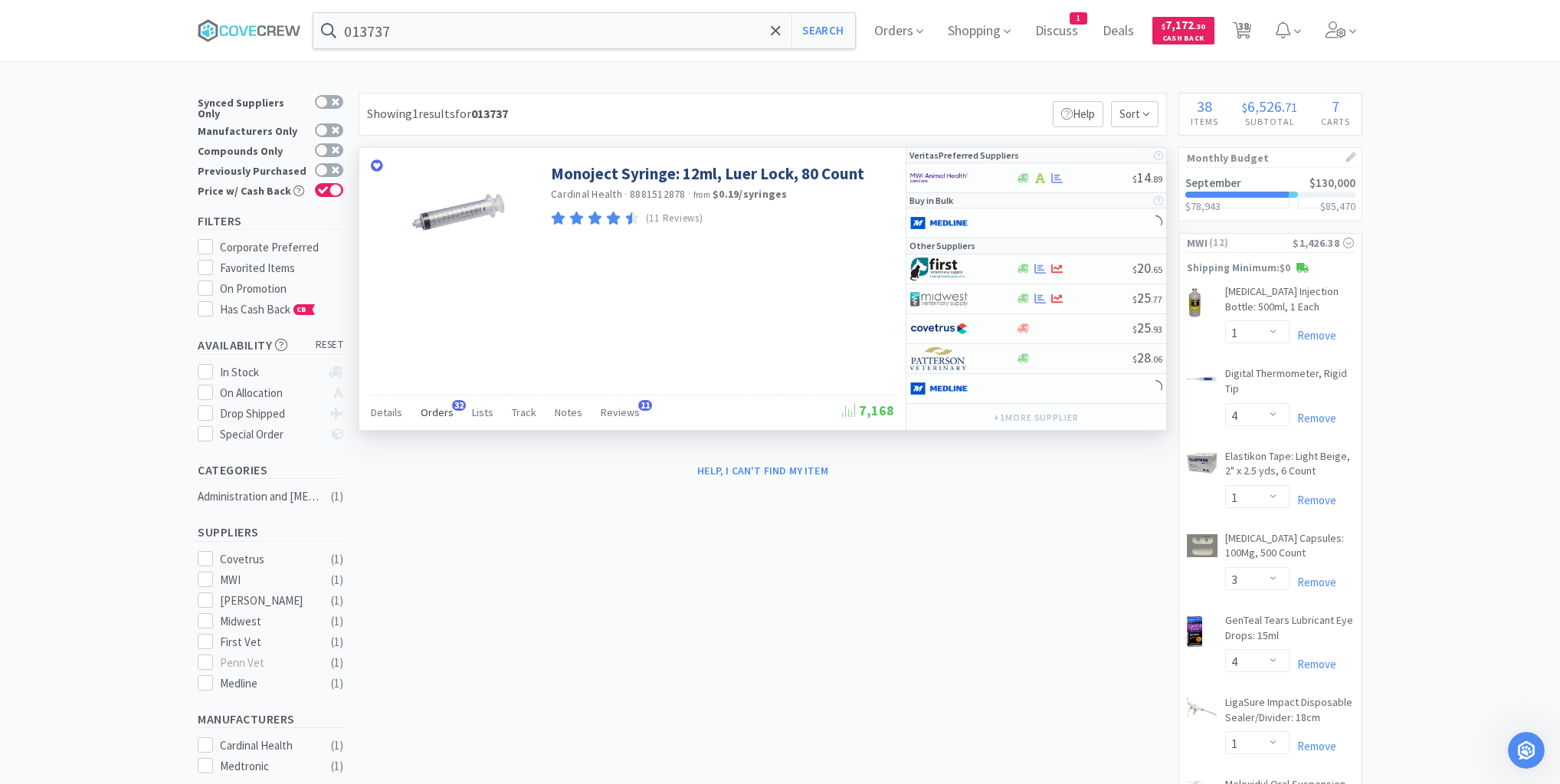
click at [435, 407] on span "Orders" at bounding box center [437, 412] width 33 height 14
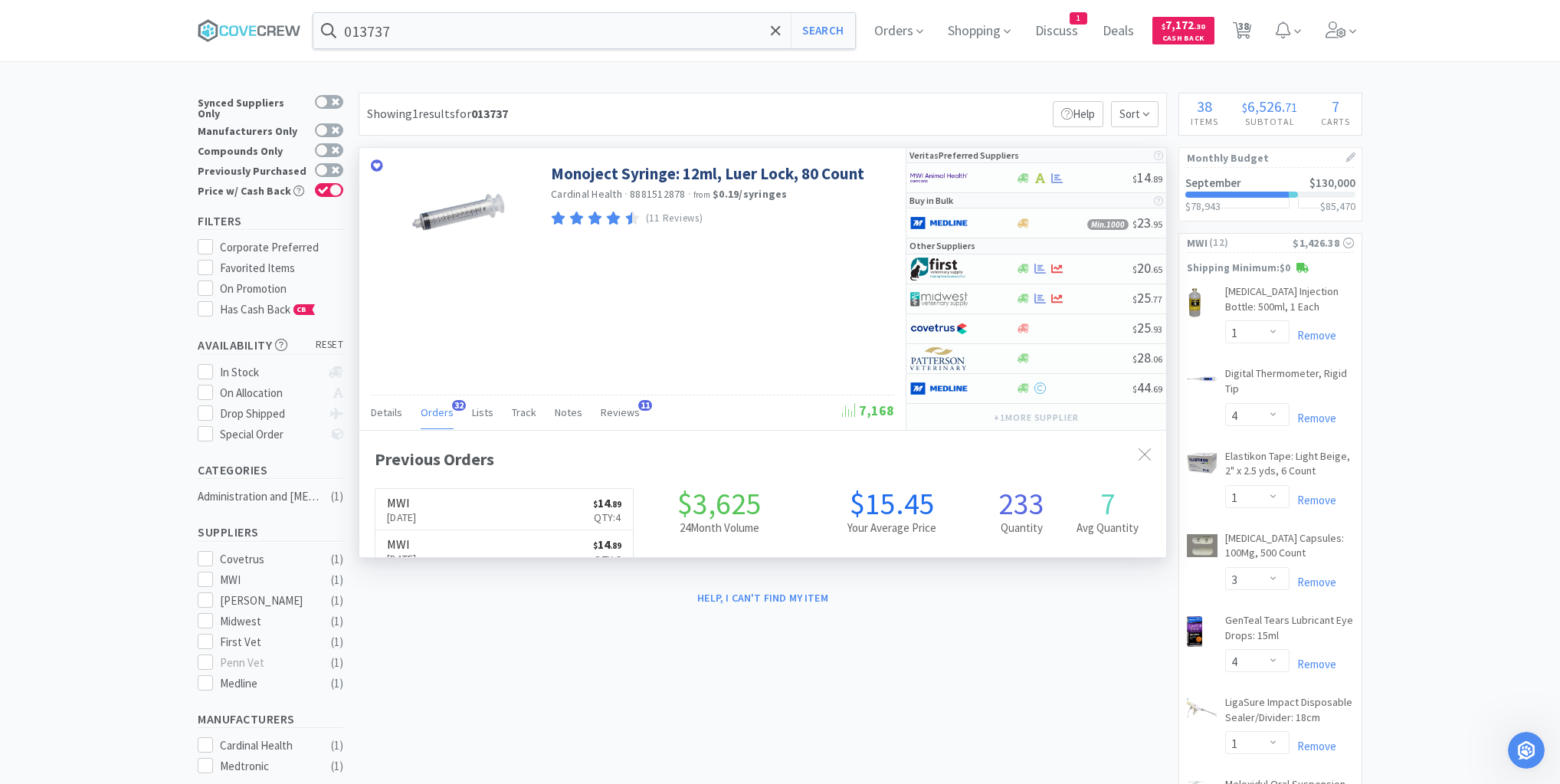
scroll to position [411, 807]
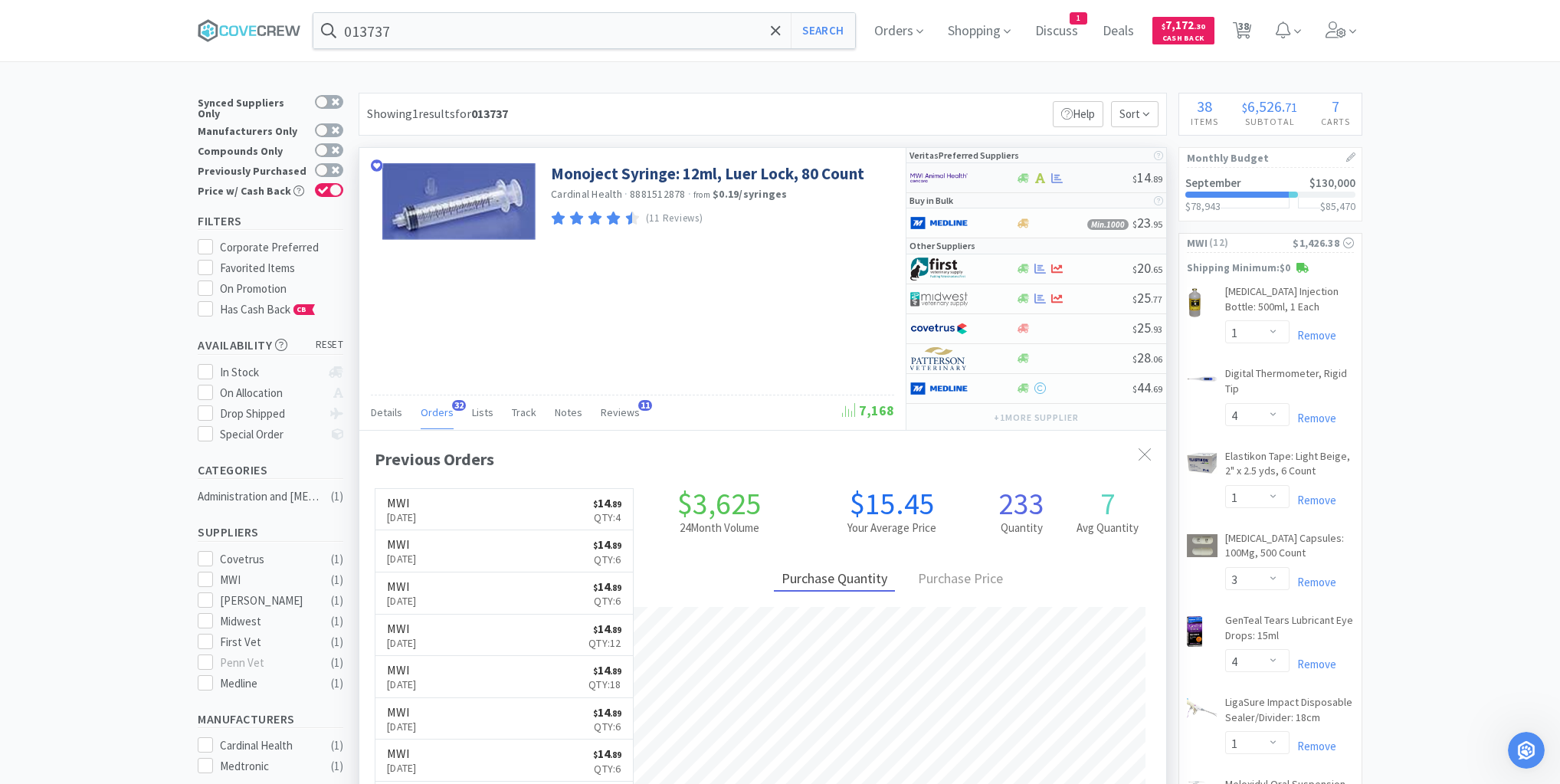
click at [1082, 178] on div at bounding box center [1074, 178] width 117 height 11
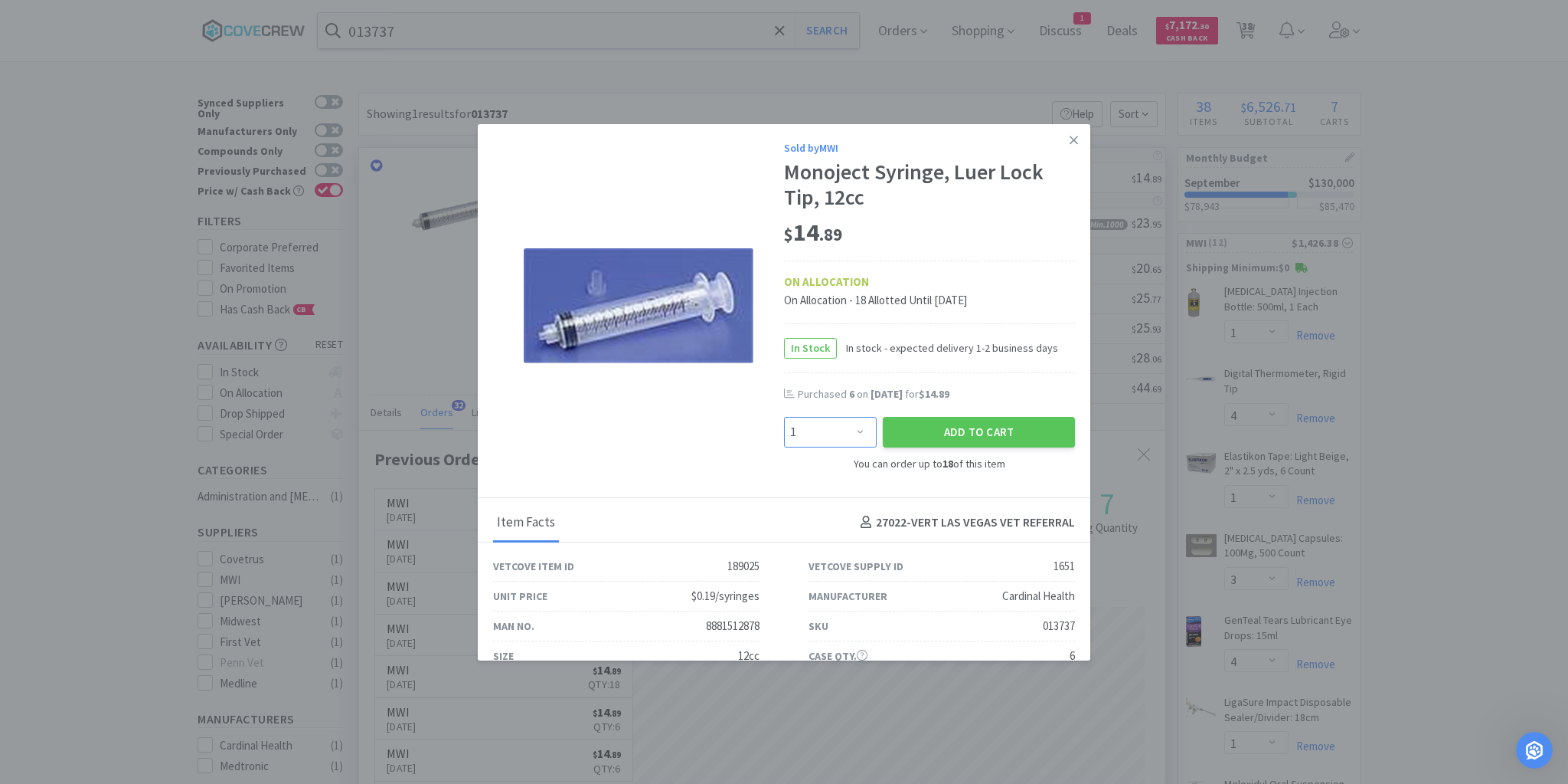
click at [851, 427] on select "Enter Quantity 1 2 3 4 5 6 7 8 9 10 11 12 13 14 15 16 17 18 Enter Quantity" at bounding box center [830, 432] width 93 height 30
click at [784, 417] on select "Enter Quantity 1 2 3 4 5 6 7 8 9 10 11 12 13 14 15 16 17 18 Enter Quantity" at bounding box center [830, 432] width 93 height 30
click at [947, 431] on button "Add to Cart" at bounding box center [978, 432] width 192 height 30
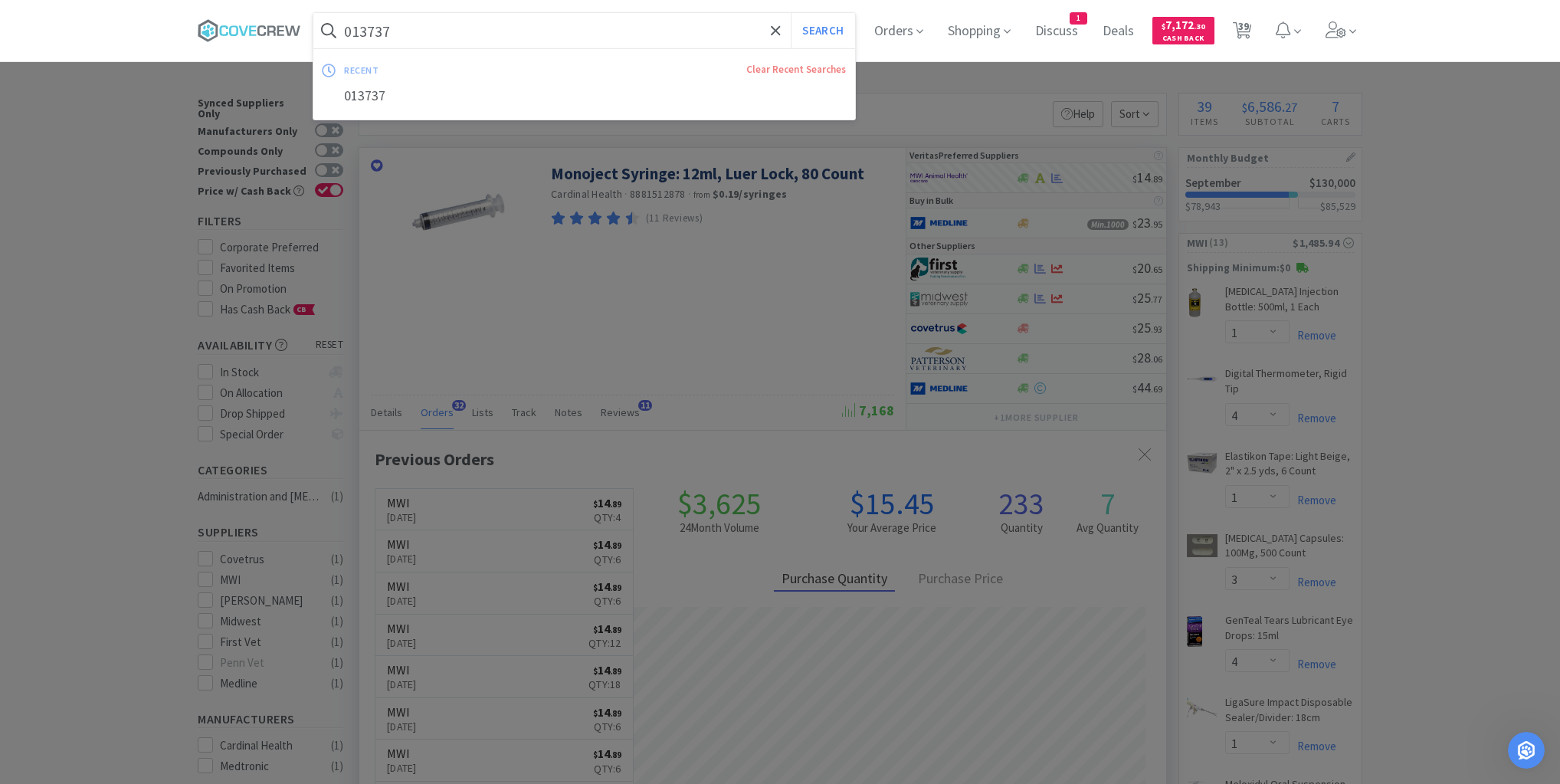
click at [754, 29] on input "013737" at bounding box center [584, 30] width 542 height 35
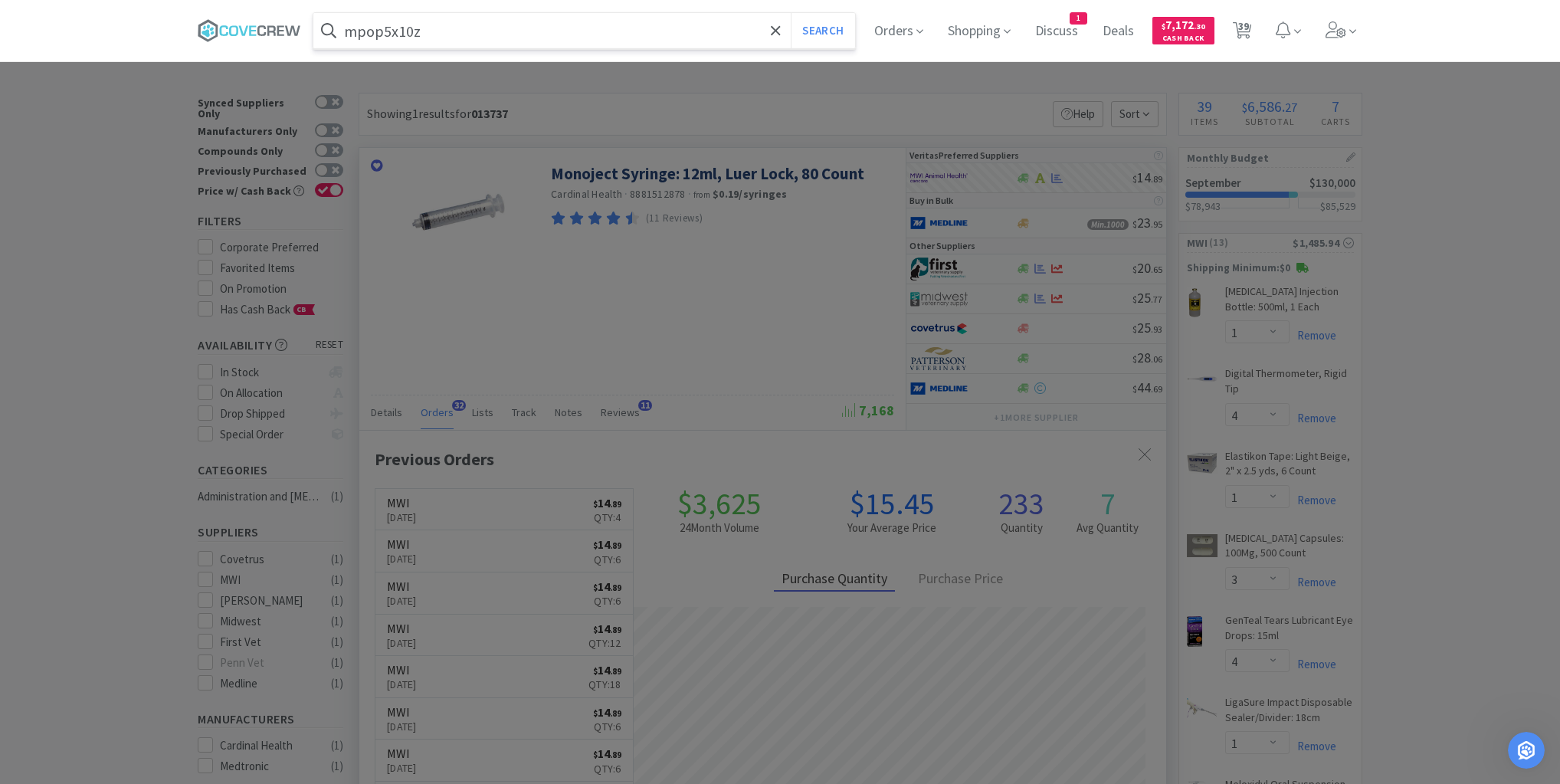
click at [791, 13] on button "Search" at bounding box center [822, 30] width 63 height 35
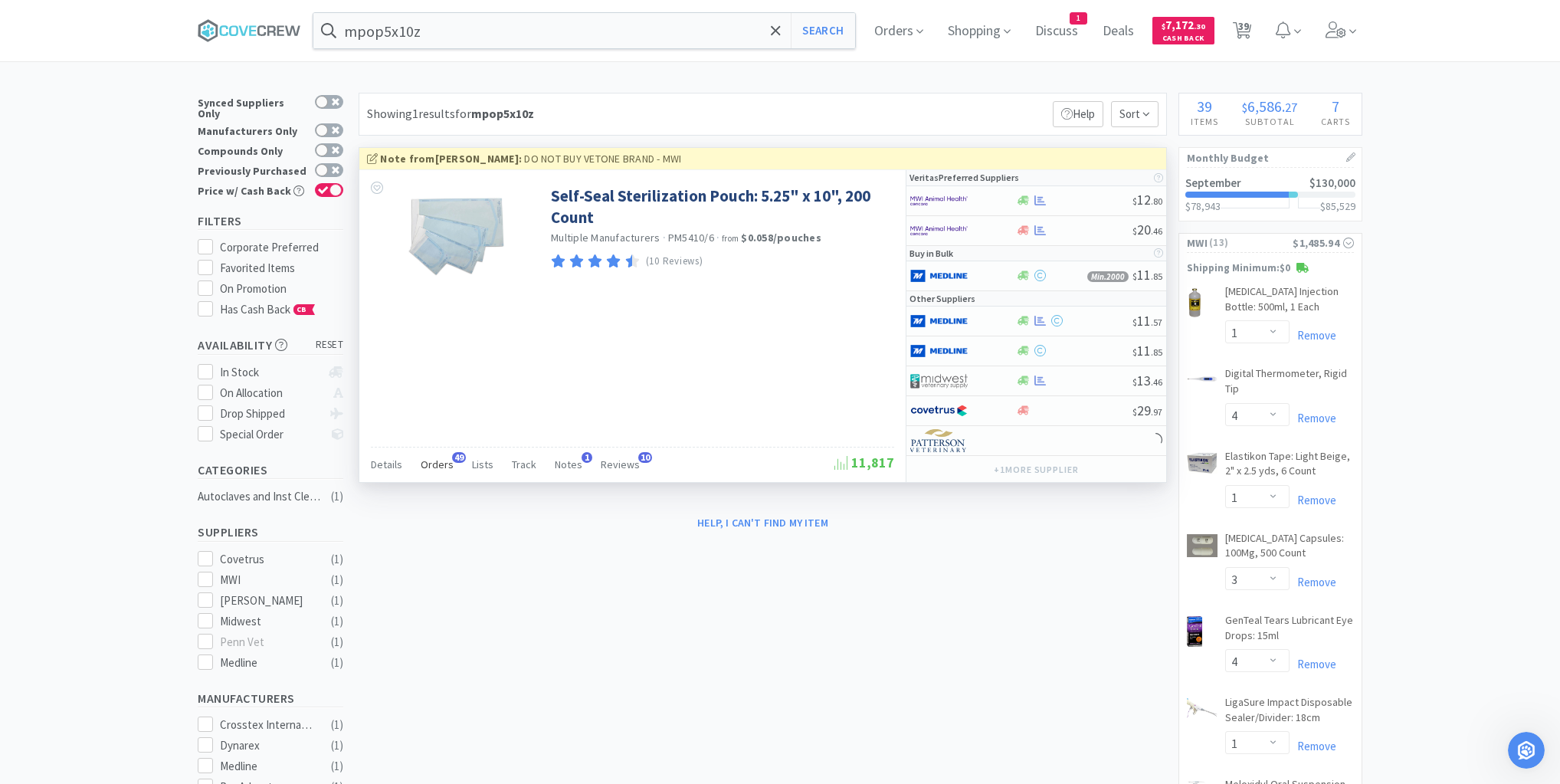
click at [440, 463] on span "Orders" at bounding box center [437, 464] width 33 height 14
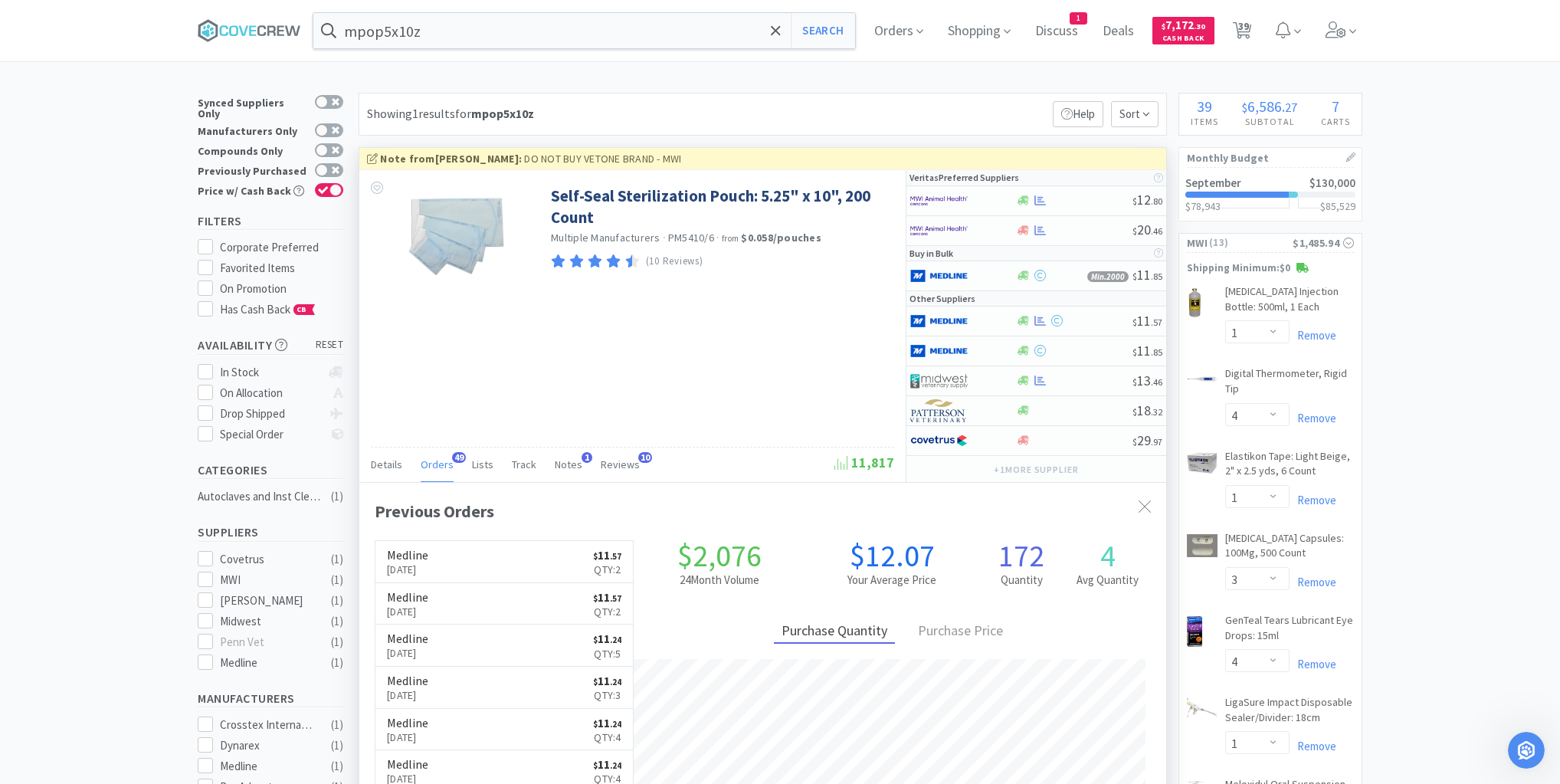
scroll to position [411, 807]
click at [1085, 323] on div at bounding box center [1074, 321] width 117 height 11
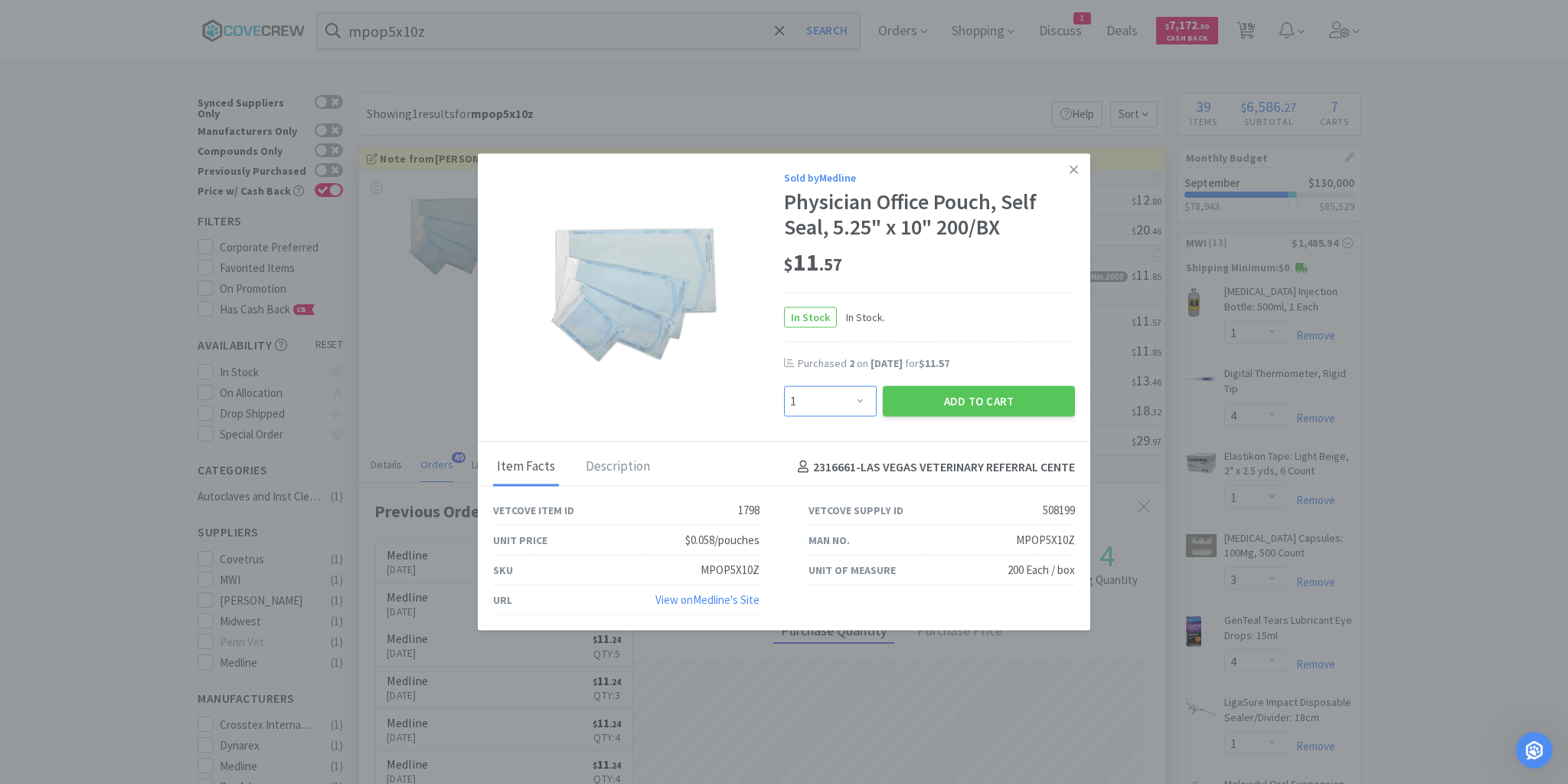
click at [854, 401] on select "Enter Quantity 1 2 3 4 5 6 7 8 9 10 11 12 13 14 15 16 17 18 19 20 Enter Quantity" at bounding box center [830, 401] width 93 height 30
click at [784, 386] on select "Enter Quantity 1 2 3 4 5 6 7 8 9 10 11 12 13 14 15 16 17 18 19 20 Enter Quantity" at bounding box center [830, 401] width 93 height 30
click at [957, 403] on button "Add to Cart" at bounding box center [978, 401] width 192 height 30
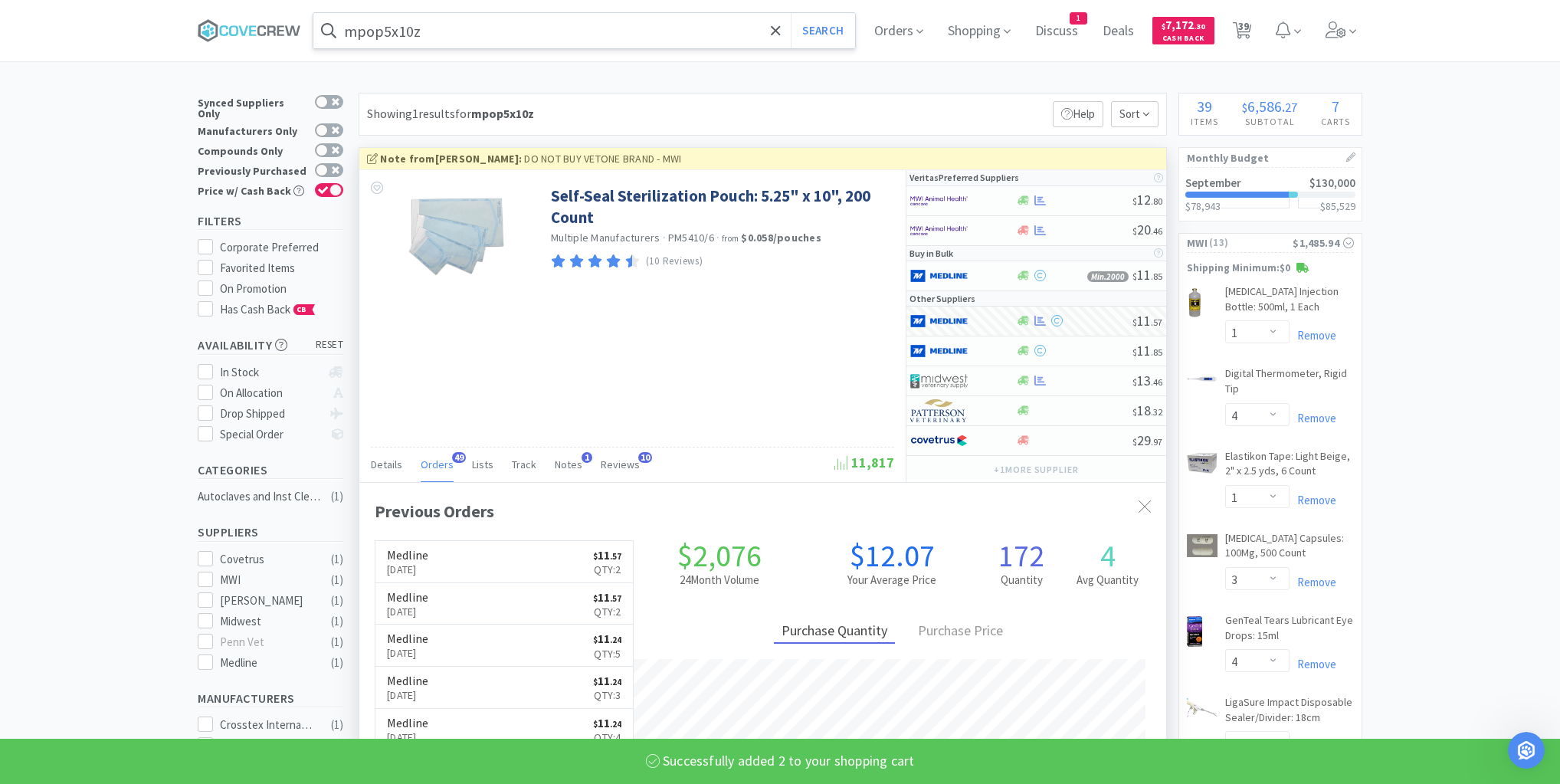
click at [700, 34] on input "mpop5x10z" at bounding box center [584, 30] width 542 height 35
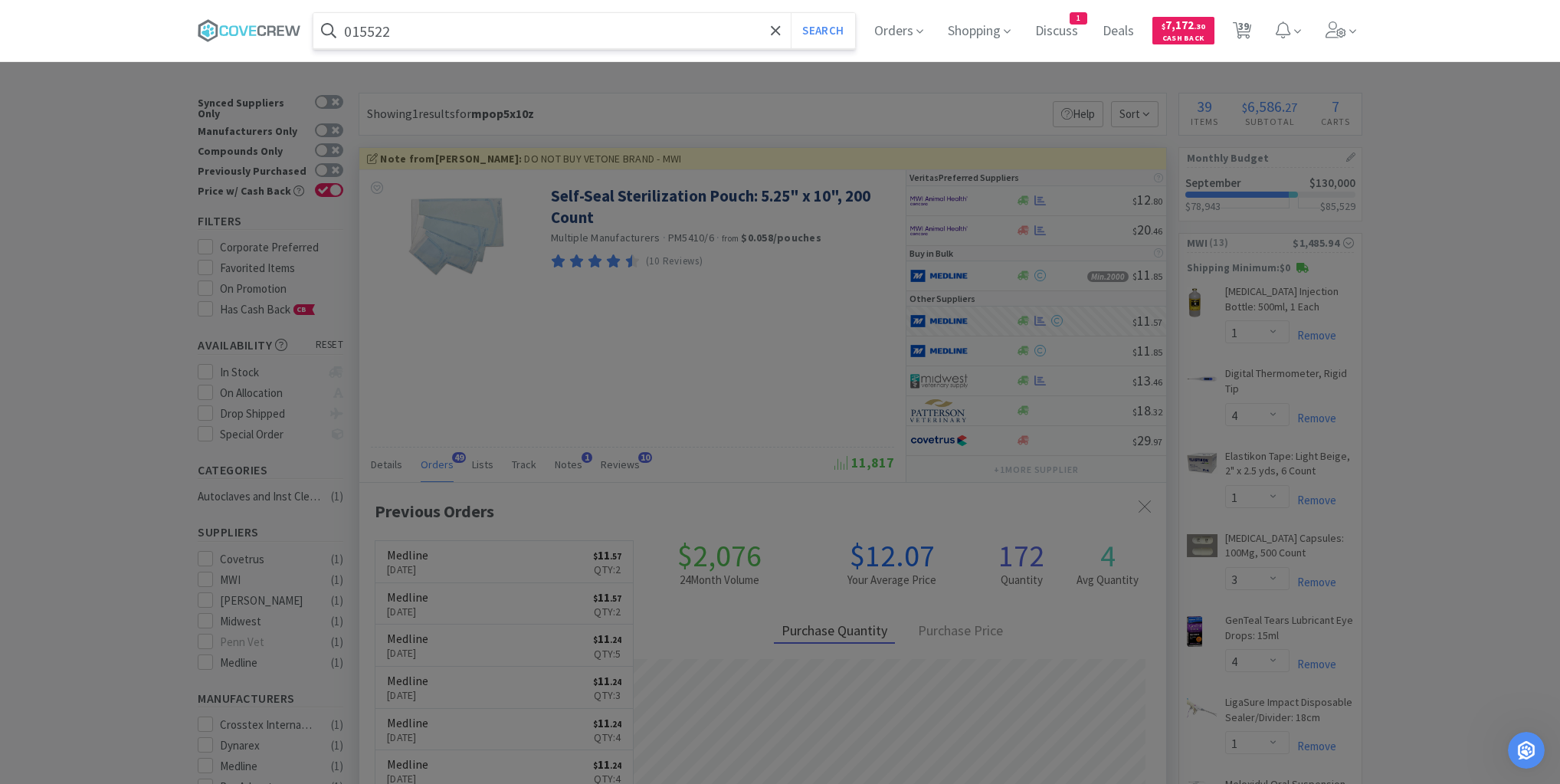
click at [791, 13] on button "Search" at bounding box center [822, 30] width 63 height 35
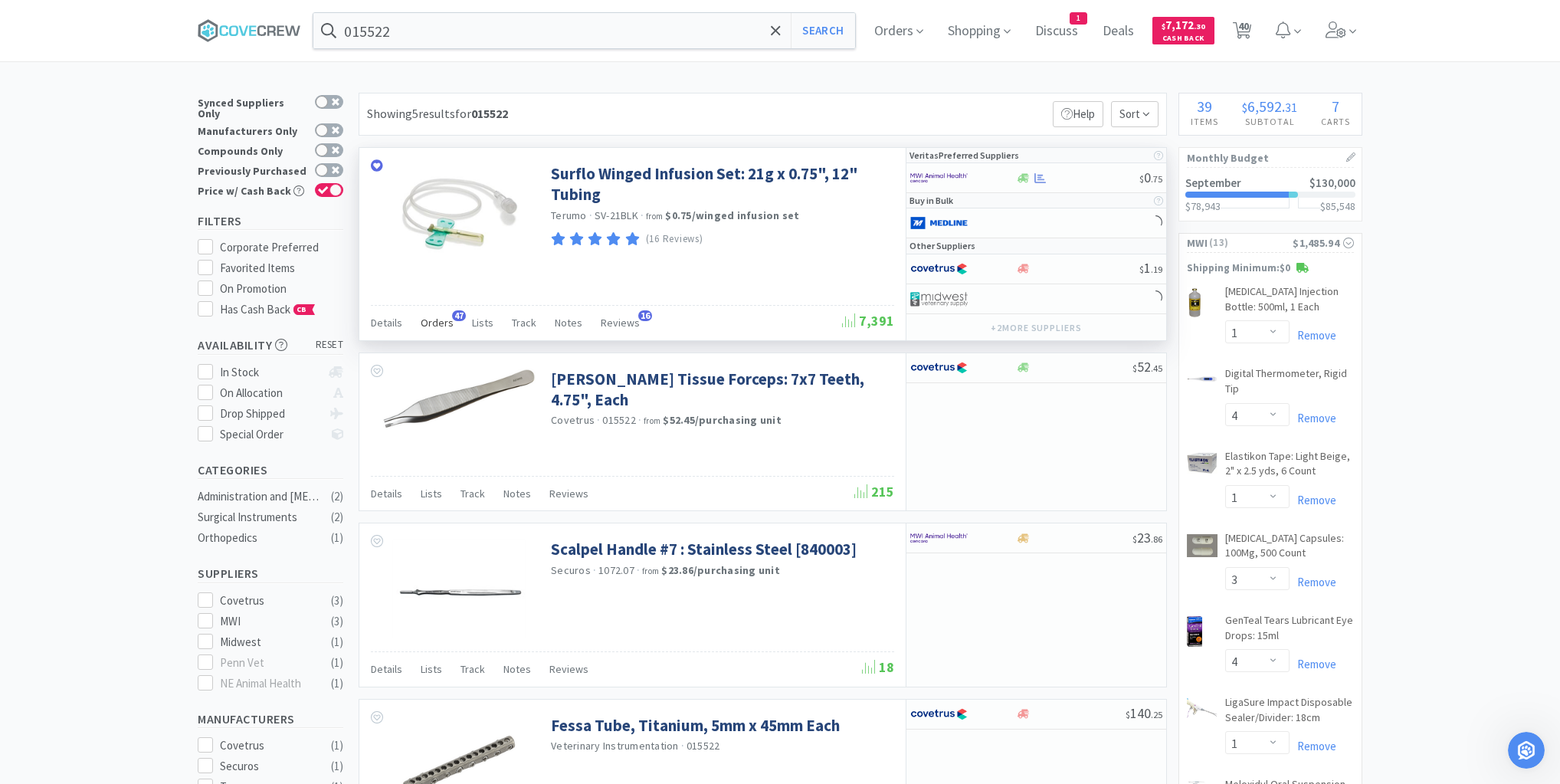
click at [439, 319] on span "Orders" at bounding box center [437, 322] width 33 height 14
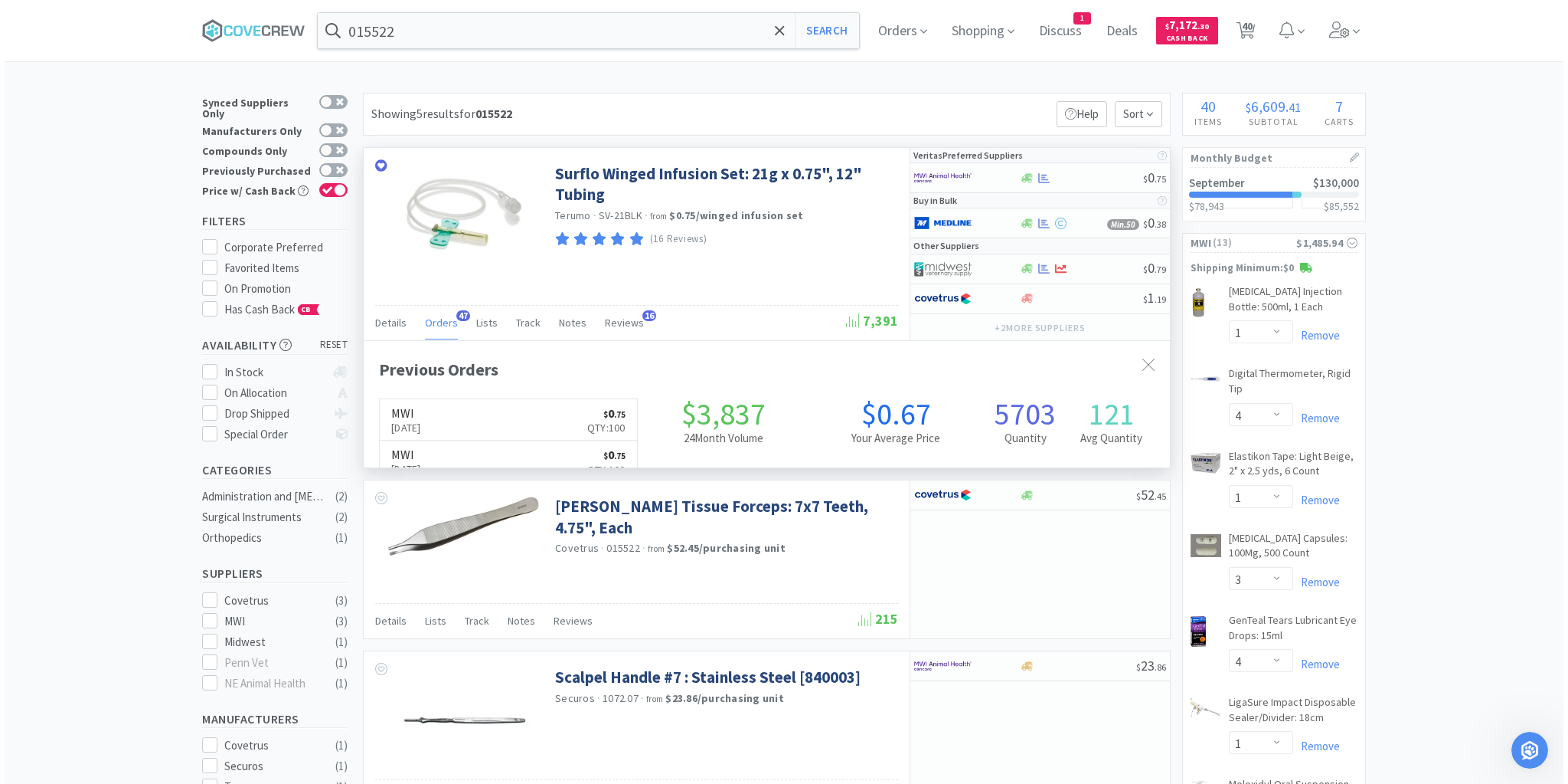
scroll to position [411, 806]
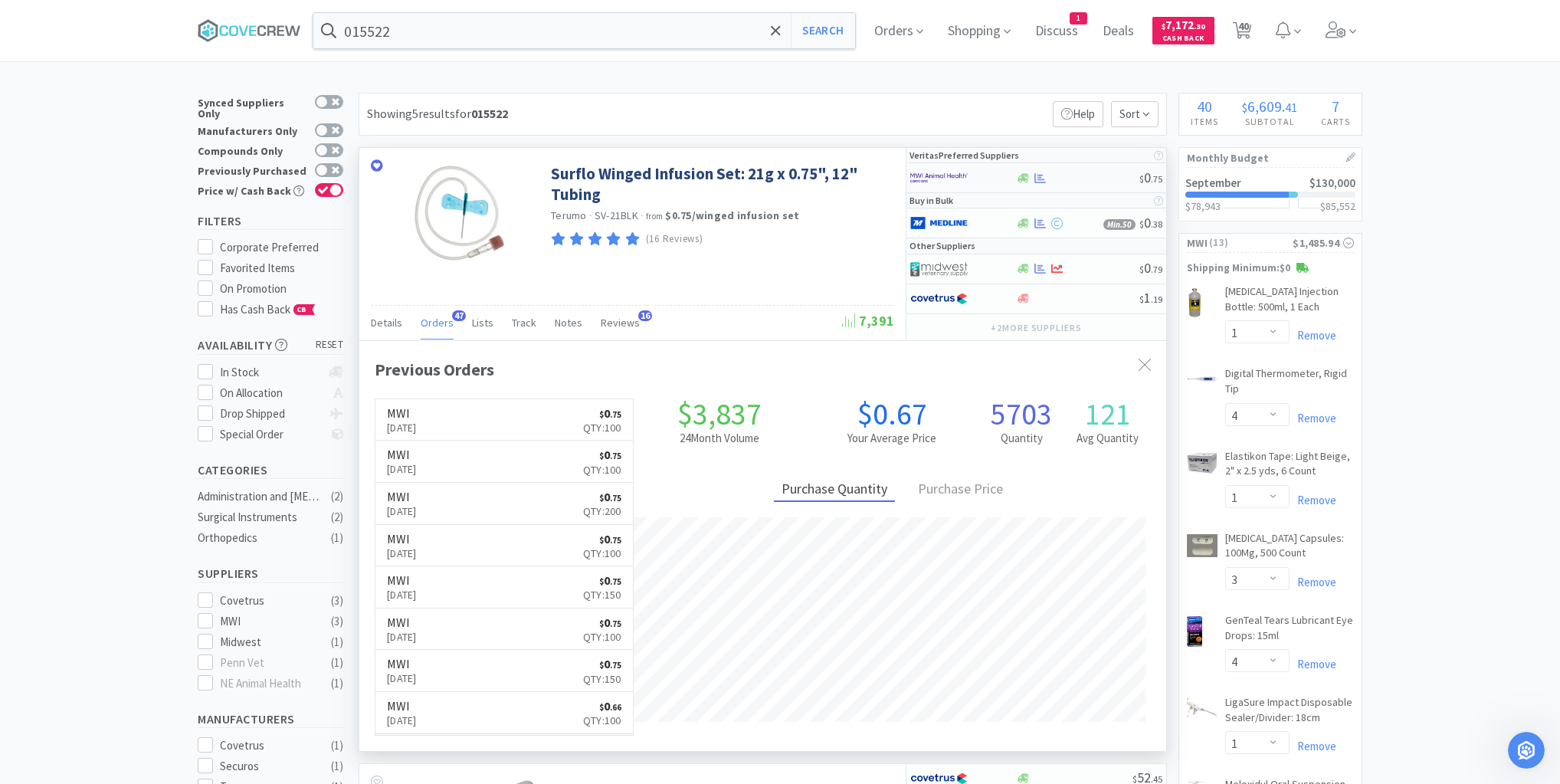
click at [1067, 181] on div at bounding box center [1077, 178] width 124 height 11
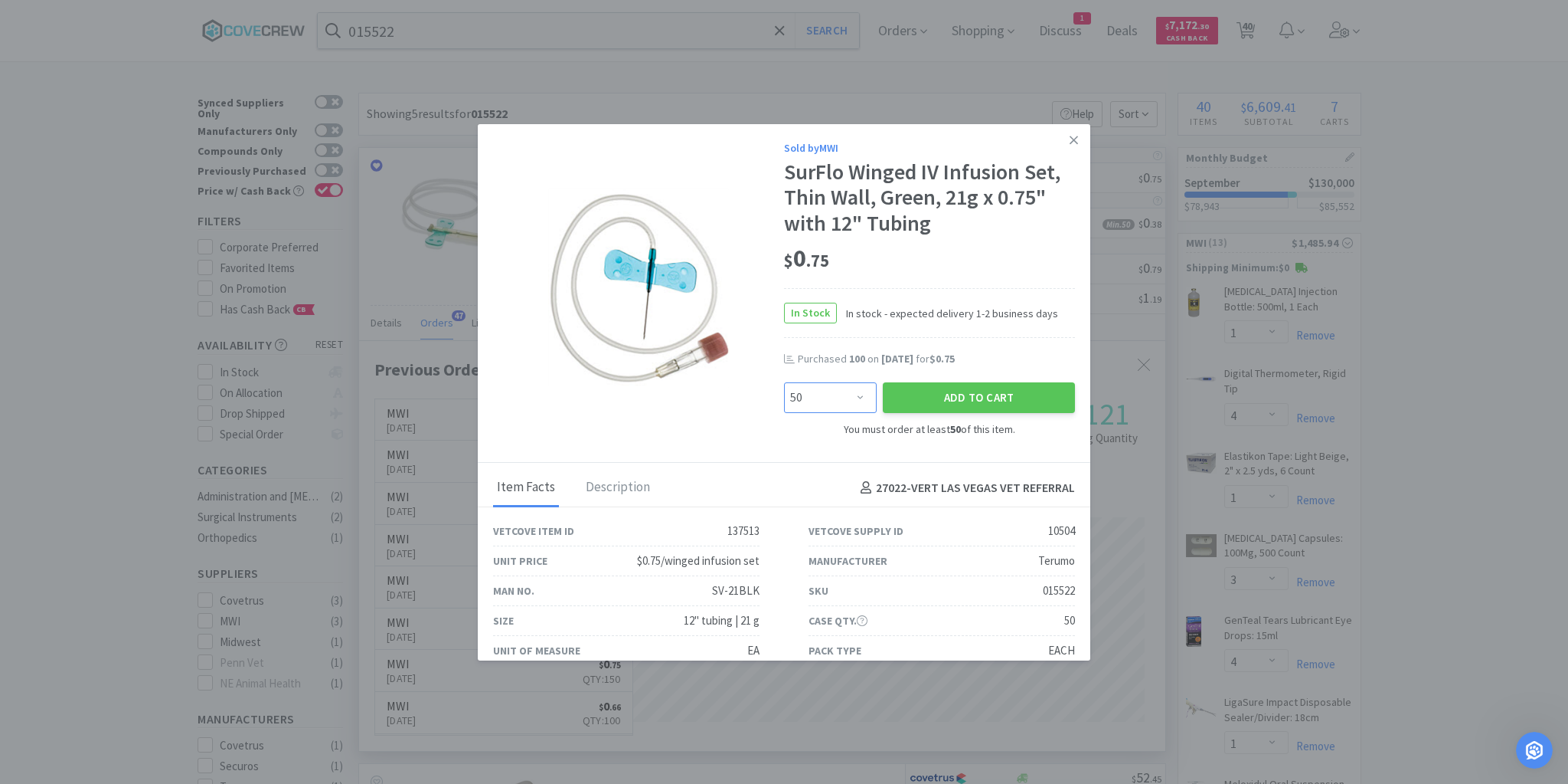
click at [860, 401] on select "Enter Quantity 50 100 150 200 250 300 350 400 450 500 550 600 650 700 750 800 8…" at bounding box center [830, 398] width 93 height 30
click at [784, 383] on select "Enter Quantity 50 100 150 200 250 300 350 400 450 500 550 600 650 700 750 800 8…" at bounding box center [830, 398] width 93 height 30
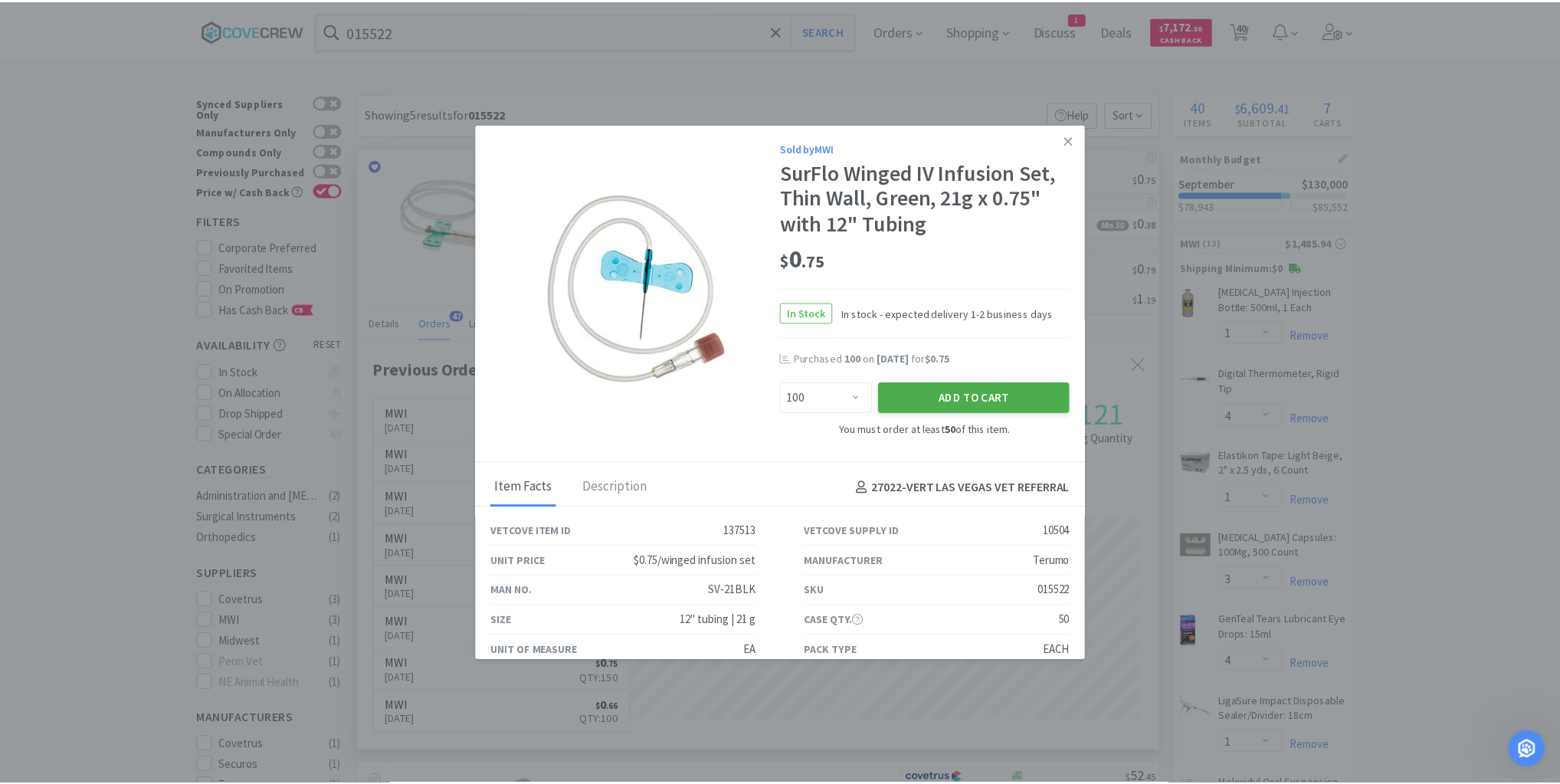
scroll to position [1048, 0]
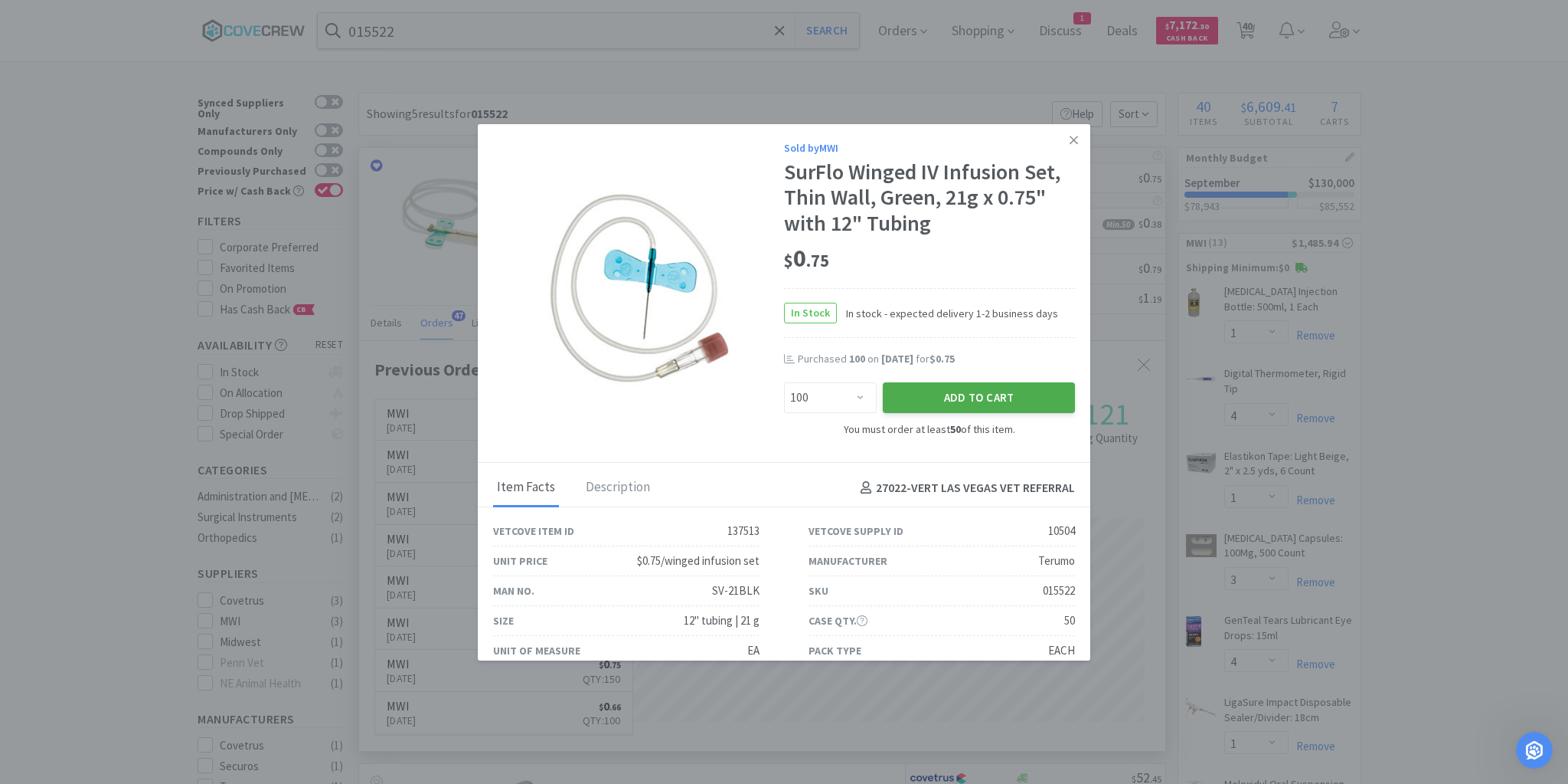
click at [985, 399] on button "Add to Cart" at bounding box center [978, 398] width 192 height 30
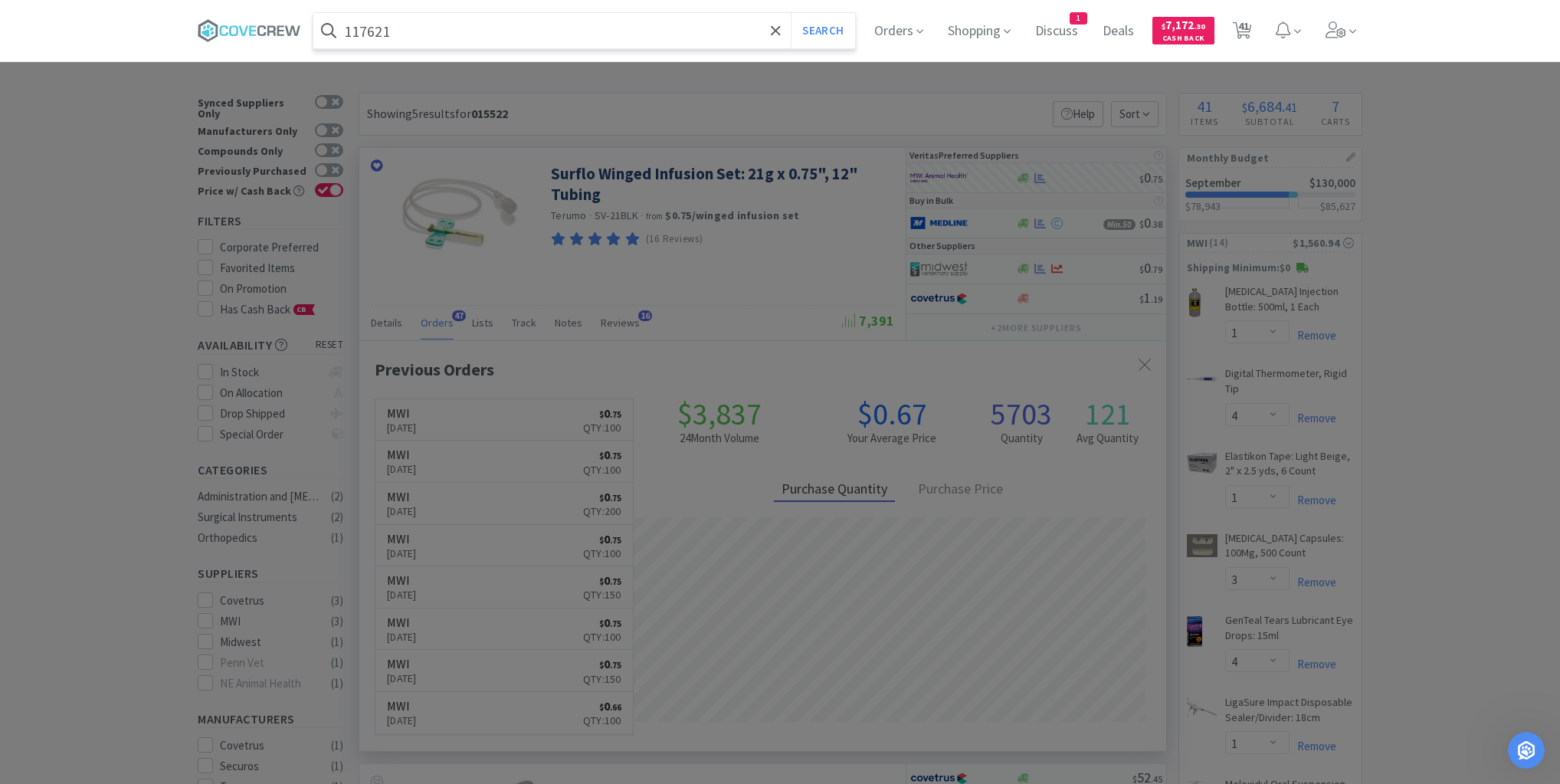
click at [791, 13] on button "Search" at bounding box center [822, 30] width 63 height 35
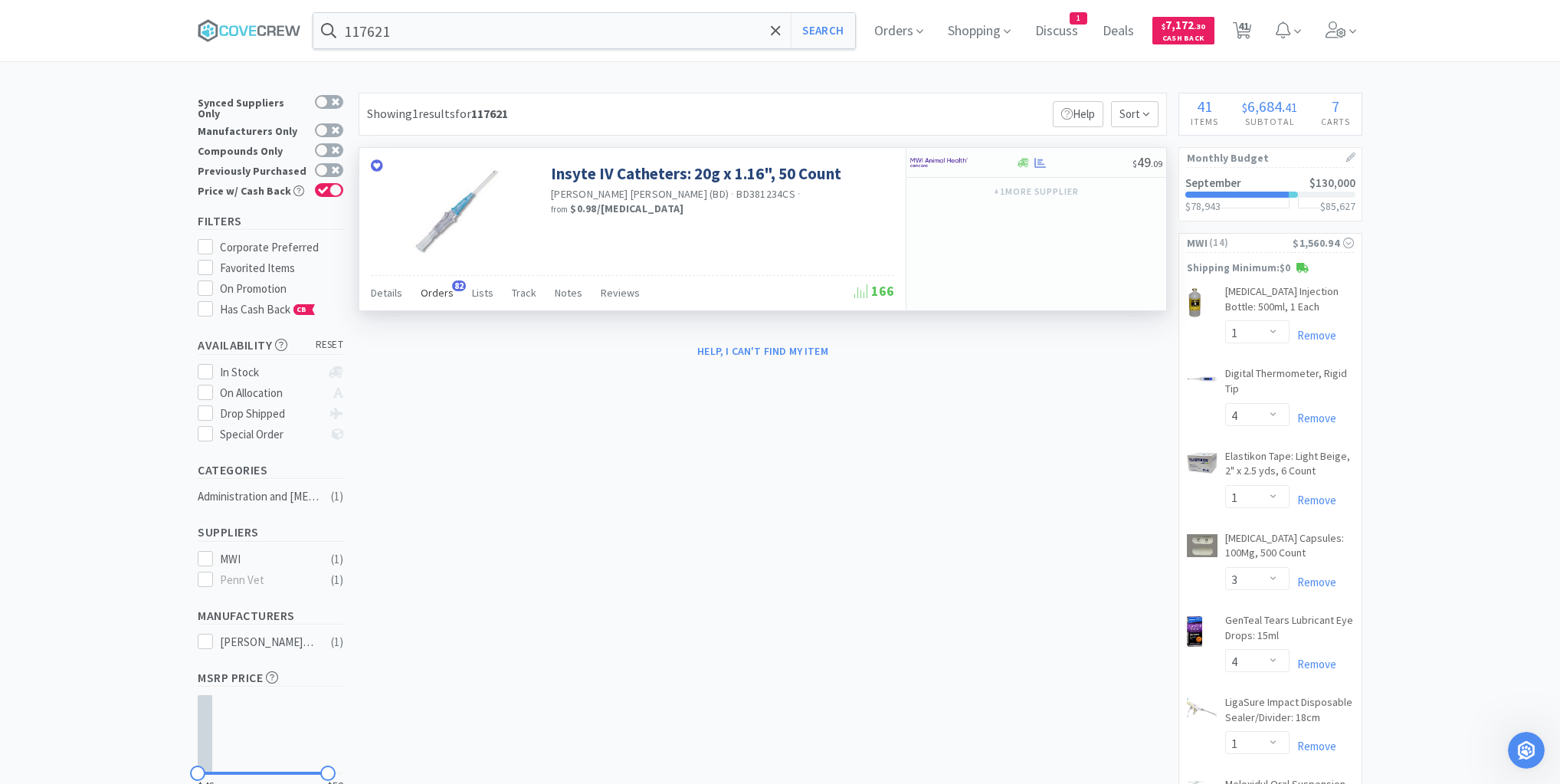
click at [441, 294] on span "Orders" at bounding box center [437, 293] width 33 height 14
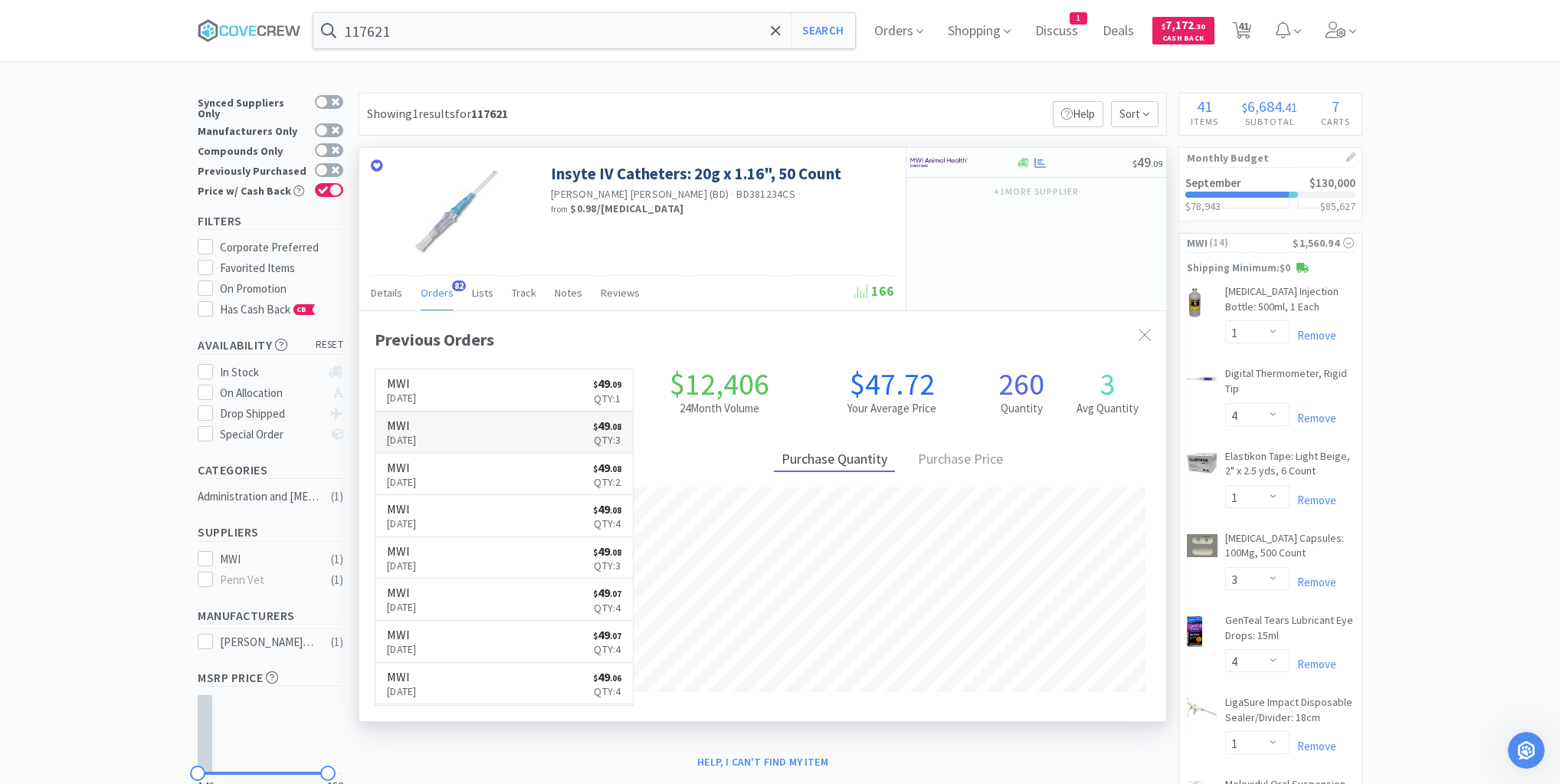
scroll to position [1008, 0]
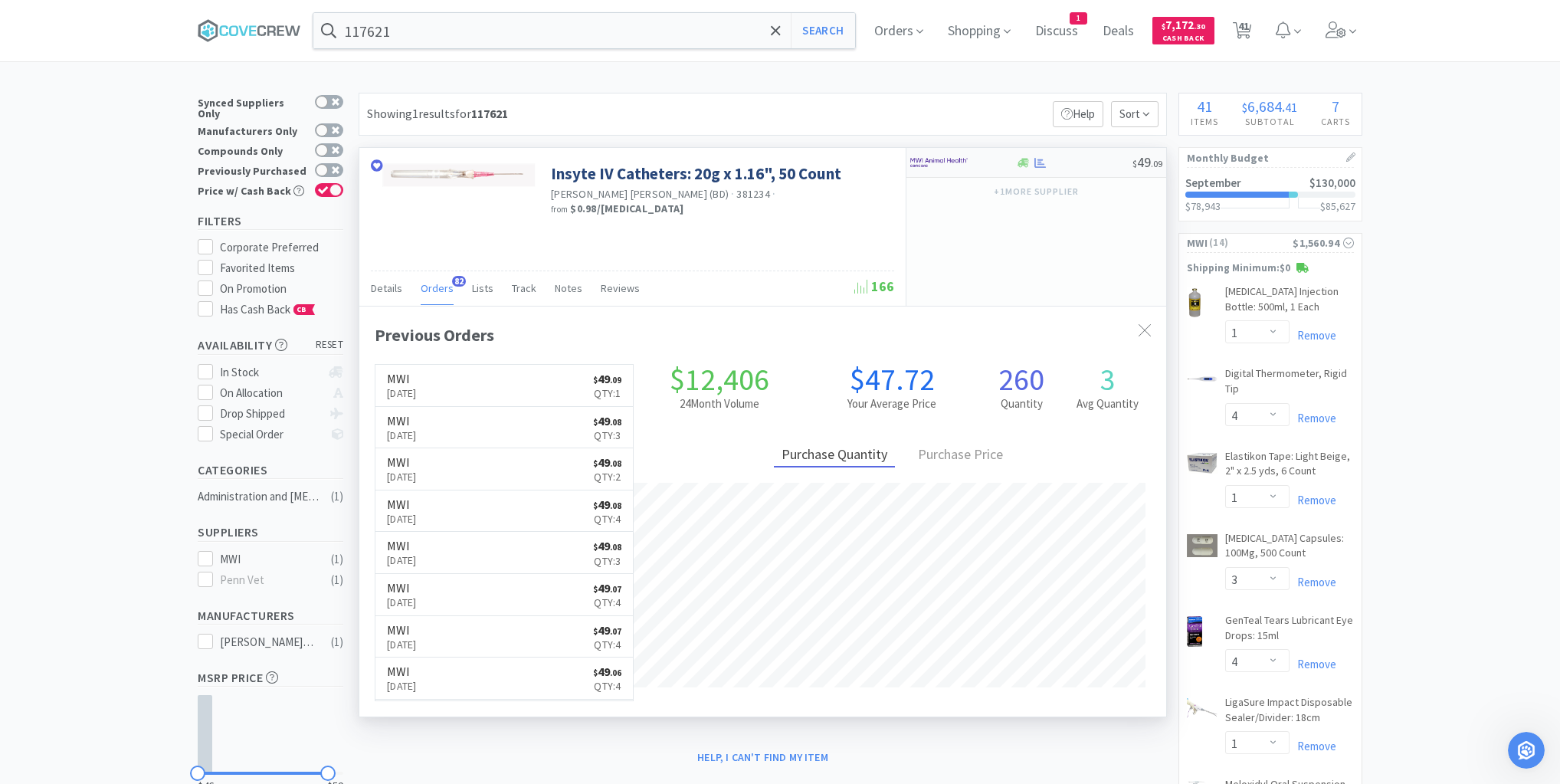
click at [1063, 159] on div at bounding box center [1074, 163] width 117 height 11
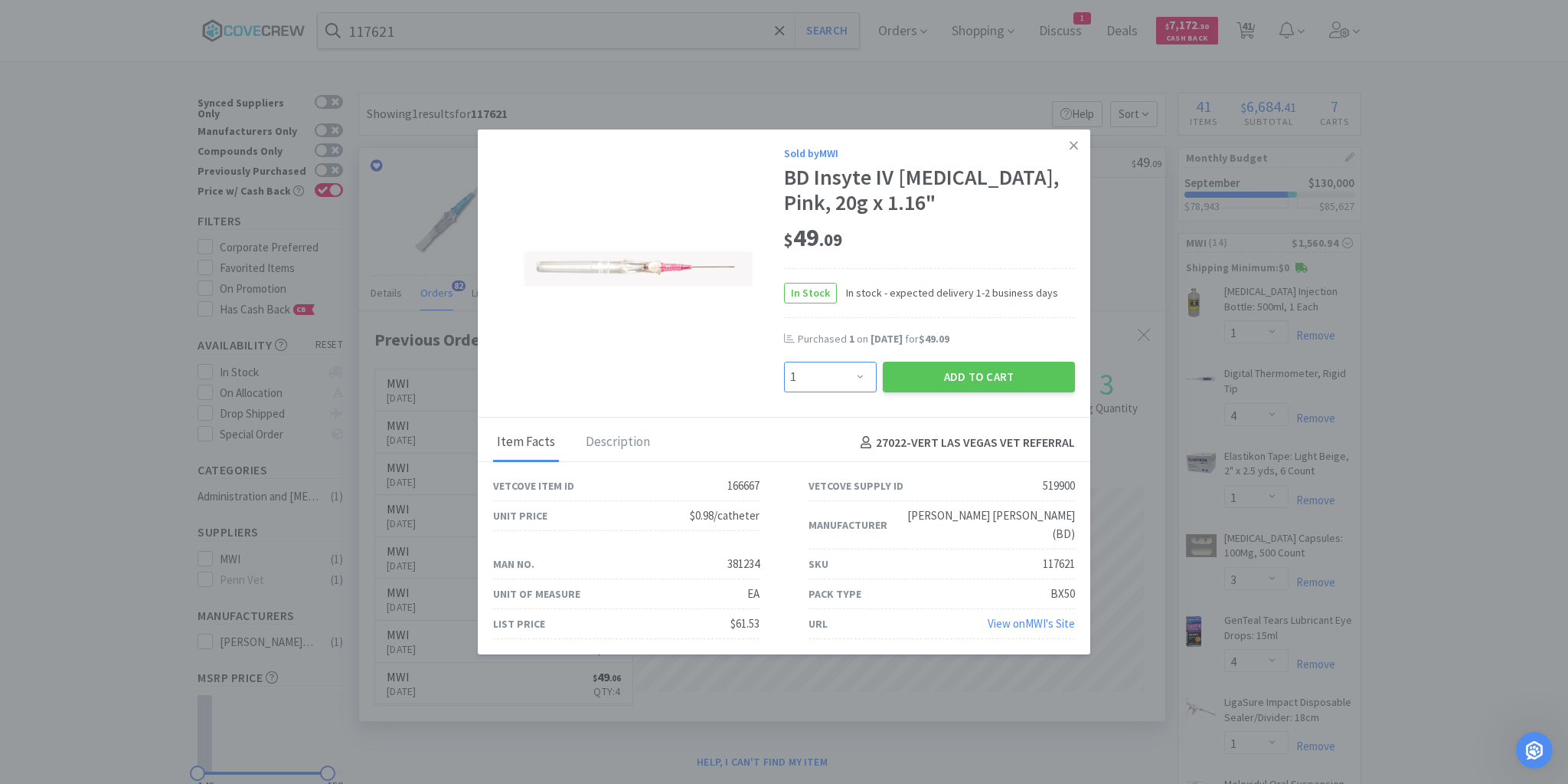
click at [857, 387] on select "Enter Quantity 1 2 3 4 5 6 7 8 9 10 11 12 13 14 15 16 17 18 19 20 Enter Quantity" at bounding box center [830, 377] width 93 height 30
click at [784, 371] on select "Enter Quantity 1 2 3 4 5 6 7 8 9 10 11 12 13 14 15 16 17 18 19 20 Enter Quantity" at bounding box center [830, 377] width 93 height 30
click at [972, 383] on button "Add to Cart" at bounding box center [978, 377] width 192 height 30
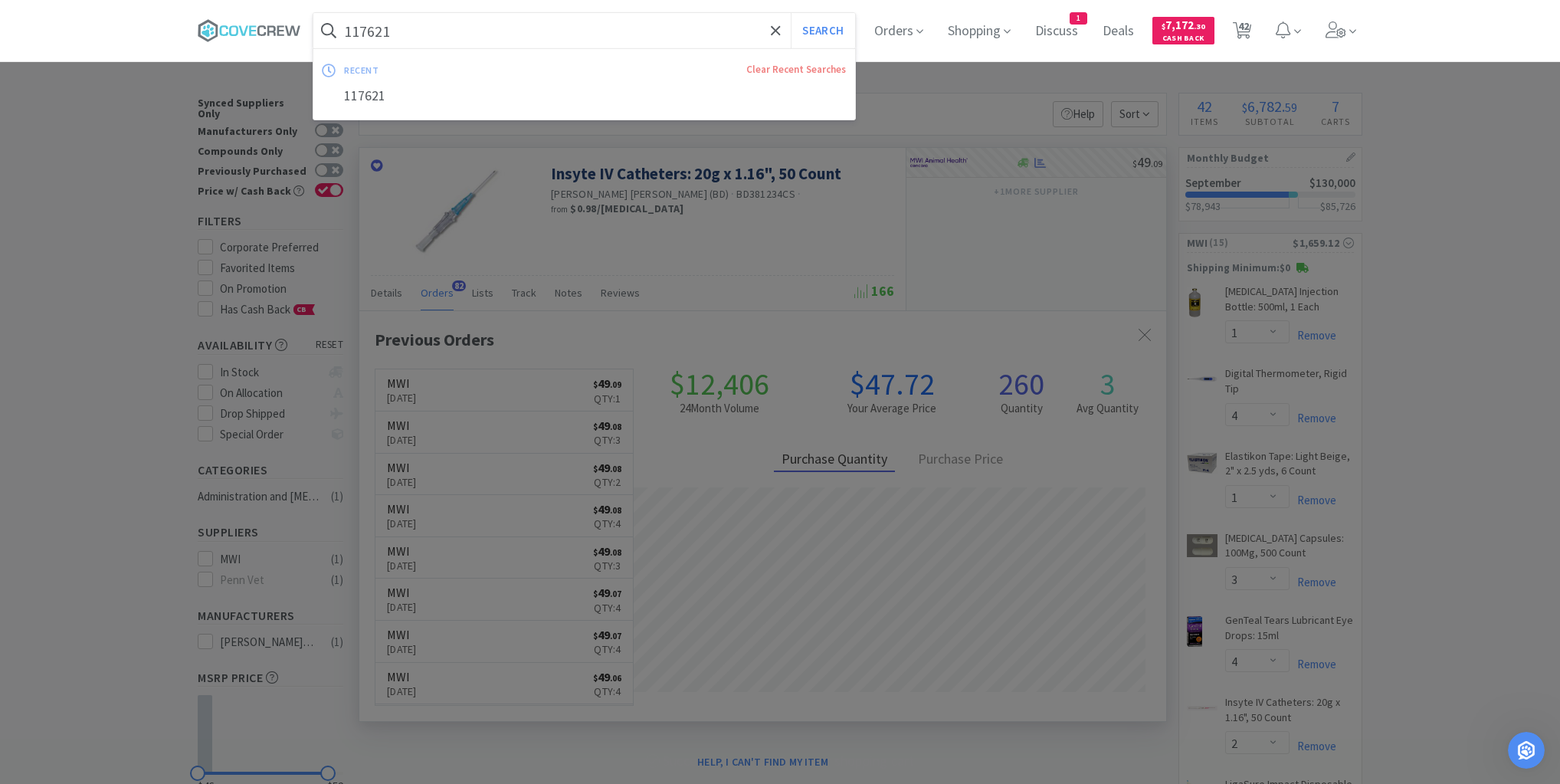
click at [716, 25] on input "117621" at bounding box center [584, 30] width 542 height 35
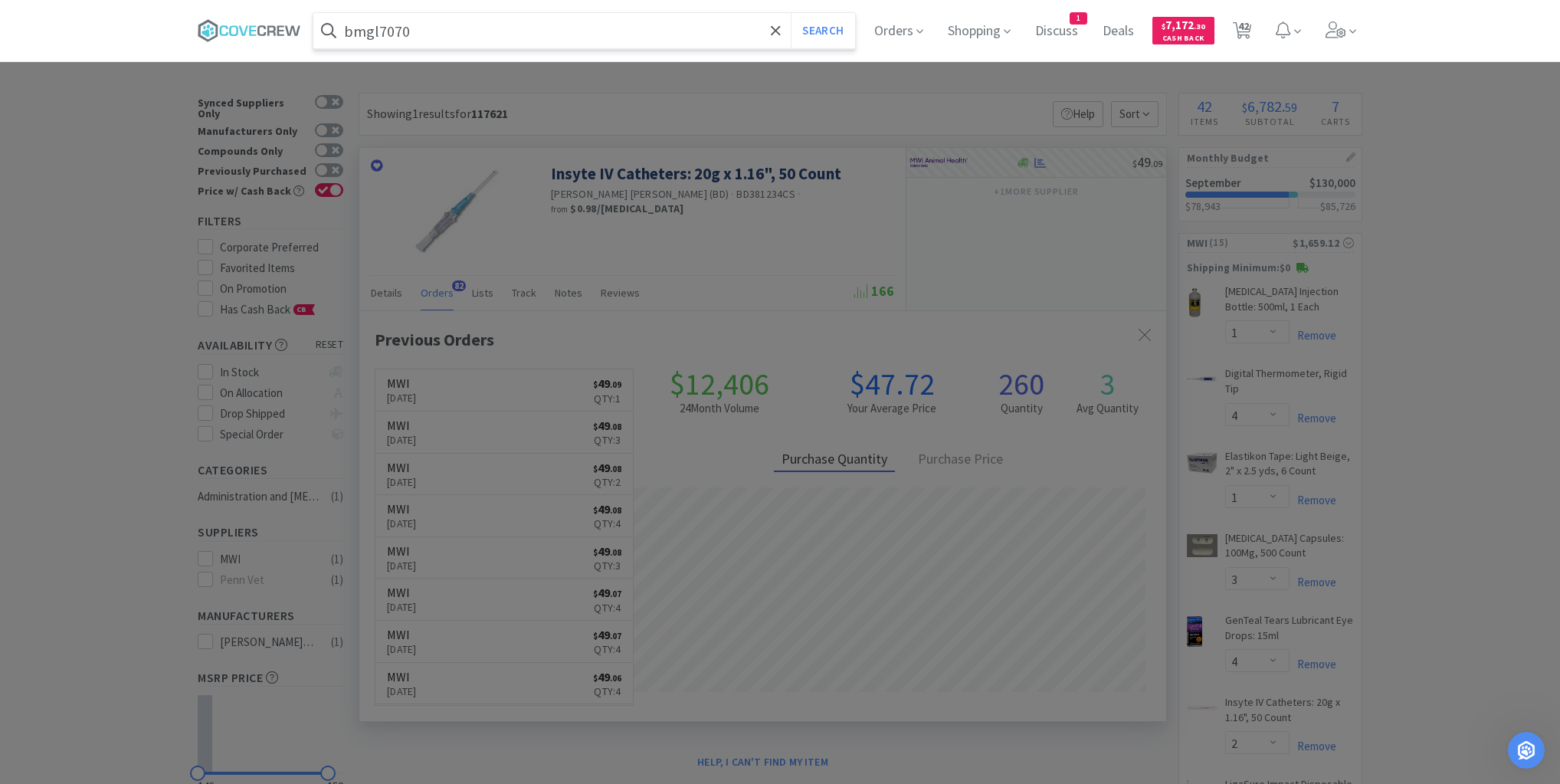
click at [791, 13] on button "Search" at bounding box center [822, 30] width 63 height 35
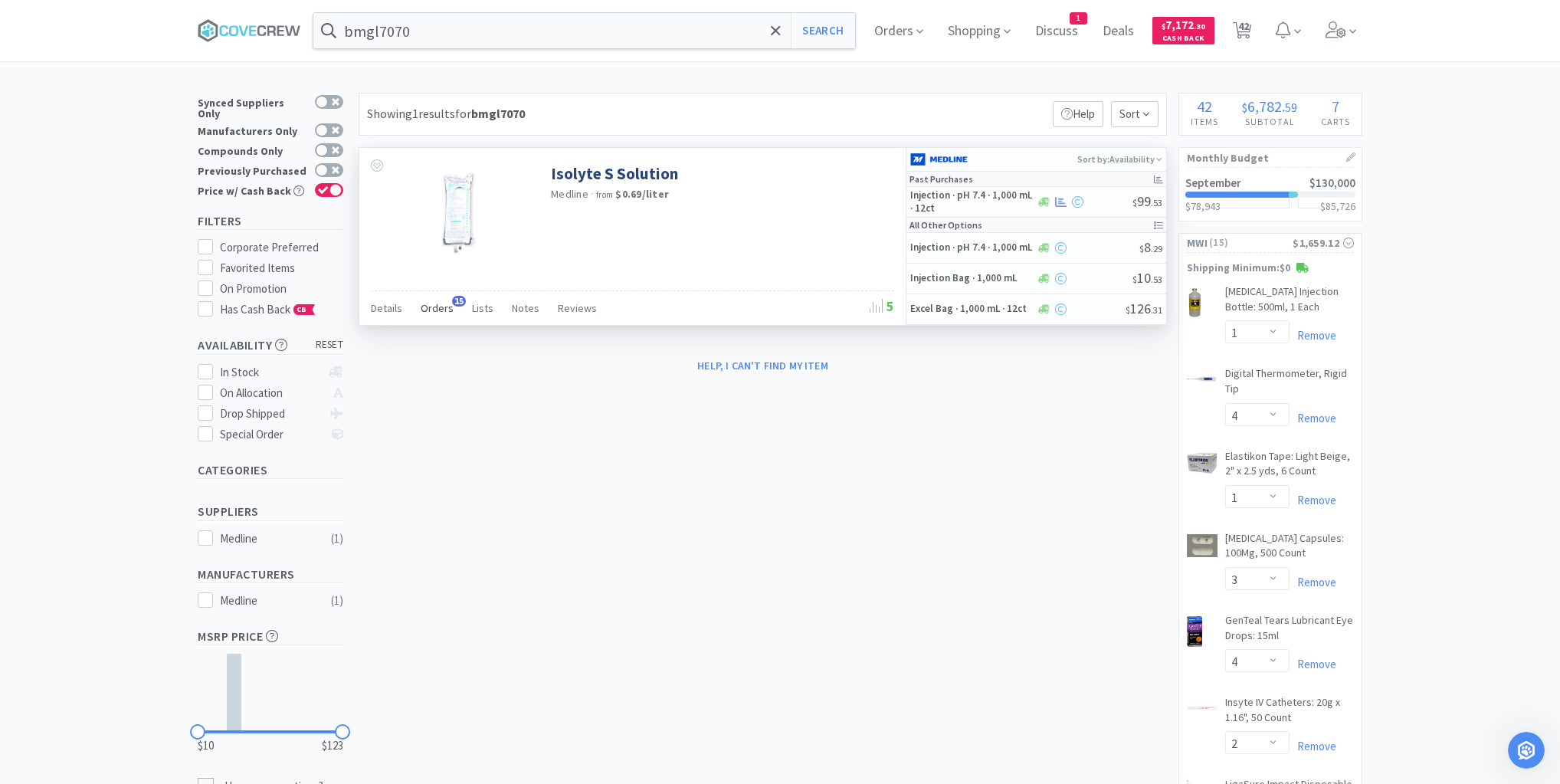
click at [442, 307] on span "Orders" at bounding box center [437, 308] width 33 height 14
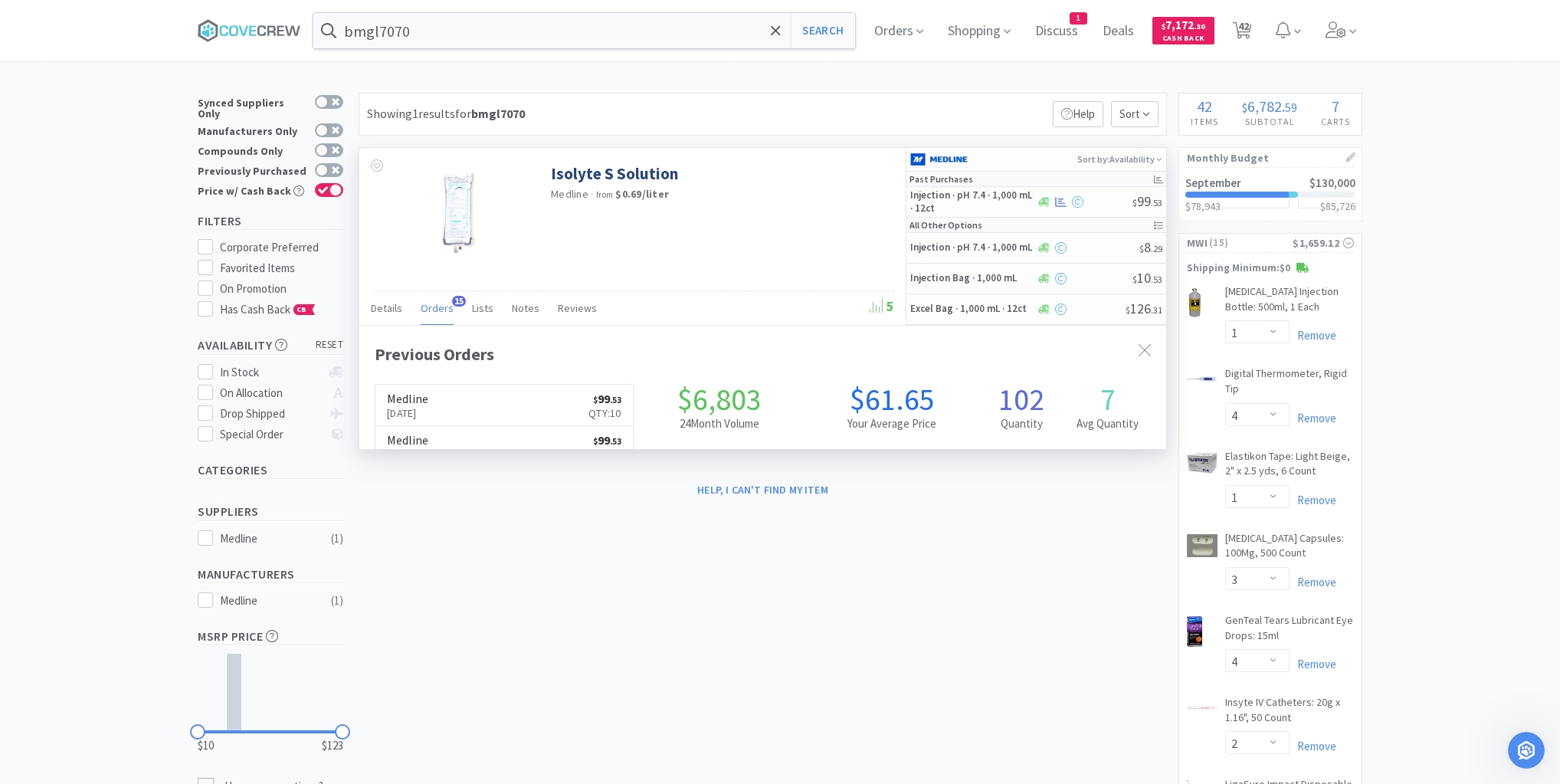
scroll to position [411, 807]
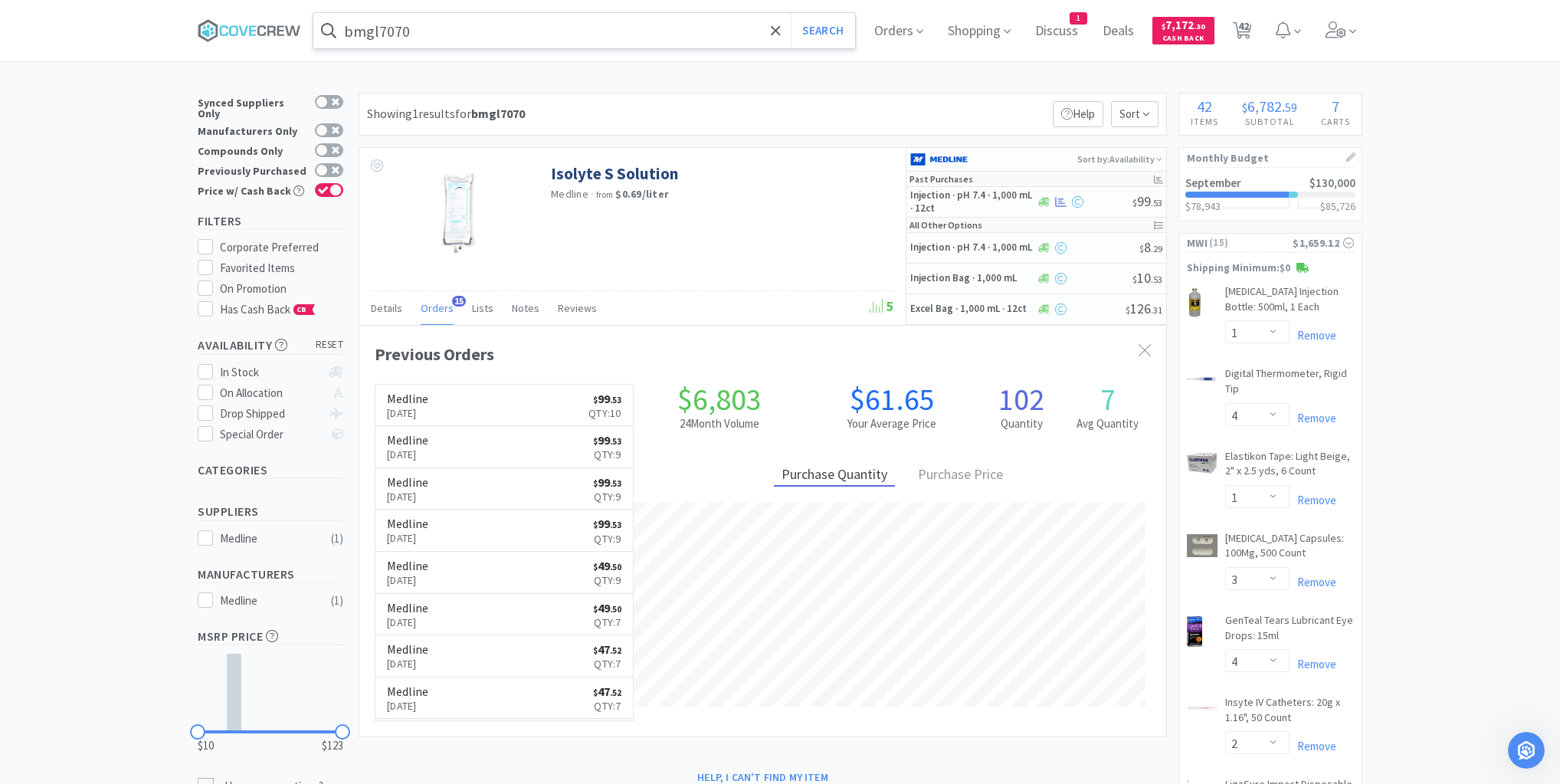
click at [626, 27] on input "bmgl7070" at bounding box center [584, 30] width 542 height 35
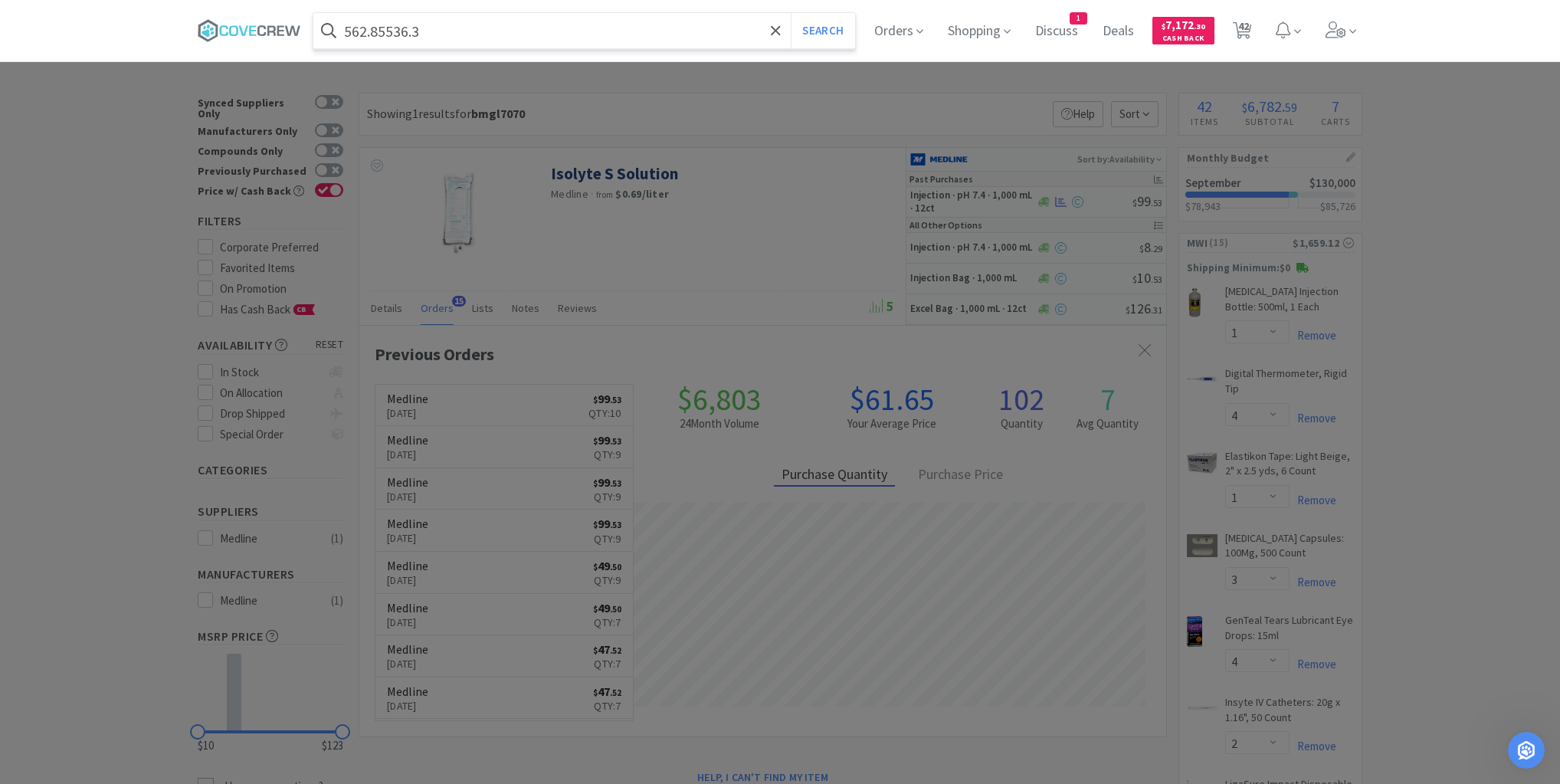
click at [791, 13] on button "Search" at bounding box center [822, 30] width 63 height 35
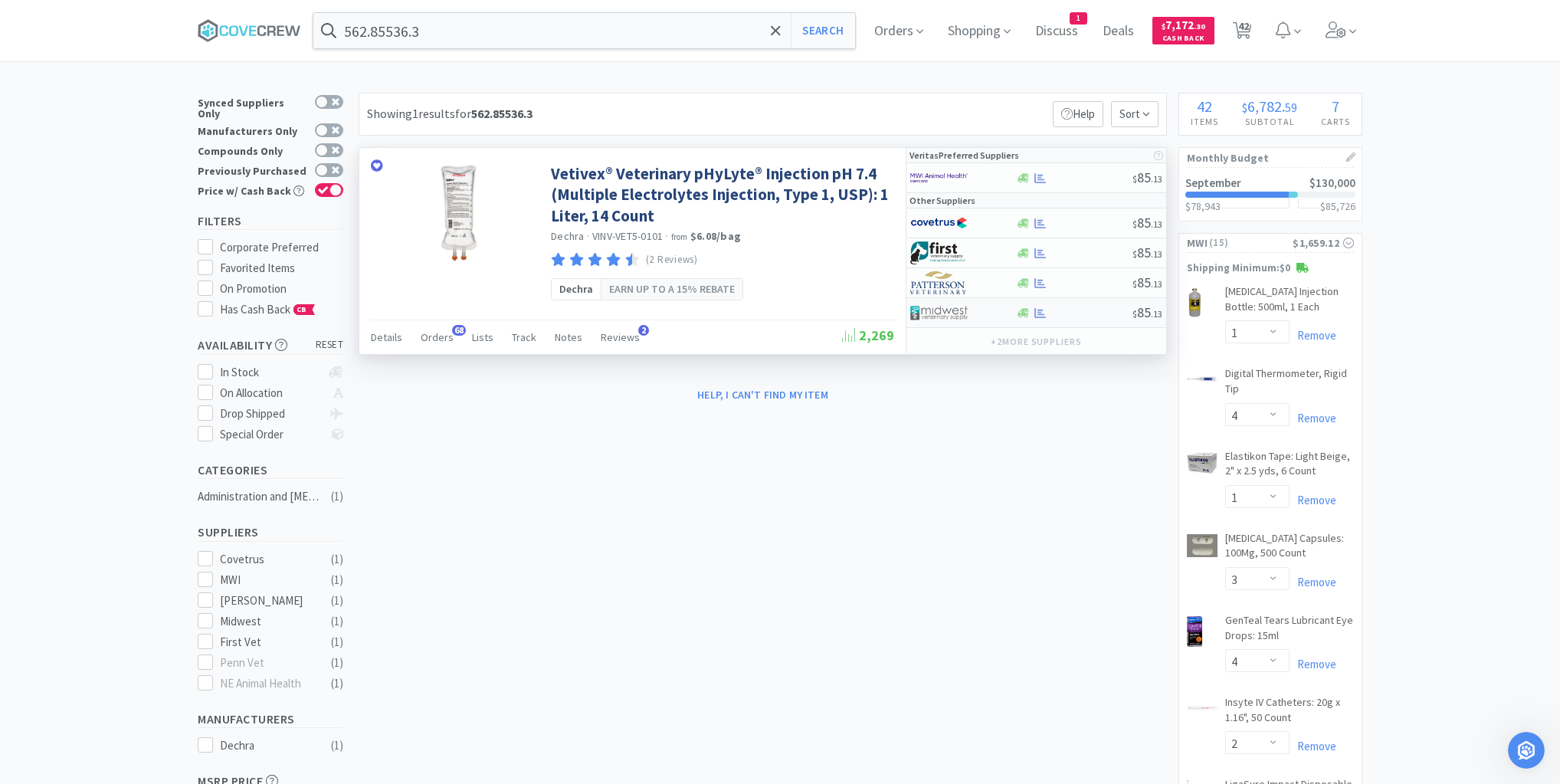
click at [1085, 315] on div at bounding box center [1074, 312] width 117 height 11
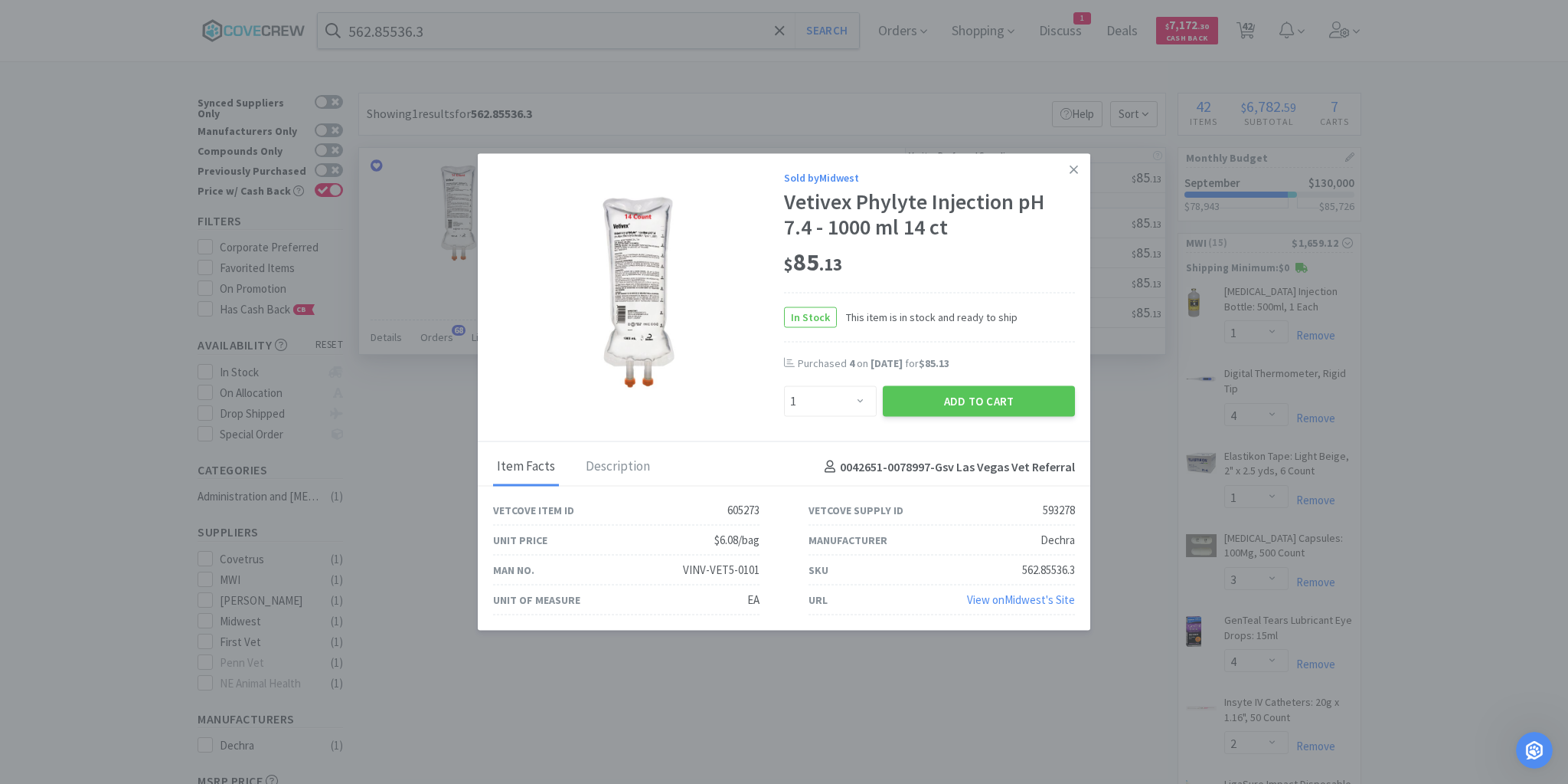
click at [1068, 171] on link at bounding box center [1073, 169] width 26 height 33
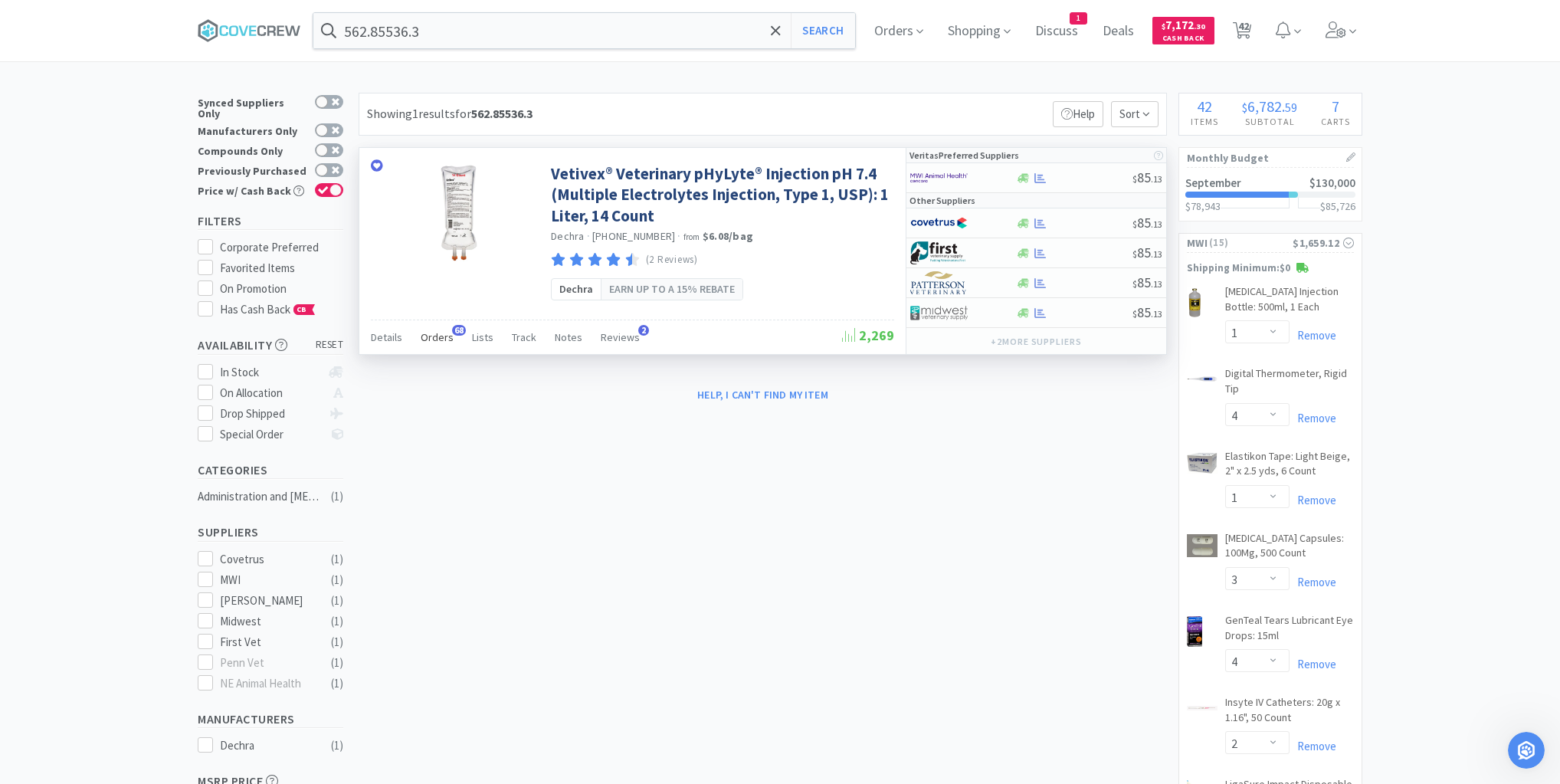
click at [432, 333] on span "Orders" at bounding box center [437, 337] width 33 height 14
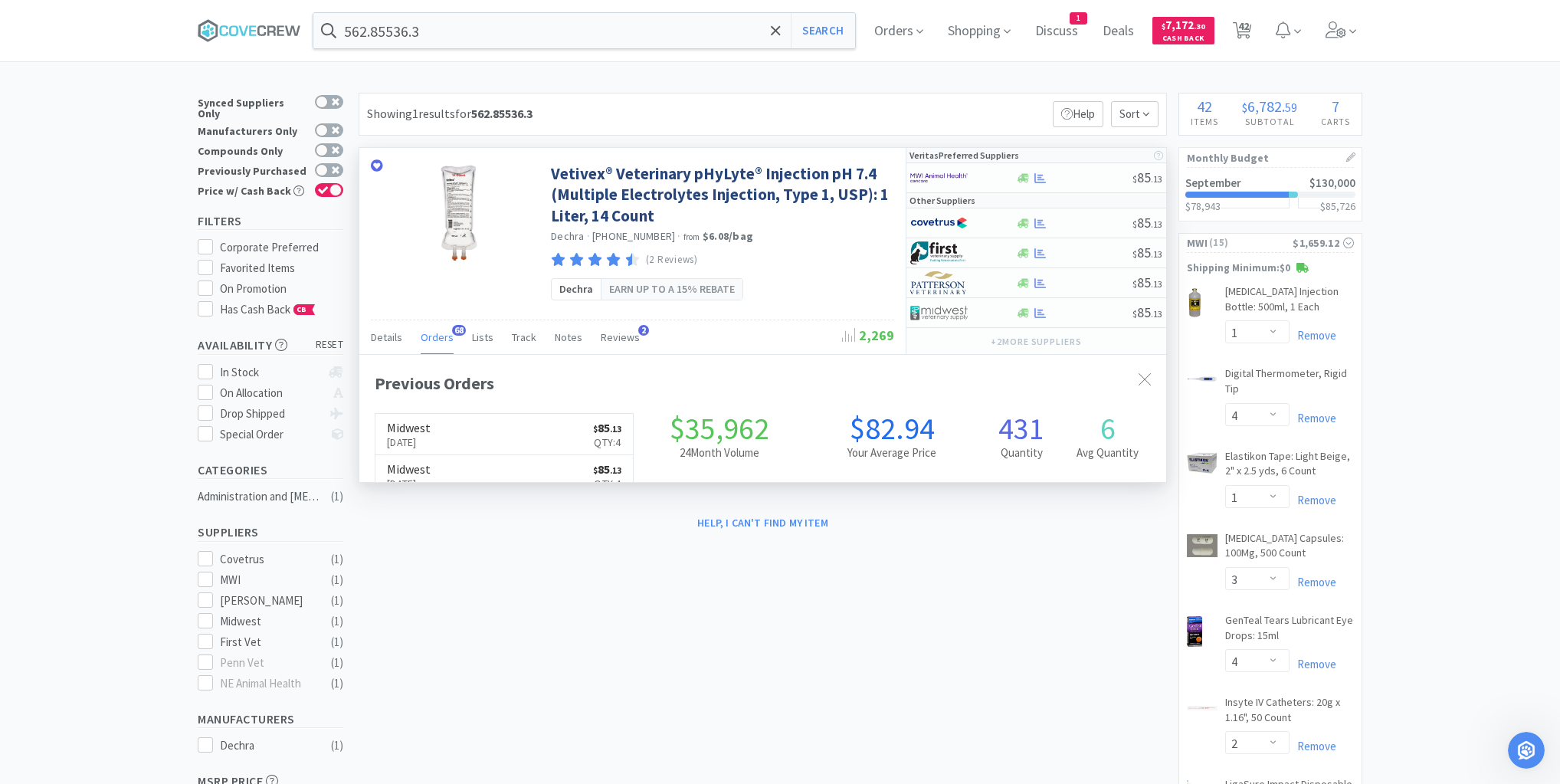
scroll to position [411, 807]
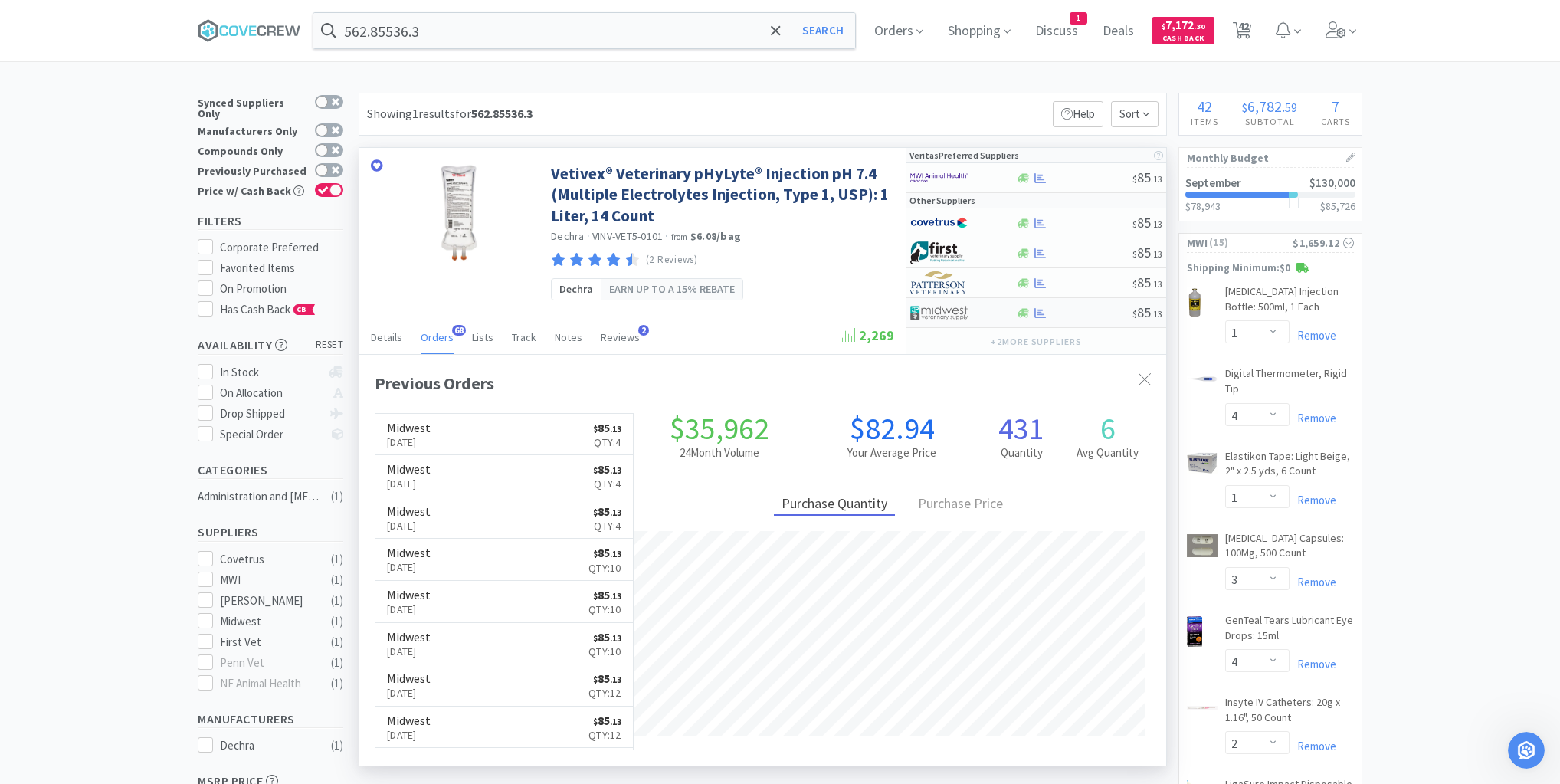
click at [1073, 311] on div at bounding box center [1074, 312] width 117 height 11
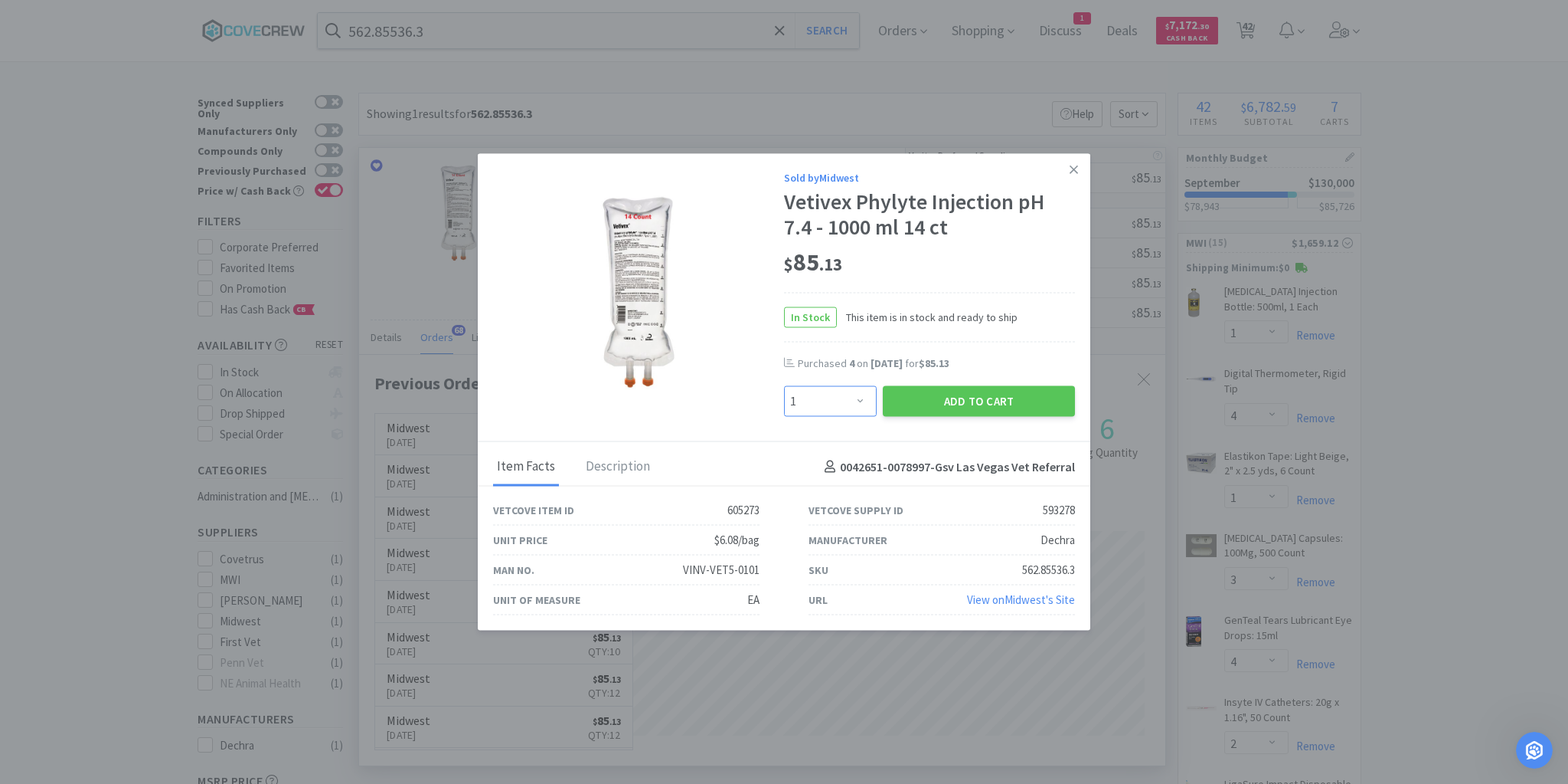
click at [859, 399] on select "Enter Quantity 1 2 3 4 5 6 7 8 9 10 11 12 13 14 15 16 17 18 19 20 Enter Quantity" at bounding box center [830, 401] width 93 height 30
click at [784, 386] on select "Enter Quantity 1 2 3 4 5 6 7 8 9 10 11 12 13 14 15 16 17 18 19 20 Enter Quantity" at bounding box center [830, 401] width 93 height 30
click at [979, 406] on button "Add to Cart" at bounding box center [978, 401] width 192 height 30
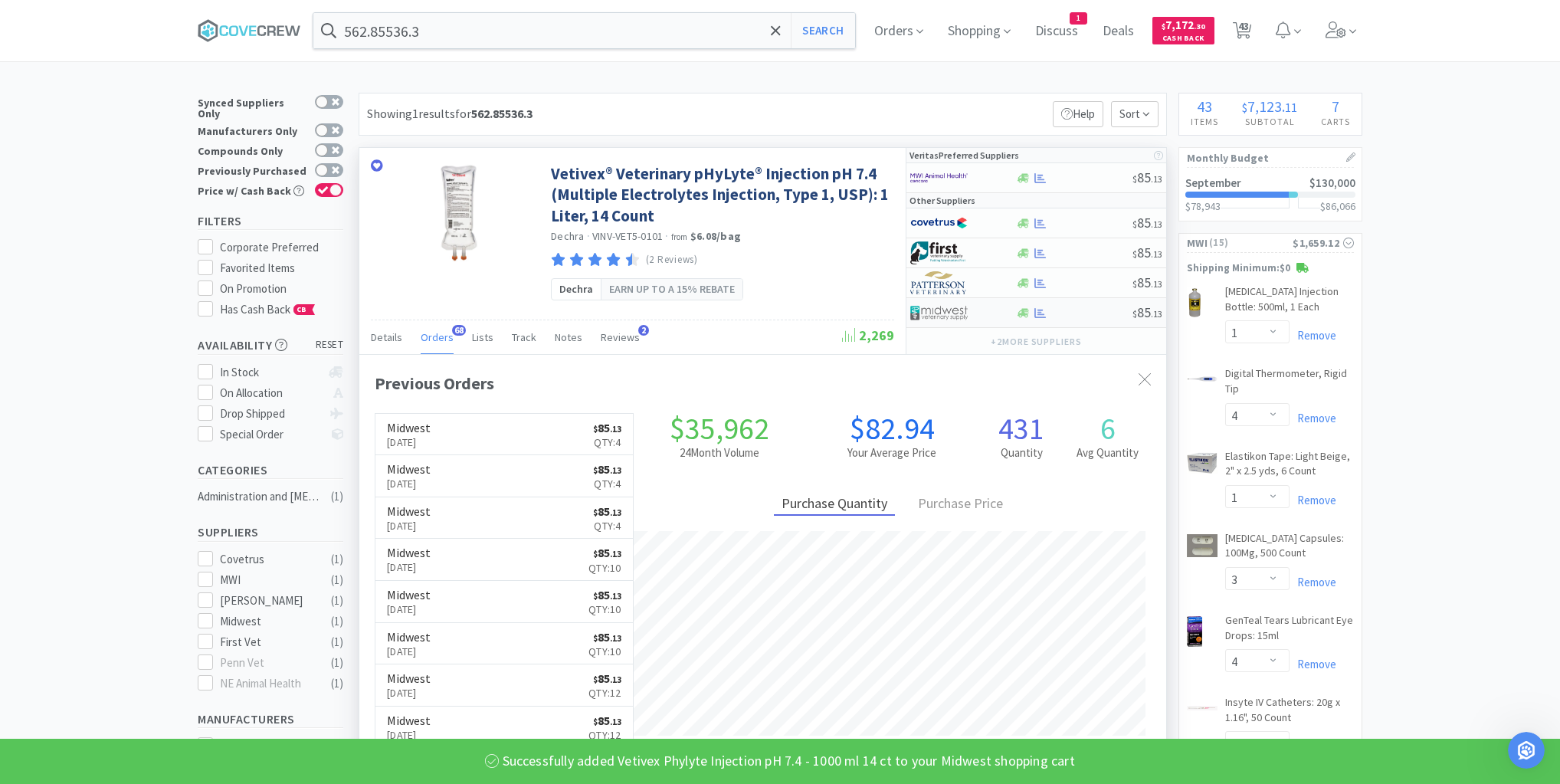
click at [1086, 315] on div at bounding box center [1074, 312] width 117 height 11
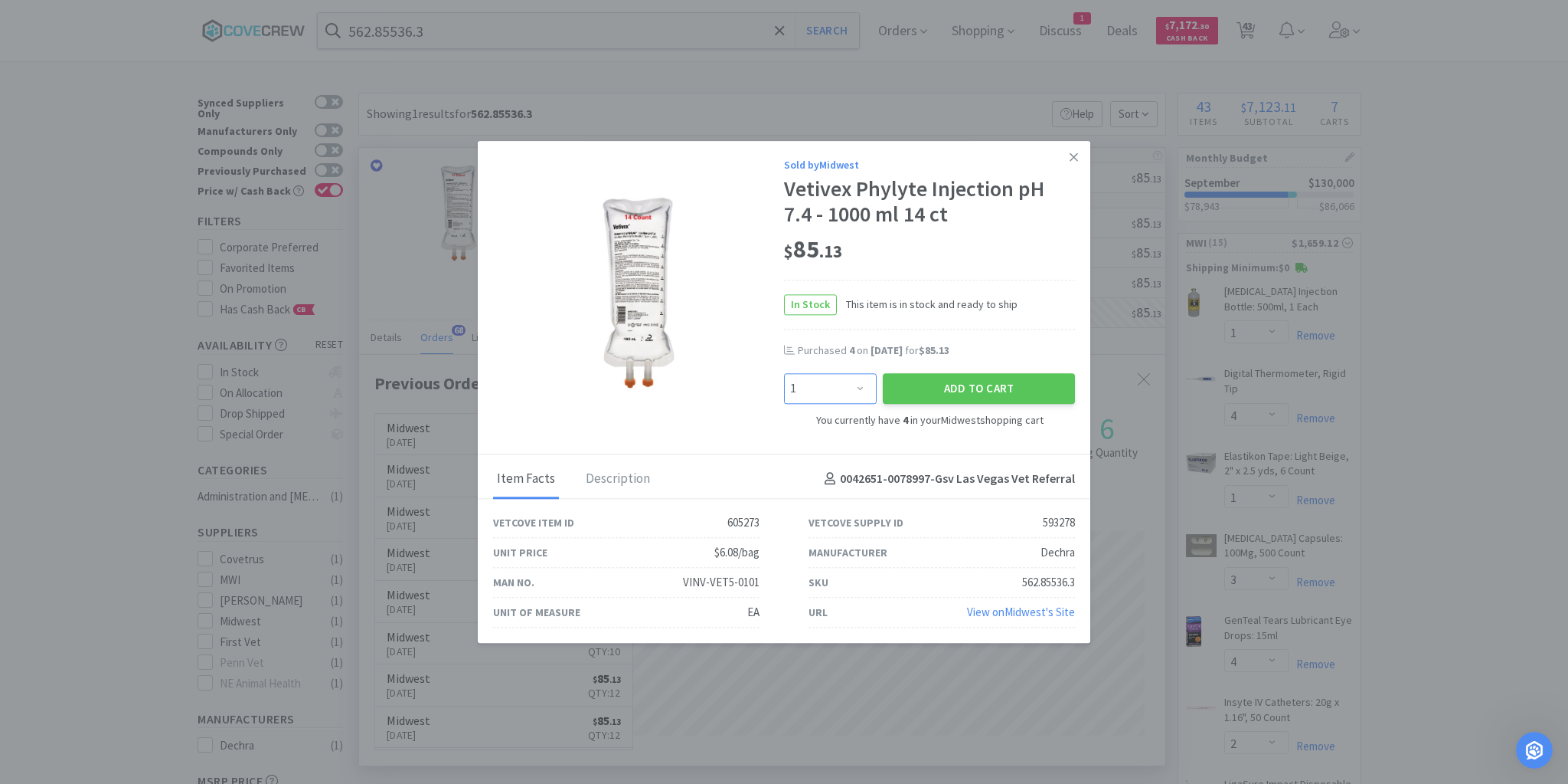
click at [866, 383] on select "Enter Quantity 1 2 3 4 5 6 7 8 9 10 11 12 13 14 15 16 17 18 19 20 Enter Quantity" at bounding box center [830, 389] width 93 height 30
click at [784, 374] on select "Enter Quantity 1 2 3 4 5 6 7 8 9 10 11 12 13 14 15 16 17 18 19 20 Enter Quantity" at bounding box center [830, 389] width 93 height 30
click at [971, 387] on button "Add to Cart" at bounding box center [978, 389] width 192 height 30
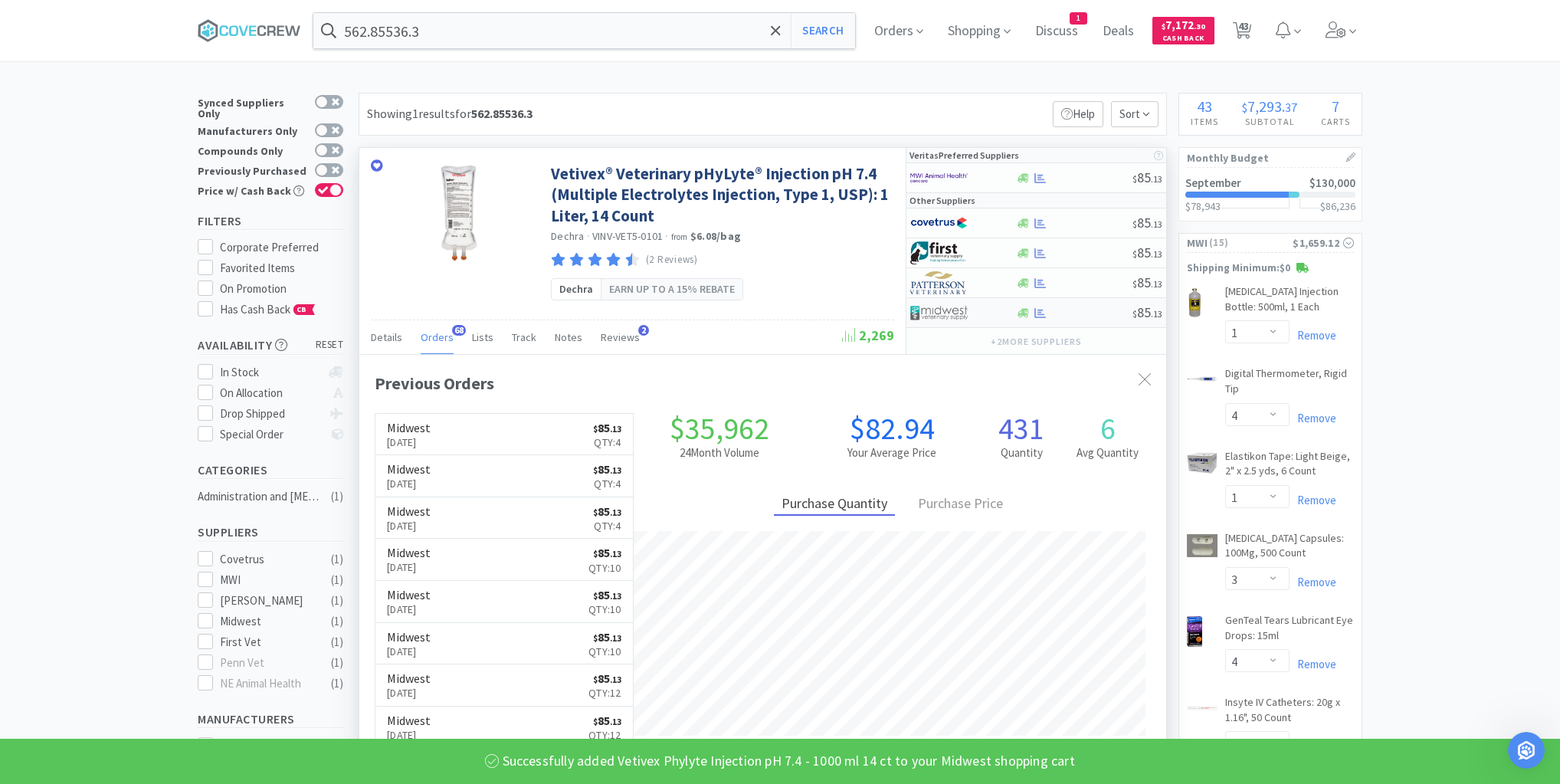
click at [1070, 308] on div at bounding box center [1074, 312] width 117 height 11
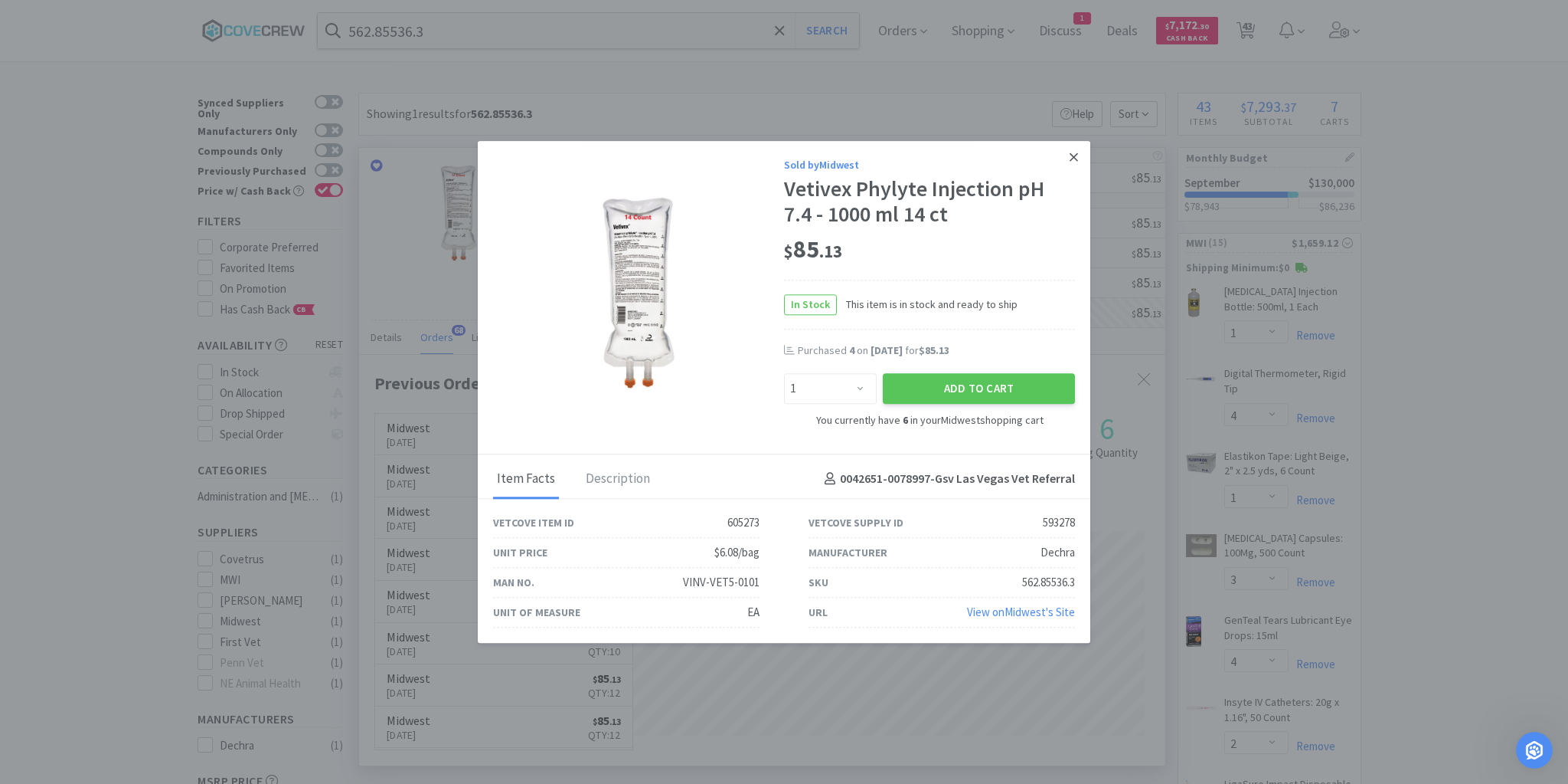
click at [1075, 150] on link at bounding box center [1073, 157] width 26 height 33
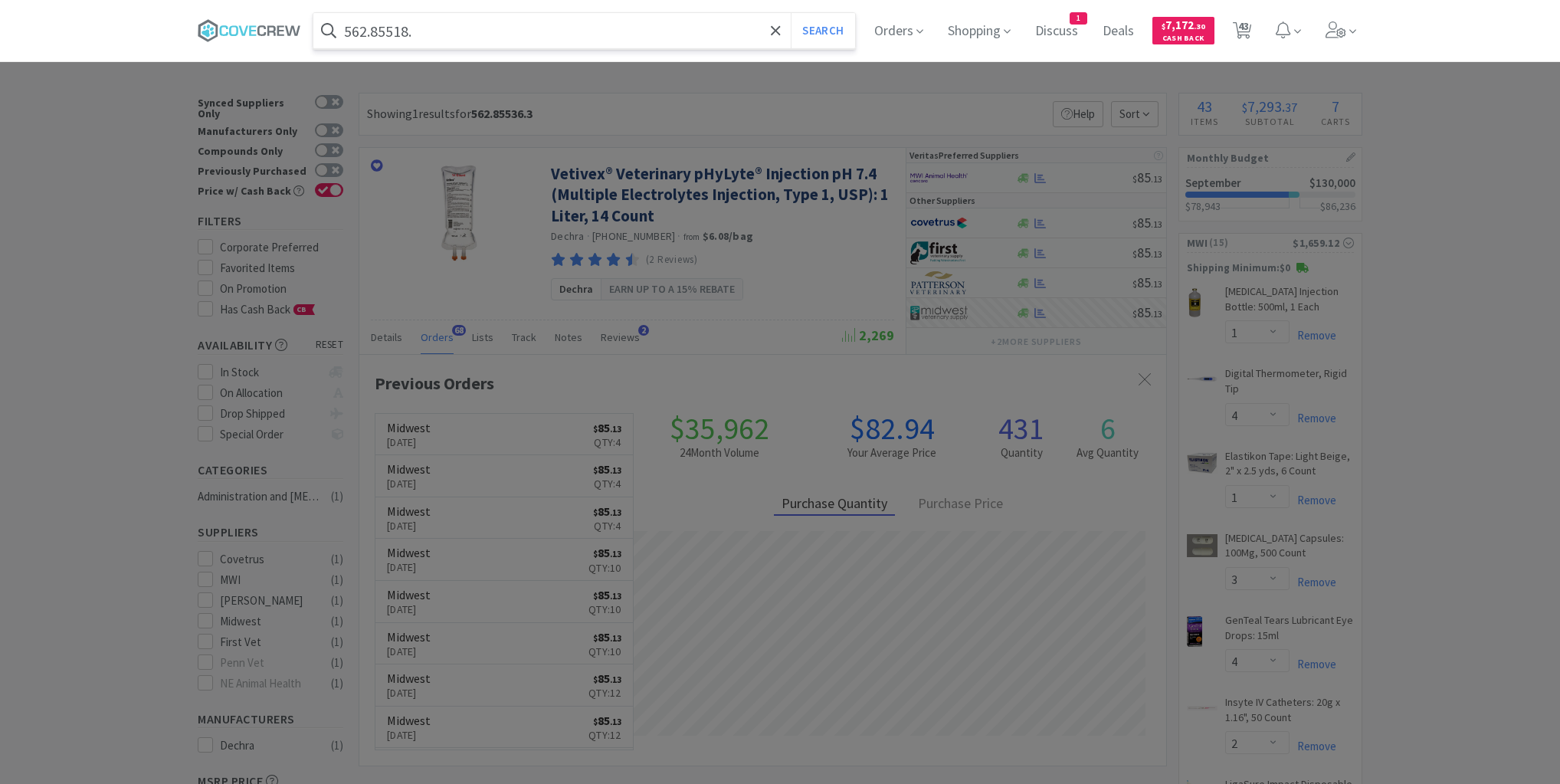
select select "1"
select select "4"
select select "1"
select select "3"
select select "4"
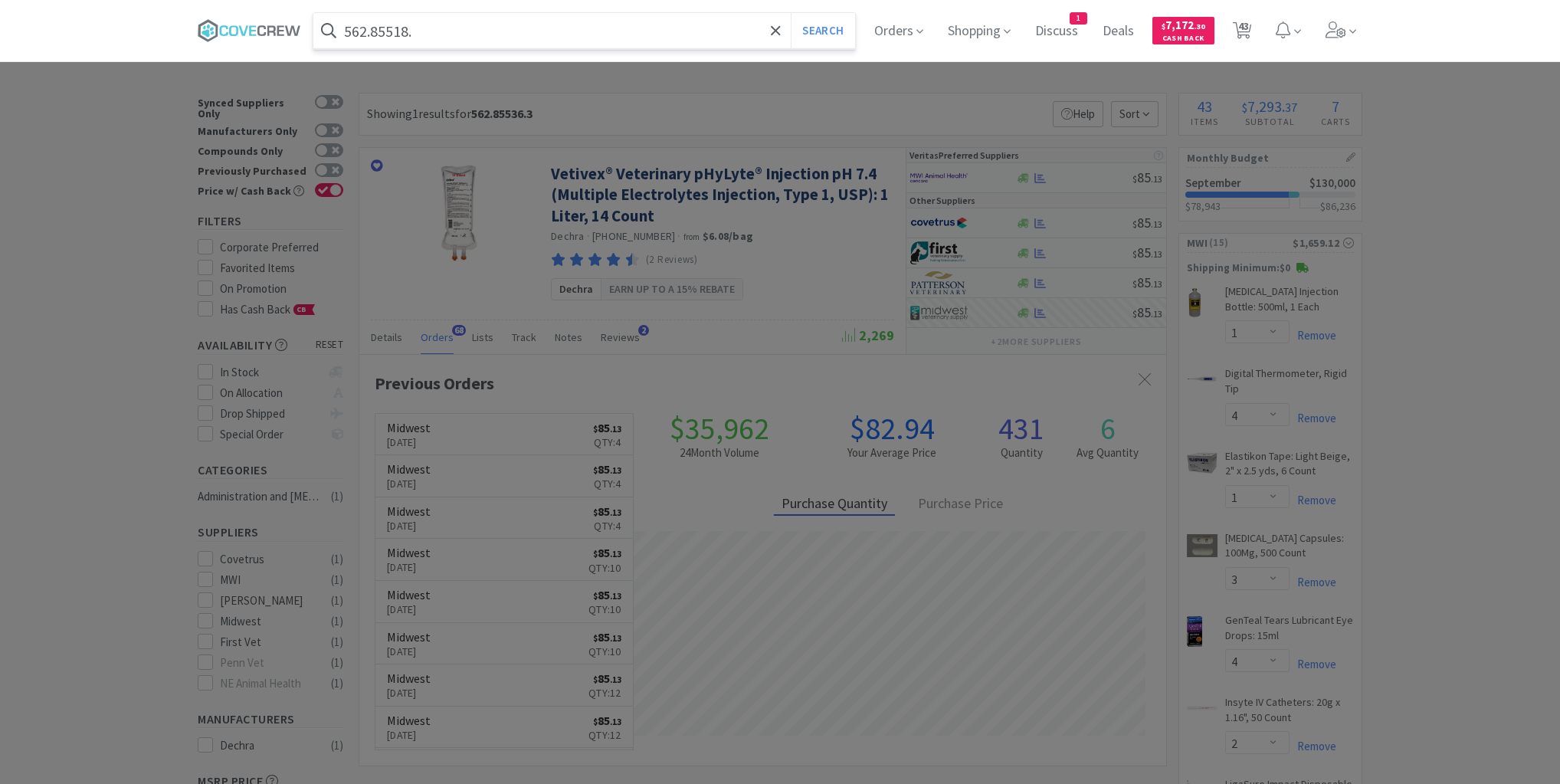
select select "2"
select select "1"
select select "10"
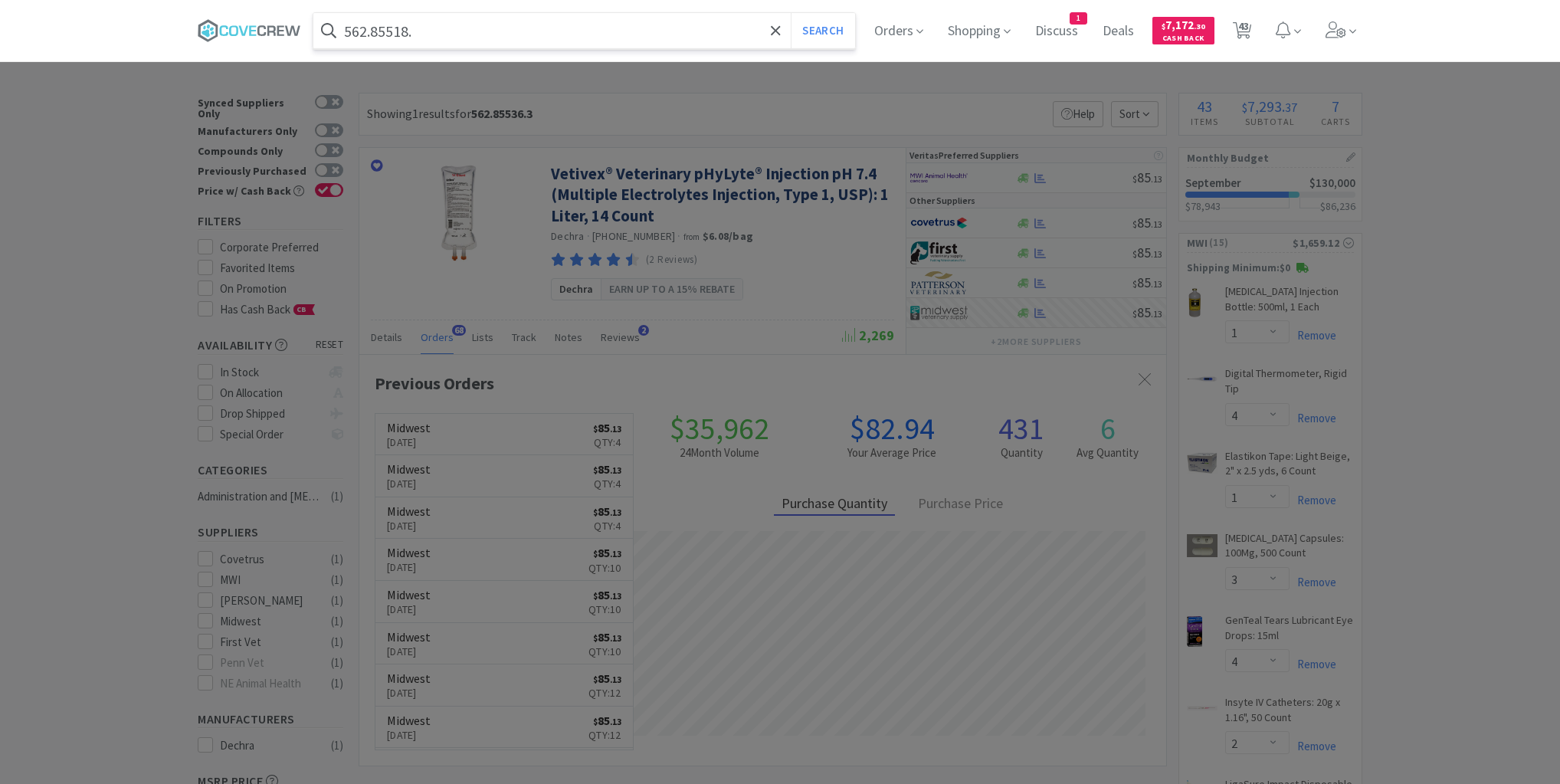
select select "4"
select select "100"
select select "5"
select select "3"
select select "20"
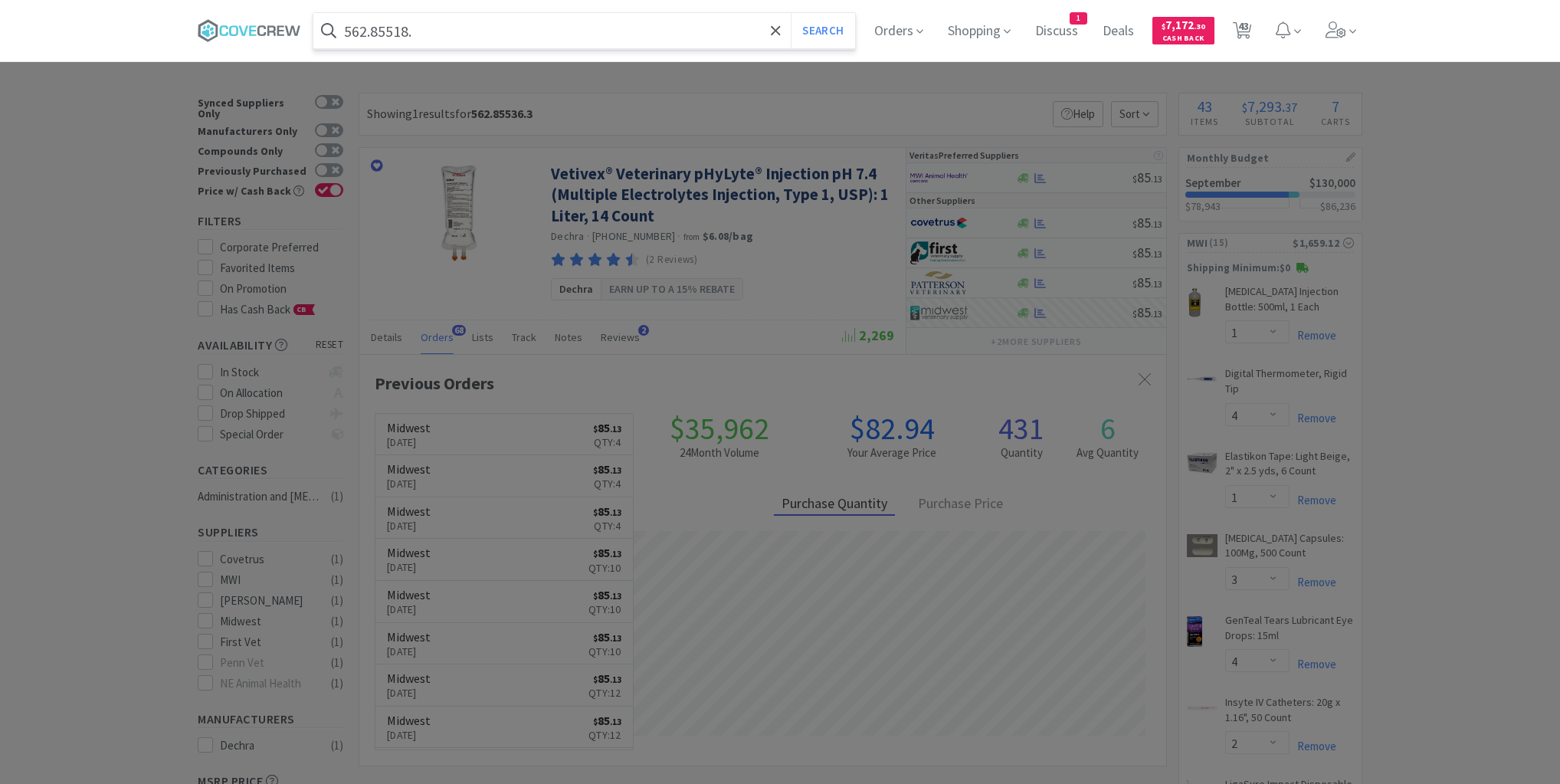
select select "6"
select select "1"
select select "5"
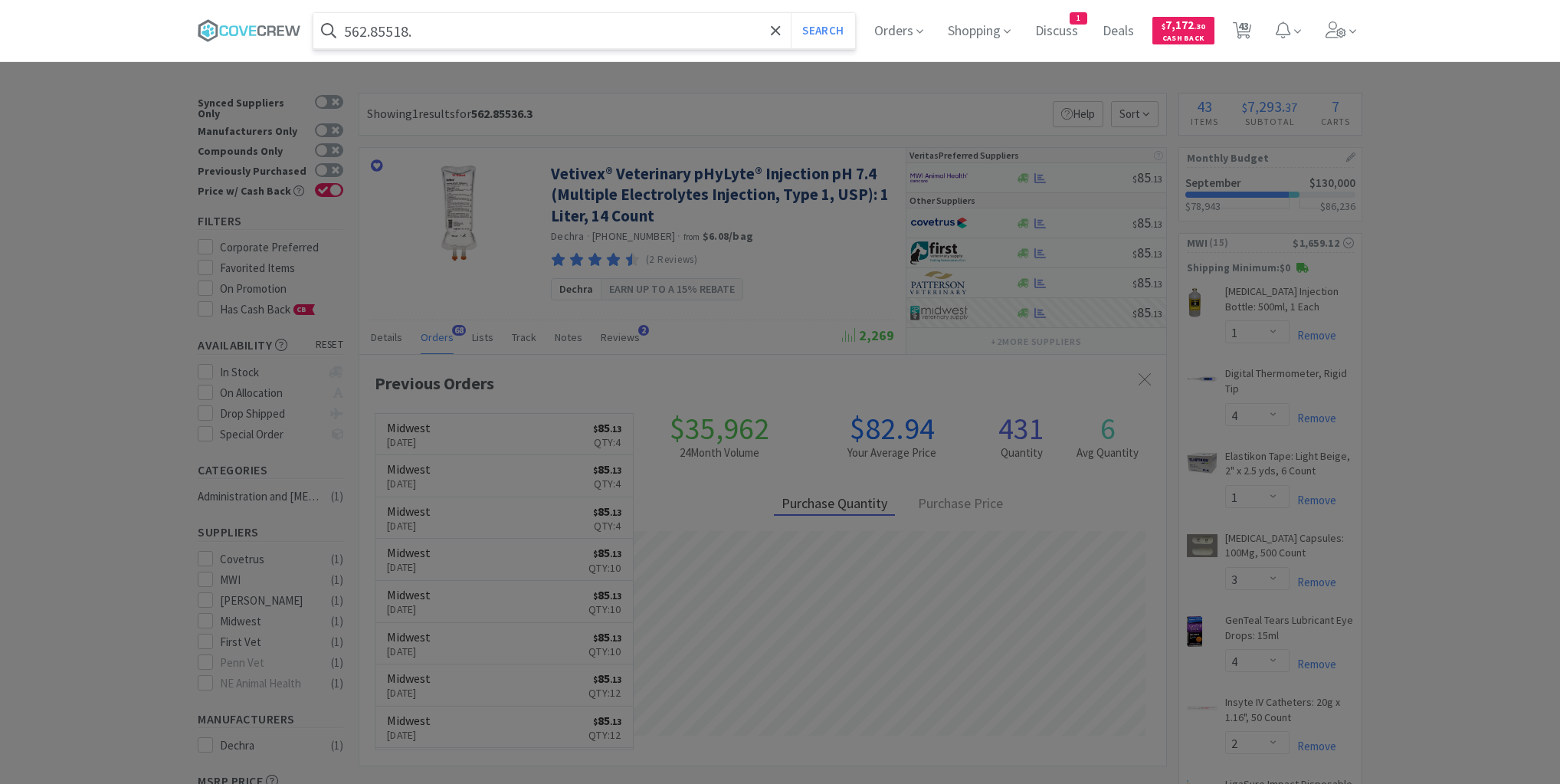
select select "3"
select select "1"
select select "10"
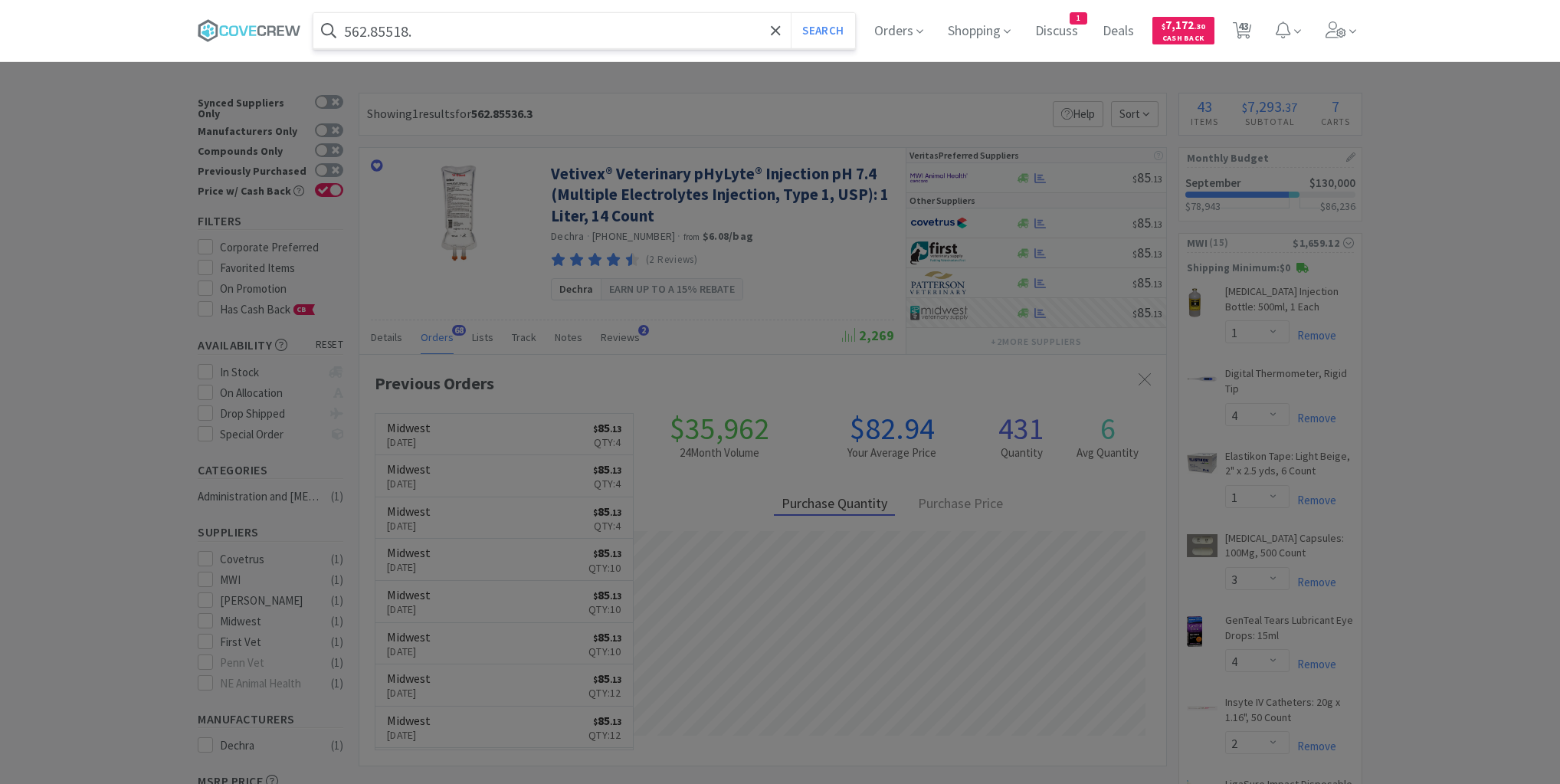
select select "10"
select select "2"
select select "6"
select select "2"
select select "6"
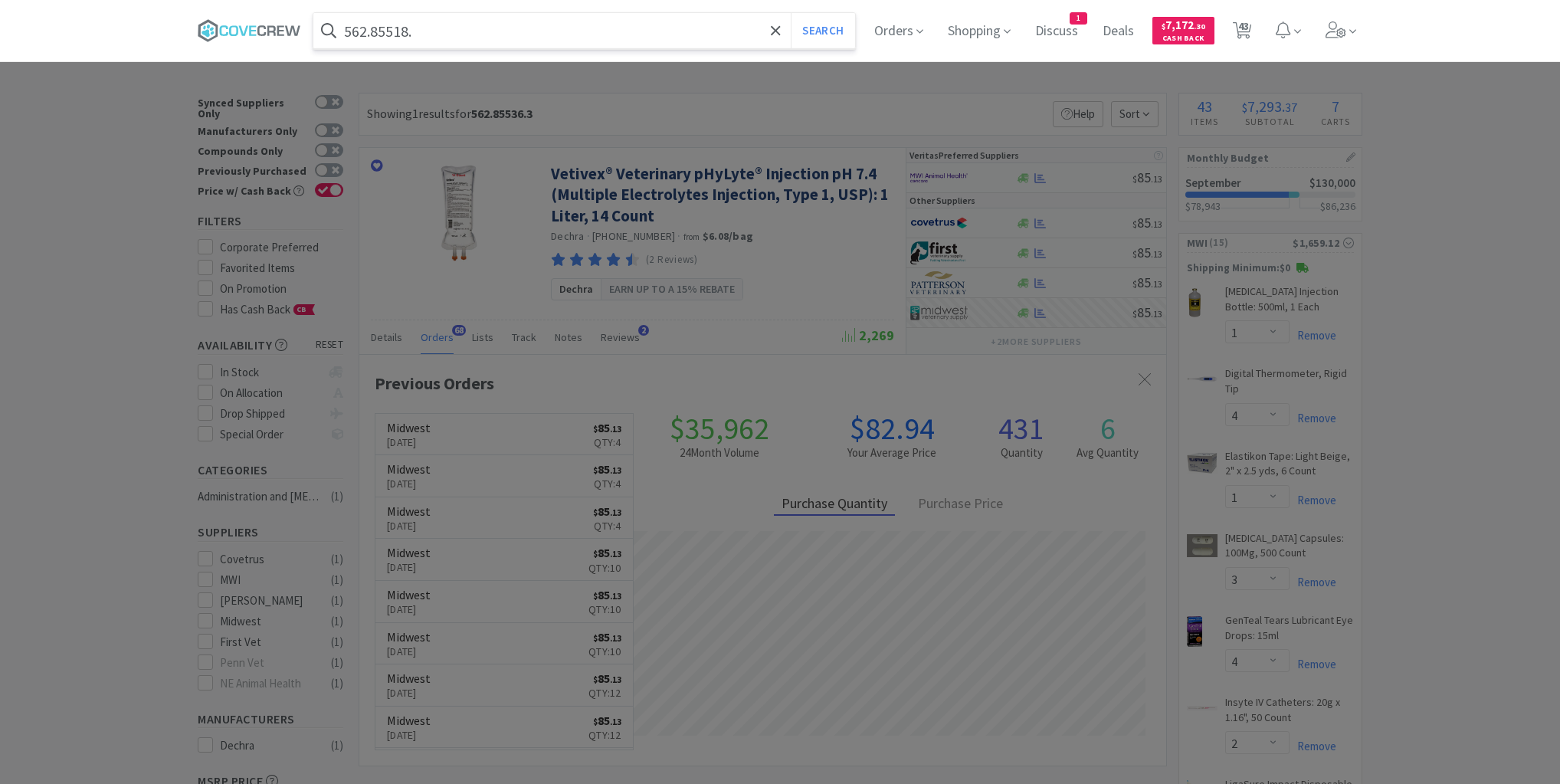
select select "4"
select select "1"
select select "10"
select select "1"
select select "6"
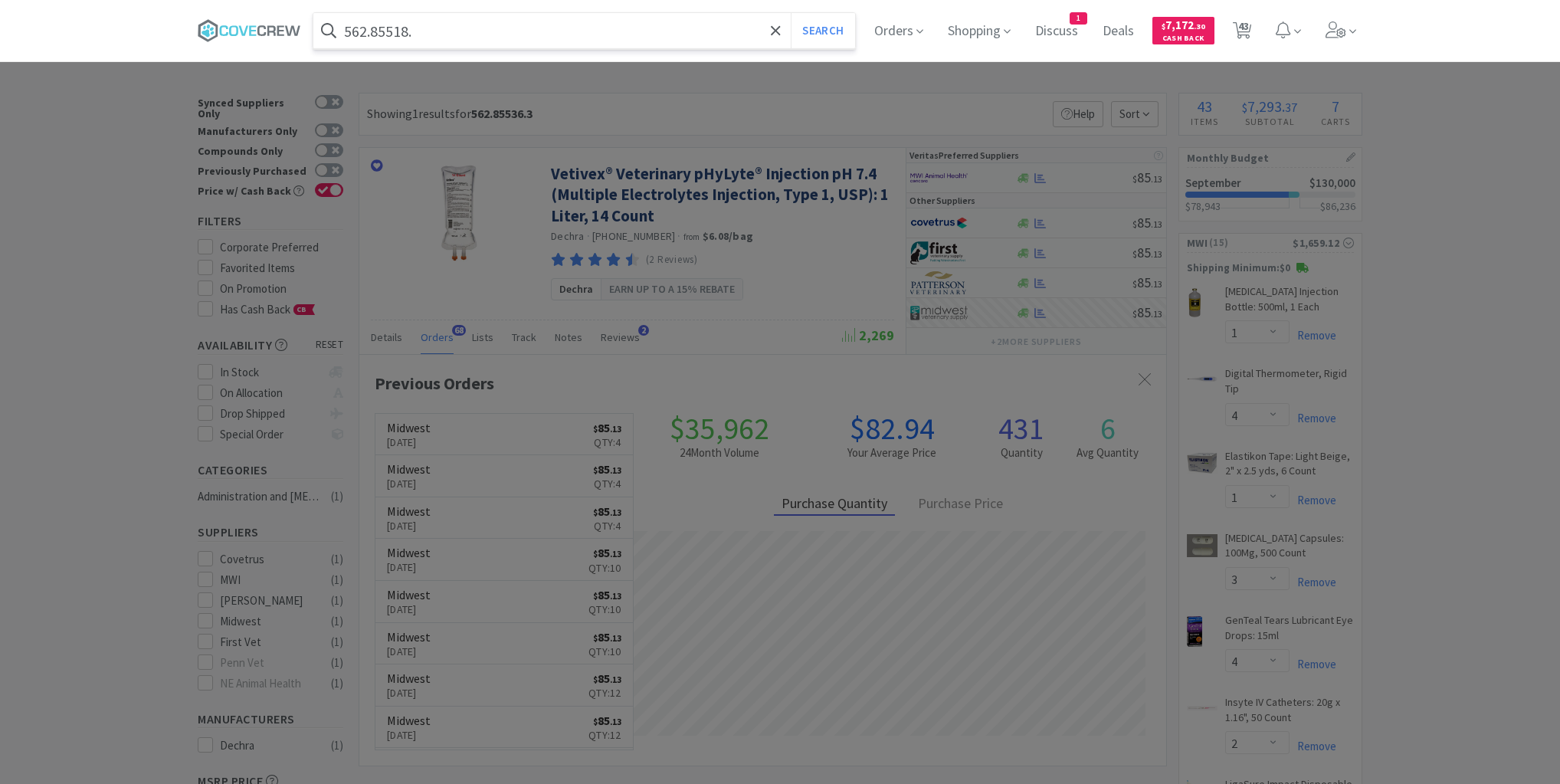
select select "10"
select select "1"
select select "5"
select select "1"
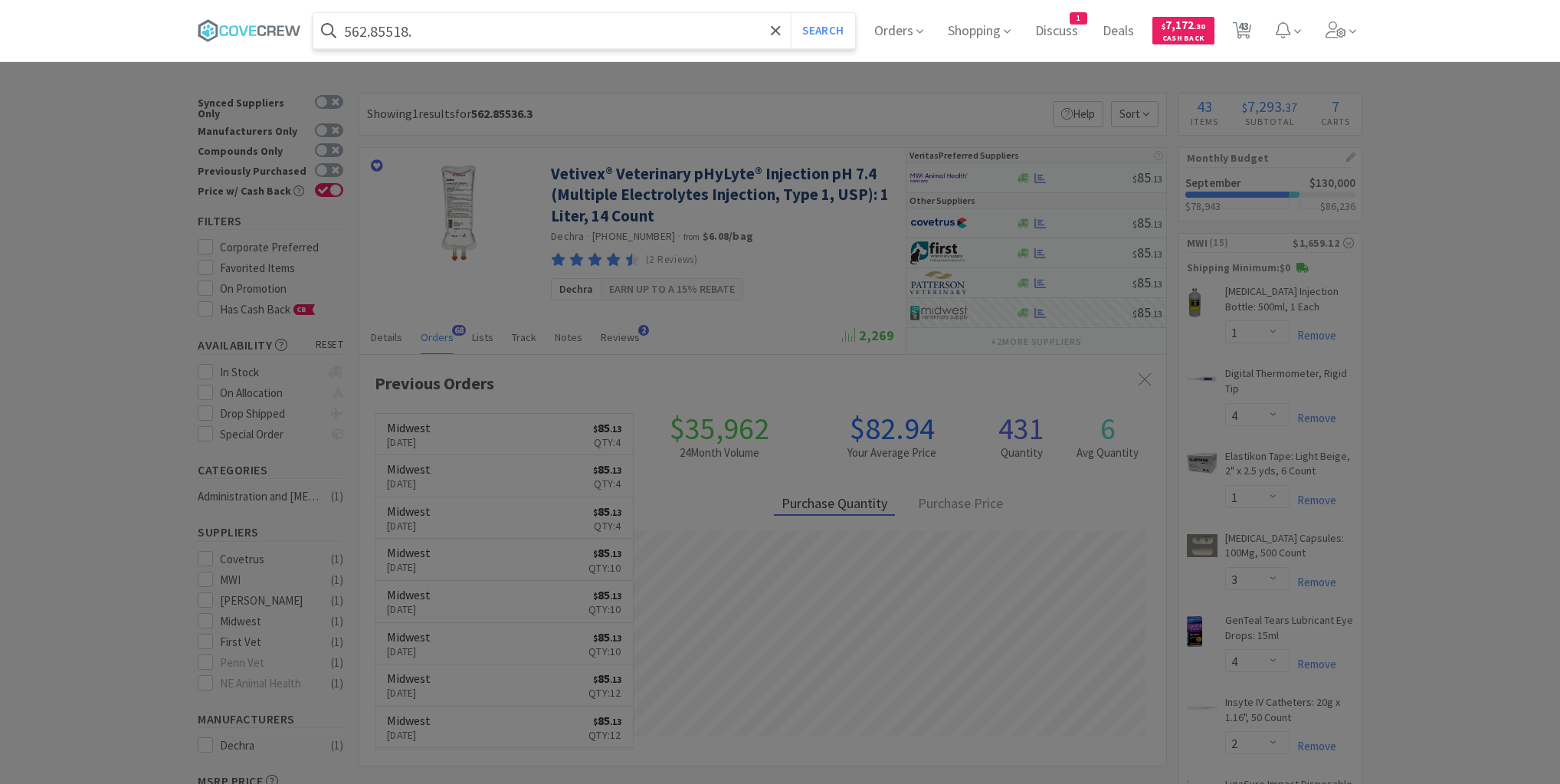
select select "4"
select select "2"
select select "1"
click at [791, 13] on button "Search" at bounding box center [822, 30] width 63 height 35
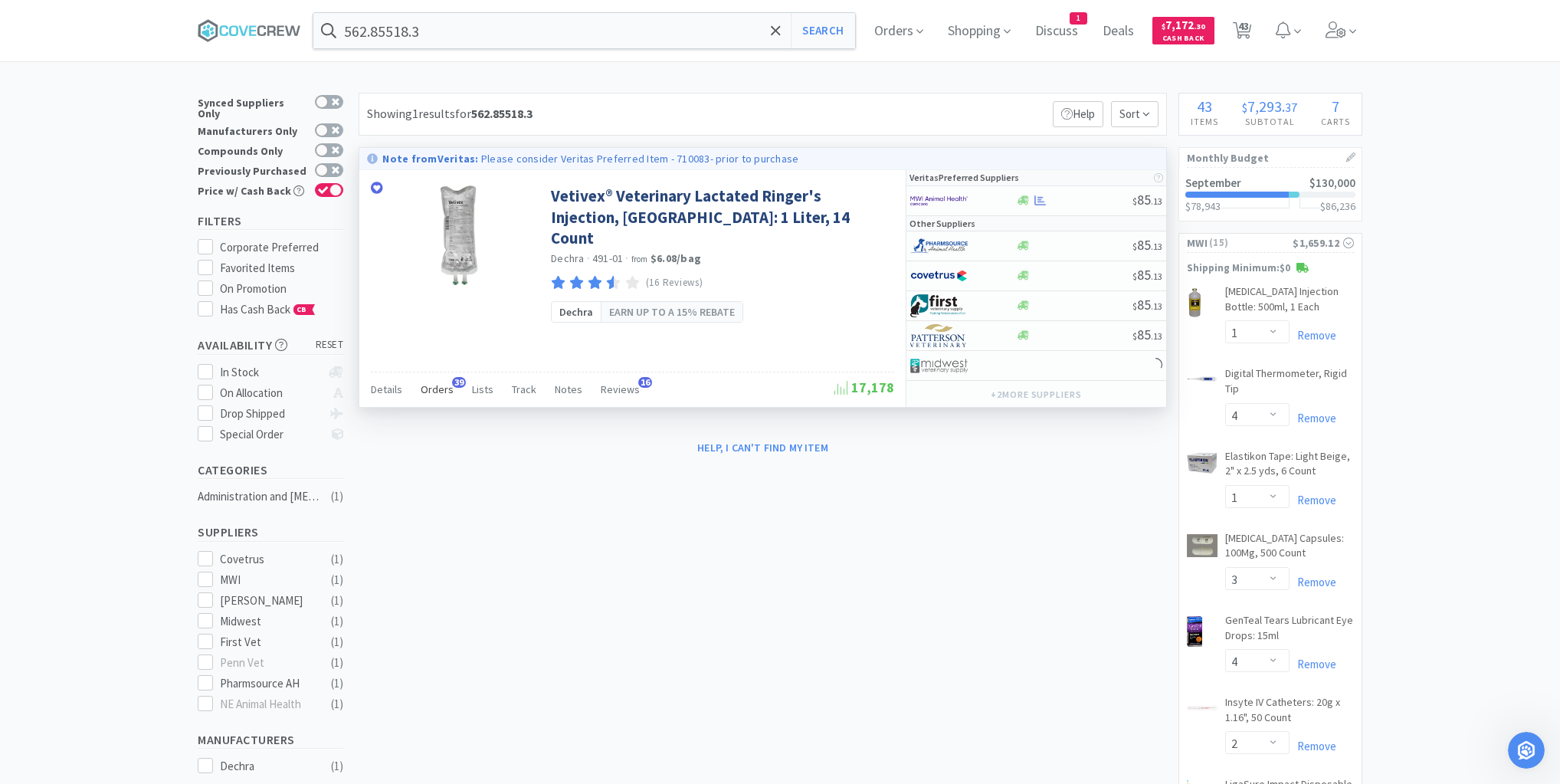
click at [434, 387] on span "Orders" at bounding box center [437, 389] width 33 height 14
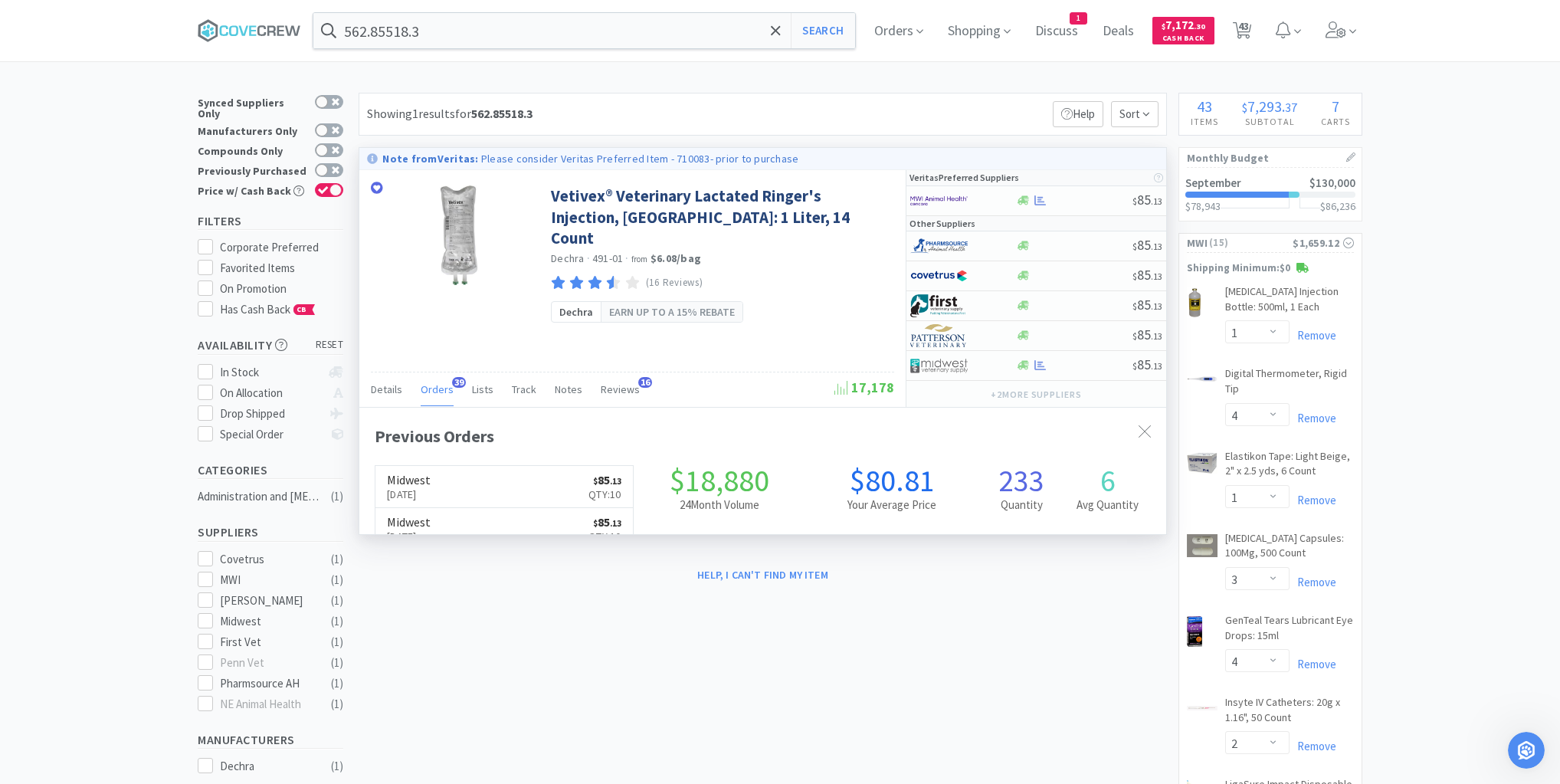
scroll to position [411, 807]
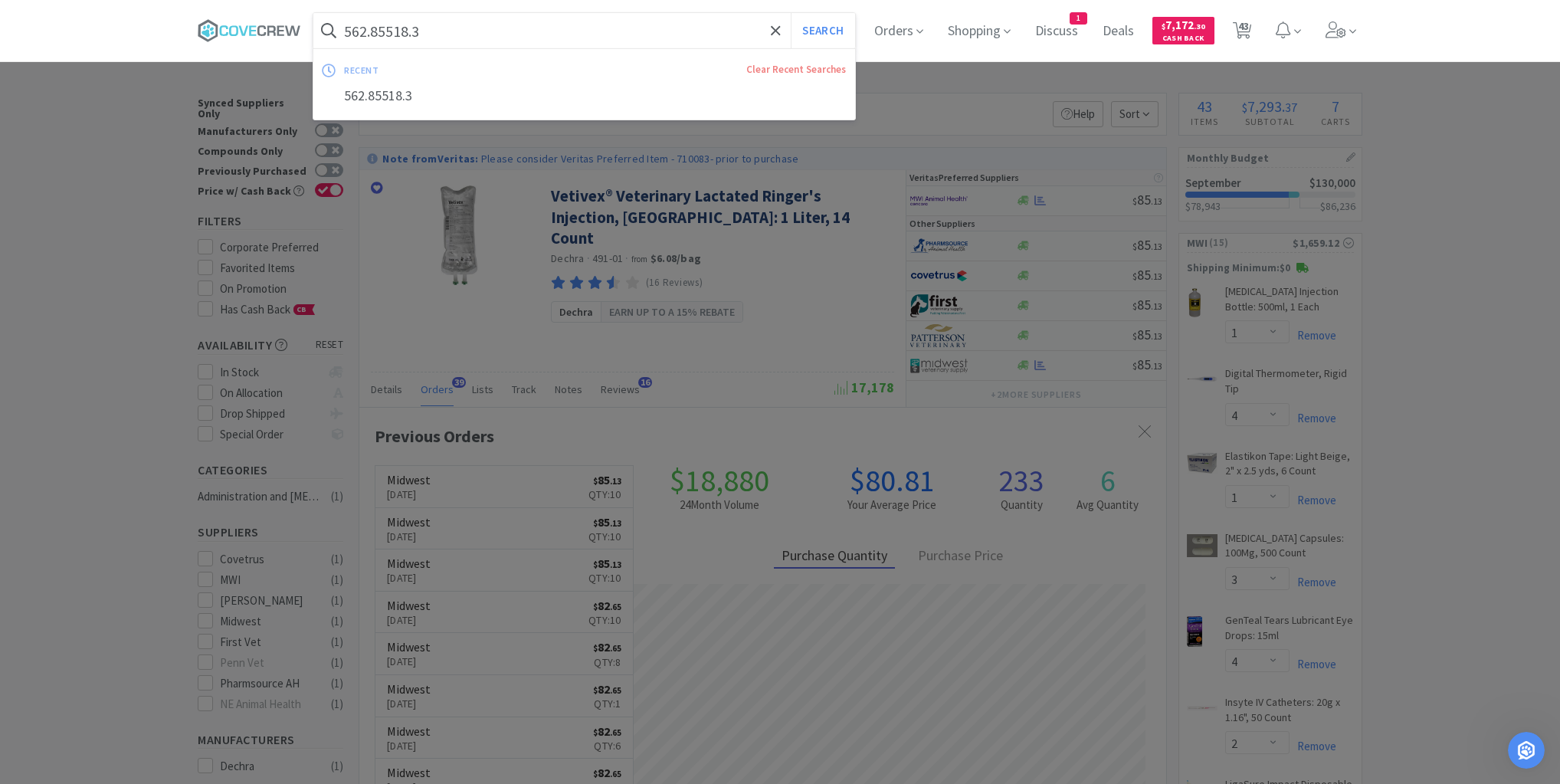
click at [561, 28] on input "562.85518.3" at bounding box center [584, 30] width 542 height 35
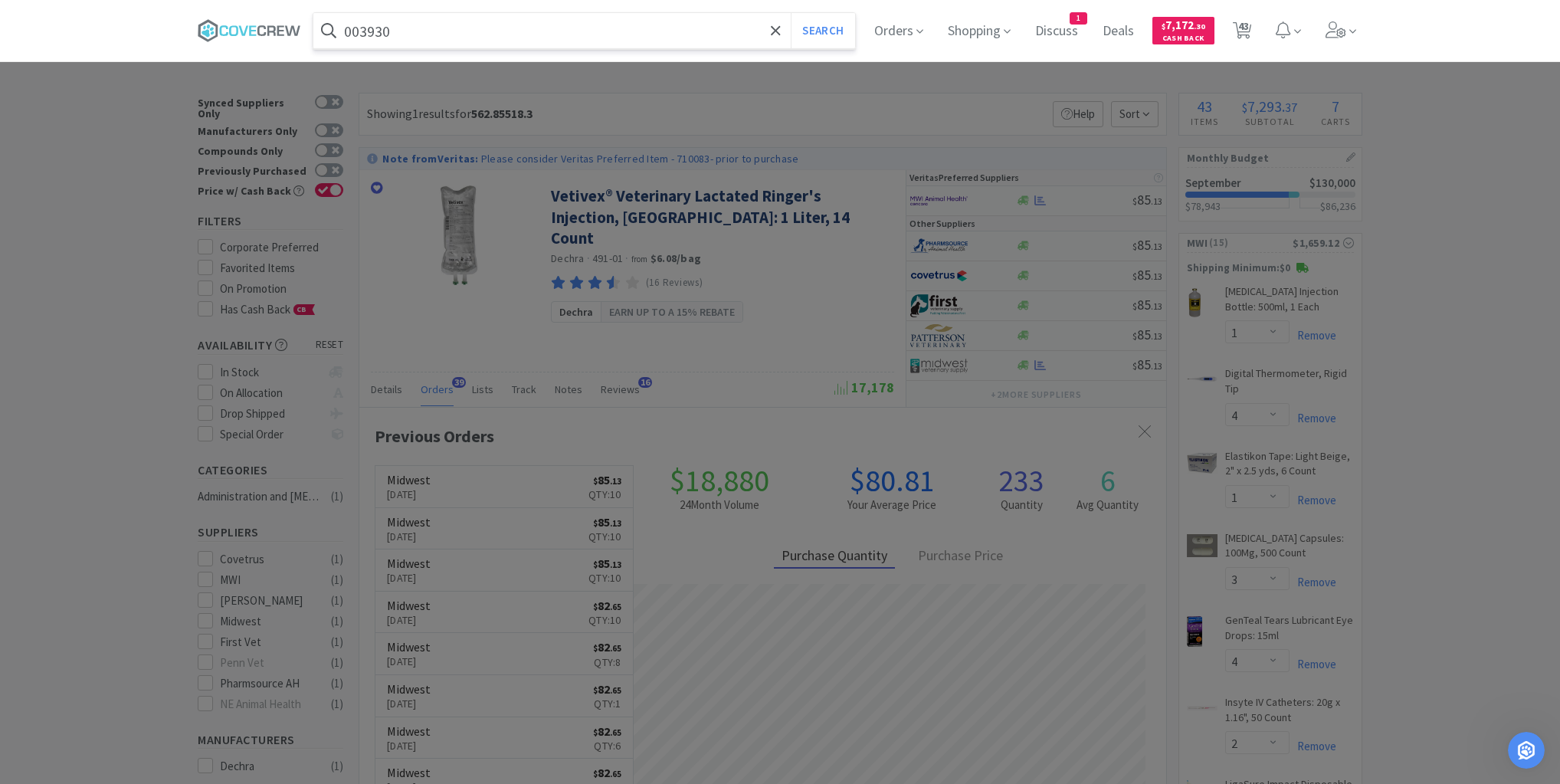
type input "003930"
click at [791, 13] on button "Search" at bounding box center [822, 30] width 63 height 35
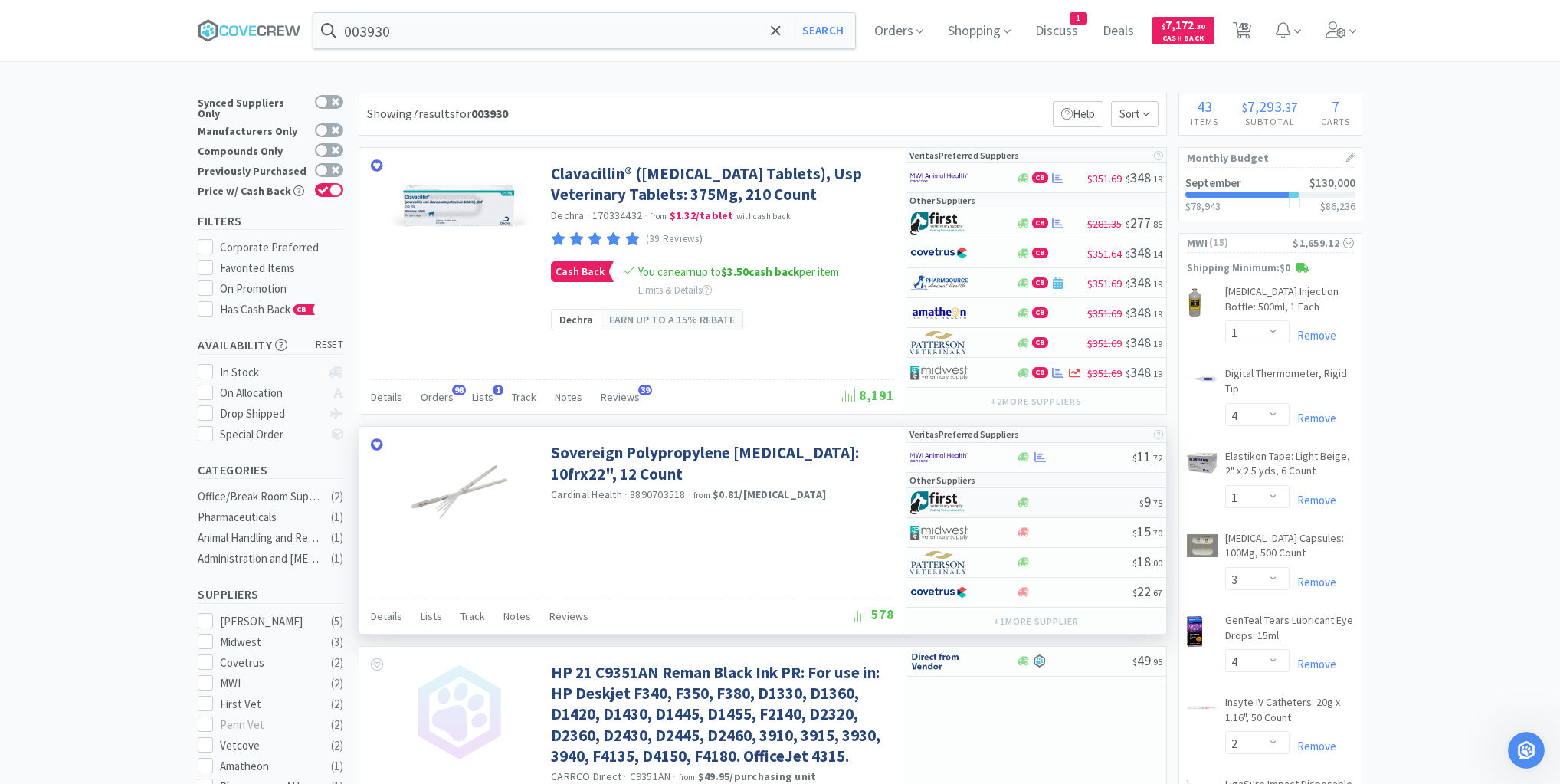
click at [1085, 499] on div at bounding box center [1077, 502] width 124 height 11
select select "1"
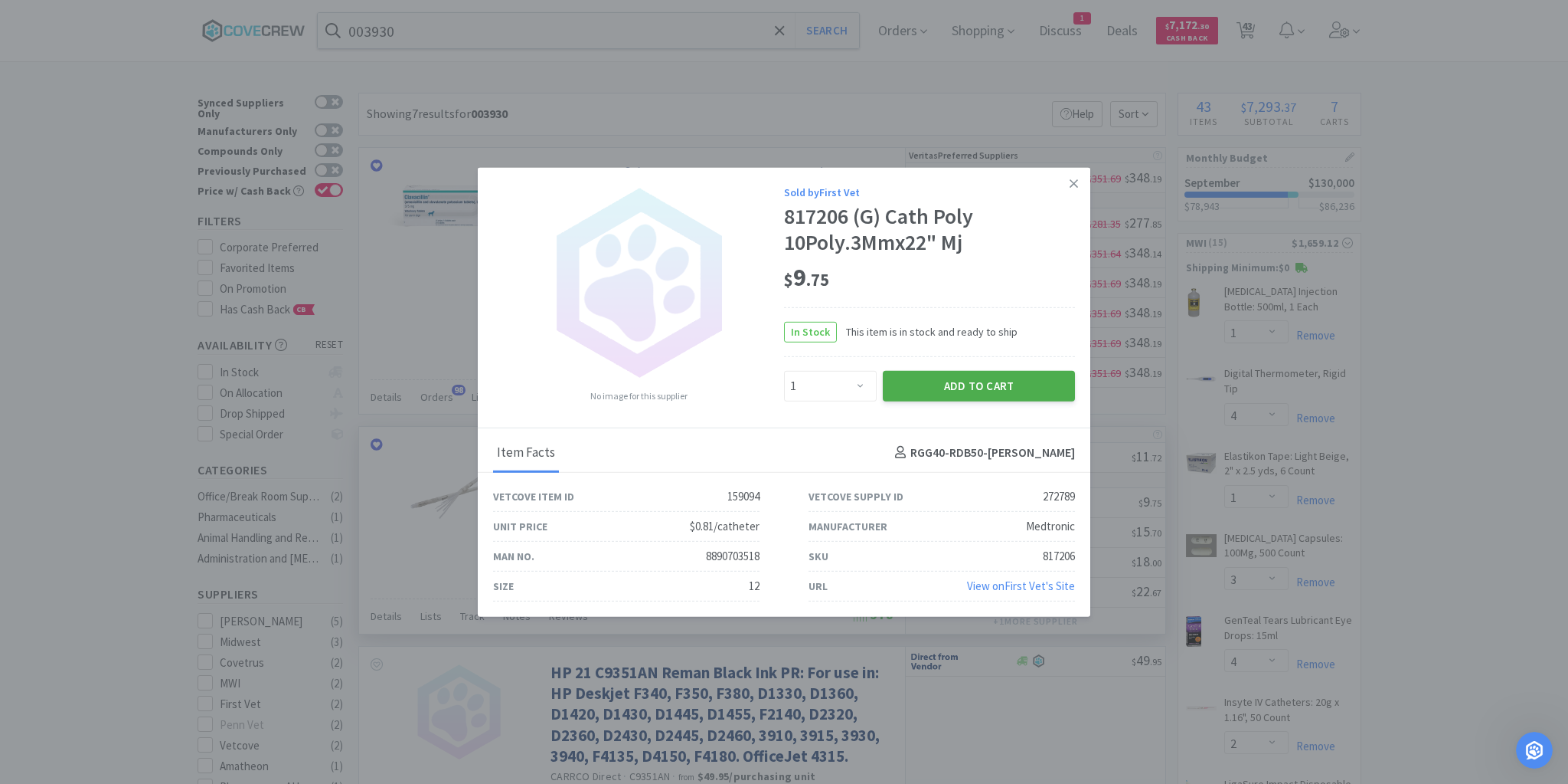
click at [976, 387] on button "Add to Cart" at bounding box center [978, 386] width 192 height 30
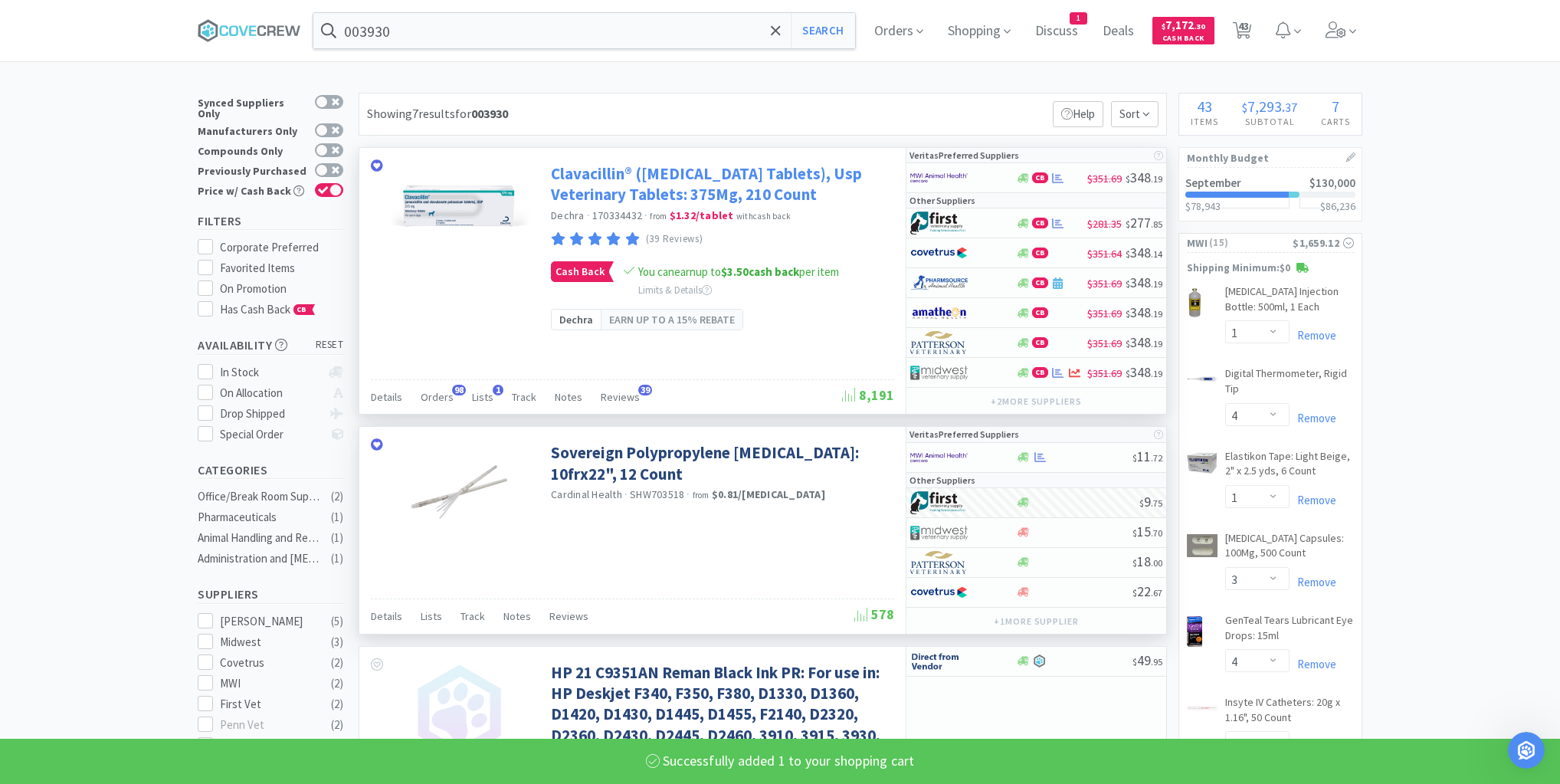
select select "1"
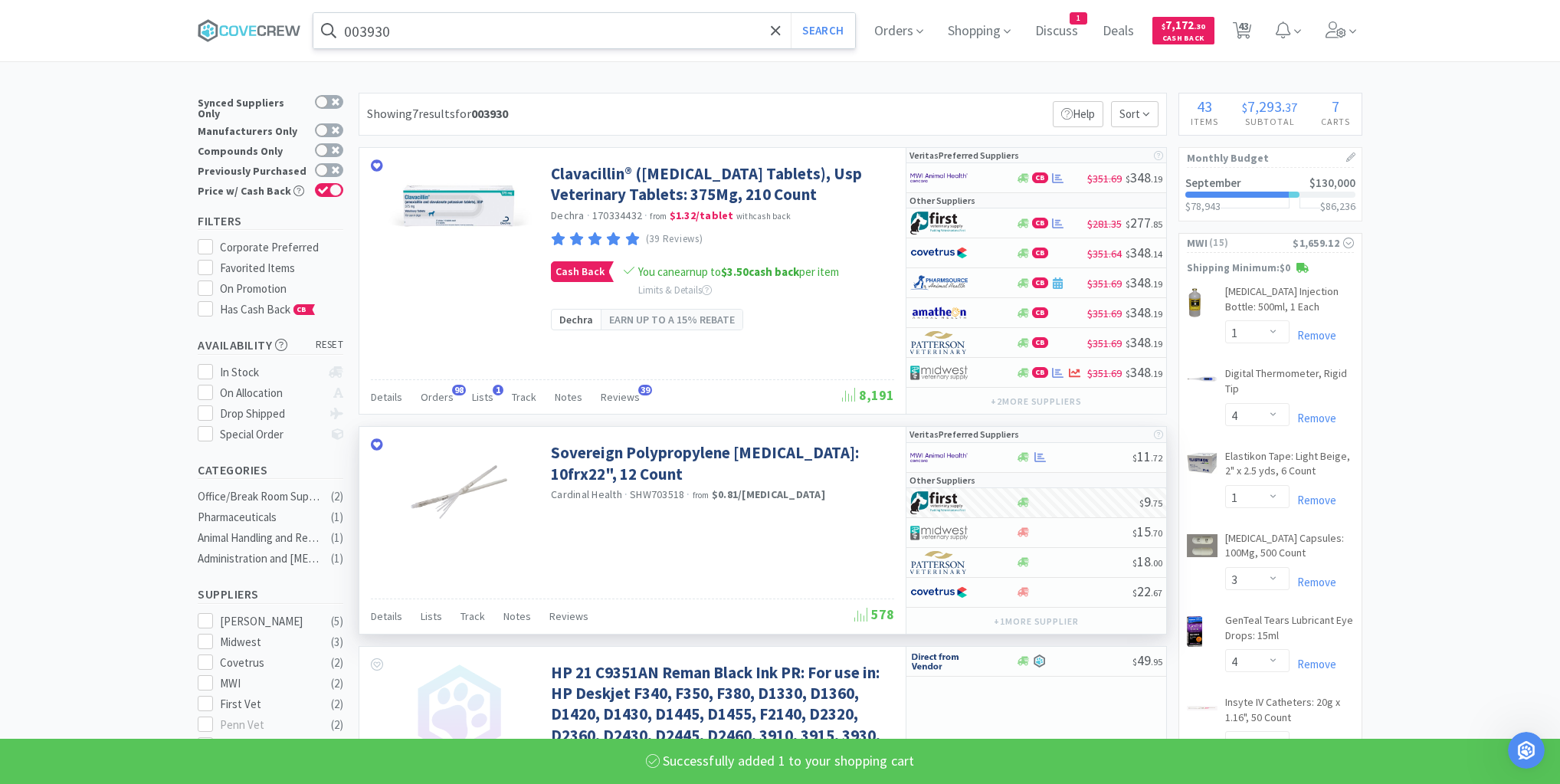
select select "10"
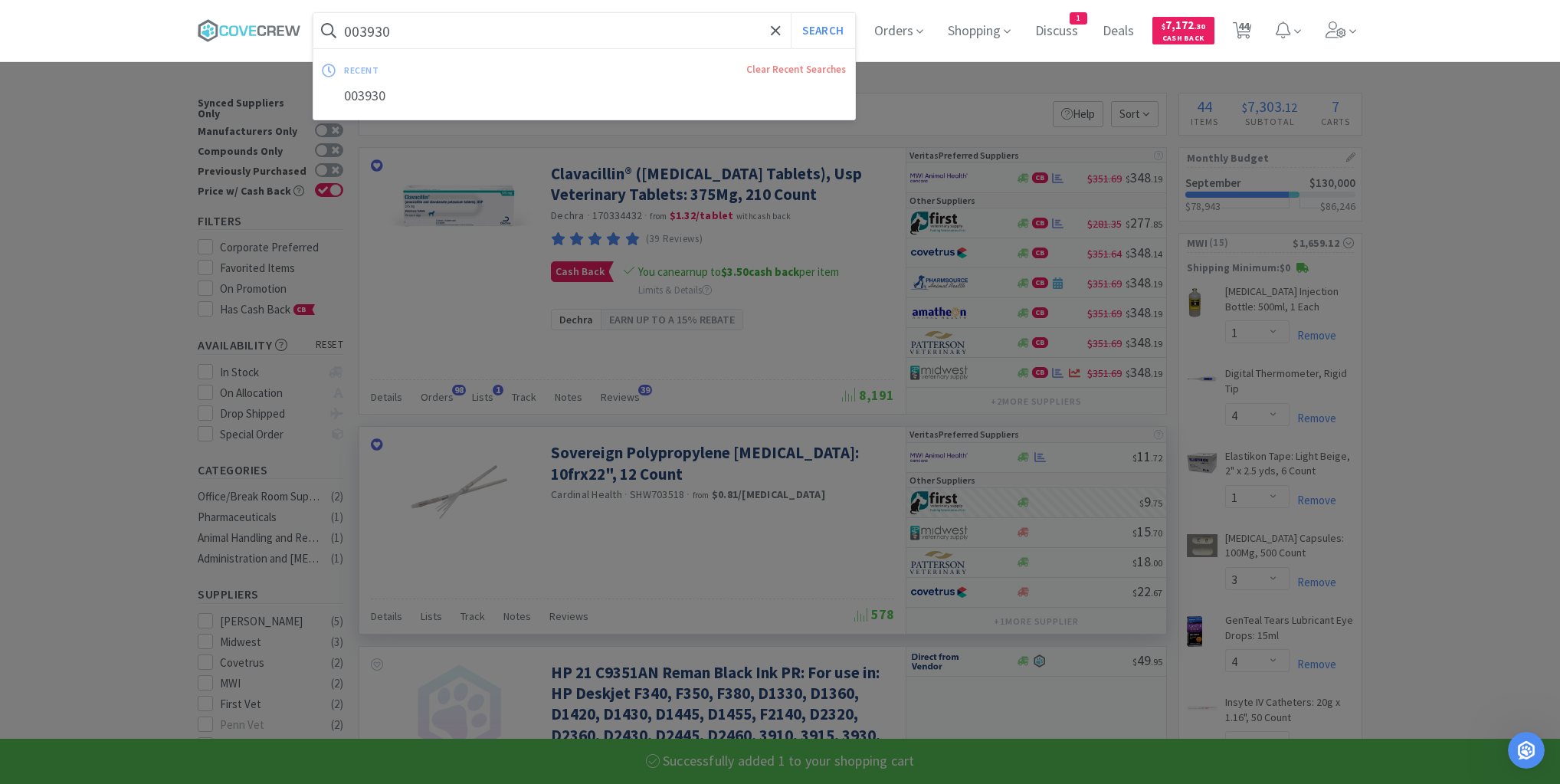
click at [628, 33] on input "003930" at bounding box center [584, 30] width 542 height 35
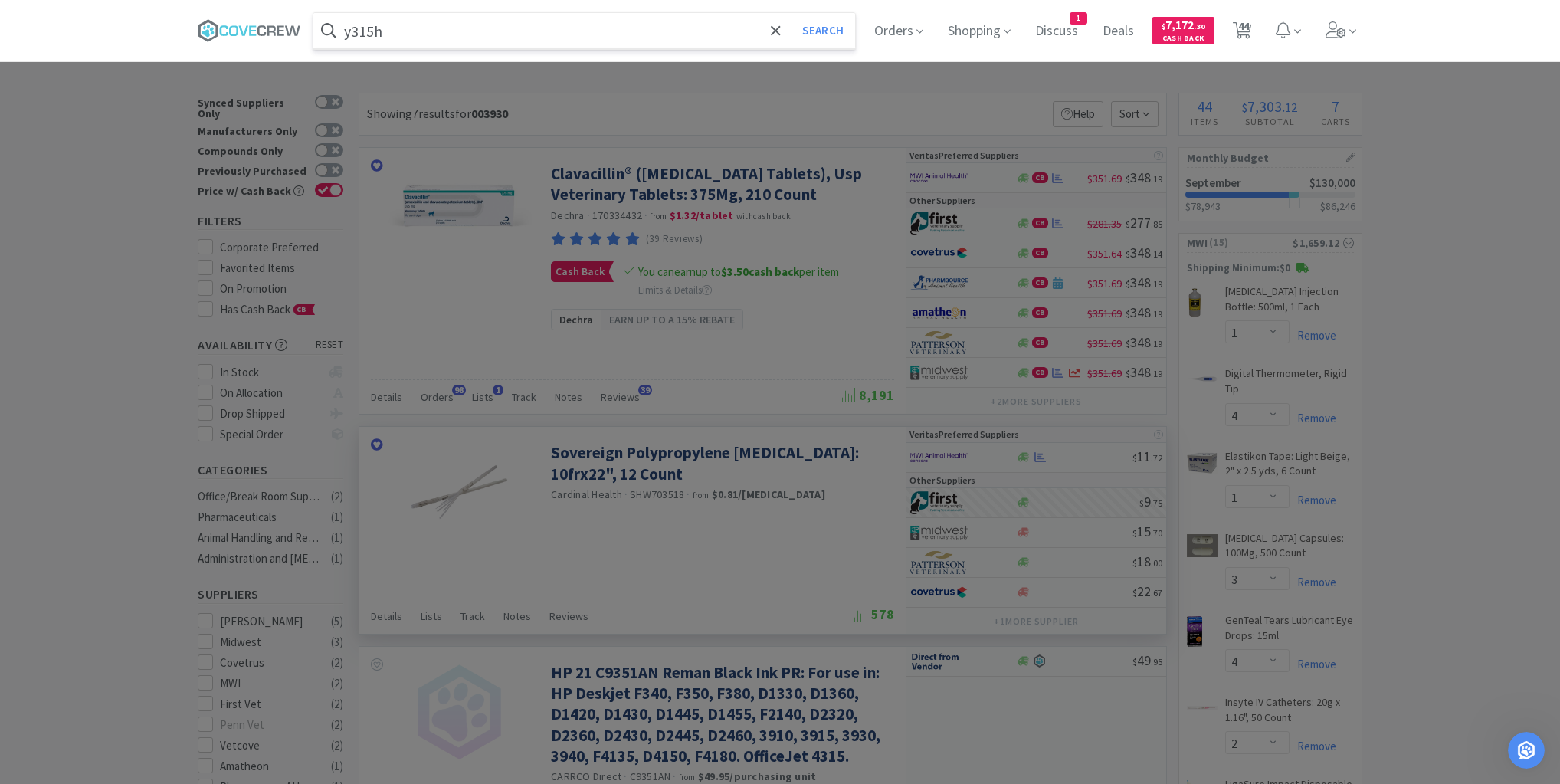
type input "y315h"
click at [791, 13] on button "Search" at bounding box center [822, 30] width 63 height 35
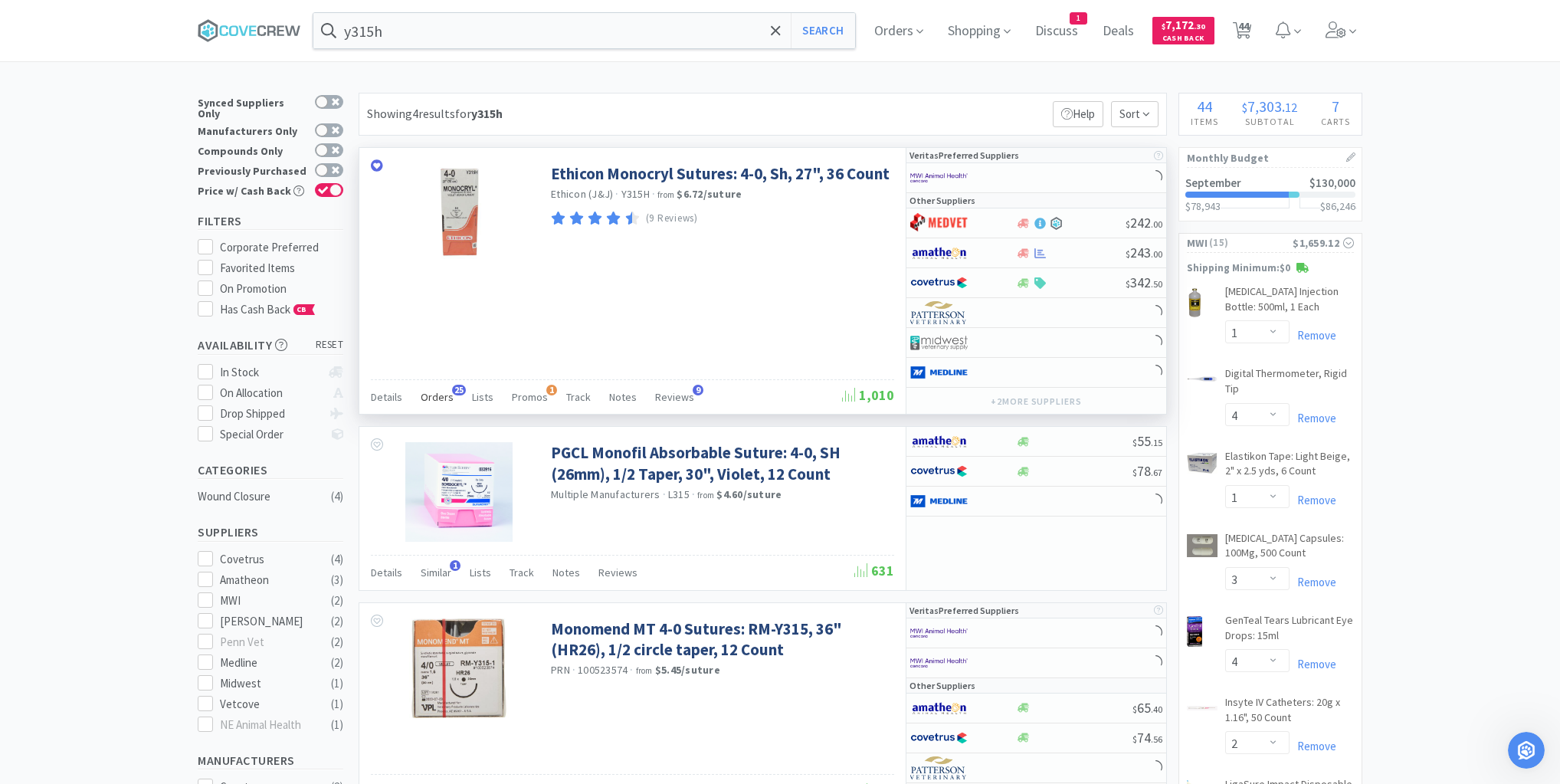
click at [441, 393] on span "Orders" at bounding box center [437, 397] width 33 height 14
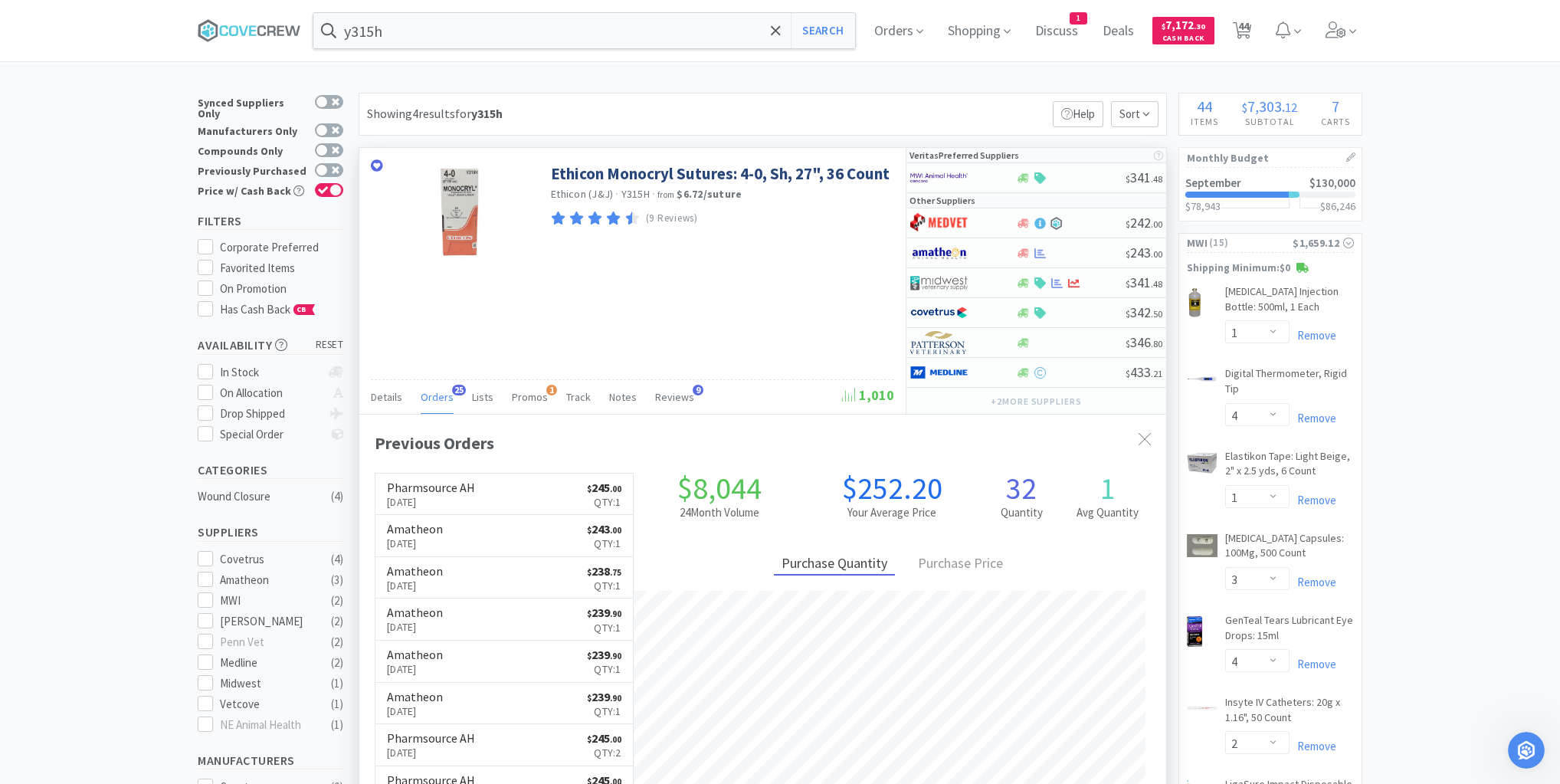
scroll to position [411, 807]
click at [1053, 397] on button "+ 2 more supplier s" at bounding box center [1036, 401] width 106 height 22
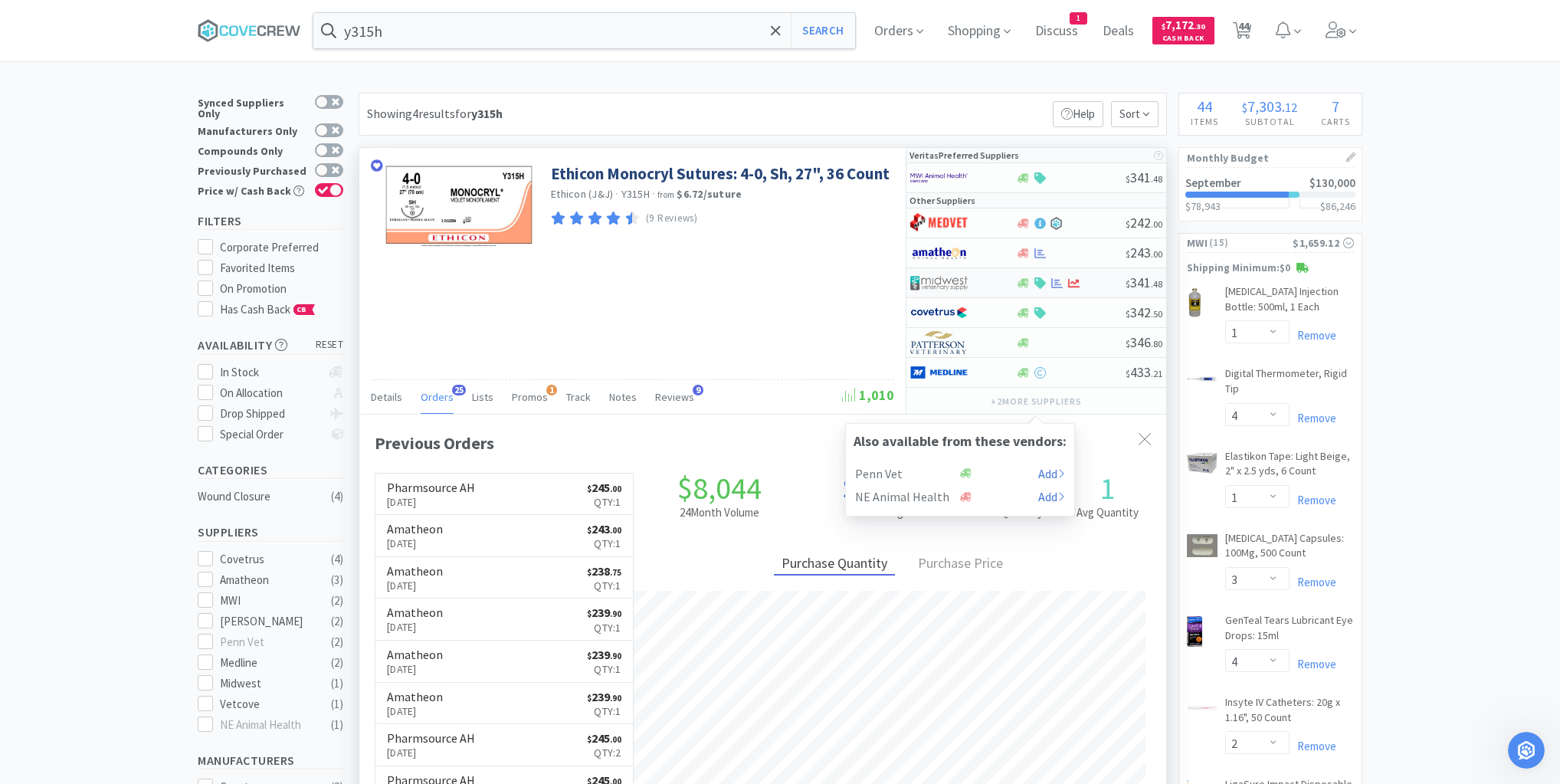
click at [1094, 279] on div at bounding box center [1070, 283] width 110 height 11
select select "1"
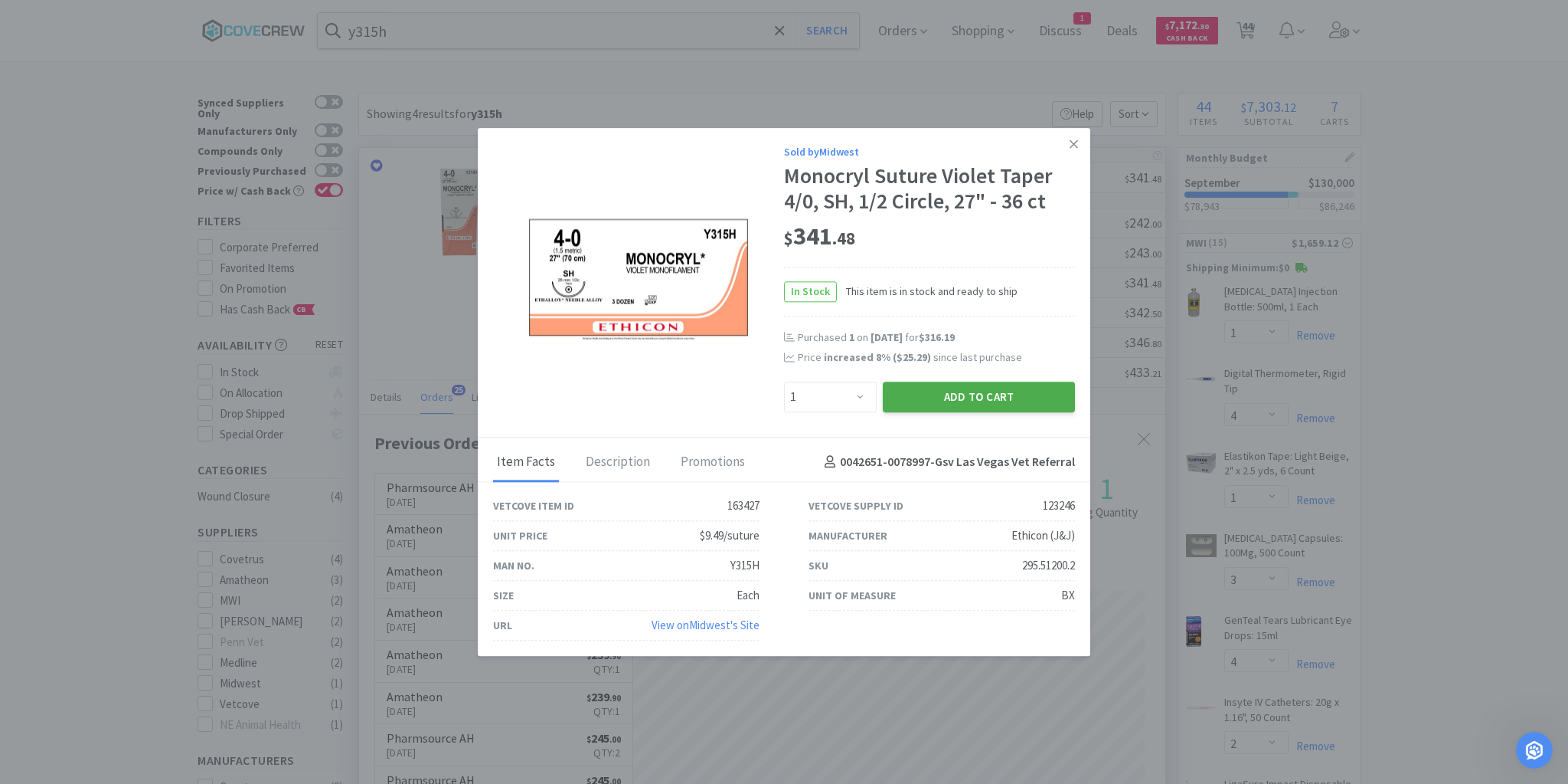
click at [993, 395] on button "Add to Cart" at bounding box center [978, 397] width 192 height 30
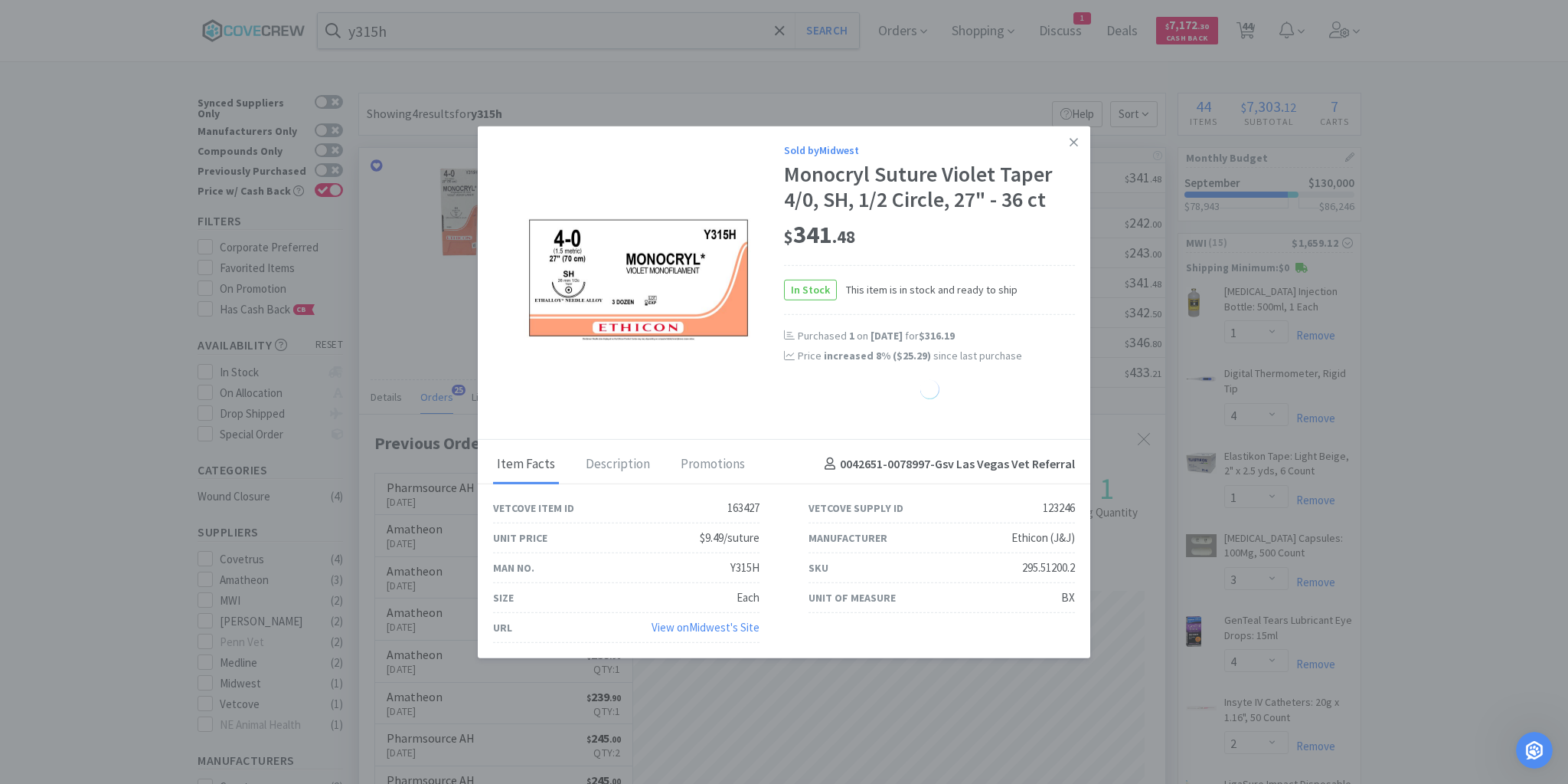
select select "1"
select select "10"
select select "2"
select select "6"
select select "2"
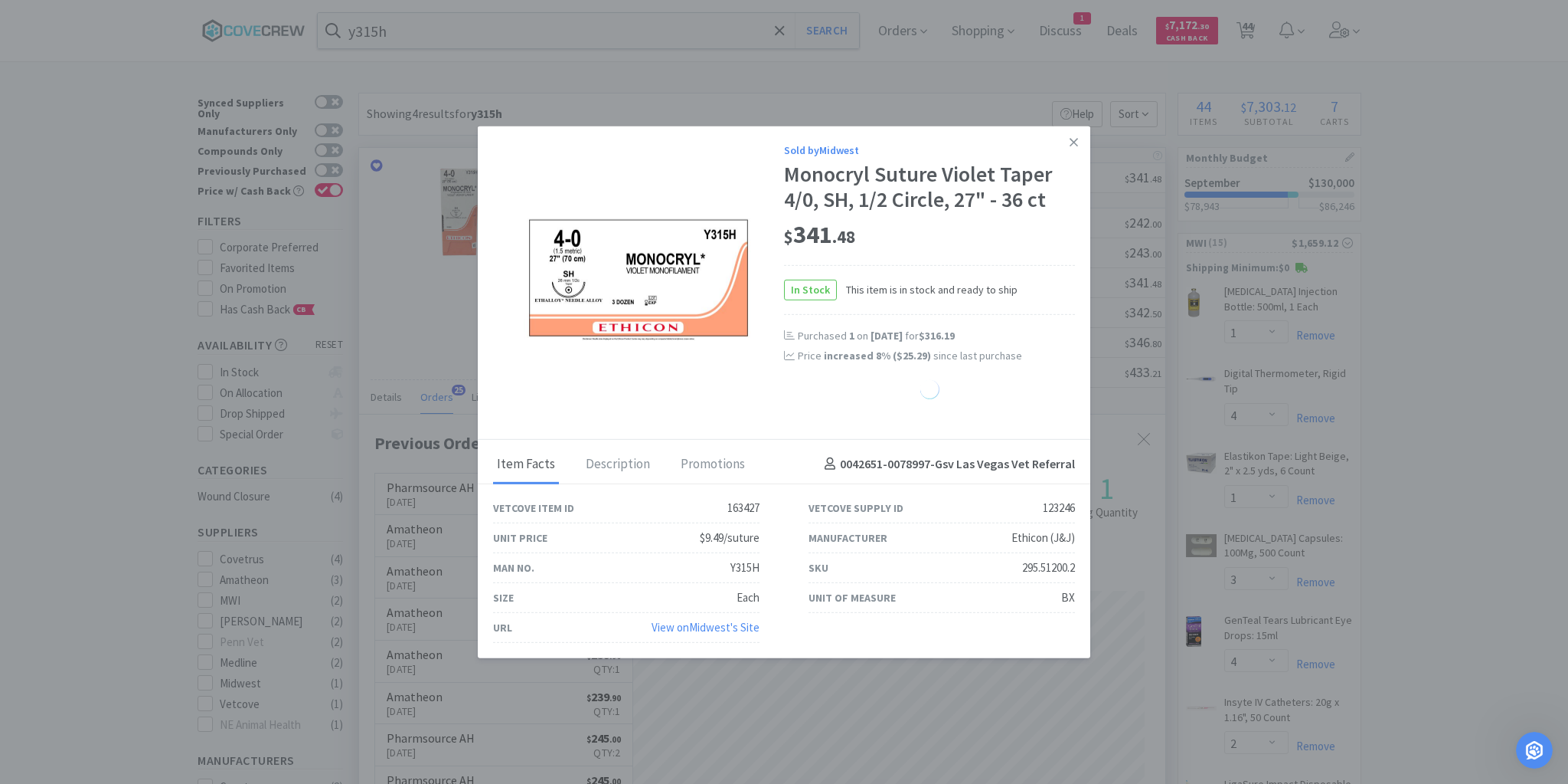
select select "6"
select select "4"
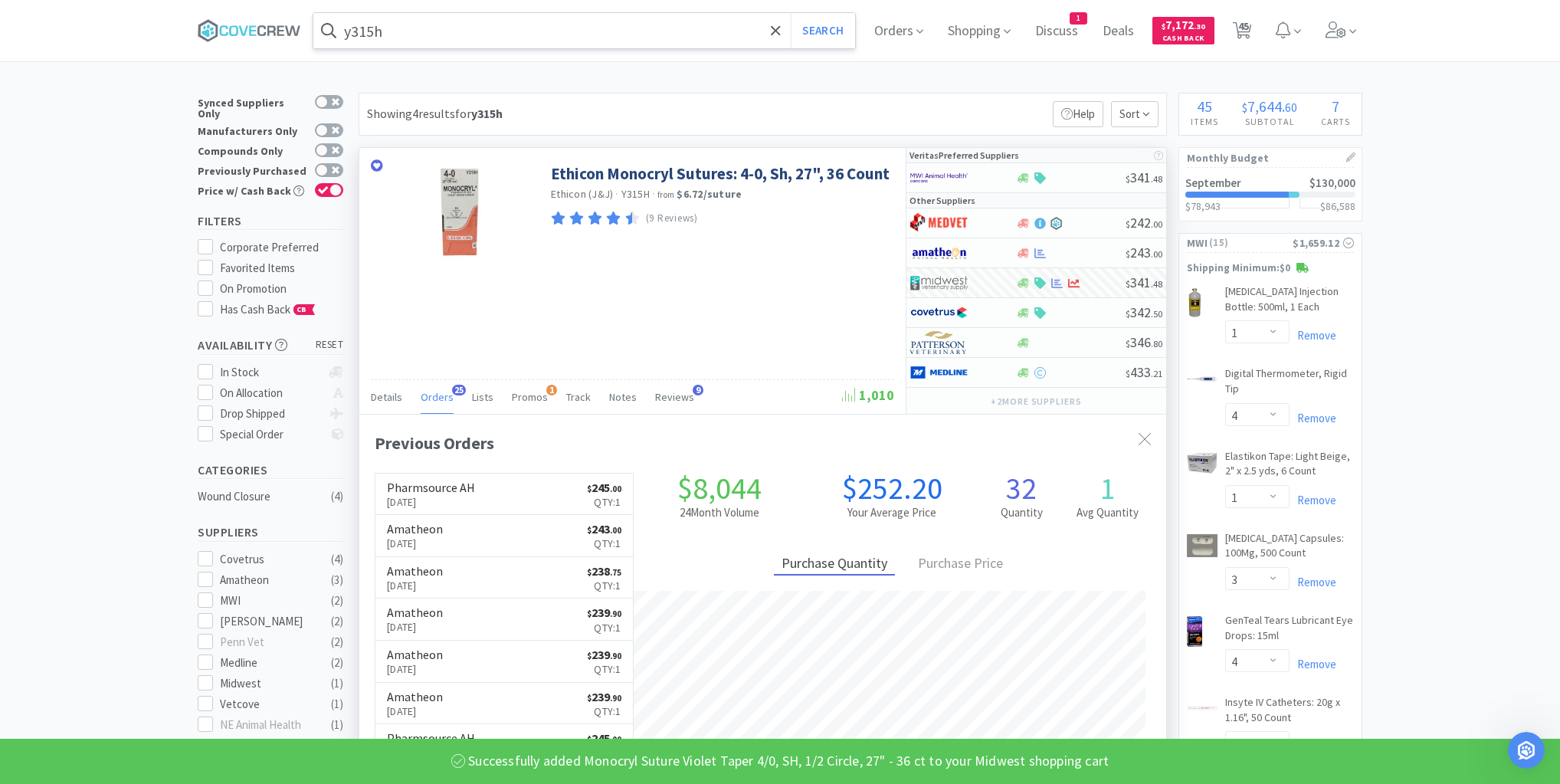
click at [593, 36] on input "y315h" at bounding box center [584, 30] width 542 height 35
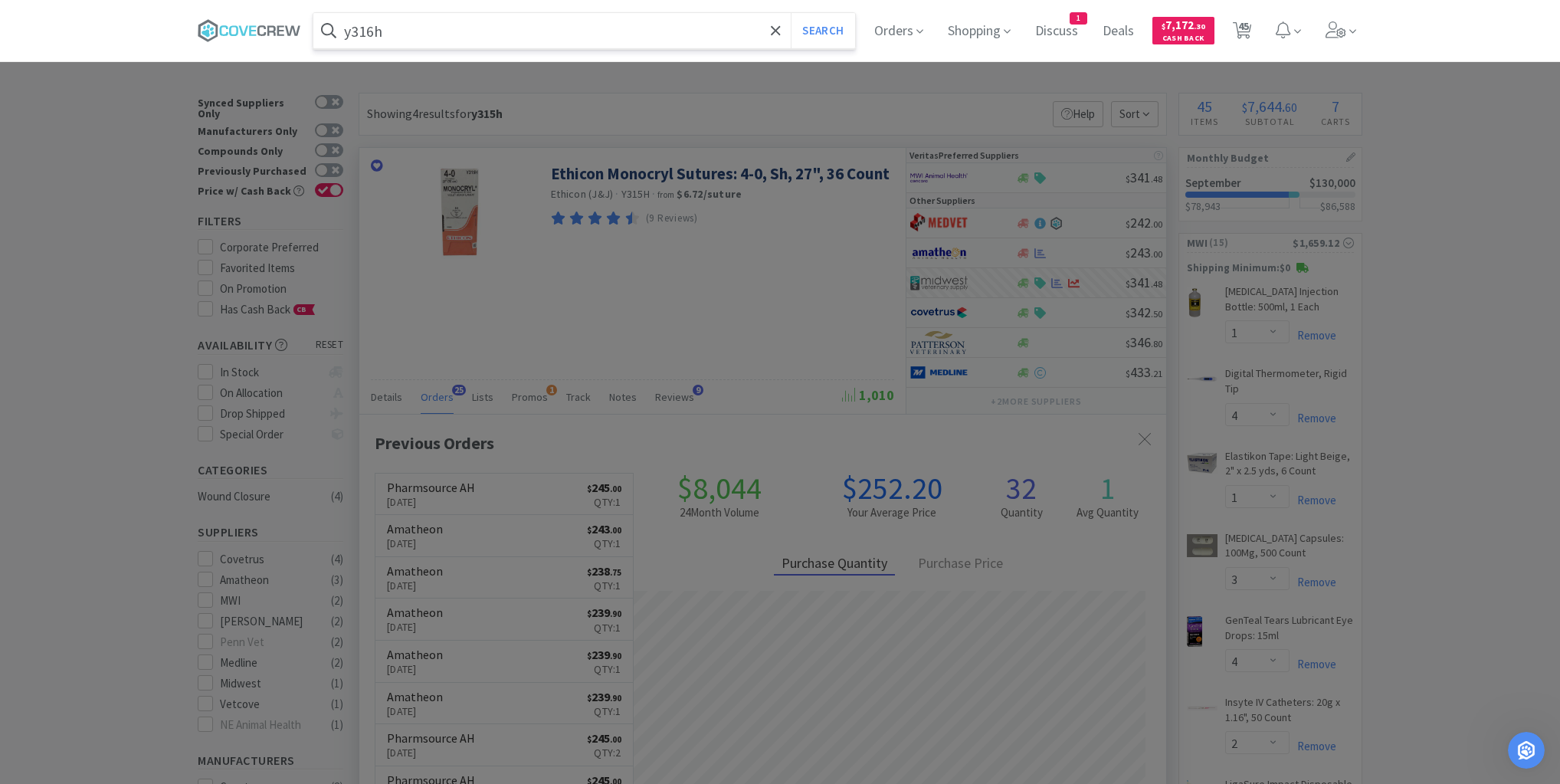
type input "y316h"
click at [791, 13] on button "Search" at bounding box center [822, 30] width 63 height 35
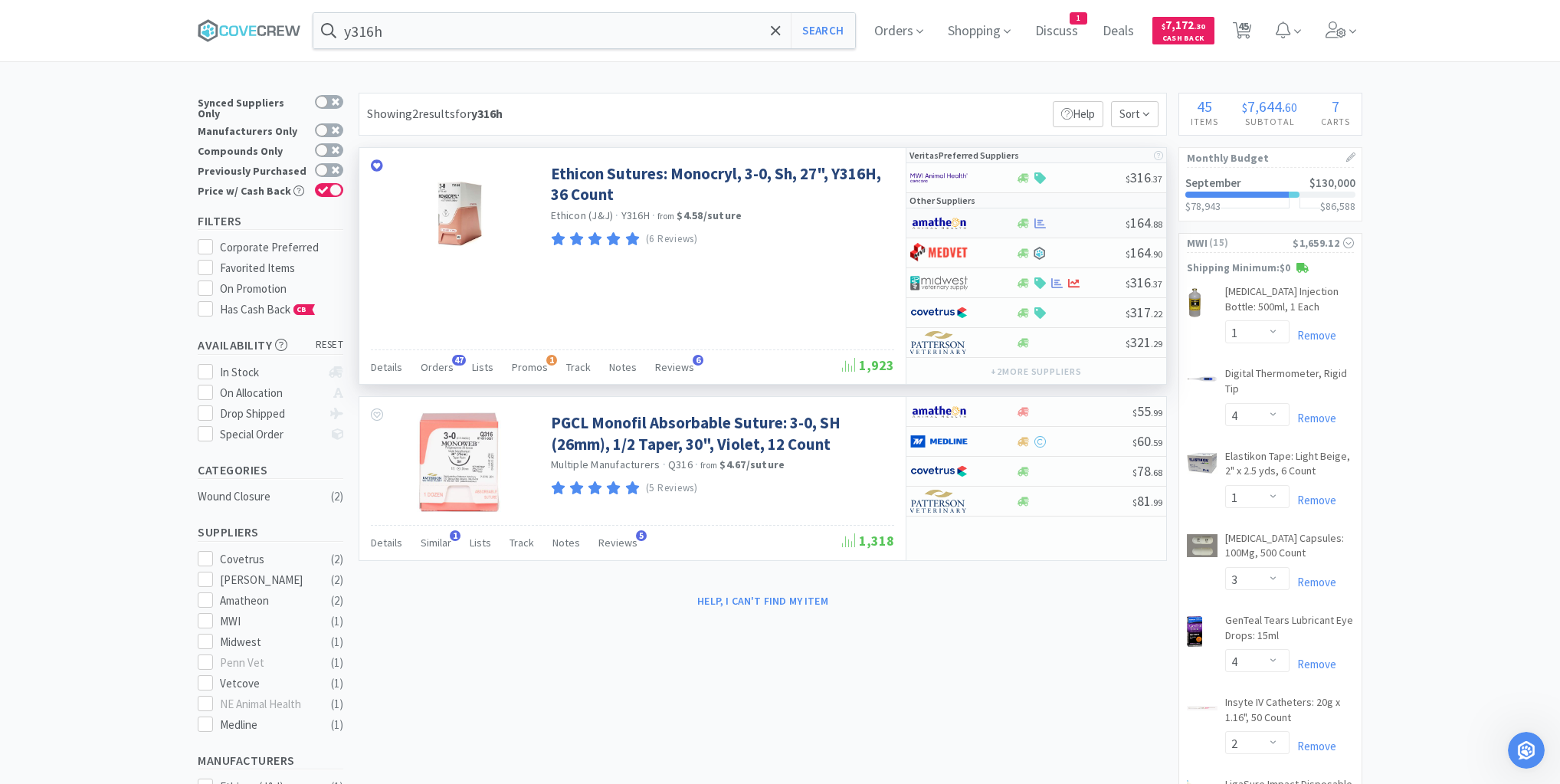
click at [1103, 218] on div at bounding box center [1070, 223] width 110 height 11
select select "1"
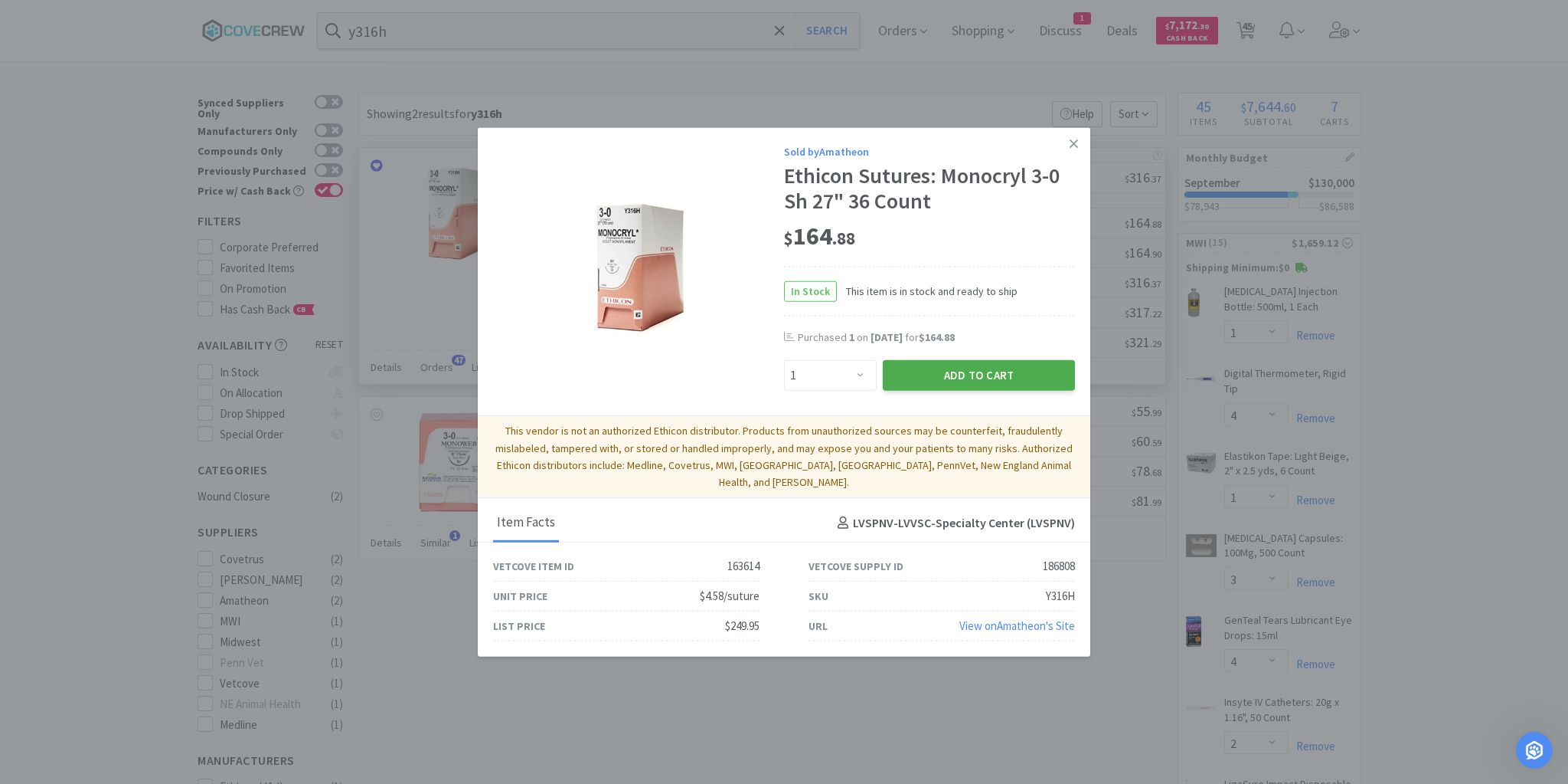
click at [973, 385] on button "Add to Cart" at bounding box center [978, 375] width 192 height 30
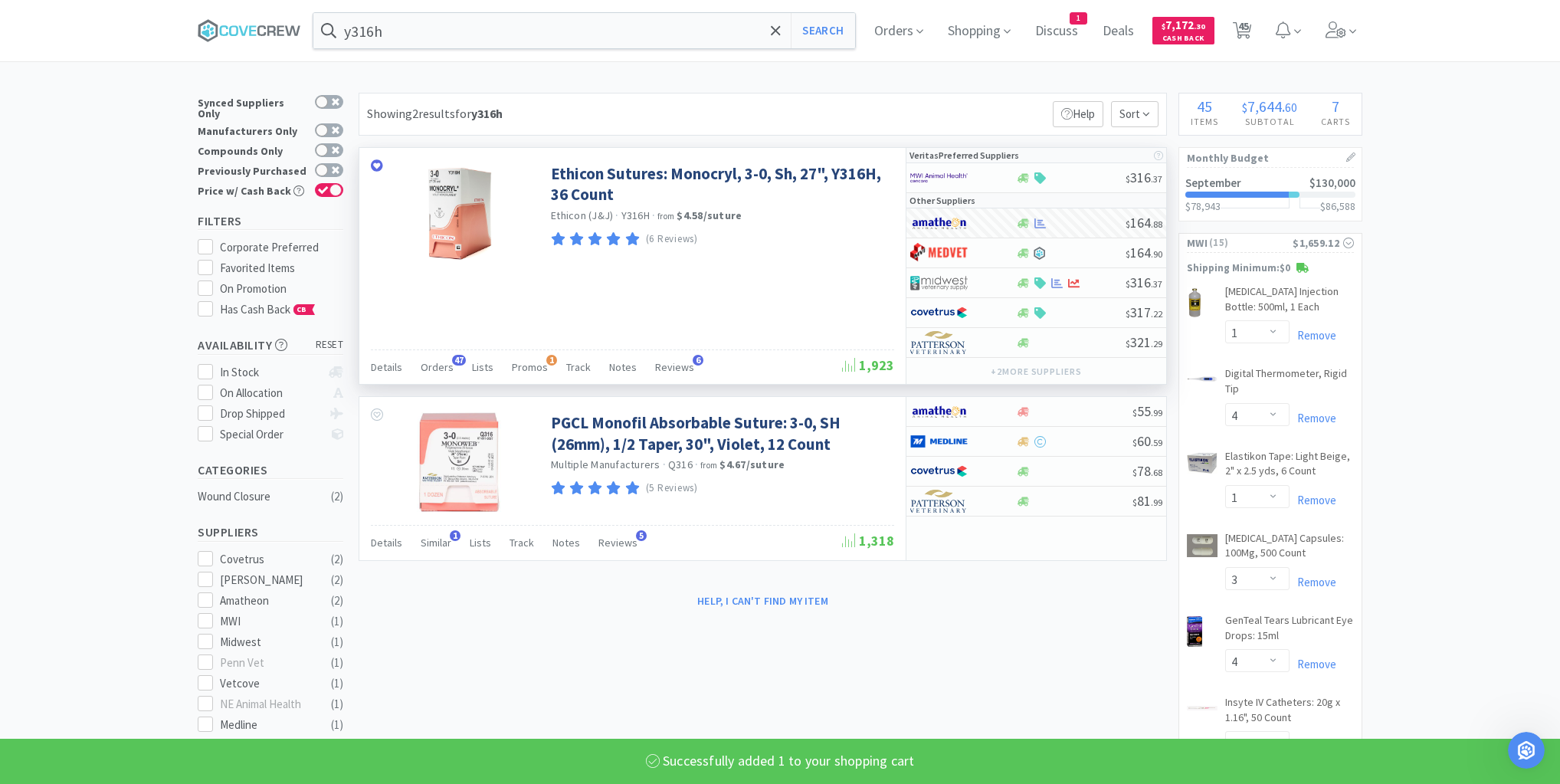
select select "1"
click at [680, 33] on input "y316h" at bounding box center [584, 30] width 542 height 35
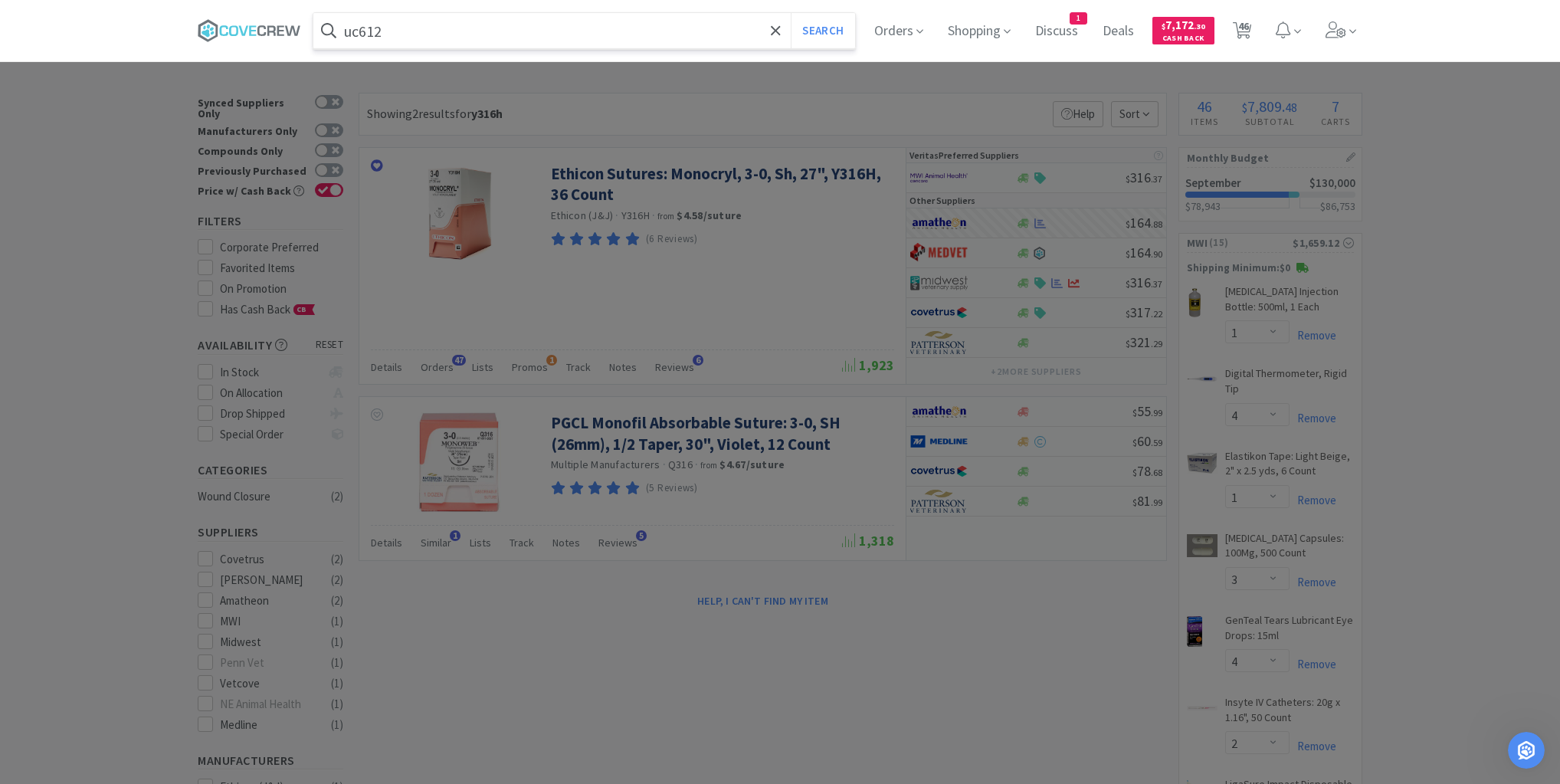
type input "uc612"
click at [791, 13] on button "Search" at bounding box center [822, 30] width 63 height 35
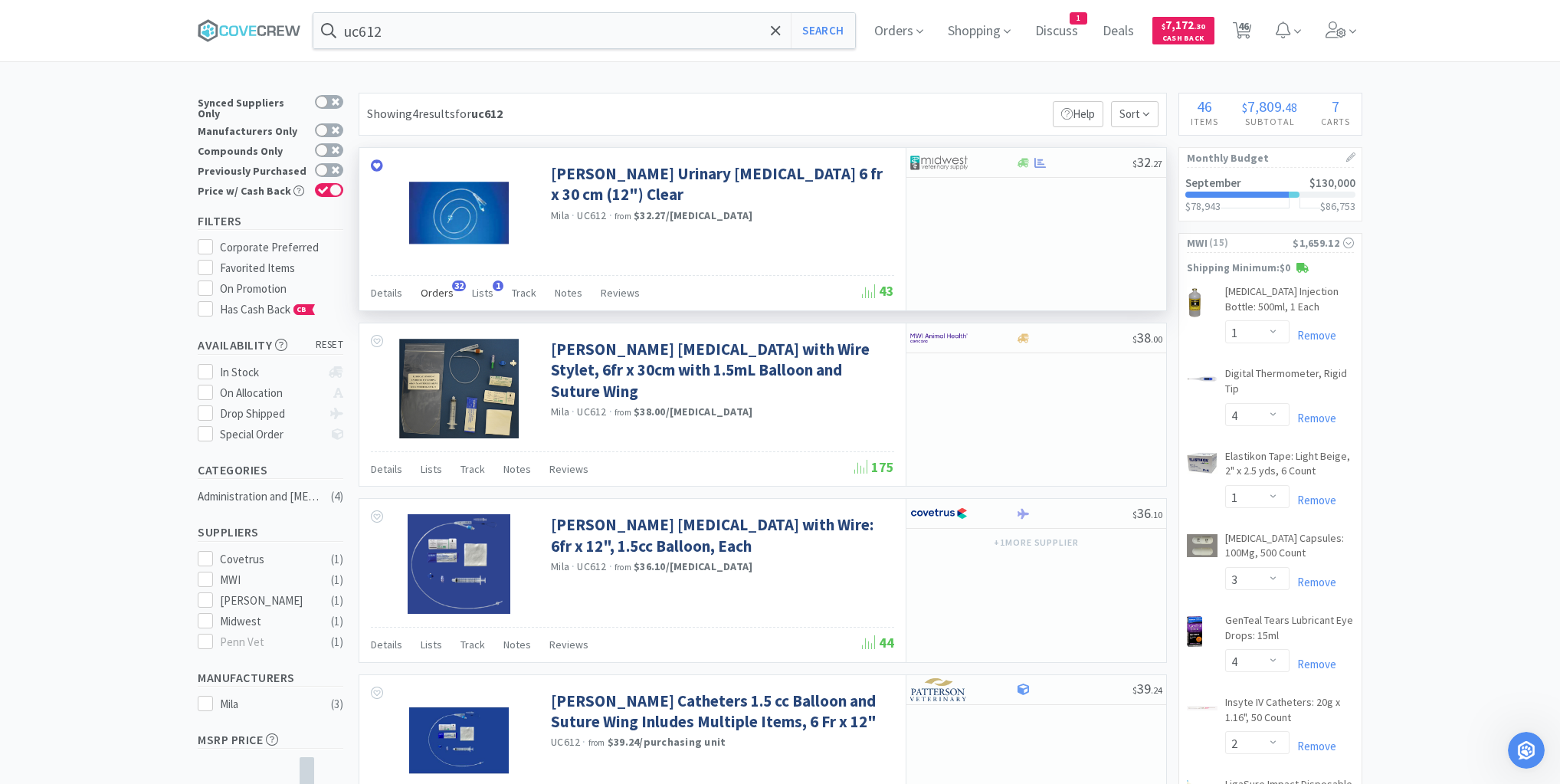
click at [439, 291] on span "Orders" at bounding box center [437, 293] width 33 height 14
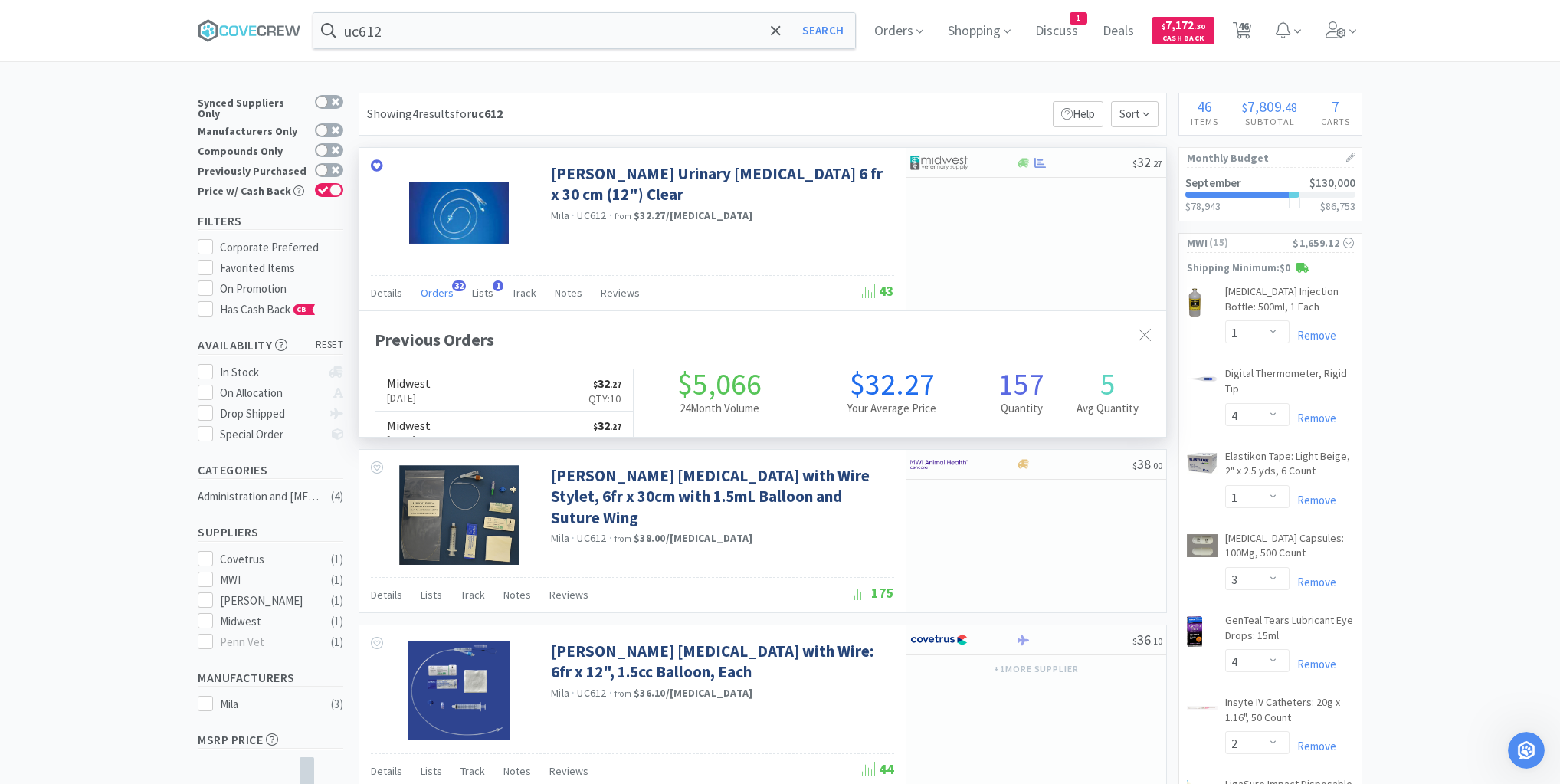
scroll to position [411, 807]
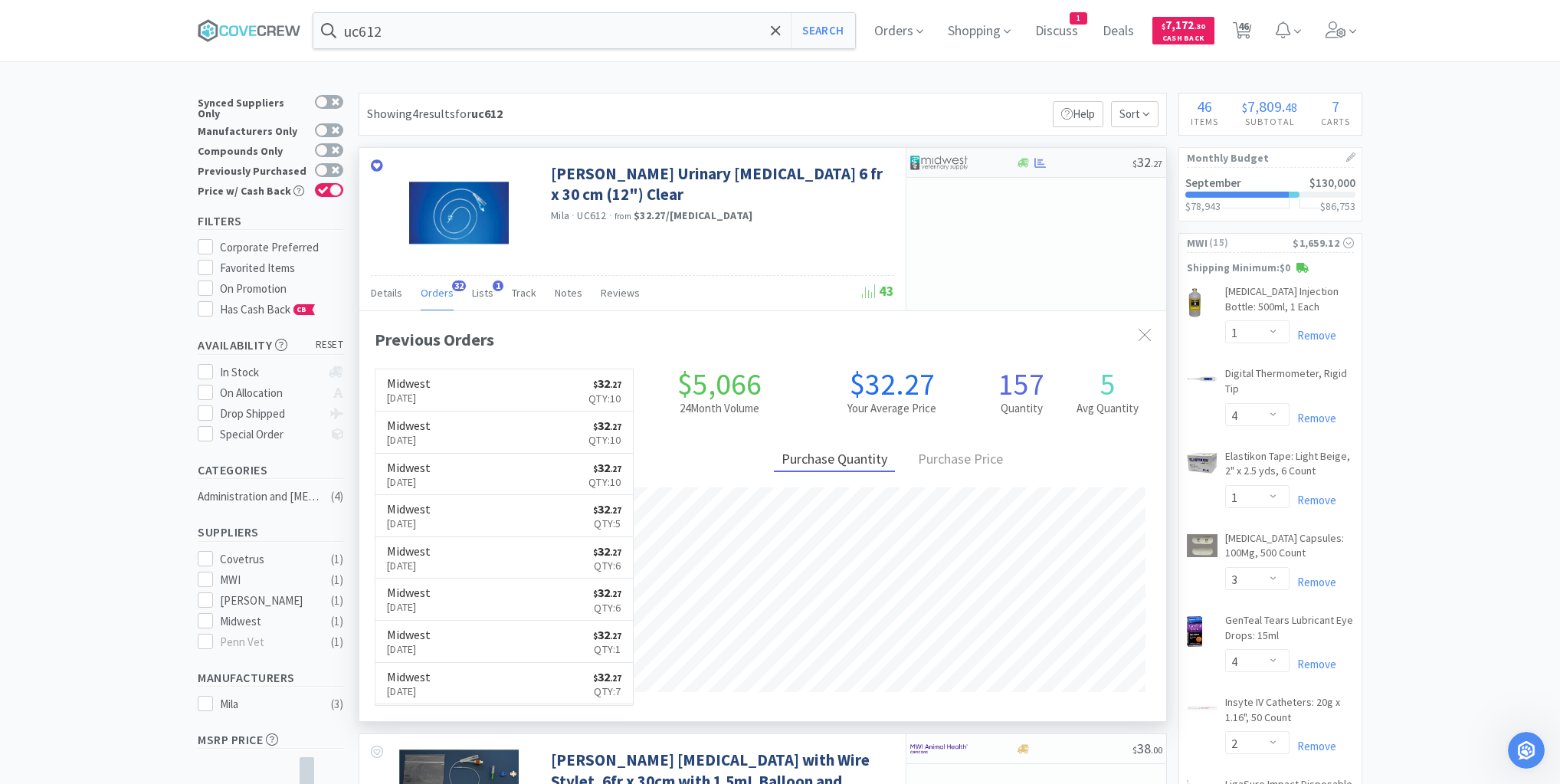
click at [1097, 163] on div at bounding box center [1074, 163] width 117 height 11
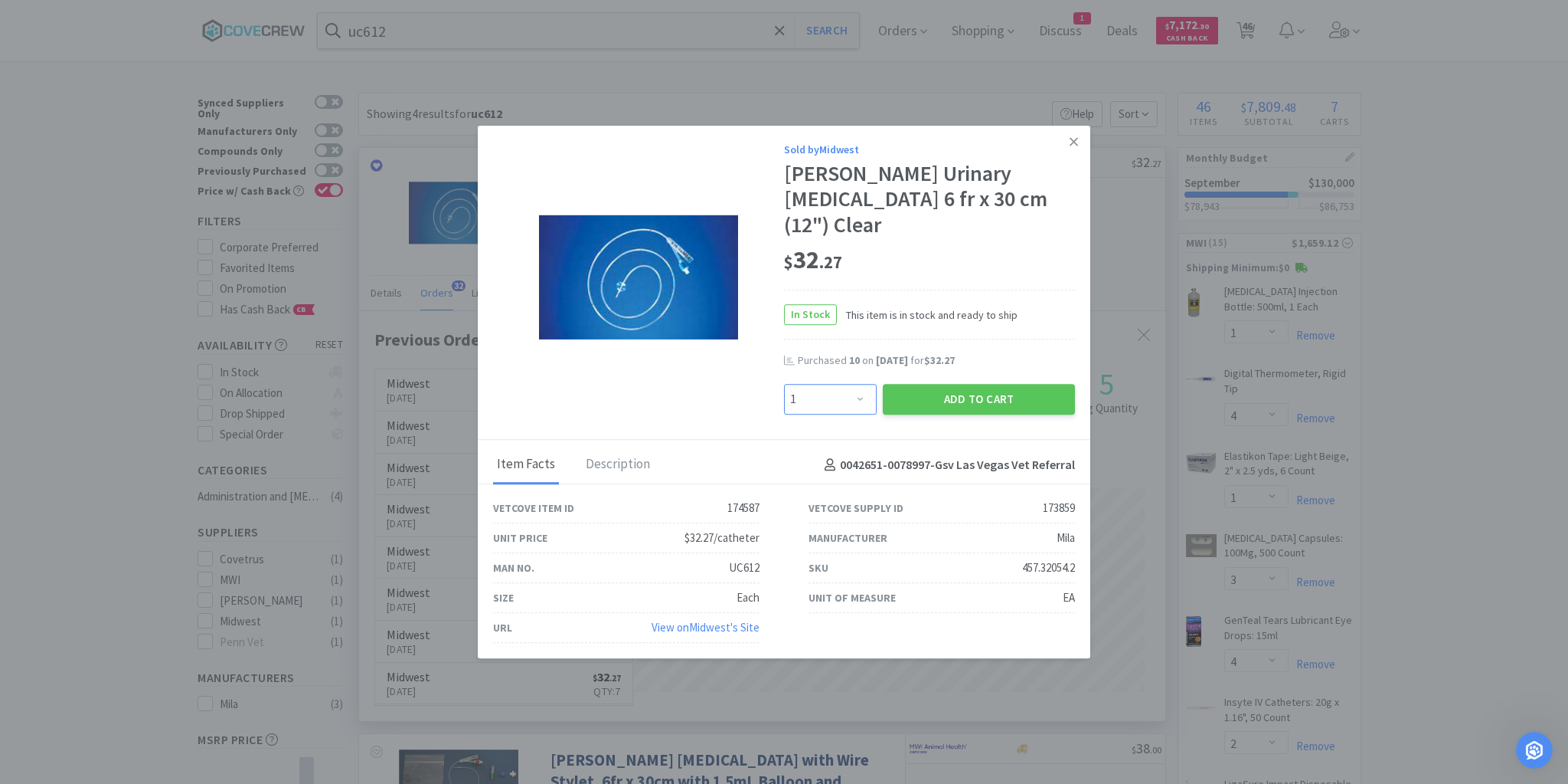
click at [860, 387] on select "Enter Quantity 1 2 3 4 5 6 7 8 9 10 11 12 13 14 15 16 17 18 19 20 Enter Quantity" at bounding box center [830, 399] width 93 height 30
select select "4"
click at [784, 383] on select "Enter Quantity 1 2 3 4 5 6 7 8 9 10 11 12 13 14 15 16 17 18 19 20 Enter Quantity" at bounding box center [830, 399] width 93 height 30
click at [968, 383] on button "Add to Cart" at bounding box center [978, 399] width 192 height 30
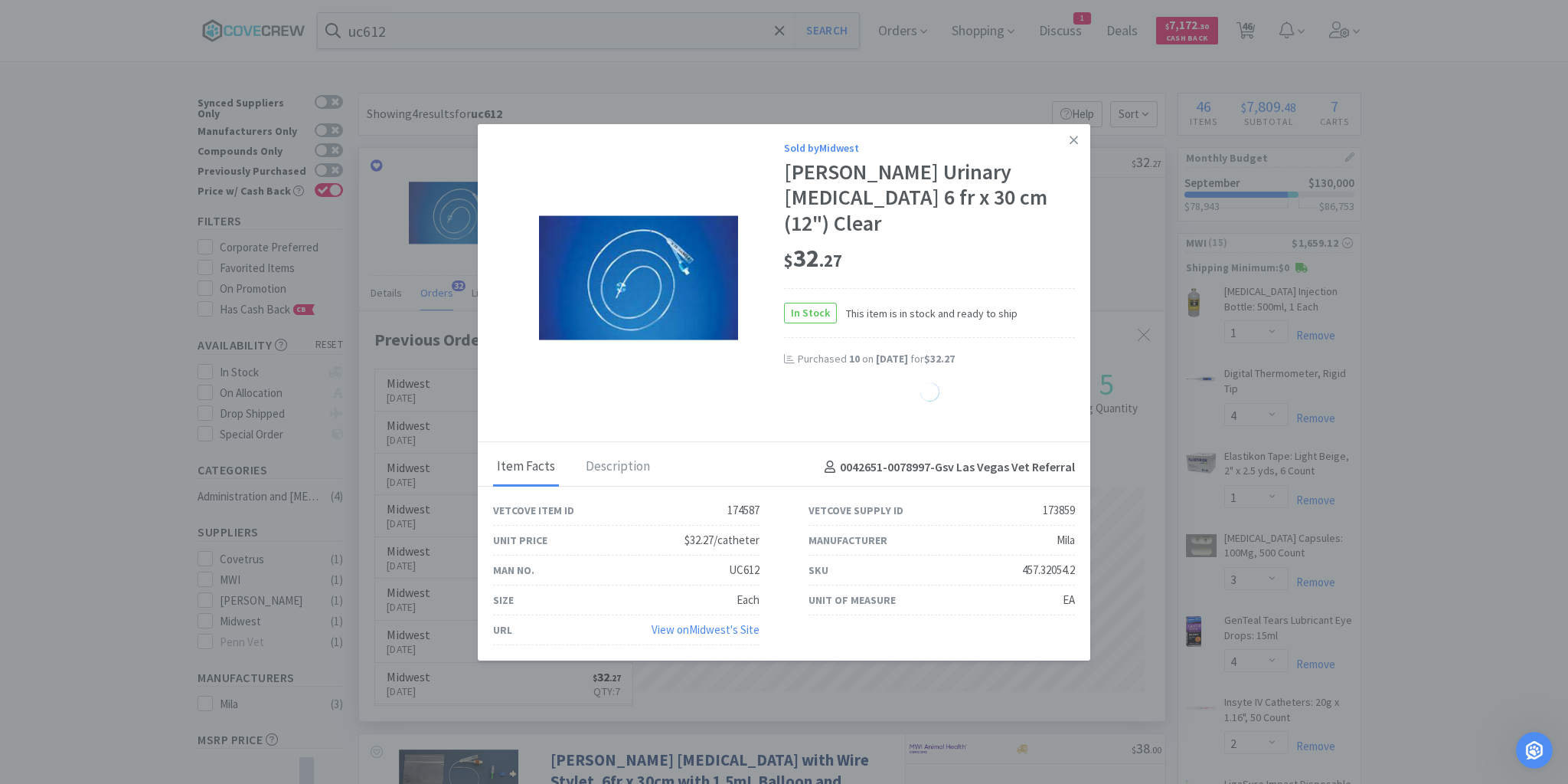
select select "4"
select select "1"
select select "10"
select select "2"
select select "6"
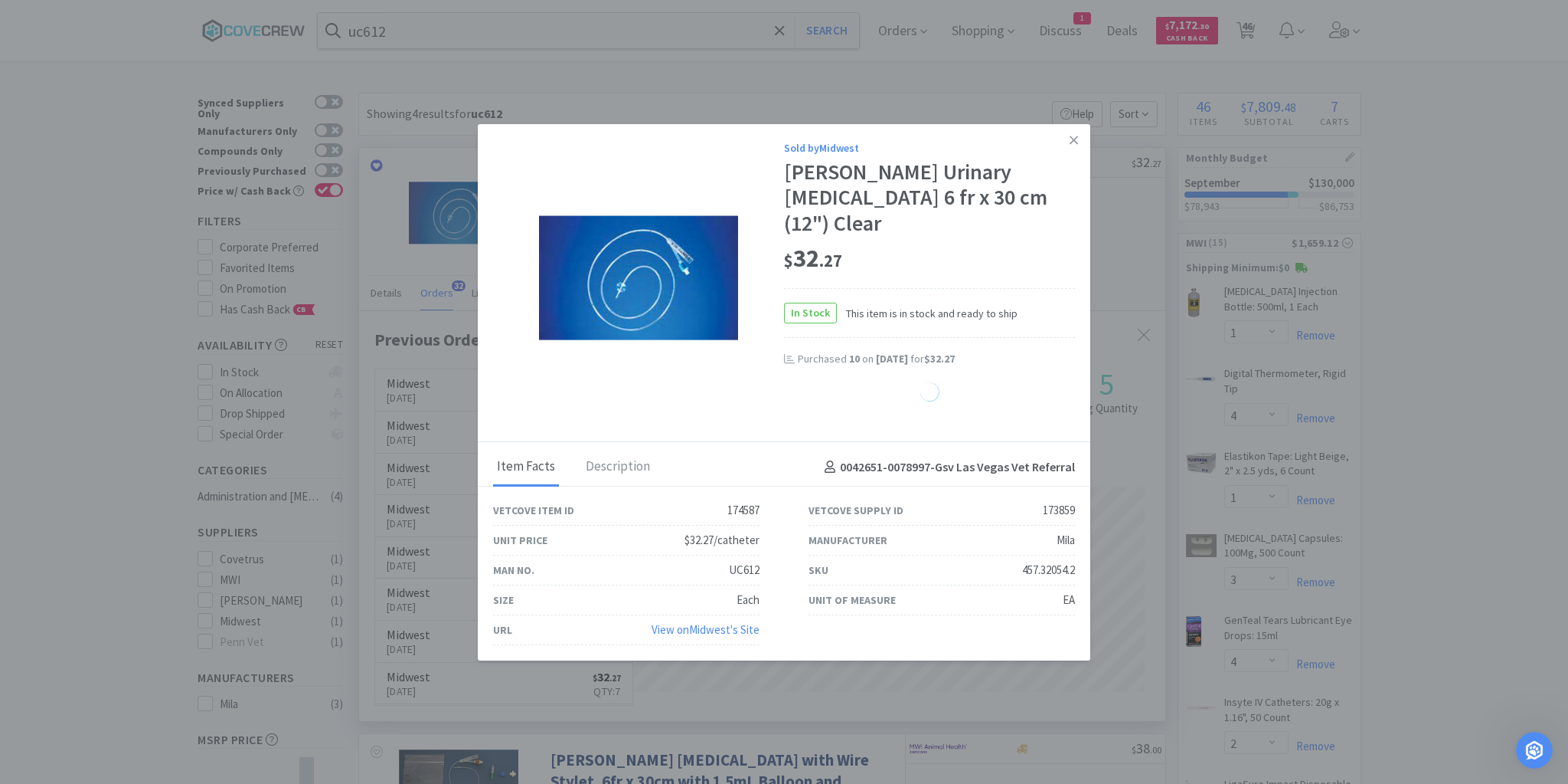
select select "2"
select select "6"
select select "4"
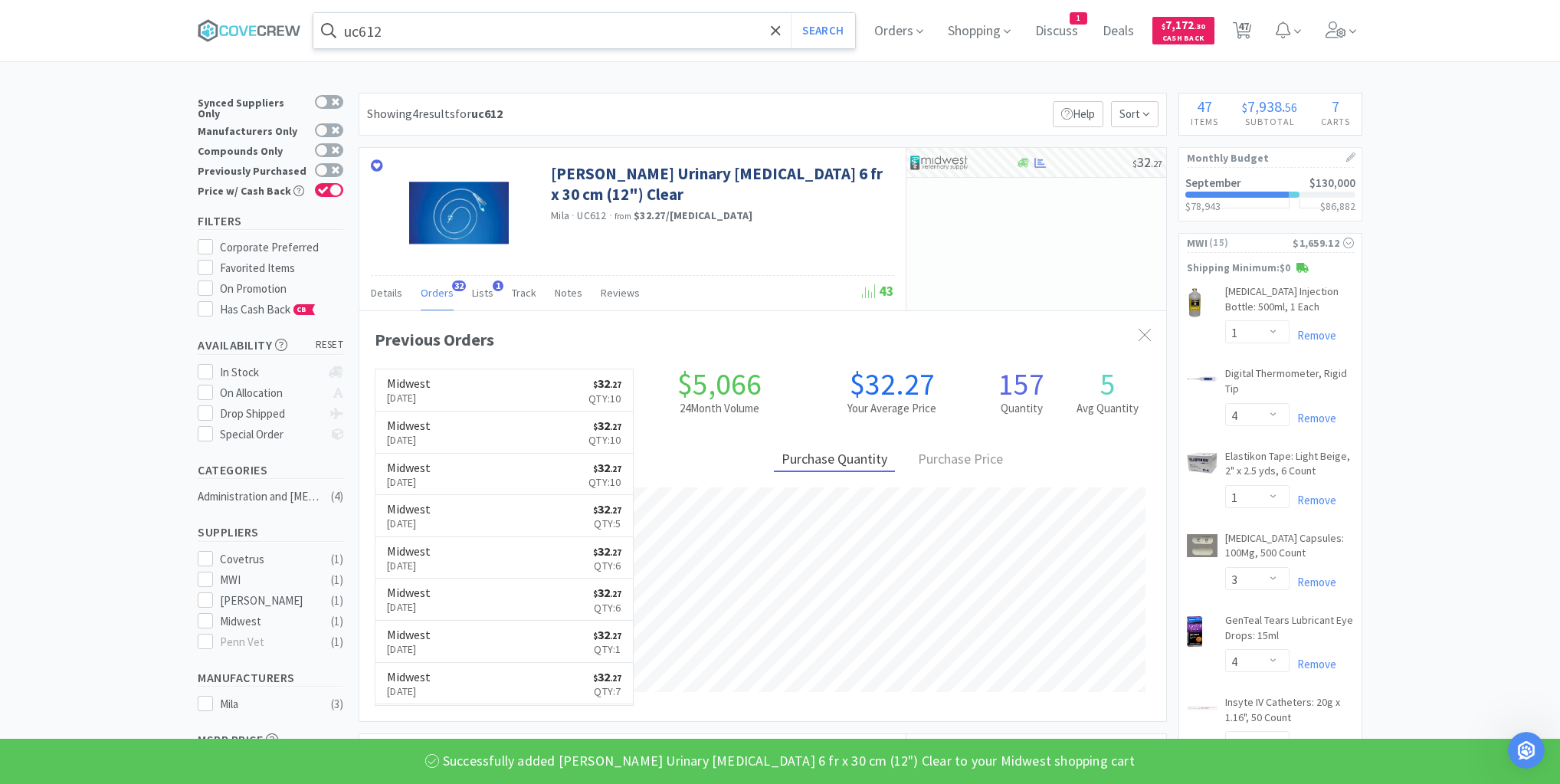
click at [664, 22] on input "uc612" at bounding box center [584, 30] width 542 height 35
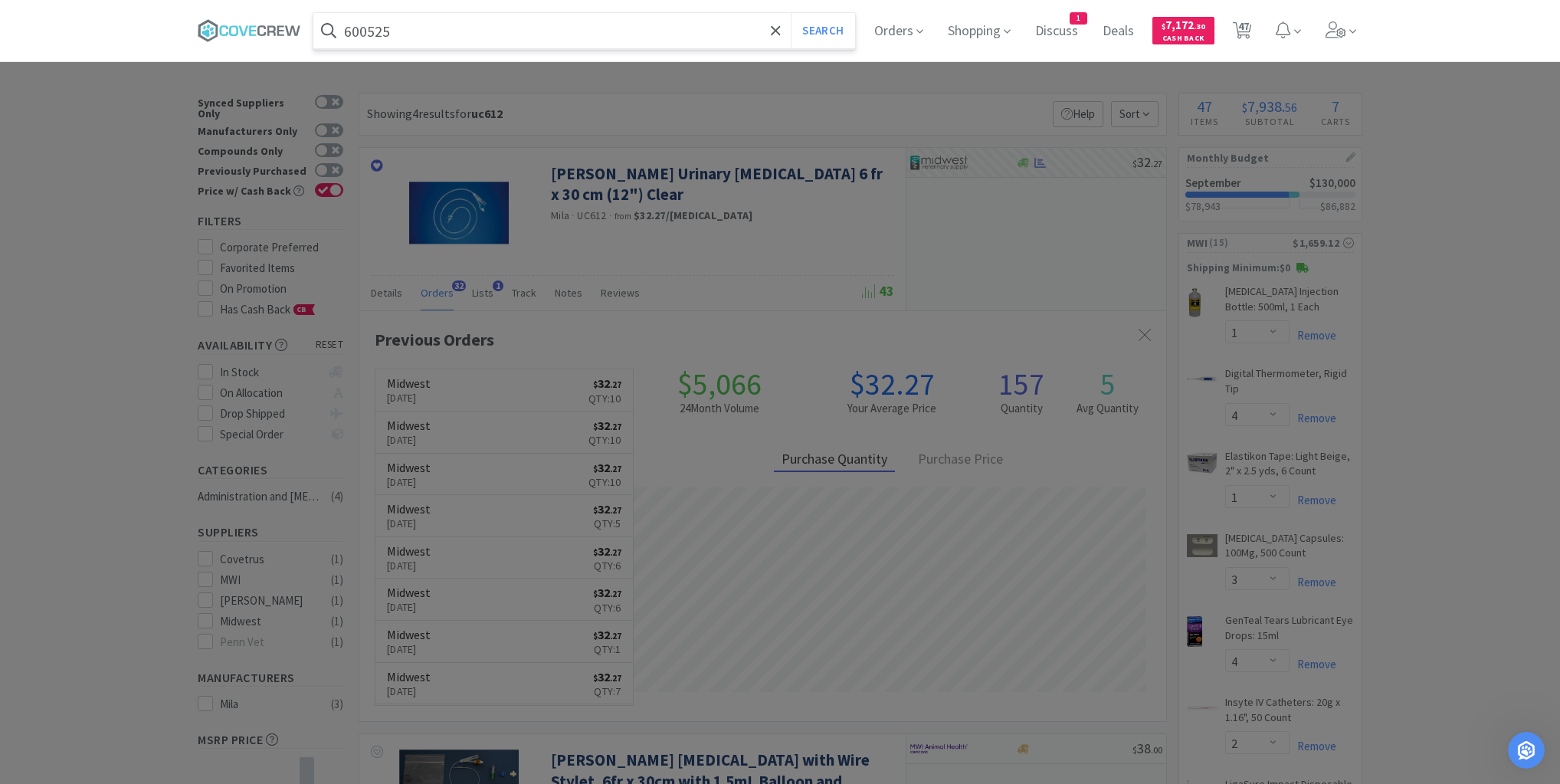
type input "600525"
click at [791, 13] on button "Search" at bounding box center [822, 30] width 63 height 35
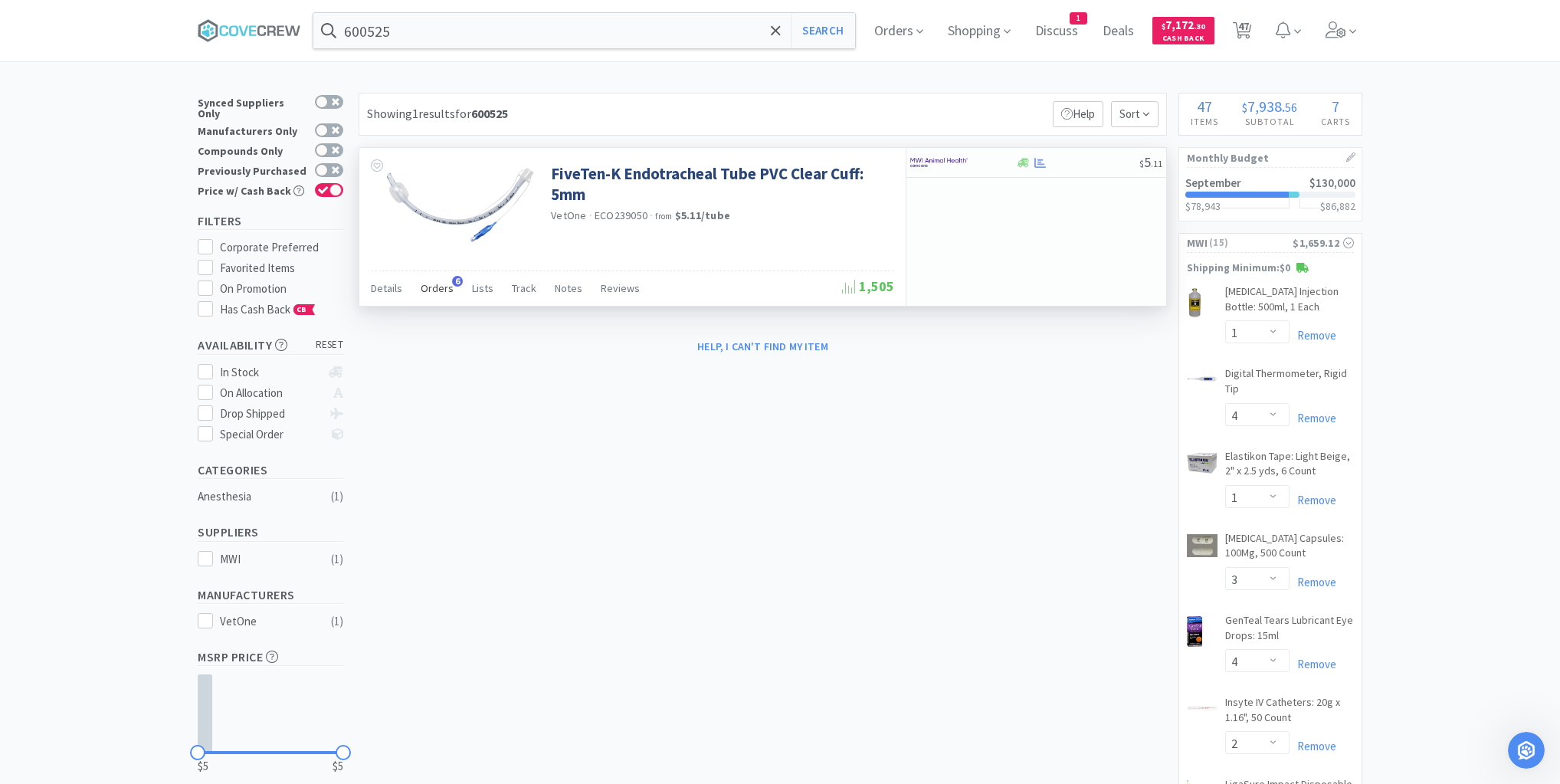
click at [447, 291] on span "Orders" at bounding box center [437, 288] width 33 height 14
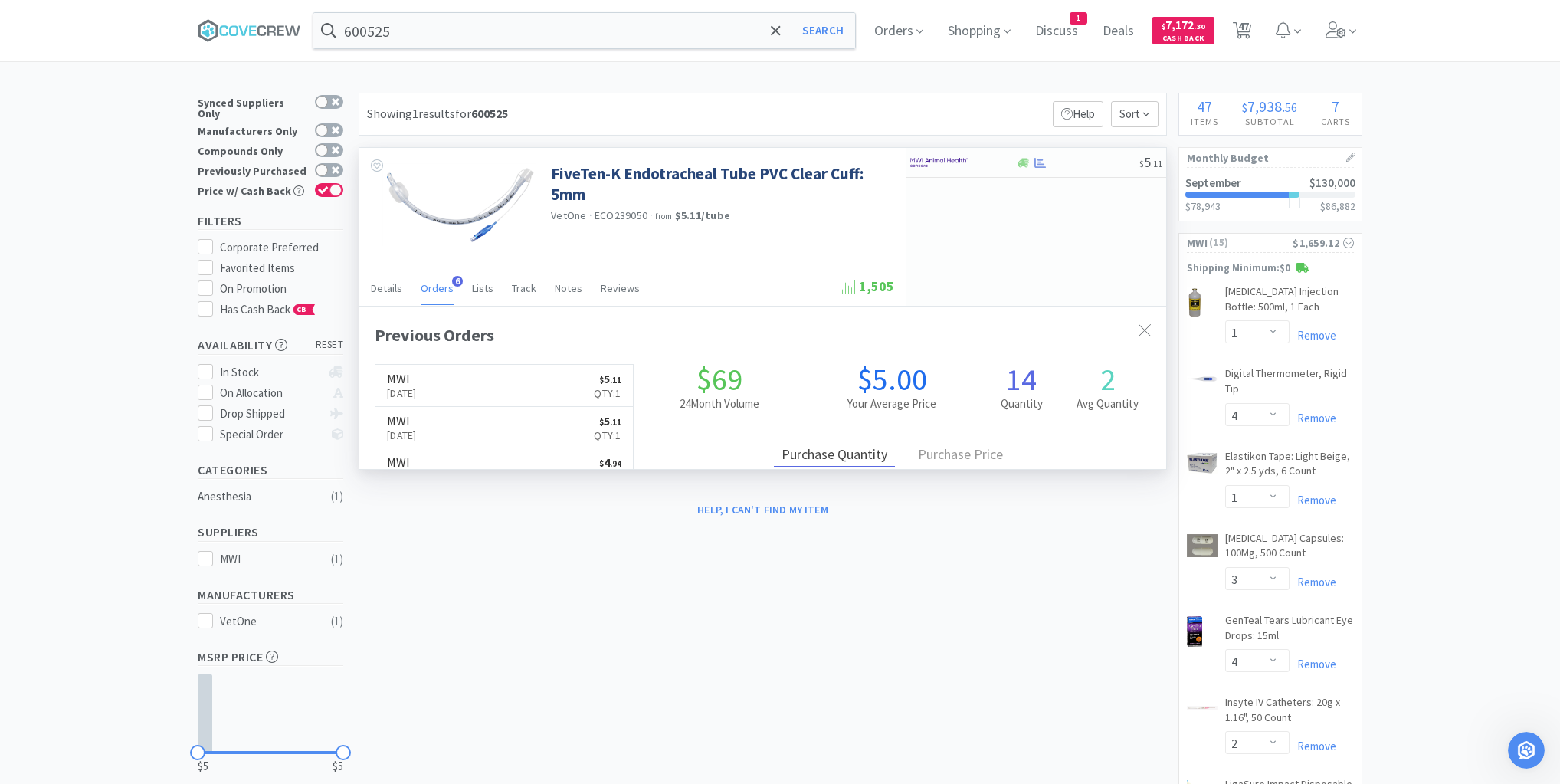
scroll to position [396, 807]
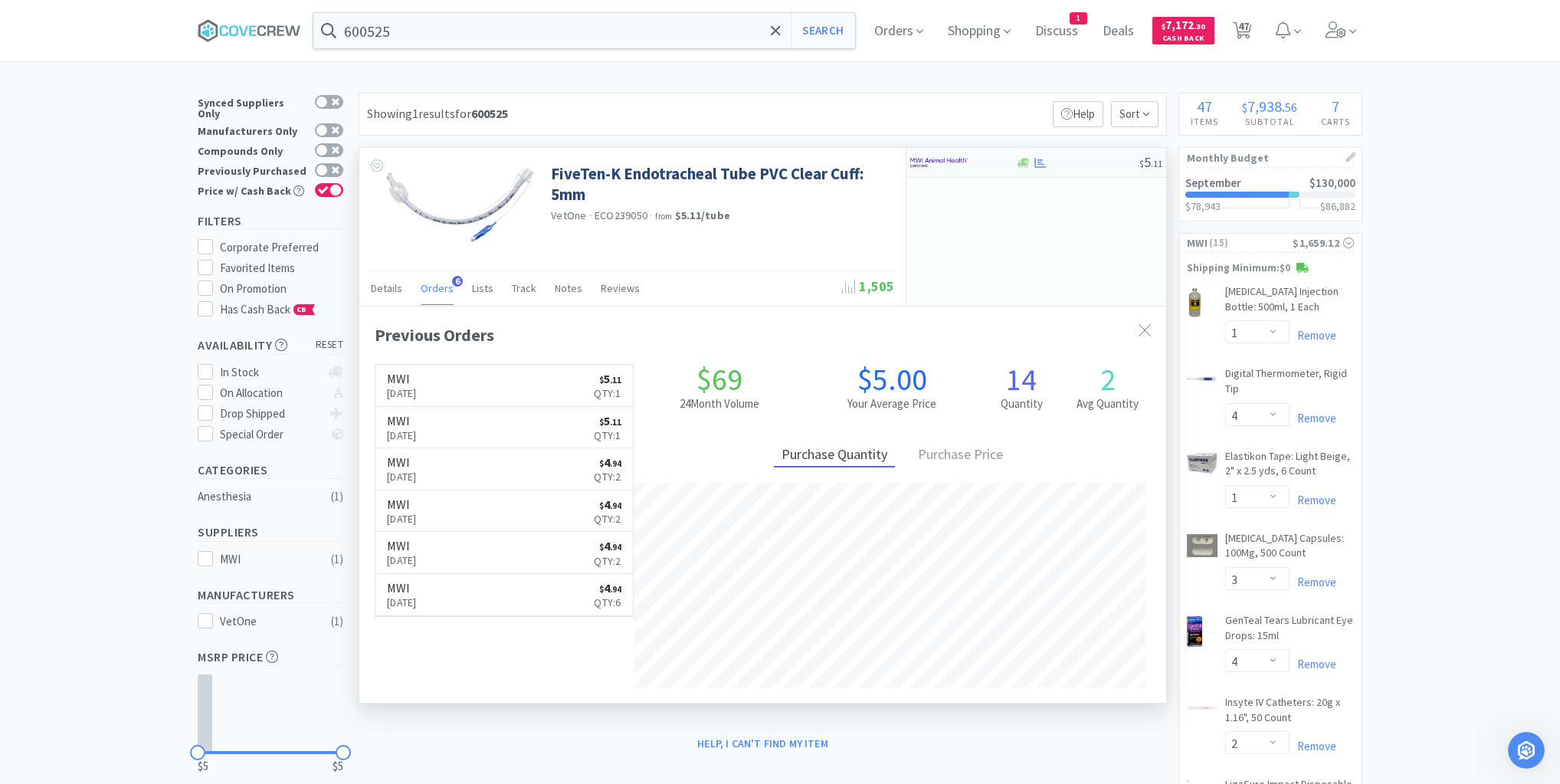
click at [1077, 166] on div at bounding box center [1077, 163] width 124 height 11
select select "1"
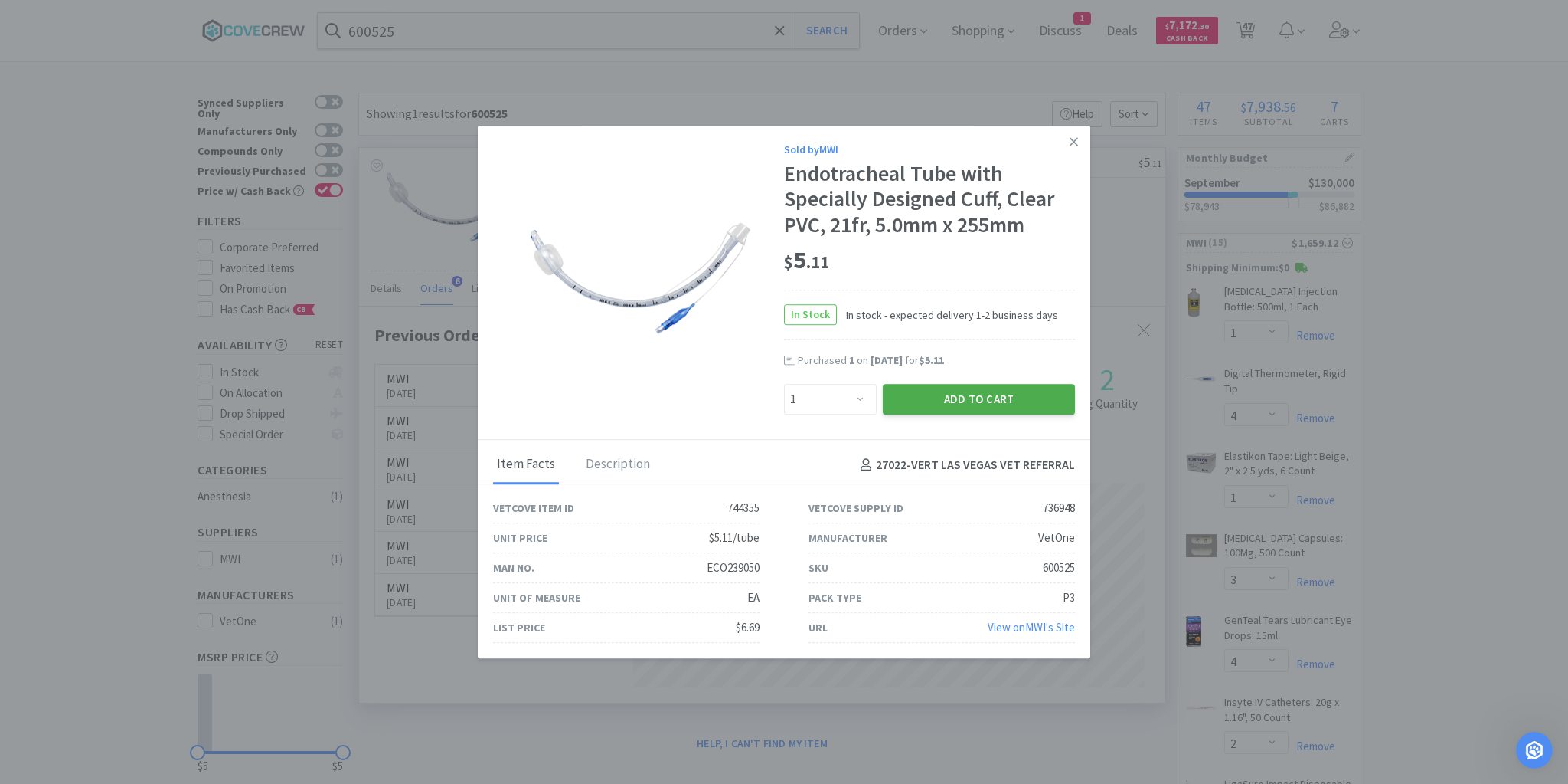
click at [976, 402] on button "Add to Cart" at bounding box center [978, 399] width 192 height 30
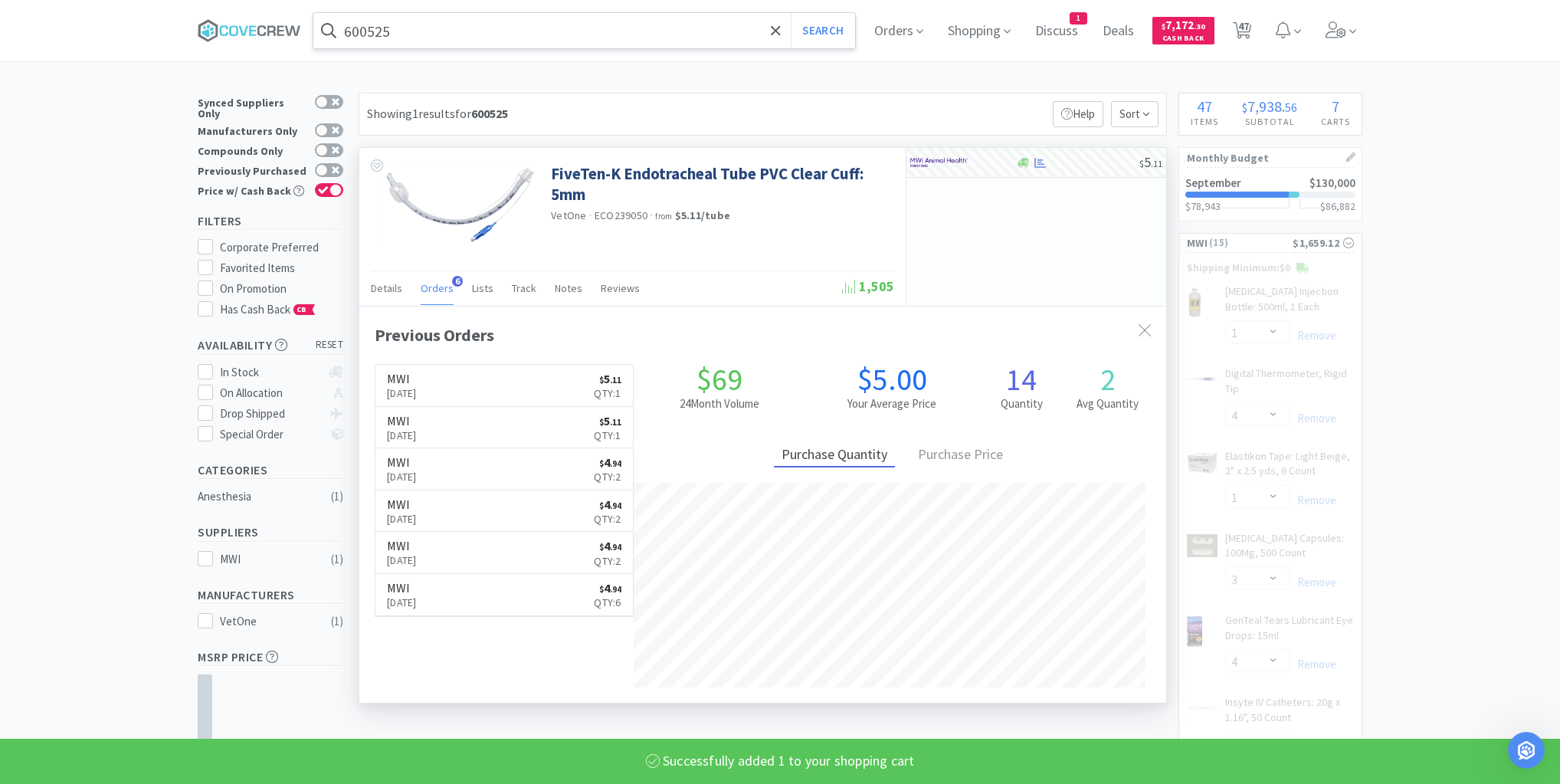
click at [636, 27] on input "600525" at bounding box center [584, 30] width 542 height 35
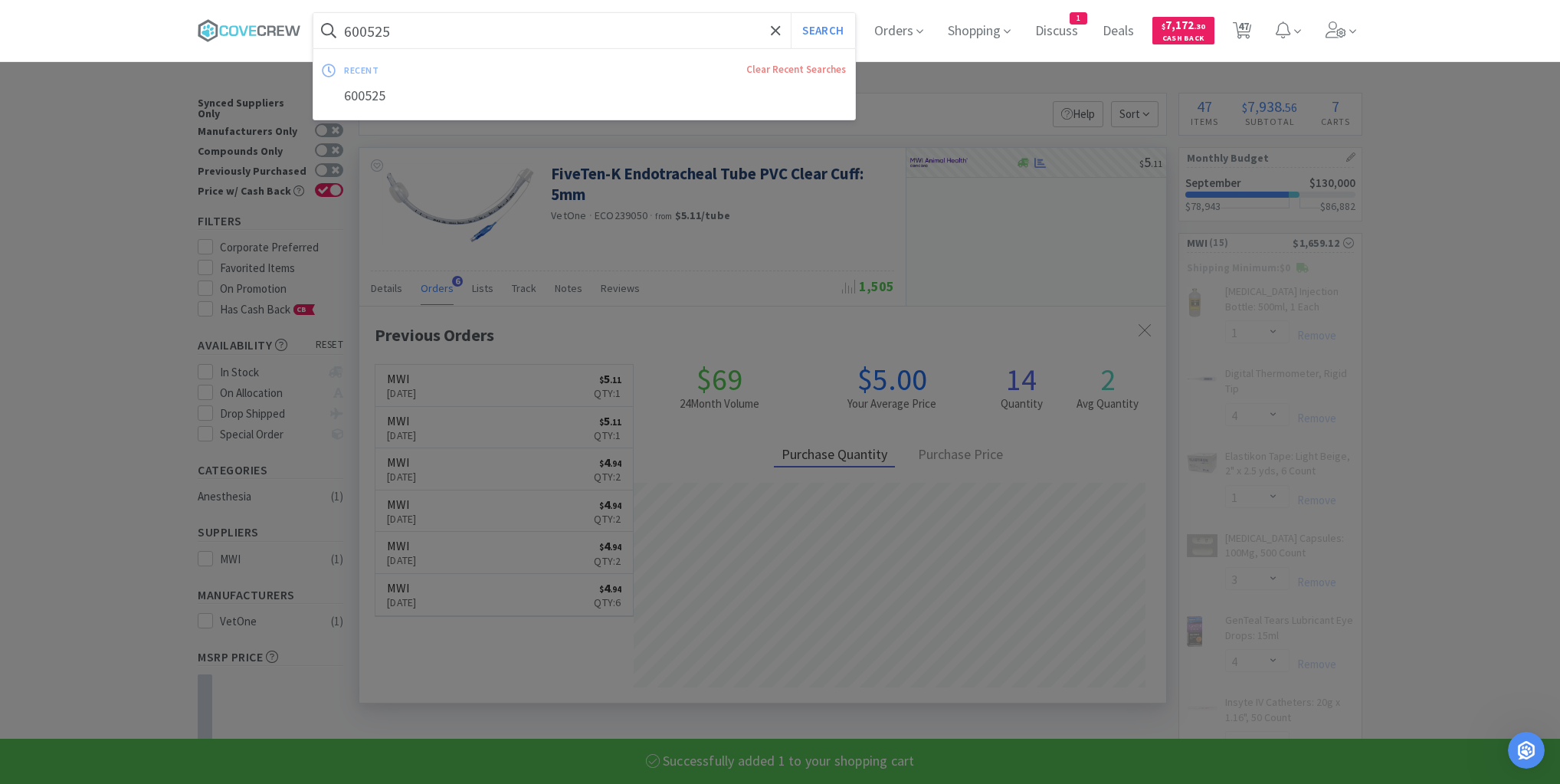
select select "1"
select select "3"
select select "4"
select select "2"
select select "1"
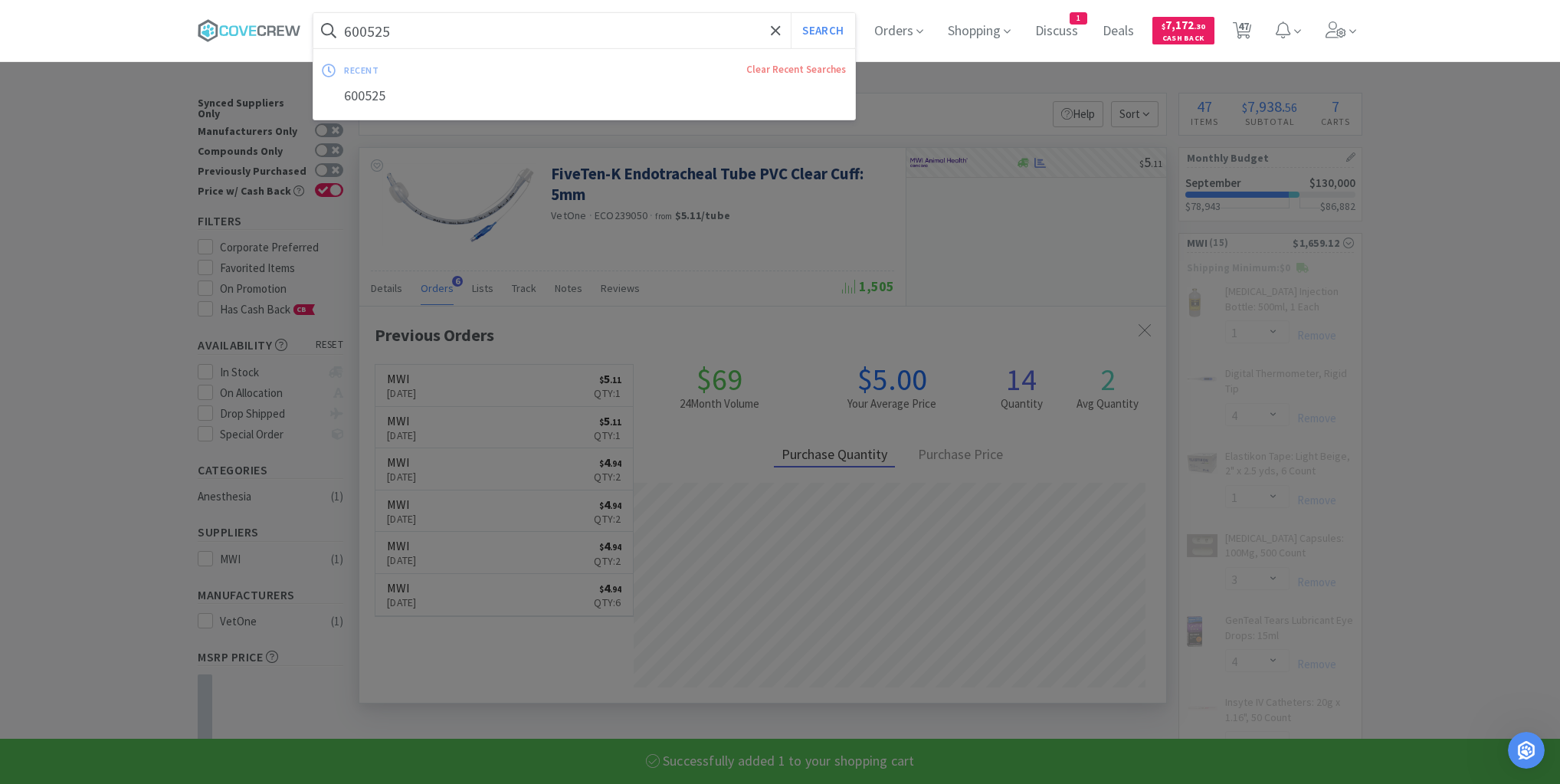
select select "10"
select select "5"
select select "3"
select select "4"
select select "100"
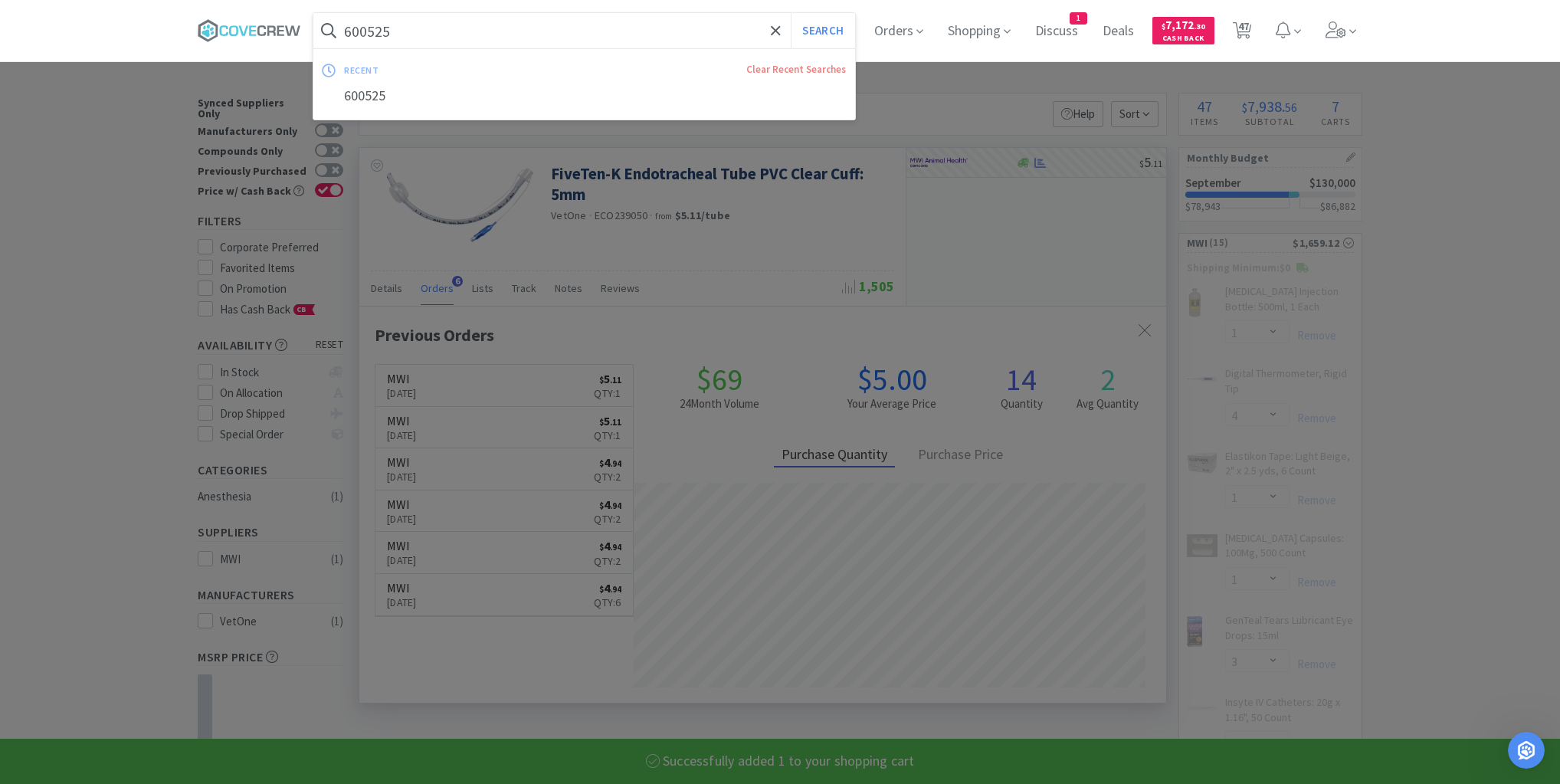
select select "20"
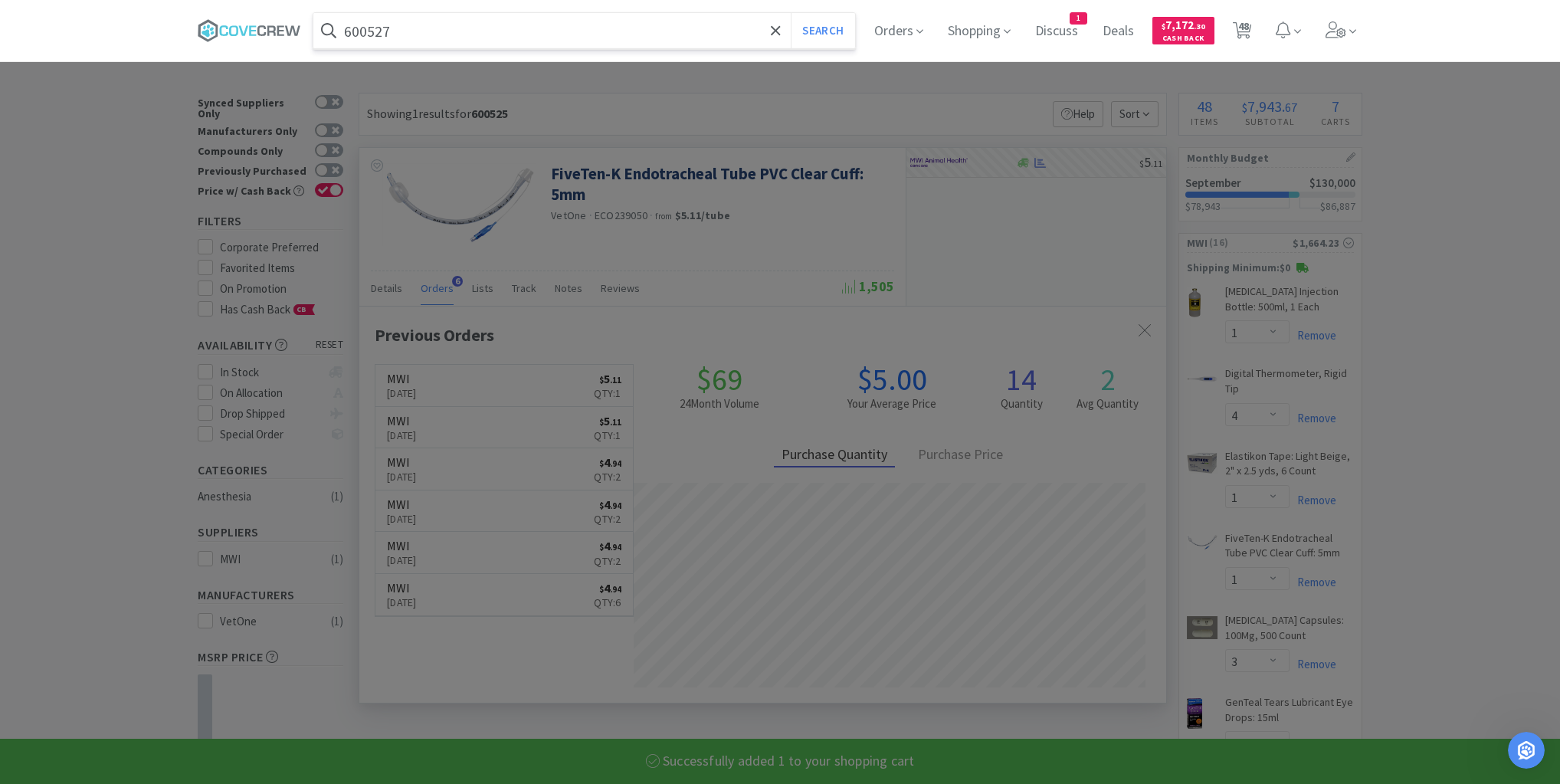
type input "600527"
click at [791, 13] on button "Search" at bounding box center [822, 30] width 63 height 35
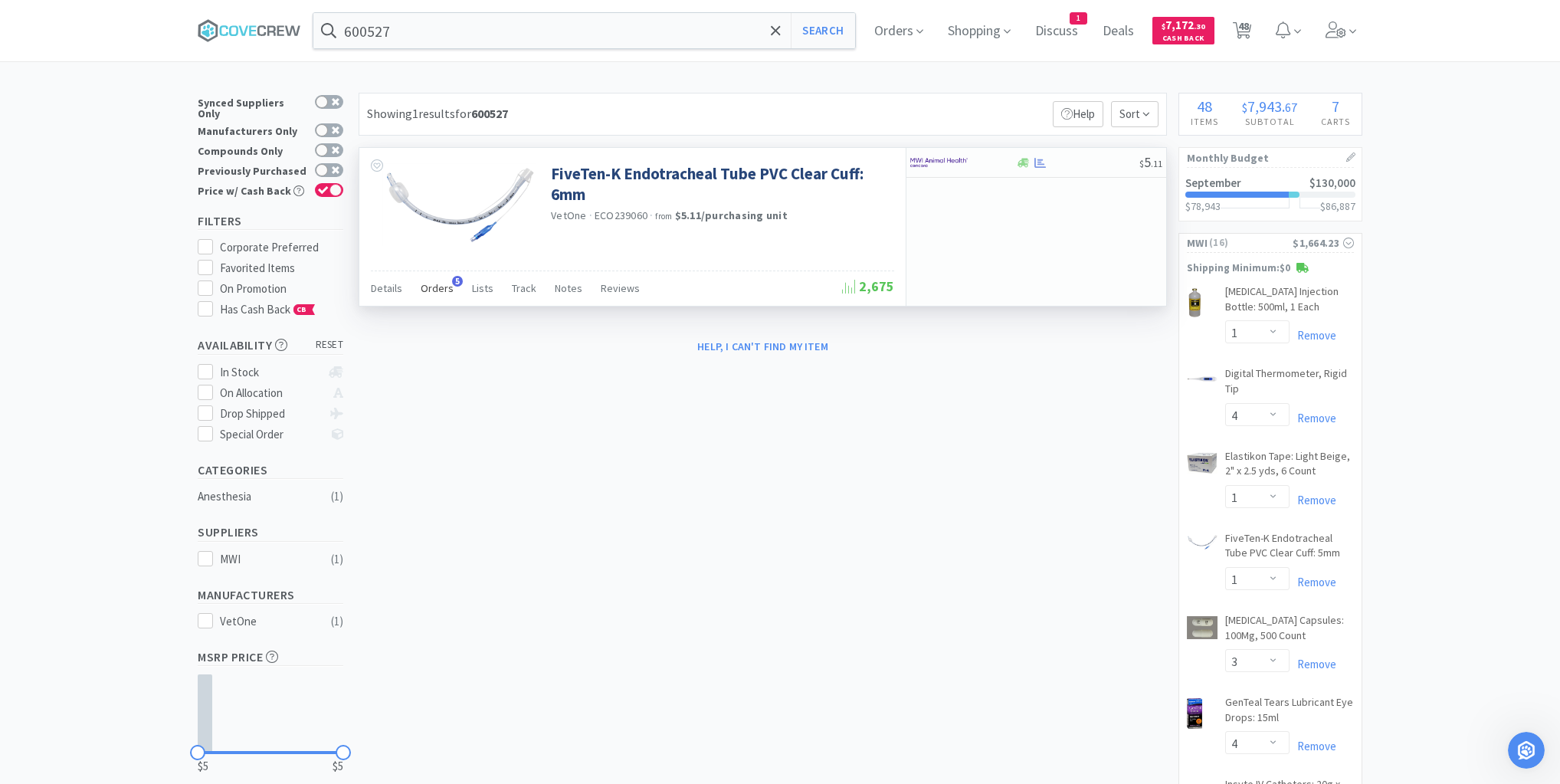
click at [429, 288] on span "Orders" at bounding box center [437, 288] width 33 height 14
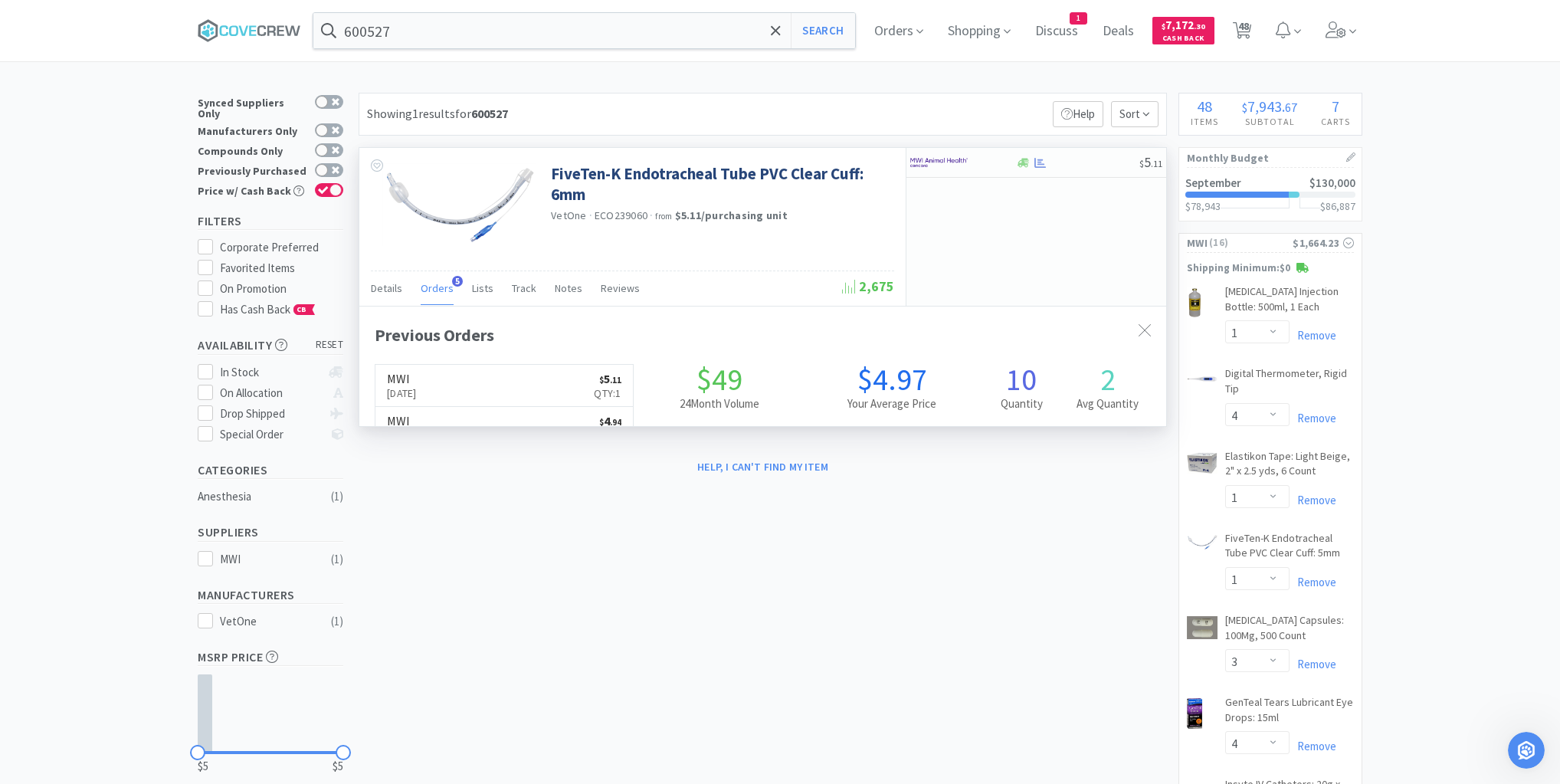
scroll to position [396, 807]
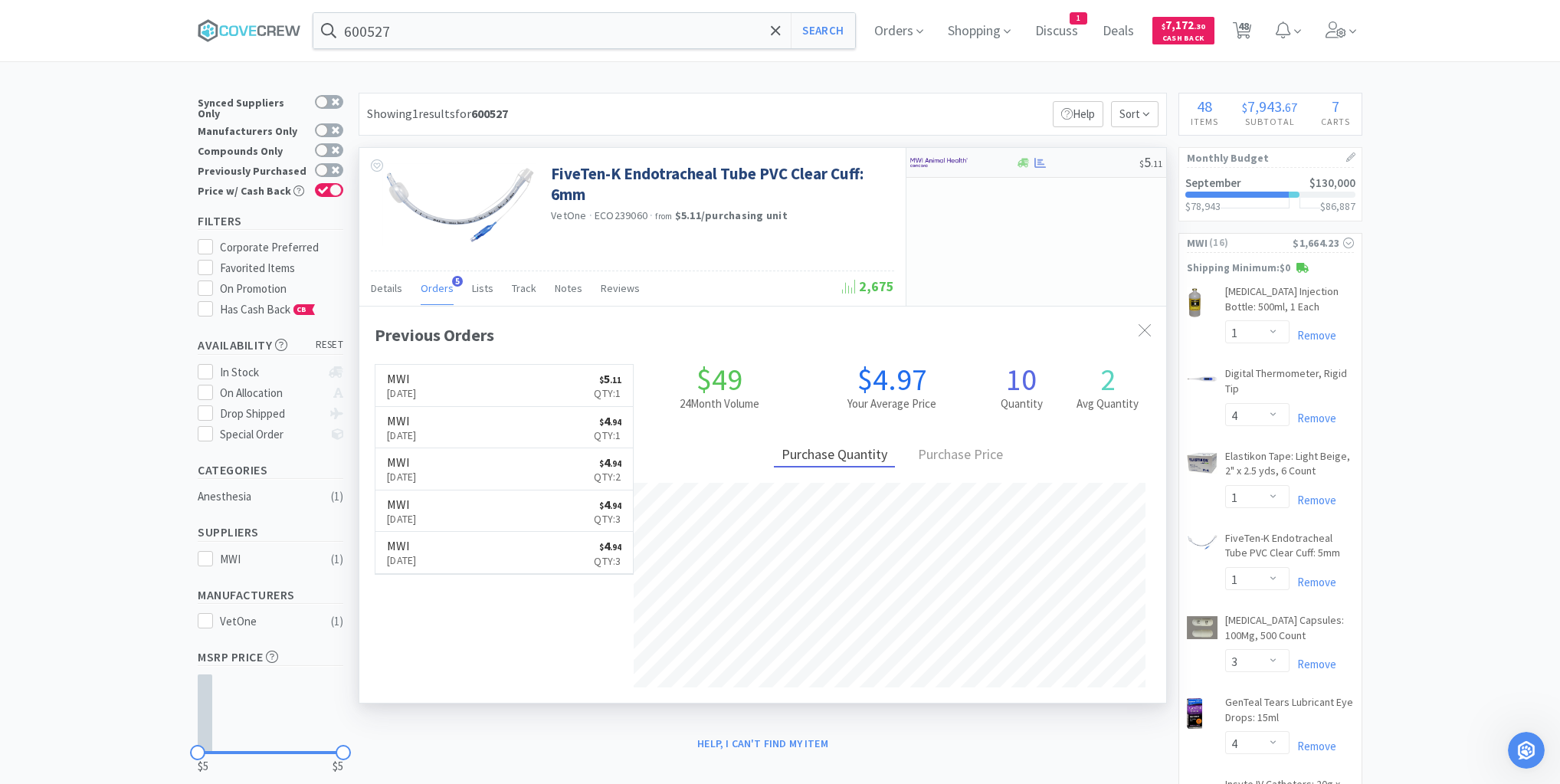
click at [1072, 163] on div at bounding box center [1077, 163] width 124 height 11
select select "1"
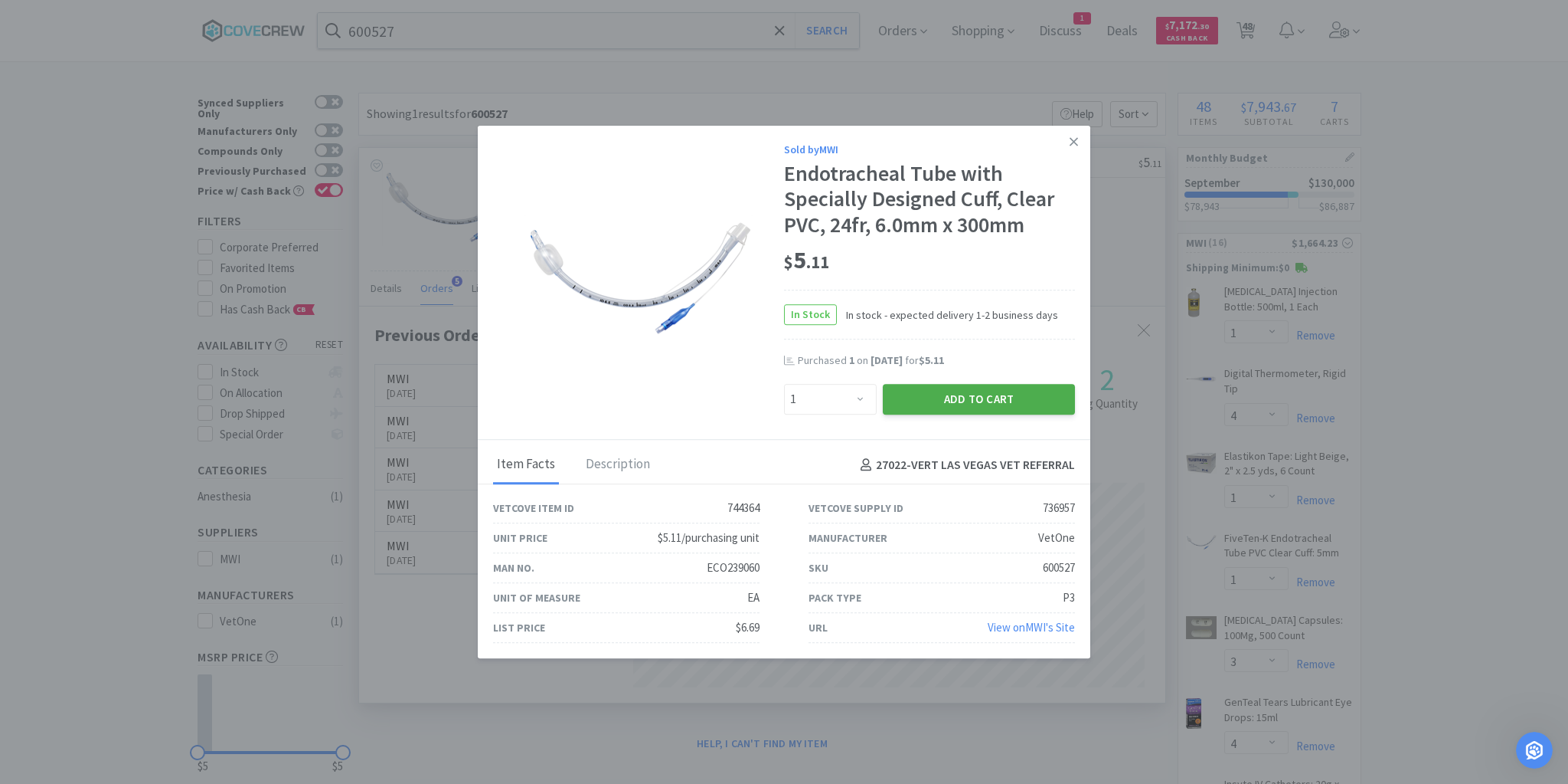
click at [1006, 401] on button "Add to Cart" at bounding box center [978, 399] width 192 height 30
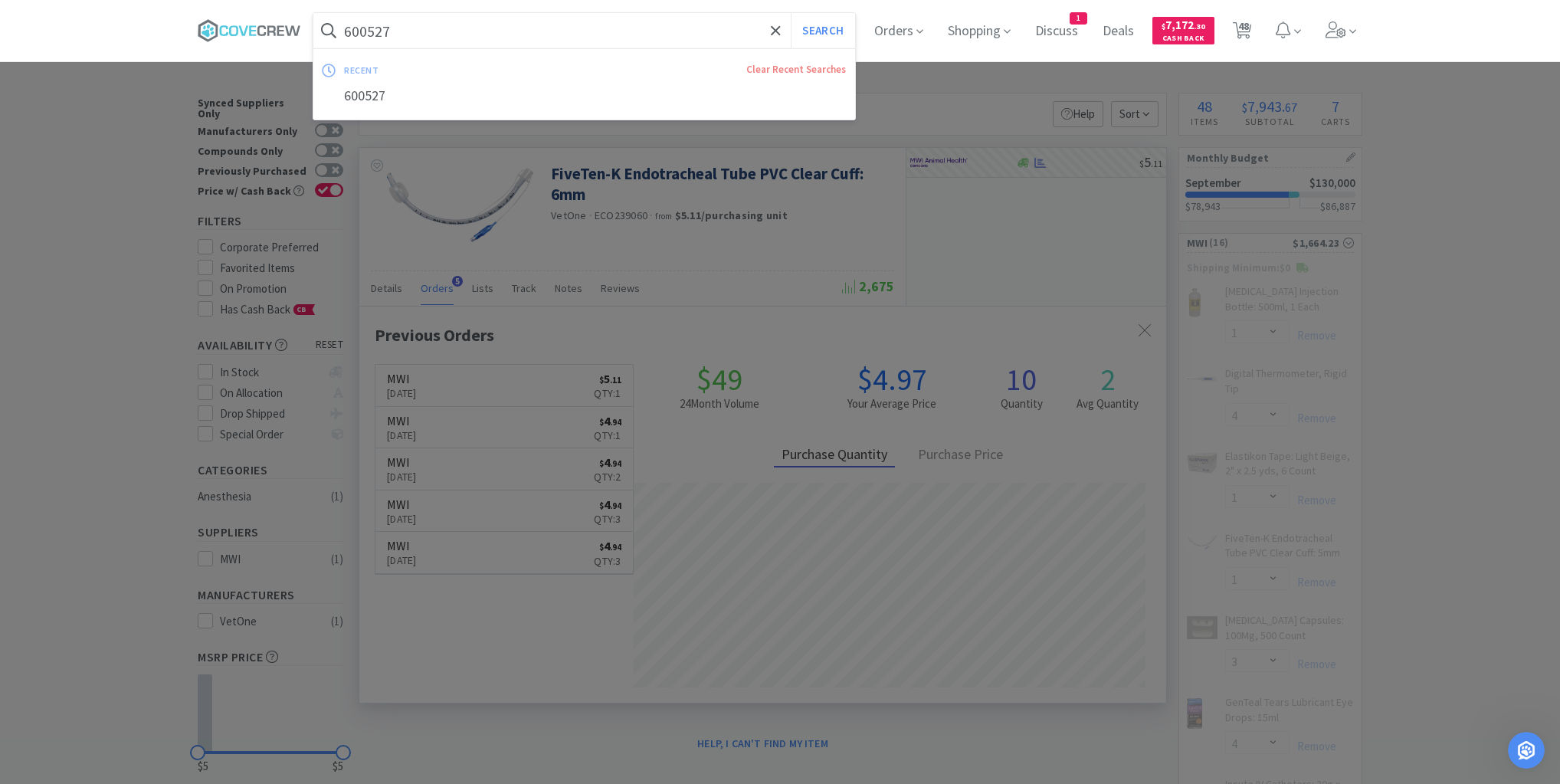
type input "60052"
select select "1"
select select "3"
select select "4"
select select "2"
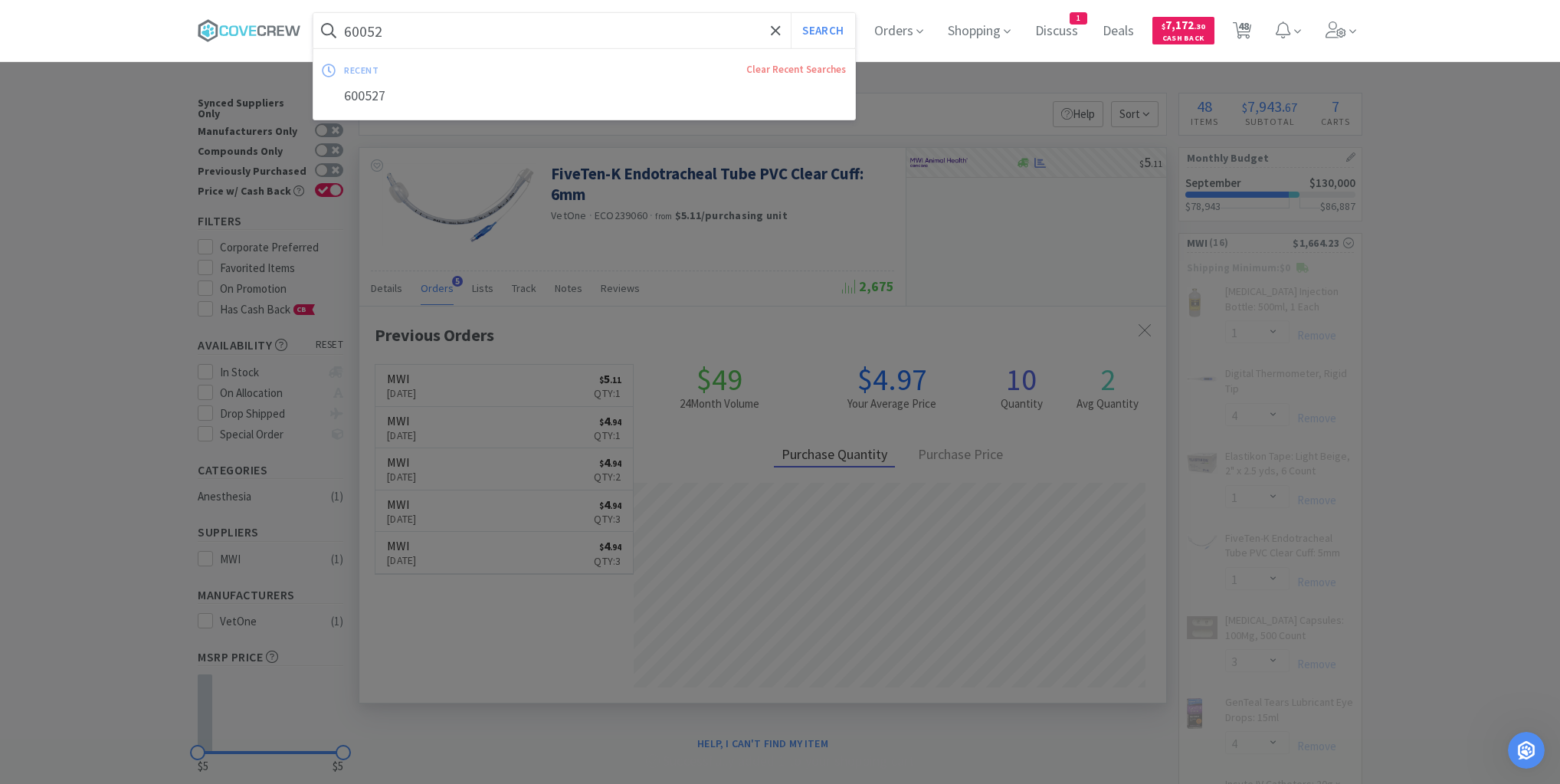
select select "1"
select select "10"
select select "5"
select select "3"
select select "4"
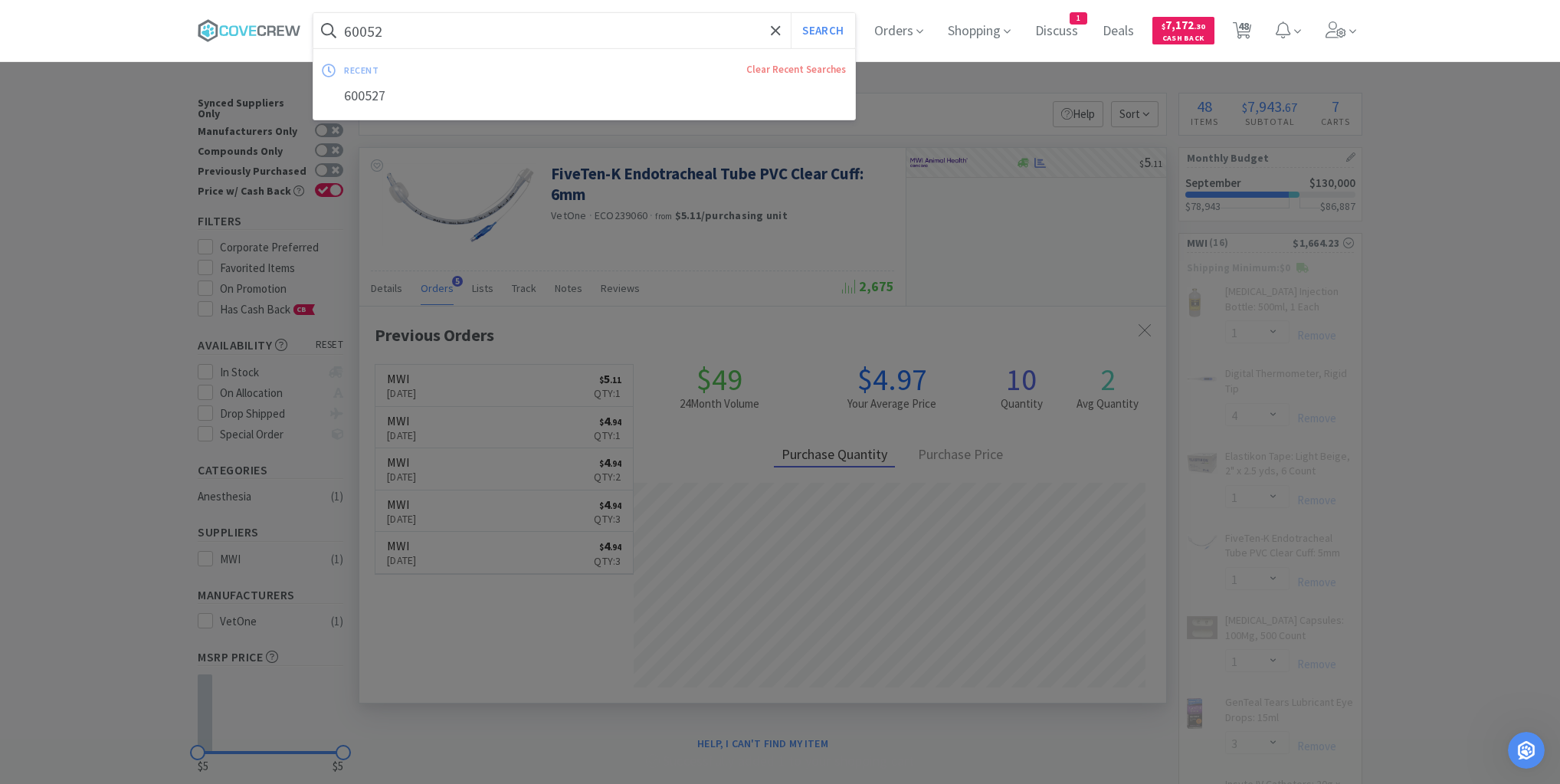
select select "100"
select select "20"
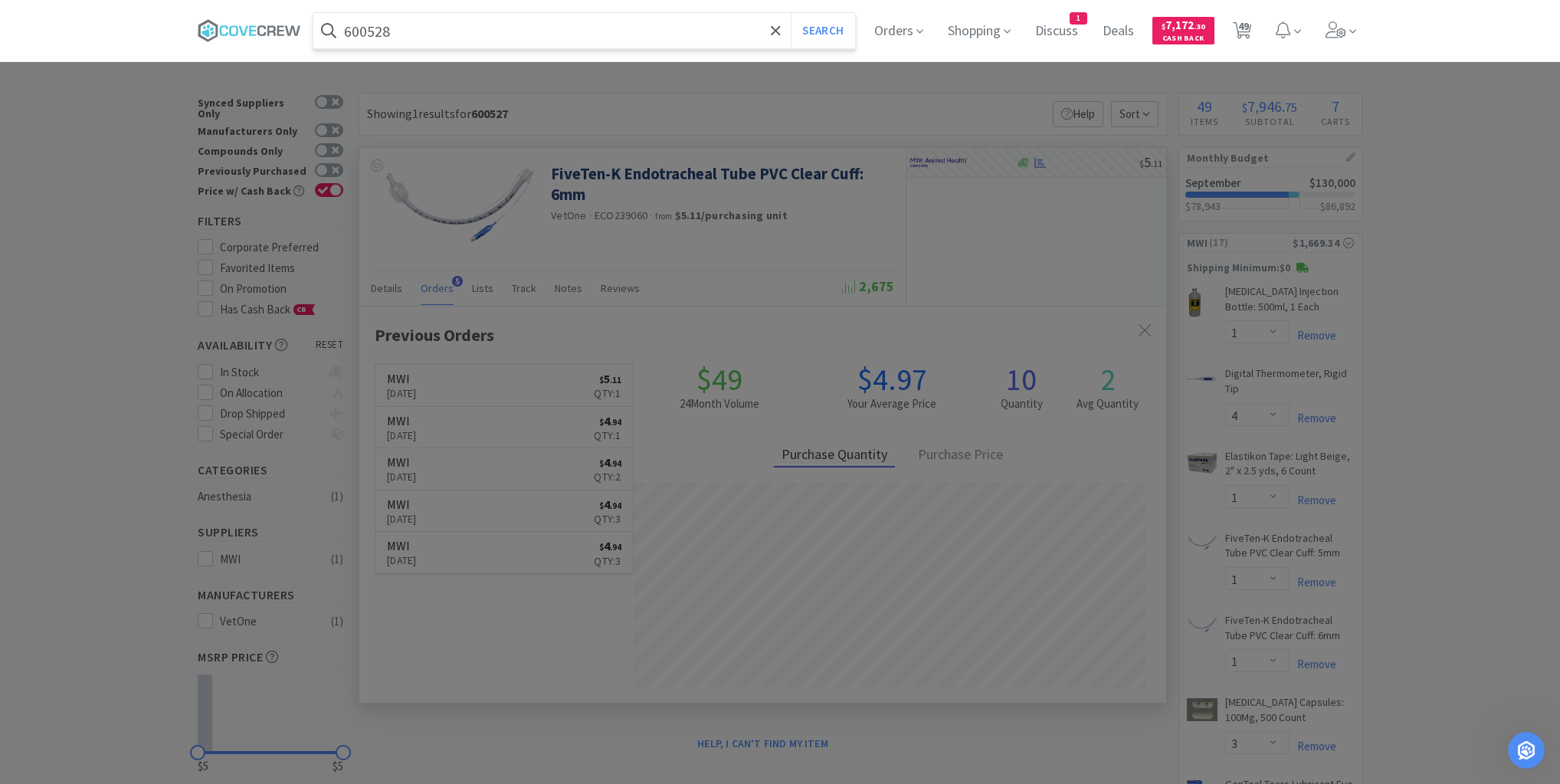
type input "600528"
click at [791, 13] on button "Search" at bounding box center [822, 30] width 63 height 35
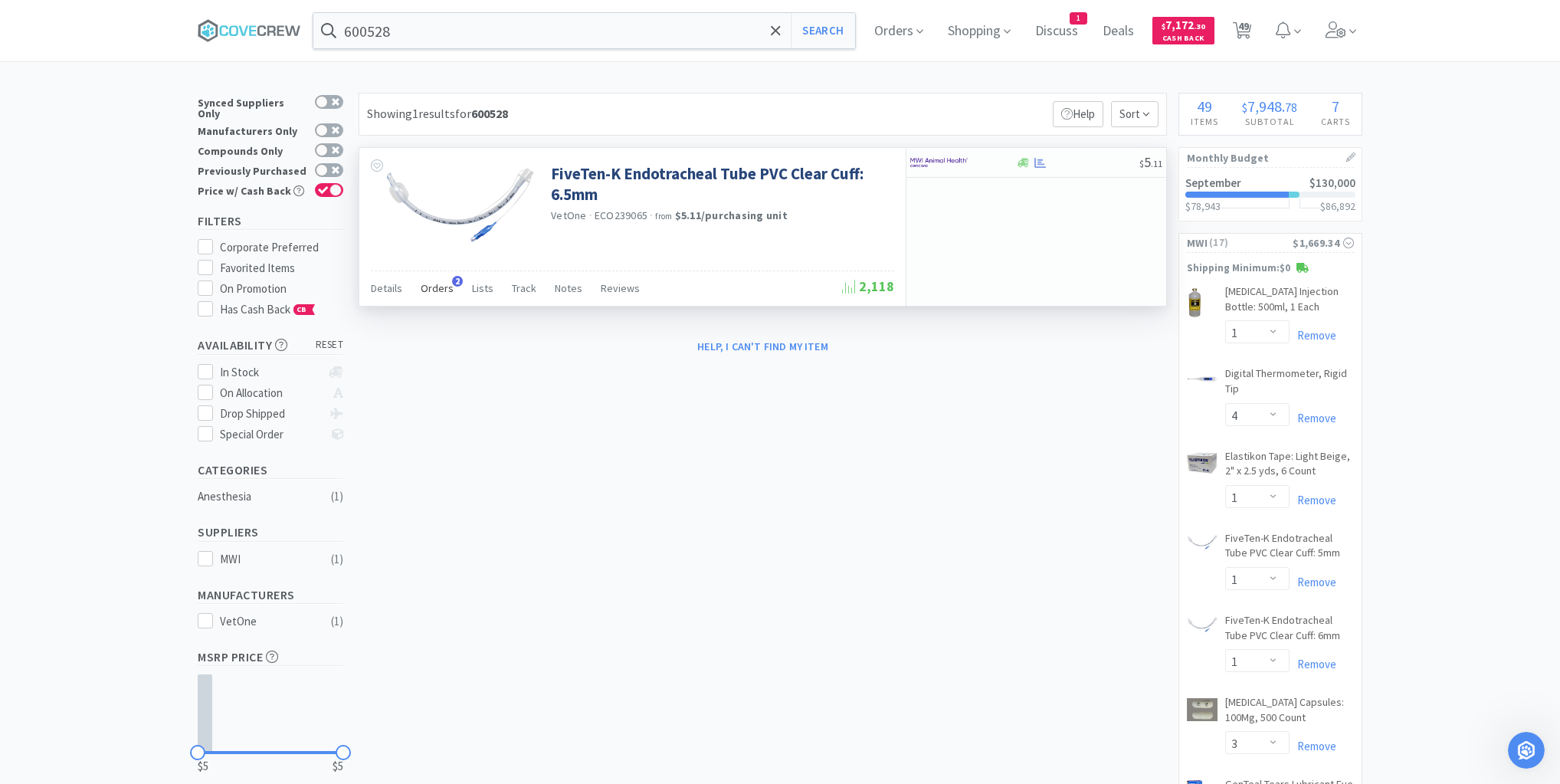
click at [440, 284] on span "Orders" at bounding box center [437, 288] width 33 height 14
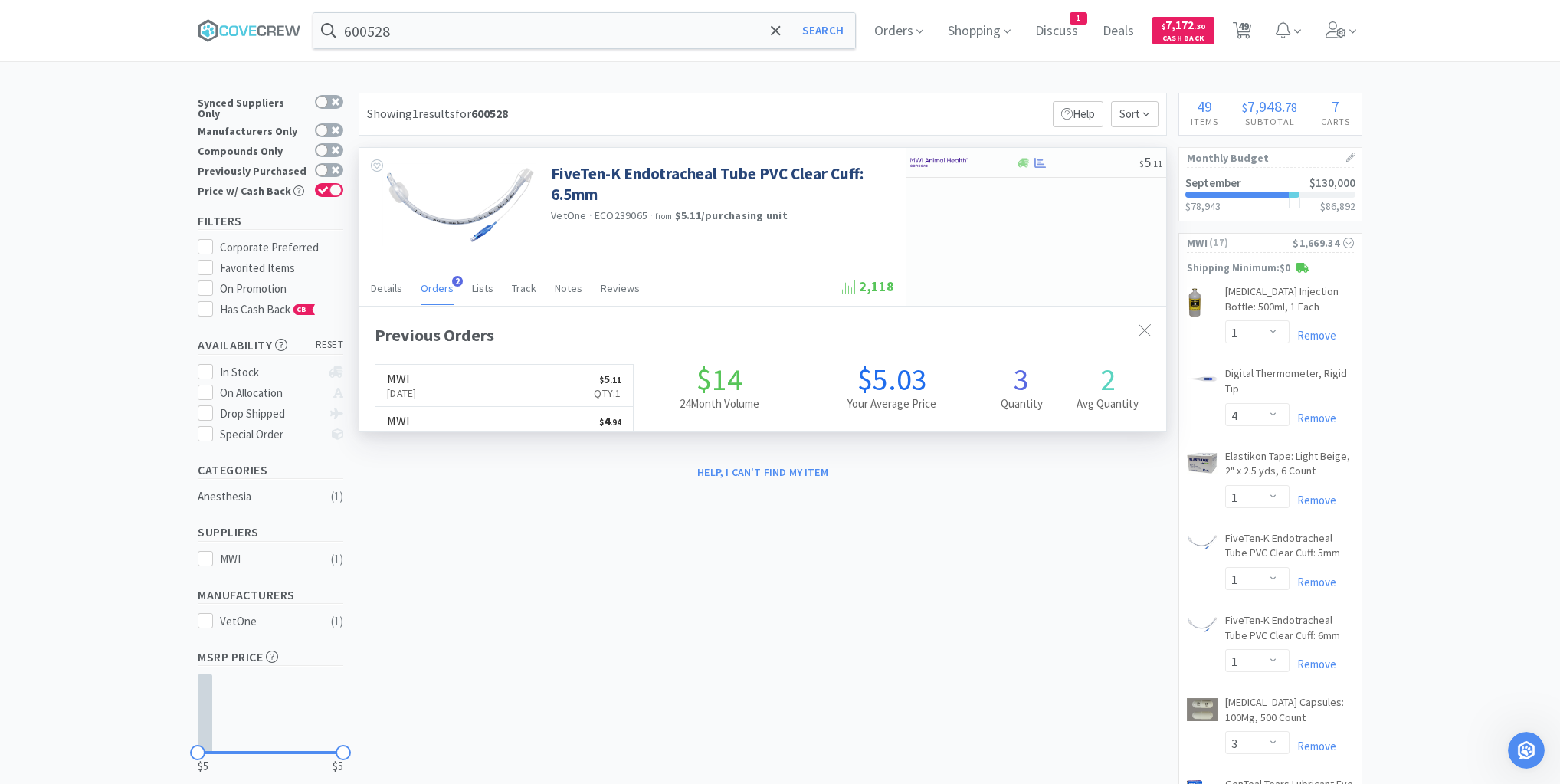
scroll to position [396, 807]
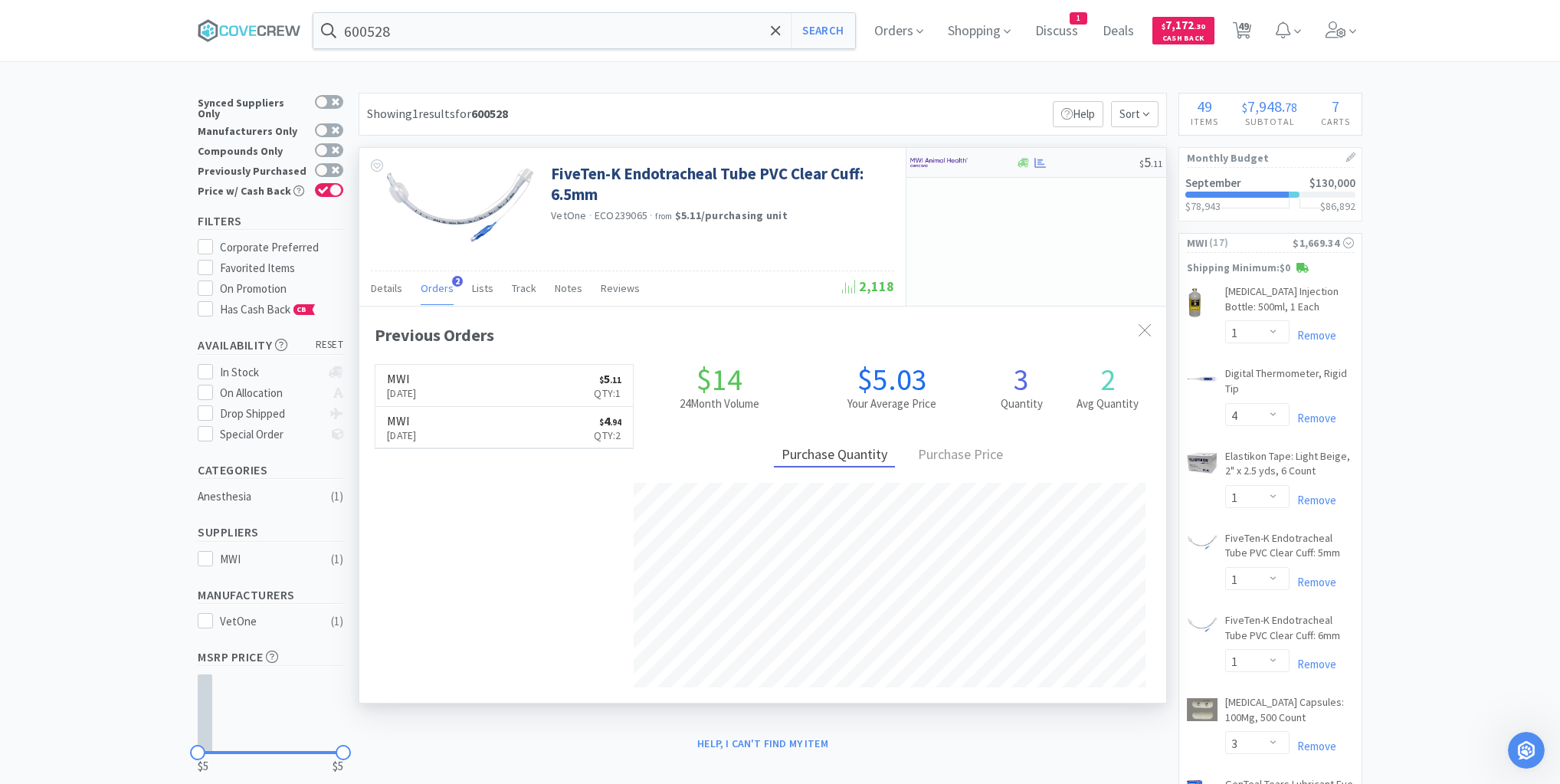
click at [1066, 163] on div at bounding box center [1077, 163] width 124 height 11
select select "1"
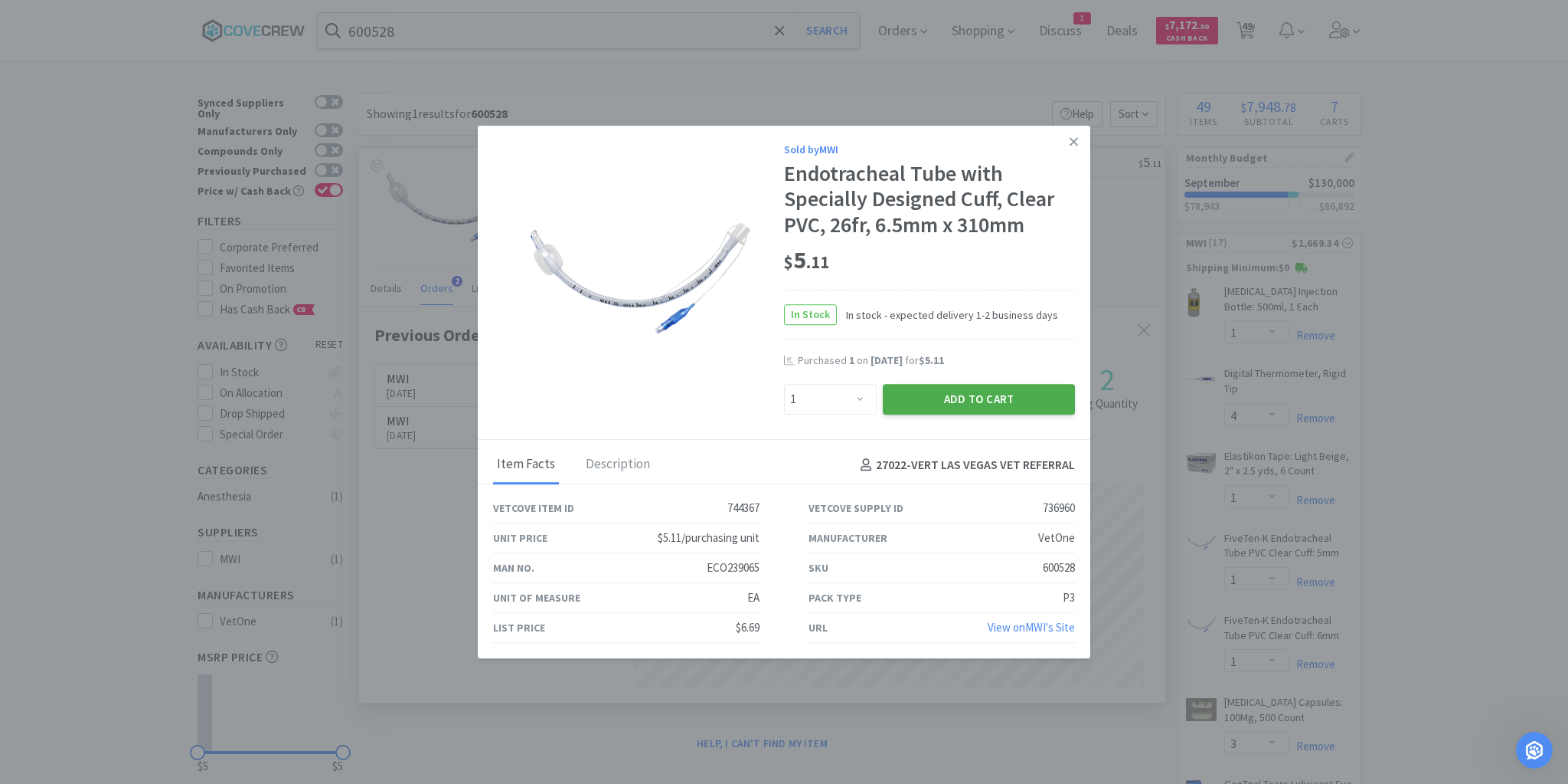
click at [988, 387] on button "Add to Cart" at bounding box center [978, 399] width 192 height 30
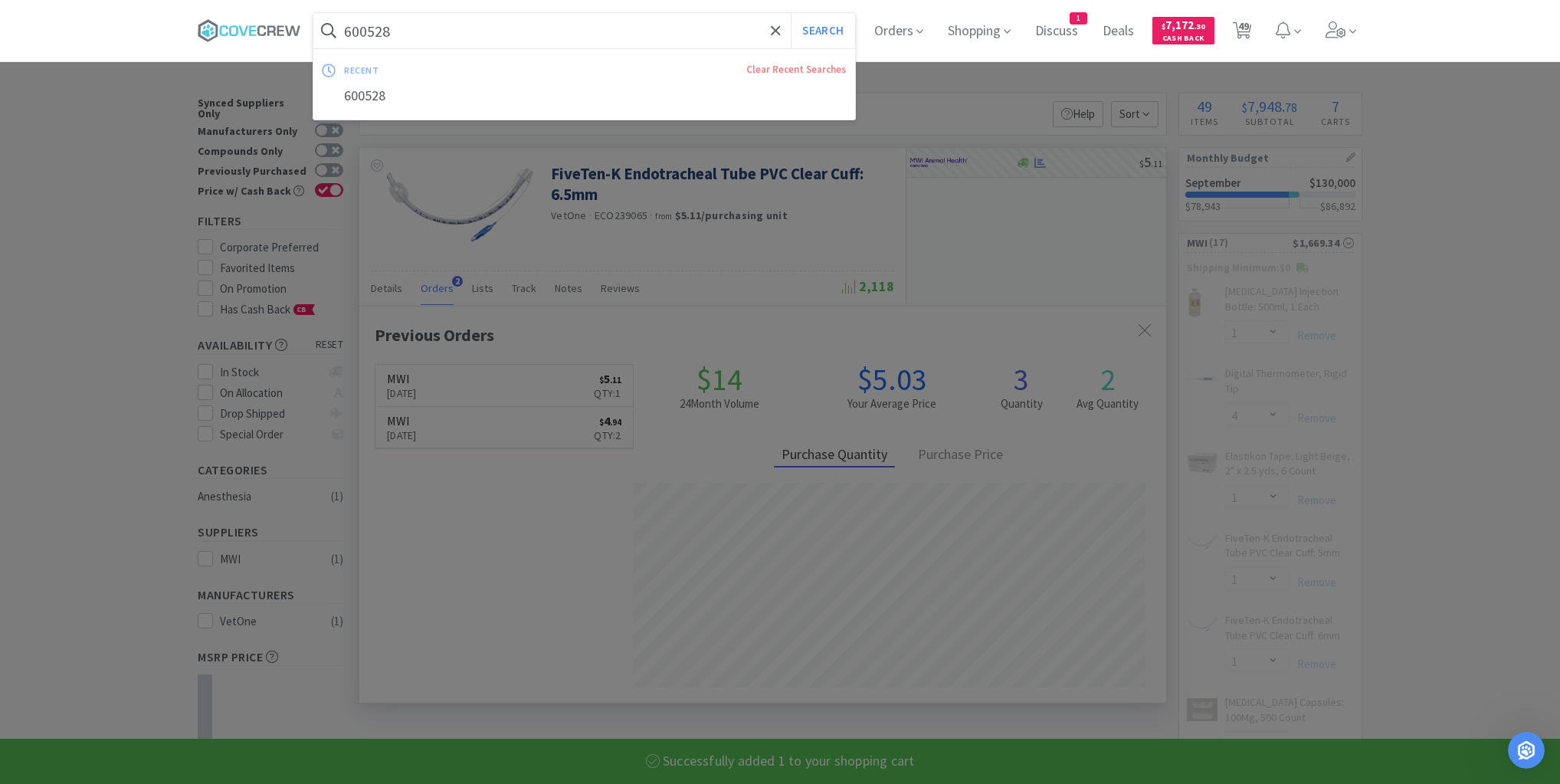
click at [640, 30] on input "600528" at bounding box center [584, 30] width 542 height 35
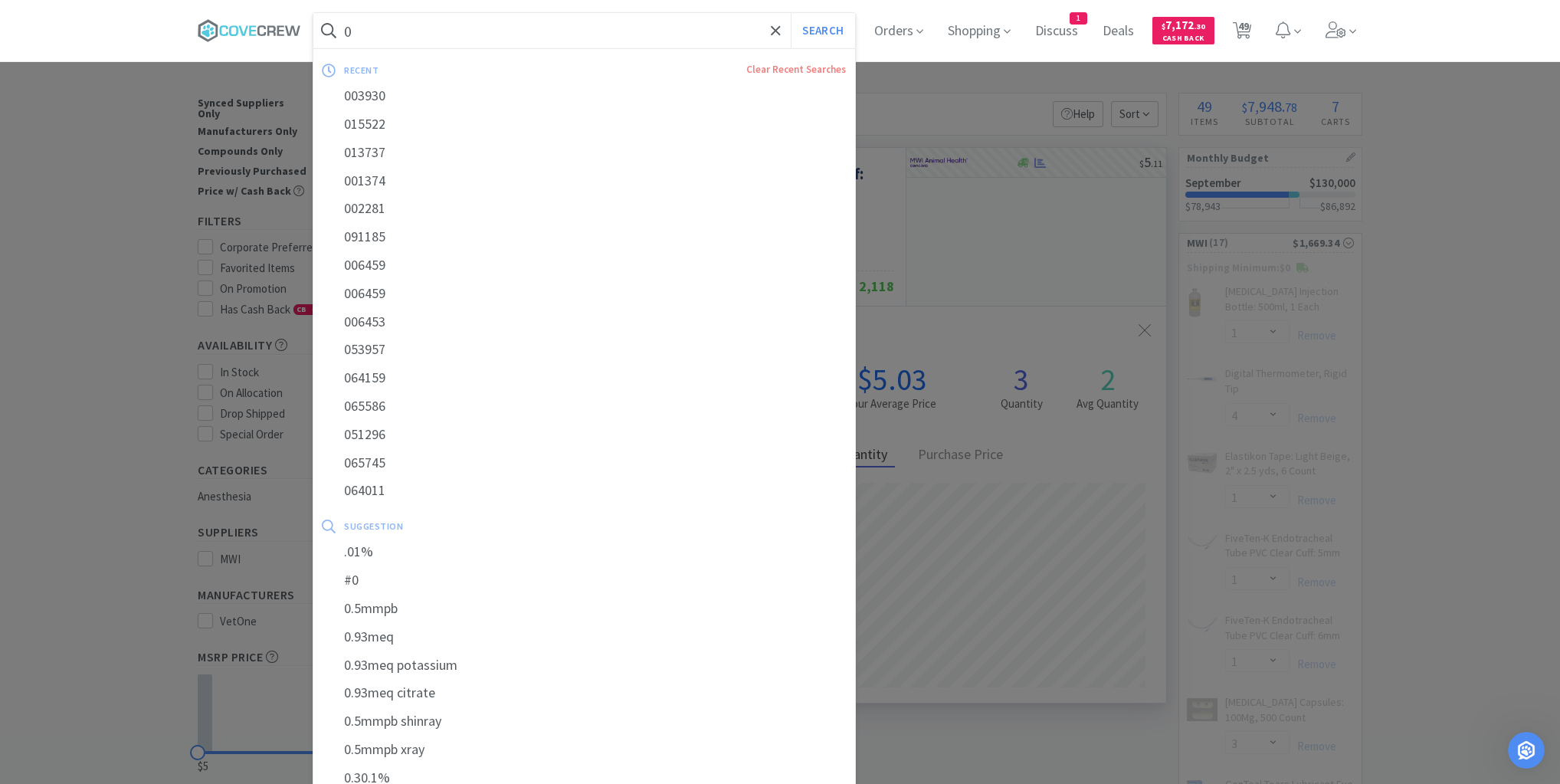
type input "04"
select select "1"
select select "3"
select select "4"
select select "2"
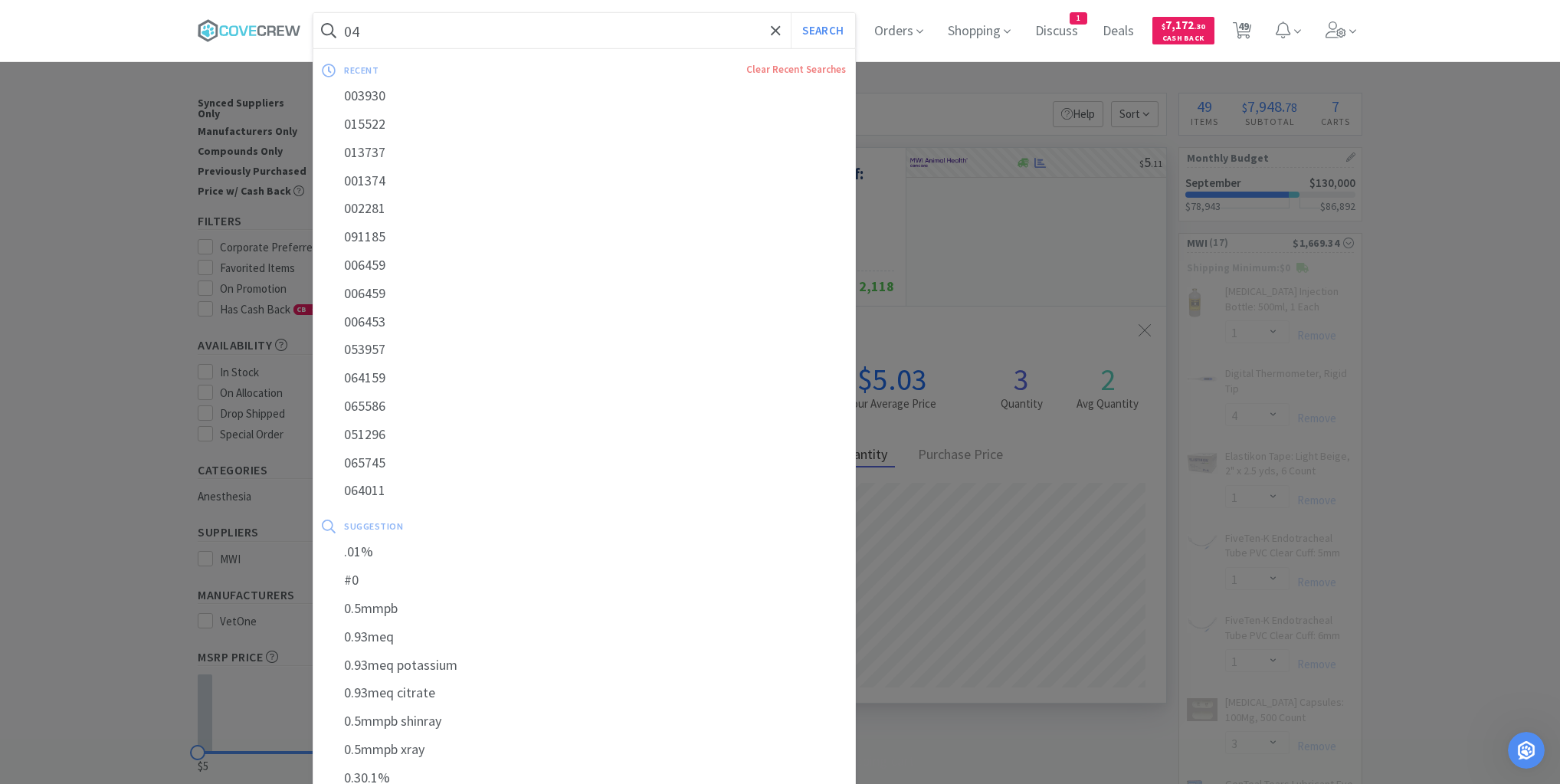
select select "1"
select select "10"
select select "5"
select select "3"
select select "4"
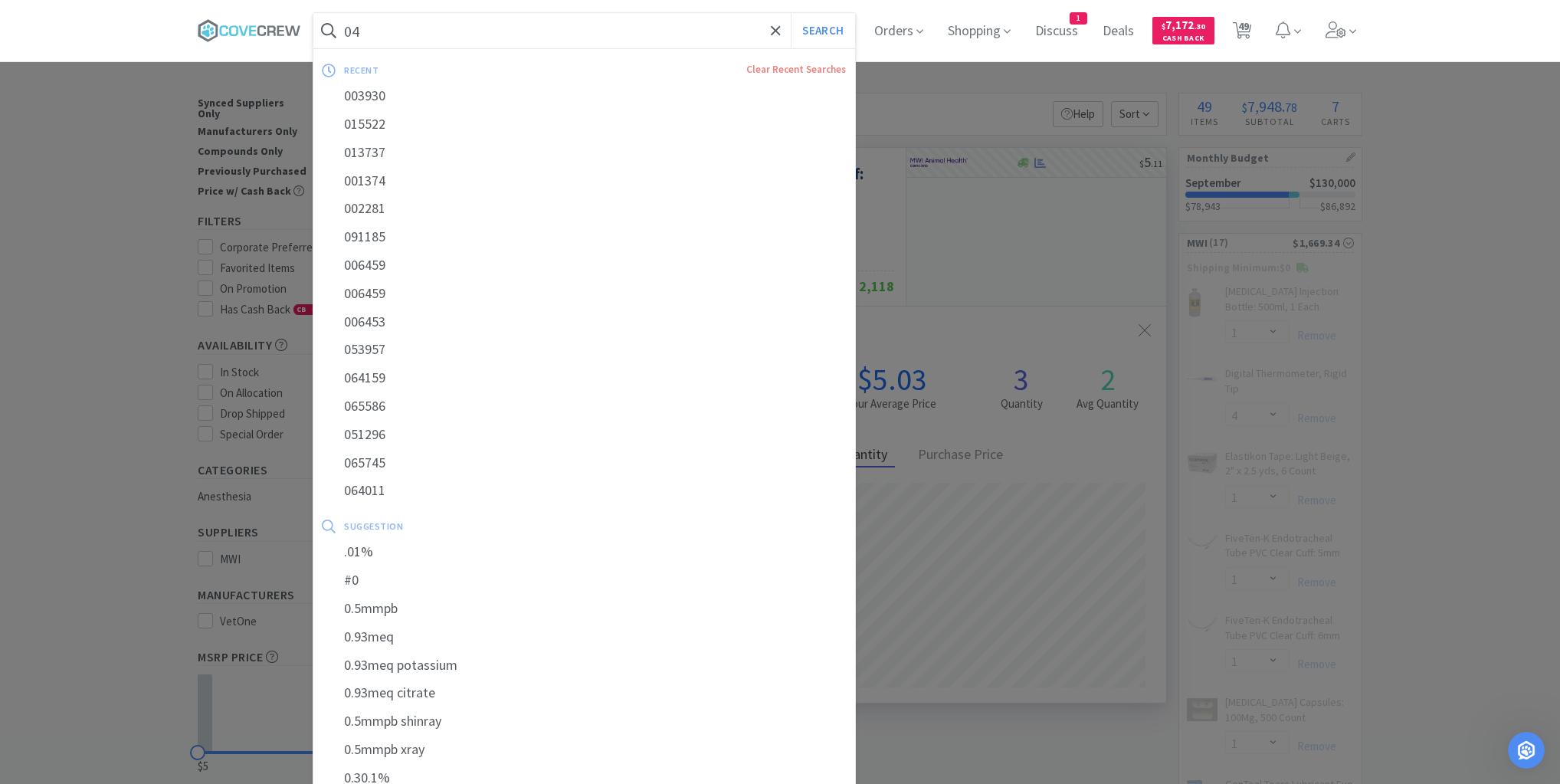
select select "100"
select select "20"
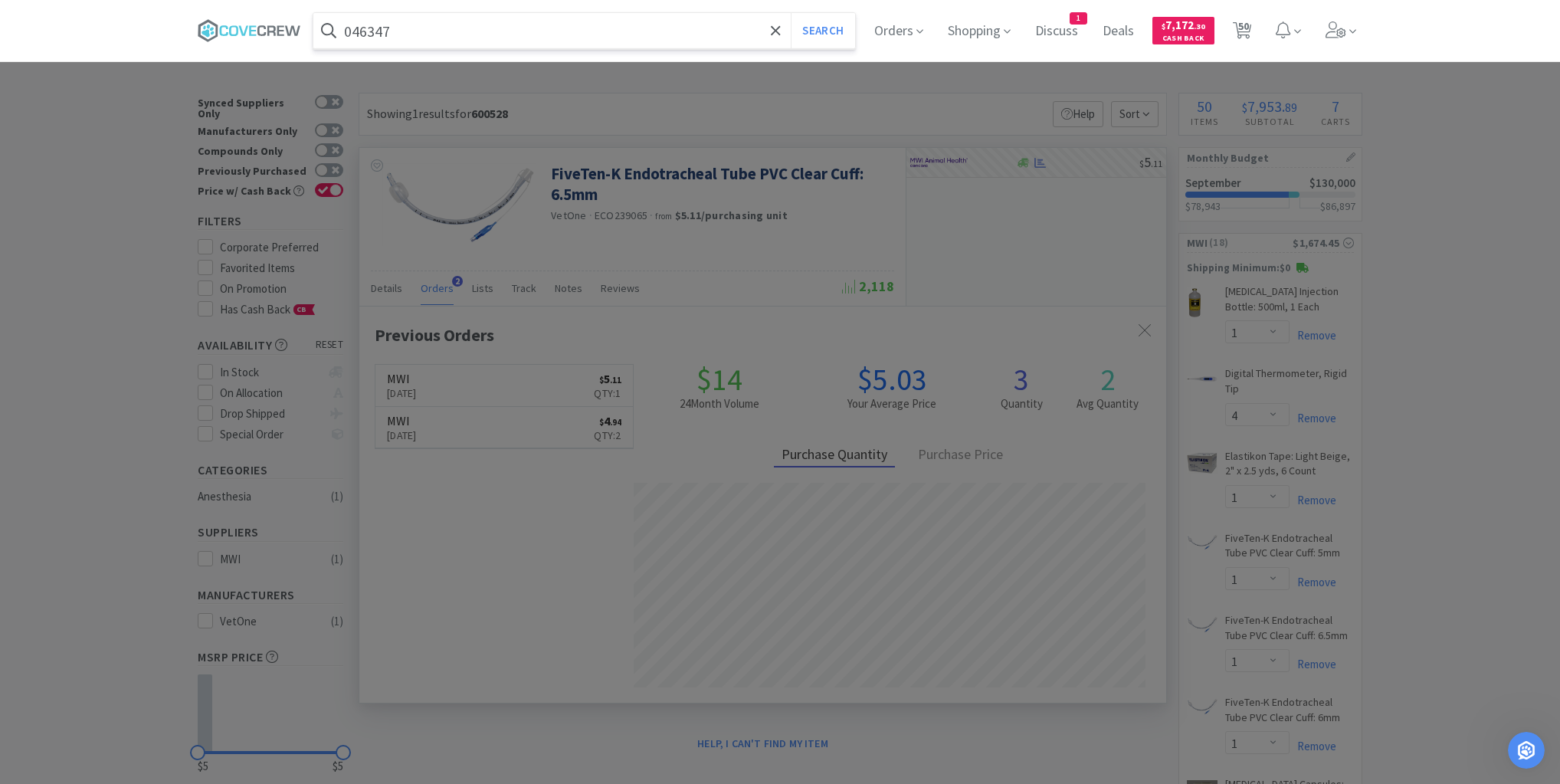
type input "046347"
click at [791, 13] on button "Search" at bounding box center [822, 30] width 63 height 35
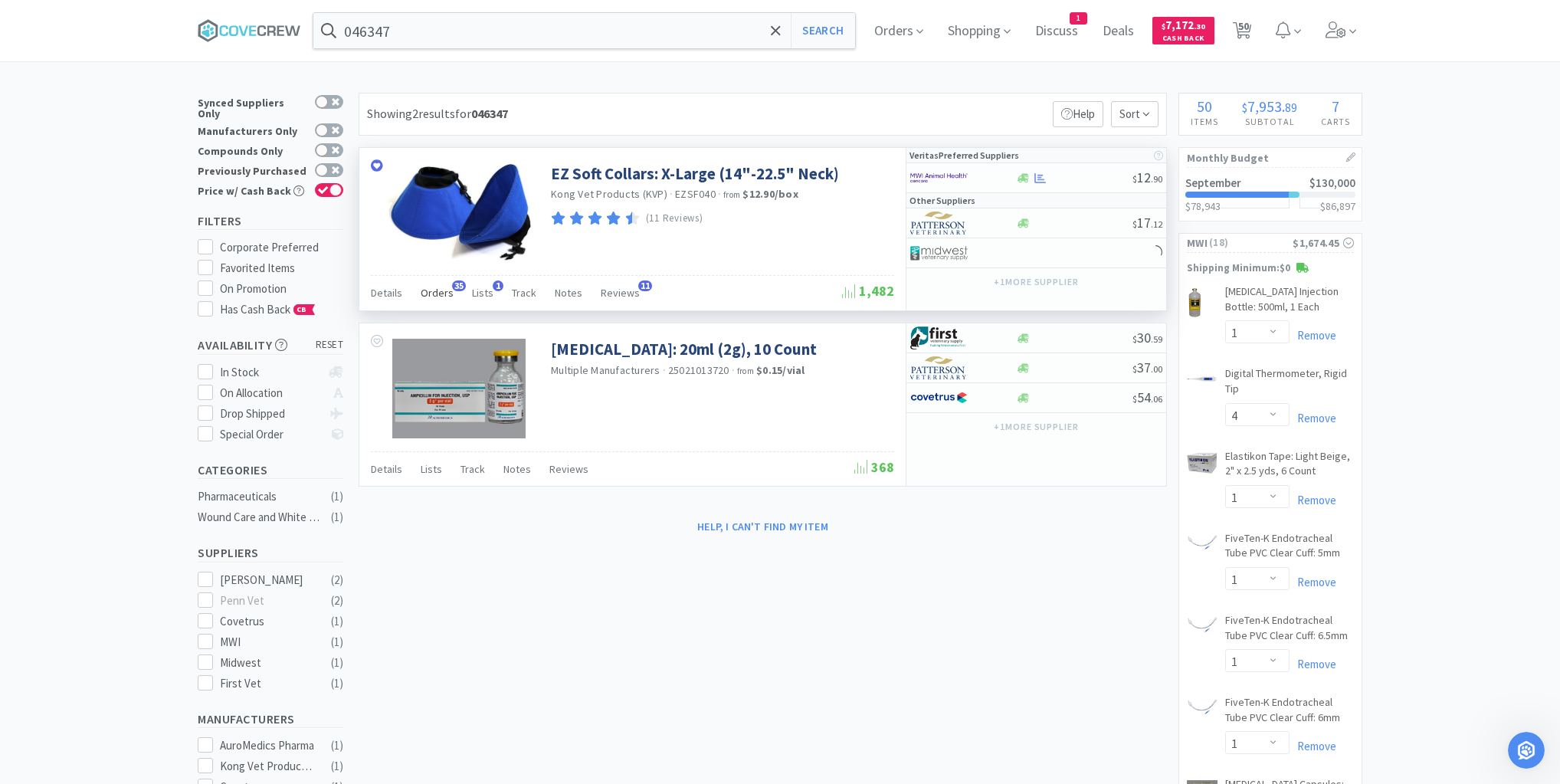
click at [440, 294] on span "Orders" at bounding box center [437, 293] width 33 height 14
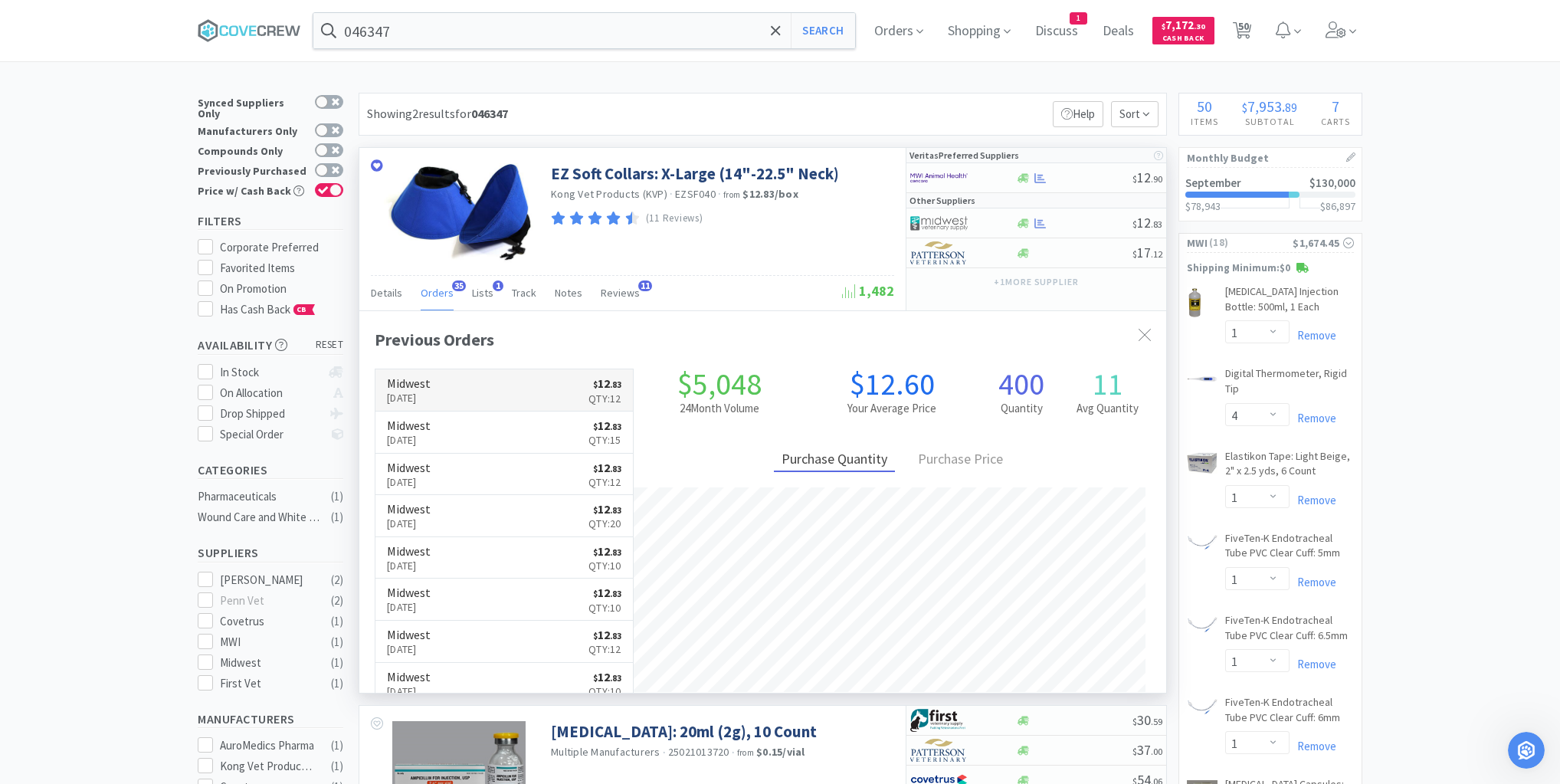
scroll to position [411, 807]
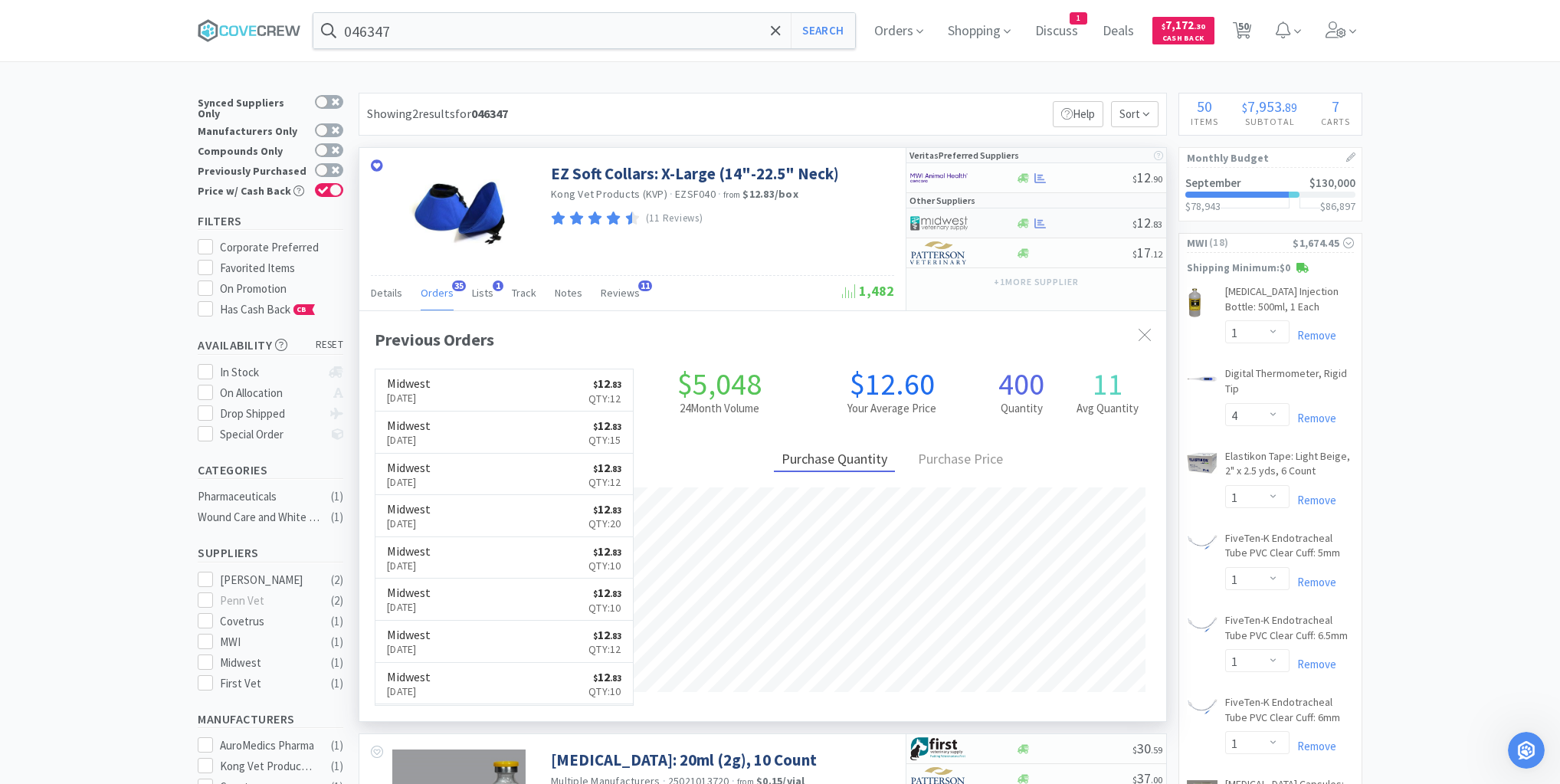
click at [1073, 223] on div at bounding box center [1074, 223] width 117 height 11
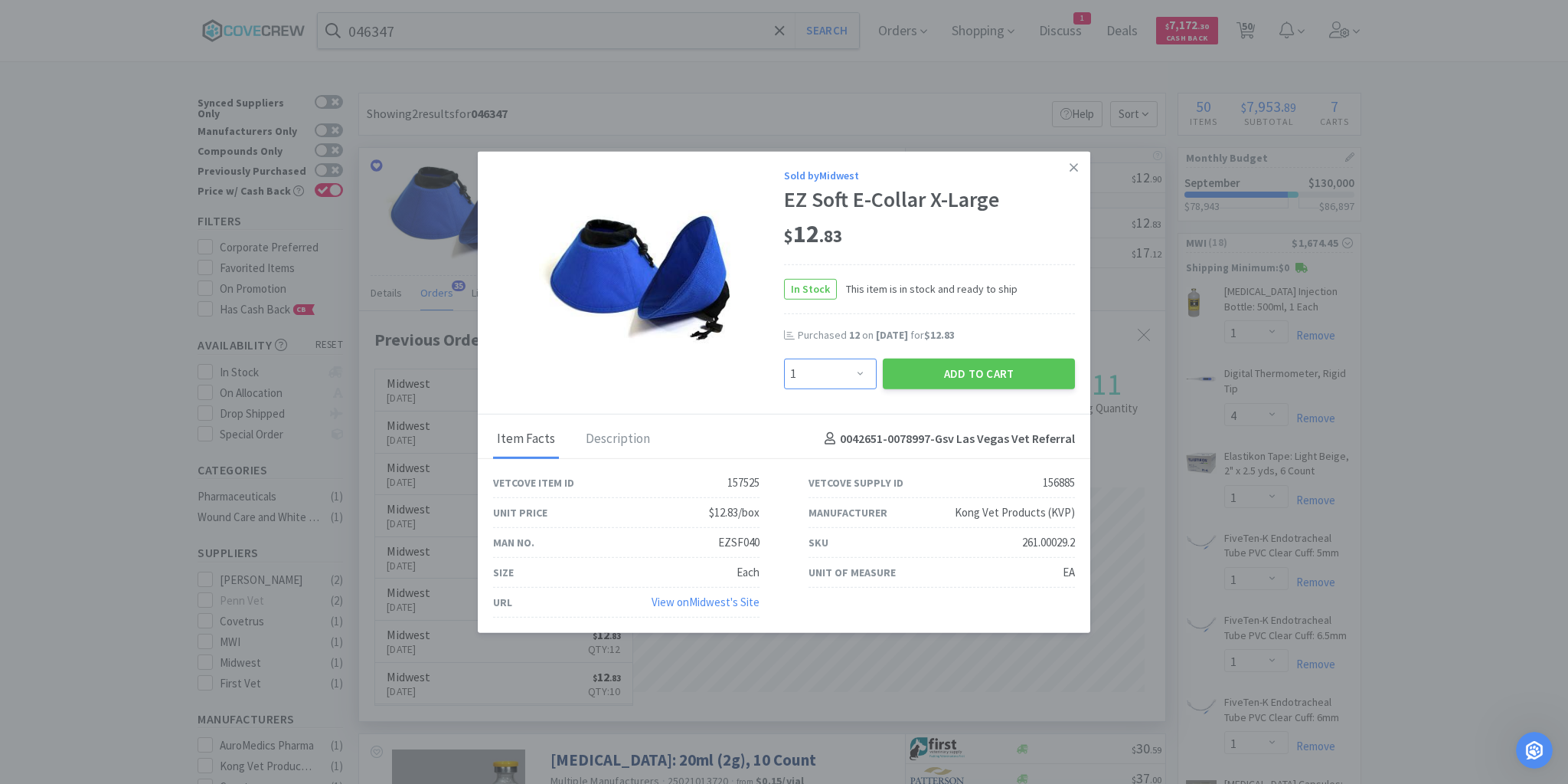
click at [860, 369] on select "Enter Quantity 1 2 3 4 5 6 7 8 9 10 11 12 13 14 15 16 17 18 19 20 Enter Quantity" at bounding box center [830, 373] width 93 height 30
select select "4"
click at [784, 359] on select "Enter Quantity 1 2 3 4 5 6 7 8 9 10 11 12 13 14 15 16 17 18 19 20 Enter Quantity" at bounding box center [830, 373] width 93 height 30
click at [964, 372] on button "Add to Cart" at bounding box center [978, 373] width 192 height 30
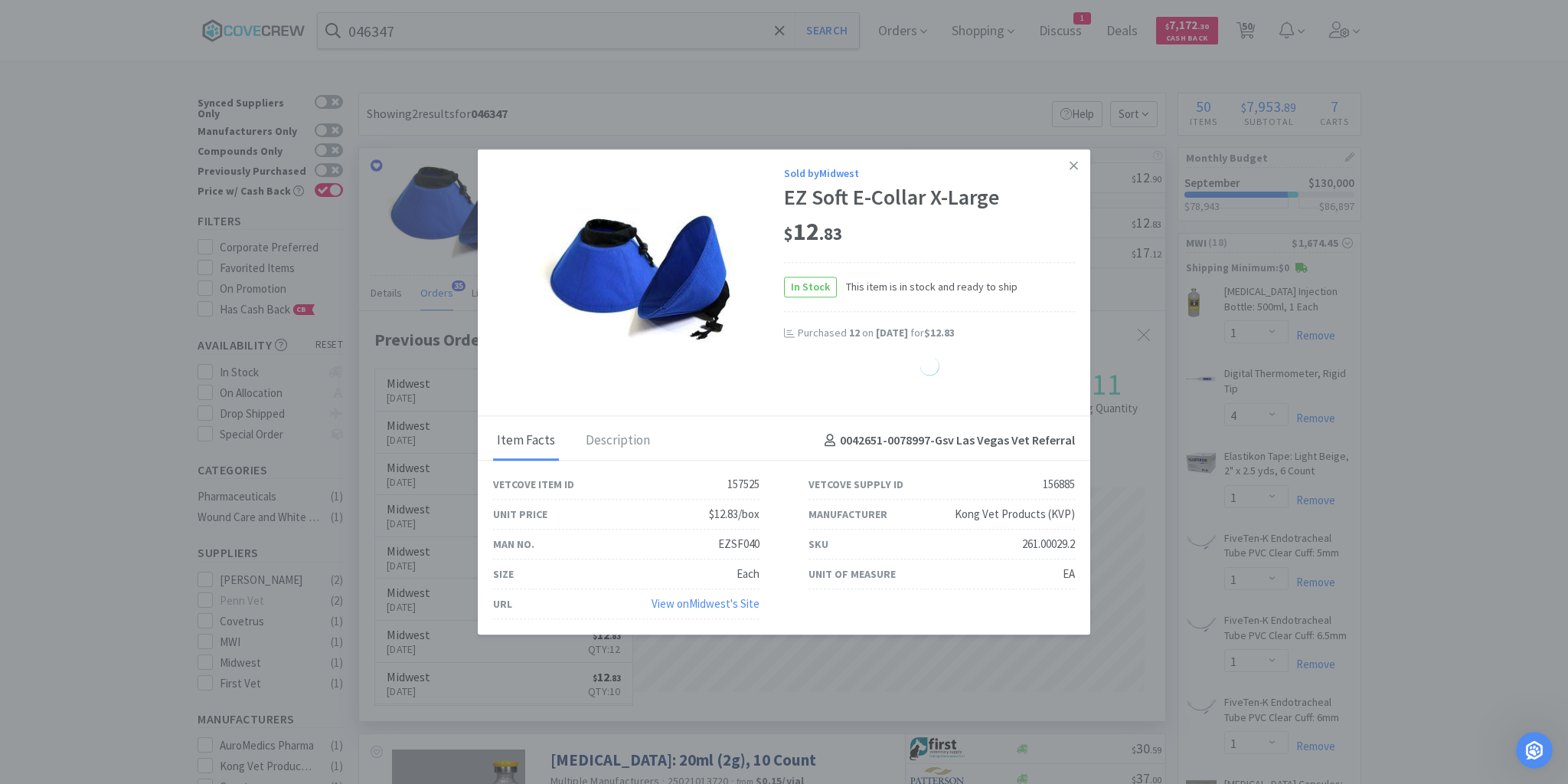
select select "4"
select select "5"
select select "3"
select select "1"
select select "4"
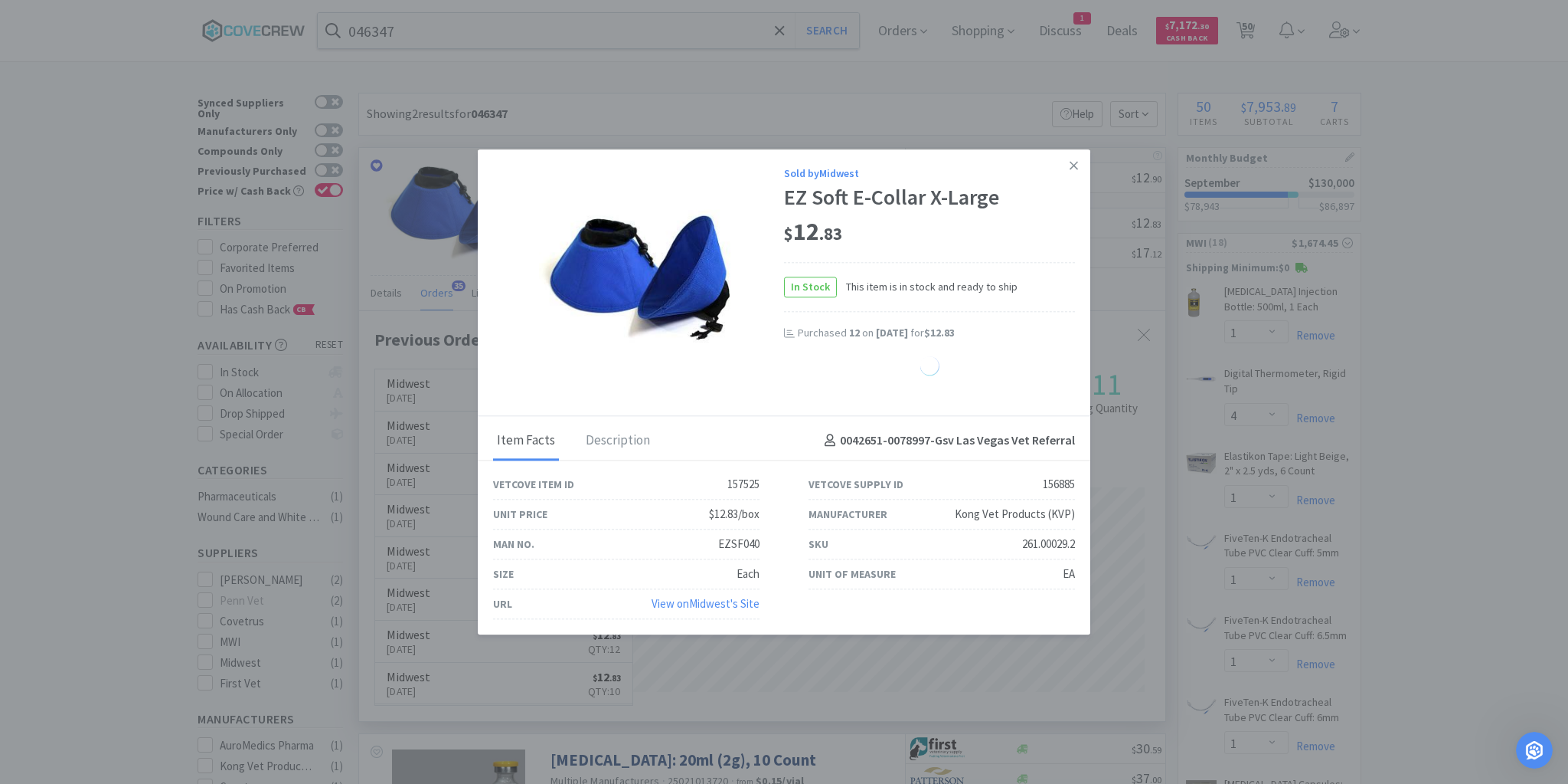
select select "1"
select select "10"
select select "2"
select select "6"
select select "2"
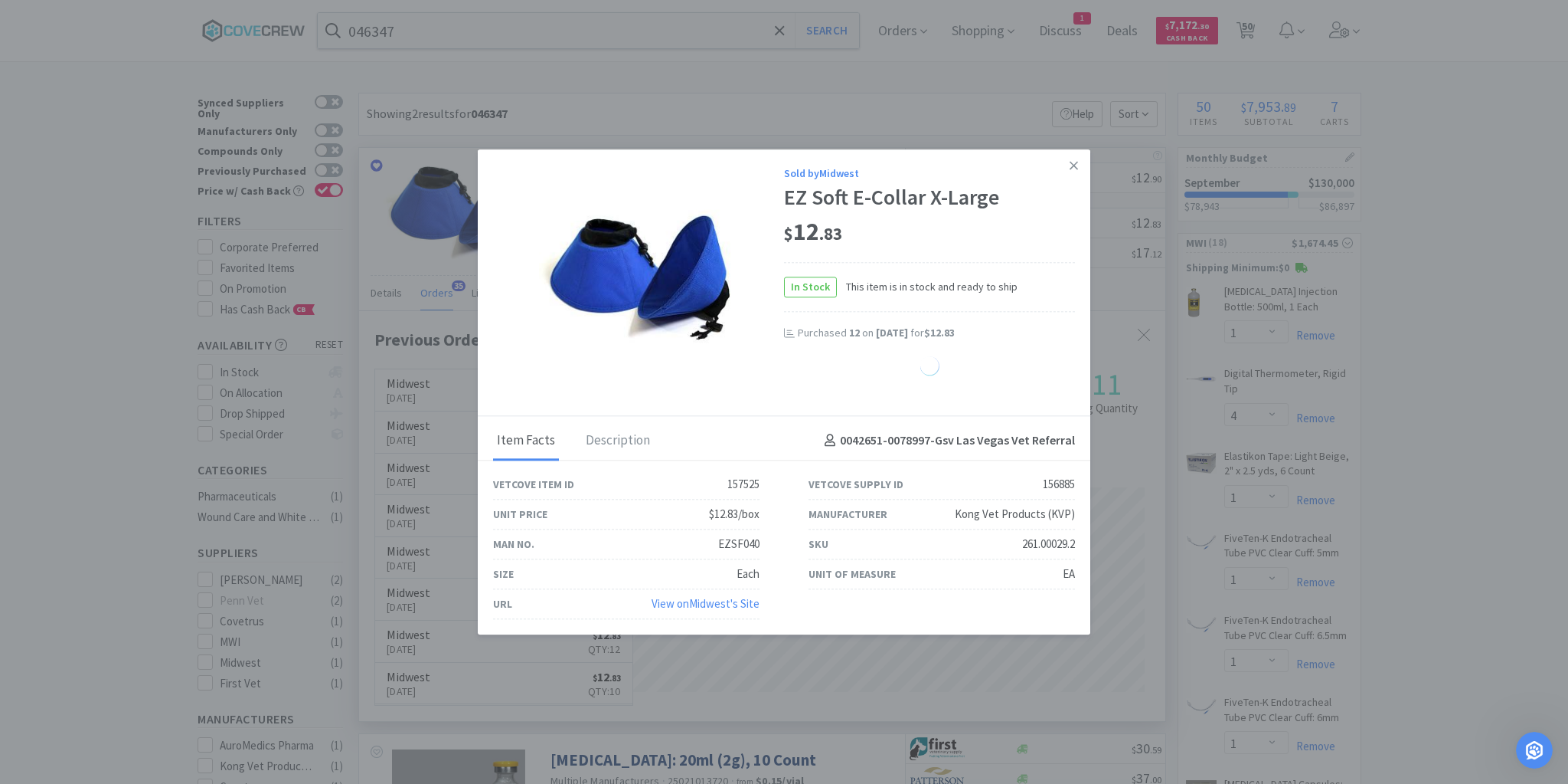
select select "6"
select select "4"
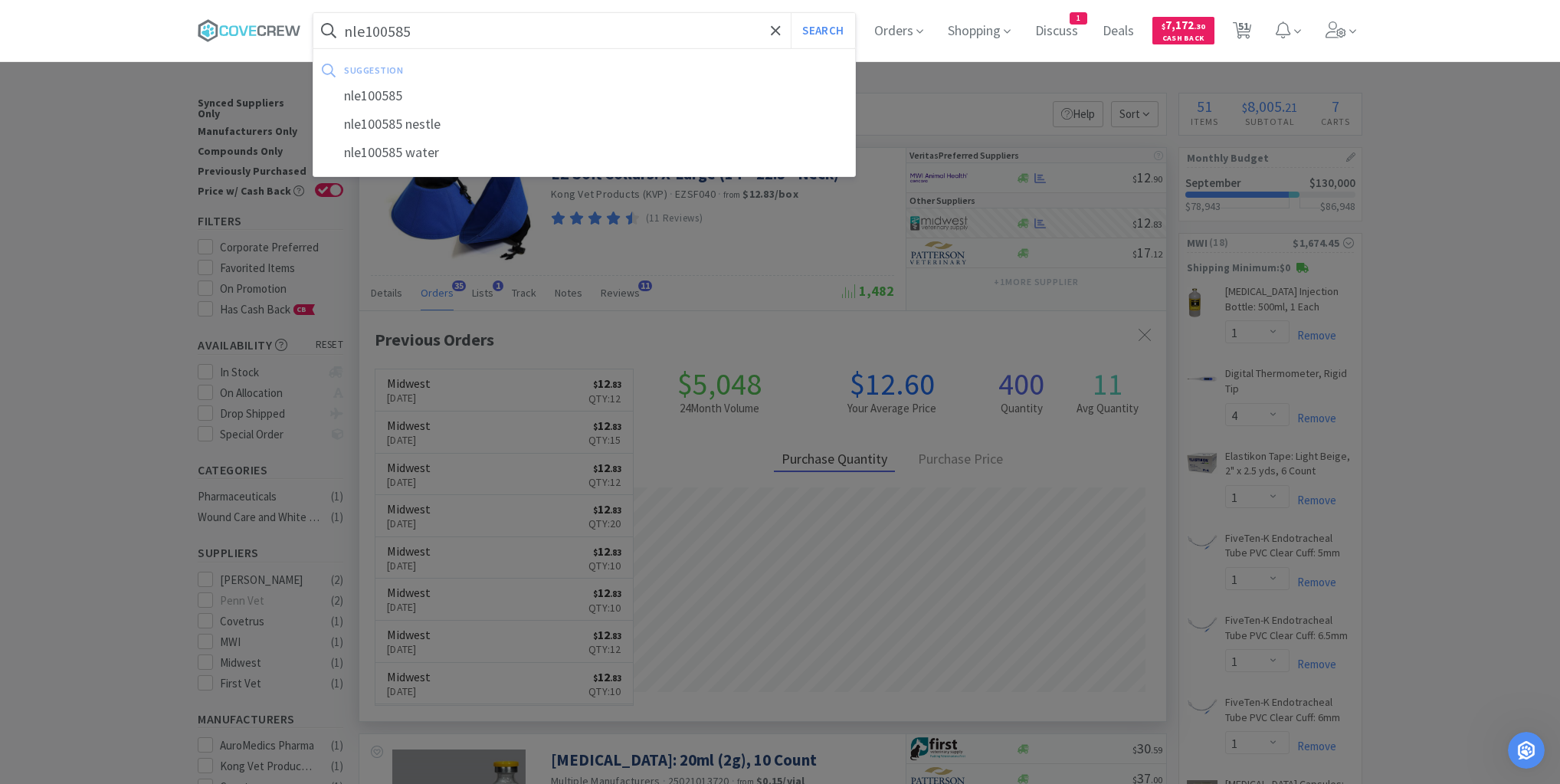
click at [791, 13] on button "Search" at bounding box center [822, 30] width 63 height 35
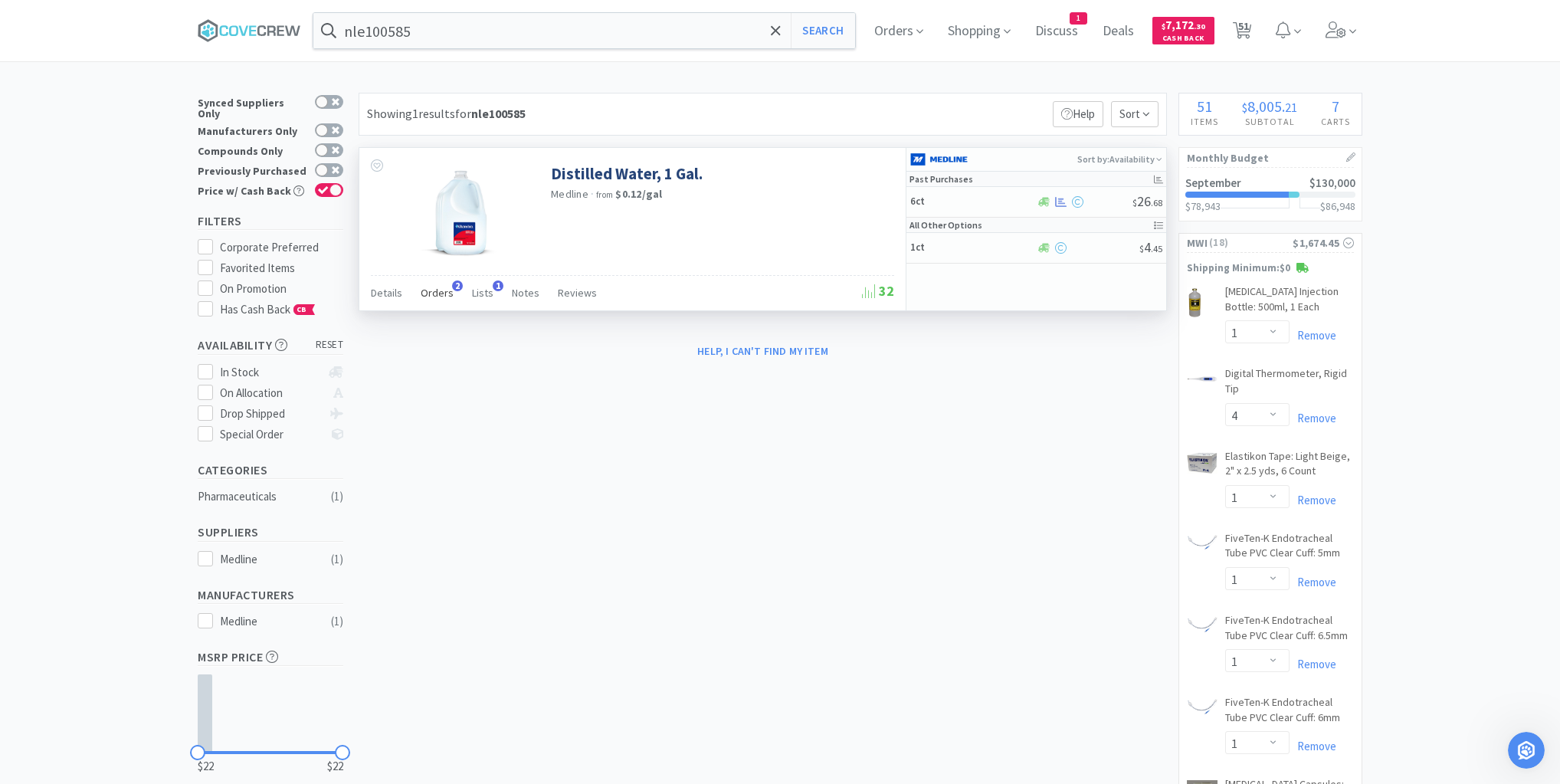
click at [443, 292] on span "Orders" at bounding box center [437, 293] width 33 height 14
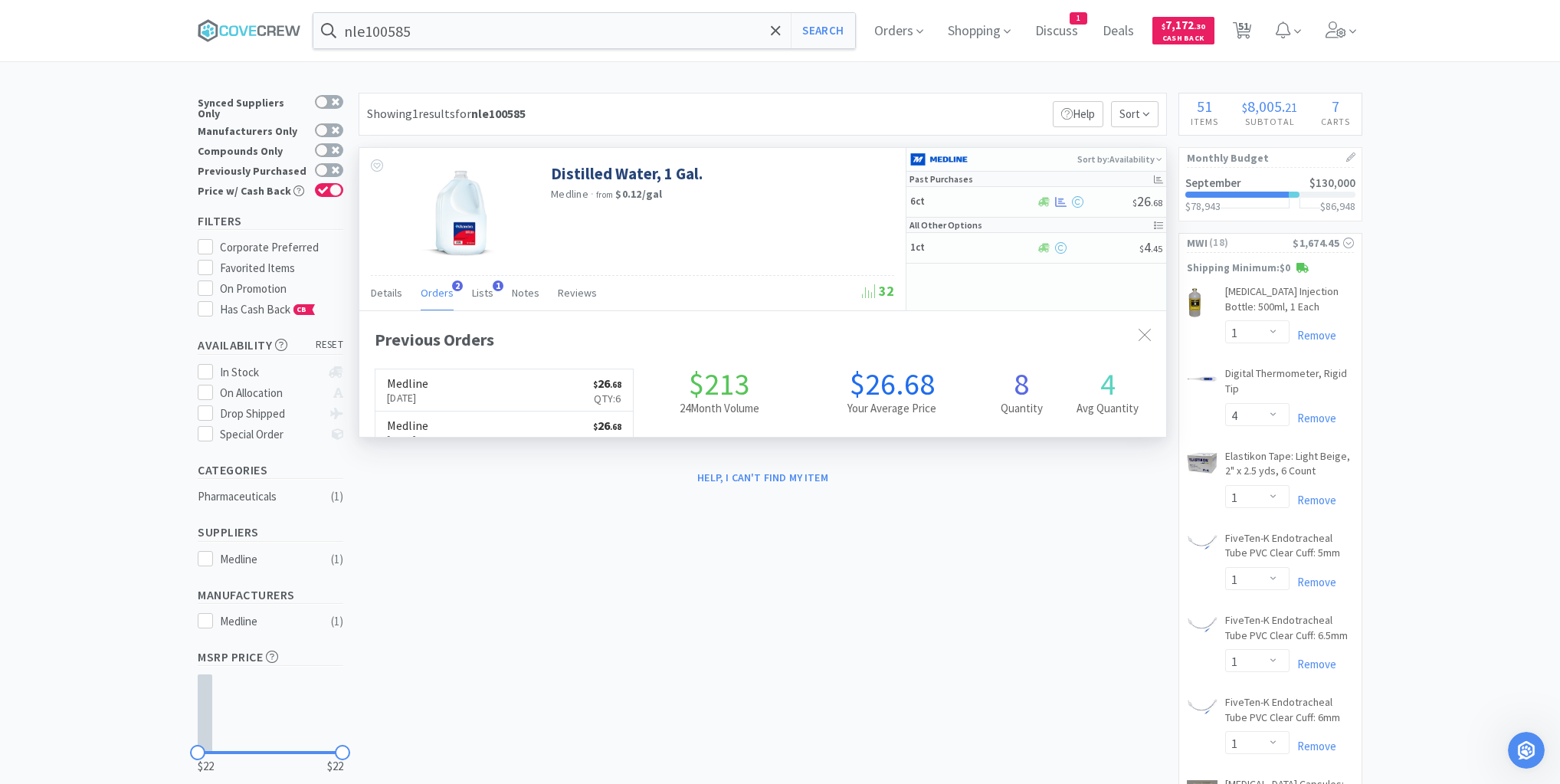
scroll to position [396, 807]
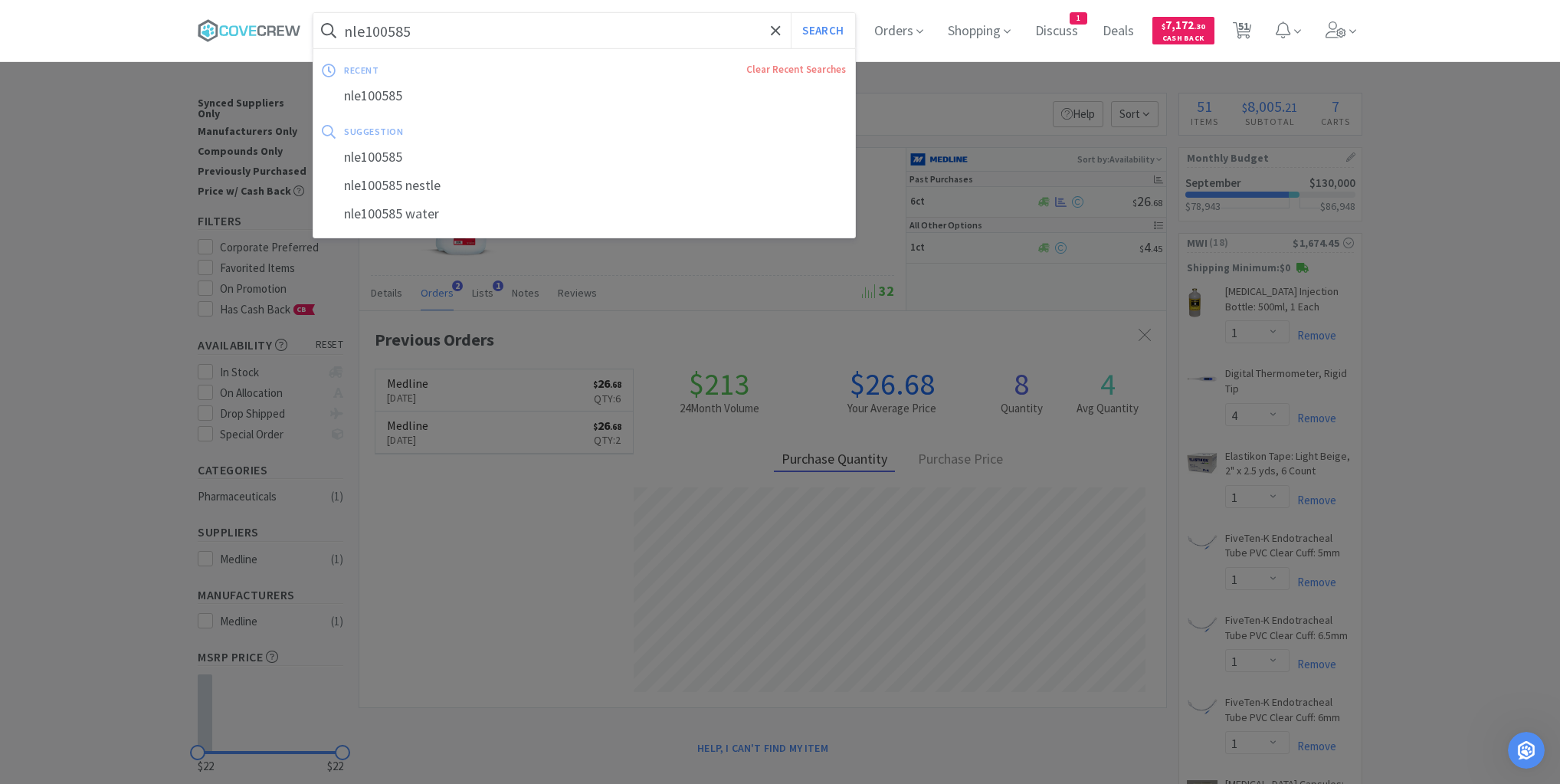
click at [536, 23] on input "nle100585" at bounding box center [584, 30] width 542 height 35
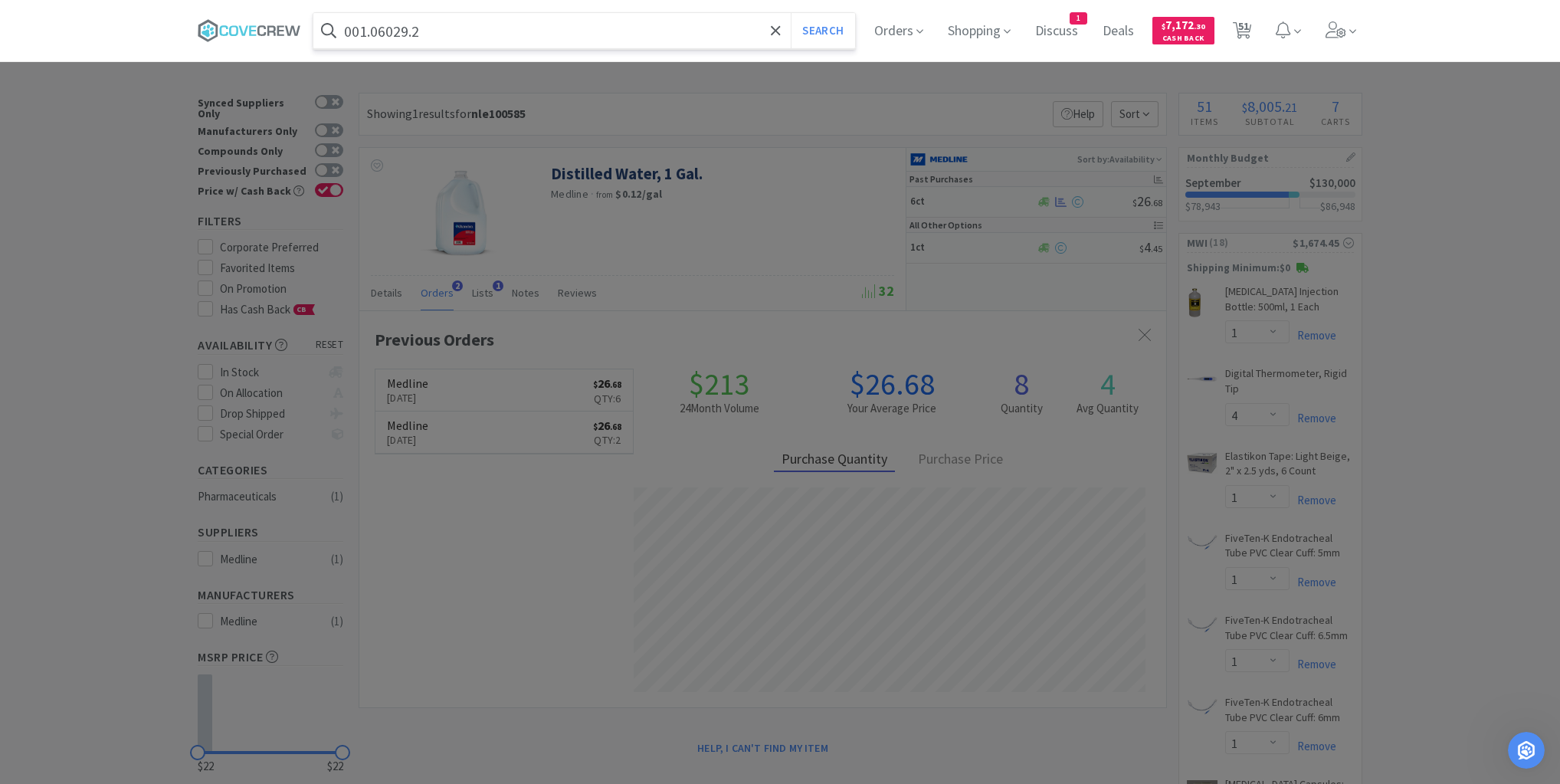
type input "001.06029.2"
click at [791, 13] on button "Search" at bounding box center [822, 30] width 63 height 35
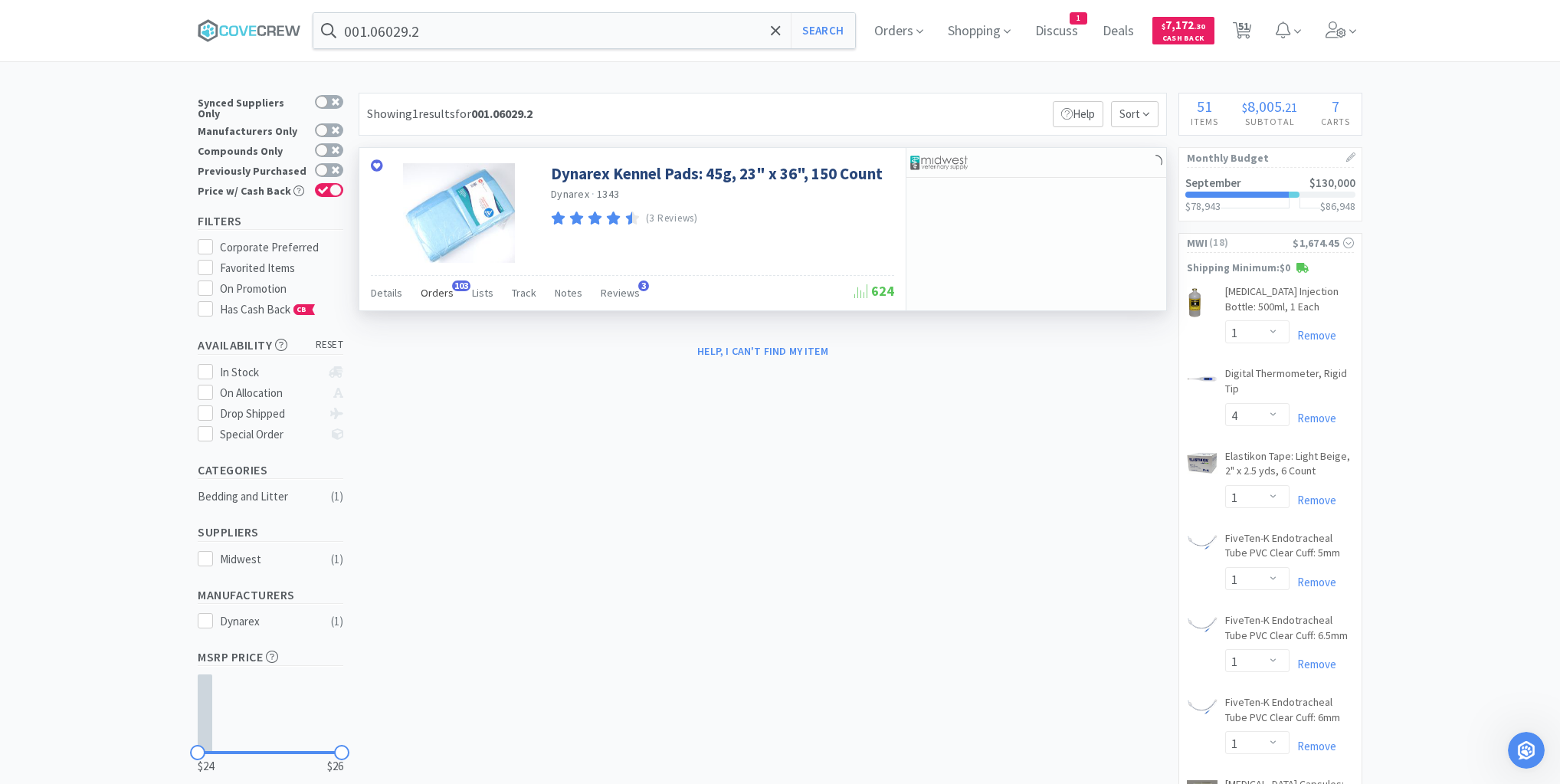
click at [439, 291] on span "Orders" at bounding box center [437, 293] width 33 height 14
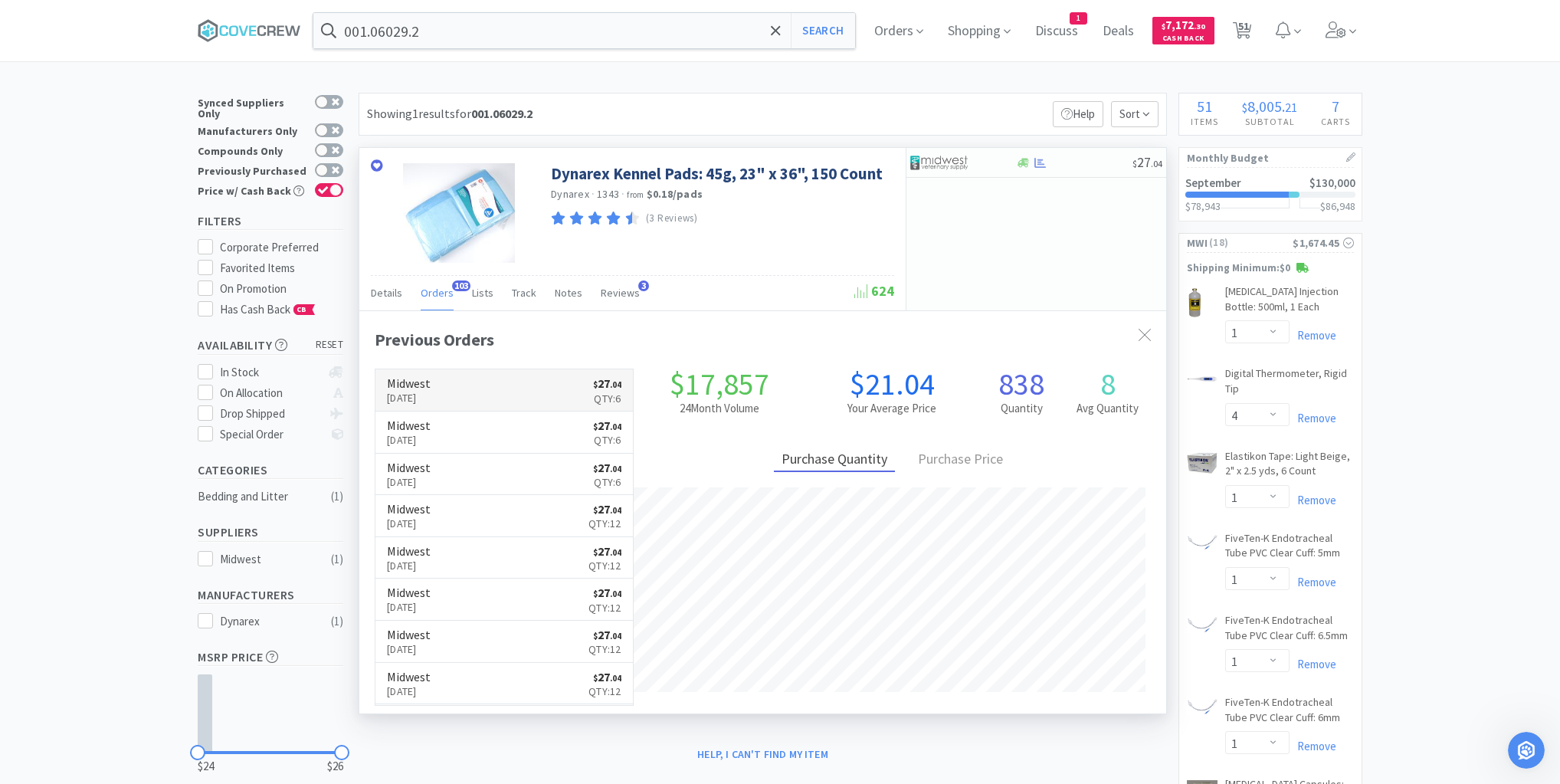
scroll to position [411, 807]
click at [1077, 169] on div "$ 27 . 04" at bounding box center [1036, 163] width 260 height 30
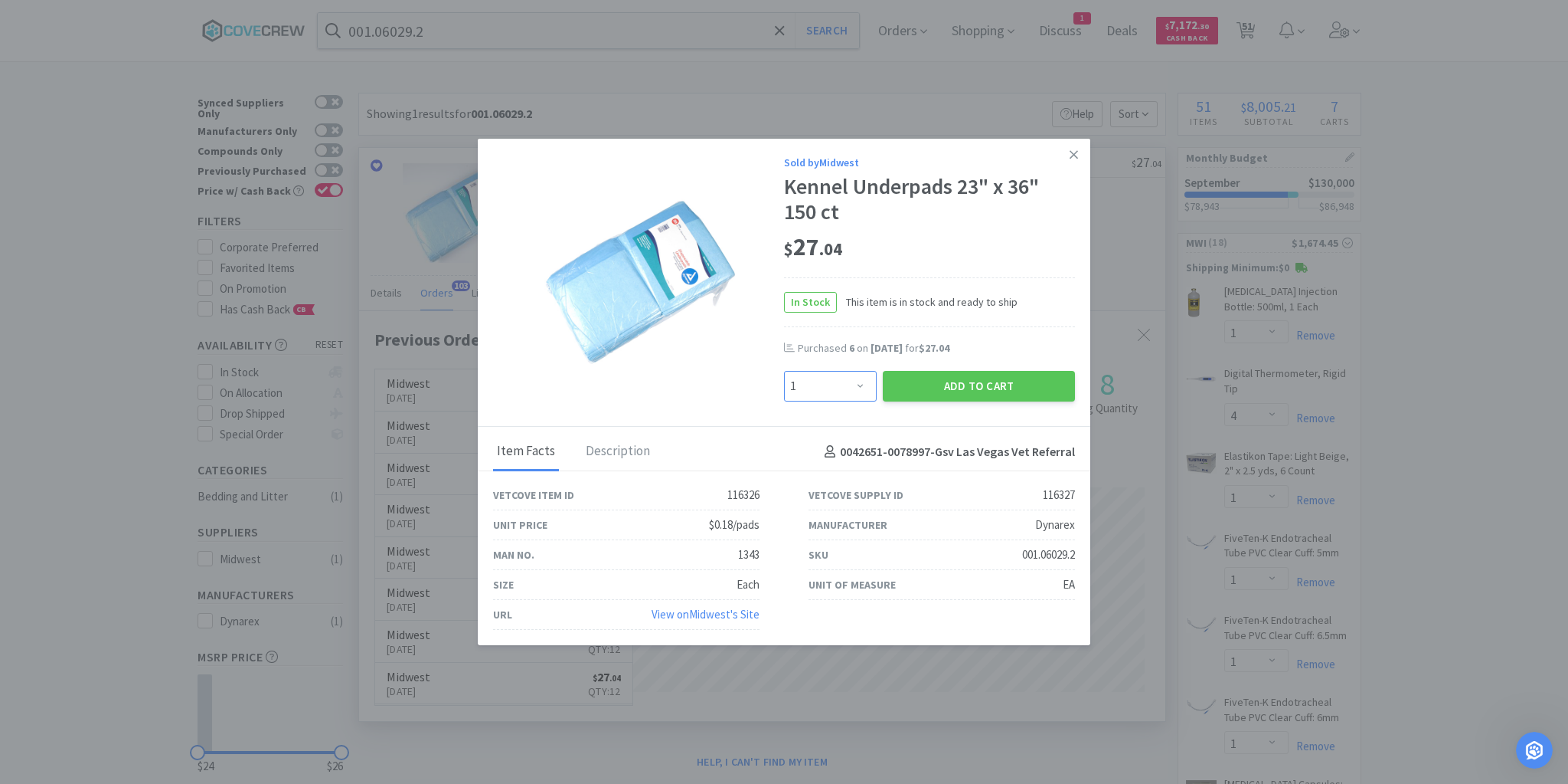
drag, startPoint x: 864, startPoint y: 383, endPoint x: 862, endPoint y: 373, distance: 10.2
click at [864, 383] on select "Enter Quantity 1 2 3 4 5 6 7 8 9 10 11 12 13 14 15 16 17 18 19 20 Enter Quantity" at bounding box center [830, 386] width 93 height 30
select select "6"
click at [784, 371] on select "Enter Quantity 1 2 3 4 5 6 7 8 9 10 11 12 13 14 15 16 17 18 19 20 Enter Quantity" at bounding box center [830, 386] width 93 height 30
drag, startPoint x: 925, startPoint y: 386, endPoint x: 916, endPoint y: 383, distance: 9.5
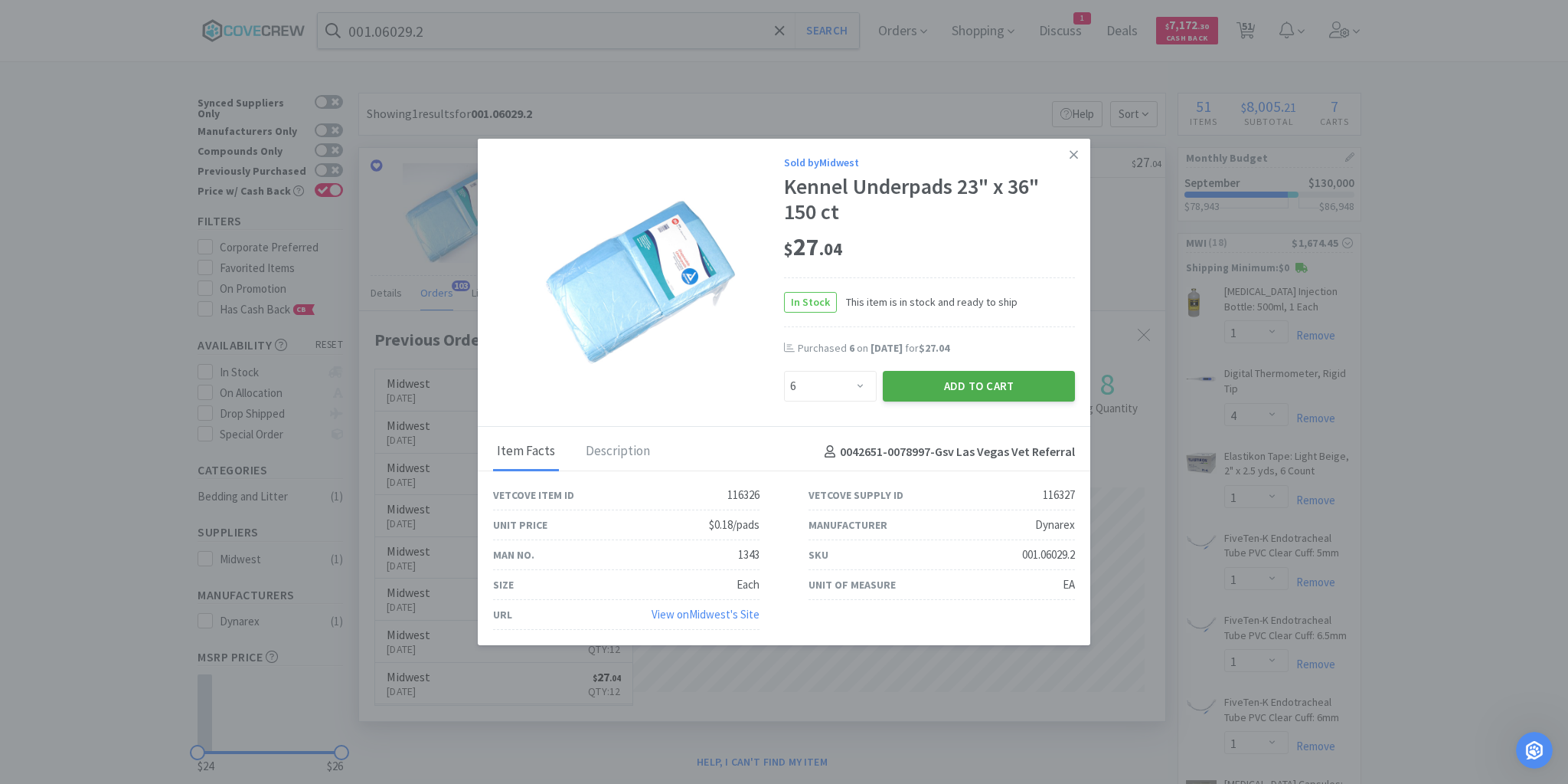
click at [916, 383] on button "Add to Cart" at bounding box center [978, 386] width 192 height 30
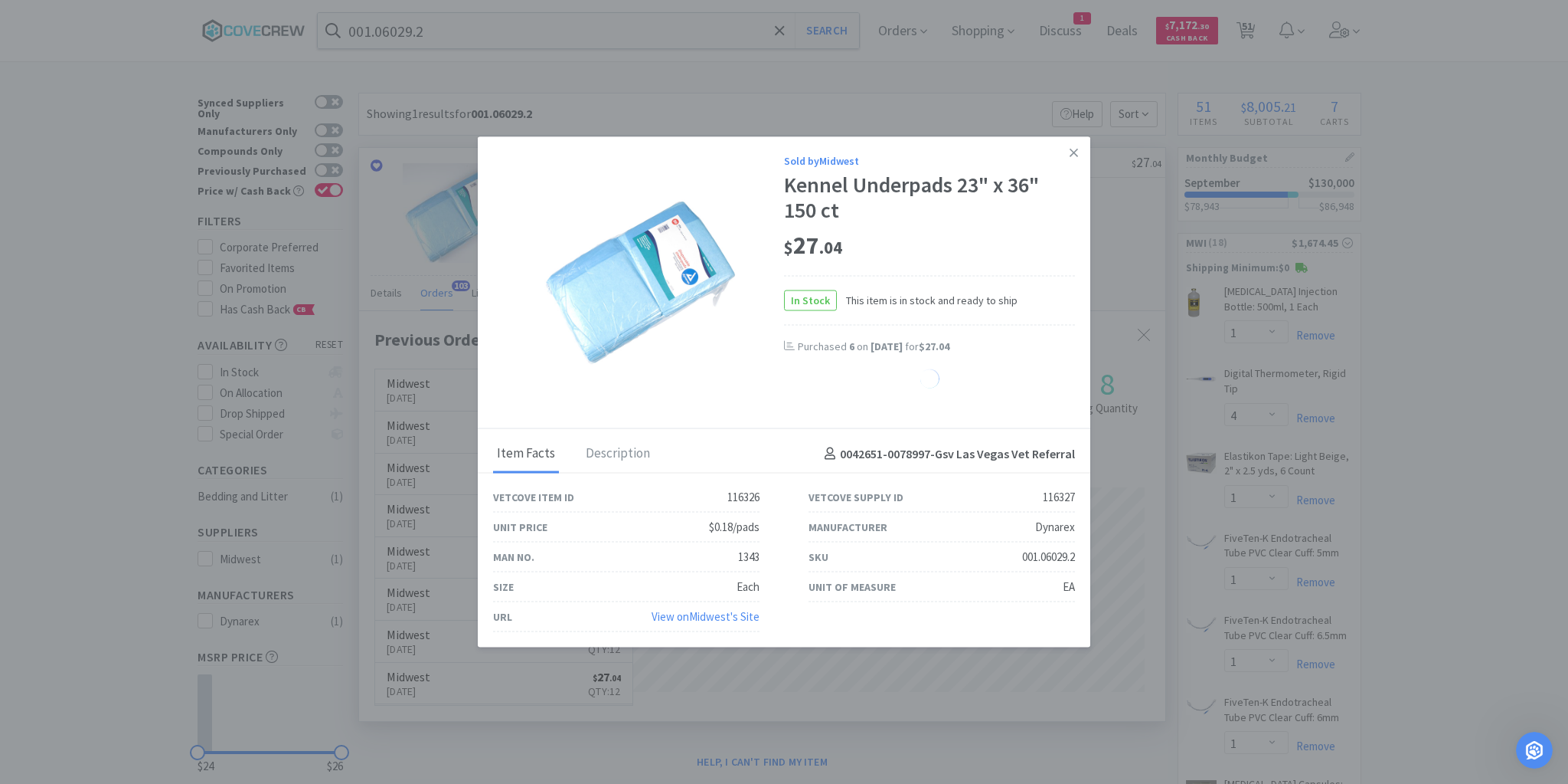
select select "6"
select select "4"
select select "5"
select select "3"
select select "1"
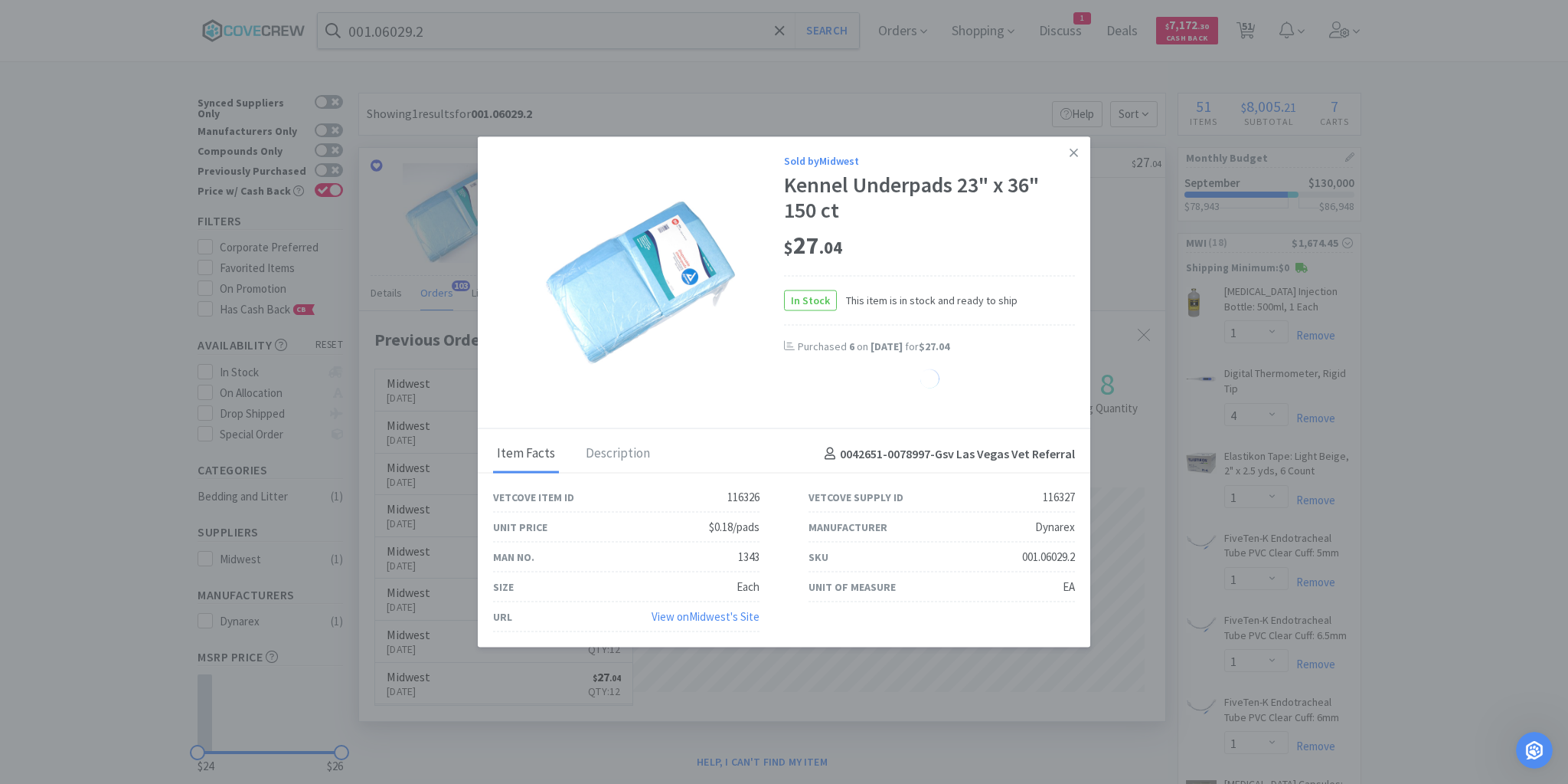
select select "4"
select select "1"
select select "10"
select select "2"
select select "6"
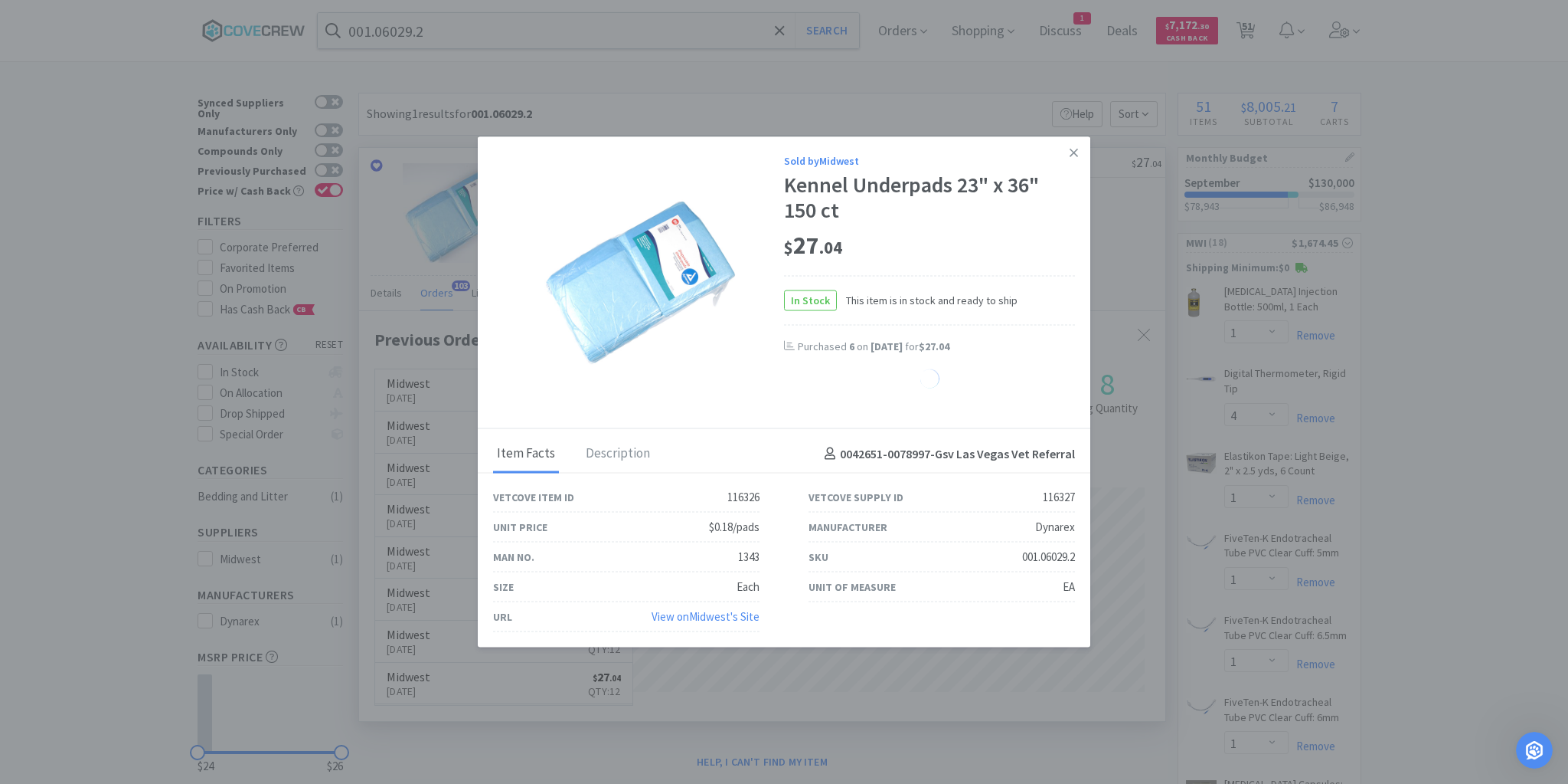
select select "2"
select select "6"
select select "4"
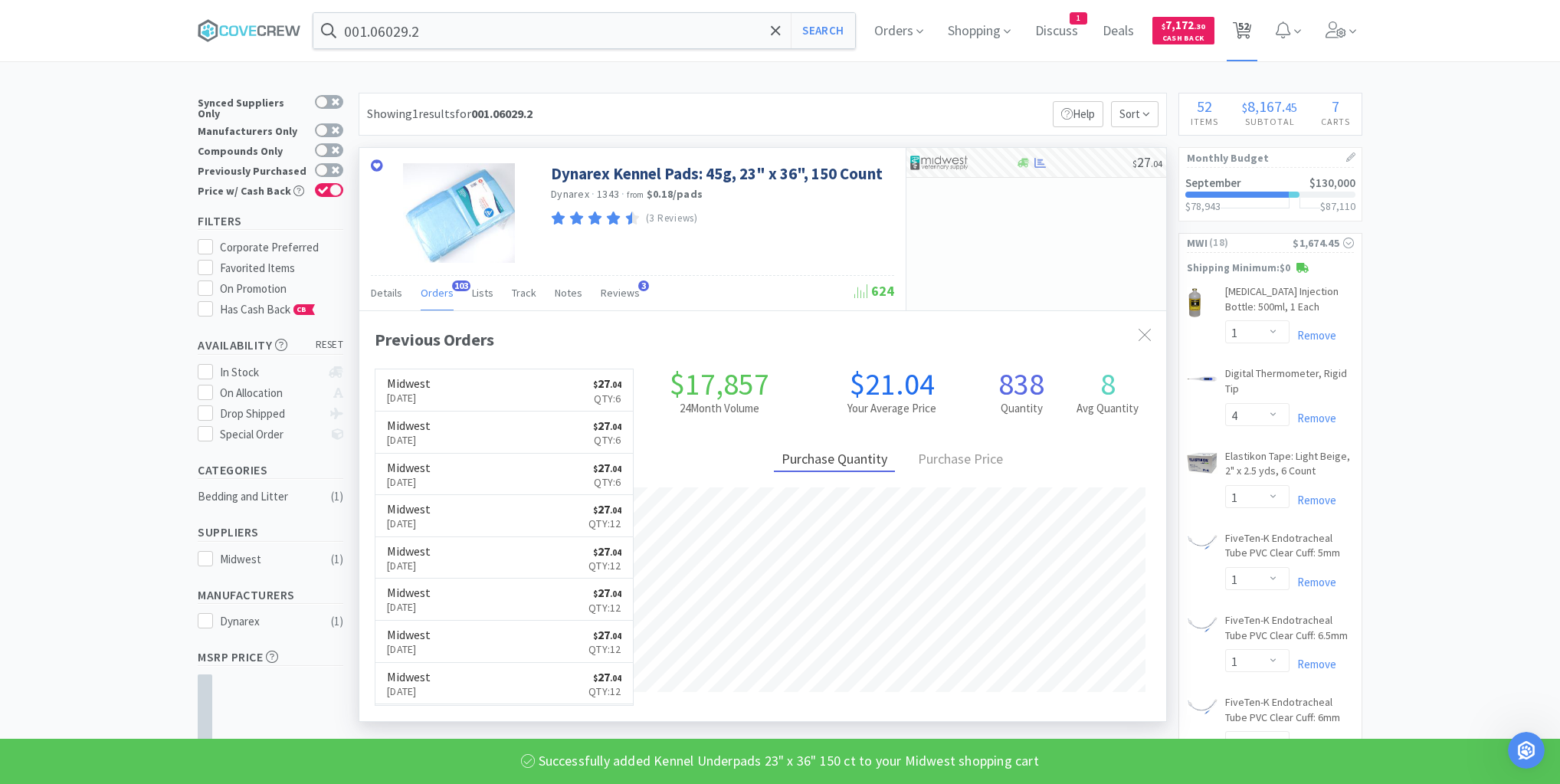
click at [1249, 29] on span "52" at bounding box center [1243, 26] width 10 height 62
select select "5"
select select "1"
select select "4"
select select "2"
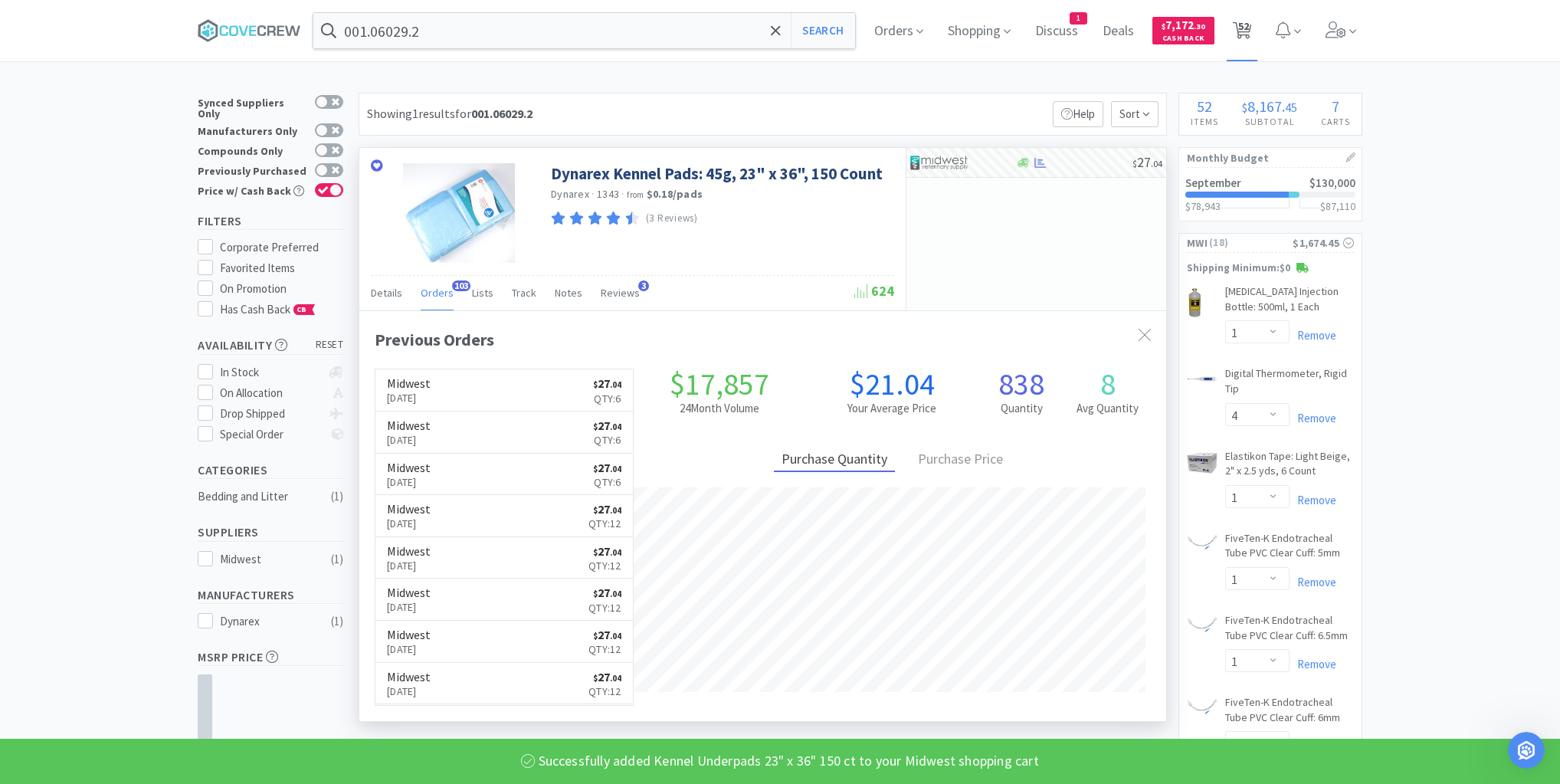
select select "1"
select select "4"
select select "1"
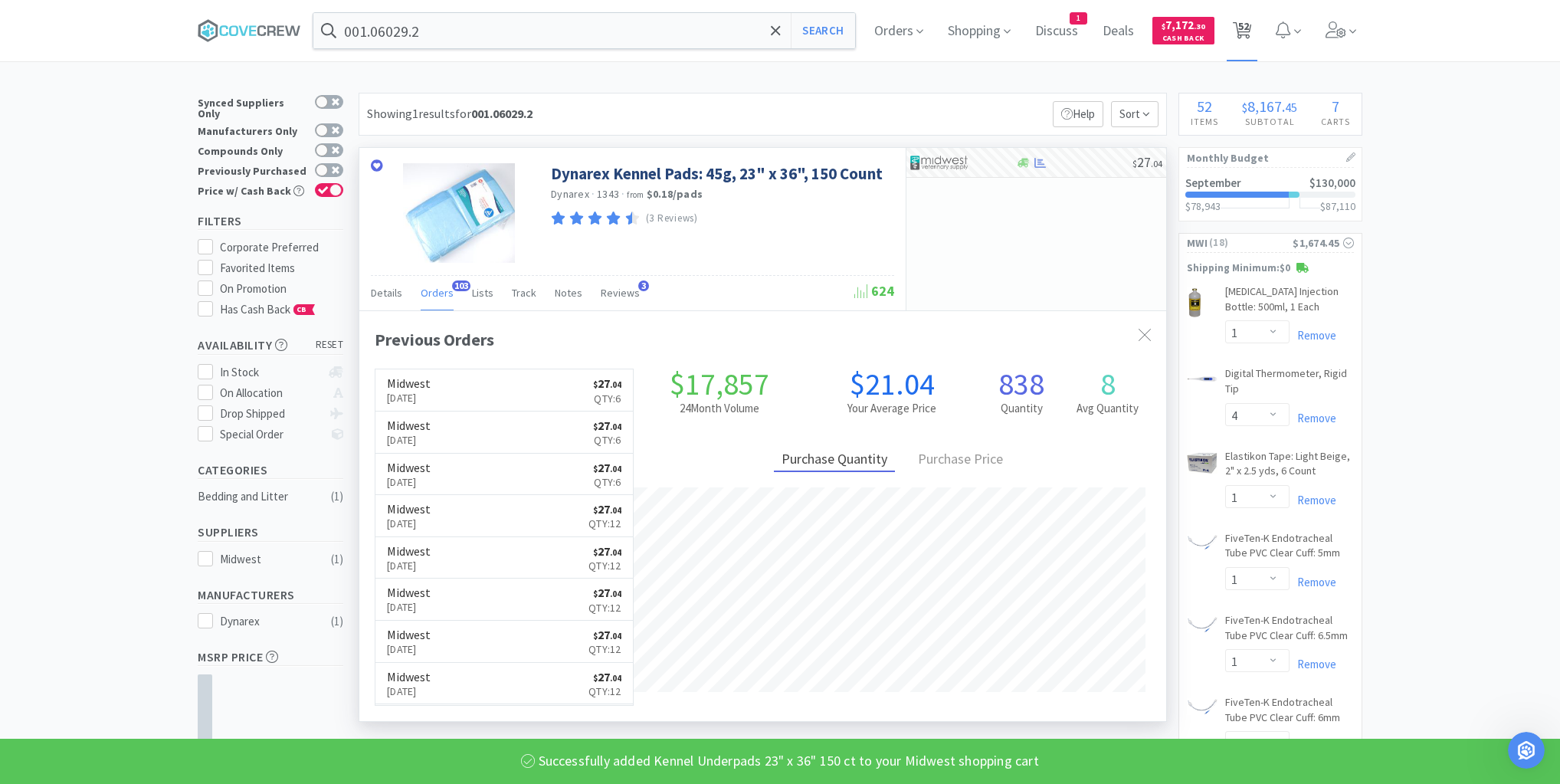
select select "1"
select select "3"
select select "4"
select select "2"
select select "1"
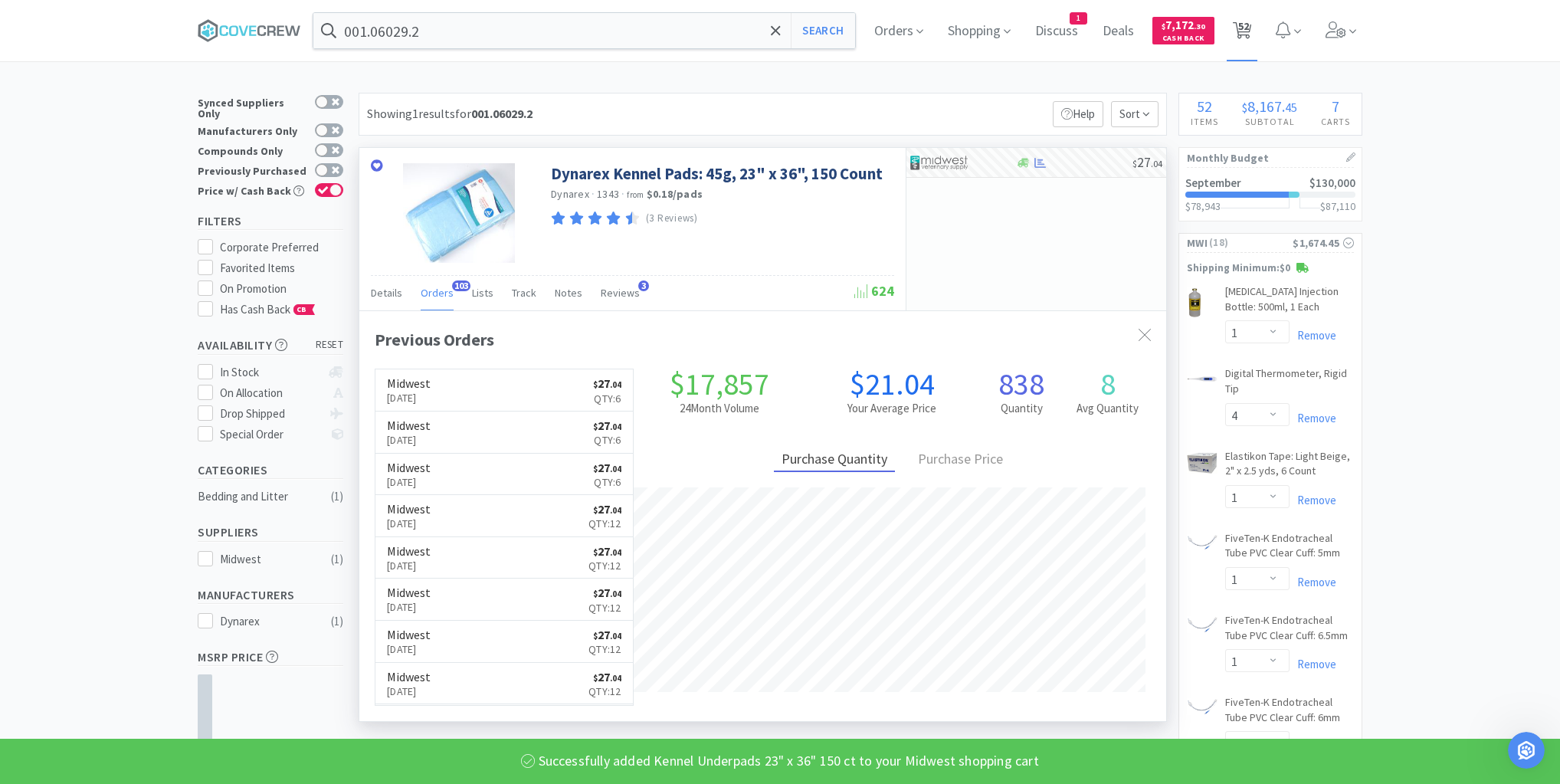
select select "1"
select select "10"
select select "4"
select select "100"
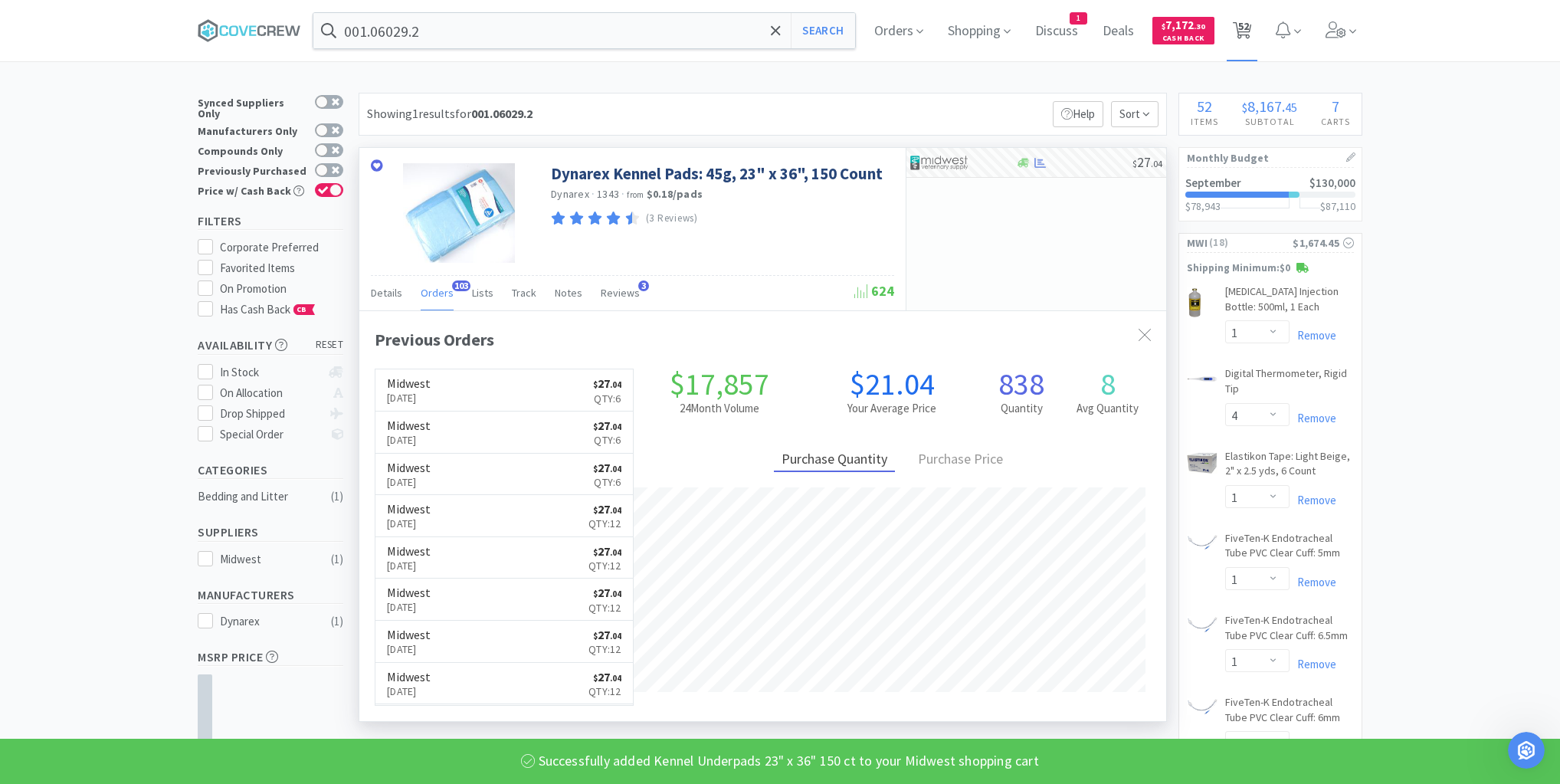
select select "5"
select select "3"
select select "20"
select select "6"
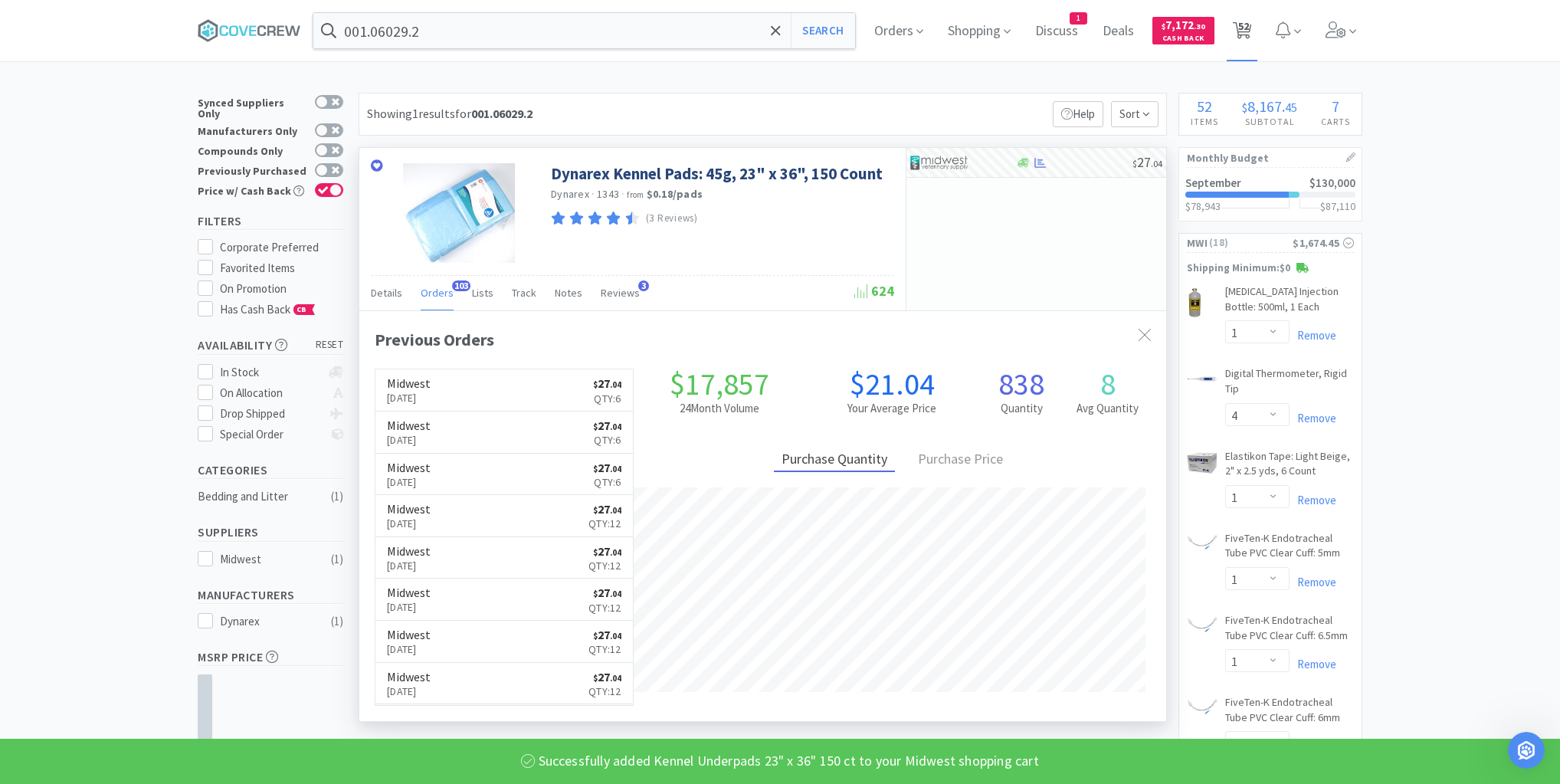
select select "1"
select select "5"
select select "6"
select select "4"
select select "5"
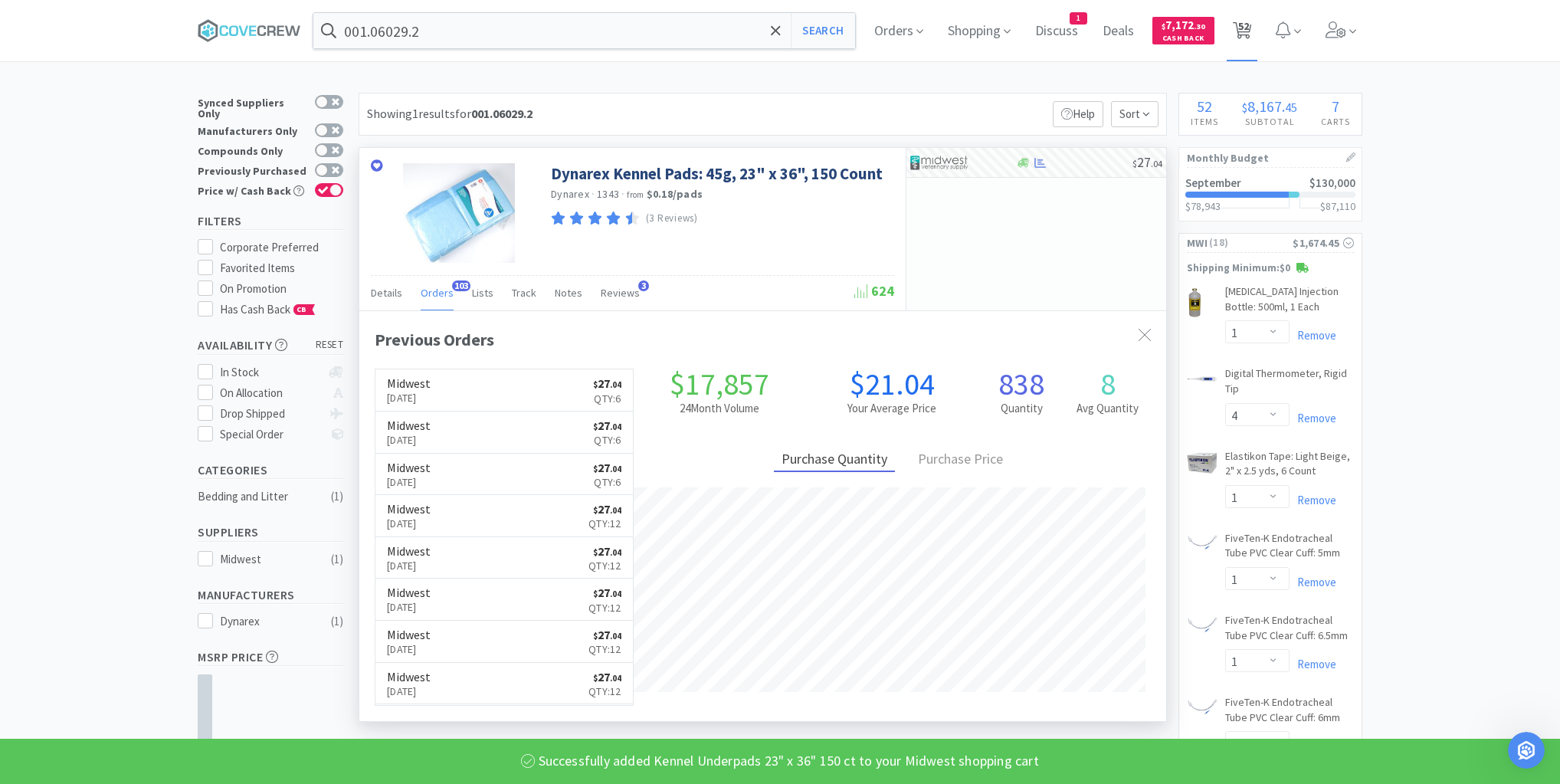
select select "3"
select select "1"
select select "4"
select select "1"
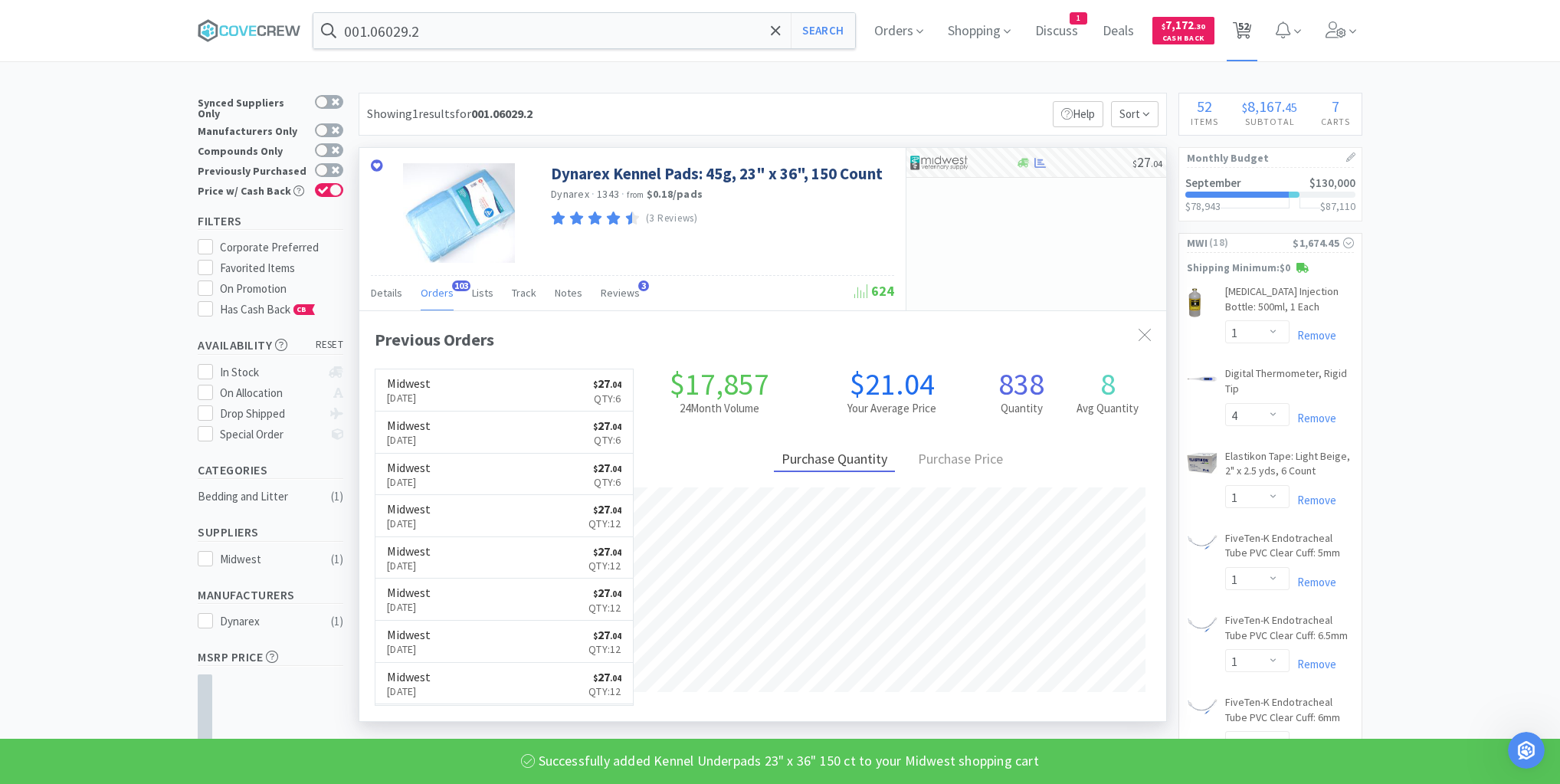
select select "1"
select select "10"
select select "2"
select select "6"
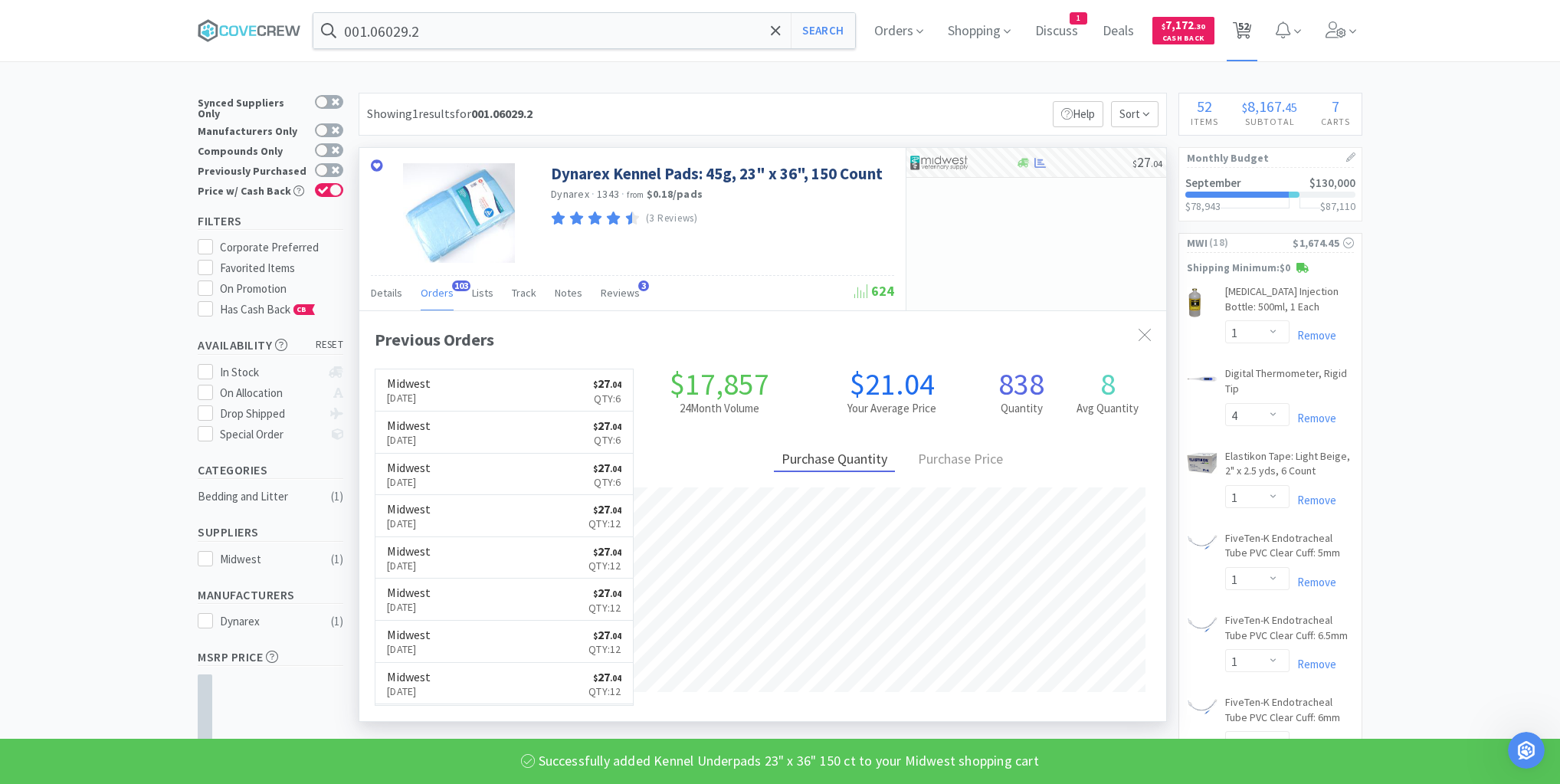
select select "2"
select select "6"
select select "4"
select select "1"
select select "10"
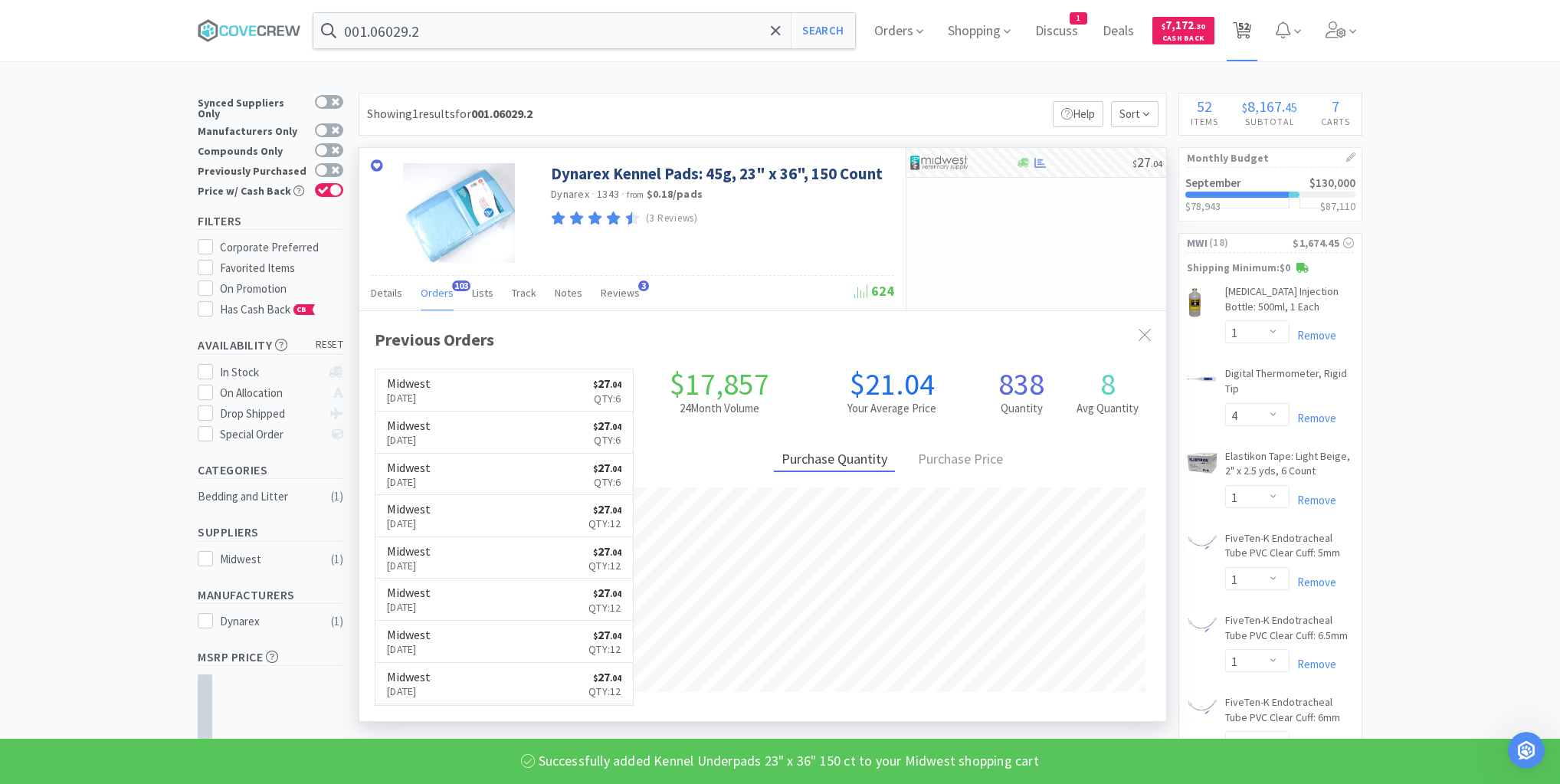
select select "1"
select select "6"
select select "1"
select select "10"
select select "1"
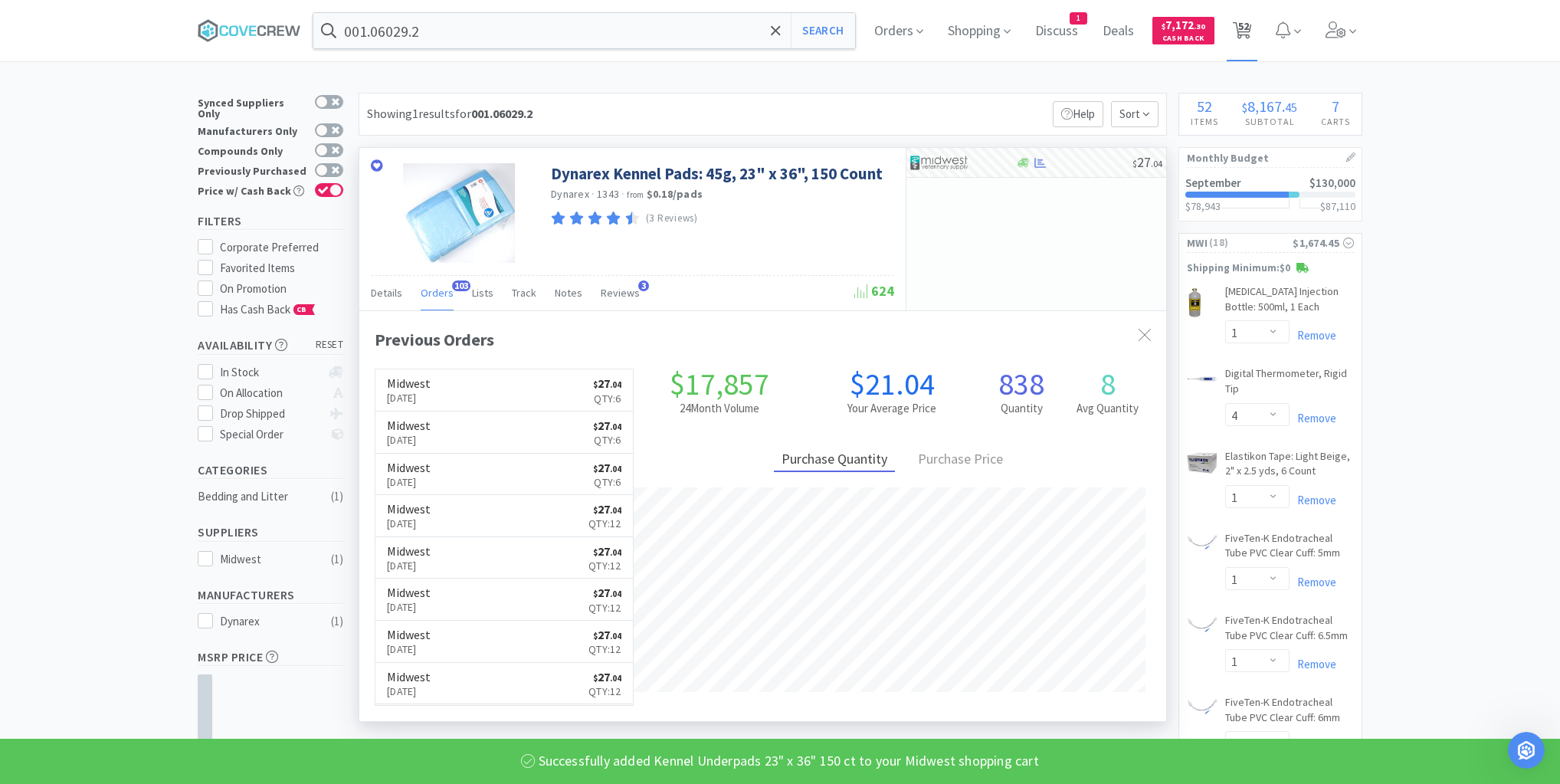
select select "1"
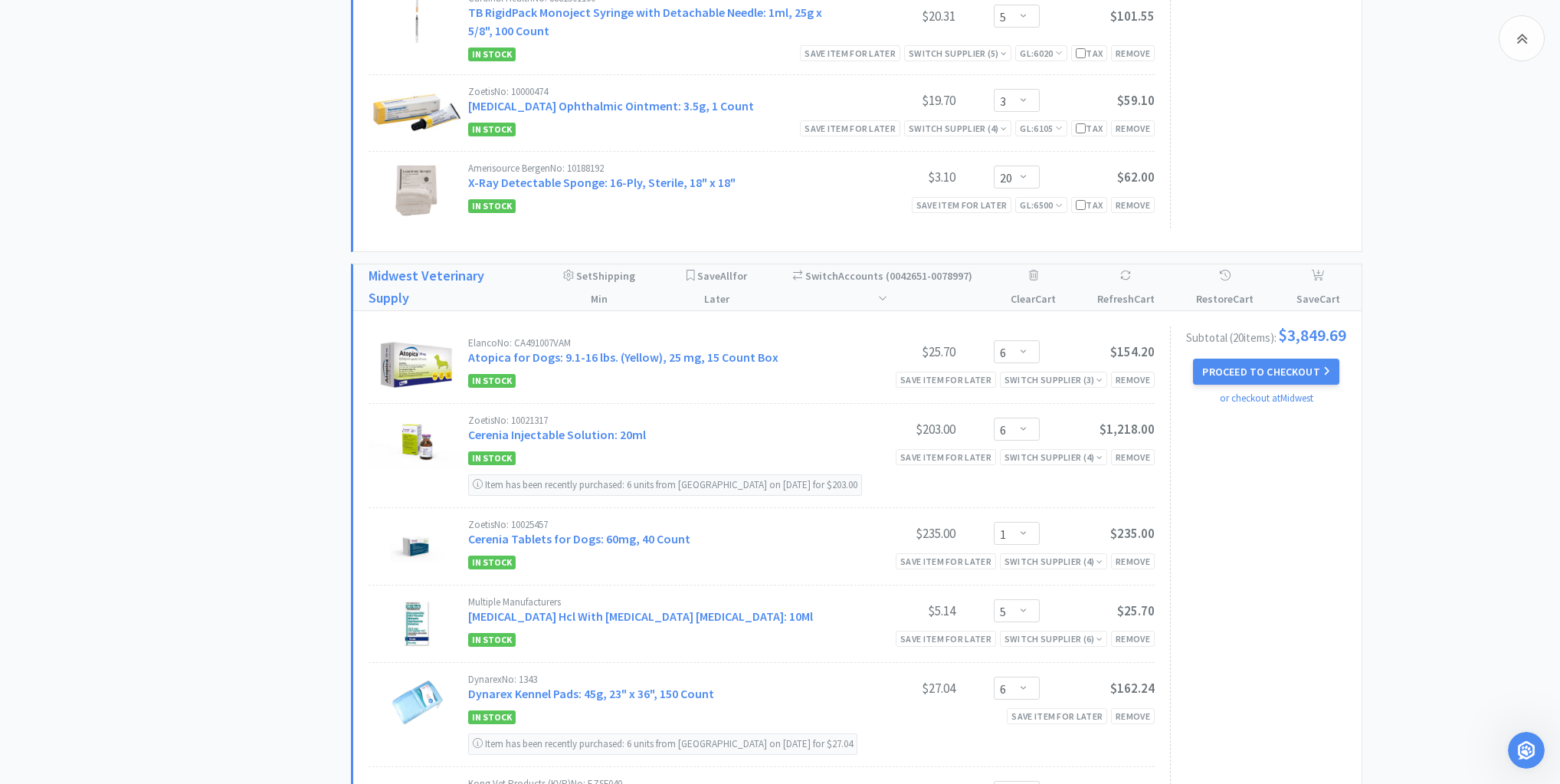
scroll to position [2084, 0]
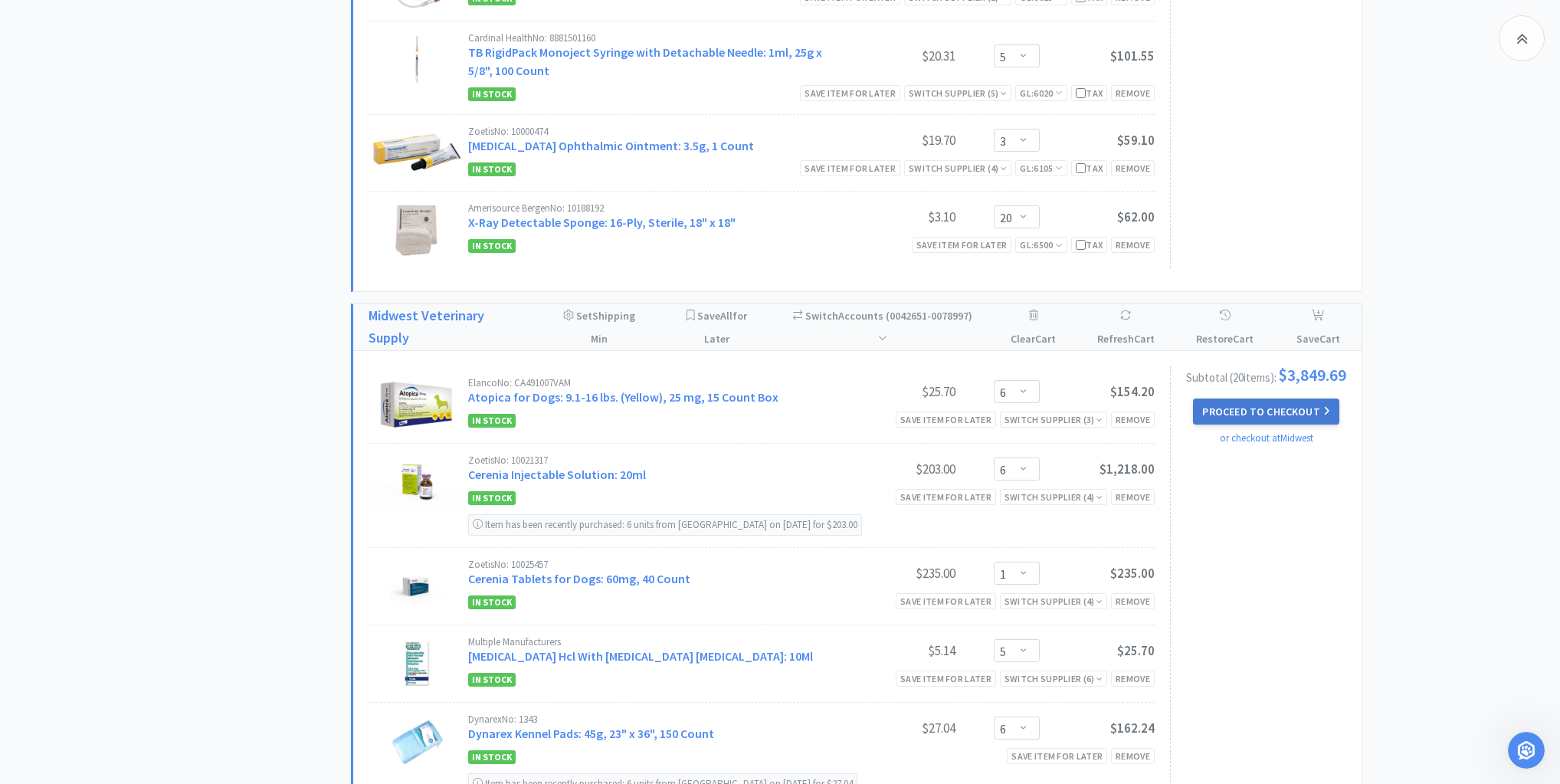
click at [1290, 410] on button "Proceed to Checkout" at bounding box center [1266, 412] width 146 height 27
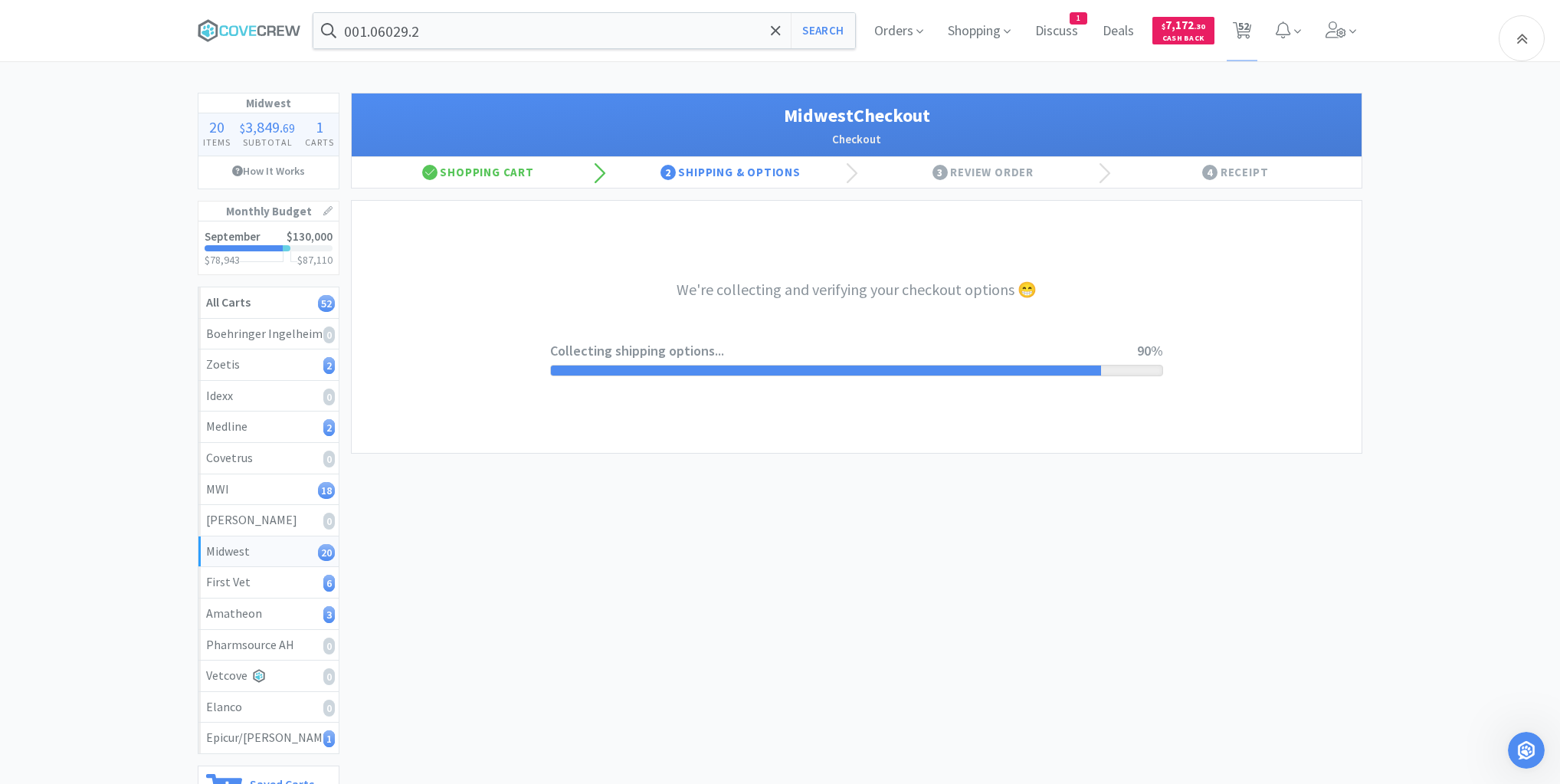
select select "3"
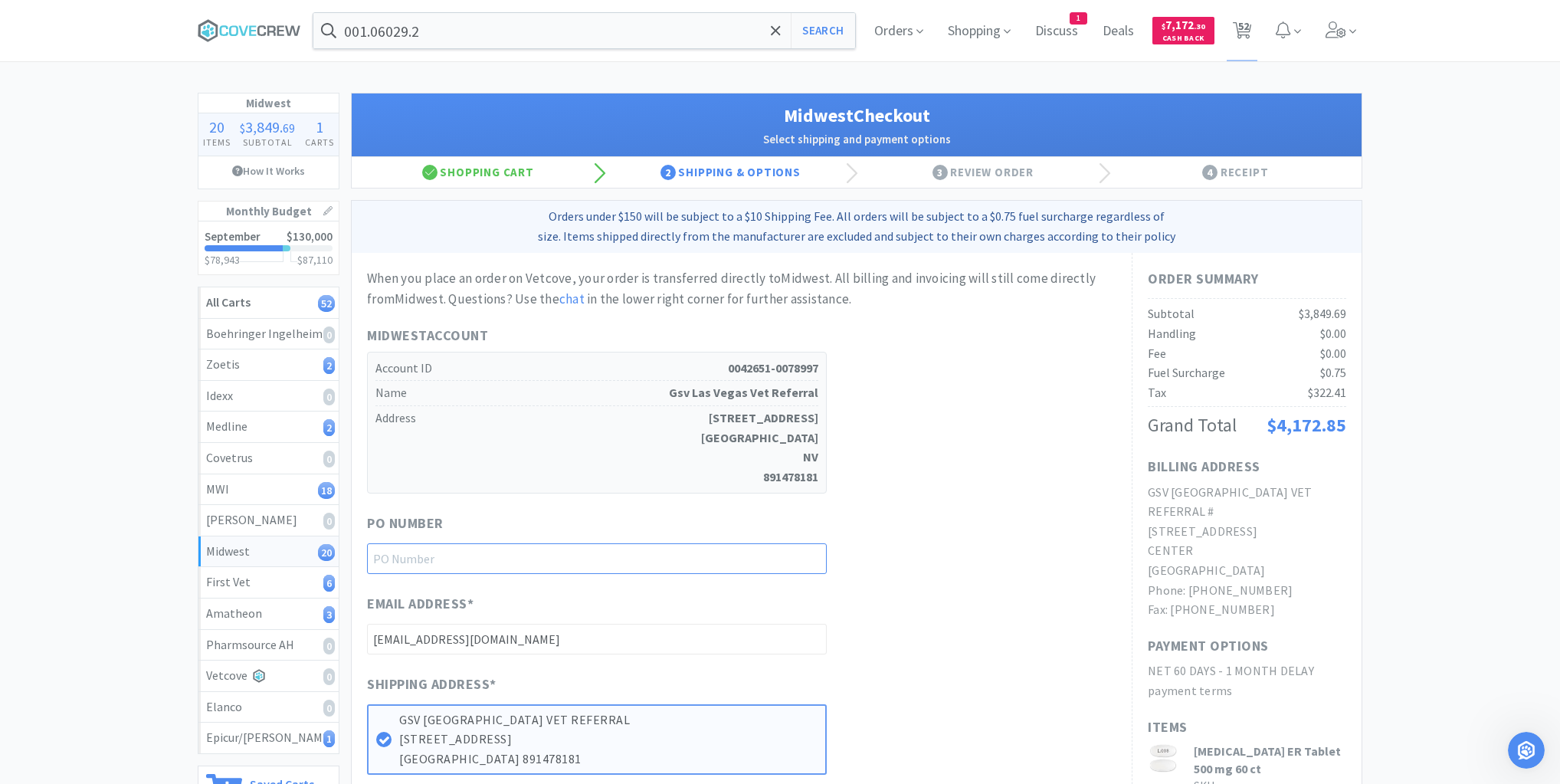
drag, startPoint x: 777, startPoint y: 552, endPoint x: 766, endPoint y: 556, distance: 11.7
click at [777, 550] on input "text" at bounding box center [597, 559] width 459 height 30
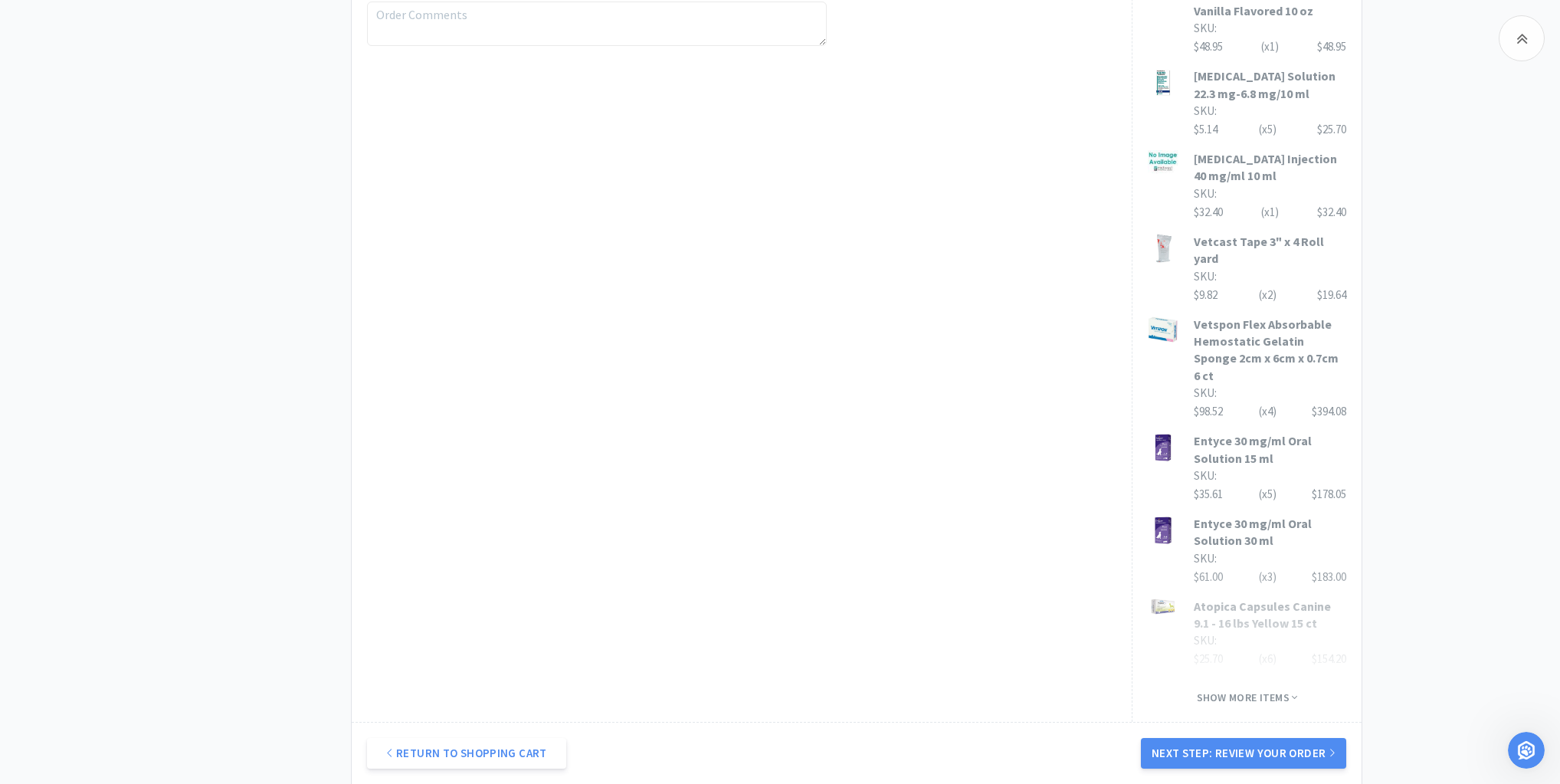
scroll to position [1060, 0]
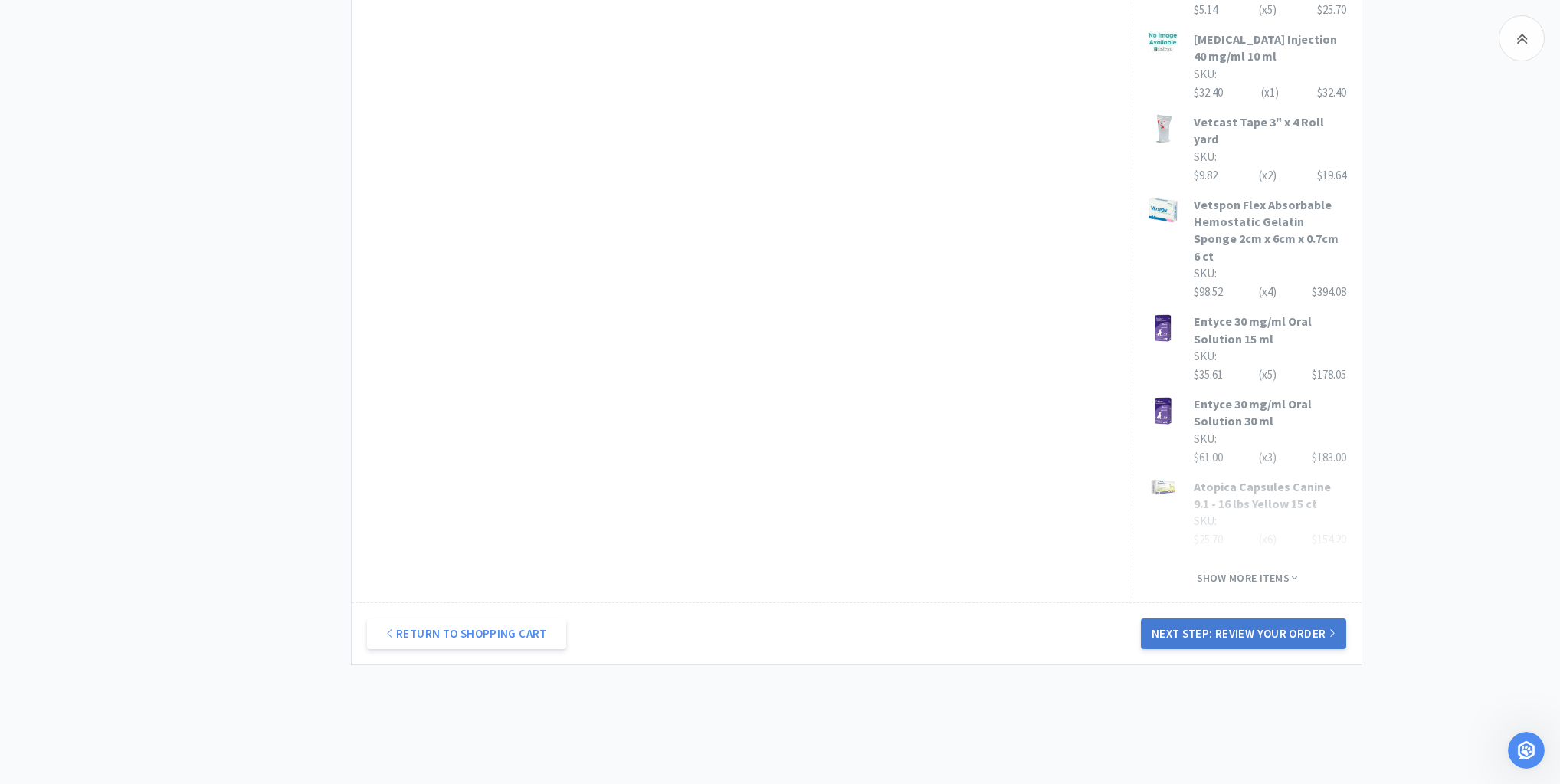
type input "92525"
click at [1244, 618] on button "Next Step: Review Your Order" at bounding box center [1244, 633] width 206 height 30
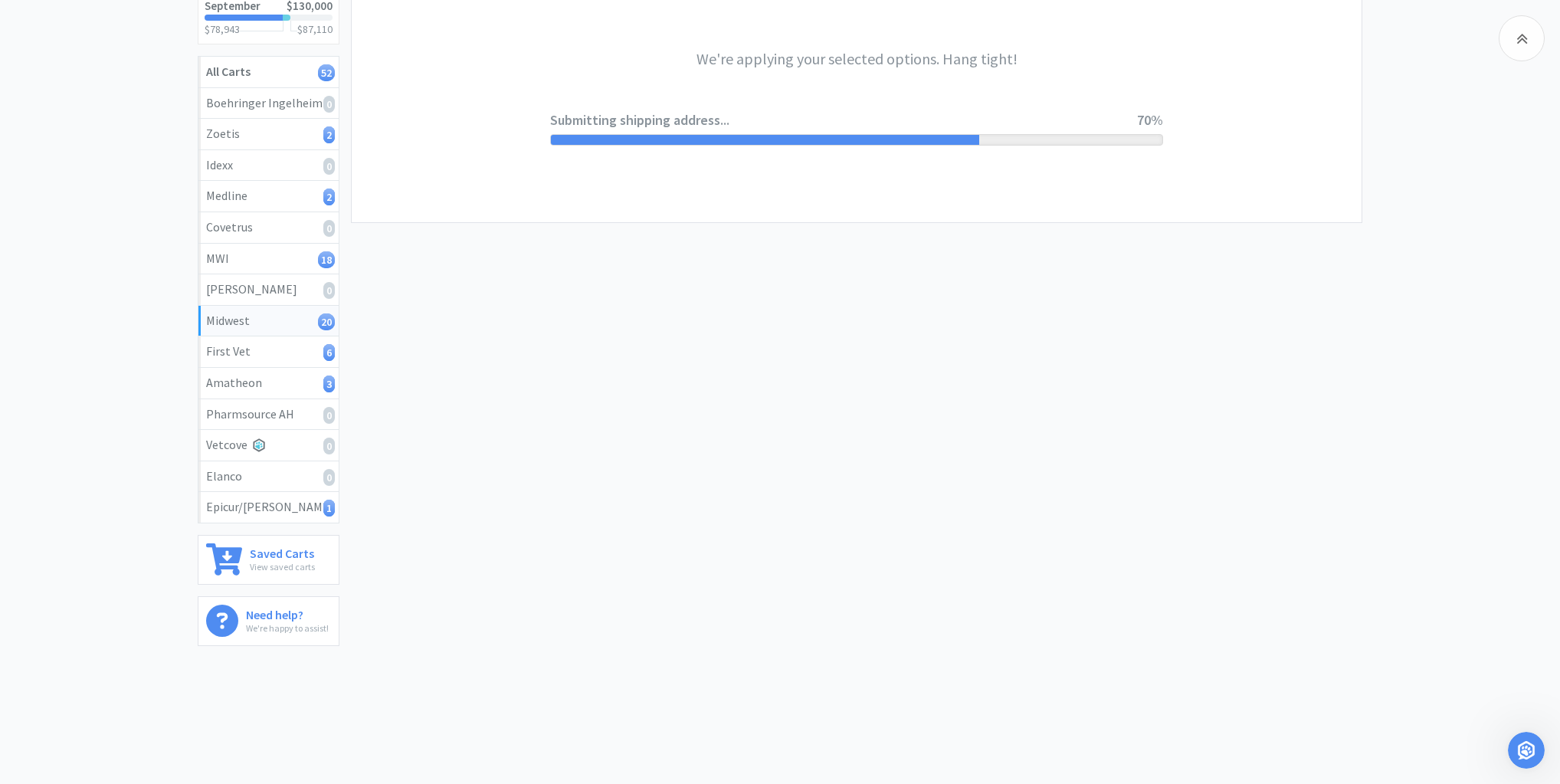
scroll to position [0, 0]
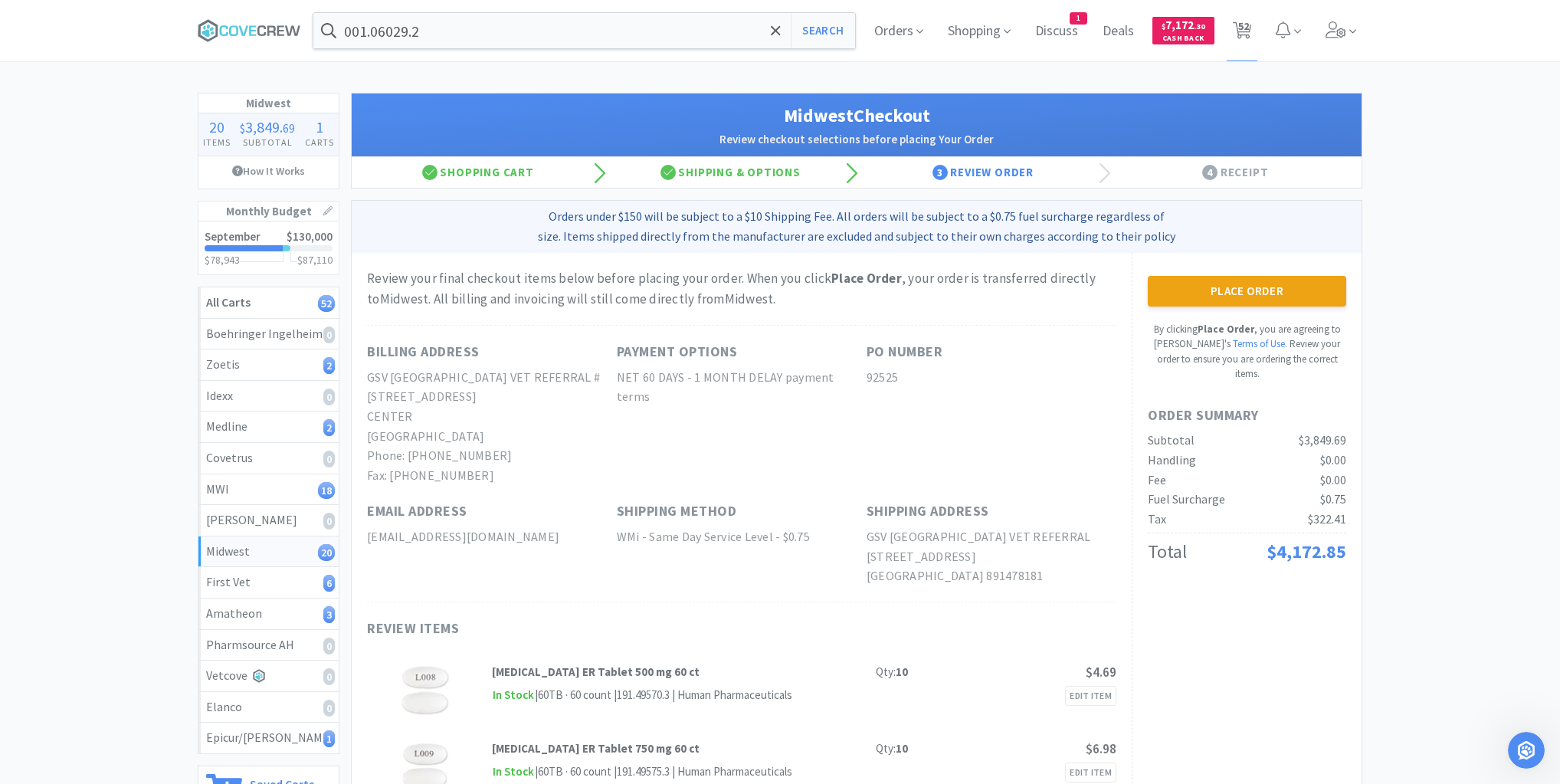
click at [1259, 291] on button "Place Order" at bounding box center [1247, 291] width 199 height 30
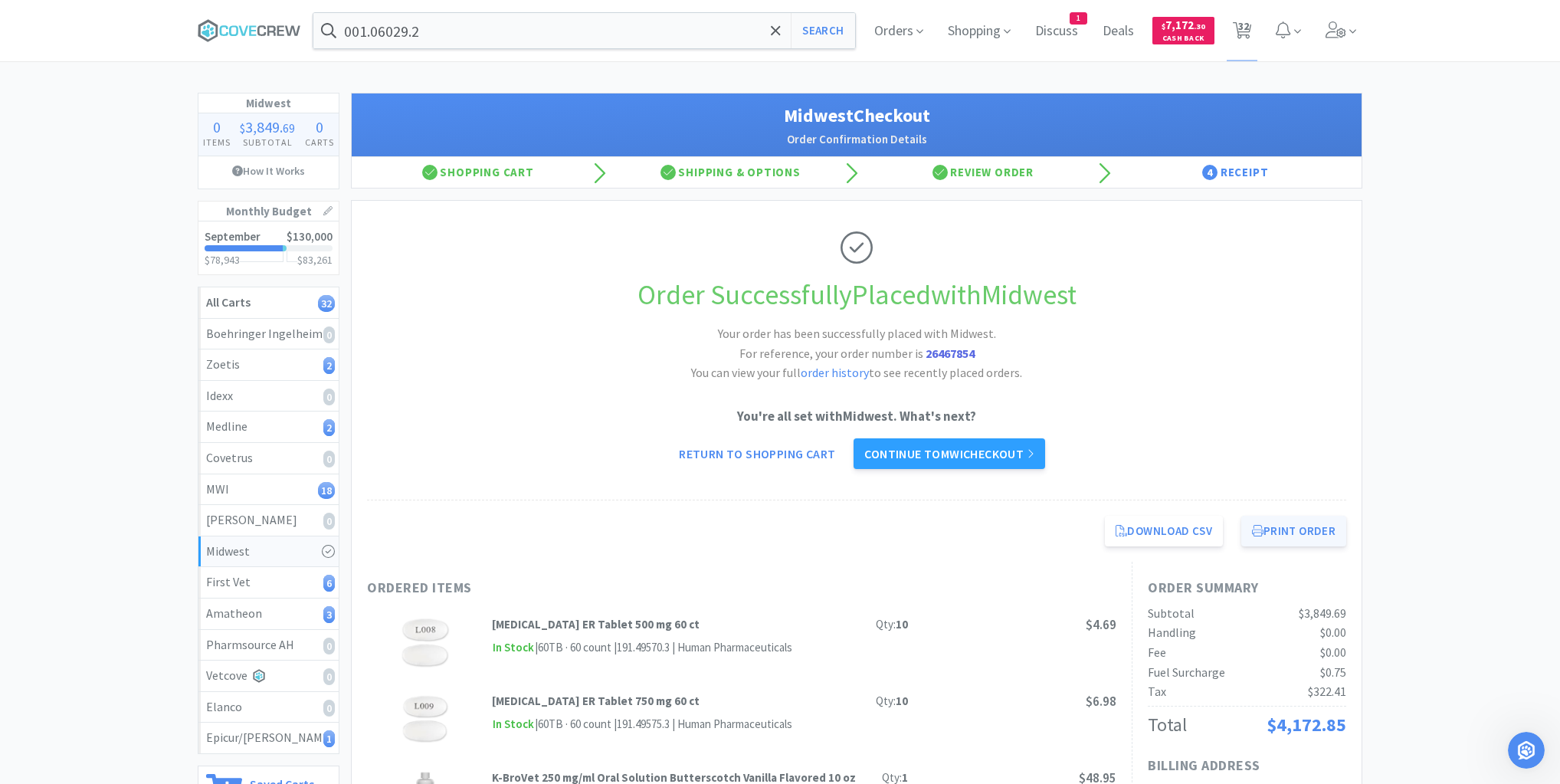
click at [1323, 535] on button "Print Order" at bounding box center [1294, 530] width 105 height 30
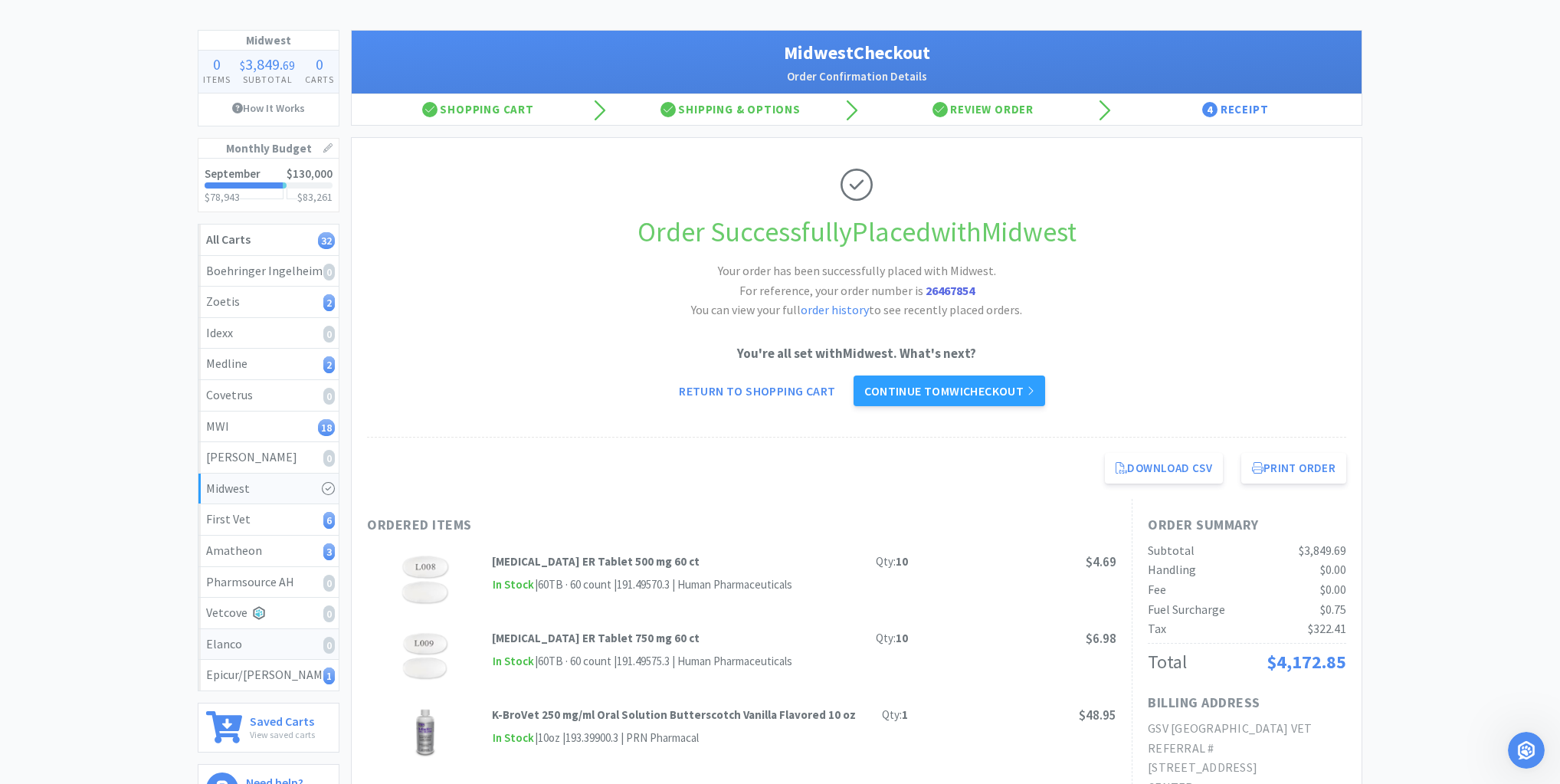
scroll to position [122, 0]
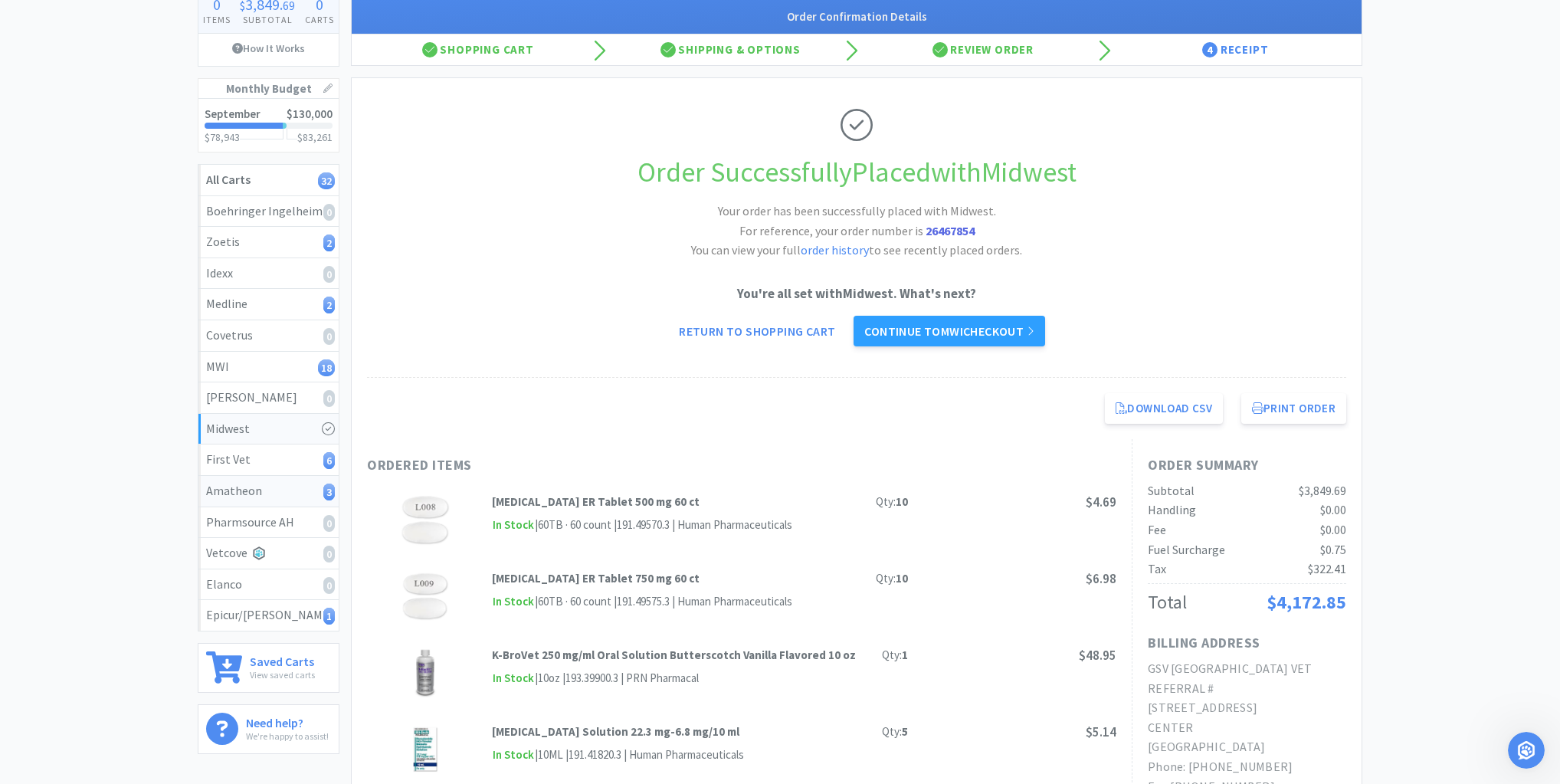
click at [302, 484] on div "Amatheon 3" at bounding box center [269, 490] width 125 height 20
select select "1"
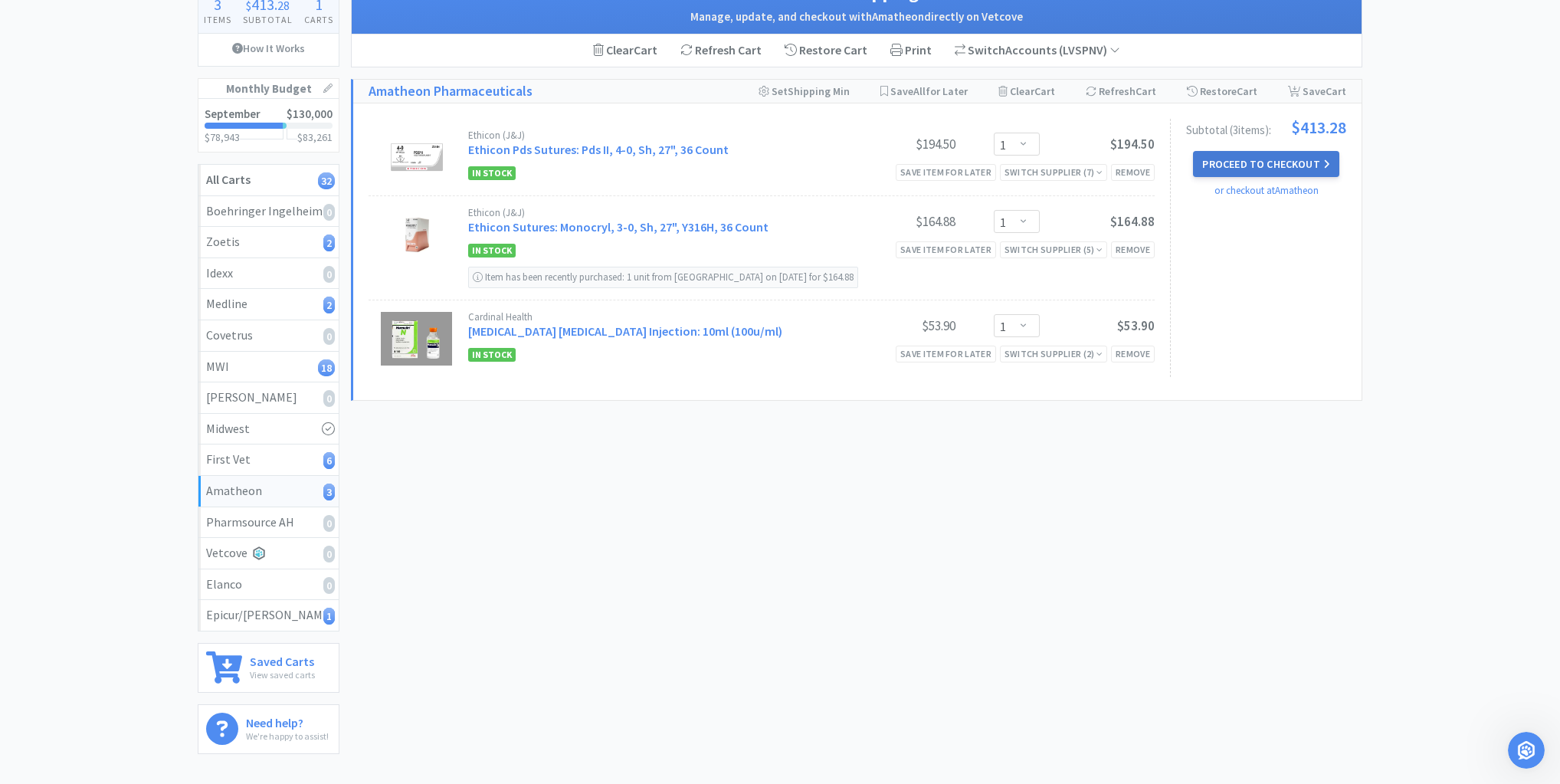
click at [1270, 163] on button "Proceed to Checkout" at bounding box center [1266, 164] width 146 height 27
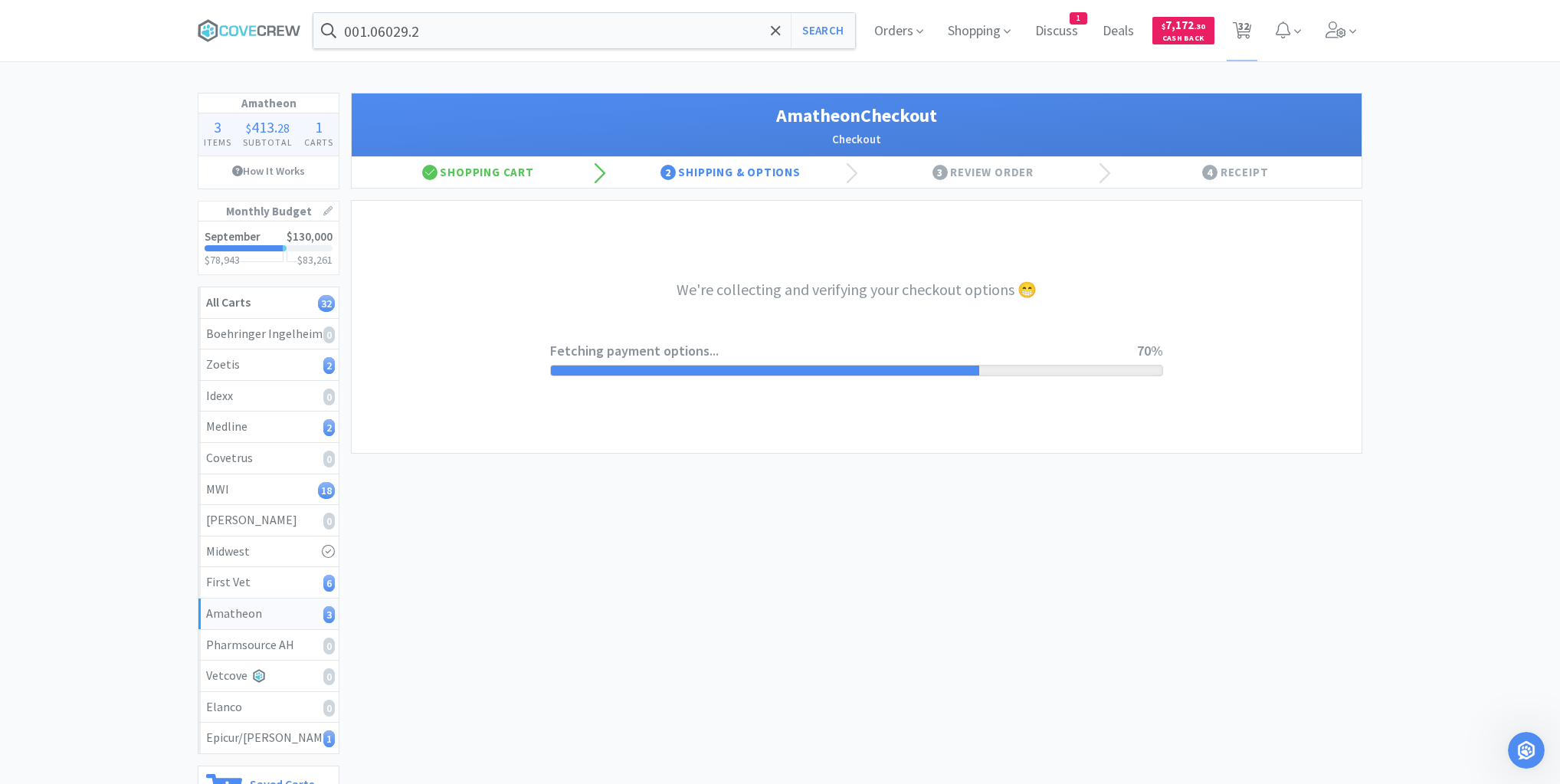
select select "21872"
select select "2"
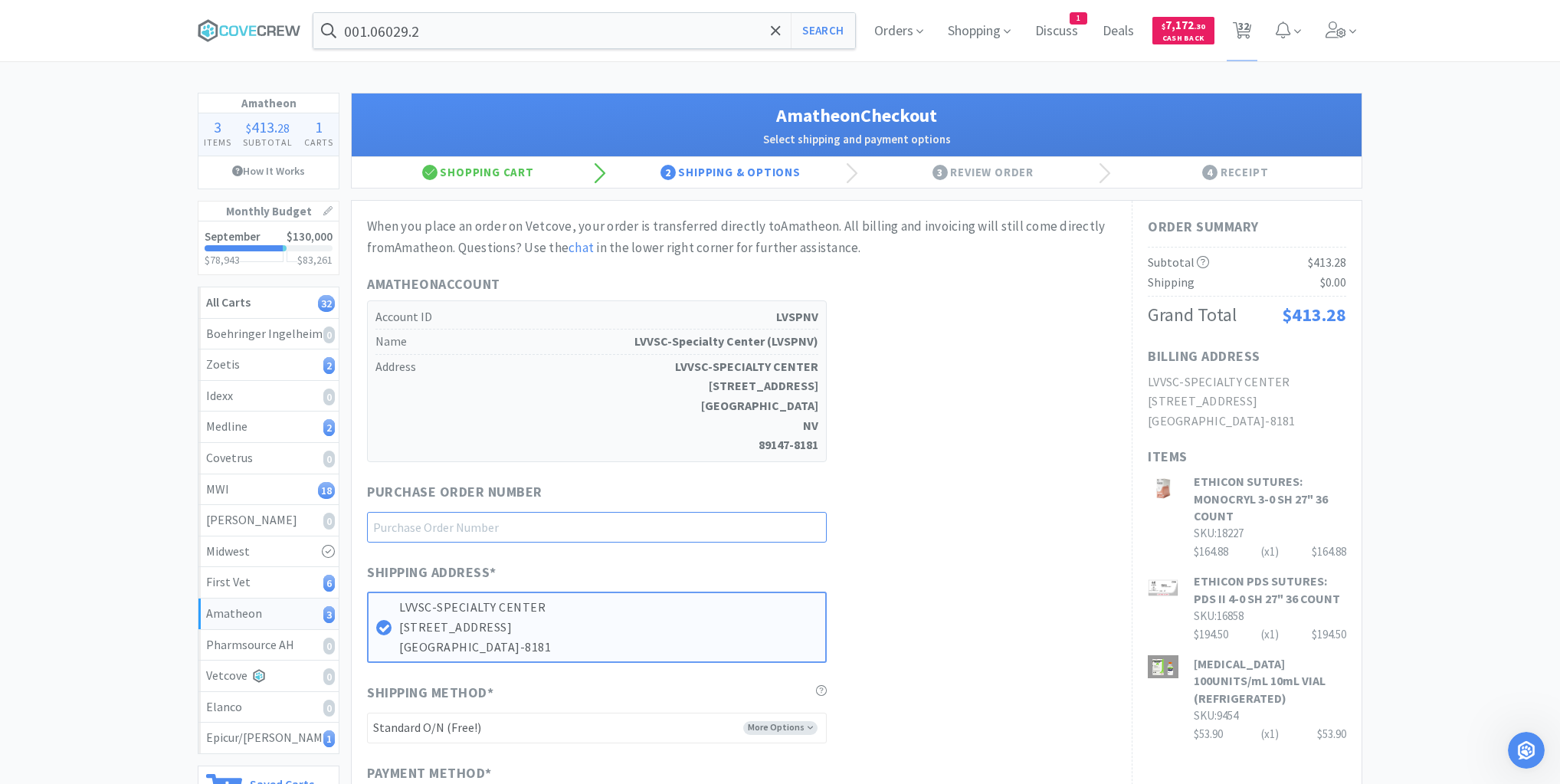
click at [742, 520] on input "text" at bounding box center [597, 526] width 459 height 30
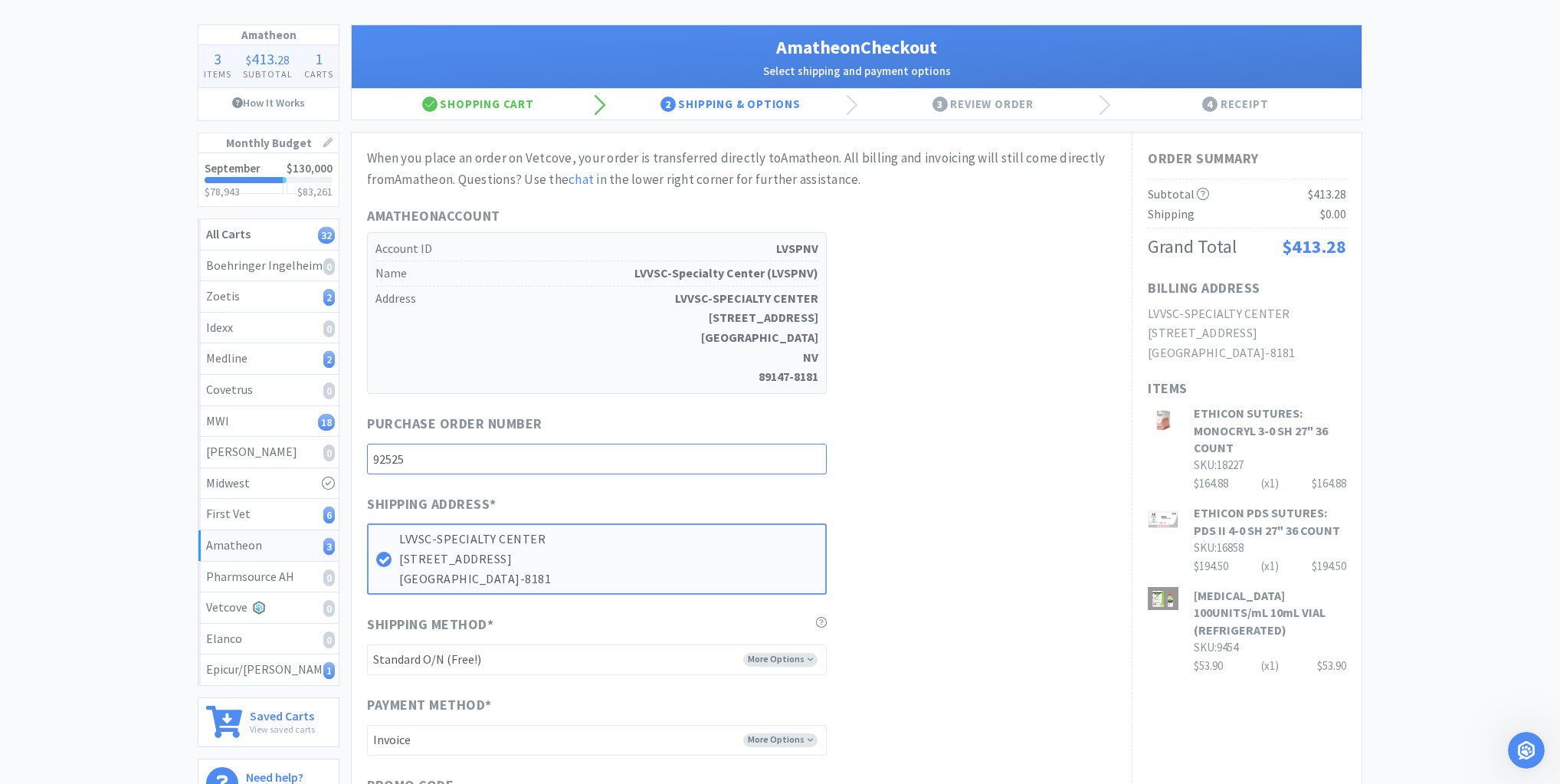
scroll to position [307, 0]
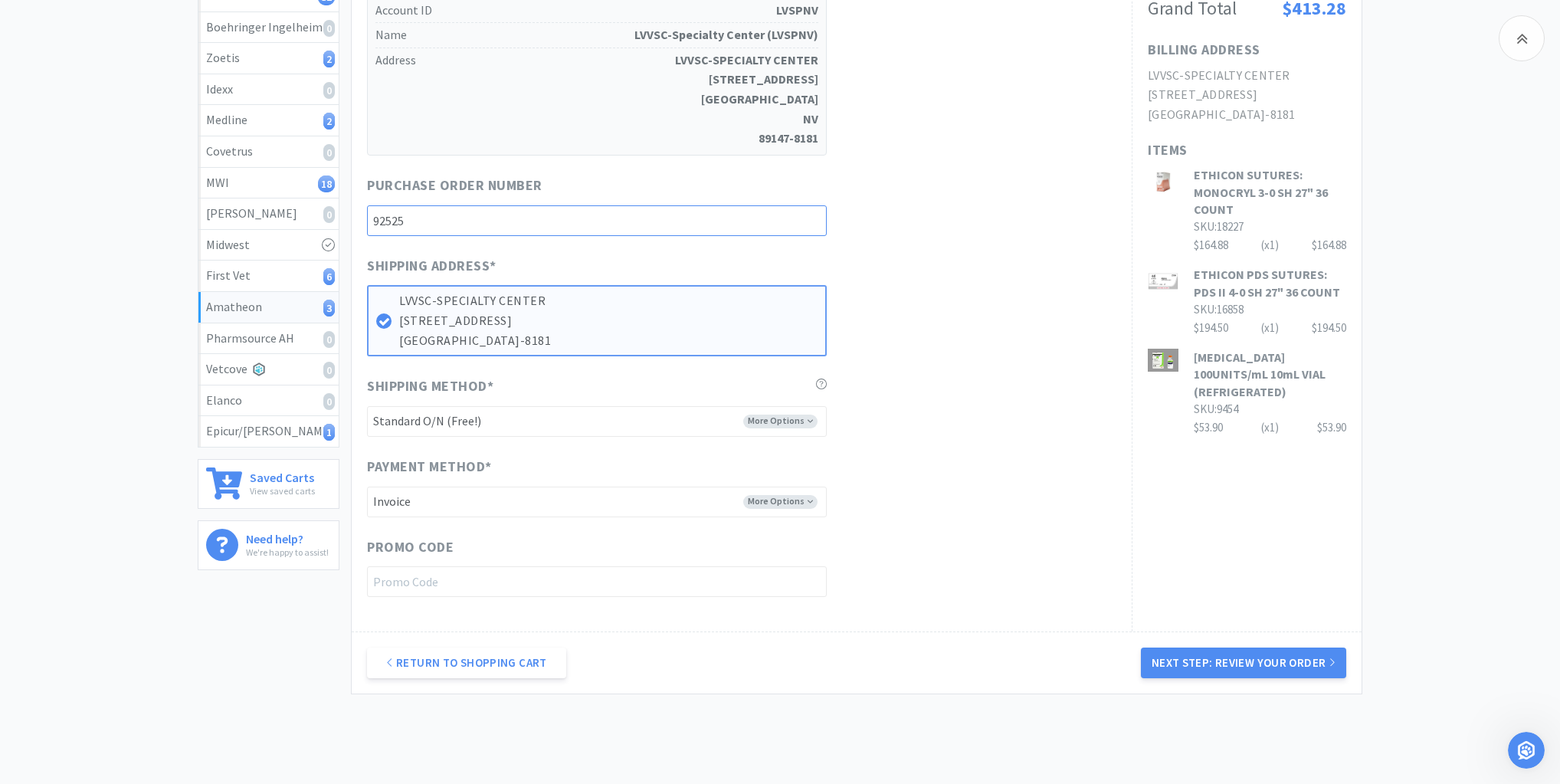
type input "92525"
click at [778, 413] on select "-------- Standard O/N (Free!) Standard O/N (Signature Required) ($37.60)" at bounding box center [597, 421] width 459 height 30
click at [1214, 659] on button "Next Step: Review Your Order" at bounding box center [1244, 663] width 206 height 30
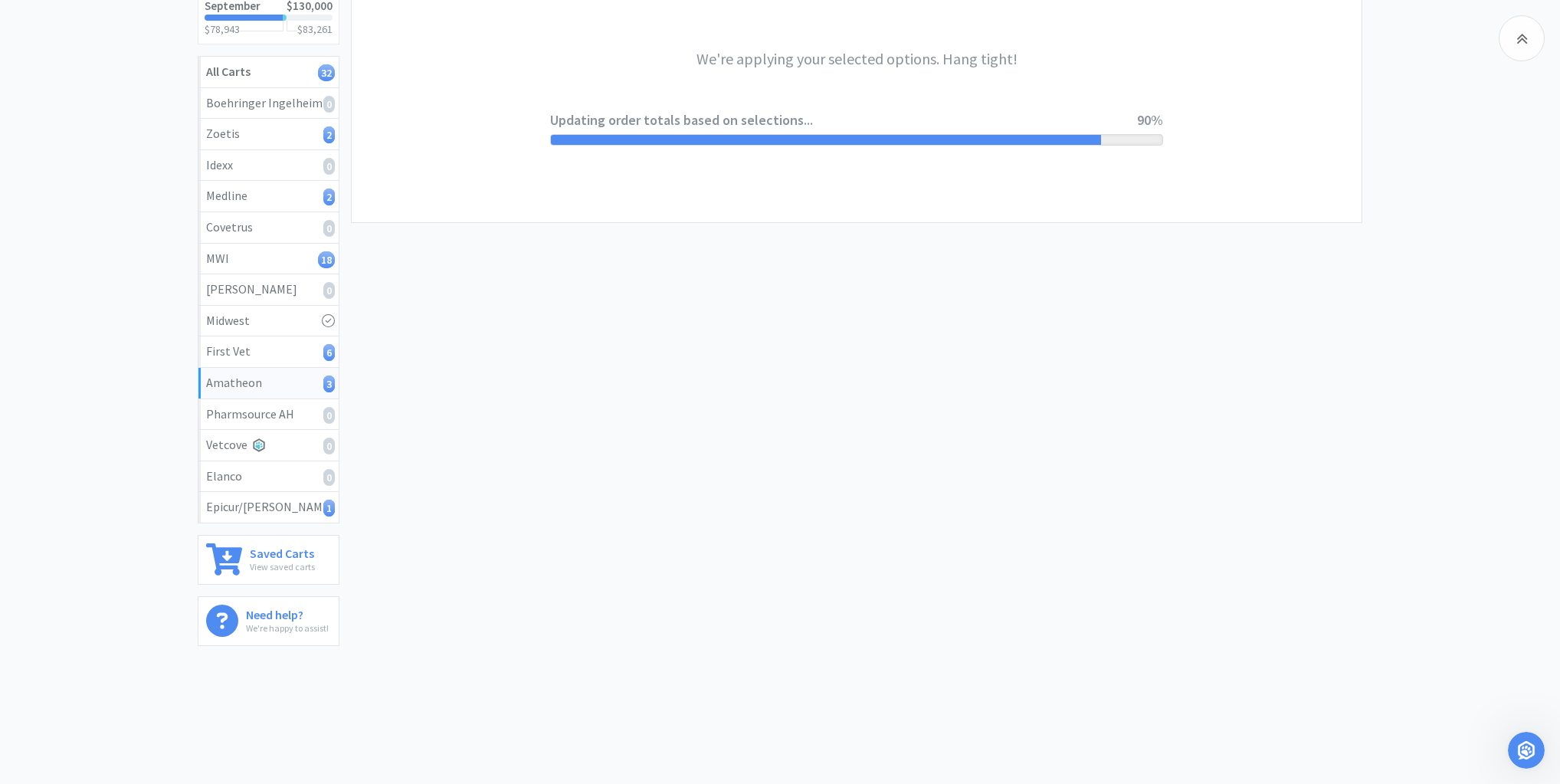
scroll to position [0, 0]
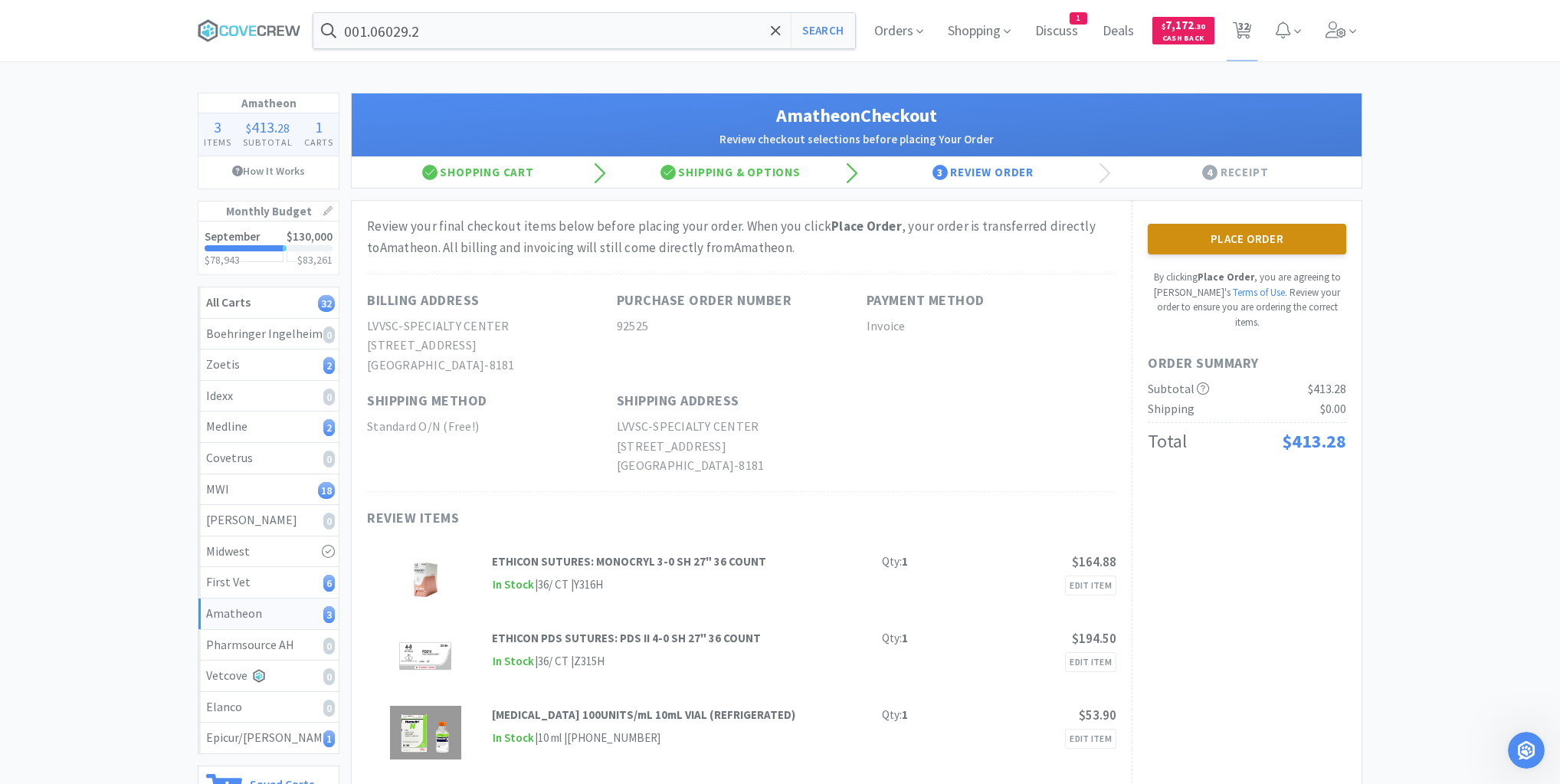
click at [1232, 235] on button "Place Order" at bounding box center [1247, 239] width 199 height 30
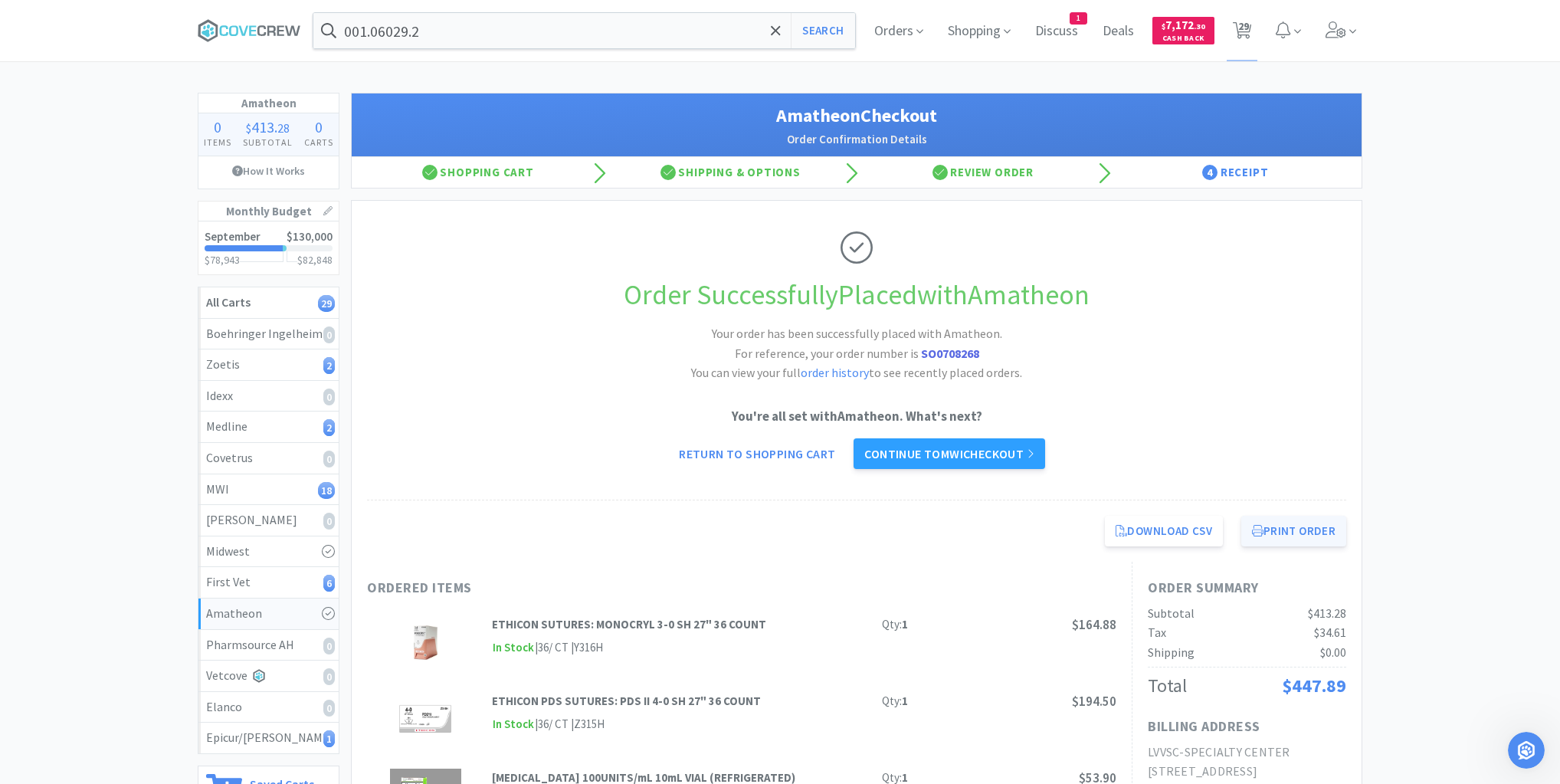
click at [1297, 534] on button "Print Order" at bounding box center [1294, 530] width 105 height 30
click at [1452, 255] on div "Amatheon 0 Items $ 413 . 28 Subtotal 0 Carts How It Works Monthly Budget Septem…" at bounding box center [780, 618] width 1560 height 1052
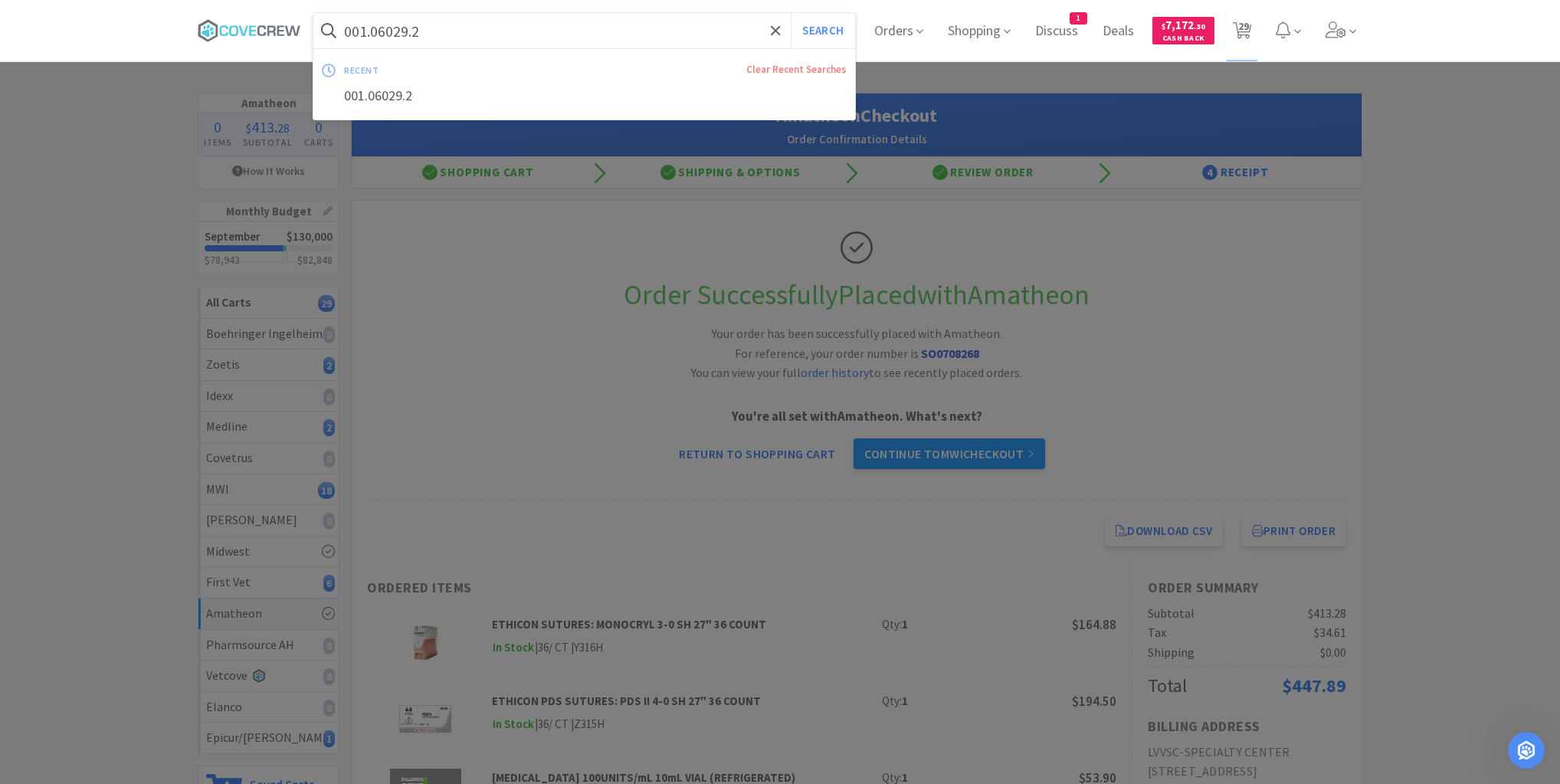
click at [555, 34] on input "001.06029.2" at bounding box center [584, 30] width 542 height 35
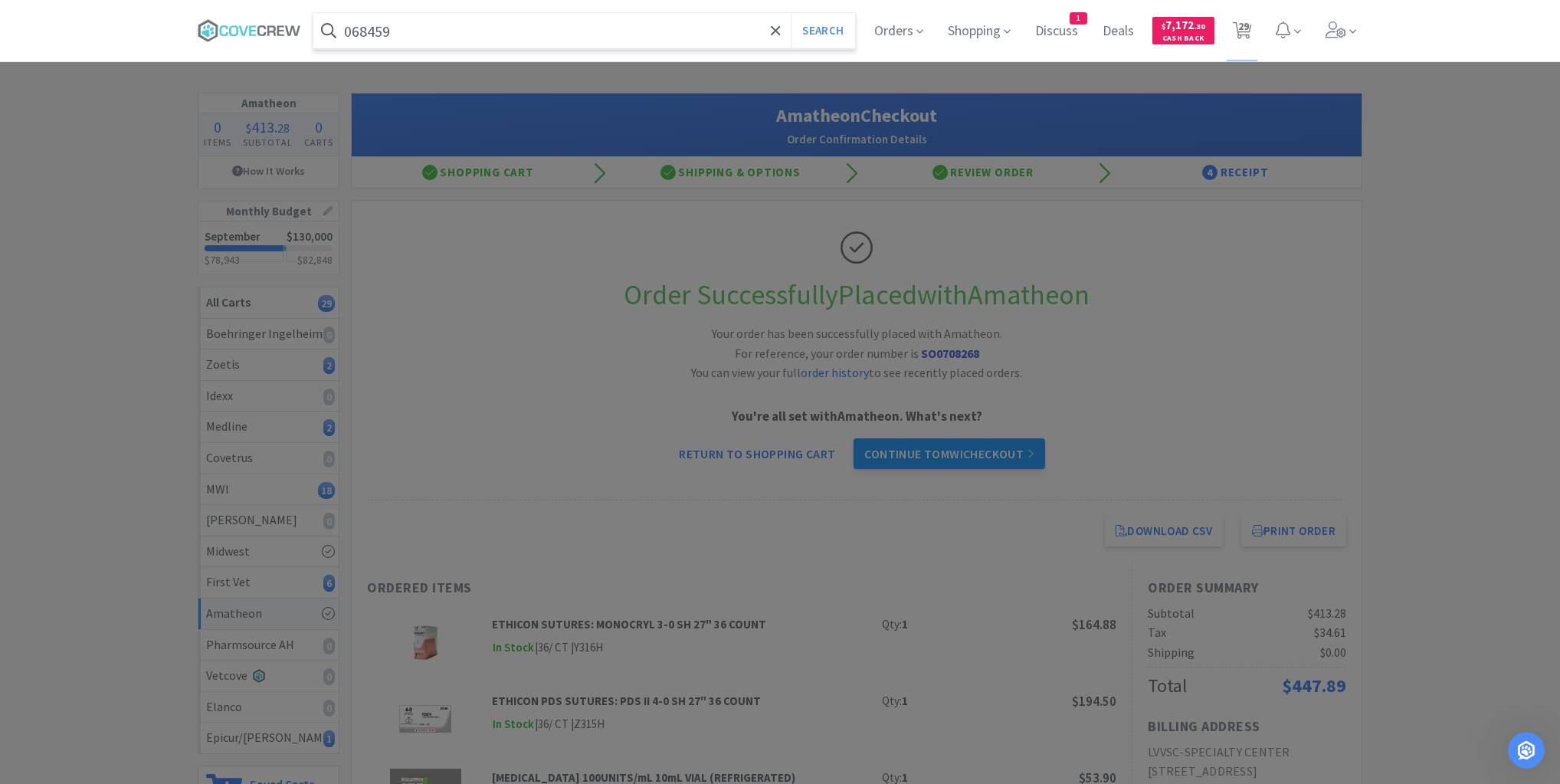
type input "068459"
click at [791, 13] on button "Search" at bounding box center [822, 30] width 63 height 35
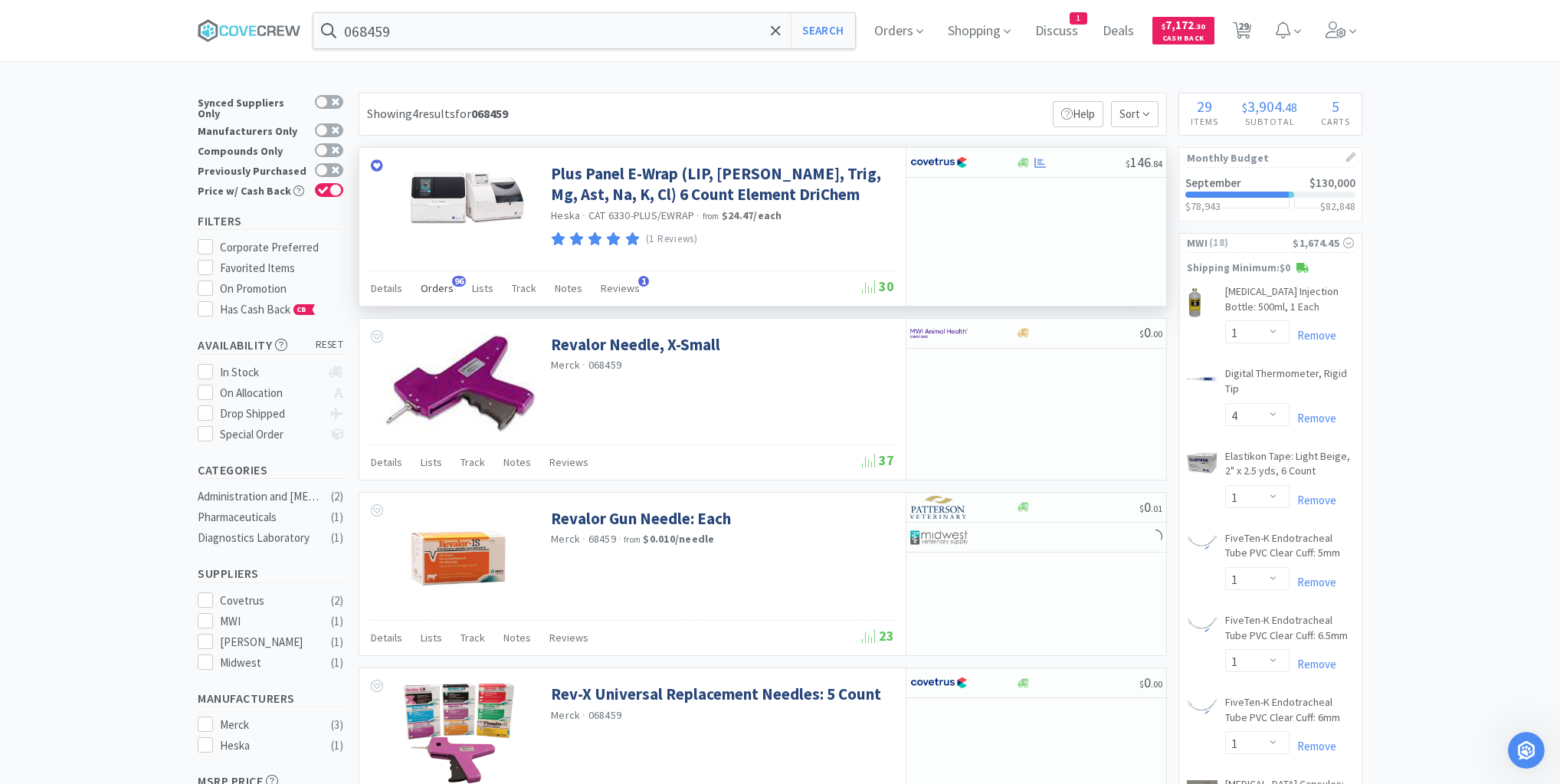
click at [427, 285] on span "Orders" at bounding box center [437, 288] width 33 height 14
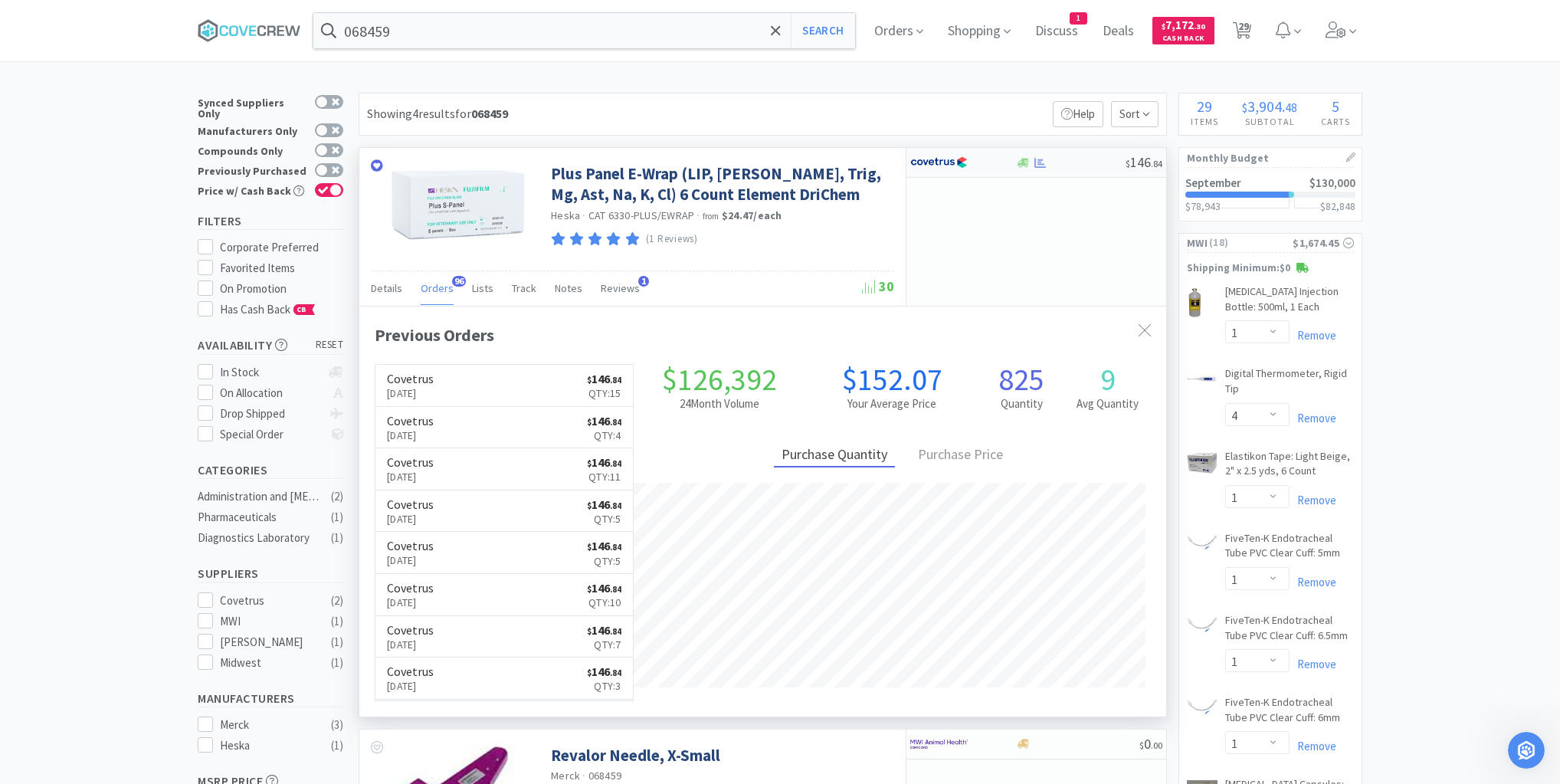
scroll to position [411, 807]
click at [1070, 162] on div at bounding box center [1070, 163] width 110 height 11
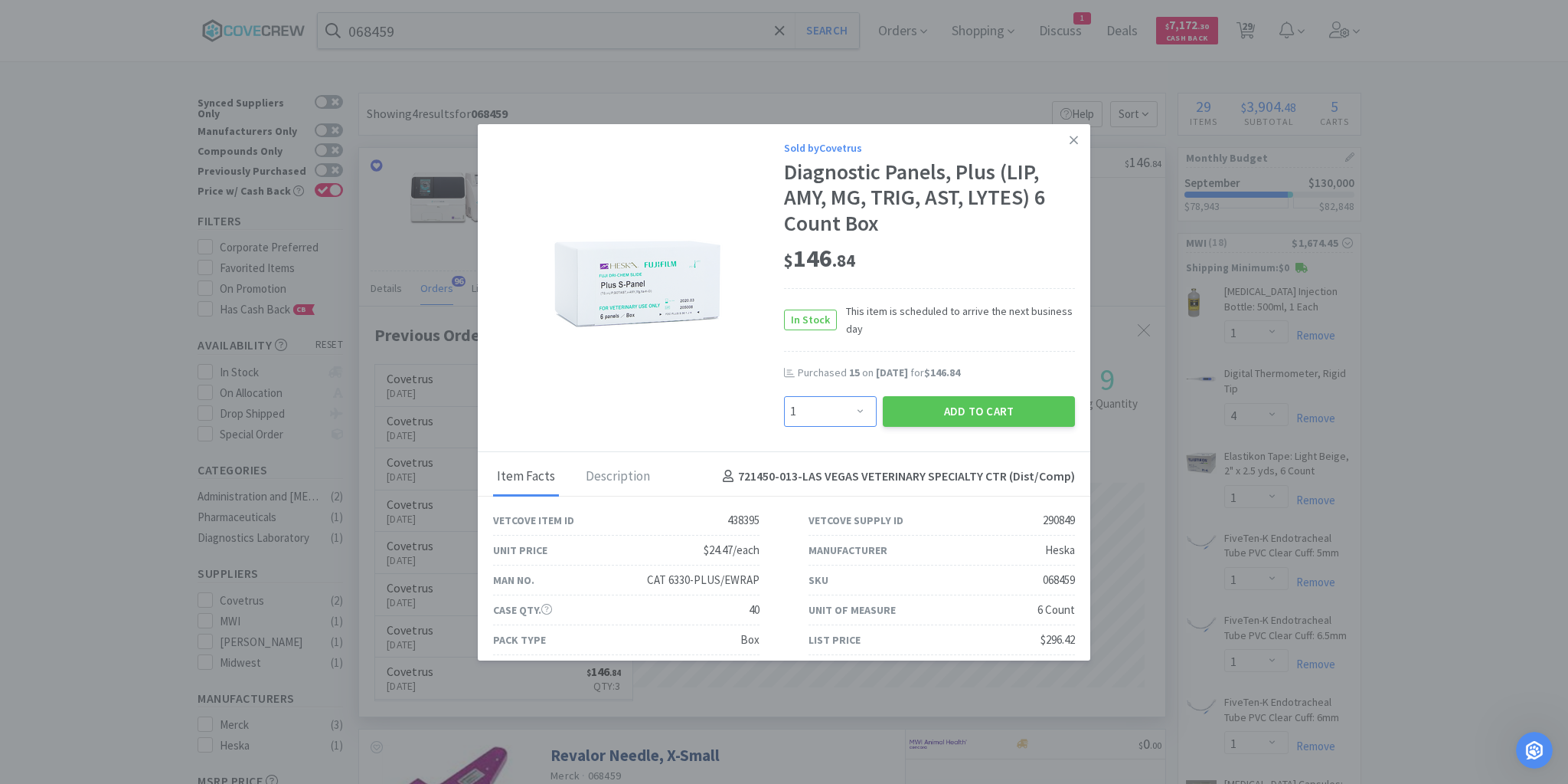
click at [854, 411] on select "Enter Quantity 1 2 3 4 5 6 7 8 9 10 11 12 13 14 15 16 17 18 19 20 Enter Quantity" at bounding box center [830, 411] width 93 height 30
click at [784, 396] on select "Enter Quantity 1 2 3 4 5 6 7 8 9 10 11 12 13 14 15 16 17 18 19 20 Enter Quantity" at bounding box center [830, 411] width 93 height 30
click at [959, 411] on button "Add to Cart" at bounding box center [978, 411] width 192 height 30
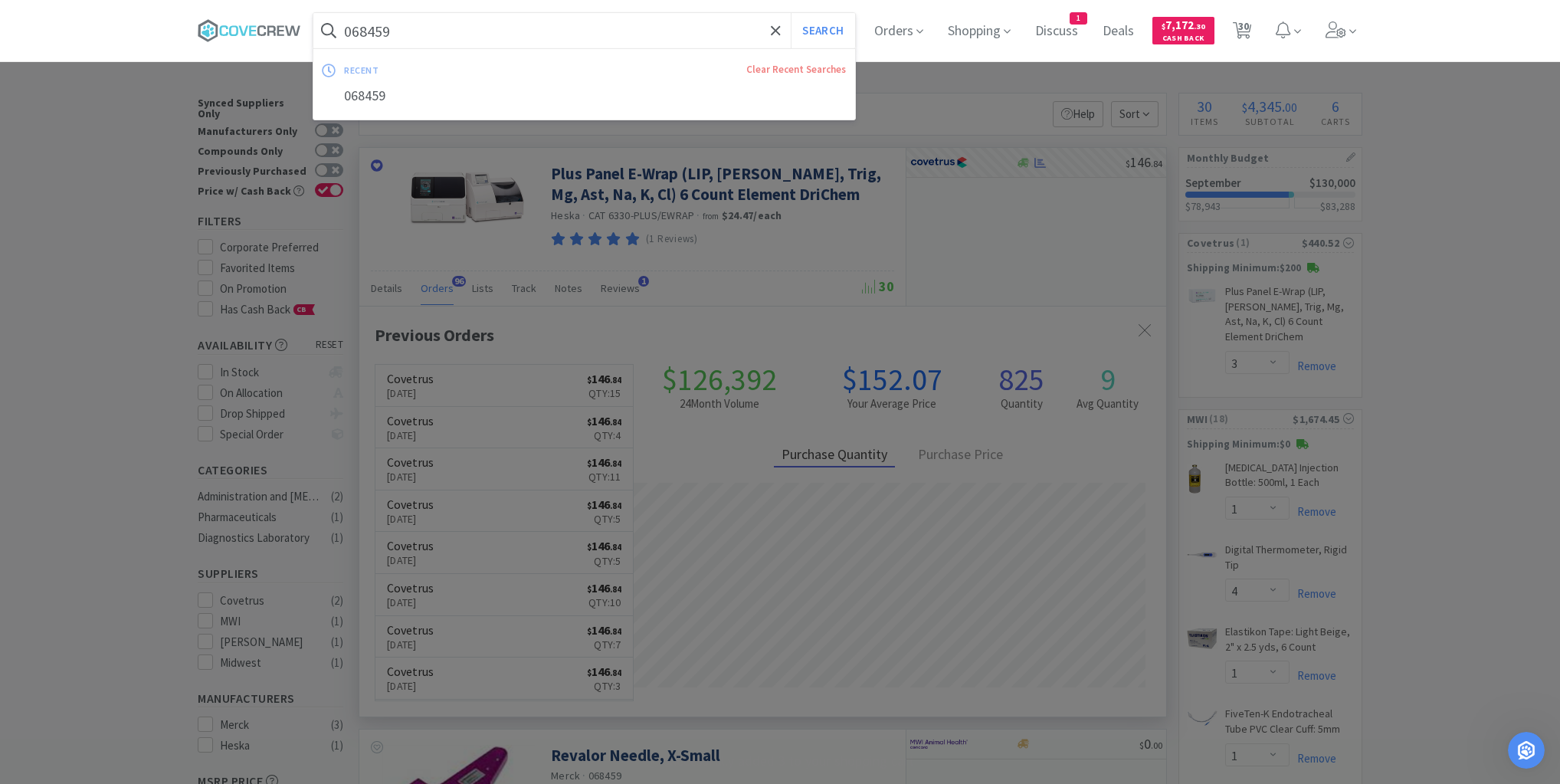
click at [717, 30] on input "068459" at bounding box center [584, 30] width 542 height 35
click at [791, 13] on button "Search" at bounding box center [822, 30] width 63 height 35
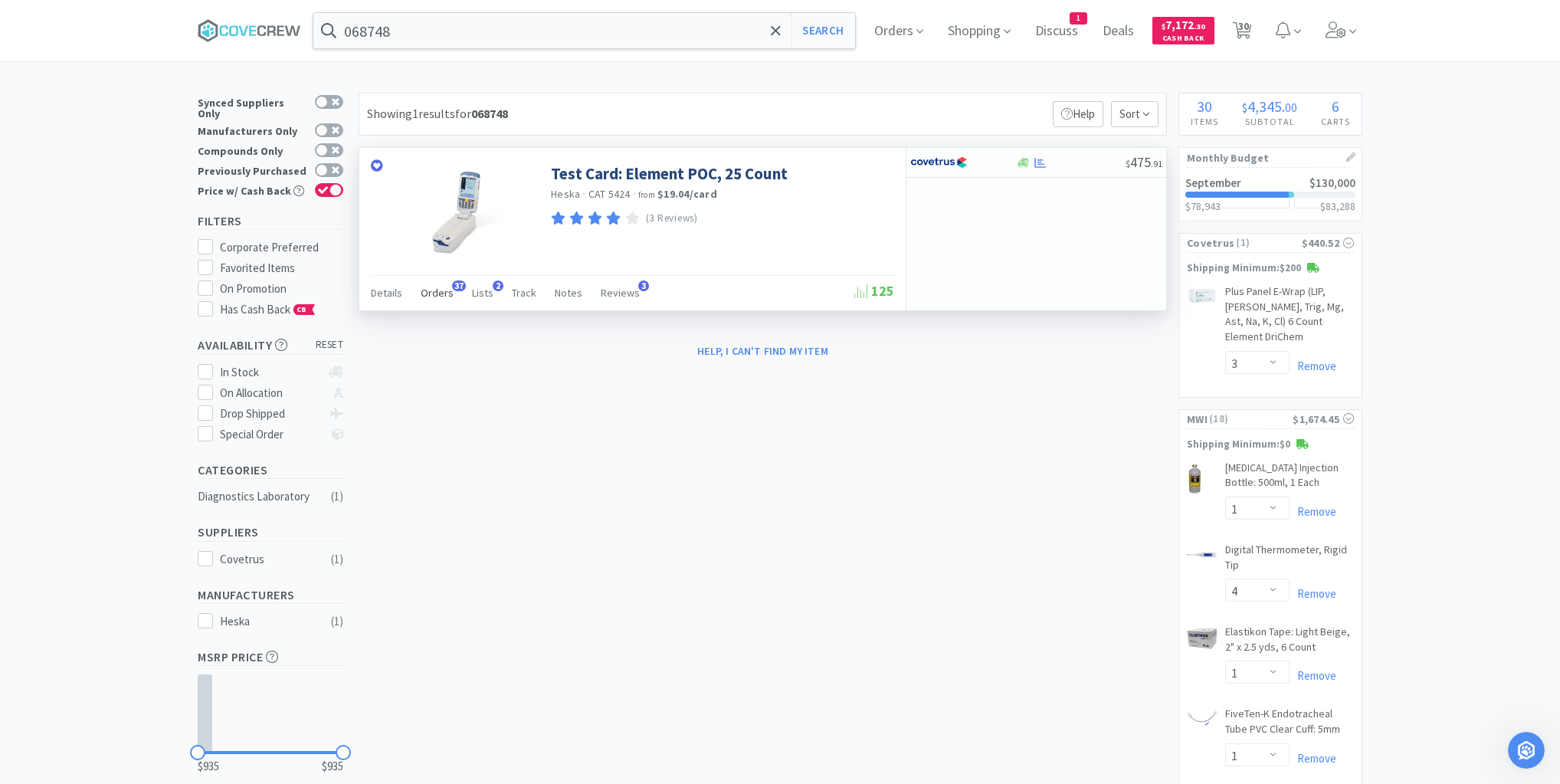
click at [445, 294] on span "Orders" at bounding box center [437, 293] width 33 height 14
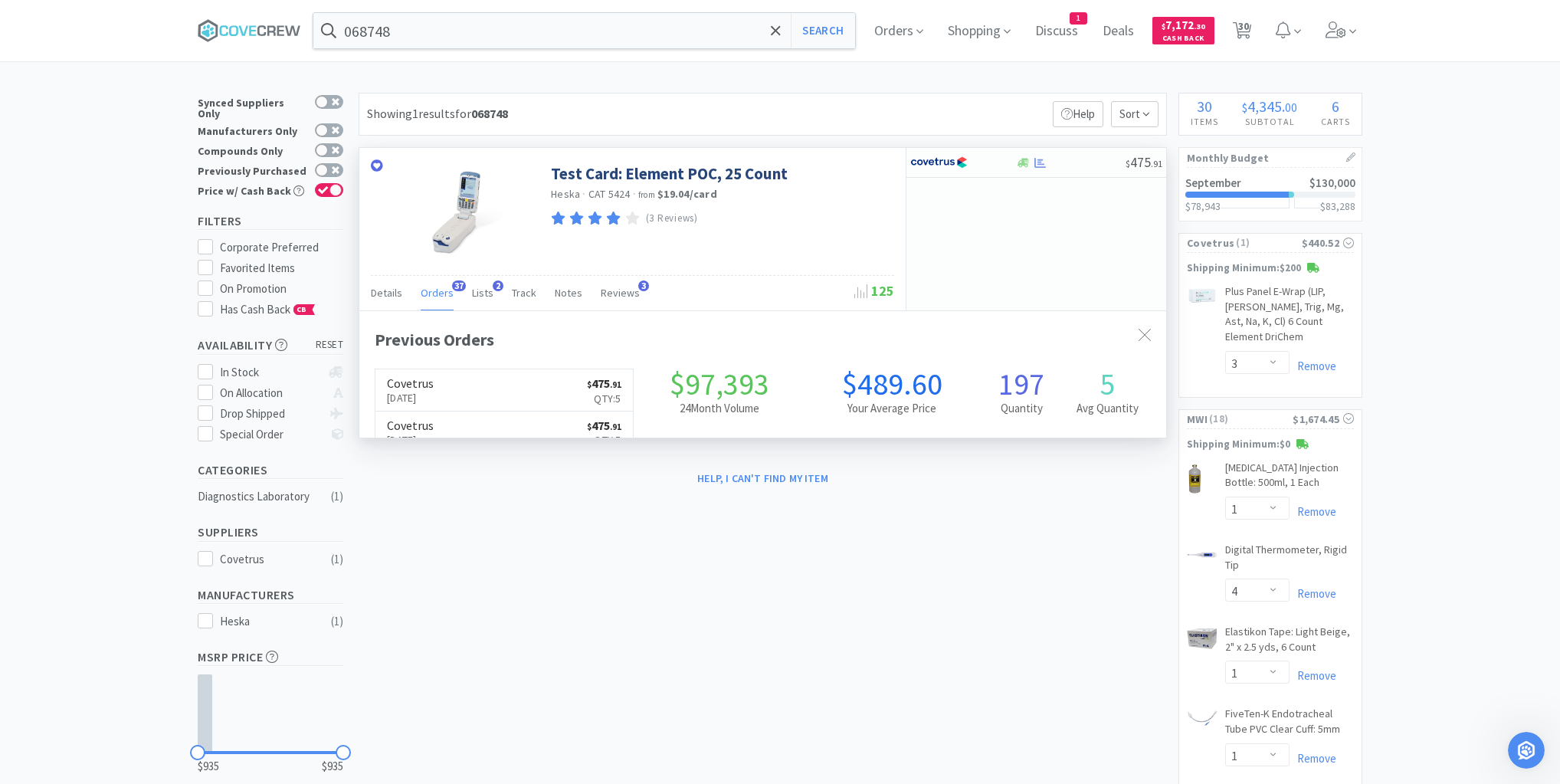
scroll to position [411, 807]
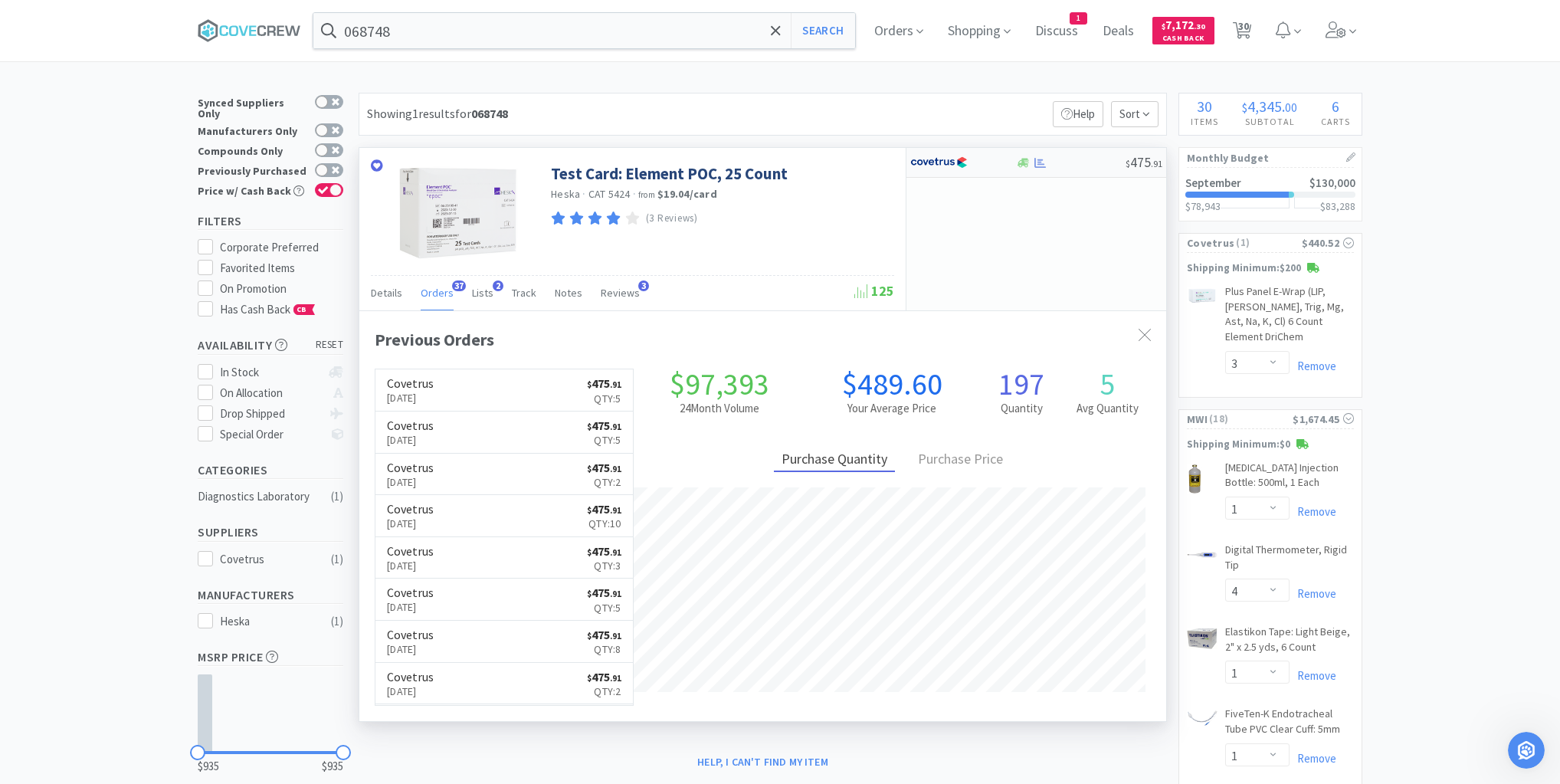
click at [1087, 165] on div at bounding box center [1070, 163] width 110 height 11
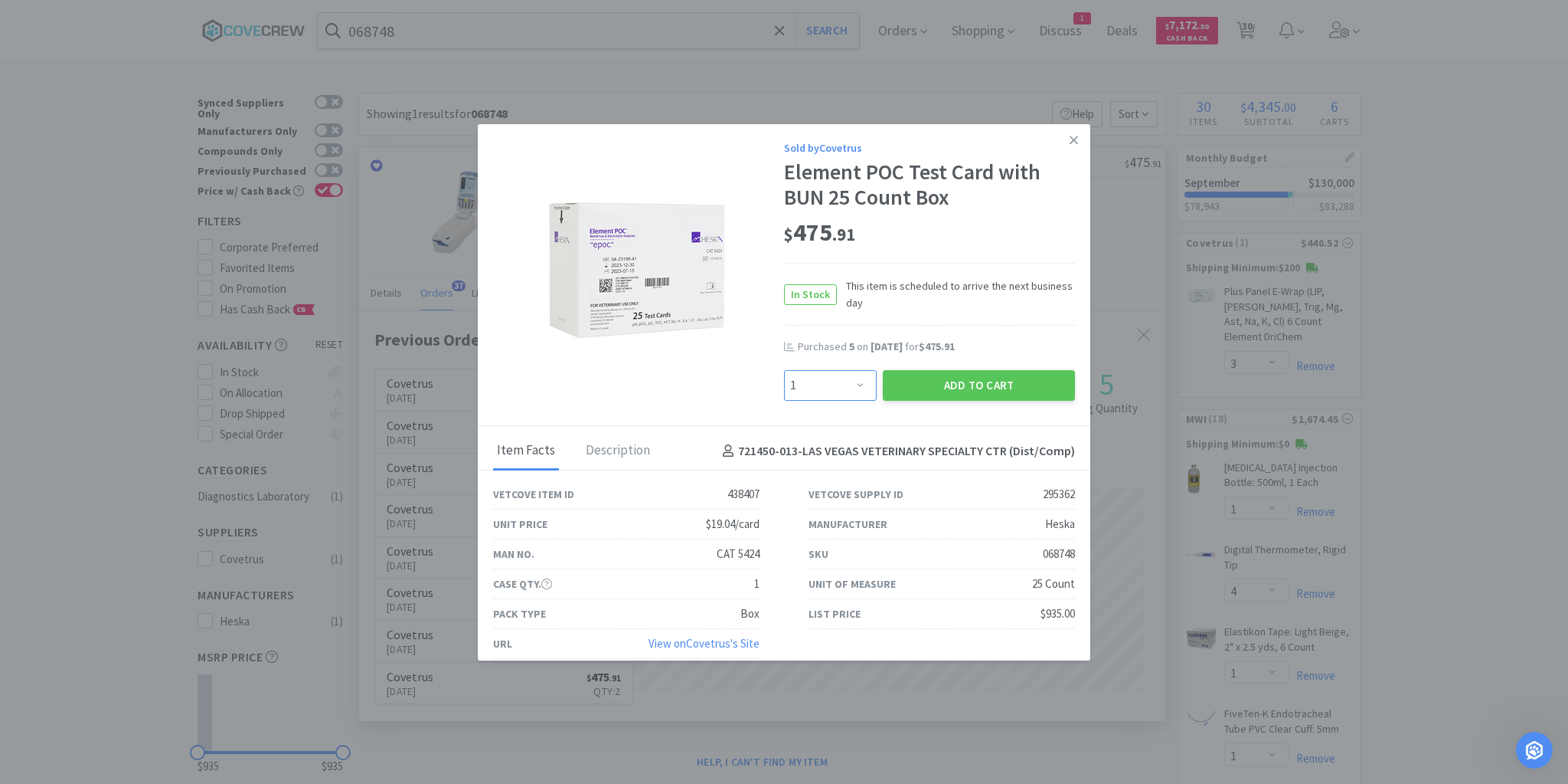
click at [854, 383] on select "Enter Quantity 1 2 3 4 5 6 7 8 9 10 11 12 13 14 15 16 17 18 19 20 Enter Quantity" at bounding box center [830, 385] width 93 height 30
click at [784, 370] on select "Enter Quantity 1 2 3 4 5 6 7 8 9 10 11 12 13 14 15 16 17 18 19 20 Enter Quantity" at bounding box center [830, 385] width 93 height 30
click at [1069, 138] on icon at bounding box center [1073, 139] width 9 height 9
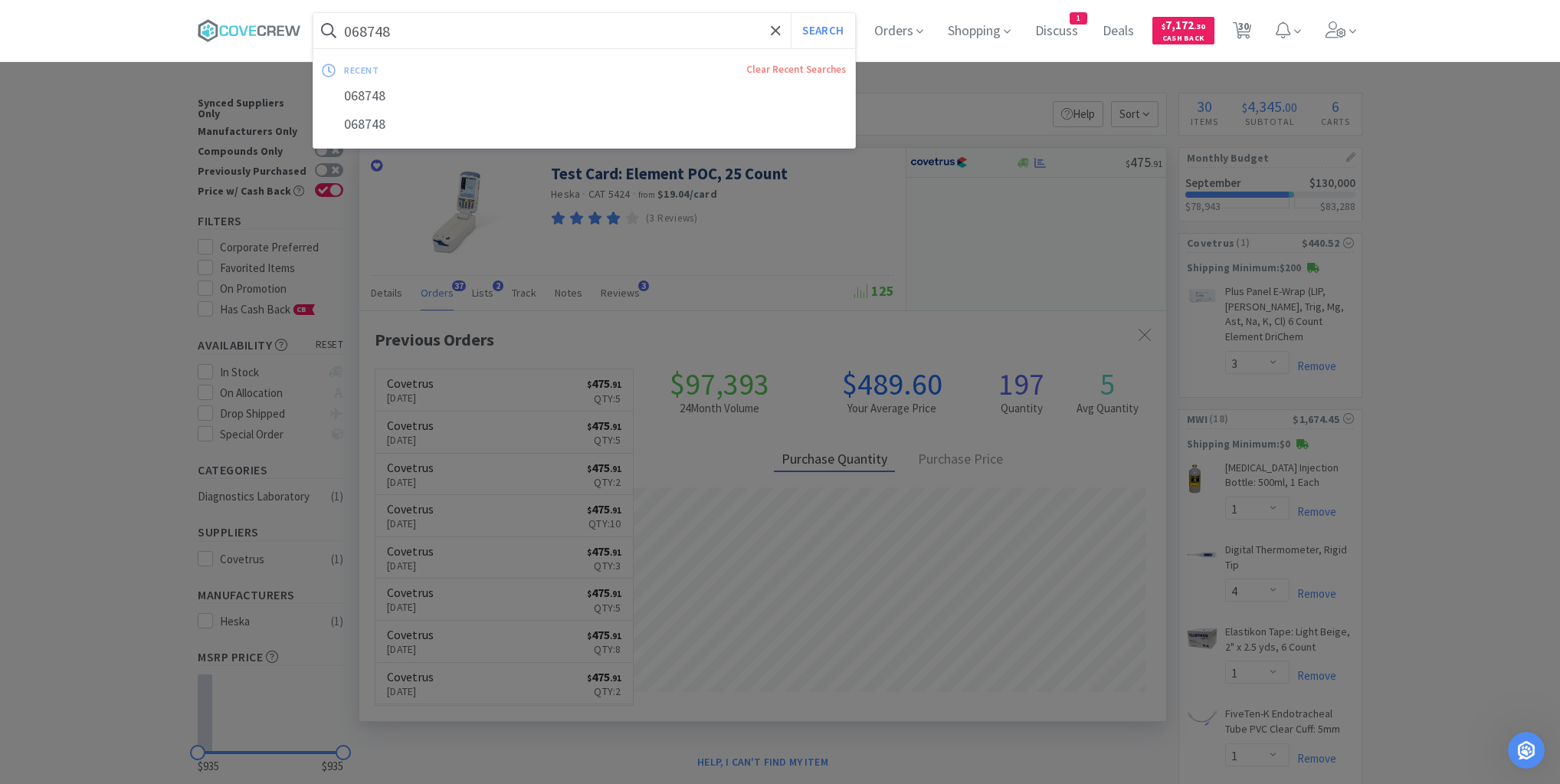
click at [724, 33] on input "068748" at bounding box center [584, 30] width 542 height 35
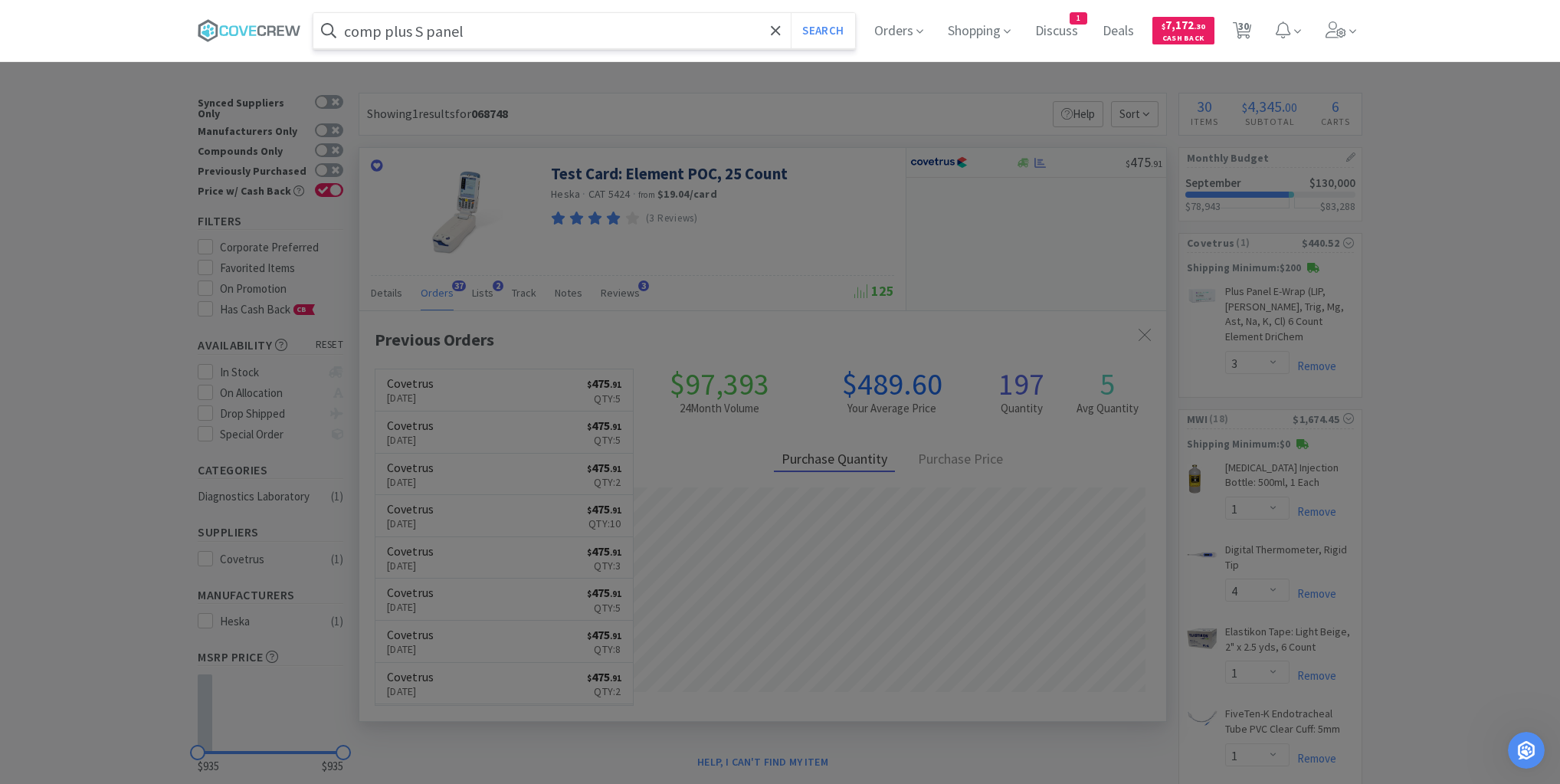
click at [791, 13] on button "Search" at bounding box center [822, 30] width 63 height 35
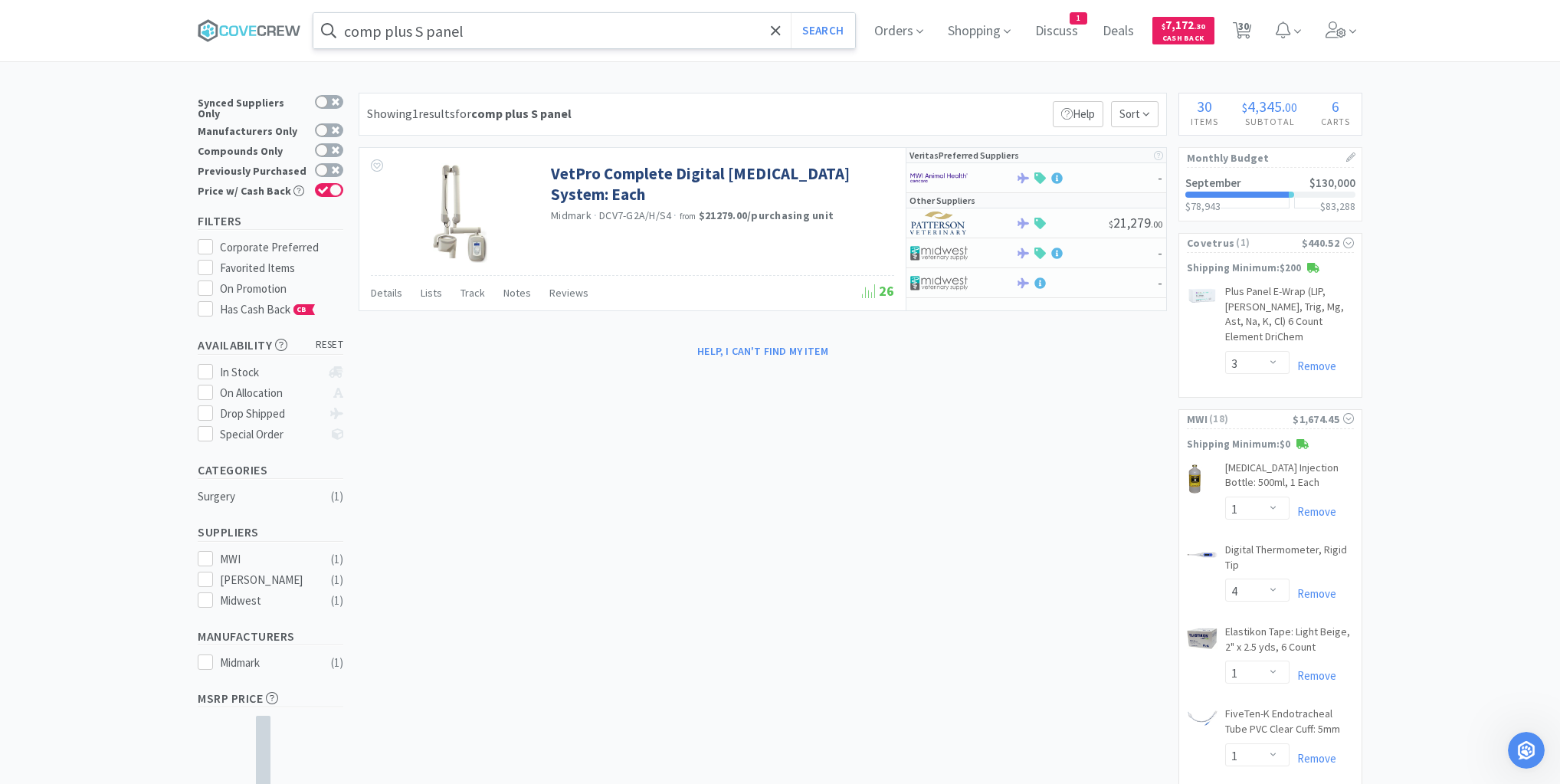
drag, startPoint x: 619, startPoint y: 36, endPoint x: 616, endPoint y: 46, distance: 10.4
click at [619, 37] on input "comp plus S panel" at bounding box center [584, 30] width 542 height 35
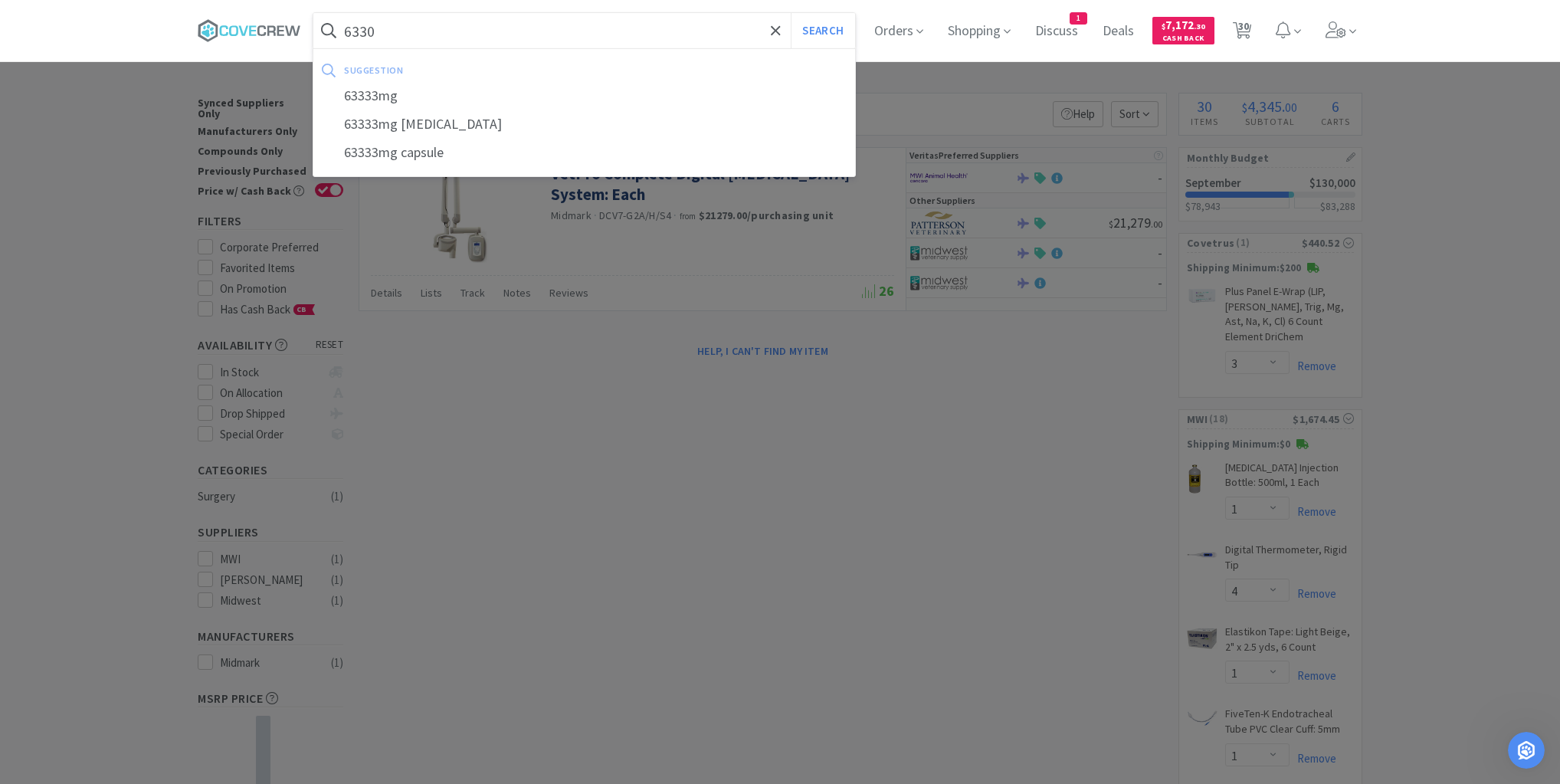
click at [791, 13] on button "Search" at bounding box center [822, 30] width 63 height 35
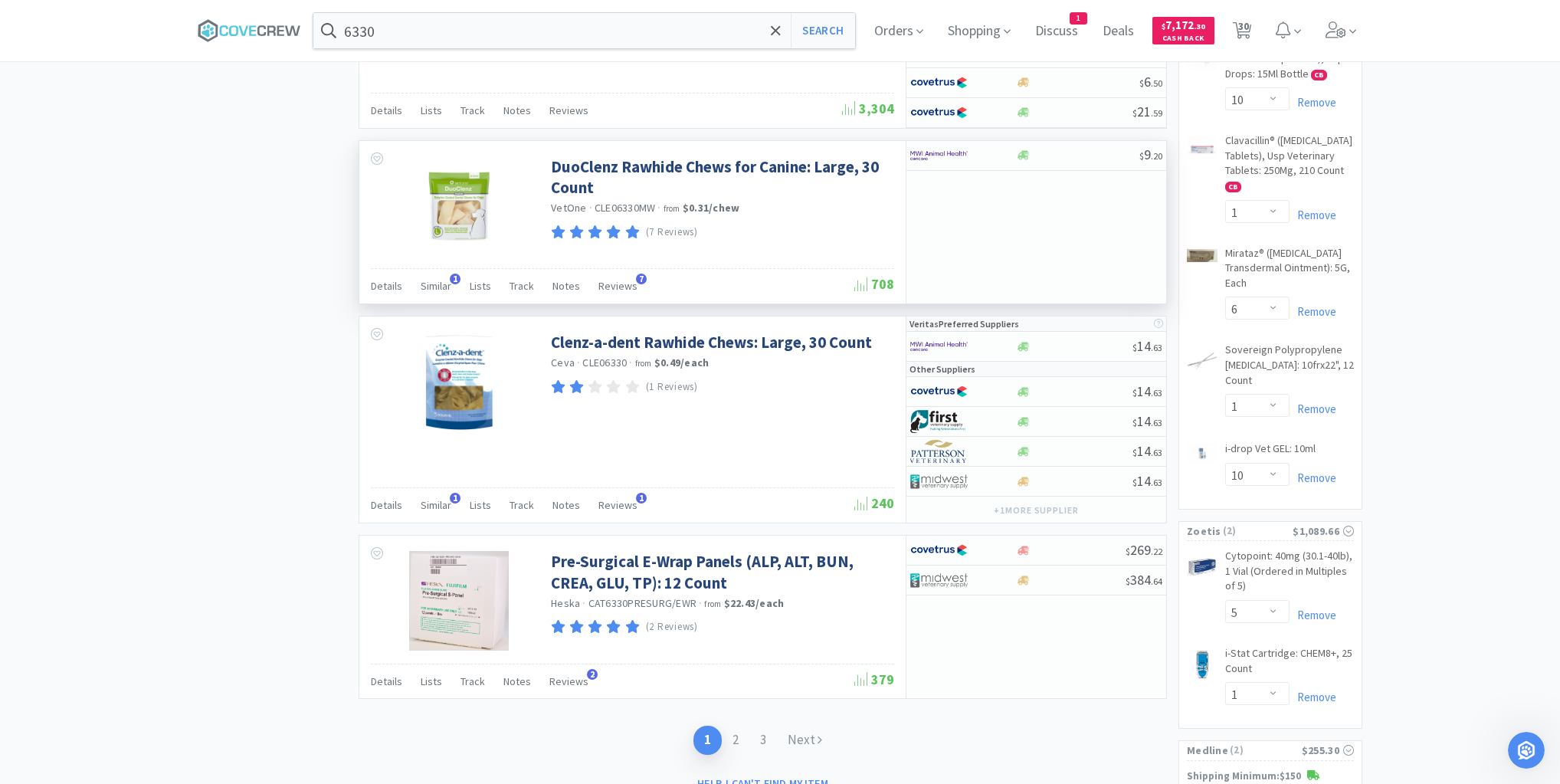
scroll to position [2206, 0]
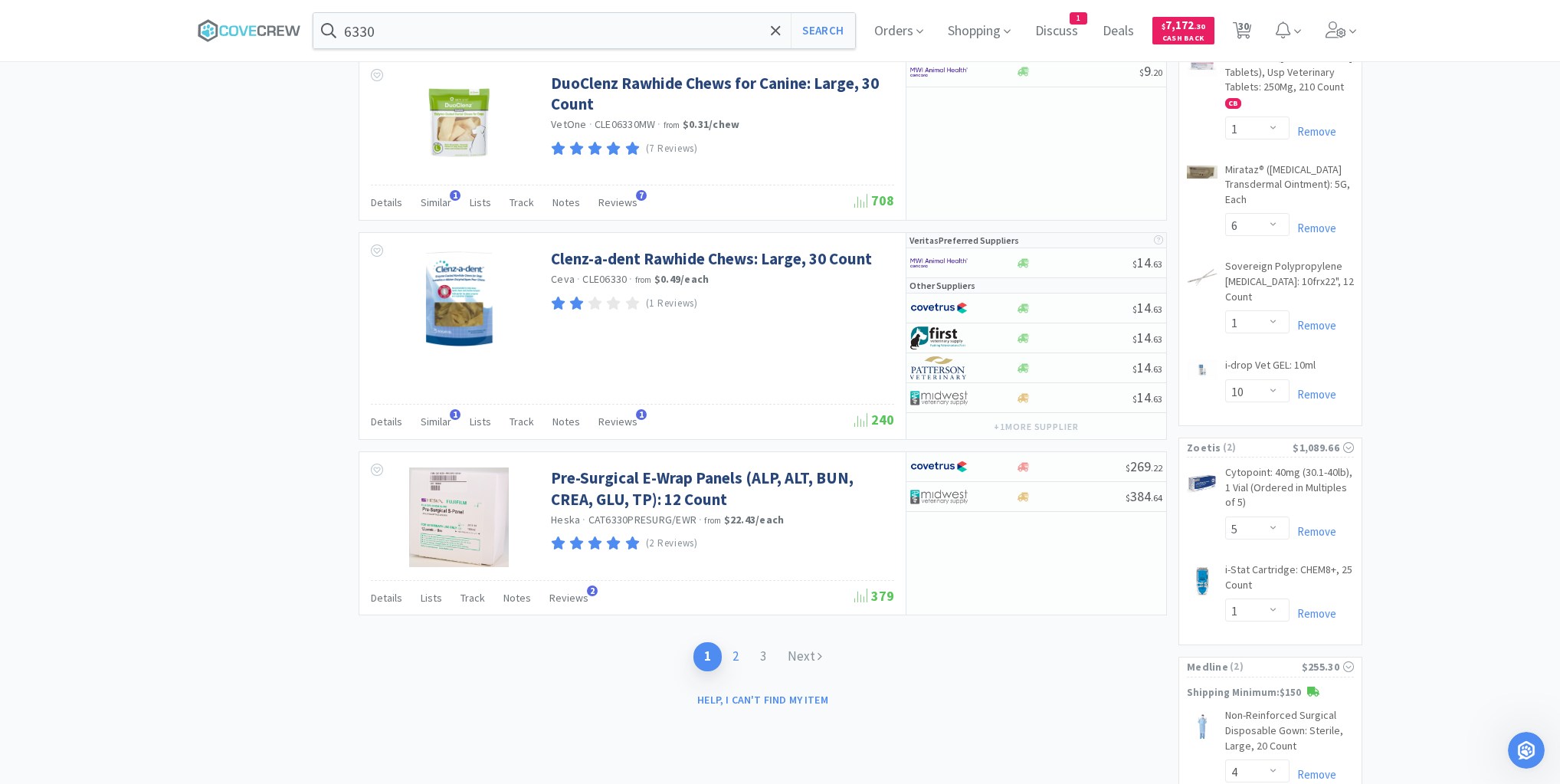
click at [736, 646] on link "2" at bounding box center [735, 656] width 27 height 28
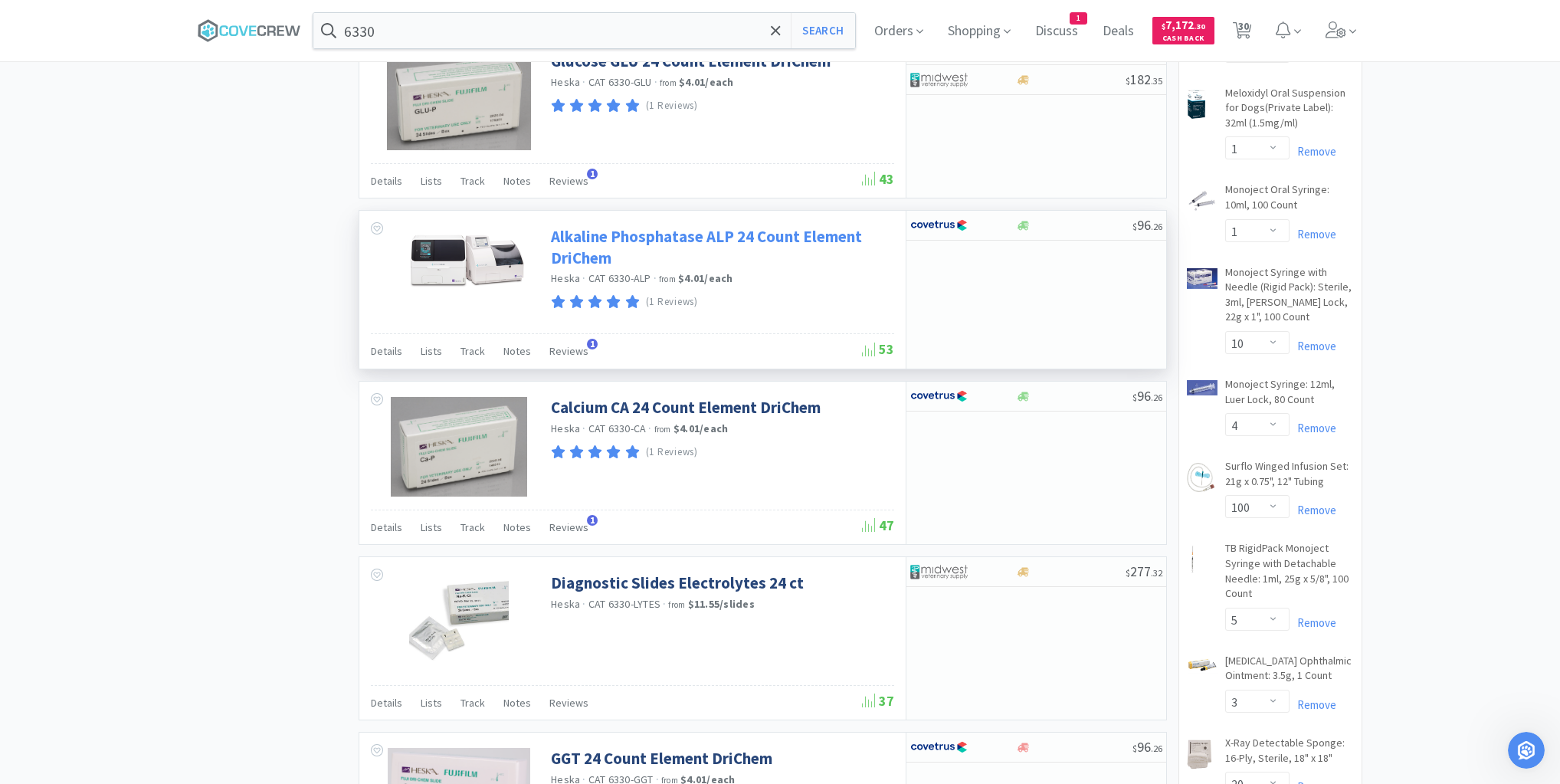
scroll to position [1287, 0]
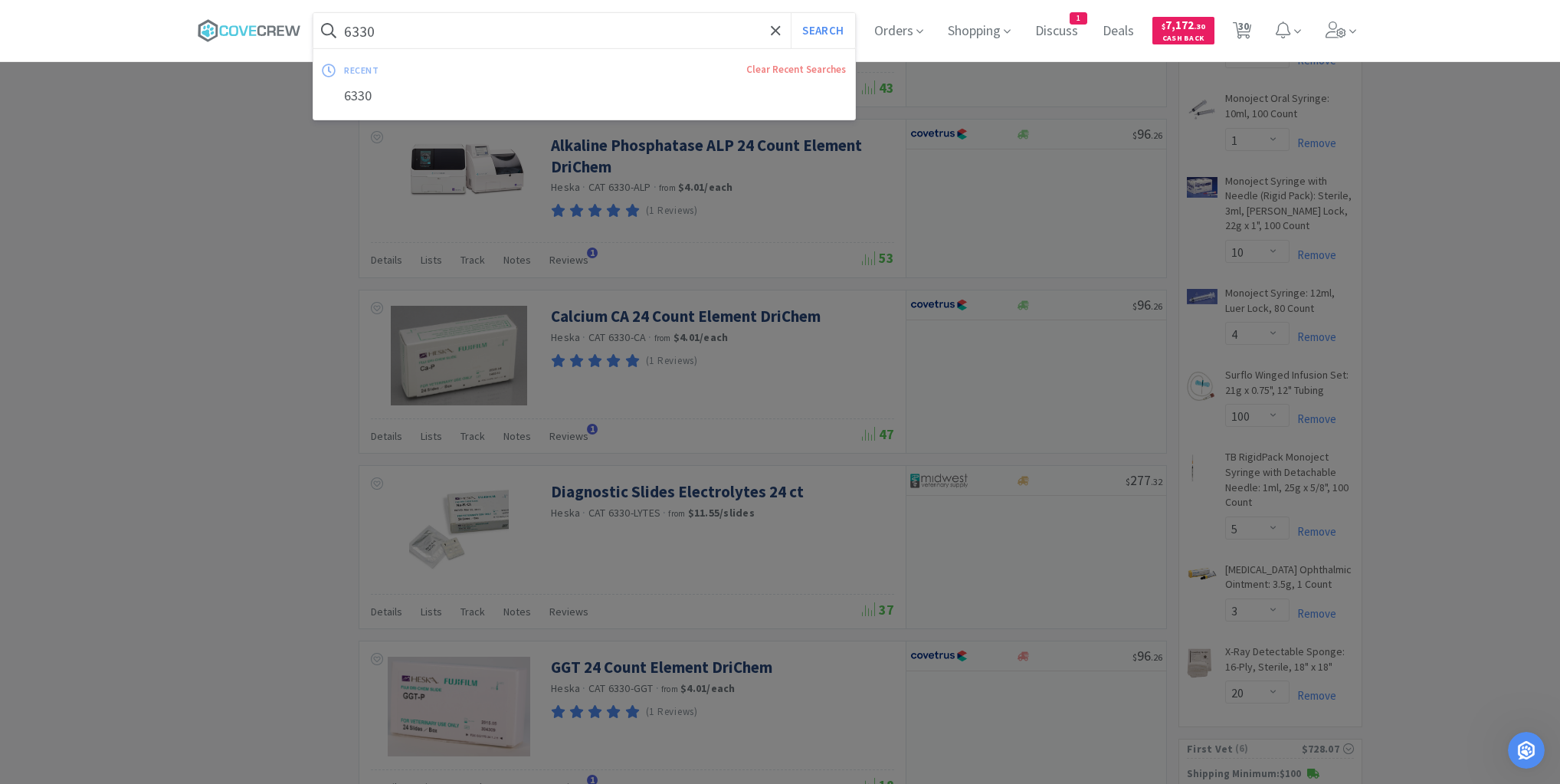
click at [632, 33] on input "6330" at bounding box center [584, 30] width 542 height 35
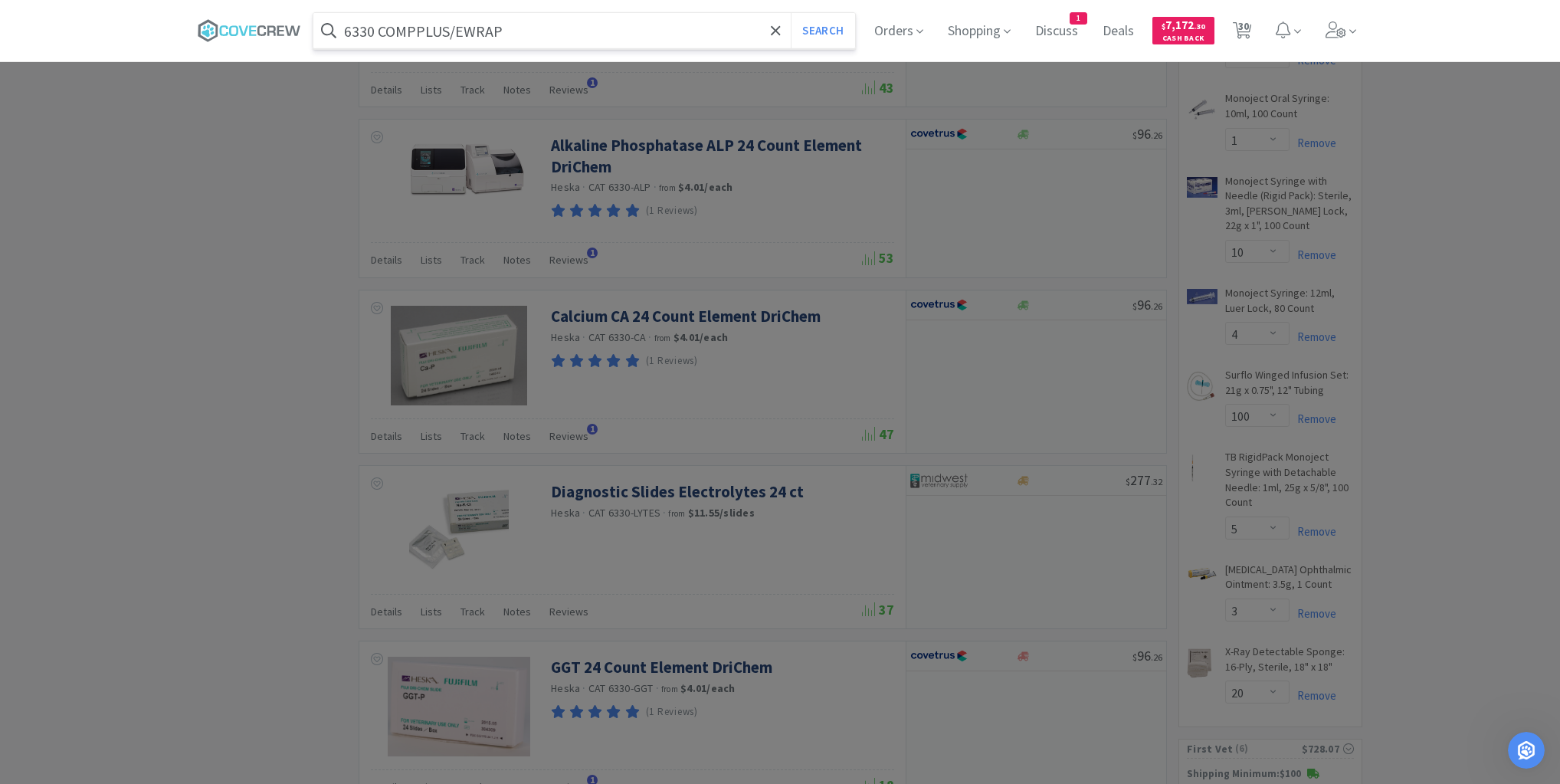
click at [791, 13] on button "Search" at bounding box center [822, 30] width 63 height 35
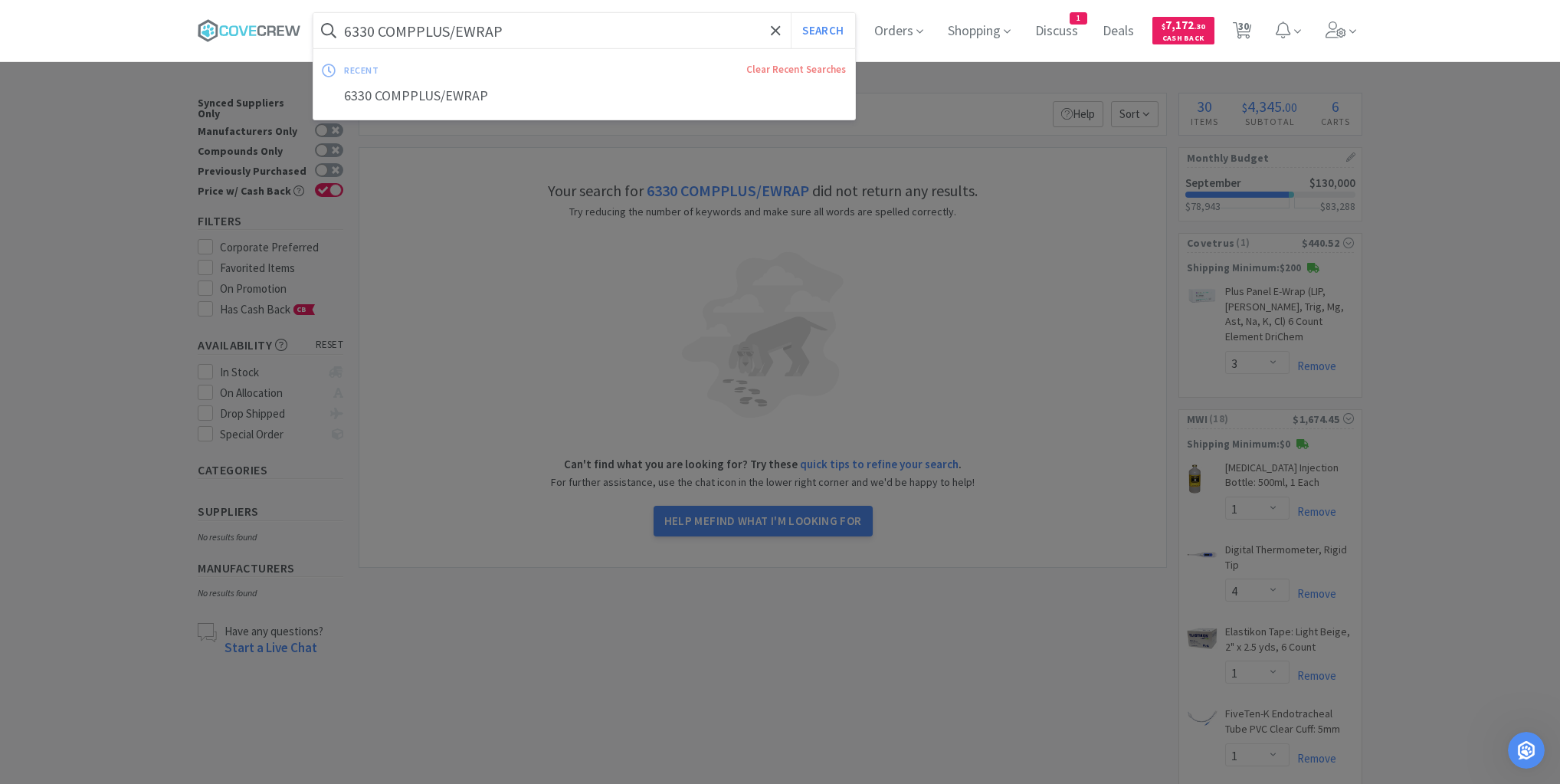
click at [583, 28] on input "6330 COMPPLUS/EWRAP" at bounding box center [584, 30] width 542 height 35
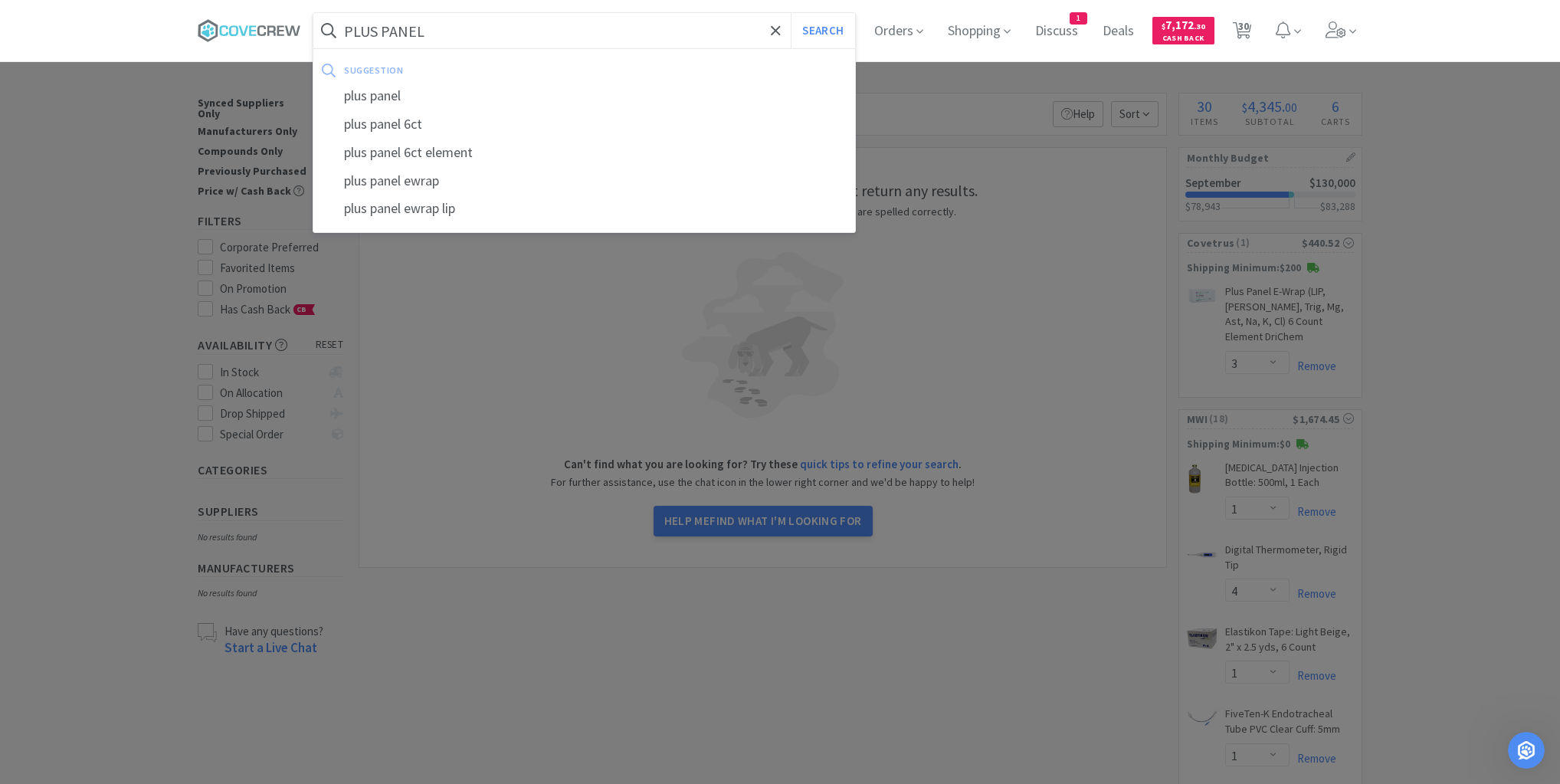
click at [791, 13] on button "Search" at bounding box center [822, 30] width 63 height 35
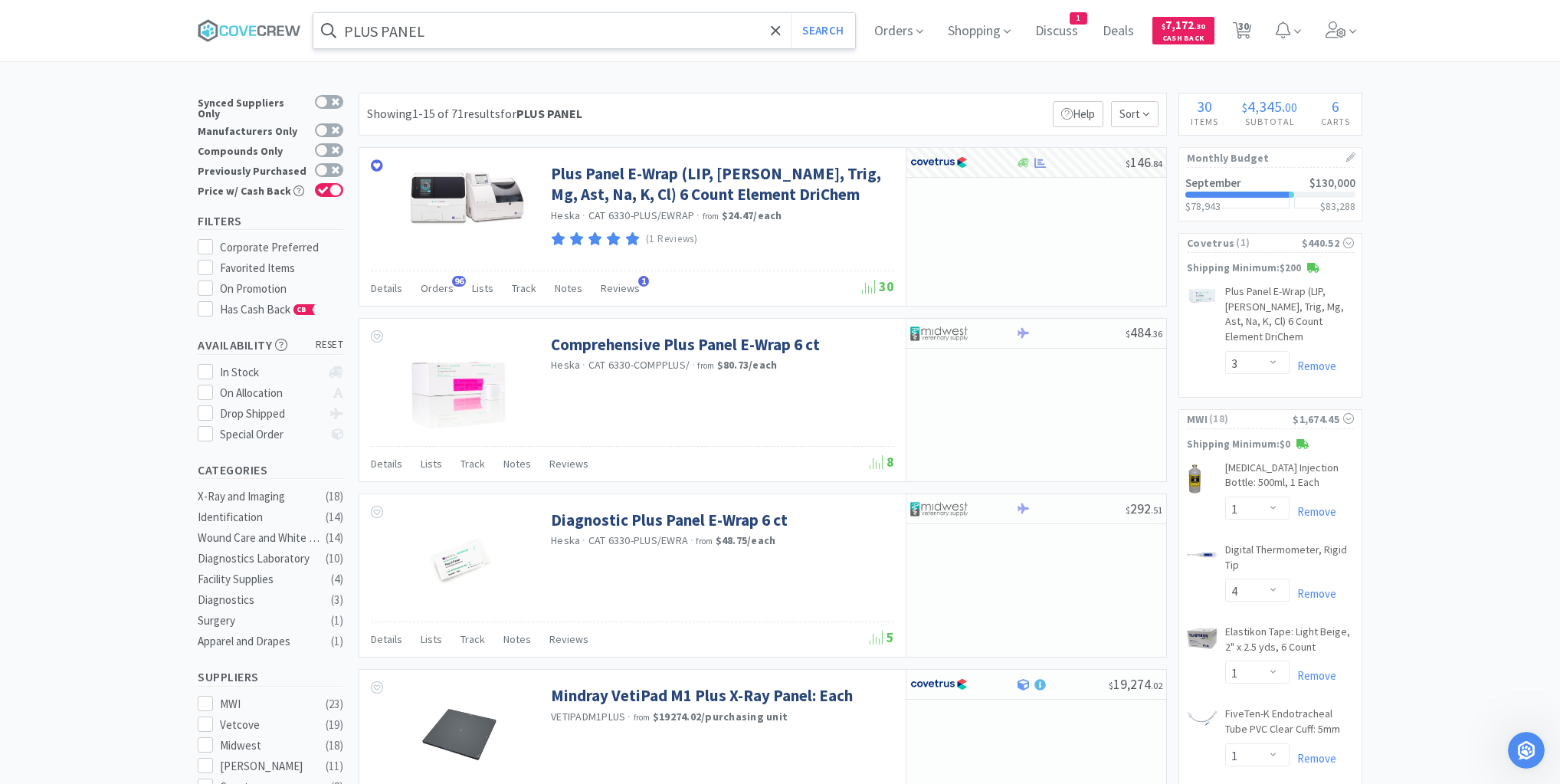
click at [588, 32] on input "PLUS PANEL" at bounding box center [584, 30] width 542 height 35
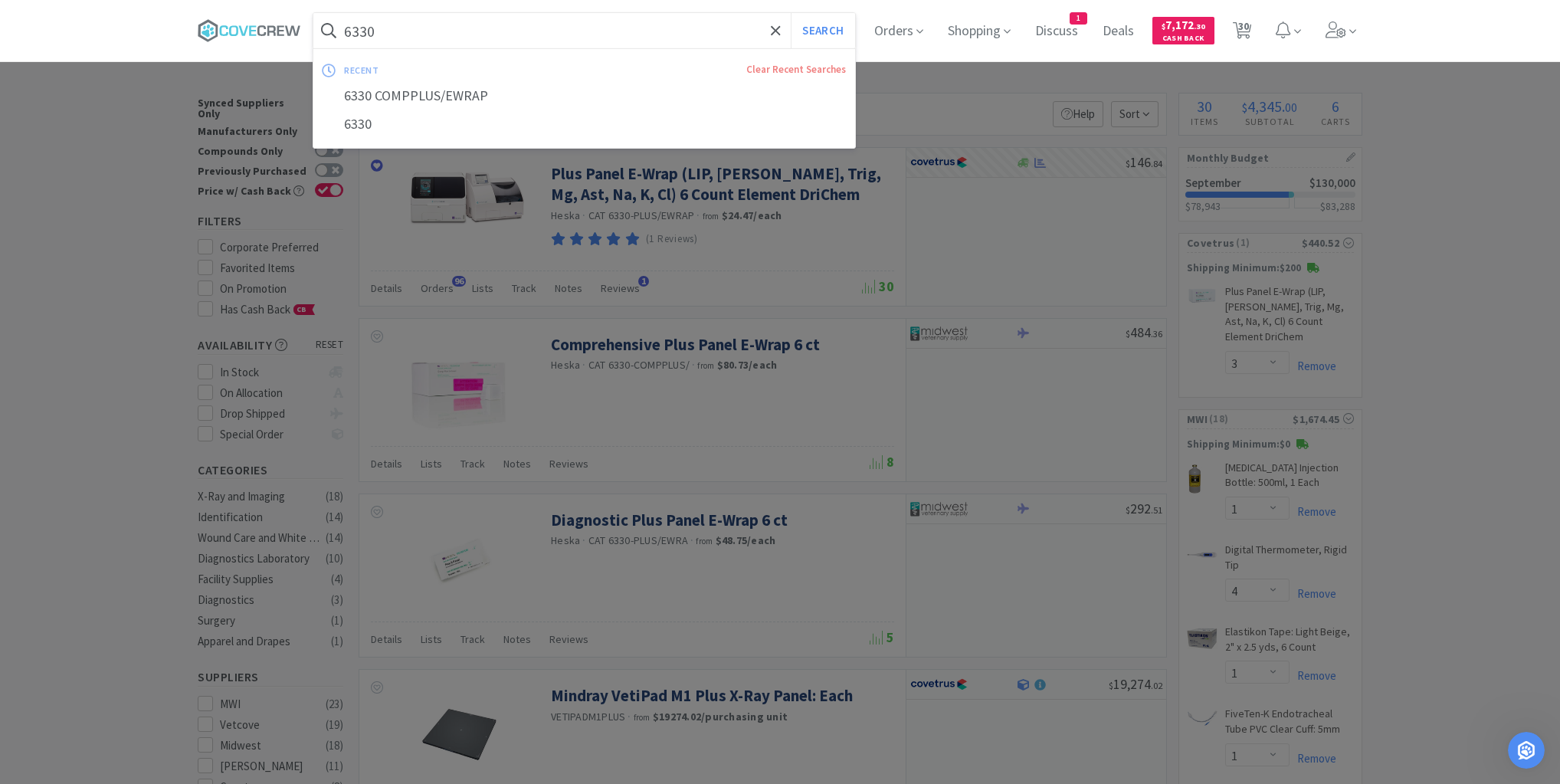
click at [791, 13] on button "Search" at bounding box center [822, 30] width 63 height 35
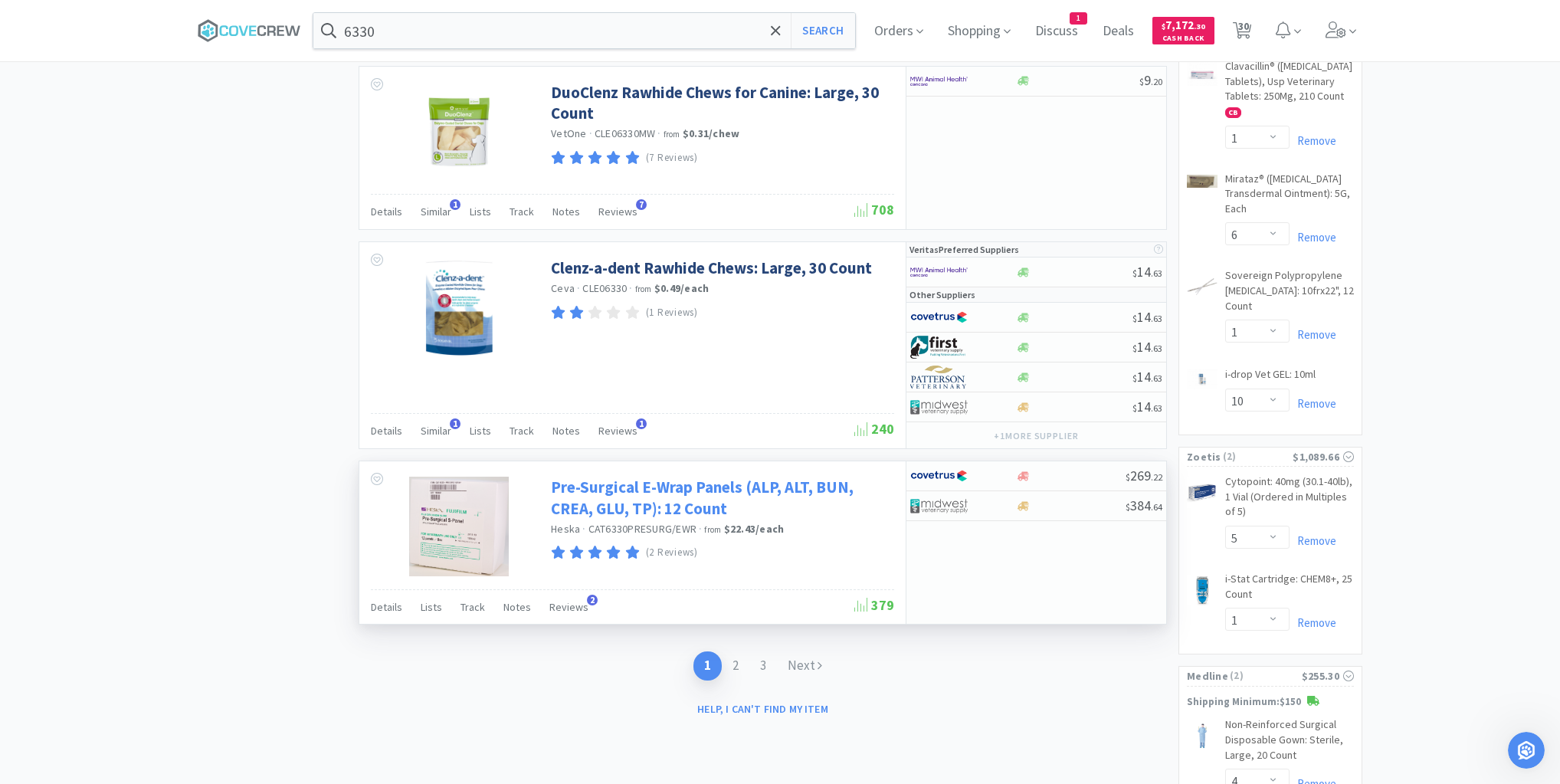
scroll to position [2328, 0]
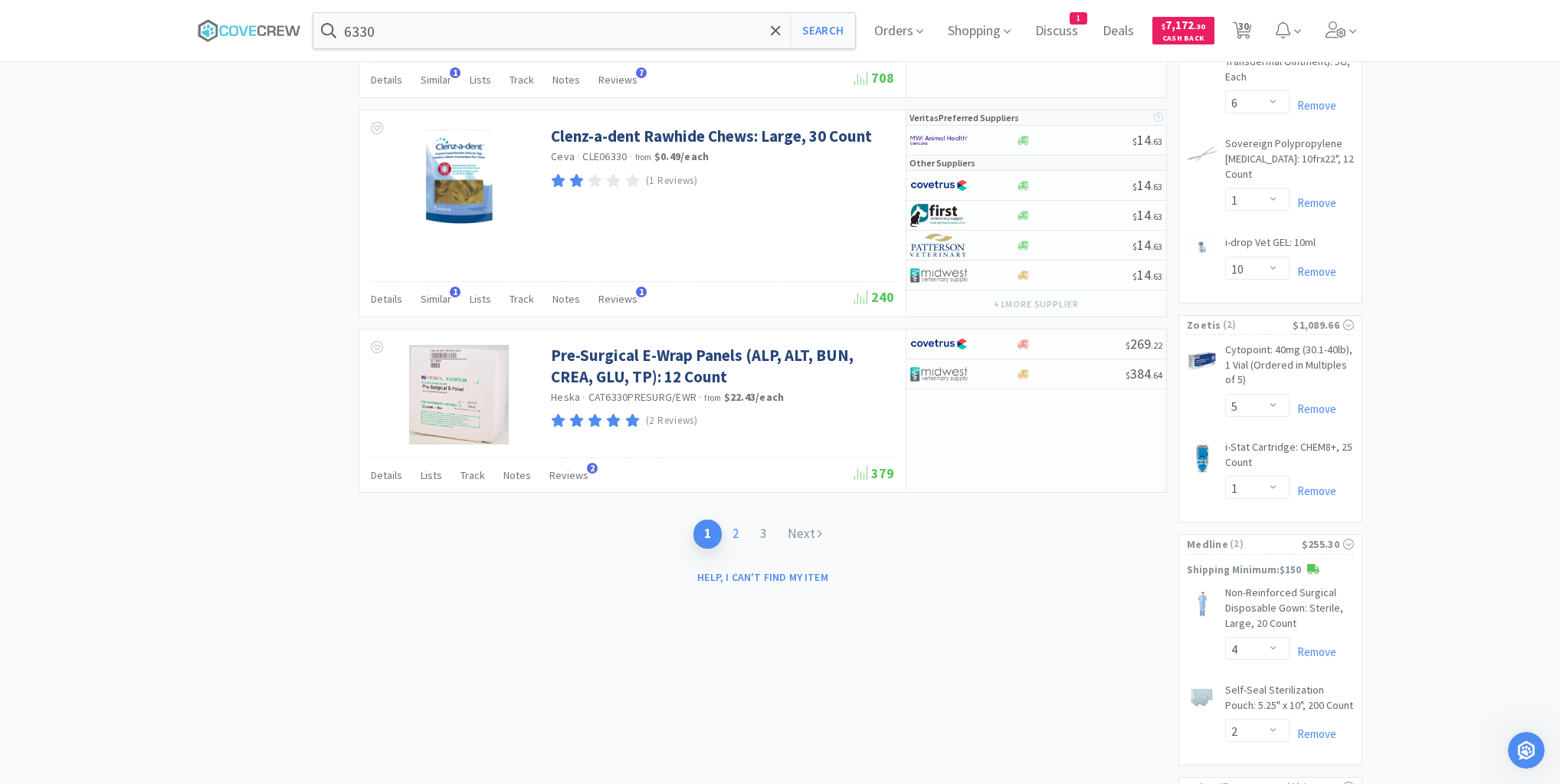
click at [737, 525] on link "2" at bounding box center [735, 534] width 27 height 28
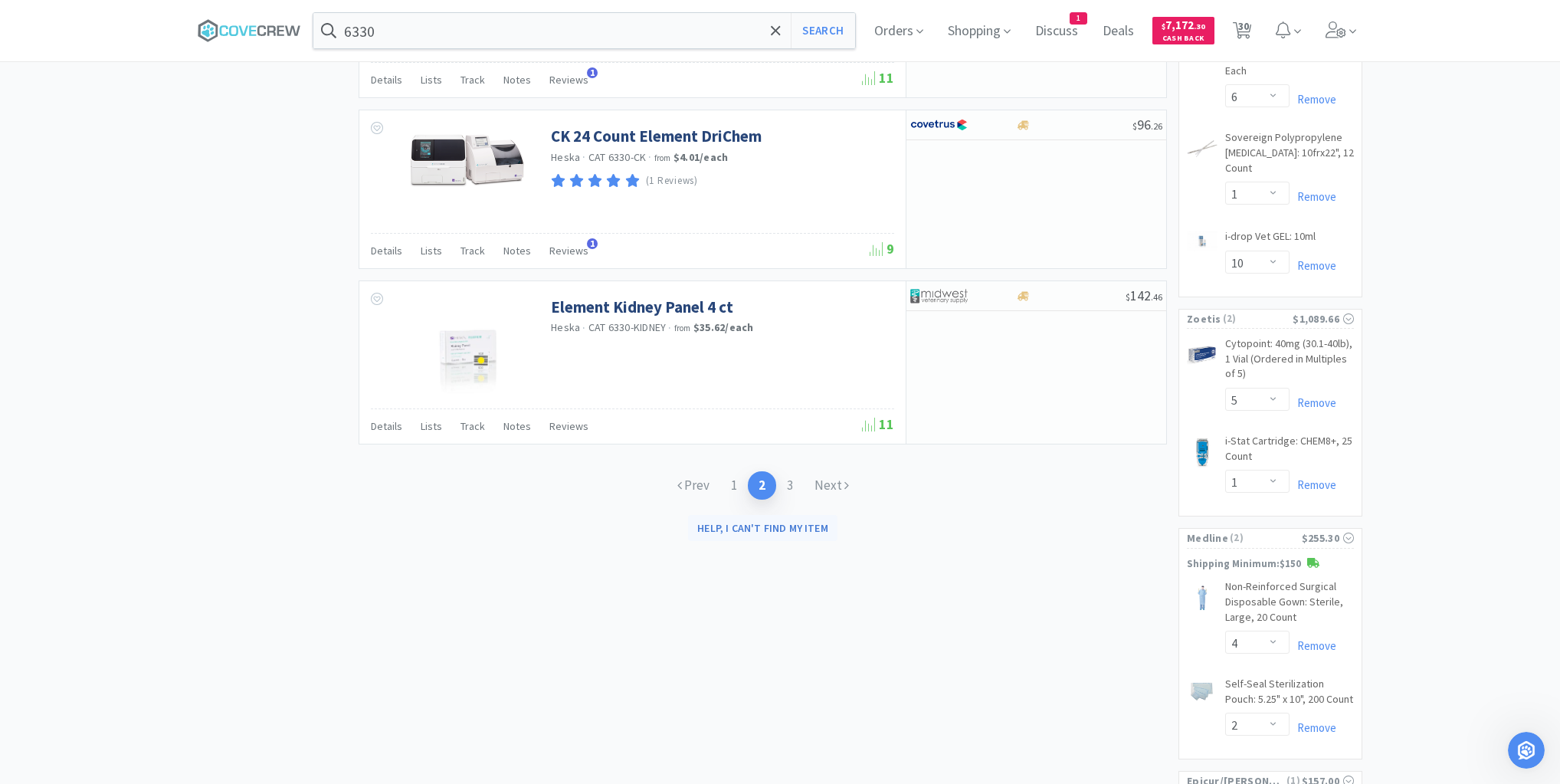
scroll to position [2451, 0]
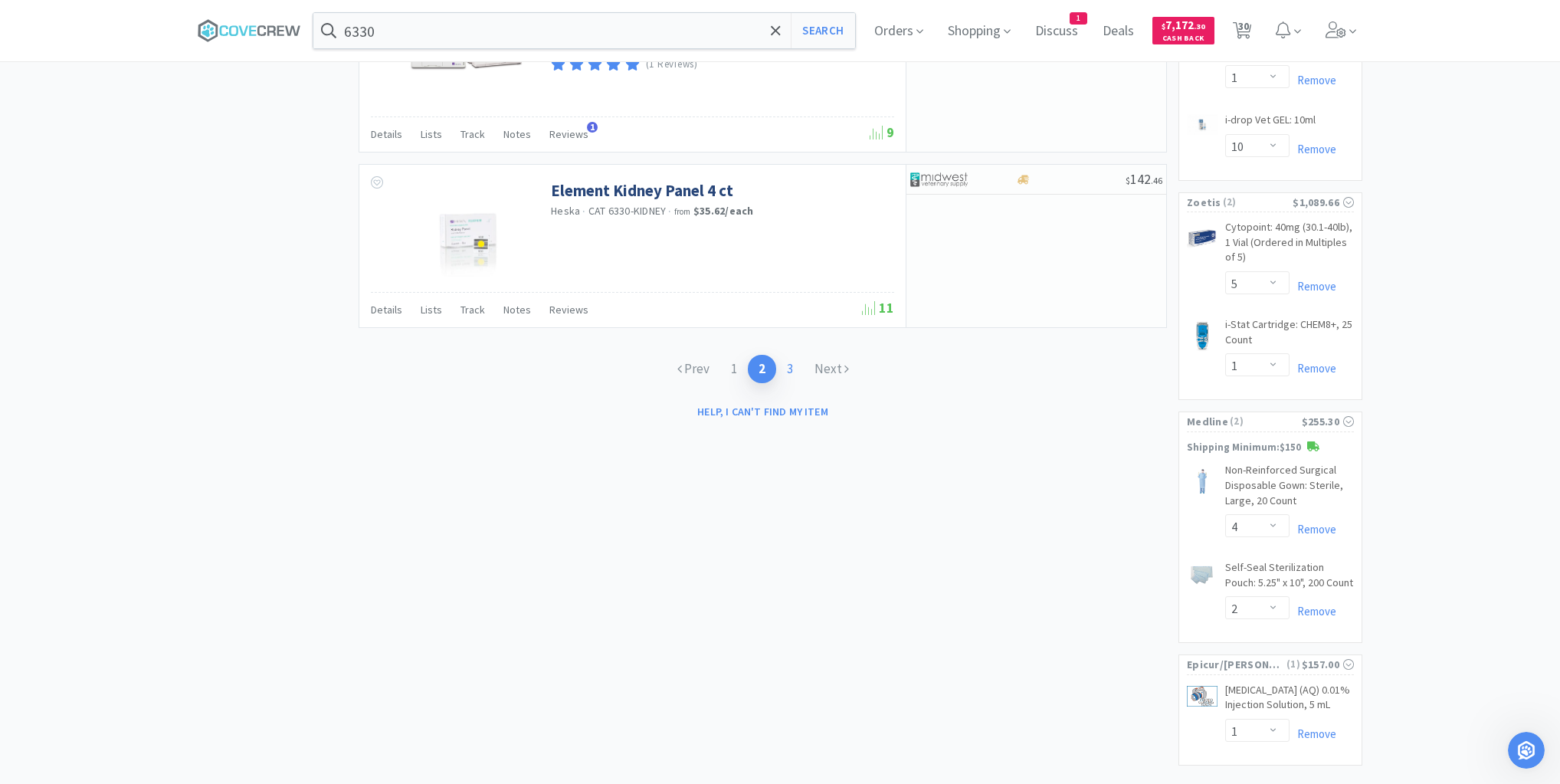
click at [795, 383] on link "3" at bounding box center [790, 369] width 27 height 28
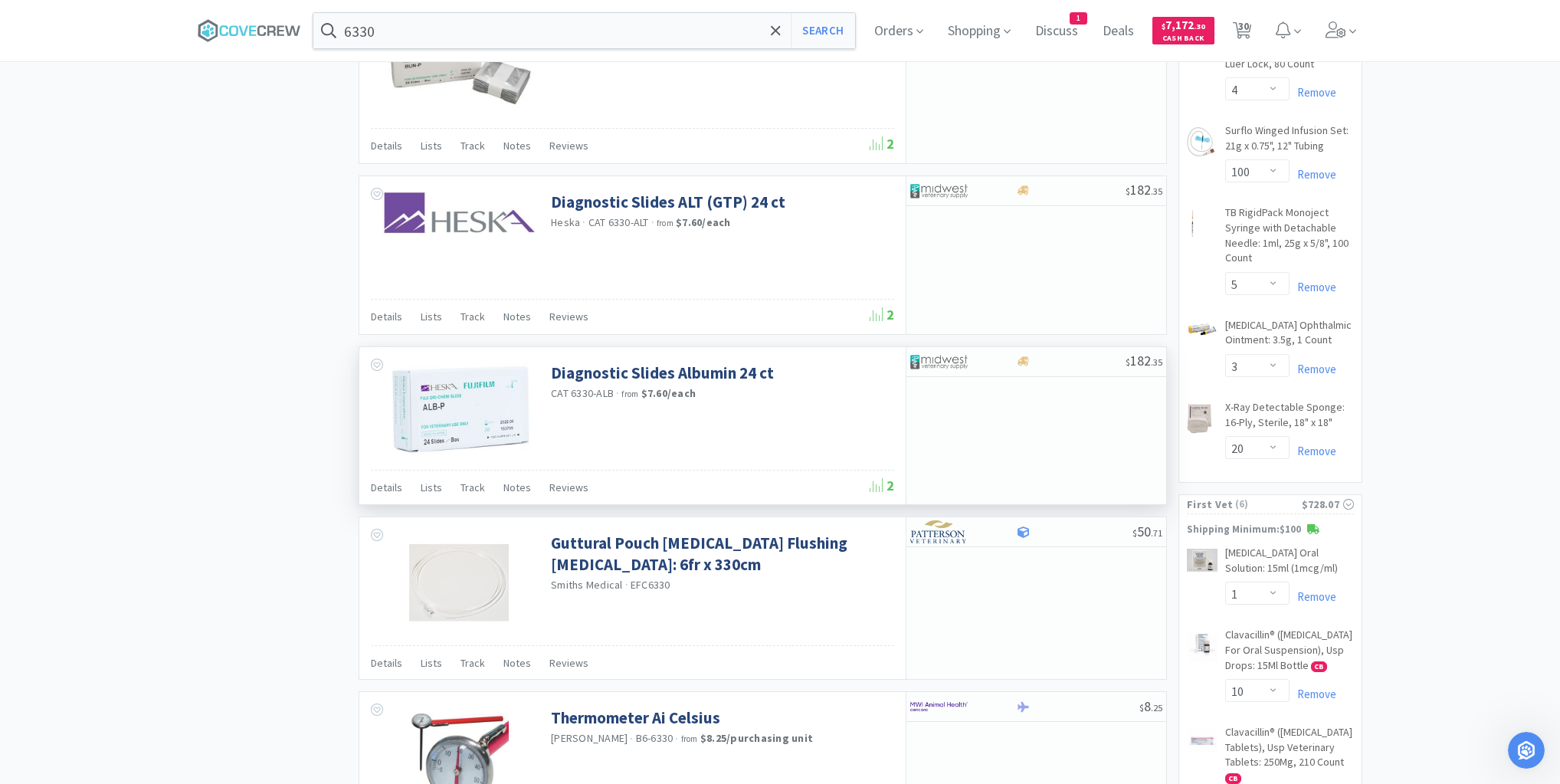
scroll to position [1470, 0]
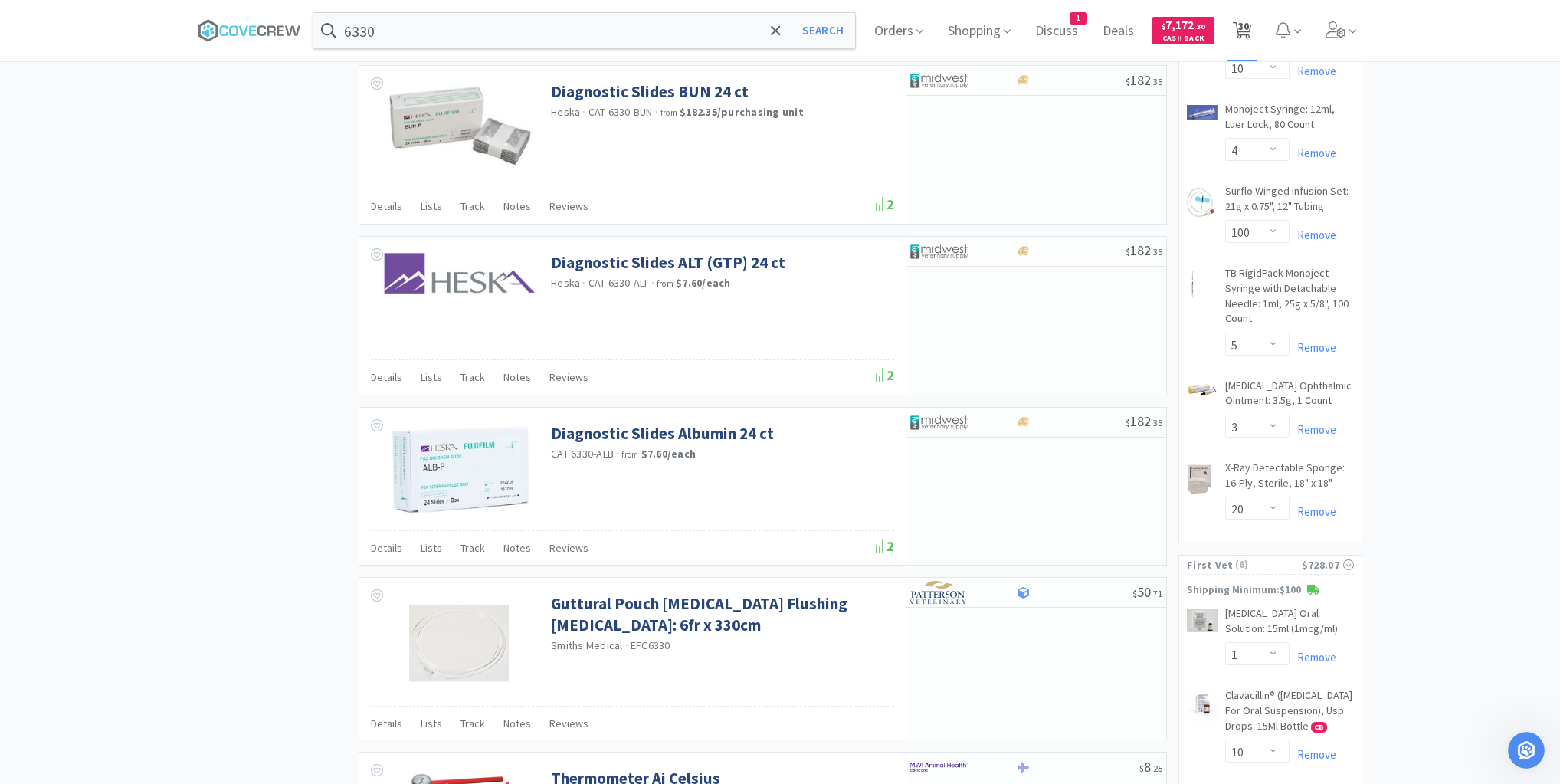
click at [1258, 24] on span "30" at bounding box center [1242, 30] width 31 height 62
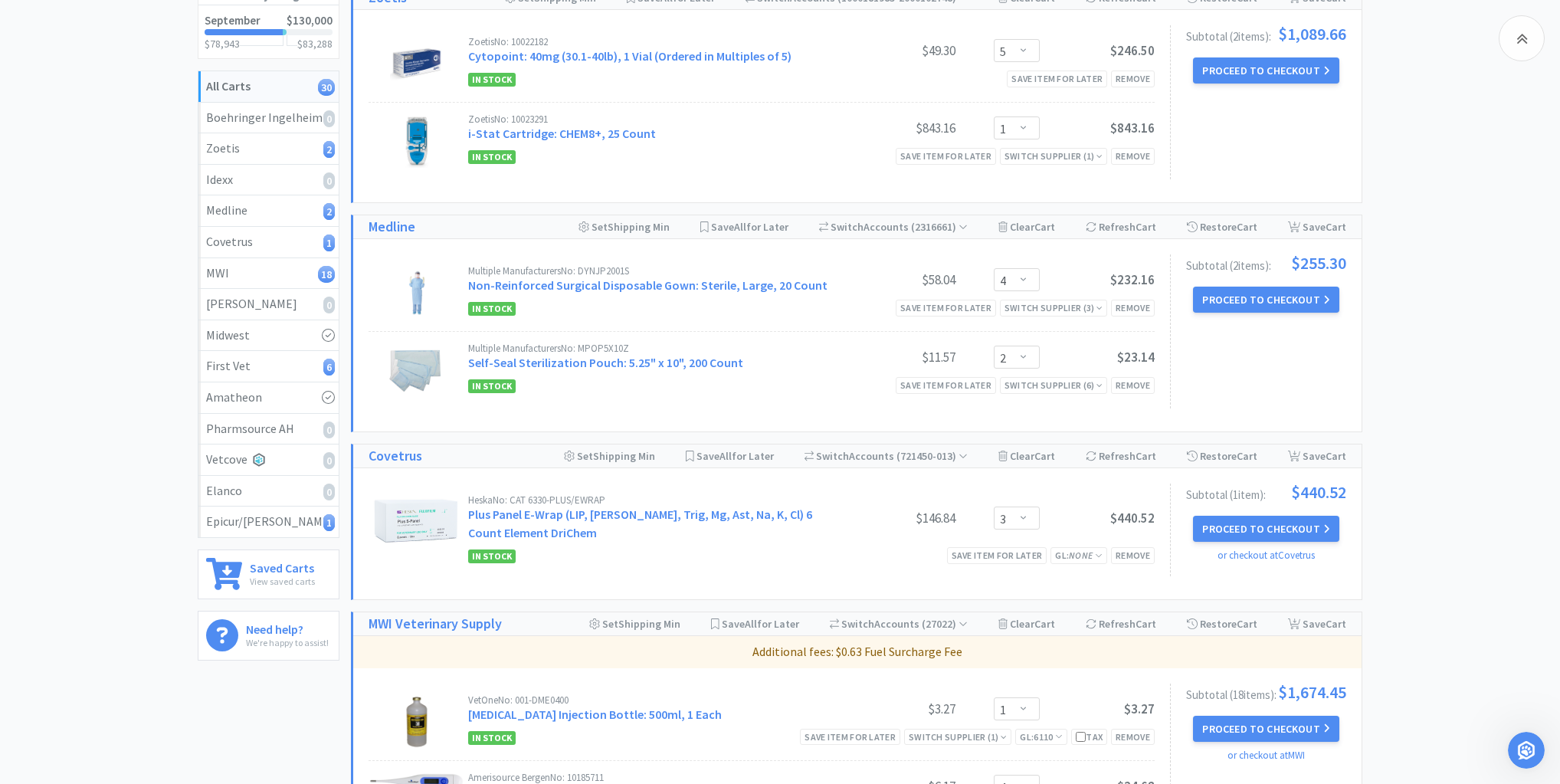
scroll to position [245, 0]
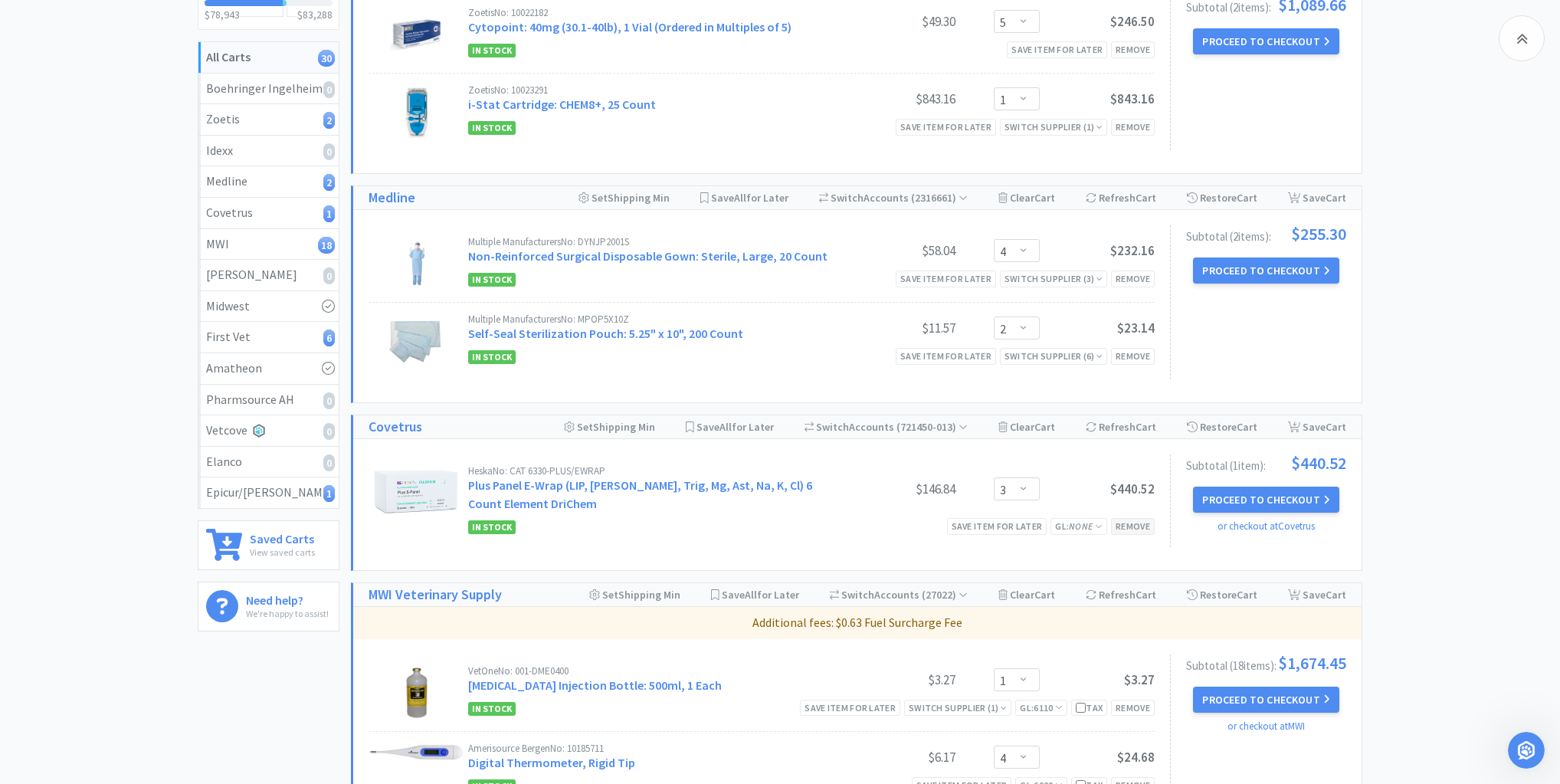
click at [1138, 521] on div "Remove" at bounding box center [1133, 526] width 44 height 16
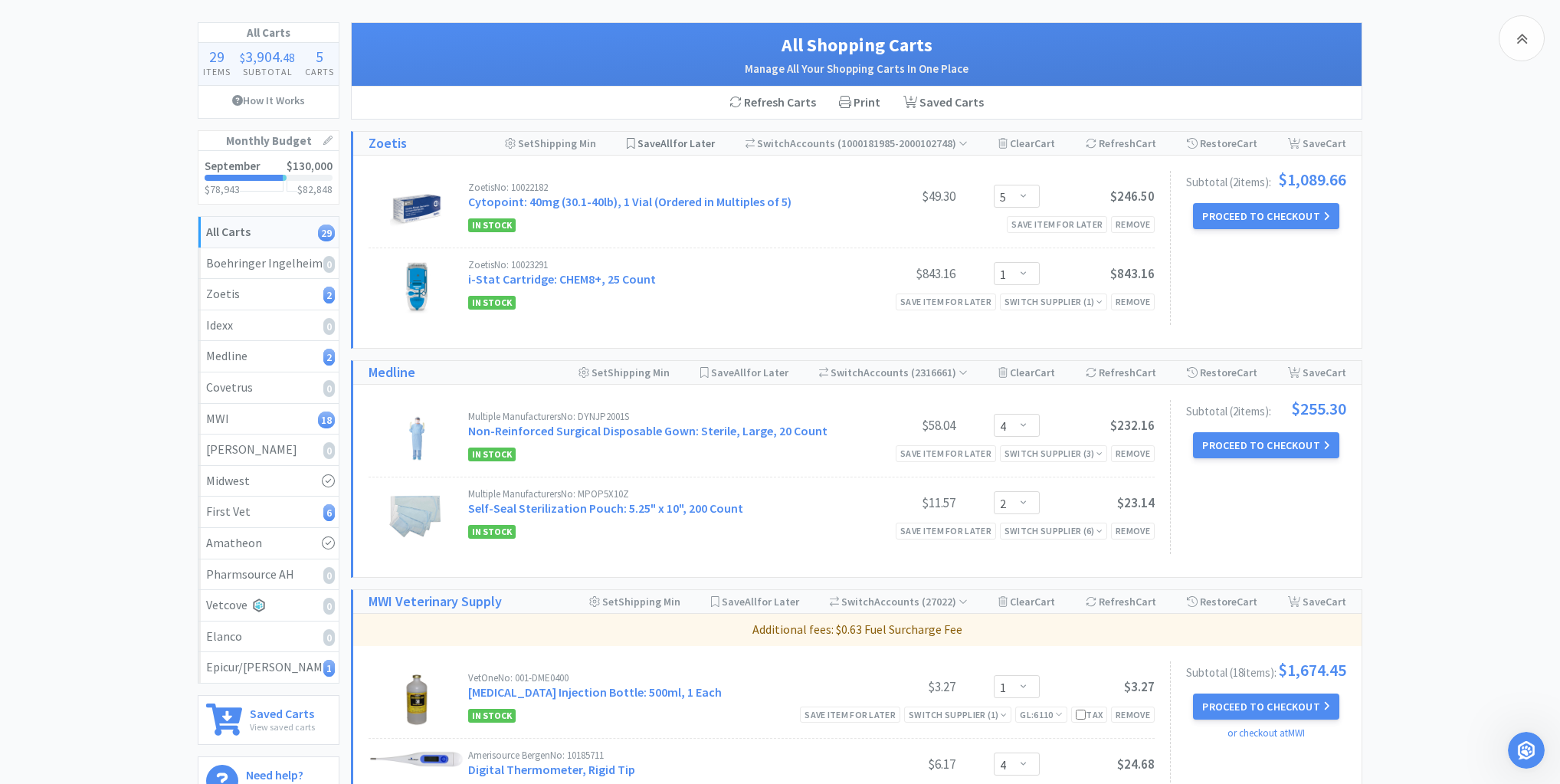
scroll to position [0, 0]
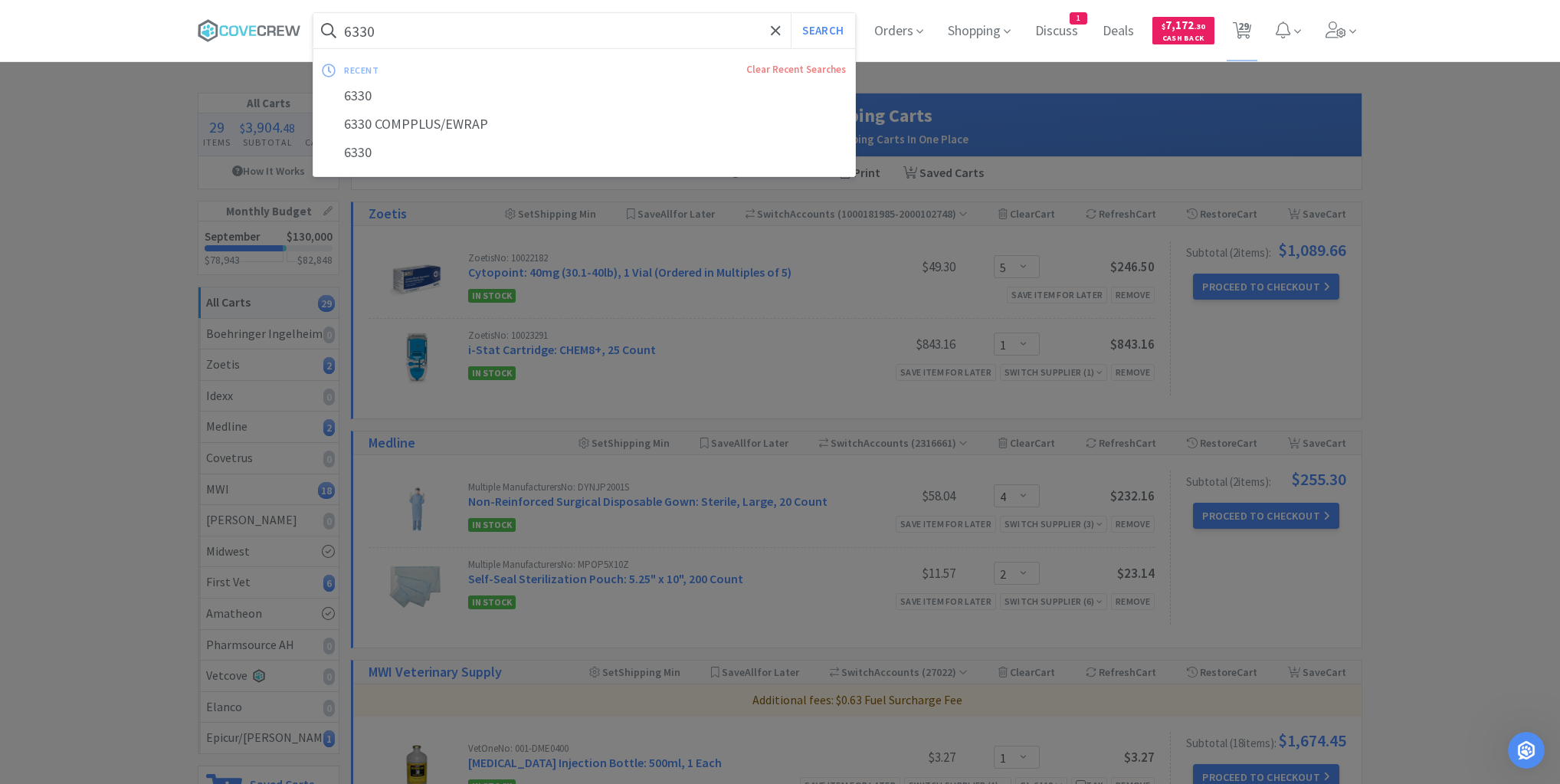
click at [654, 26] on input "6330" at bounding box center [584, 30] width 542 height 35
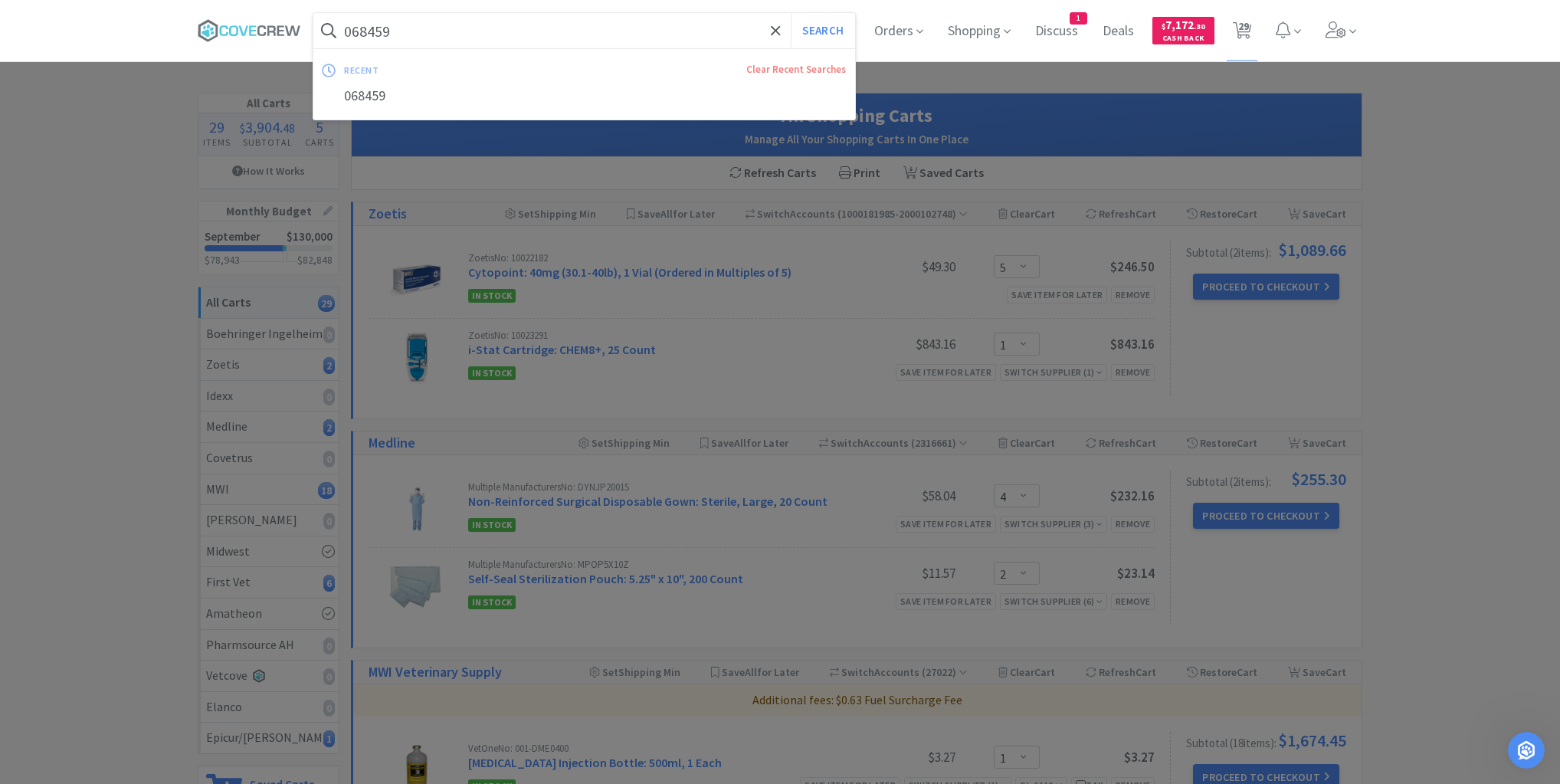
click at [791, 13] on button "Search" at bounding box center [822, 30] width 63 height 35
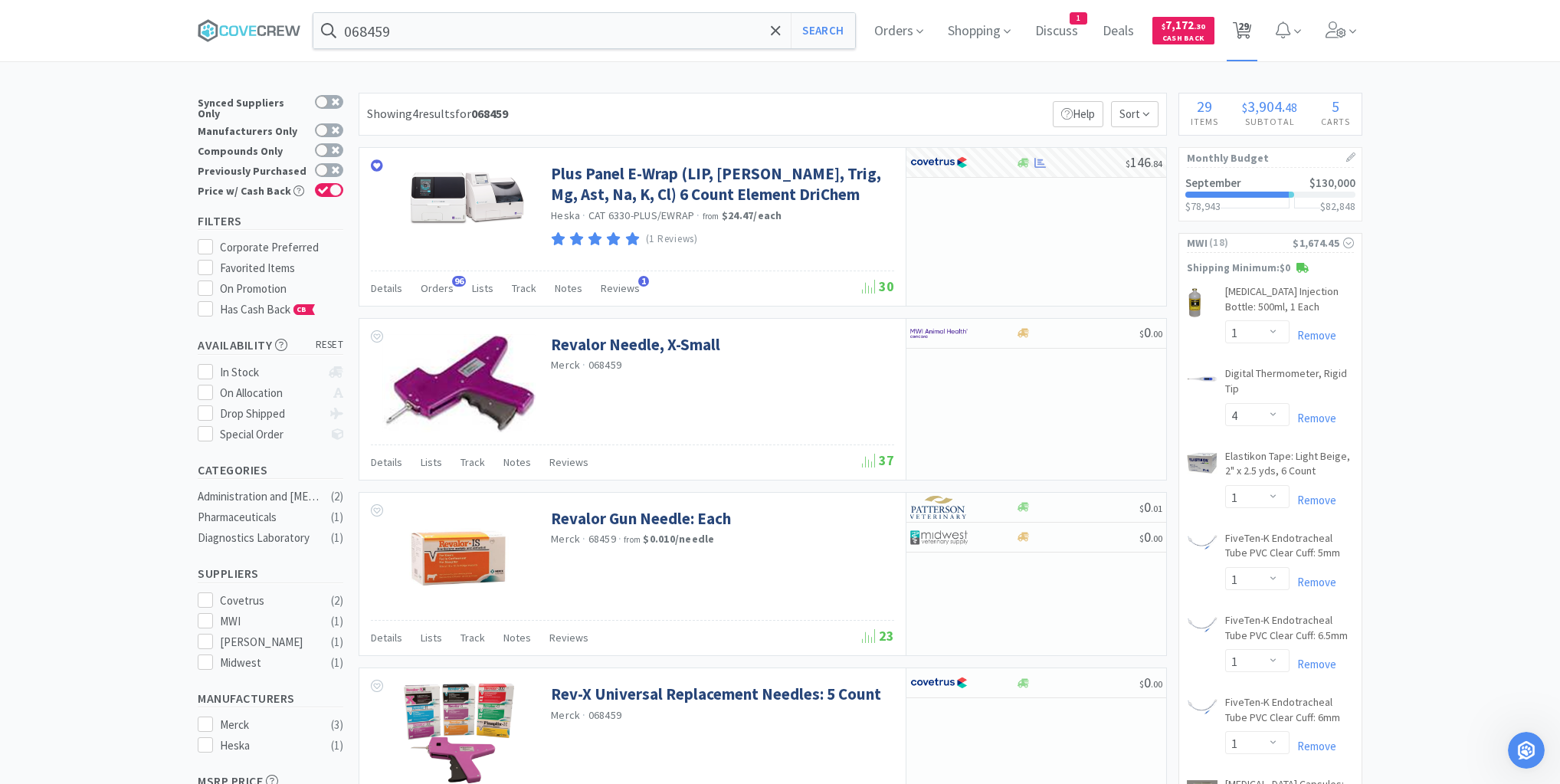
click at [1249, 24] on span "29" at bounding box center [1243, 26] width 10 height 62
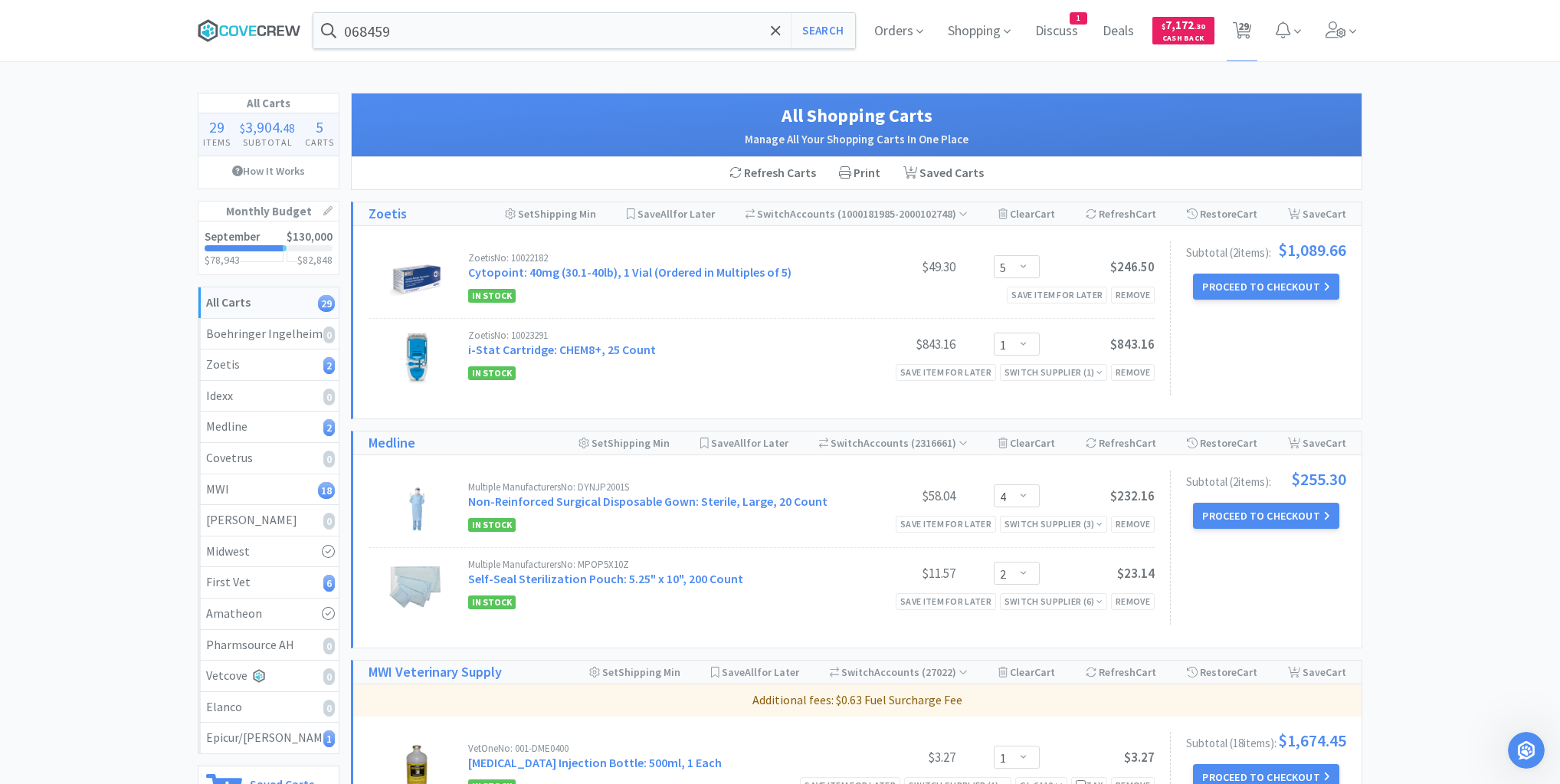
click at [258, 30] on icon at bounding box center [261, 30] width 9 height 10
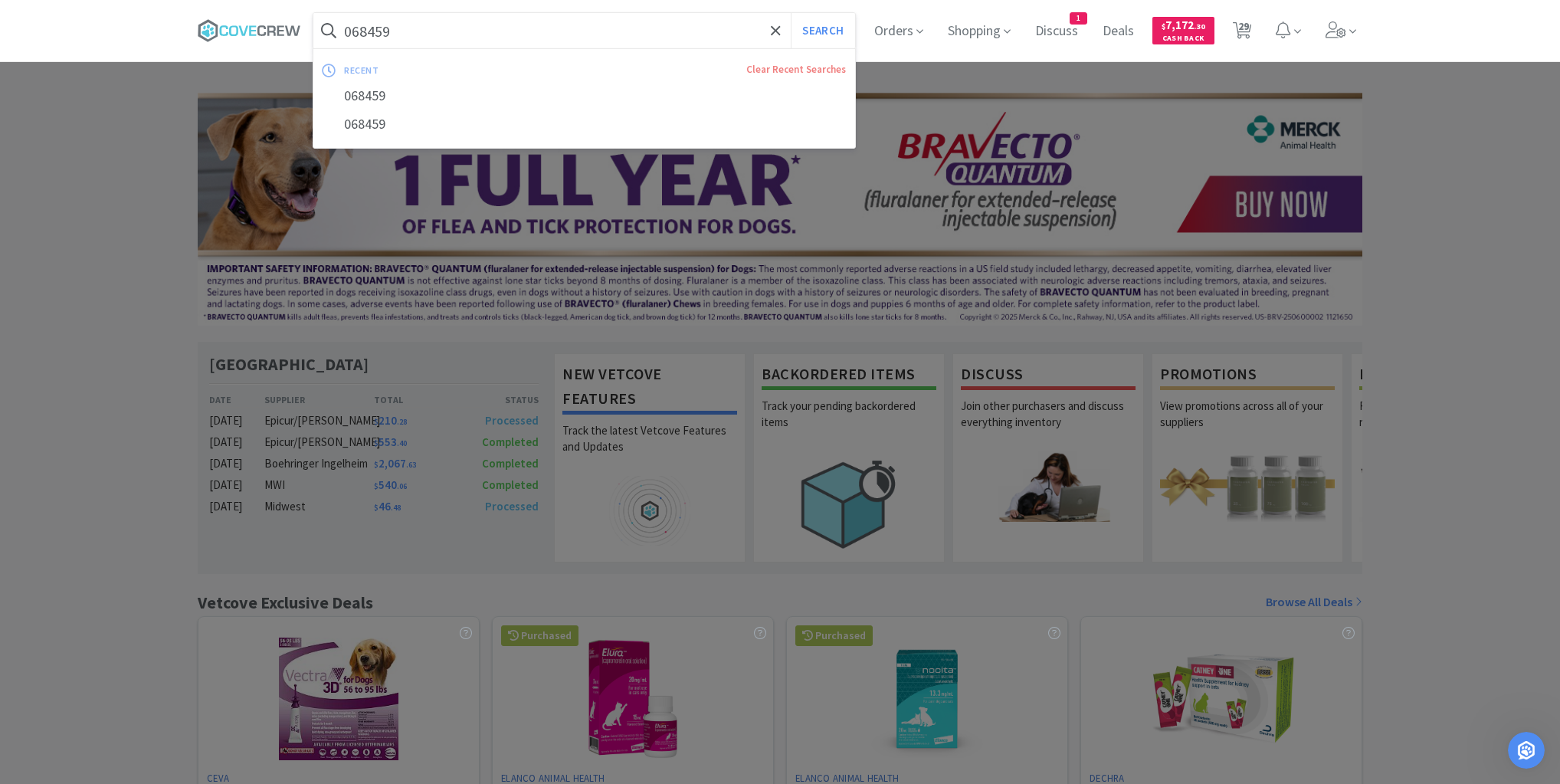
click at [457, 27] on input "068459" at bounding box center [584, 30] width 542 height 35
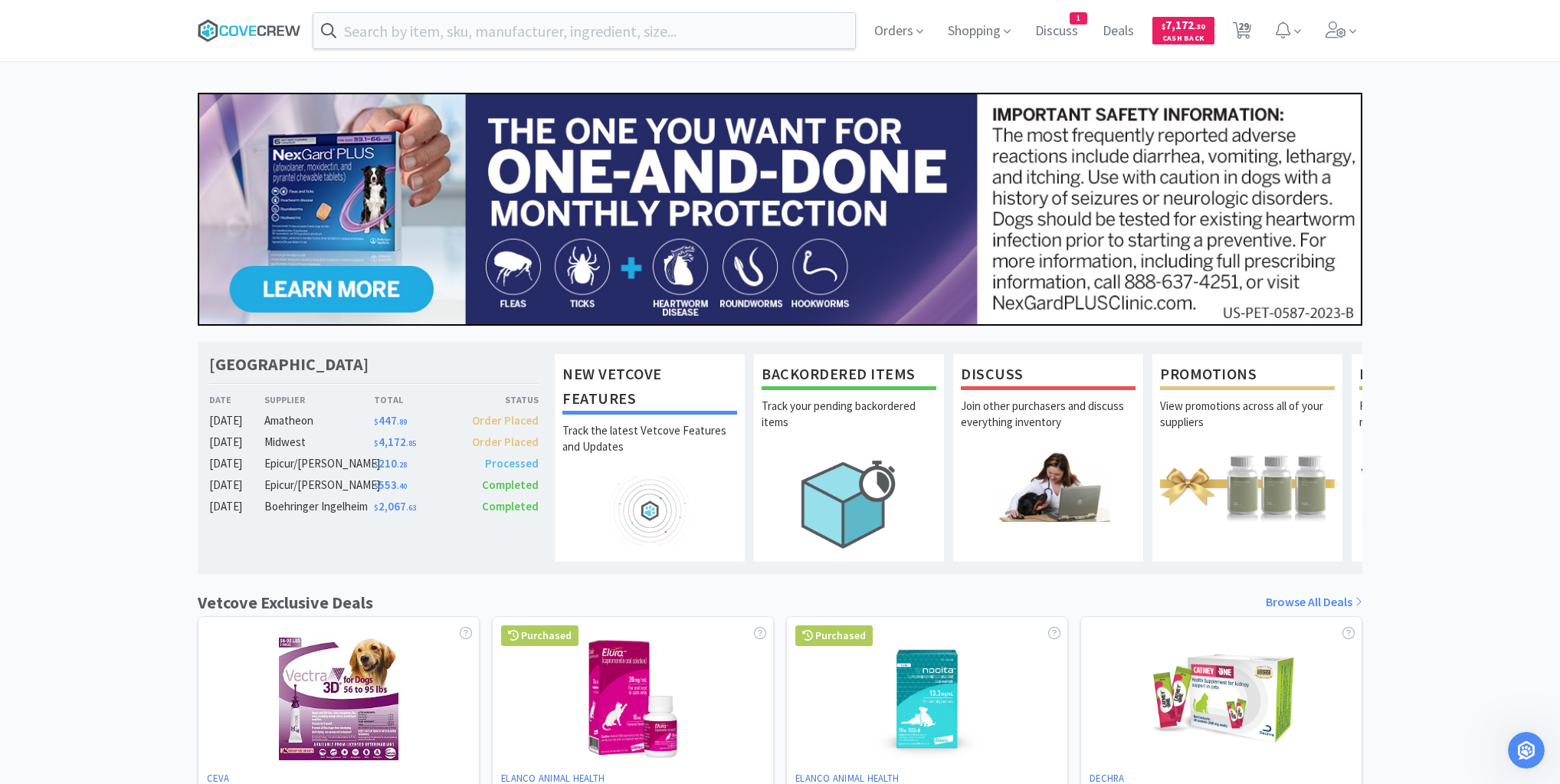
click at [251, 27] on icon at bounding box center [252, 30] width 7 height 10
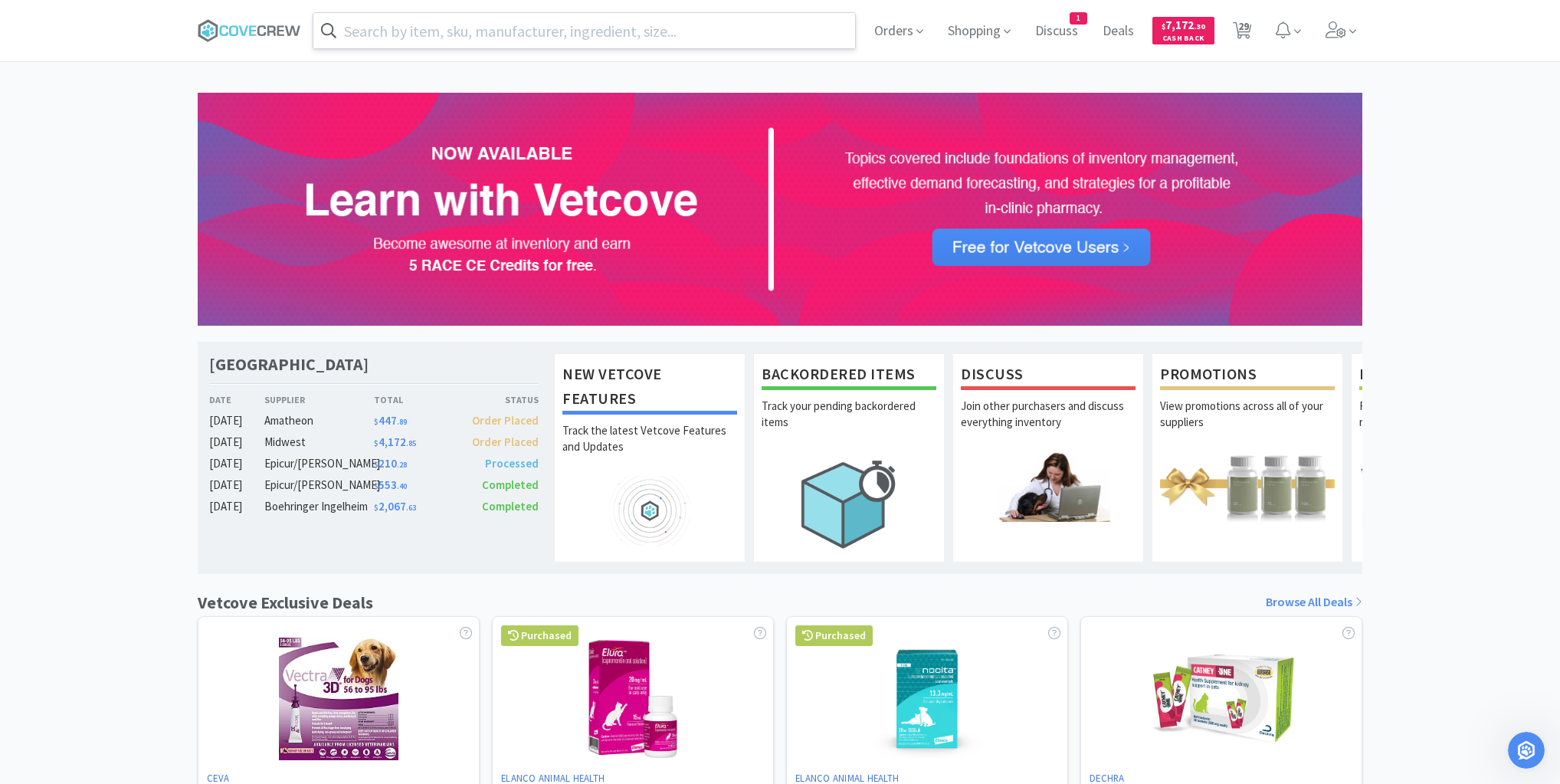
click at [378, 30] on input "text" at bounding box center [584, 30] width 542 height 35
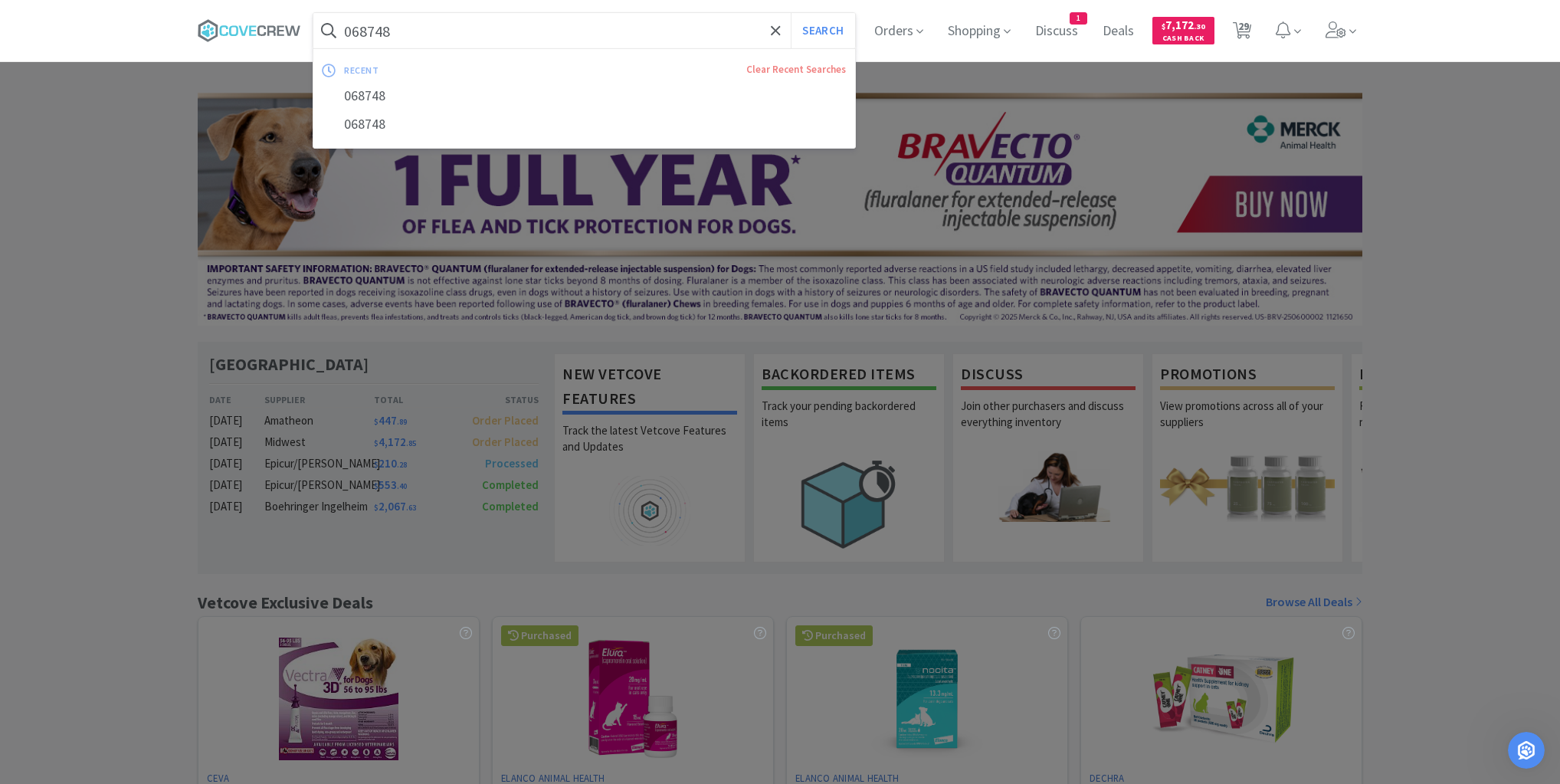
click at [791, 13] on button "Search" at bounding box center [822, 30] width 63 height 35
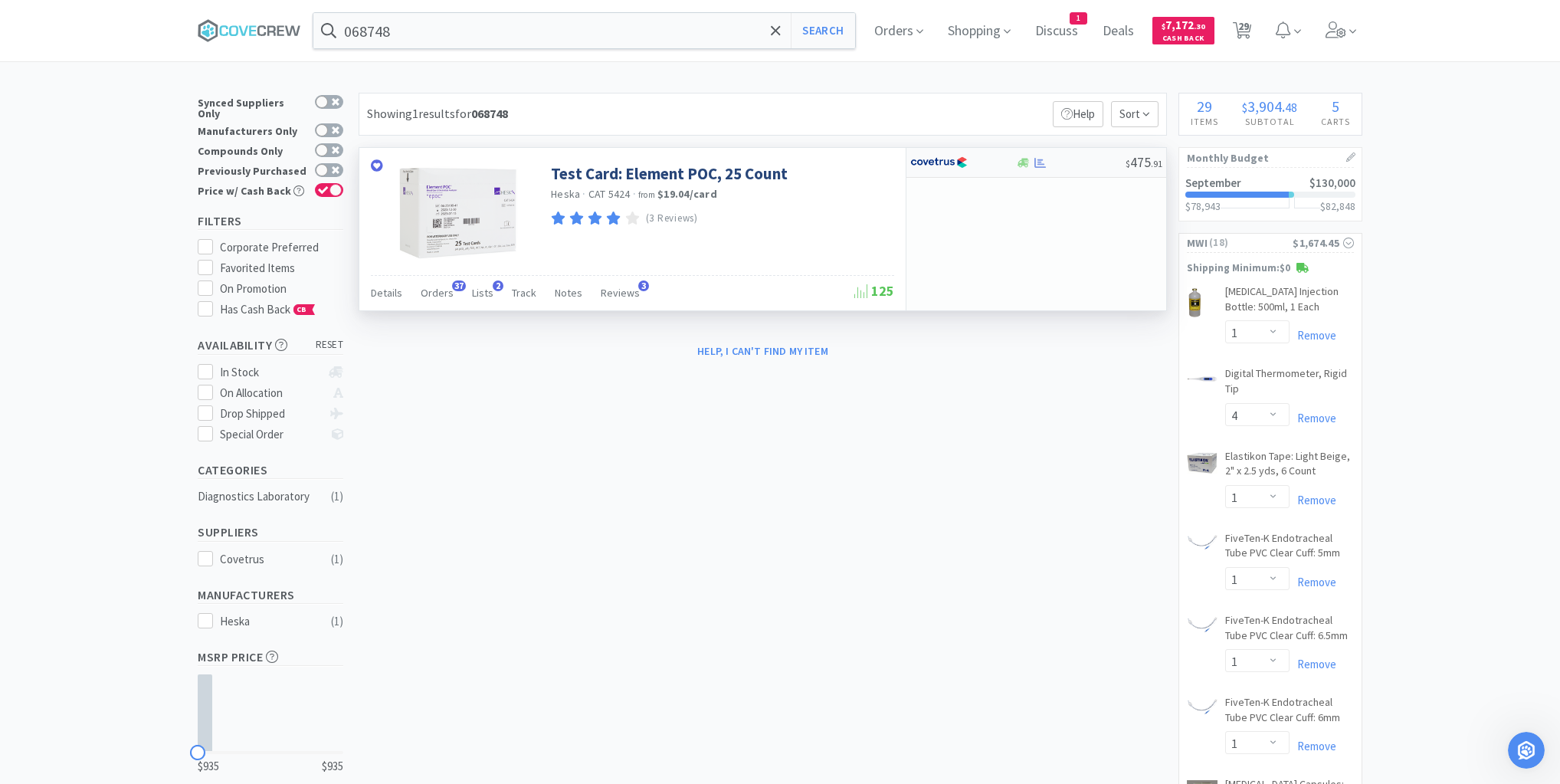
click at [1082, 165] on div at bounding box center [1070, 163] width 110 height 11
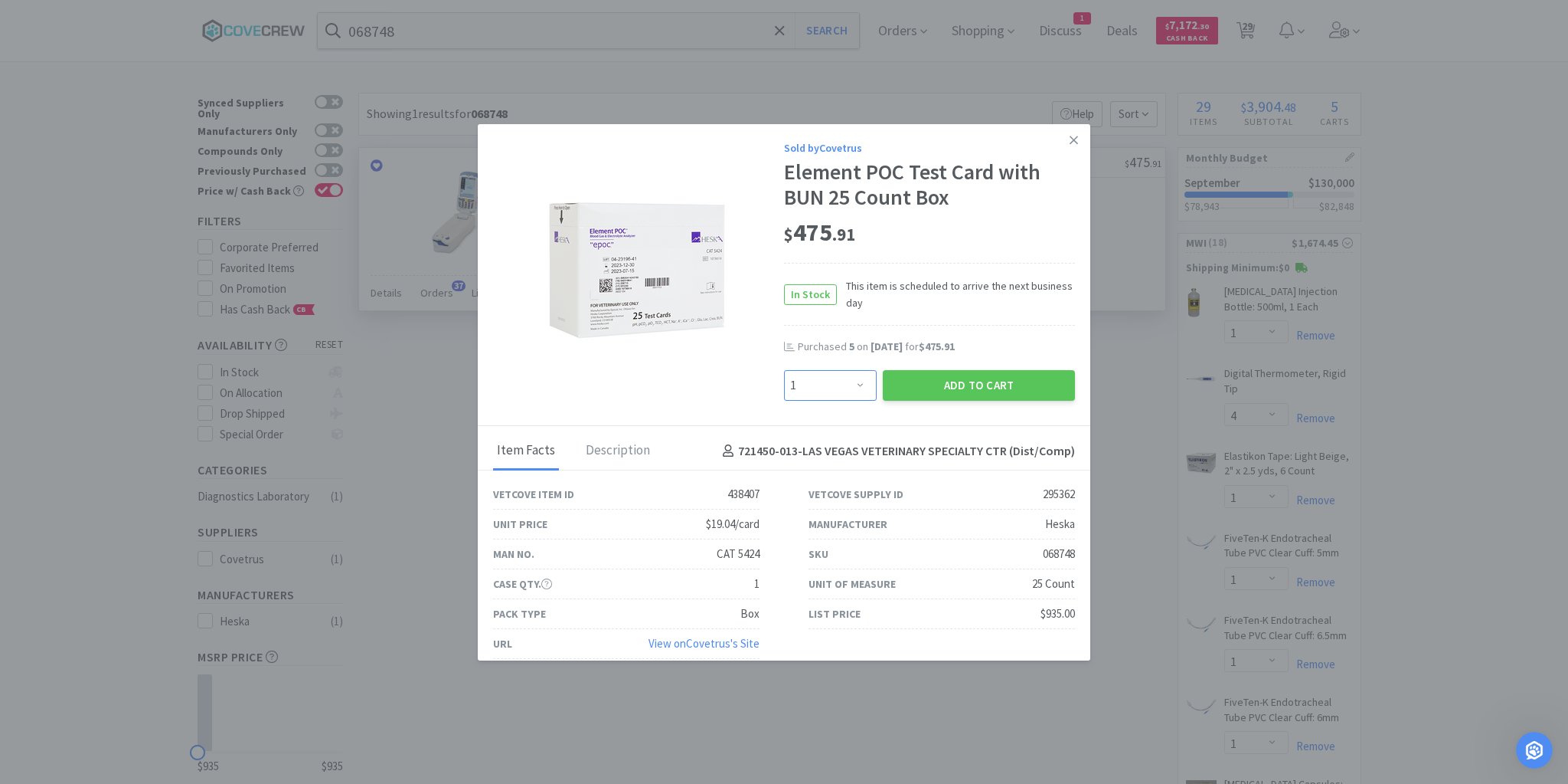
click at [854, 383] on select "Enter Quantity 1 2 3 4 5 6 7 8 9 10 11 12 13 14 15 16 17 18 19 20 Enter Quantity" at bounding box center [830, 385] width 93 height 30
click at [784, 370] on select "Enter Quantity 1 2 3 4 5 6 7 8 9 10 11 12 13 14 15 16 17 18 19 20 Enter Quantity" at bounding box center [830, 385] width 93 height 30
click at [995, 390] on button "Add to Cart" at bounding box center [978, 385] width 192 height 30
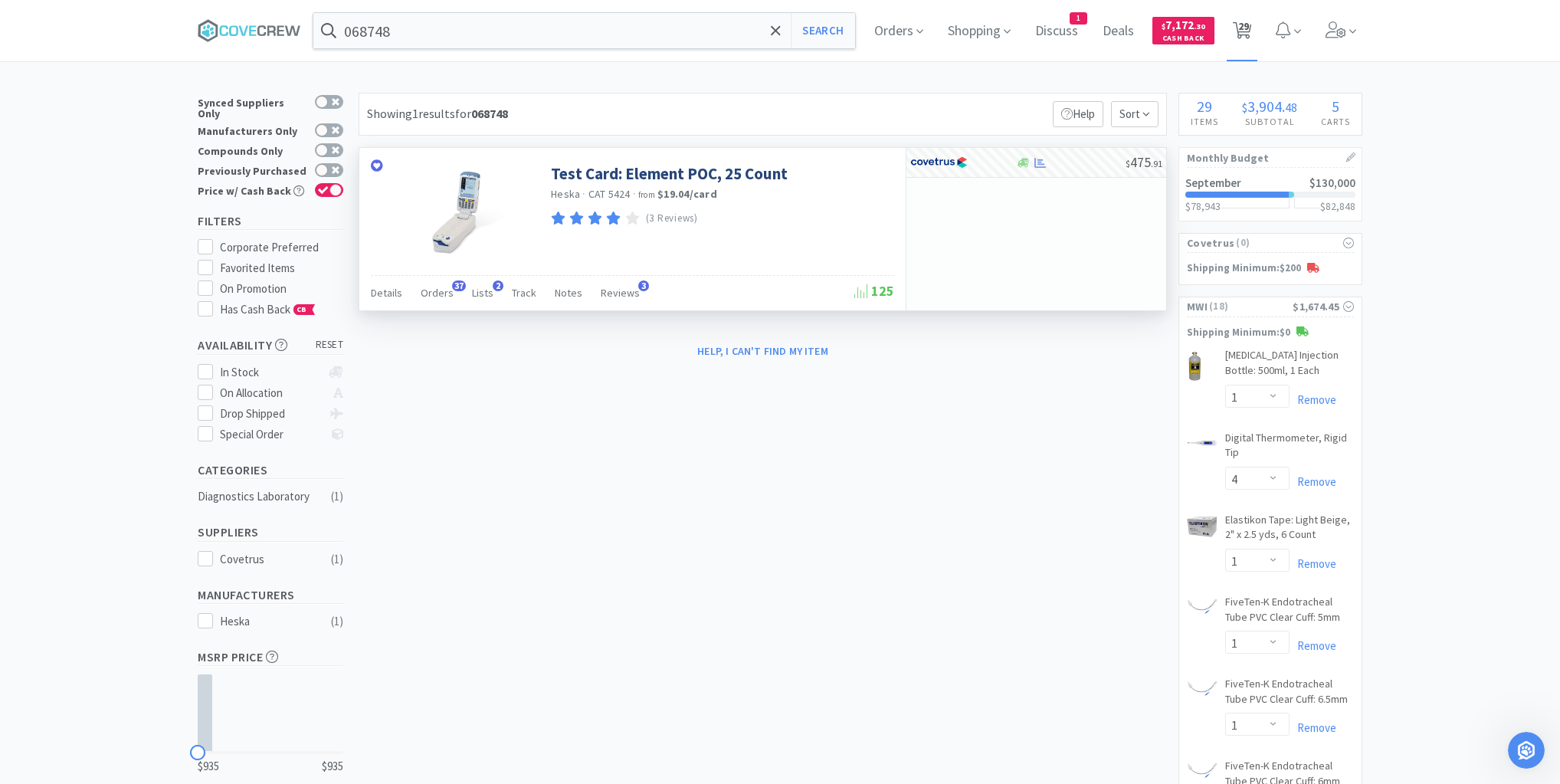
click at [1249, 29] on span "29" at bounding box center [1243, 26] width 10 height 62
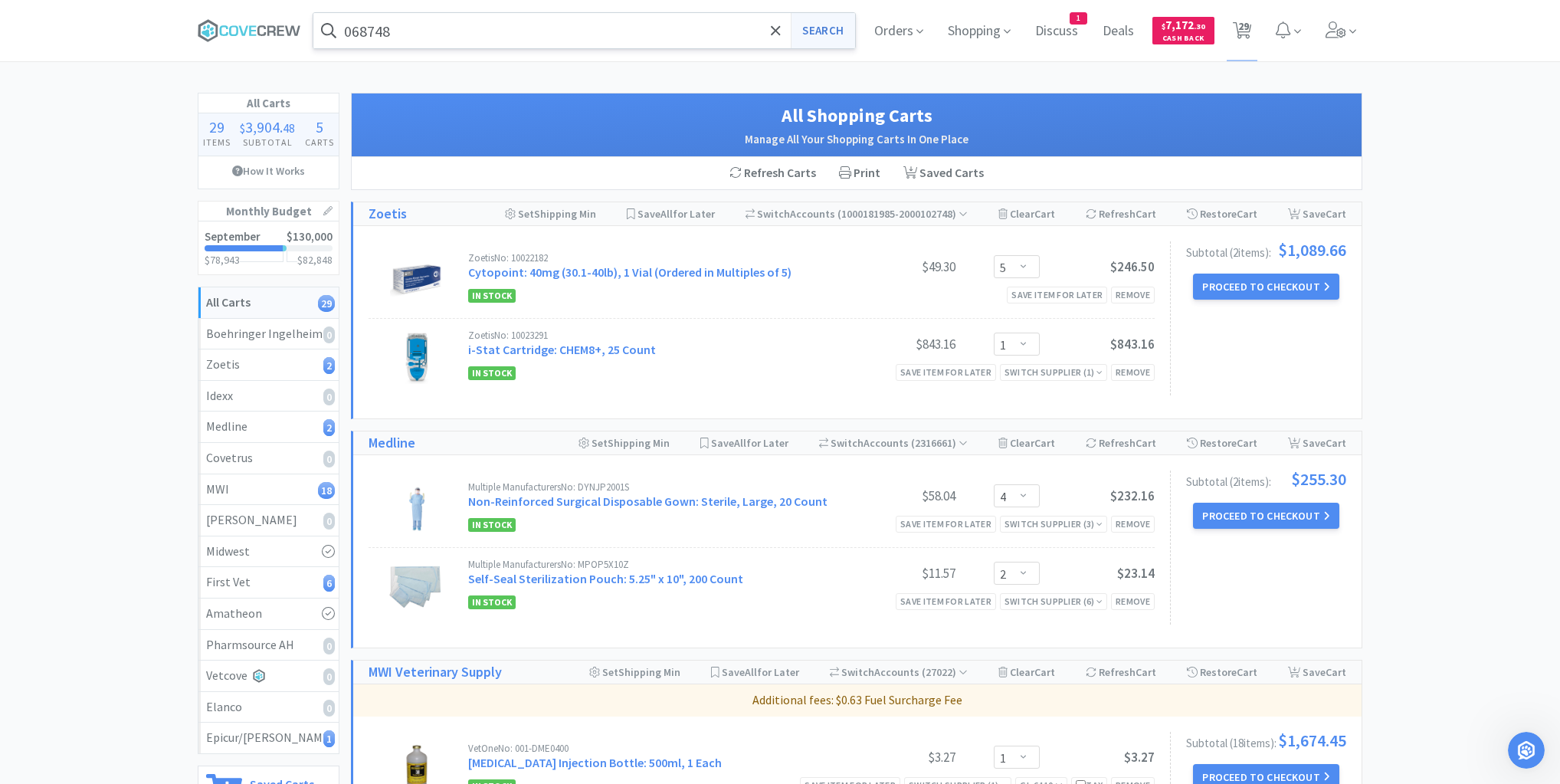
click at [830, 34] on button "Search" at bounding box center [822, 30] width 63 height 35
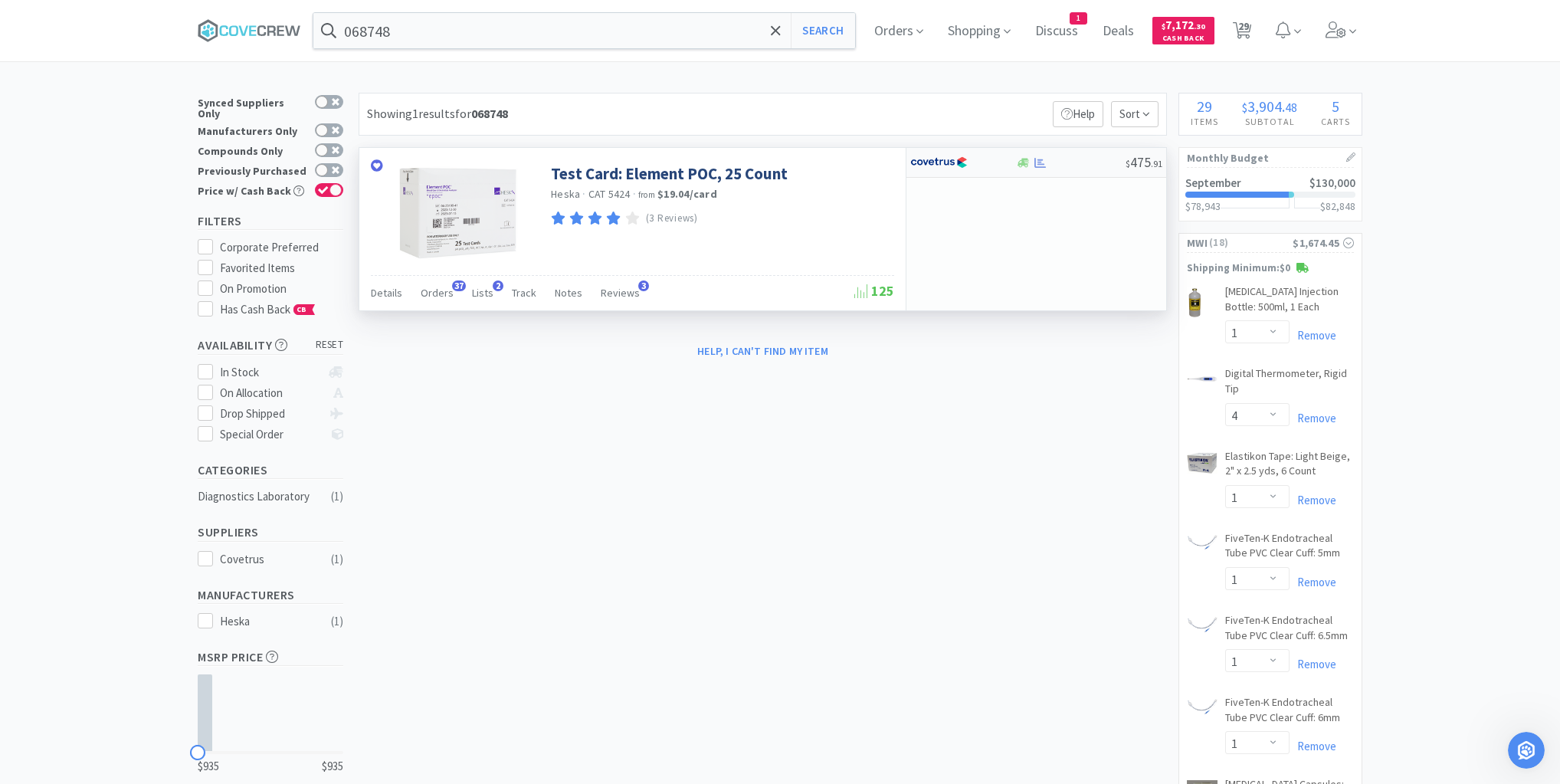
click at [1088, 163] on div at bounding box center [1070, 163] width 110 height 11
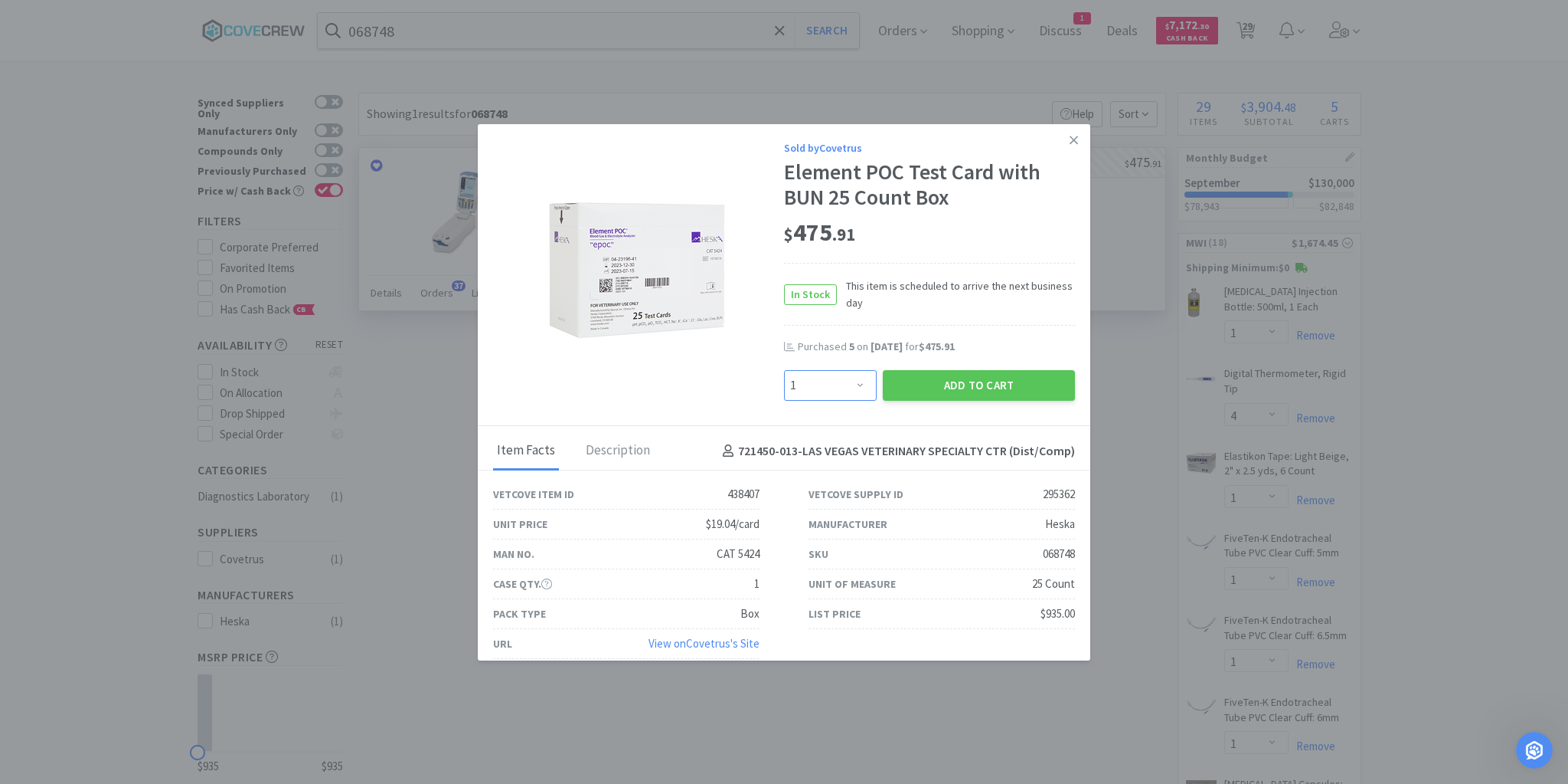
click at [854, 389] on select "Enter Quantity 1 2 3 4 5 6 7 8 9 10 11 12 13 14 15 16 17 18 19 20 Enter Quantity" at bounding box center [830, 385] width 93 height 30
click at [784, 370] on select "Enter Quantity 1 2 3 4 5 6 7 8 9 10 11 12 13 14 15 16 17 18 19 20 Enter Quantity" at bounding box center [830, 385] width 93 height 30
click at [958, 387] on button "Add to Cart" at bounding box center [978, 385] width 192 height 30
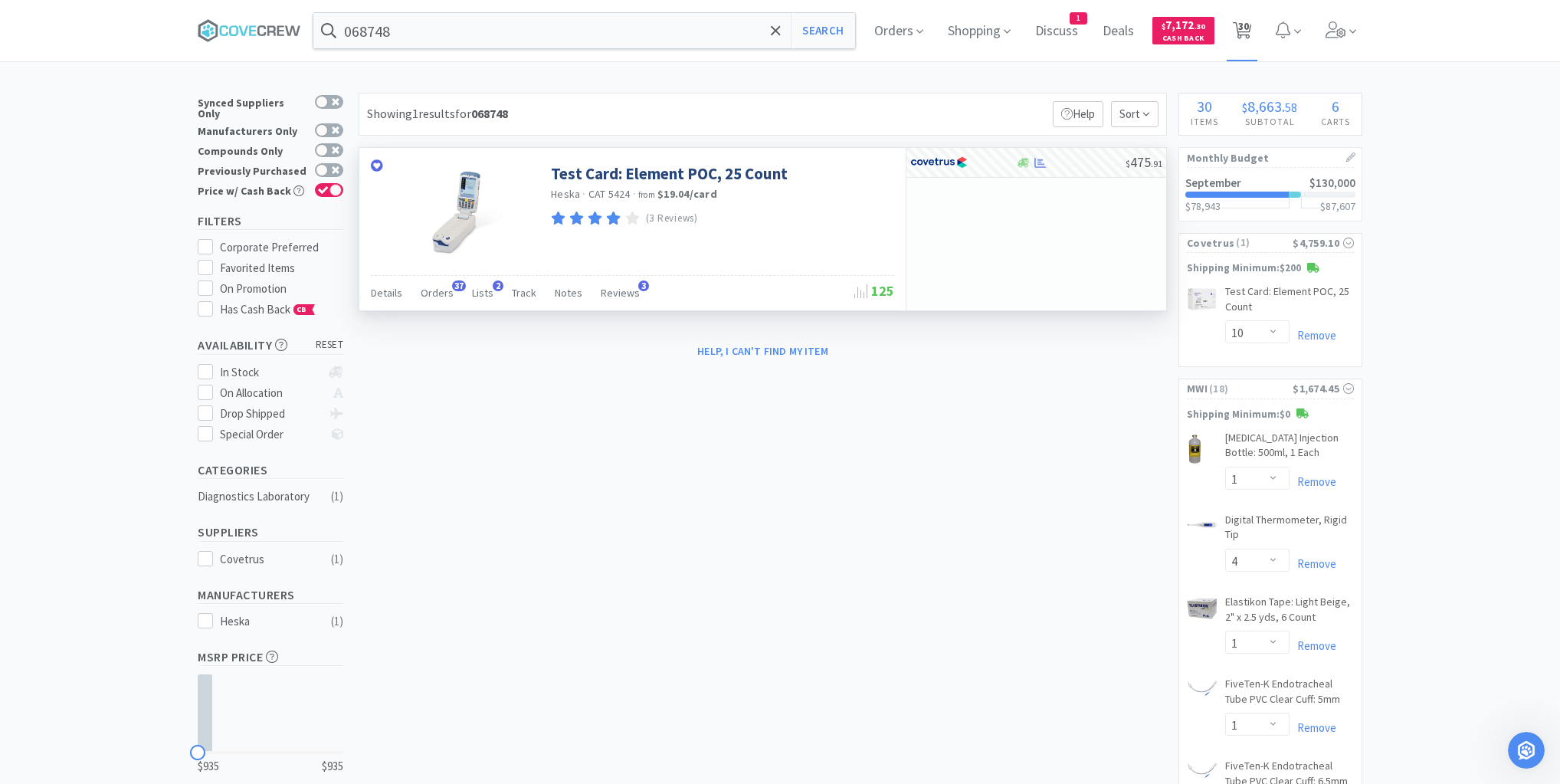
click at [1246, 23] on span "30" at bounding box center [1243, 26] width 10 height 62
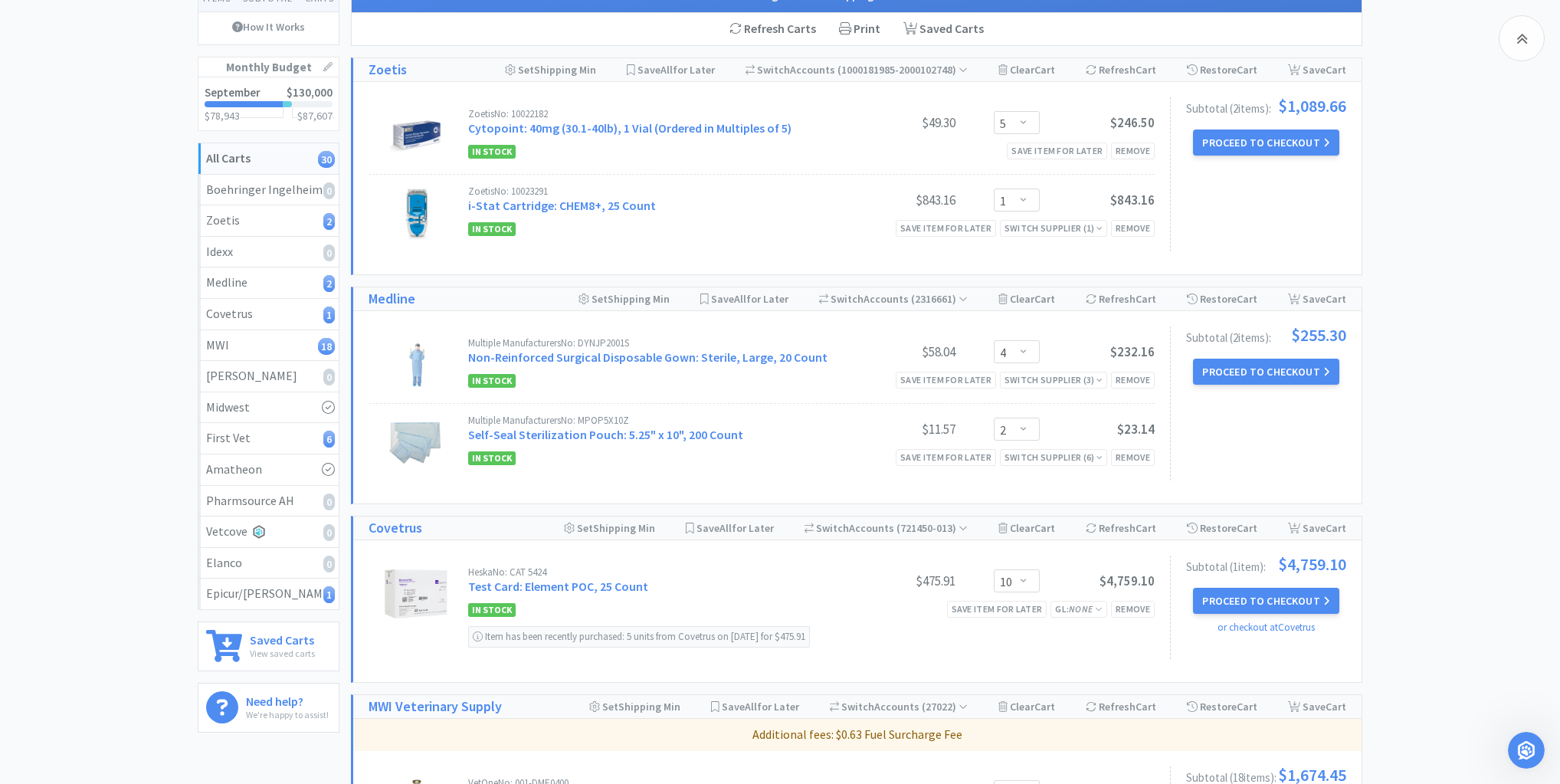
scroll to position [245, 0]
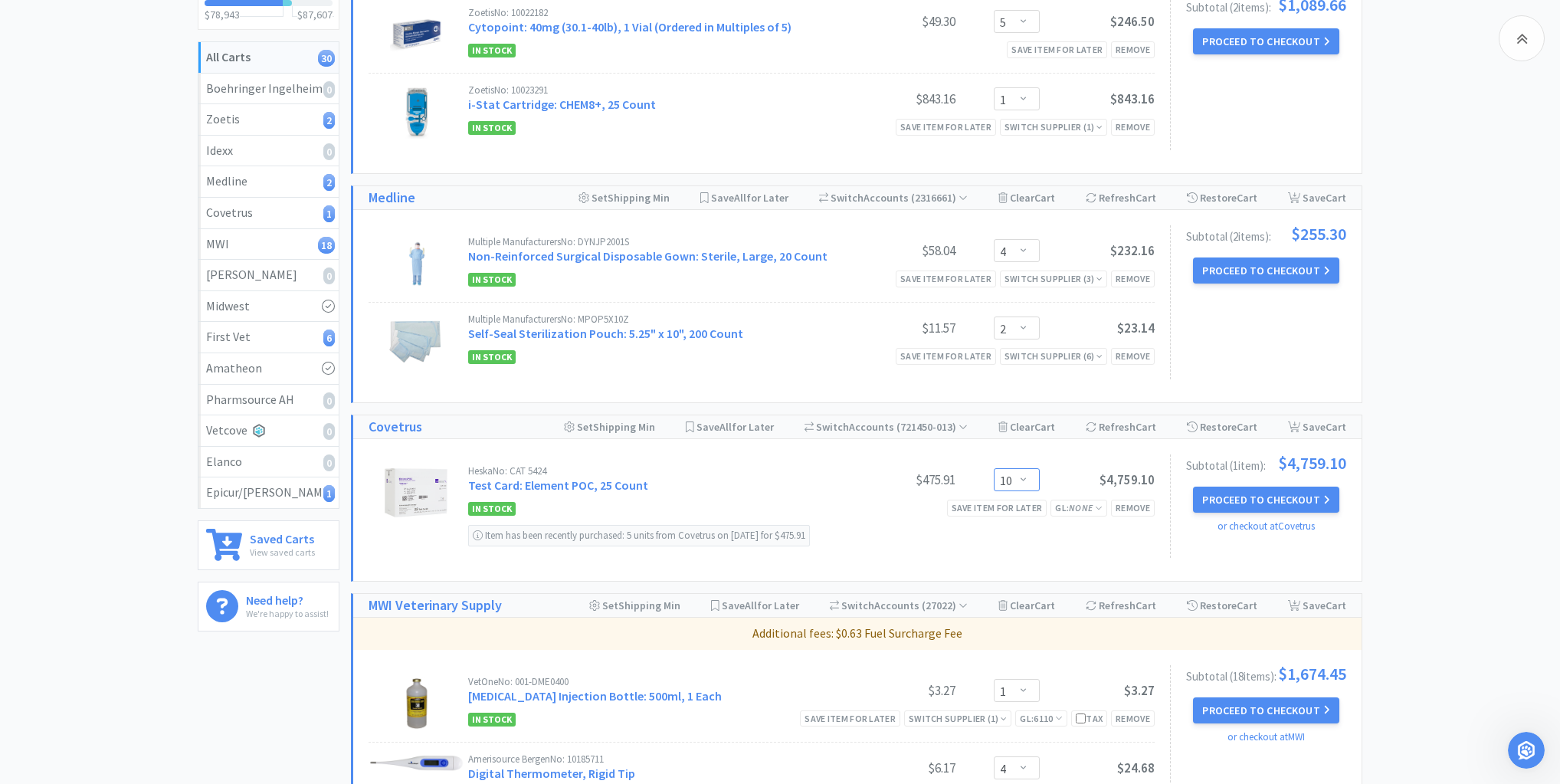
click at [1025, 478] on select "Enter Quantity 1 2 3 4 5 6 7 8 9 10 11 12 13 14 15 16 17 18 19 20 Enter Quantity" at bounding box center [1016, 479] width 46 height 23
click at [994, 468] on select "Enter Quantity 1 2 3 4 5 6 7 8 9 10 11 12 13 14 15 16 17 18 19 20 Enter Quantity" at bounding box center [1016, 479] width 46 height 23
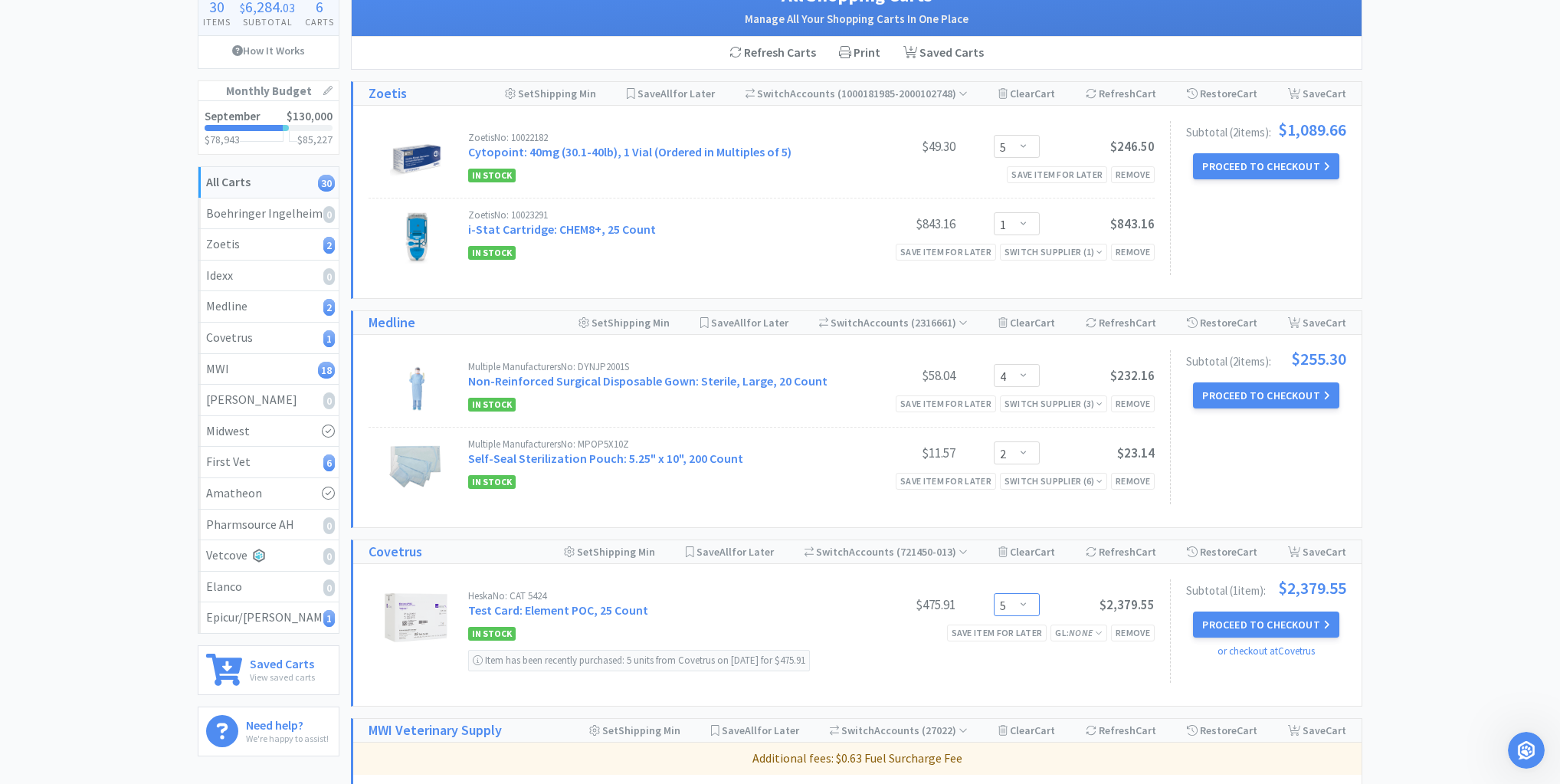
scroll to position [0, 0]
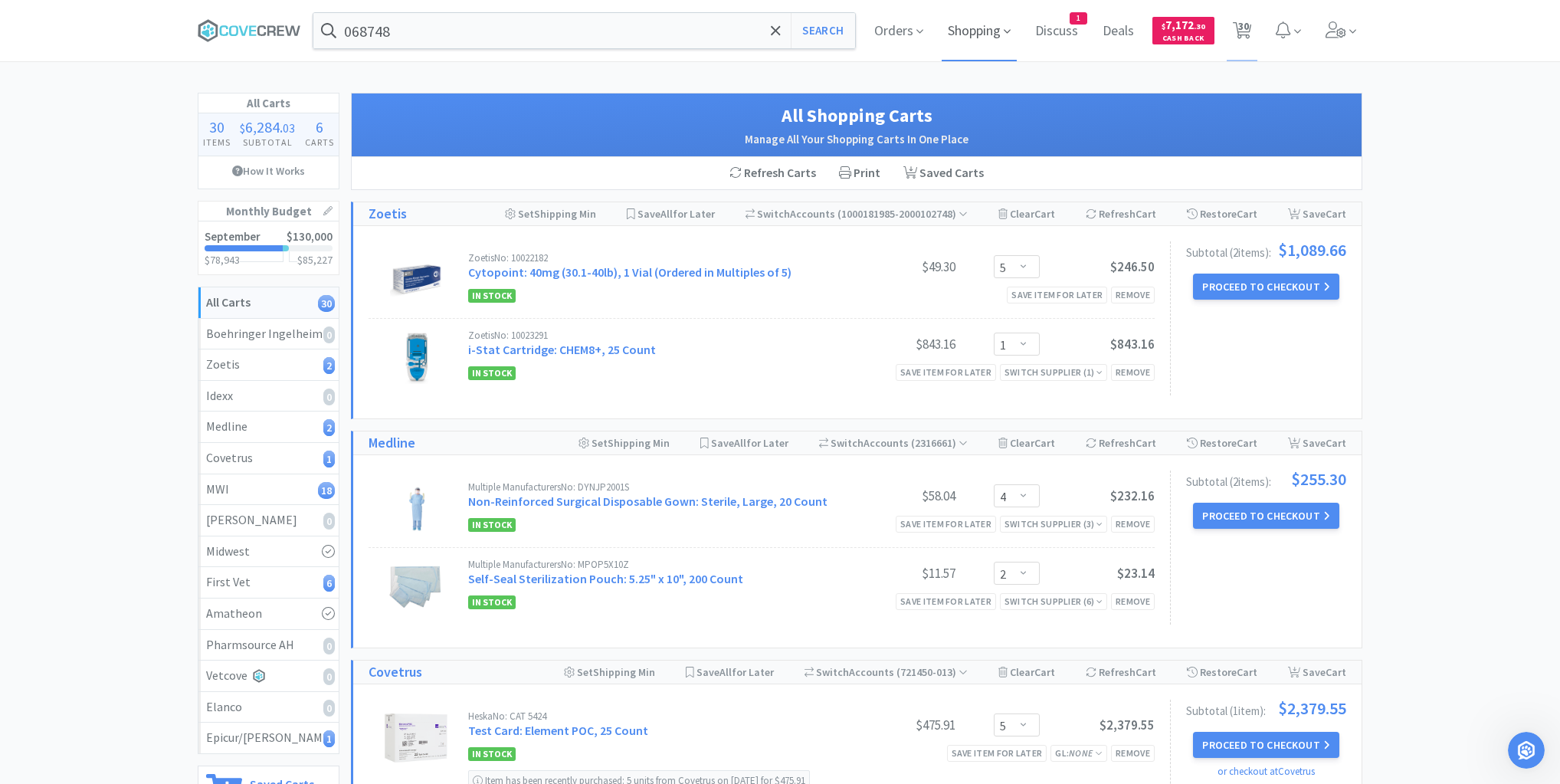
click at [969, 24] on span "Shopping" at bounding box center [978, 30] width 75 height 62
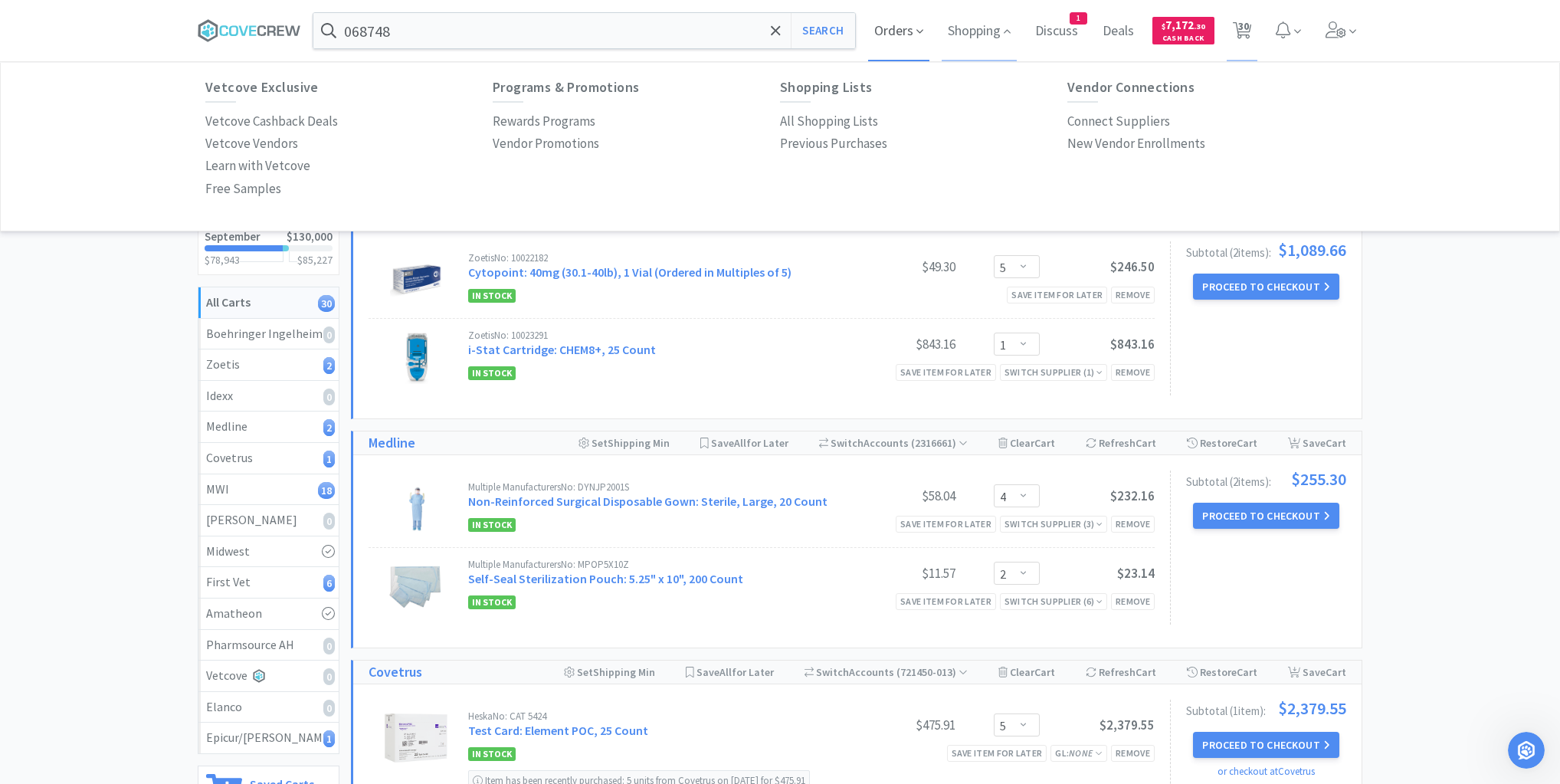
click at [895, 27] on span "Orders" at bounding box center [899, 30] width 62 height 62
click at [817, 166] on p "Budgets" at bounding box center [804, 166] width 47 height 21
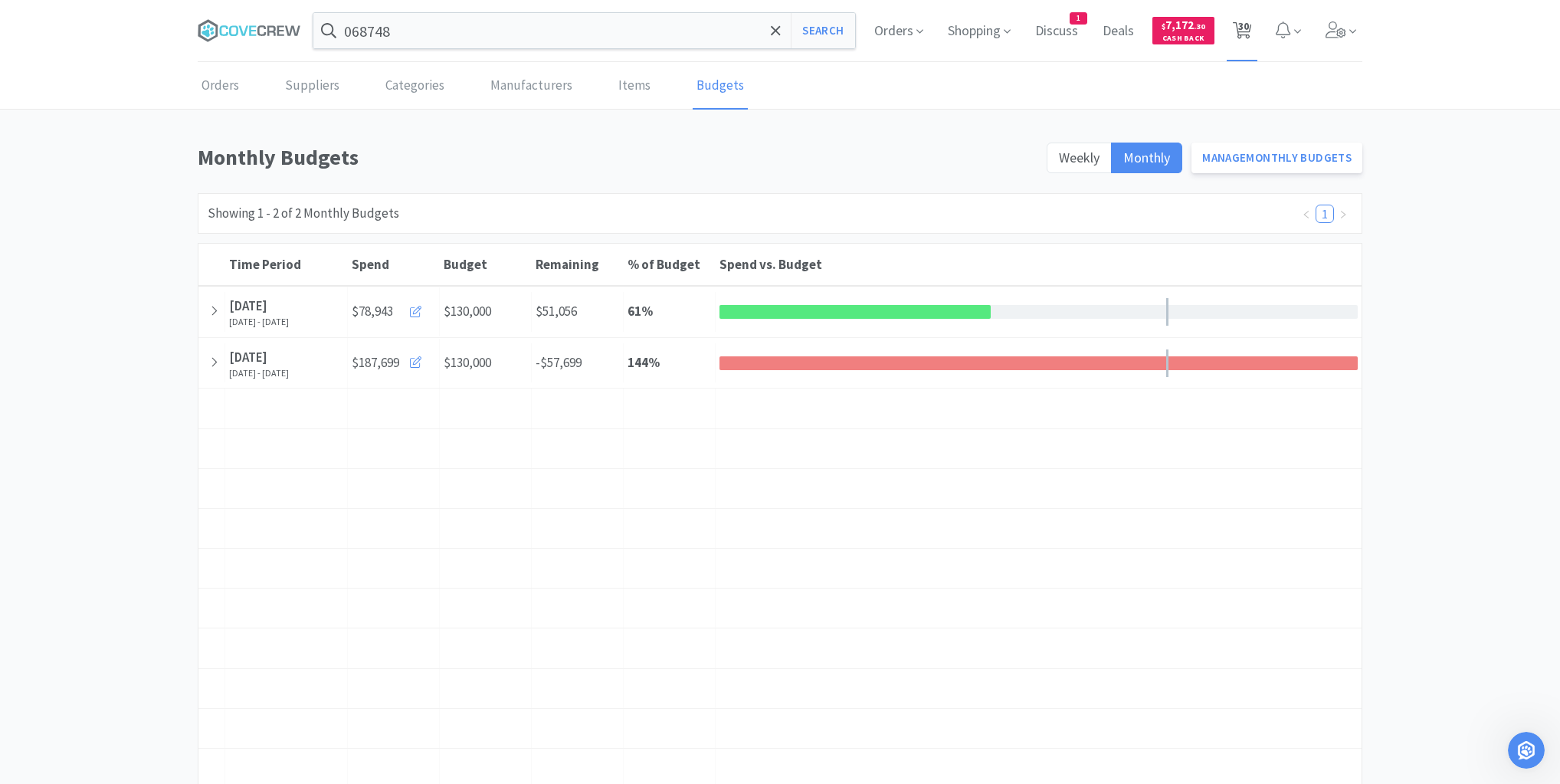
click at [1242, 25] on span "30" at bounding box center [1243, 26] width 10 height 62
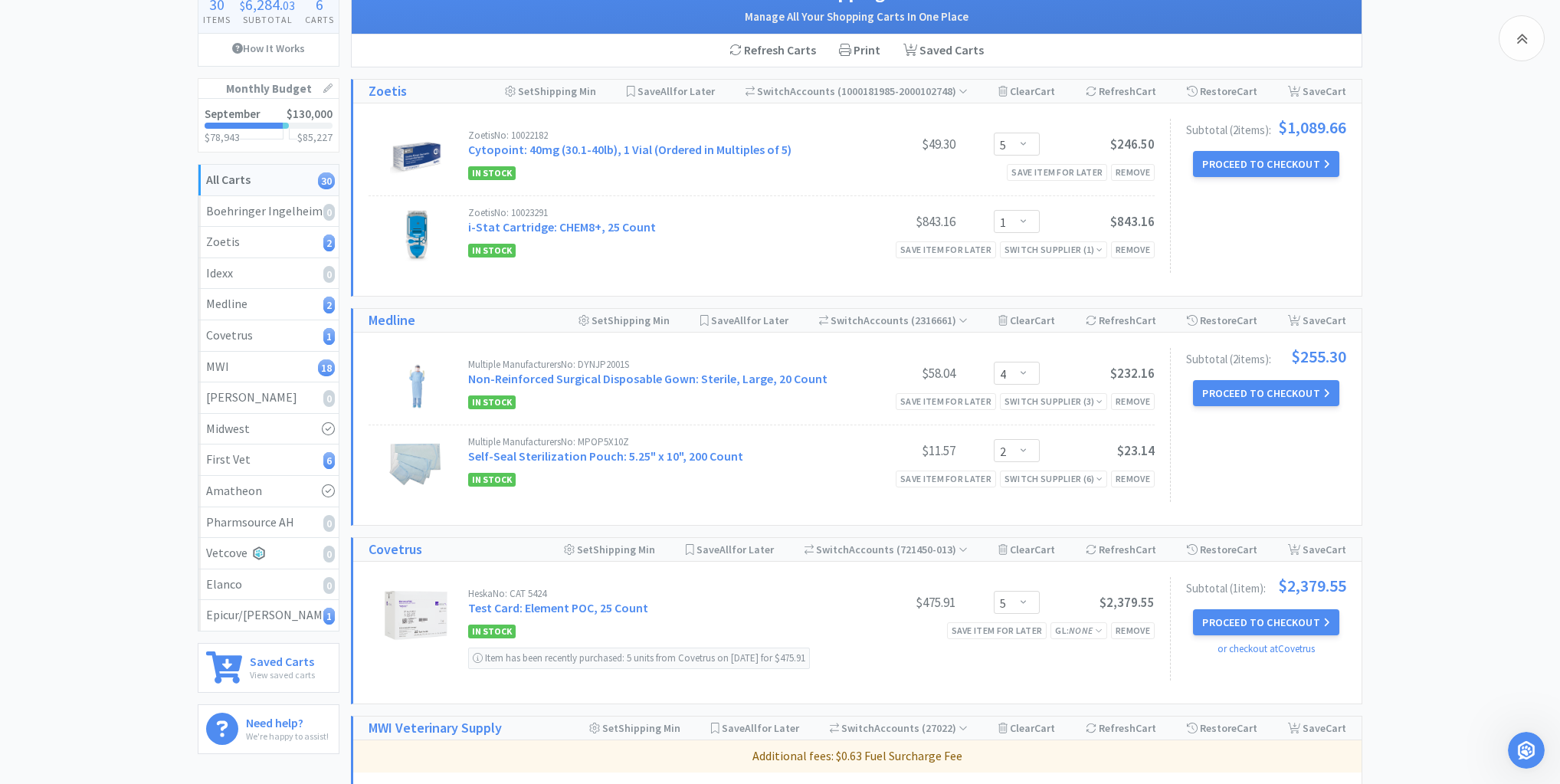
scroll to position [490, 0]
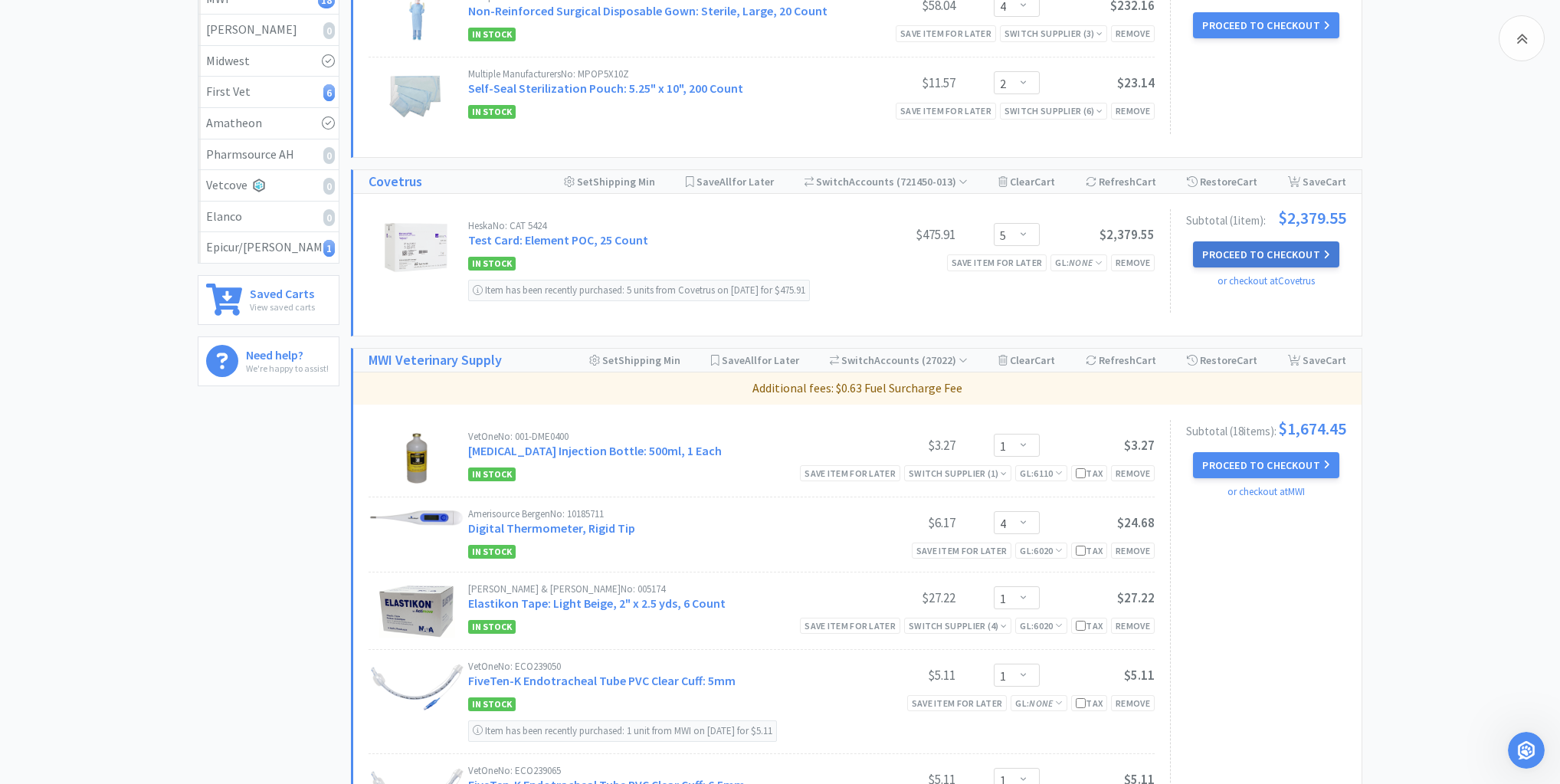
click at [1278, 251] on button "Proceed to Checkout" at bounding box center [1266, 255] width 146 height 27
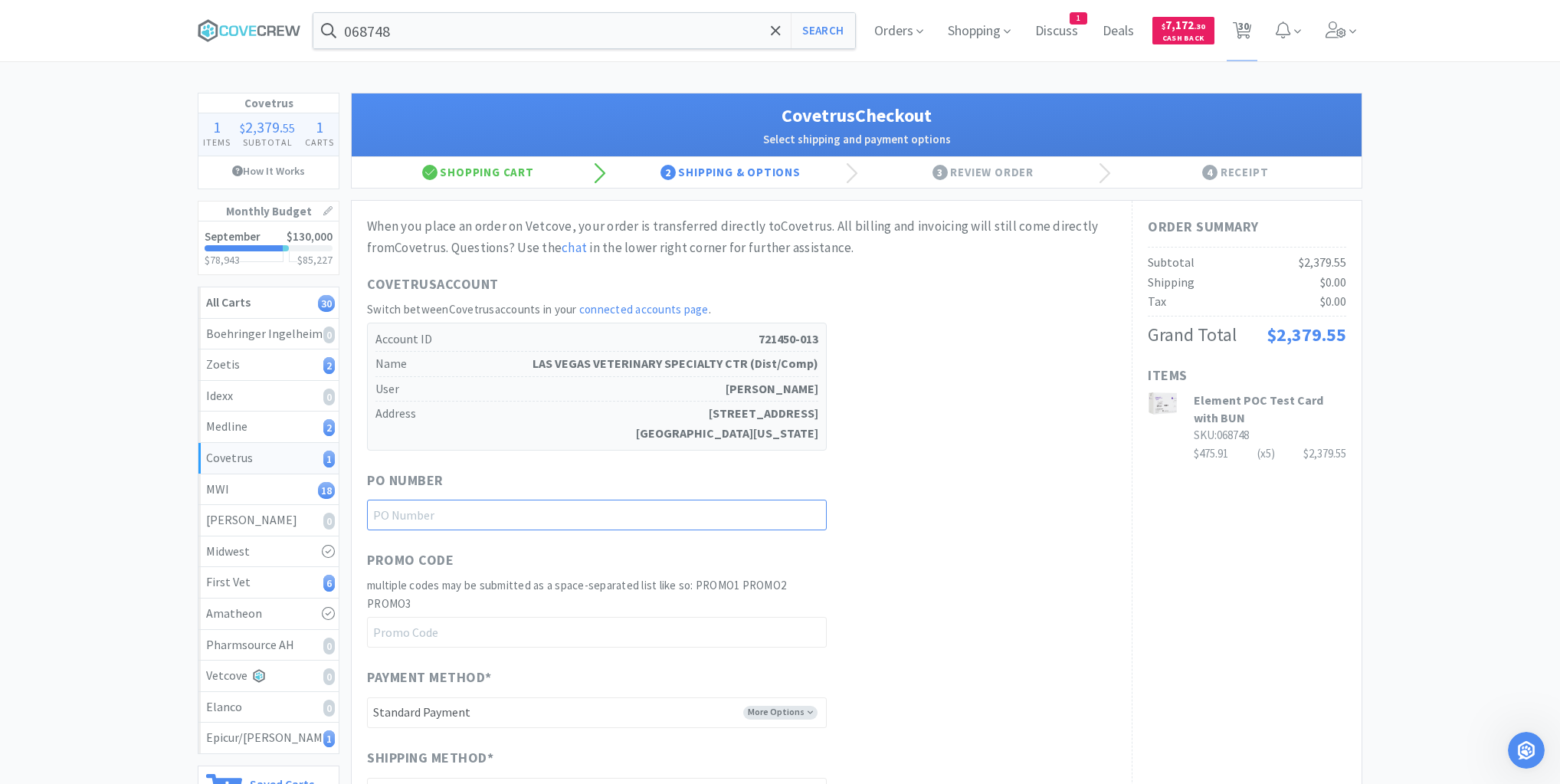
click at [745, 507] on input "text" at bounding box center [597, 514] width 459 height 30
click at [255, 28] on icon at bounding box center [249, 30] width 103 height 23
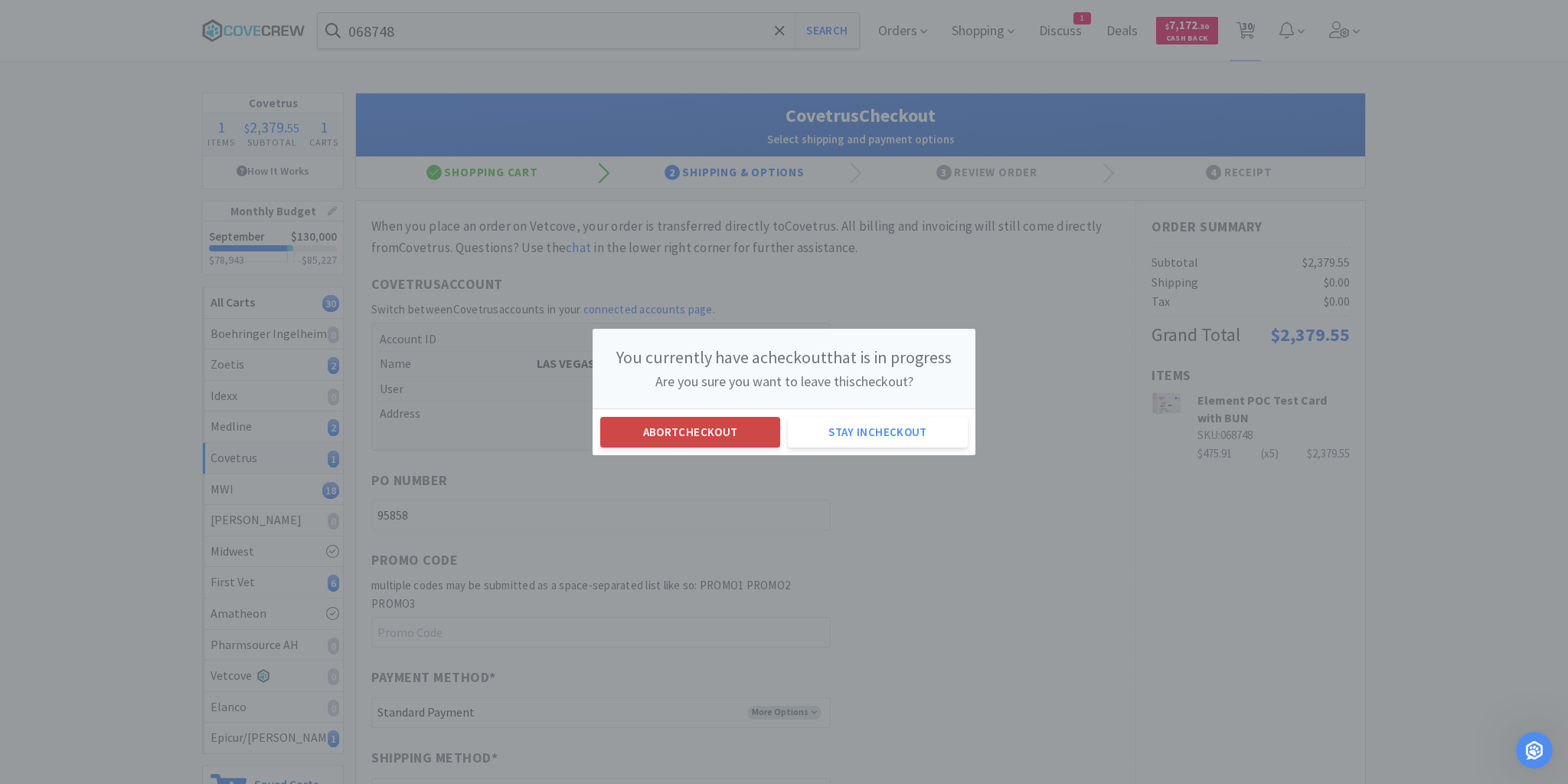
click at [711, 430] on button "Abort checkout" at bounding box center [690, 432] width 180 height 30
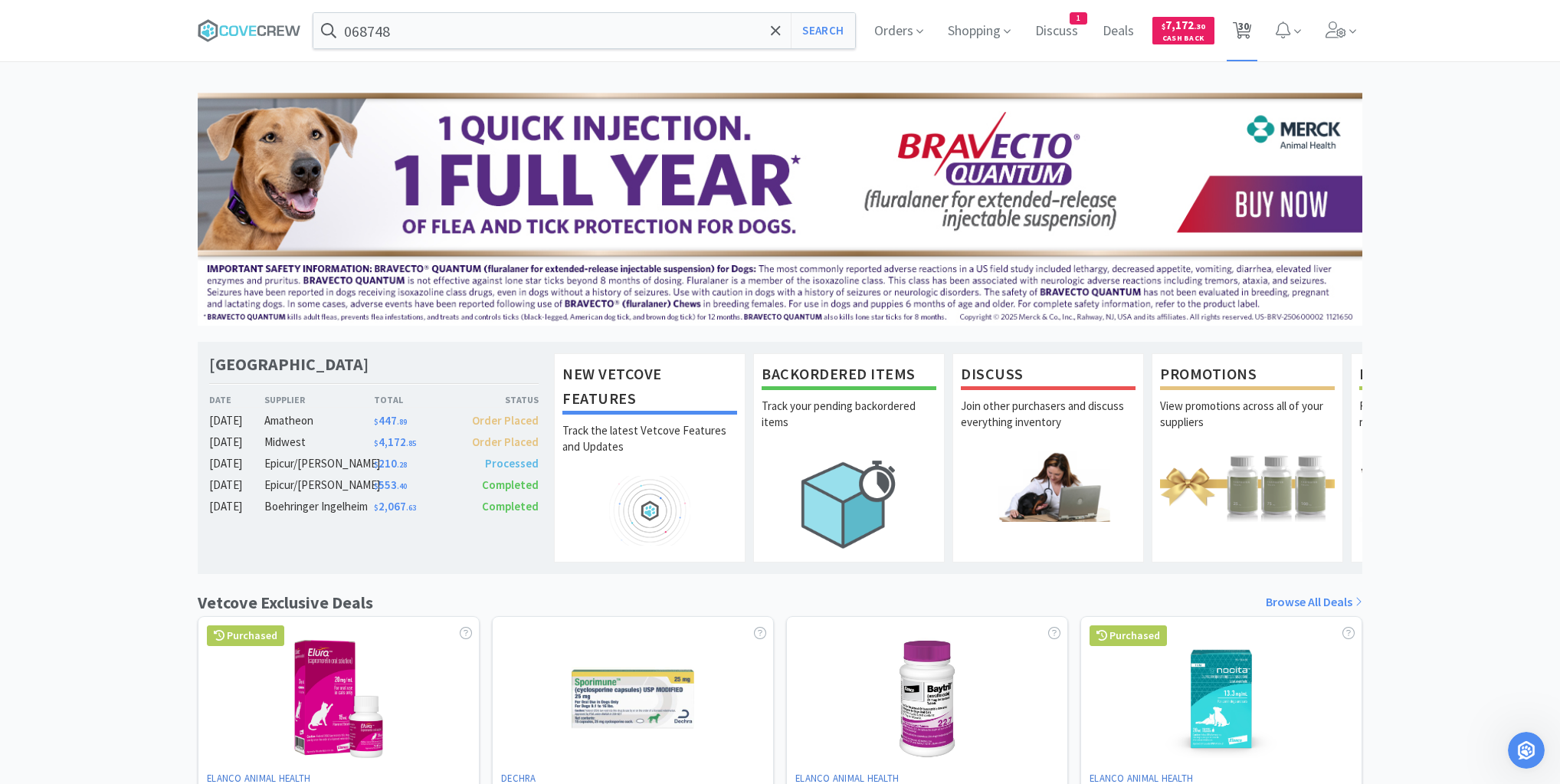
click at [1243, 26] on span "30" at bounding box center [1243, 26] width 10 height 62
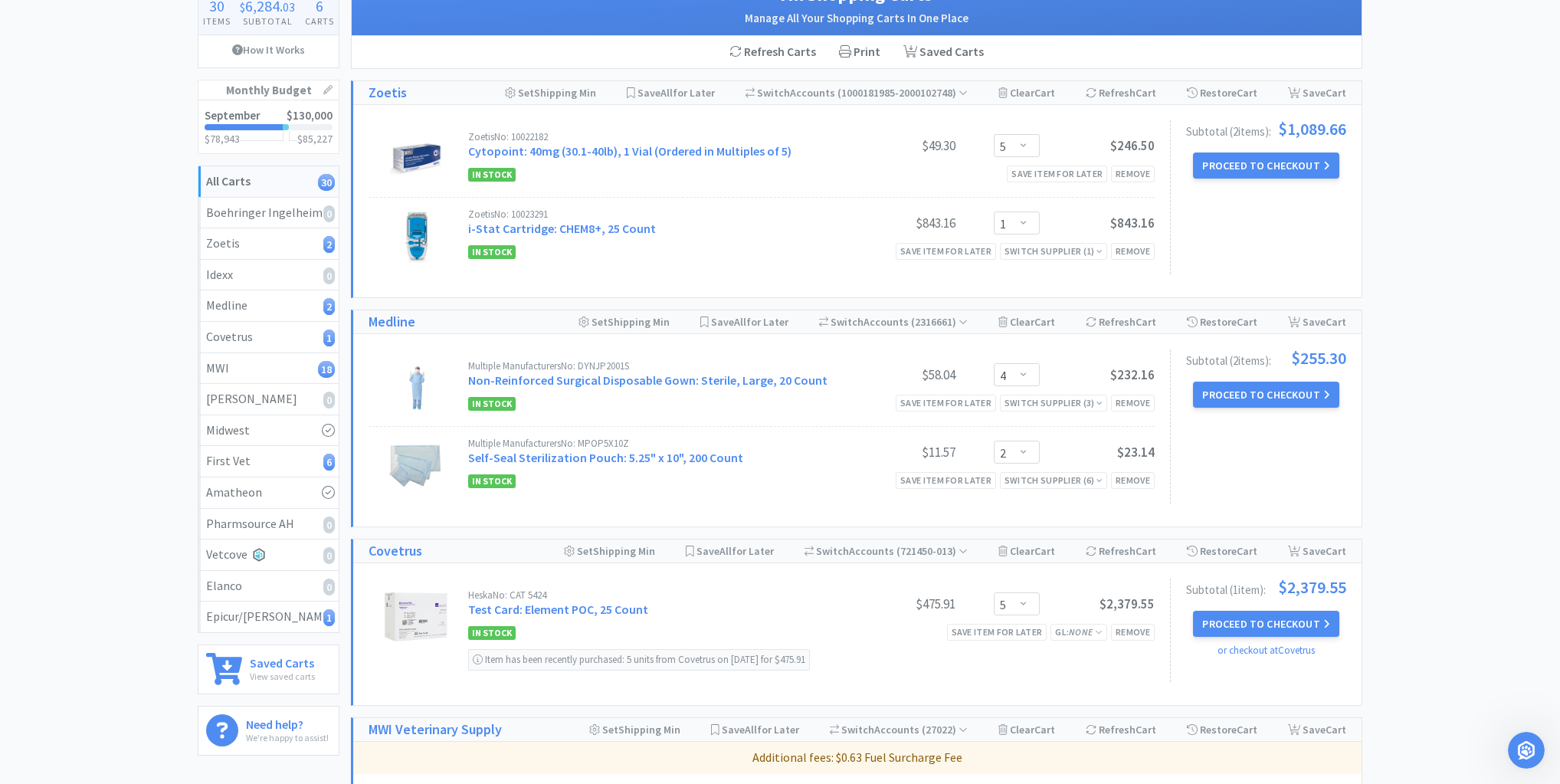
scroll to position [122, 0]
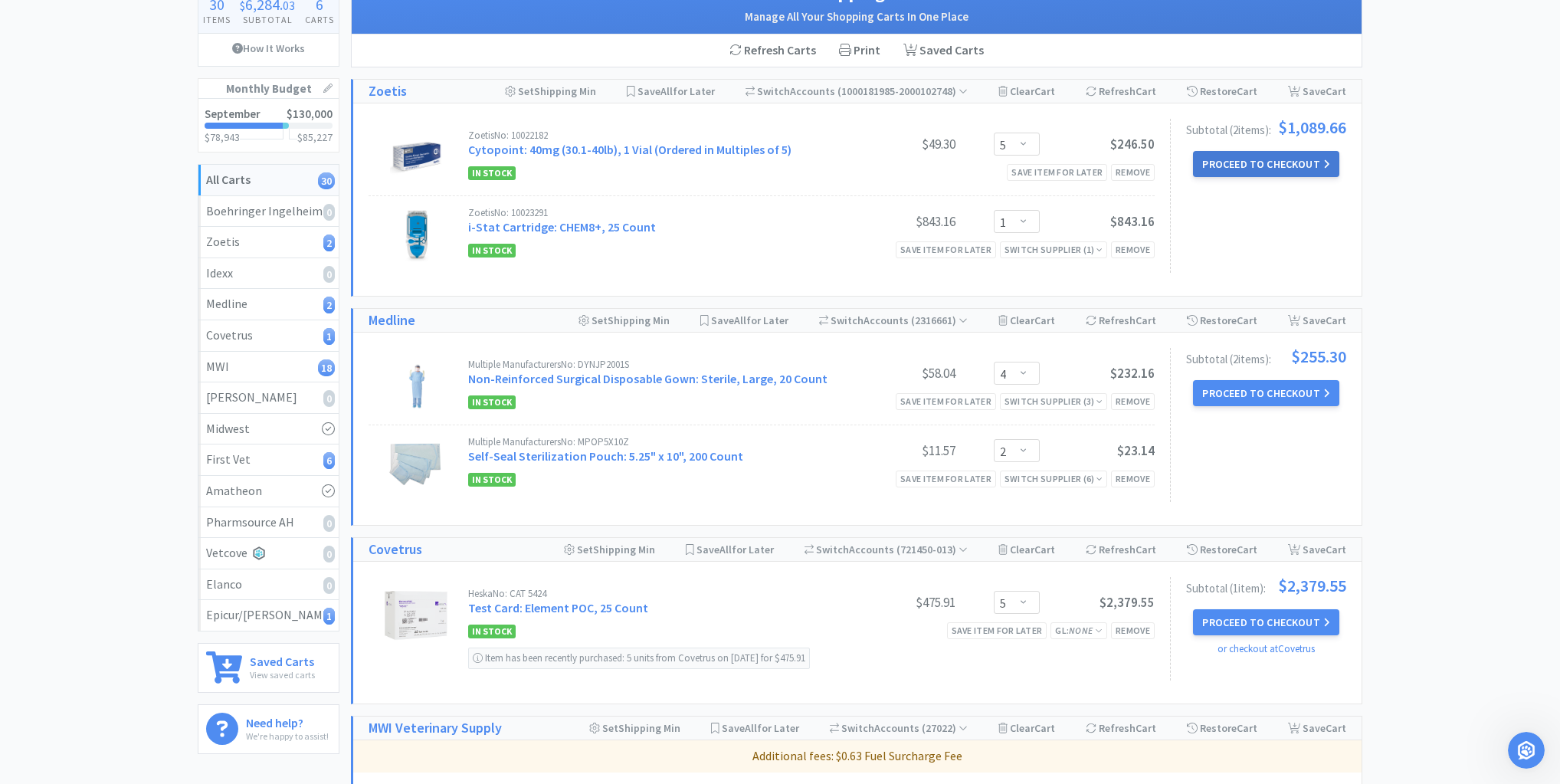
click at [1264, 164] on button "Proceed to Checkout" at bounding box center [1266, 164] width 146 height 27
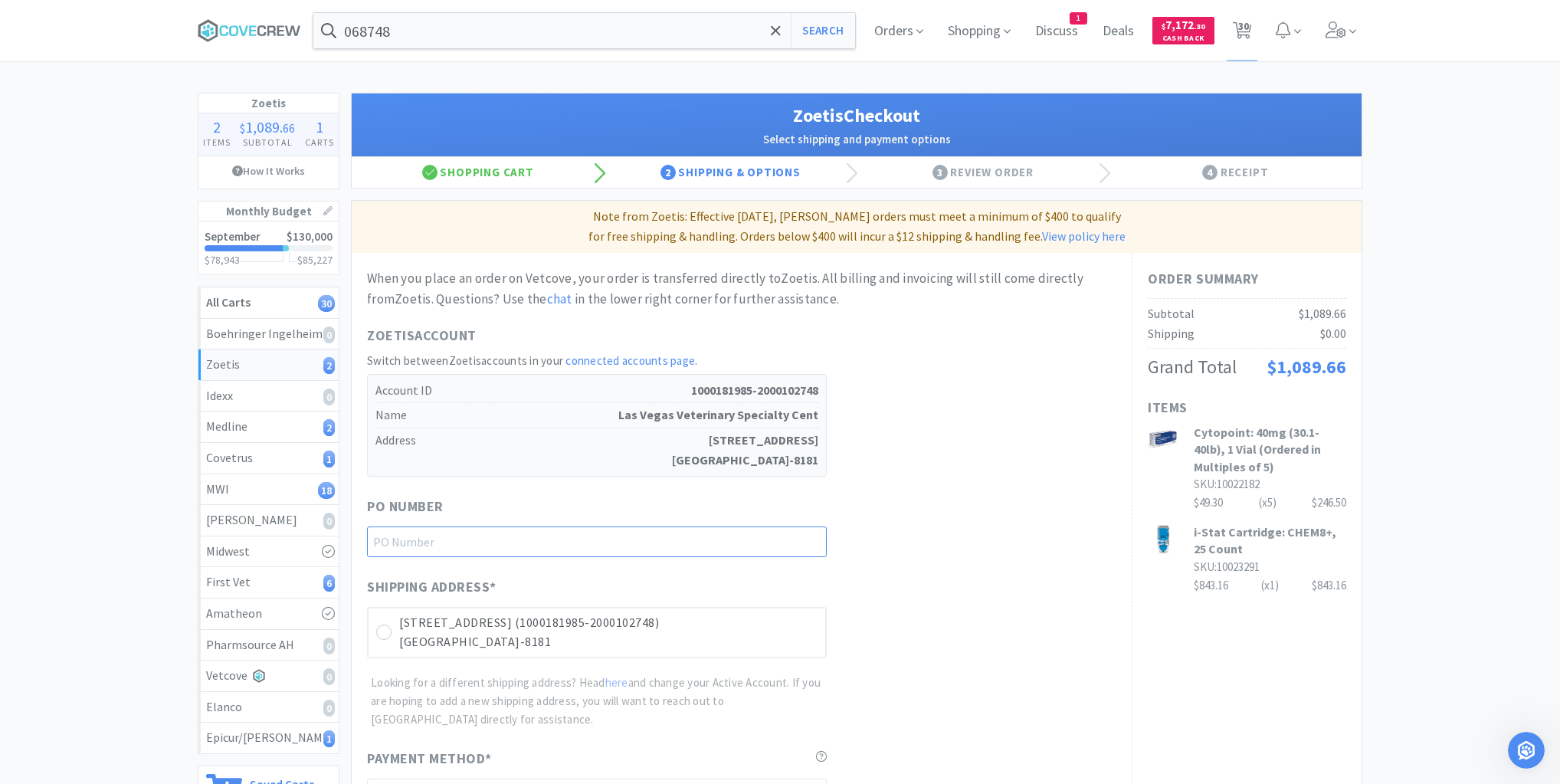
drag, startPoint x: 793, startPoint y: 539, endPoint x: 790, endPoint y: 560, distance: 21.2
click at [793, 540] on input "text" at bounding box center [597, 542] width 459 height 30
click at [384, 632] on icon at bounding box center [385, 633] width 11 height 11
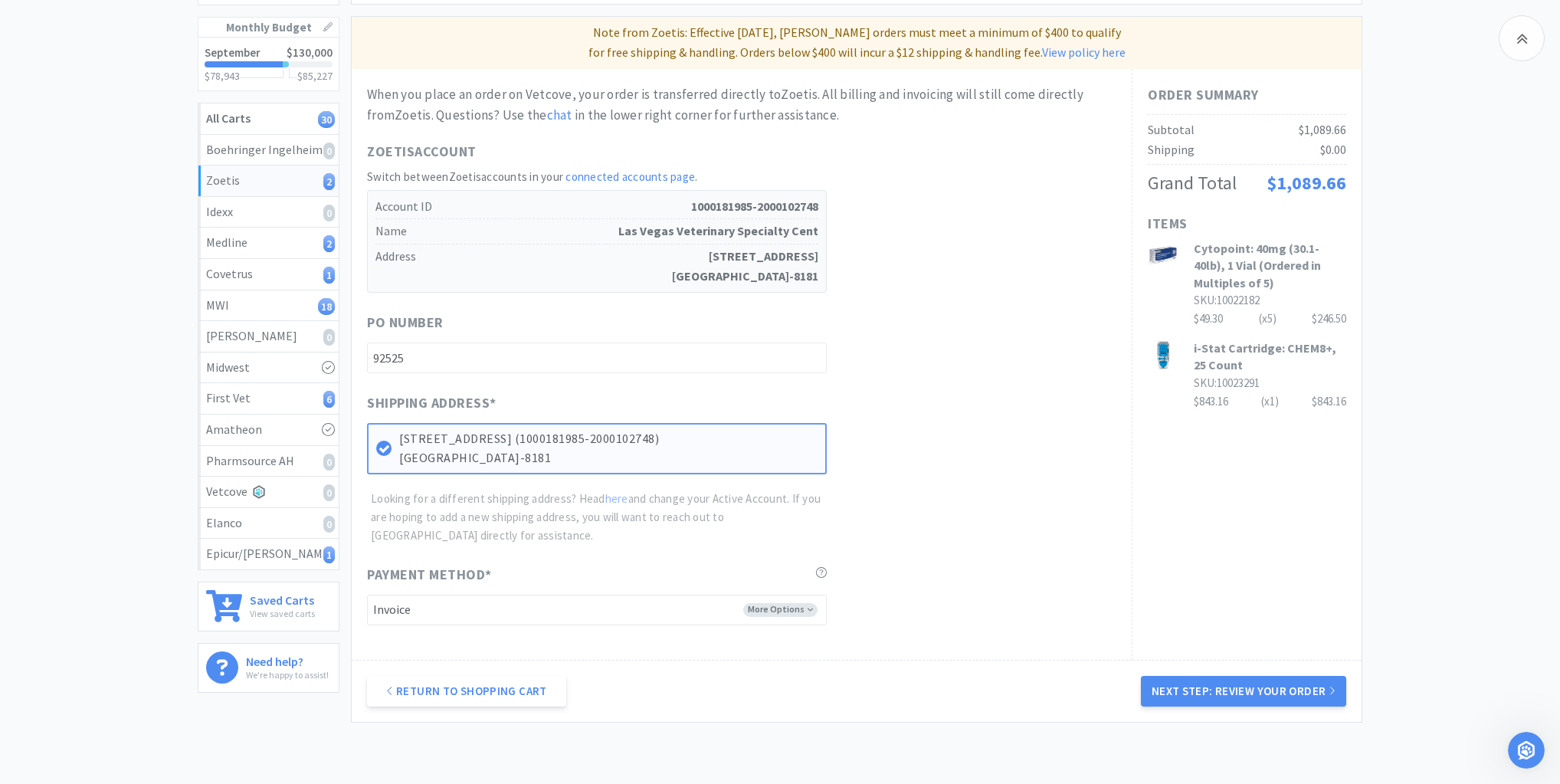
scroll to position [276, 0]
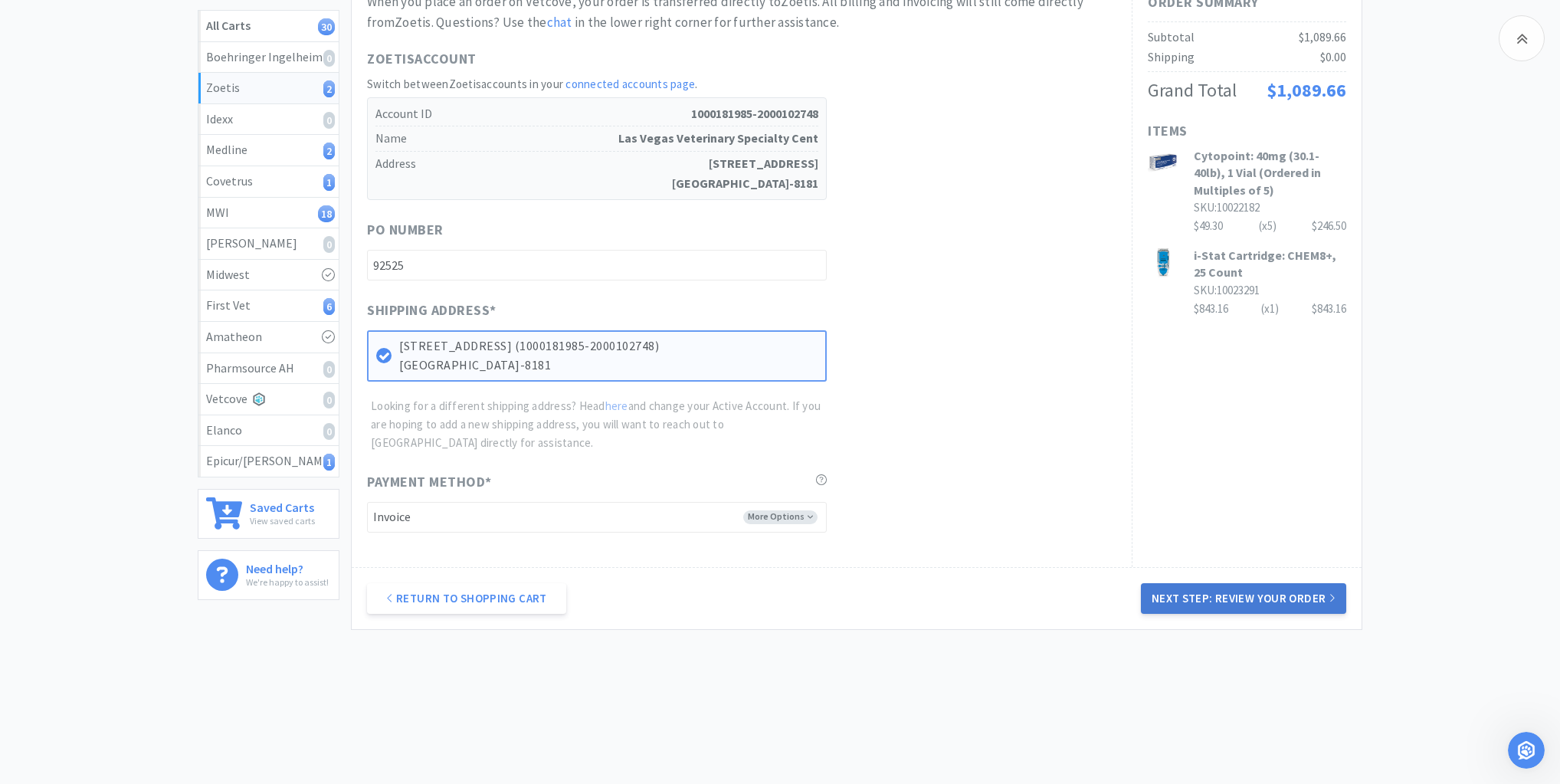
click at [1259, 594] on button "Next Step: Review Your Order" at bounding box center [1244, 598] width 206 height 30
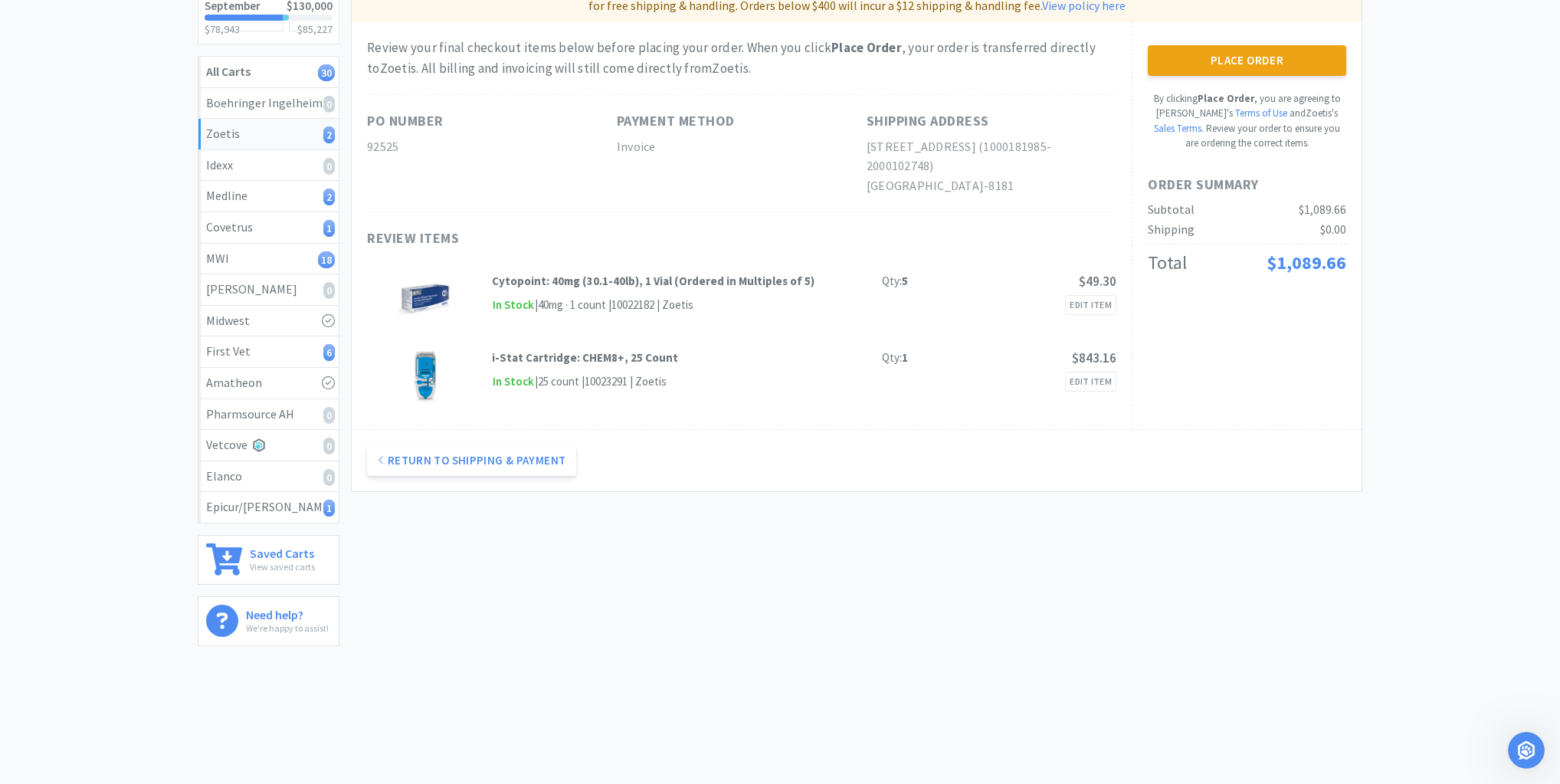
scroll to position [0, 0]
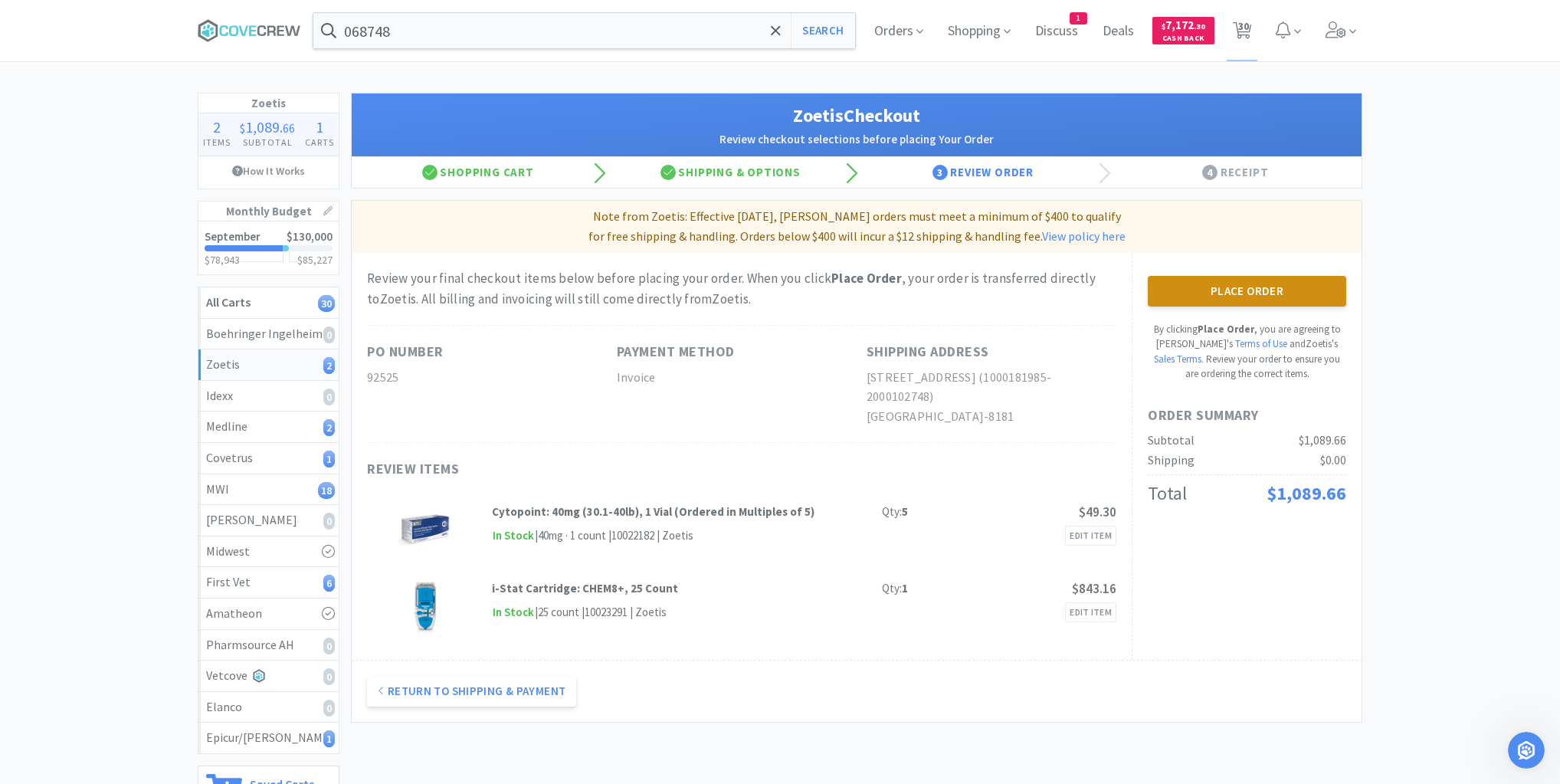
click at [1246, 289] on button "Place Order" at bounding box center [1247, 291] width 199 height 30
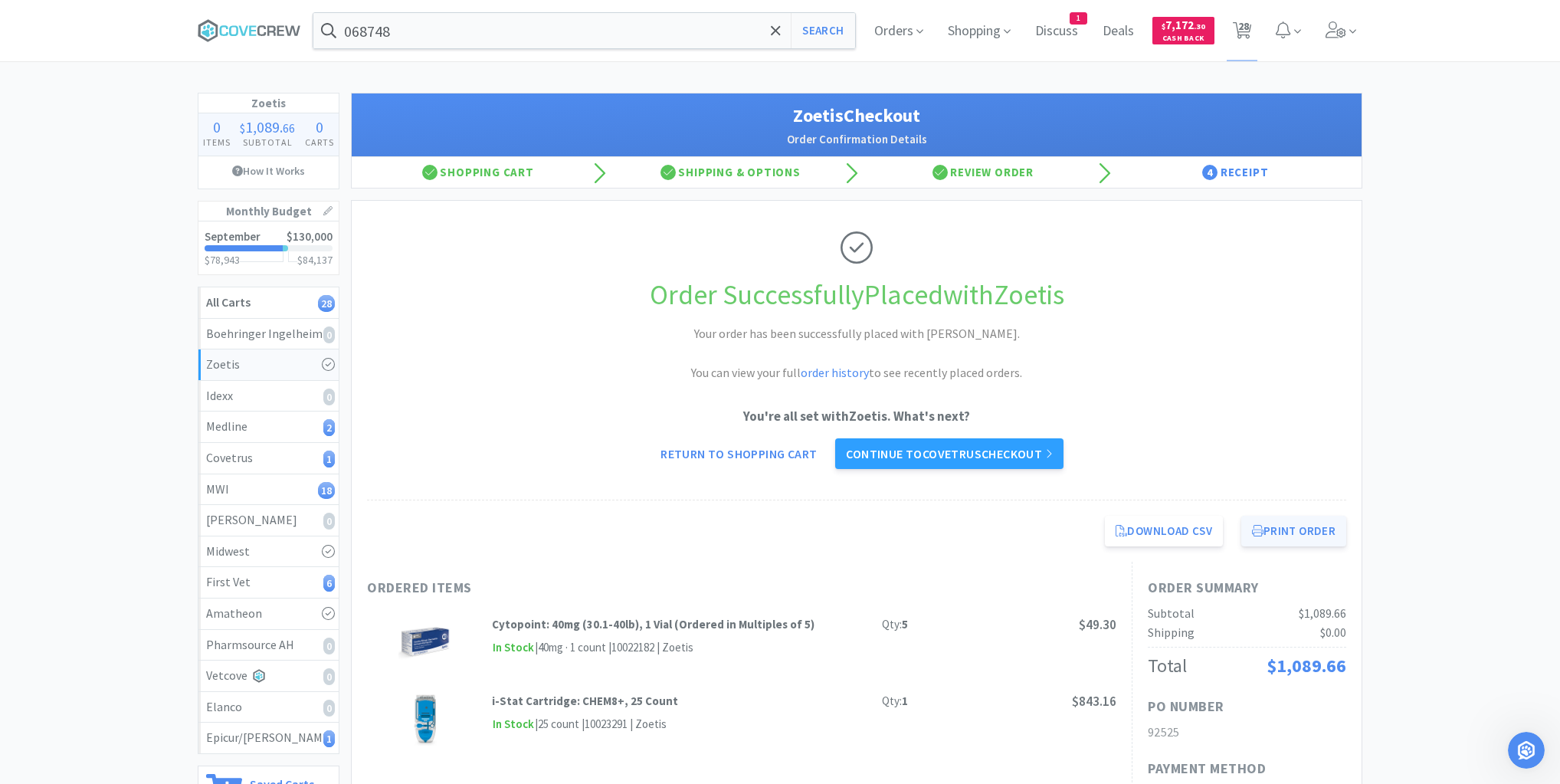
click at [1285, 524] on button "Print Order" at bounding box center [1294, 530] width 105 height 30
click at [270, 736] on div "Epicur/Stokes 1" at bounding box center [269, 738] width 125 height 20
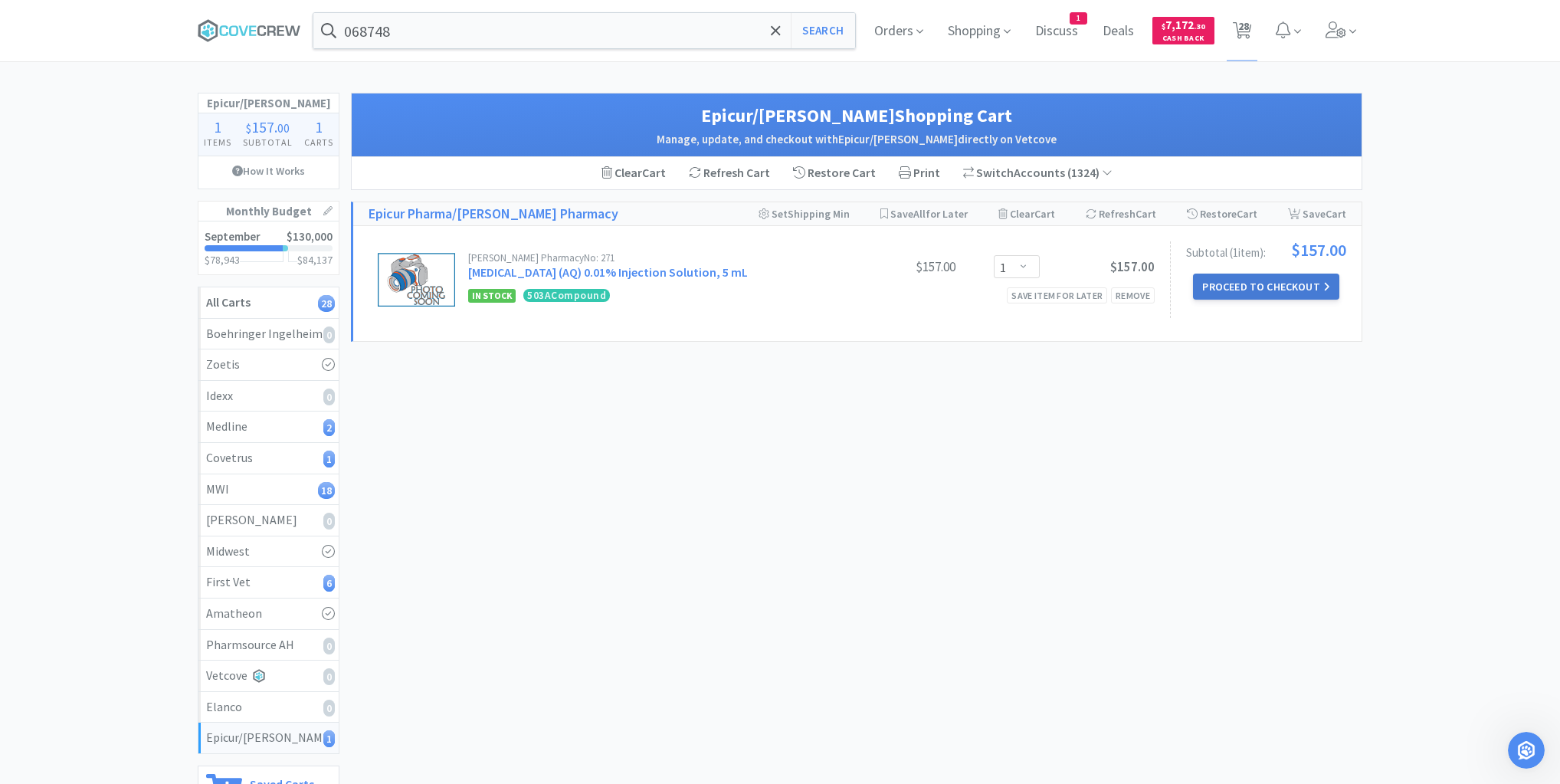
click at [1270, 288] on button "Proceed to Checkout" at bounding box center [1266, 287] width 146 height 27
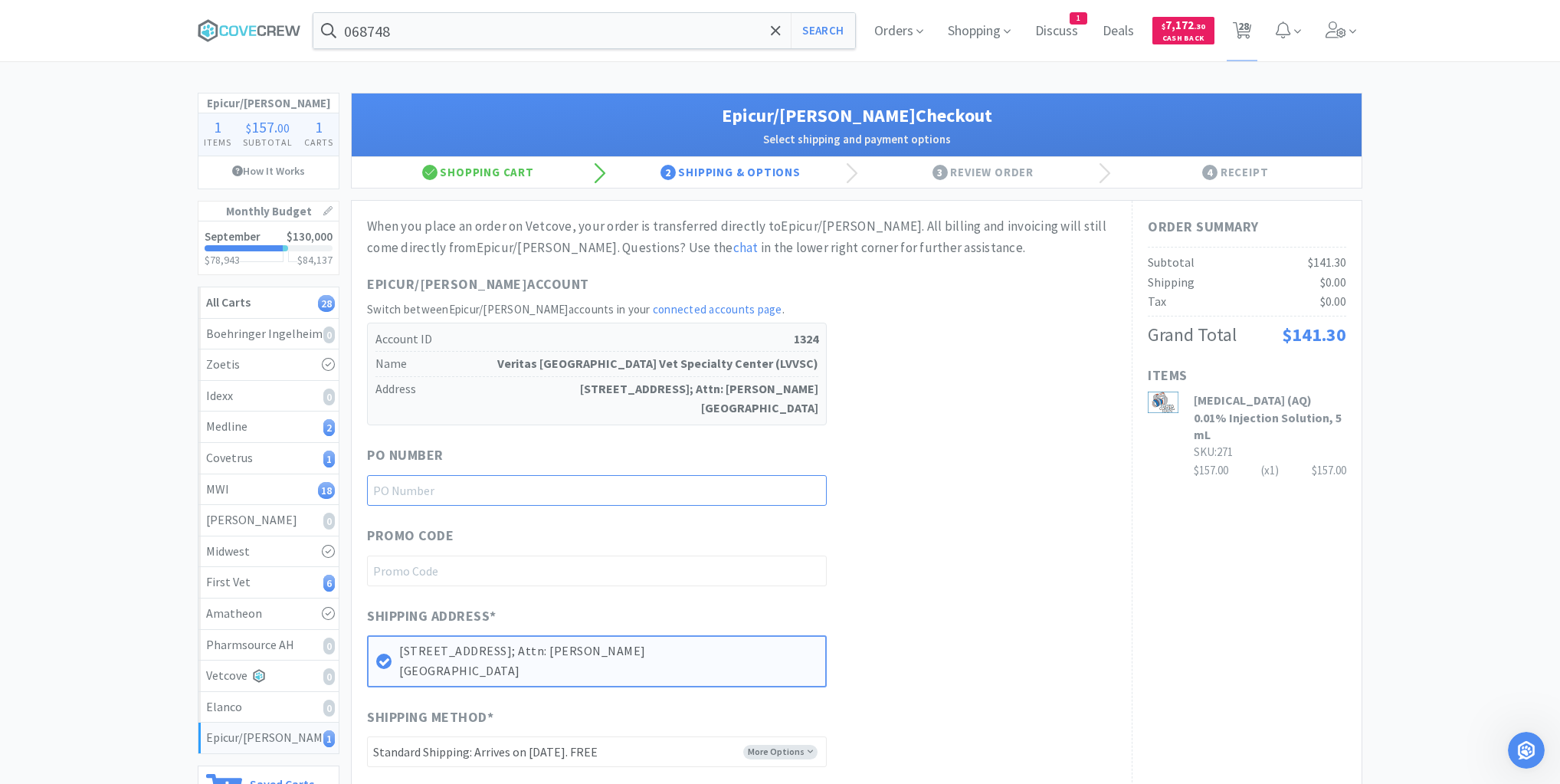
click at [798, 488] on input "text" at bounding box center [597, 490] width 459 height 30
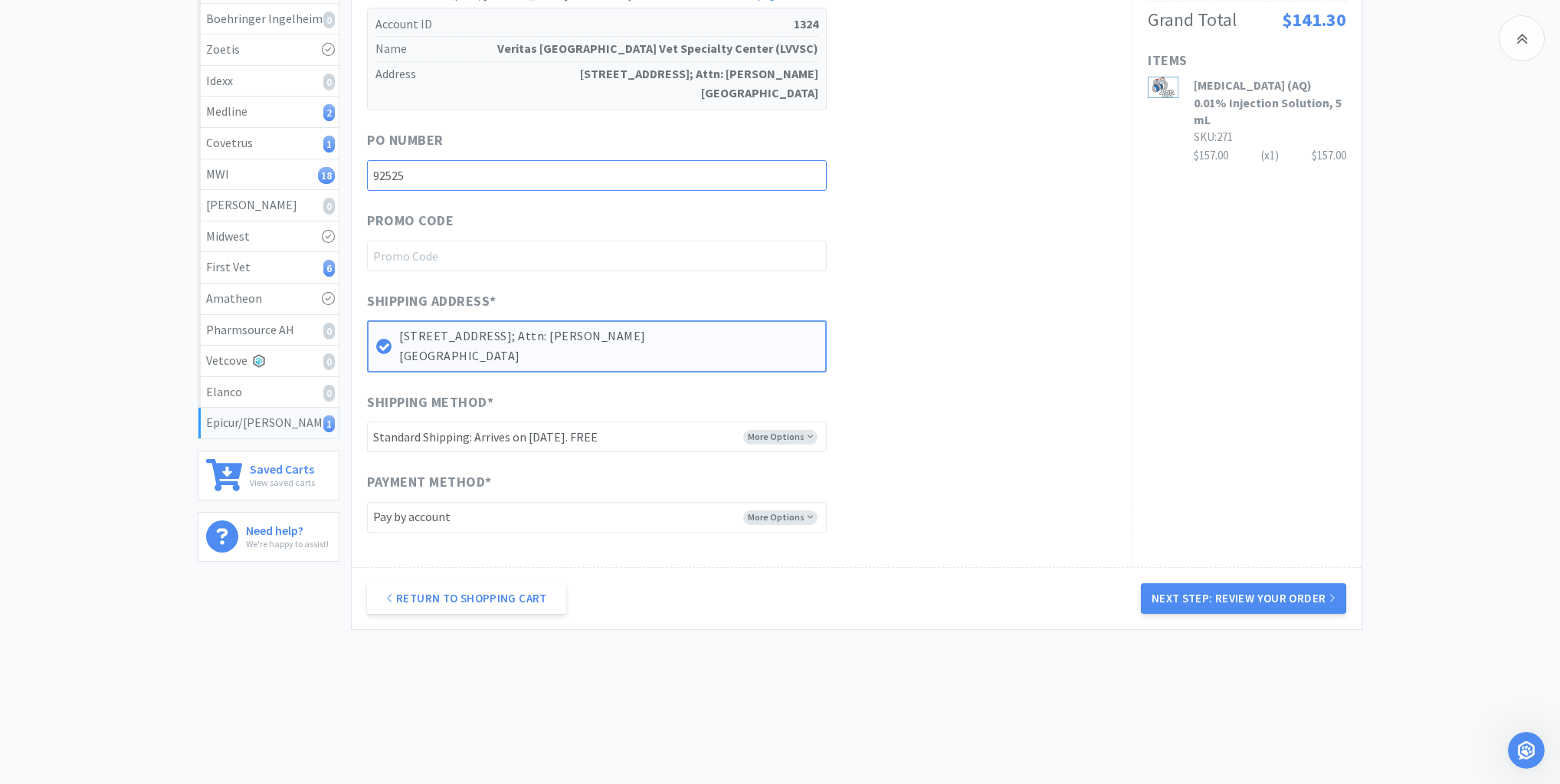
scroll to position [315, 0]
click at [1277, 593] on button "Next Step: Review Your Order" at bounding box center [1244, 597] width 206 height 30
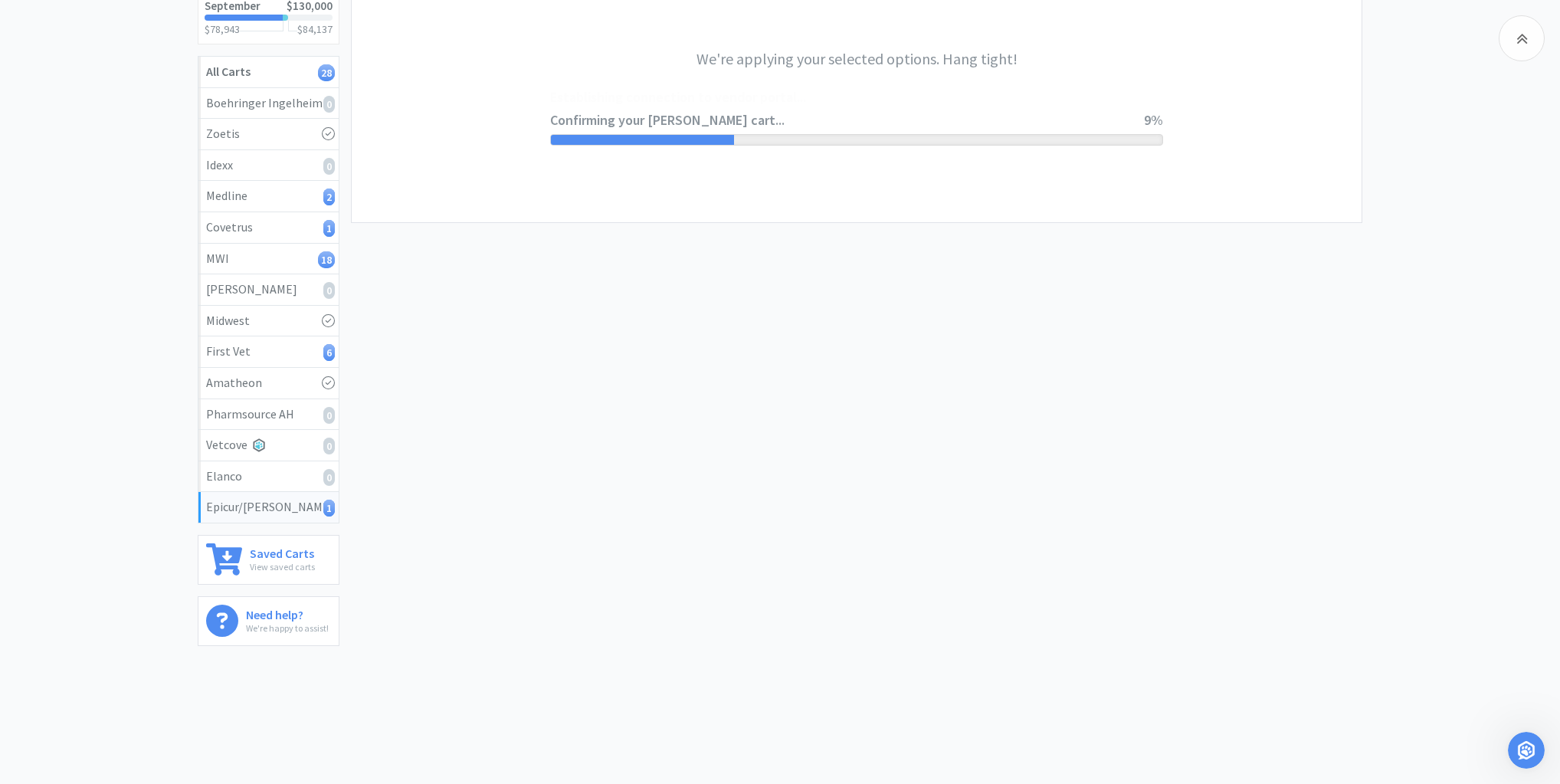
scroll to position [0, 0]
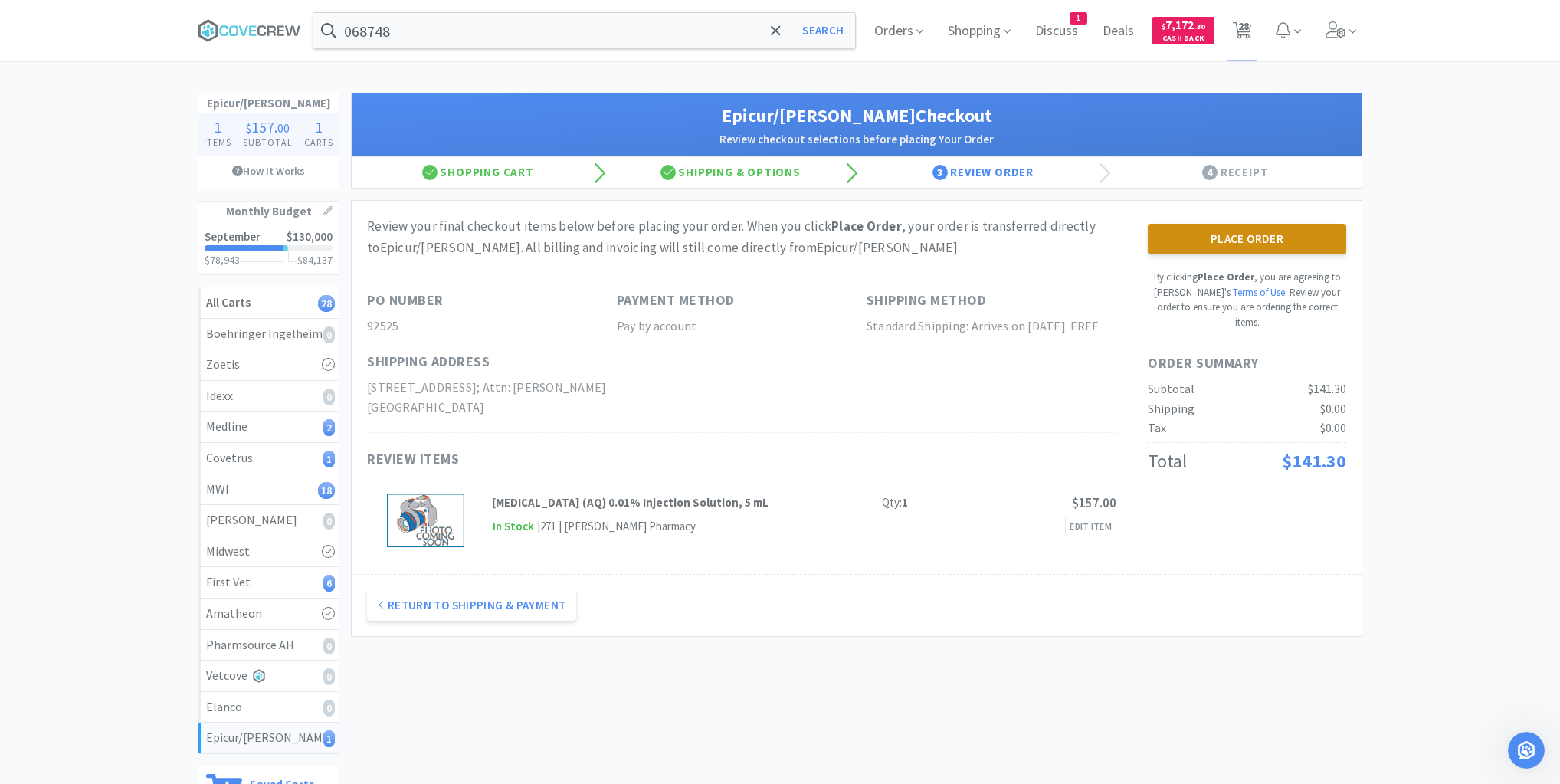
click at [1280, 241] on button "Place Order" at bounding box center [1247, 239] width 199 height 30
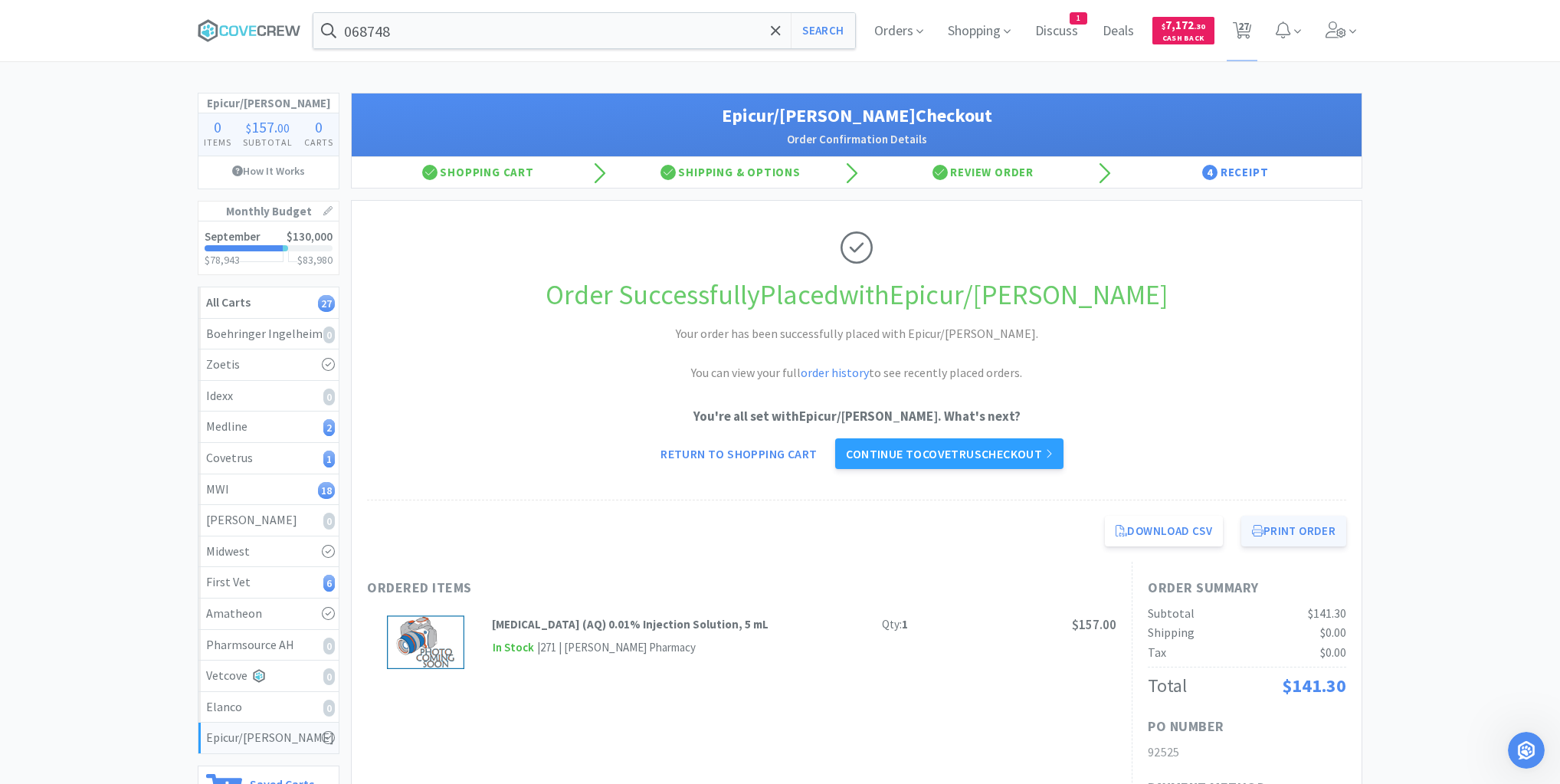
click at [1285, 531] on button "Print Order" at bounding box center [1294, 530] width 105 height 30
click at [258, 572] on div "First Vet 6" at bounding box center [269, 581] width 125 height 20
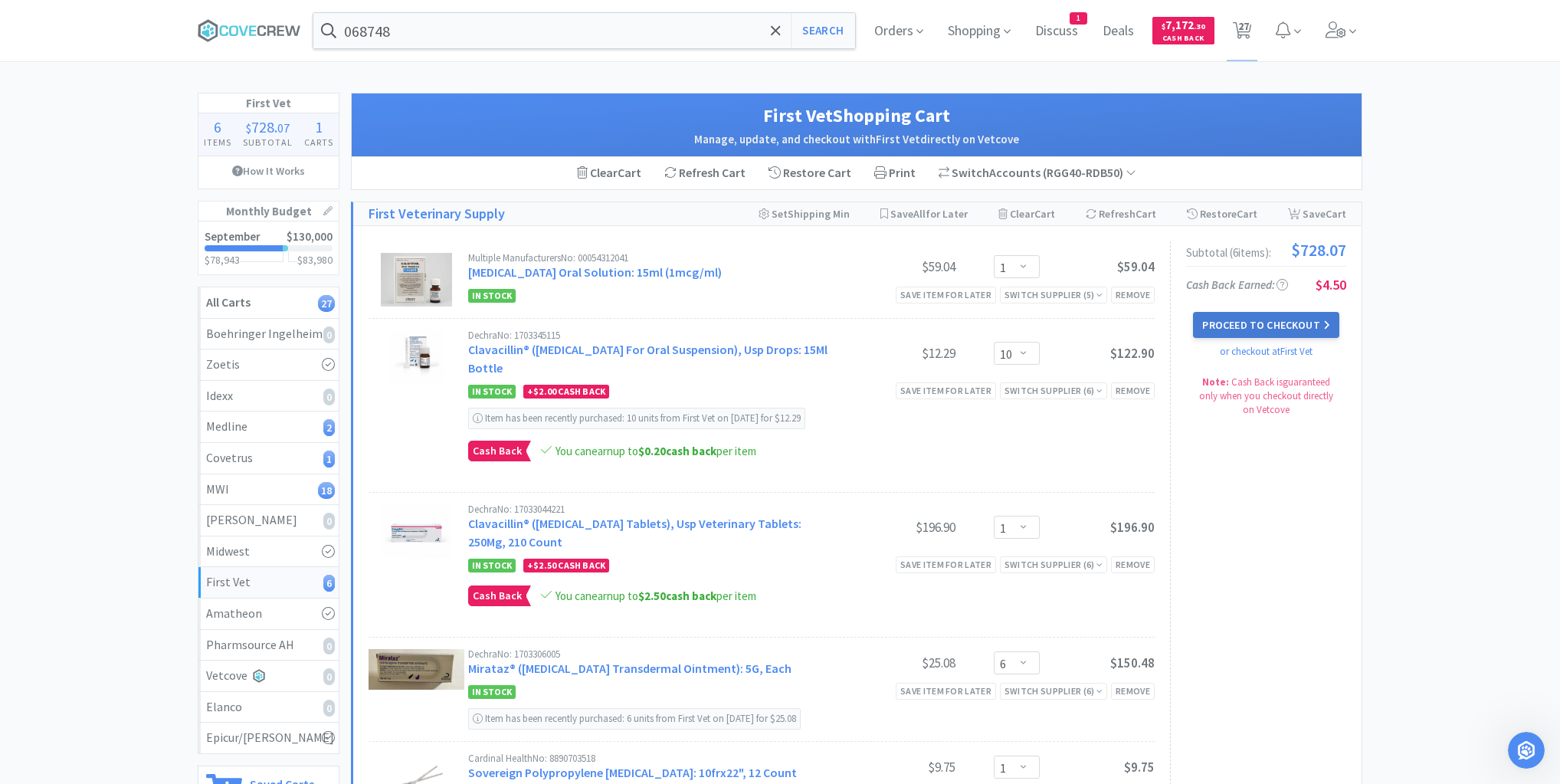
click at [1270, 323] on button "Proceed to Checkout" at bounding box center [1266, 325] width 146 height 27
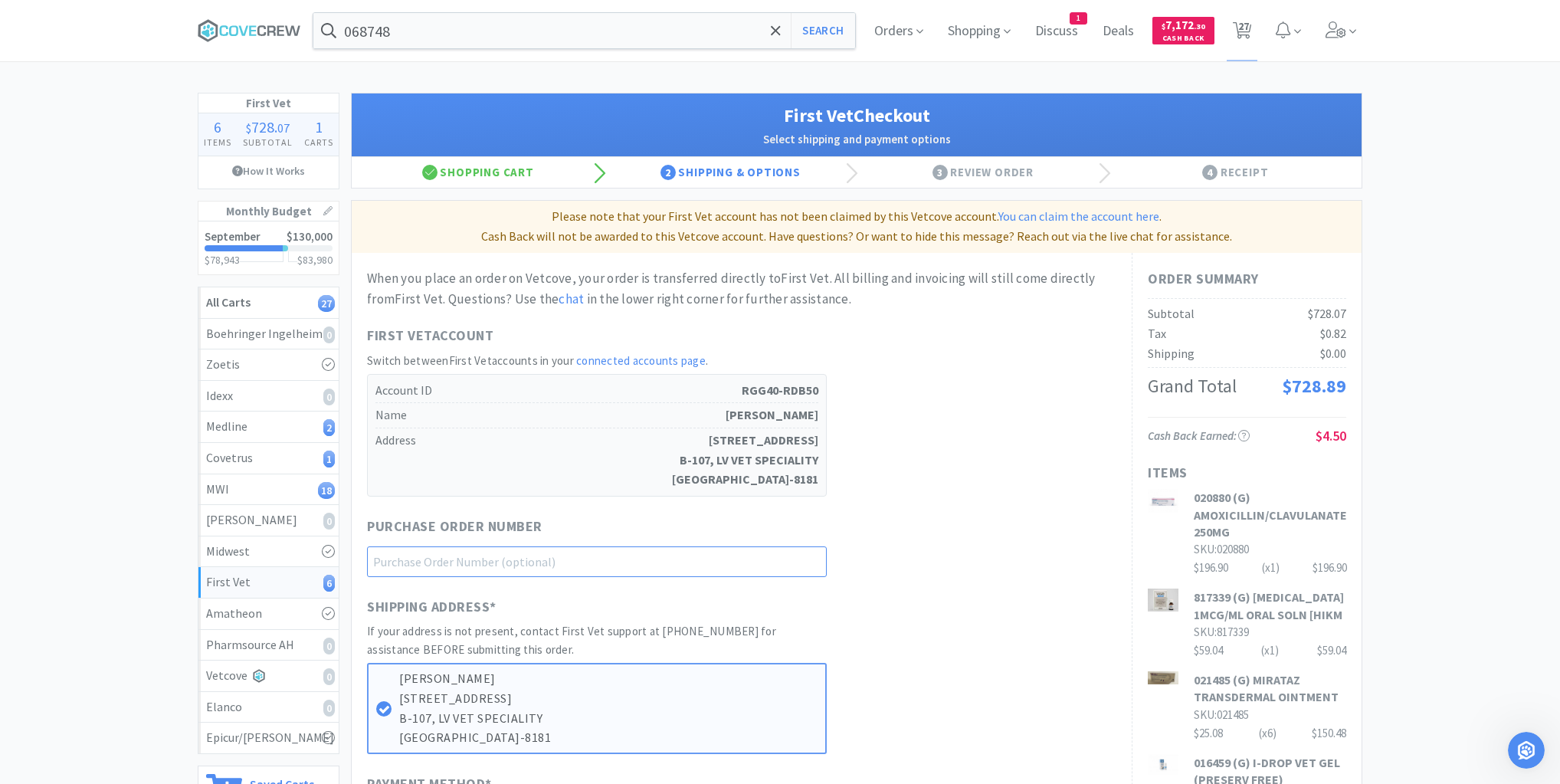
click at [813, 560] on input "text" at bounding box center [597, 561] width 459 height 30
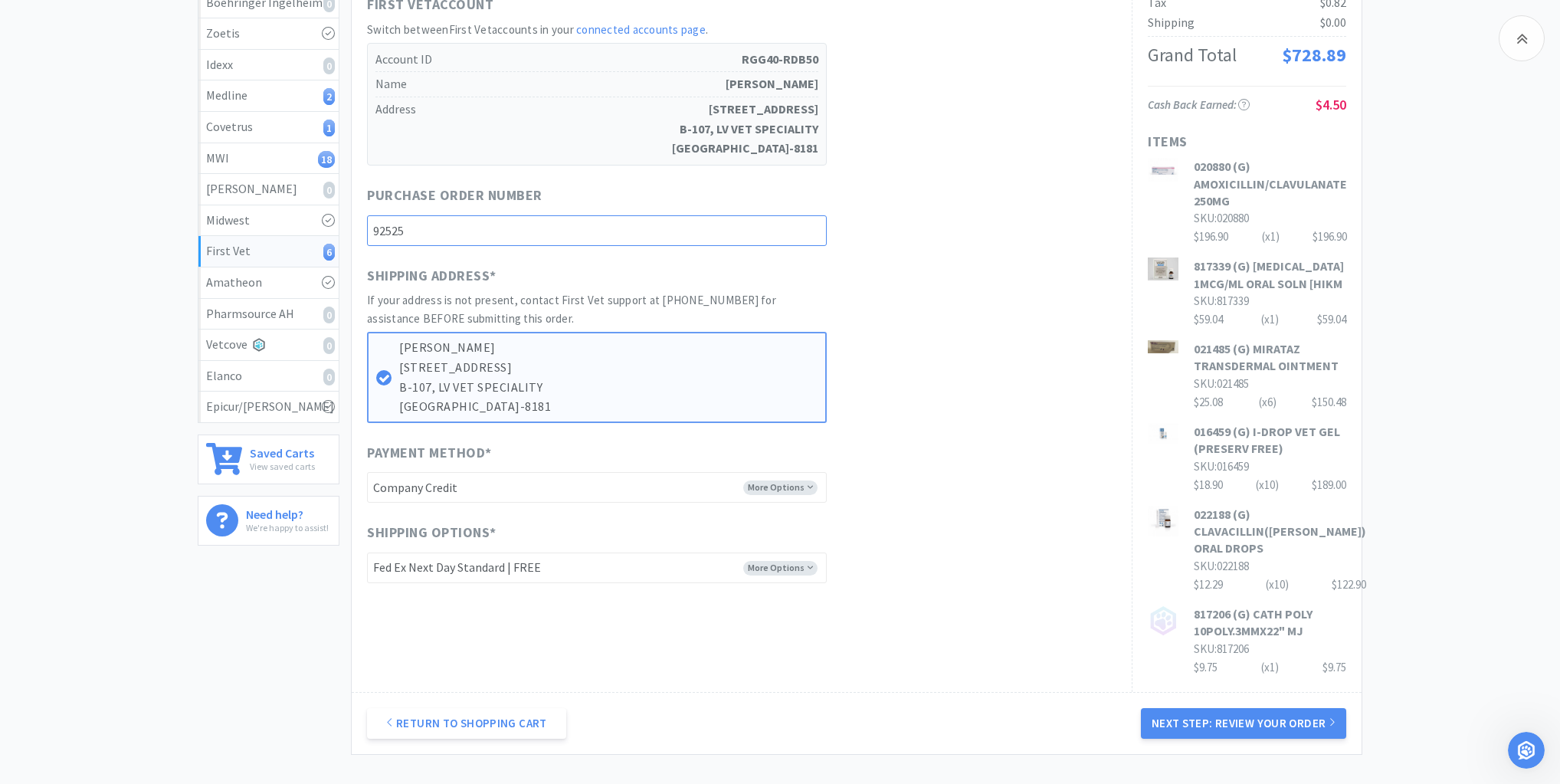
scroll to position [456, 0]
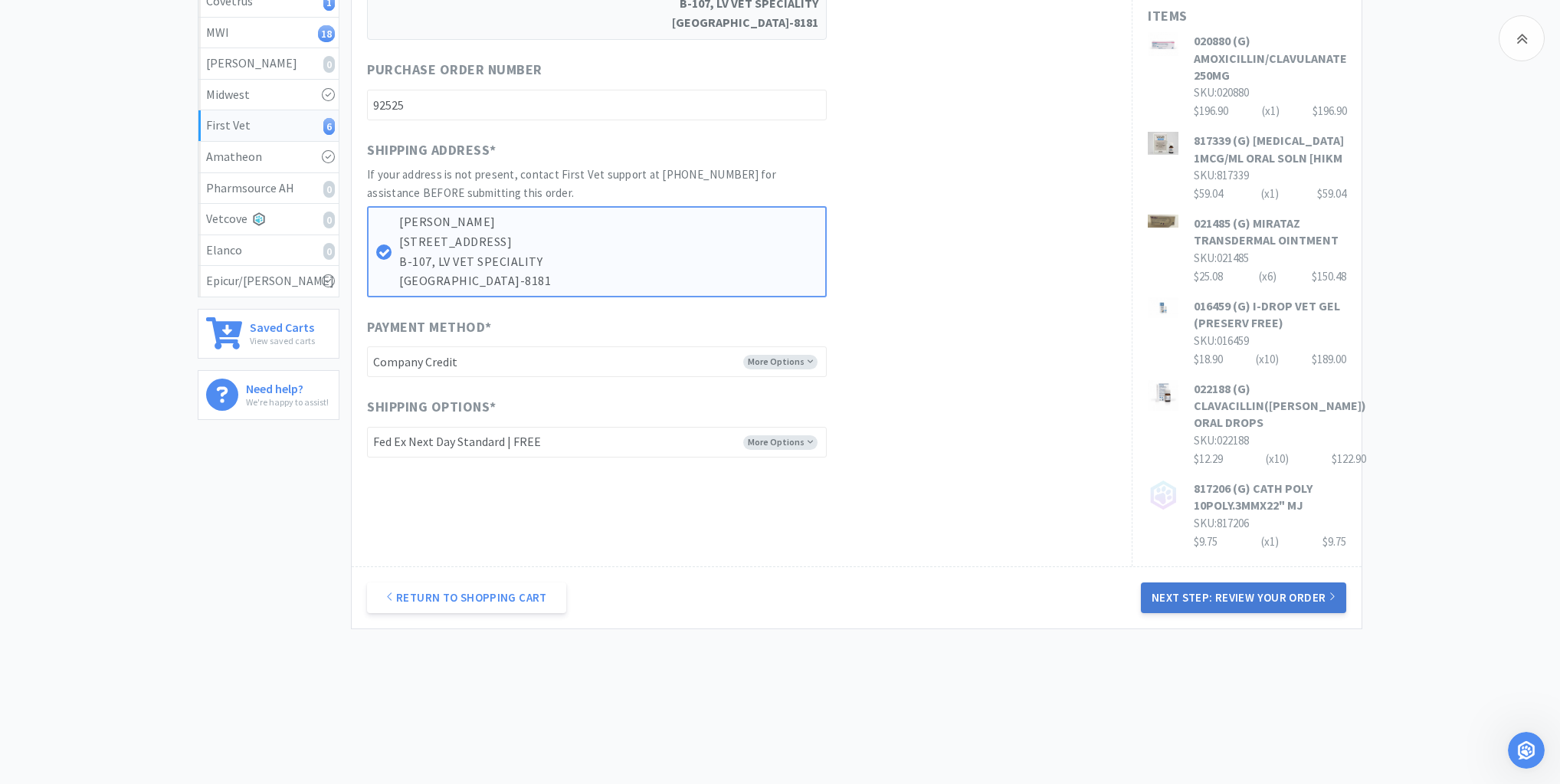
click at [1233, 585] on button "Next Step: Review Your Order" at bounding box center [1244, 597] width 206 height 30
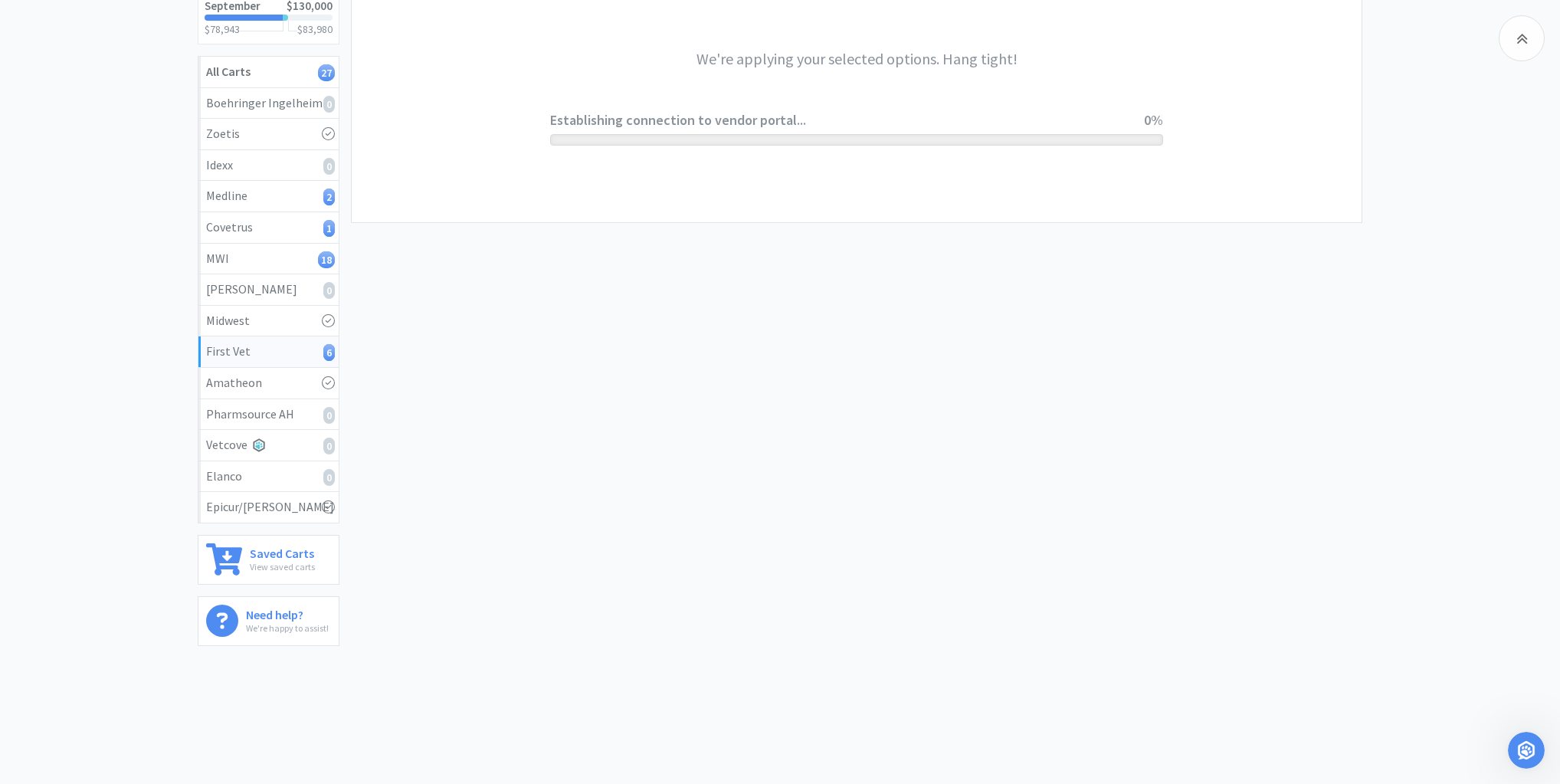
scroll to position [0, 0]
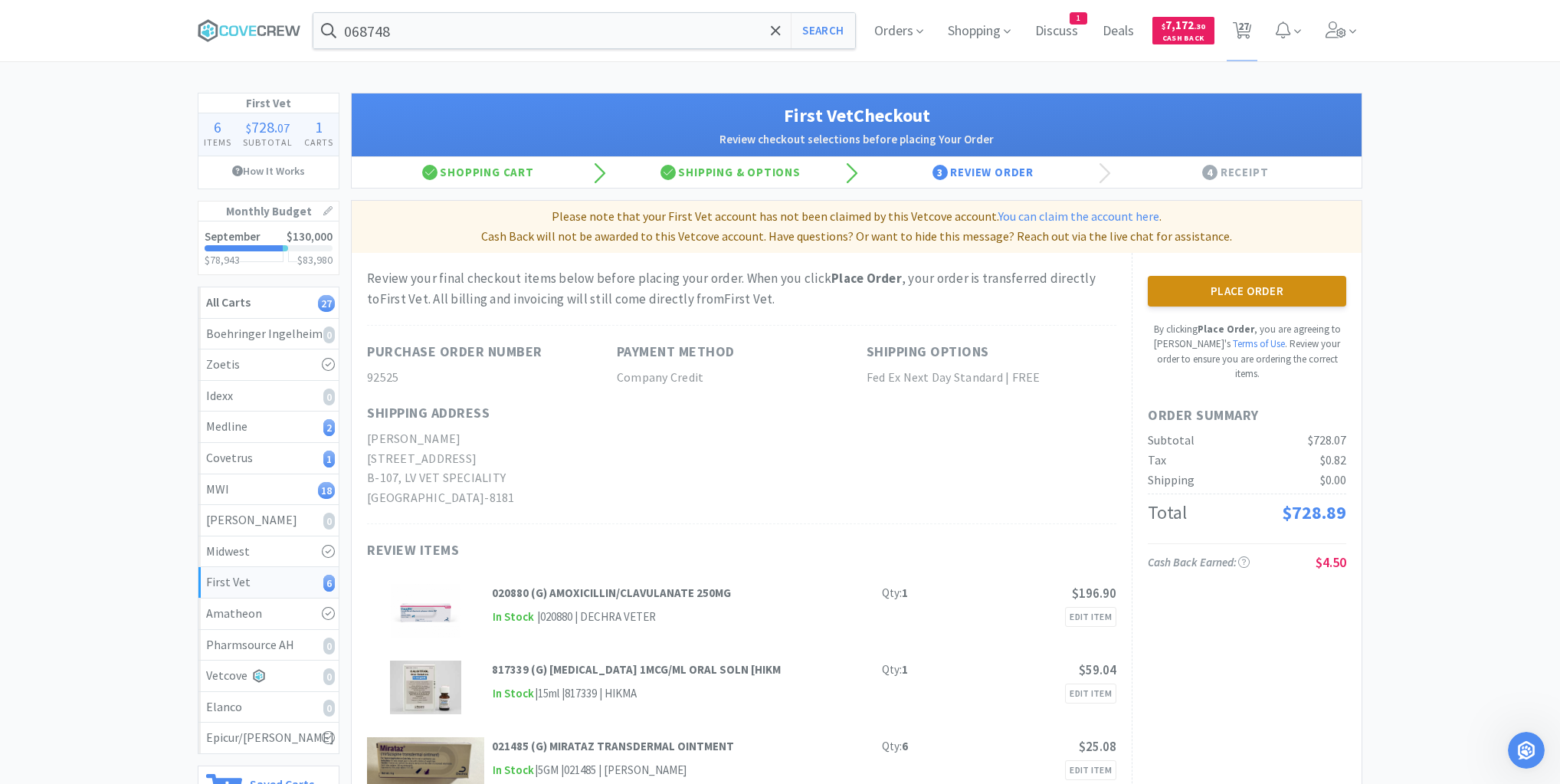
click at [1279, 283] on button "Place Order" at bounding box center [1247, 291] width 199 height 30
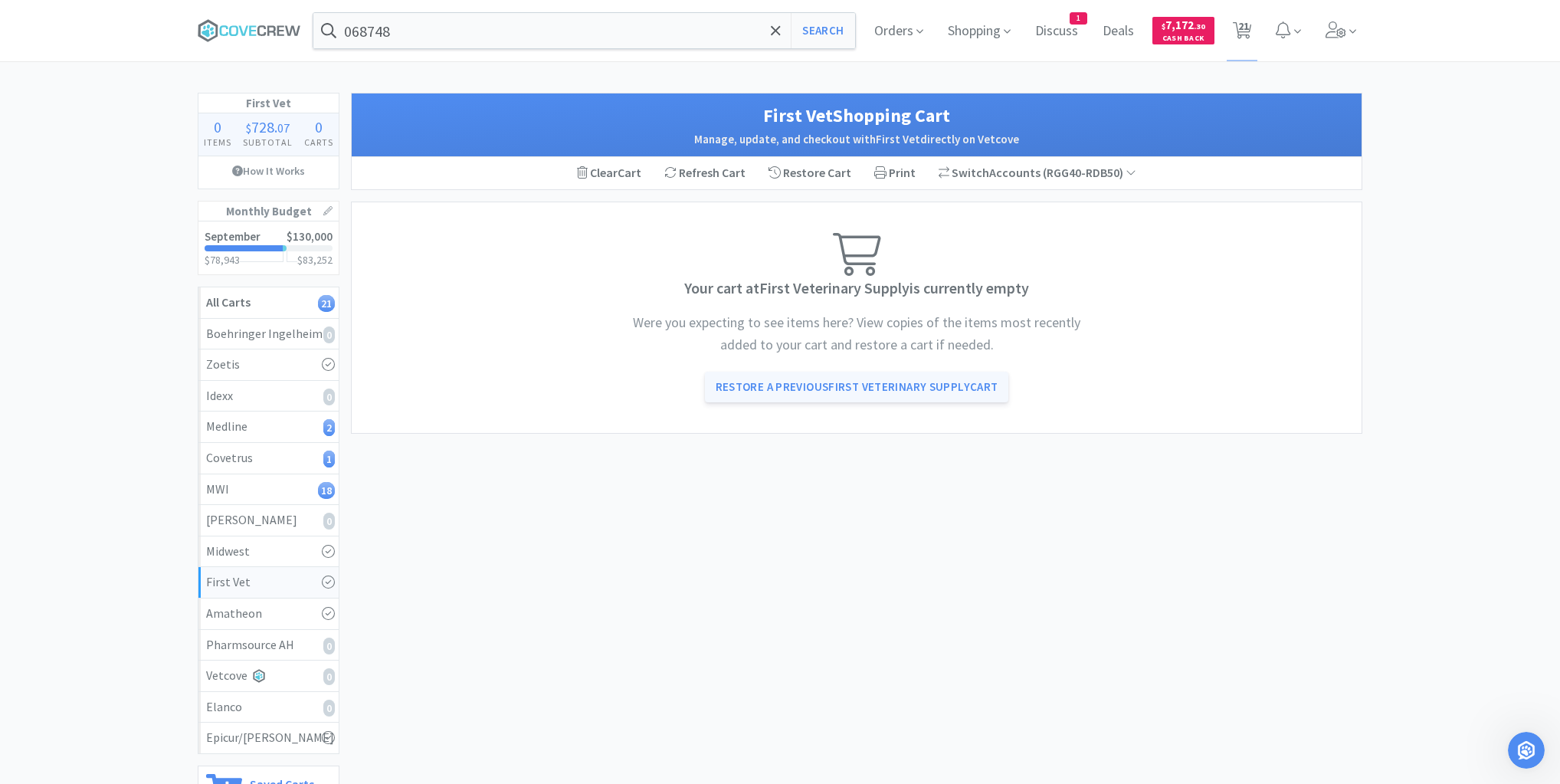
click at [856, 391] on link "Restore a Previous First Veterinary Supply Cart" at bounding box center [856, 386] width 304 height 30
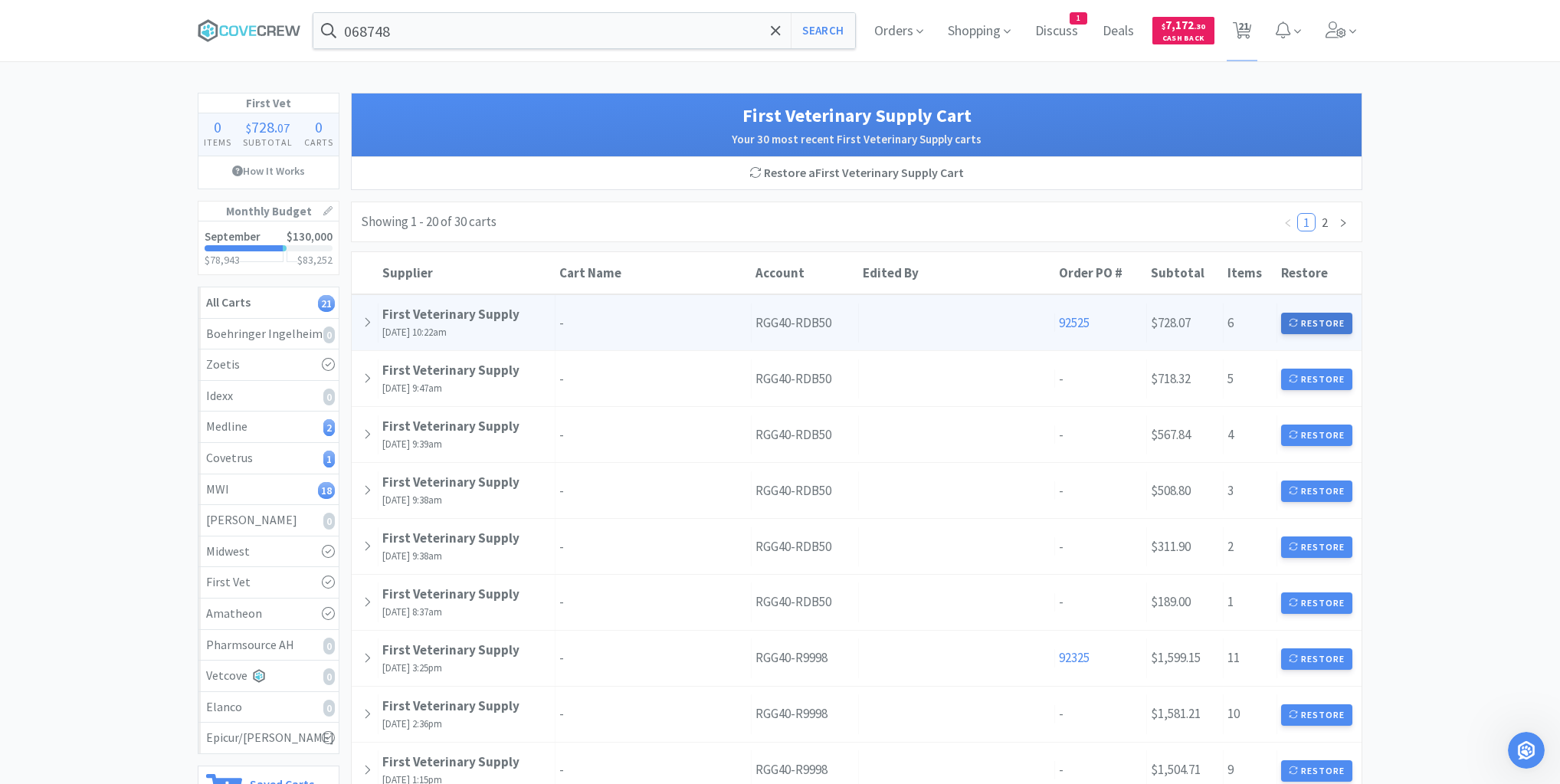
click at [1318, 323] on button "Restore" at bounding box center [1317, 323] width 71 height 22
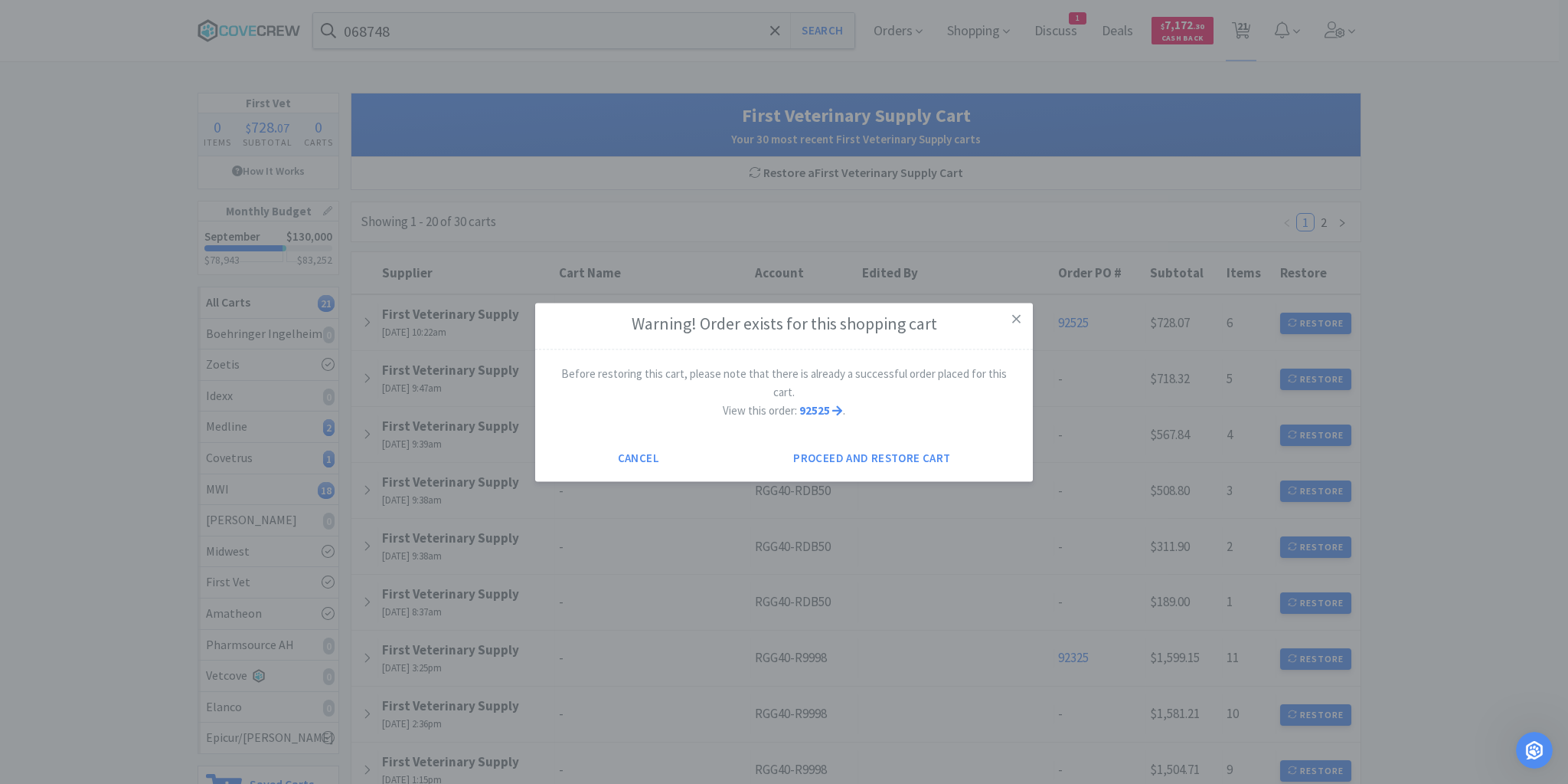
click at [822, 403] on strong "92525" at bounding box center [820, 410] width 43 height 14
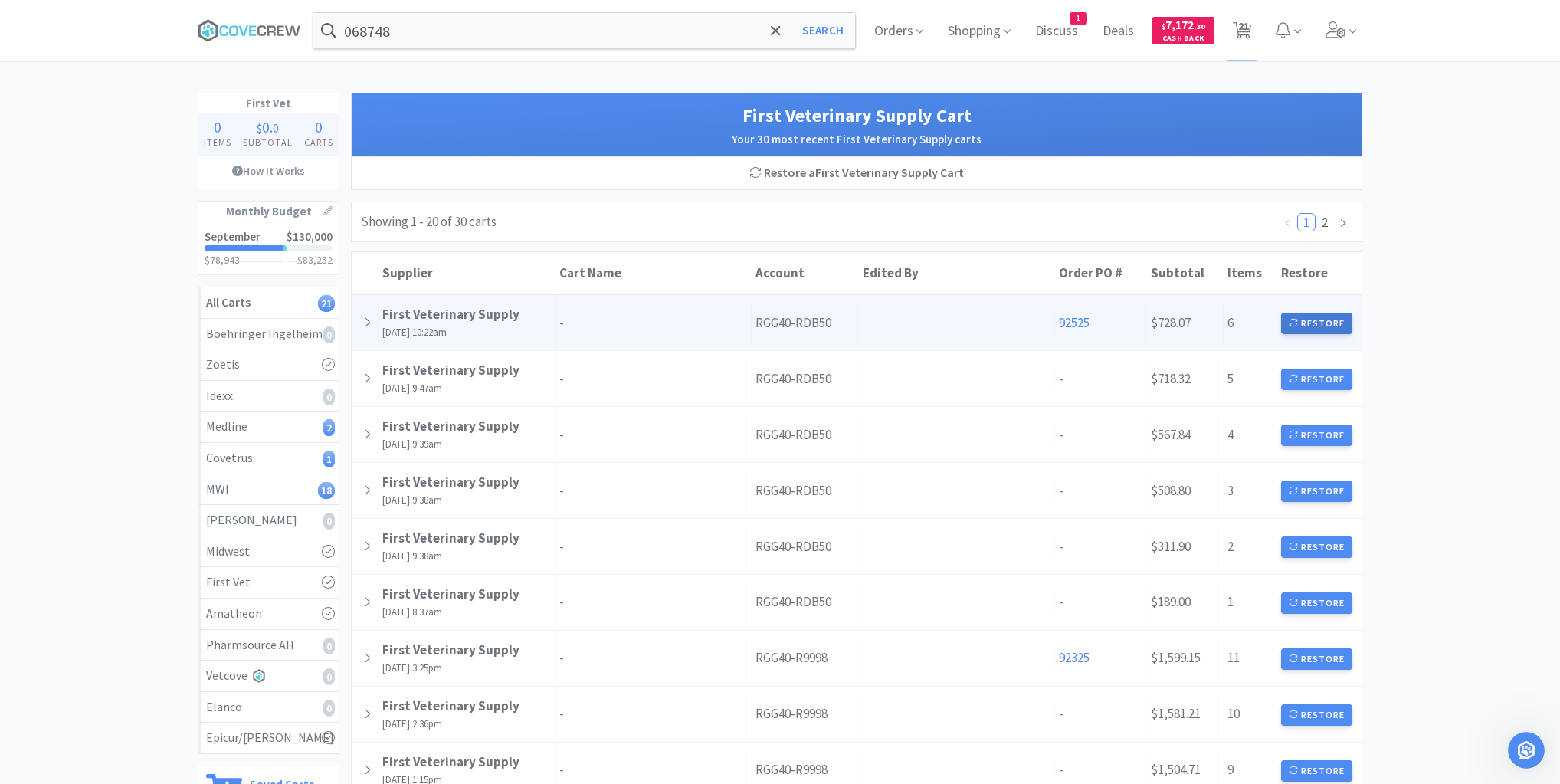
click at [1330, 319] on button "Restore" at bounding box center [1317, 323] width 71 height 22
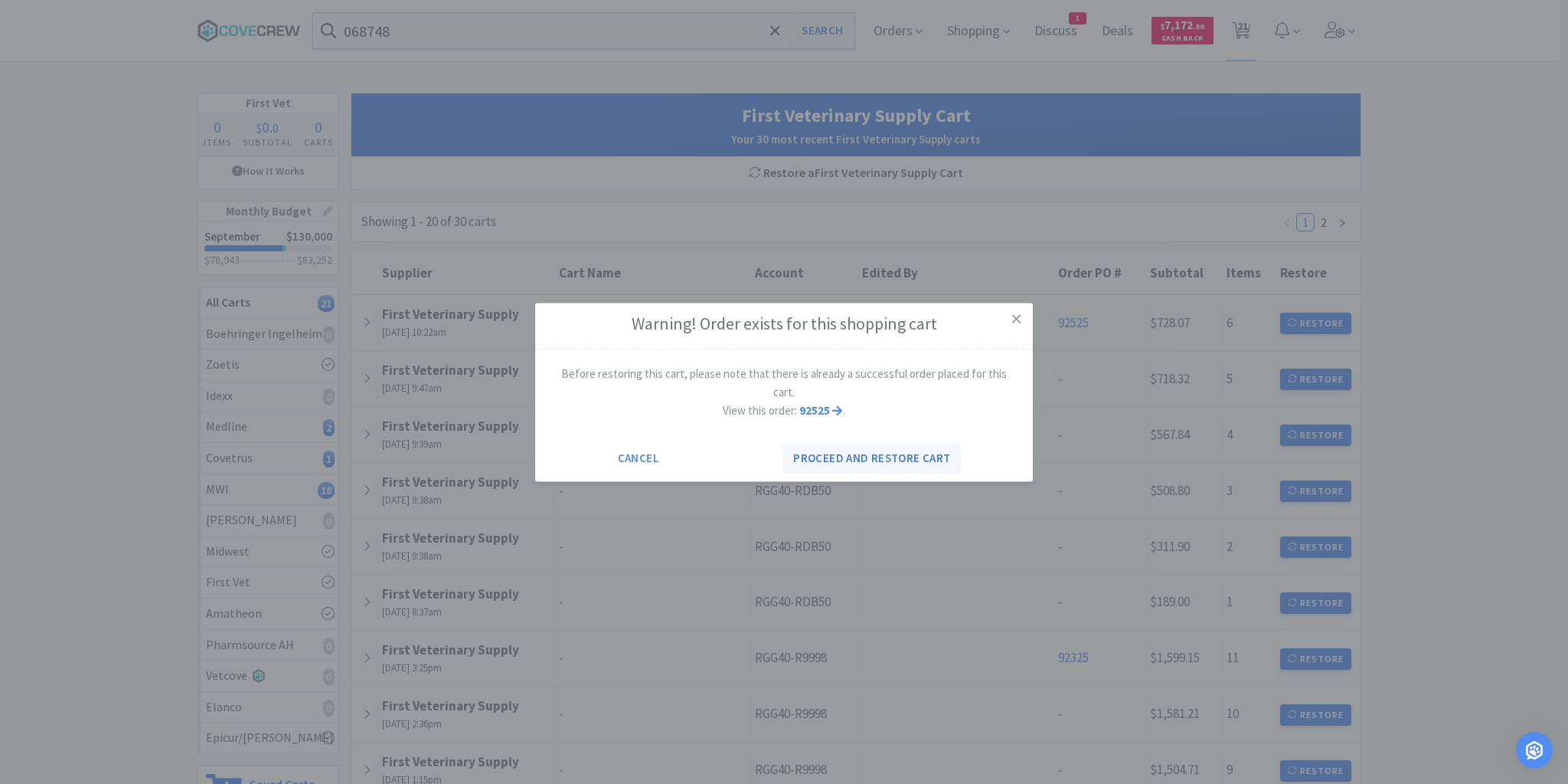
click at [855, 451] on button "Proceed and restore cart" at bounding box center [872, 458] width 179 height 30
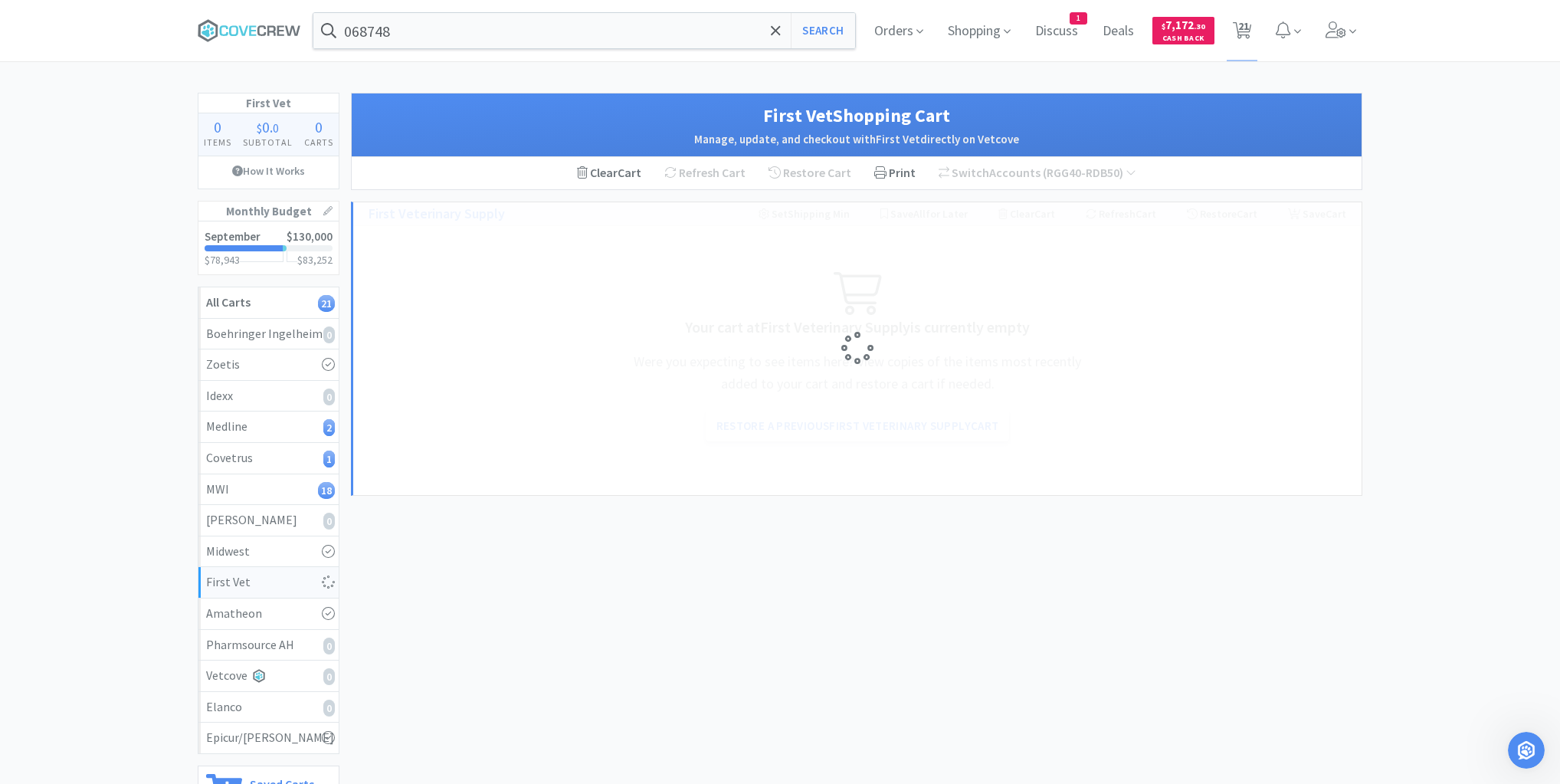
click at [726, 590] on div "First Vet Shopping Cart Manage, update, and checkout with First Vet directly on…" at bounding box center [857, 483] width 1012 height 780
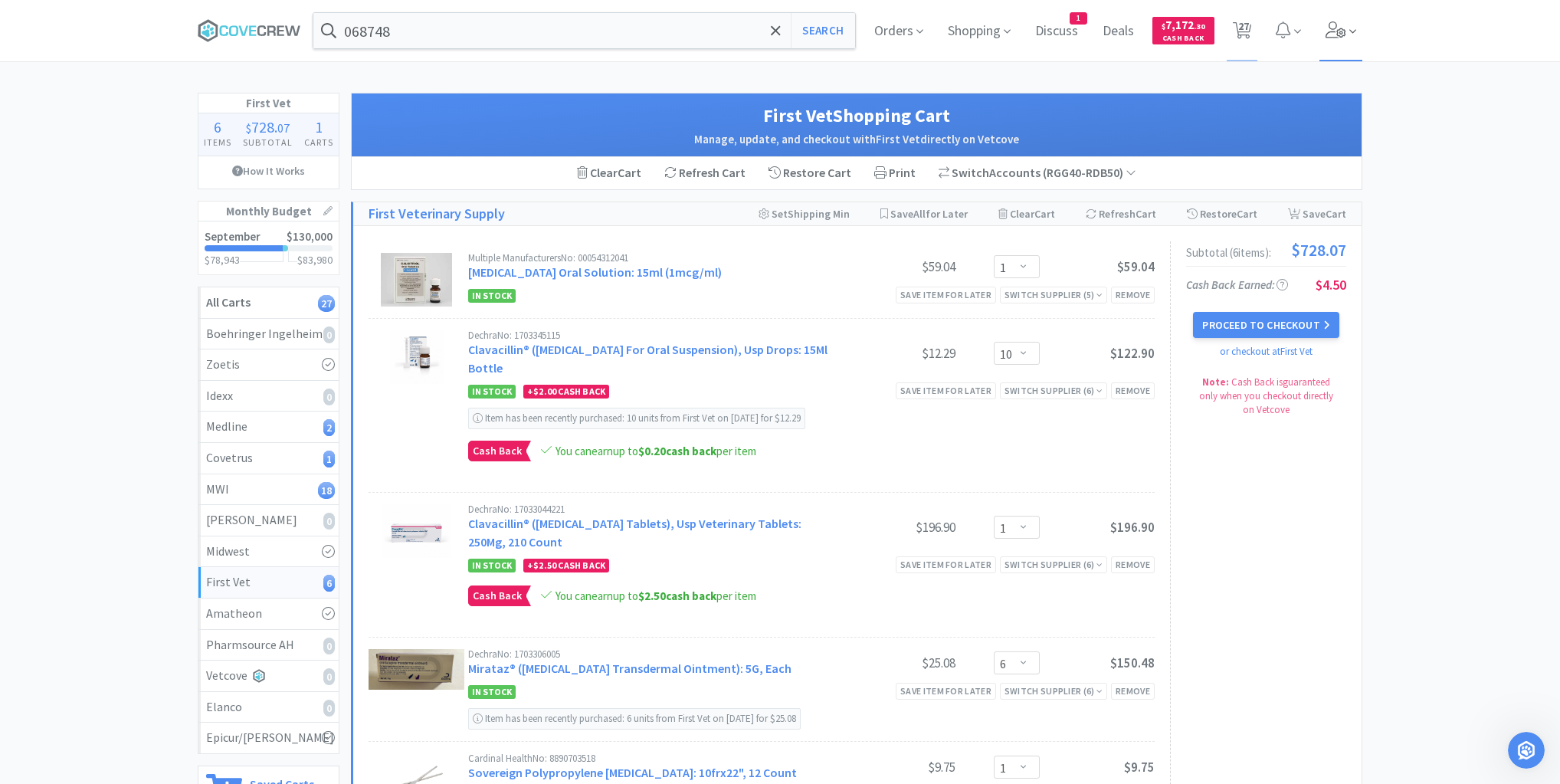
click at [1342, 29] on icon at bounding box center [1336, 30] width 21 height 17
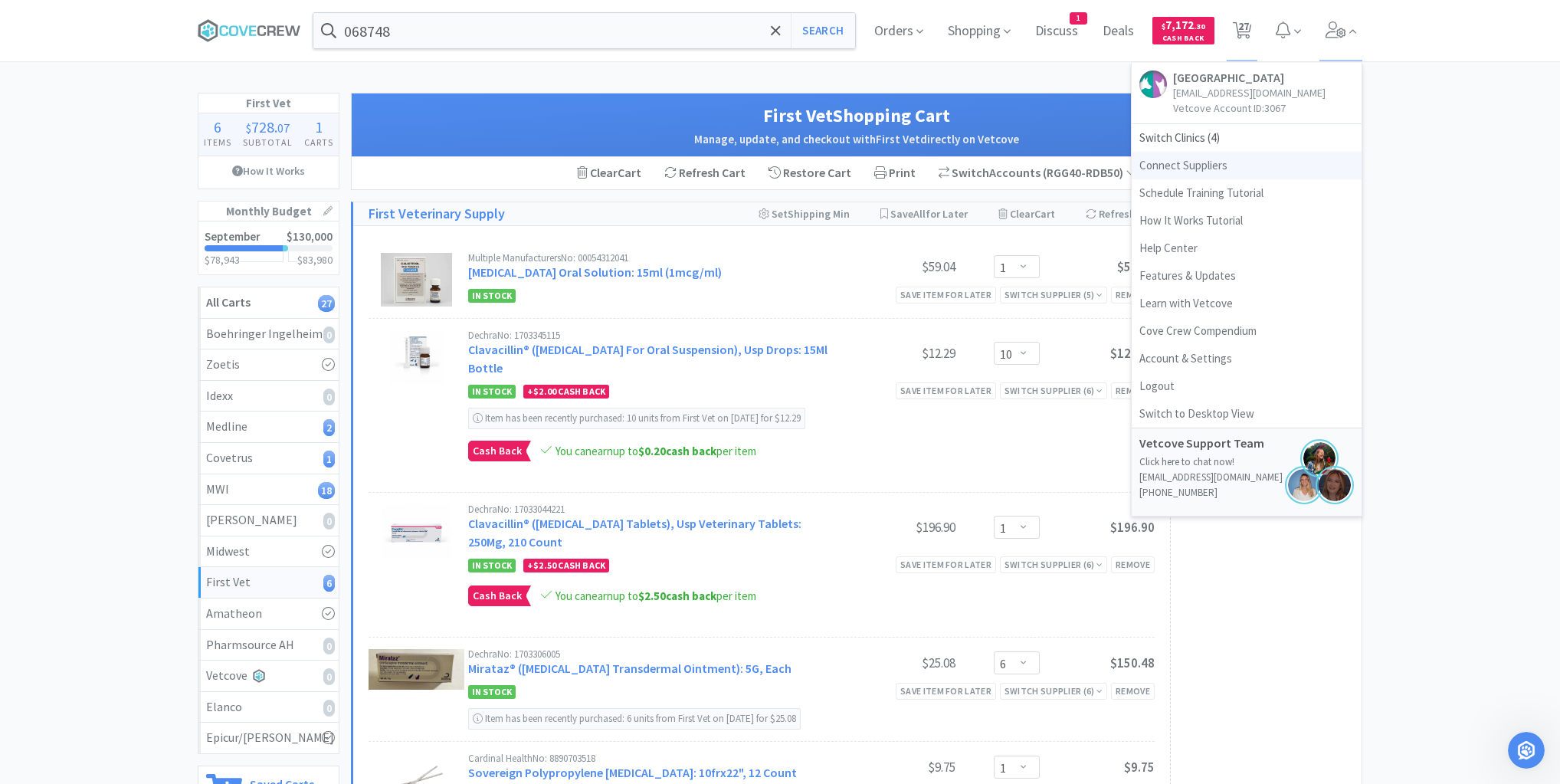
click at [1217, 175] on link "Connect Suppliers" at bounding box center [1246, 165] width 230 height 27
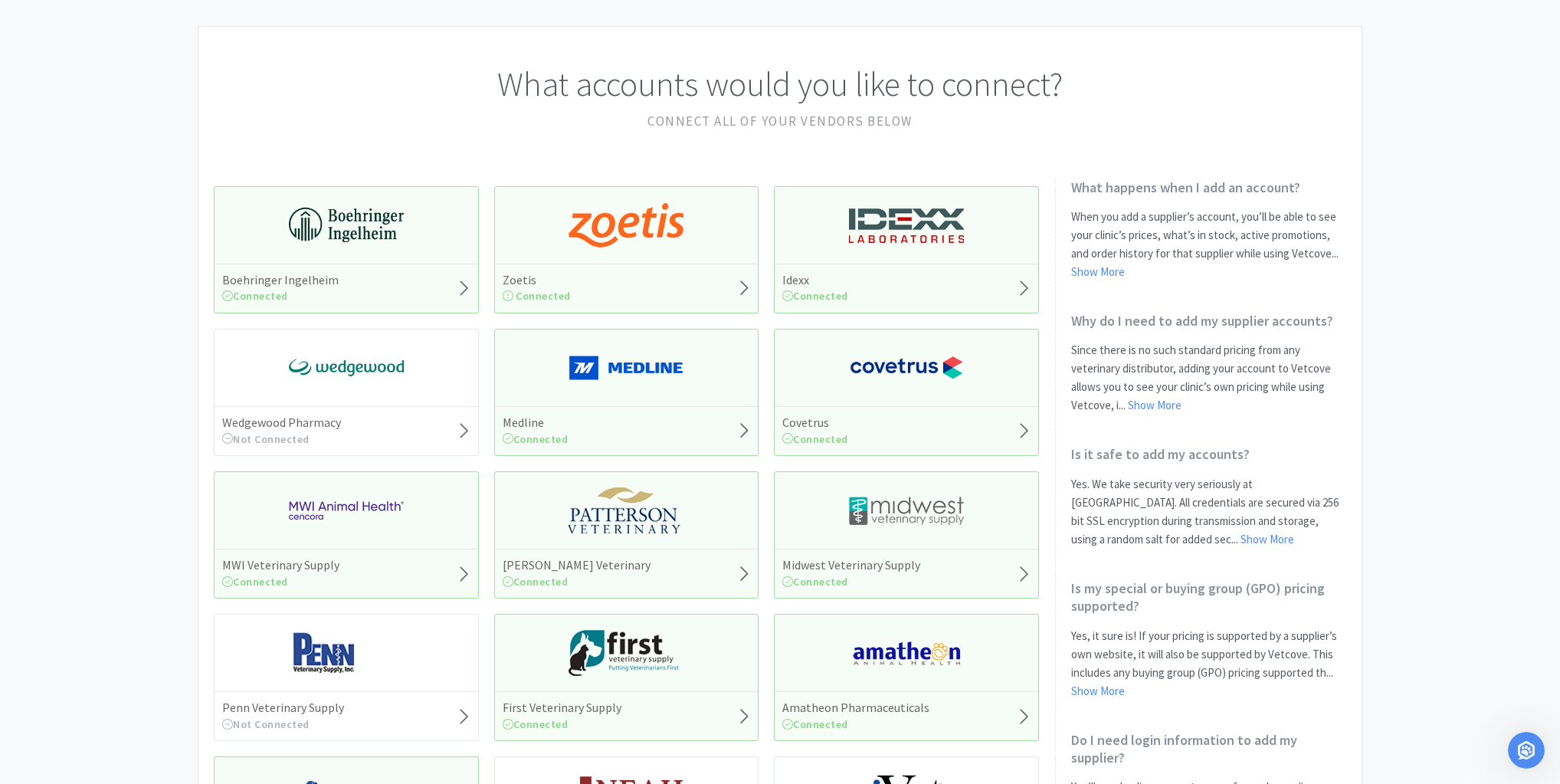
scroll to position [184, 0]
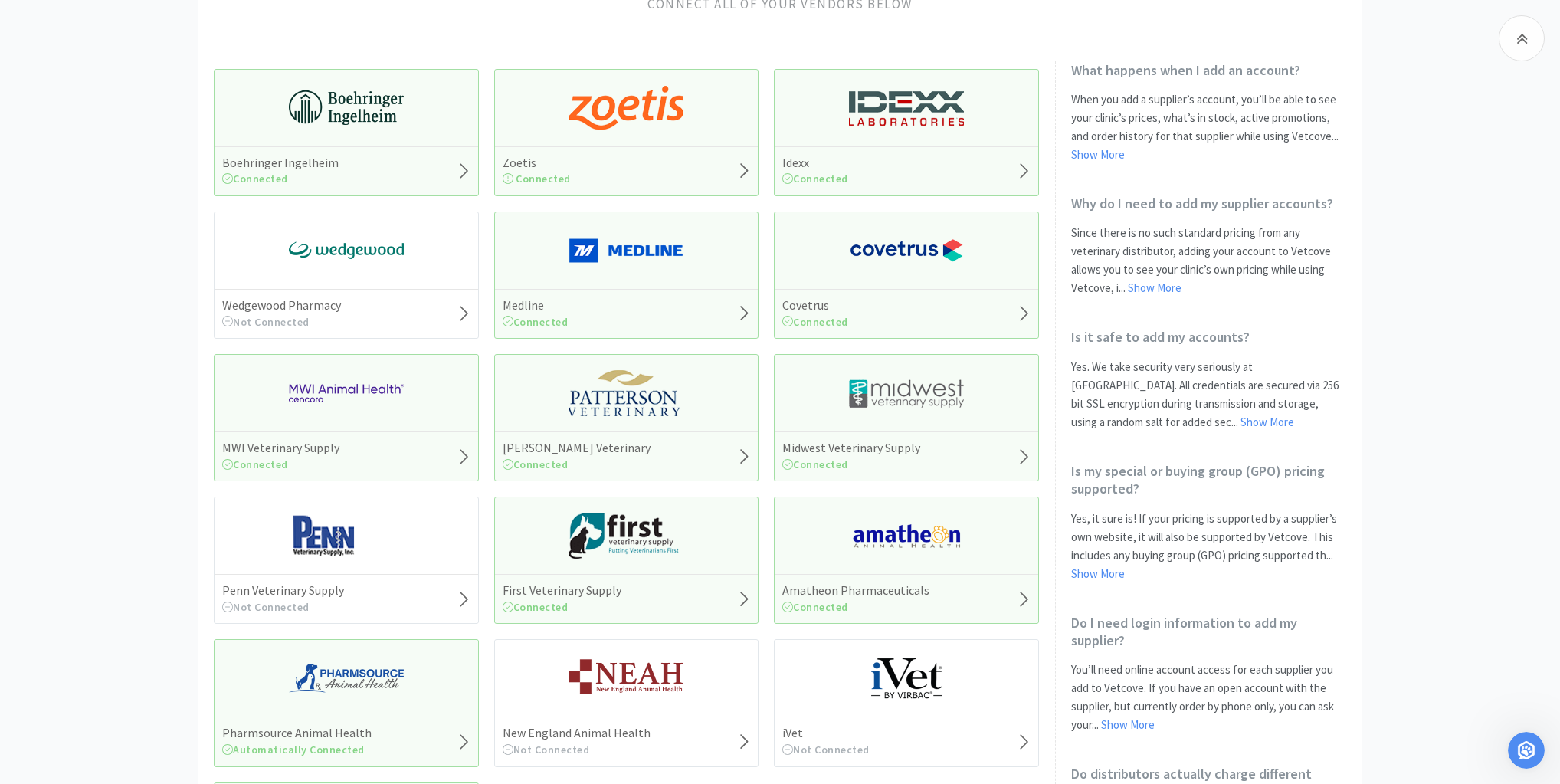
click at [696, 531] on div "First Veterinary Supply Connected" at bounding box center [627, 560] width 265 height 127
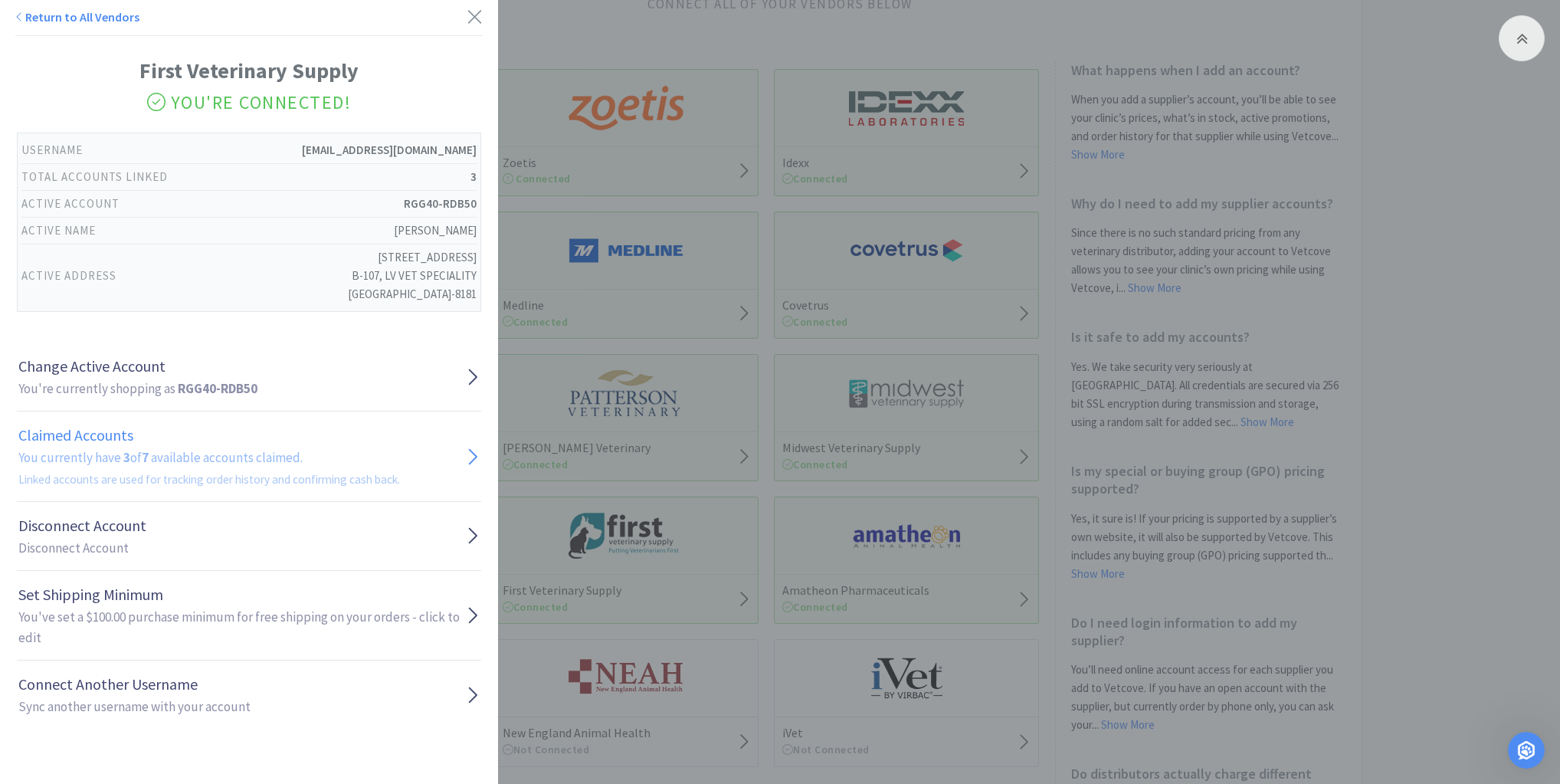
click at [466, 449] on icon at bounding box center [472, 456] width 14 height 23
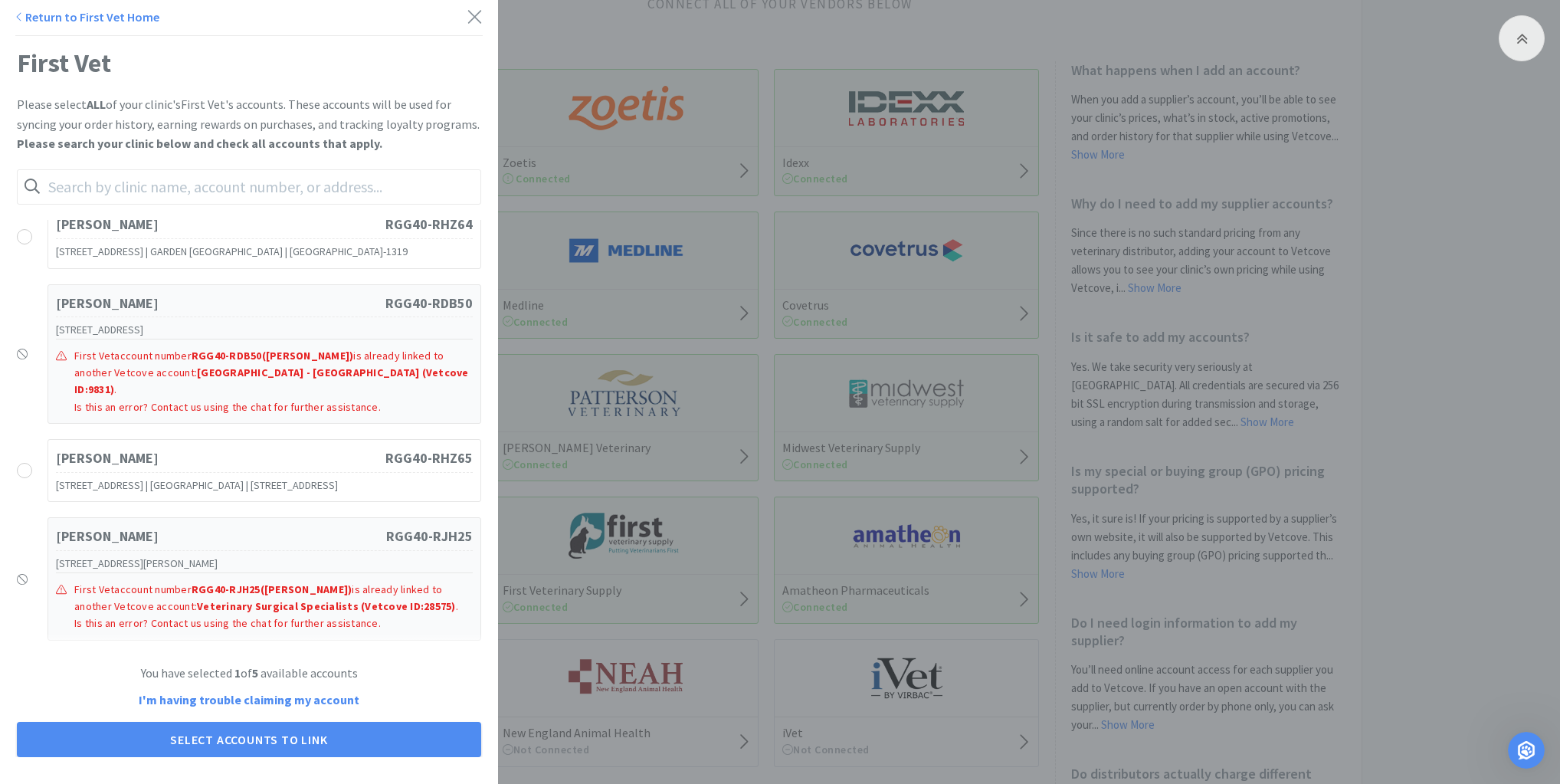
scroll to position [829, 0]
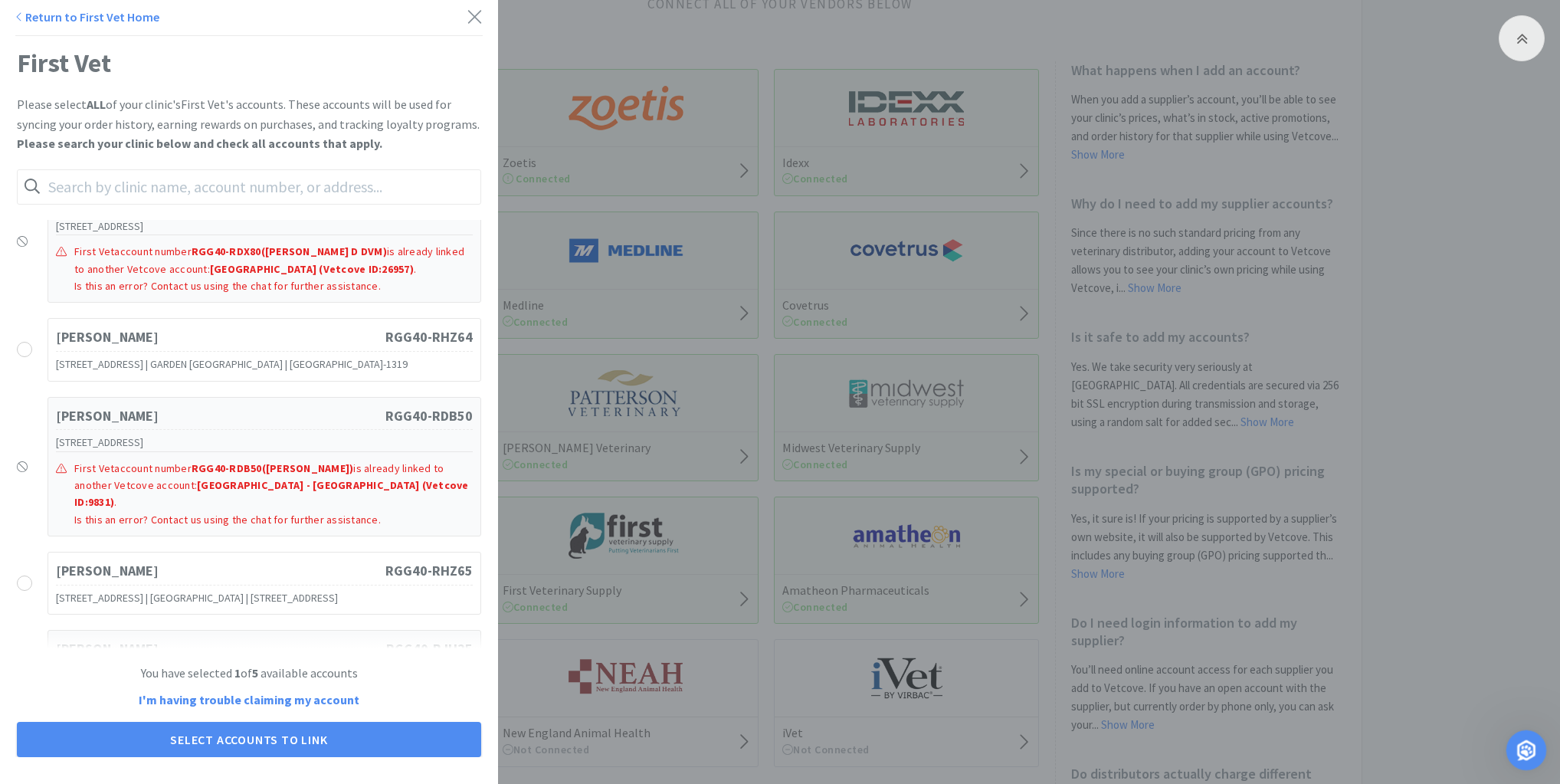
click at [1526, 749] on icon "Open Intercom Messenger" at bounding box center [1524, 748] width 26 height 26
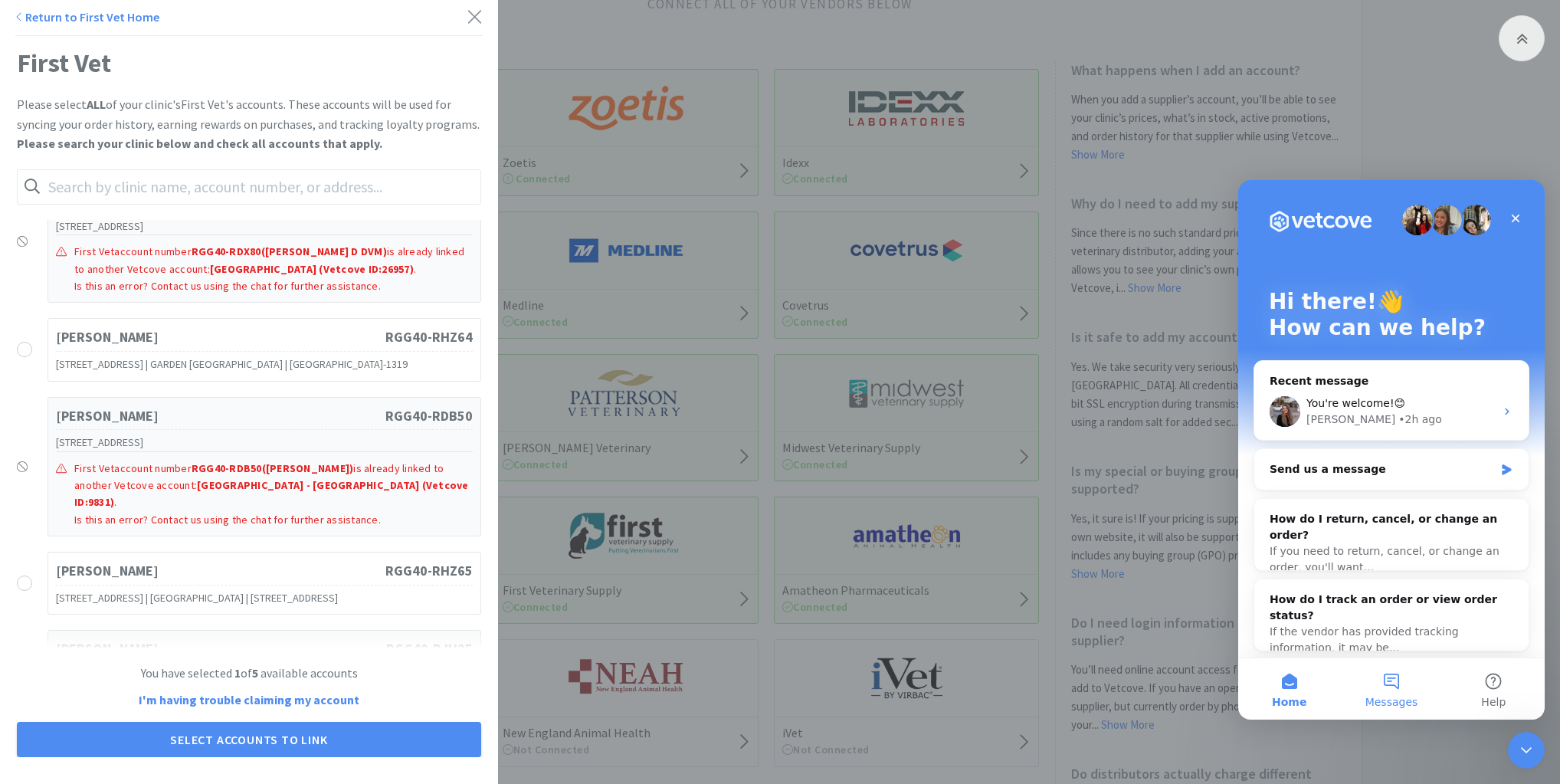
click at [1398, 680] on button "Messages" at bounding box center [1391, 688] width 102 height 62
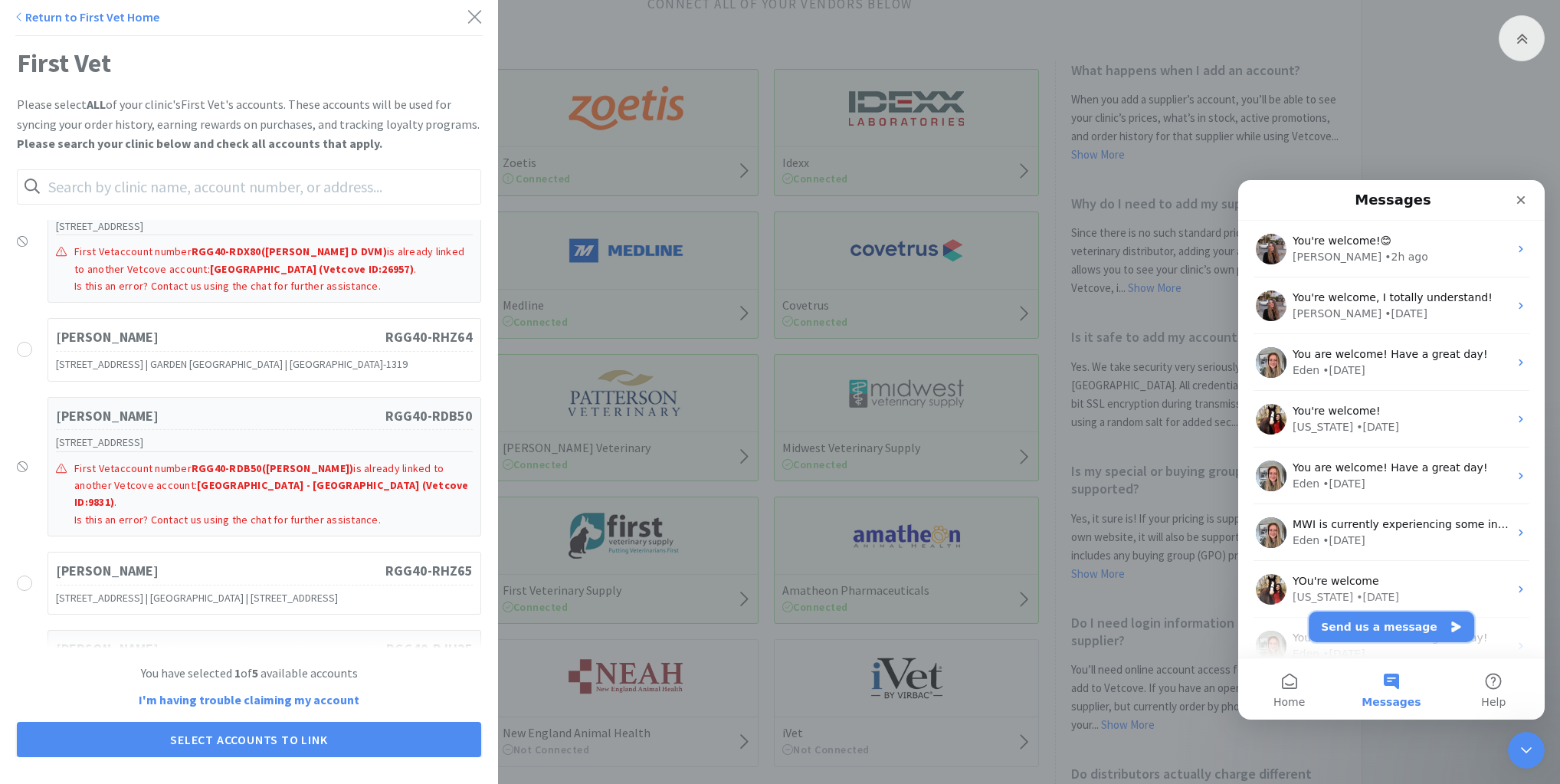
click at [1382, 624] on button "Send us a message" at bounding box center [1391, 627] width 166 height 30
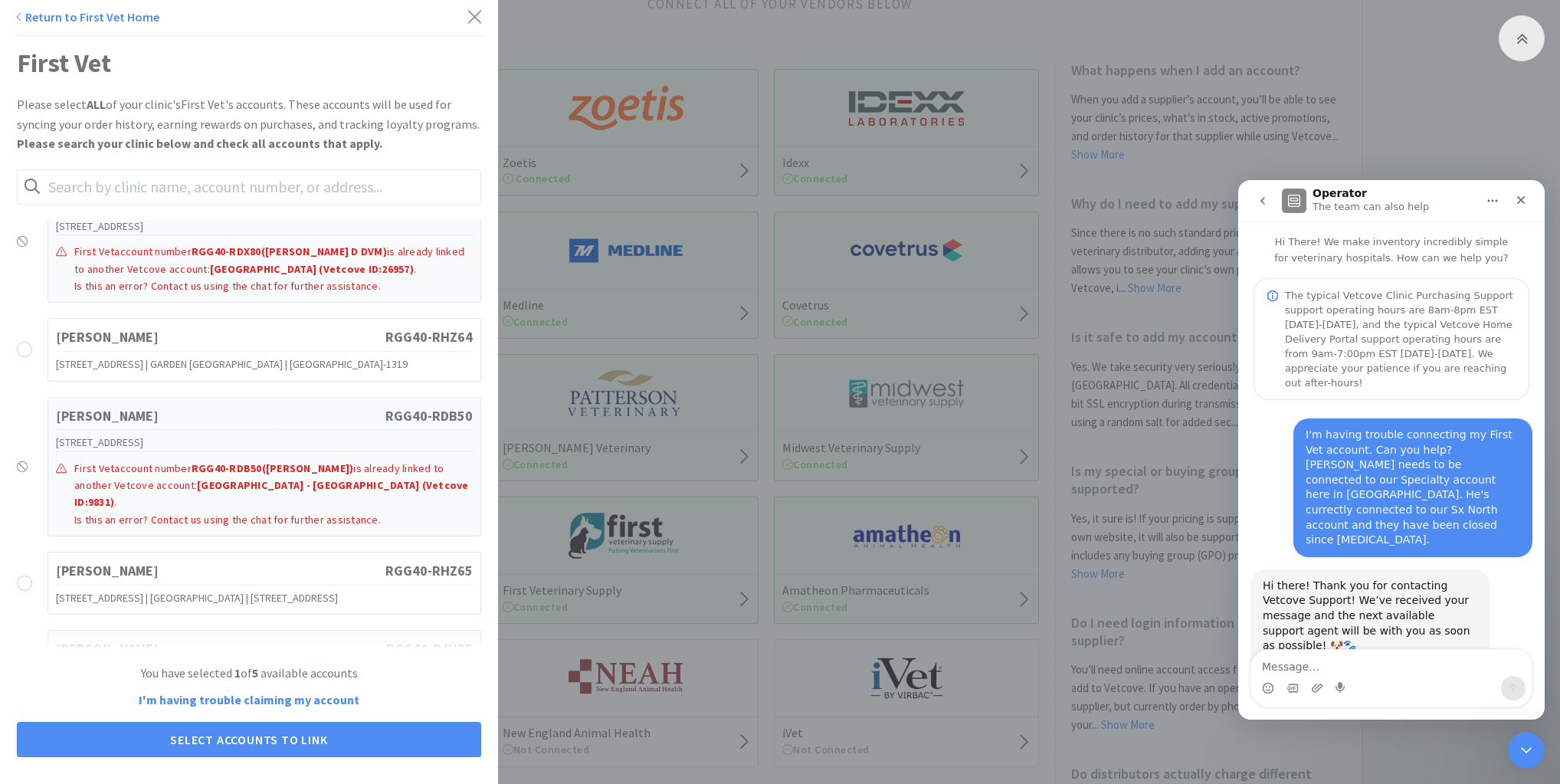
scroll to position [37, 0]
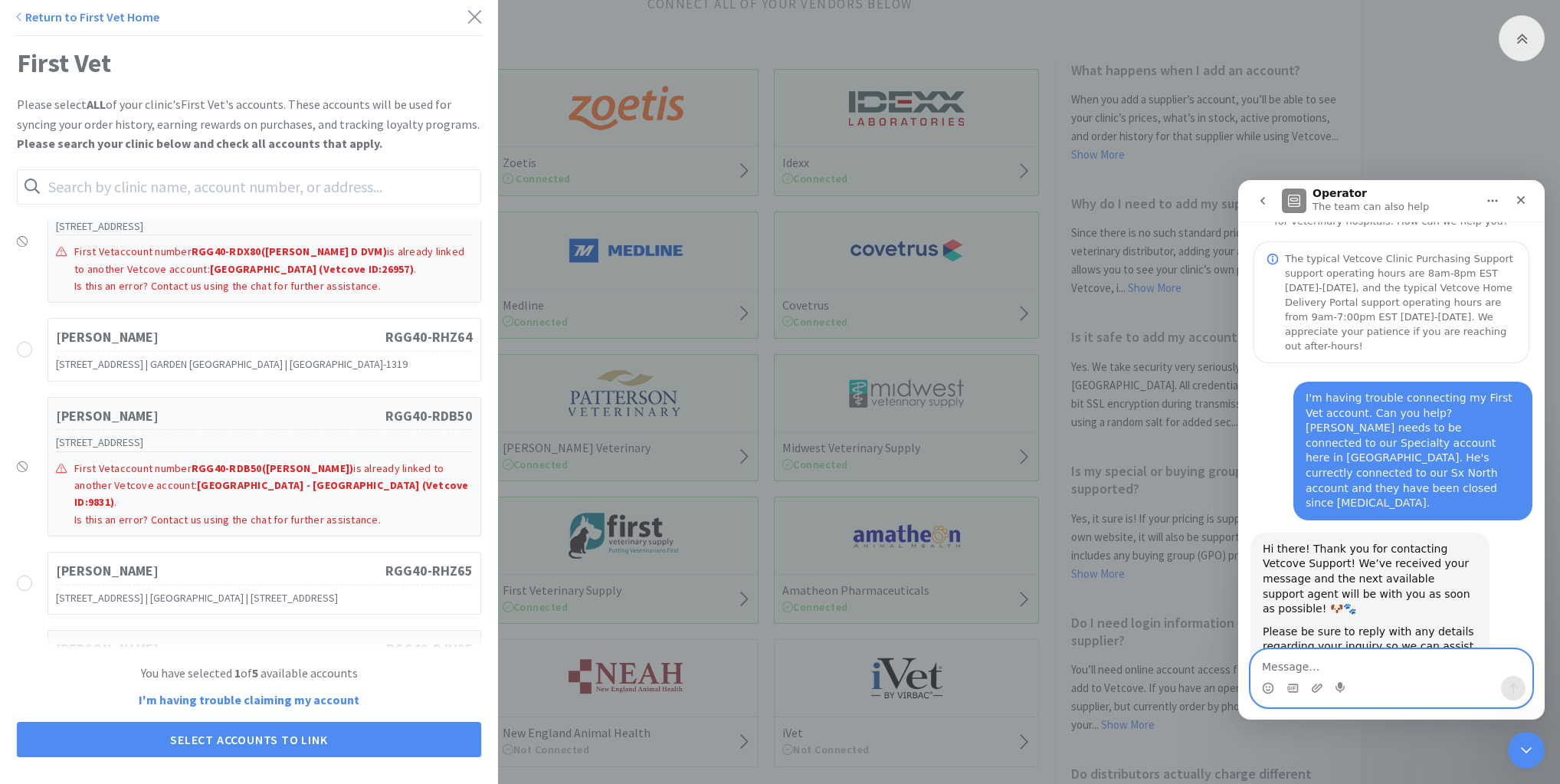
click at [1286, 664] on textarea "Message…" at bounding box center [1391, 663] width 280 height 27
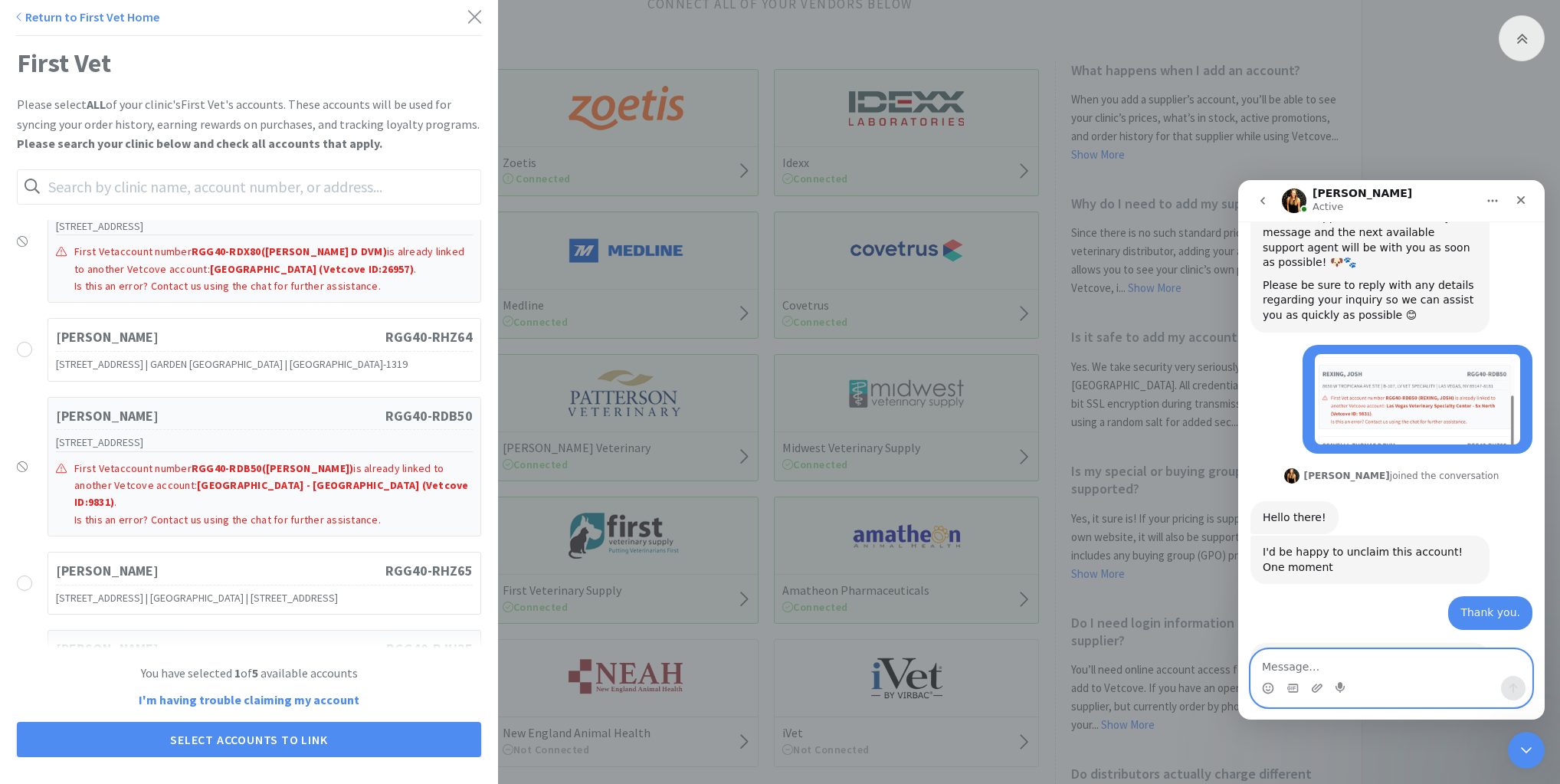
scroll to position [380, 0]
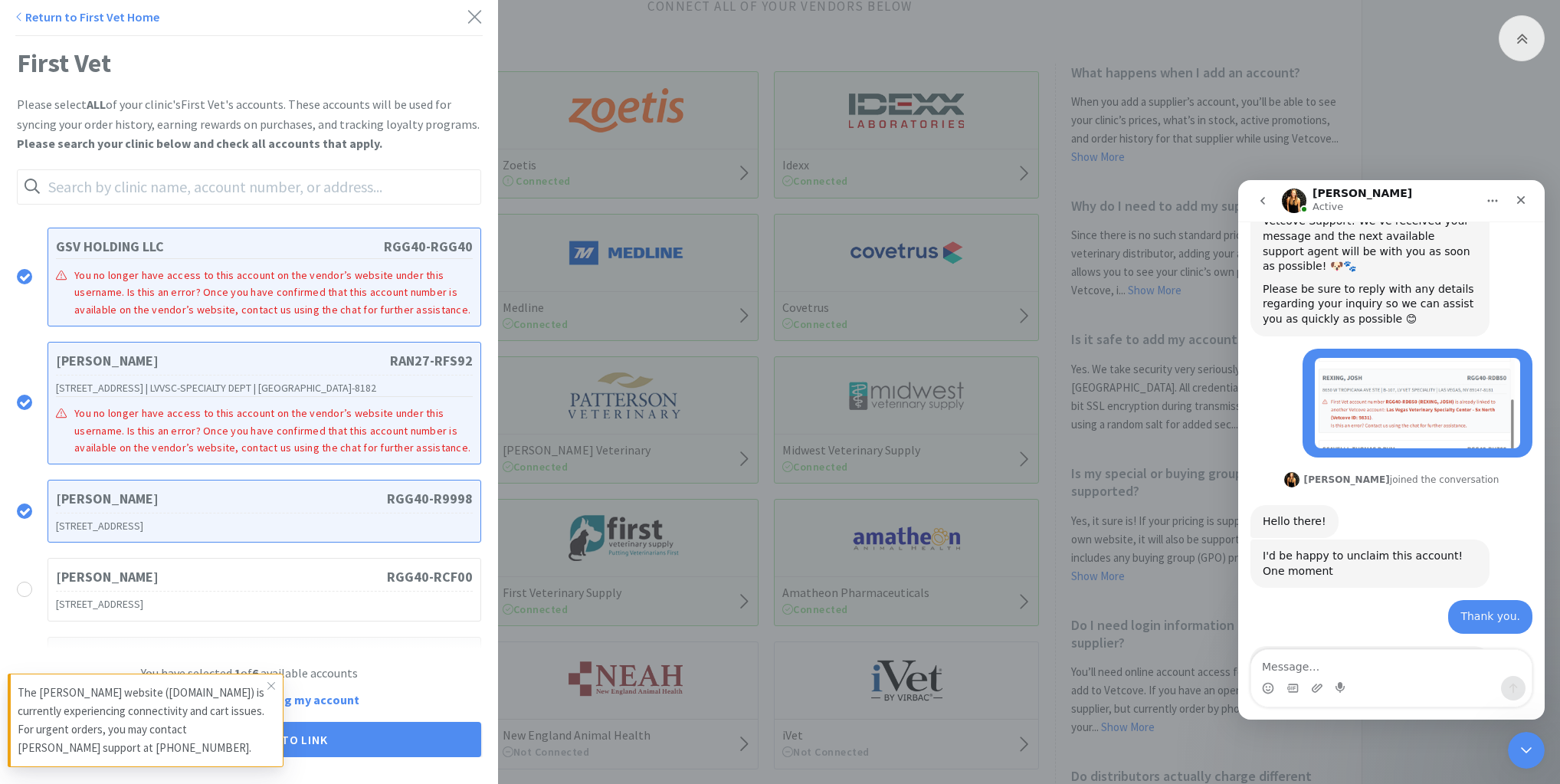
scroll to position [380, 0]
click at [267, 684] on icon at bounding box center [272, 686] width 9 height 12
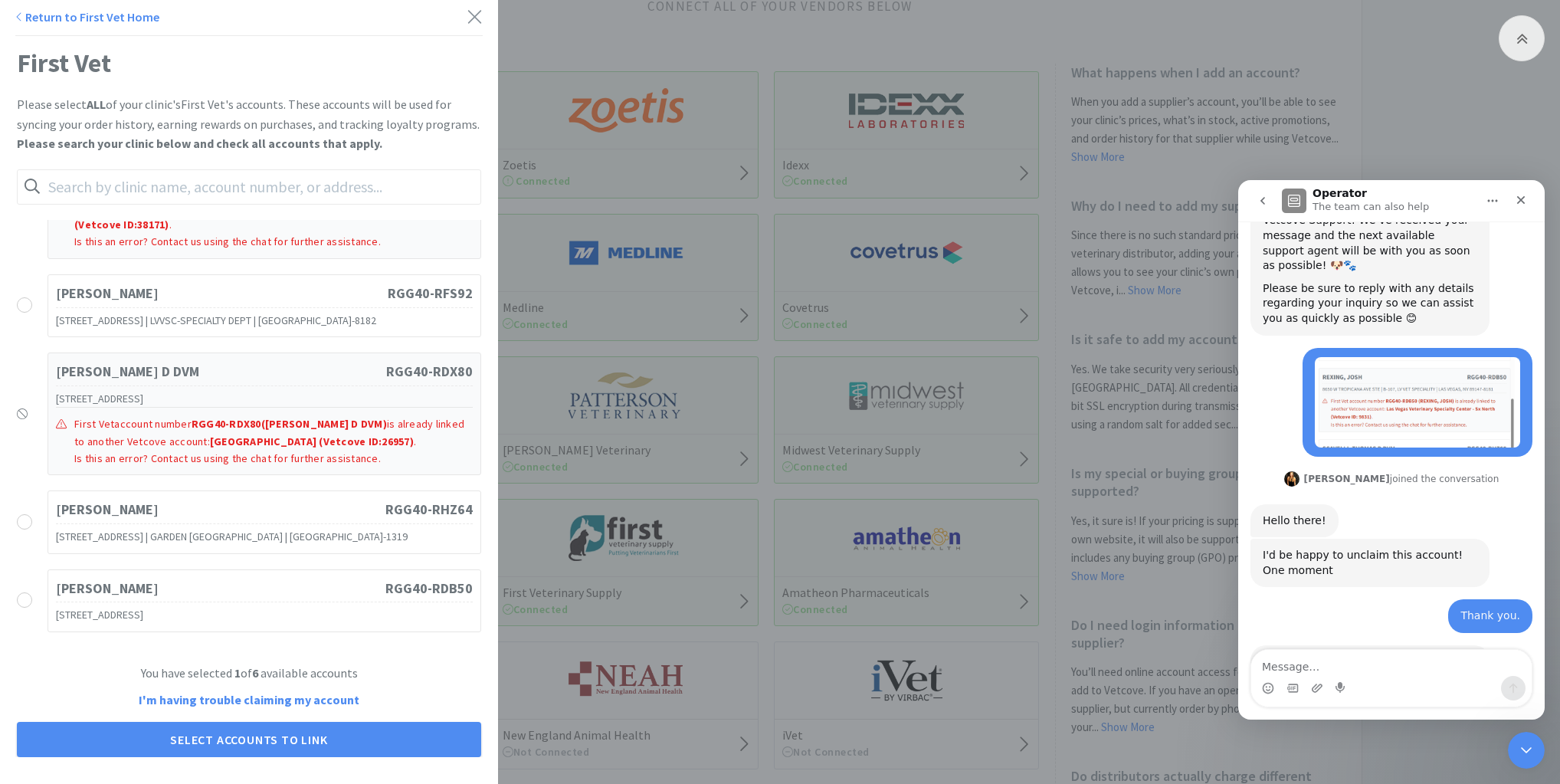
scroll to position [736, 0]
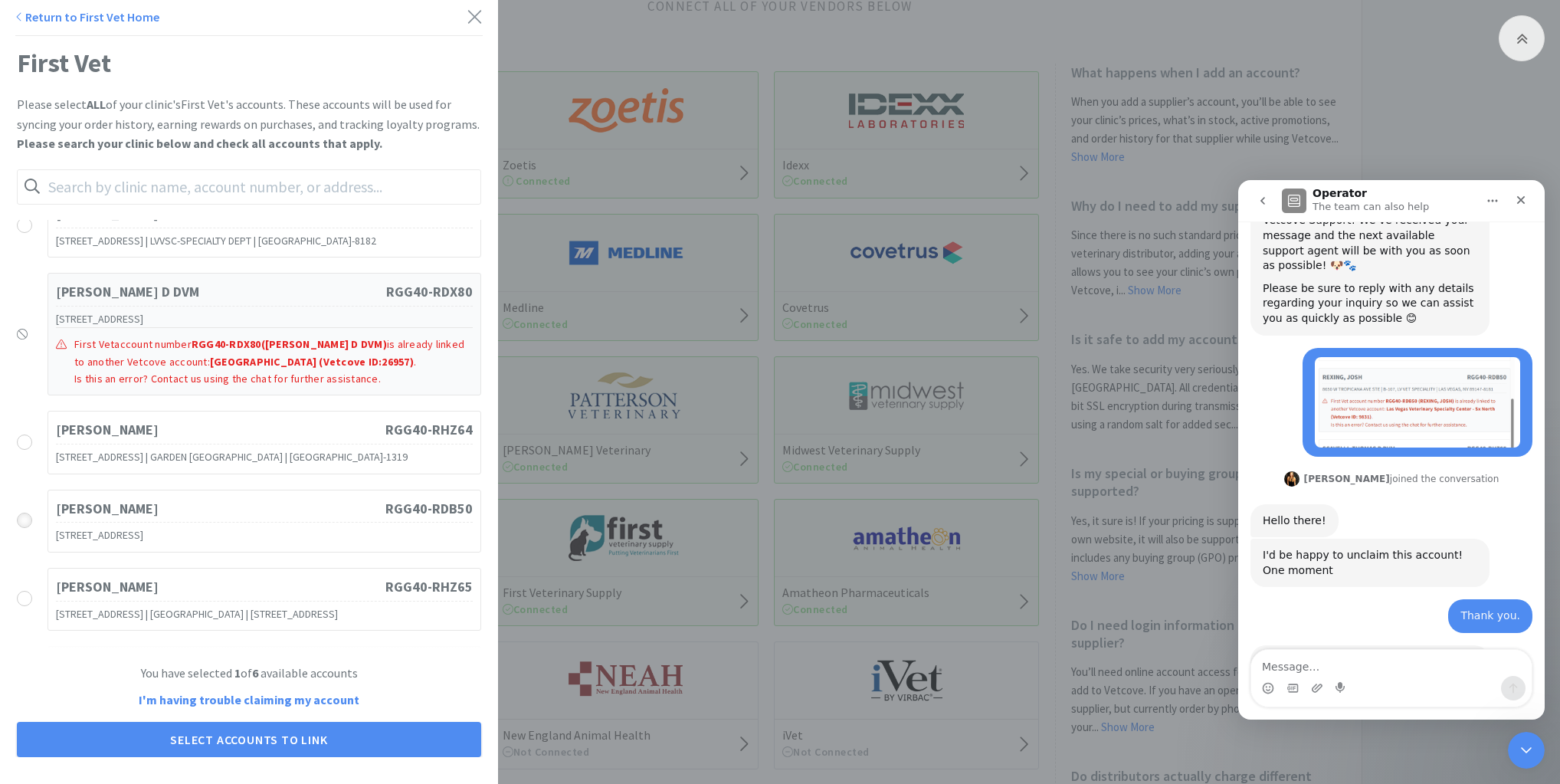
click at [25, 526] on icon at bounding box center [25, 521] width 11 height 11
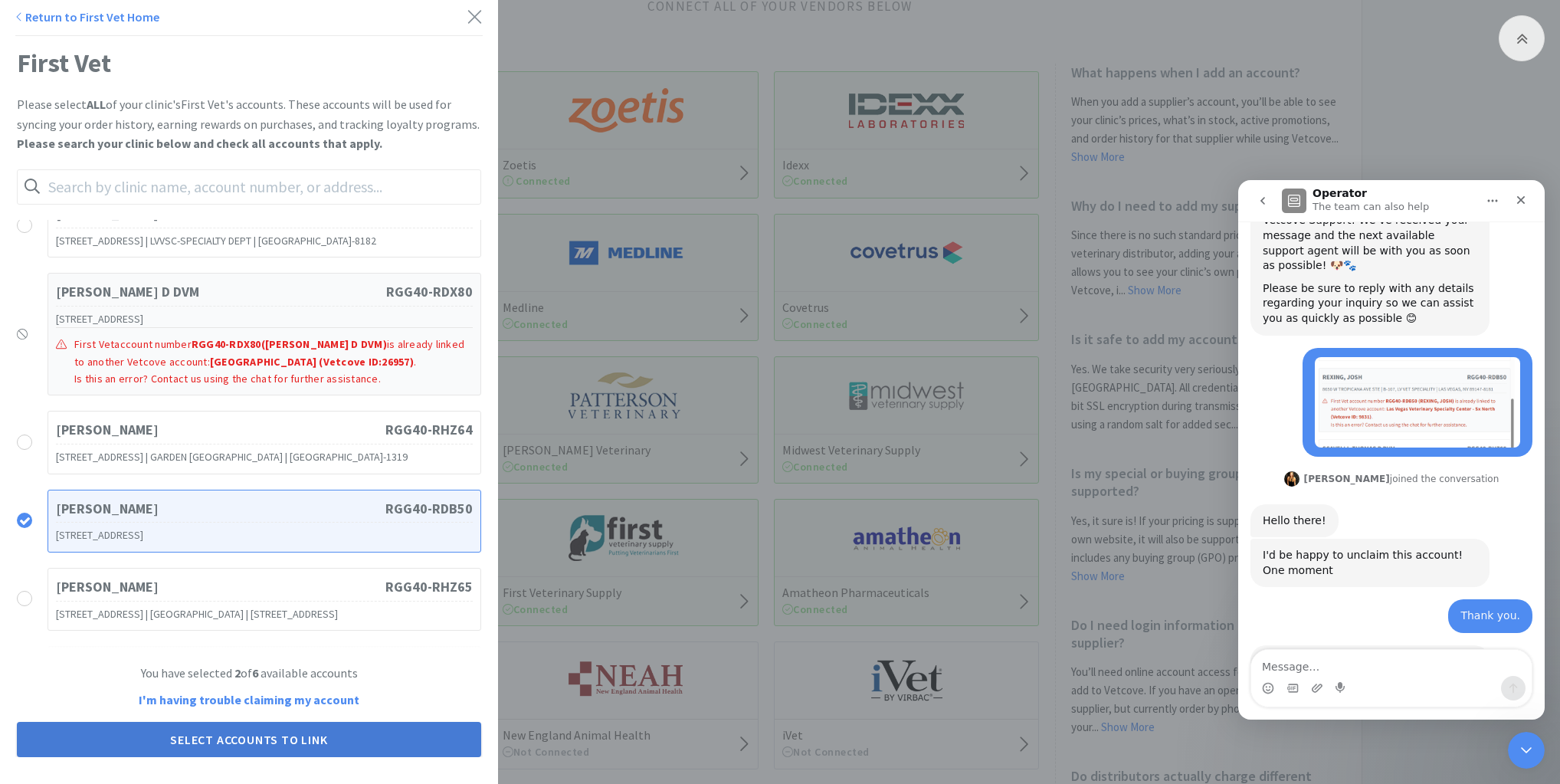
click at [265, 741] on button "Select Accounts to Link" at bounding box center [249, 739] width 464 height 35
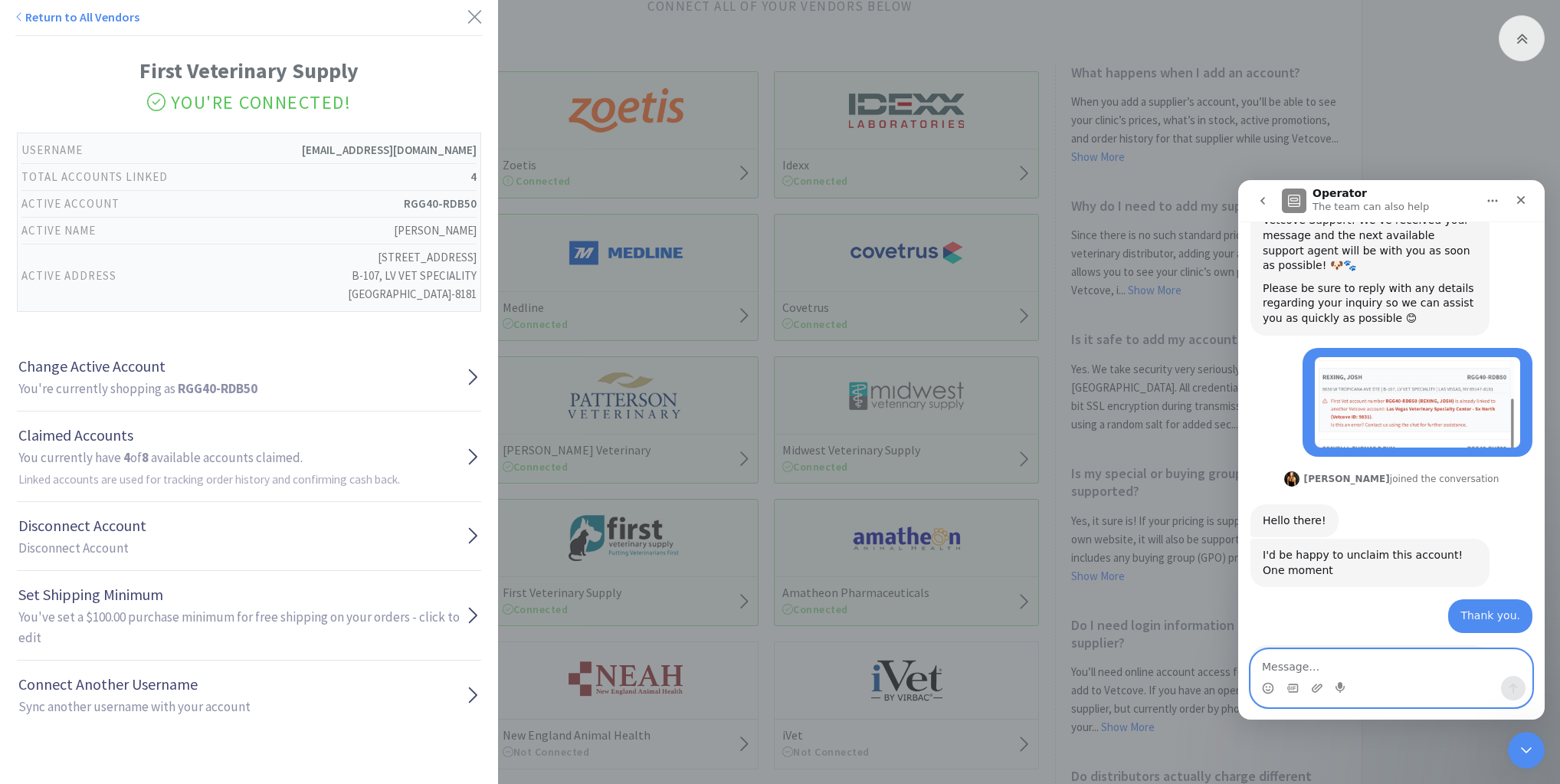
click at [1352, 657] on textarea "Message…" at bounding box center [1391, 663] width 280 height 27
type textarea "thank you!"
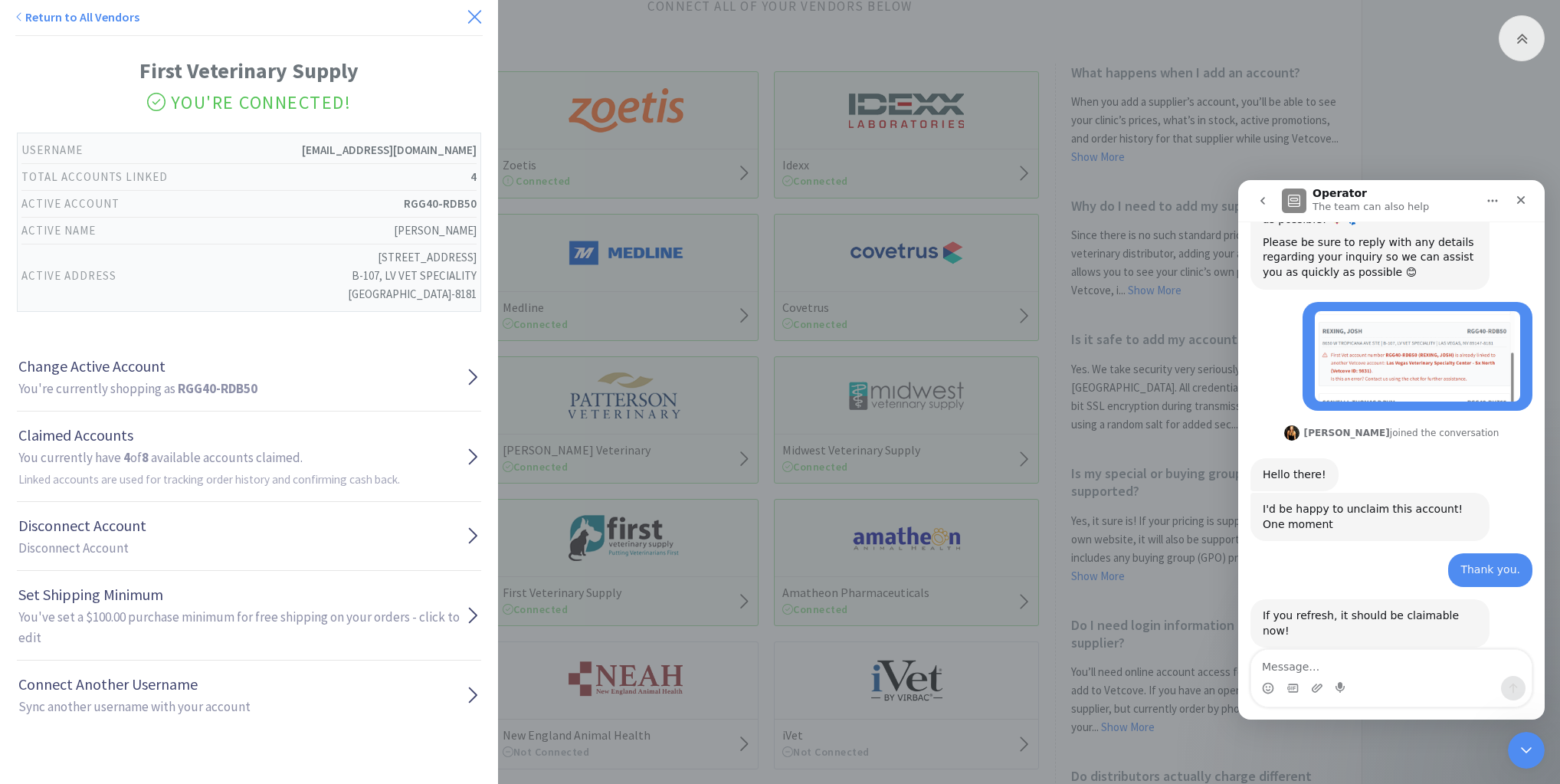
click at [467, 15] on icon at bounding box center [475, 16] width 16 height 22
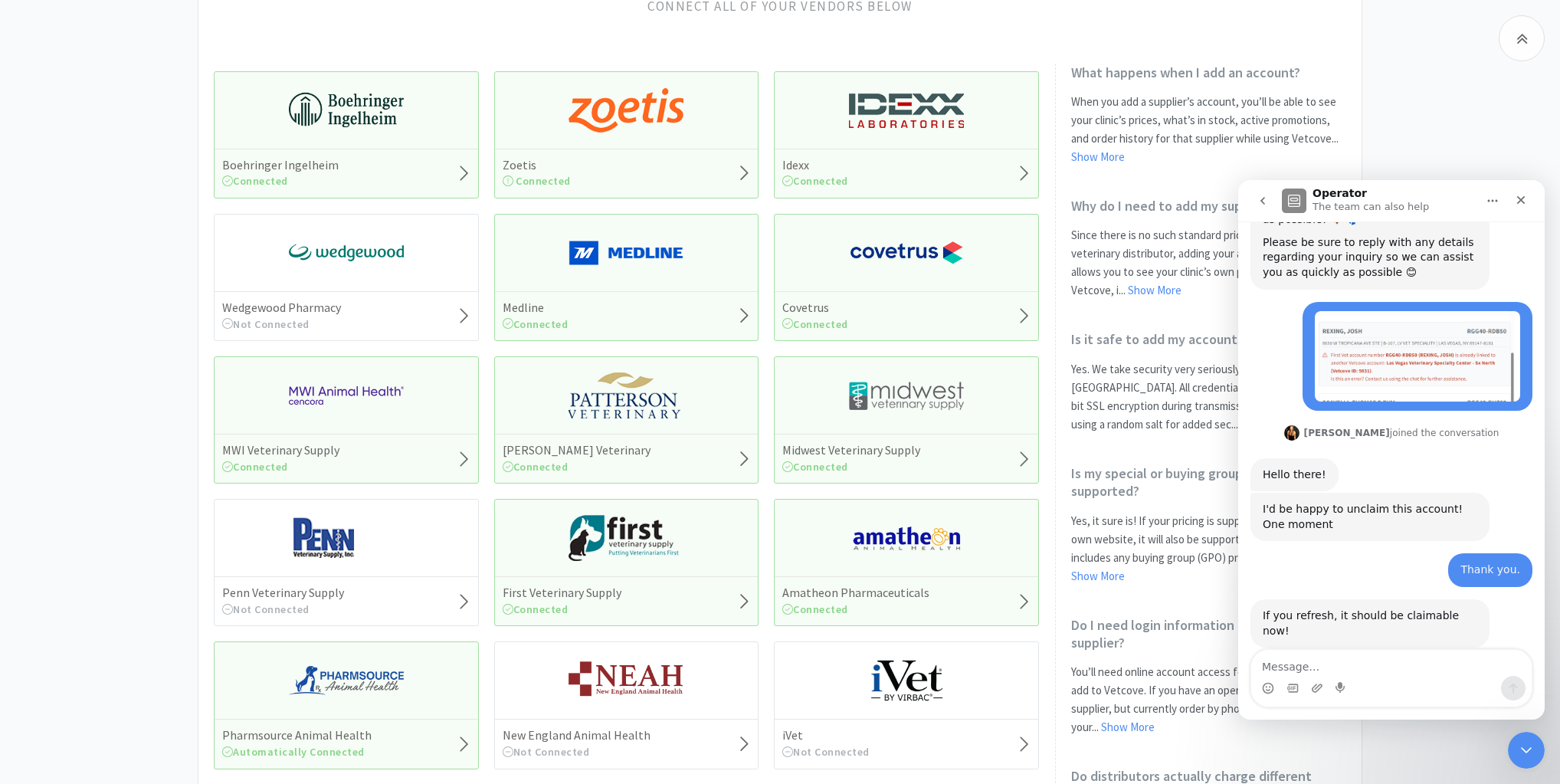
click at [547, 35] on div "What accounts would you like to connect? Connect all of your vendors below Boeh…" at bounding box center [780, 490] width 1165 height 1160
drag, startPoint x: 1536, startPoint y: 744, endPoint x: 1530, endPoint y: 730, distance: 15.2
click at [1539, 741] on div "Close Intercom Messenger" at bounding box center [1524, 747] width 37 height 37
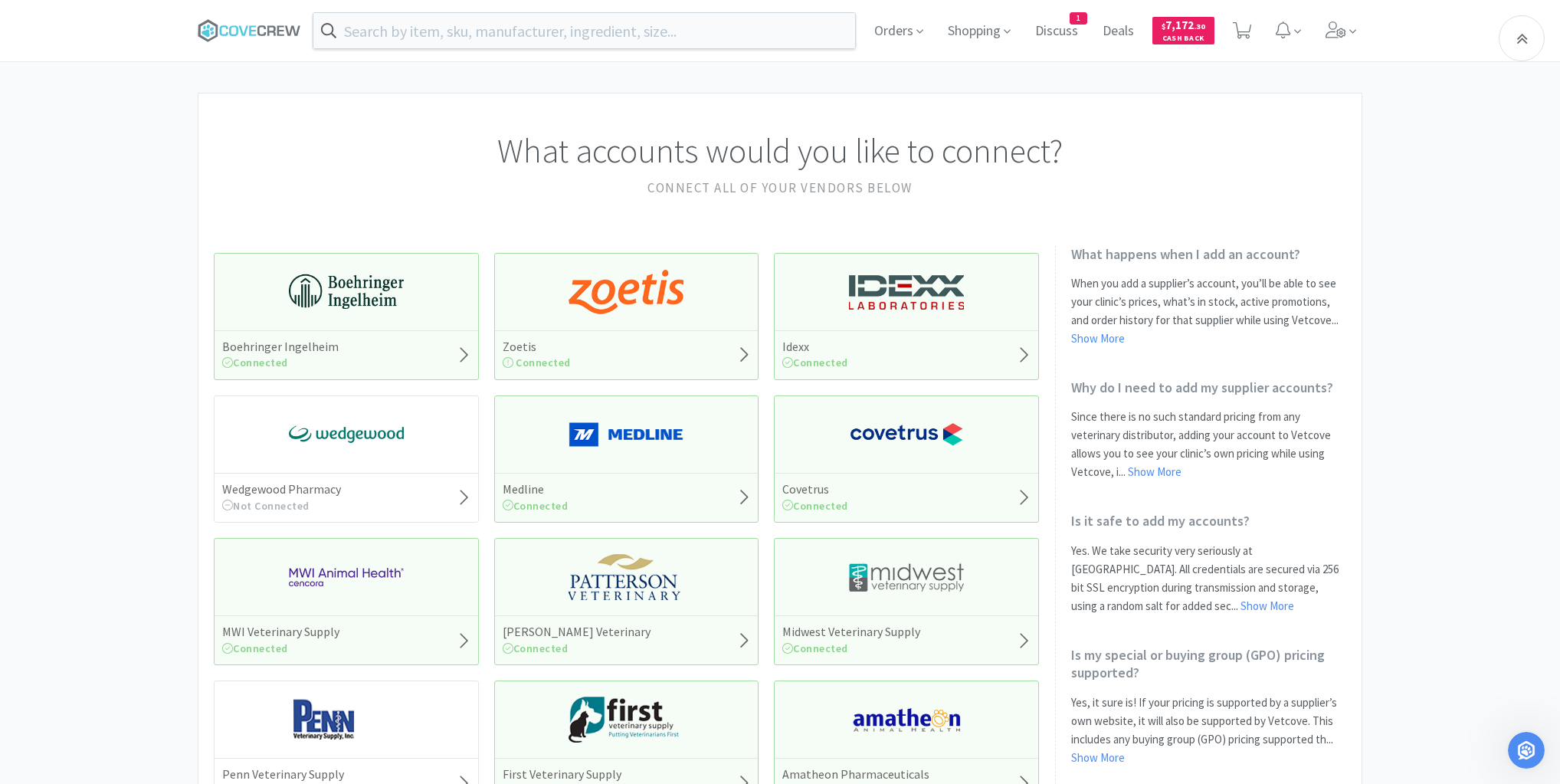
scroll to position [426, 0]
click at [1244, 27] on icon at bounding box center [1243, 30] width 19 height 17
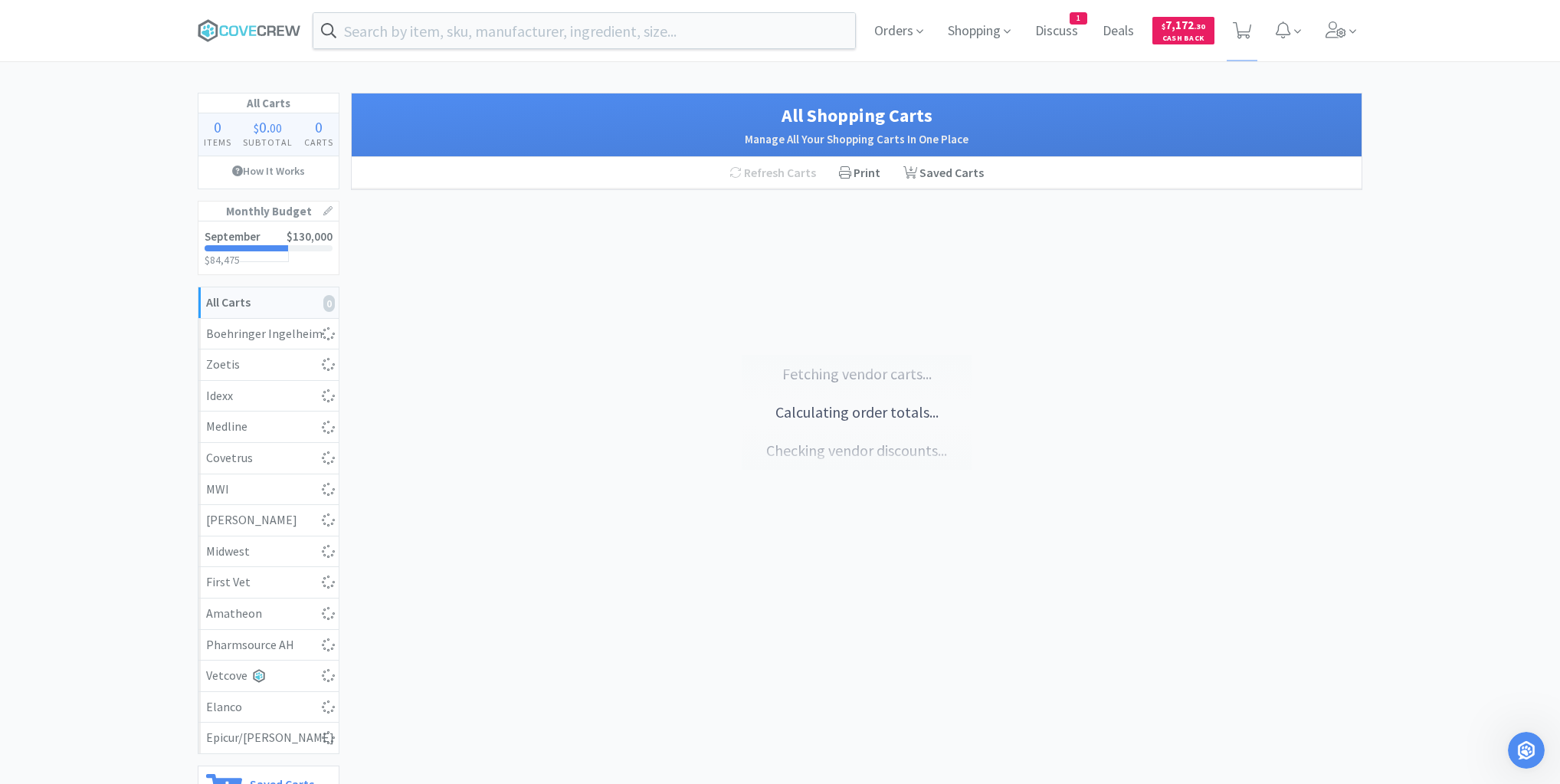
select select "5"
select select "1"
select select "10"
select select "1"
select select "6"
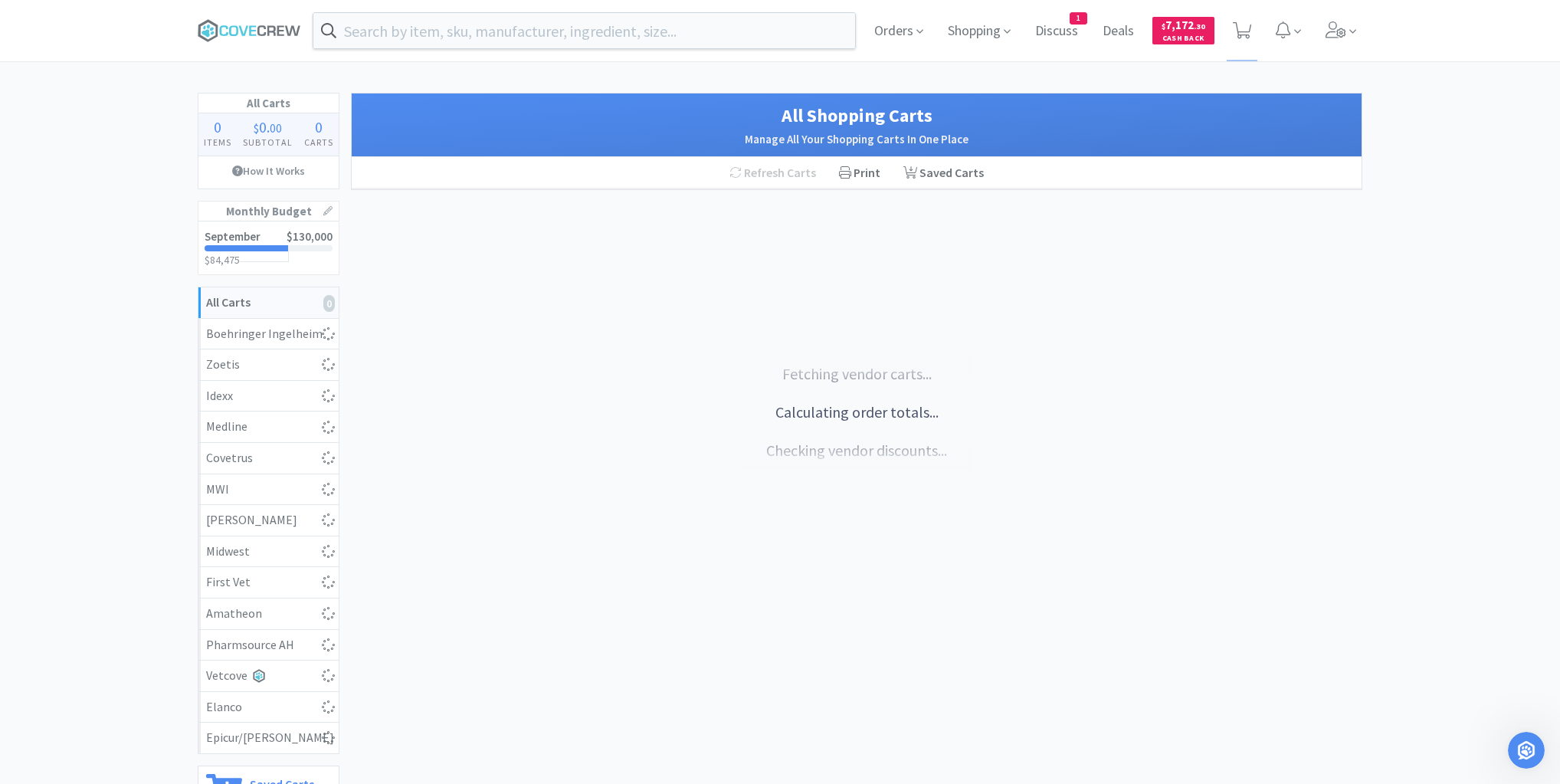
select select "1"
select select "10"
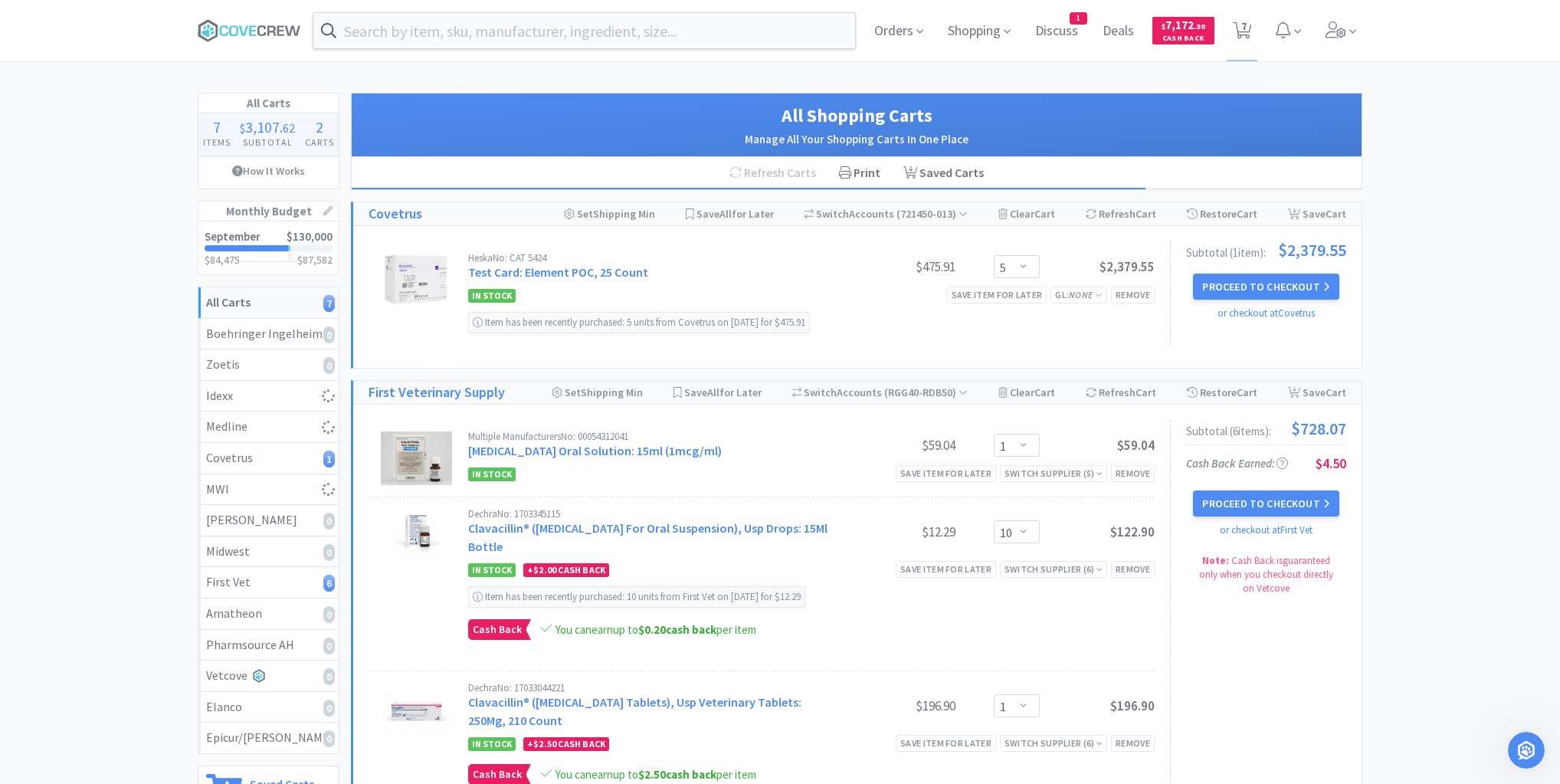
select select "1"
select select "4"
select select "1"
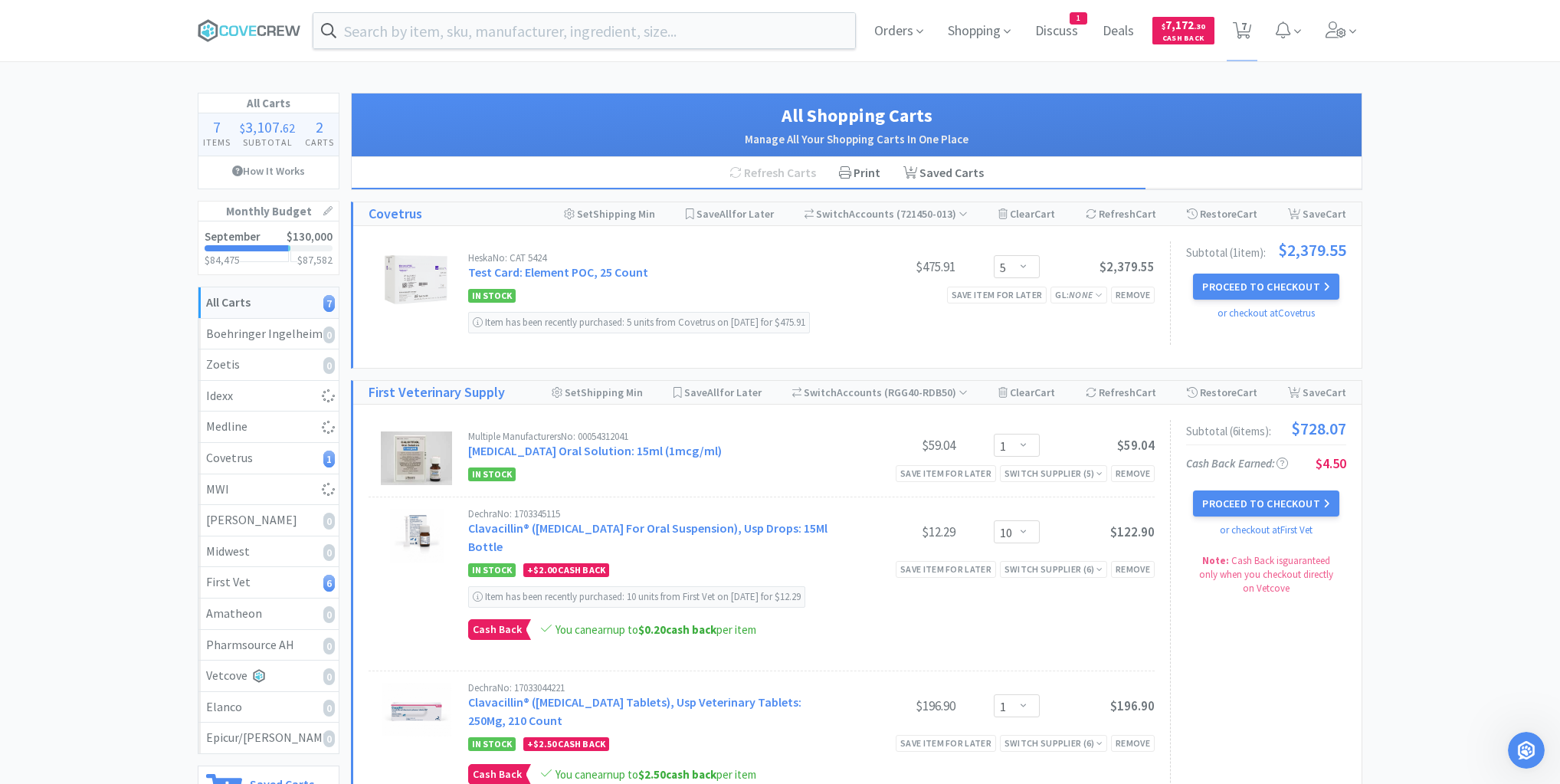
select select "1"
select select "3"
select select "4"
select select "2"
select select "1"
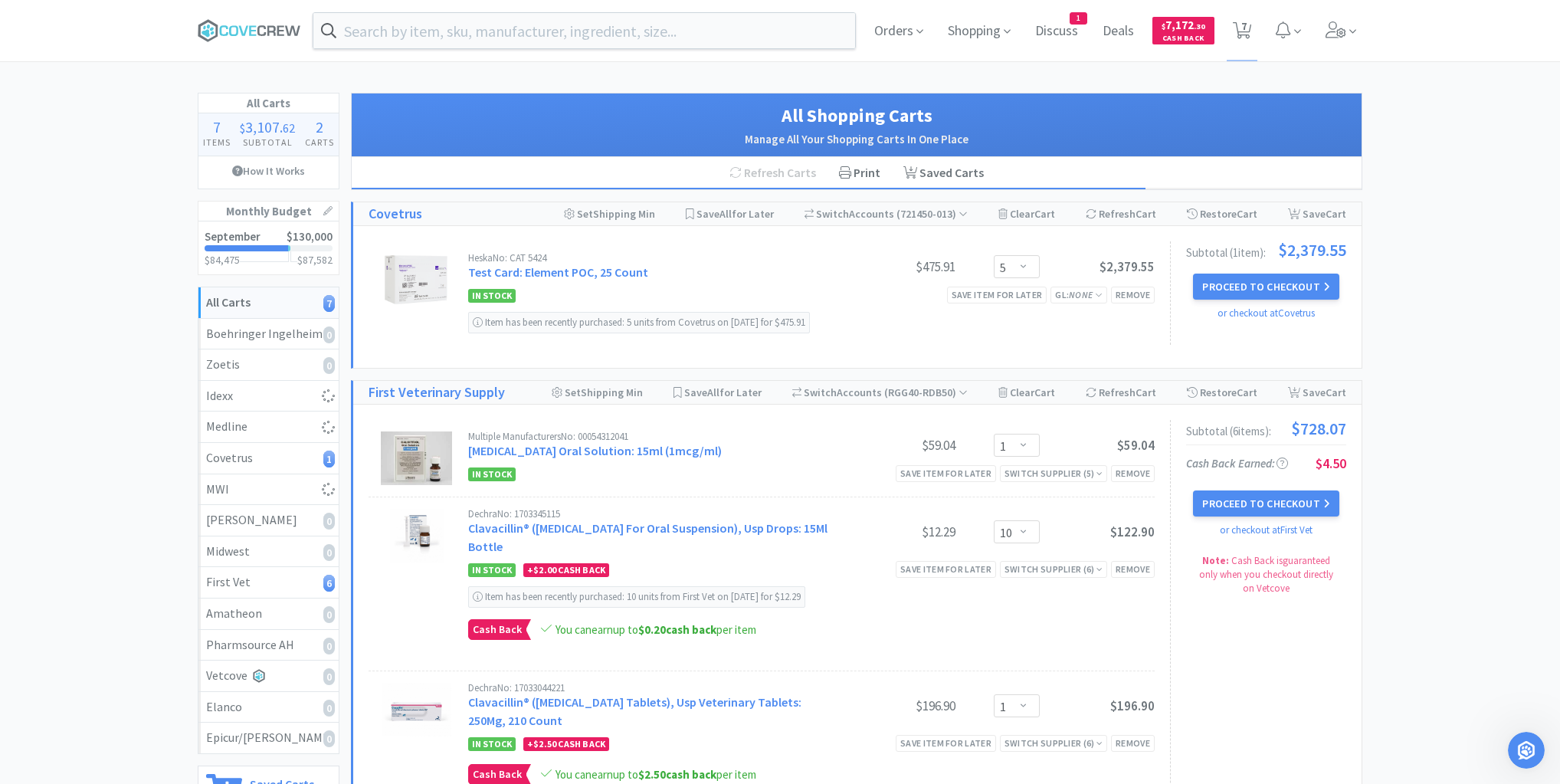
select select "1"
select select "10"
select select "4"
select select "100"
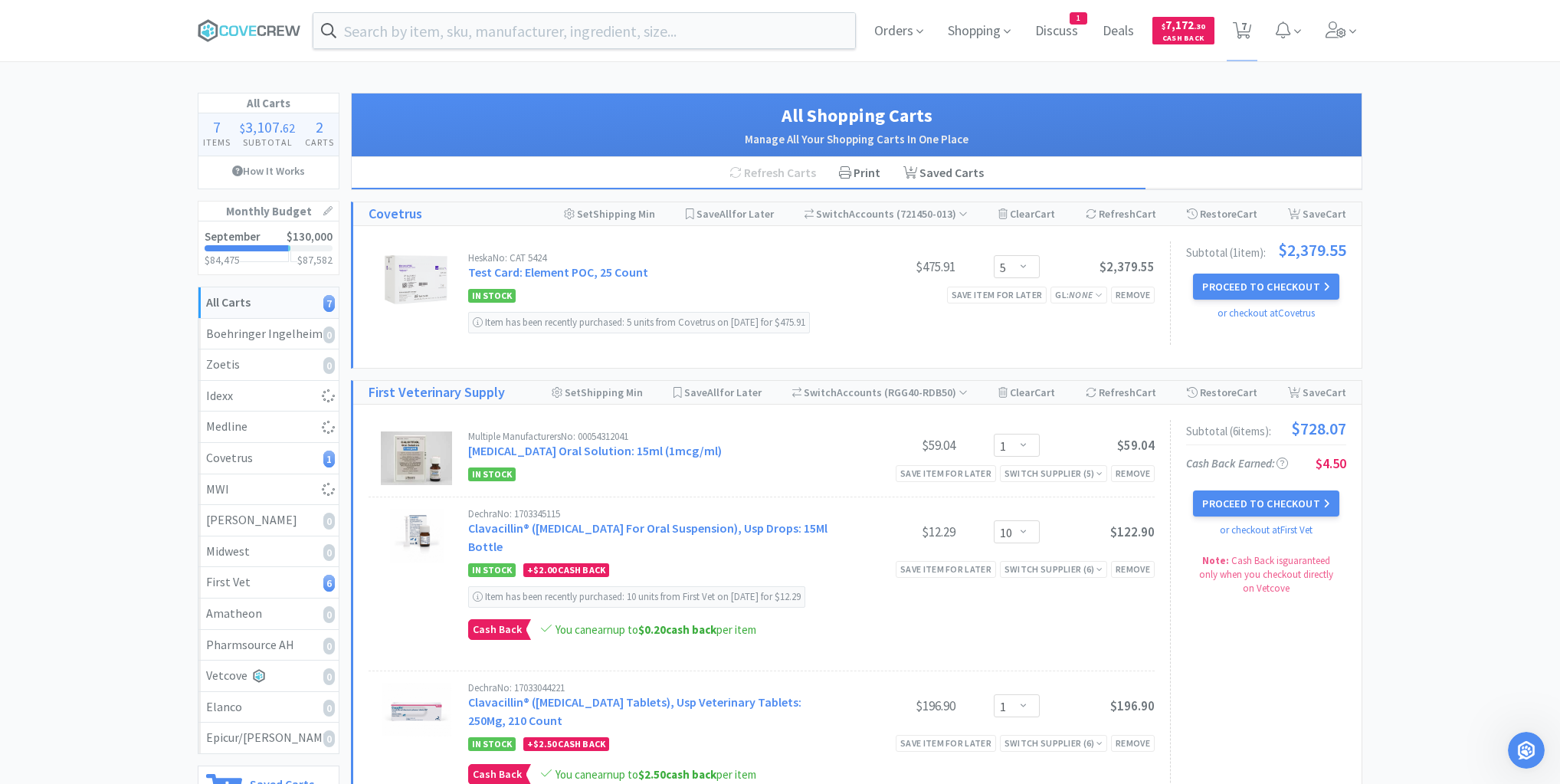
select select "5"
select select "3"
select select "20"
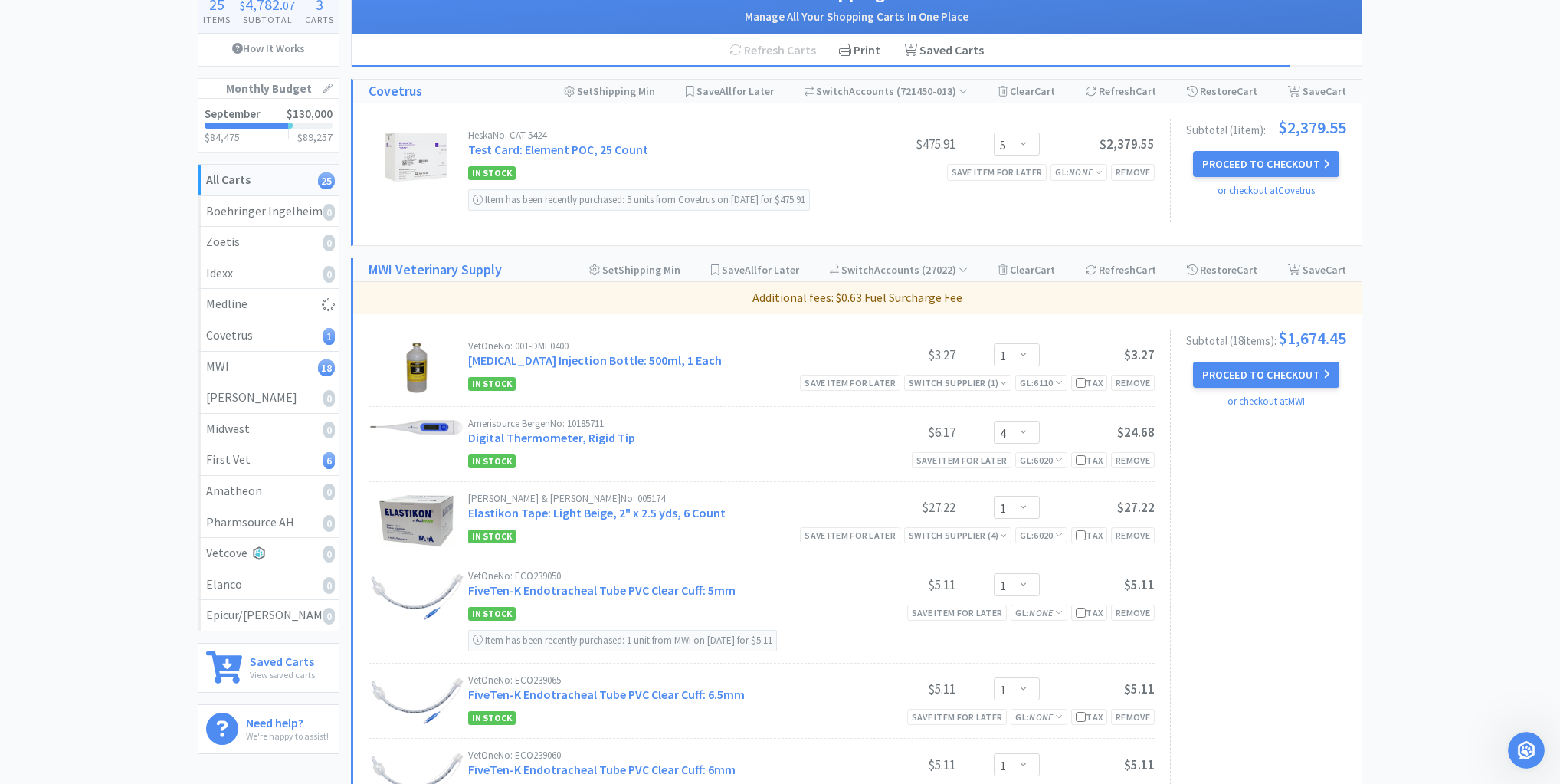
select select "4"
select select "2"
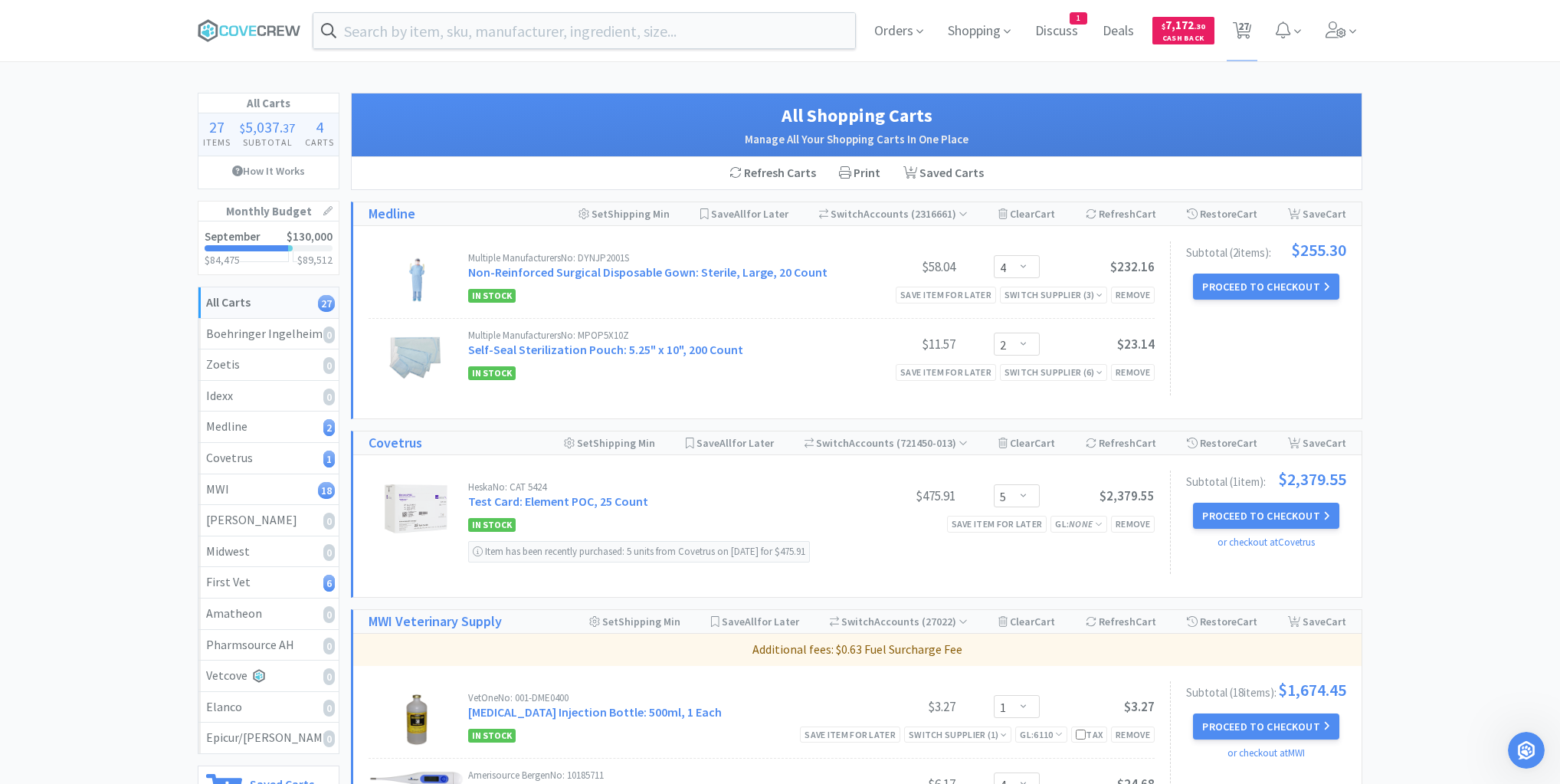
click at [1264, 513] on button "Proceed to Checkout" at bounding box center [1266, 516] width 146 height 27
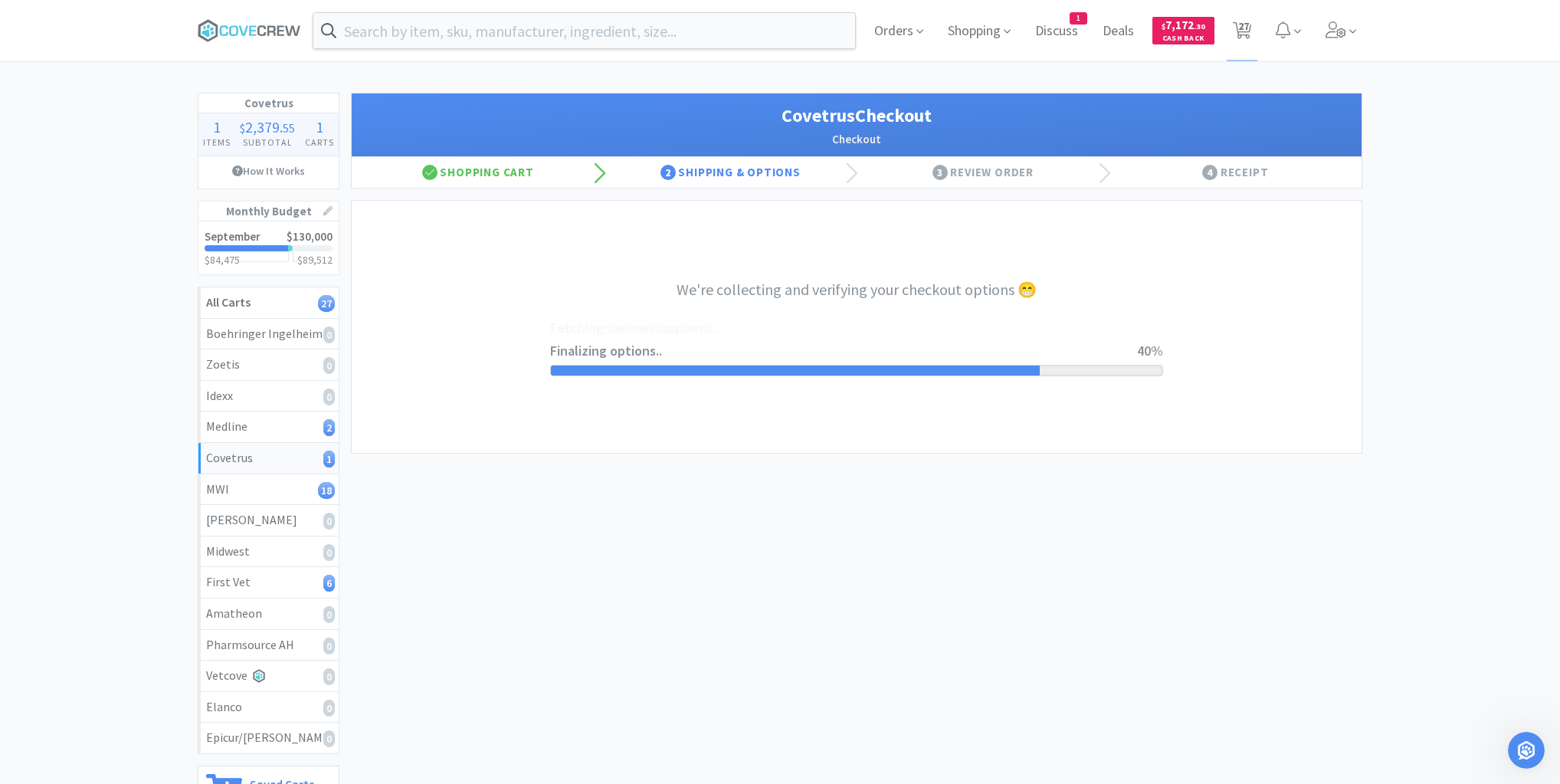
select select "ACCOUNT"
select select "cvt-standard-net"
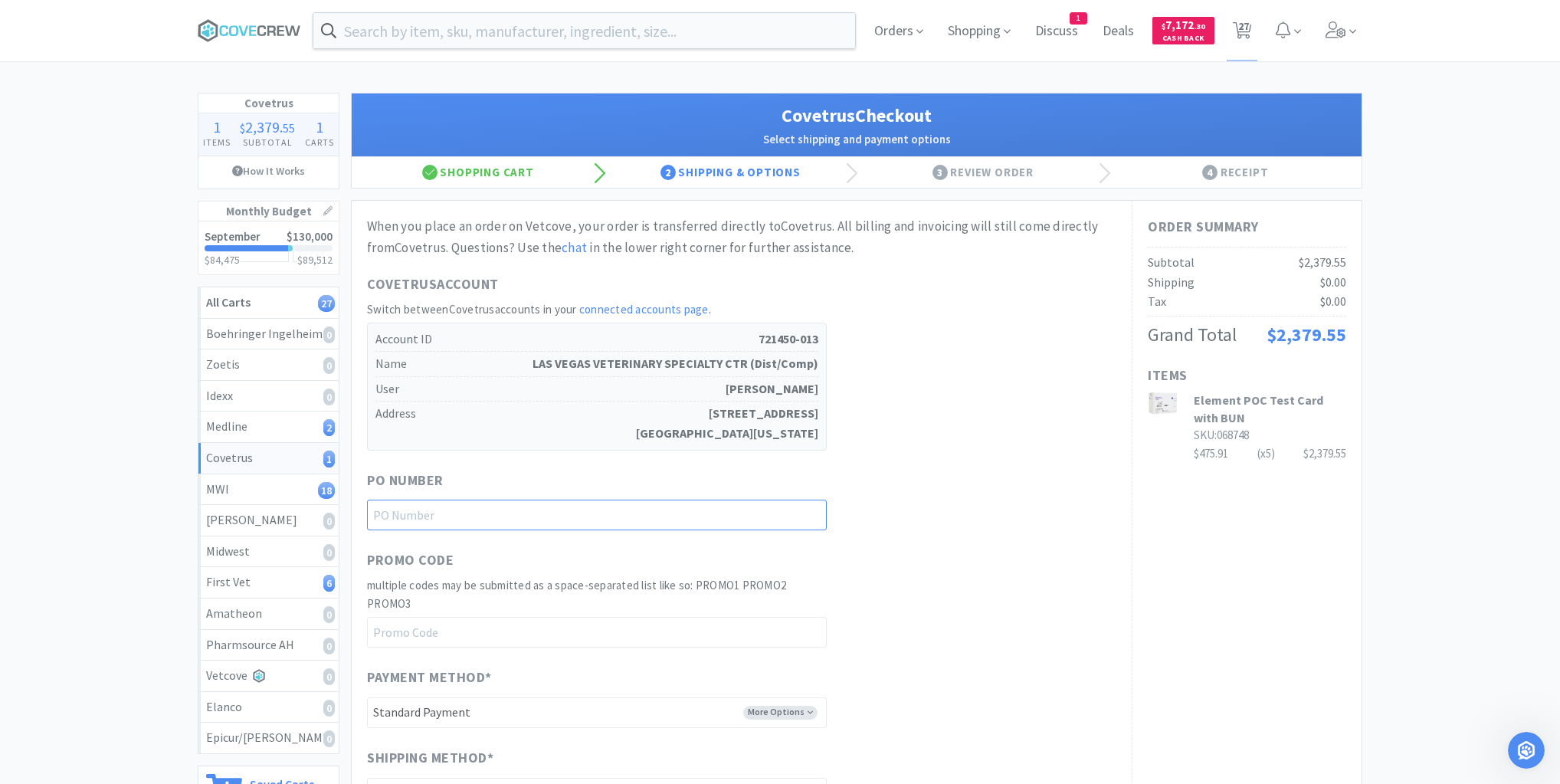
click at [771, 499] on input "text" at bounding box center [597, 514] width 459 height 30
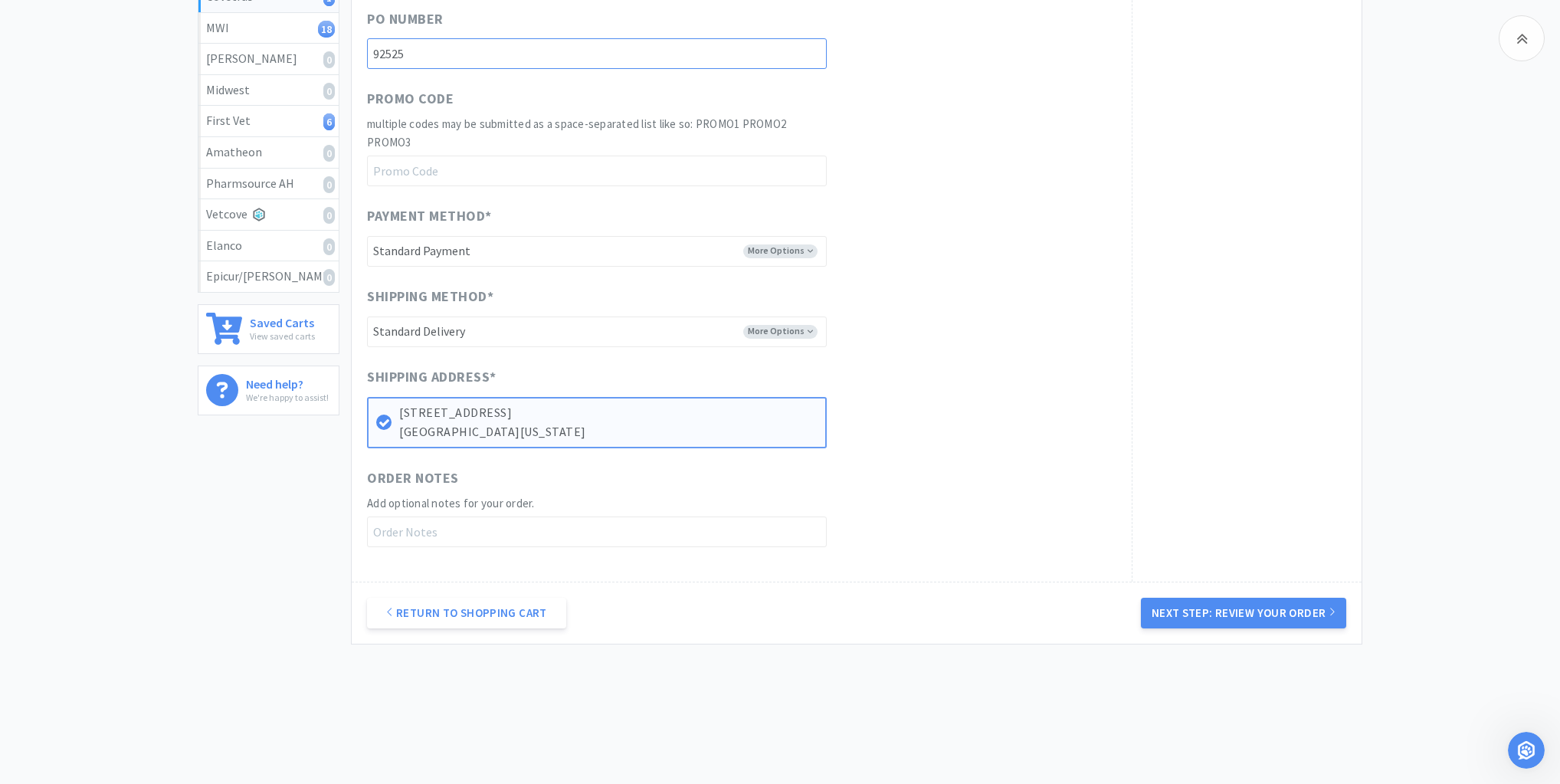
scroll to position [475, 0]
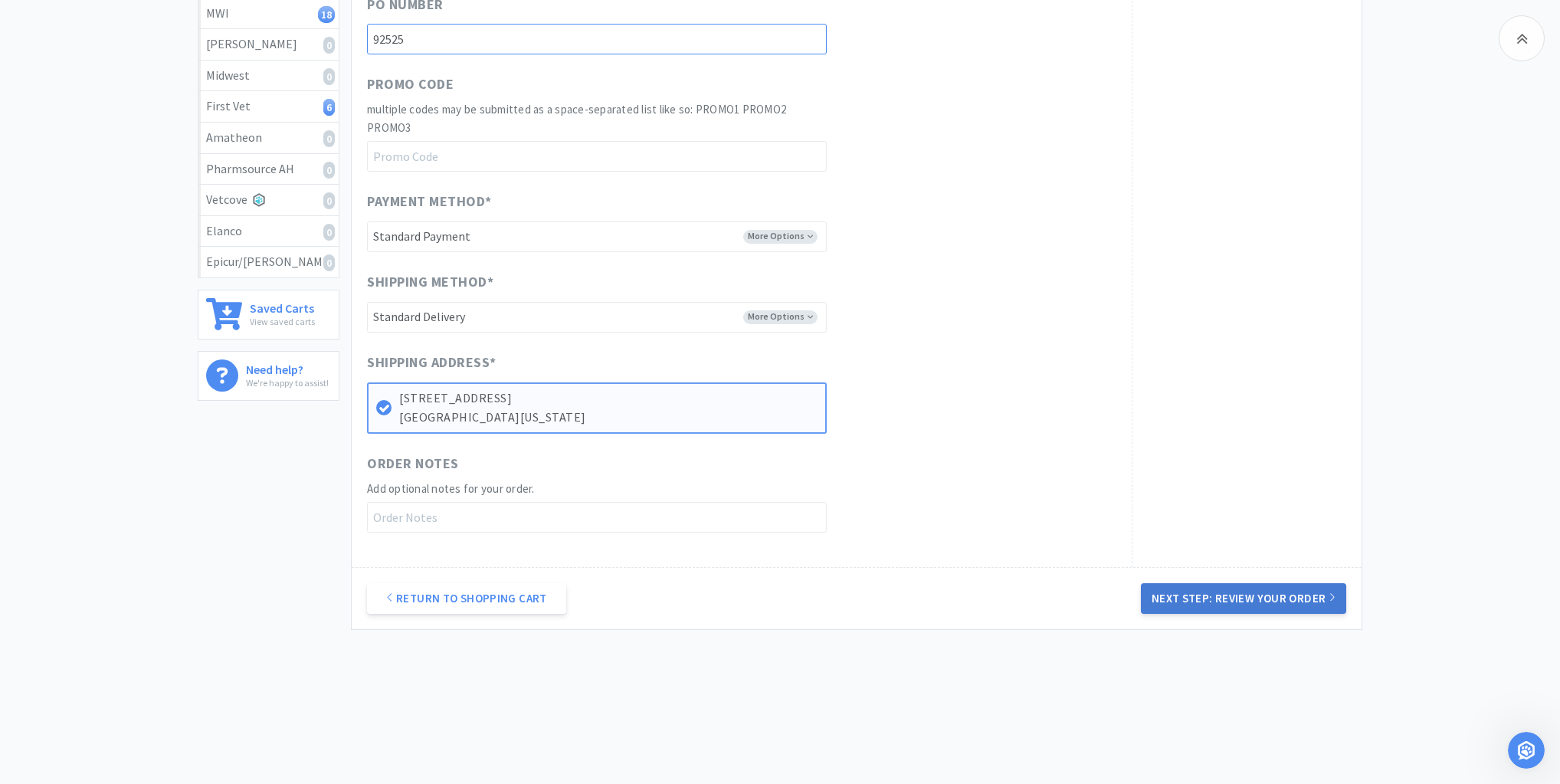
type input "92525"
click at [1238, 592] on button "Next Step: Review Your Order" at bounding box center [1244, 598] width 206 height 30
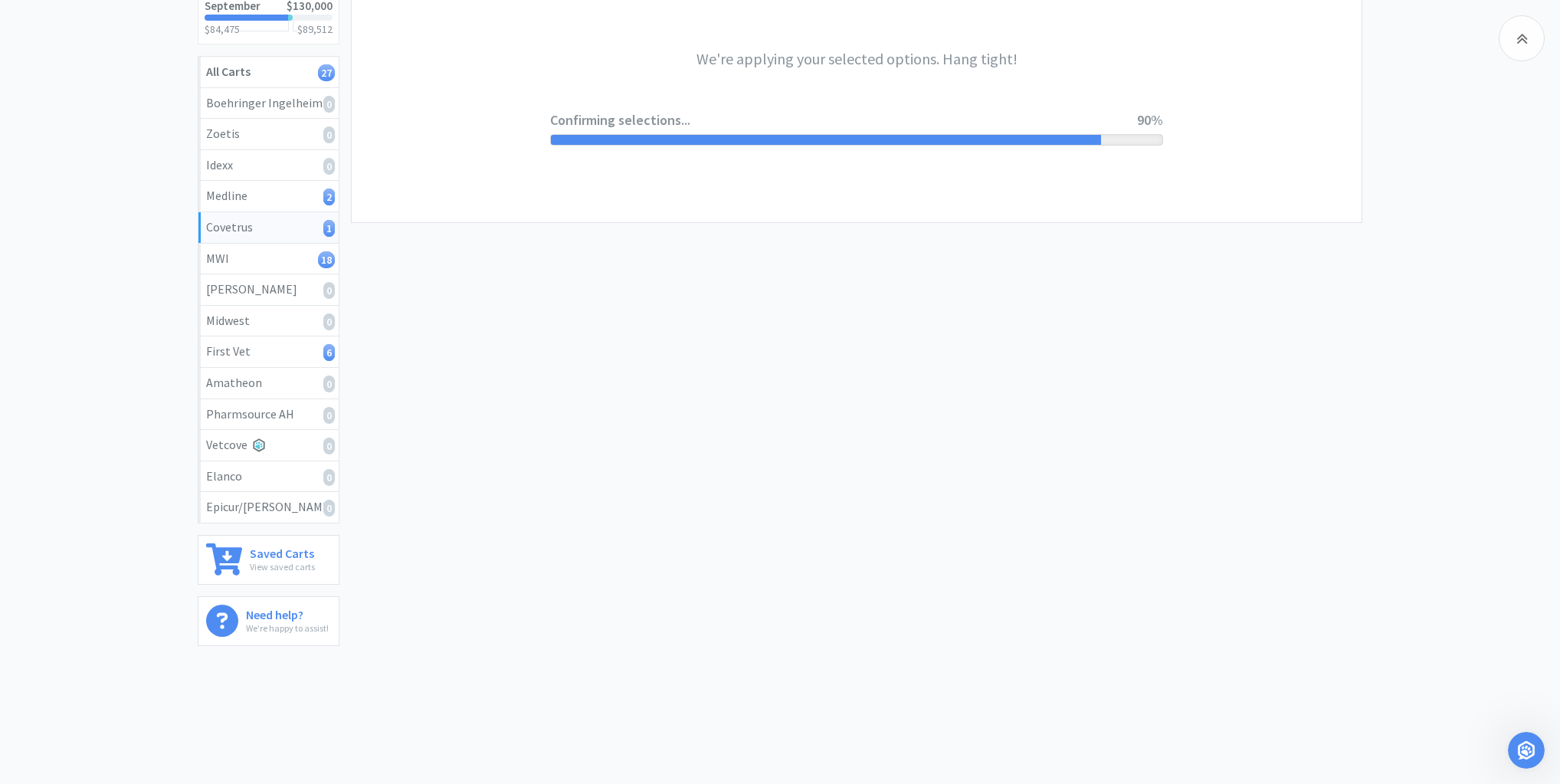
scroll to position [0, 0]
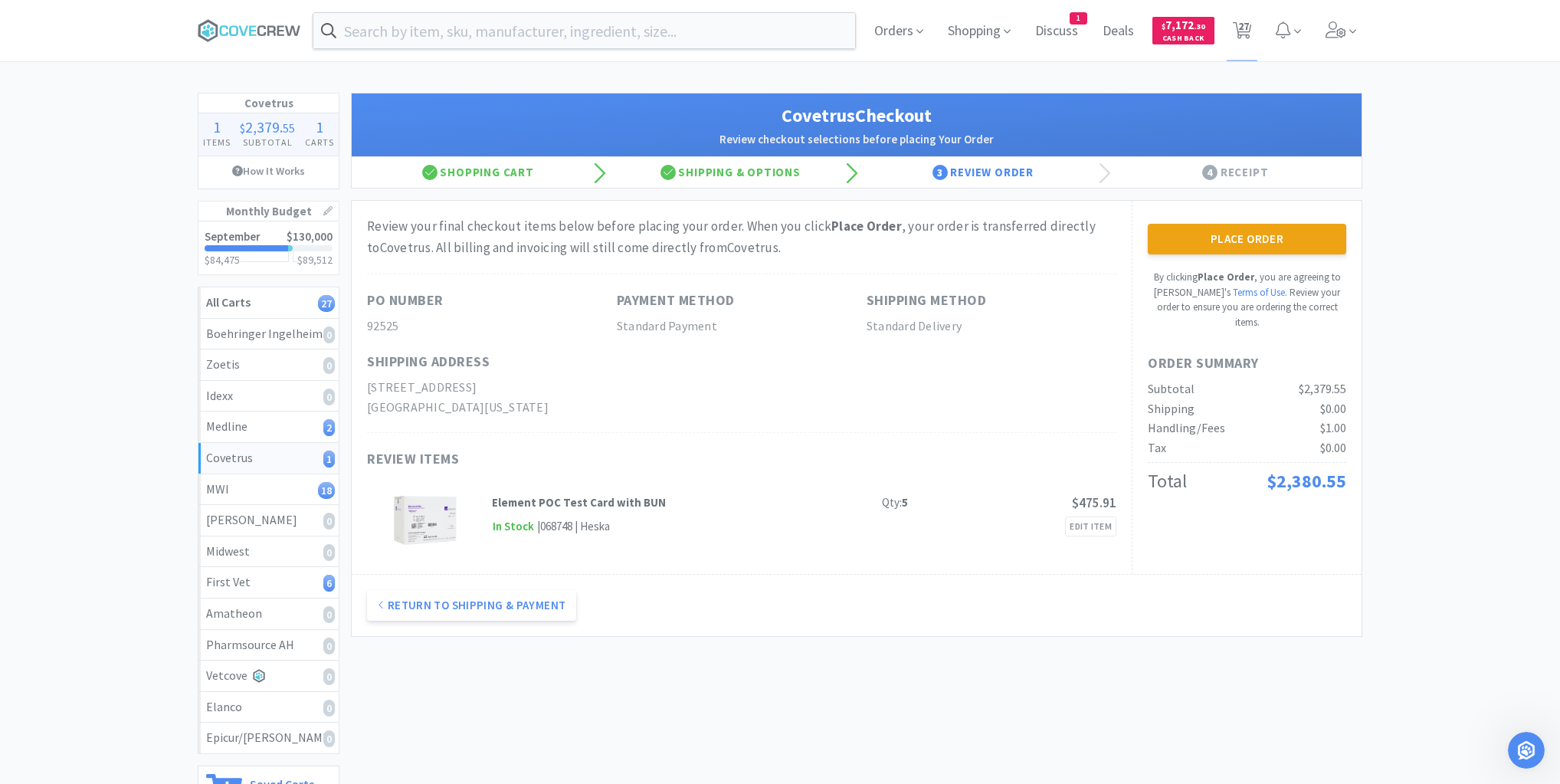
click at [1242, 236] on button "Place Order" at bounding box center [1247, 239] width 199 height 30
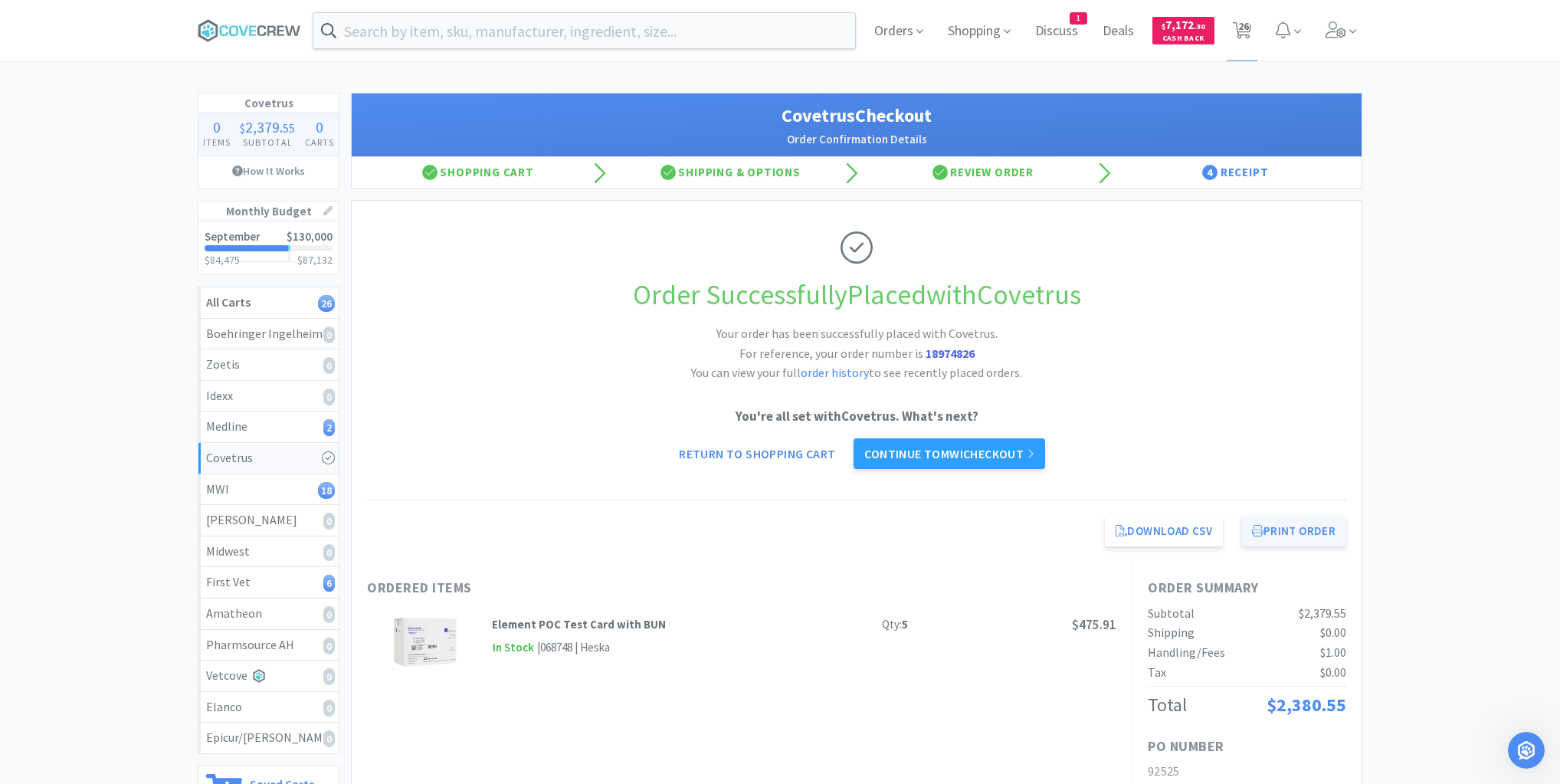
click at [1300, 533] on button "Print Order" at bounding box center [1294, 530] width 105 height 30
click at [278, 427] on div "Medline 2" at bounding box center [269, 426] width 125 height 20
select select "4"
select select "2"
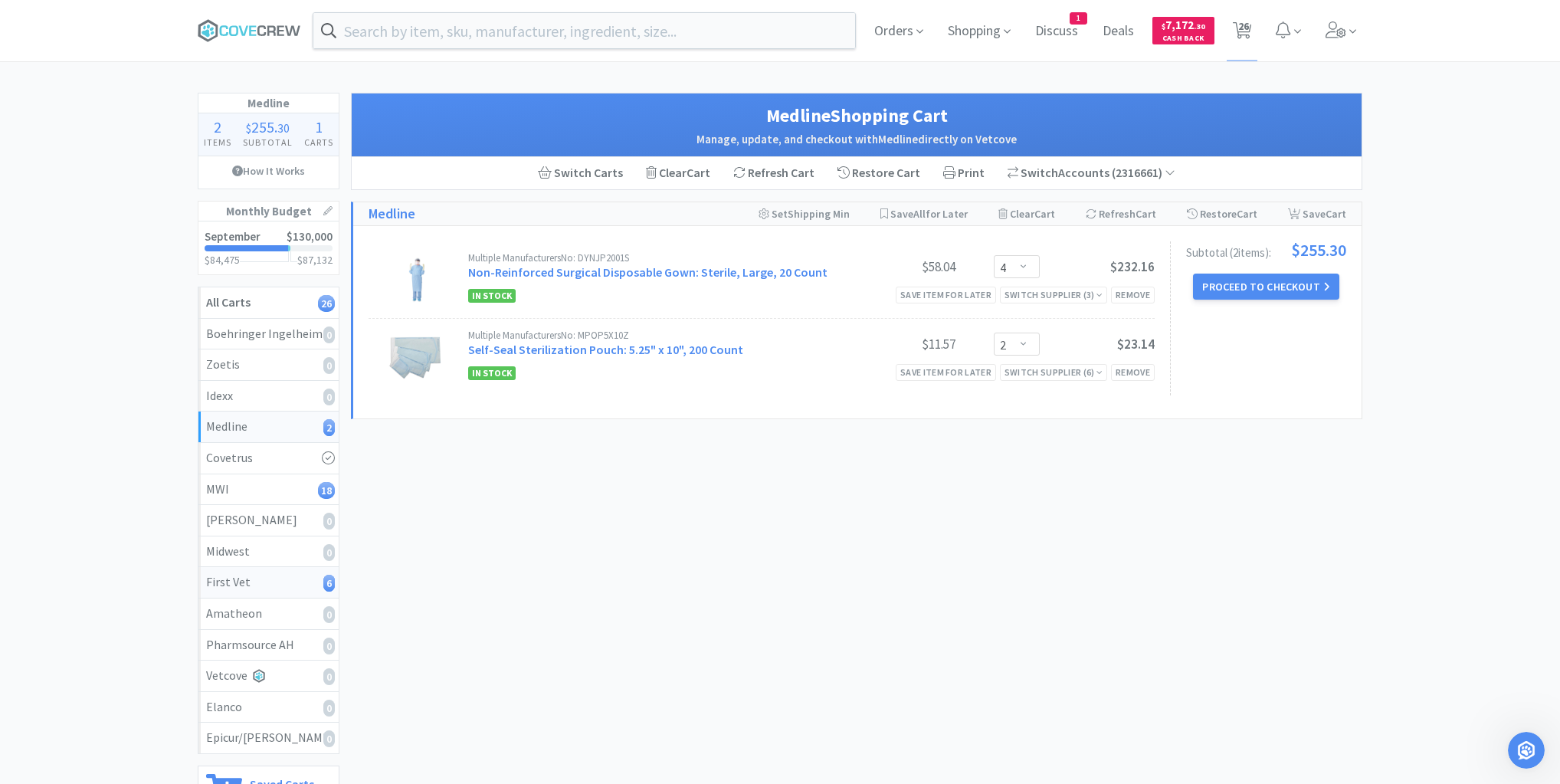
click at [235, 583] on div "First Vet 6" at bounding box center [269, 581] width 125 height 20
select select "1"
select select "10"
select select "1"
select select "6"
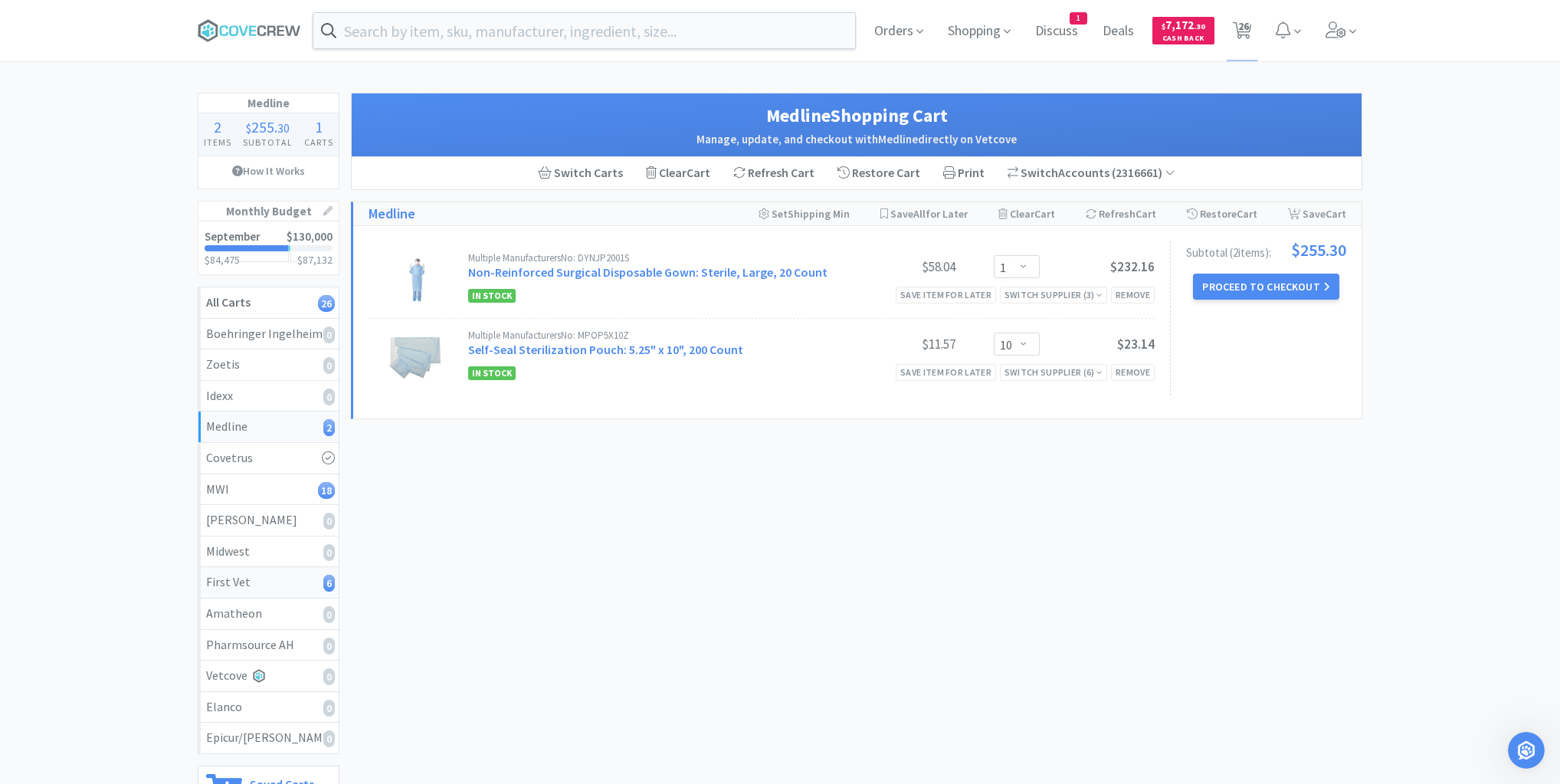
select select "1"
select select "10"
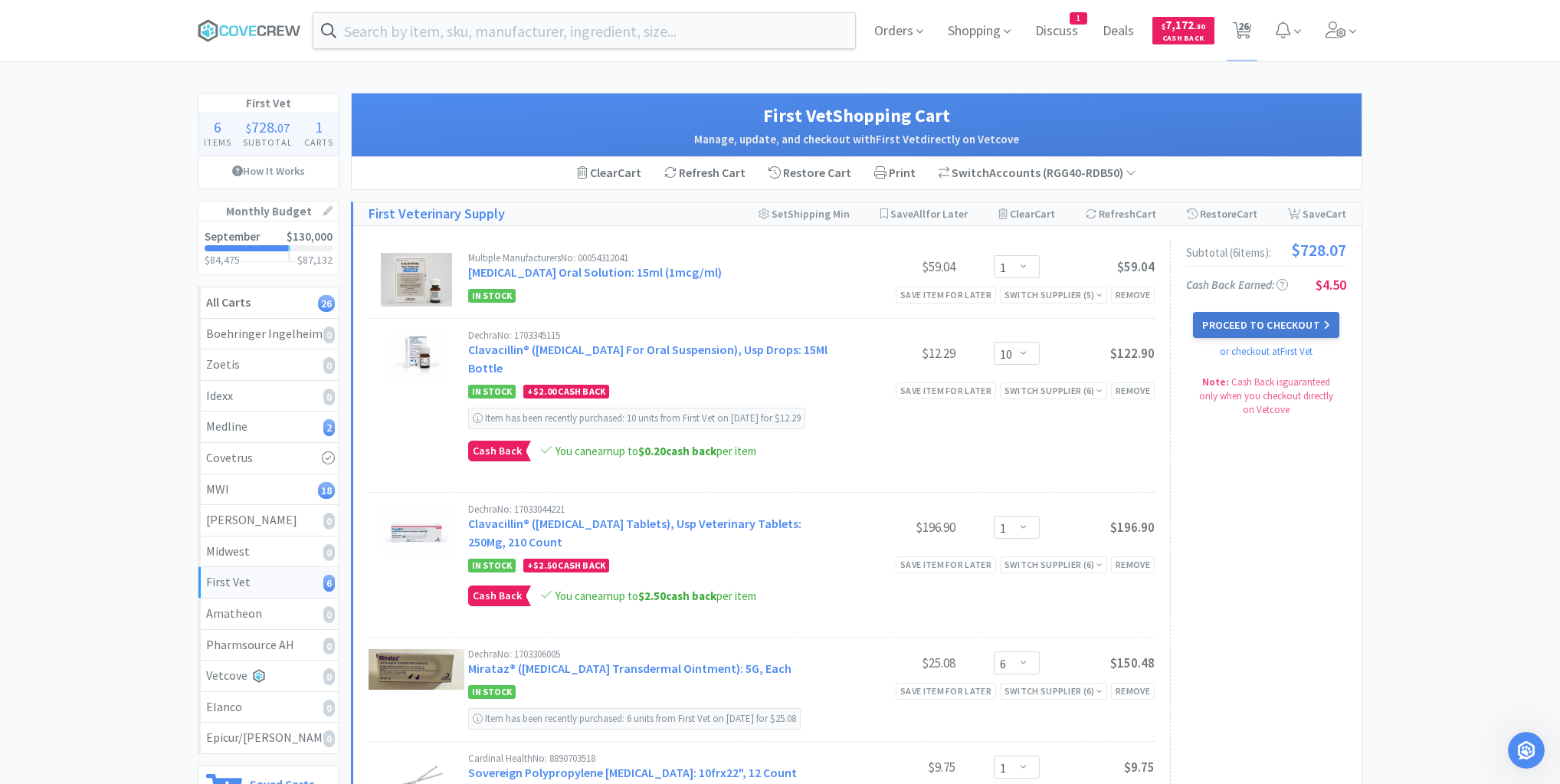
click at [1265, 322] on button "Proceed to Checkout" at bounding box center [1266, 325] width 146 height 27
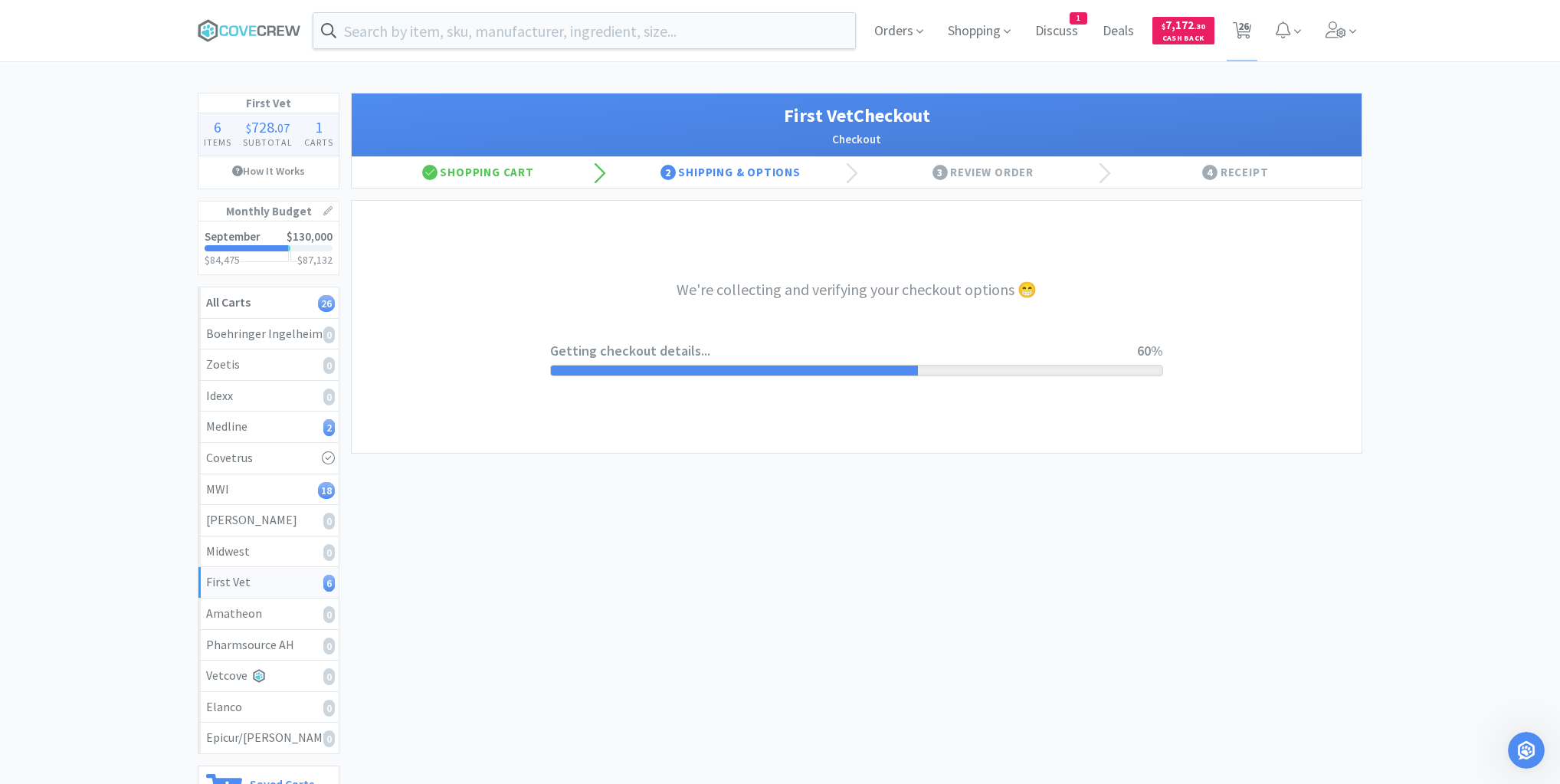
select select "companycredit"
select select "FIS"
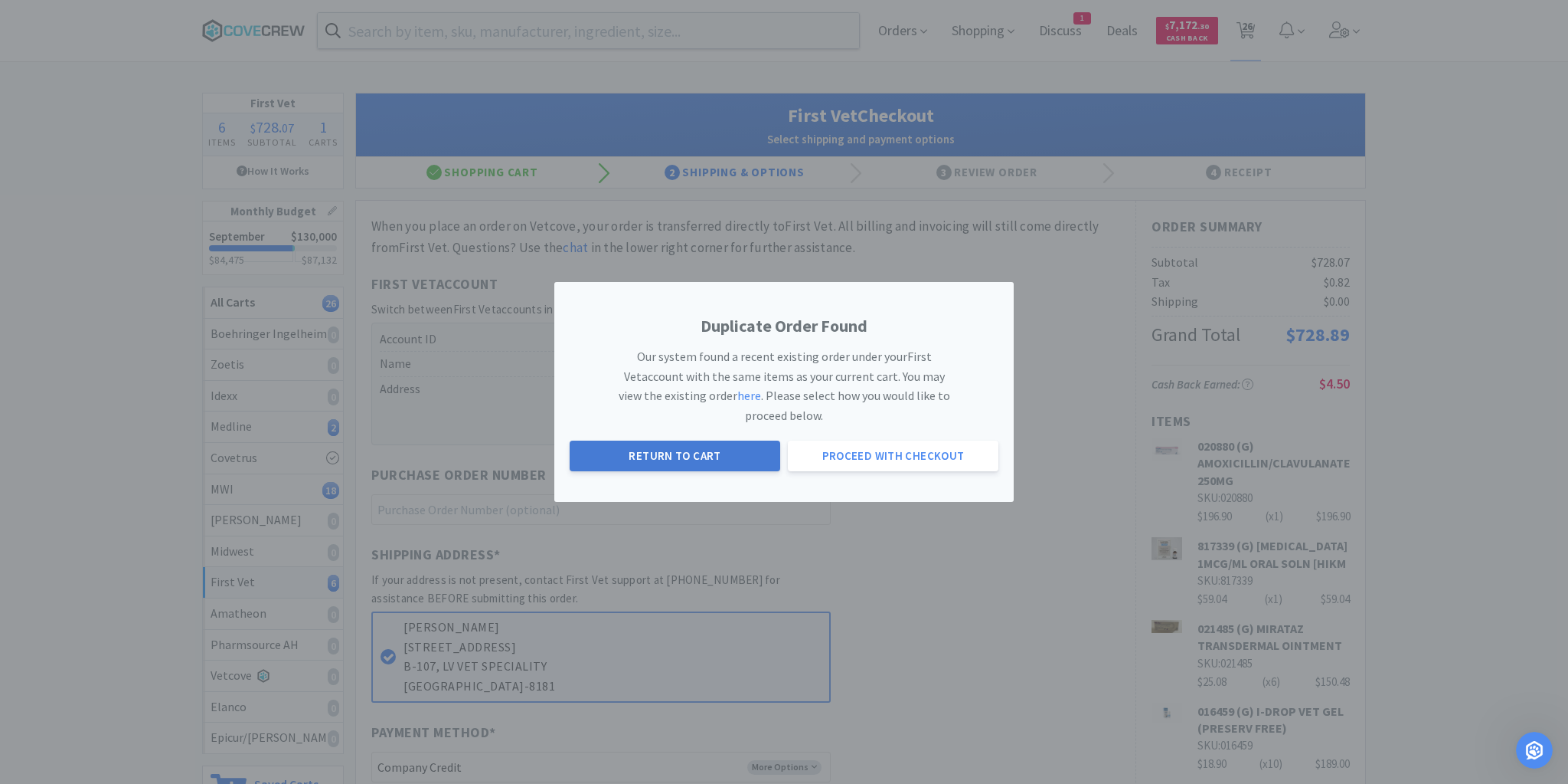
click at [686, 453] on button "Return to Cart" at bounding box center [675, 455] width 210 height 30
select select "4"
select select "2"
select select "1"
select select "4"
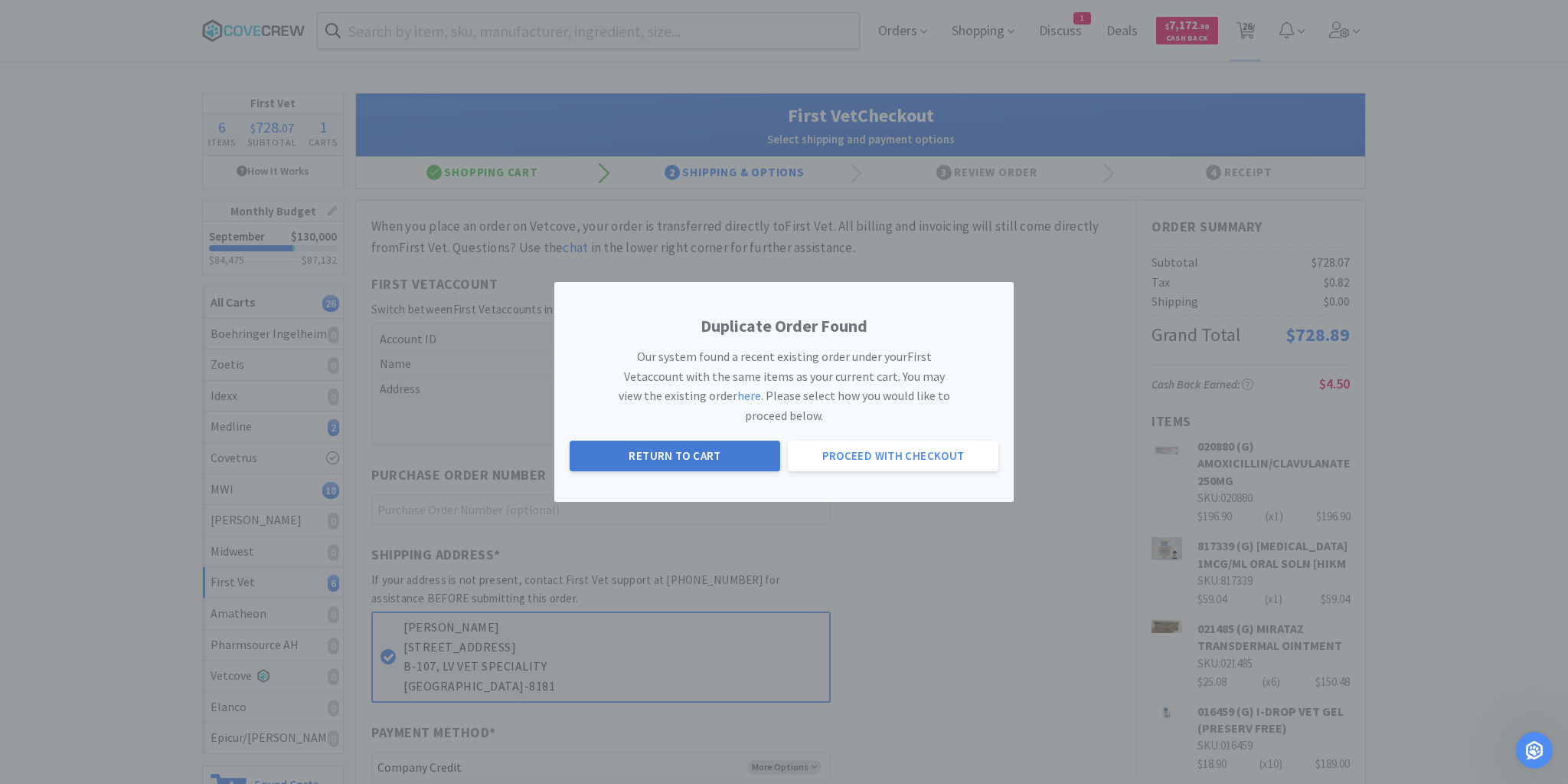
select select "1"
select select "3"
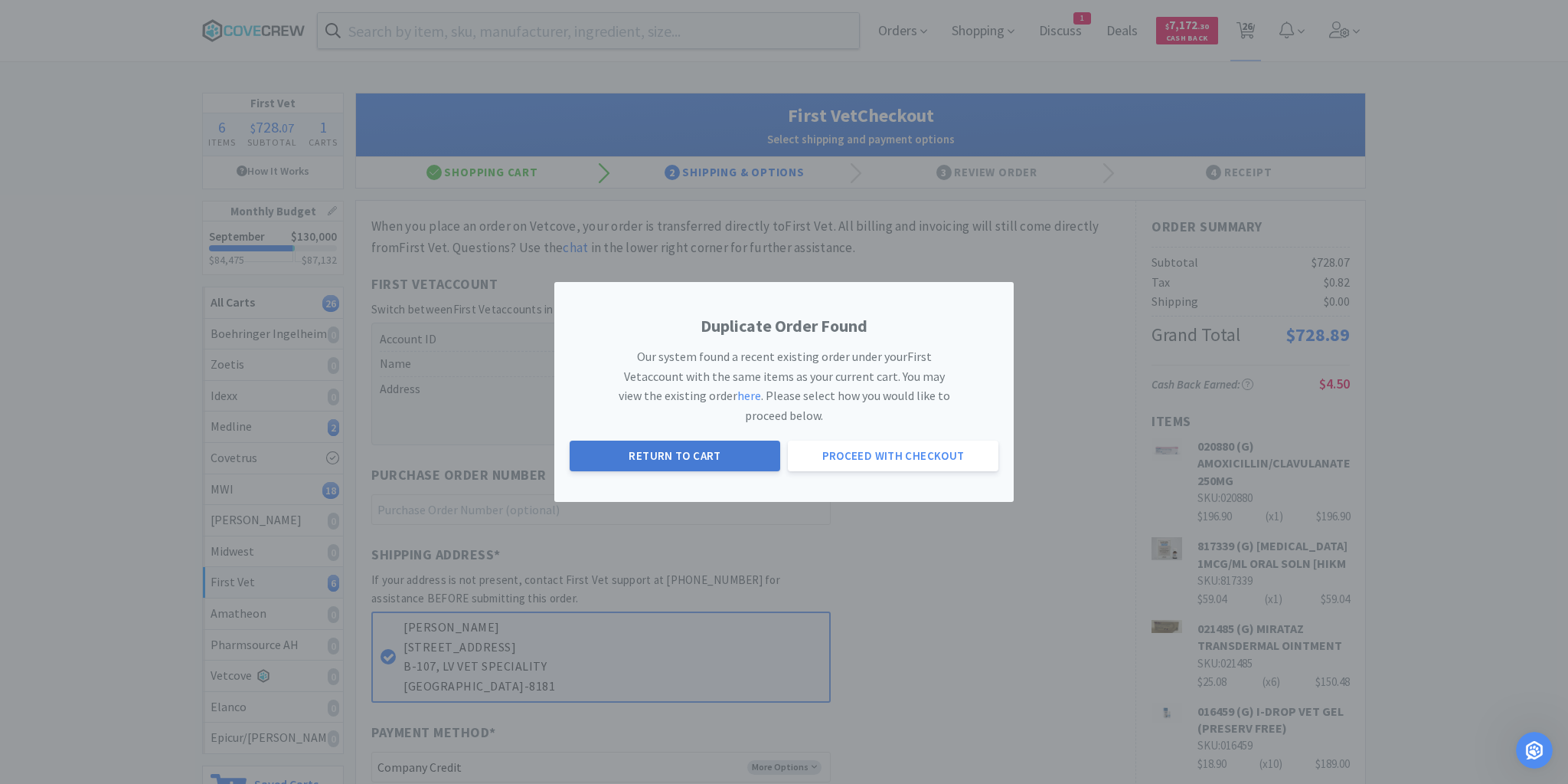
select select "4"
select select "2"
select select "1"
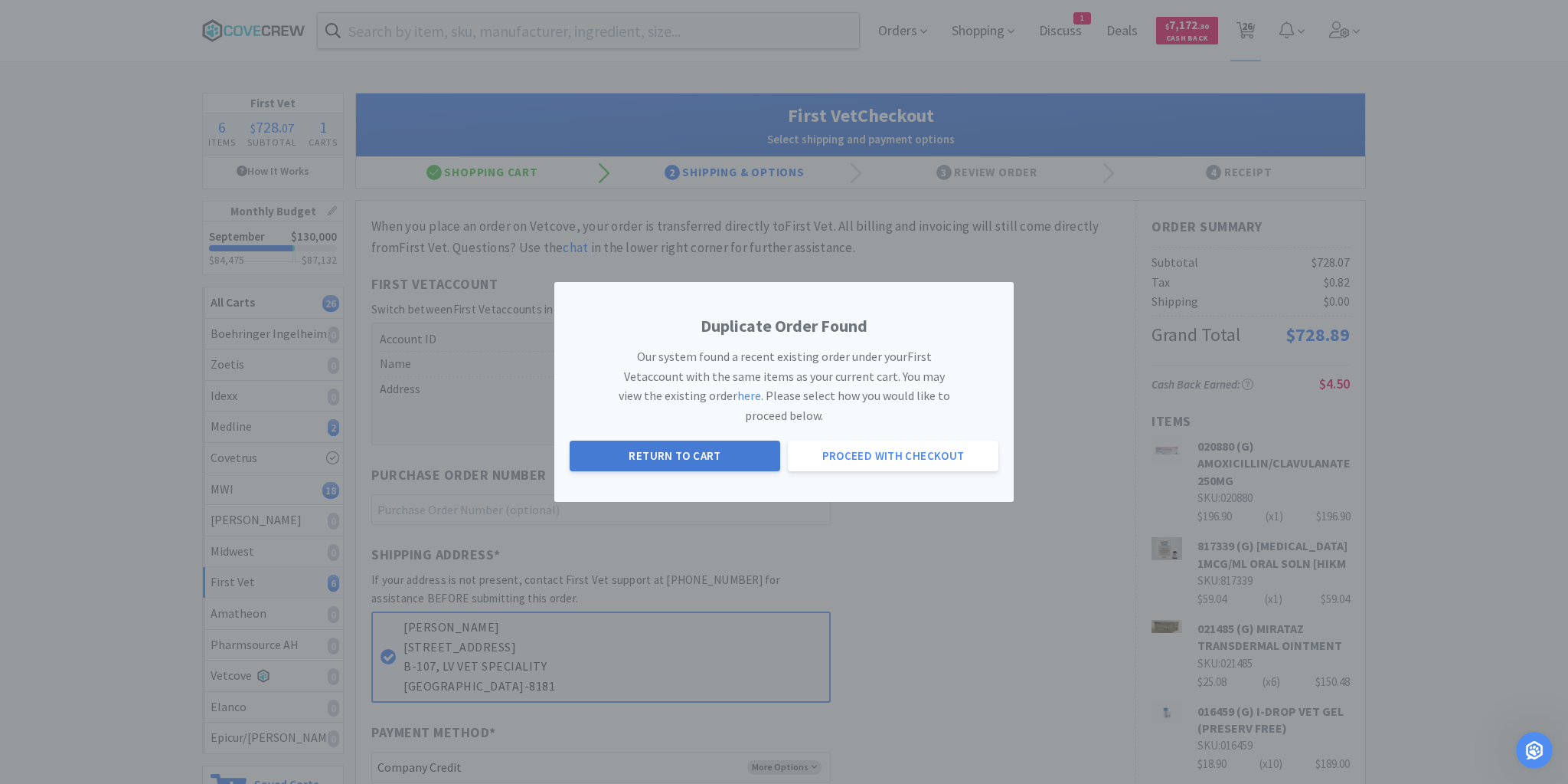
select select "10"
select select "4"
select select "100"
select select "5"
select select "3"
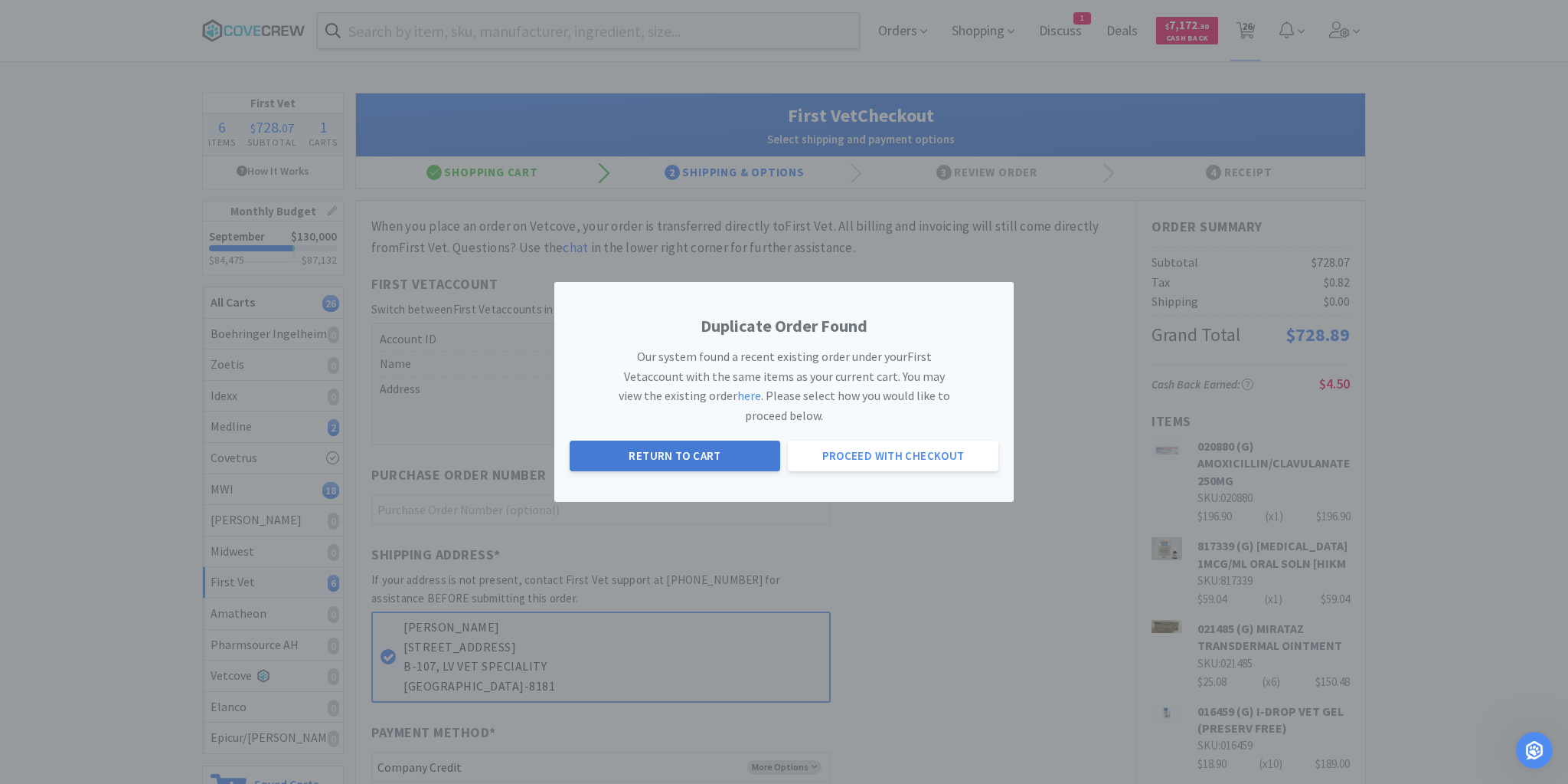
select select "20"
select select "1"
select select "10"
select select "1"
select select "6"
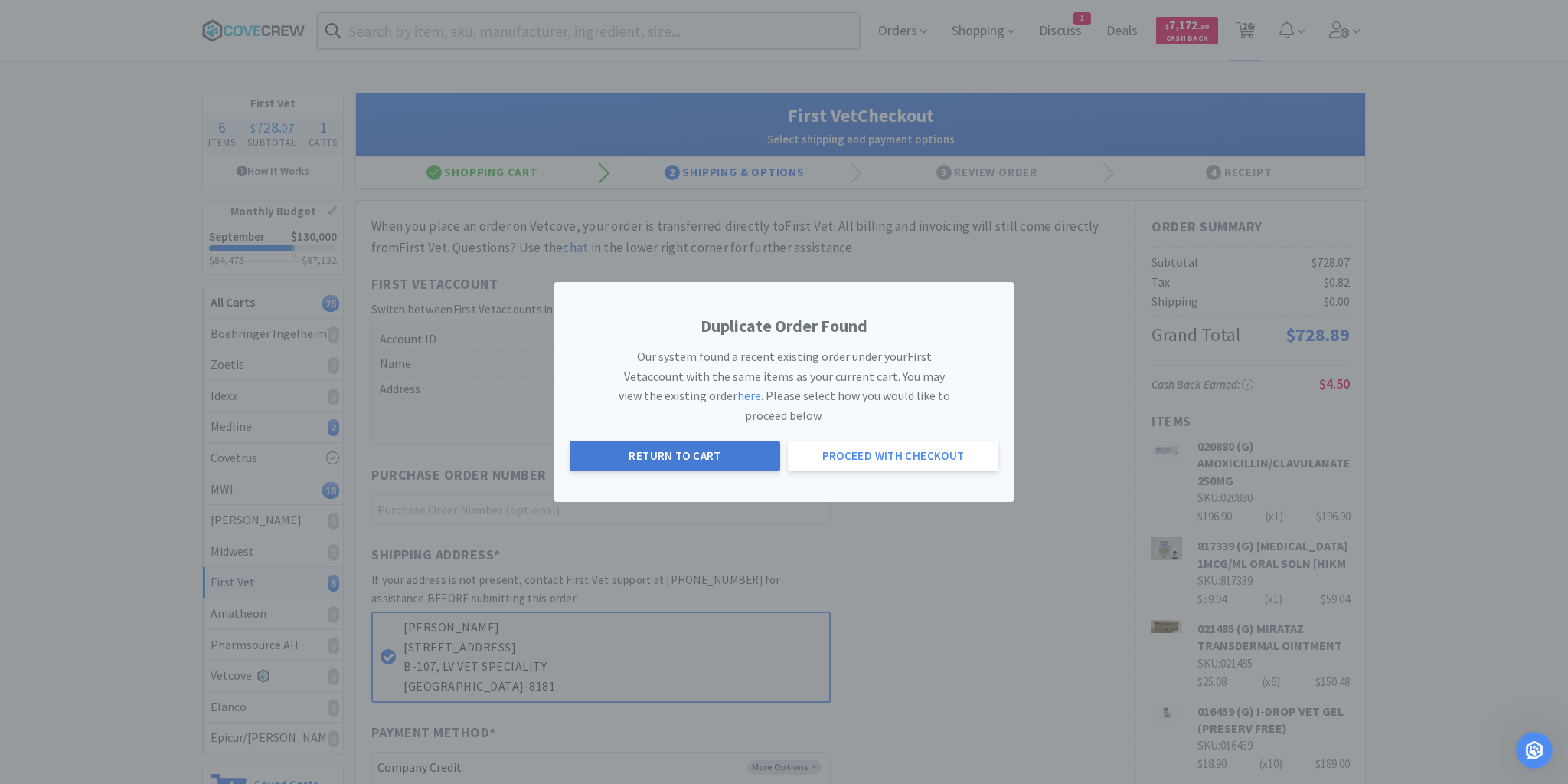
select select "1"
select select "10"
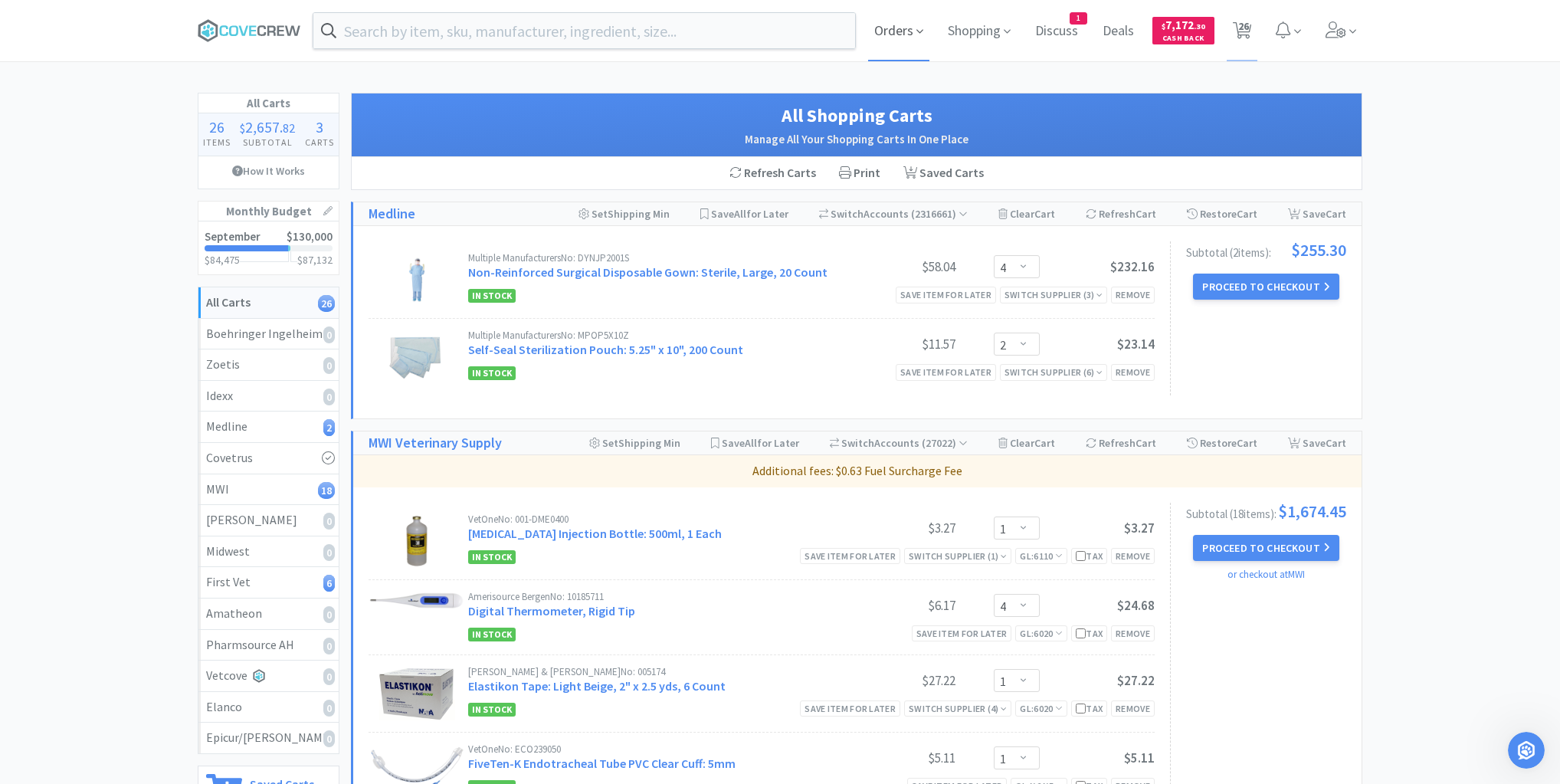
click at [898, 29] on span "Orders" at bounding box center [899, 30] width 62 height 62
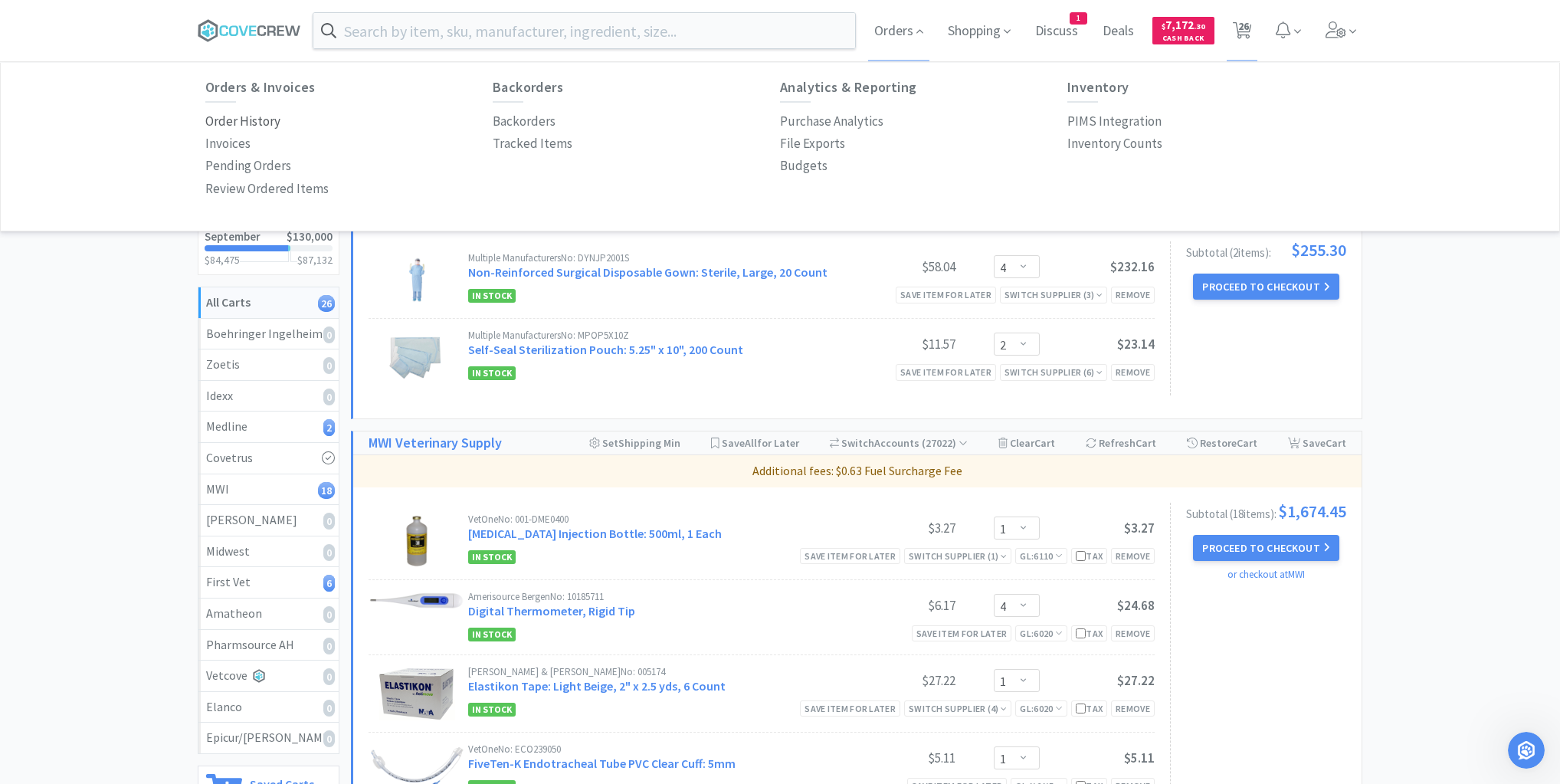
click at [239, 119] on p "Order History" at bounding box center [242, 121] width 75 height 21
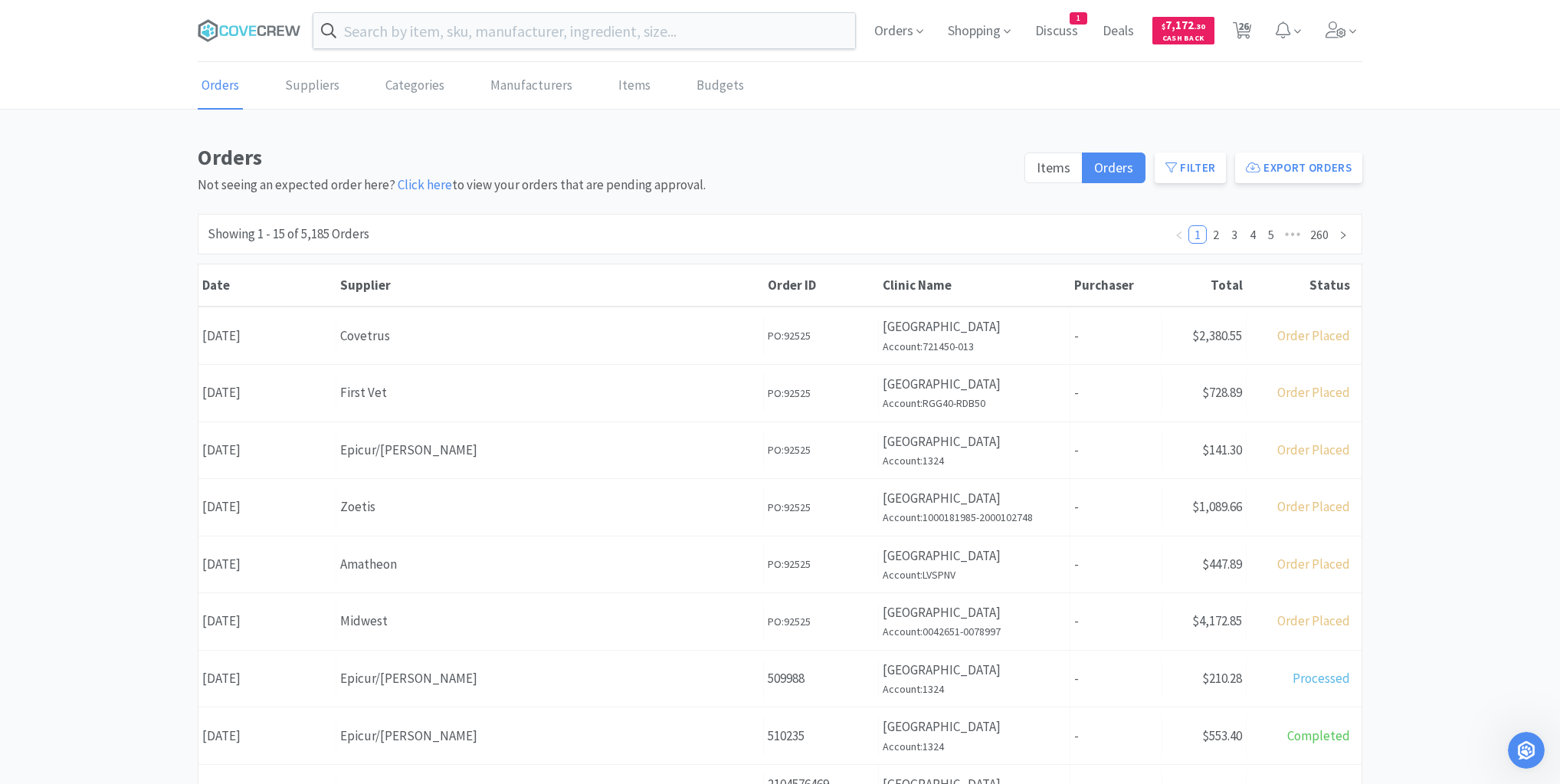
click at [432, 385] on div "First Vet" at bounding box center [549, 393] width 420 height 21
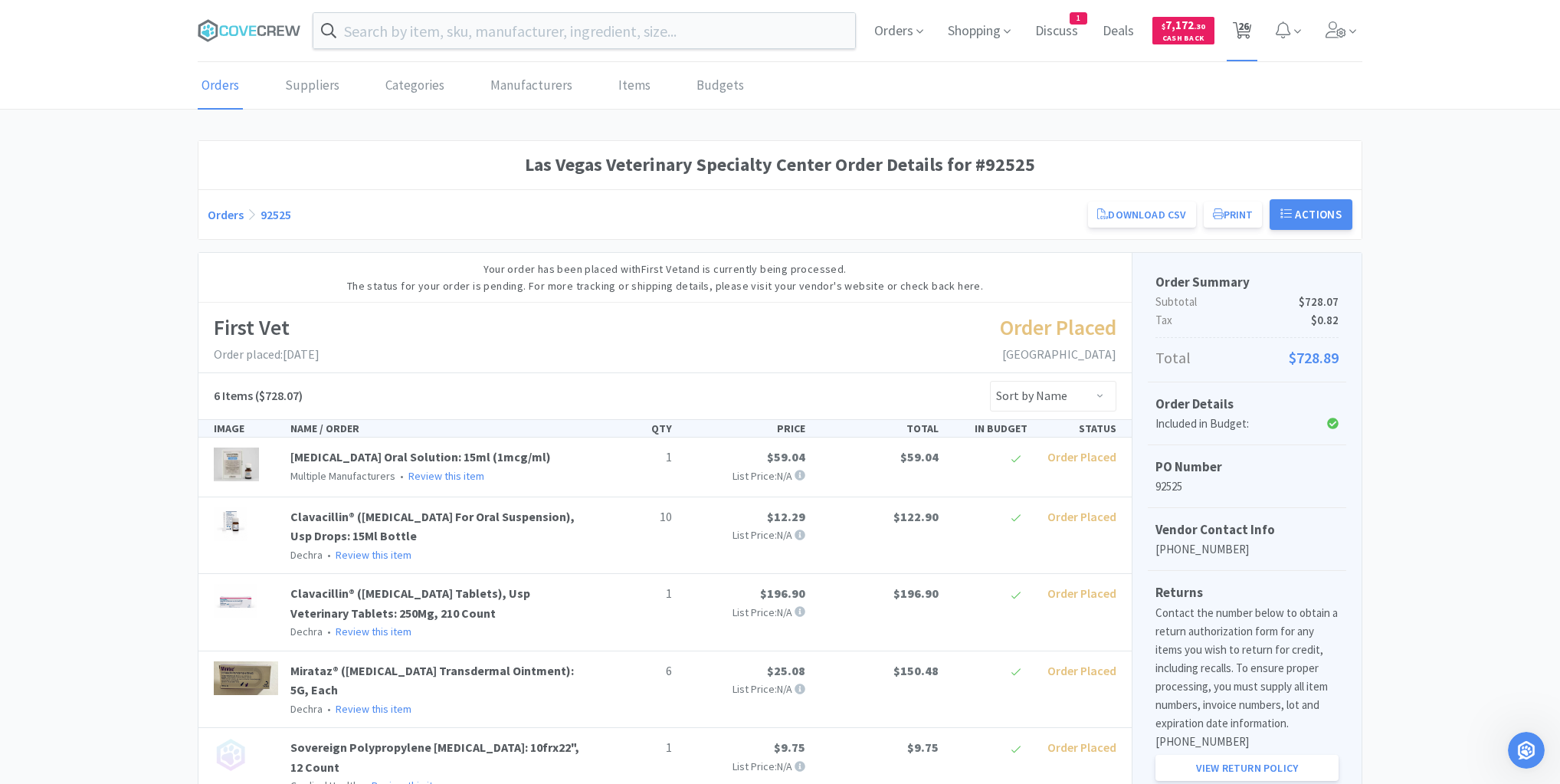
click at [1246, 28] on span "26" at bounding box center [1243, 26] width 10 height 62
select select "4"
select select "2"
select select "1"
select select "4"
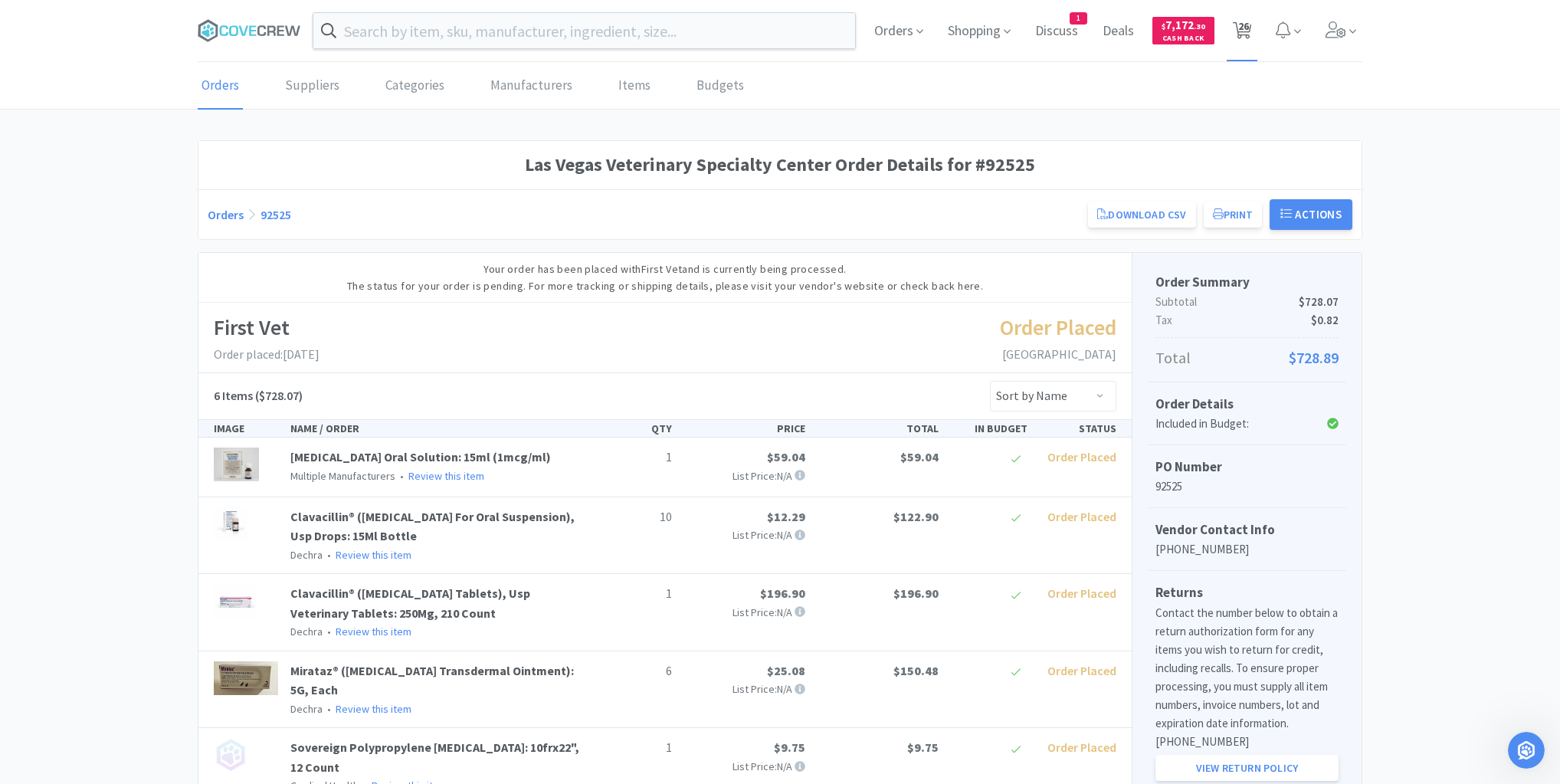
select select "1"
select select "3"
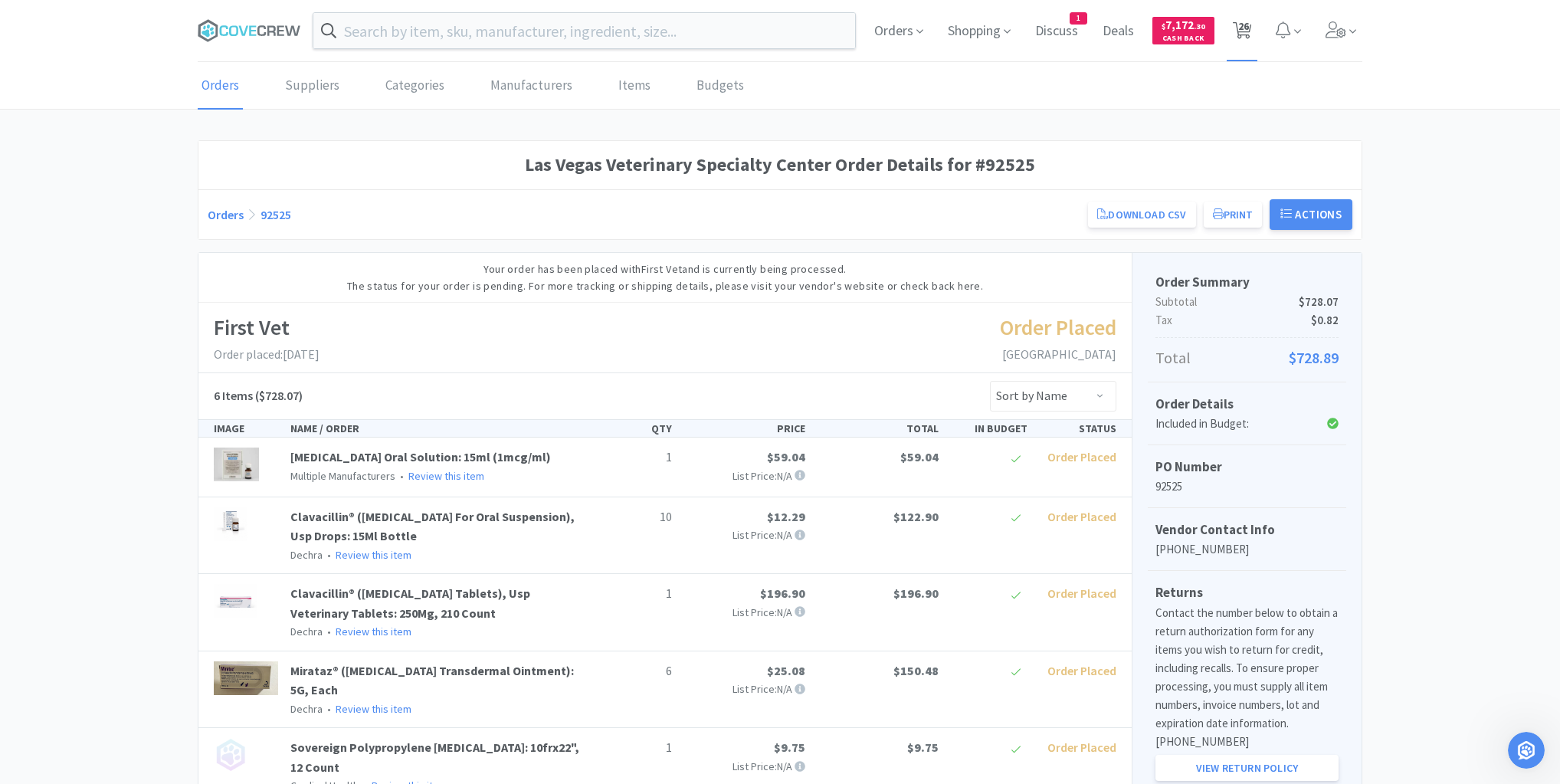
select select "4"
select select "2"
select select "1"
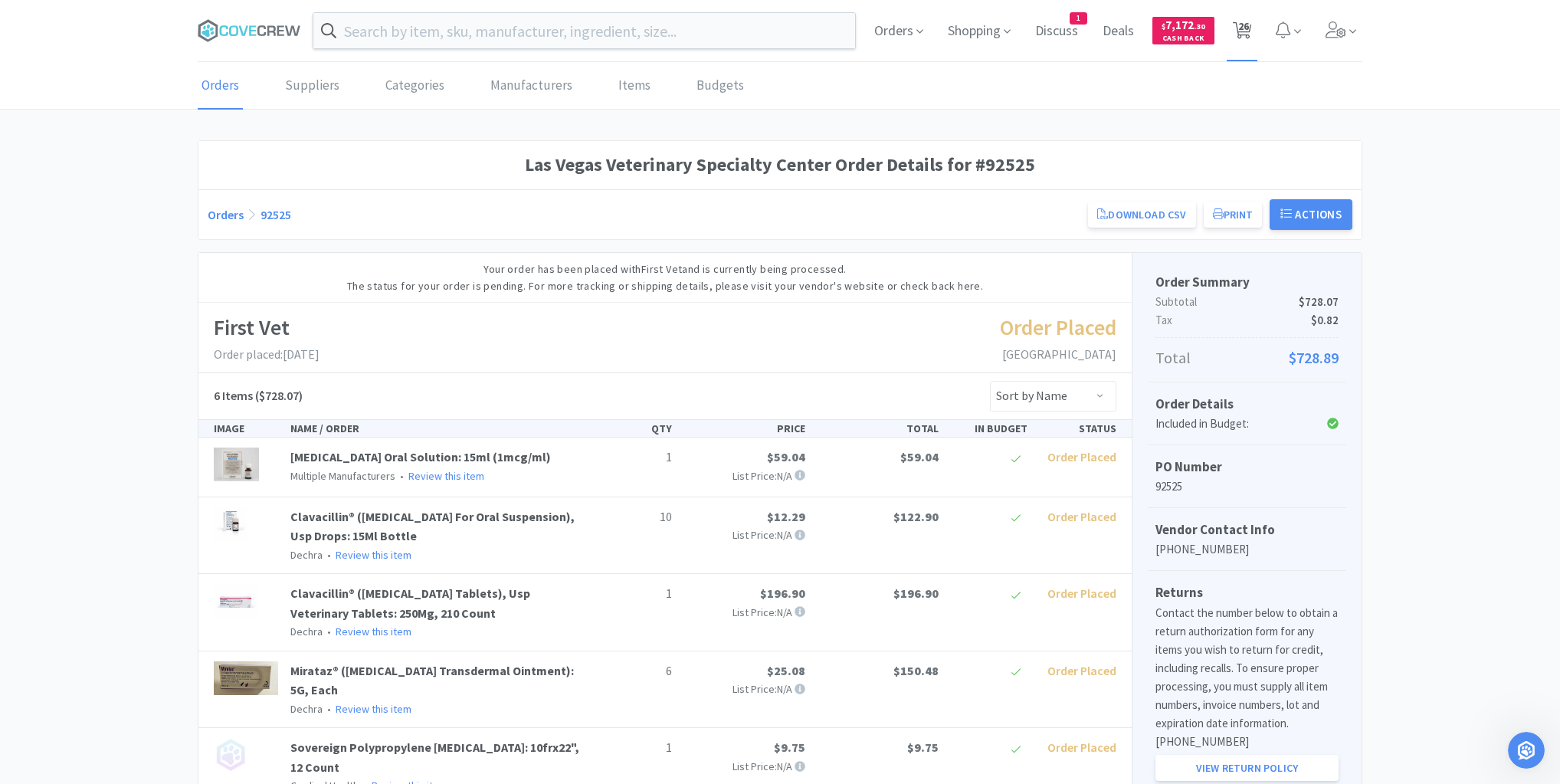
select select "10"
select select "4"
select select "100"
select select "5"
select select "3"
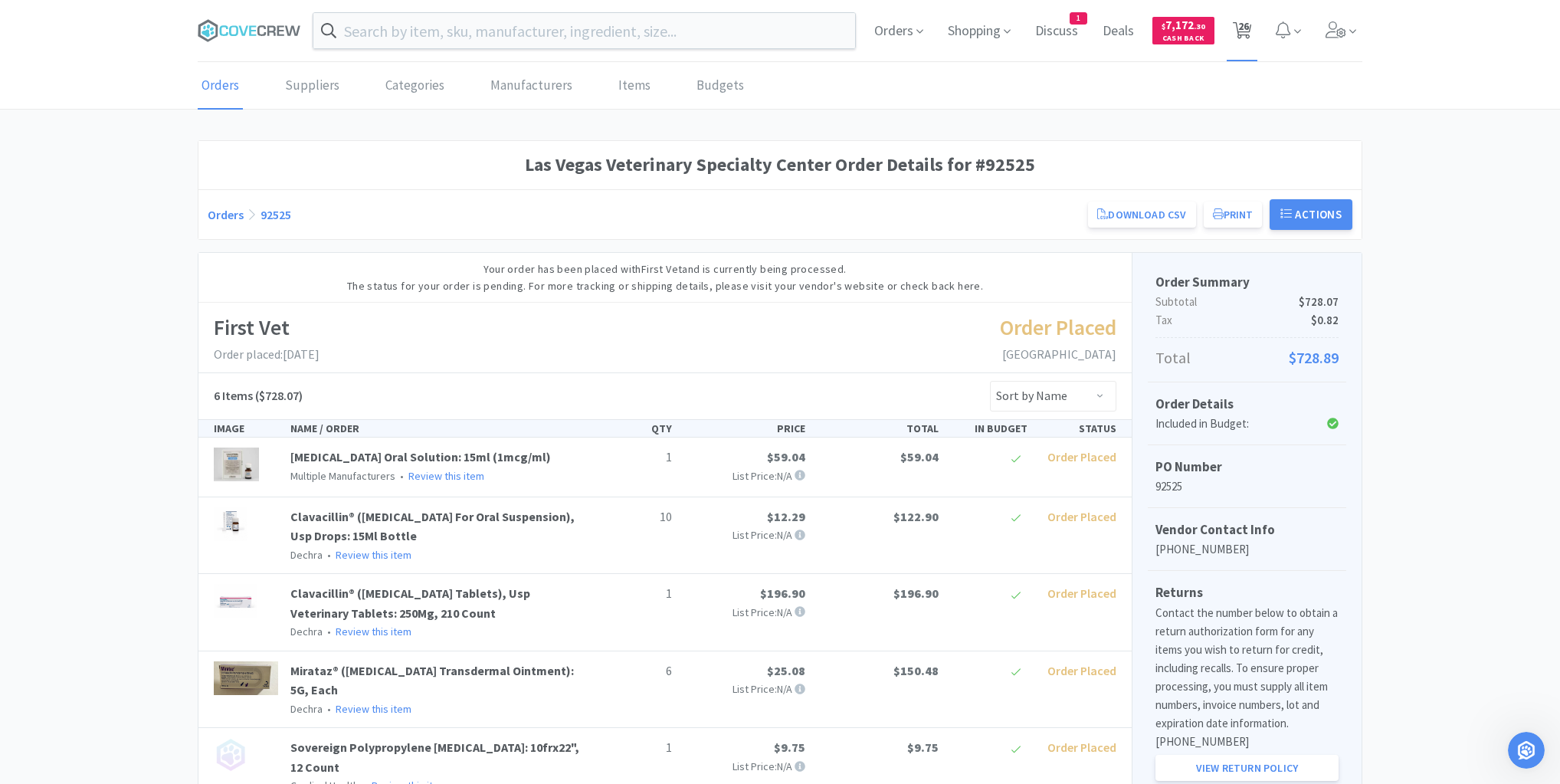
select select "20"
select select "1"
select select "10"
select select "1"
select select "6"
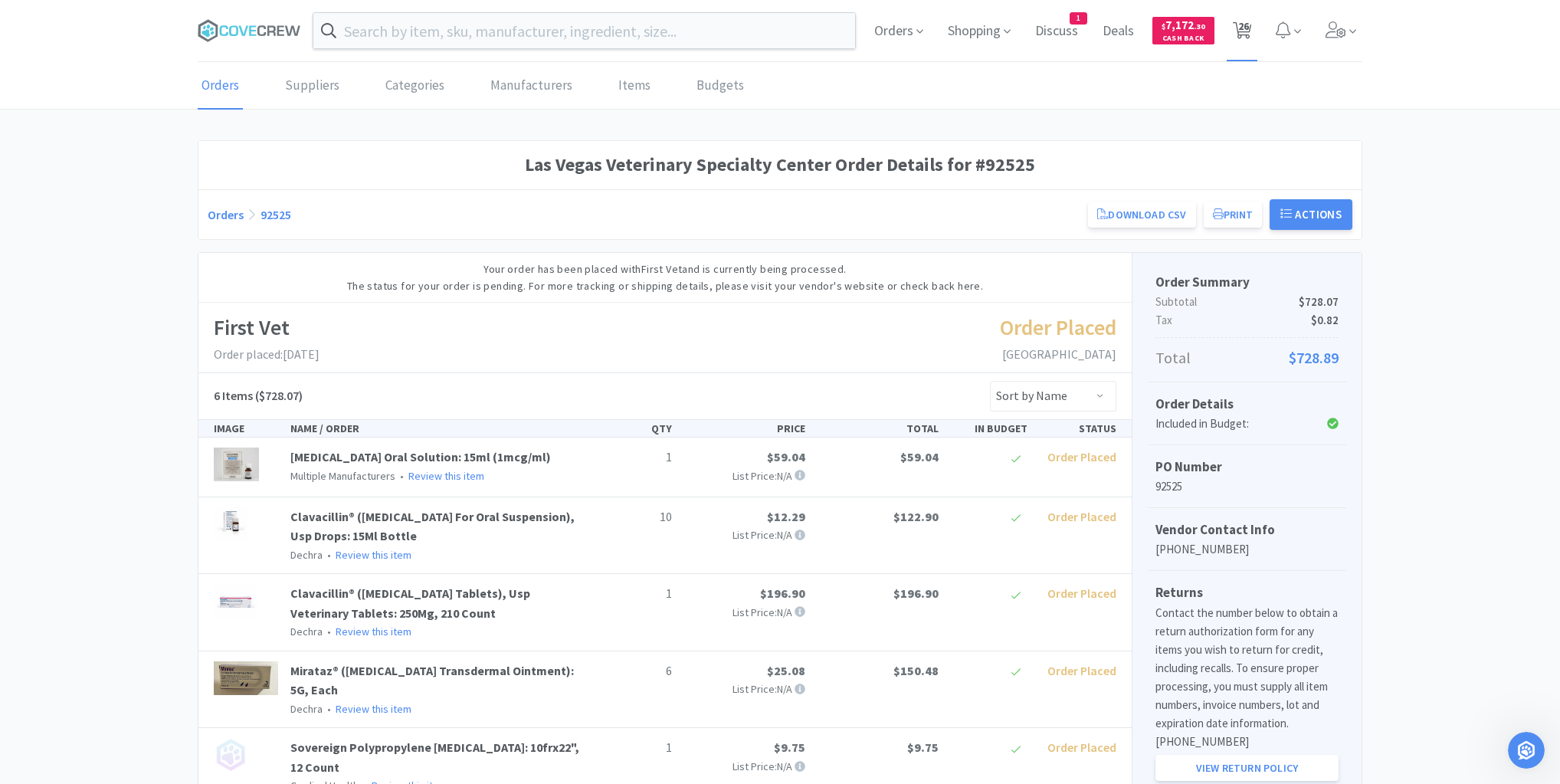
select select "1"
select select "10"
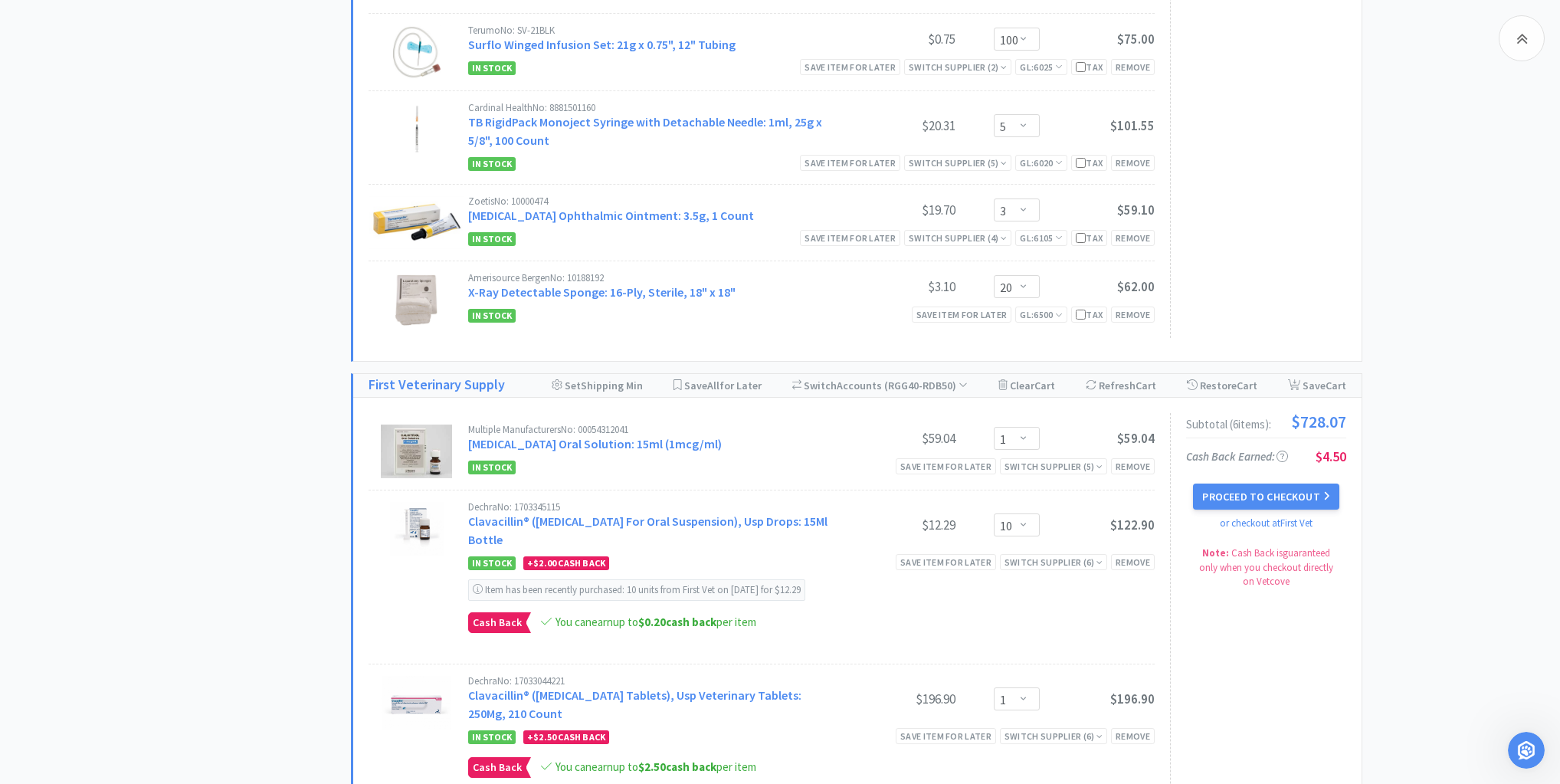
scroll to position [1839, 0]
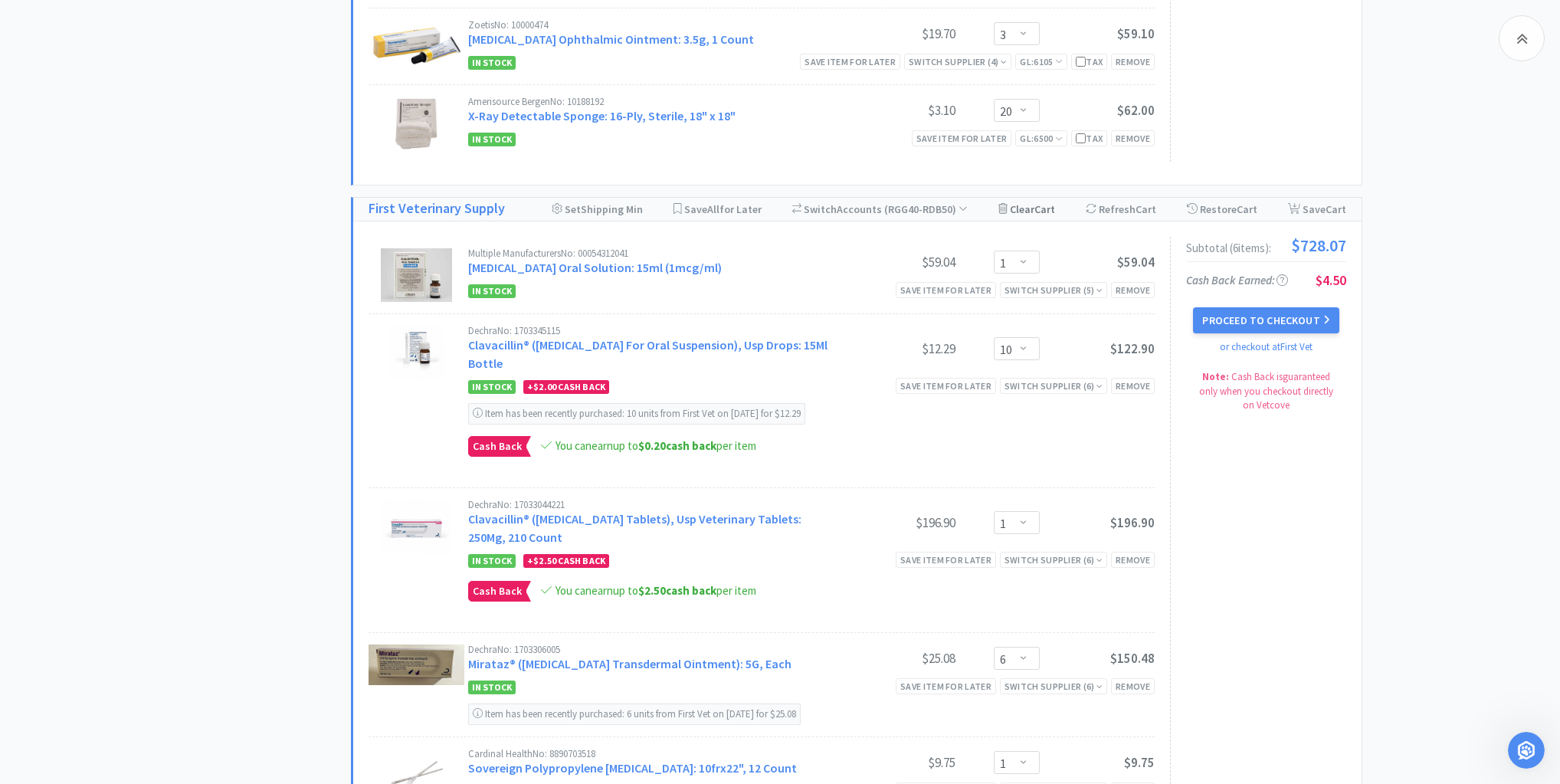
click at [1047, 203] on span "Cart" at bounding box center [1045, 209] width 21 height 14
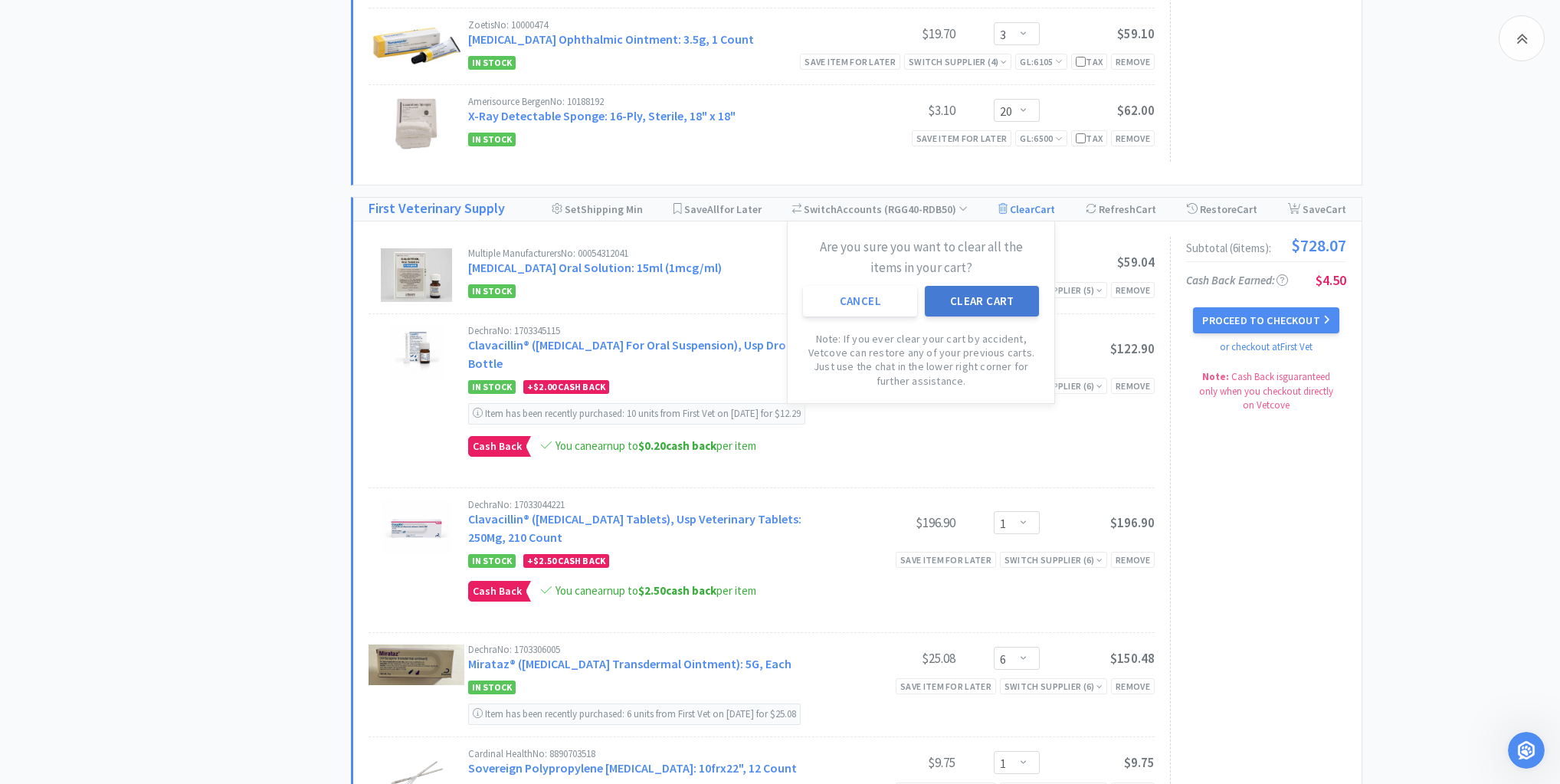
click at [993, 294] on button "Clear Cart" at bounding box center [981, 301] width 115 height 30
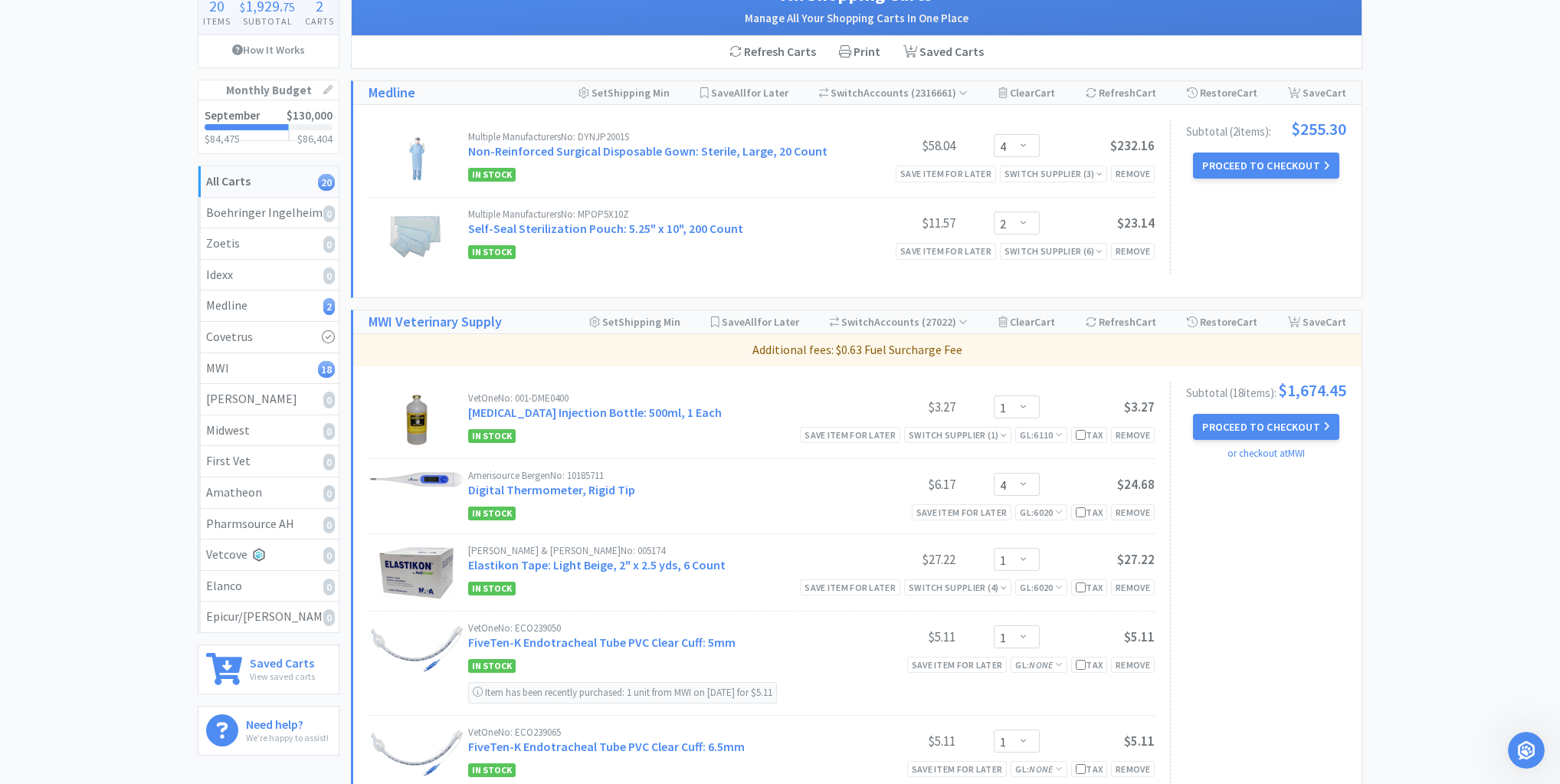
scroll to position [0, 0]
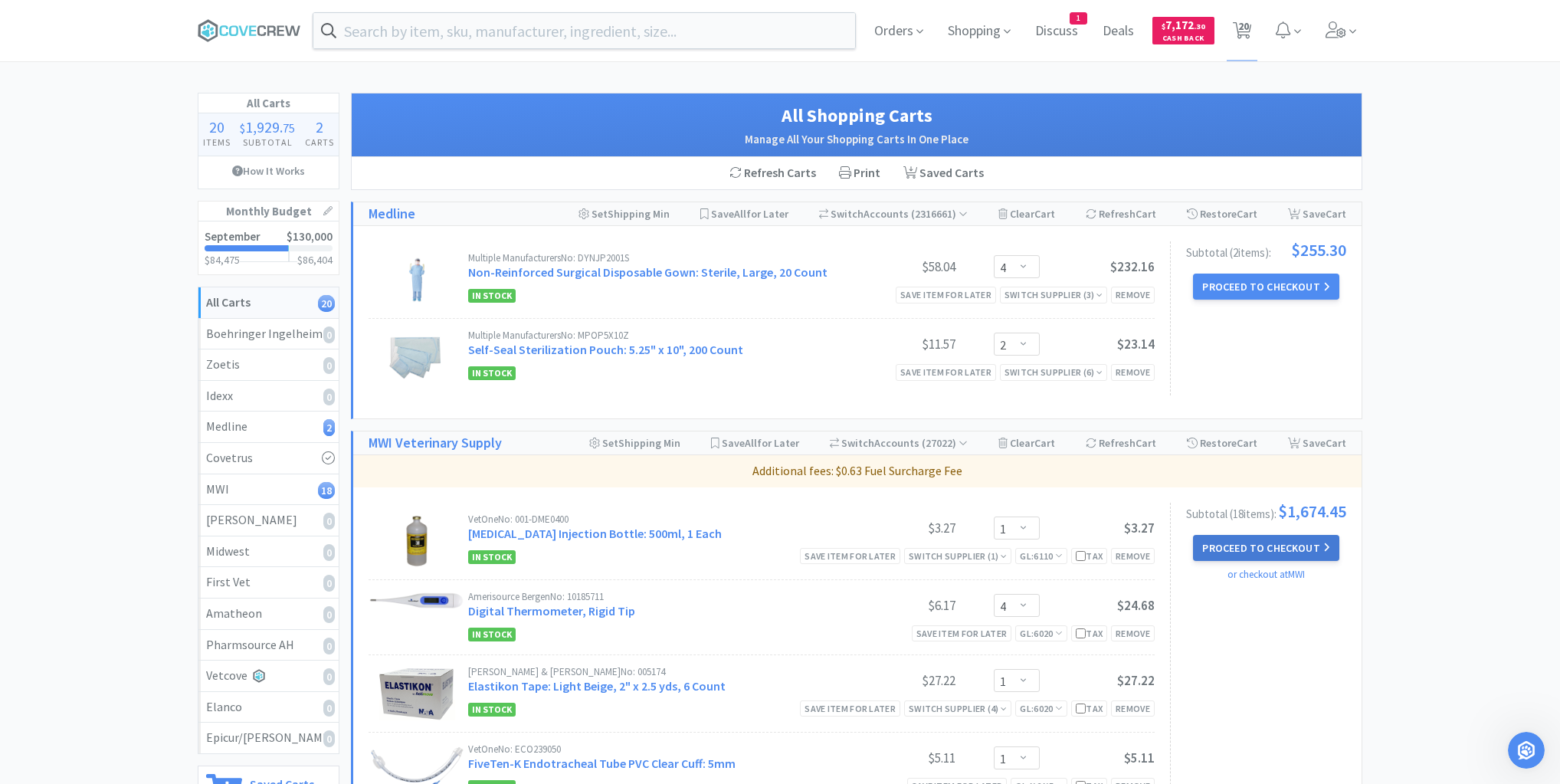
click at [1279, 553] on button "Proceed to Checkout" at bounding box center [1266, 548] width 146 height 27
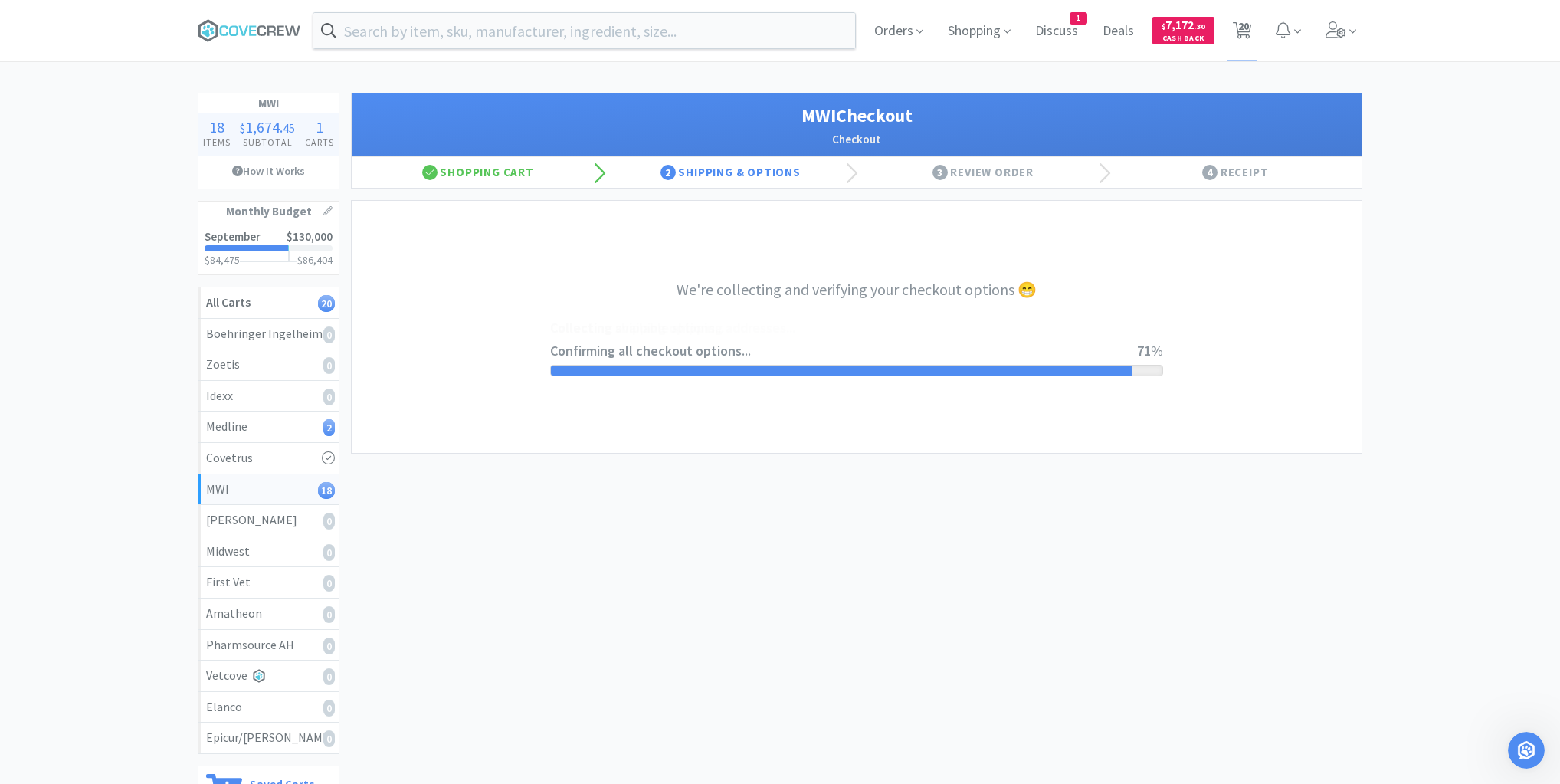
select select "STD_"
select select "FWS"
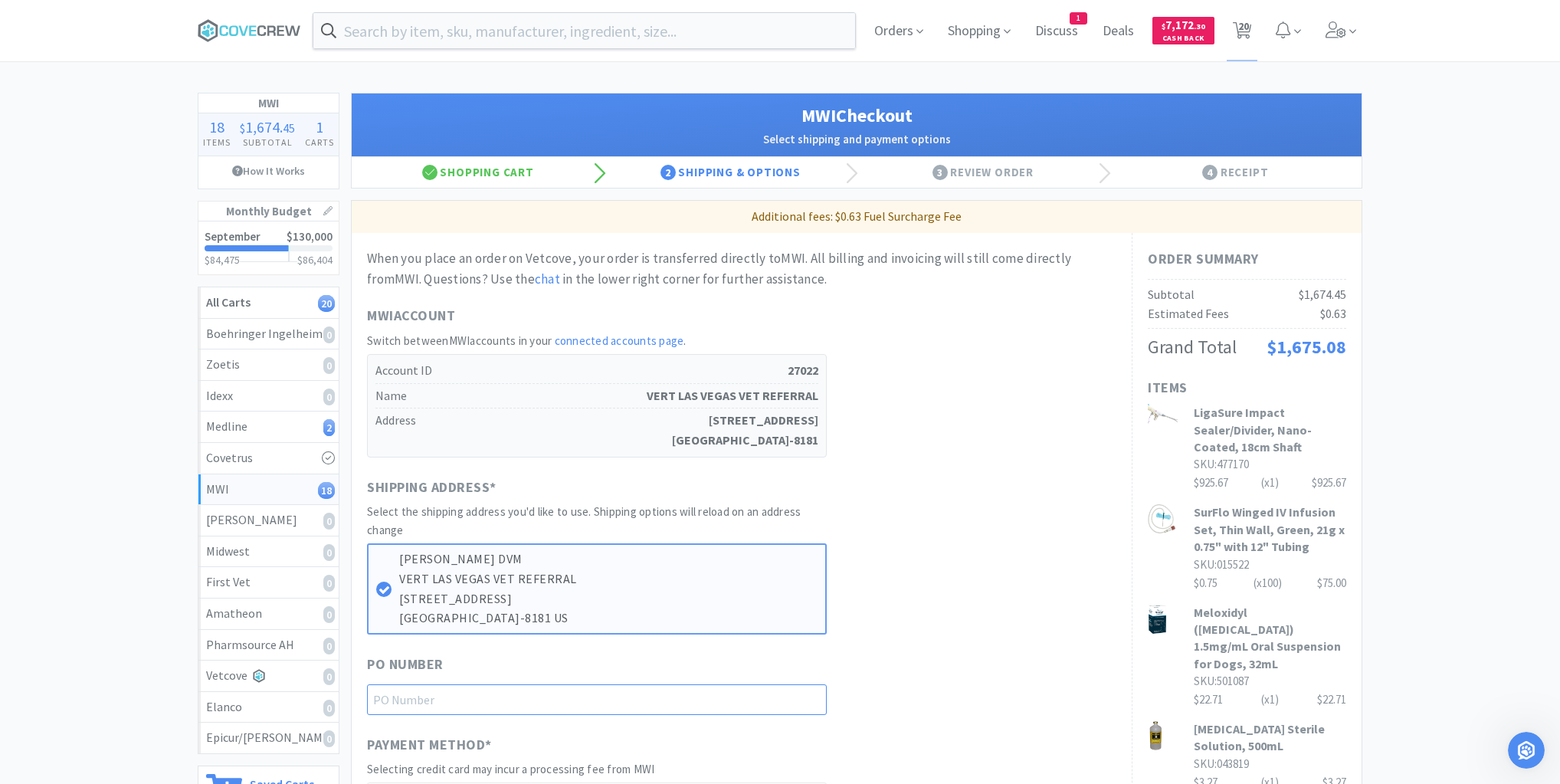
click at [765, 692] on input "text" at bounding box center [597, 699] width 459 height 30
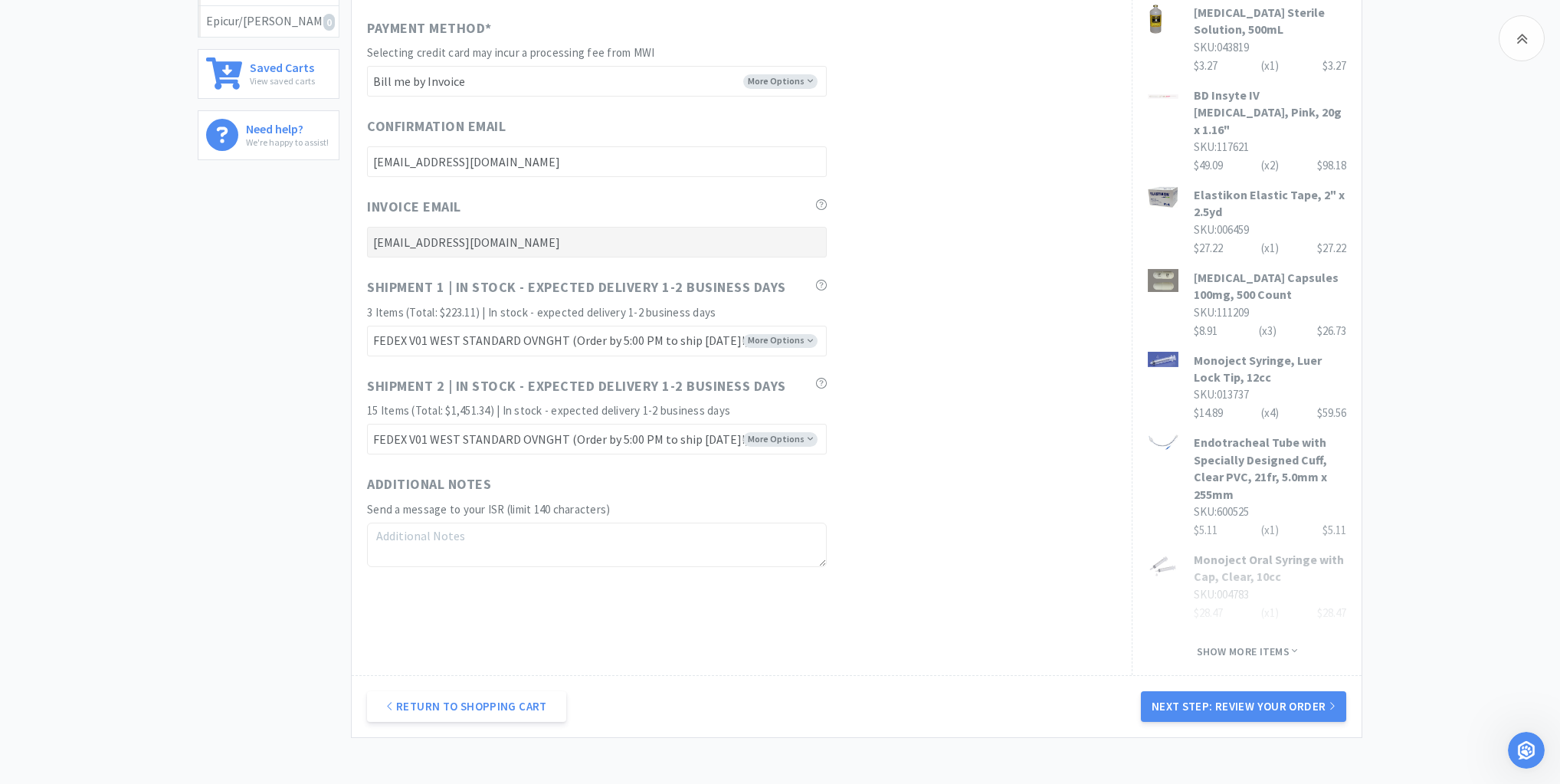
scroll to position [792, 0]
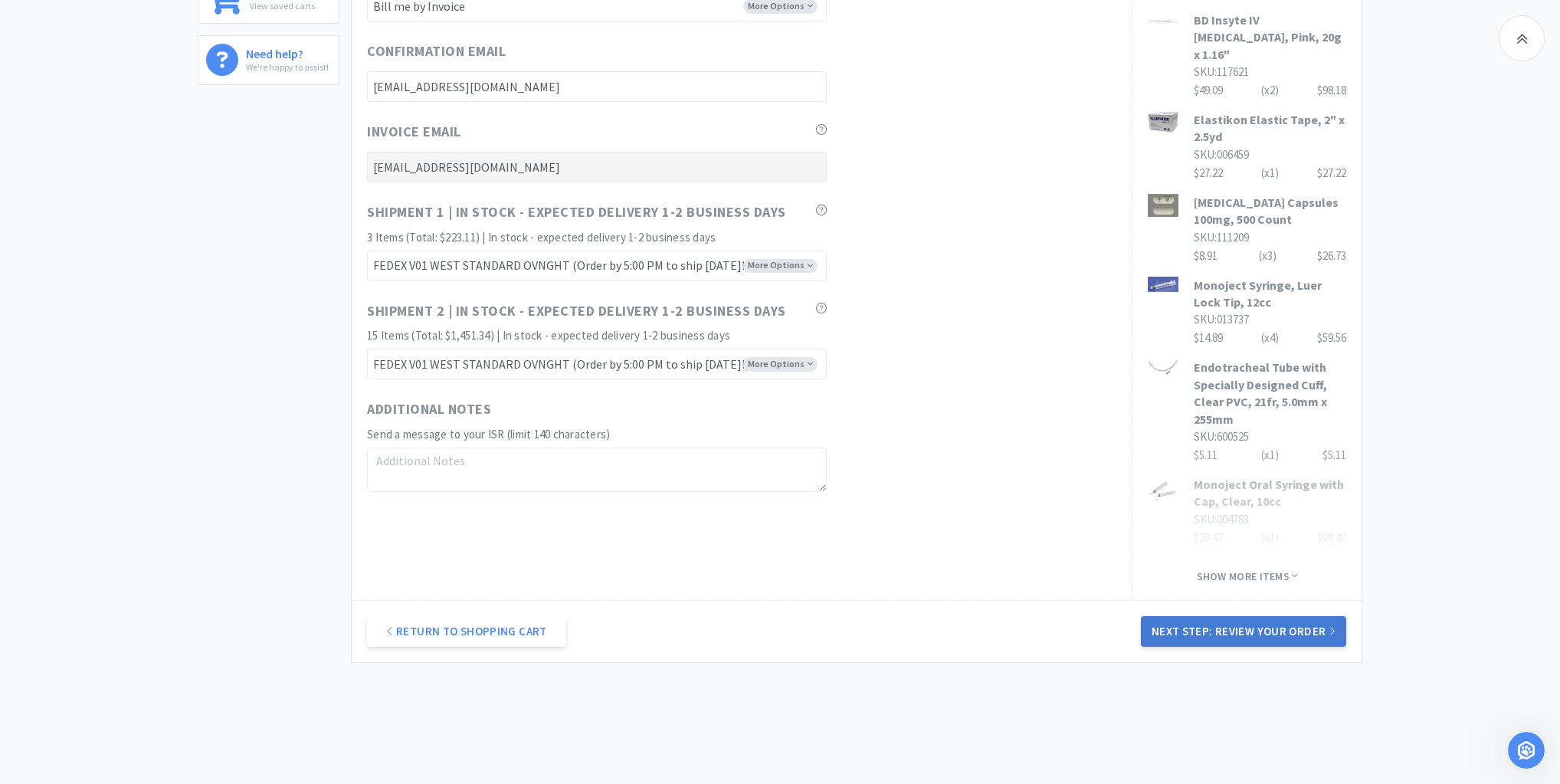
type input "92525"
click at [1264, 615] on button "Next Step: Review Your Order" at bounding box center [1244, 631] width 206 height 30
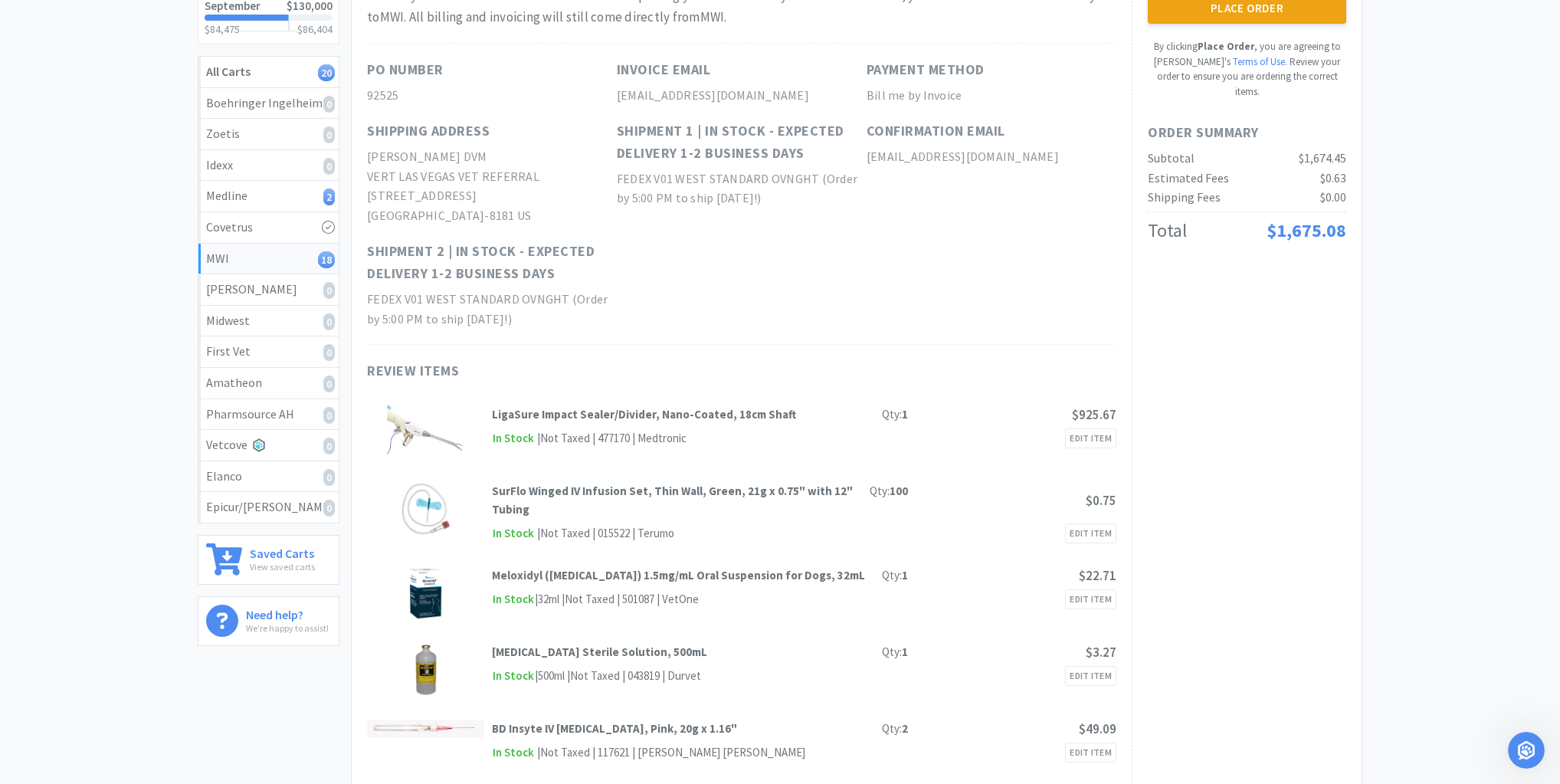
scroll to position [0, 0]
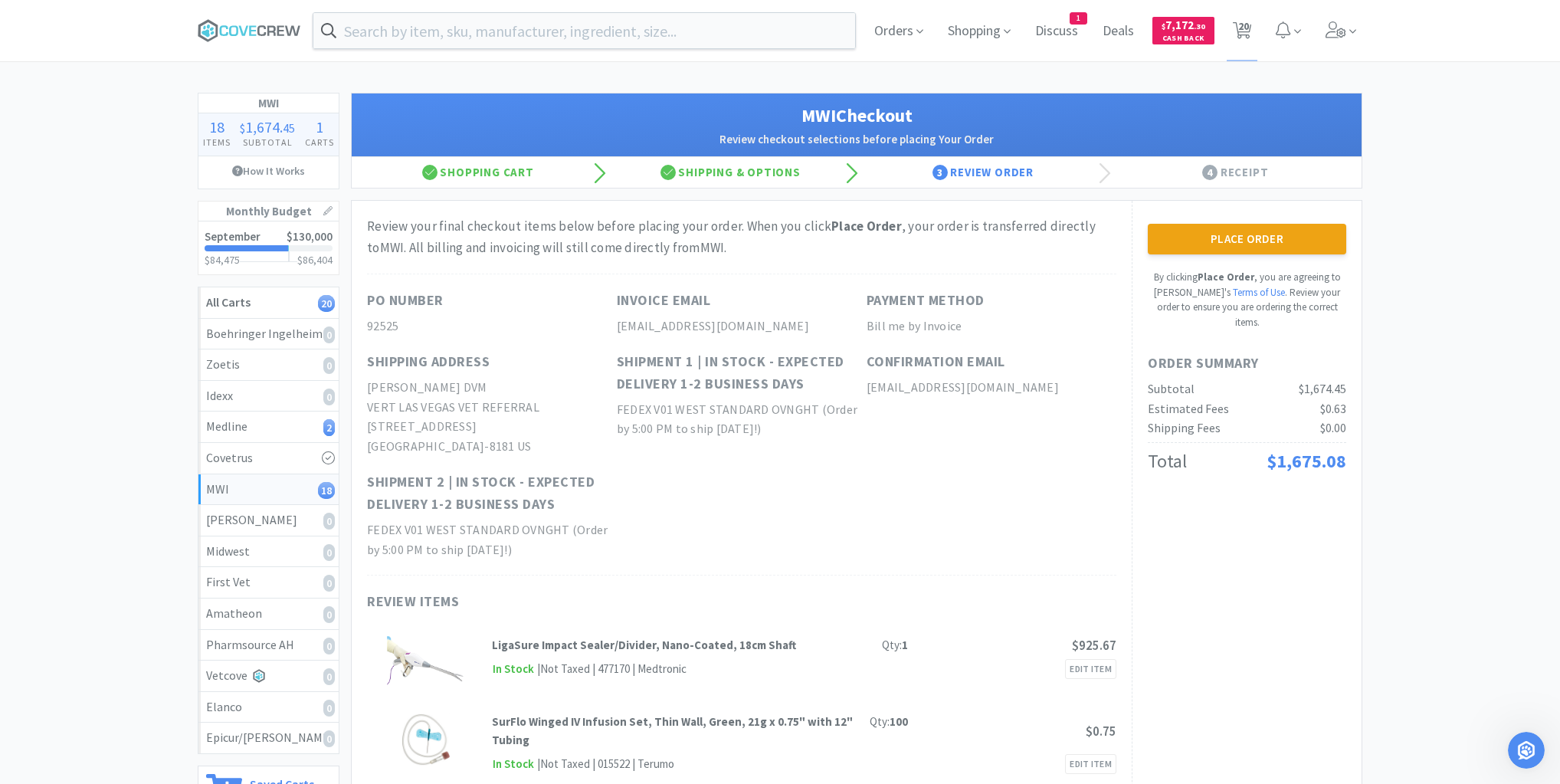
click at [1228, 232] on button "Place Order" at bounding box center [1247, 239] width 199 height 30
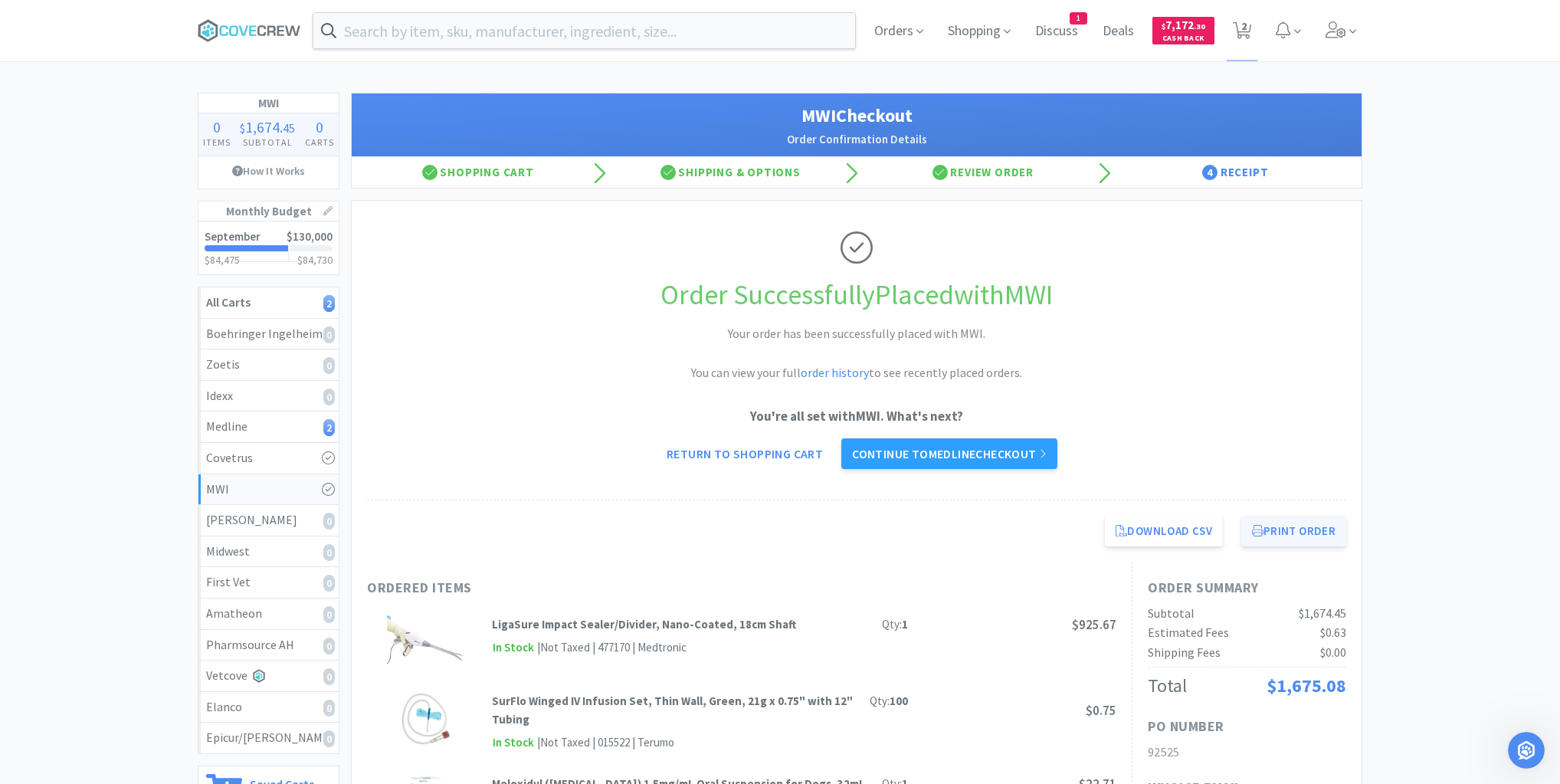
click at [1306, 528] on button "Print Order" at bounding box center [1294, 530] width 105 height 30
click at [298, 419] on div "Medline 2" at bounding box center [269, 426] width 125 height 20
select select "4"
select select "2"
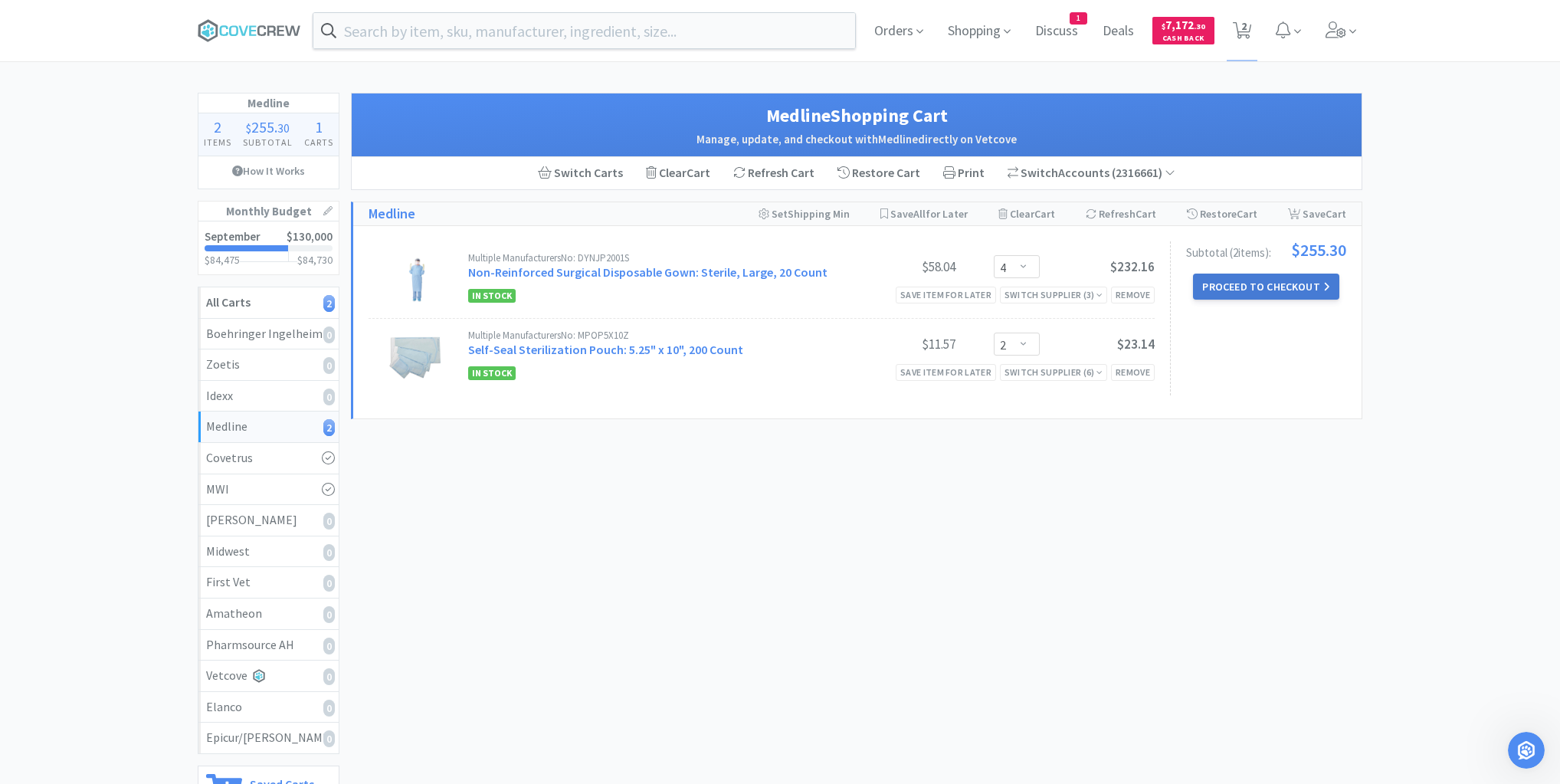
click at [1268, 284] on button "Proceed to Checkout" at bounding box center [1266, 287] width 146 height 27
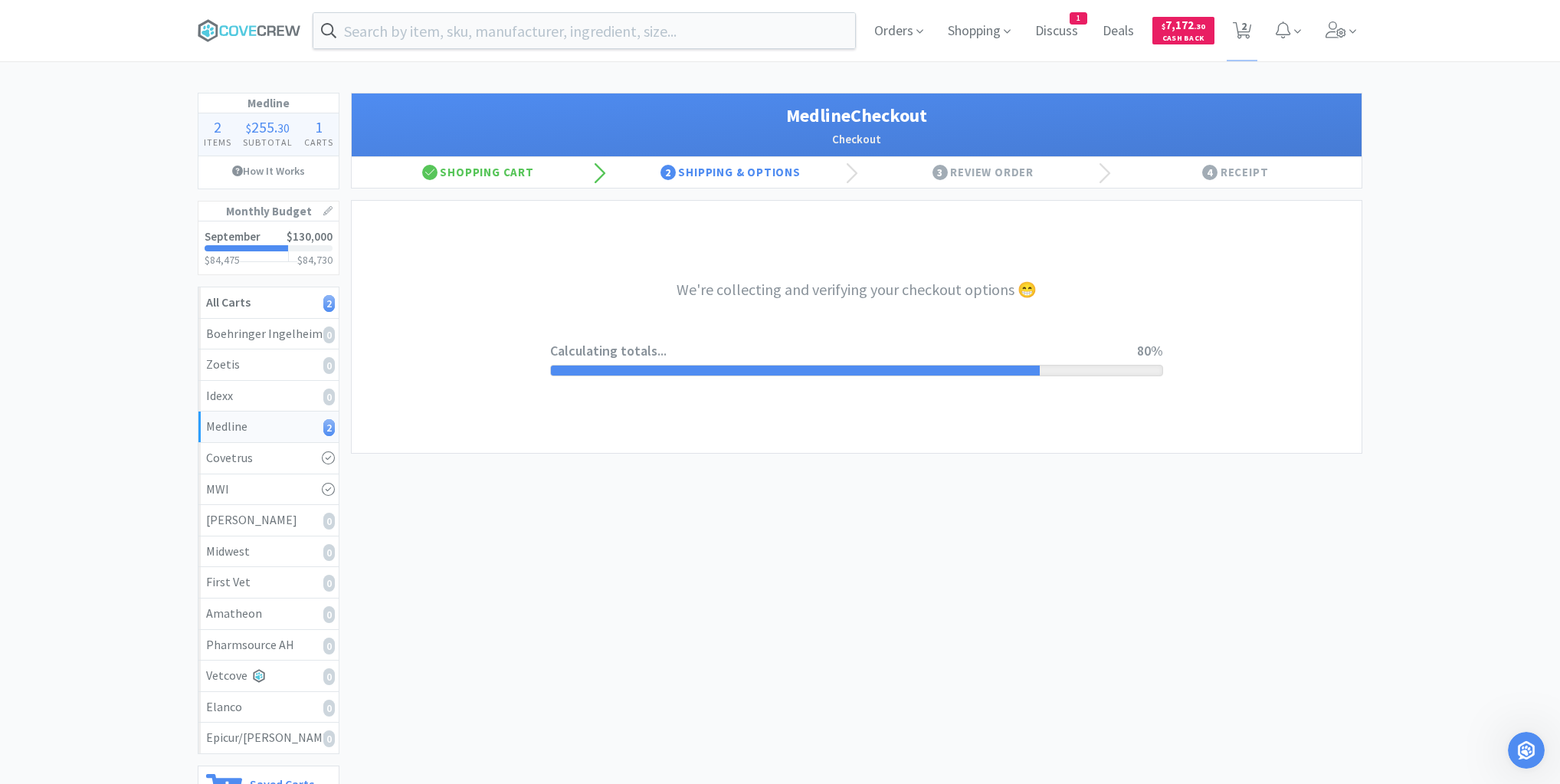
select select "invoiceRequest"
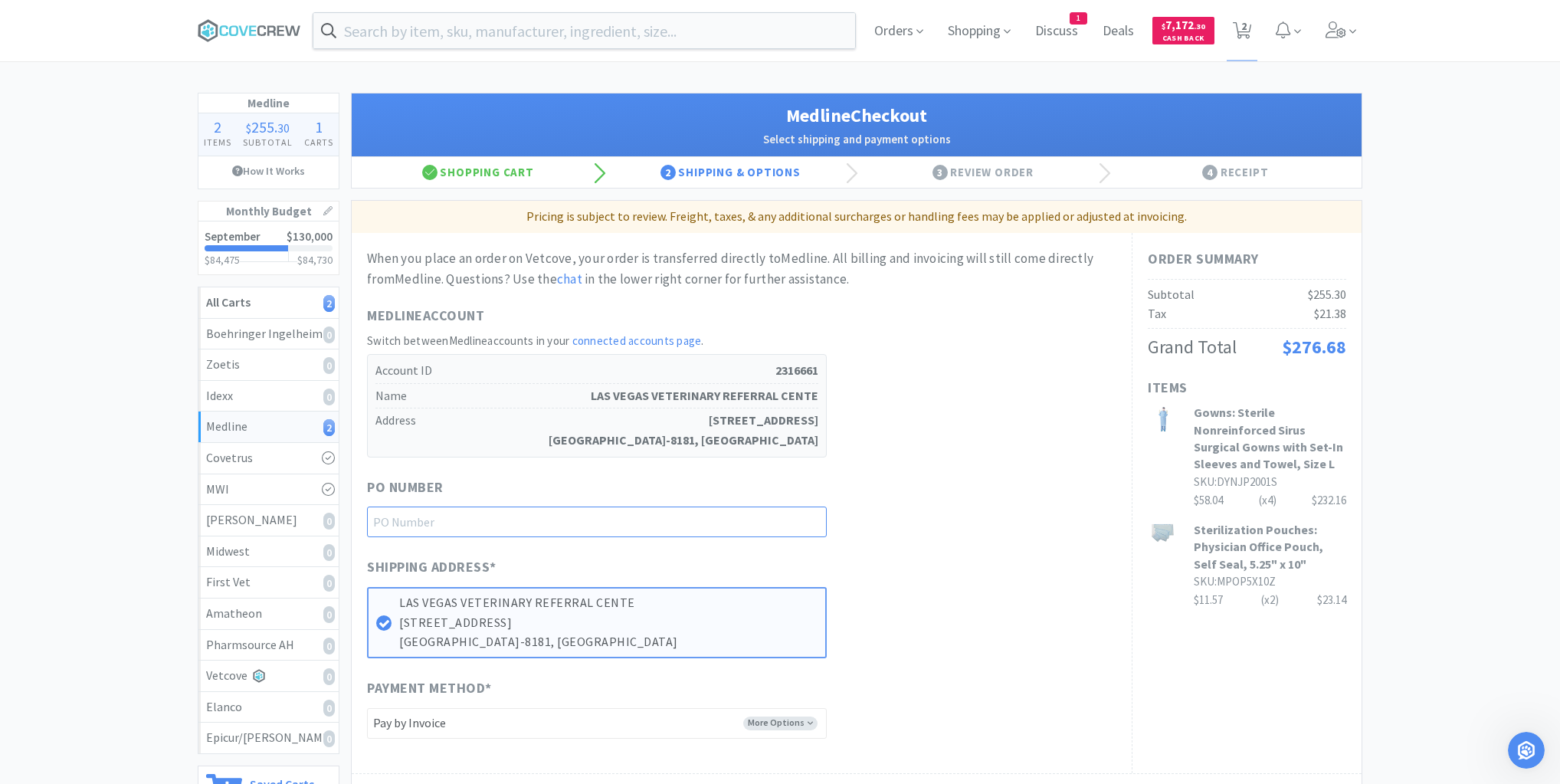
drag, startPoint x: 741, startPoint y: 520, endPoint x: 744, endPoint y: 534, distance: 14.3
click at [743, 524] on input "text" at bounding box center [597, 522] width 459 height 30
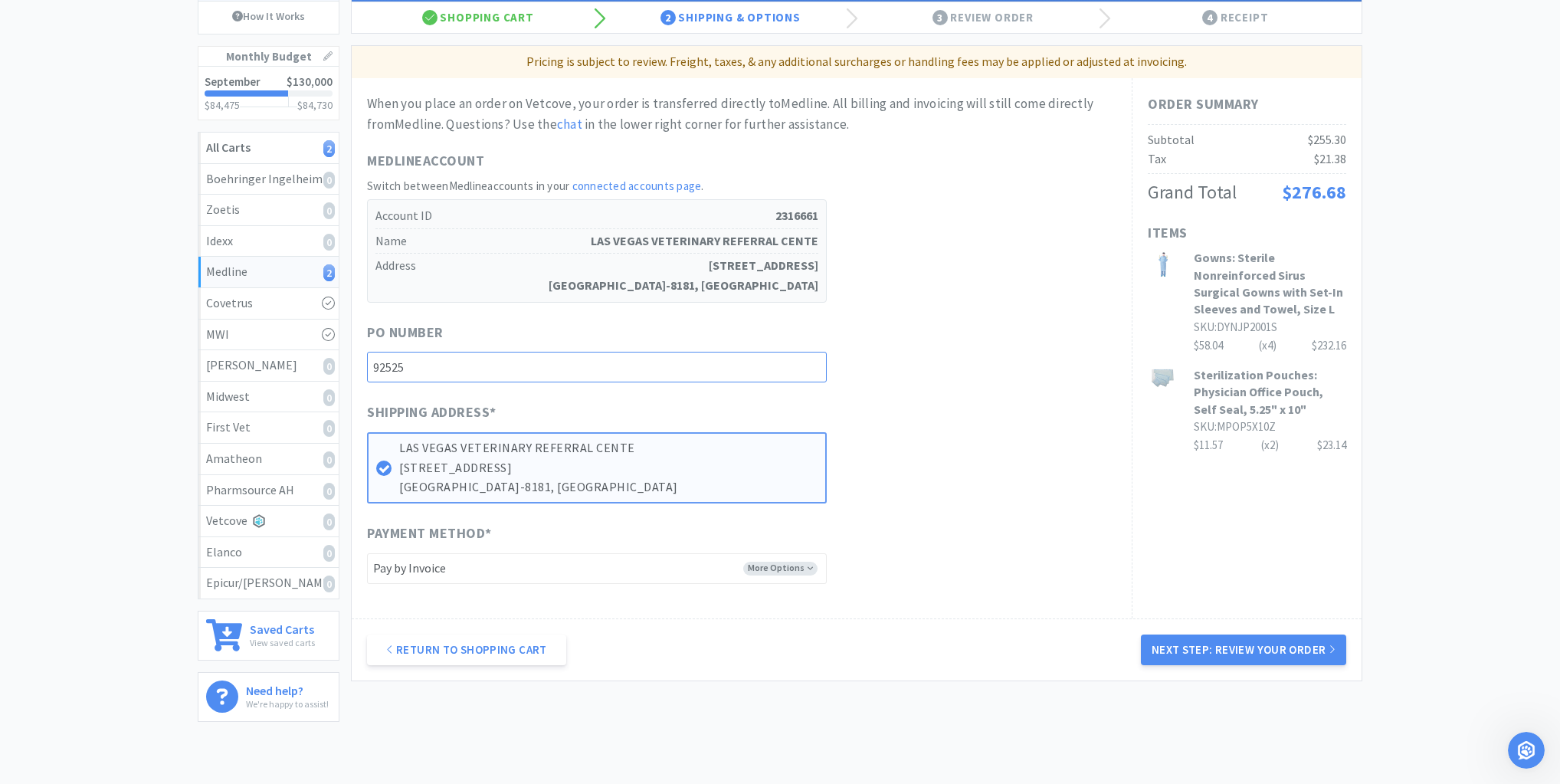
scroll to position [231, 0]
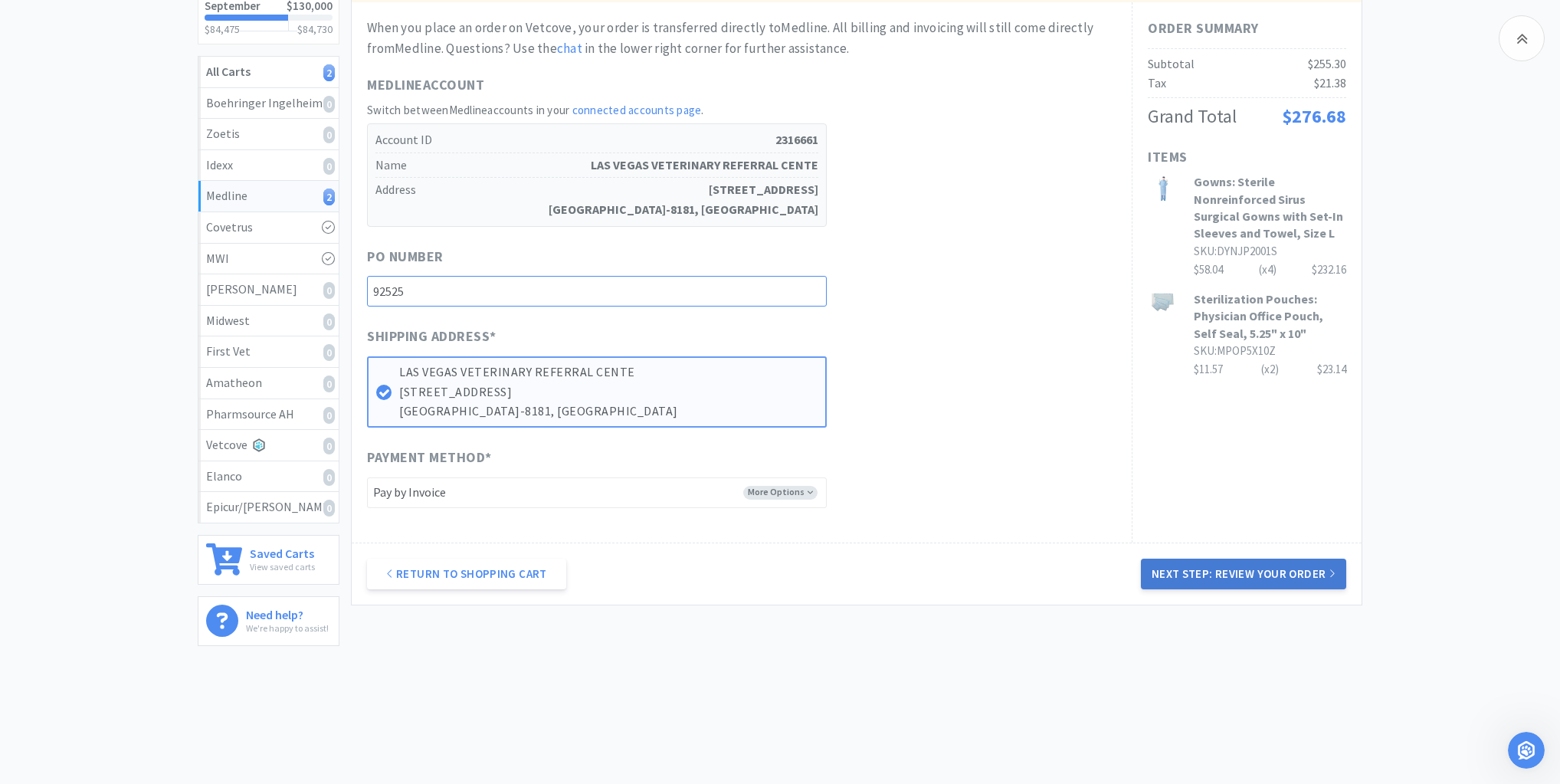
type input "92525"
click at [1234, 570] on button "Next Step: Review Your Order" at bounding box center [1244, 574] width 206 height 30
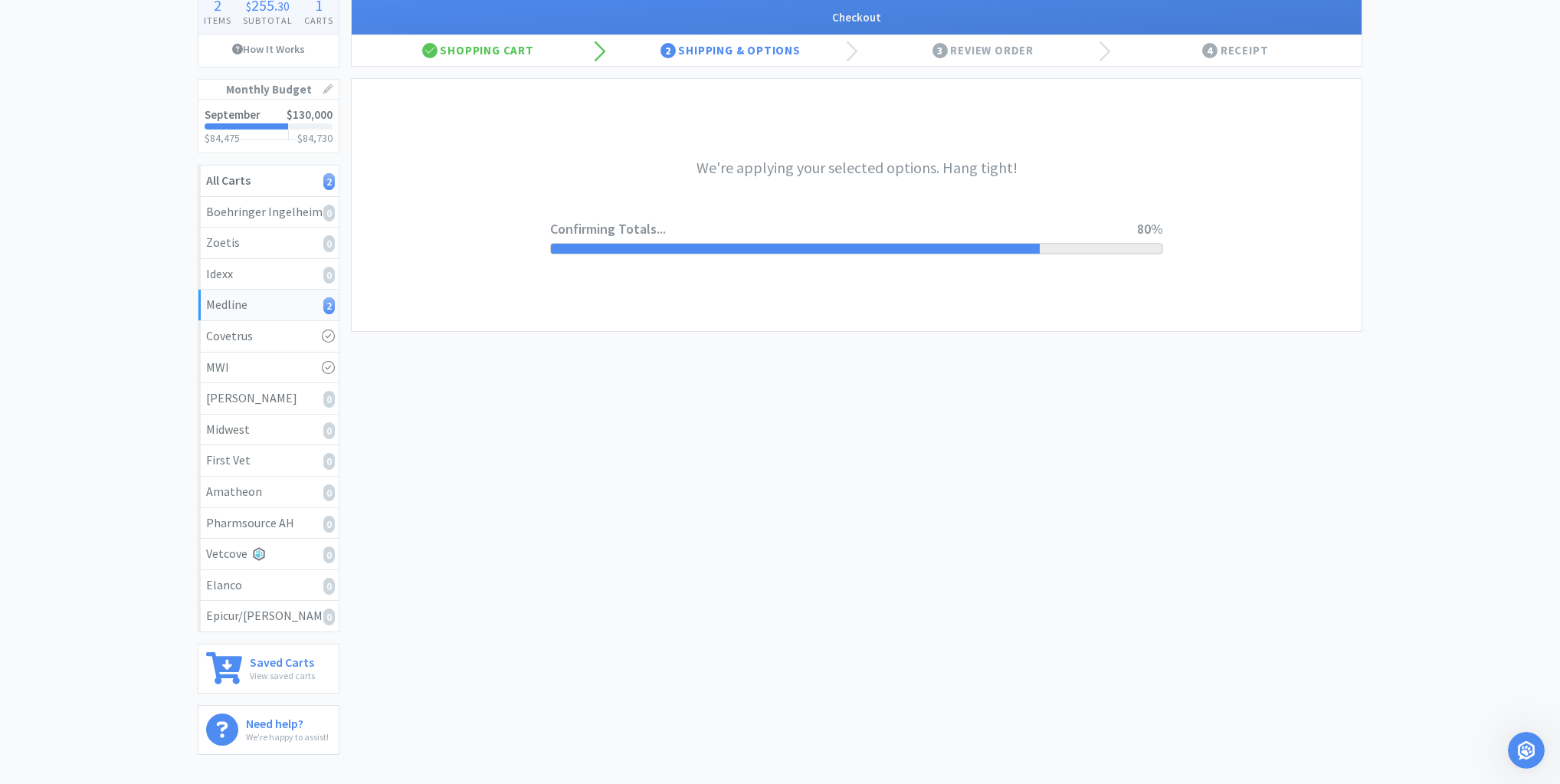
scroll to position [0, 0]
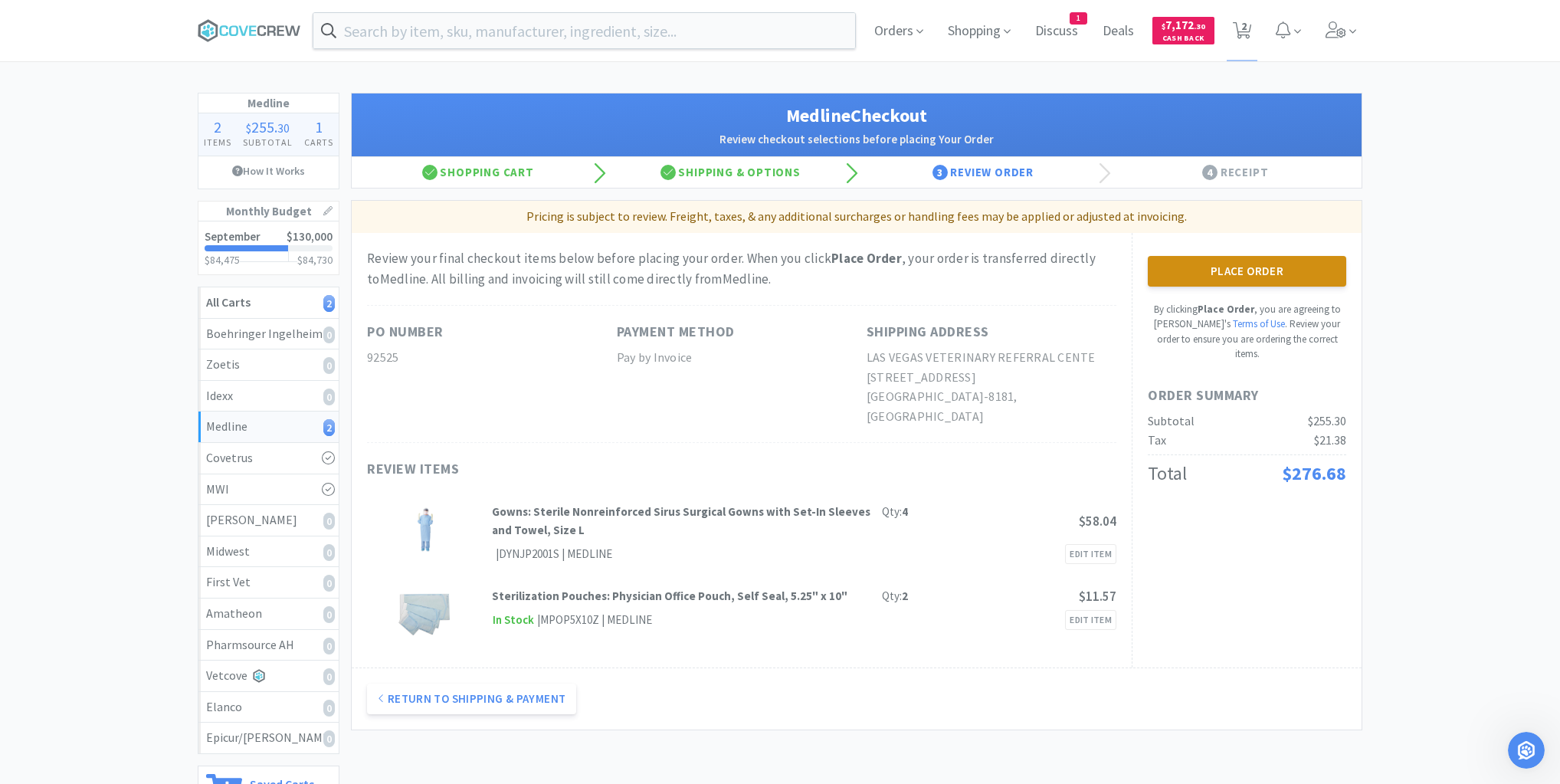
click at [1303, 264] on button "Place Order" at bounding box center [1247, 271] width 199 height 30
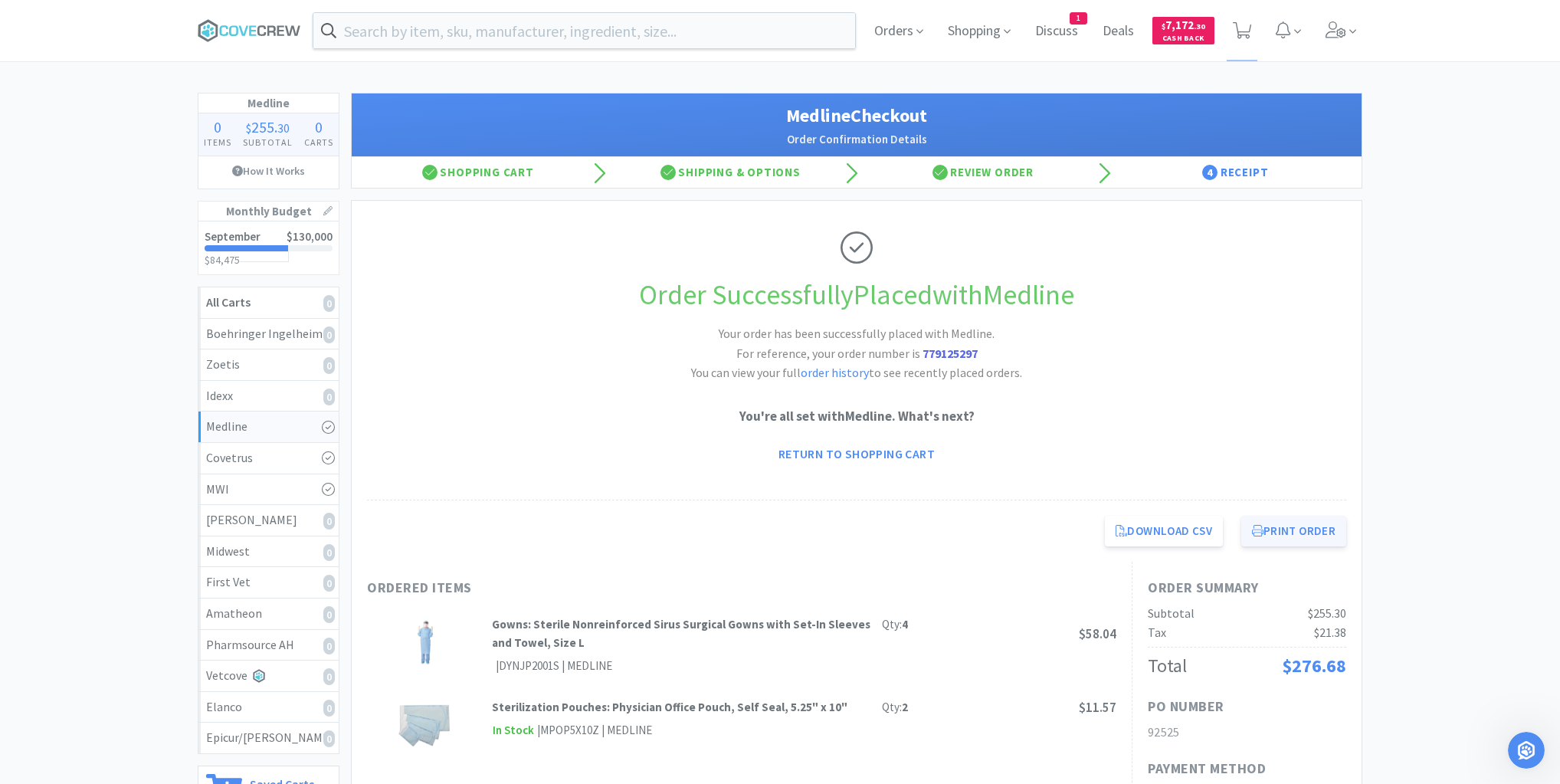
click at [1293, 531] on button "Print Order" at bounding box center [1294, 530] width 105 height 30
click at [237, 27] on icon at bounding box center [234, 30] width 9 height 10
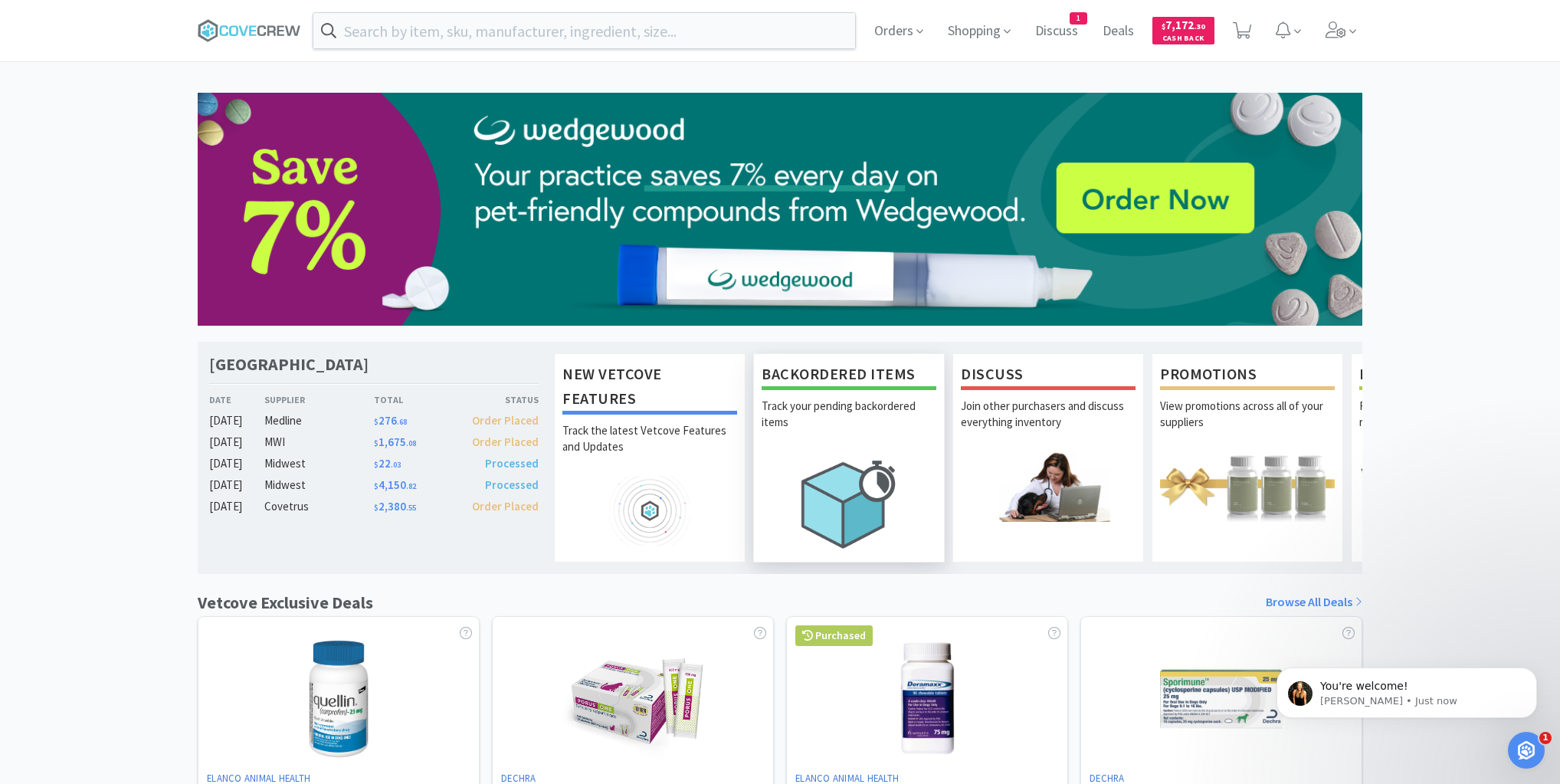
scroll to position [472, 0]
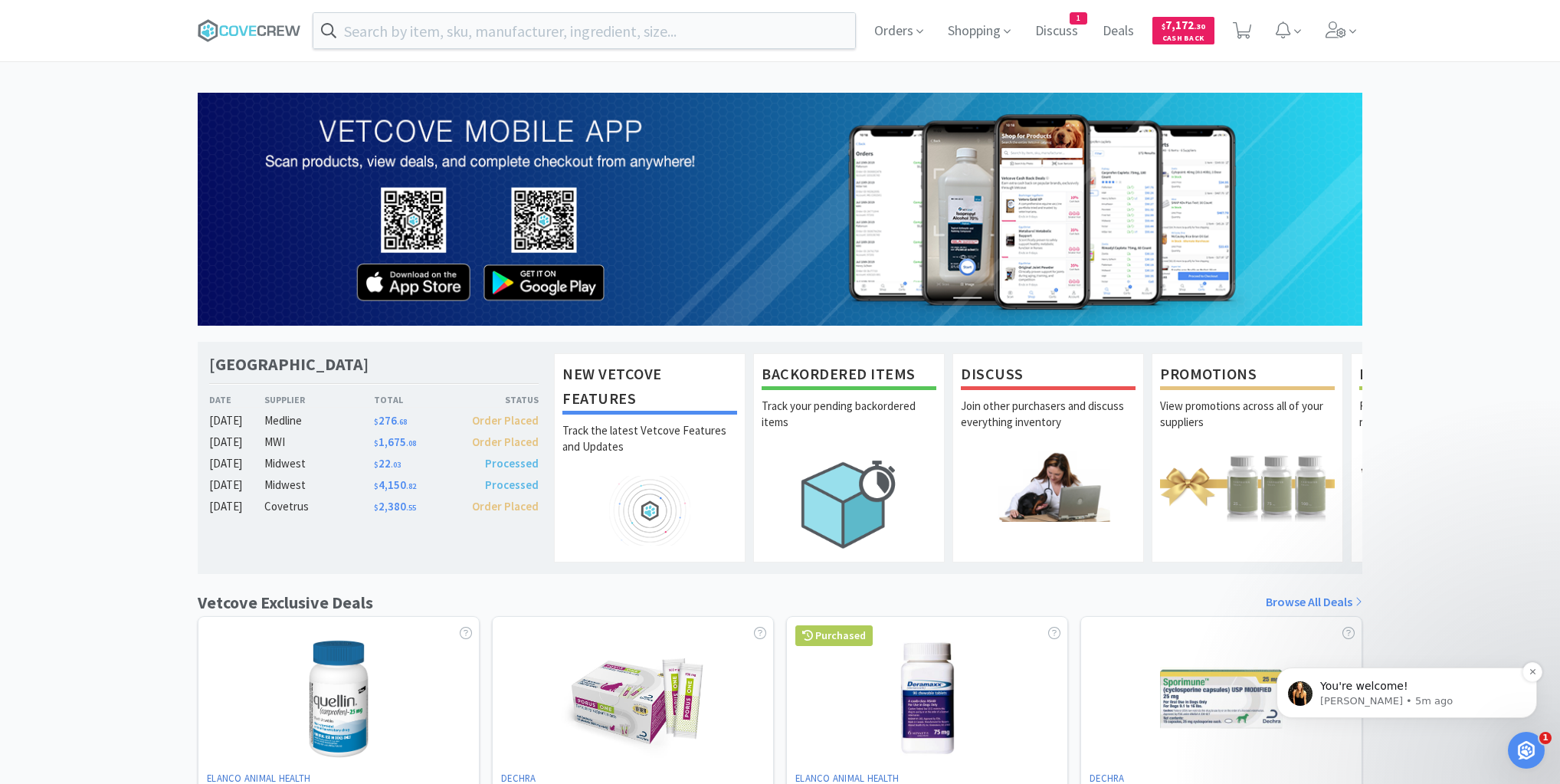
click at [1457, 692] on p "You're welcome!" at bounding box center [1419, 686] width 198 height 15
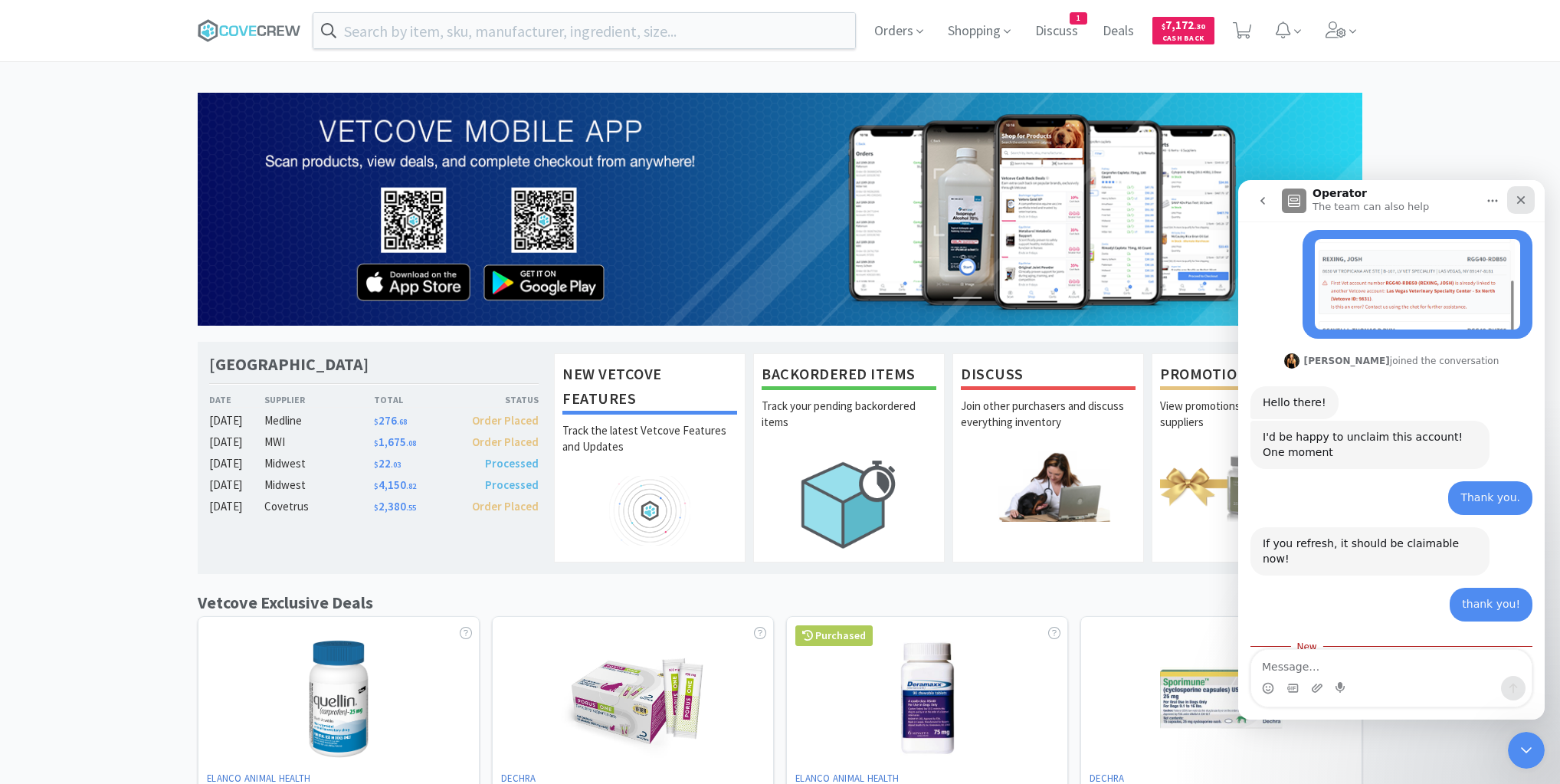
scroll to position [497, 0]
drag, startPoint x: 2761, startPoint y: 377, endPoint x: 1523, endPoint y: 197, distance: 1251.0
click at [1523, 197] on icon "Close" at bounding box center [1521, 200] width 9 height 9
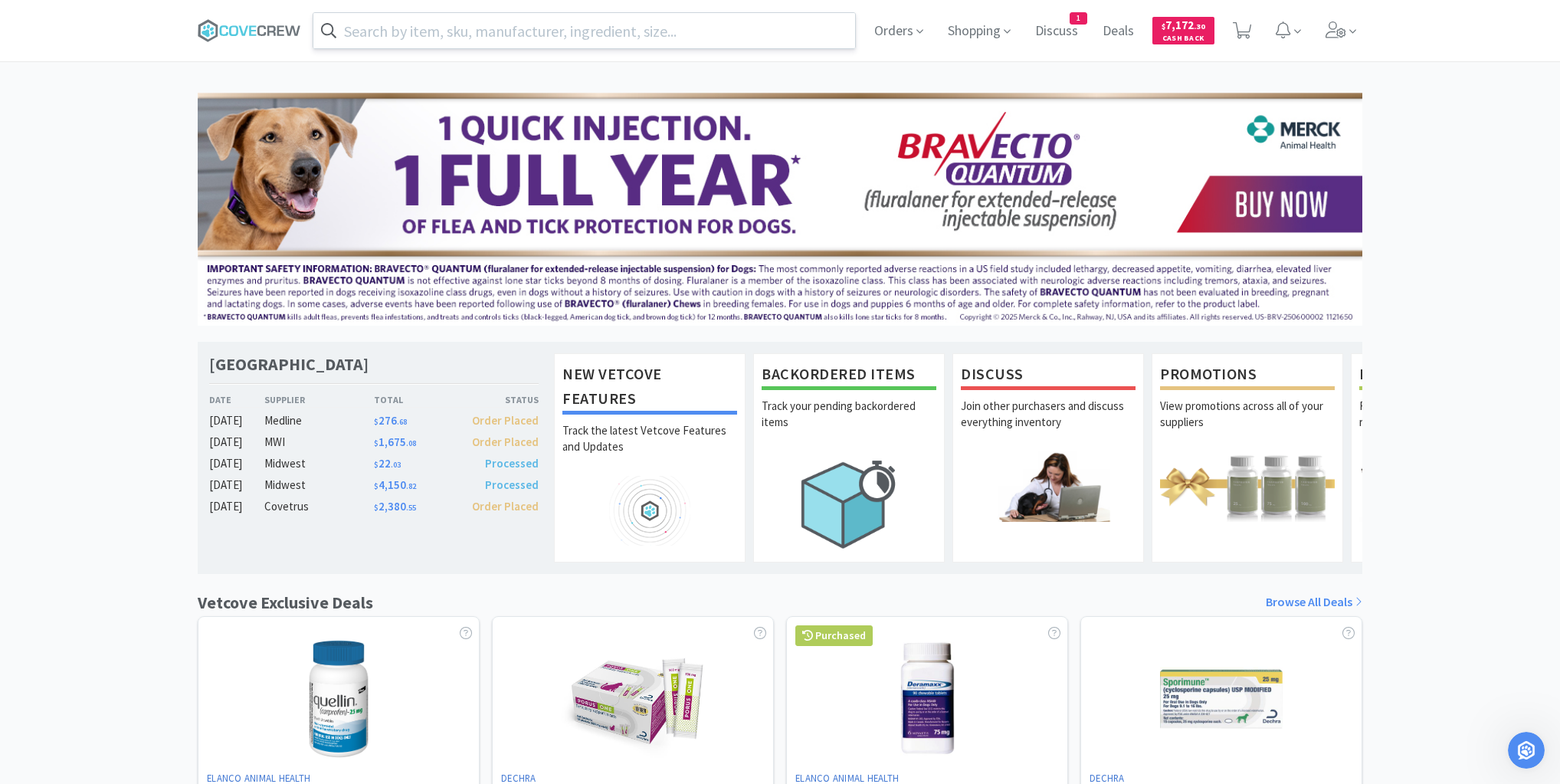
click at [530, 25] on input "text" at bounding box center [584, 30] width 542 height 35
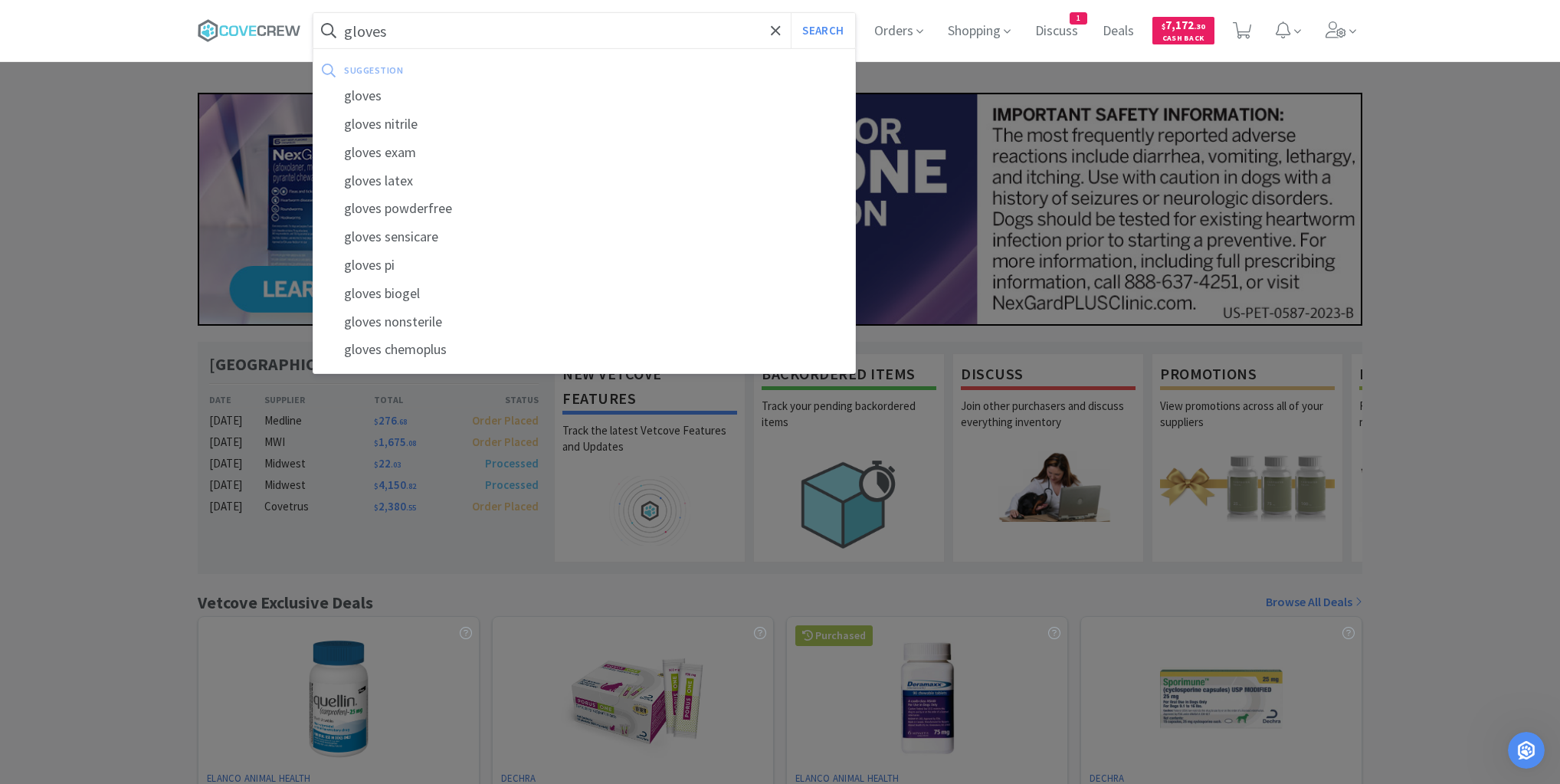
type input "gloves"
click at [791, 13] on button "Search" at bounding box center [822, 30] width 63 height 35
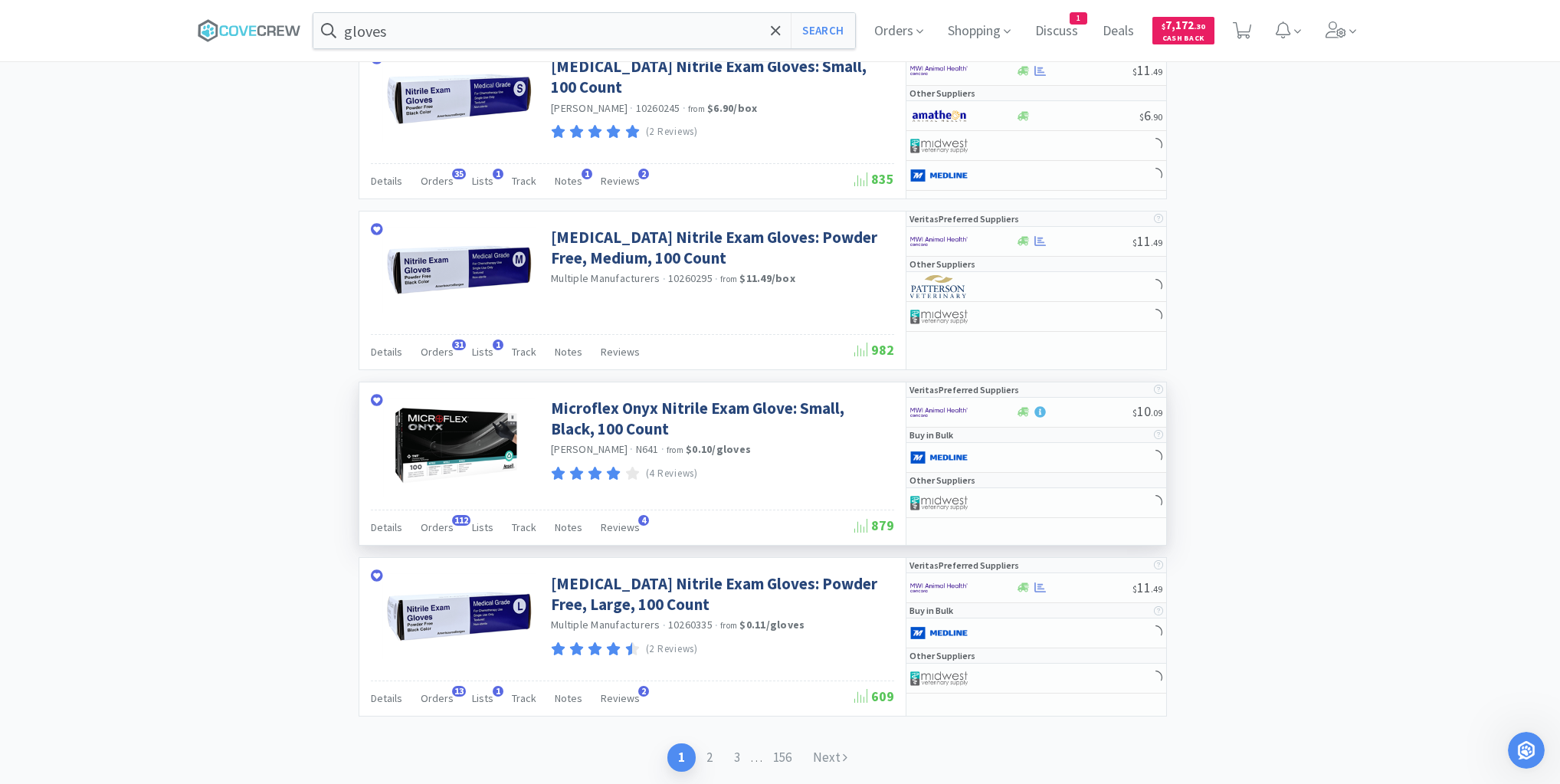
scroll to position [2810, 0]
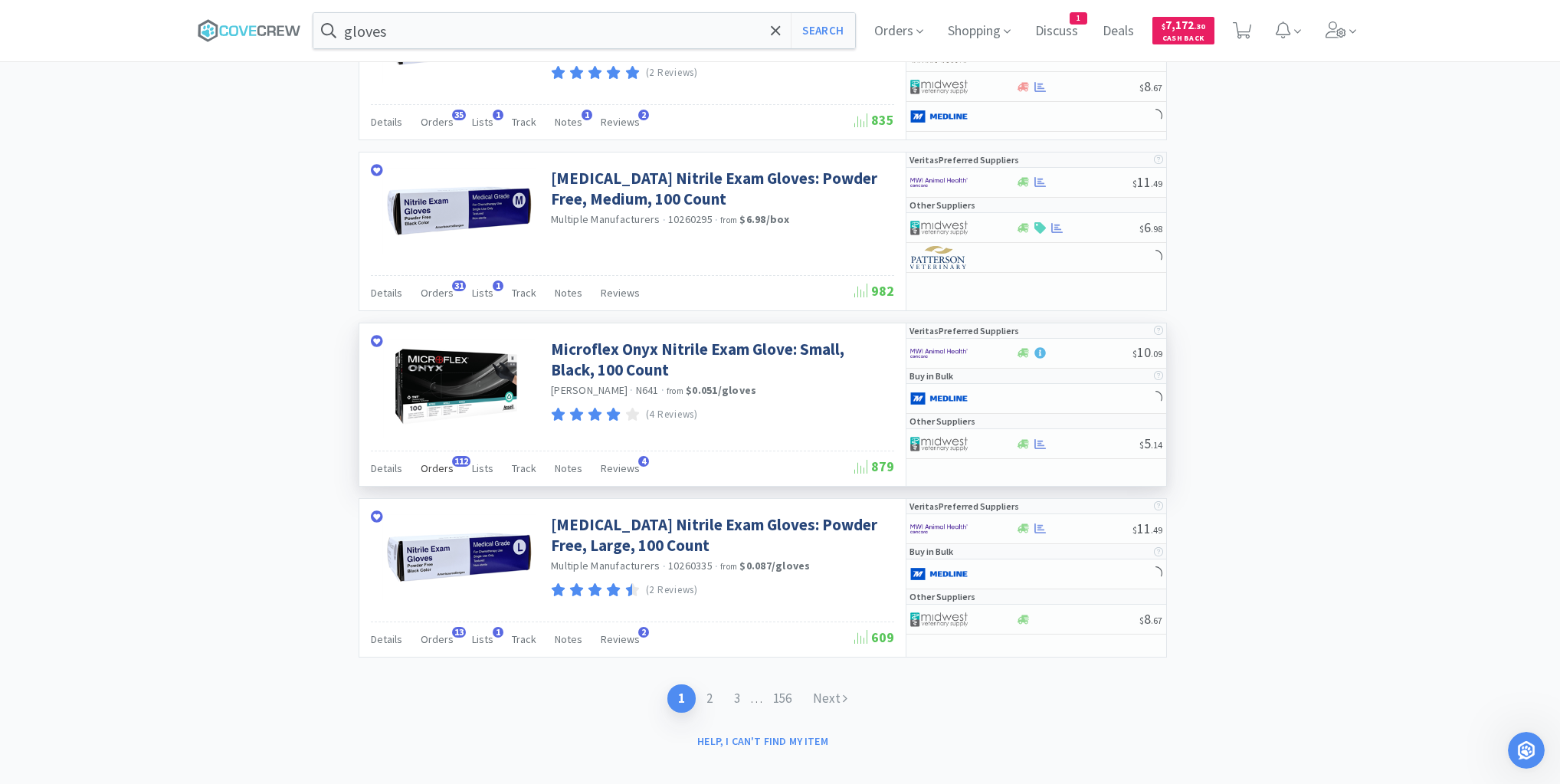
click at [447, 461] on span "Orders" at bounding box center [437, 468] width 33 height 14
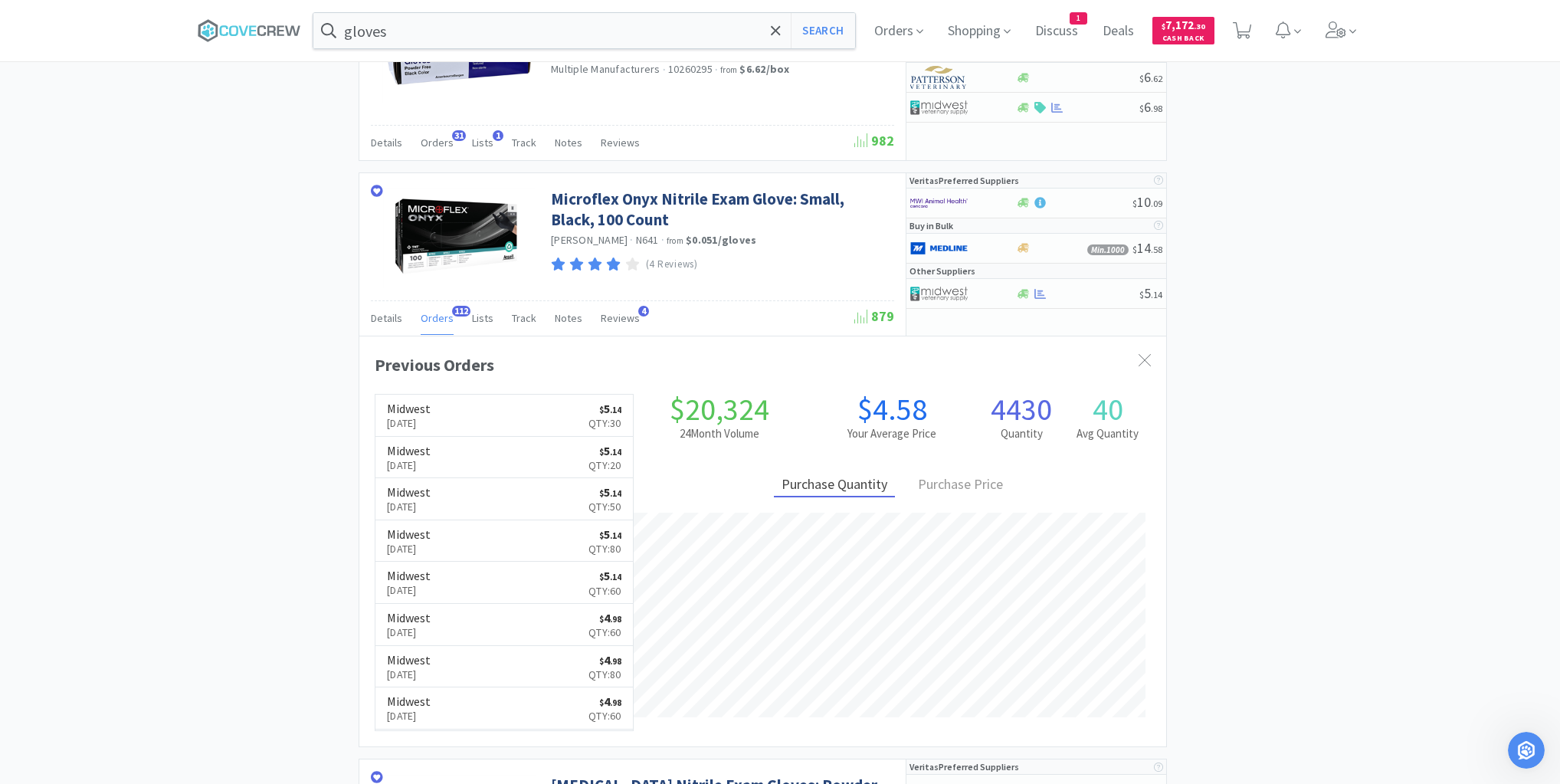
scroll to position [2872, 0]
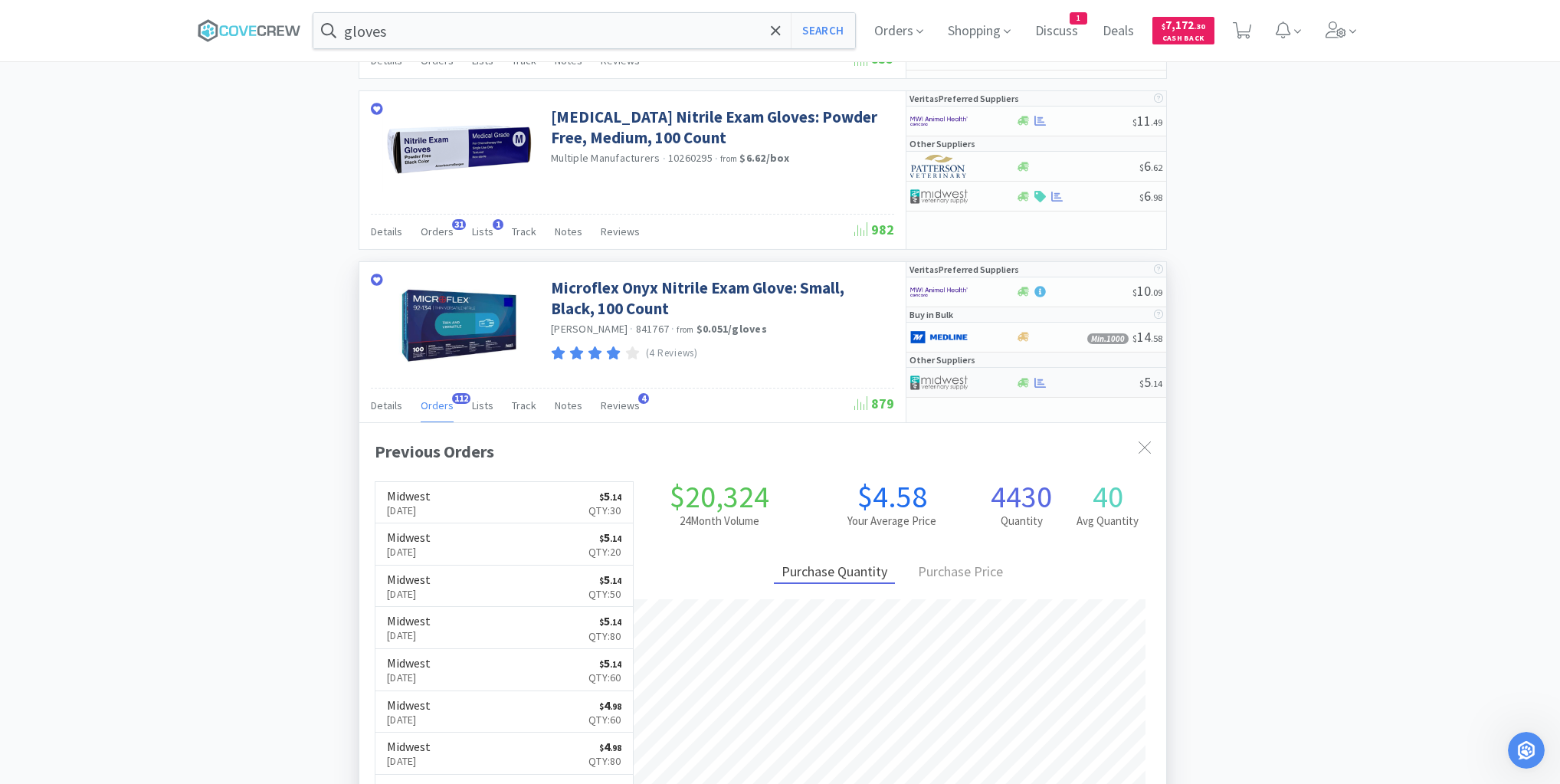
click at [1078, 377] on div at bounding box center [1077, 383] width 124 height 11
select select "1"
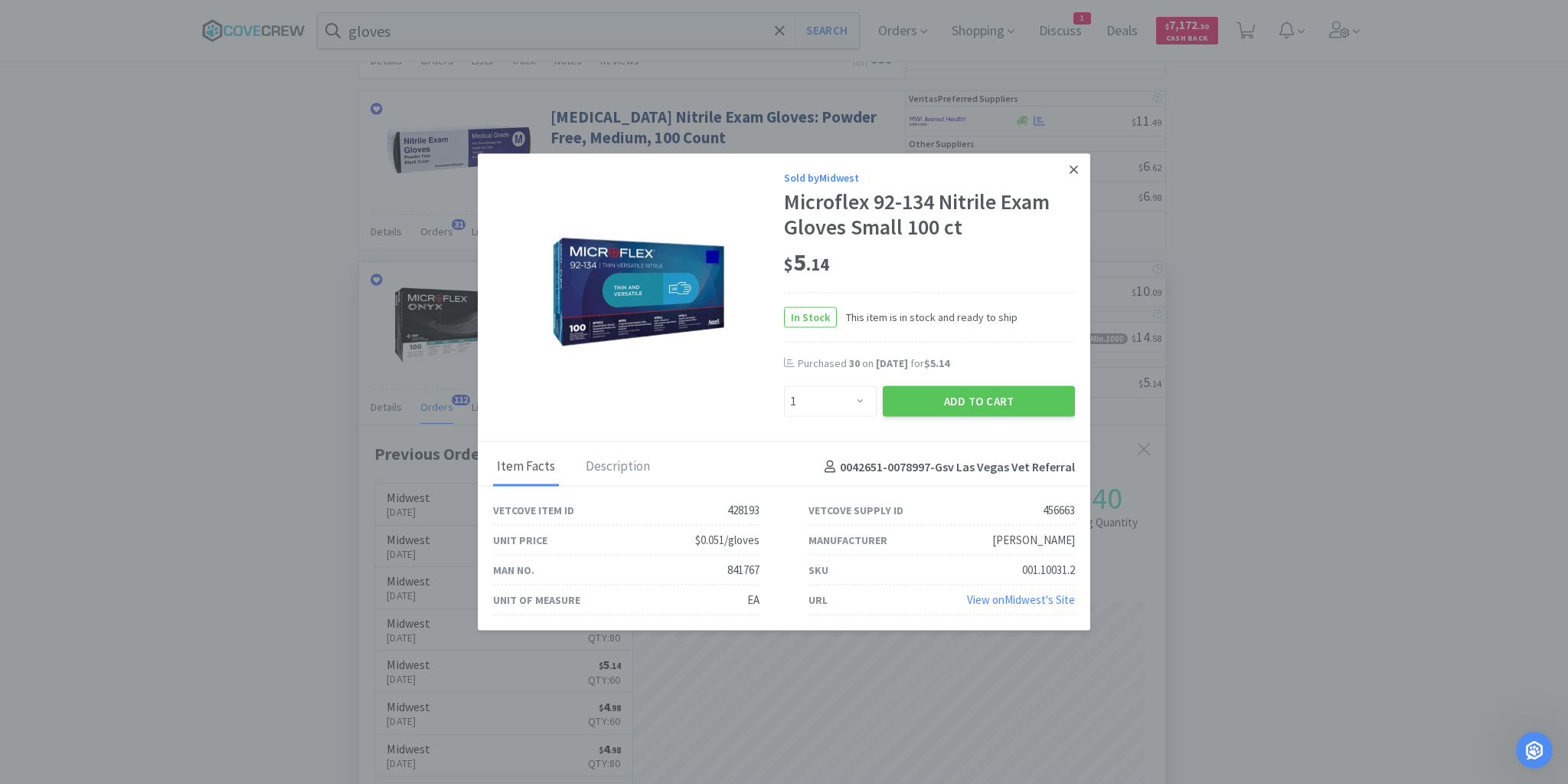
click at [1075, 171] on icon at bounding box center [1073, 169] width 9 height 9
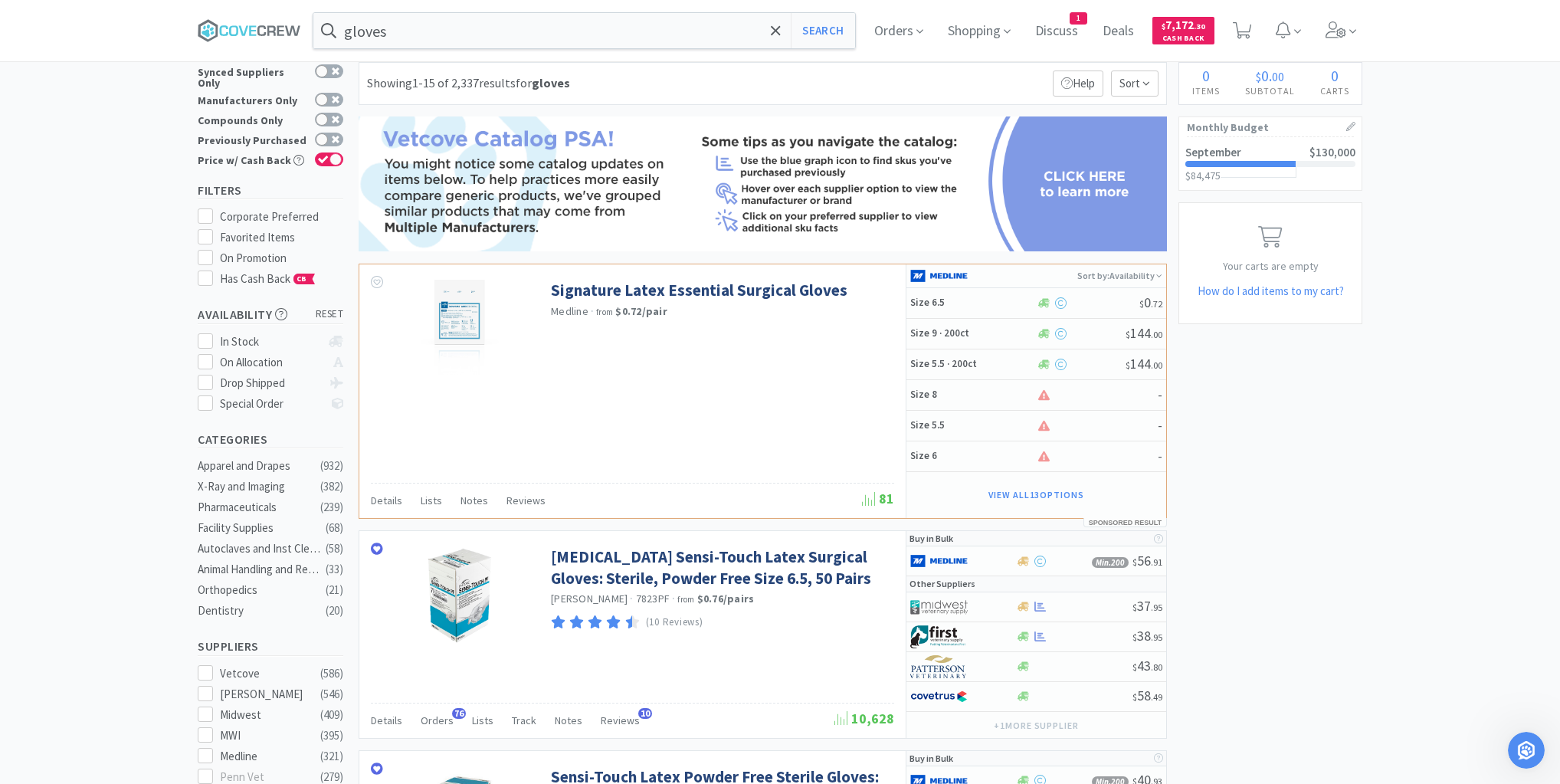
scroll to position [0, 0]
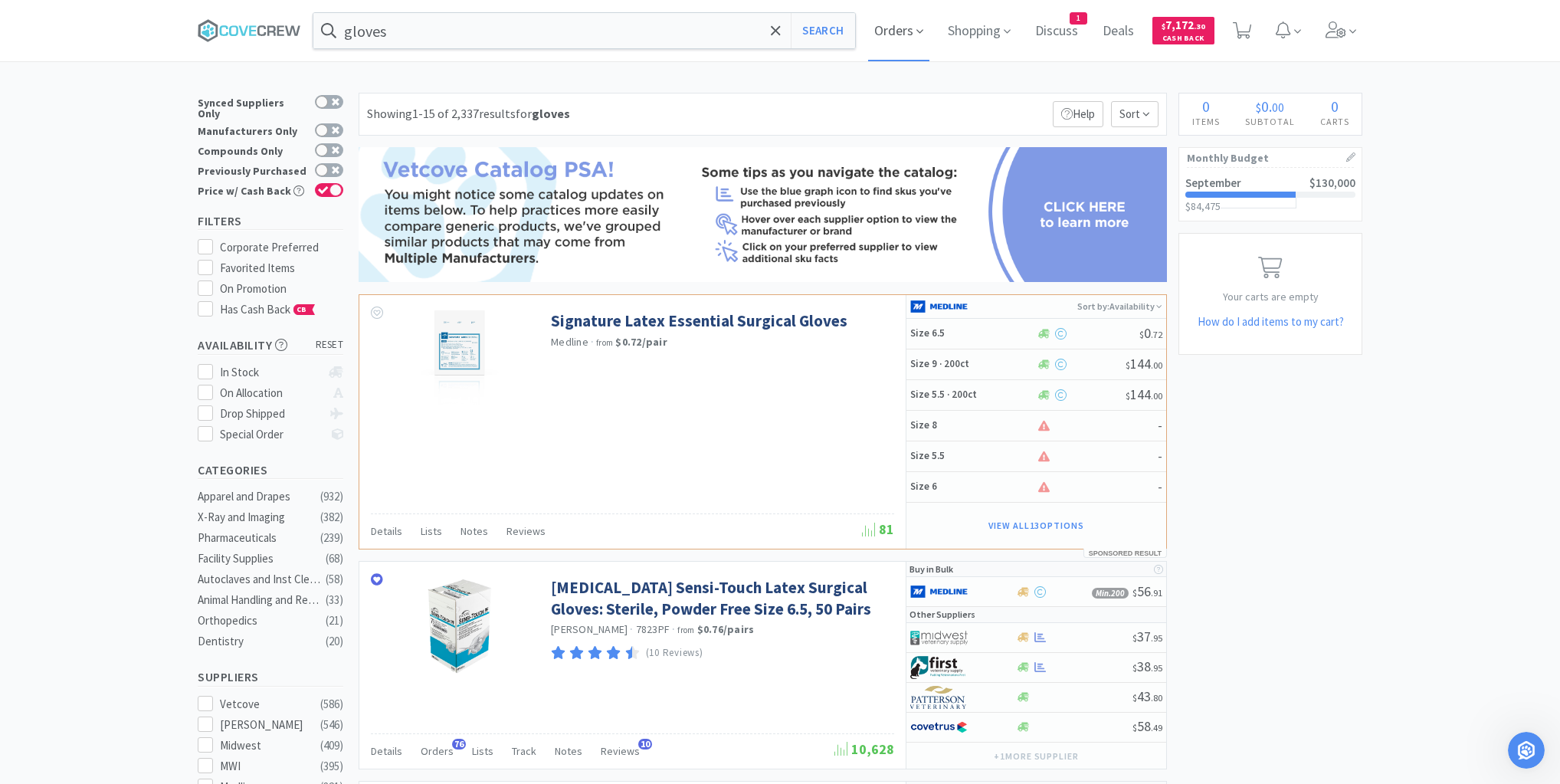
click at [920, 27] on icon at bounding box center [920, 31] width 7 height 14
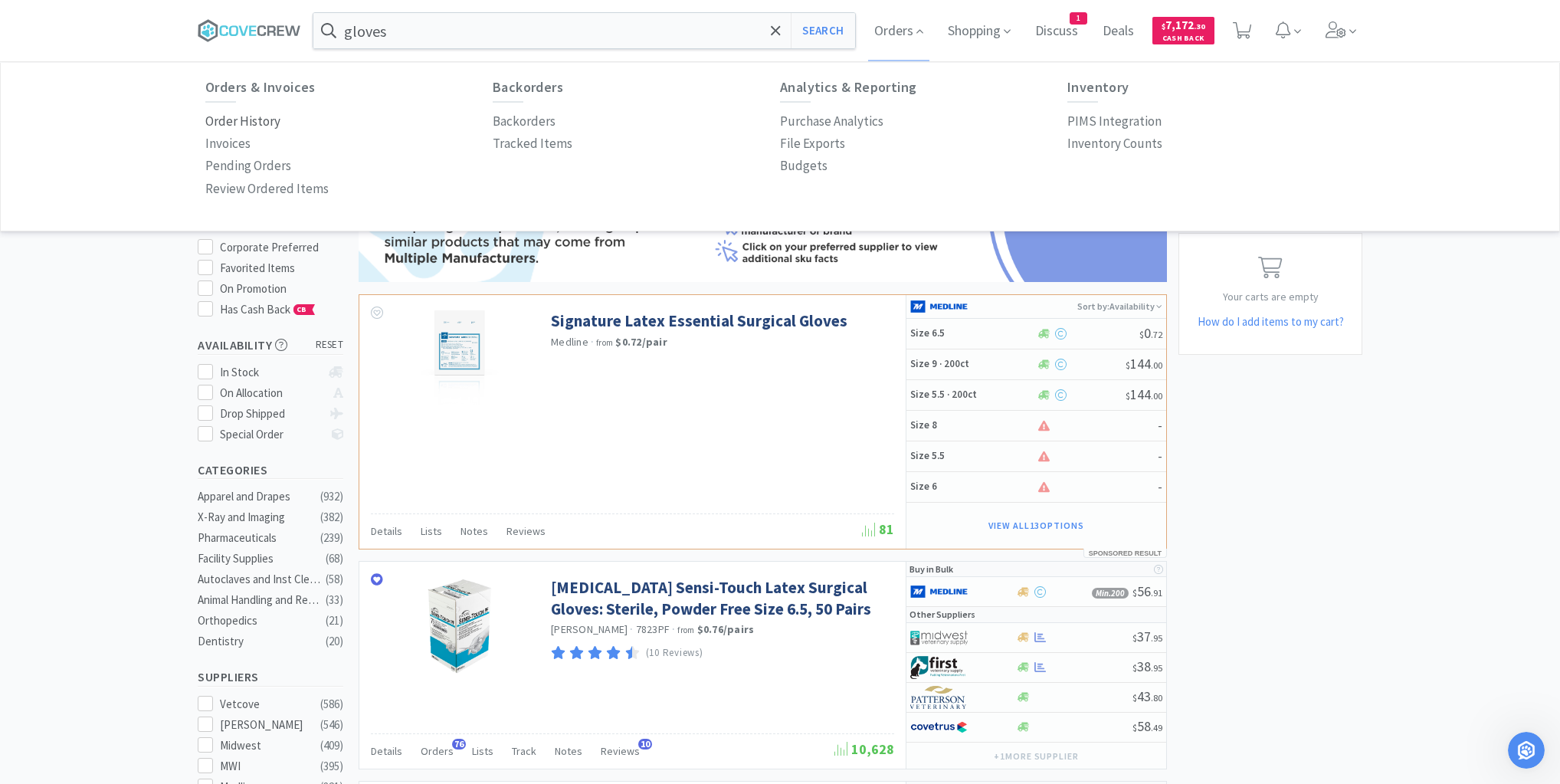
click at [262, 122] on p "Order History" at bounding box center [242, 121] width 75 height 21
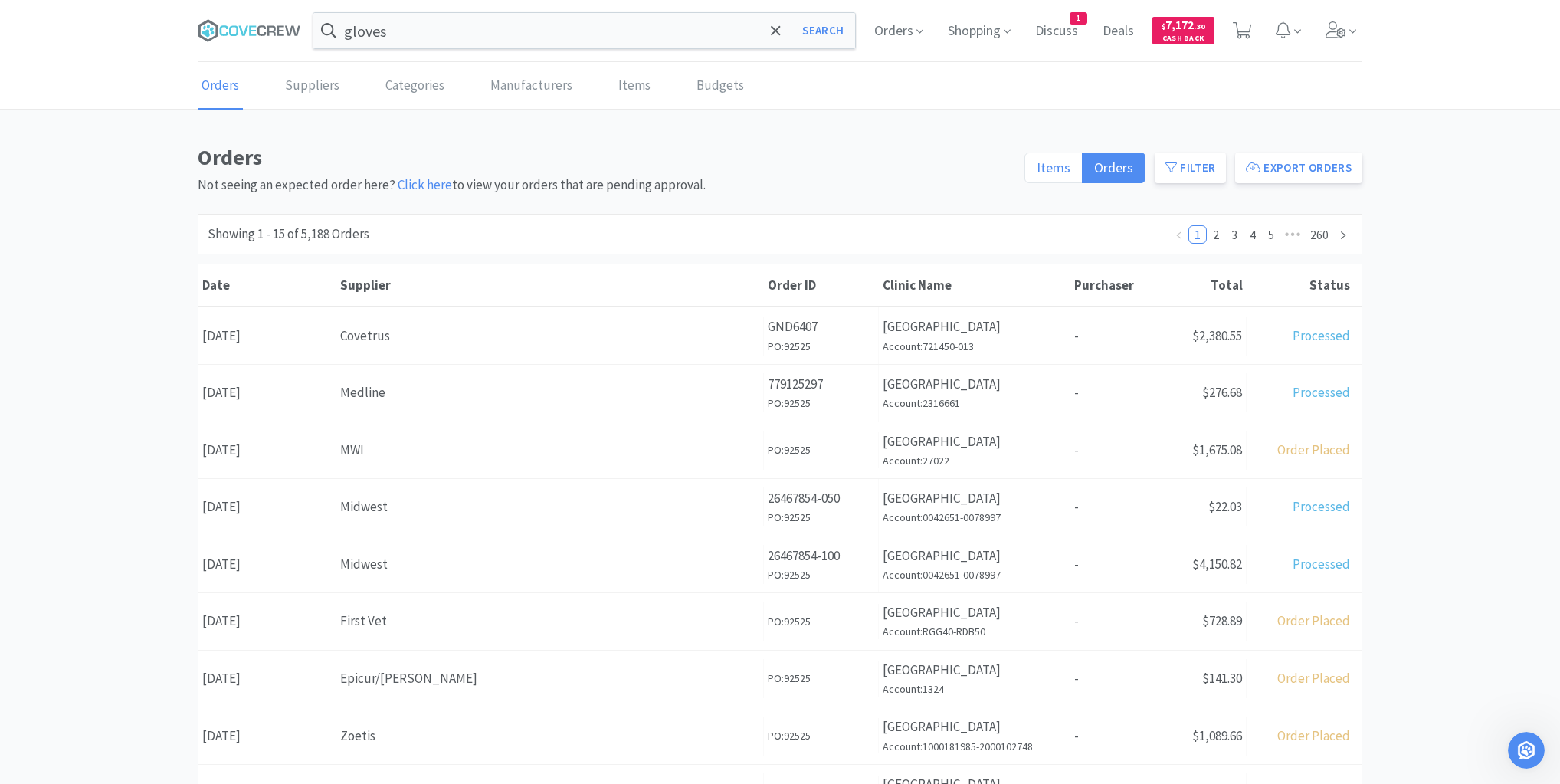
click at [1052, 167] on span "Items" at bounding box center [1054, 167] width 34 height 18
click at [1037, 172] on input "Items" at bounding box center [1037, 172] width 0 height 0
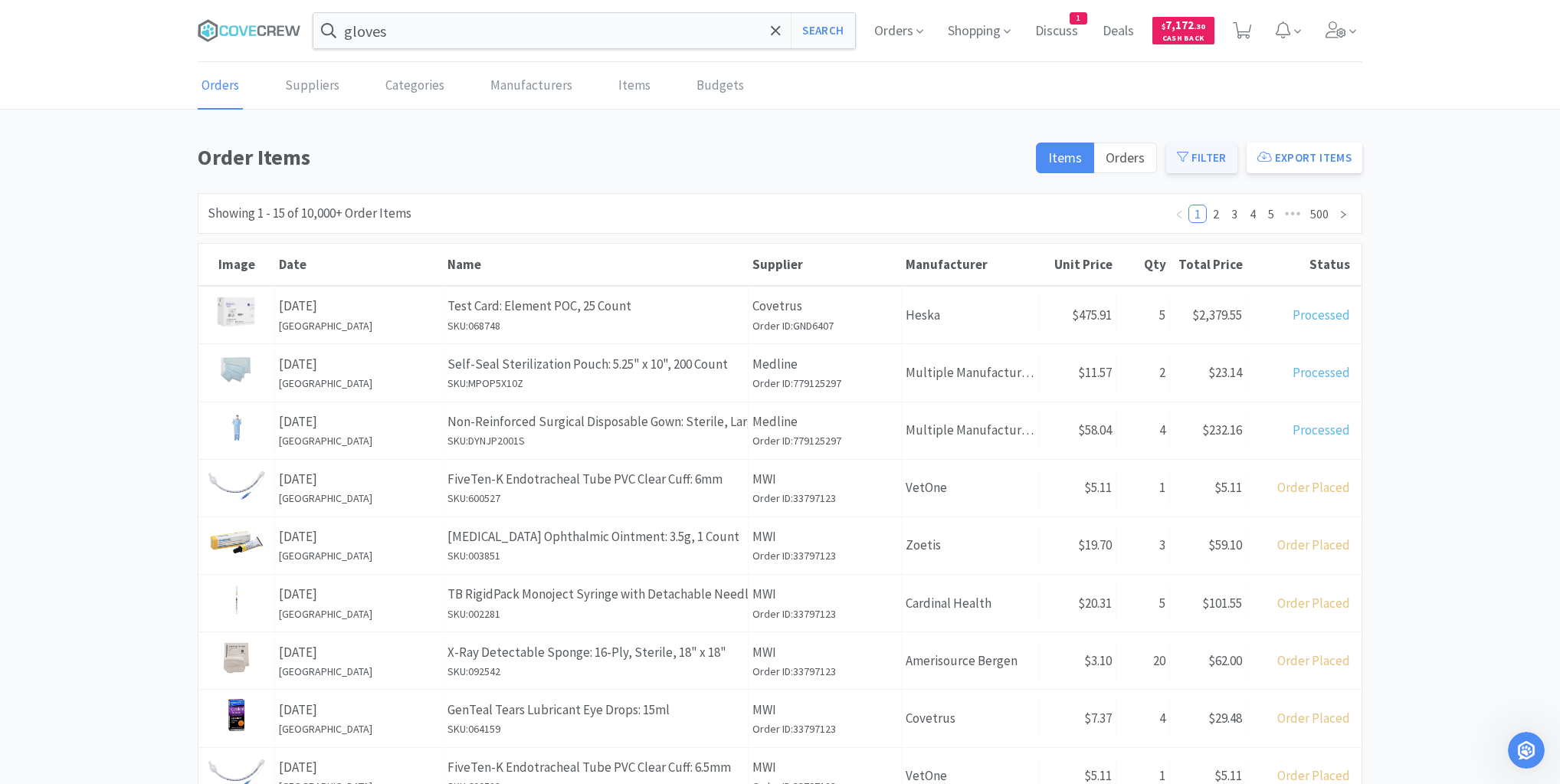
click at [1220, 142] on button "Filter" at bounding box center [1201, 157] width 71 height 30
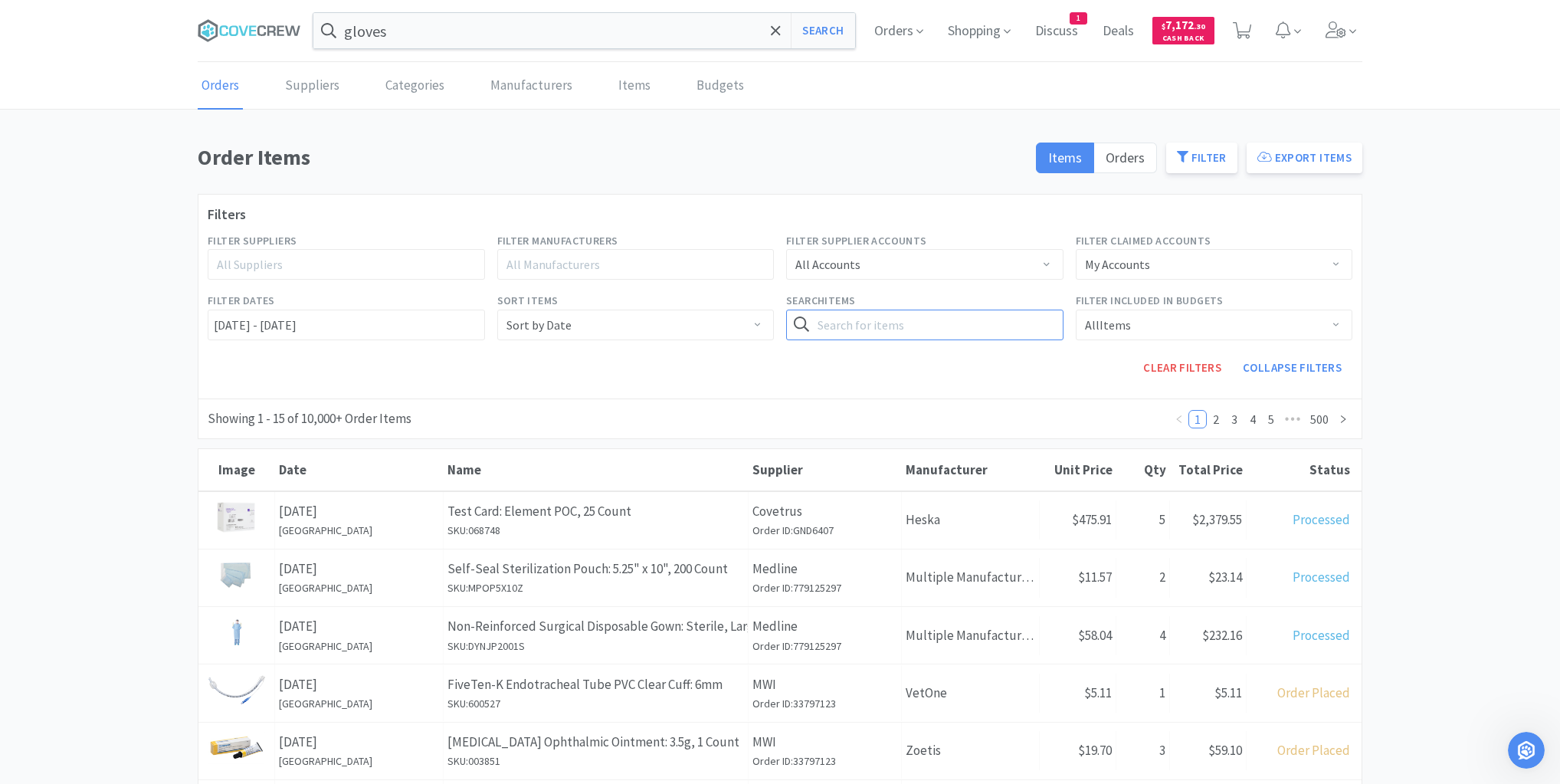
click at [848, 325] on input "text" at bounding box center [924, 325] width 278 height 30
type input "001.10030.2"
click at [213, 320] on input "[DATE] - [DATE]" at bounding box center [346, 325] width 278 height 30
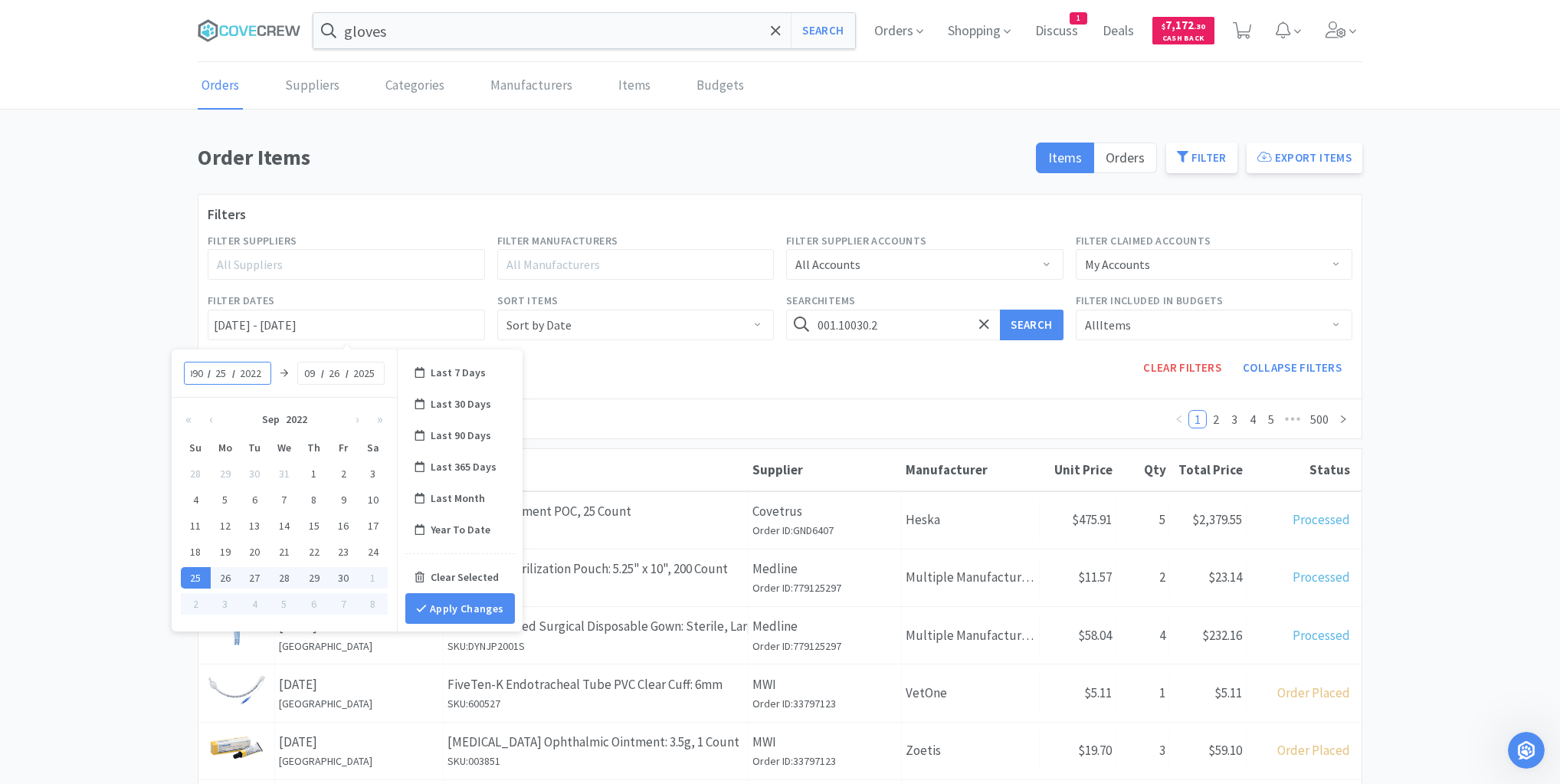
scroll to position [0, 3]
type input "09"
click at [190, 367] on input "09" at bounding box center [197, 373] width 15 height 15
type input "01"
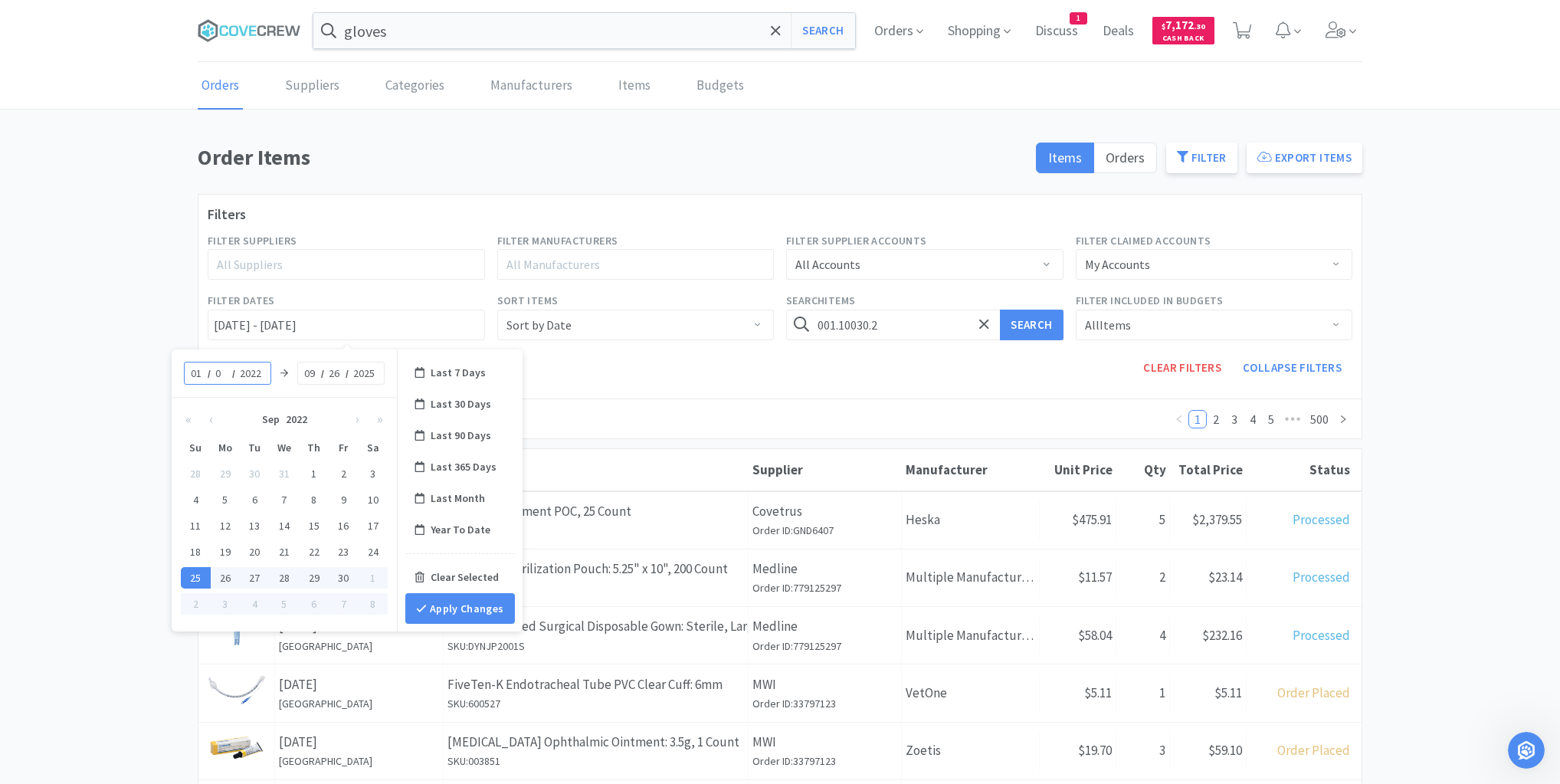
type input "01"
type input "01/01/2022 - 09/26/2025"
type input "2025"
type input "01/01/2025 - 09/26/2025"
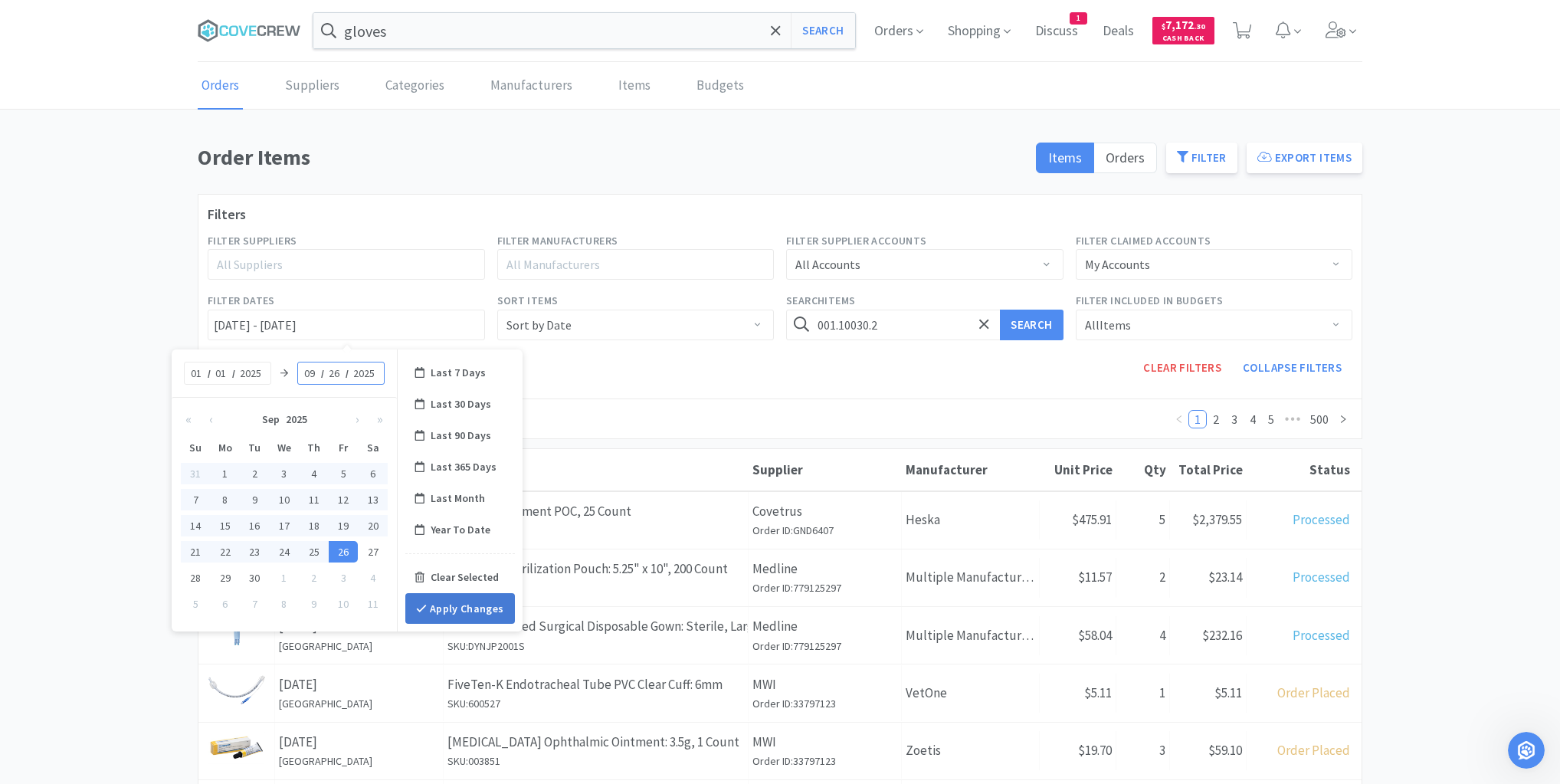
click at [455, 607] on button "Apply Changes" at bounding box center [460, 608] width 110 height 30
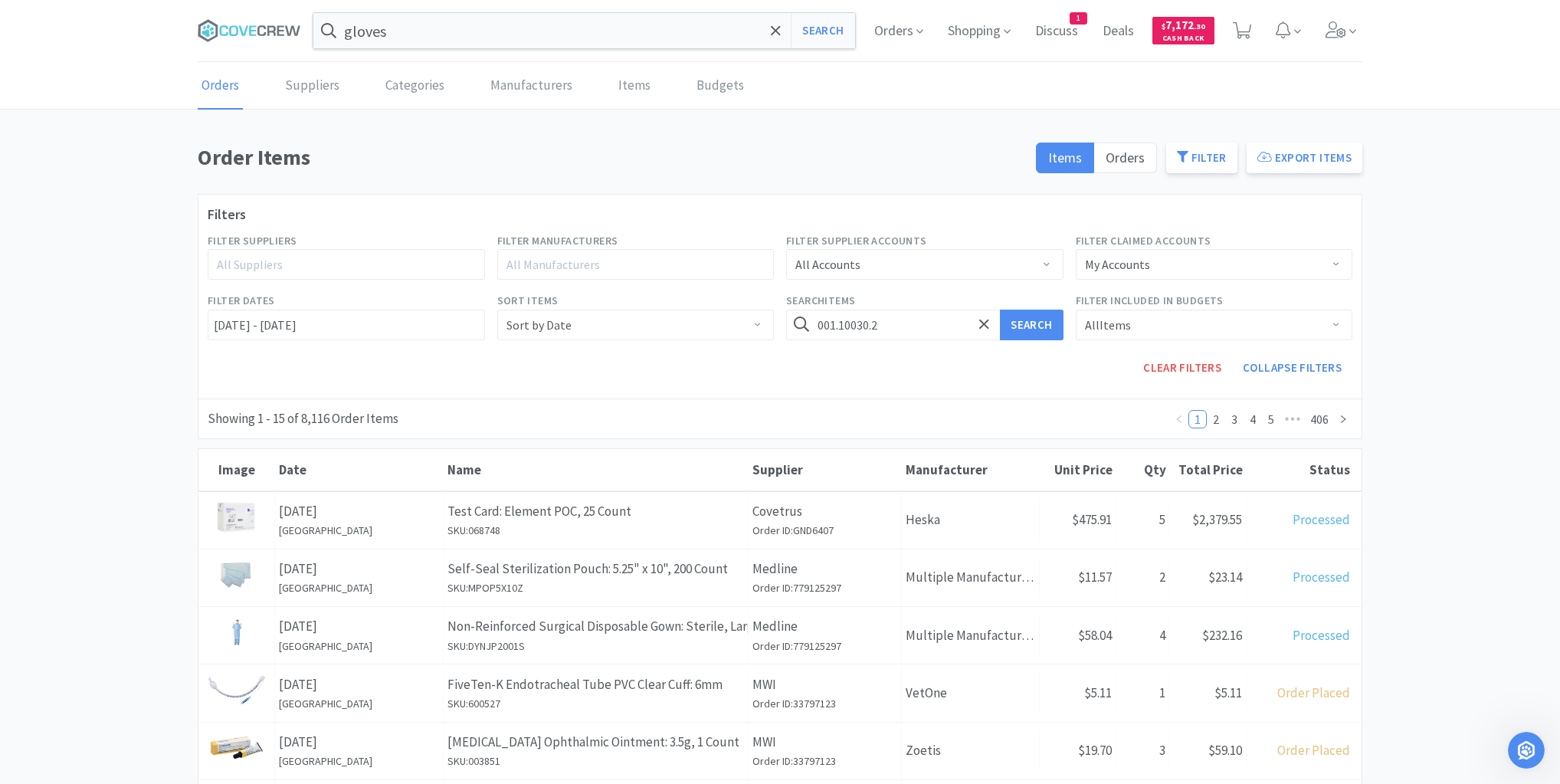
click at [447, 260] on div "All Suppliers" at bounding box center [339, 264] width 245 height 15
click at [232, 383] on li "Midwest" at bounding box center [345, 385] width 278 height 25
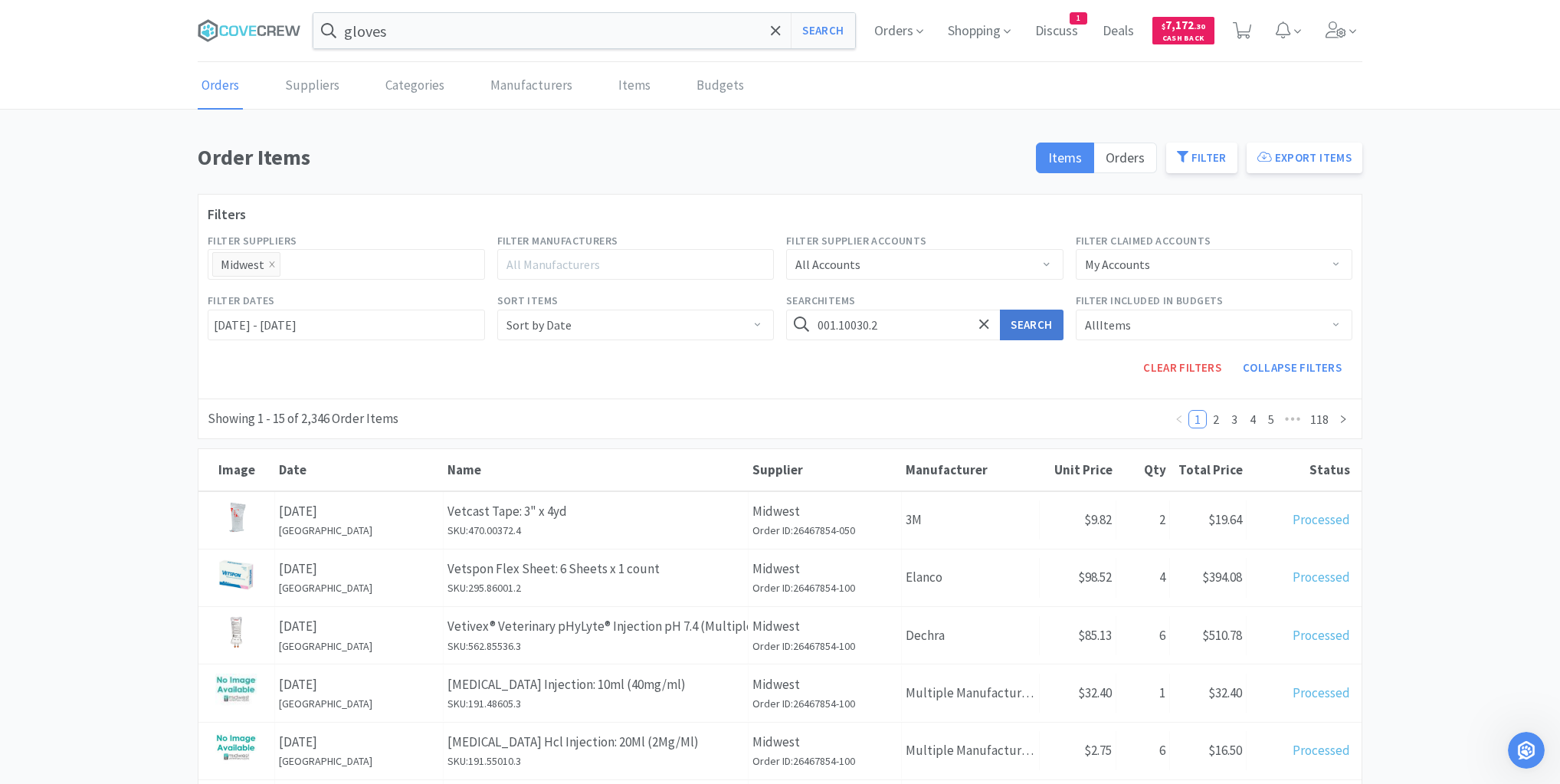
click at [1037, 322] on button "Search" at bounding box center [1031, 325] width 63 height 30
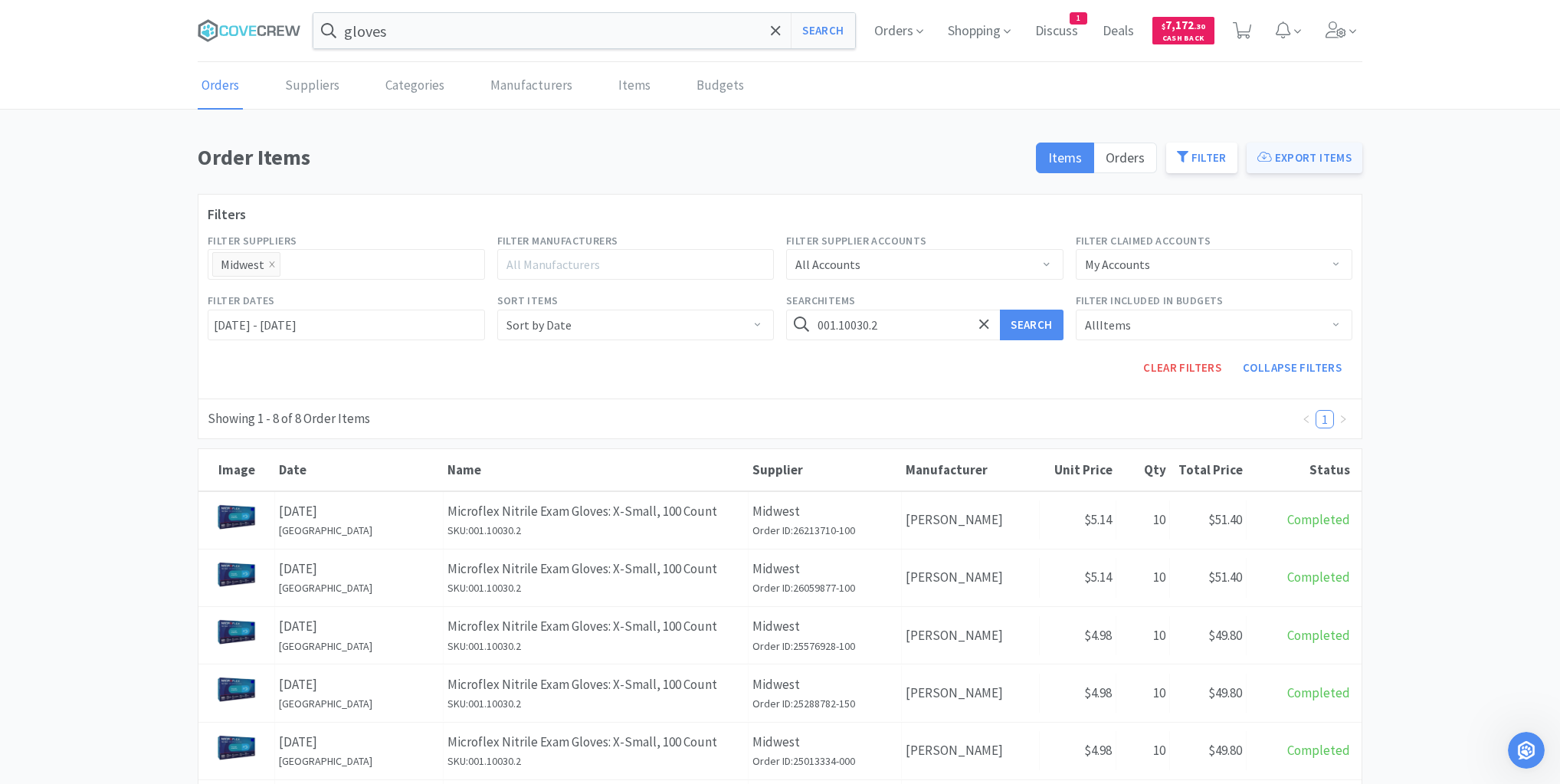
click at [1318, 157] on button "Export Items" at bounding box center [1304, 157] width 116 height 30
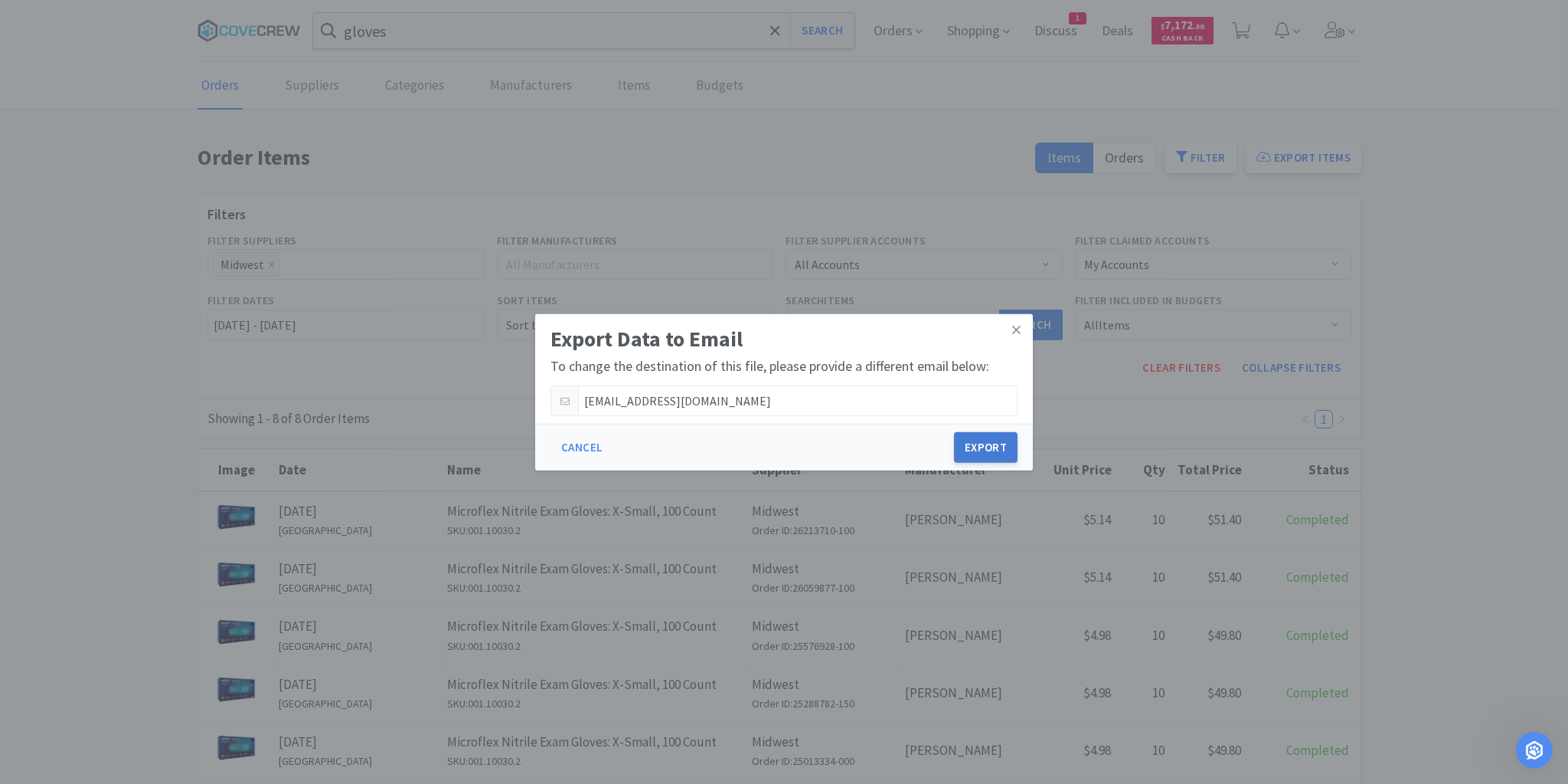
click at [986, 446] on button "Export" at bounding box center [985, 447] width 63 height 30
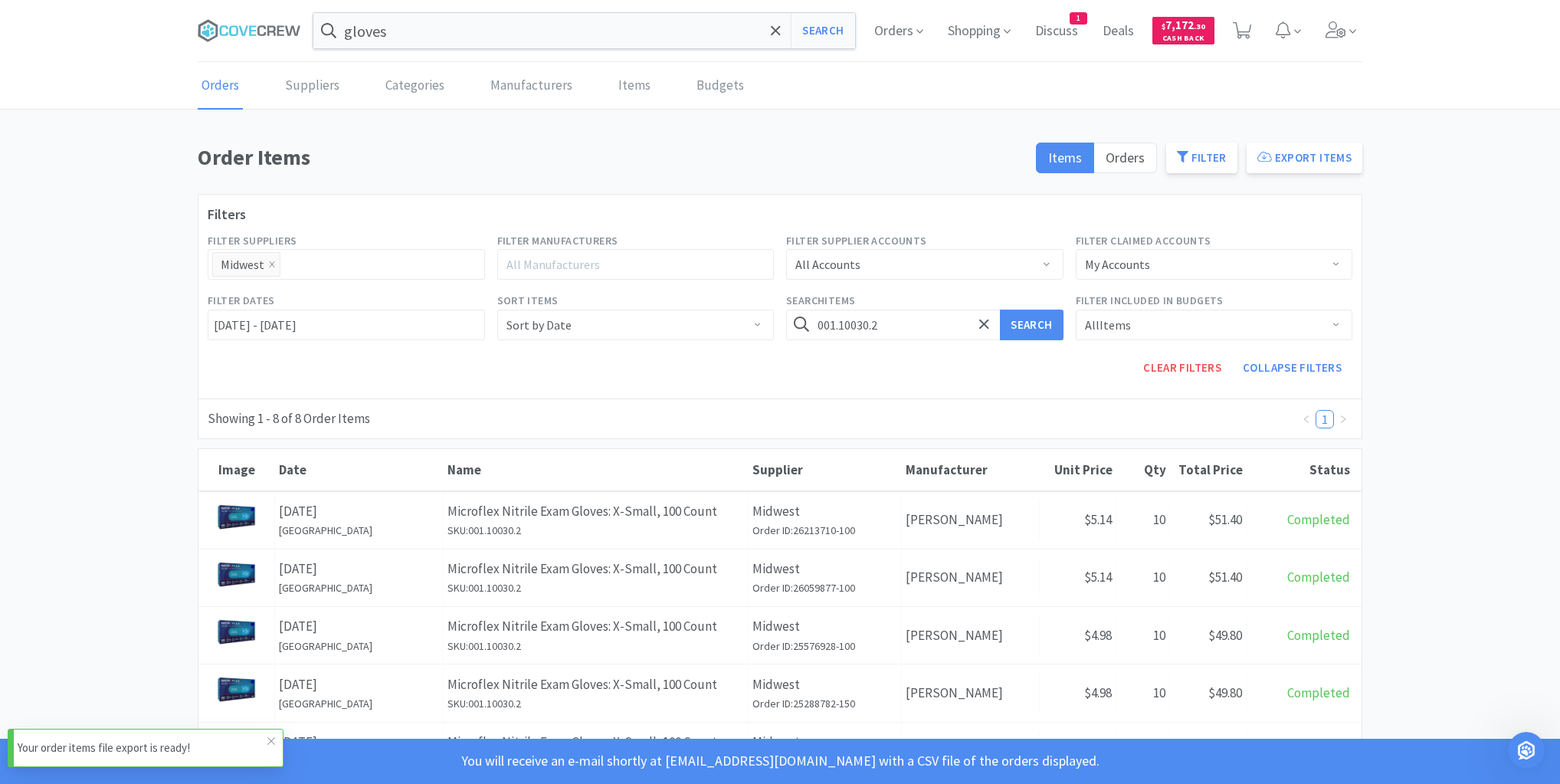
click at [171, 747] on p "Your order items file export is ready!" at bounding box center [143, 747] width 250 height 18
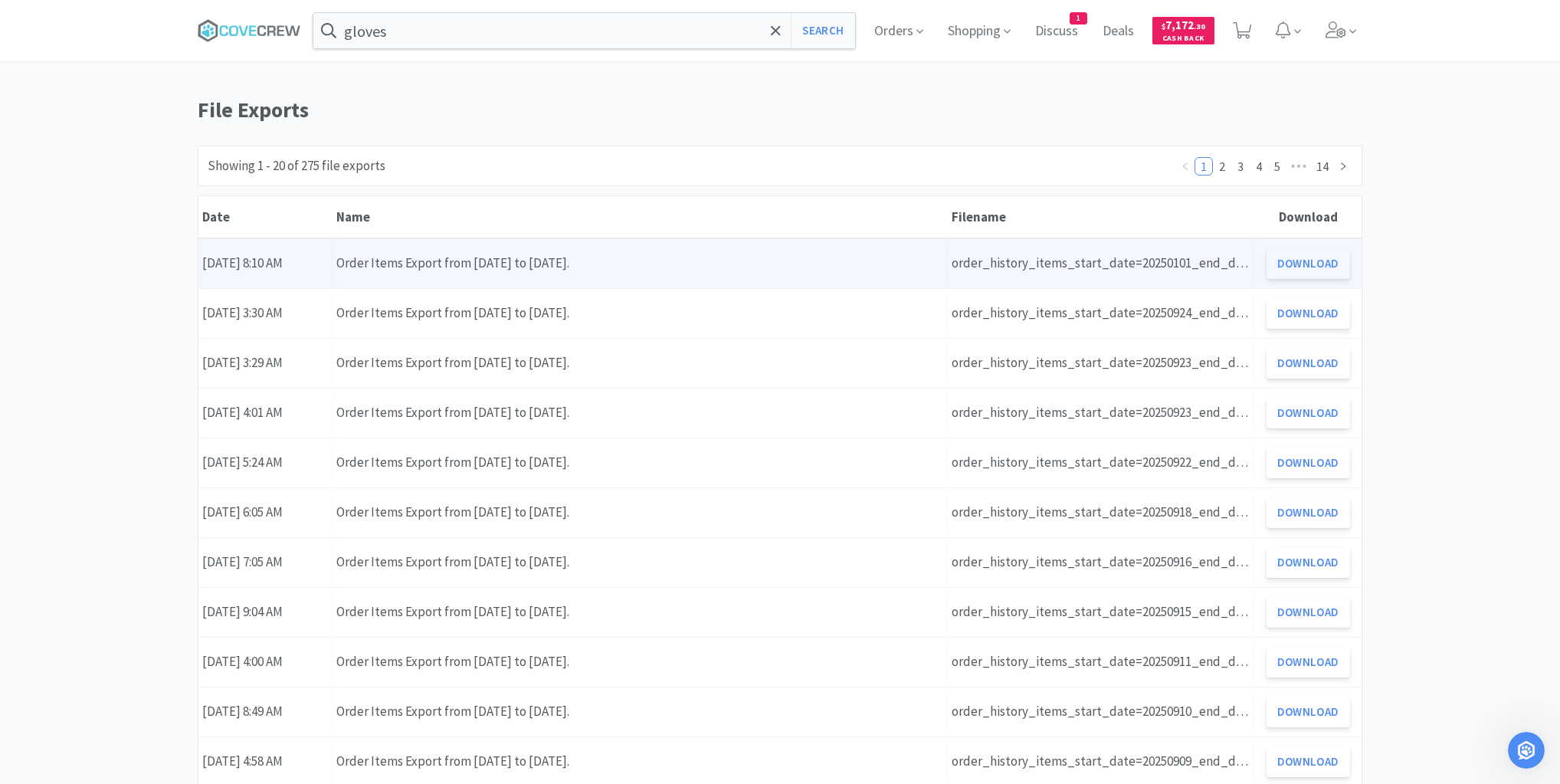
click at [1315, 258] on button "Download" at bounding box center [1308, 263] width 83 height 30
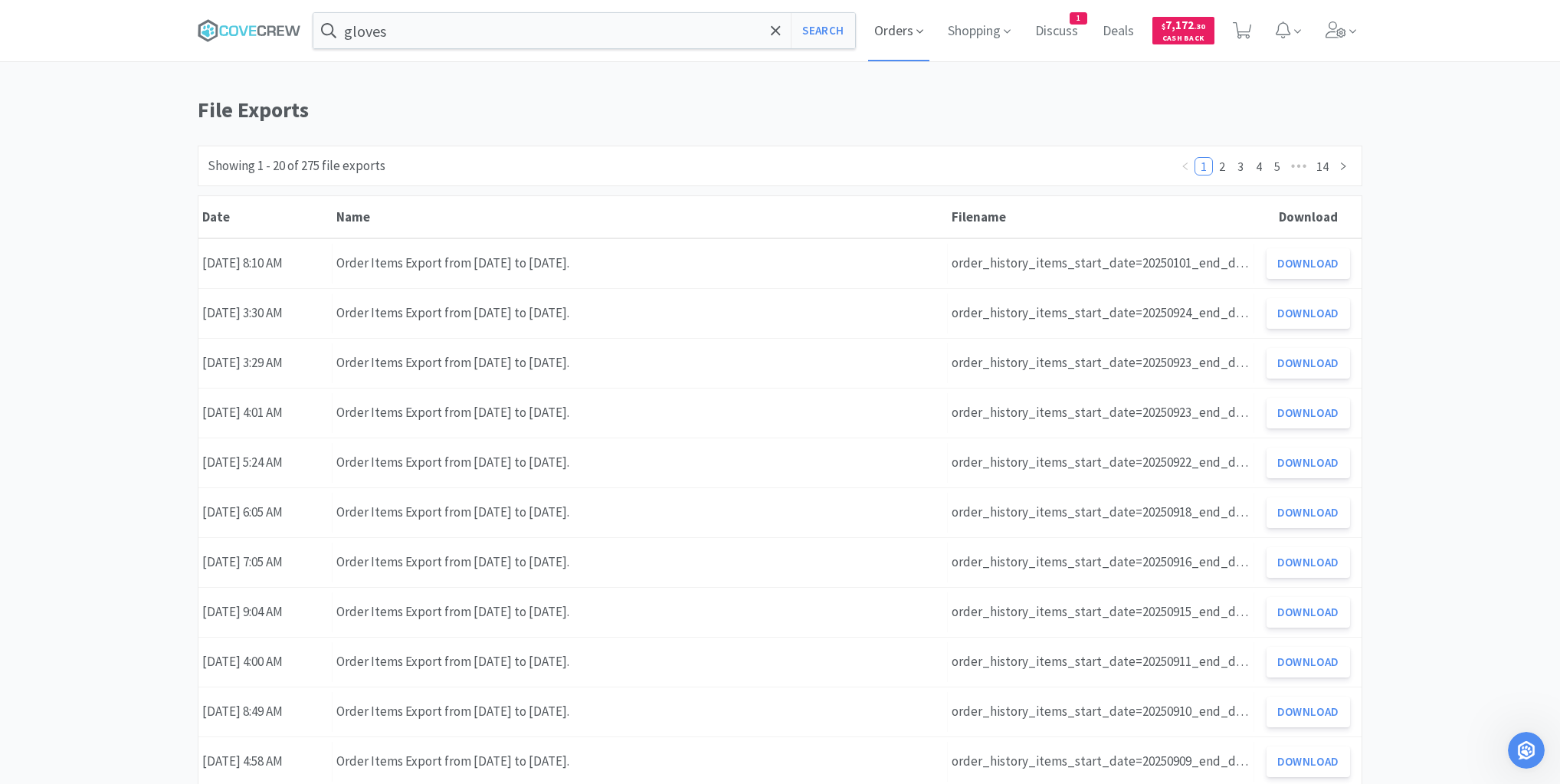
click at [906, 34] on span "Orders" at bounding box center [899, 30] width 62 height 62
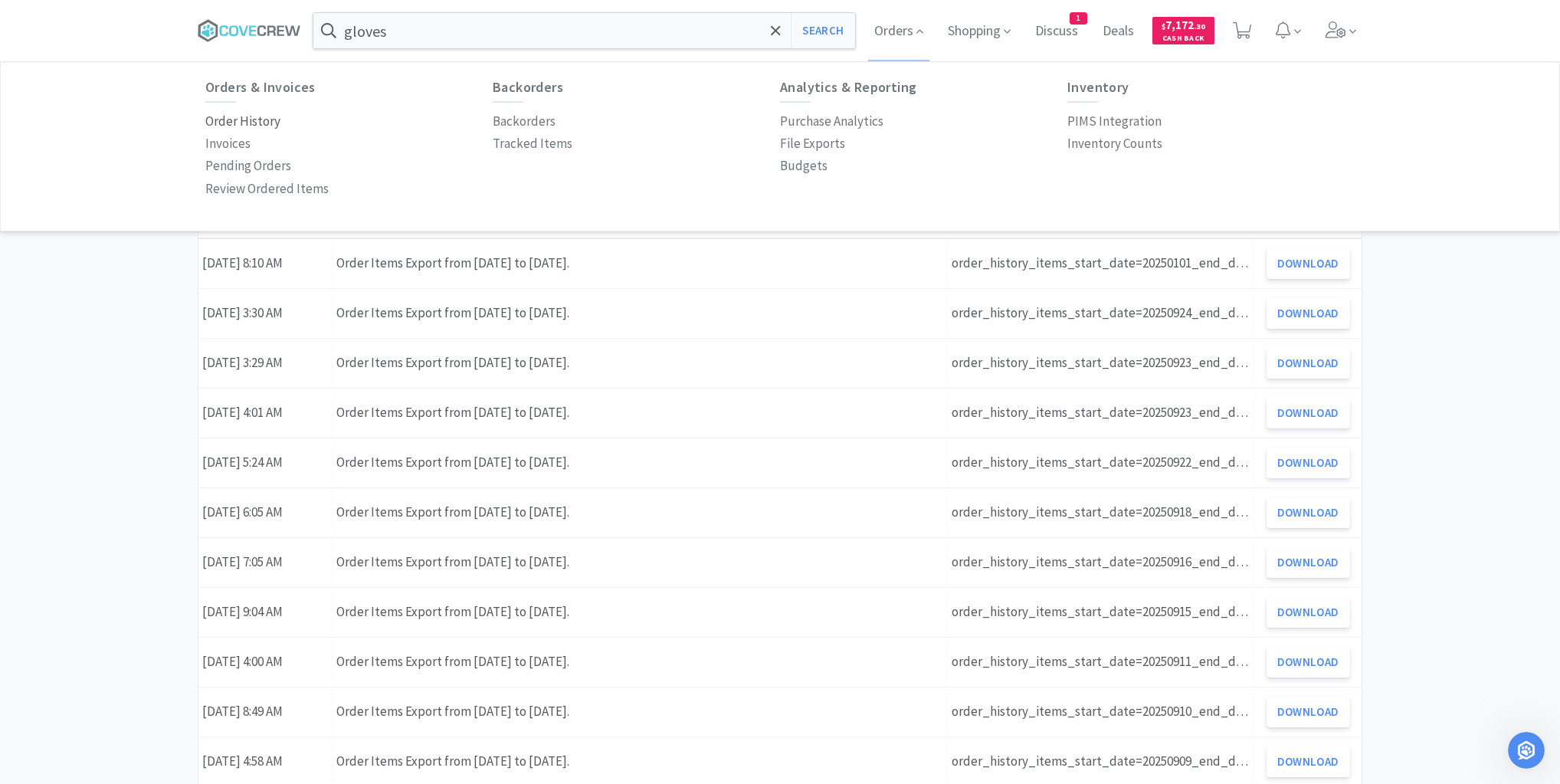
click at [268, 122] on p "Order History" at bounding box center [242, 121] width 75 height 21
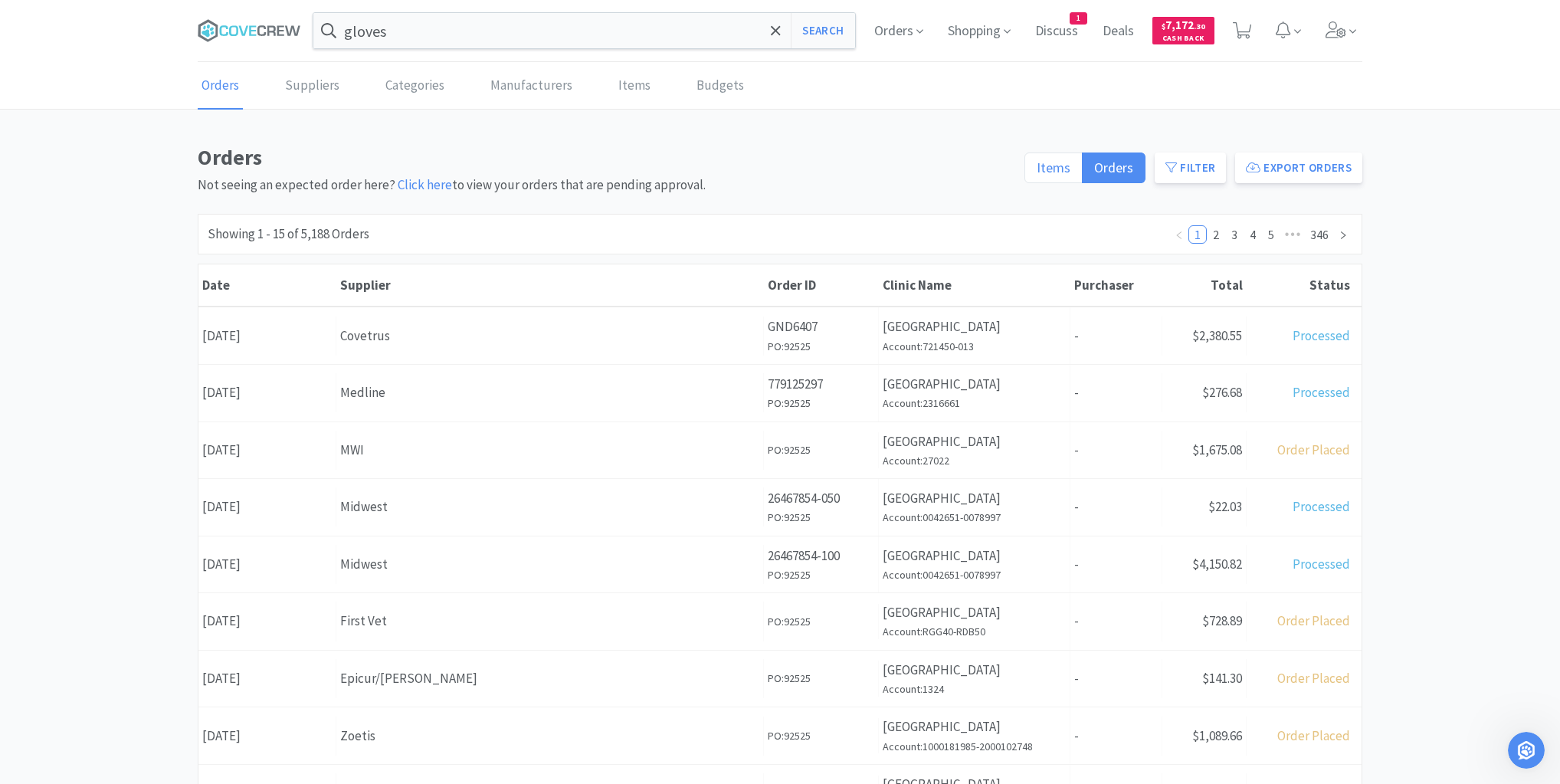
click at [1053, 169] on span "Items" at bounding box center [1054, 167] width 34 height 18
click at [1037, 172] on input "Items" at bounding box center [1037, 172] width 0 height 0
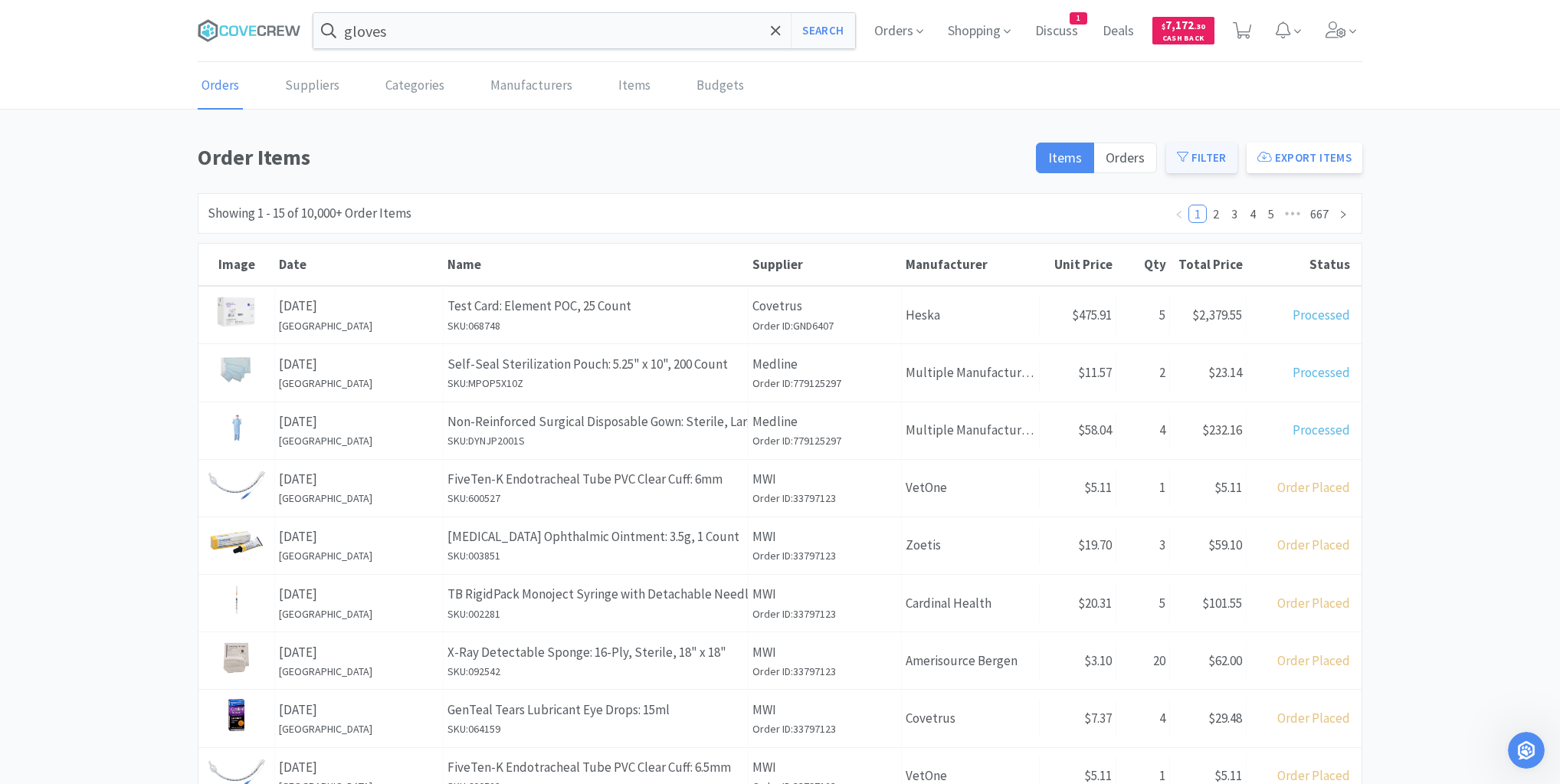
click at [1215, 155] on button "Filter" at bounding box center [1201, 157] width 71 height 30
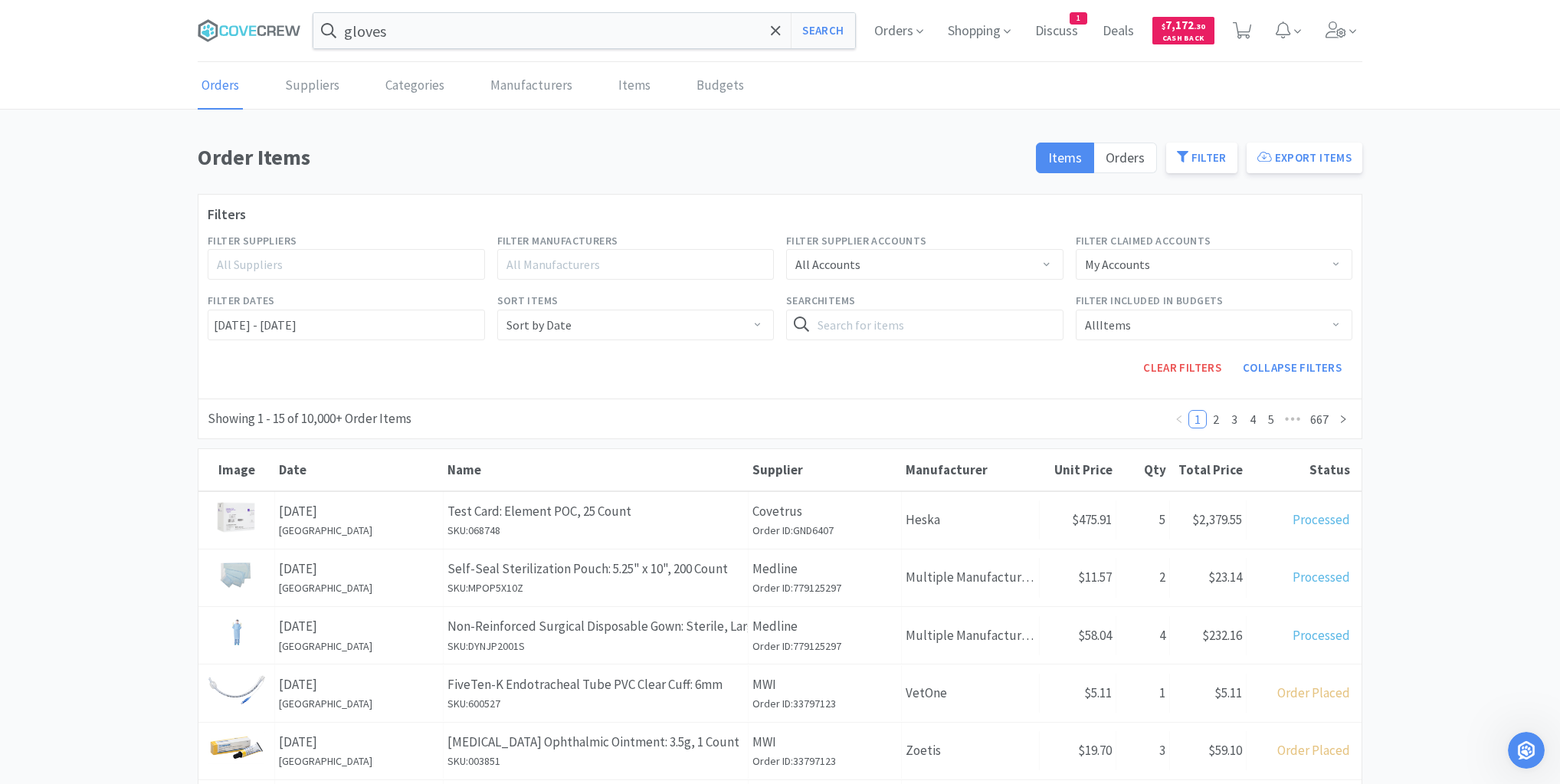
click at [454, 261] on div "All Suppliers" at bounding box center [339, 264] width 245 height 15
click at [277, 368] on li "Midwest" at bounding box center [345, 371] width 278 height 25
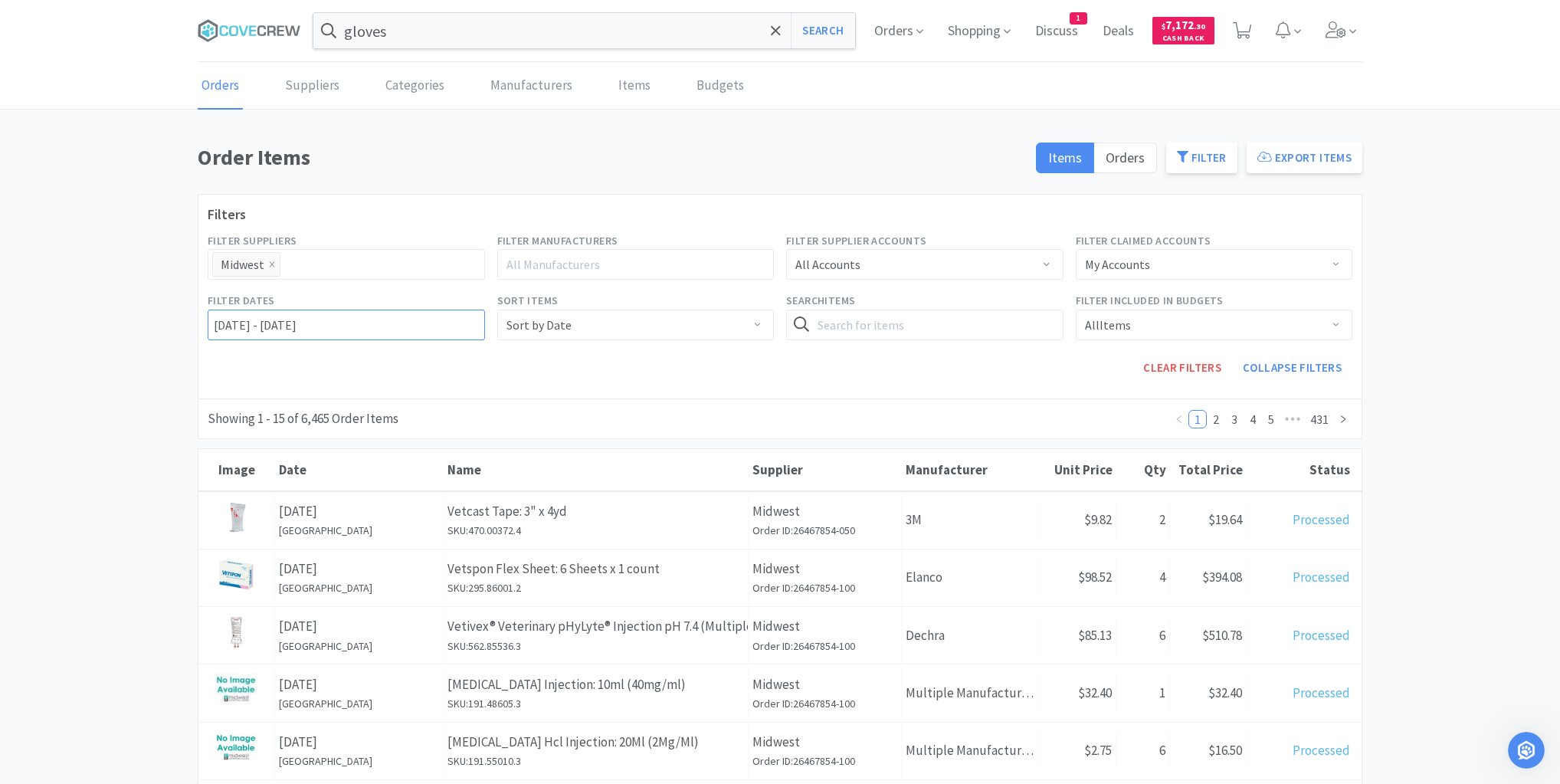
type input "[DATE] - [DATE]"
click at [210, 321] on input "[DATE] - [DATE]" at bounding box center [346, 325] width 278 height 30
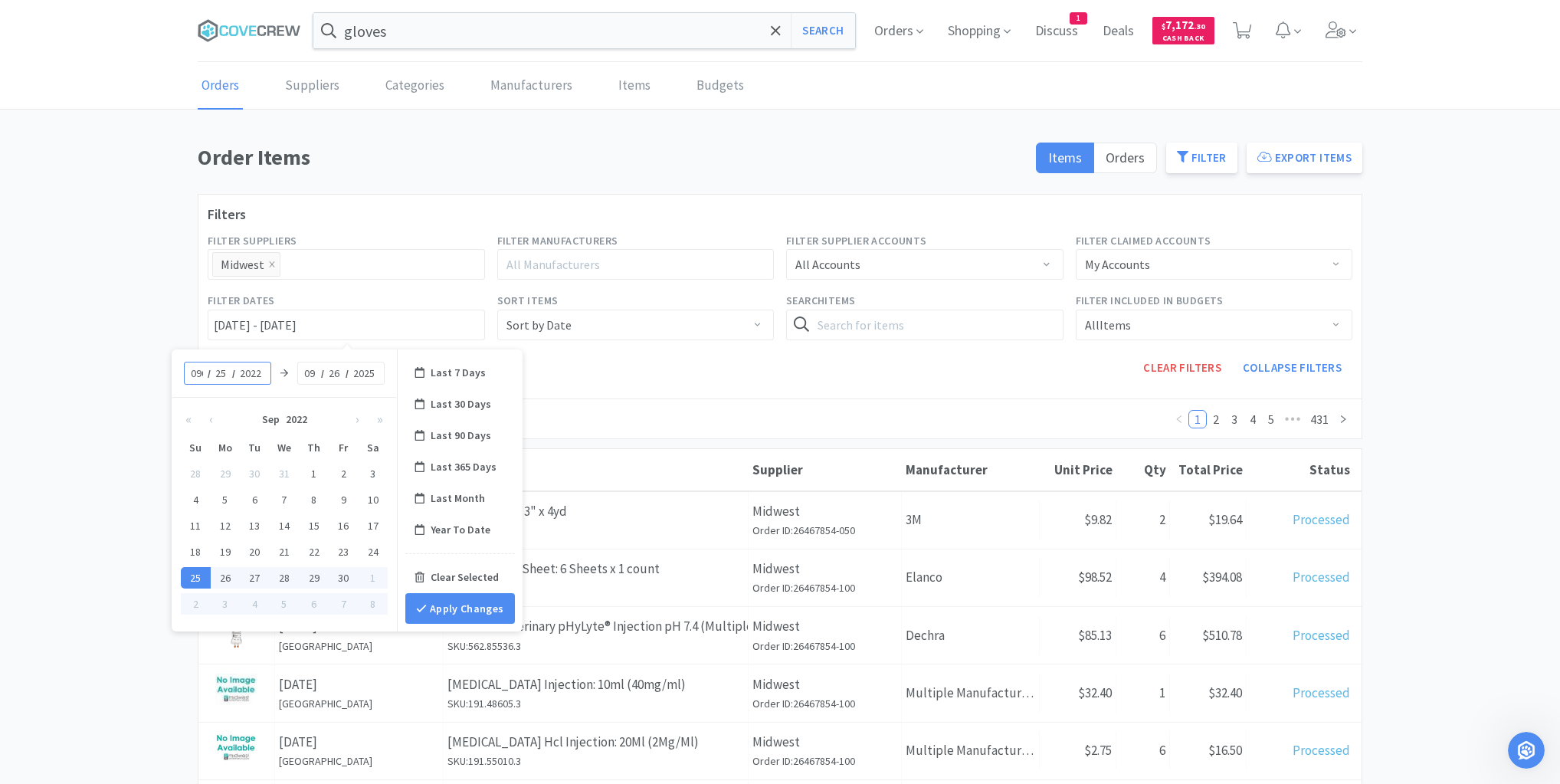
scroll to position [0, 3]
type input "09"
type input "01"
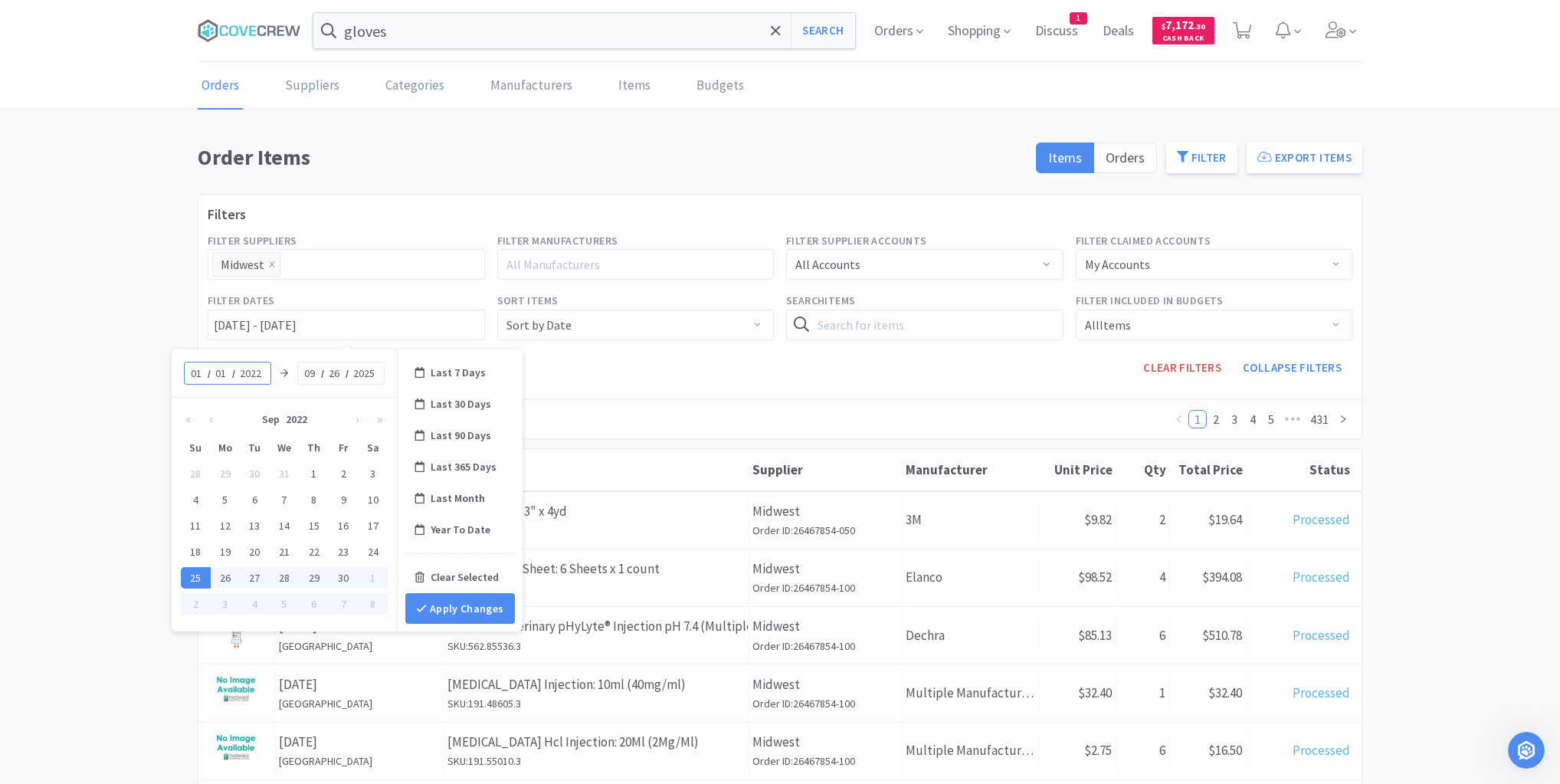
type input "01/01/2022 - 09/26/2025"
type input "2025"
type input "01/01/2025 - 09/26/2025"
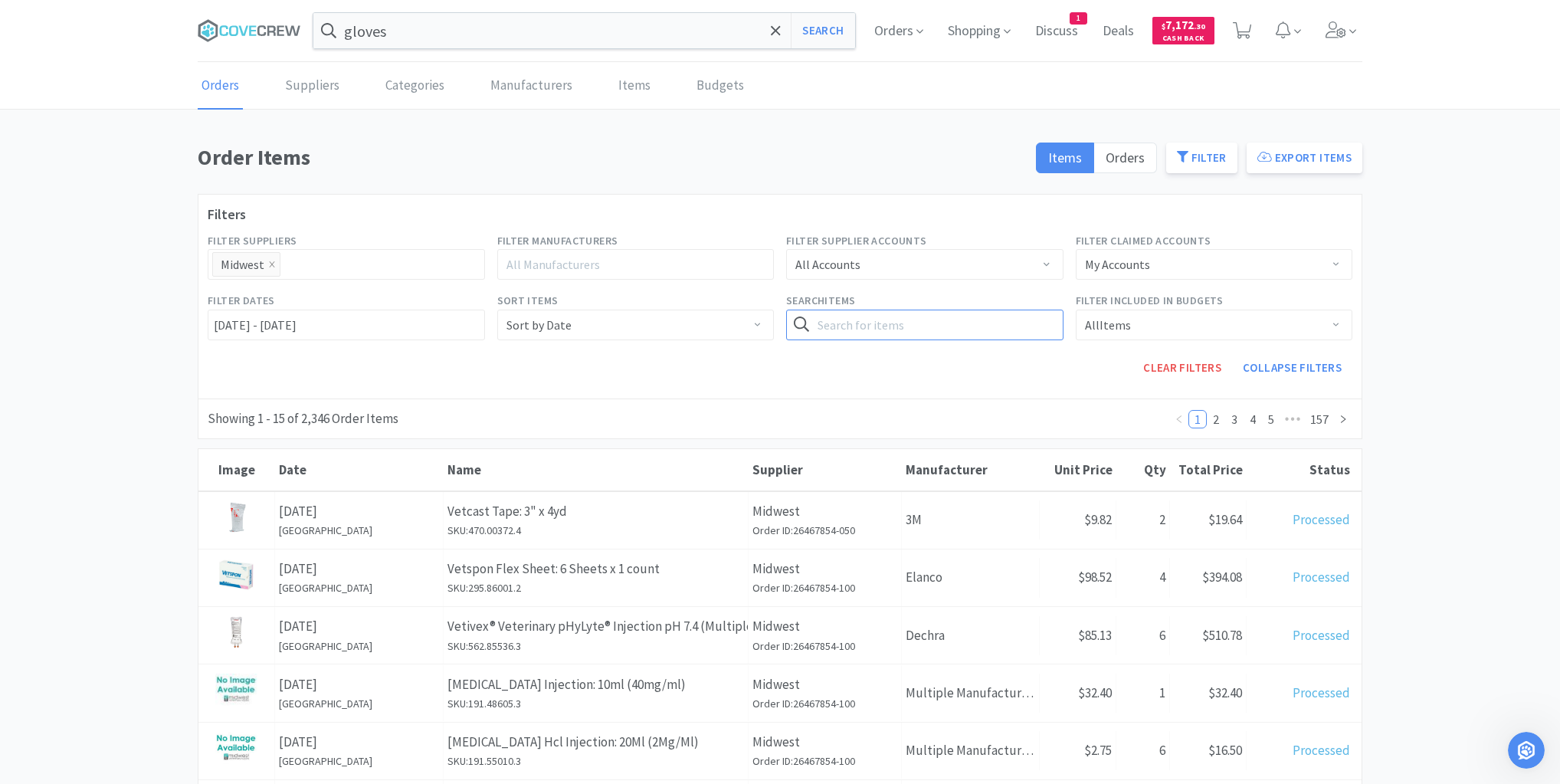
click at [887, 323] on input "text" at bounding box center [924, 325] width 278 height 30
type input "001.10031.2"
click at [1000, 310] on button "Search" at bounding box center [1031, 325] width 63 height 30
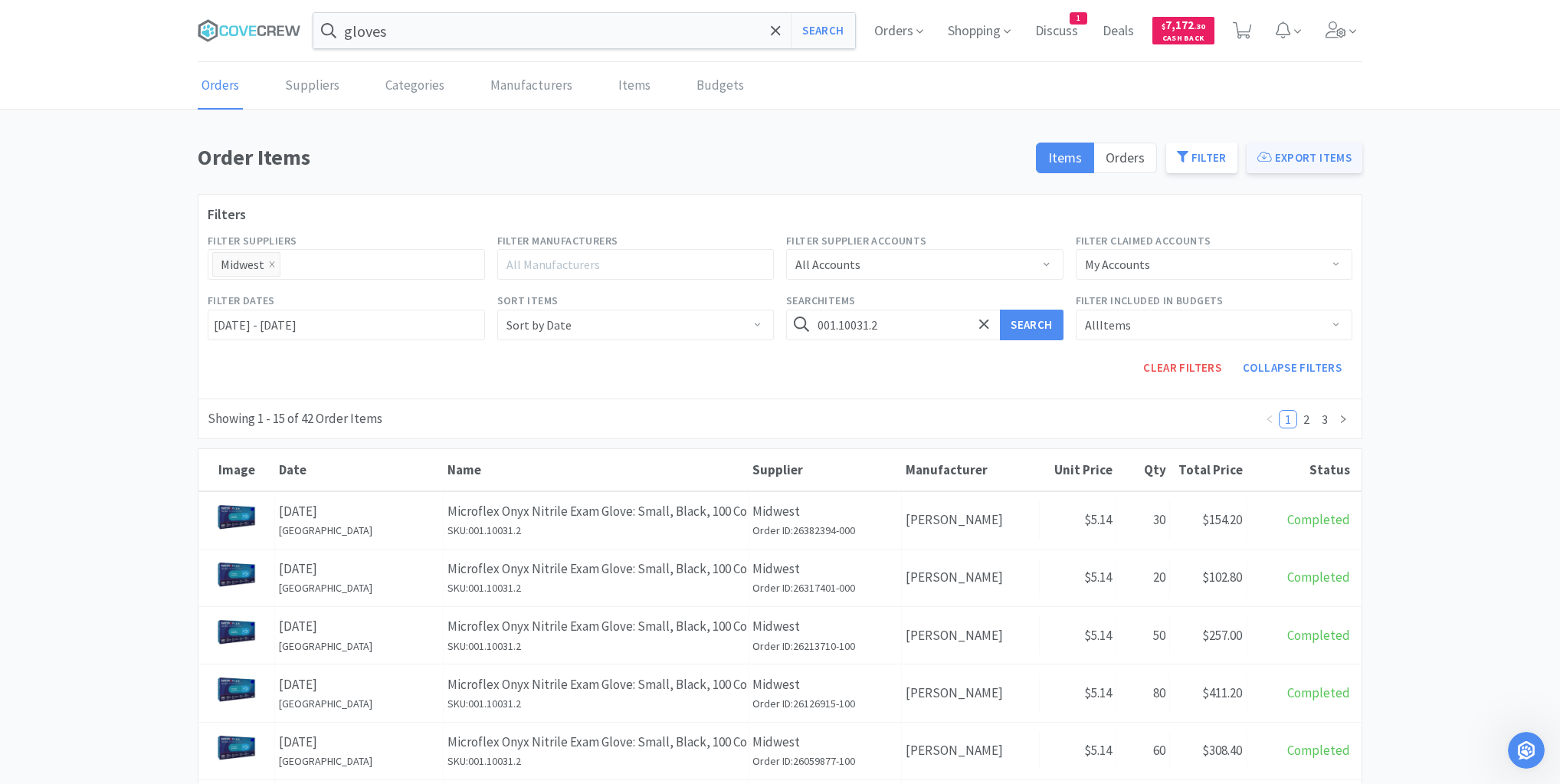
click at [1303, 151] on button "Export Items" at bounding box center [1304, 157] width 116 height 30
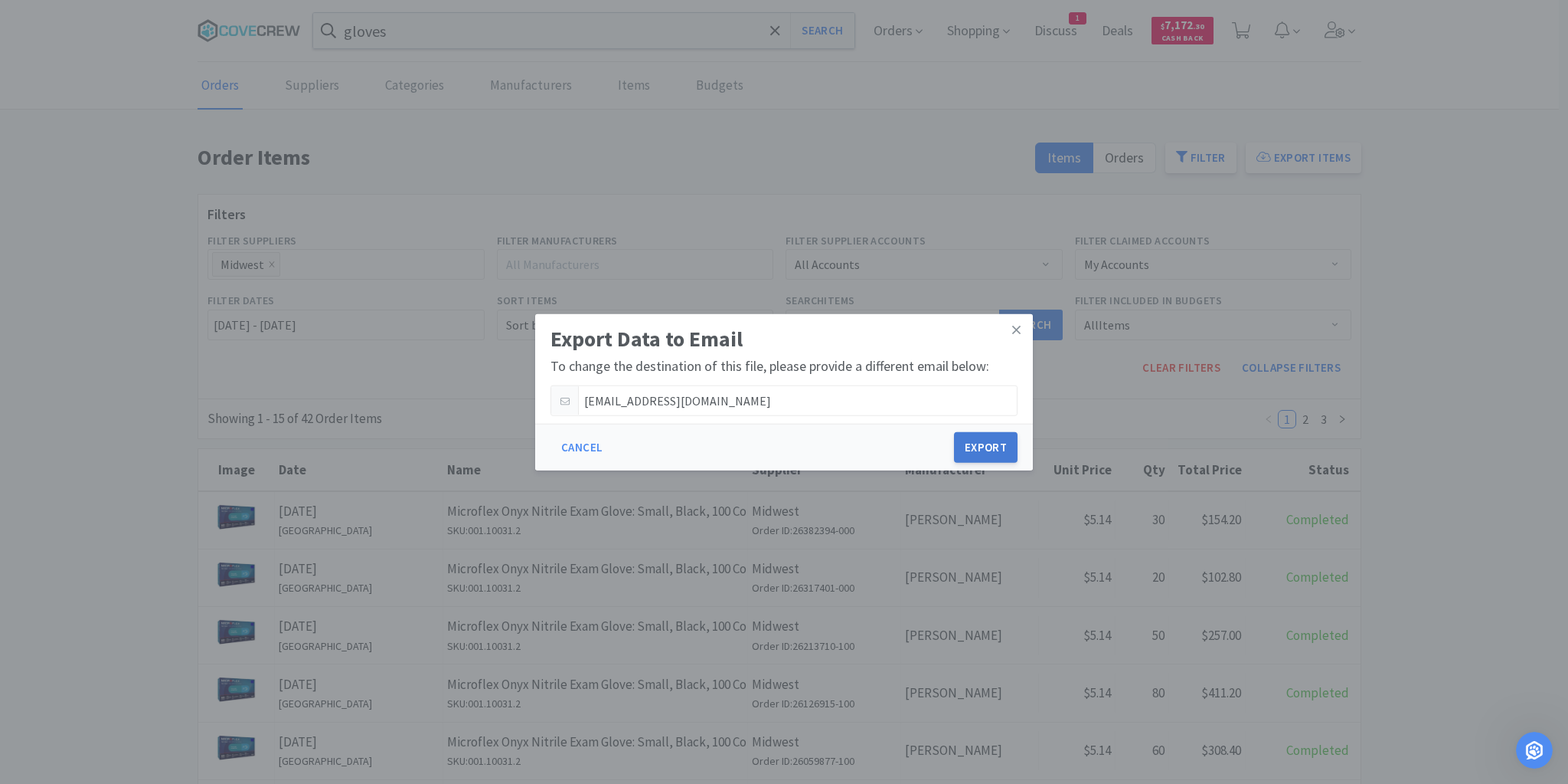
click at [989, 446] on button "Export" at bounding box center [985, 447] width 63 height 30
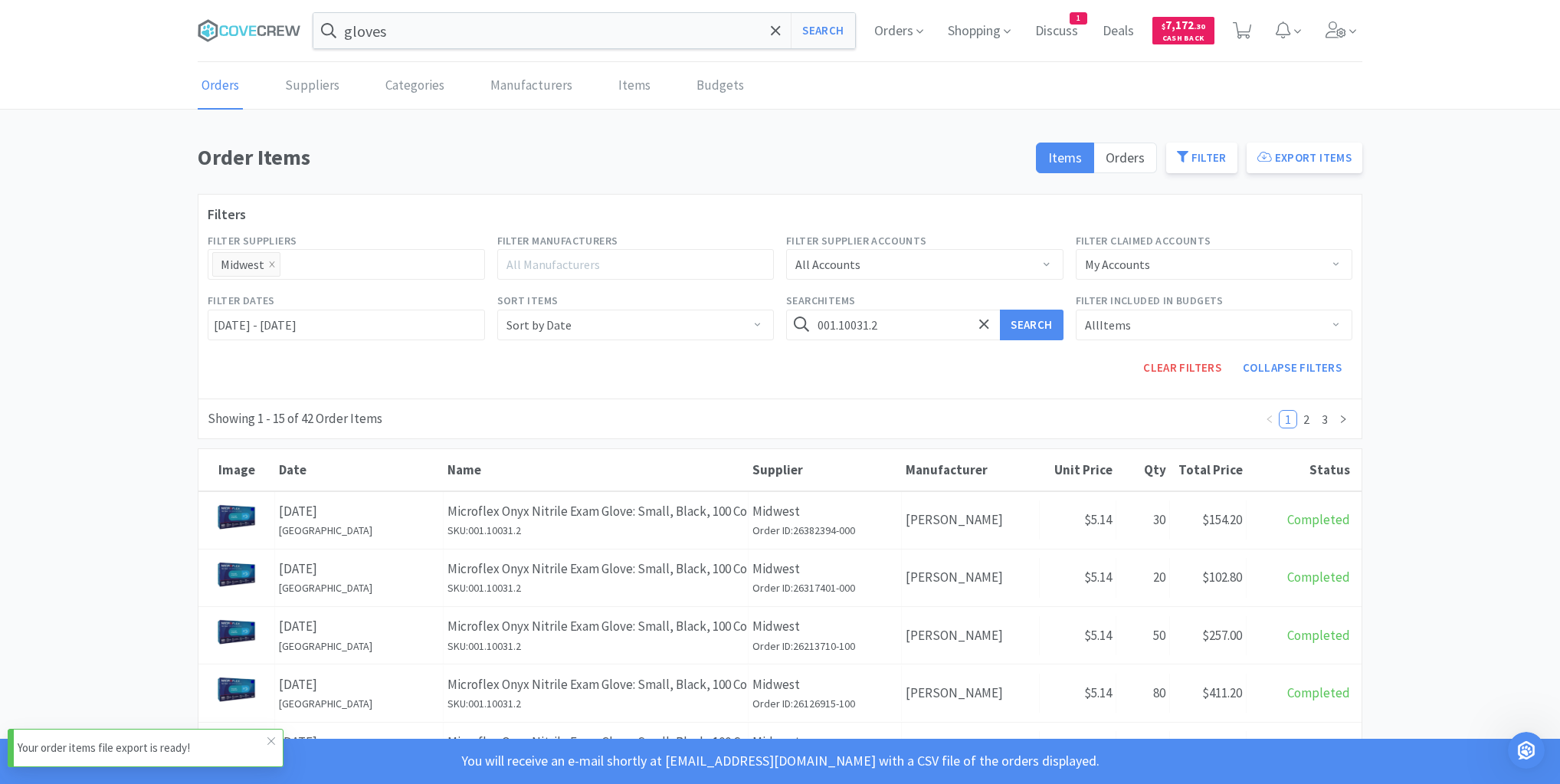
click at [162, 745] on p "Your order items file export is ready!" at bounding box center [143, 747] width 250 height 18
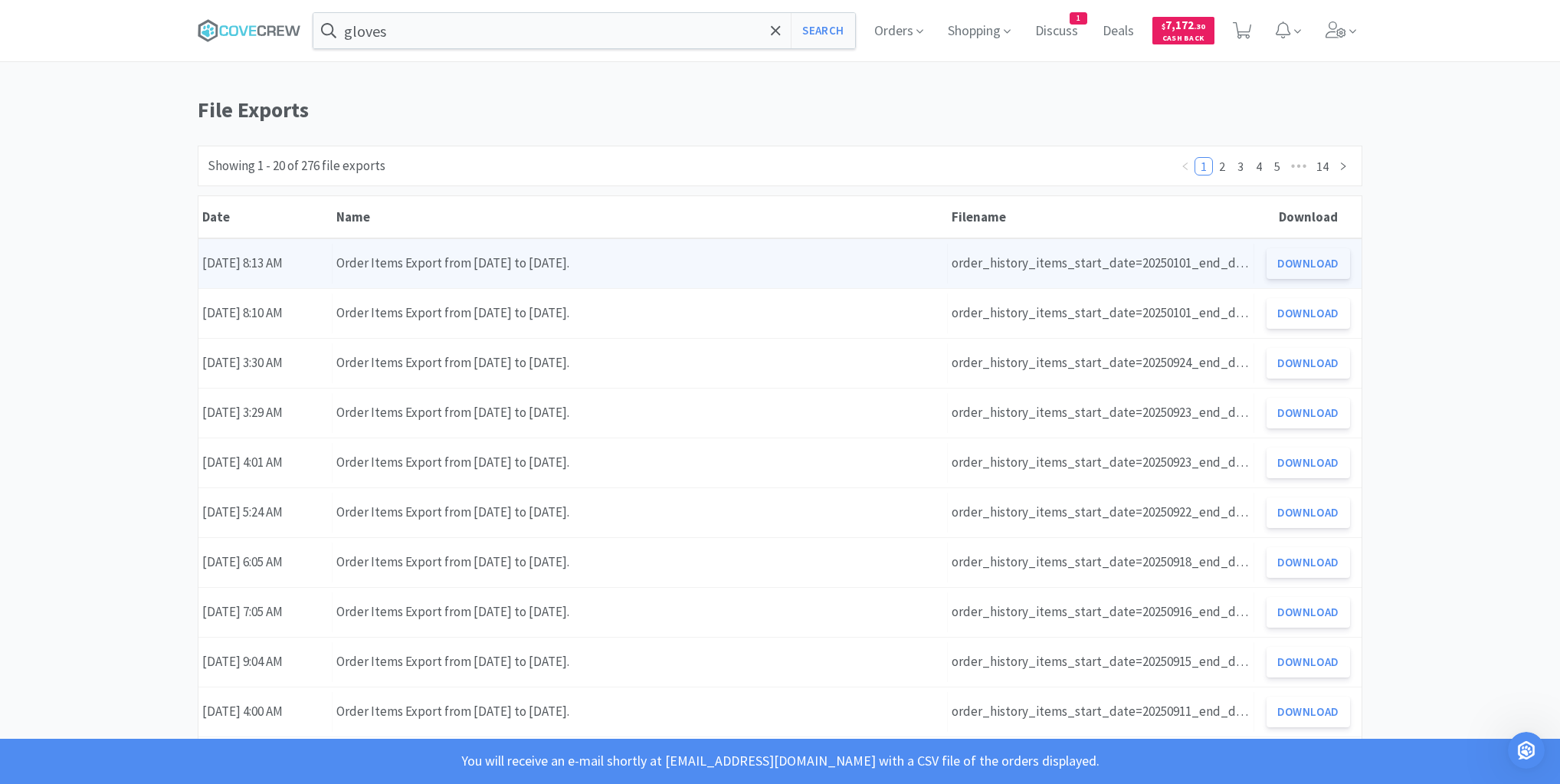
click at [1292, 259] on button "Download" at bounding box center [1308, 263] width 83 height 30
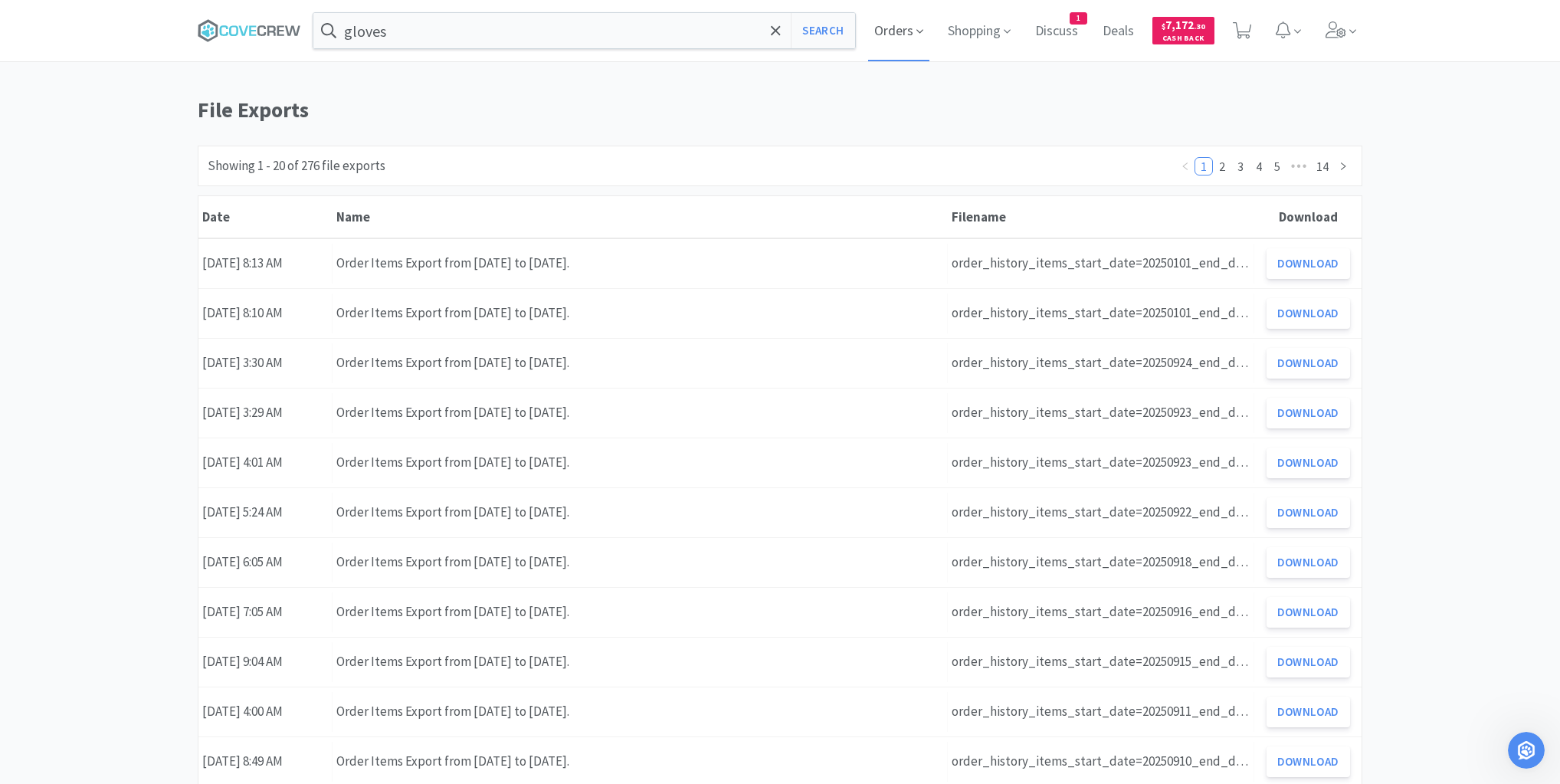
click at [888, 31] on span "Orders" at bounding box center [899, 30] width 62 height 62
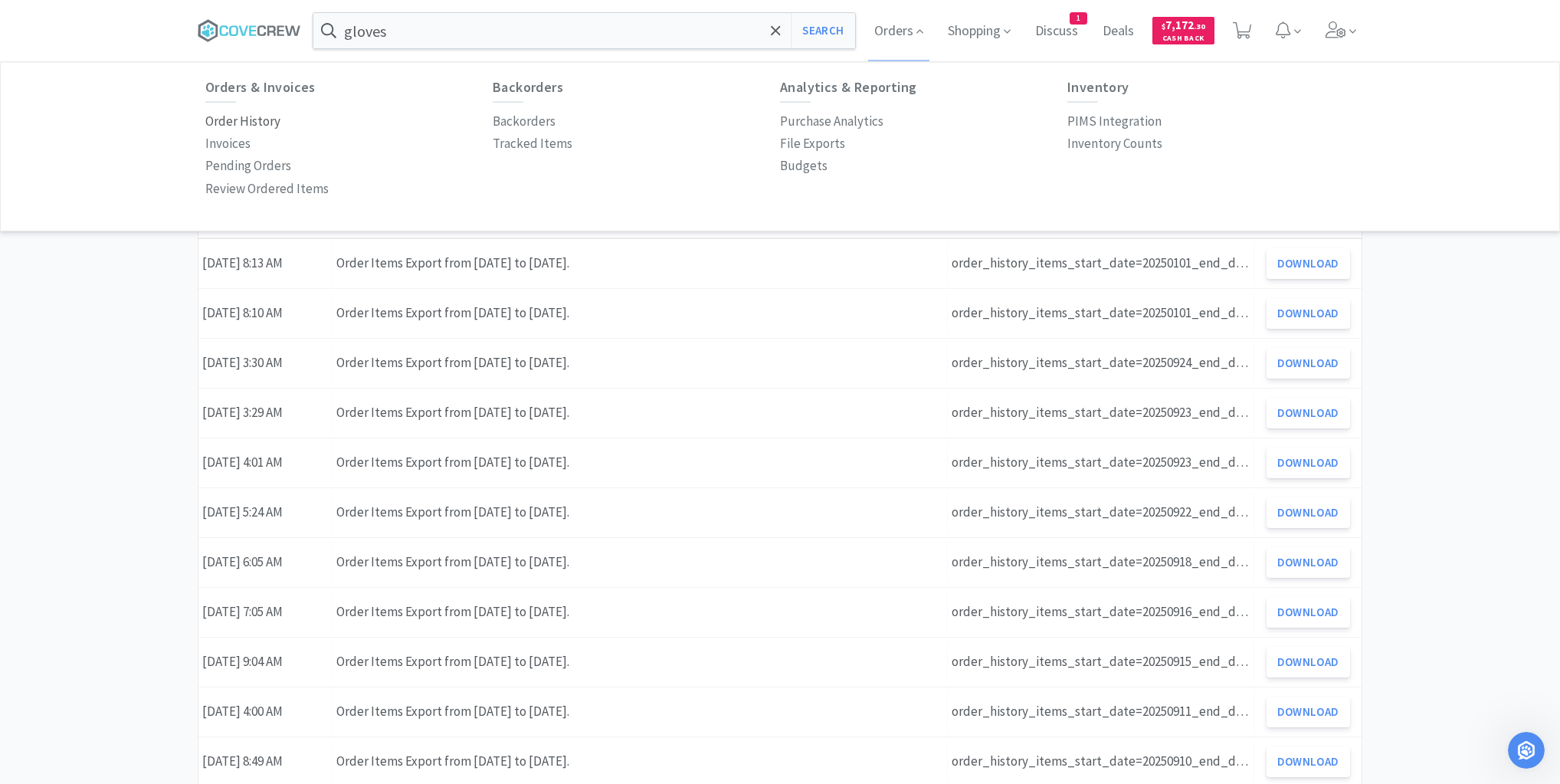
click at [254, 118] on p "Order History" at bounding box center [242, 121] width 75 height 21
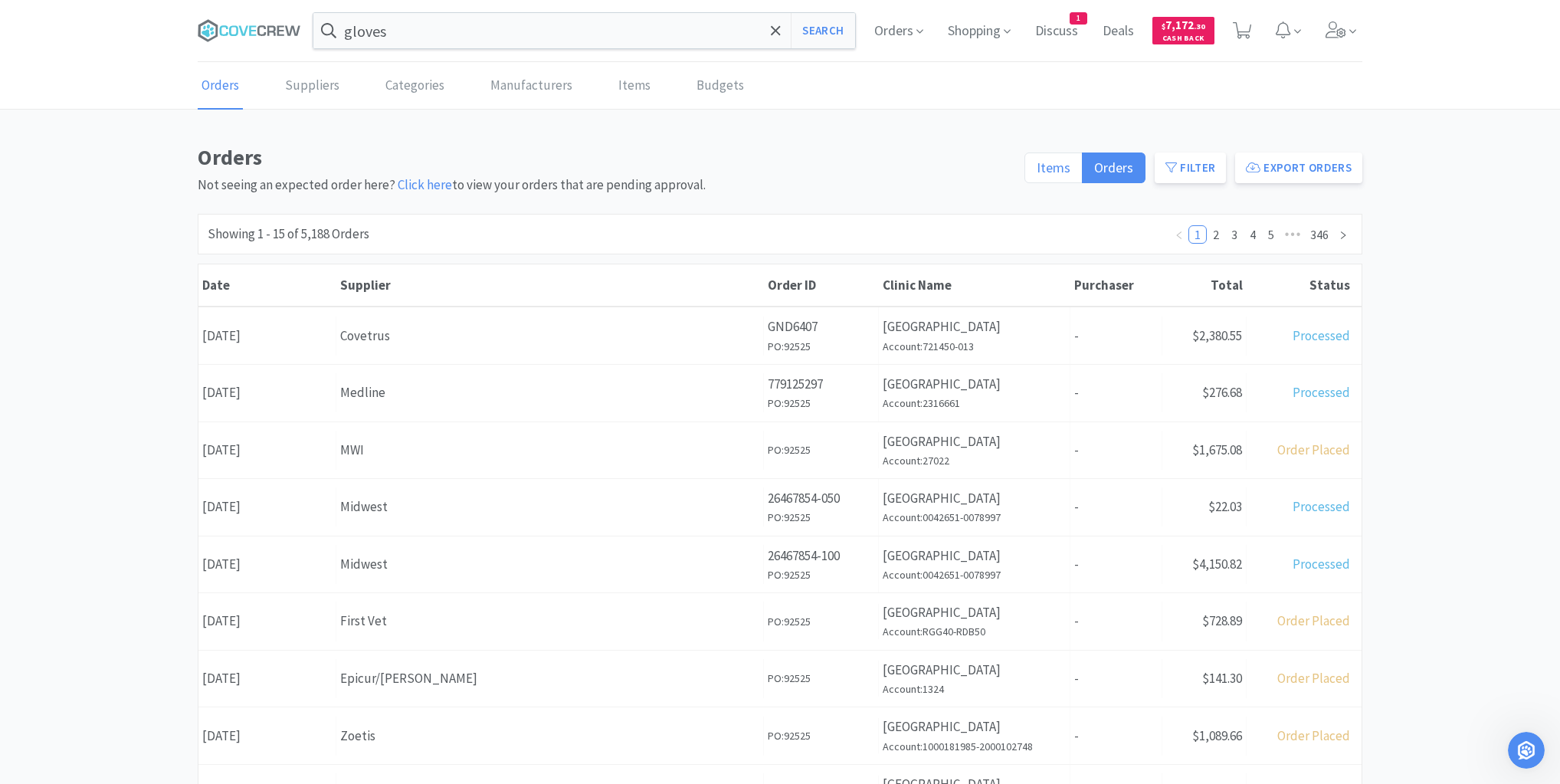
click at [1064, 163] on span "Items" at bounding box center [1054, 167] width 34 height 18
click at [1037, 172] on input "Items" at bounding box center [1037, 172] width 0 height 0
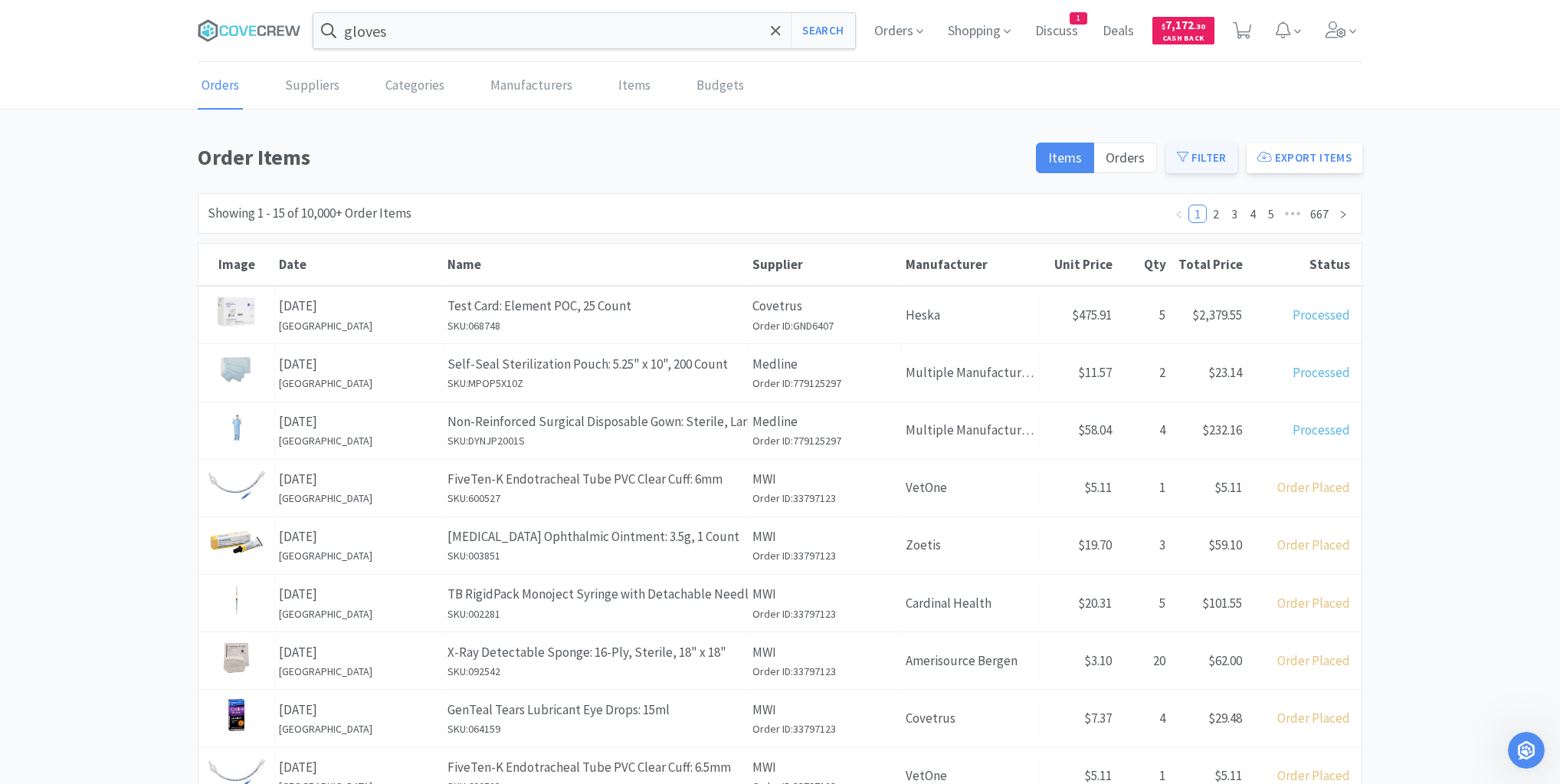
click at [1206, 154] on button "Filter" at bounding box center [1201, 157] width 71 height 30
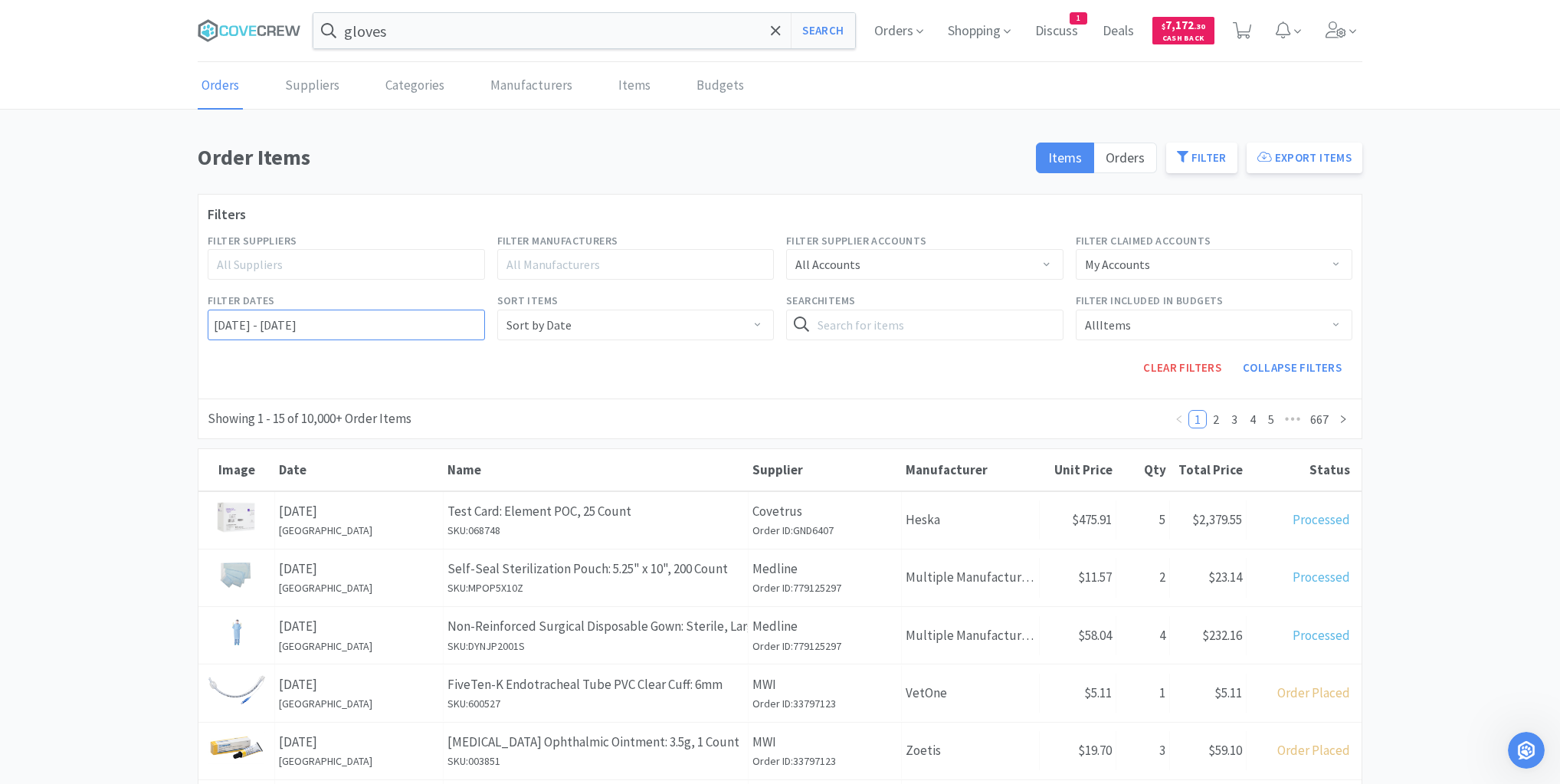
click at [209, 323] on input "[DATE] - [DATE]" at bounding box center [346, 325] width 278 height 30
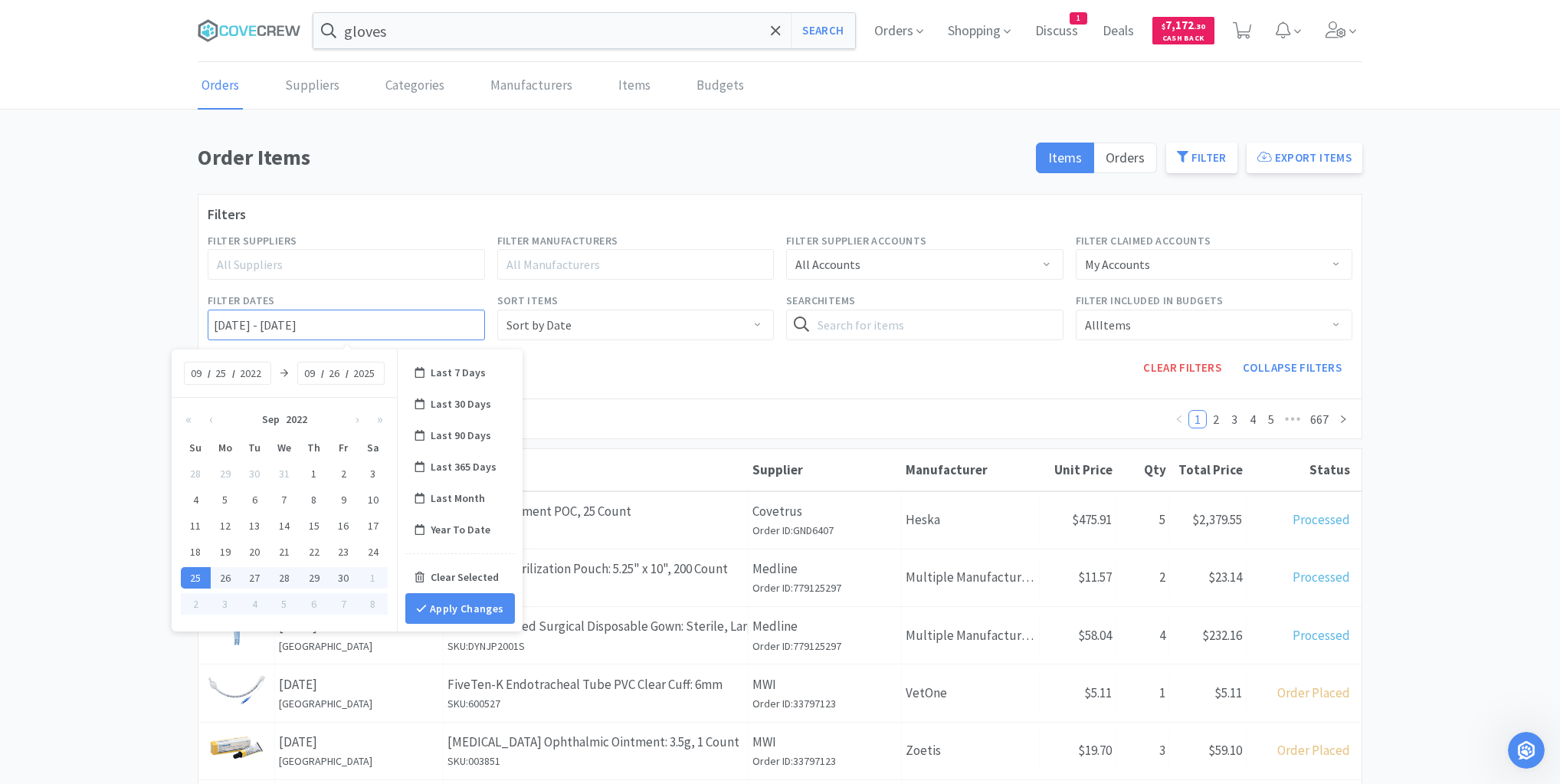
click at [212, 325] on input "[DATE] - [DATE]" at bounding box center [346, 325] width 278 height 30
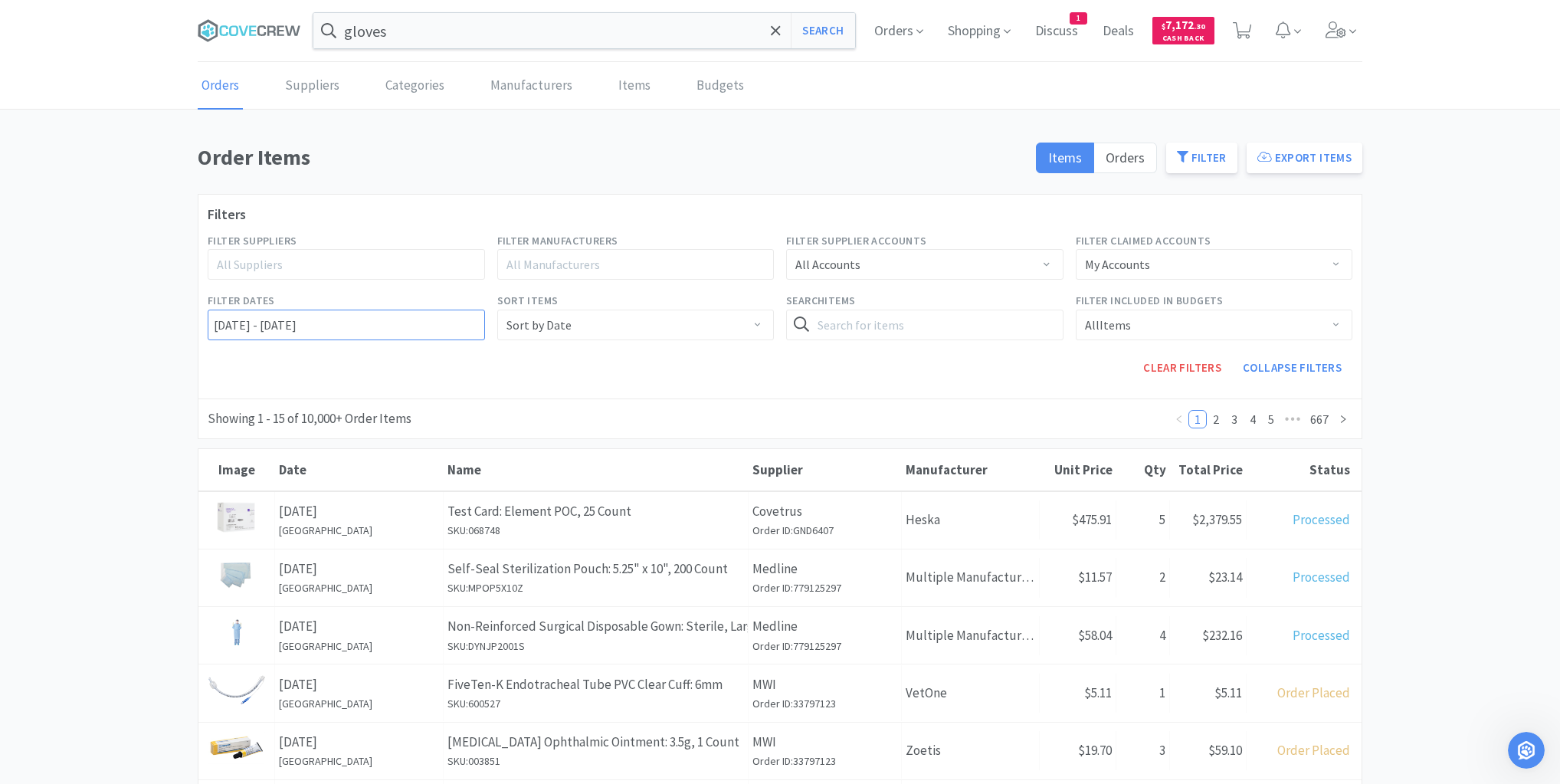
click at [208, 325] on input "[DATE] - [DATE]" at bounding box center [346, 325] width 278 height 30
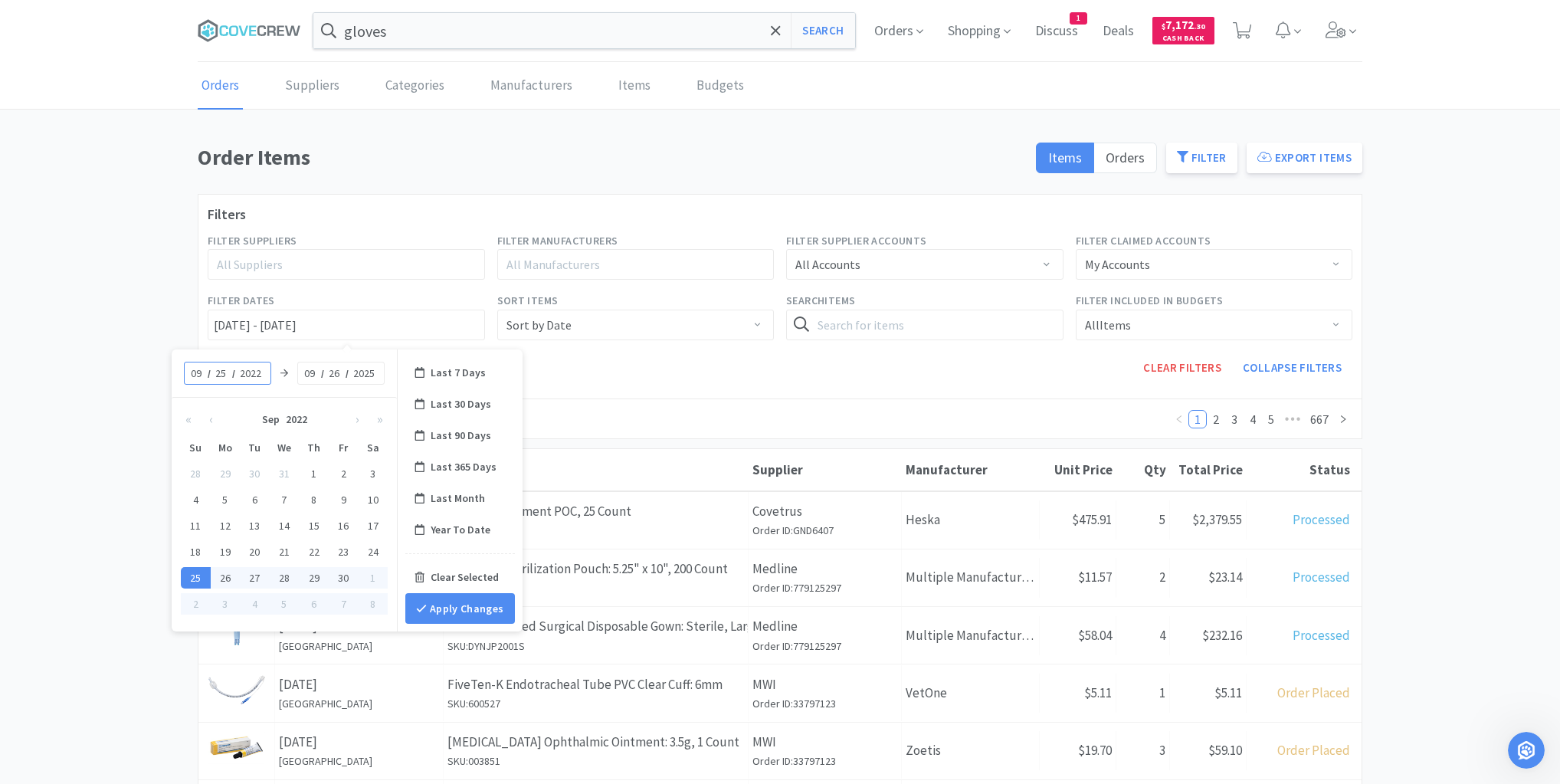
drag, startPoint x: 204, startPoint y: 366, endPoint x: 179, endPoint y: 366, distance: 25.0
click at [179, 366] on div "09 / 25 / 2022 09 / 26 / 2025" at bounding box center [284, 373] width 225 height 47
type input "01"
type input "01/25/2022 - 09/26/2025"
type input "01"
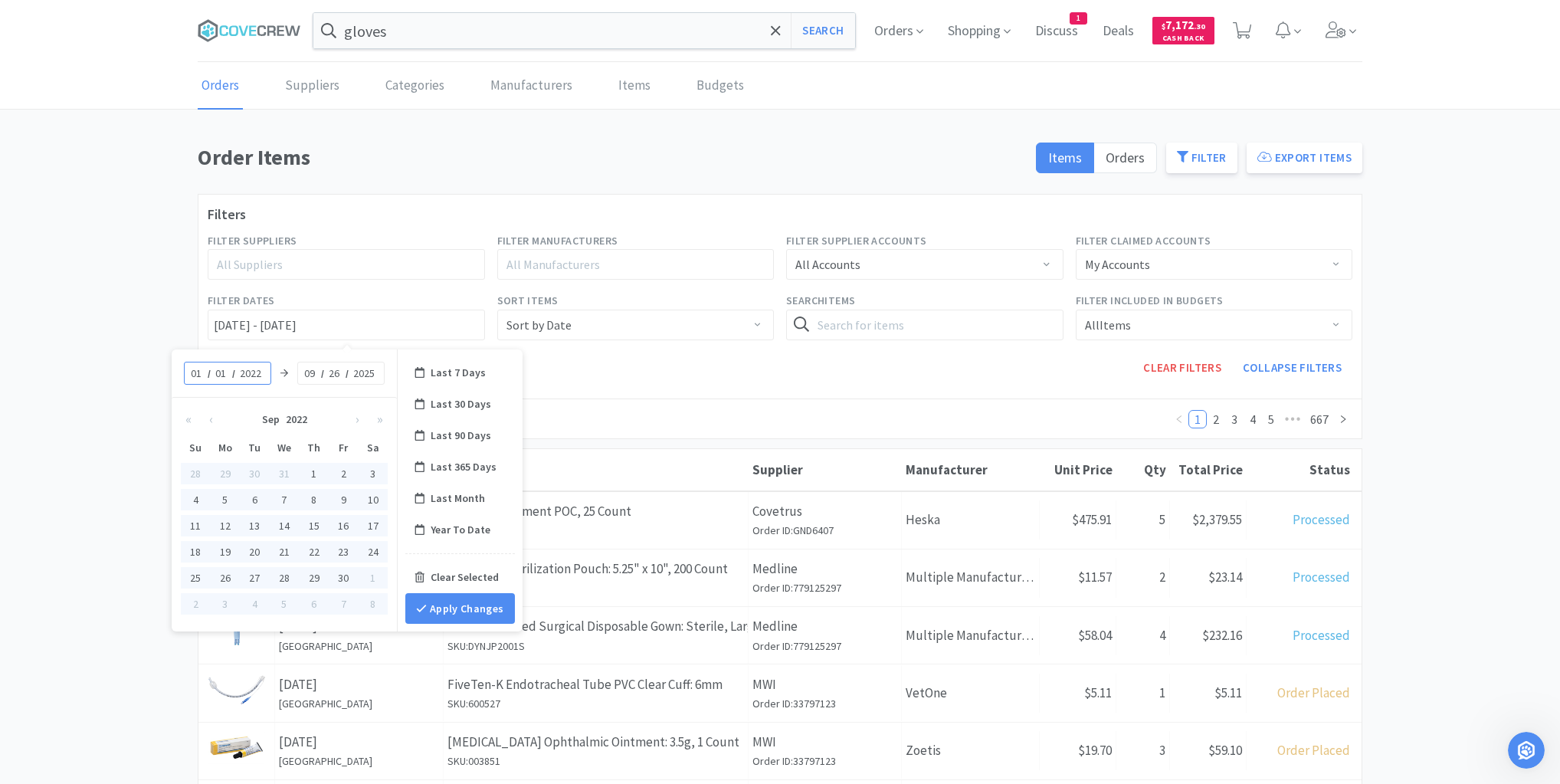
type input "01/01/2022 - 09/26/2025"
type input "2025"
type input "01/01/2025 - 09/26/2025"
click at [452, 609] on button "Apply Changes" at bounding box center [460, 608] width 110 height 30
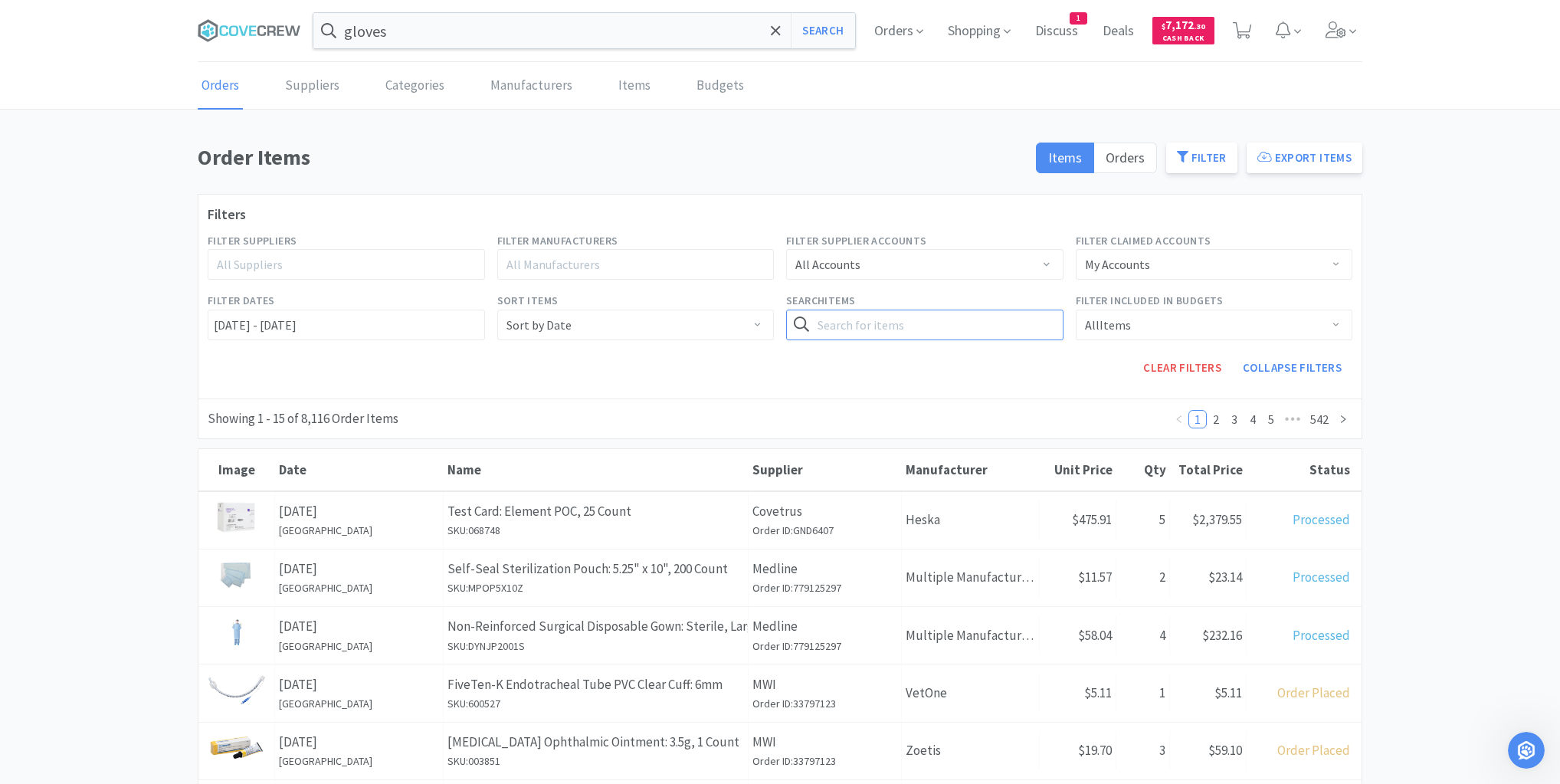
click at [894, 328] on input "text" at bounding box center [924, 325] width 278 height 30
type input "001.10032.2"
click at [1000, 310] on button "Search" at bounding box center [1031, 325] width 63 height 30
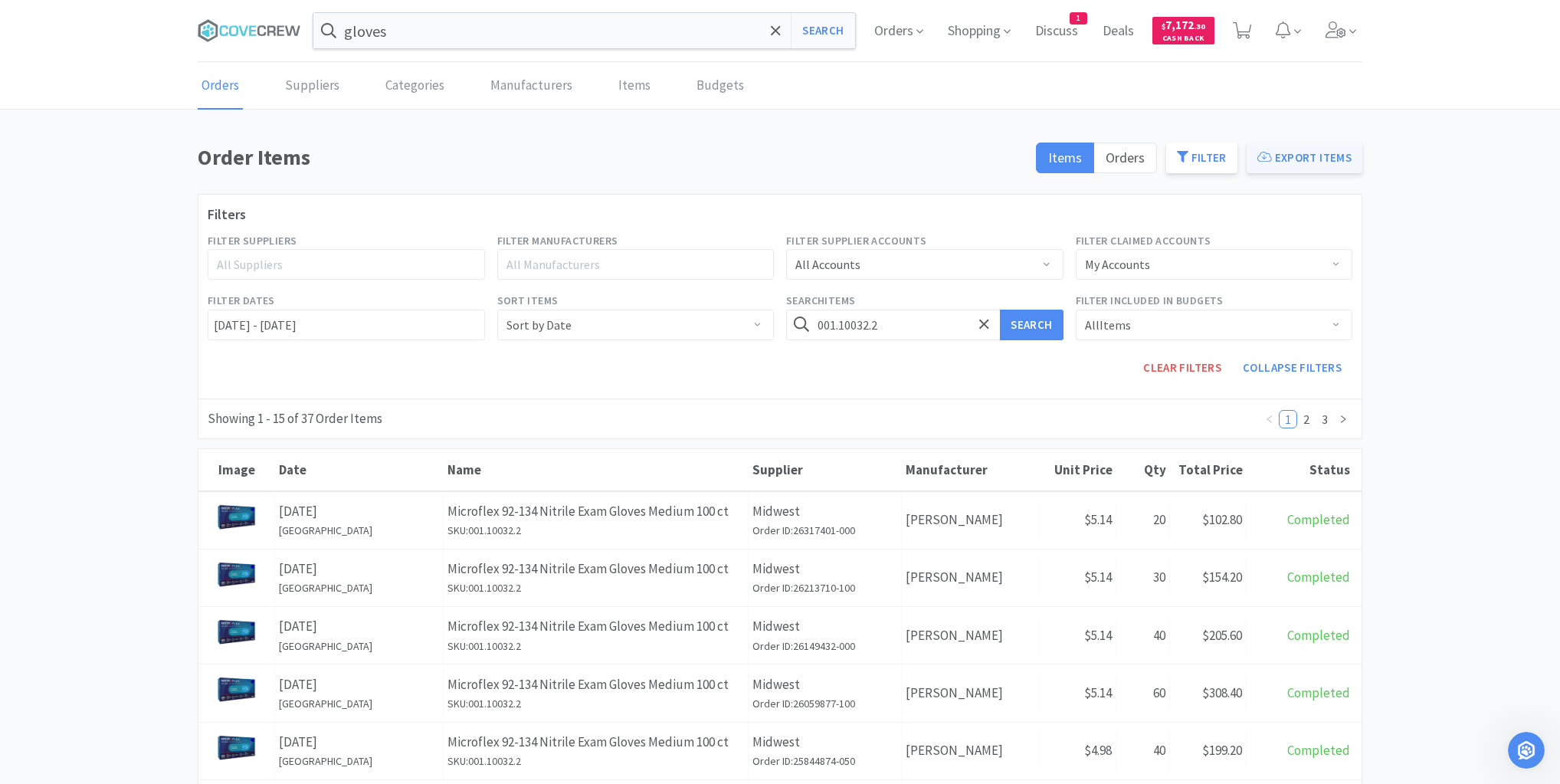
click at [1294, 155] on button "Export Items" at bounding box center [1304, 157] width 116 height 30
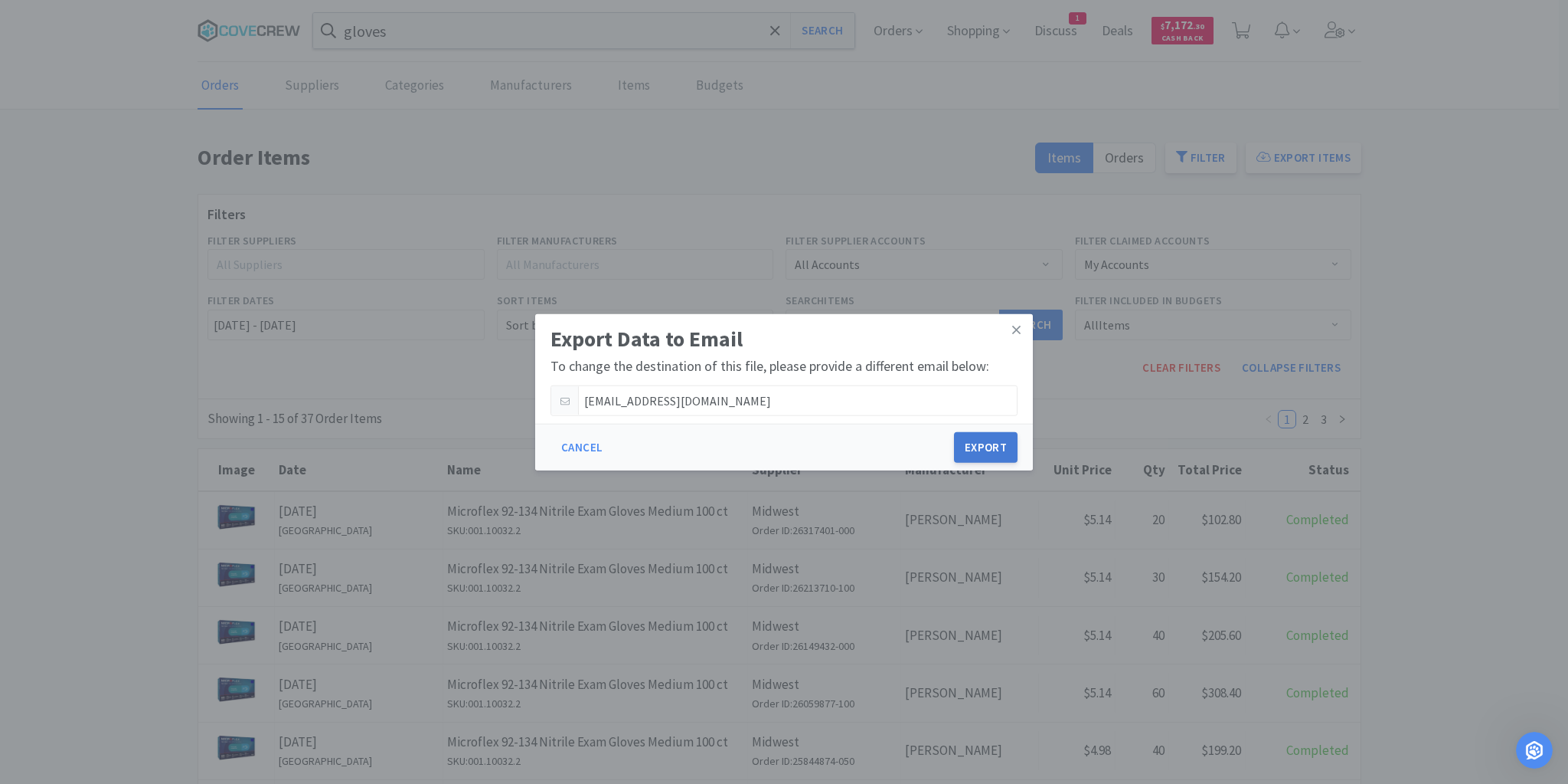
click at [987, 437] on button "Export" at bounding box center [985, 447] width 63 height 30
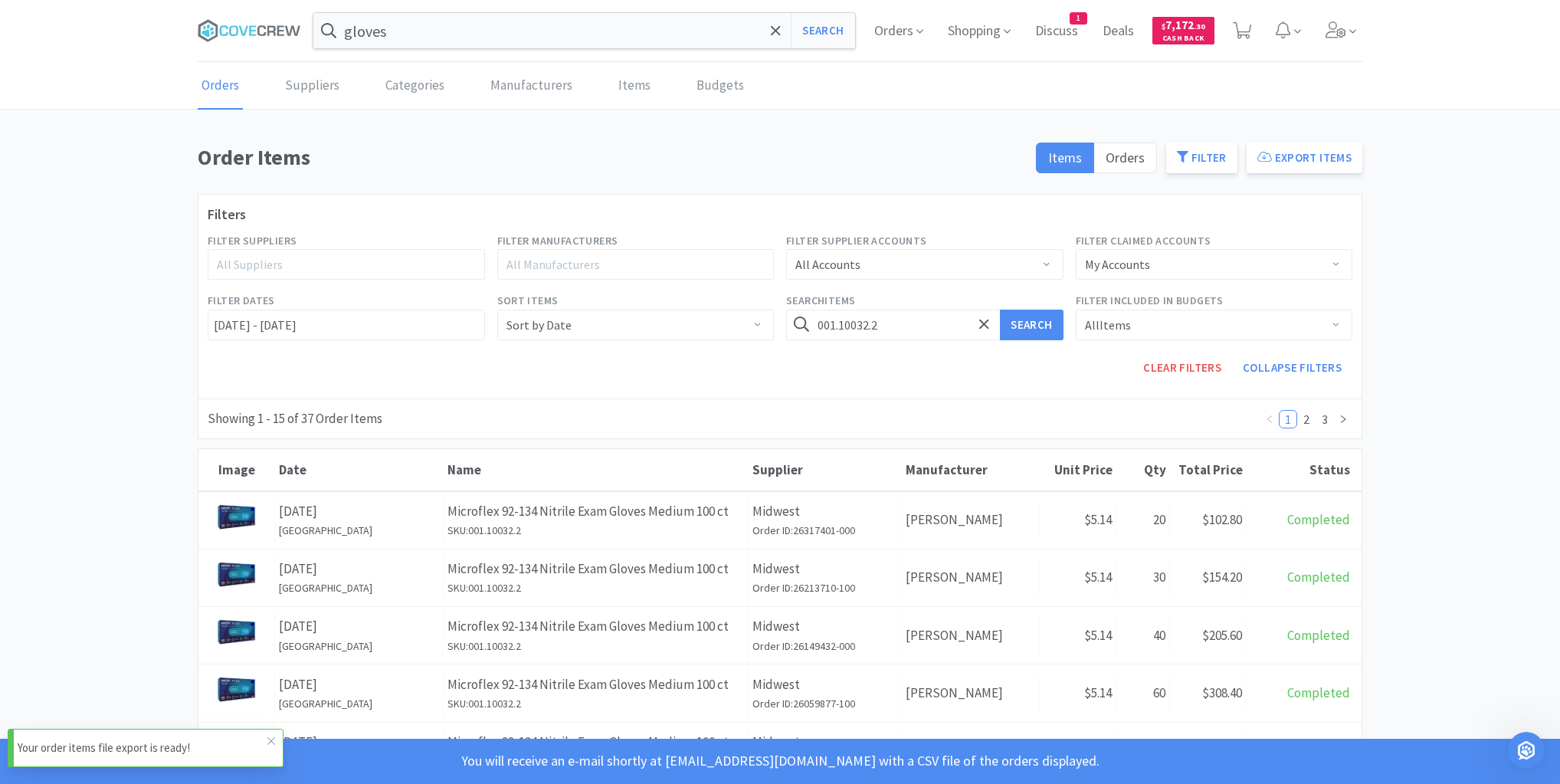
click at [170, 746] on p "Your order items file export is ready!" at bounding box center [143, 747] width 250 height 18
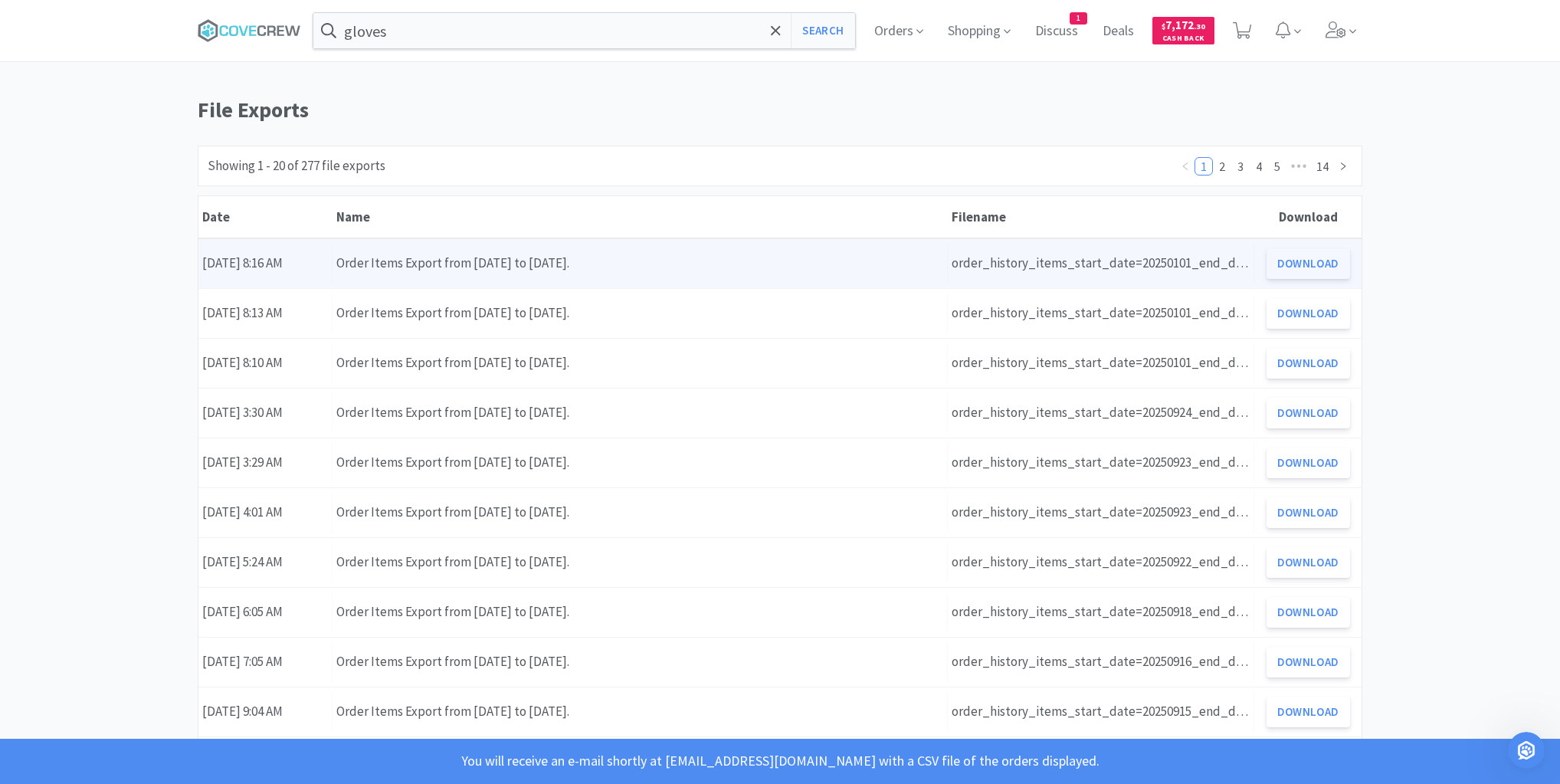
click at [1312, 263] on button "Download" at bounding box center [1308, 263] width 83 height 30
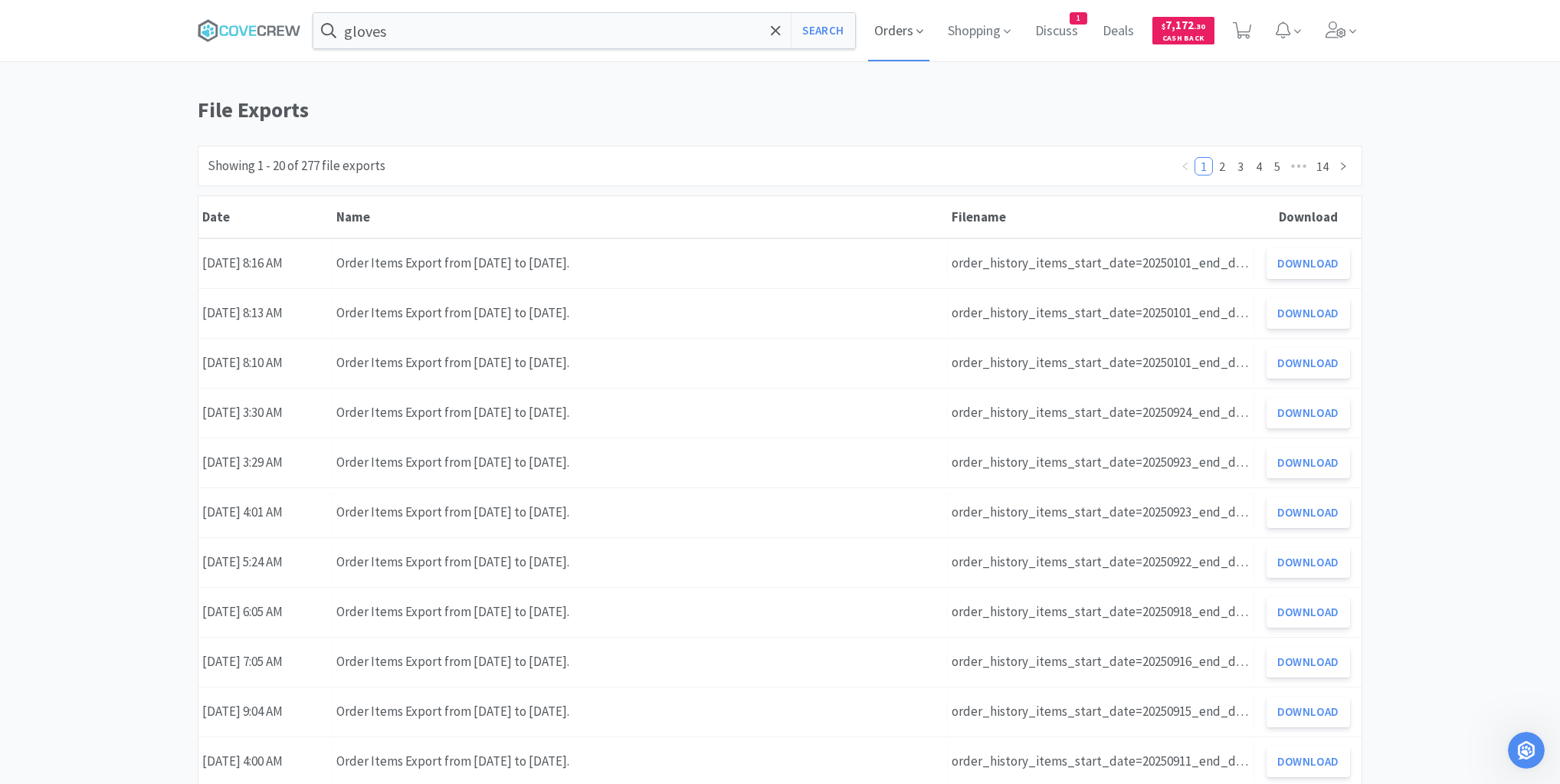
click at [905, 27] on span "Orders" at bounding box center [899, 30] width 62 height 62
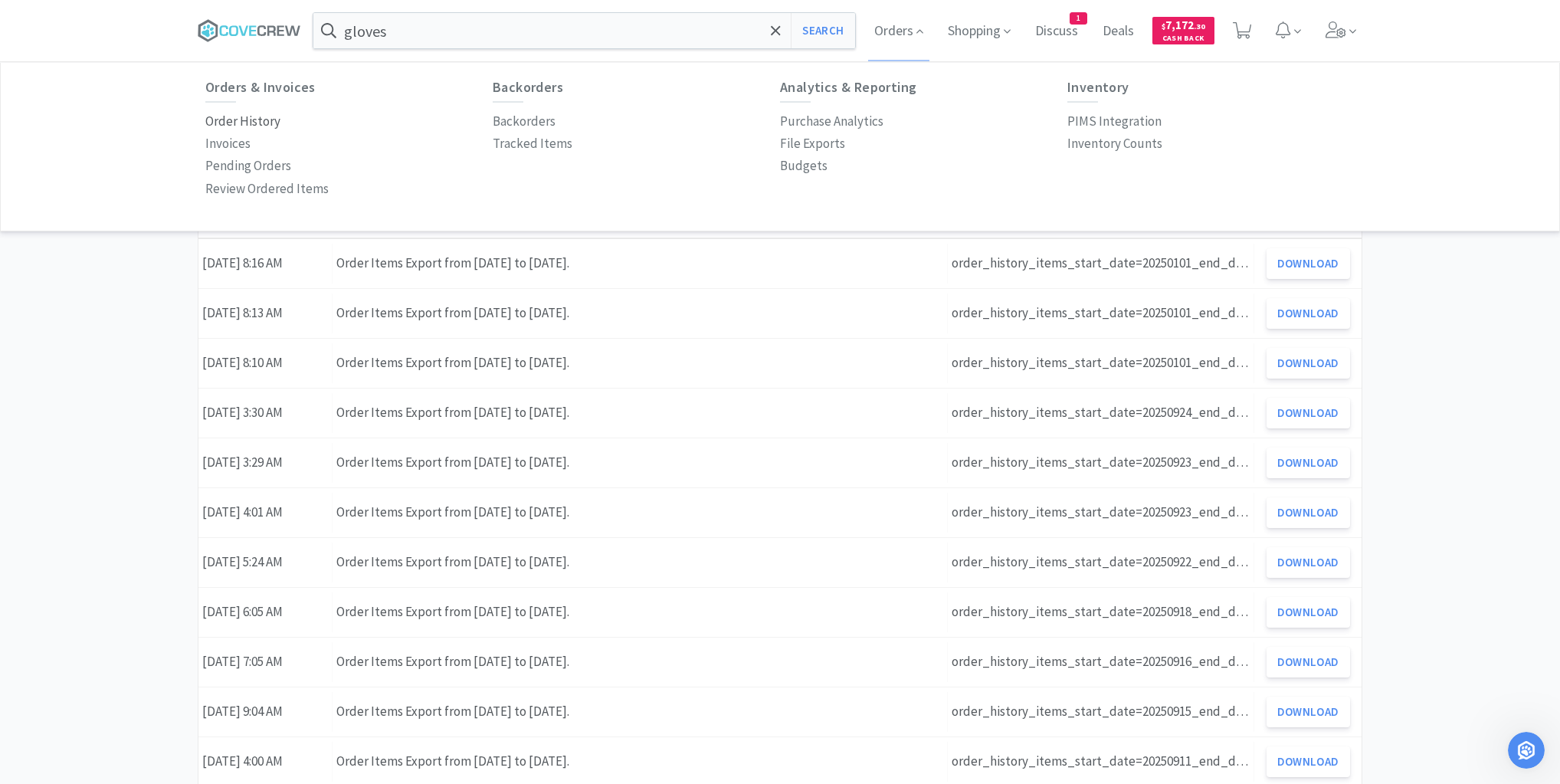
click at [223, 117] on p "Order History" at bounding box center [242, 121] width 75 height 21
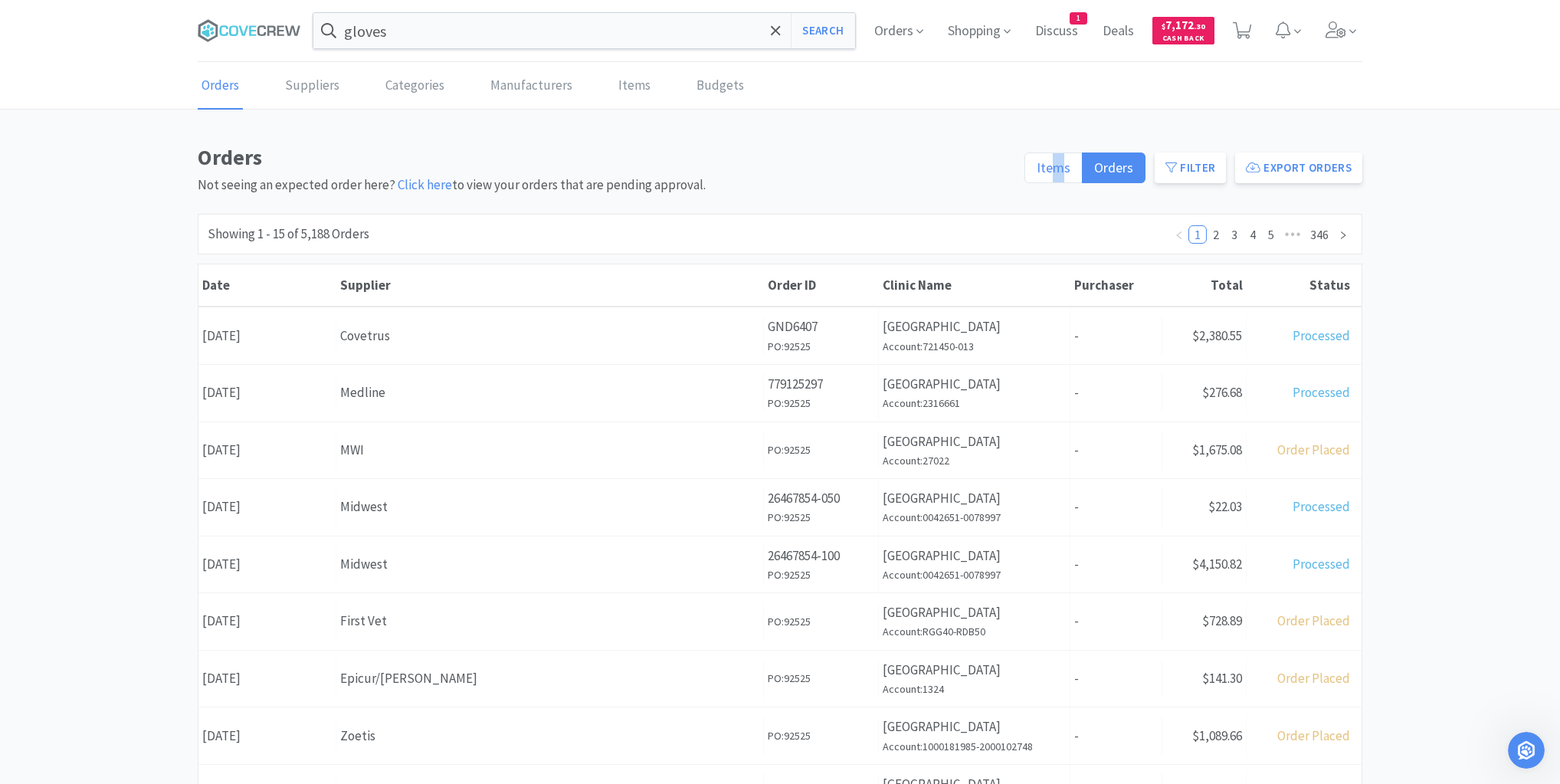
click at [1062, 167] on span "Items" at bounding box center [1054, 167] width 34 height 18
click at [1048, 167] on span "Items" at bounding box center [1054, 167] width 34 height 18
click at [1037, 172] on input "Items" at bounding box center [1037, 172] width 0 height 0
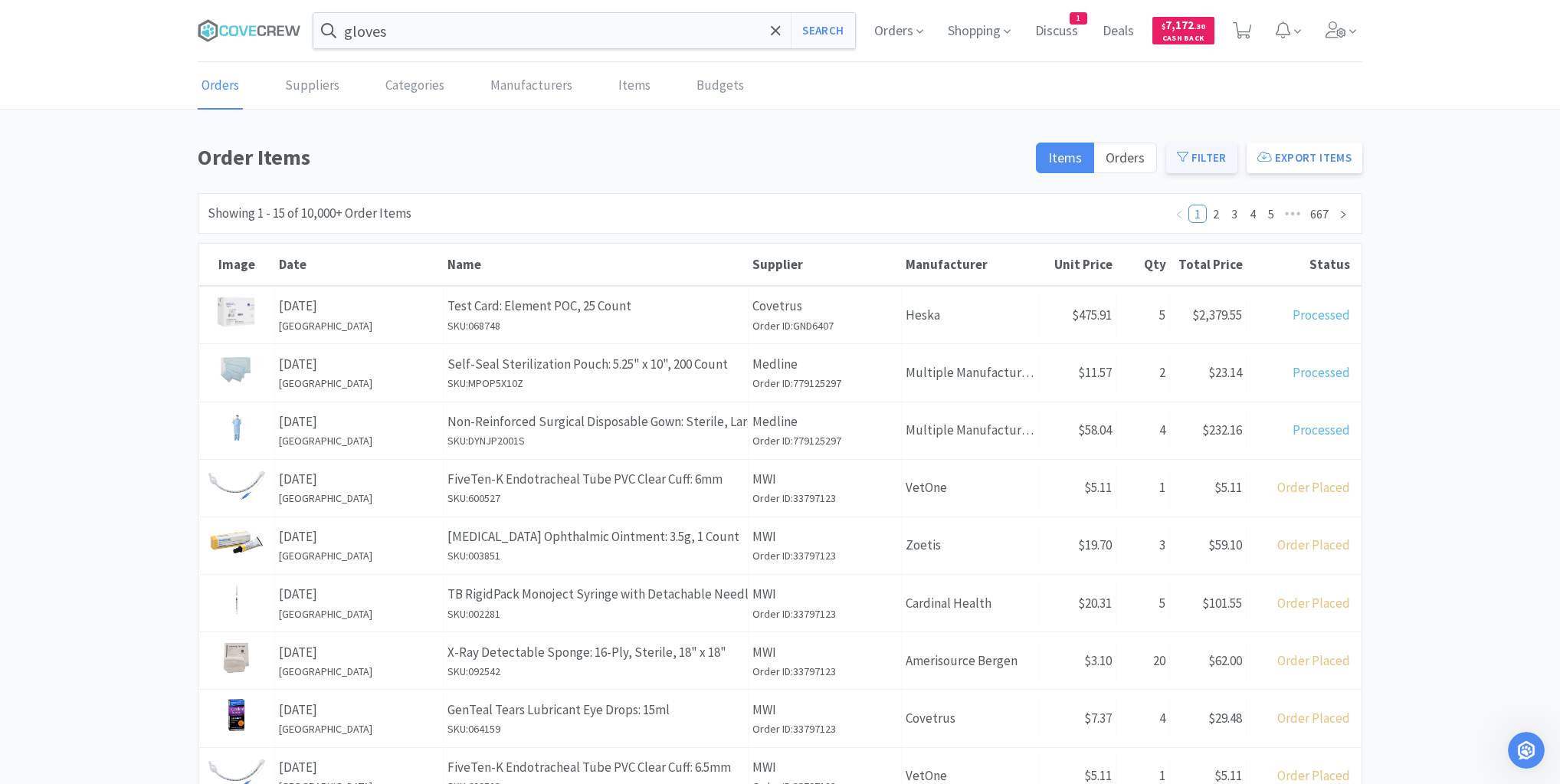
click at [1204, 158] on button "Filter" at bounding box center [1201, 157] width 71 height 30
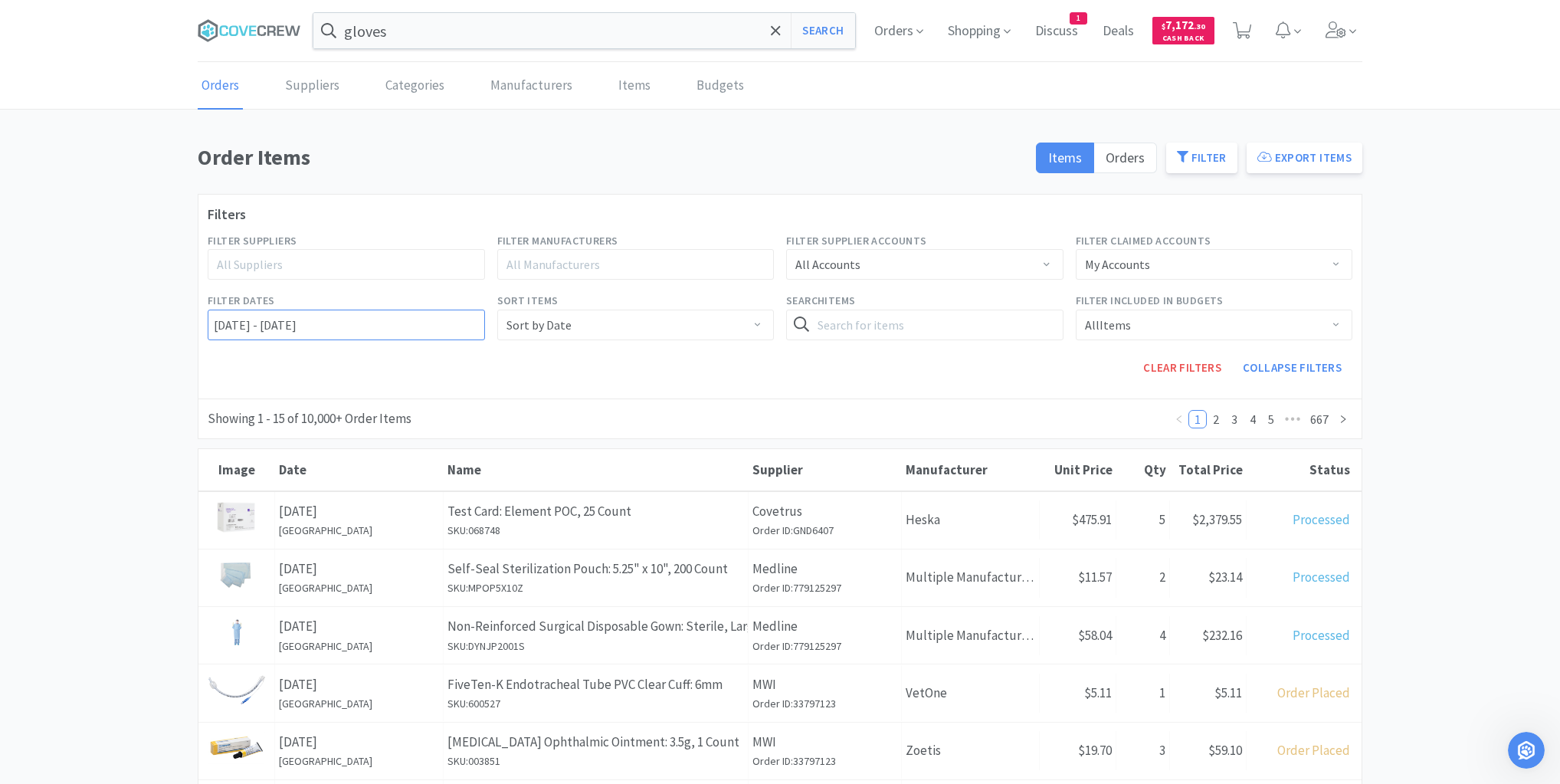
click at [214, 327] on input "[DATE] - [DATE]" at bounding box center [346, 325] width 278 height 30
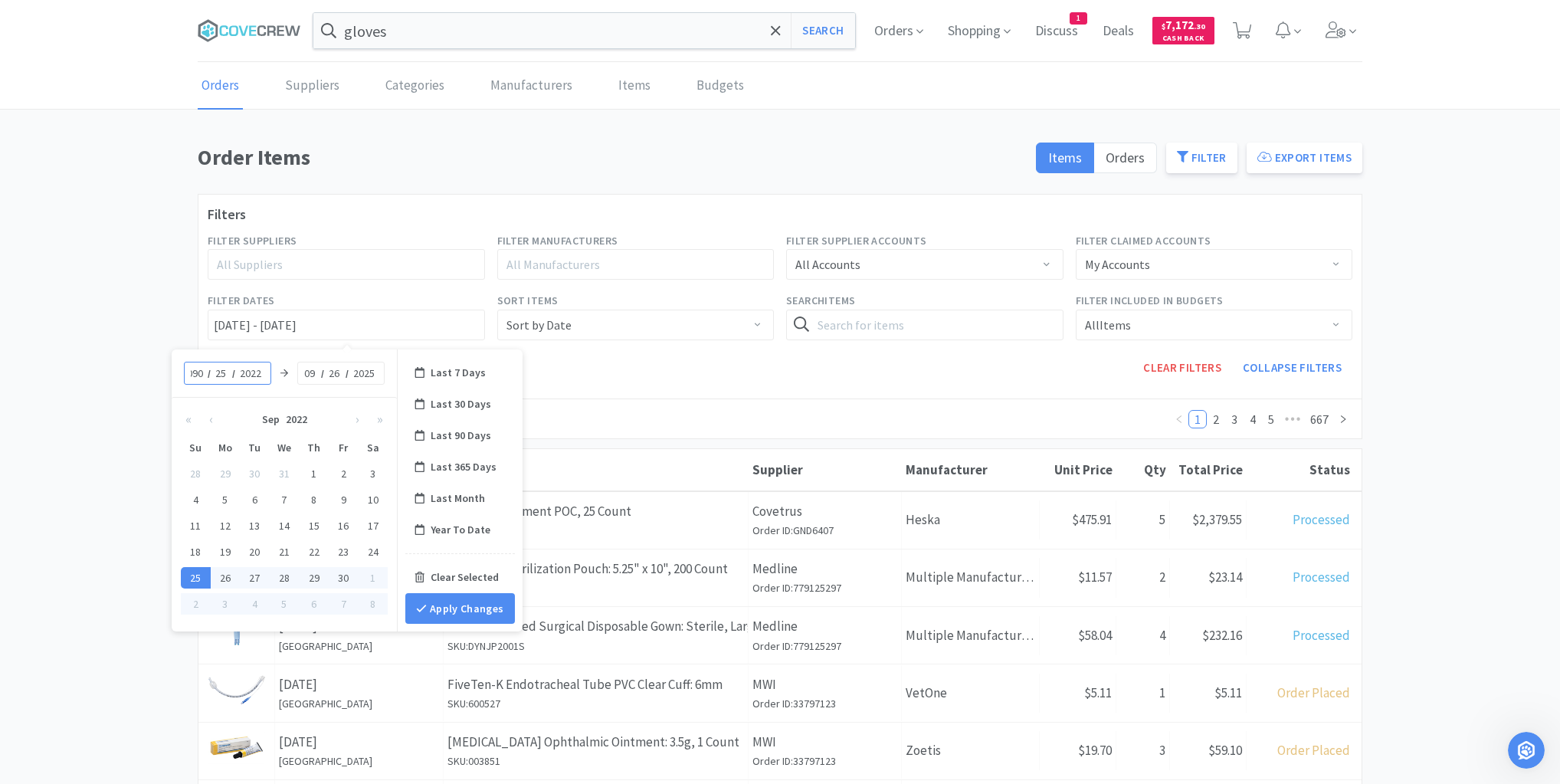
scroll to position [0, 3]
type input "09"
type input "01"
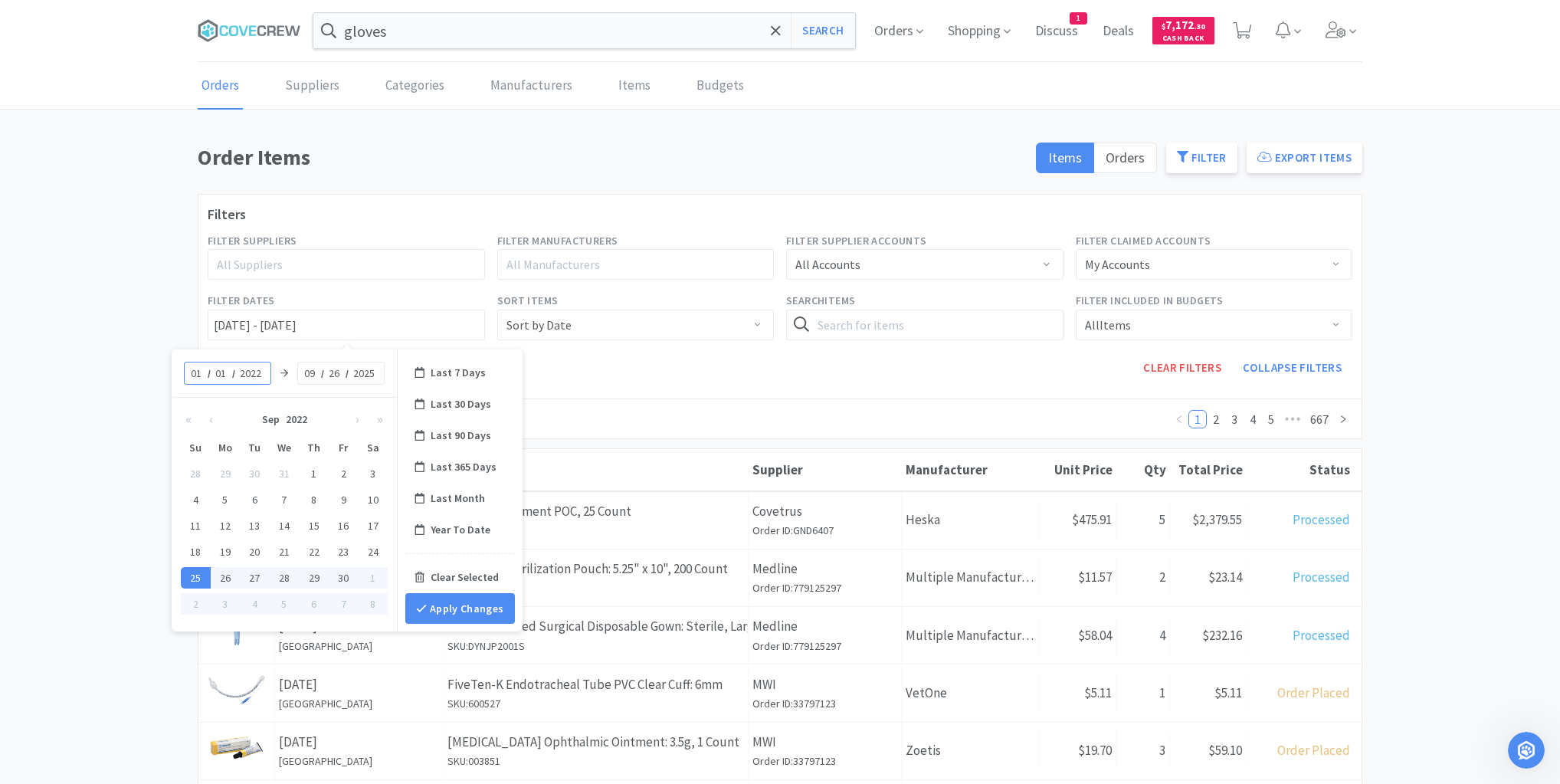
type input "01/01/2022 - 09/26/2025"
type input "2025"
type input "01/01/2025 - 09/26/2025"
click at [486, 604] on button "Apply Changes" at bounding box center [460, 608] width 110 height 30
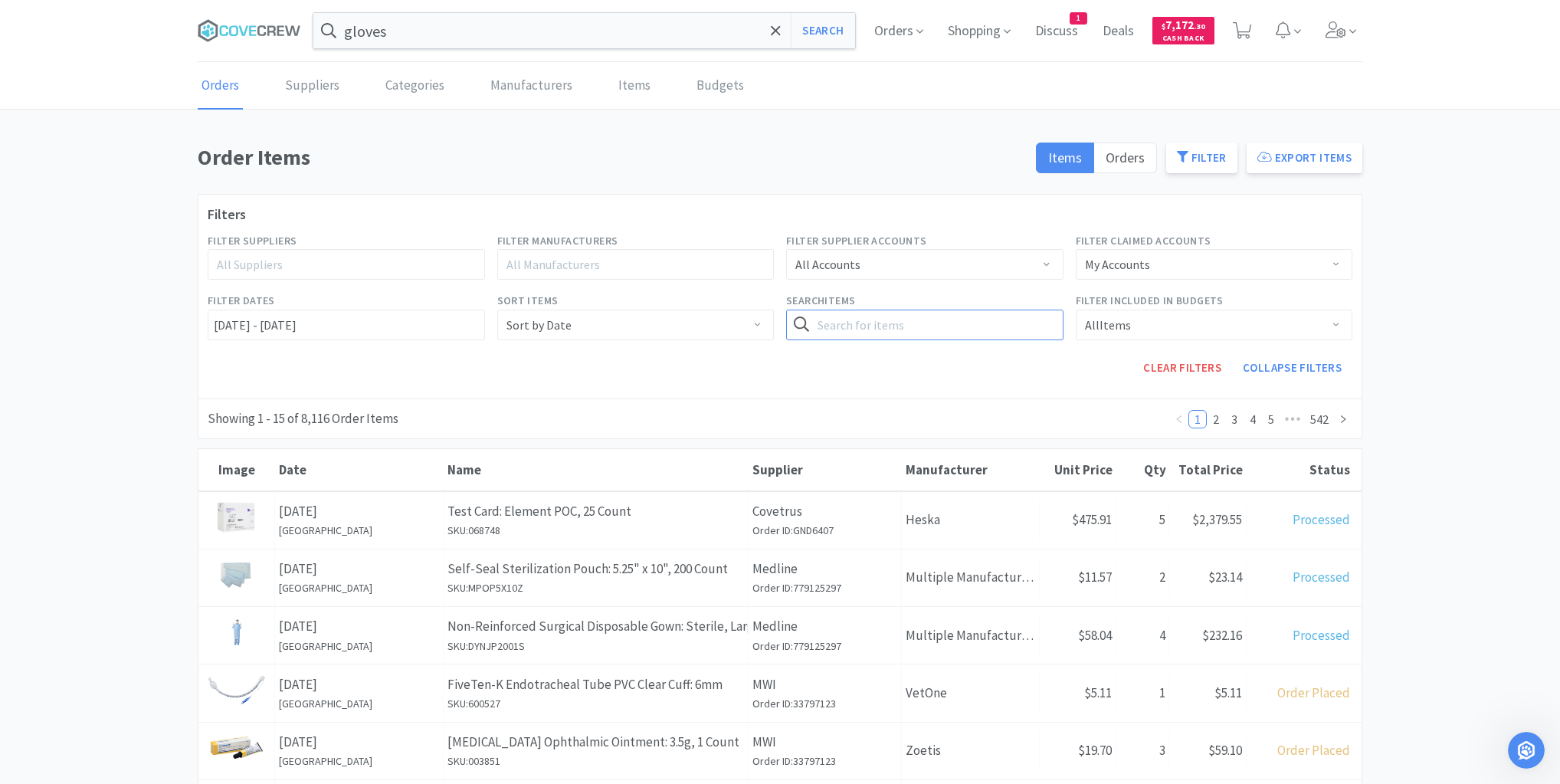
click at [942, 328] on input "text" at bounding box center [924, 325] width 278 height 30
type input "001.10033.2"
click at [1000, 310] on button "Search" at bounding box center [1031, 325] width 63 height 30
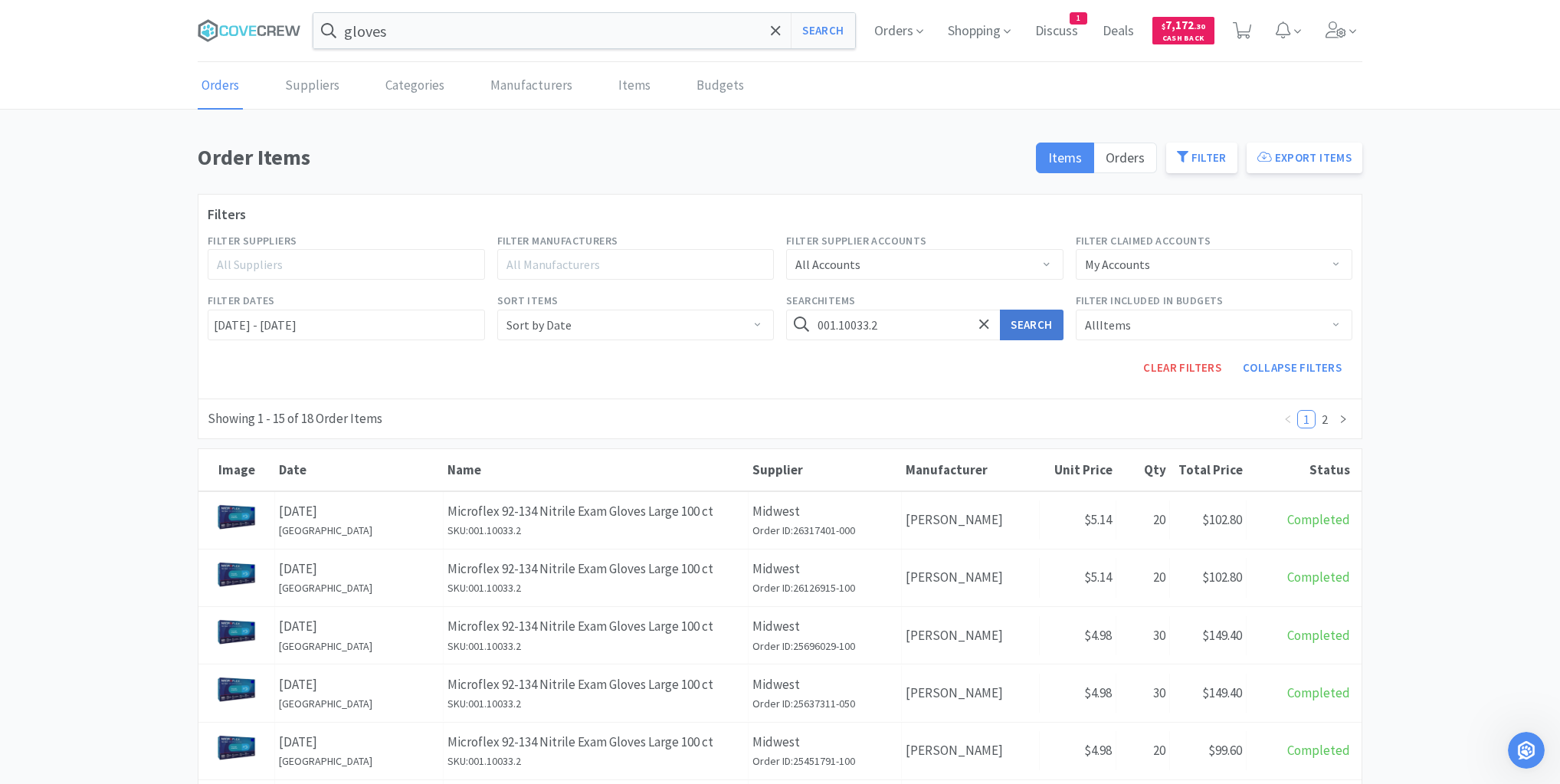
click at [1021, 320] on button "Search" at bounding box center [1031, 325] width 63 height 30
click at [1311, 153] on button "Export Items" at bounding box center [1304, 157] width 116 height 30
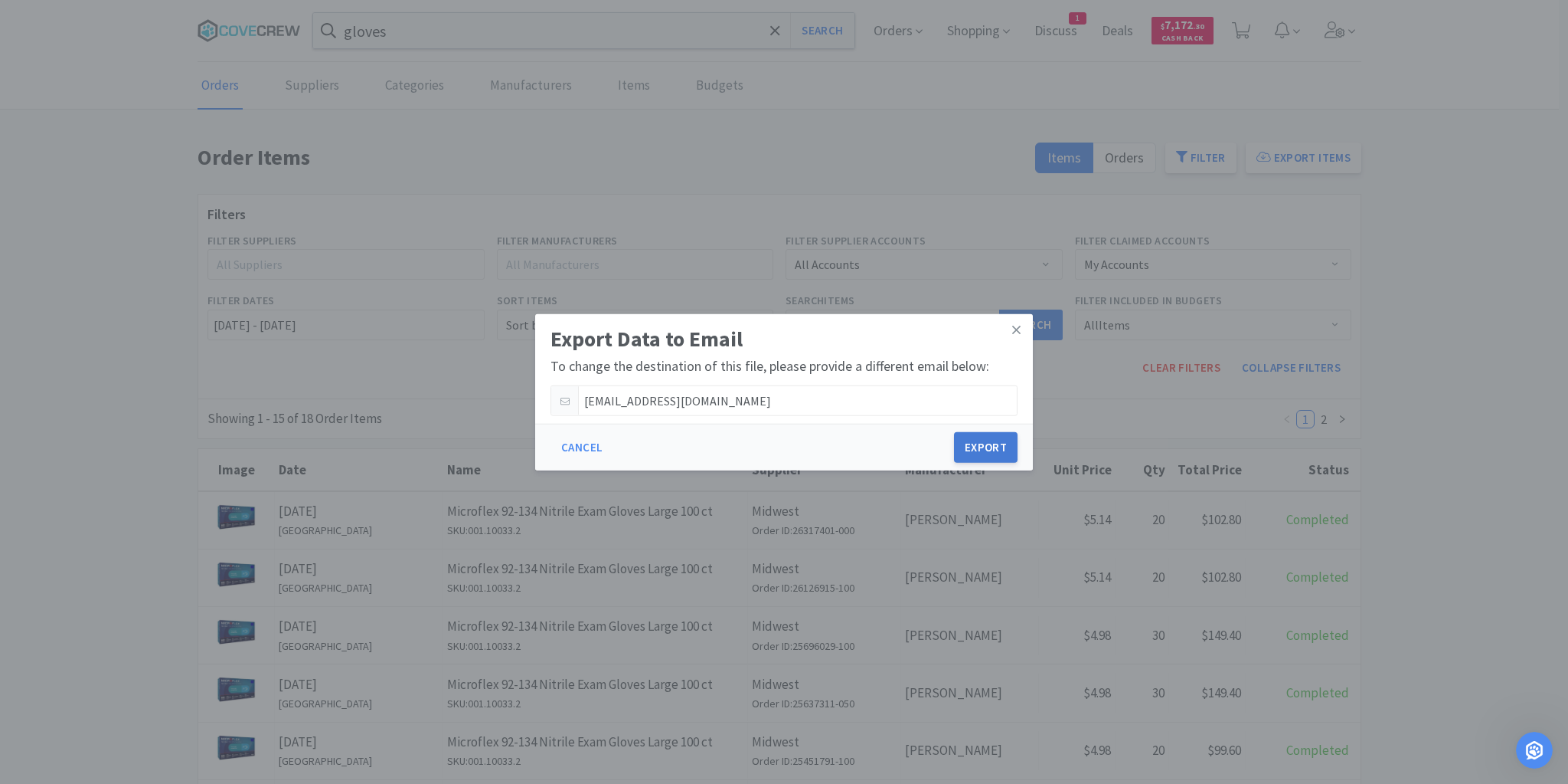
drag, startPoint x: 992, startPoint y: 441, endPoint x: 991, endPoint y: 456, distance: 15.0
click at [994, 440] on button "Export" at bounding box center [985, 447] width 63 height 30
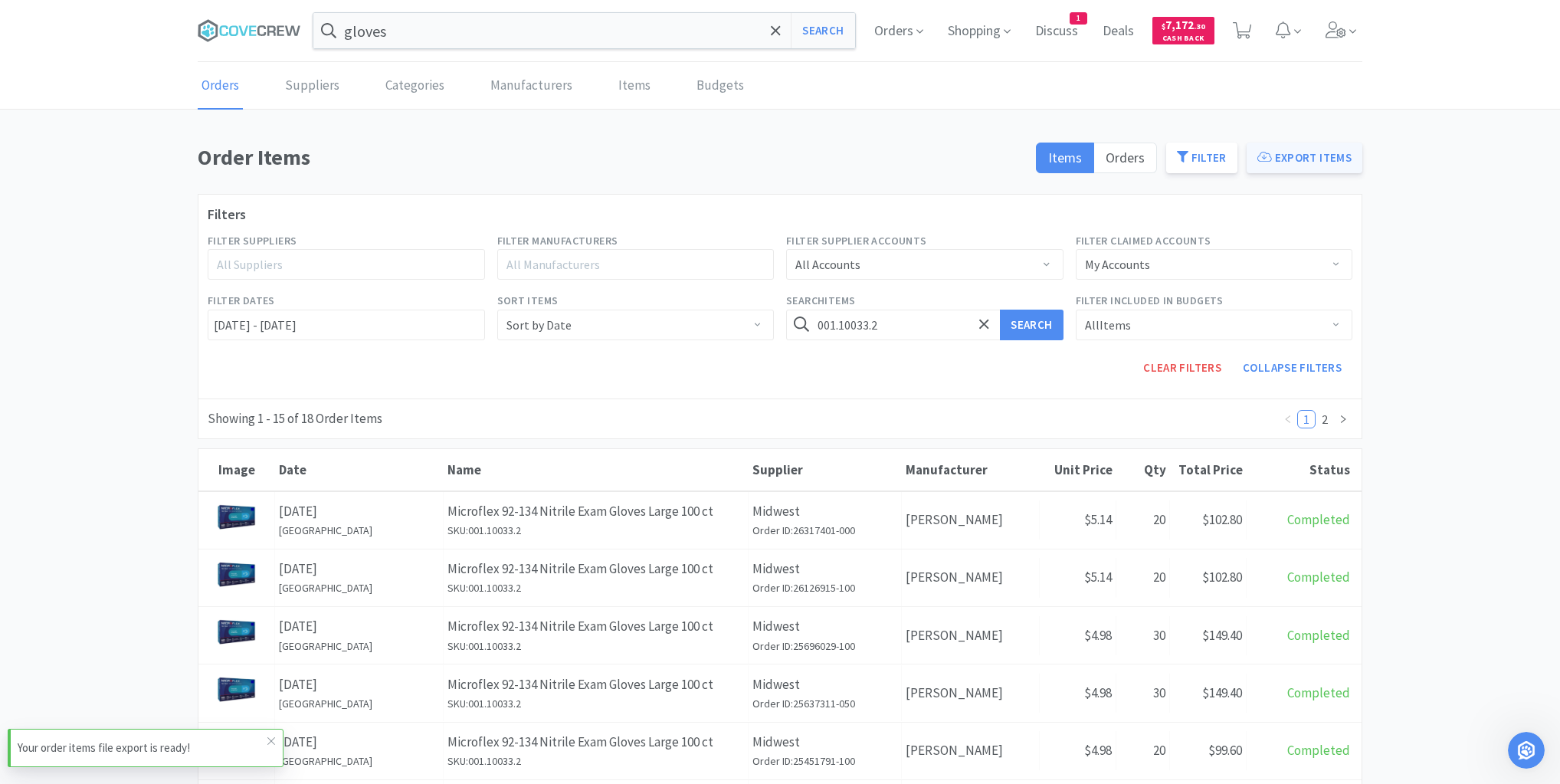
click at [1303, 156] on button "Export Items" at bounding box center [1304, 157] width 116 height 30
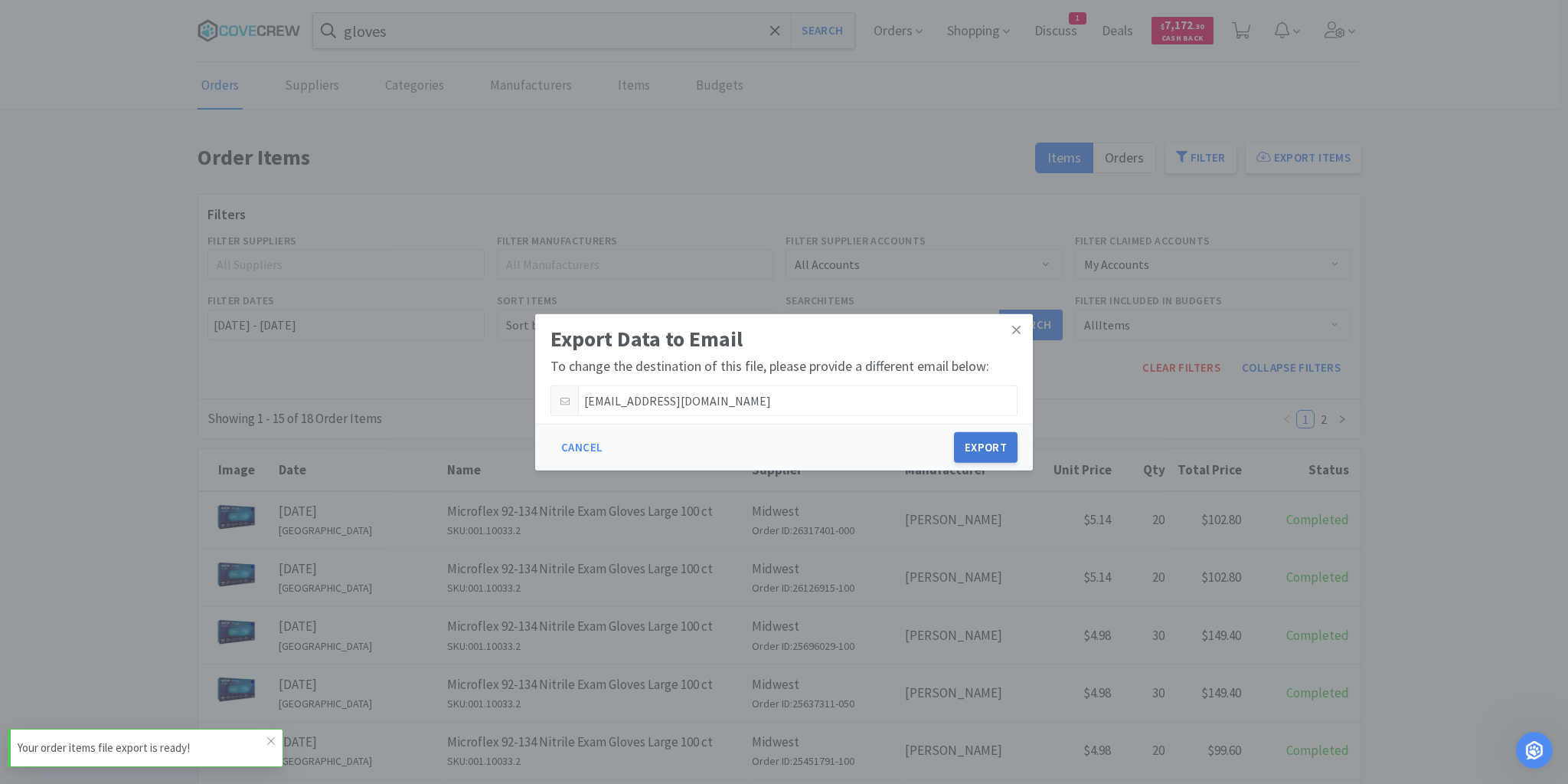
click at [971, 444] on button "Export" at bounding box center [985, 447] width 63 height 30
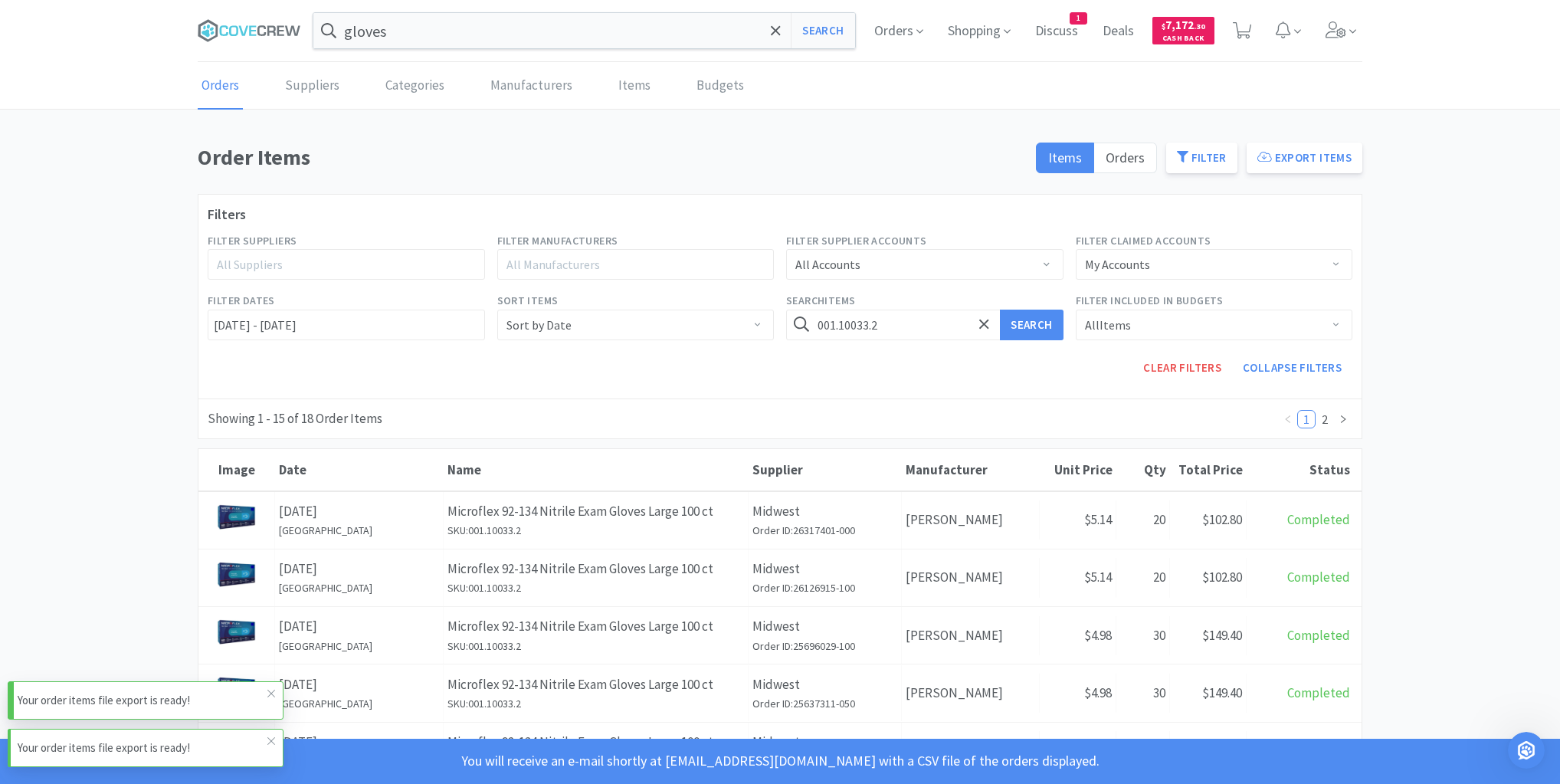
click at [176, 697] on p "Your order items file export is ready!" at bounding box center [143, 700] width 250 height 18
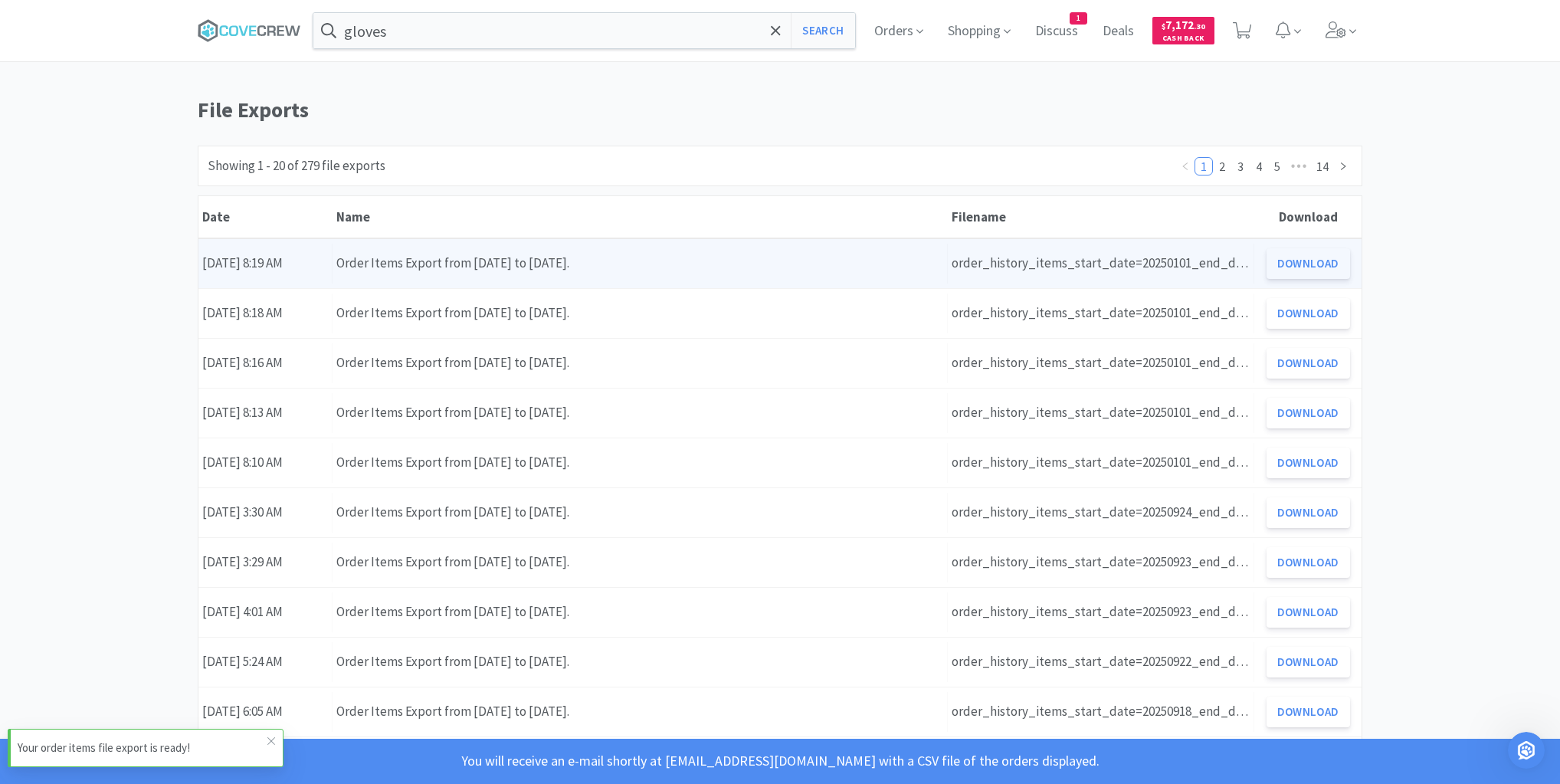
click at [1306, 260] on button "Download" at bounding box center [1308, 263] width 83 height 30
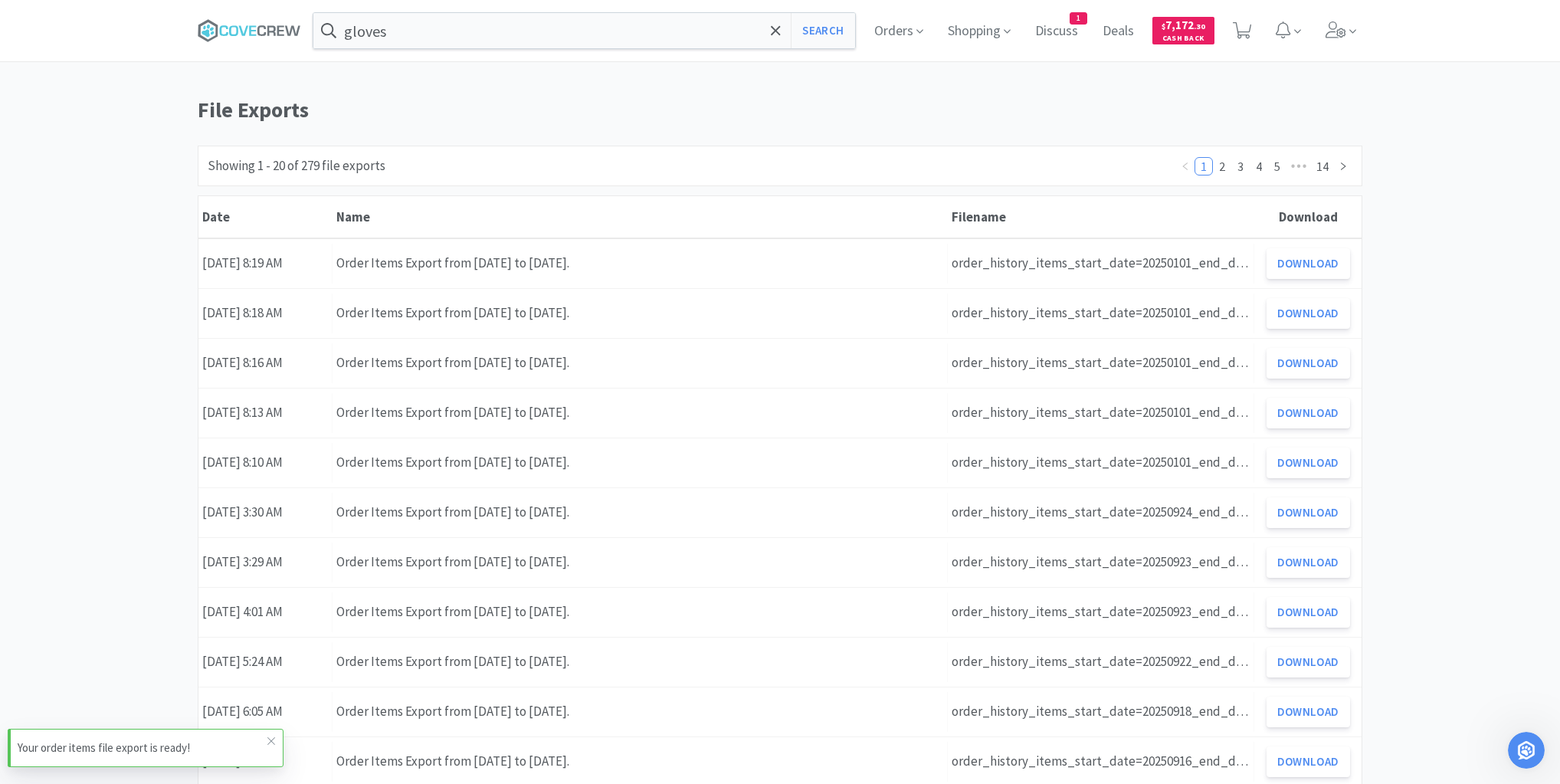
click at [974, 97] on h1 "File Exports" at bounding box center [780, 110] width 1165 height 34
click at [888, 30] on span "Orders" at bounding box center [899, 30] width 62 height 62
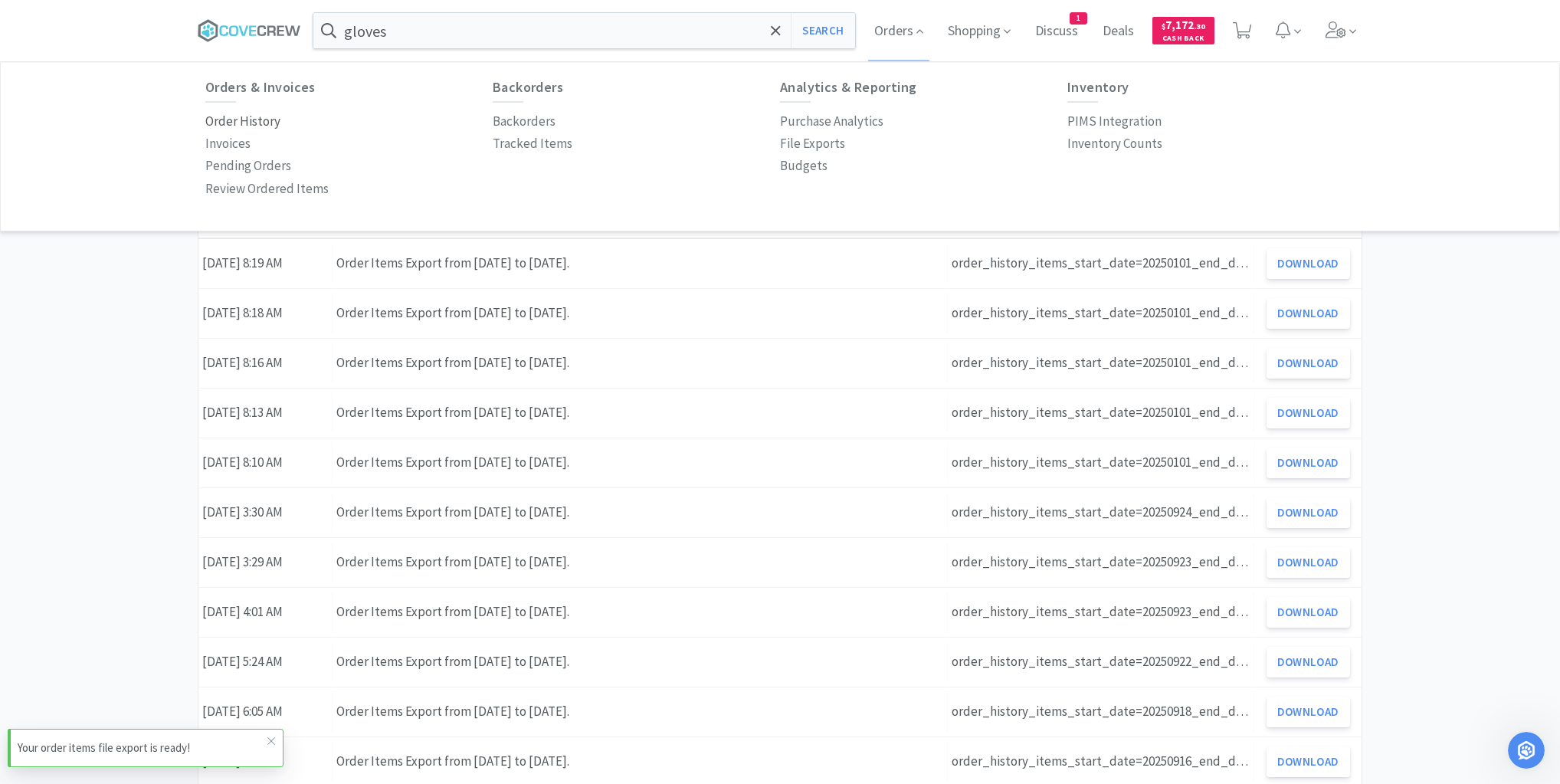
click at [253, 118] on p "Order History" at bounding box center [242, 121] width 75 height 21
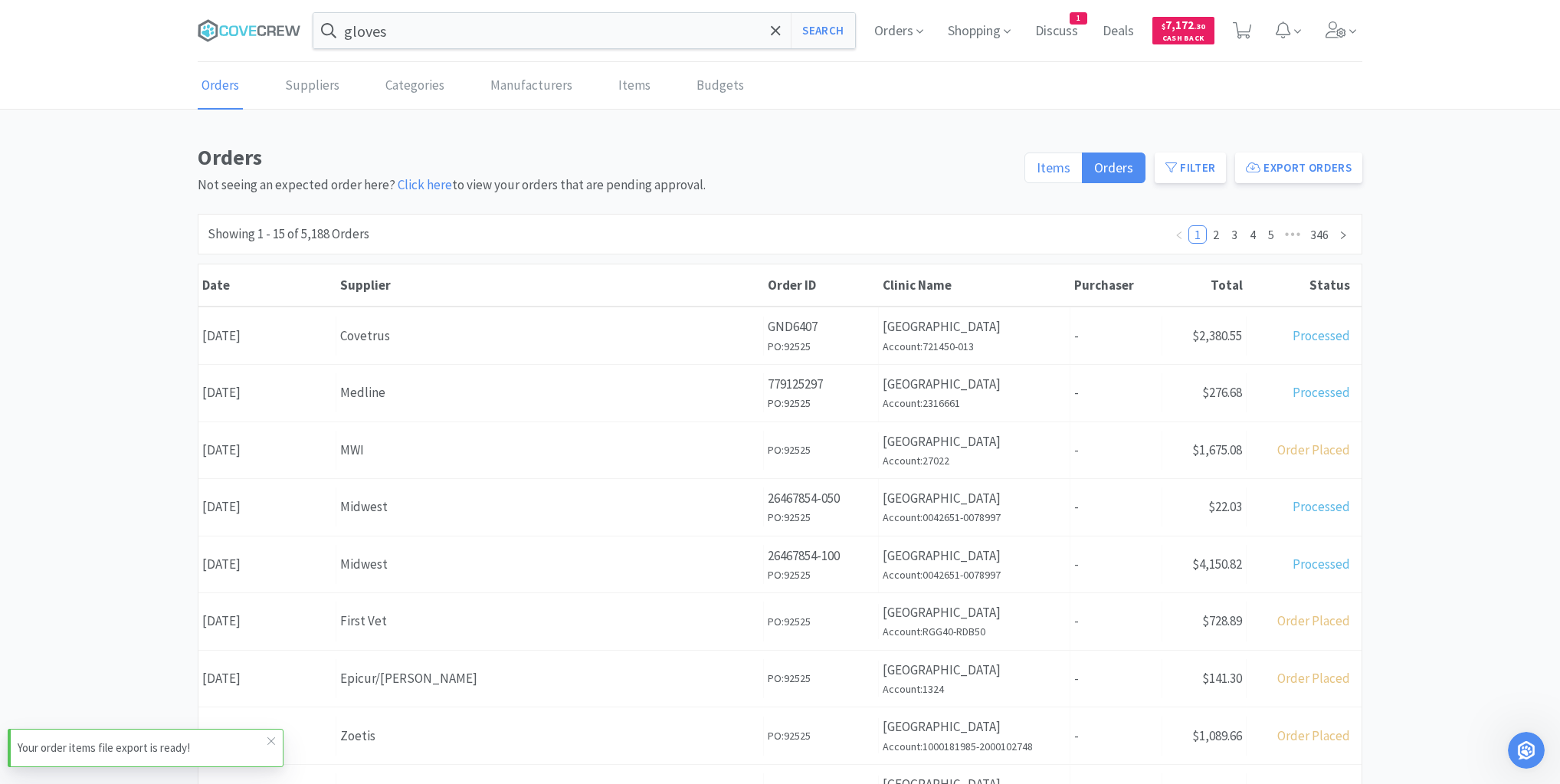
click at [1057, 174] on span "Items" at bounding box center [1054, 167] width 34 height 18
click at [1037, 172] on input "Items" at bounding box center [1037, 172] width 0 height 0
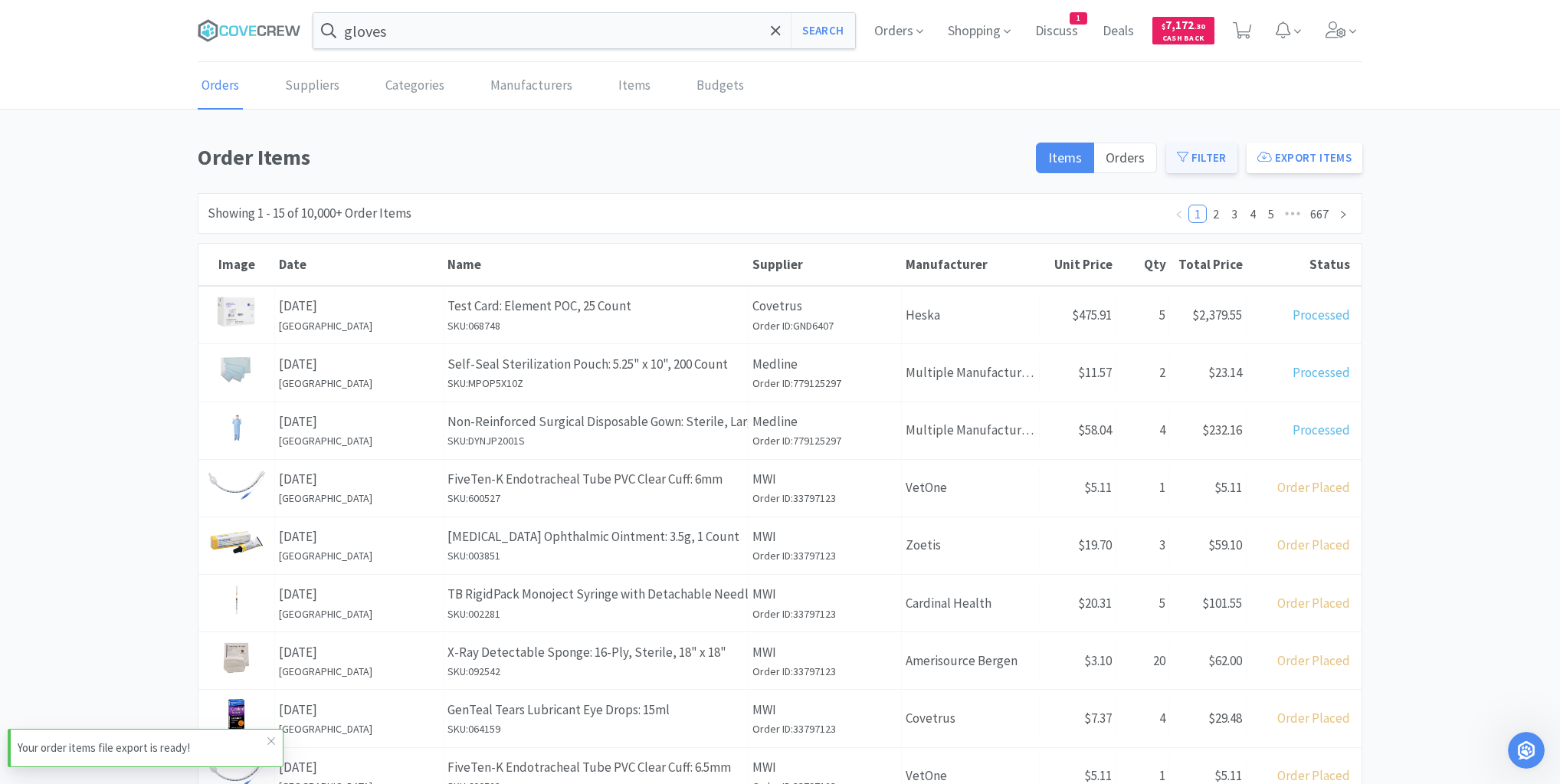
click at [1209, 154] on button "Filter" at bounding box center [1201, 157] width 71 height 30
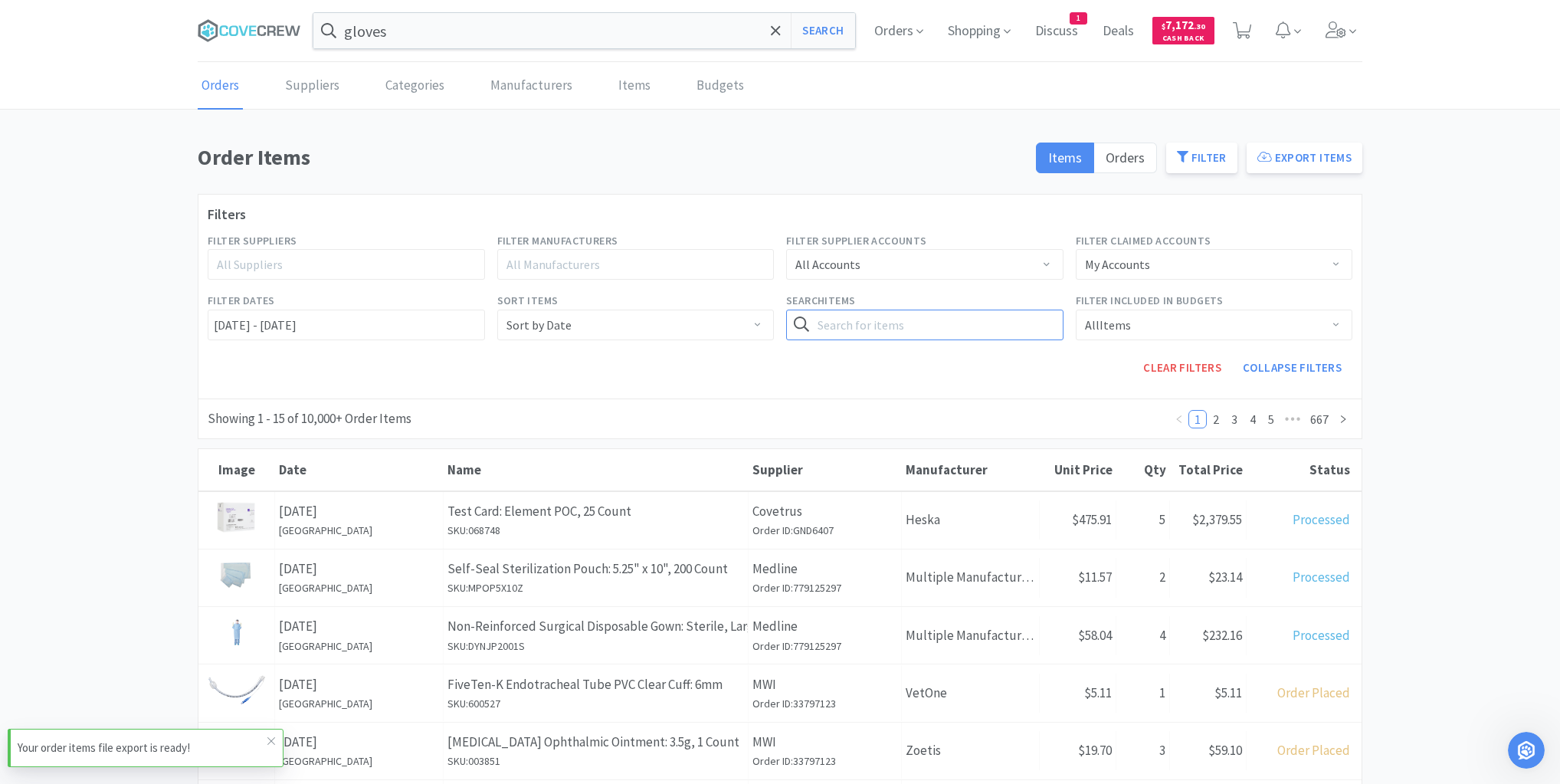
click at [947, 319] on input "text" at bounding box center [924, 325] width 278 height 30
type input "001.10034.2"
click at [210, 325] on input "[DATE] - [DATE]" at bounding box center [346, 325] width 278 height 30
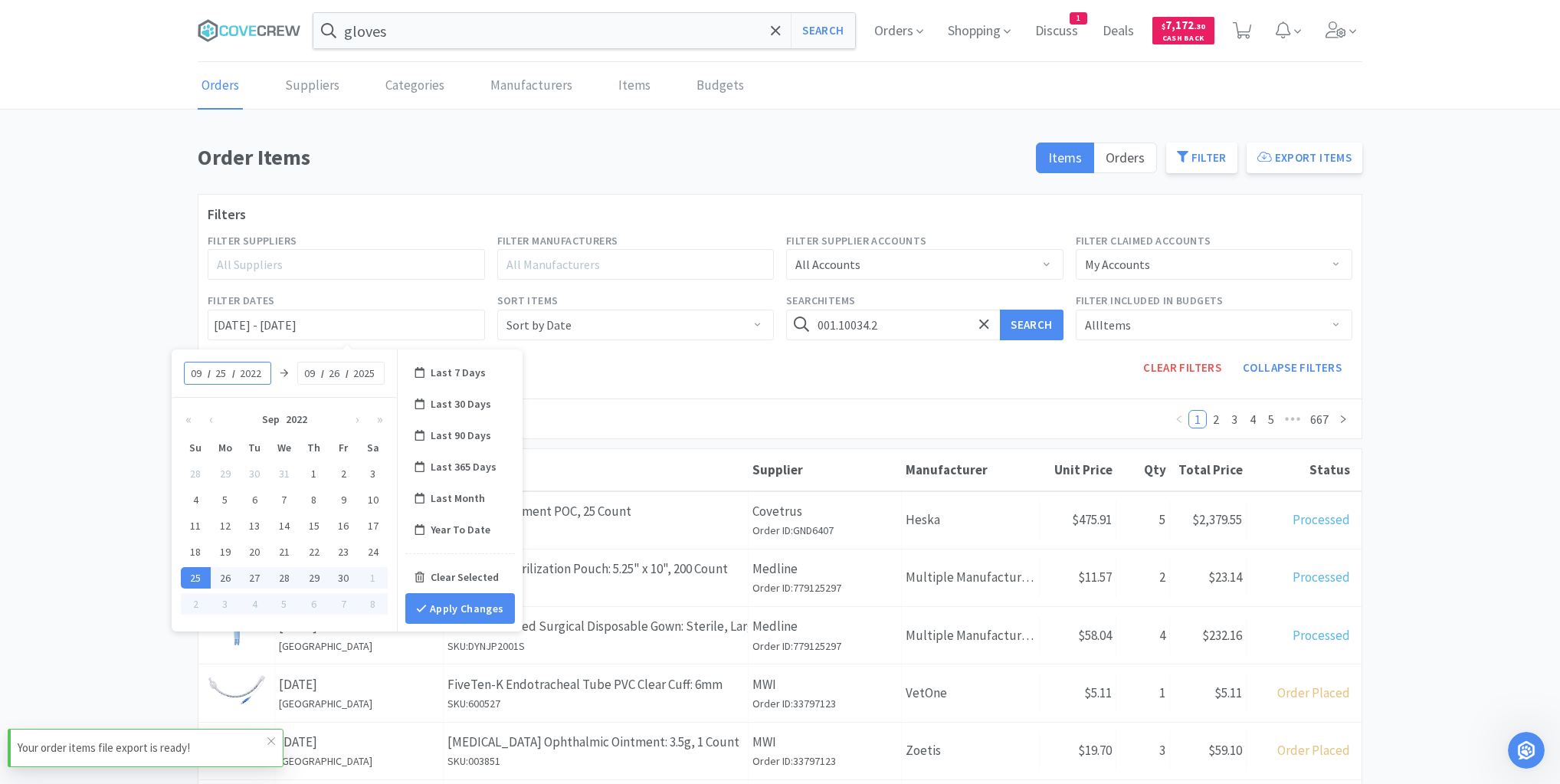
click at [185, 371] on div "09 / 25 / 2022" at bounding box center [227, 373] width 87 height 23
drag, startPoint x: 185, startPoint y: 371, endPoint x: 199, endPoint y: 367, distance: 14.6
click at [199, 367] on div "09 / 25 / 2022" at bounding box center [227, 373] width 87 height 23
click at [206, 372] on div "09 / 25 / 2022" at bounding box center [227, 373] width 87 height 23
click at [189, 371] on input "09" at bounding box center [197, 373] width 15 height 15
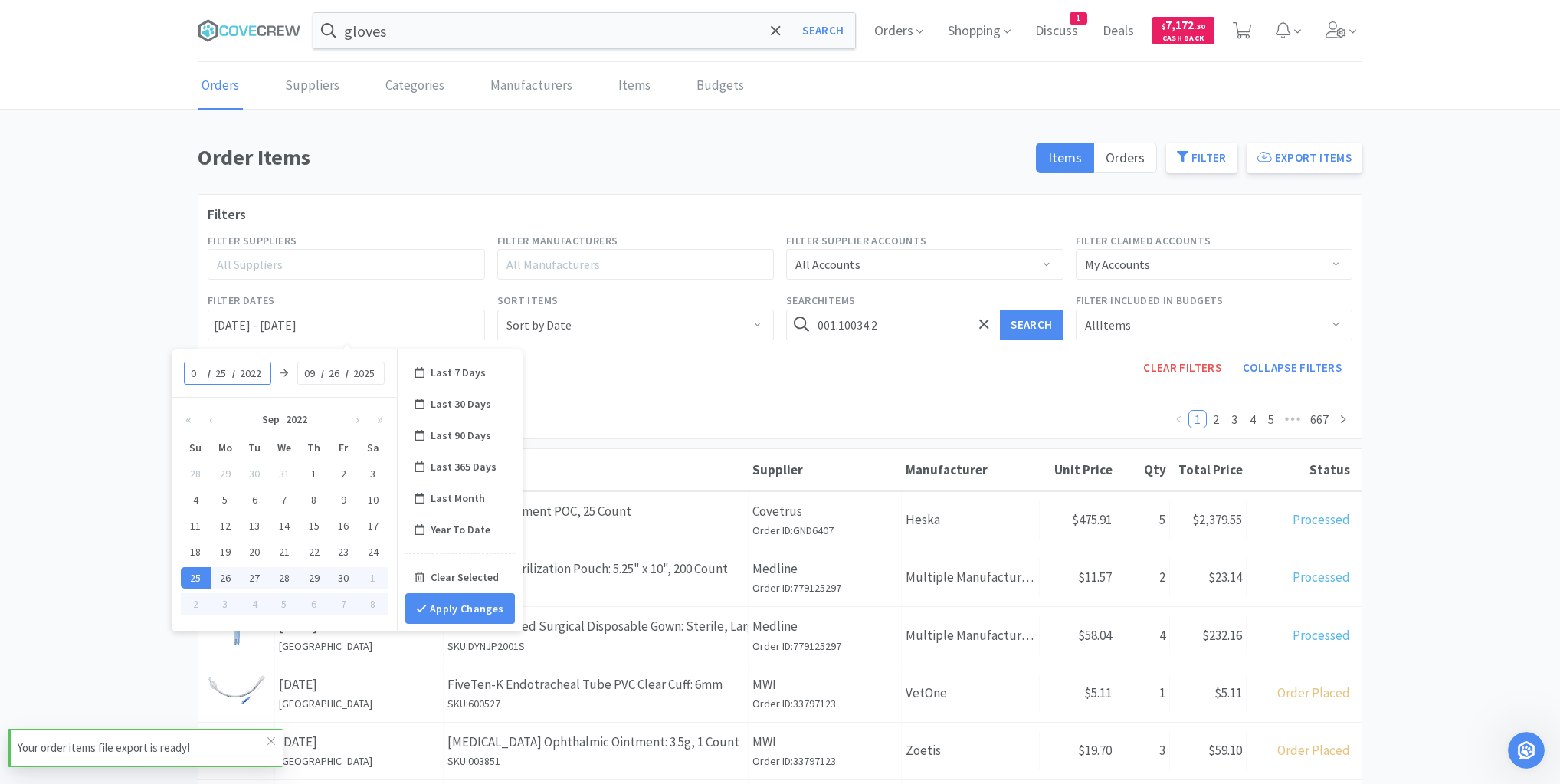
type input "01"
type input "01/25/2022 - 09/26/2025"
type input "01"
type input "01/01/2022 - 09/26/2025"
type input "2025"
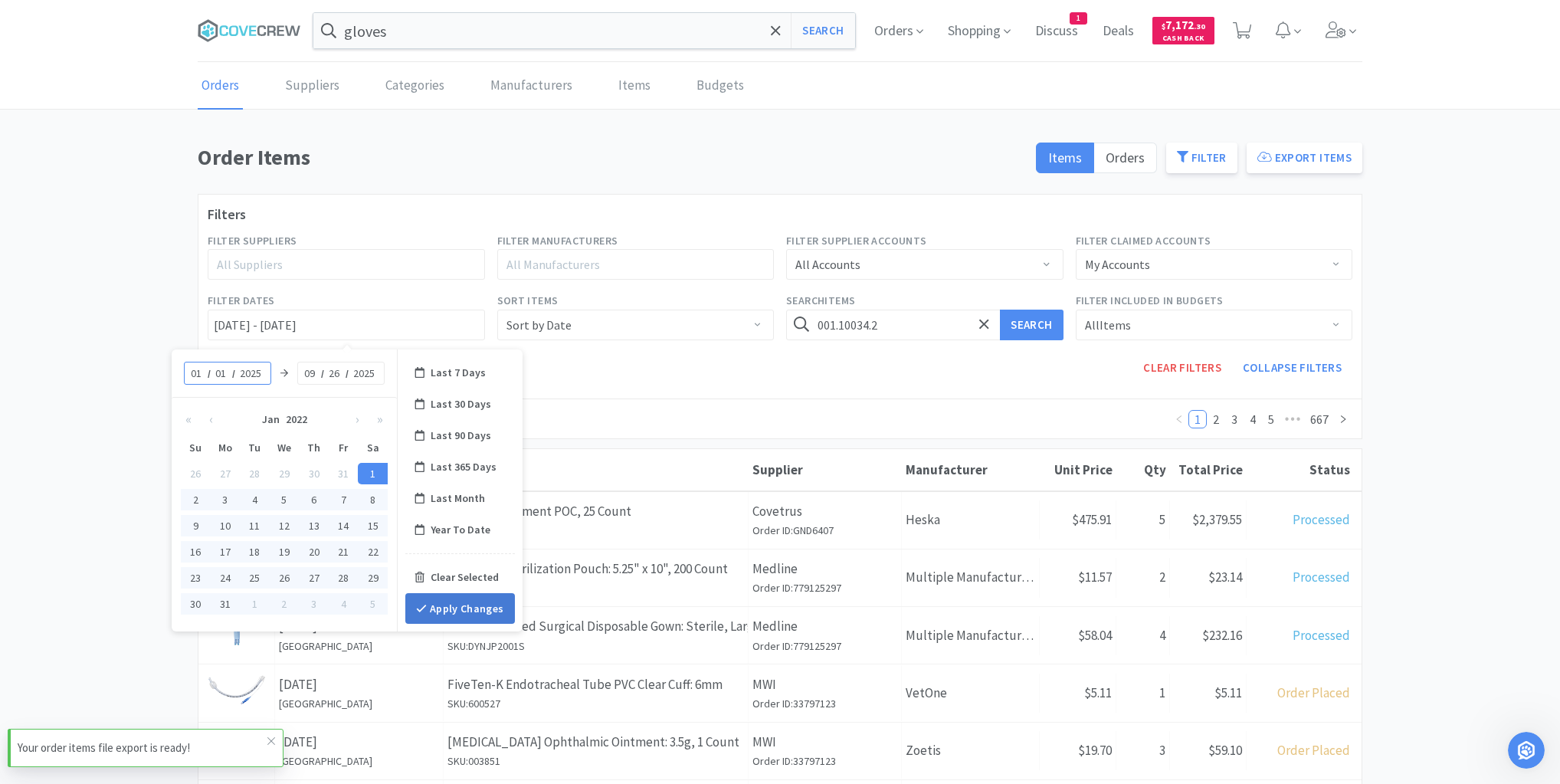
type input "01/01/2025 - 09/26/2025"
click at [472, 599] on button "Apply Changes" at bounding box center [460, 608] width 110 height 30
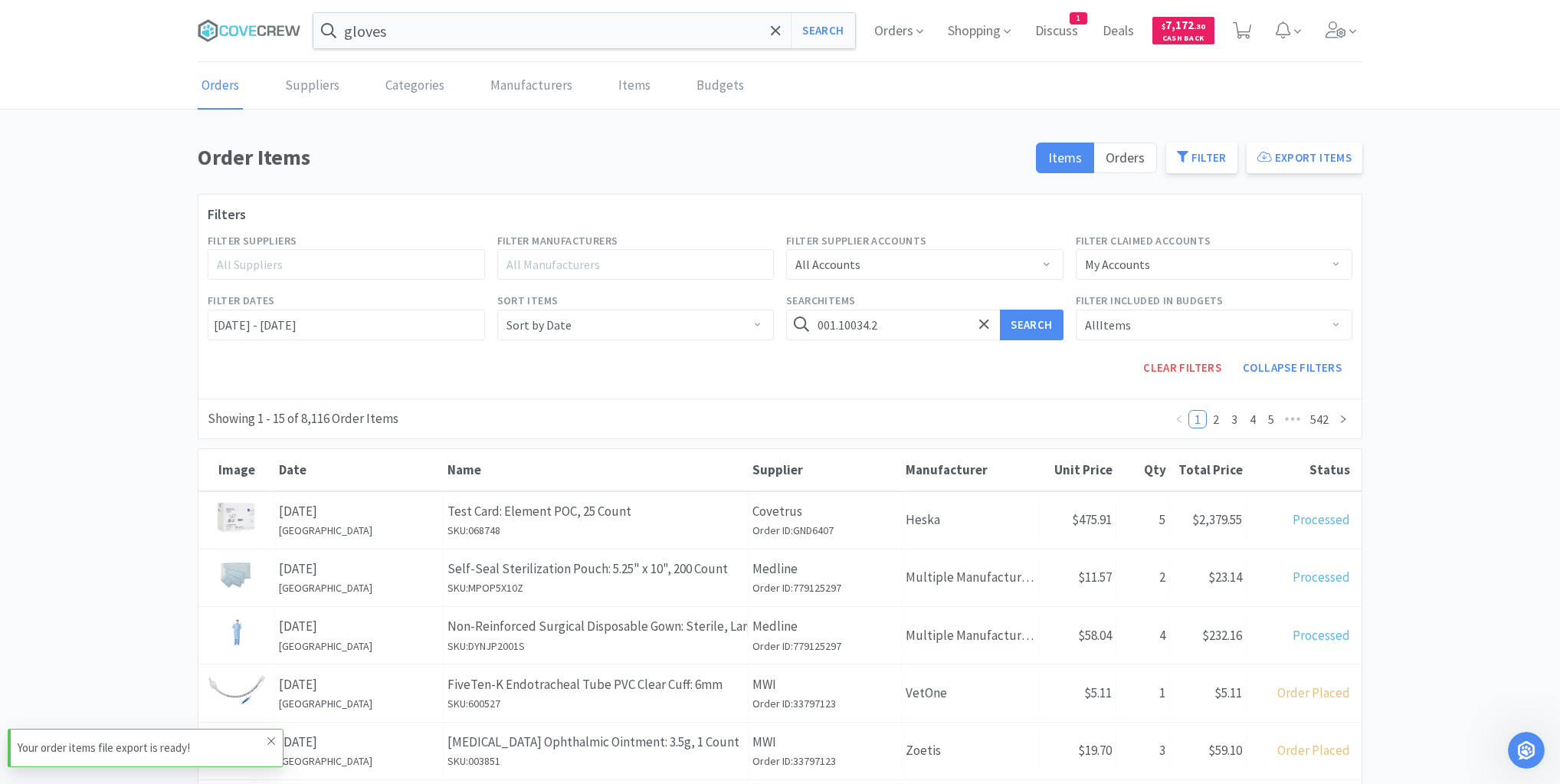
click at [274, 740] on icon at bounding box center [272, 740] width 9 height 12
click at [1030, 323] on button "Search" at bounding box center [1031, 325] width 63 height 30
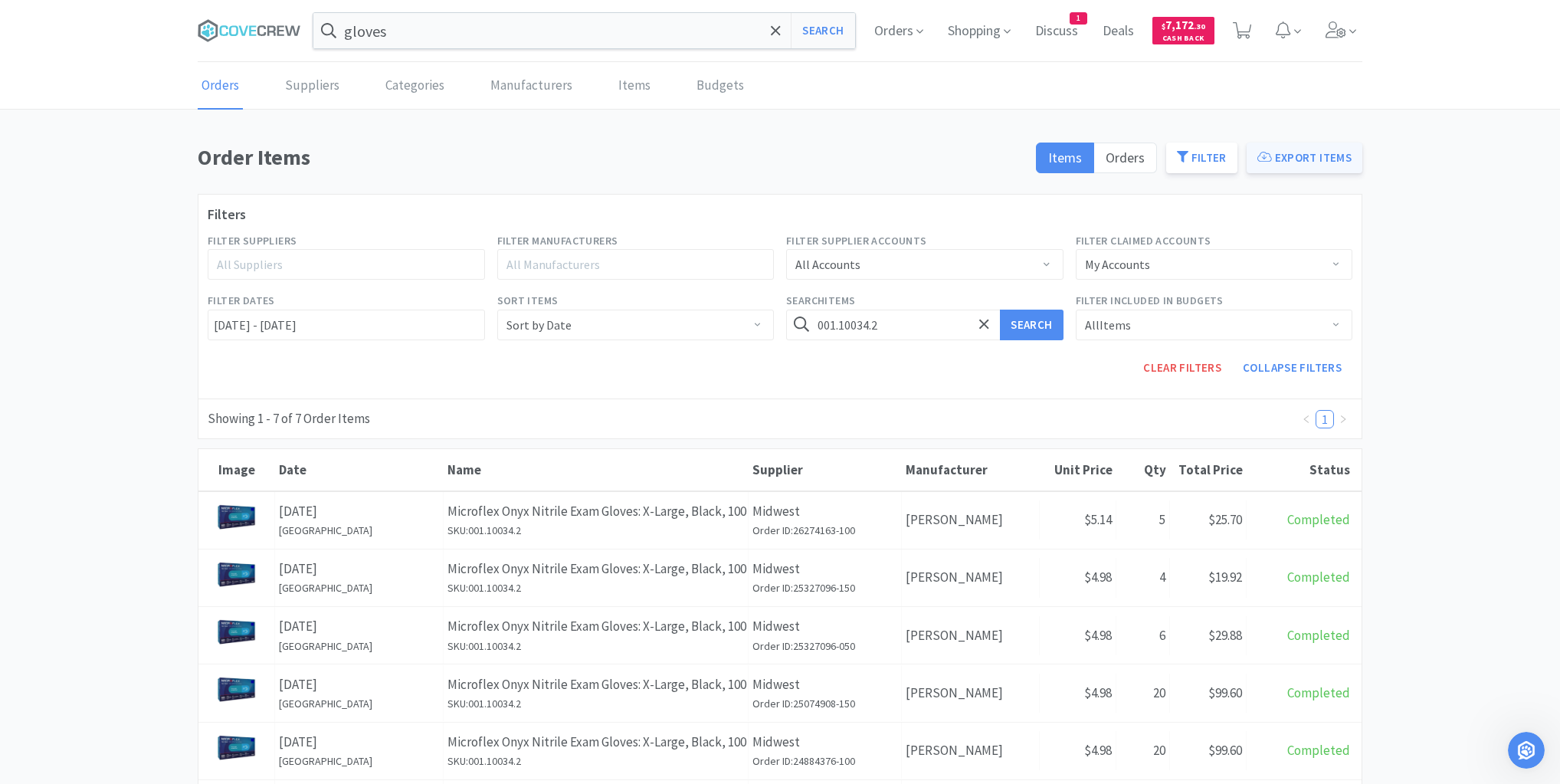
click at [1306, 152] on button "Export Items" at bounding box center [1304, 157] width 116 height 30
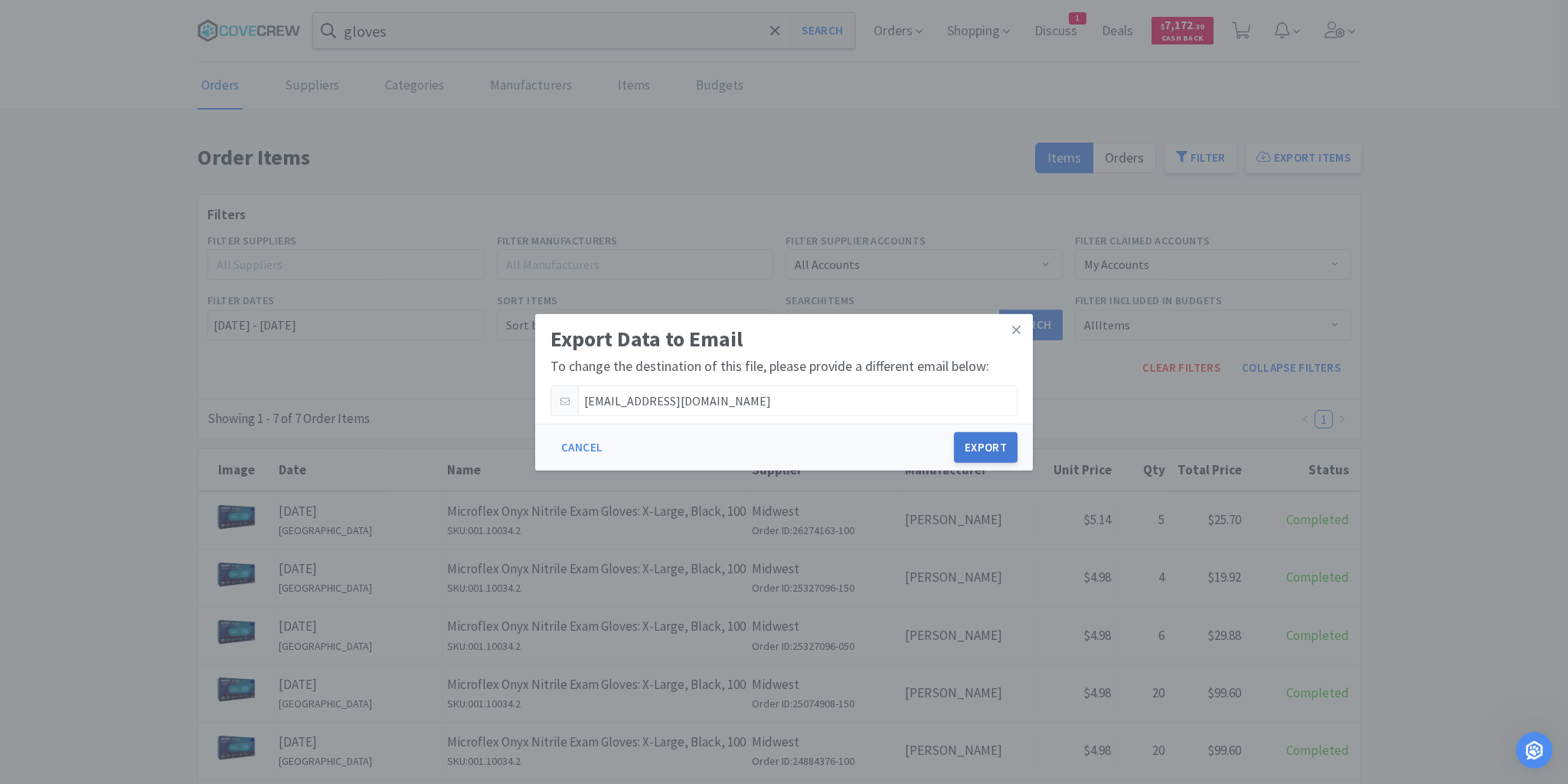
click at [994, 449] on button "Export" at bounding box center [985, 447] width 63 height 30
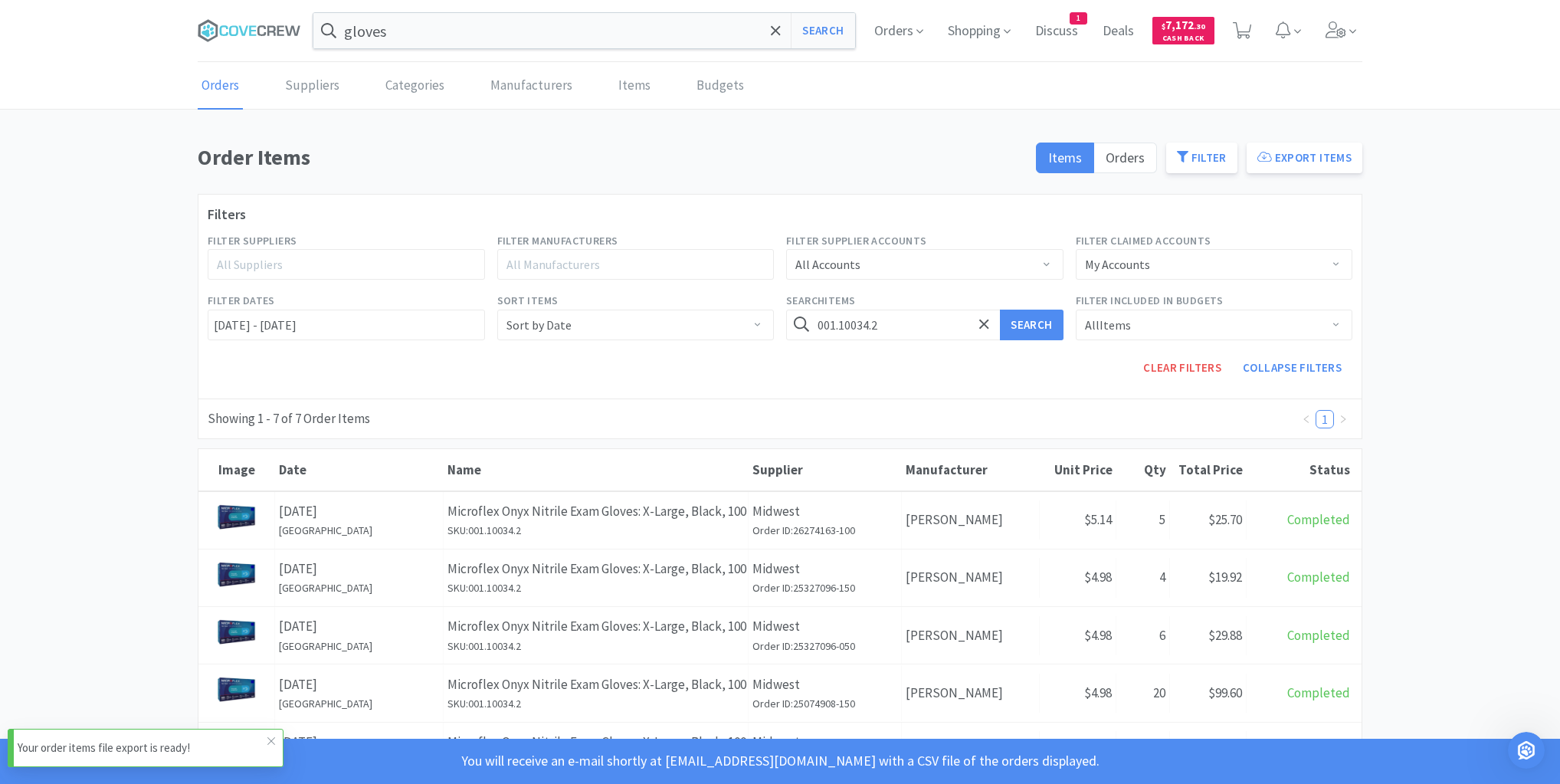
drag, startPoint x: 169, startPoint y: 753, endPoint x: 174, endPoint y: 739, distance: 14.9
click at [169, 753] on p "Your order items file export is ready!" at bounding box center [143, 747] width 250 height 18
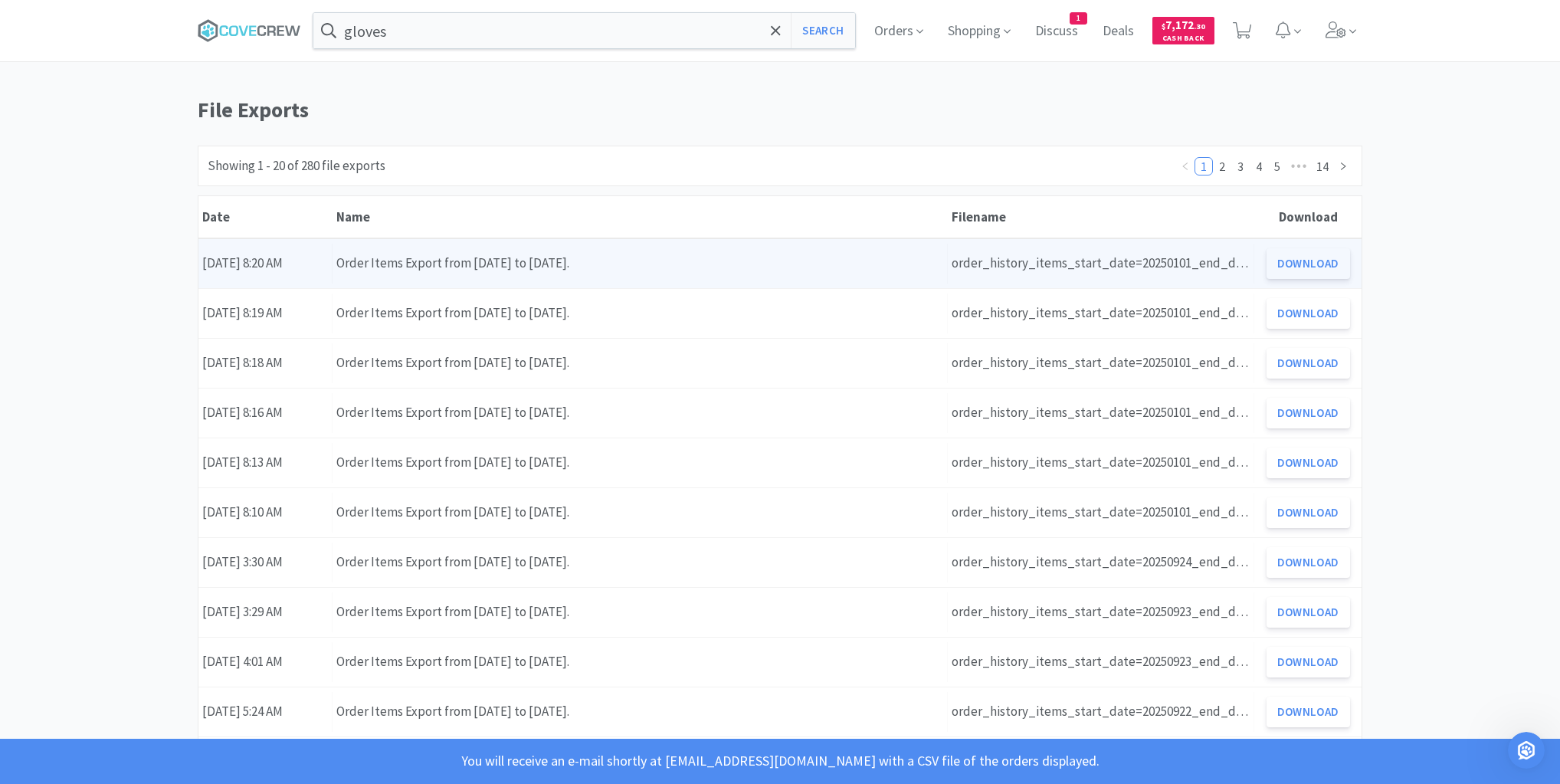
click at [1303, 262] on button "Download" at bounding box center [1308, 263] width 83 height 30
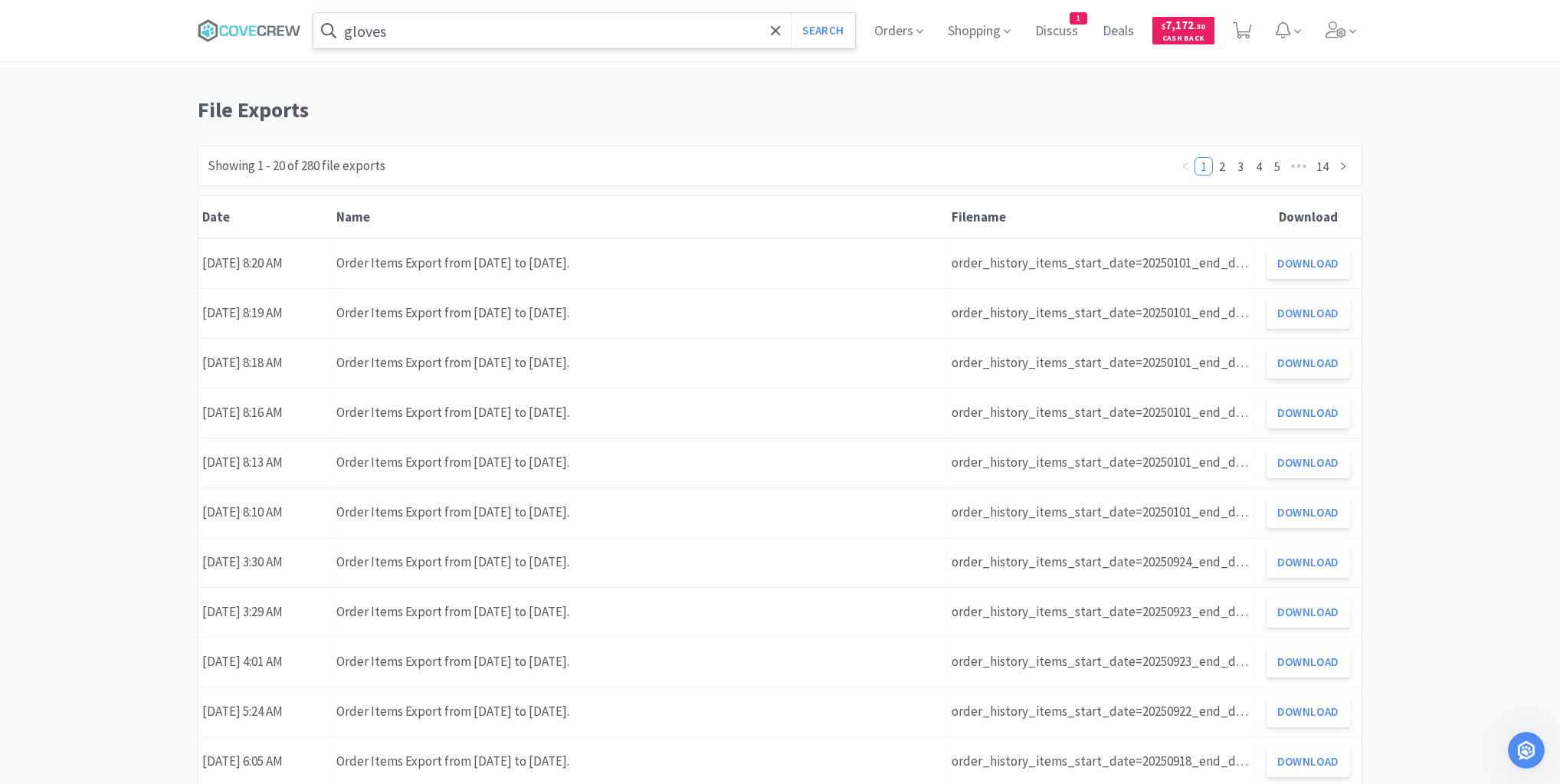
drag, startPoint x: 245, startPoint y: 27, endPoint x: 339, endPoint y: 30, distance: 94.0
click at [245, 27] on icon at bounding box center [249, 30] width 103 height 23
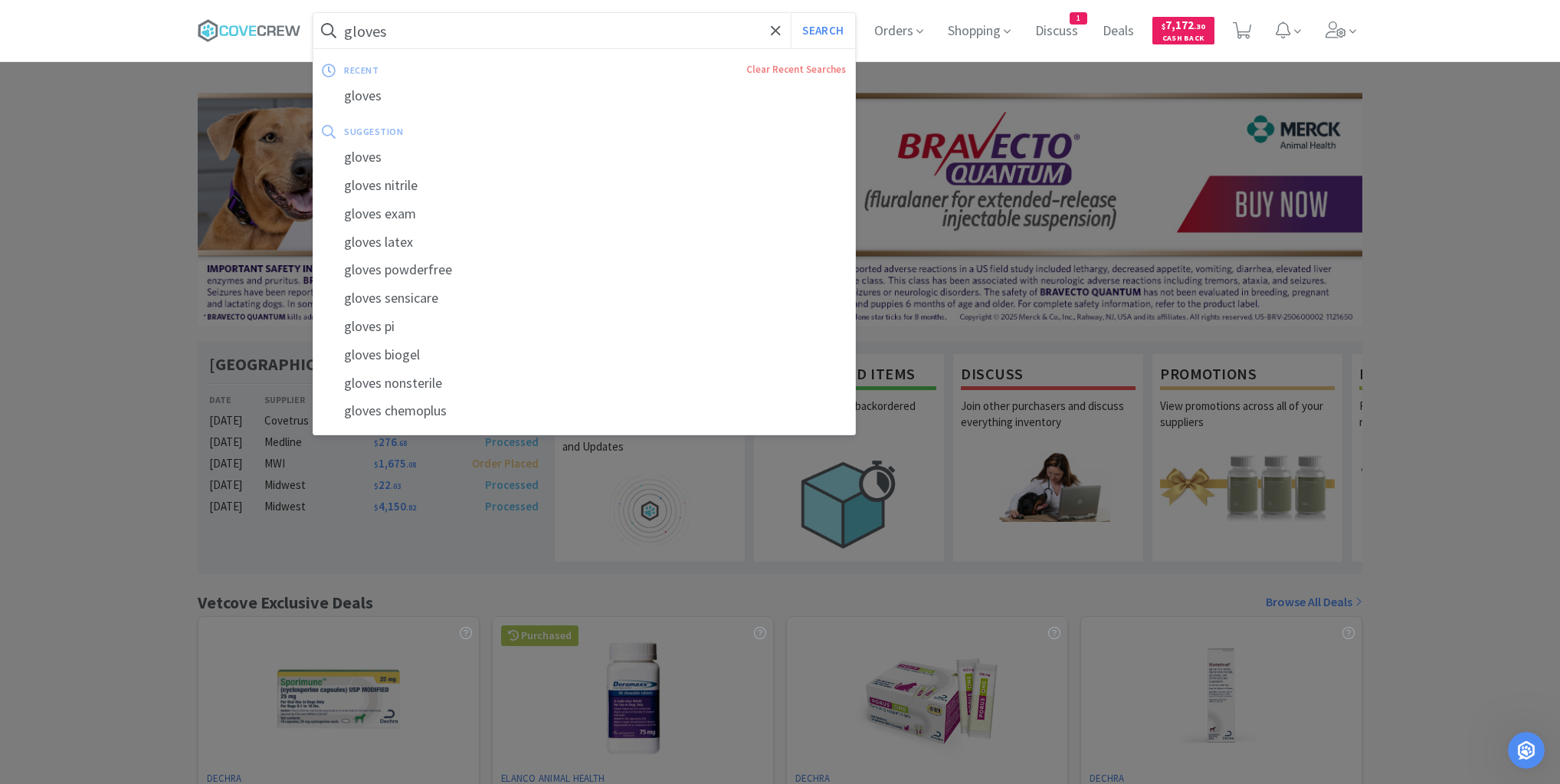
click at [391, 25] on input "gloves" at bounding box center [584, 30] width 542 height 35
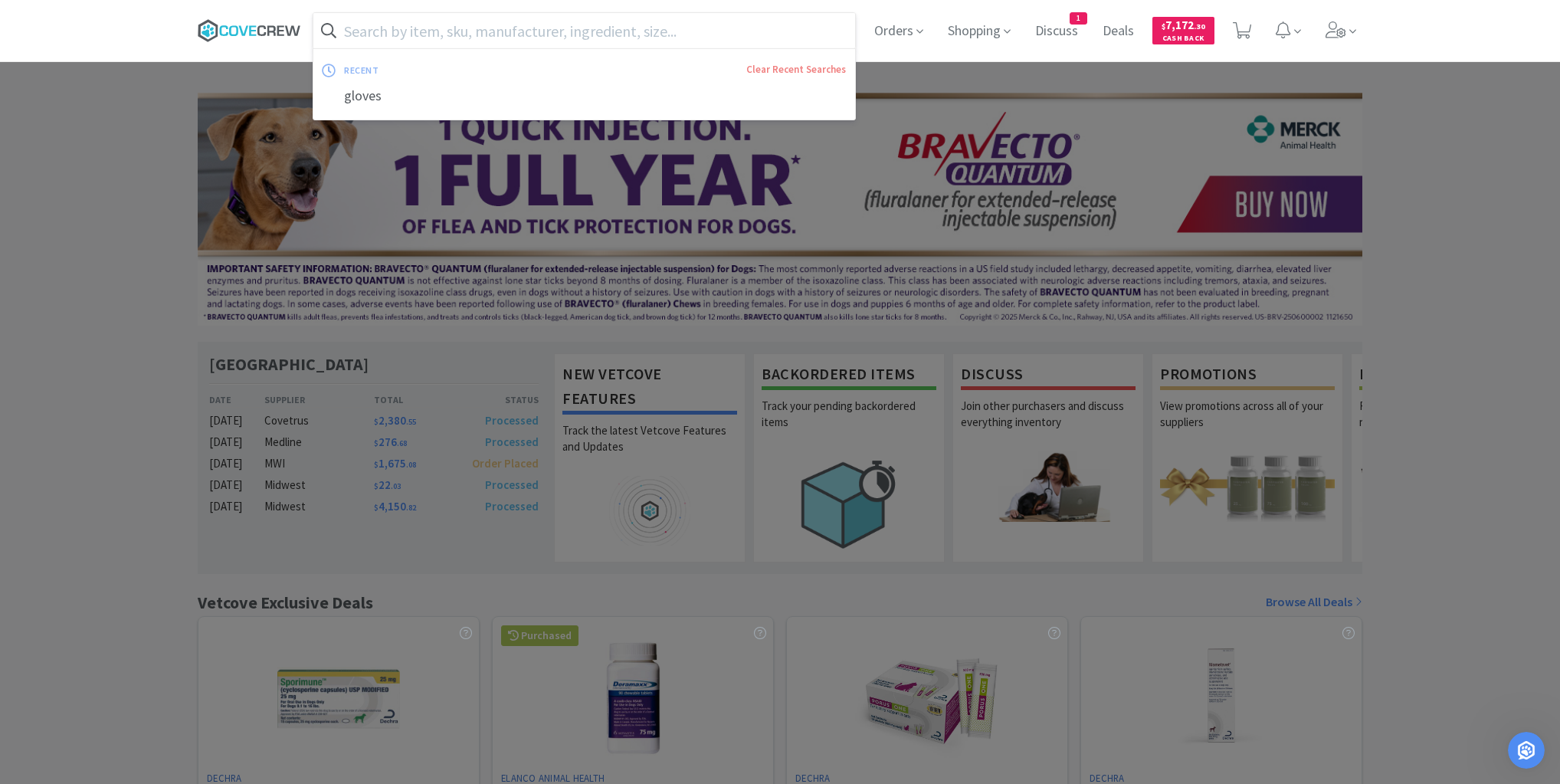
click at [235, 25] on icon at bounding box center [249, 30] width 103 height 23
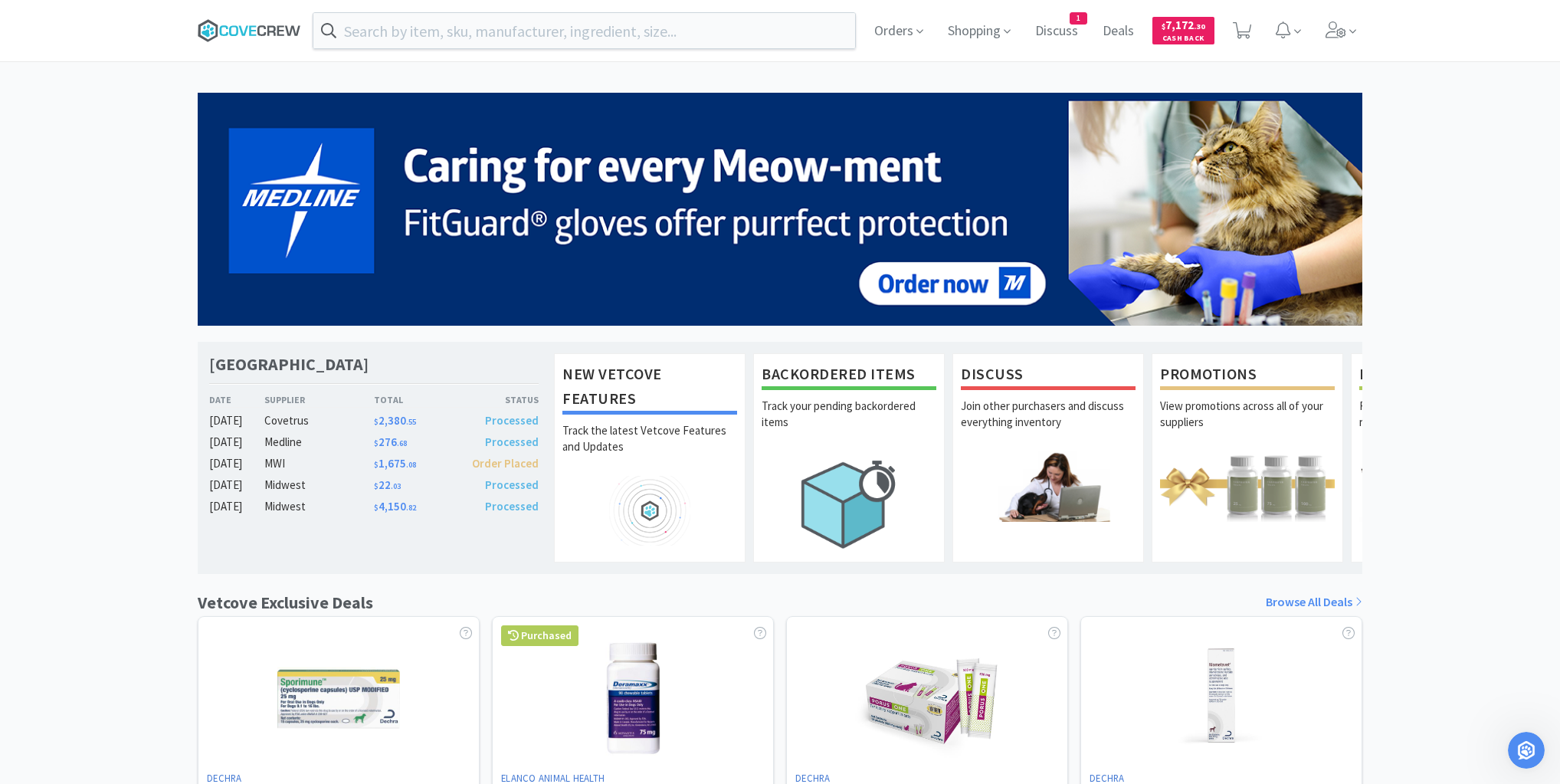
drag, startPoint x: 277, startPoint y: 32, endPoint x: 269, endPoint y: 22, distance: 12.8
click at [273, 27] on icon at bounding box center [249, 30] width 103 height 23
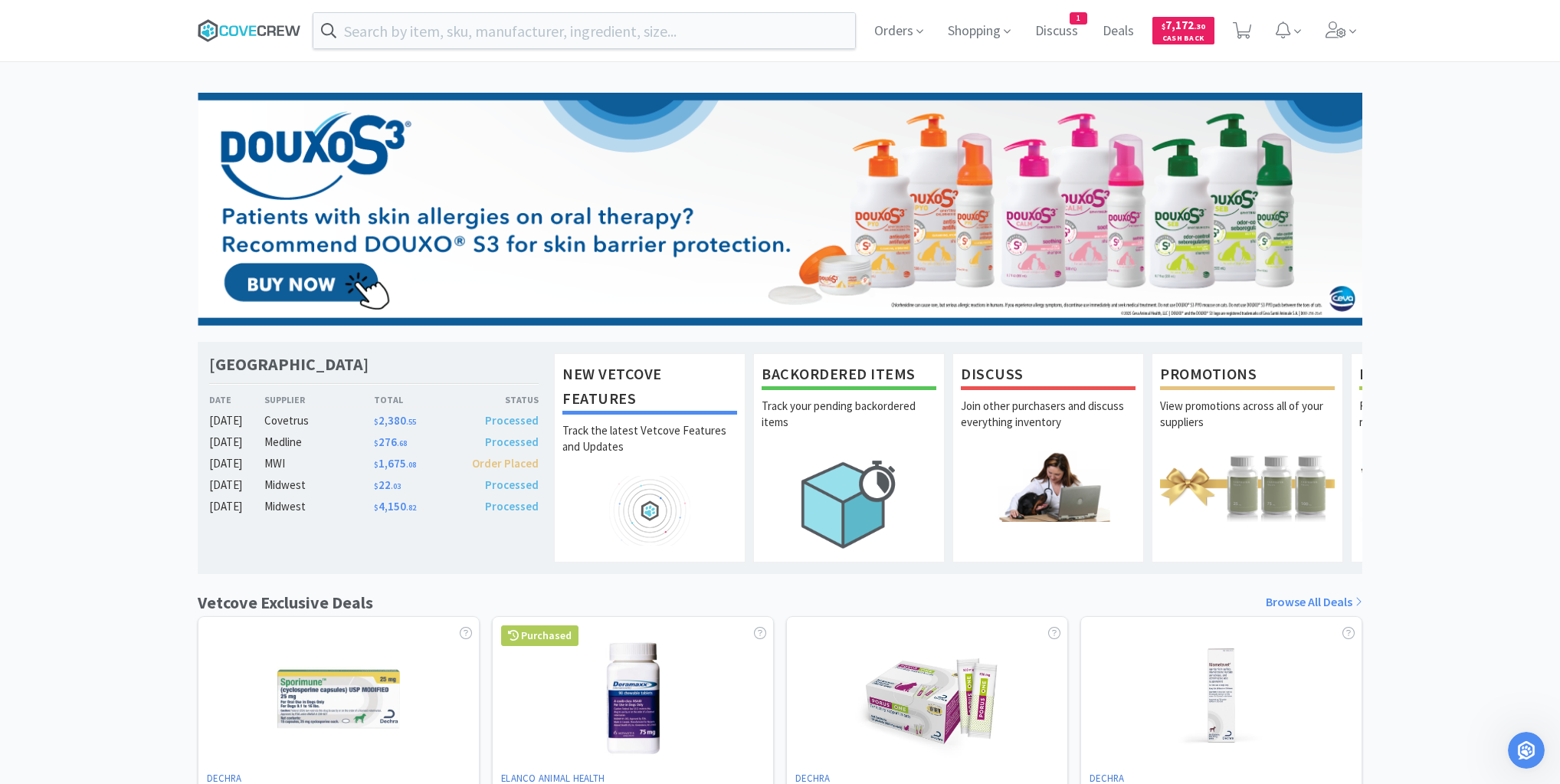
click at [245, 27] on icon at bounding box center [249, 30] width 103 height 23
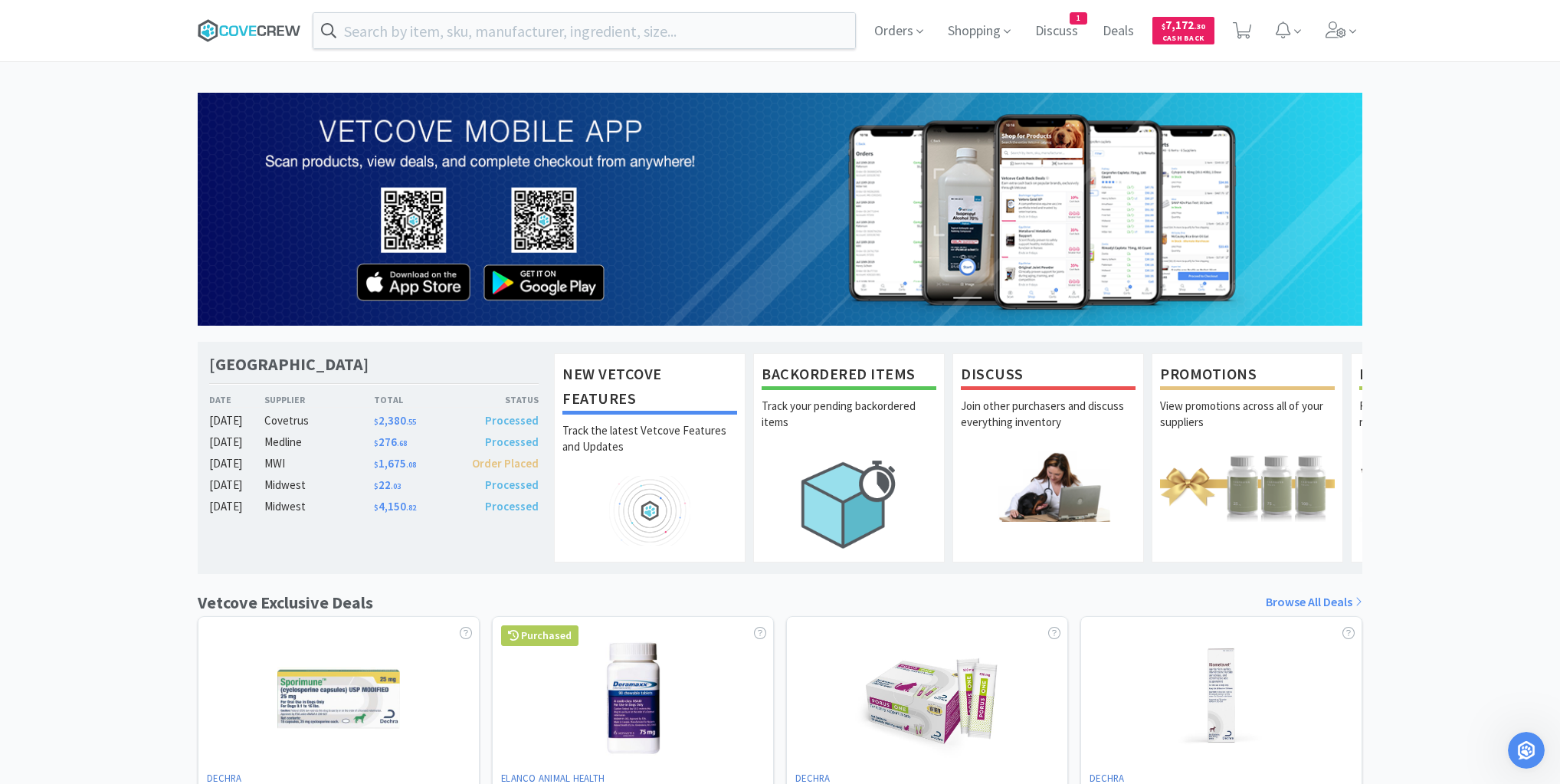
click at [258, 30] on icon at bounding box center [261, 30] width 9 height 10
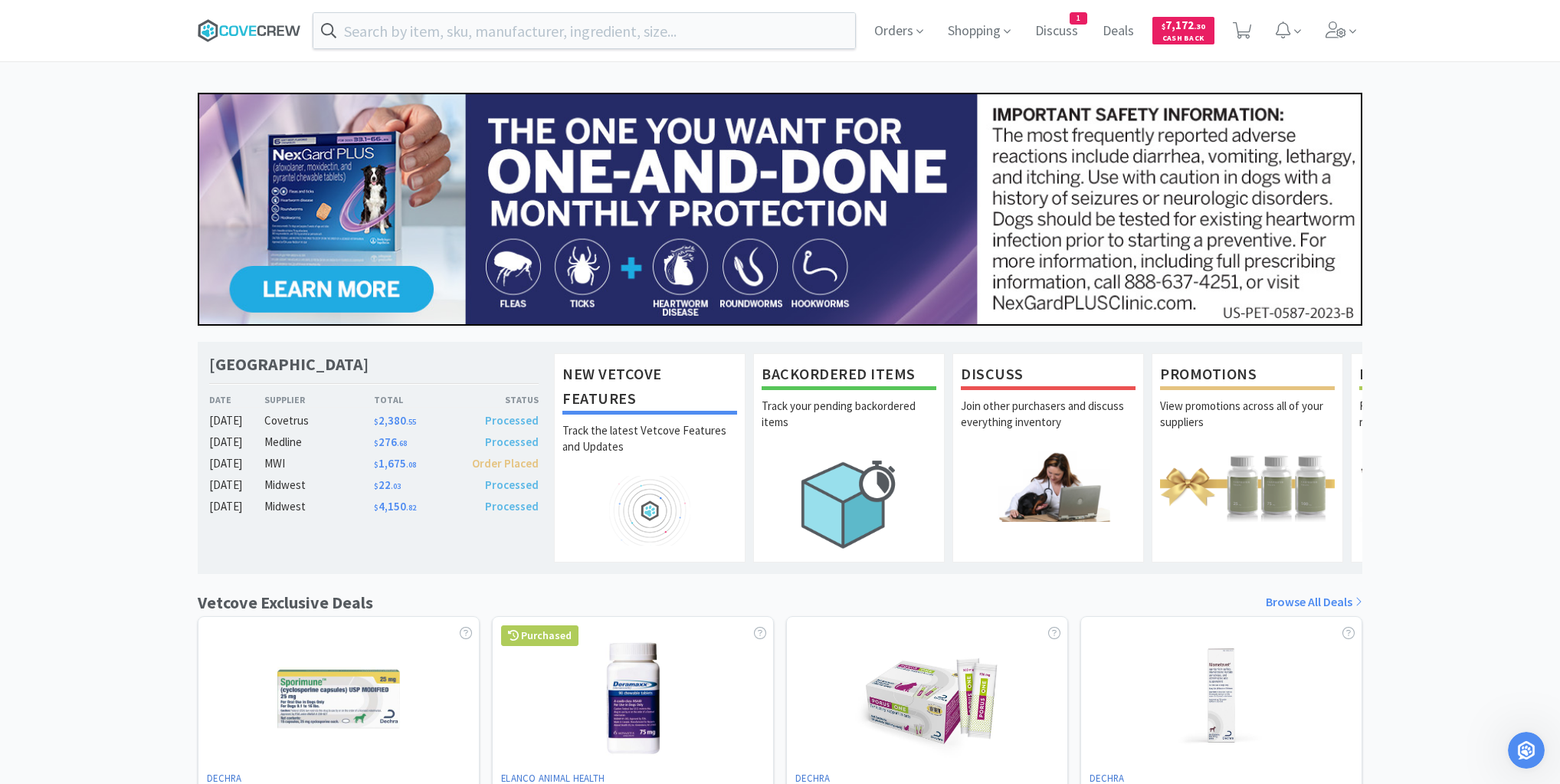
click at [265, 29] on icon at bounding box center [249, 30] width 103 height 23
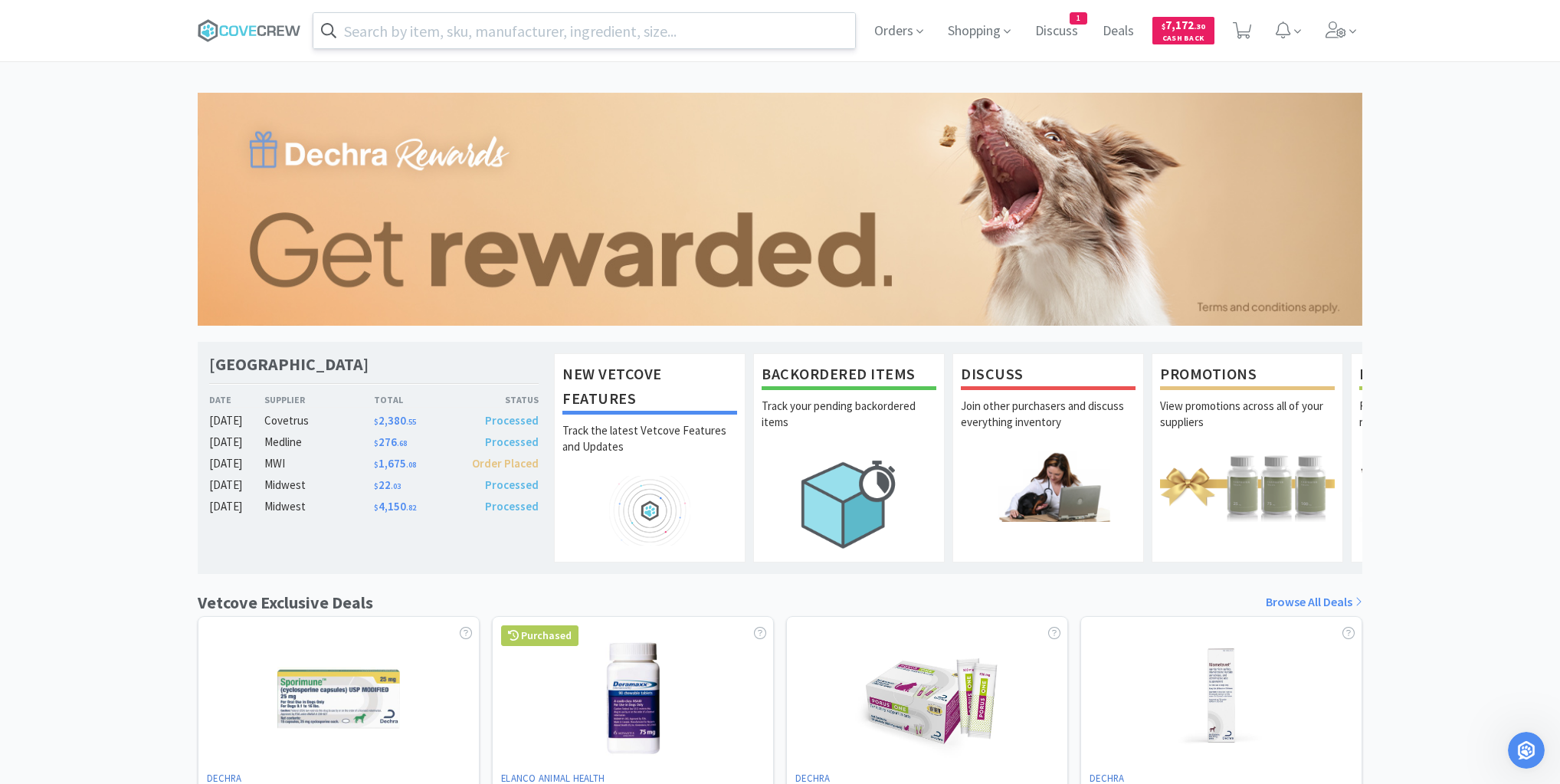
click at [513, 30] on input "text" at bounding box center [584, 30] width 542 height 35
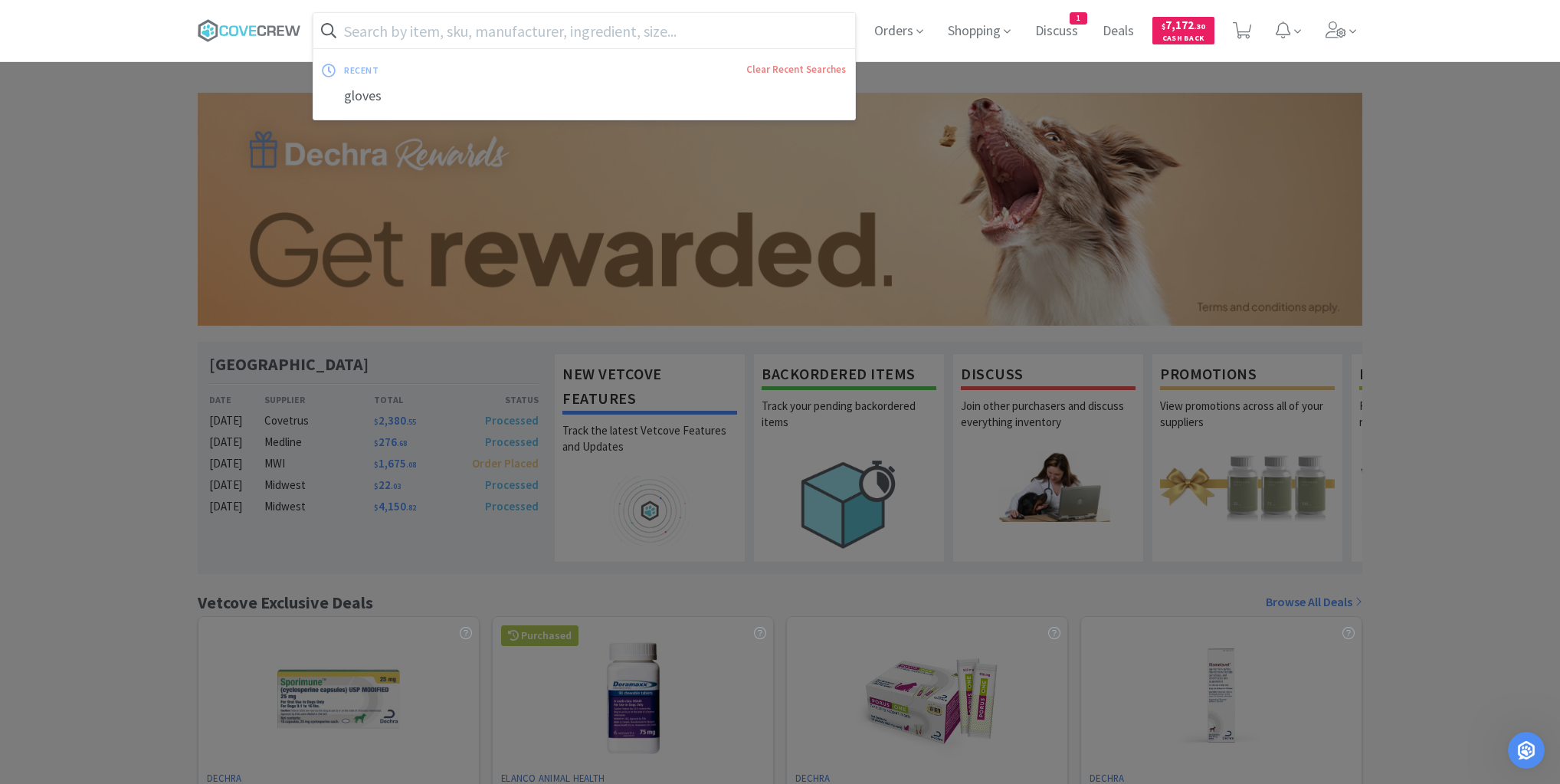
paste input "GABAPETTB0107VC"
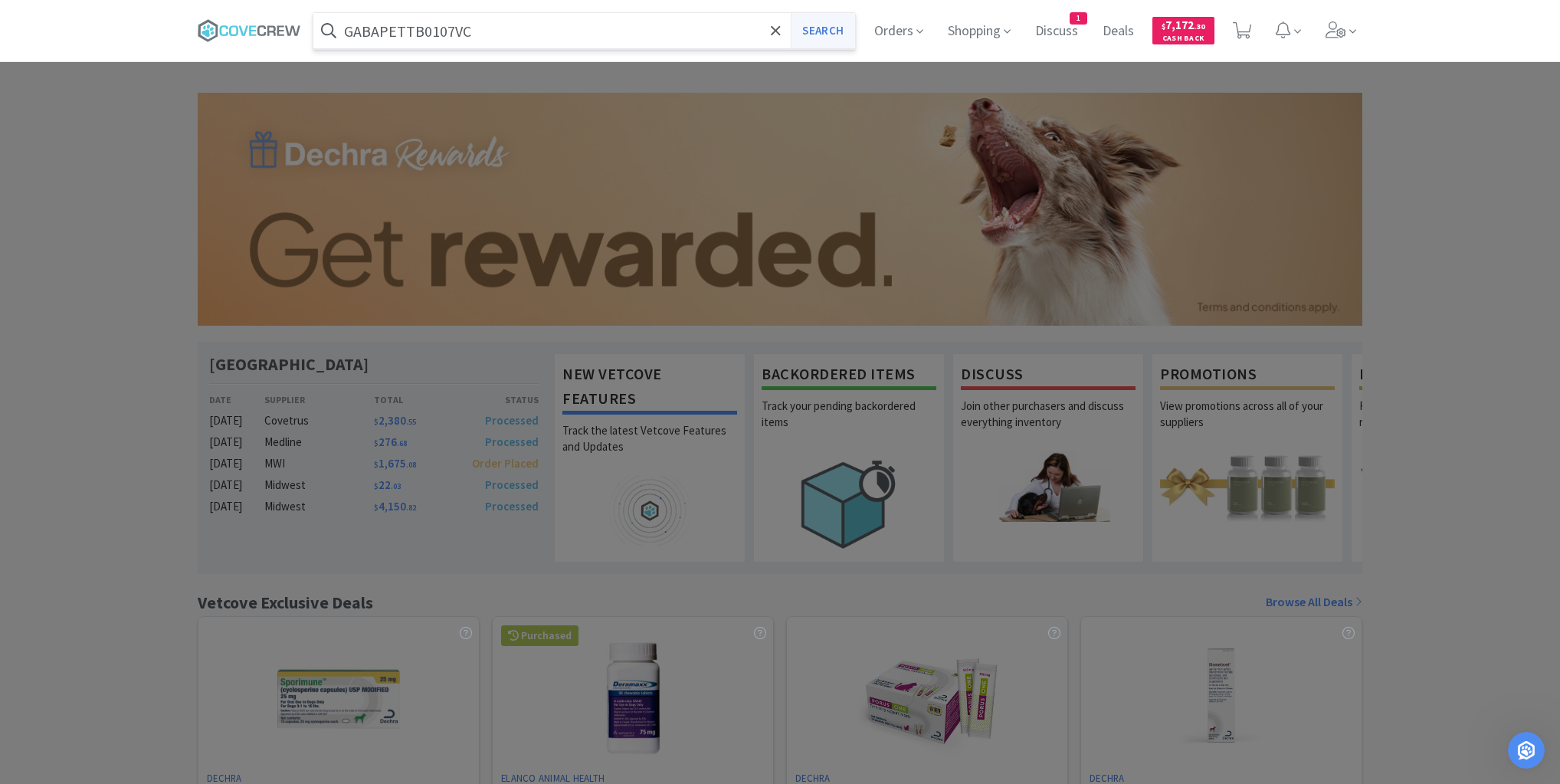
type input "GABAPETTB0107VC"
click at [823, 30] on button "Search" at bounding box center [822, 30] width 63 height 35
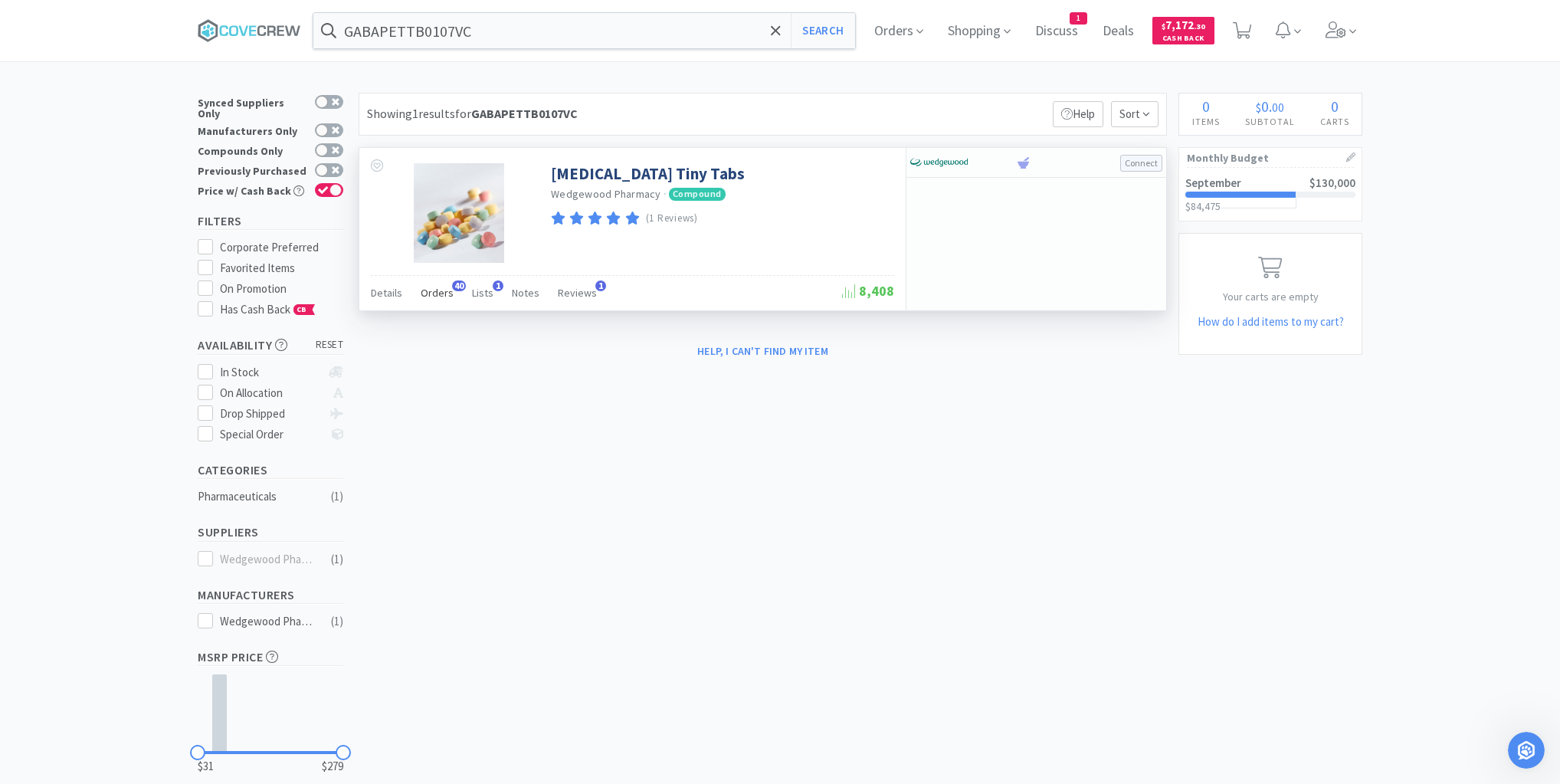
click at [436, 291] on span "Orders" at bounding box center [437, 293] width 33 height 14
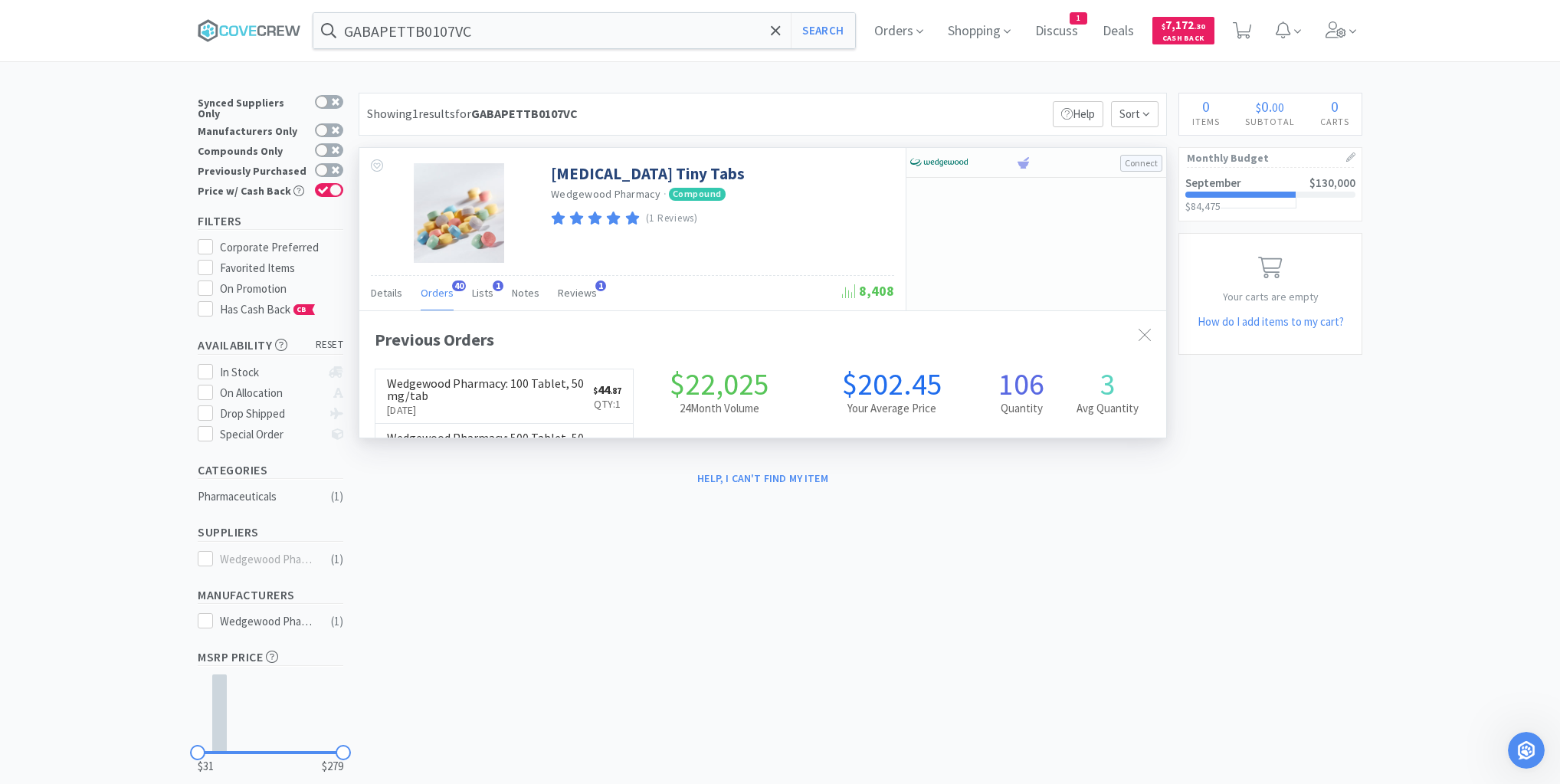
scroll to position [411, 807]
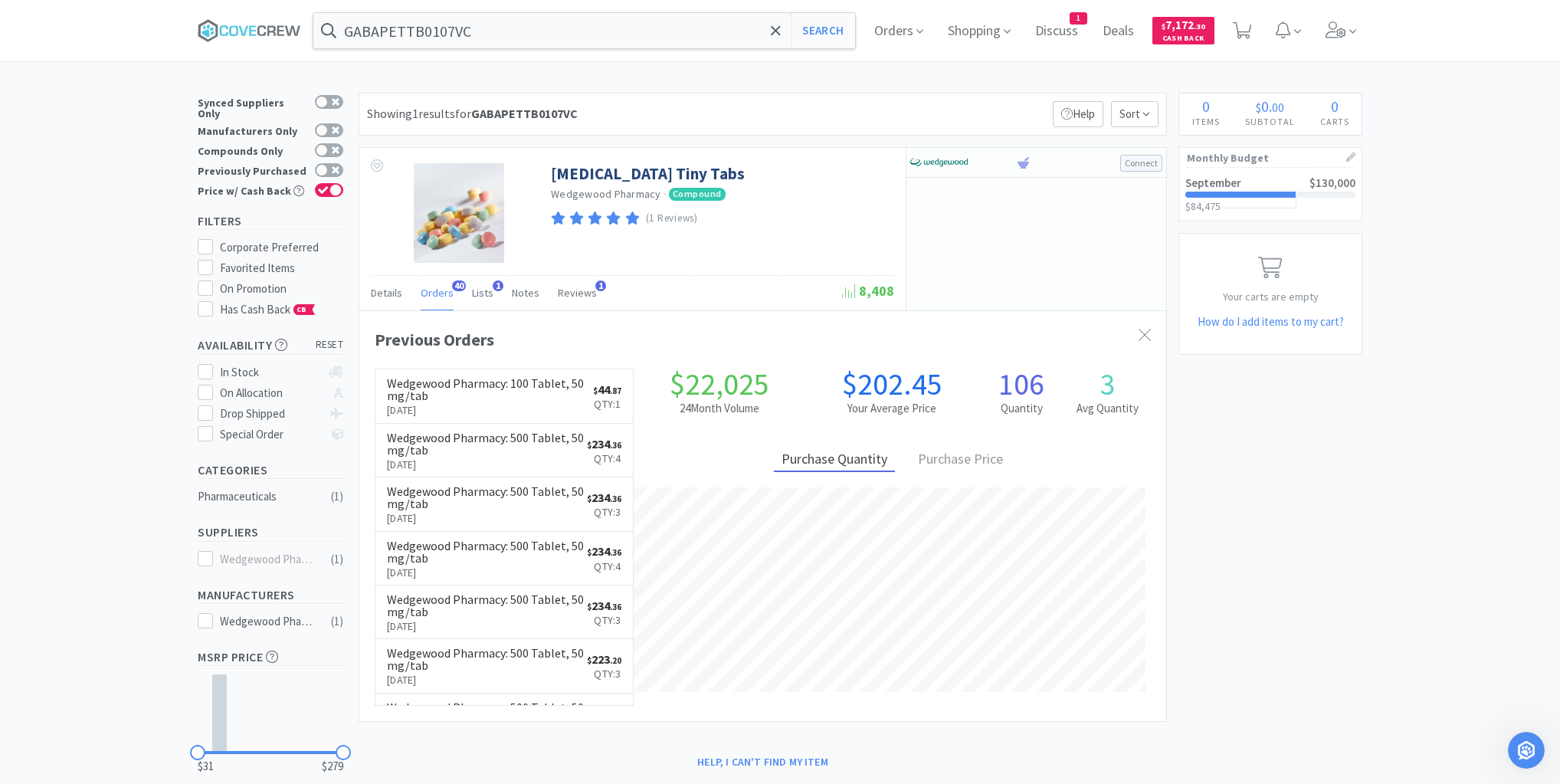
click at [521, 407] on p "[DATE]" at bounding box center [491, 410] width 206 height 17
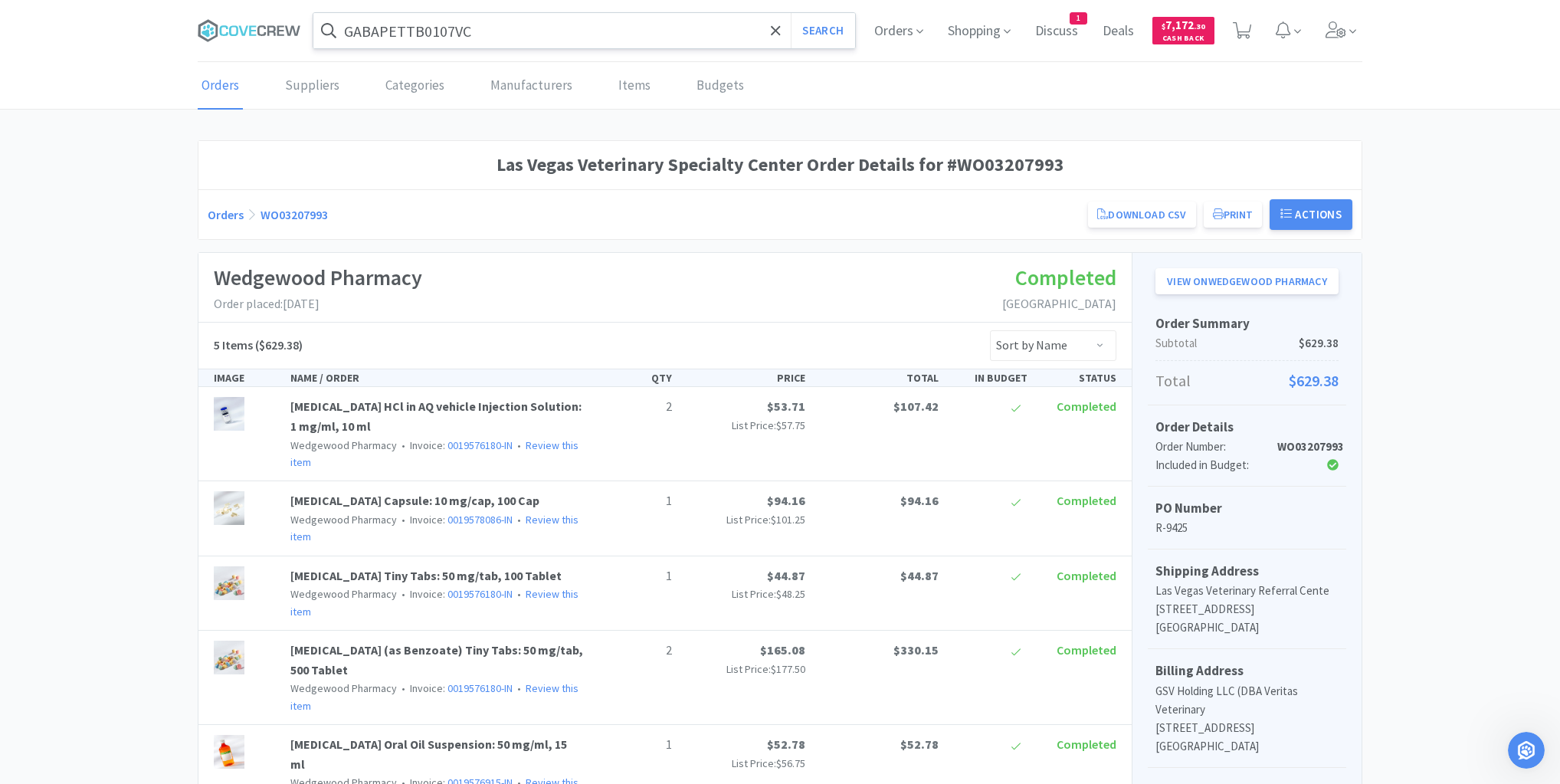
click at [628, 39] on input "GABAPETTB0107VC" at bounding box center [584, 30] width 542 height 35
click at [265, 29] on icon at bounding box center [249, 30] width 103 height 23
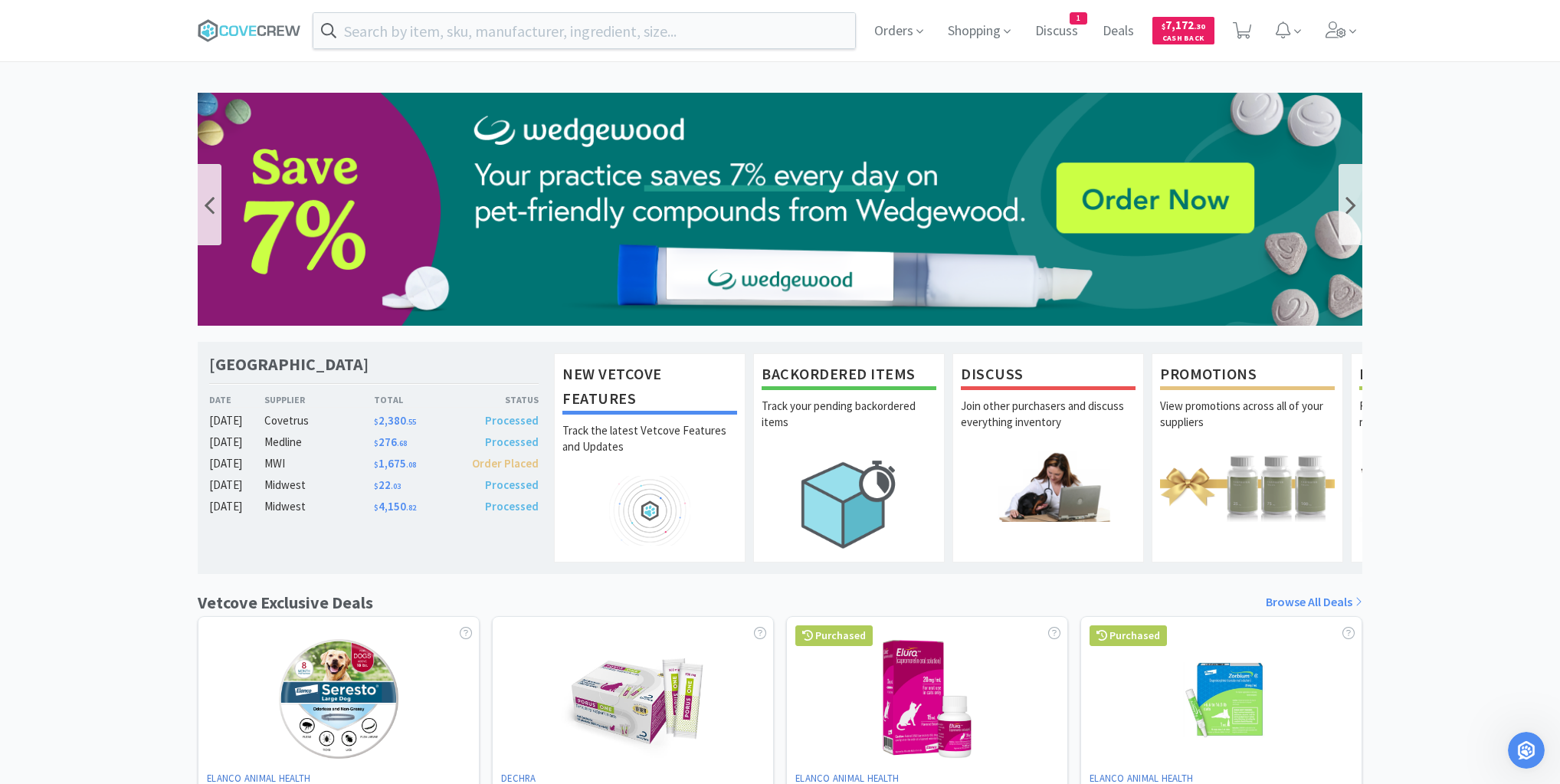
drag, startPoint x: 236, startPoint y: 27, endPoint x: 248, endPoint y: 226, distance: 199.4
click at [237, 34] on icon at bounding box center [234, 30] width 9 height 10
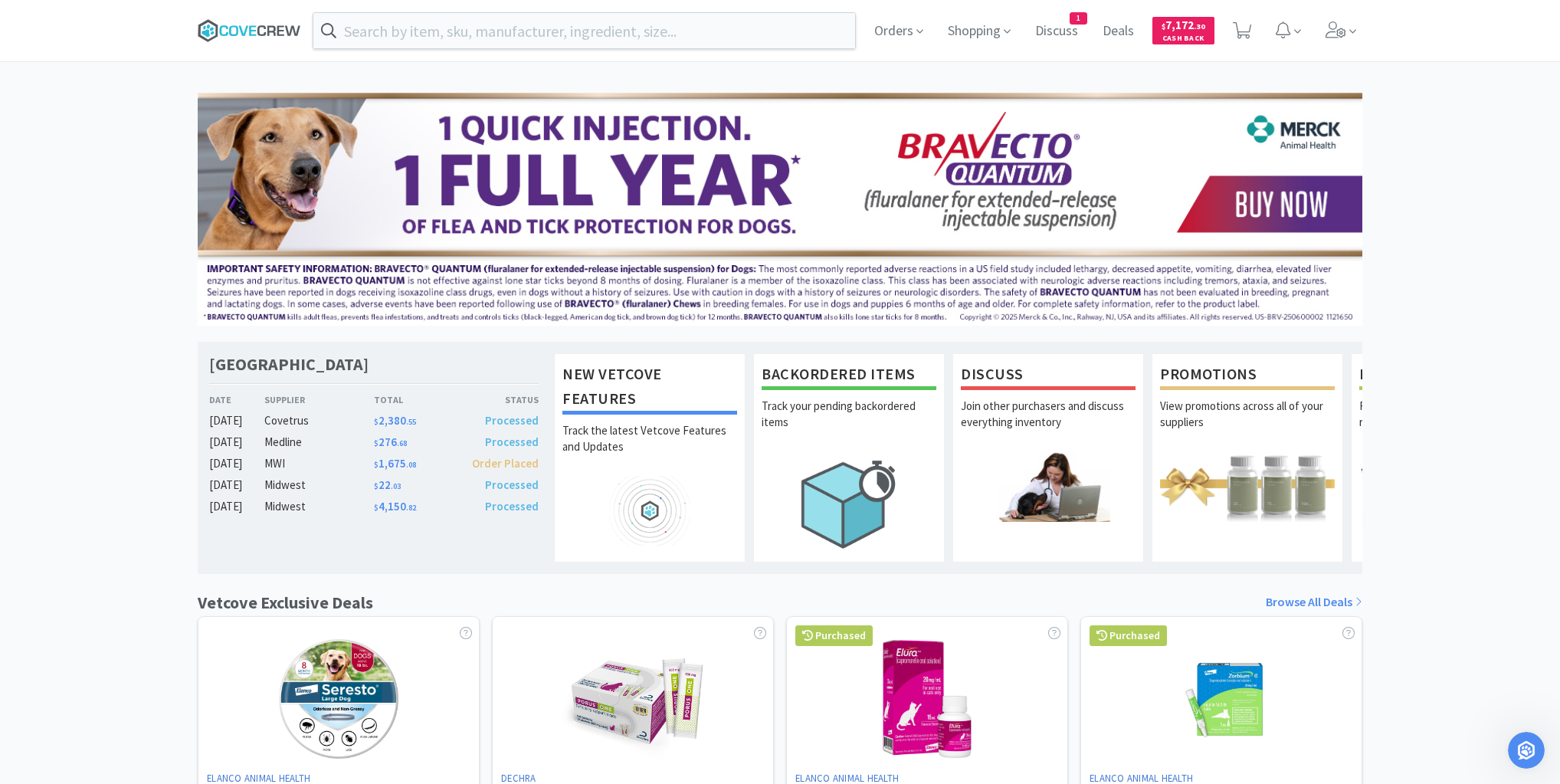
click at [251, 27] on icon at bounding box center [252, 30] width 7 height 10
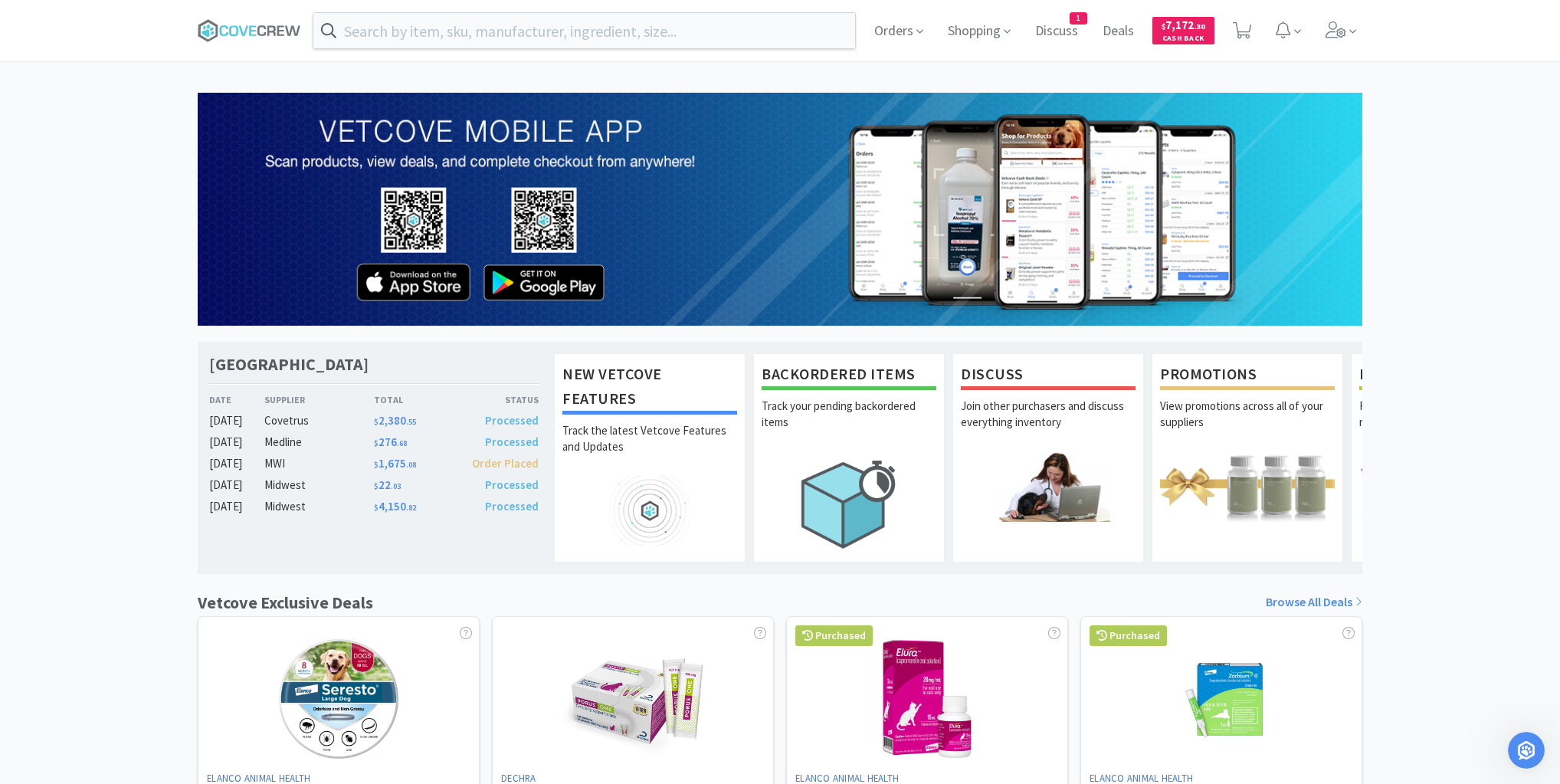
scroll to position [497, 0]
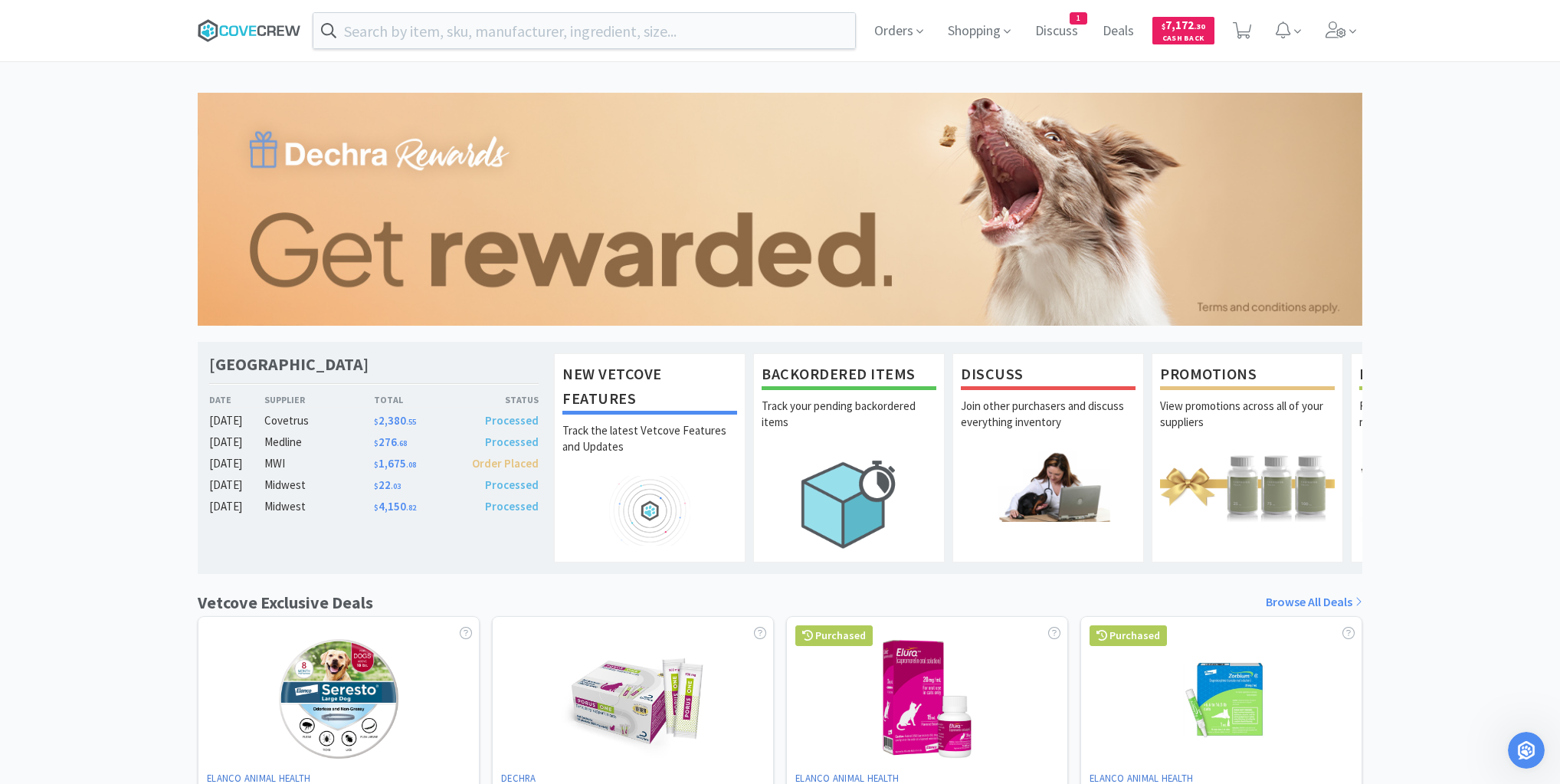
click at [278, 27] on icon at bounding box center [280, 30] width 7 height 10
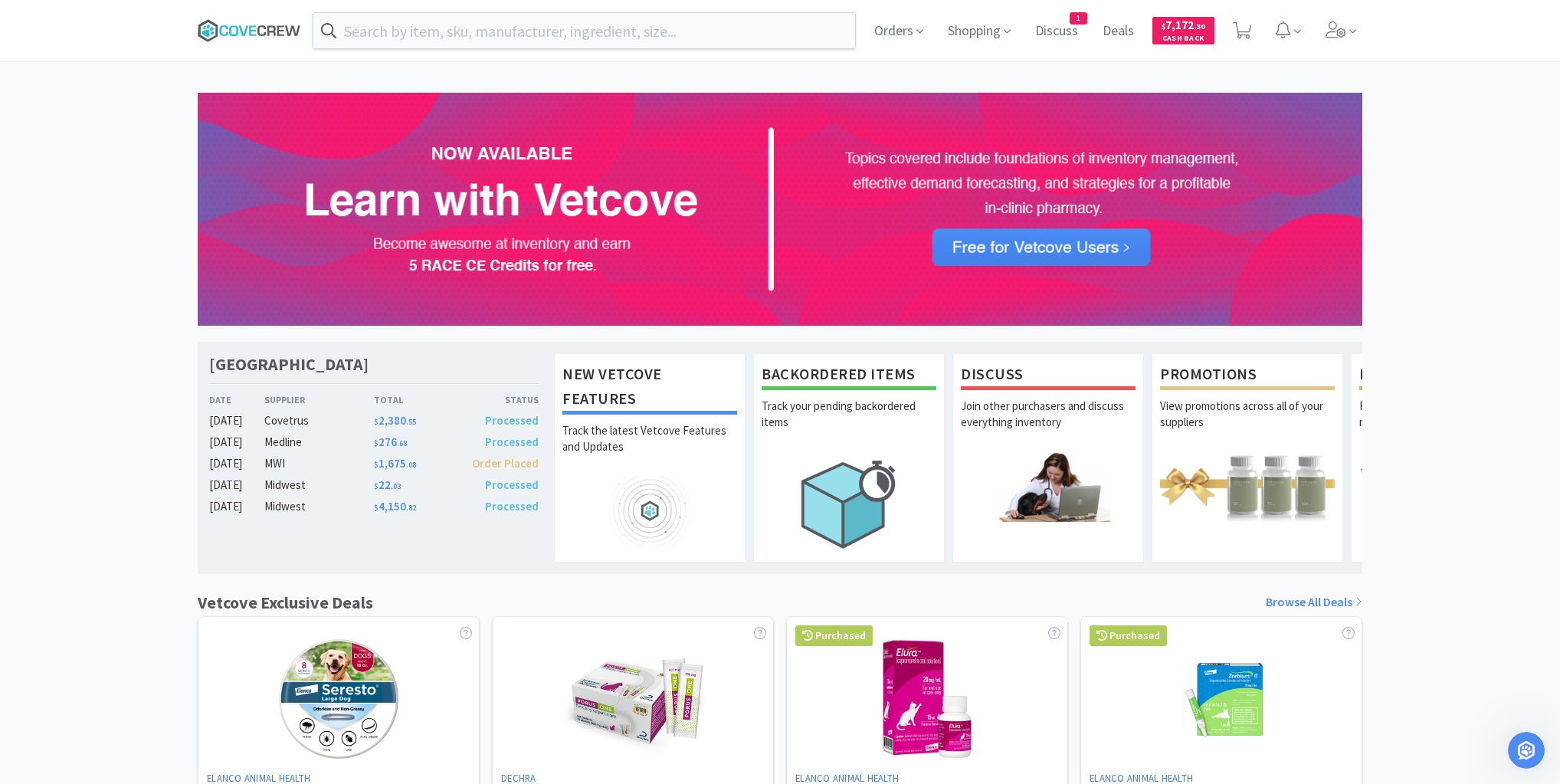
click at [263, 34] on icon at bounding box center [261, 30] width 9 height 10
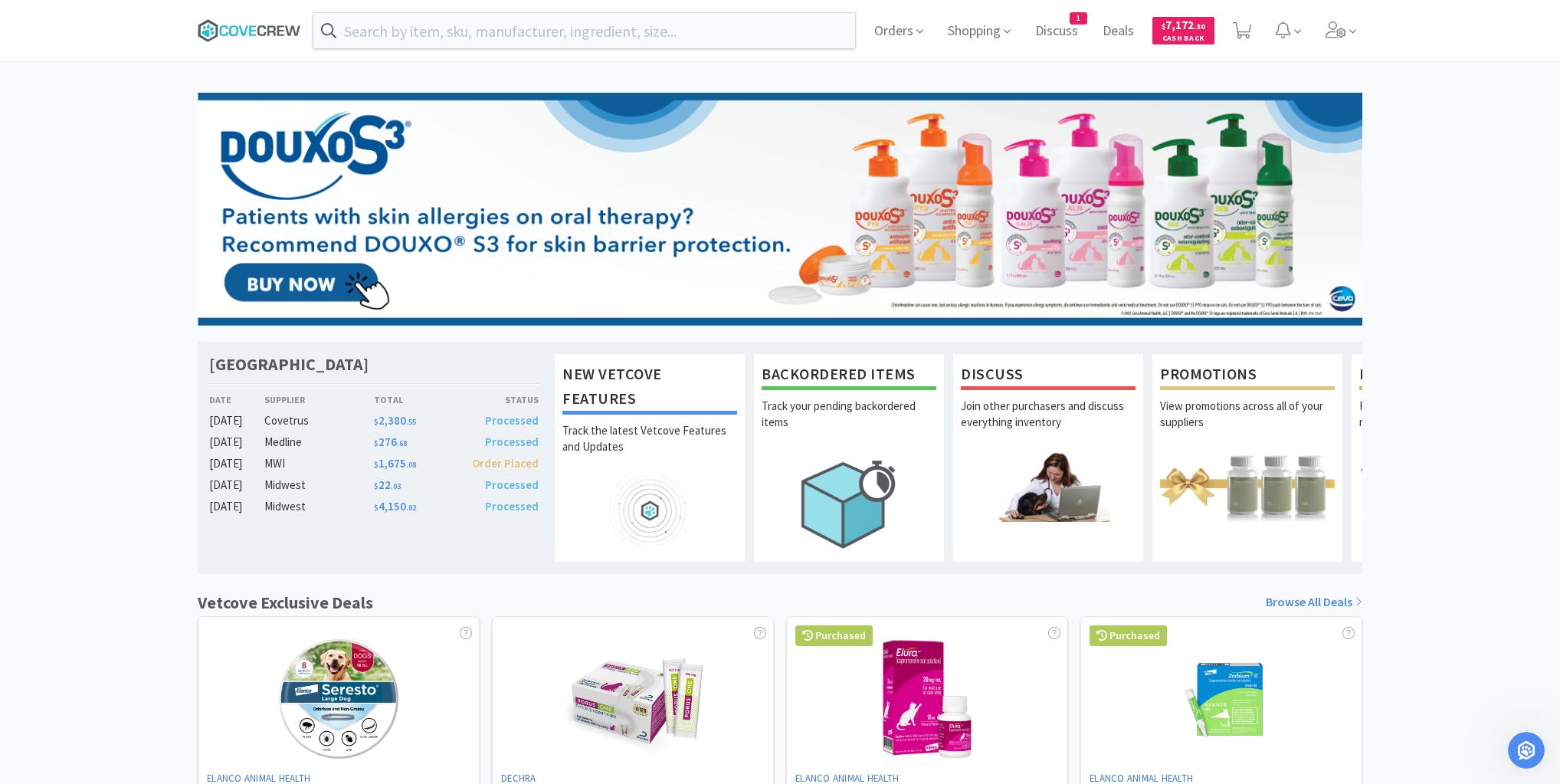
drag, startPoint x: 281, startPoint y: 26, endPoint x: 287, endPoint y: 40, distance: 15.2
click at [282, 26] on icon at bounding box center [280, 30] width 7 height 10
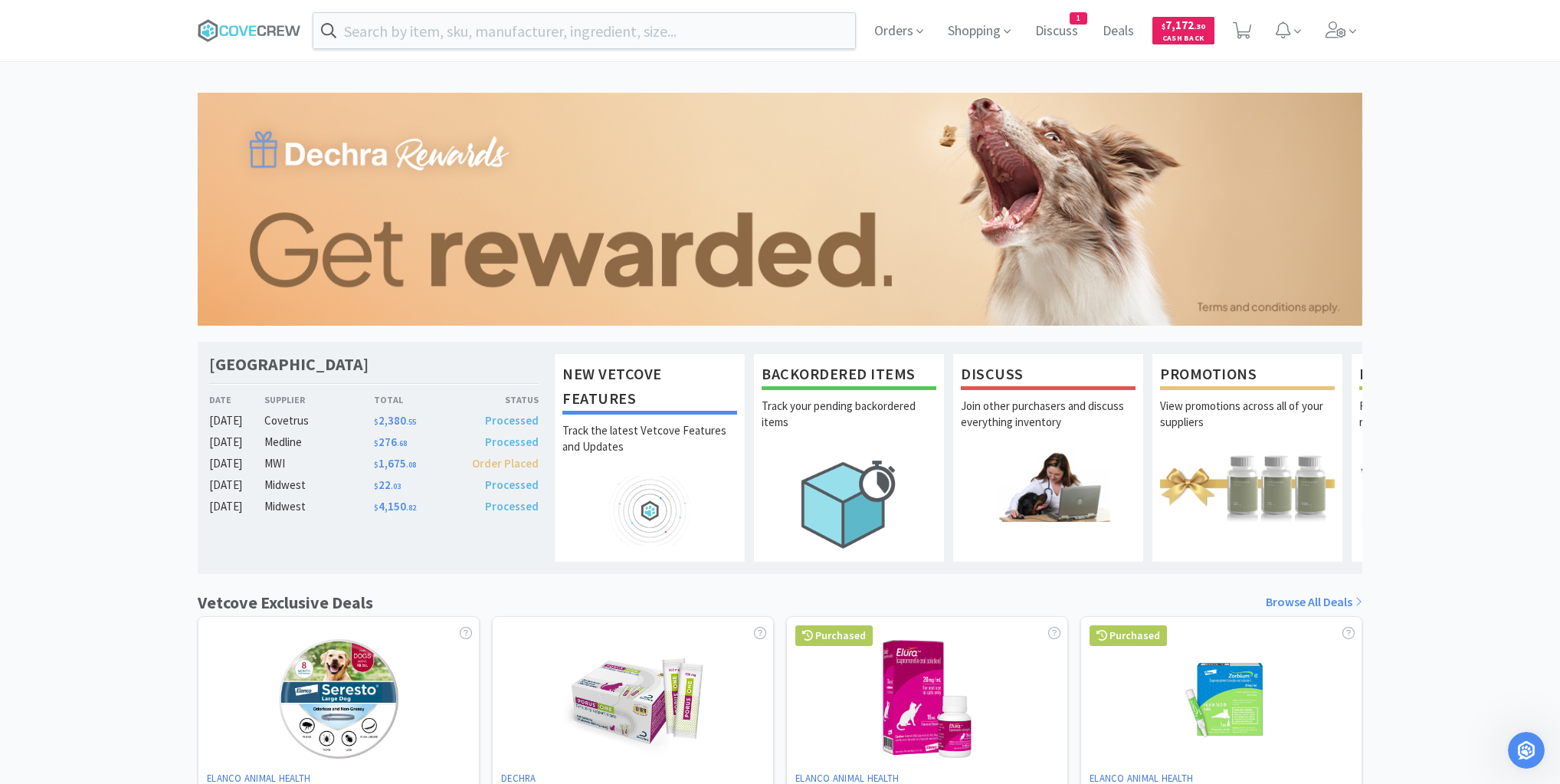
click at [248, 61] on div "Orders Shopping Discuss Discuss 1 Deals Deals $ 7,172 . 30 Cash Back" at bounding box center [780, 31] width 1560 height 62
click at [439, 24] on input "text" at bounding box center [584, 30] width 542 height 35
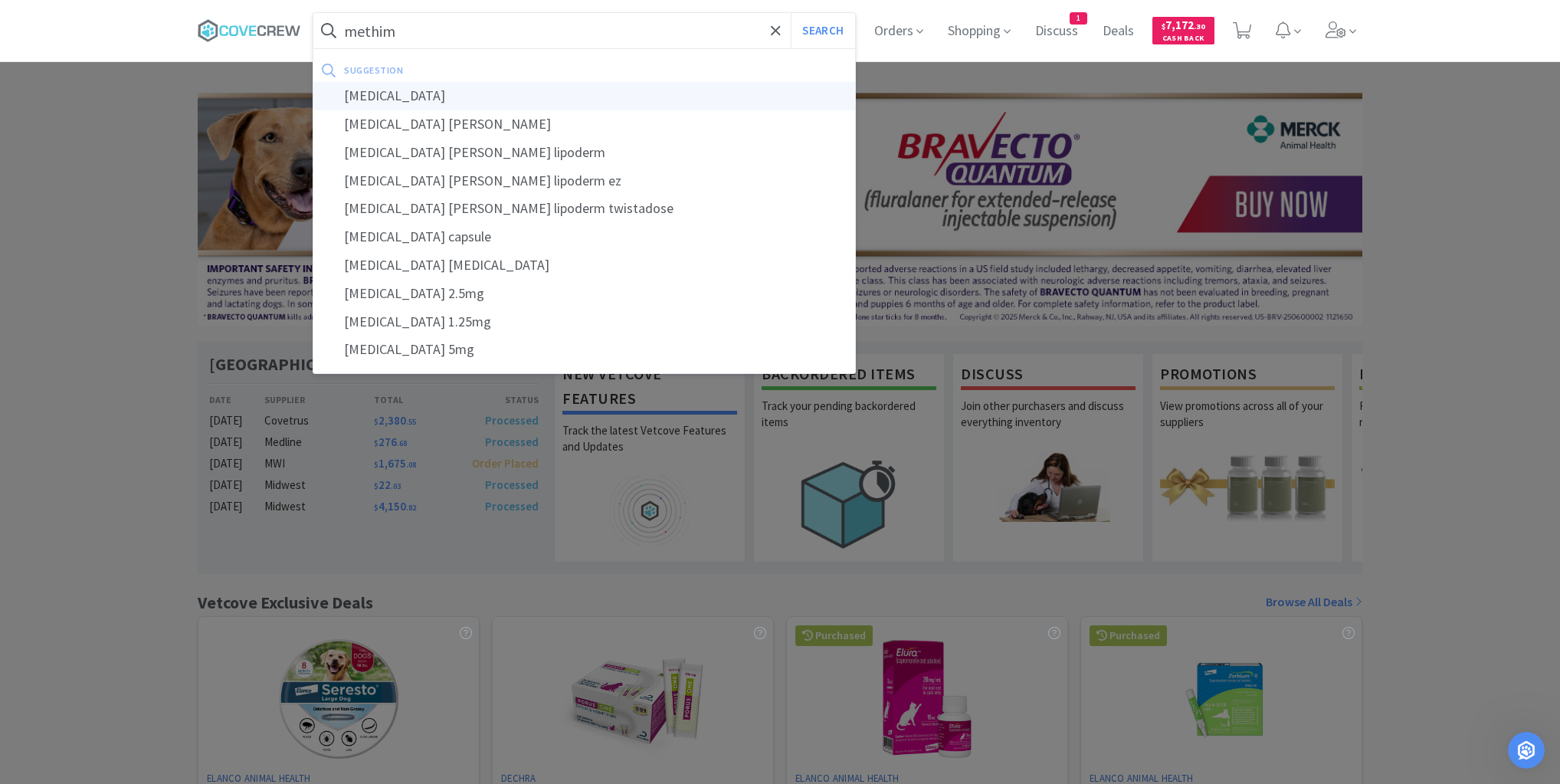
type input "[MEDICAL_DATA]"
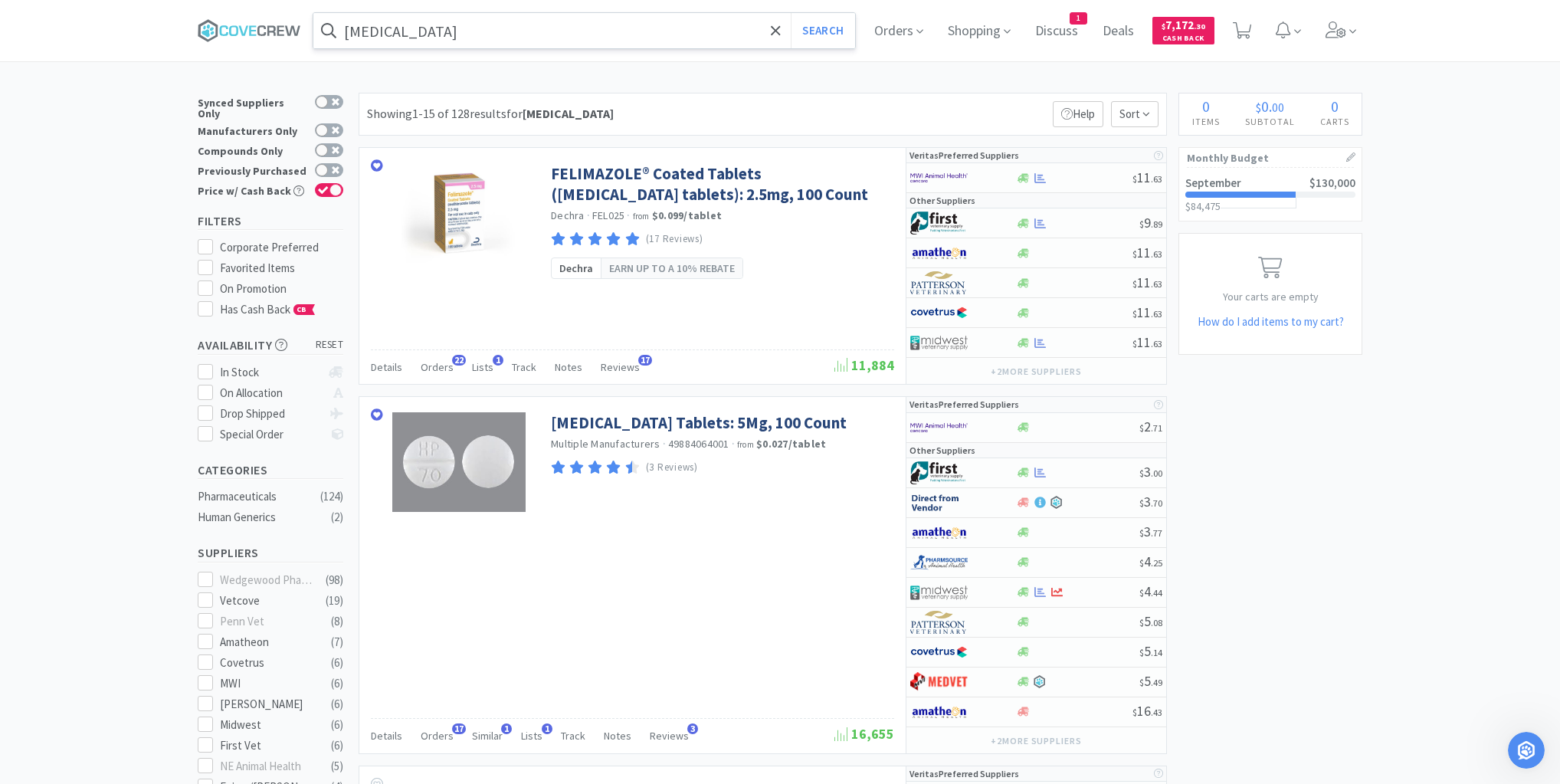
click at [471, 31] on input "[MEDICAL_DATA]" at bounding box center [584, 30] width 542 height 35
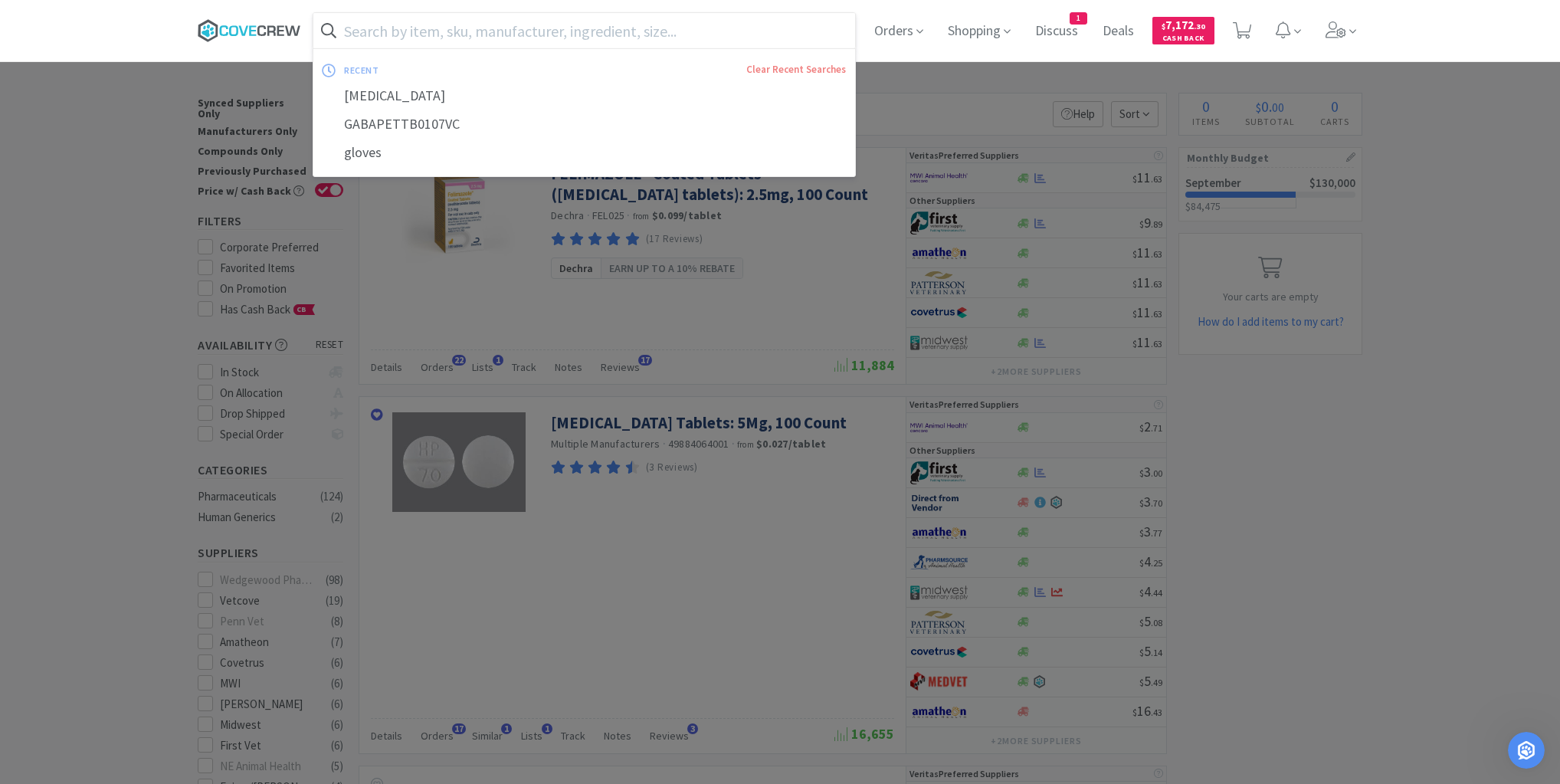
click at [282, 26] on icon at bounding box center [249, 30] width 103 height 23
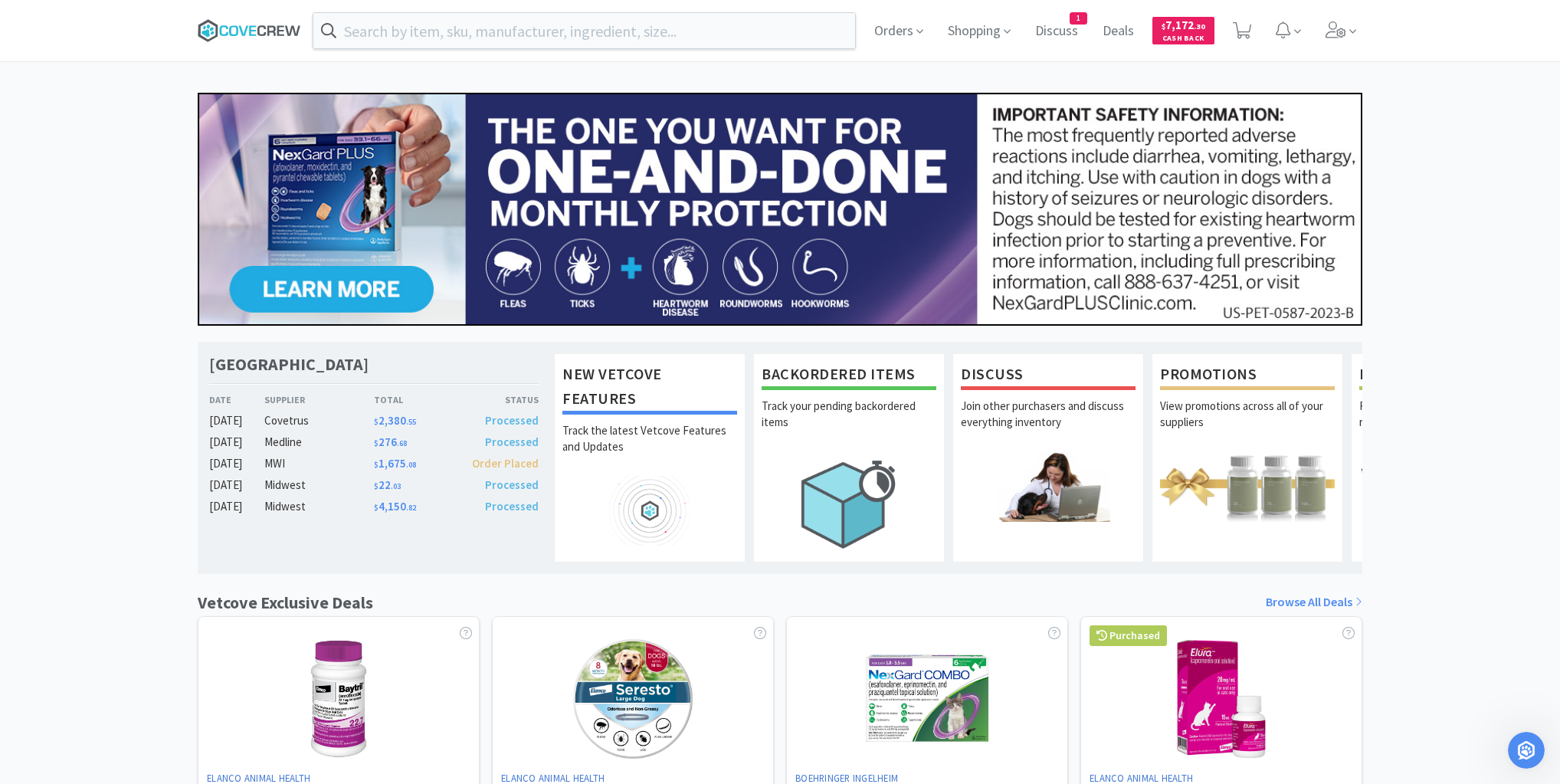
drag, startPoint x: 269, startPoint y: 34, endPoint x: 260, endPoint y: 30, distance: 9.8
click at [268, 34] on icon at bounding box center [271, 30] width 9 height 10
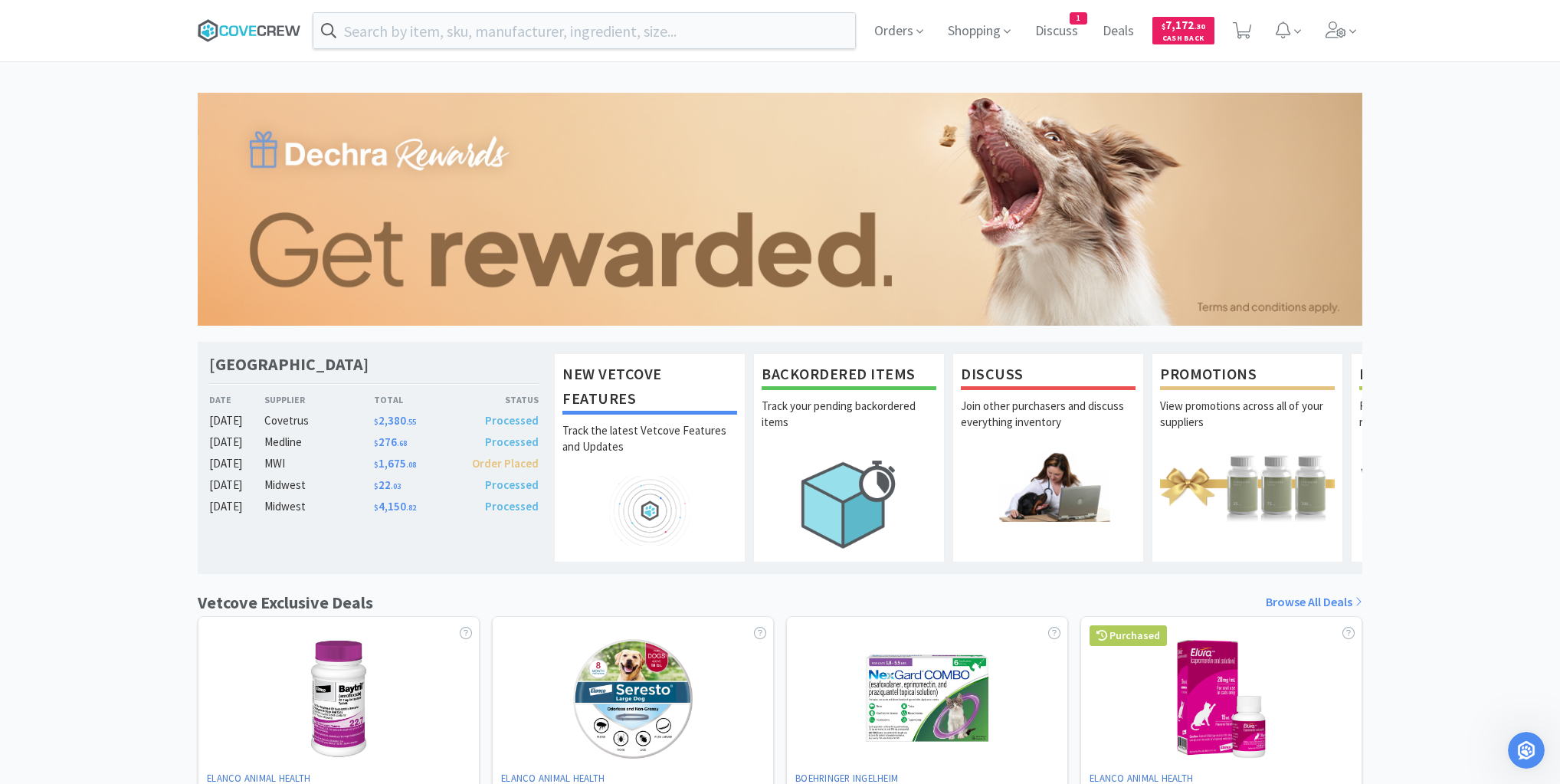
click at [255, 38] on icon at bounding box center [249, 30] width 103 height 23
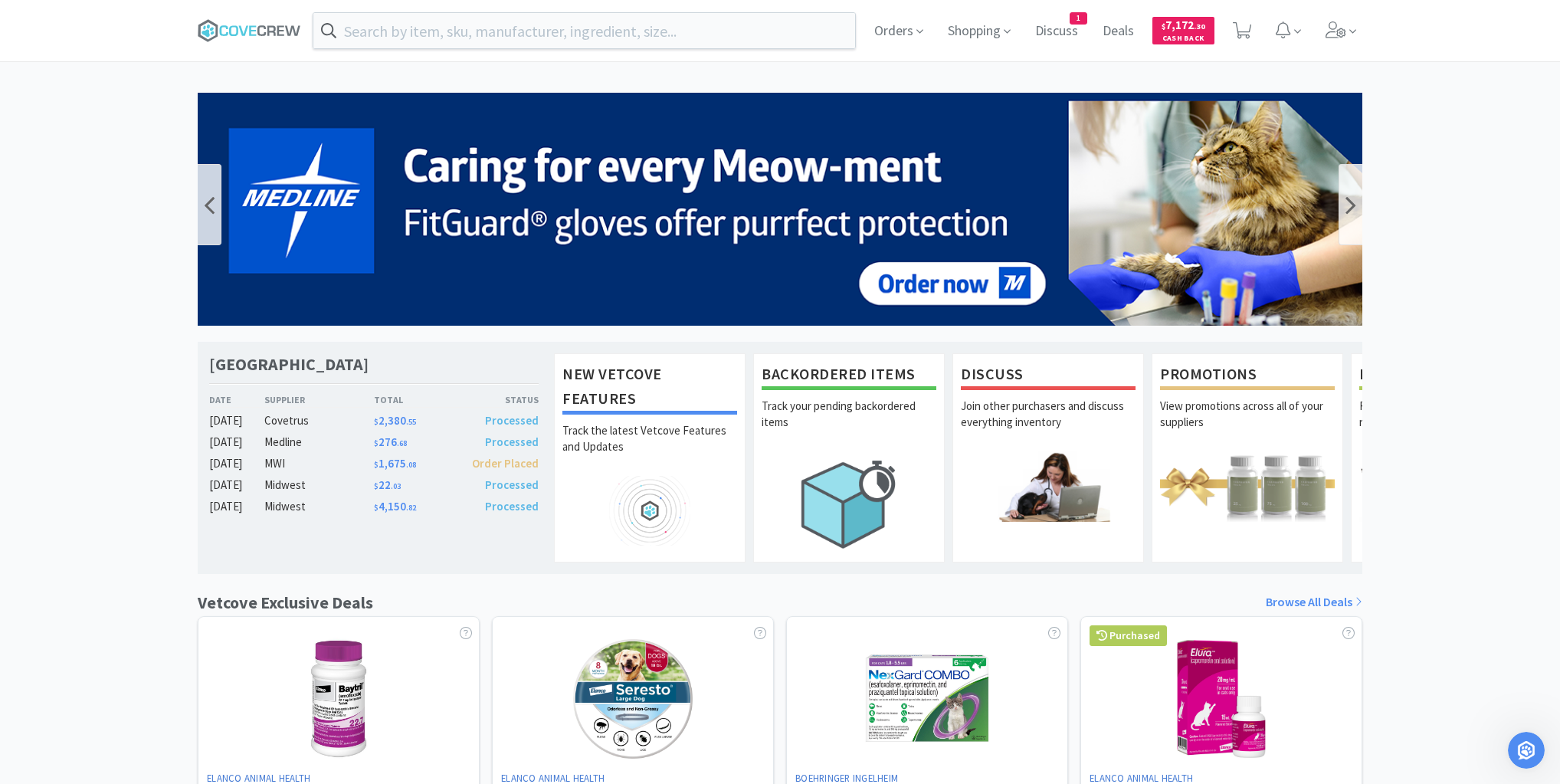
scroll to position [497, 0]
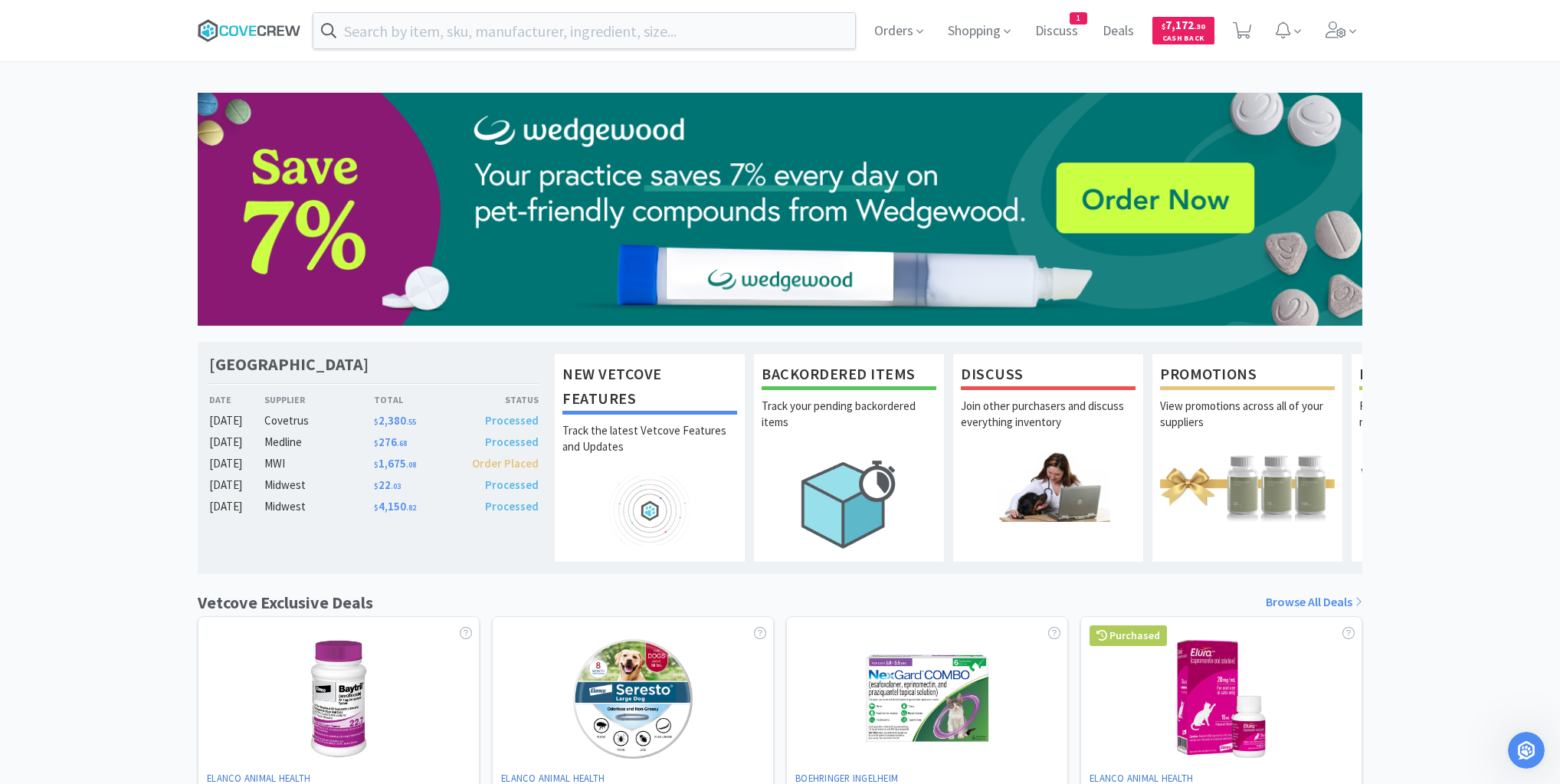
click at [270, 27] on icon at bounding box center [249, 30] width 103 height 23
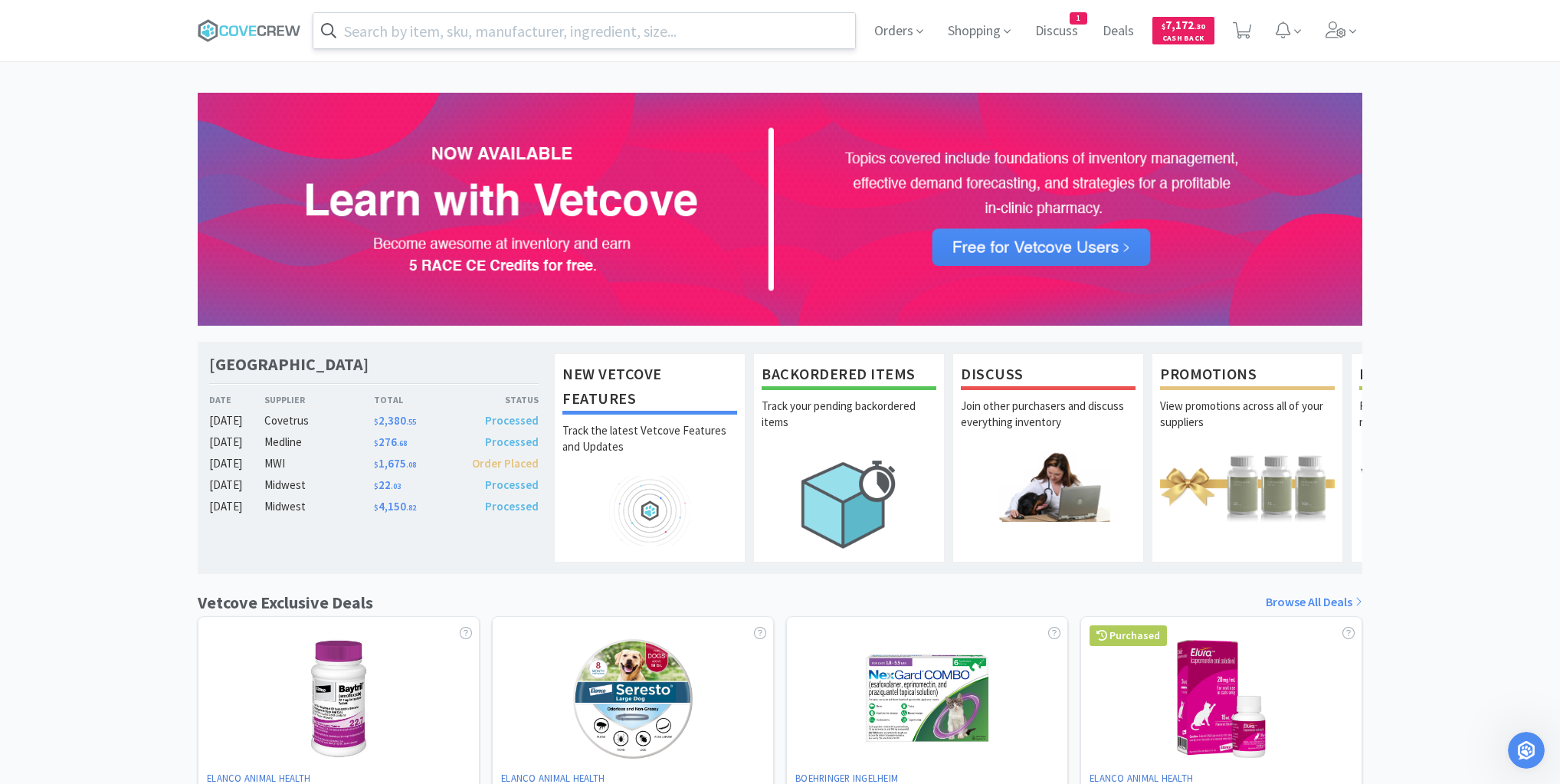
click at [607, 27] on input "text" at bounding box center [584, 30] width 542 height 35
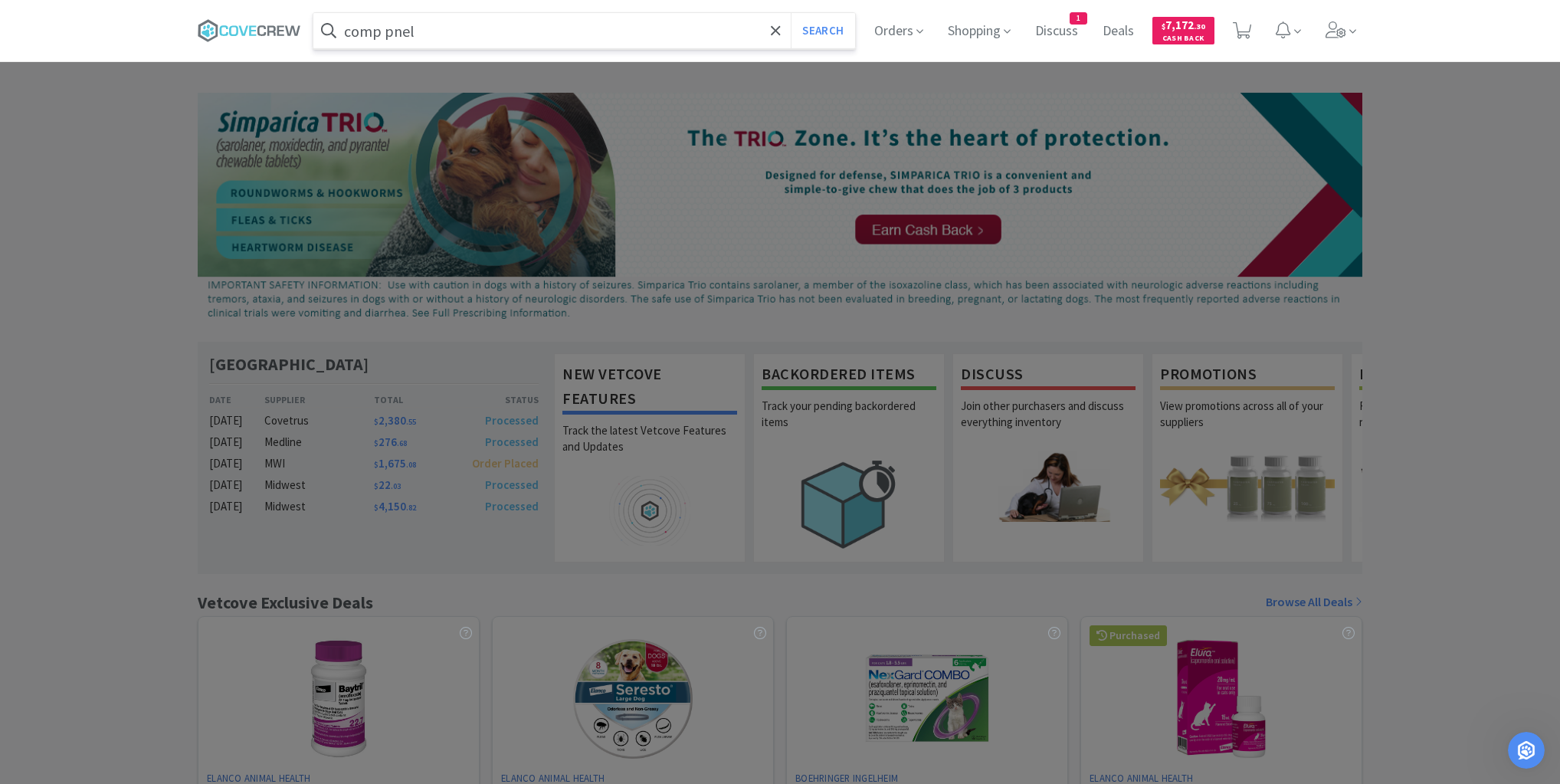
click at [791, 13] on button "Search" at bounding box center [822, 30] width 63 height 35
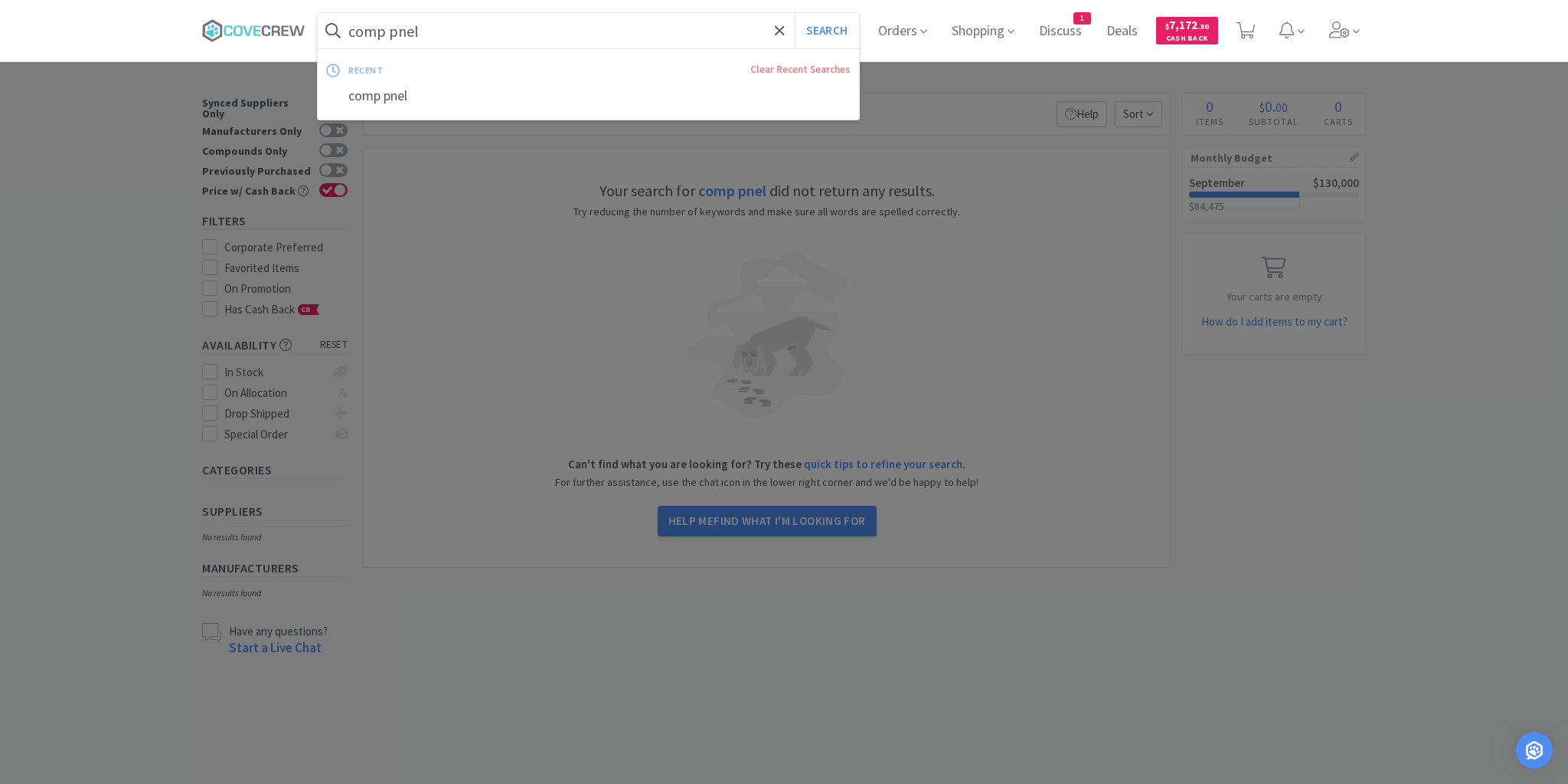
click at [617, 29] on input "comp pnel" at bounding box center [589, 30] width 541 height 35
click at [795, 13] on button "Search" at bounding box center [826, 30] width 63 height 35
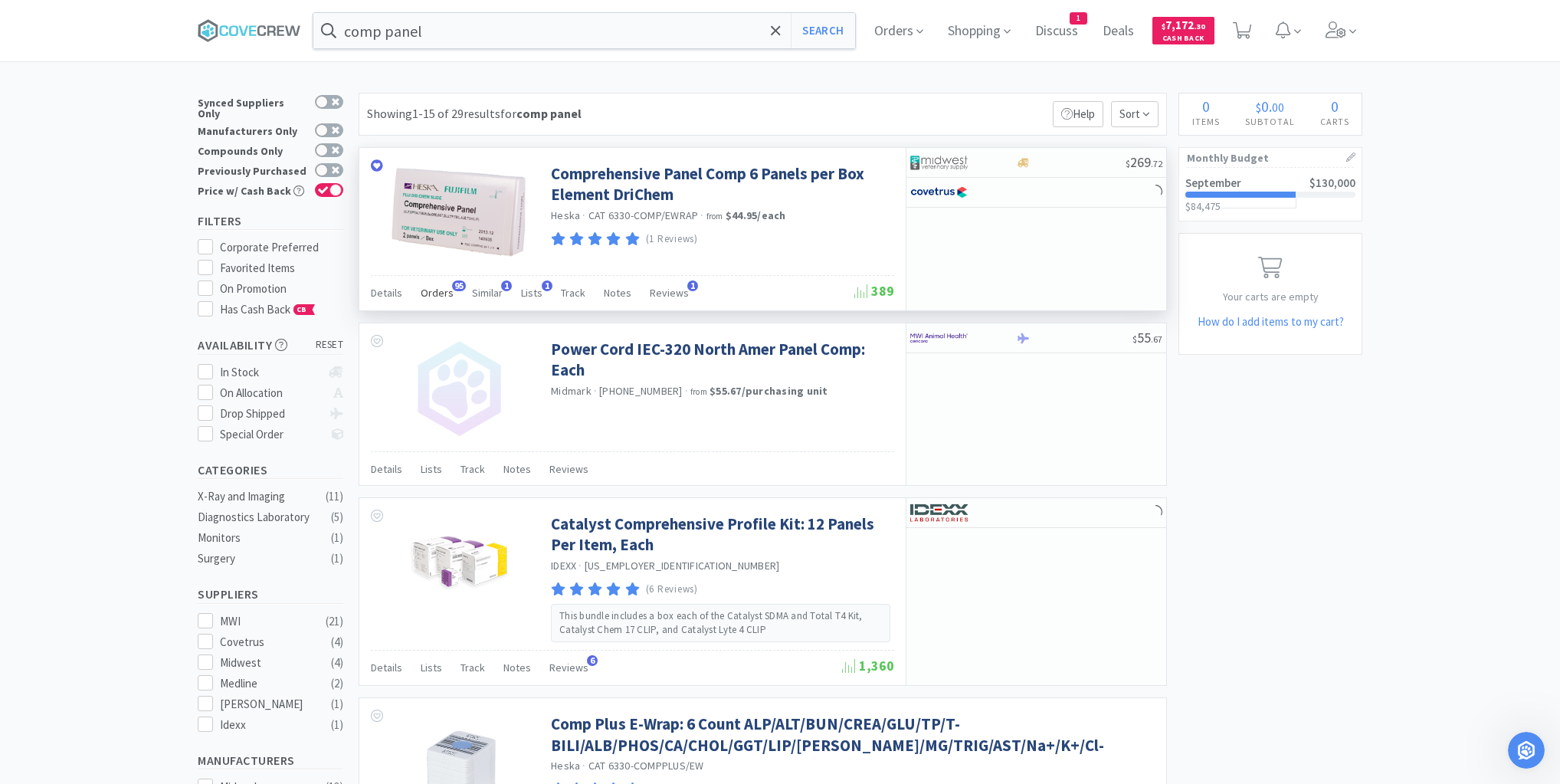
click at [441, 291] on span "Orders" at bounding box center [437, 293] width 33 height 14
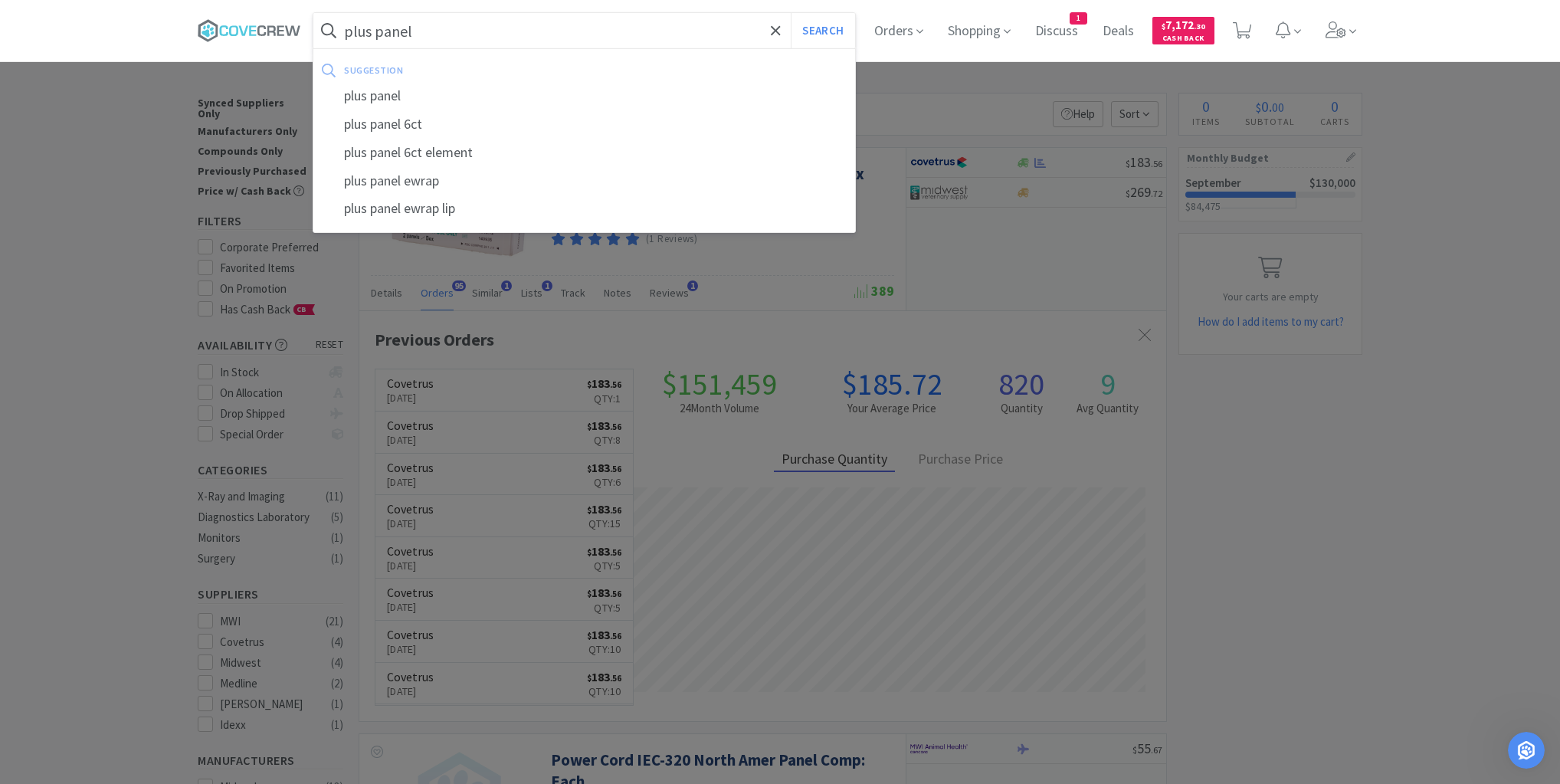
click at [791, 13] on button "Search" at bounding box center [822, 30] width 63 height 35
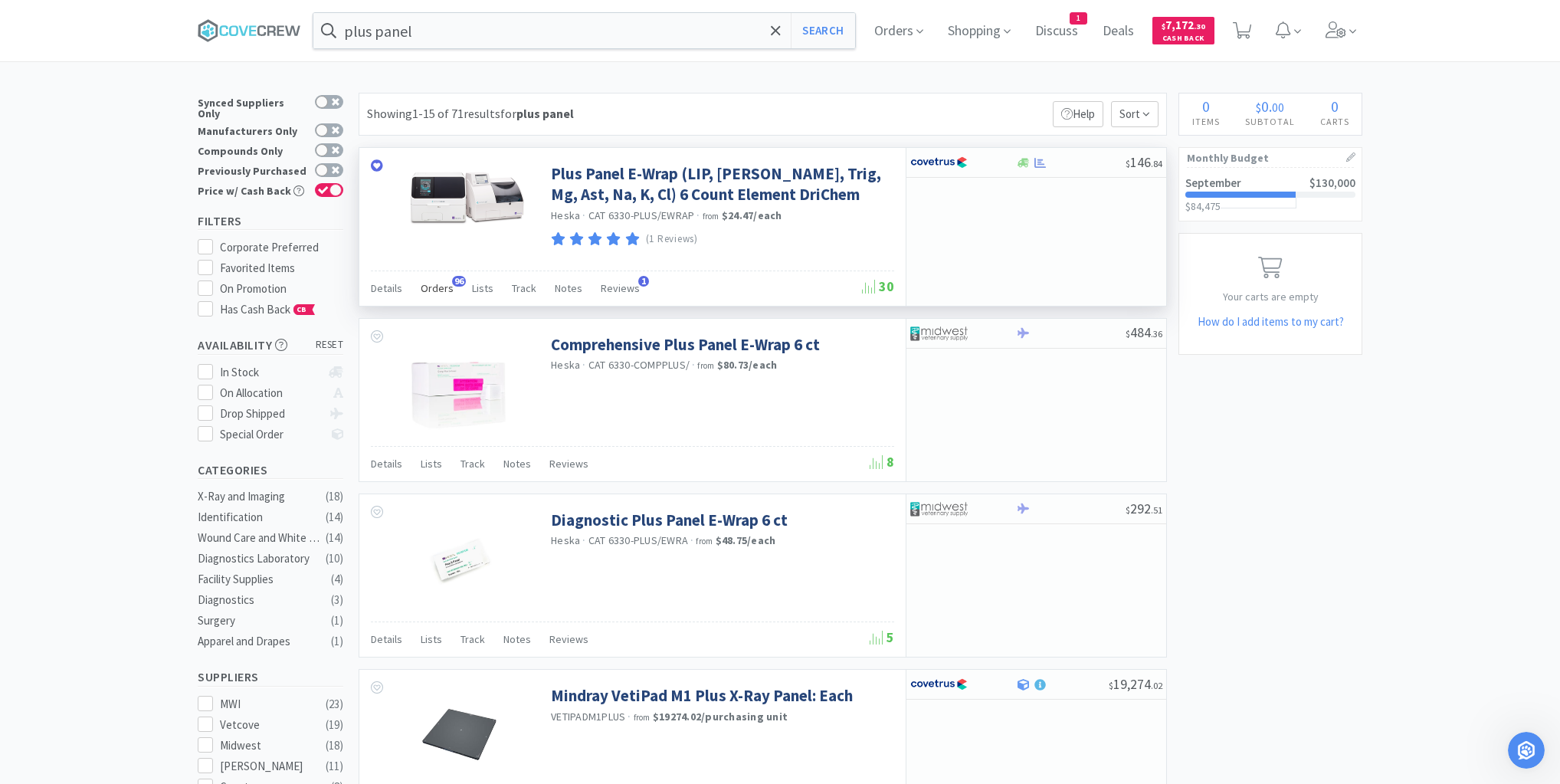
click at [447, 288] on span "Orders" at bounding box center [437, 288] width 33 height 14
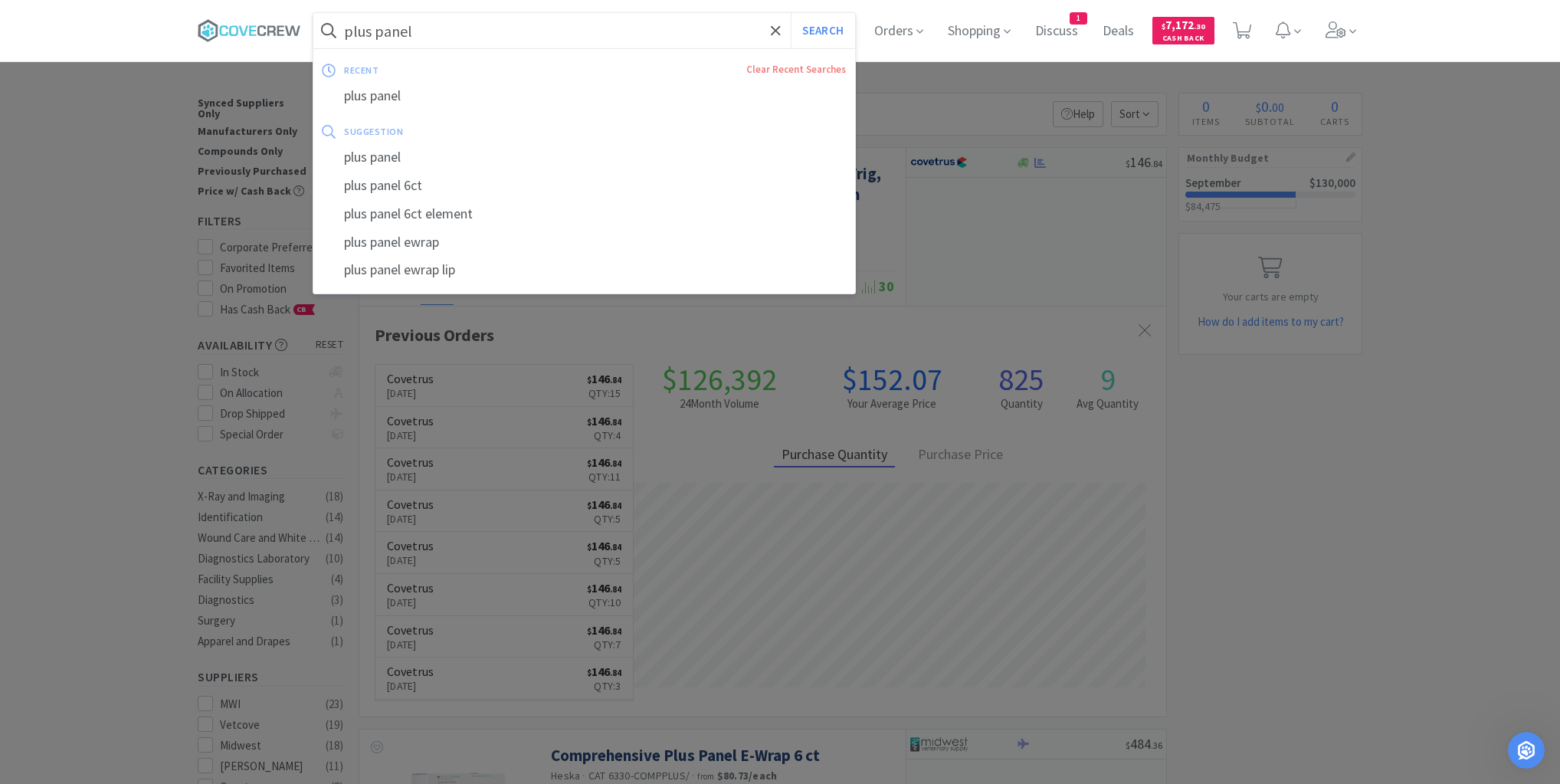
drag, startPoint x: 593, startPoint y: 25, endPoint x: 595, endPoint y: 32, distance: 7.3
click at [594, 25] on input "plus panel" at bounding box center [584, 30] width 542 height 35
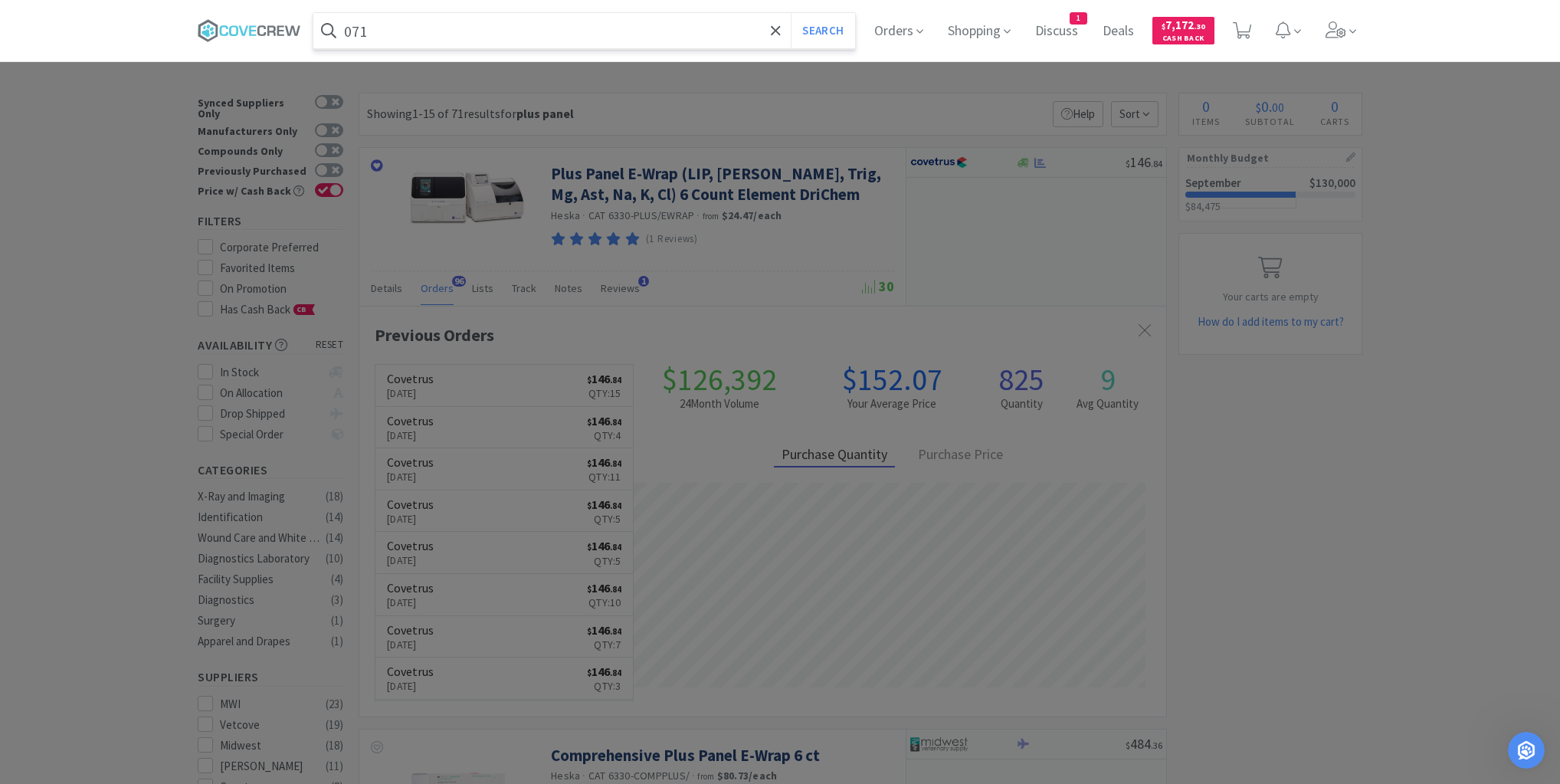
click at [465, 28] on input "071" at bounding box center [584, 30] width 542 height 35
type input "071566"
click at [791, 13] on button "Search" at bounding box center [822, 30] width 63 height 35
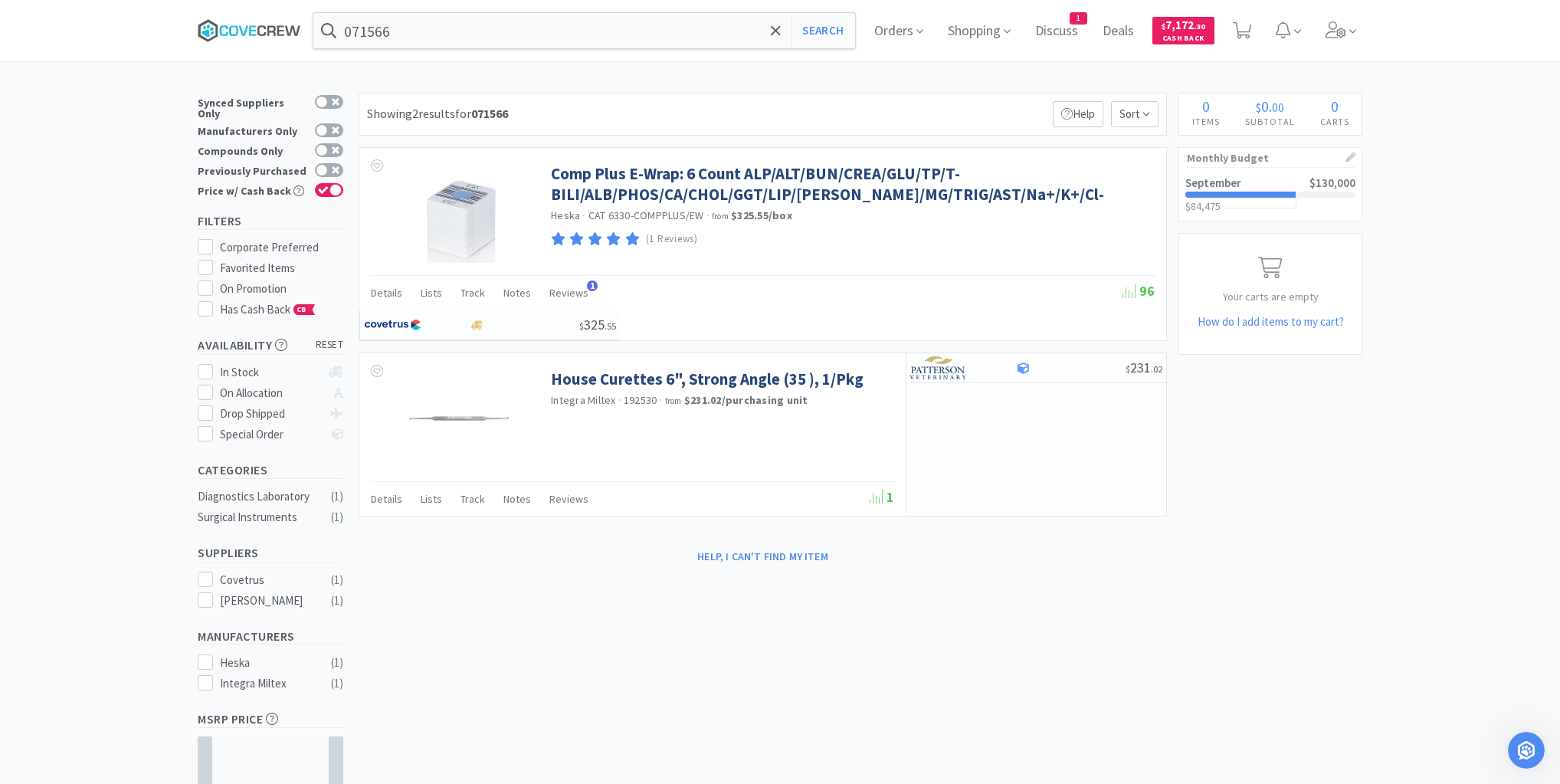
drag, startPoint x: 262, startPoint y: 30, endPoint x: 364, endPoint y: 38, distance: 102.3
click at [266, 30] on icon at bounding box center [249, 30] width 103 height 23
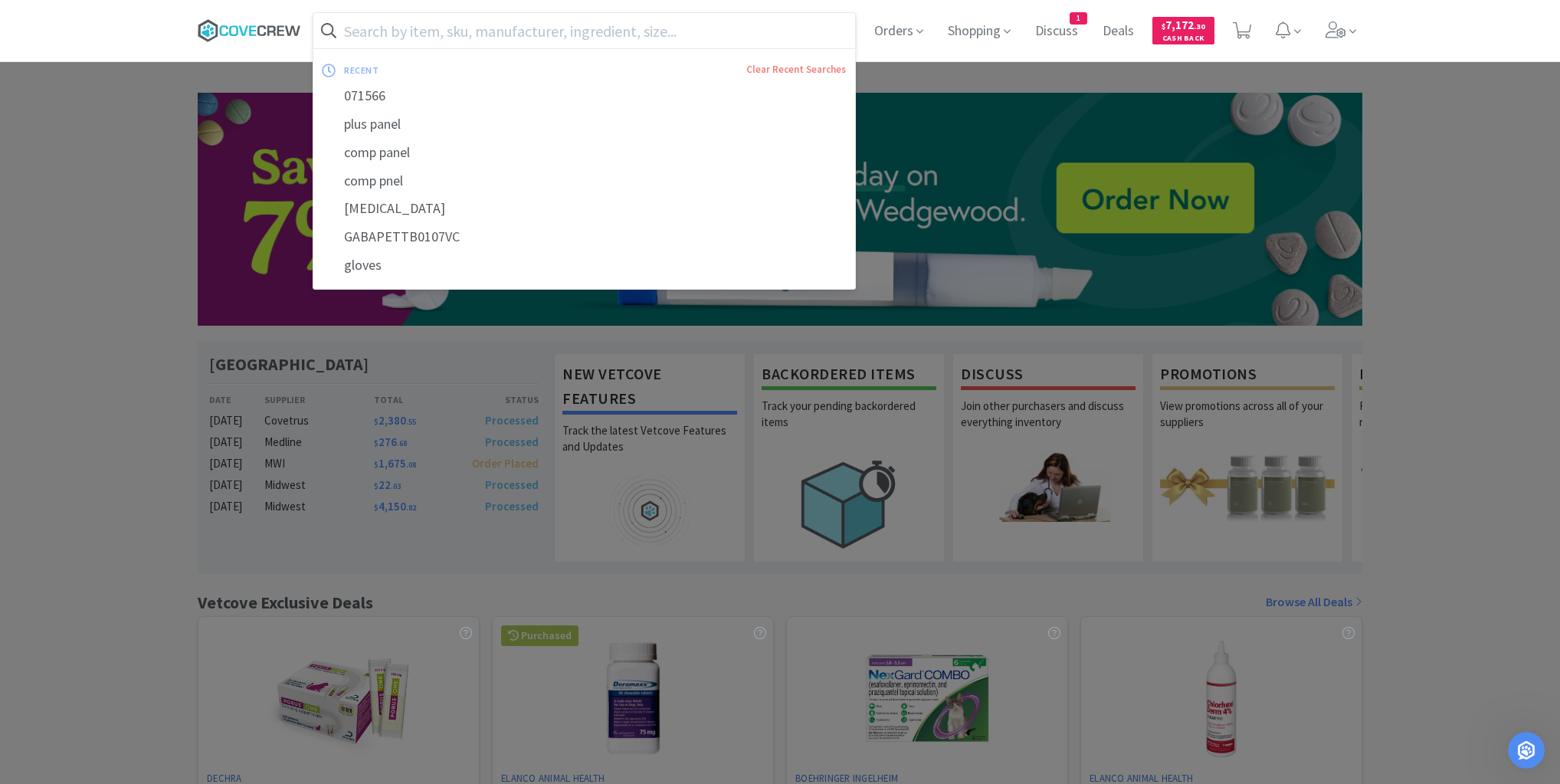
click at [226, 31] on icon at bounding box center [249, 30] width 103 height 23
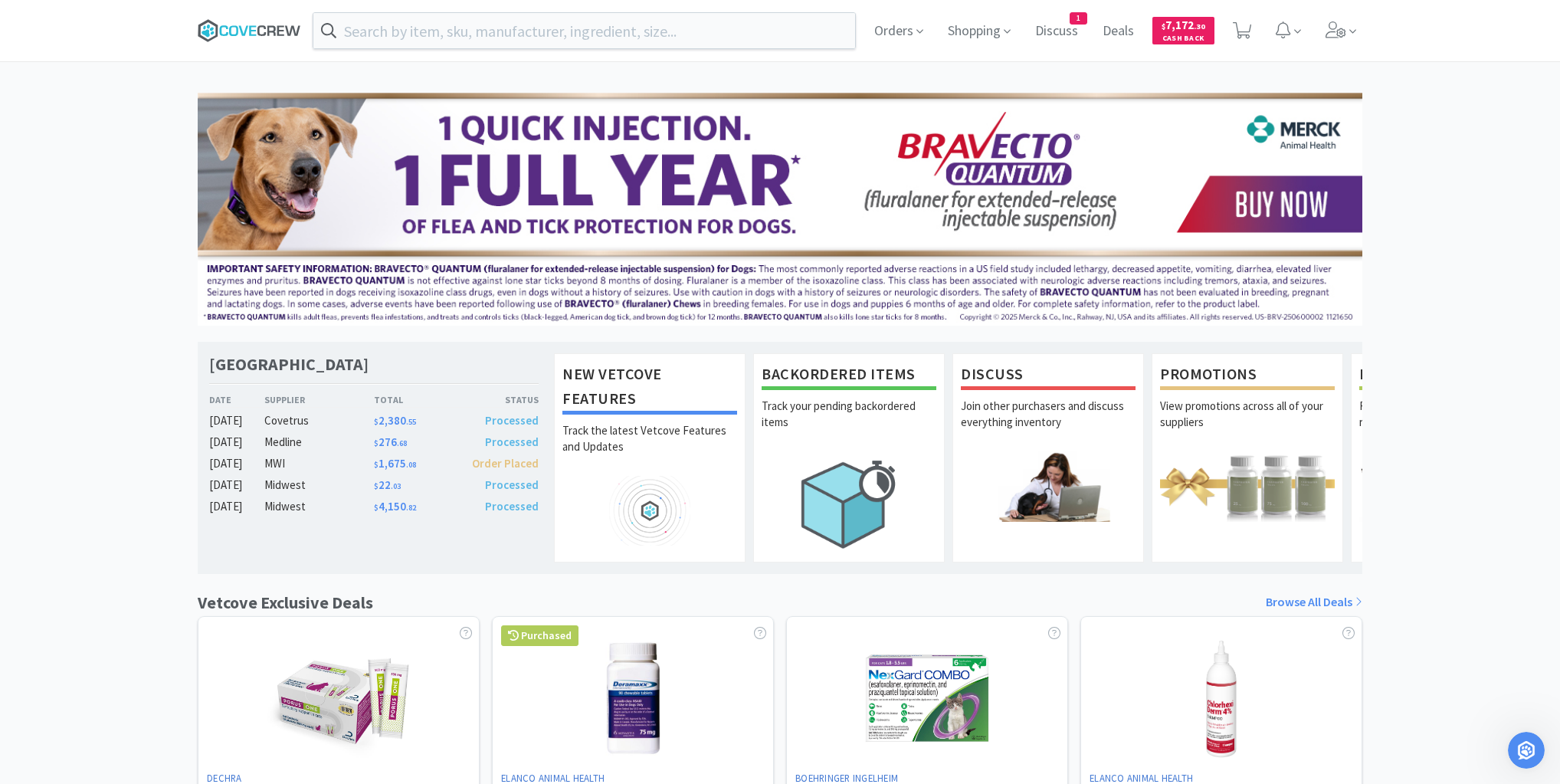
click at [274, 32] on icon at bounding box center [271, 30] width 9 height 10
click at [279, 25] on icon at bounding box center [249, 30] width 103 height 23
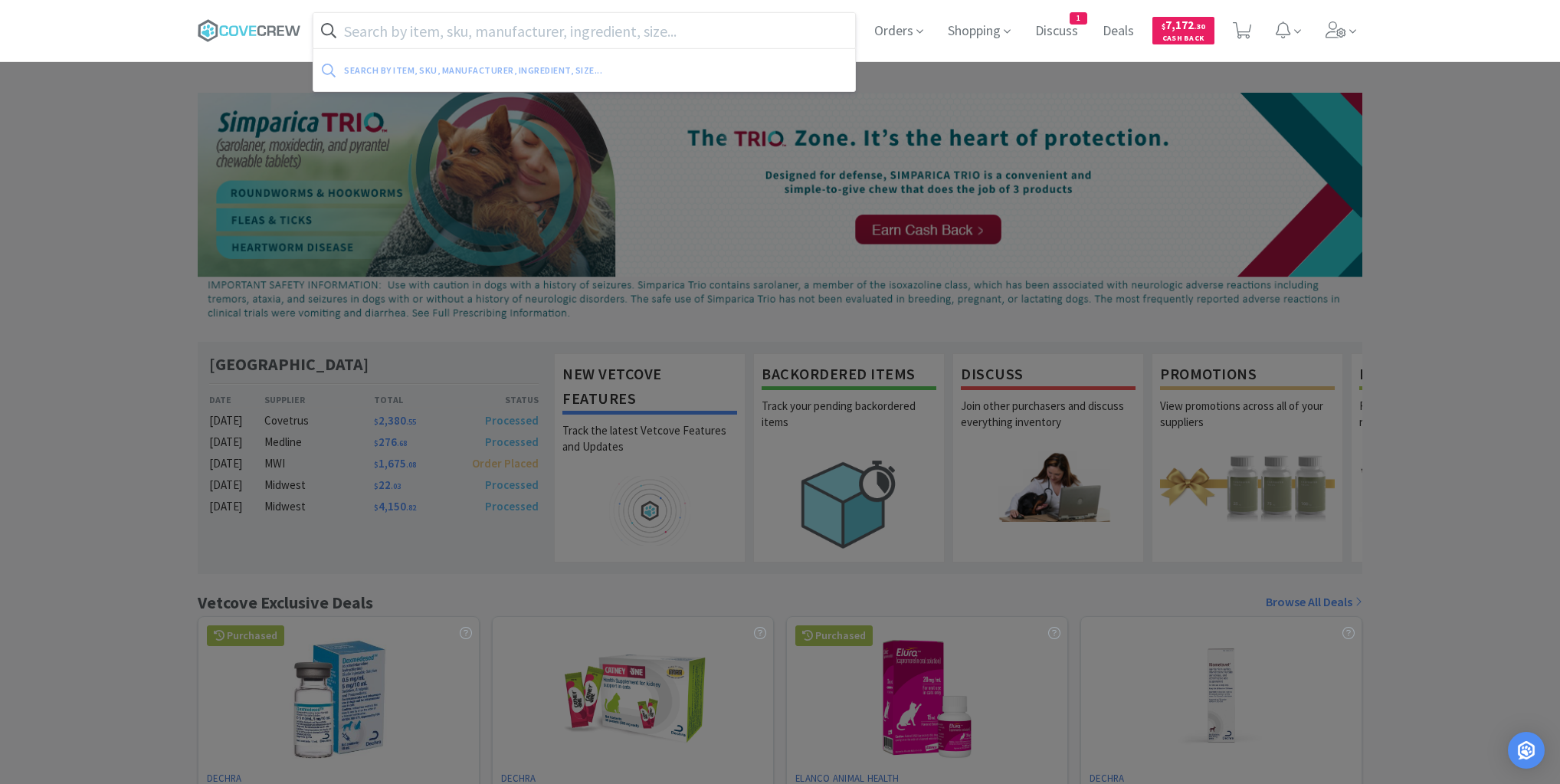
drag, startPoint x: 420, startPoint y: 28, endPoint x: 426, endPoint y: 38, distance: 11.7
click at [421, 29] on input "text" at bounding box center [584, 30] width 542 height 35
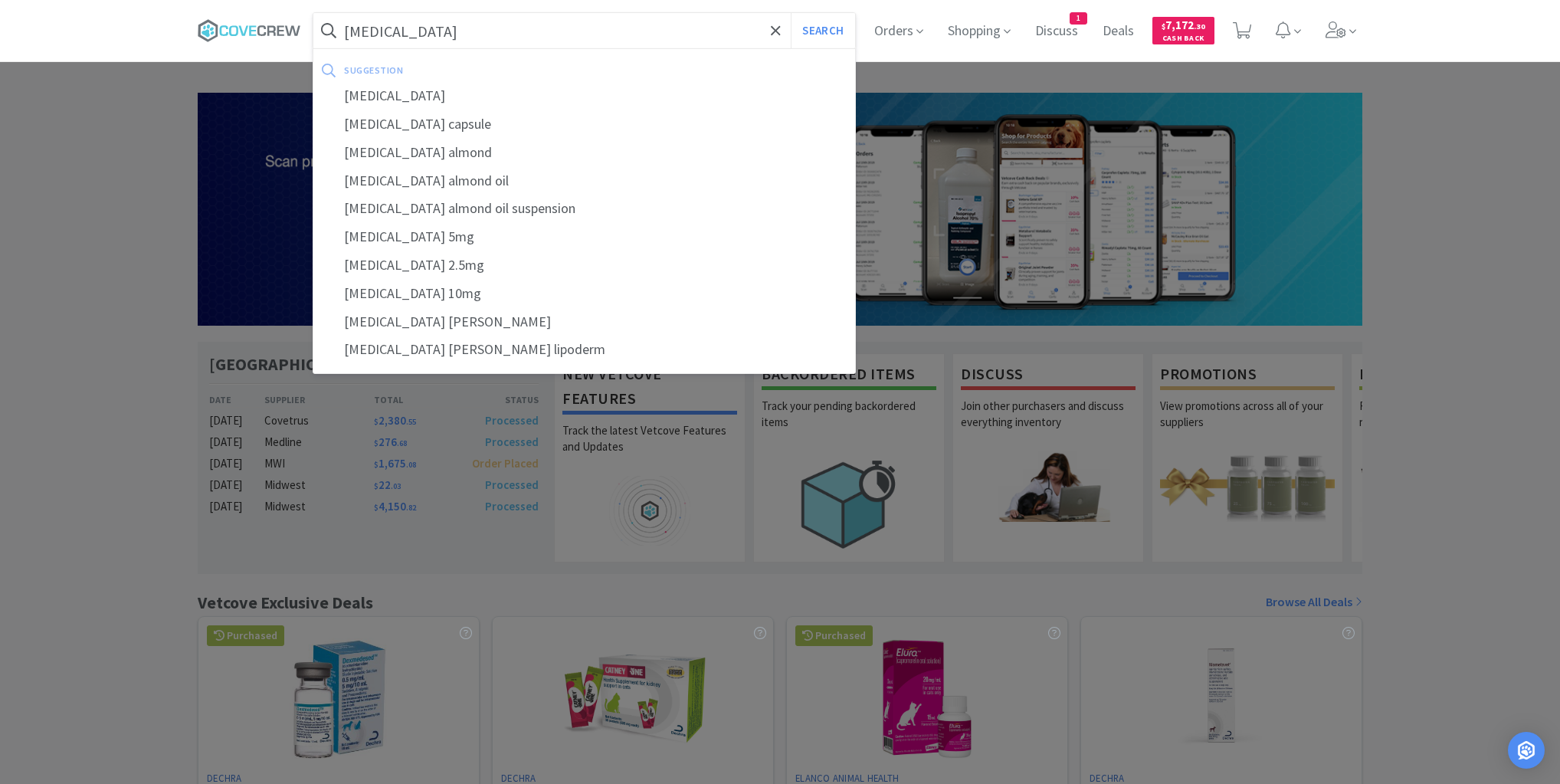
click at [791, 13] on button "Search" at bounding box center [822, 30] width 63 height 35
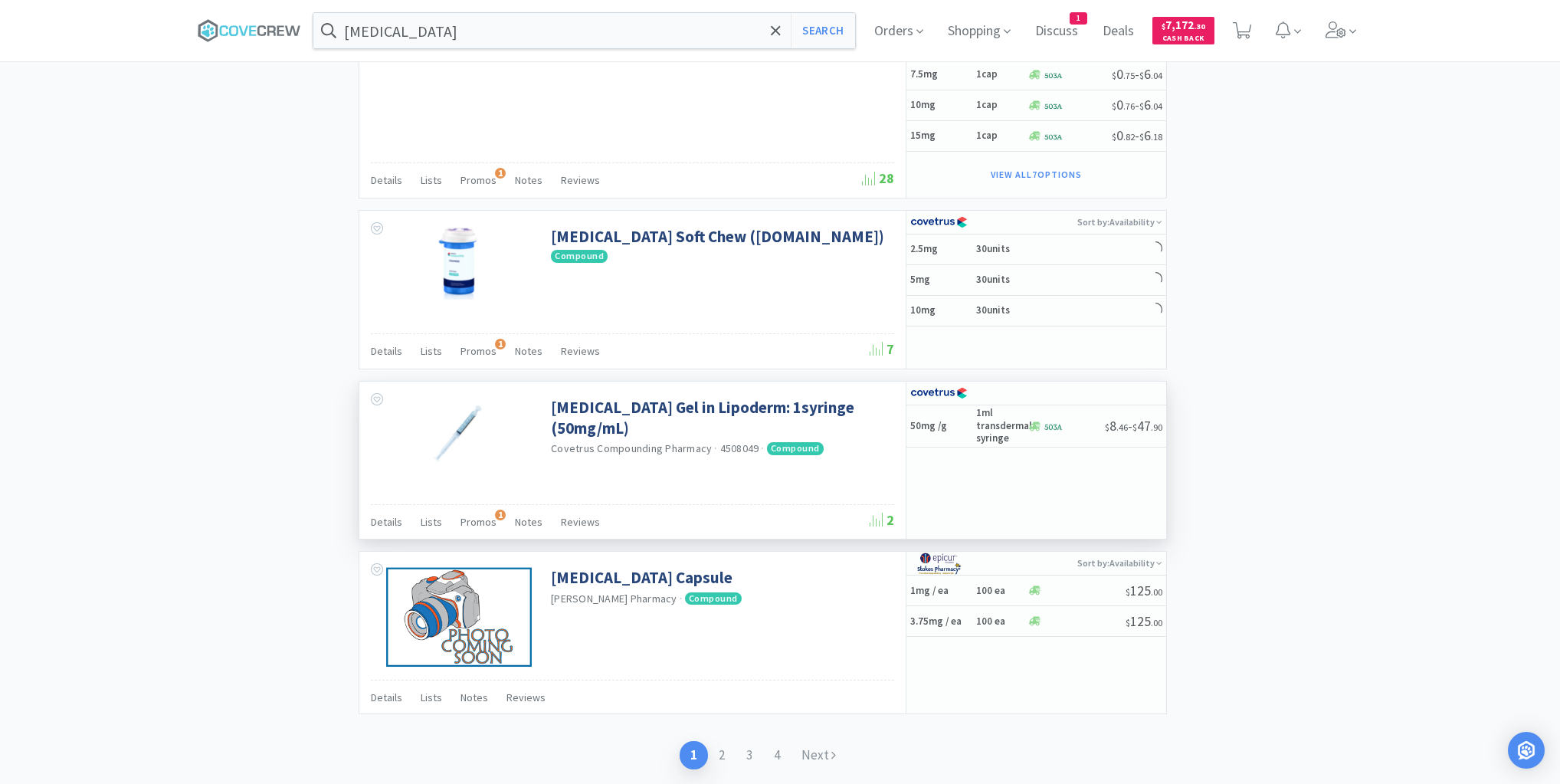
scroll to position [2218, 0]
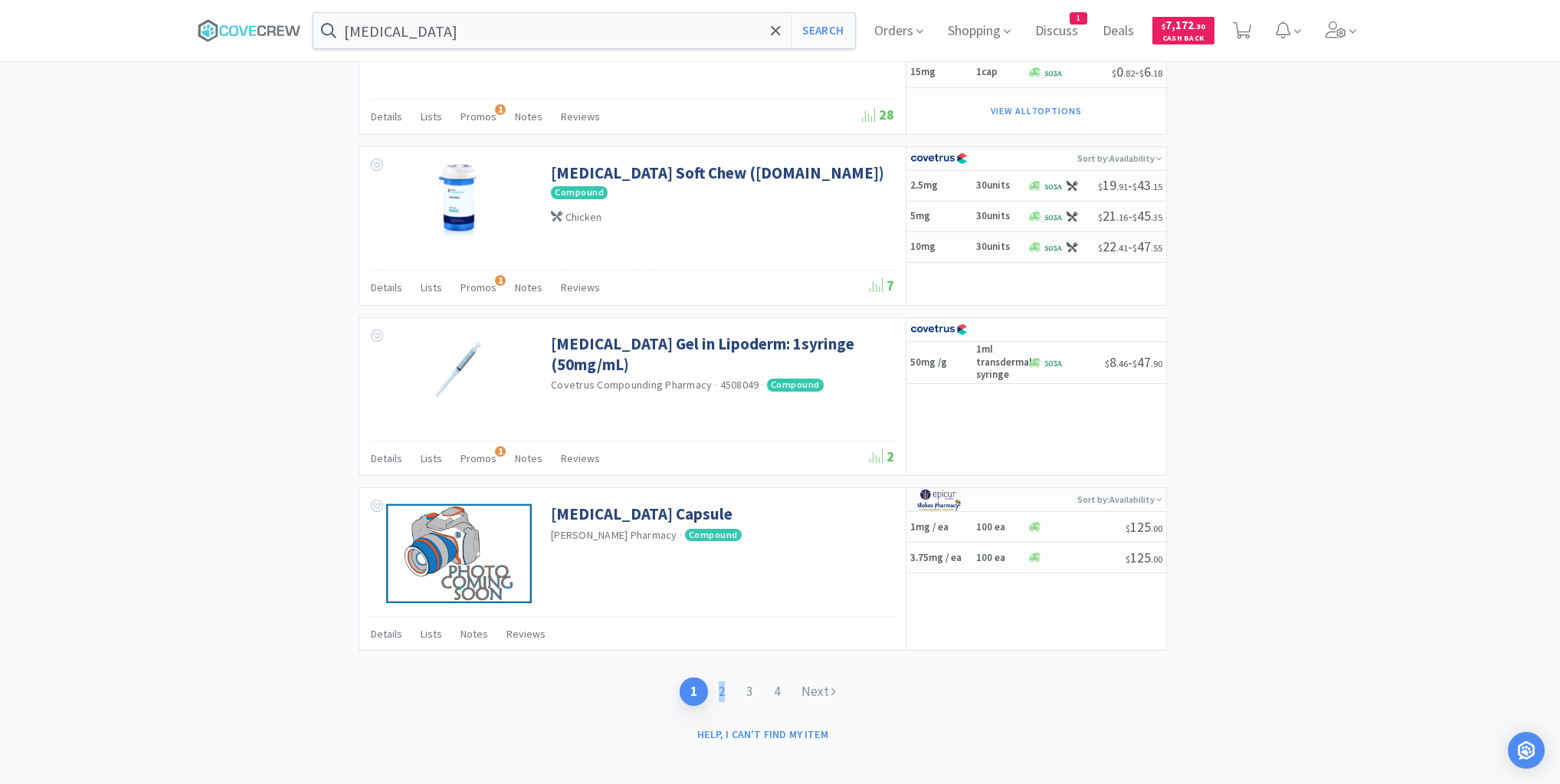
click at [723, 680] on link "2" at bounding box center [722, 691] width 27 height 28
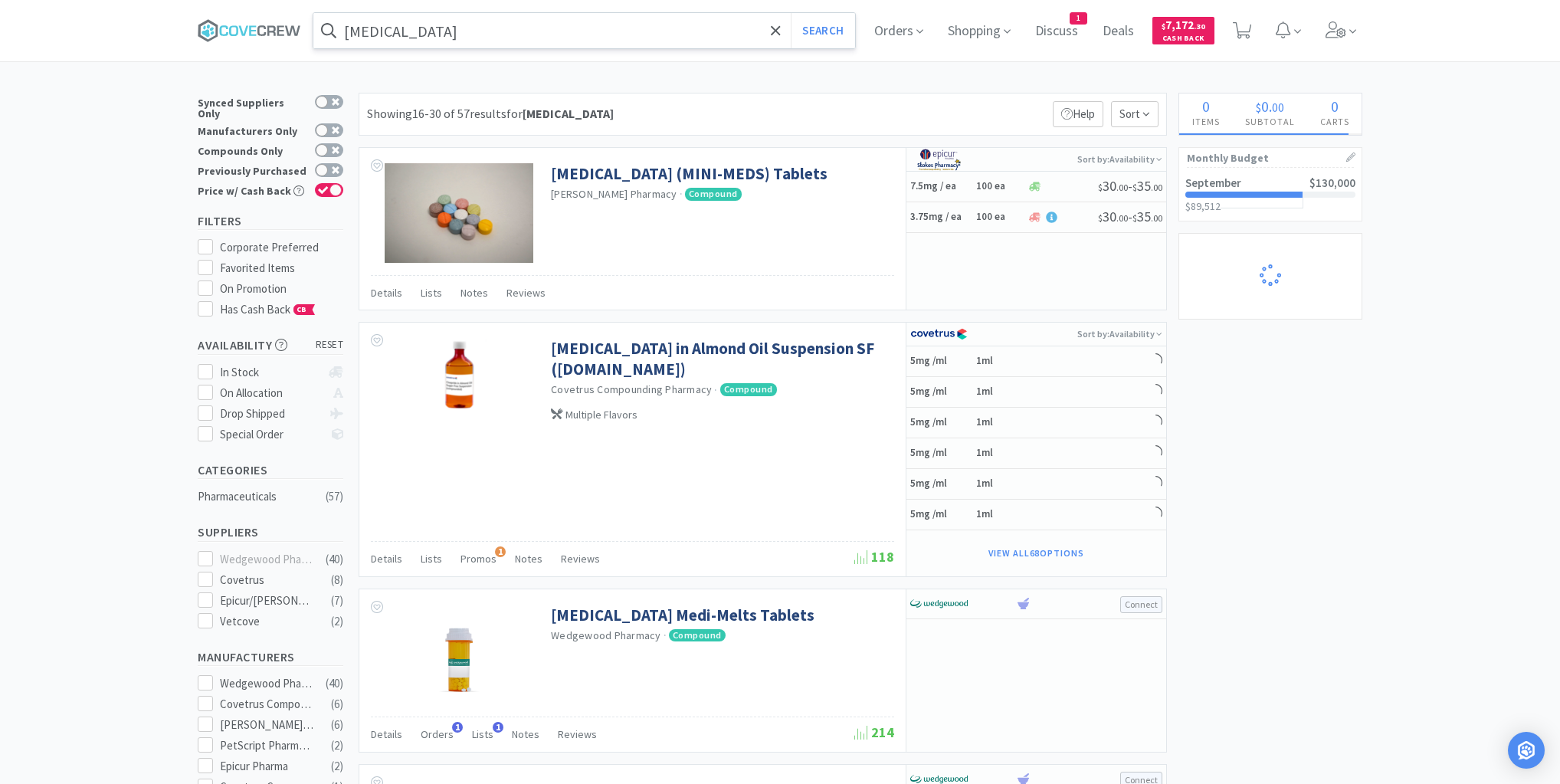
click at [726, 34] on input "[MEDICAL_DATA]" at bounding box center [584, 30] width 542 height 35
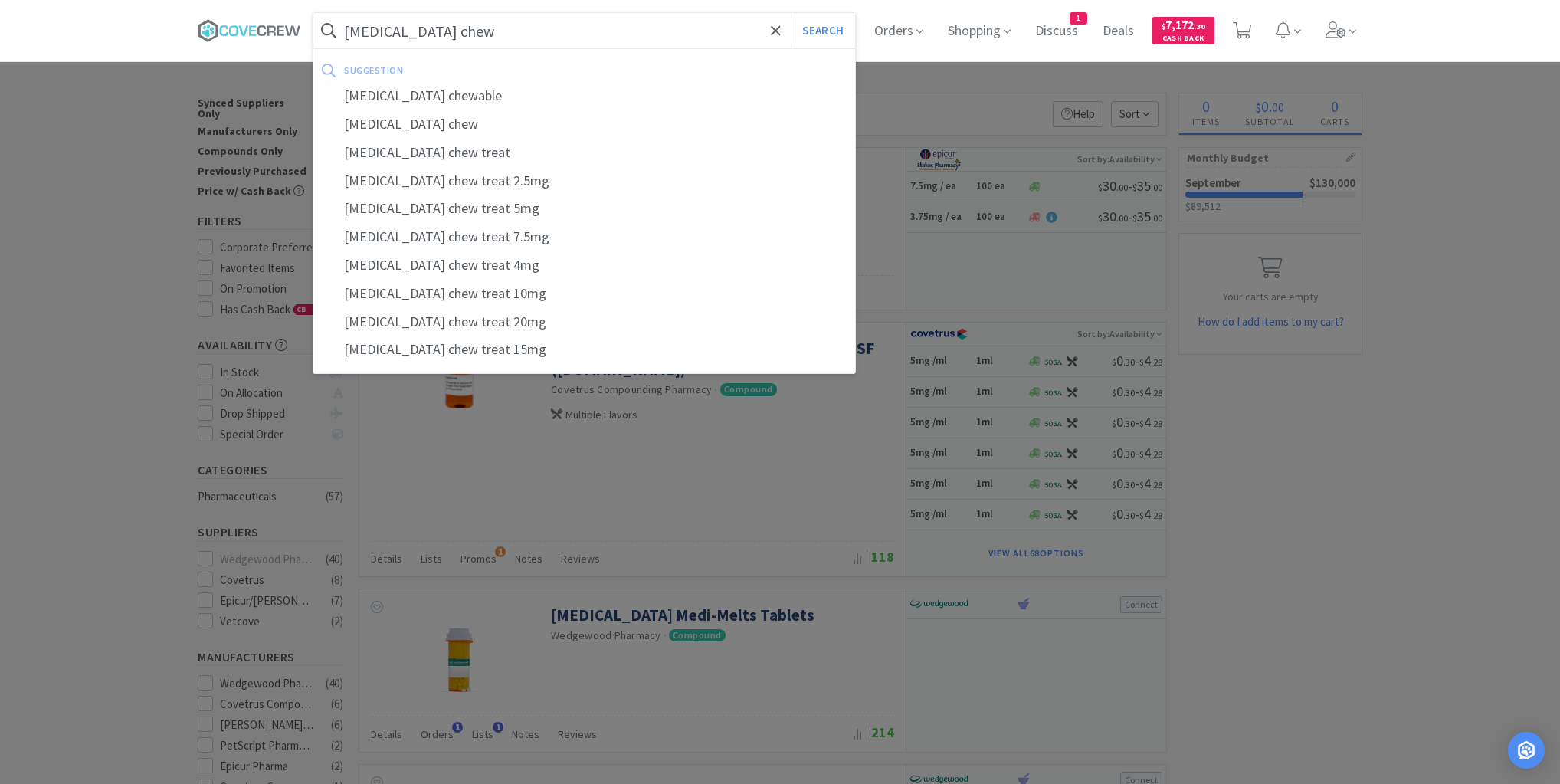
type input "cisapride chew"
click at [791, 13] on button "Search" at bounding box center [822, 30] width 63 height 35
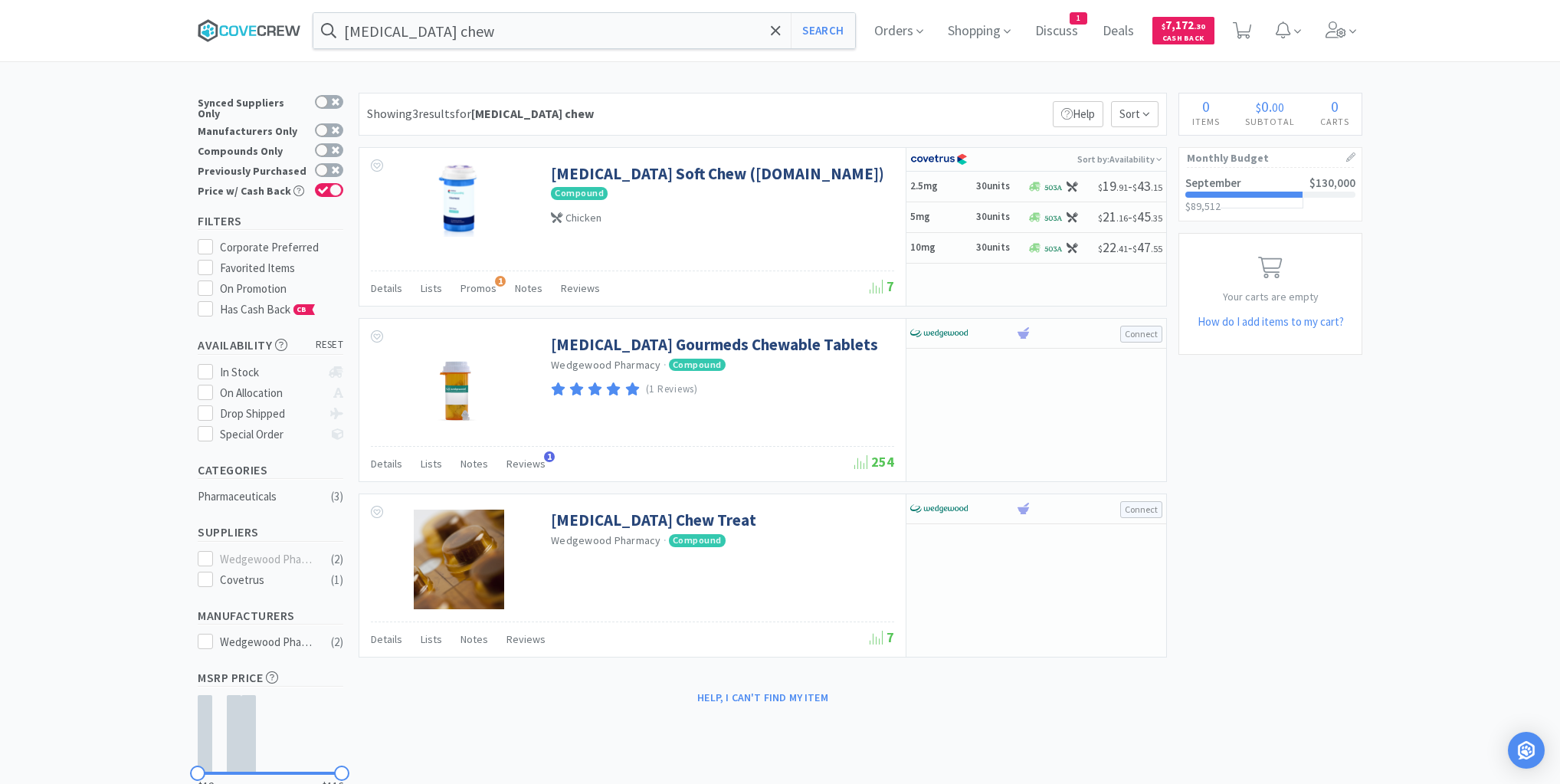
click at [250, 24] on icon at bounding box center [249, 30] width 103 height 23
